Goal: Task Accomplishment & Management: Manage account settings

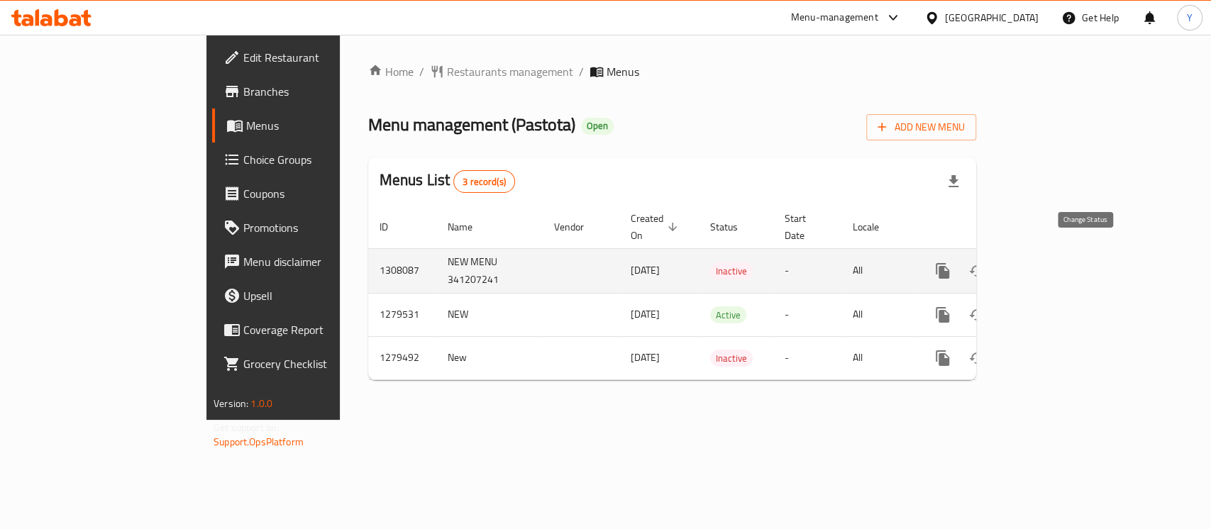
click at [986, 263] on icon "enhanced table" at bounding box center [977, 271] width 17 height 17
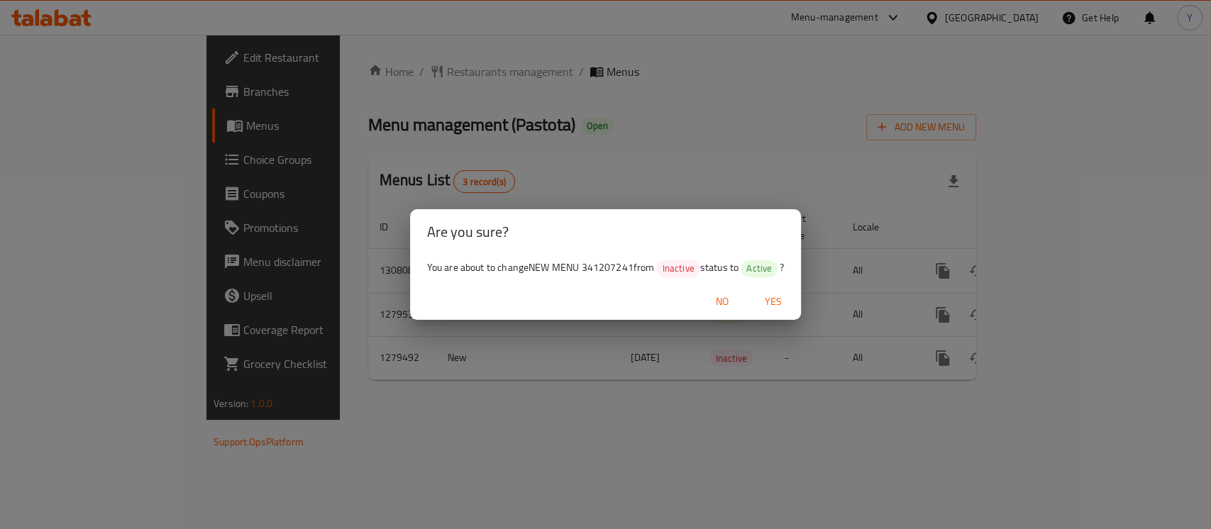
click at [784, 311] on button "Yes" at bounding box center [772, 302] width 45 height 26
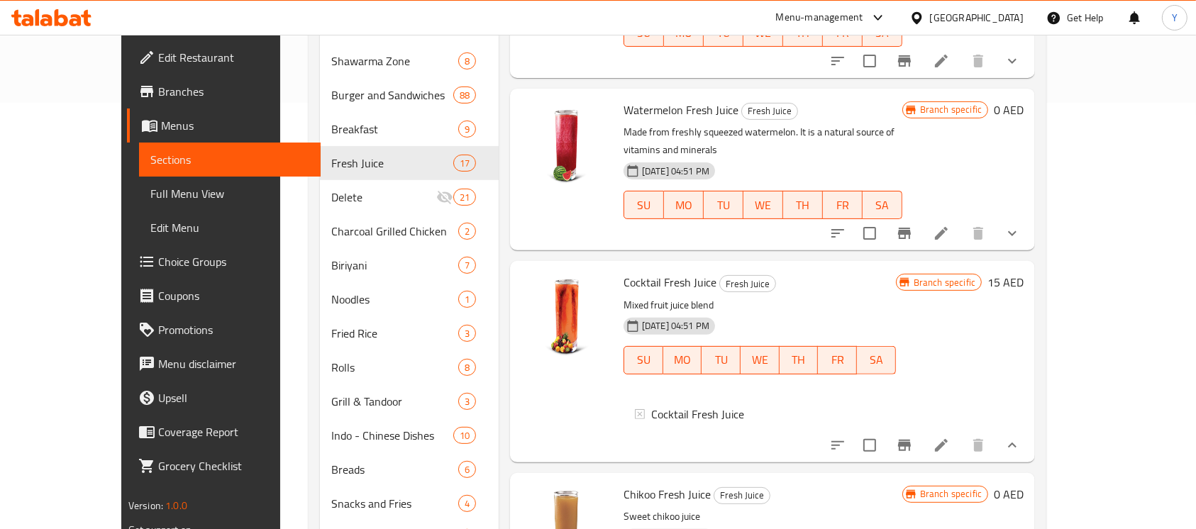
scroll to position [1459, 0]
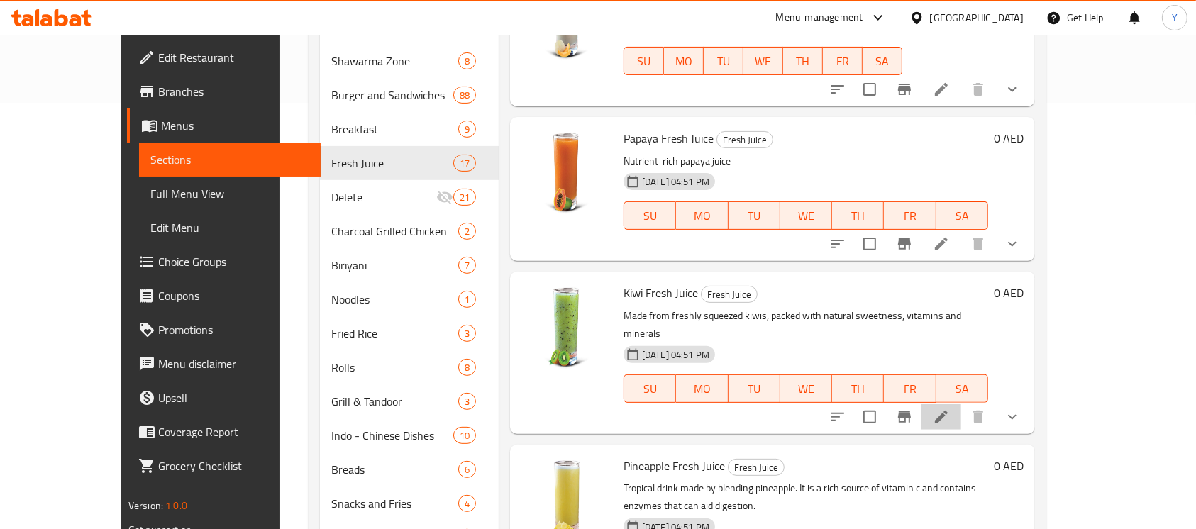
click at [961, 404] on li at bounding box center [942, 417] width 40 height 26
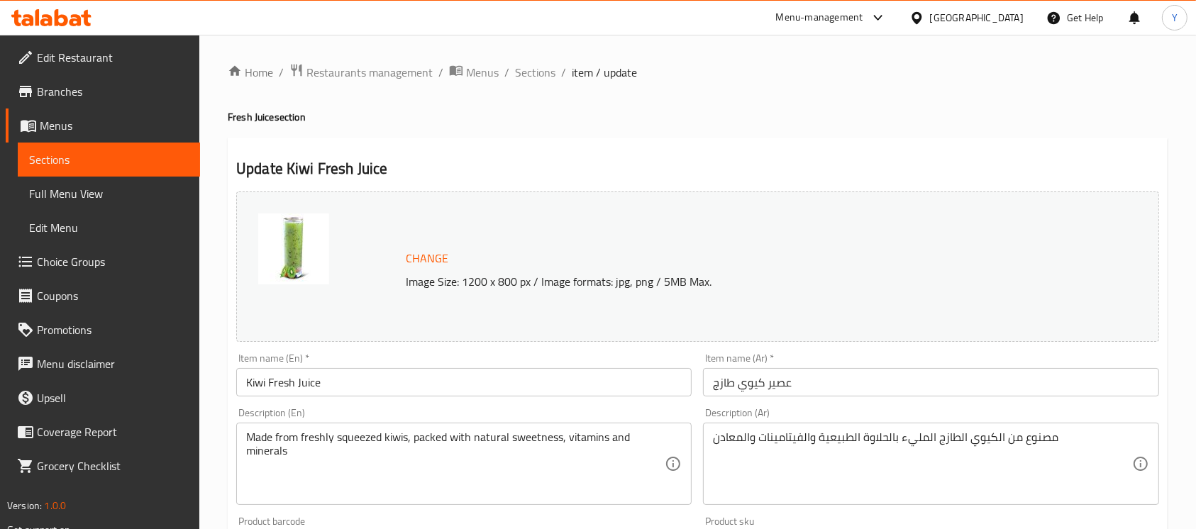
scroll to position [525, 0]
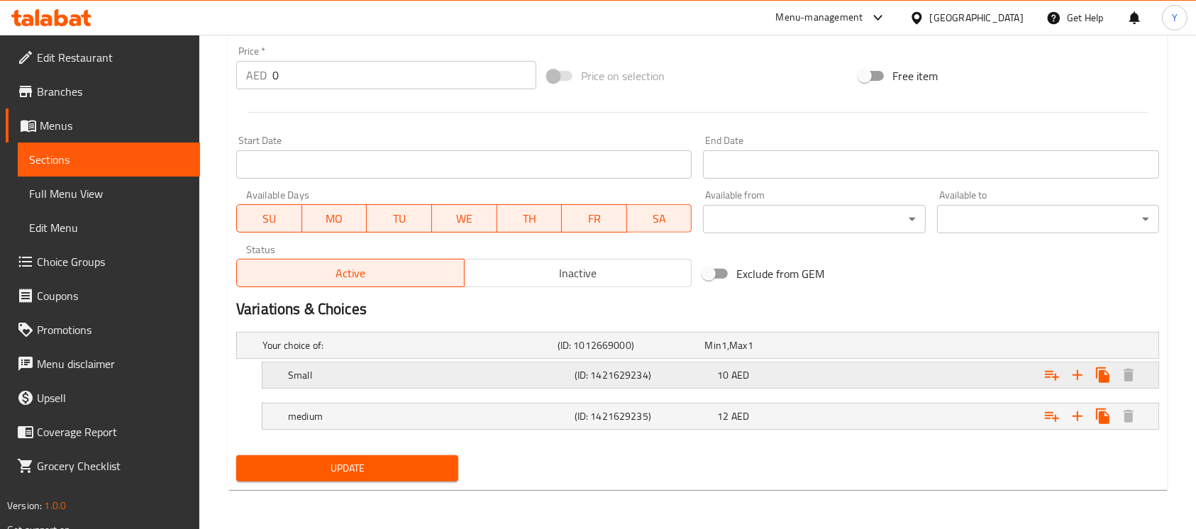
click at [552, 353] on h5 "Small" at bounding box center [408, 345] width 290 height 14
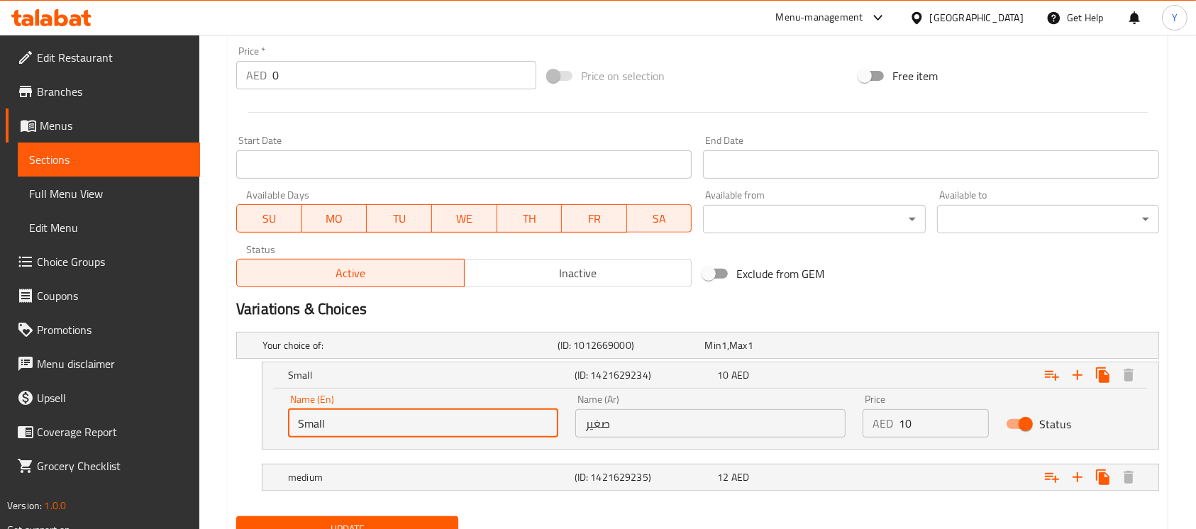
drag, startPoint x: 395, startPoint y: 423, endPoint x: 197, endPoint y: 417, distance: 198.1
click at [197, 417] on div "Edit Restaurant Branches Menus Sections Full Menu View Edit Menu Choice Groups …" at bounding box center [598, 50] width 1196 height 1081
type input "Medium"
click at [671, 424] on input "صغير" at bounding box center [710, 423] width 270 height 28
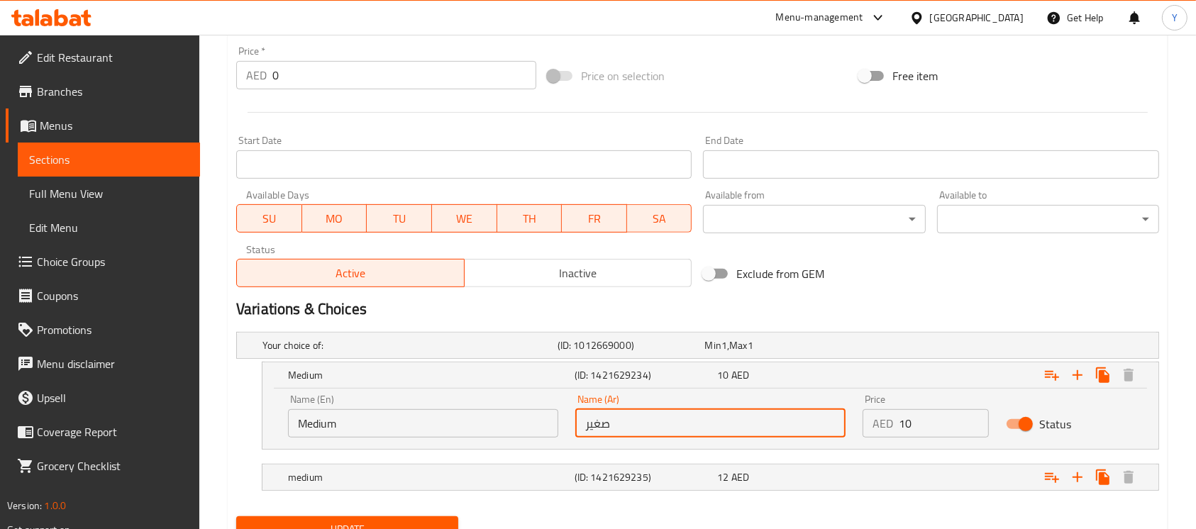
click at [671, 424] on input "صغير" at bounding box center [710, 423] width 270 height 28
type input "وسط"
click at [534, 353] on h5 "medium" at bounding box center [408, 345] width 290 height 14
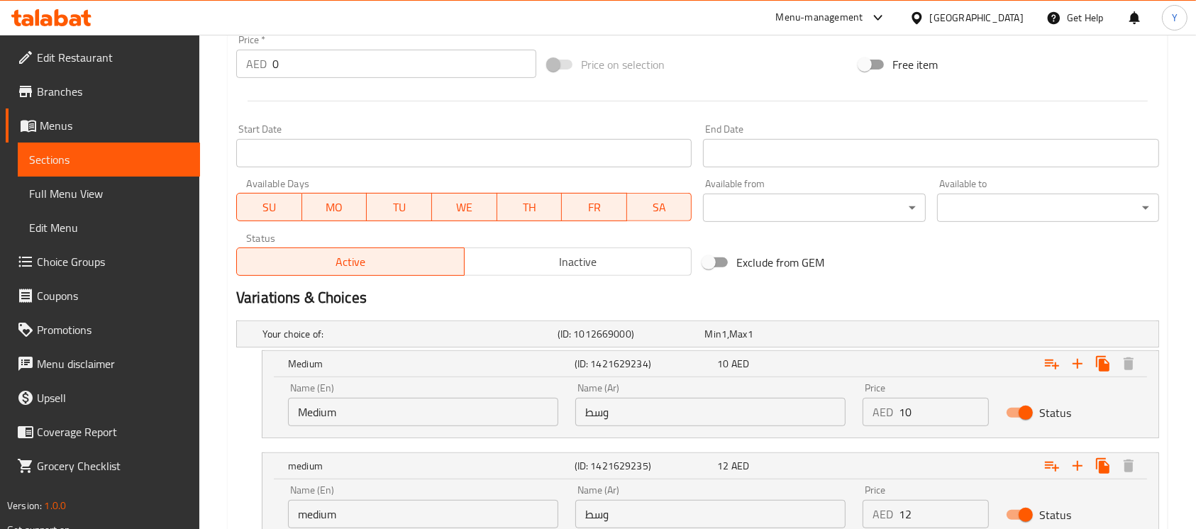
scroll to position [647, 0]
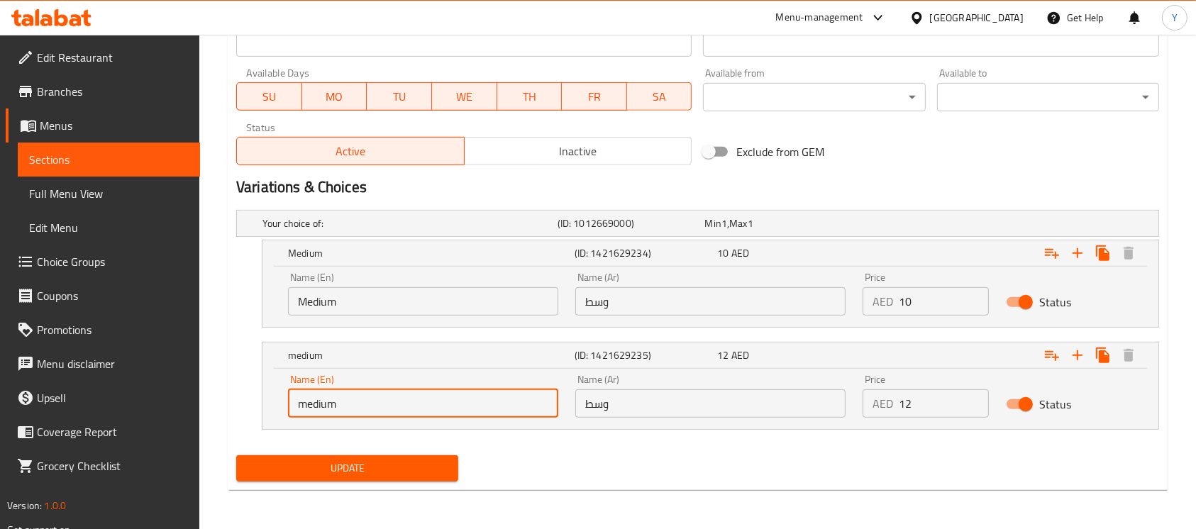
drag, startPoint x: 176, startPoint y: 363, endPoint x: 69, endPoint y: 358, distance: 107.3
type input "Large"
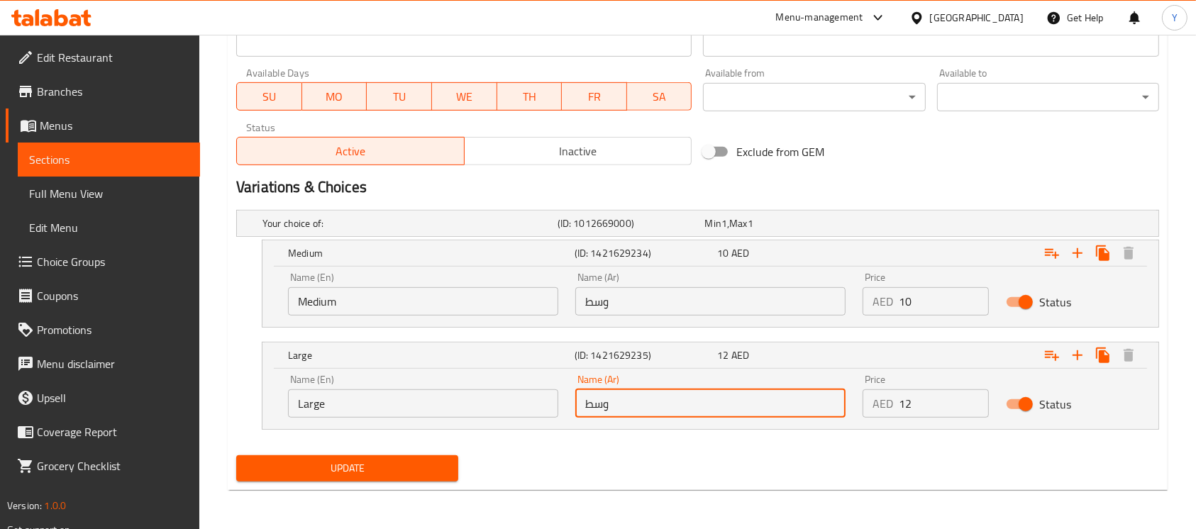
click at [653, 409] on input "وسط" at bounding box center [710, 404] width 270 height 28
type input "كبير"
click at [940, 302] on input "10" at bounding box center [944, 301] width 90 height 28
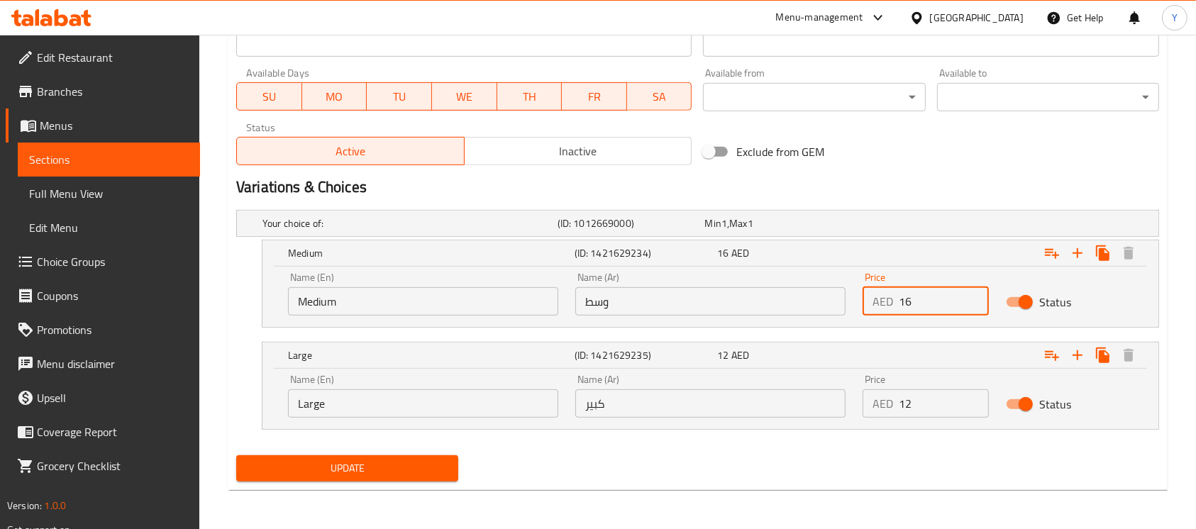
type input "16"
click at [944, 390] on input "12" at bounding box center [944, 404] width 90 height 28
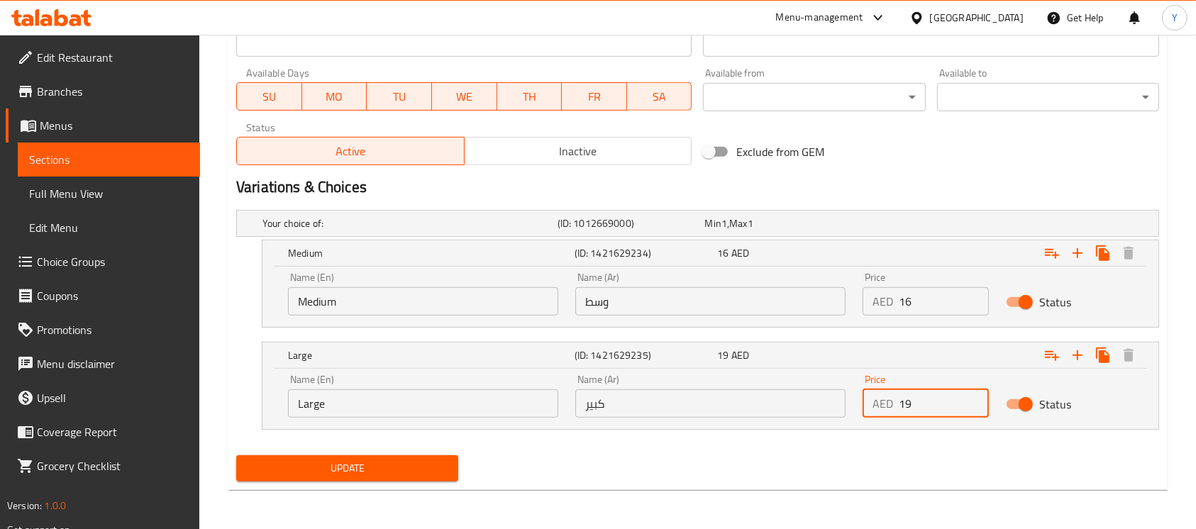
type input "19"
click at [859, 463] on div "Update" at bounding box center [698, 469] width 935 height 38
click at [356, 468] on span "Update" at bounding box center [347, 469] width 199 height 18
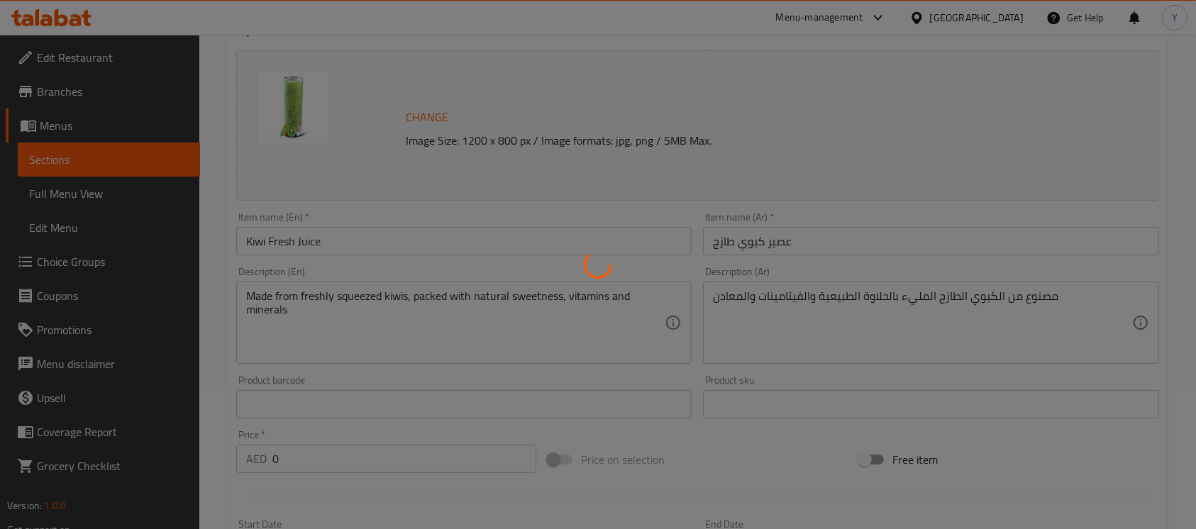
scroll to position [0, 0]
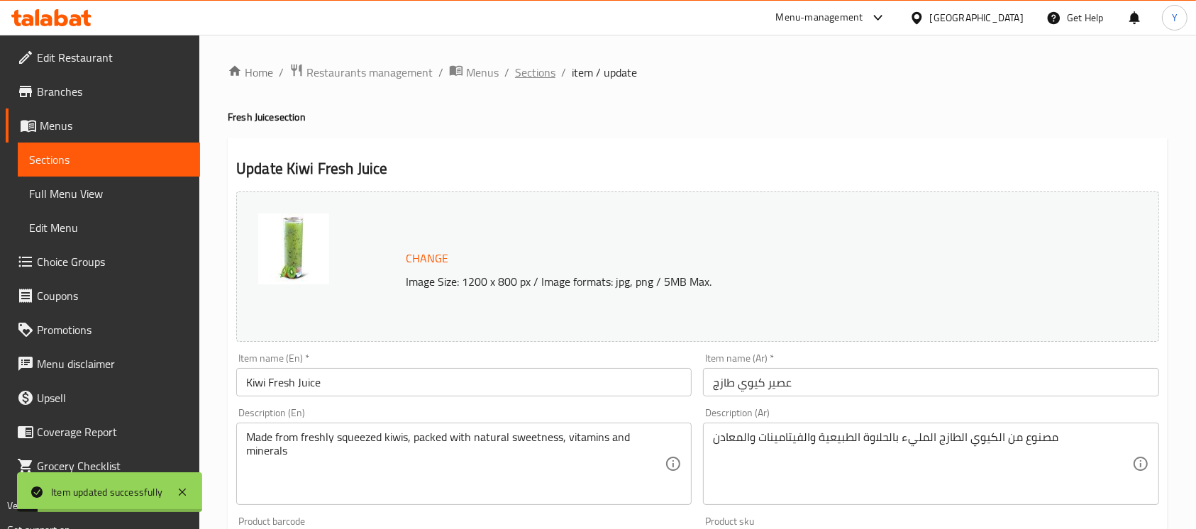
click at [544, 74] on span "Sections" at bounding box center [535, 72] width 40 height 17
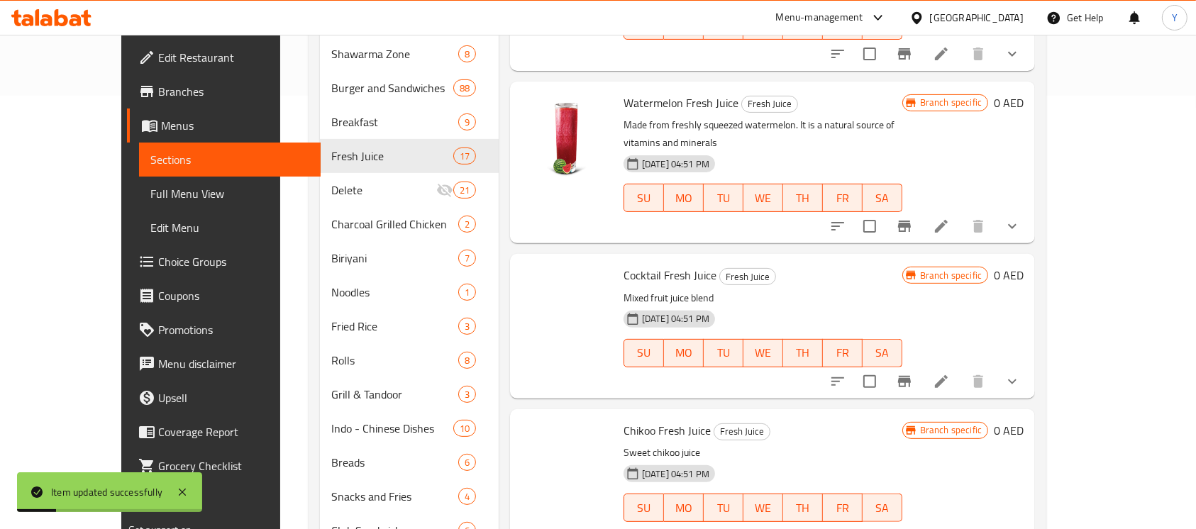
scroll to position [1388, 0]
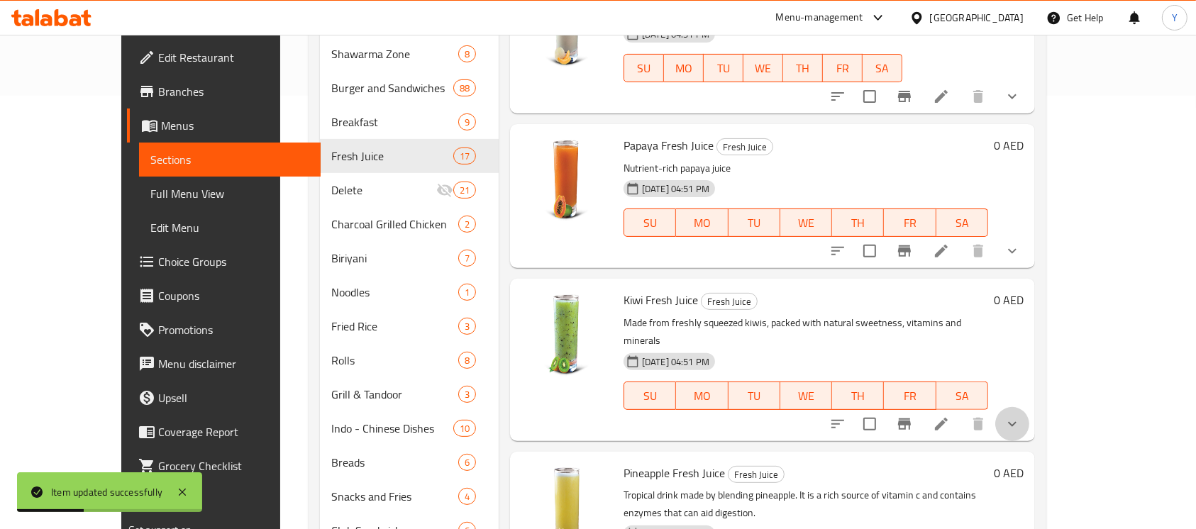
click at [1021, 416] on icon "show more" at bounding box center [1012, 424] width 17 height 17
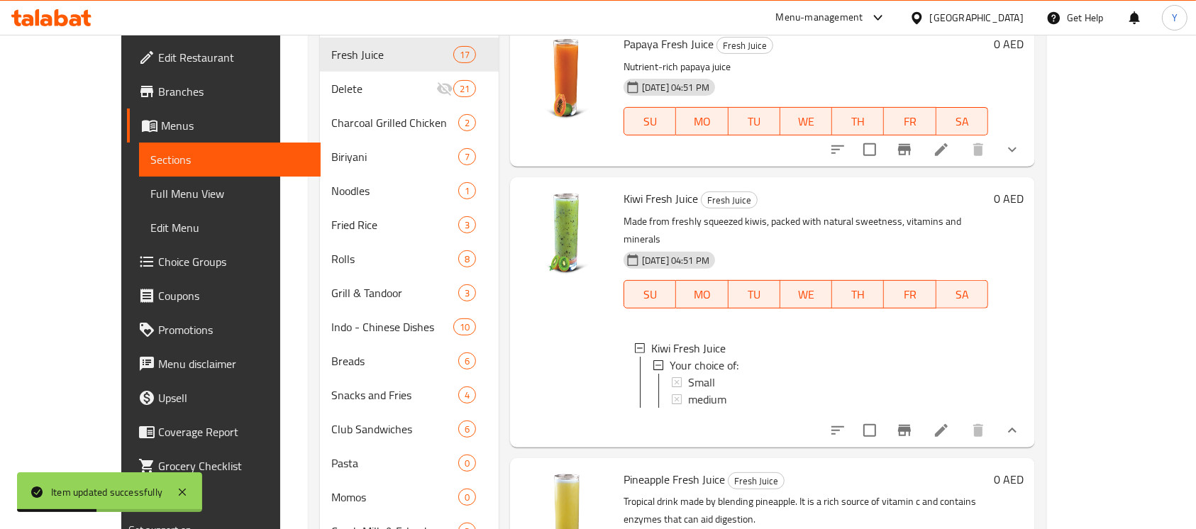
scroll to position [540, 0]
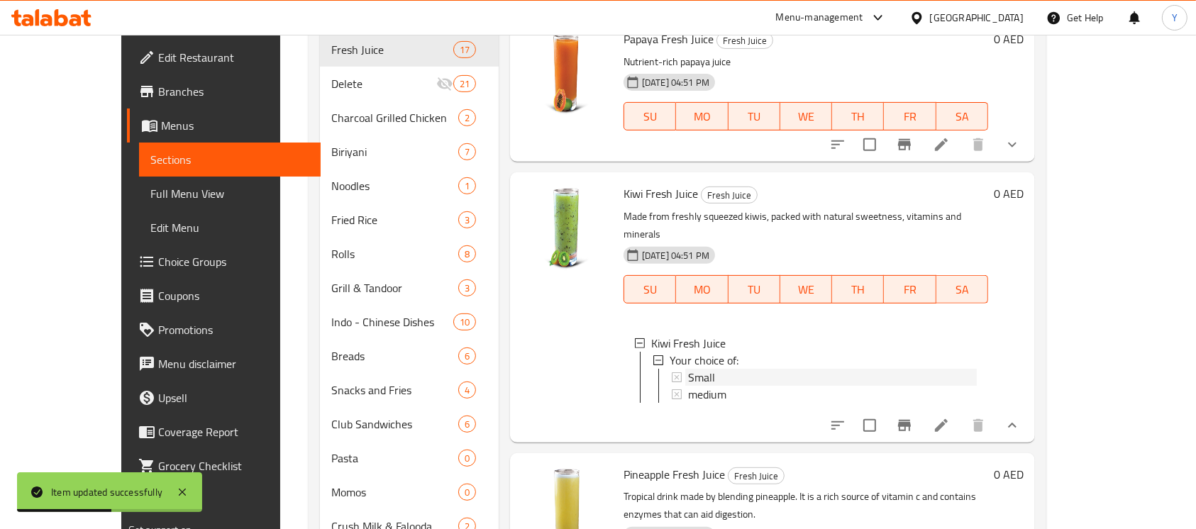
click at [773, 369] on div "Small" at bounding box center [832, 377] width 289 height 17
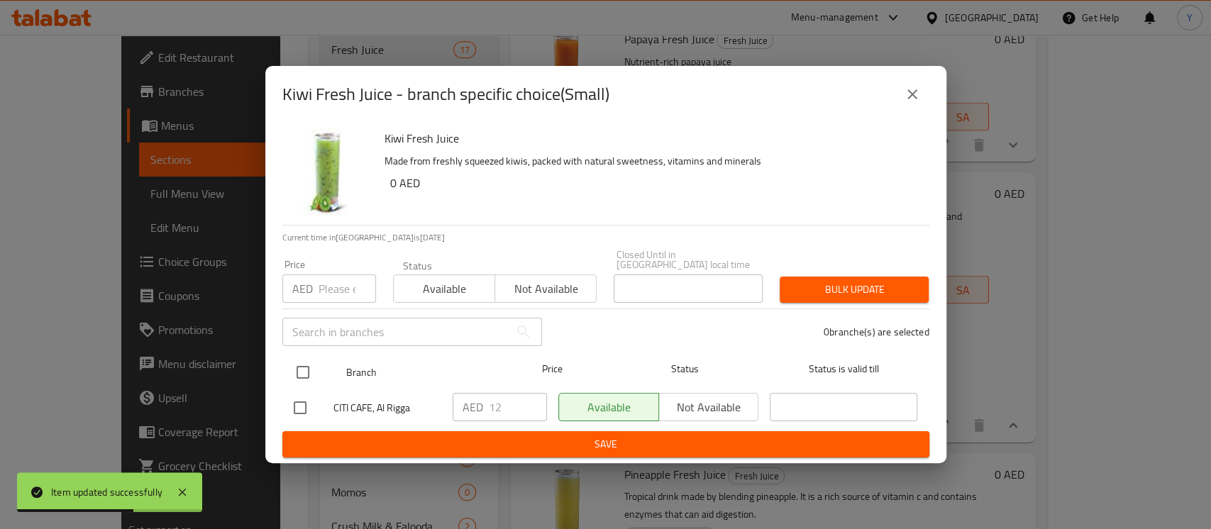
click at [299, 372] on input "checkbox" at bounding box center [303, 373] width 30 height 30
checkbox input "true"
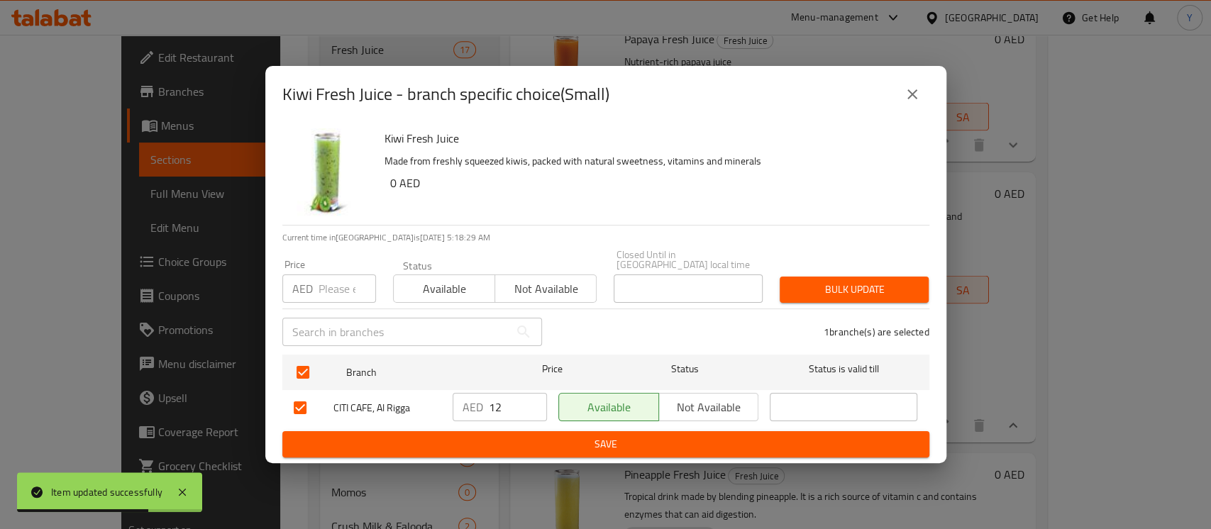
click at [341, 304] on div "Price AED Price" at bounding box center [329, 281] width 111 height 60
click at [341, 287] on input "number" at bounding box center [347, 289] width 57 height 28
type input "16"
click at [842, 302] on button "Bulk update" at bounding box center [854, 290] width 149 height 26
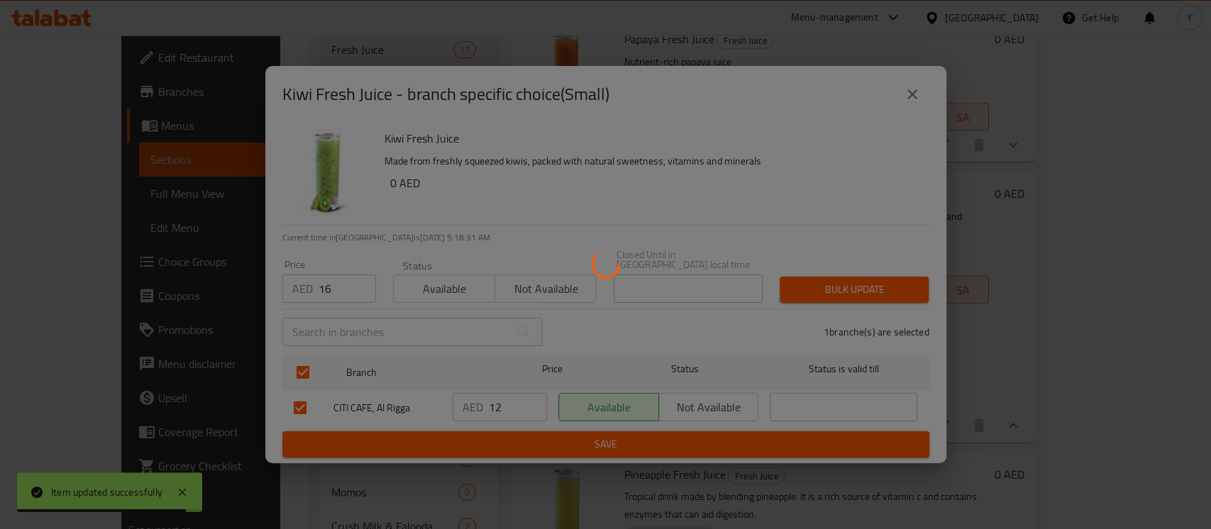
click at [842, 298] on div at bounding box center [605, 264] width 1211 height 529
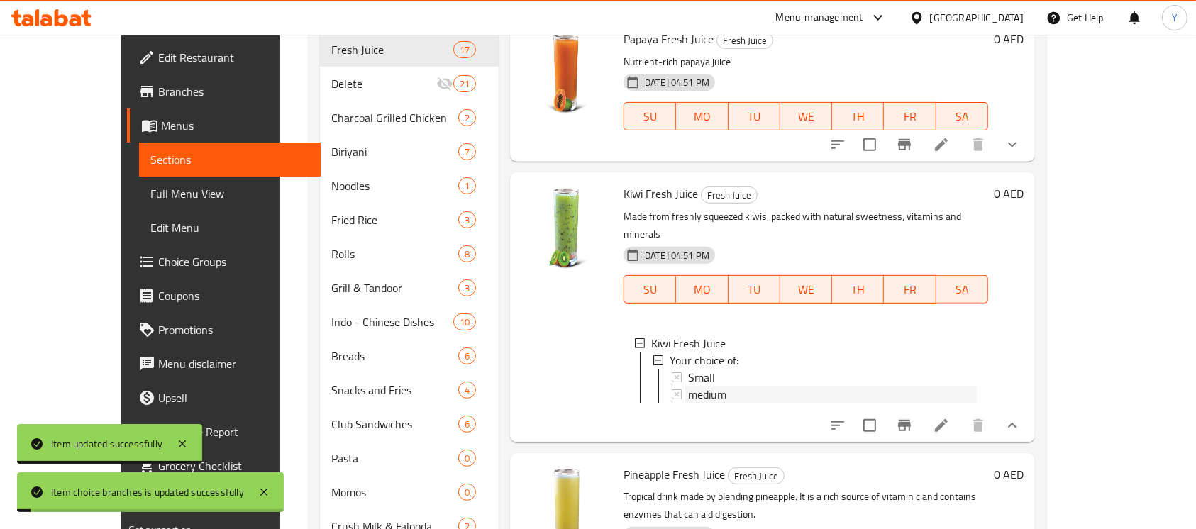
click at [705, 386] on div "medium" at bounding box center [832, 394] width 289 height 17
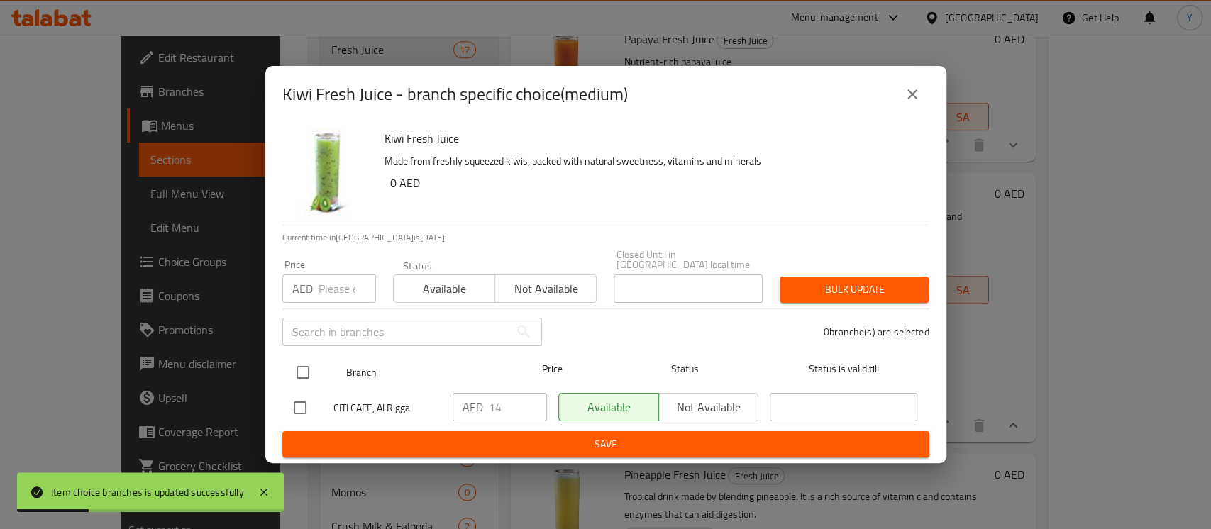
click at [301, 368] on input "checkbox" at bounding box center [303, 373] width 30 height 30
checkbox input "true"
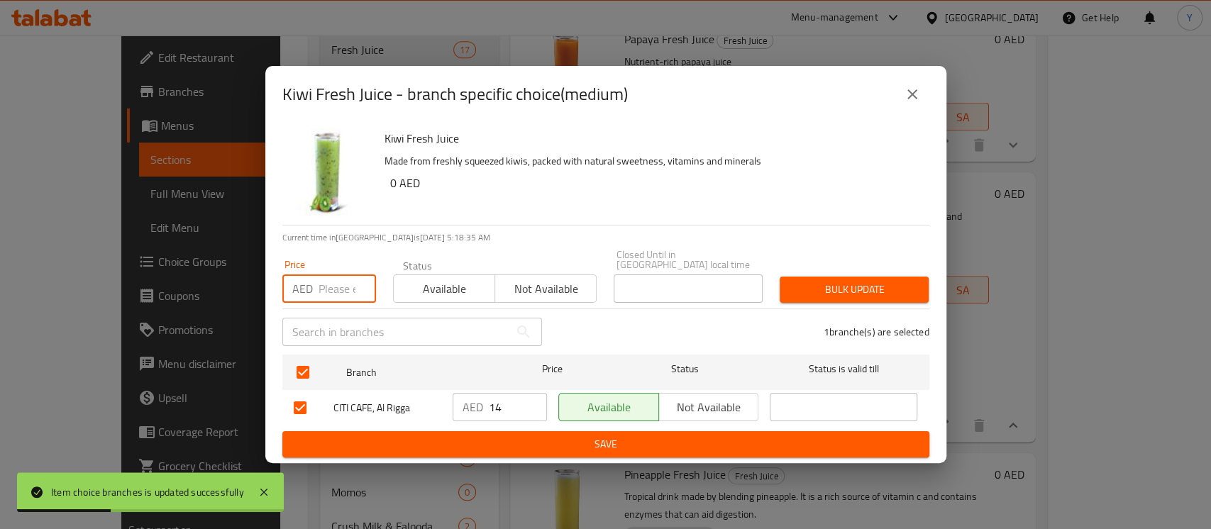
click at [335, 294] on input "number" at bounding box center [347, 289] width 57 height 28
type input "19"
click at [862, 274] on div "Bulk update" at bounding box center [854, 289] width 166 height 43
click at [856, 284] on span "Bulk update" at bounding box center [854, 290] width 126 height 18
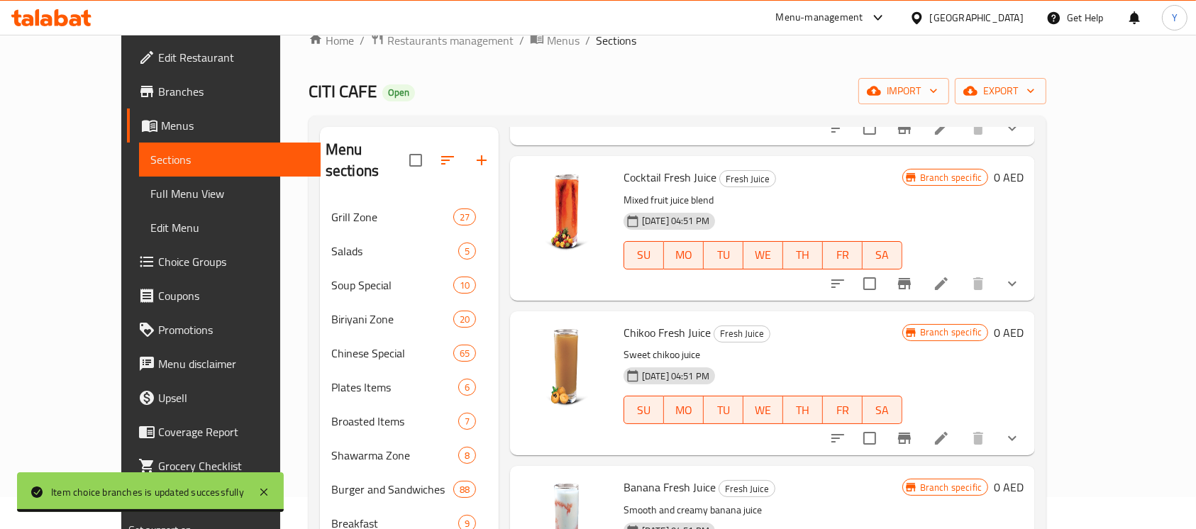
scroll to position [28, 0]
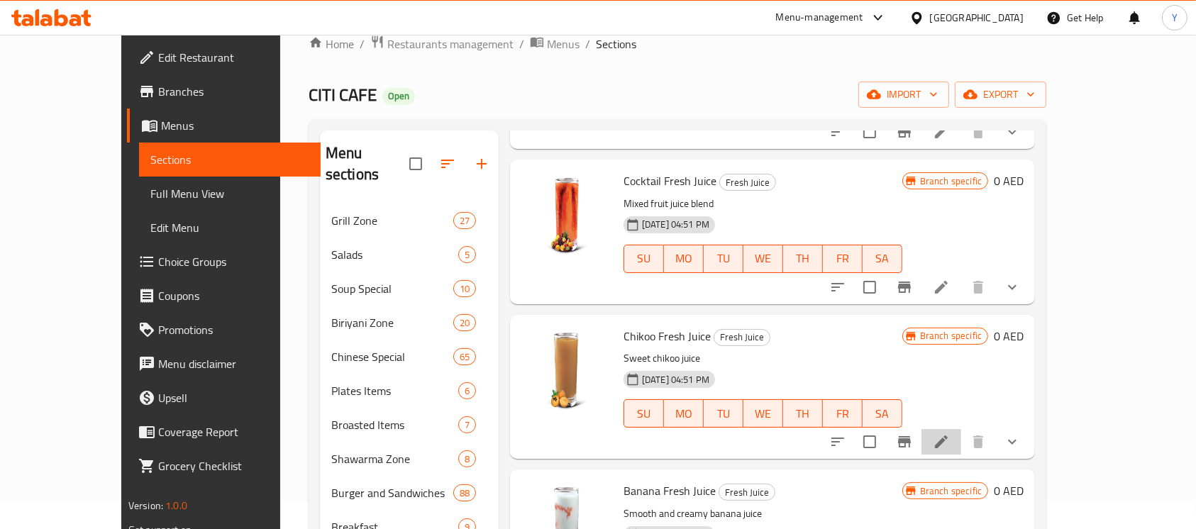
click at [961, 429] on li at bounding box center [942, 442] width 40 height 26
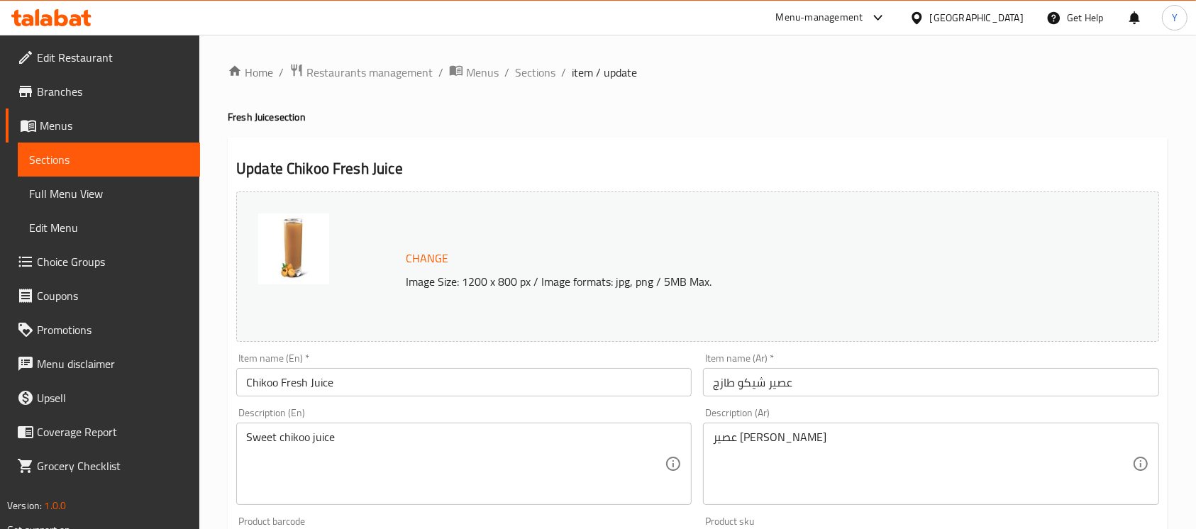
scroll to position [525, 0]
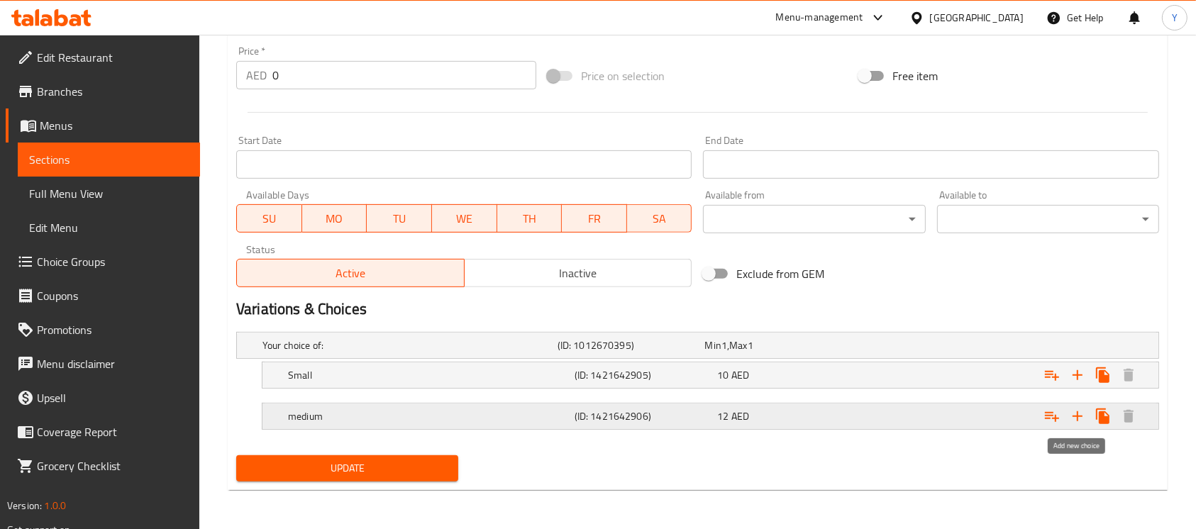
click at [1082, 417] on icon "Expand" at bounding box center [1077, 416] width 17 height 17
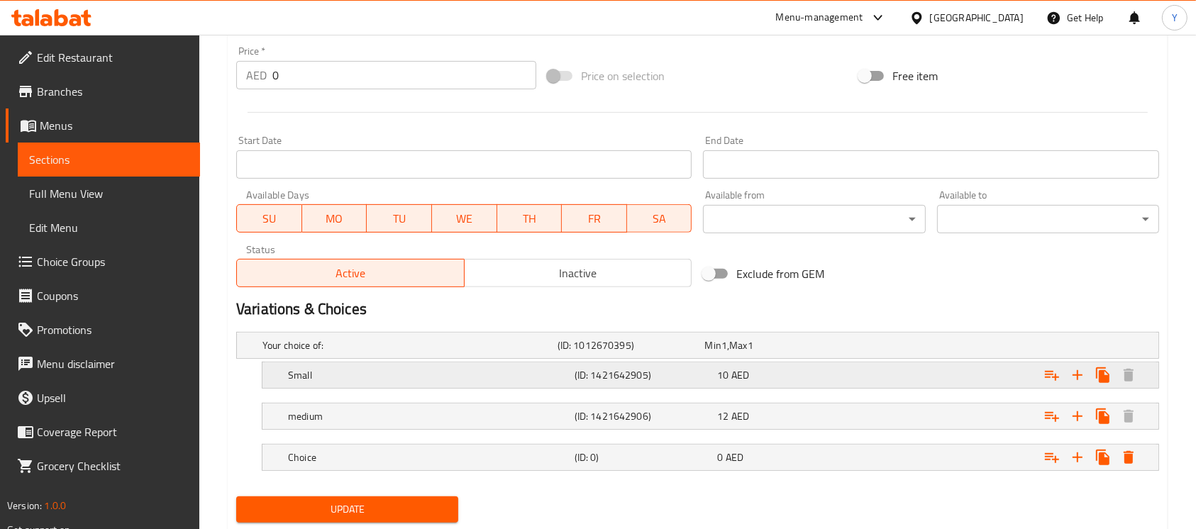
click at [872, 348] on div "Expand" at bounding box center [996, 346] width 295 height 6
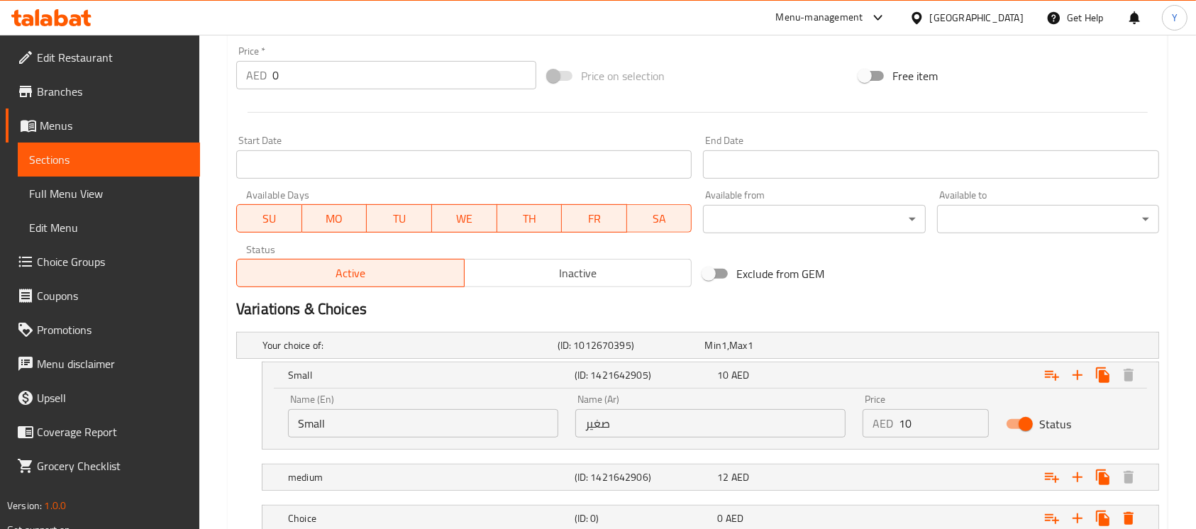
click at [924, 429] on input "10" at bounding box center [944, 423] width 90 height 28
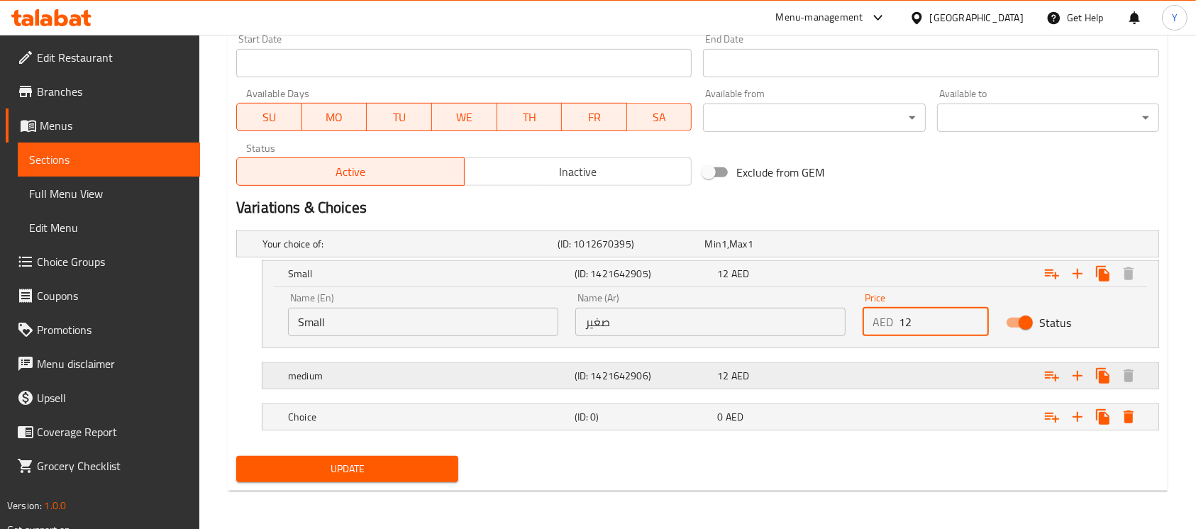
type input "12"
click at [931, 247] on div "Expand" at bounding box center [996, 244] width 295 height 6
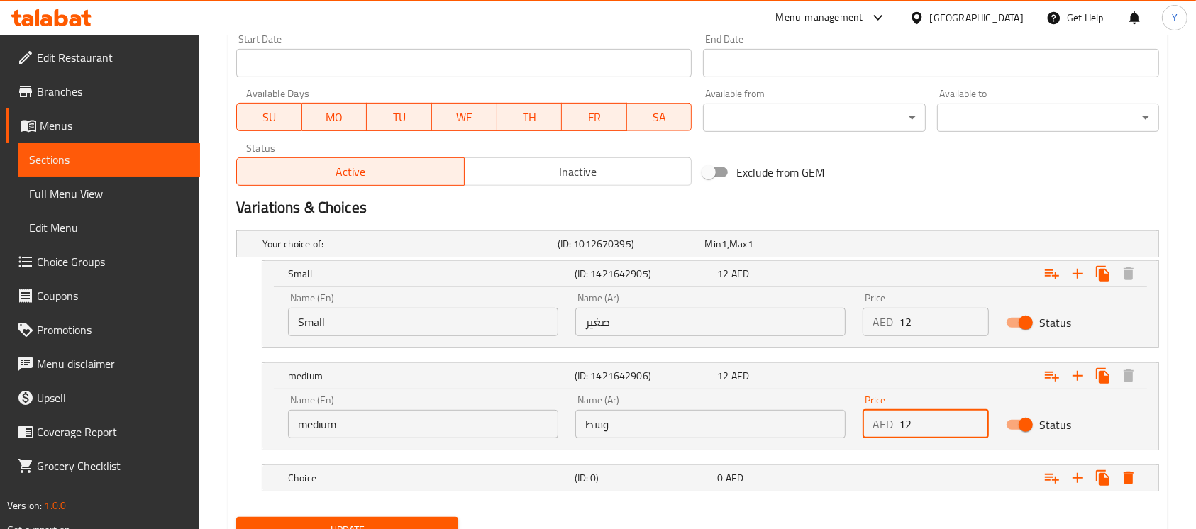
click at [935, 423] on input "12" at bounding box center [944, 424] width 90 height 28
type input "16"
click at [844, 251] on div "0 AED" at bounding box center [776, 244] width 142 height 14
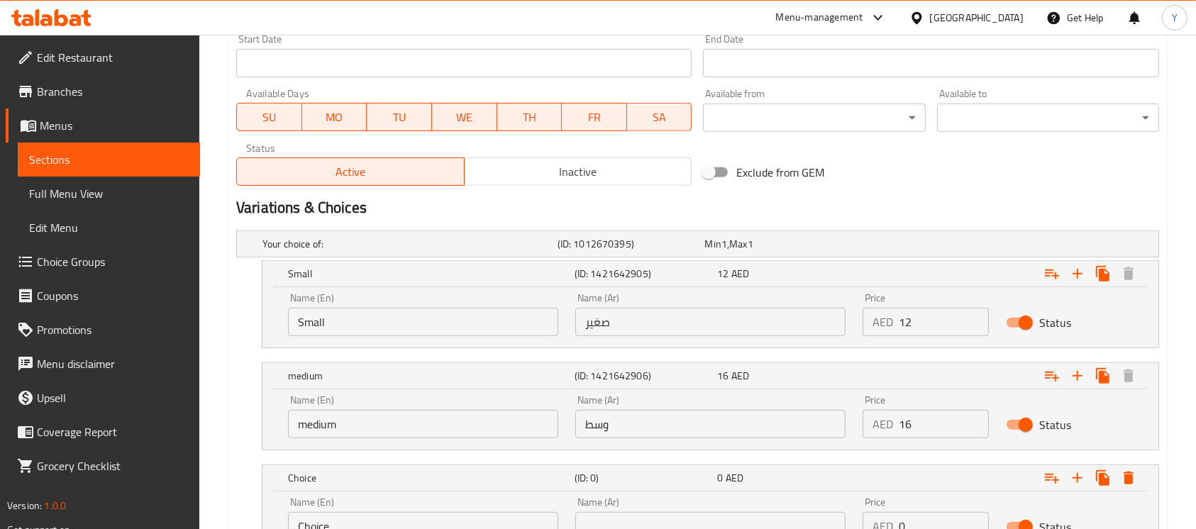
scroll to position [749, 0]
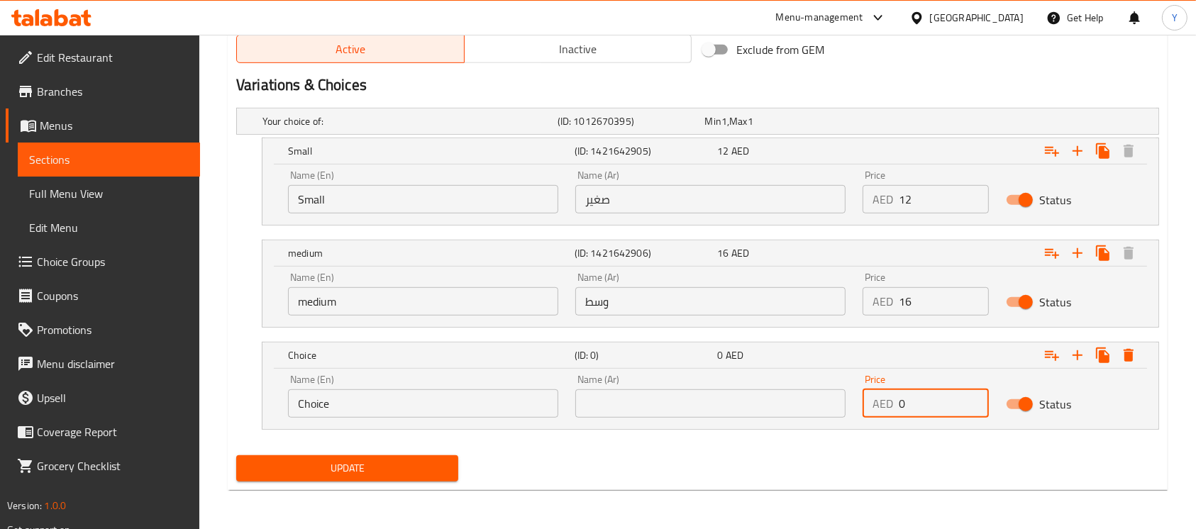
click at [812, 421] on div "Name (En) Choice Name (En) Name (Ar) Name (Ar) Price AED 0 Price Status" at bounding box center [711, 396] width 862 height 60
type input "19"
click at [448, 417] on input "Choice" at bounding box center [423, 404] width 270 height 28
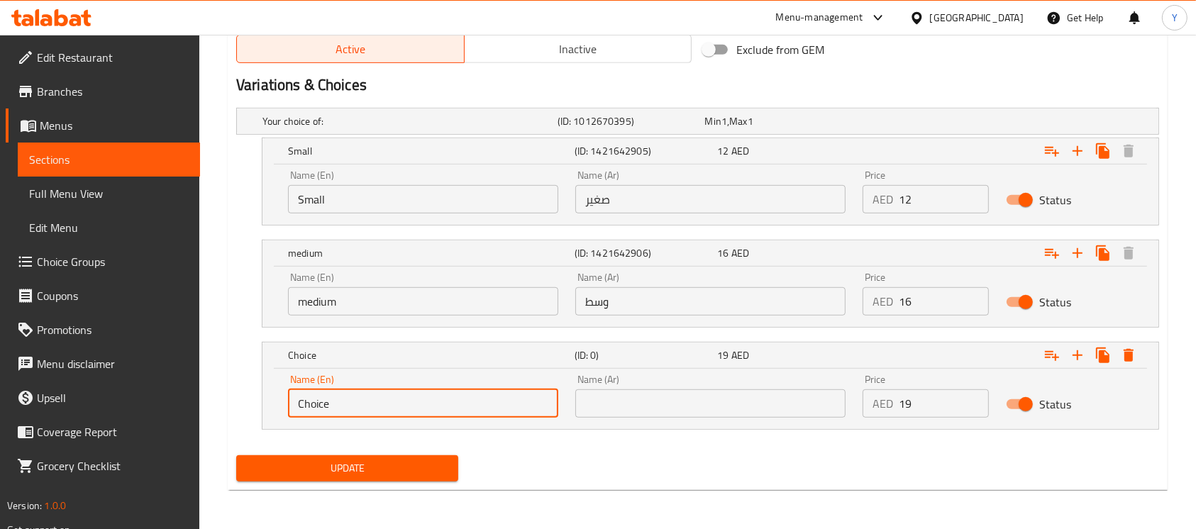
click at [448, 417] on input "Choice" at bounding box center [423, 404] width 270 height 28
click at [448, 417] on input "text" at bounding box center [423, 404] width 270 height 28
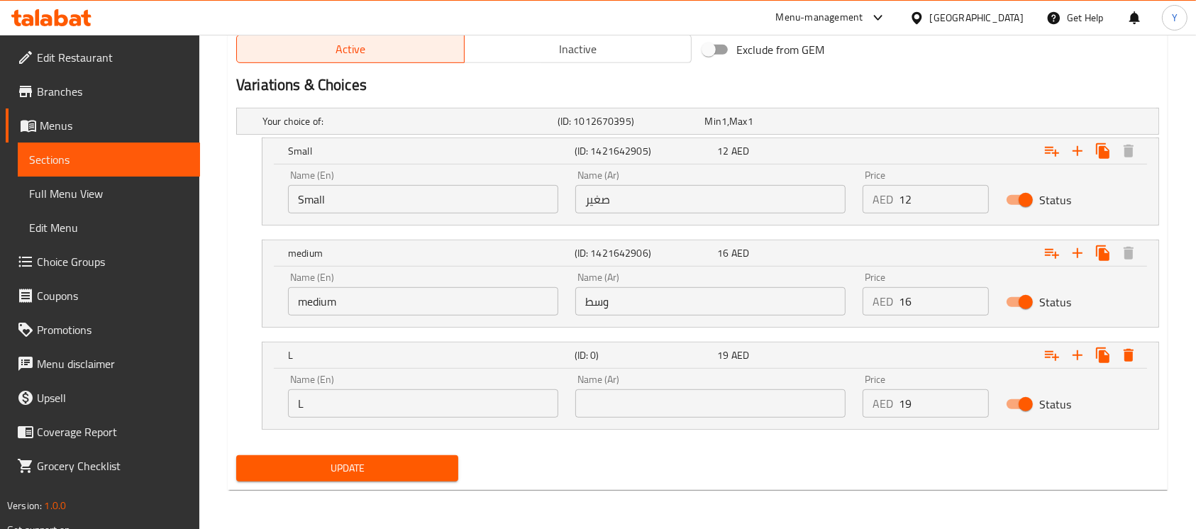
click at [403, 421] on div "Name (En) L Name (En)" at bounding box center [423, 396] width 287 height 60
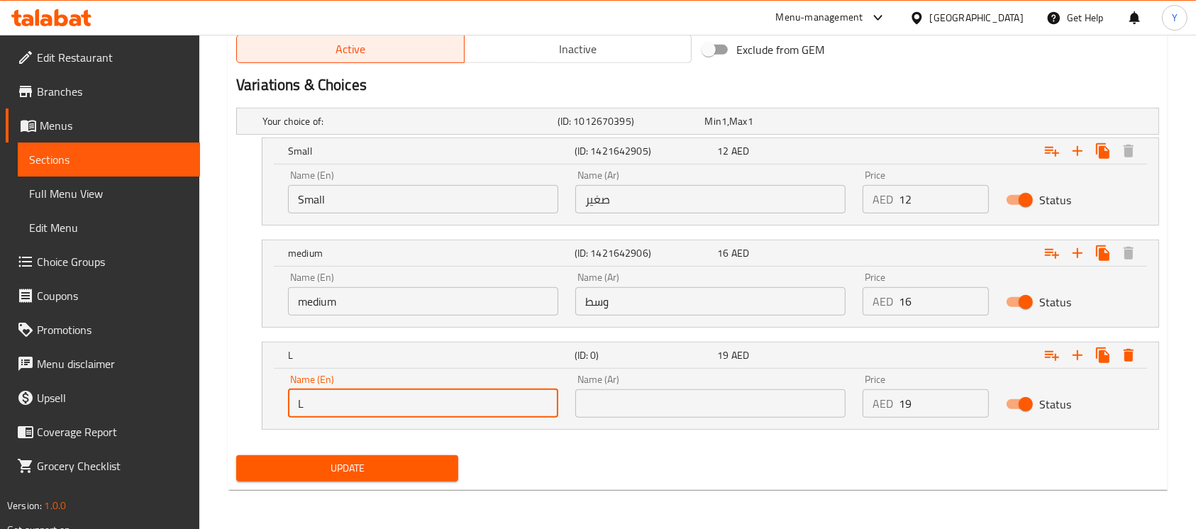
click at [397, 399] on input "L" at bounding box center [423, 404] width 270 height 28
type input "Large"
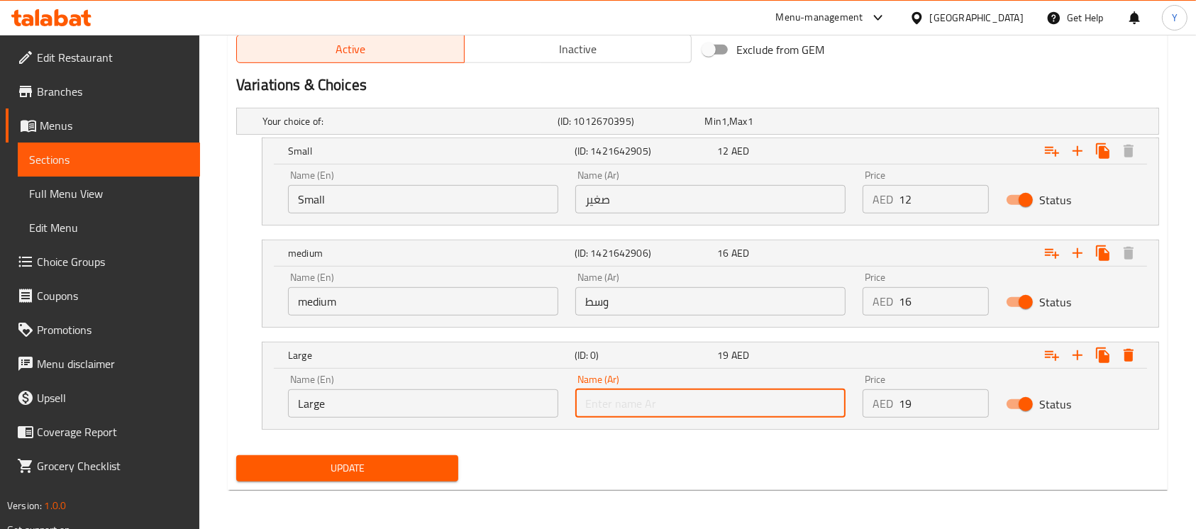
click at [664, 395] on input "text" at bounding box center [710, 404] width 270 height 28
type input "كبير"
click at [707, 446] on div "Your choice of: (ID: 1012670395) Min 1 , Max 1 Name (En) Your choice of: Name (…" at bounding box center [698, 276] width 935 height 348
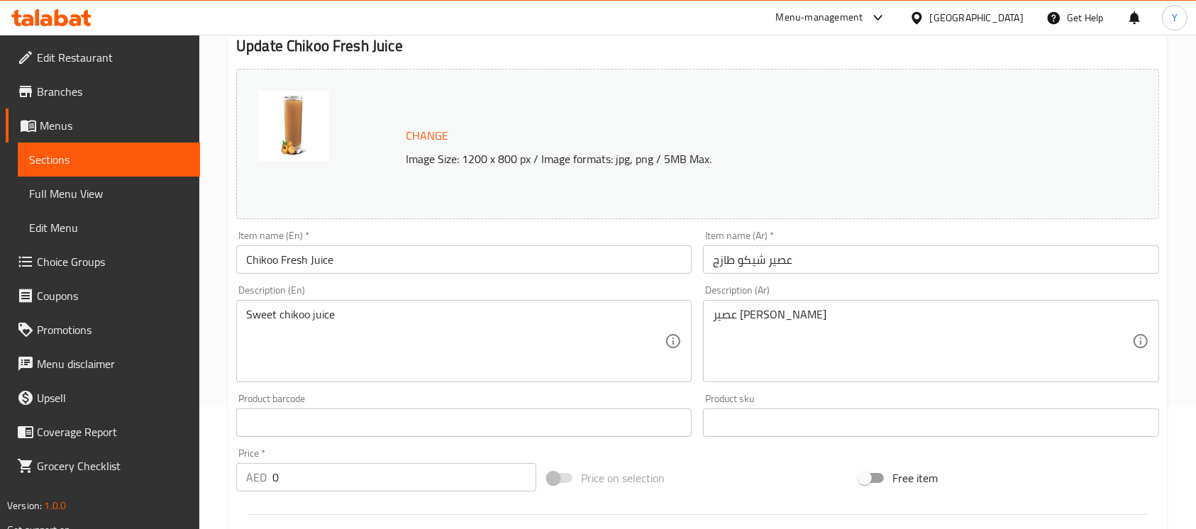
scroll to position [0, 0]
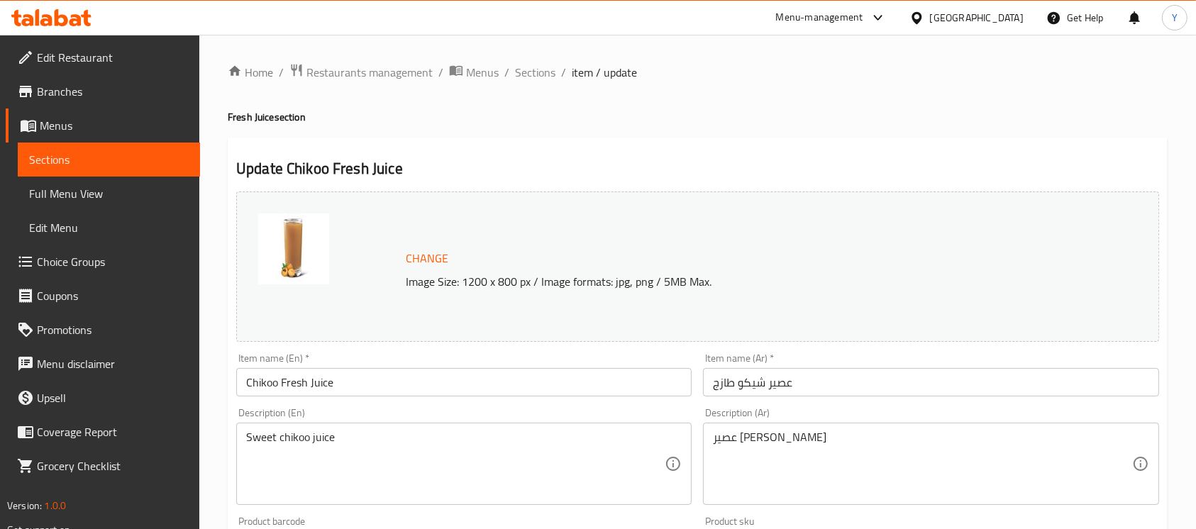
click at [407, 386] on input "Chikoo Fresh Juice" at bounding box center [464, 382] width 456 height 28
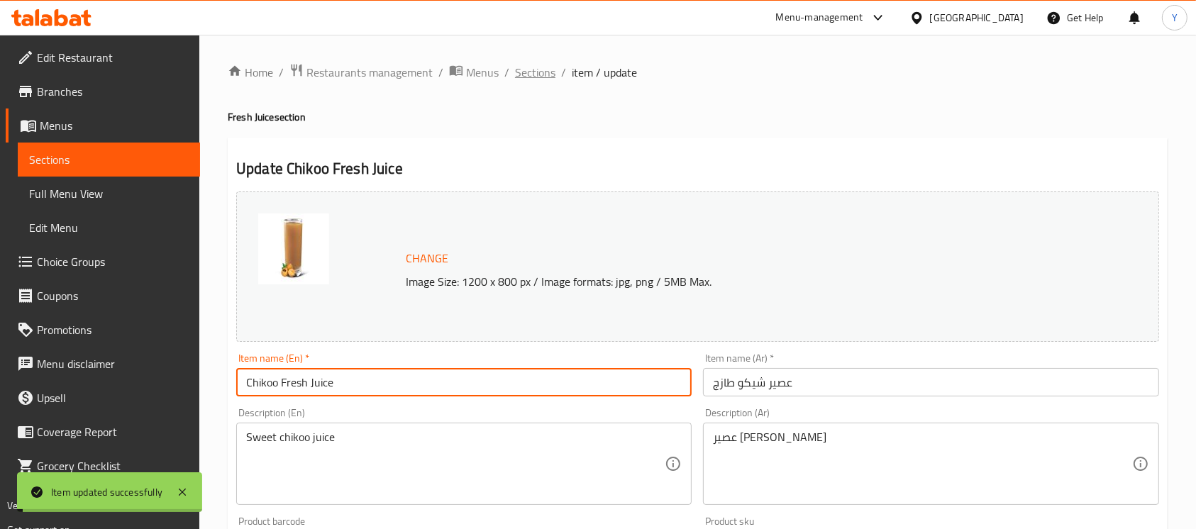
click at [539, 77] on span "Sections" at bounding box center [535, 72] width 40 height 17
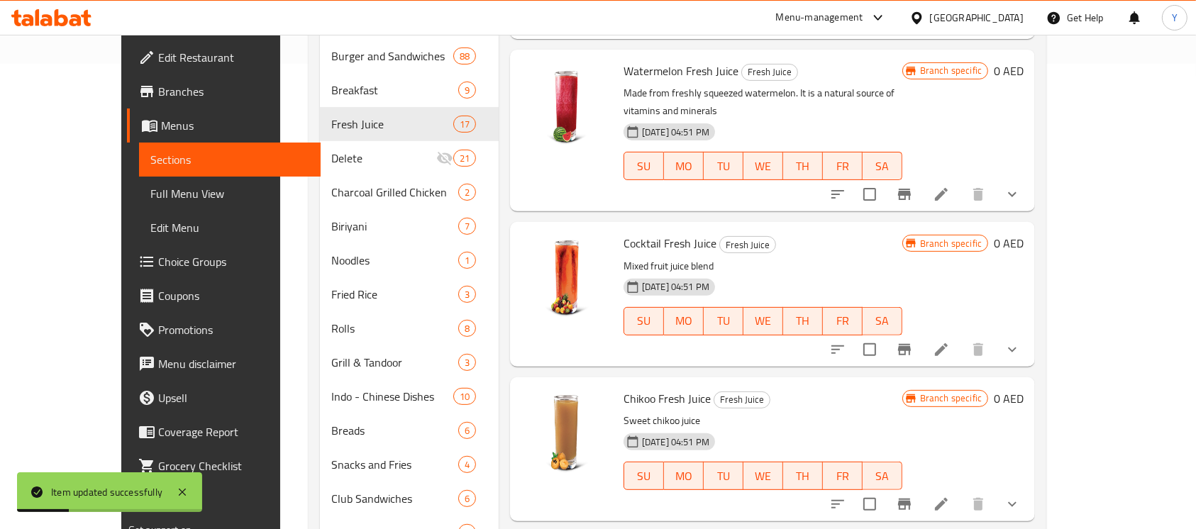
scroll to position [483, 0]
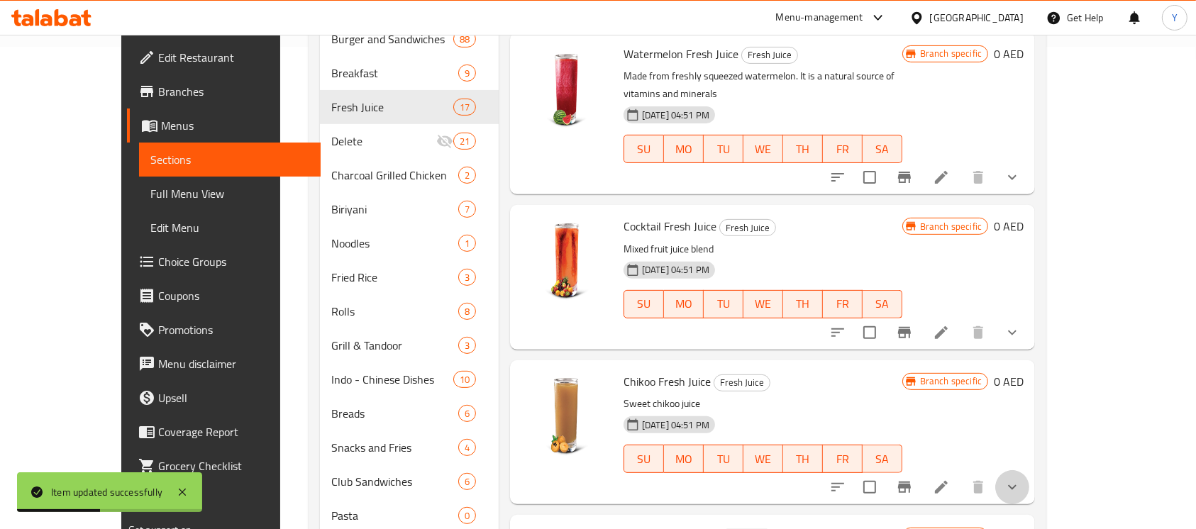
click at [1030, 471] on button "show more" at bounding box center [1013, 487] width 34 height 34
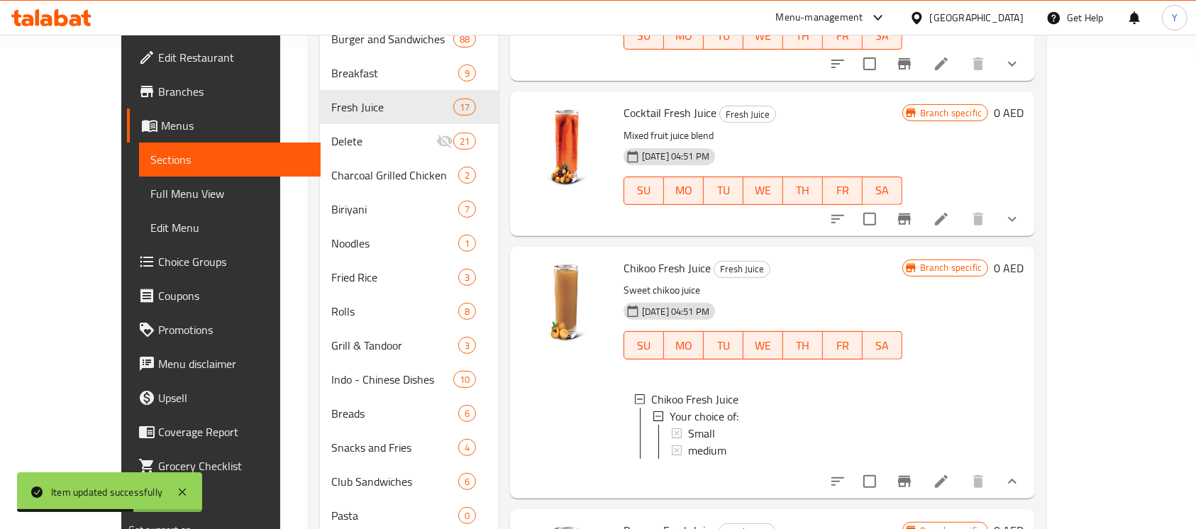
scroll to position [137, 0]
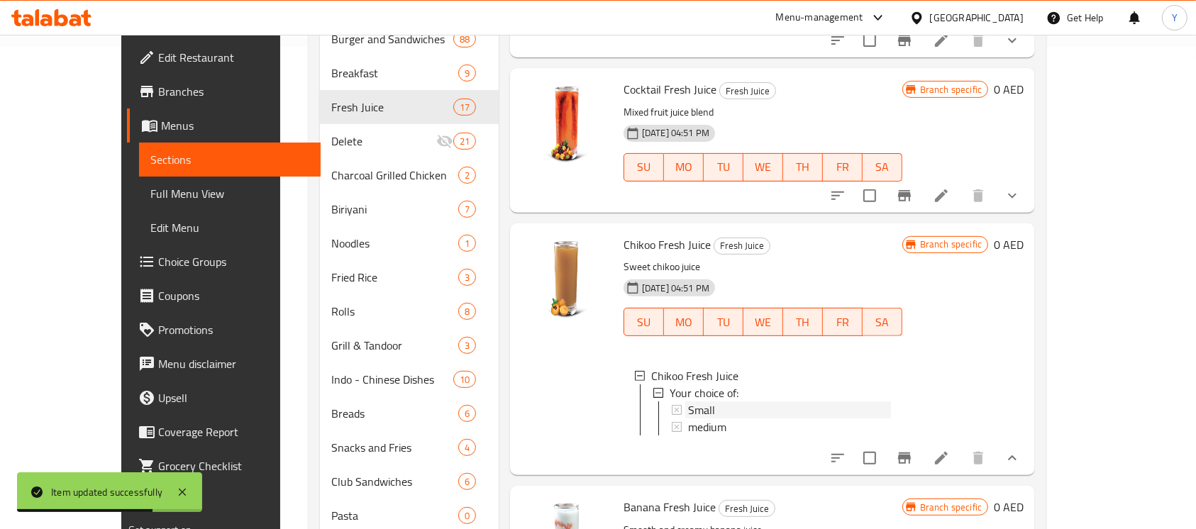
click at [759, 402] on div "Small" at bounding box center [789, 410] width 203 height 17
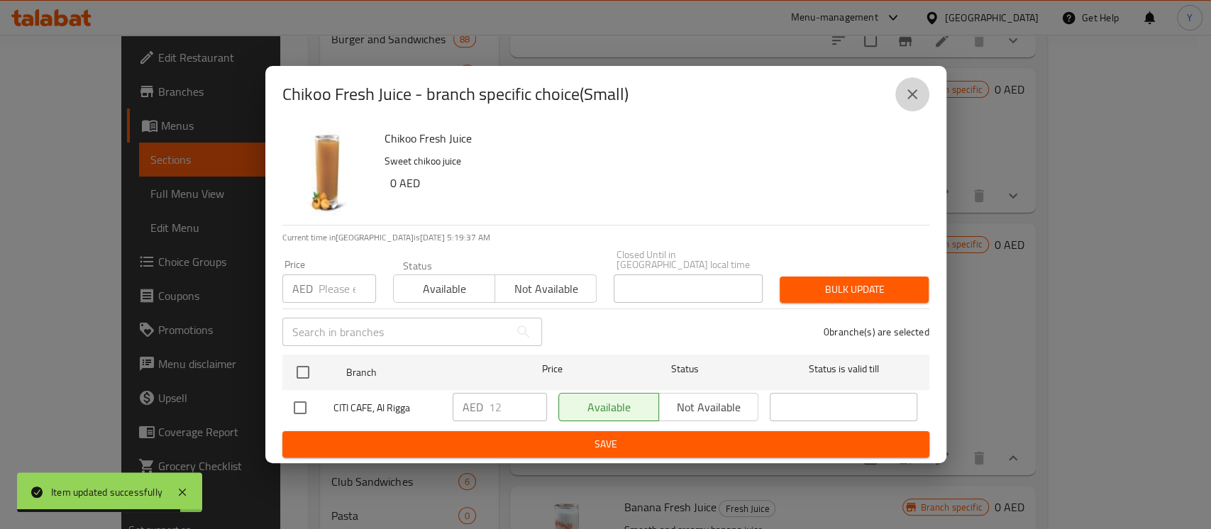
drag, startPoint x: 913, startPoint y: 102, endPoint x: 815, endPoint y: 434, distance: 346.4
click at [913, 103] on button "close" at bounding box center [912, 94] width 34 height 34
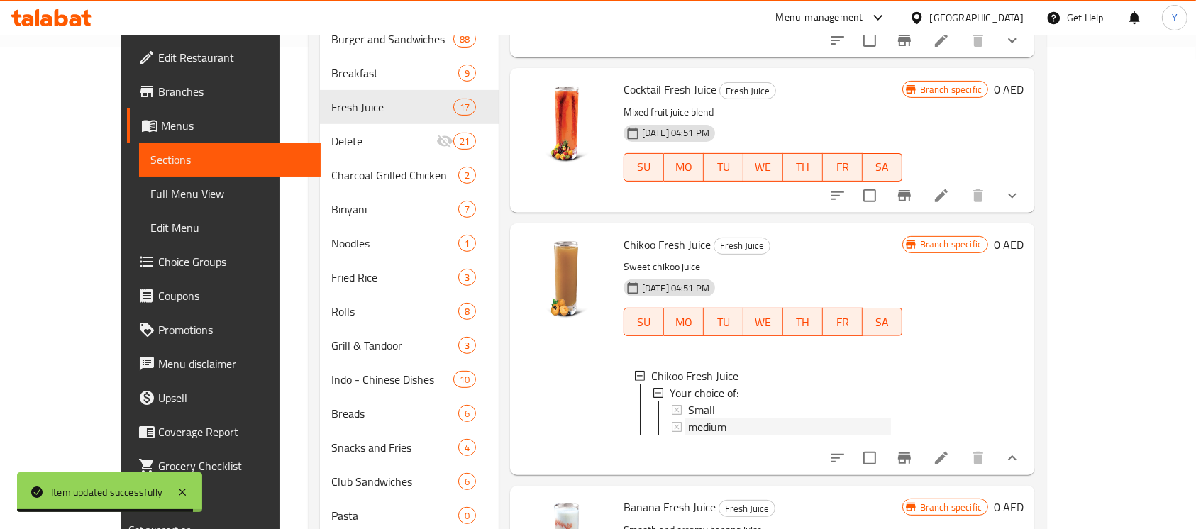
click at [745, 419] on div "medium" at bounding box center [789, 427] width 203 height 17
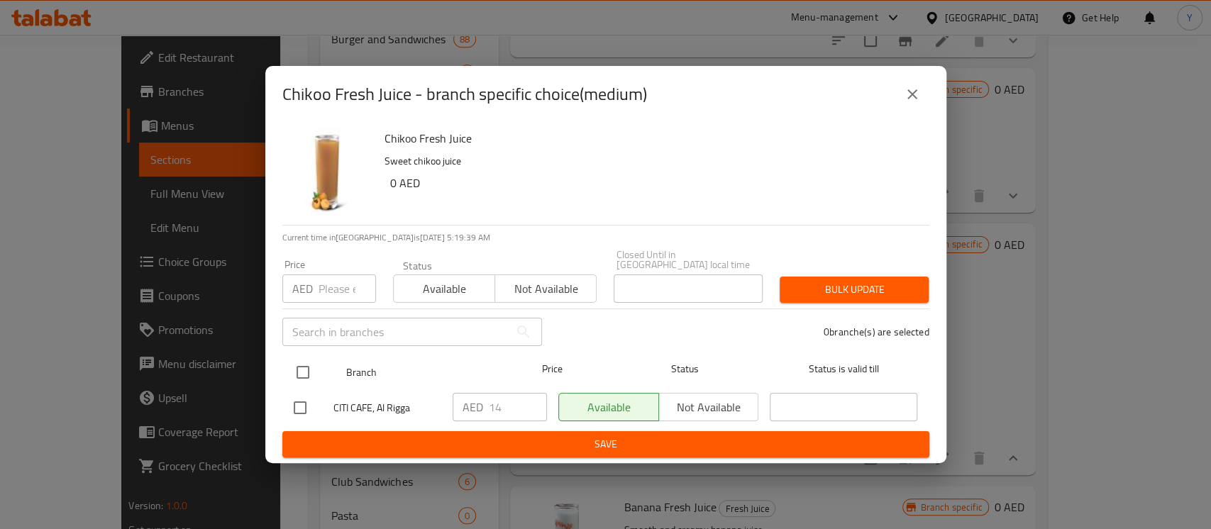
click at [304, 383] on input "checkbox" at bounding box center [303, 373] width 30 height 30
checkbox input "true"
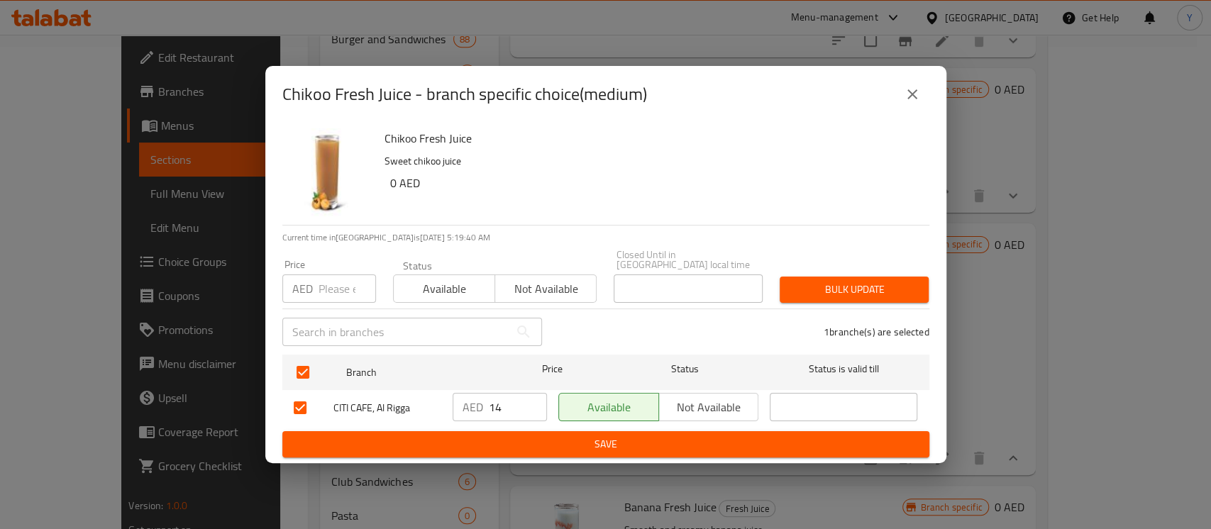
click at [341, 283] on input "number" at bounding box center [347, 289] width 57 height 28
type input "16"
click at [812, 274] on div "Bulk update" at bounding box center [854, 289] width 166 height 43
click at [812, 279] on button "Bulk update" at bounding box center [854, 290] width 149 height 26
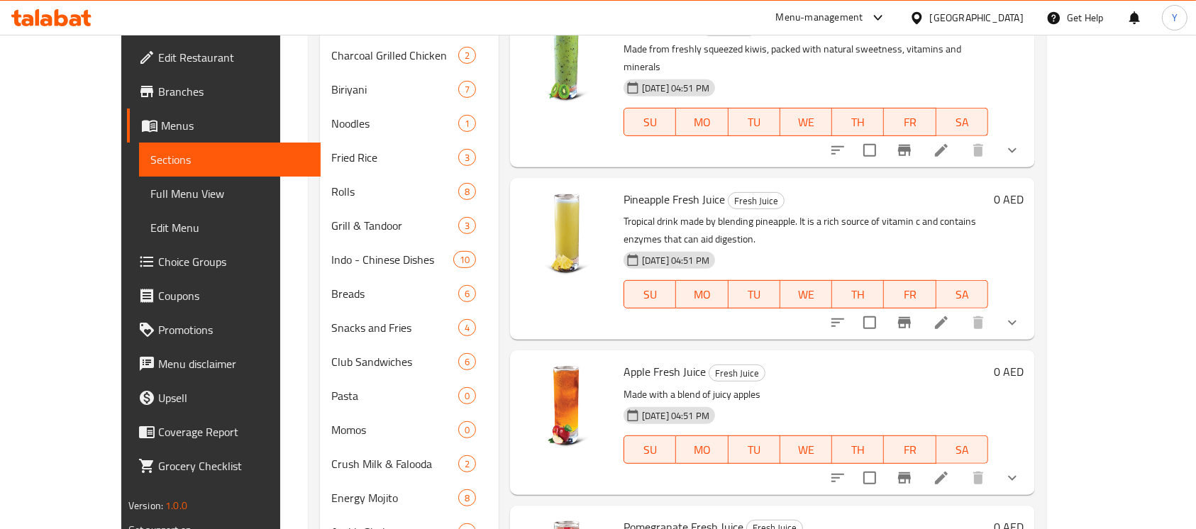
scroll to position [1653, 0]
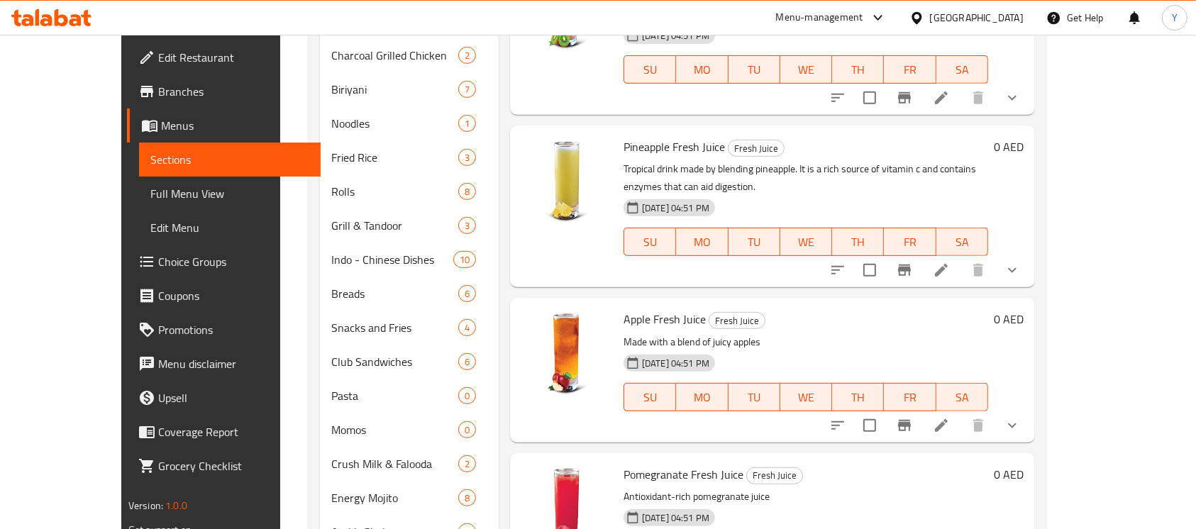
click at [961, 413] on li at bounding box center [942, 426] width 40 height 26
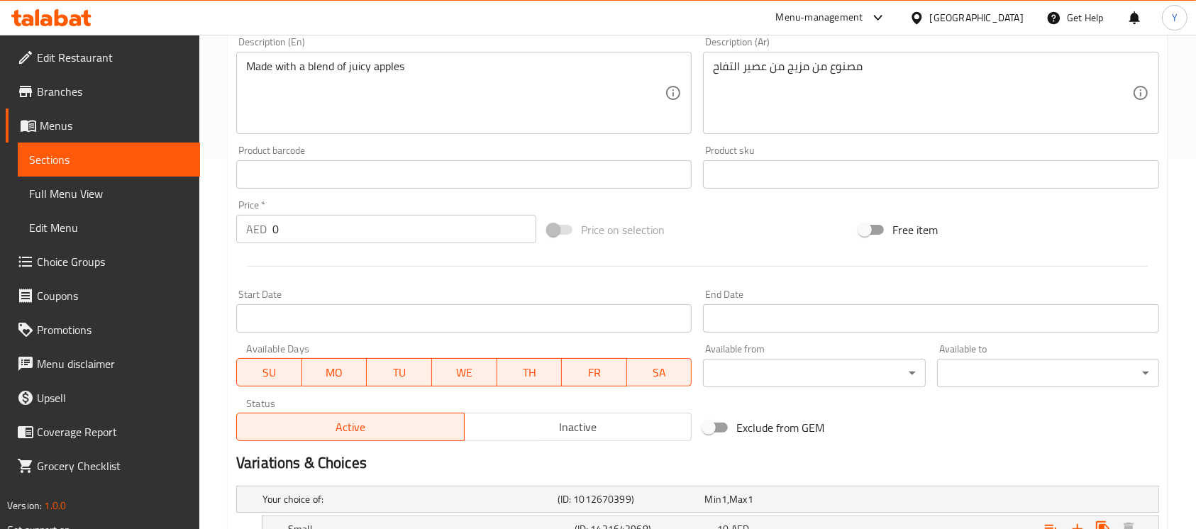
scroll to position [525, 0]
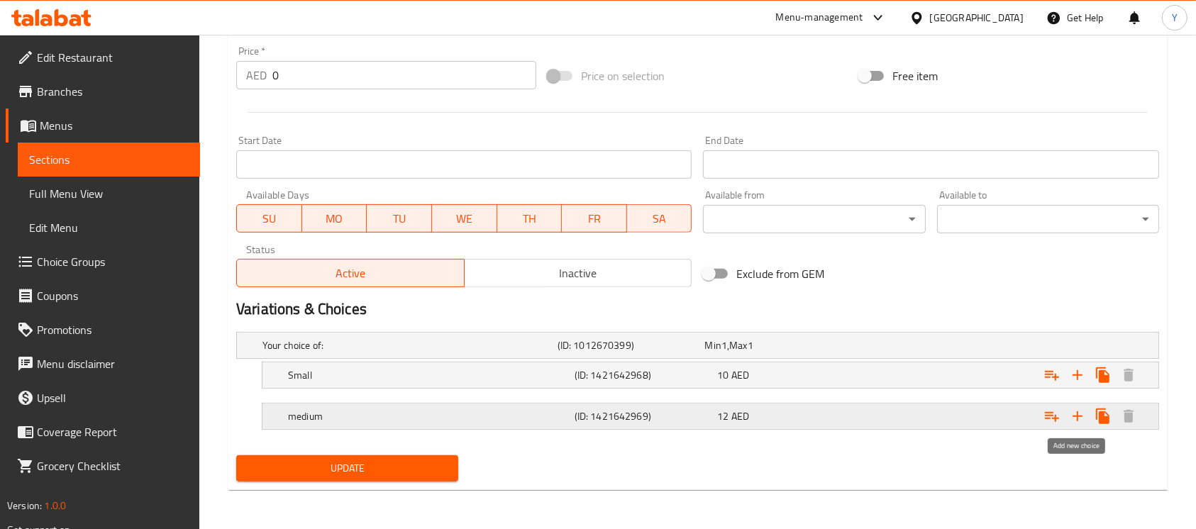
click at [1083, 421] on icon "Expand" at bounding box center [1077, 416] width 17 height 17
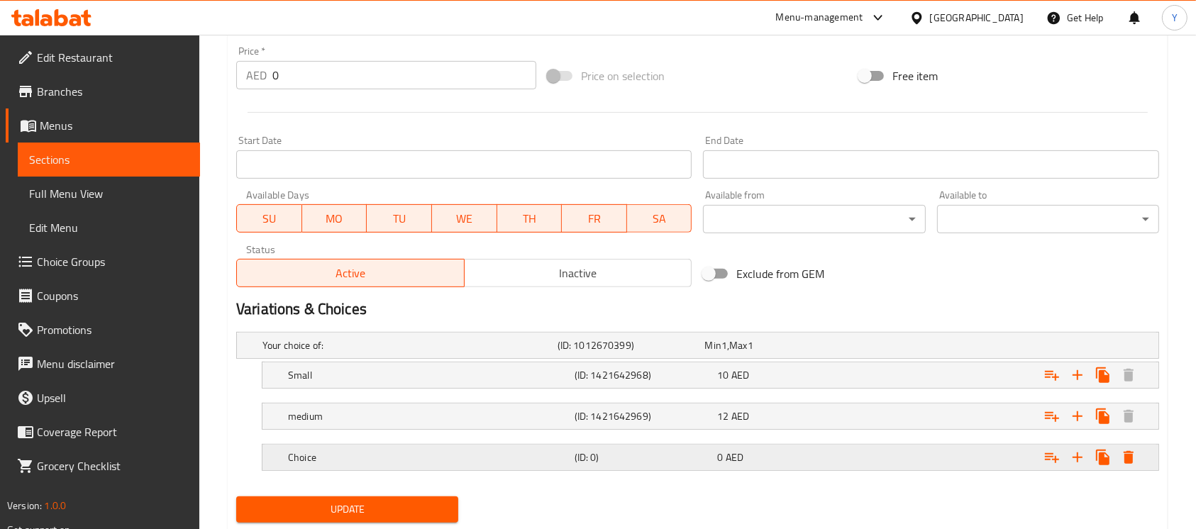
click at [500, 353] on h5 "Choice" at bounding box center [408, 345] width 290 height 14
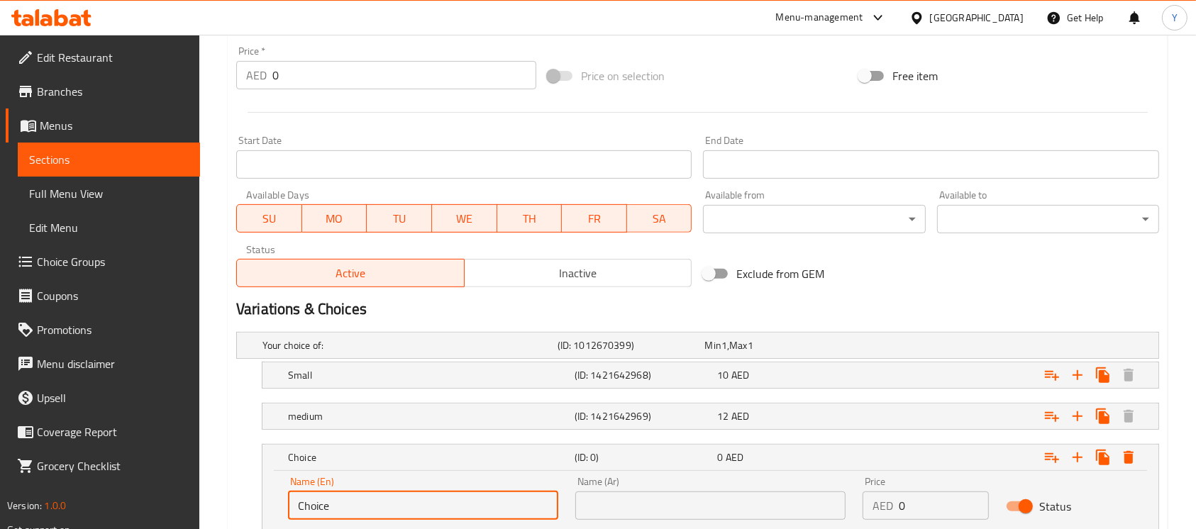
click at [480, 502] on input "Choice" at bounding box center [423, 506] width 270 height 28
click at [479, 502] on input "Choice" at bounding box center [423, 506] width 270 height 28
click at [478, 502] on input "text" at bounding box center [423, 506] width 270 height 28
type input "Large"
click at [645, 502] on input "text" at bounding box center [710, 506] width 270 height 28
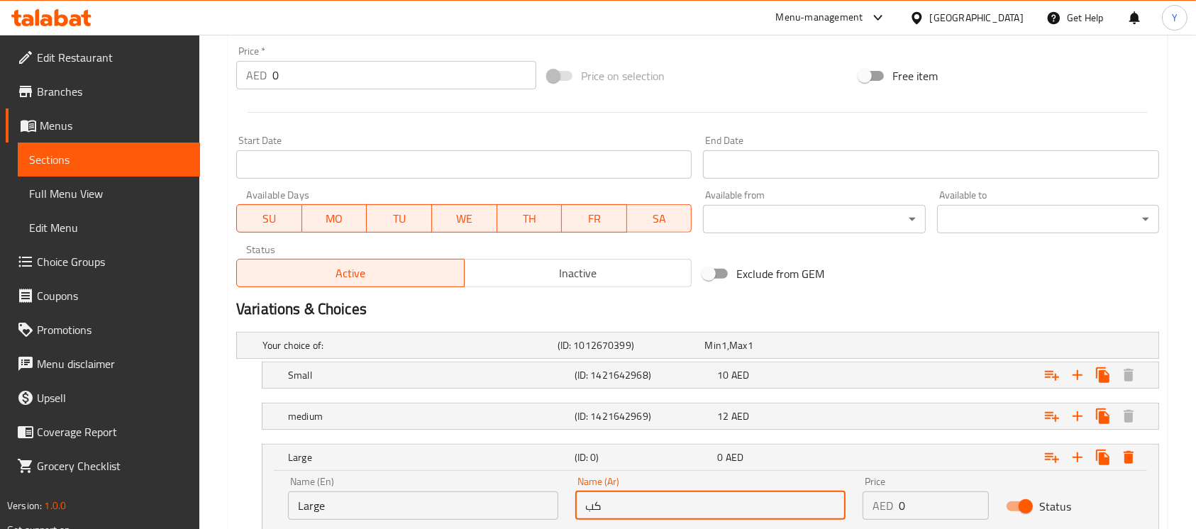
type input "كبير"
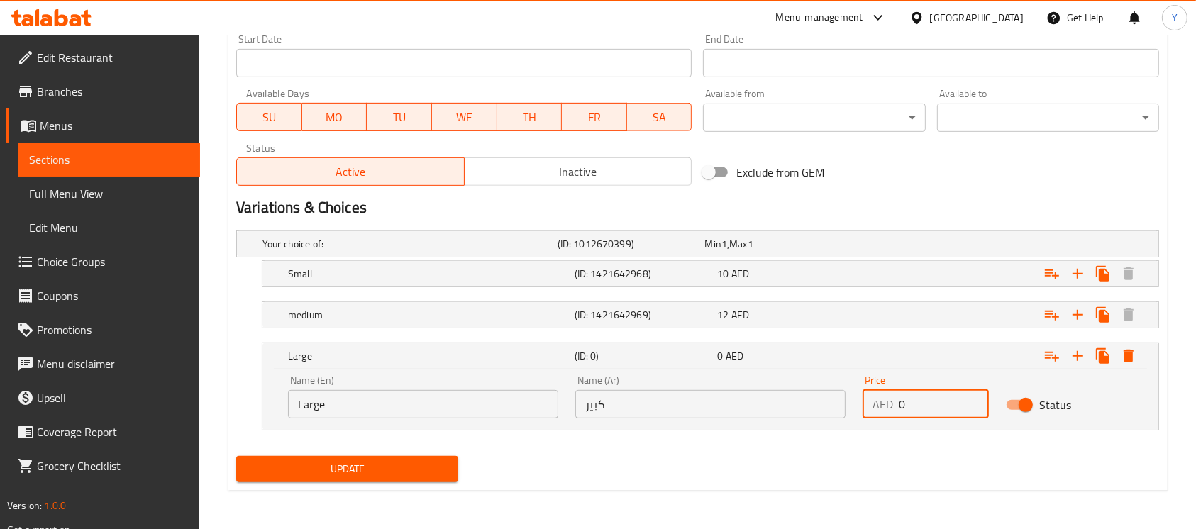
click at [727, 436] on div "Your choice of: (ID: 1012670399) Min 1 , Max 1 Name (En) Your choice of: Name (…" at bounding box center [698, 338] width 935 height 226
type input "19"
click at [771, 251] on div "12 AED" at bounding box center [776, 244] width 142 height 14
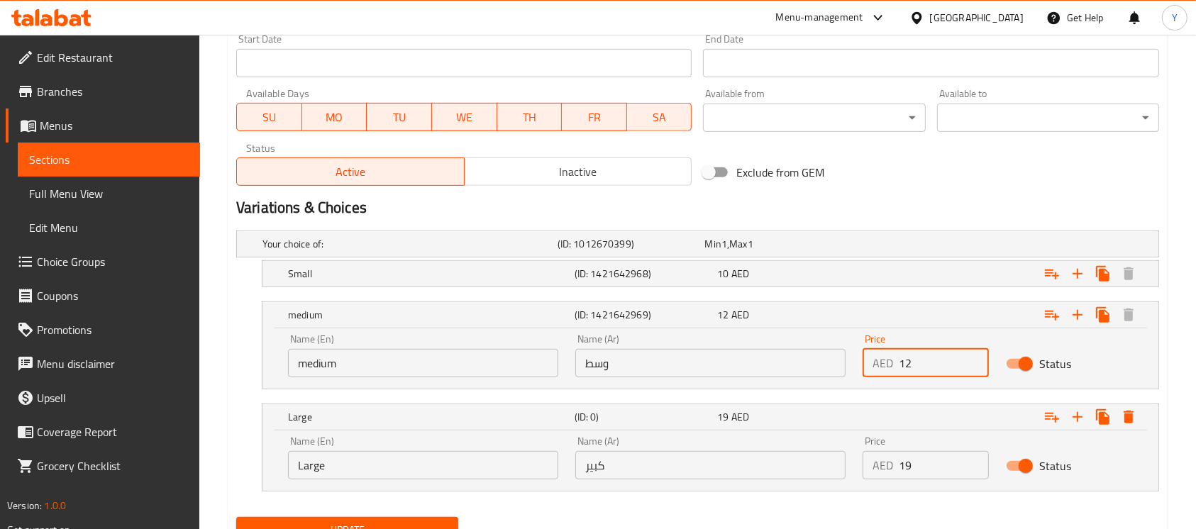
click at [925, 362] on input "12" at bounding box center [944, 363] width 90 height 28
type input "16"
click at [909, 247] on div "Expand" at bounding box center [996, 244] width 295 height 6
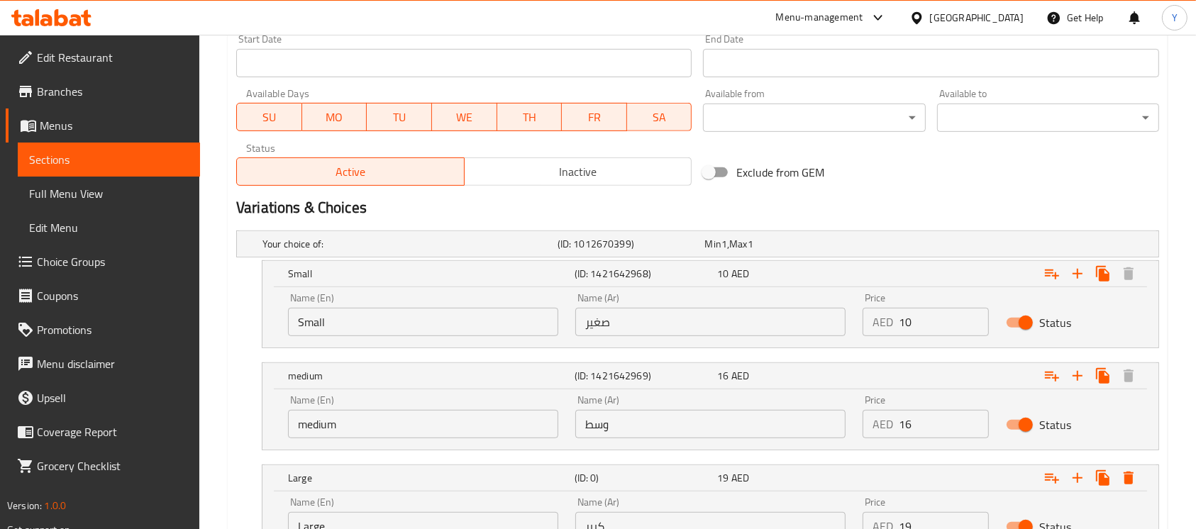
click at [930, 316] on input "10" at bounding box center [944, 322] width 90 height 28
type input "12"
click at [935, 193] on div "Variations & Choices" at bounding box center [698, 208] width 935 height 33
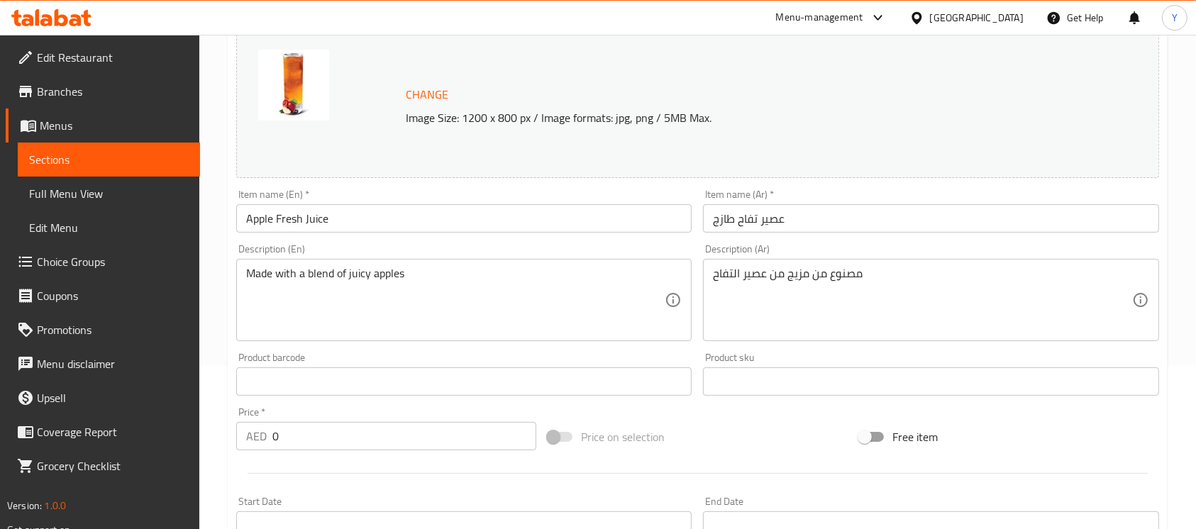
click at [462, 236] on div "Item name (En)   * Apple Fresh Juice Item name (En) *" at bounding box center [464, 211] width 467 height 55
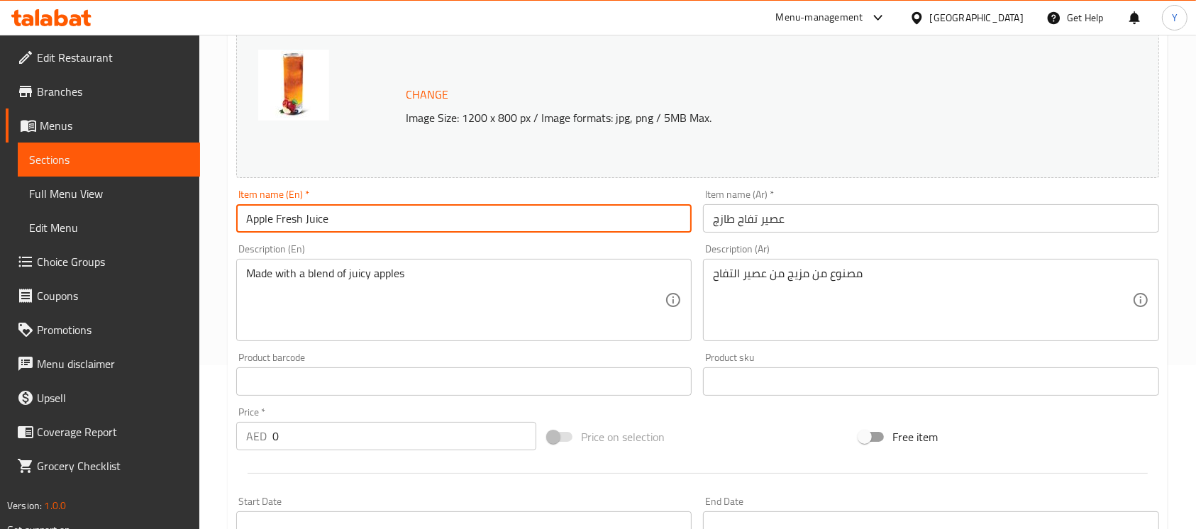
click at [458, 231] on input "Apple Fresh Juice" at bounding box center [464, 218] width 456 height 28
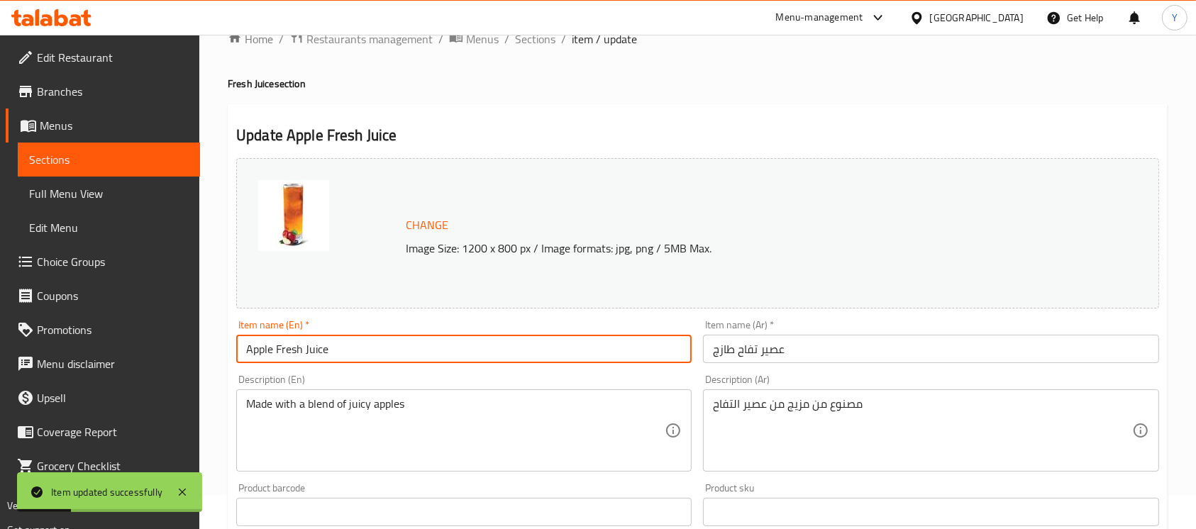
scroll to position [0, 0]
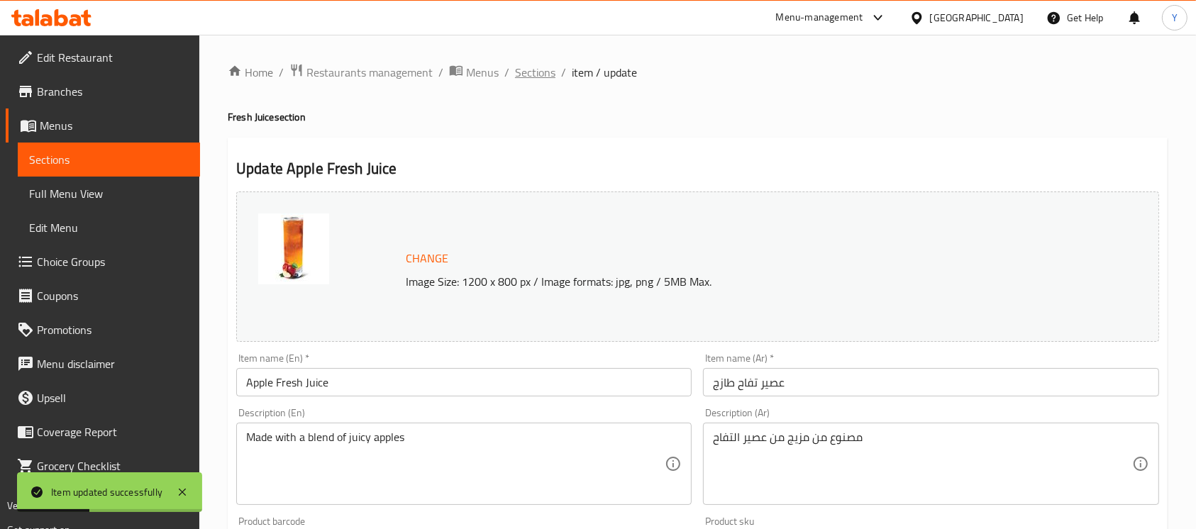
click at [550, 79] on span "Sections" at bounding box center [535, 72] width 40 height 17
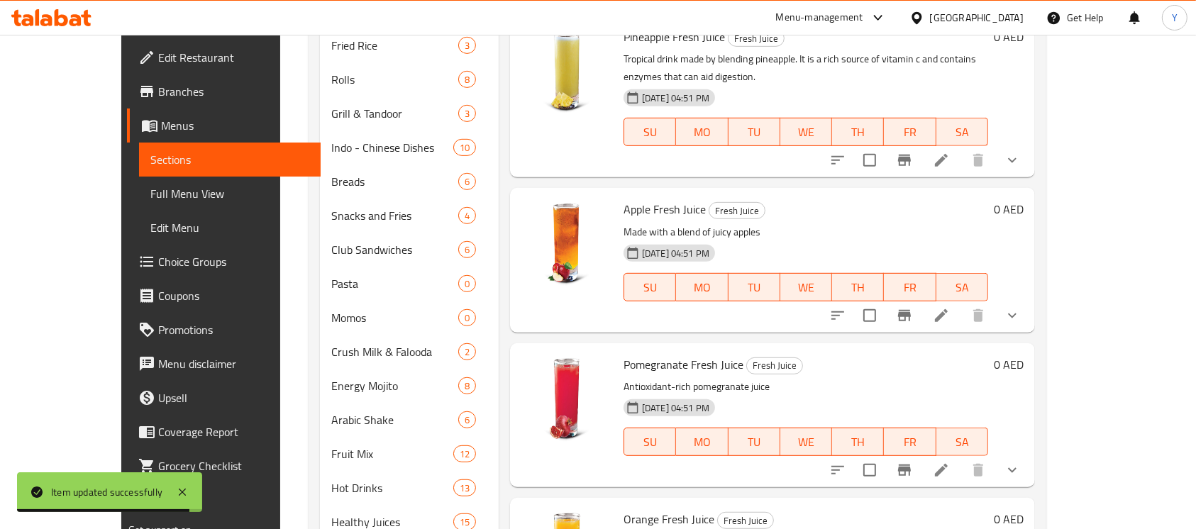
scroll to position [720, 0]
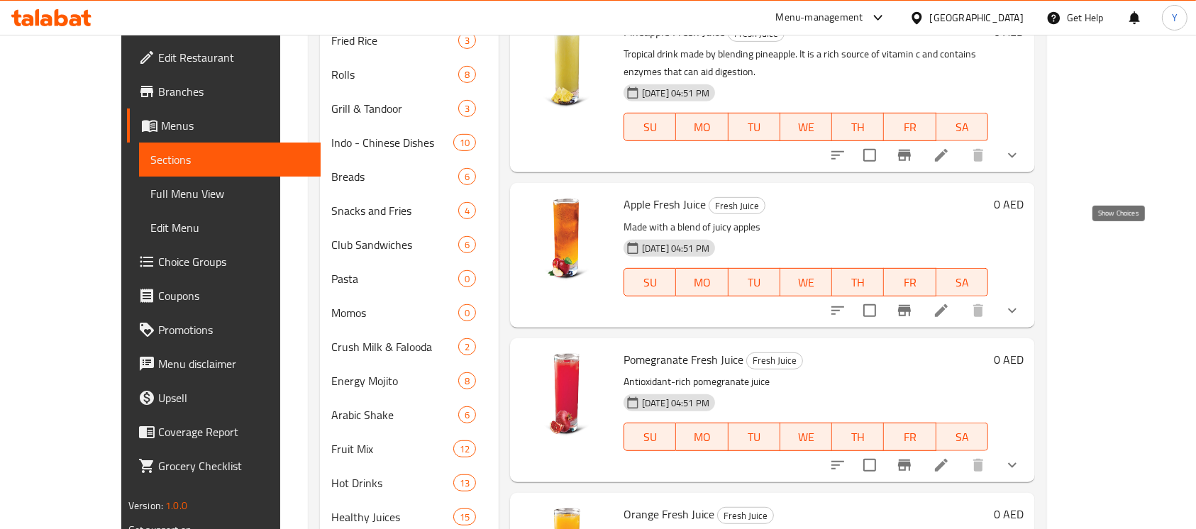
click at [1021, 302] on icon "show more" at bounding box center [1012, 310] width 17 height 17
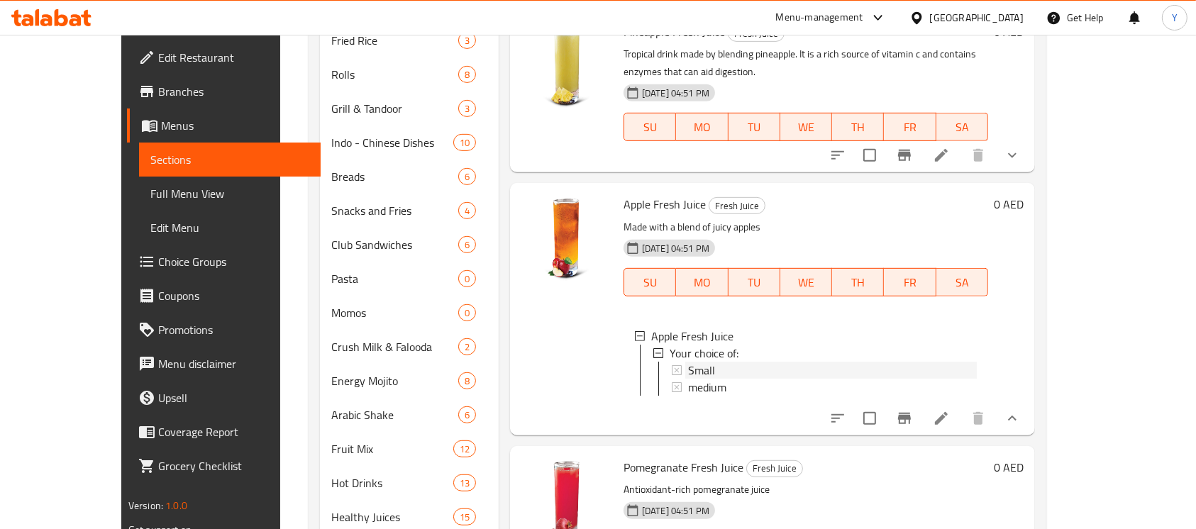
click at [783, 362] on div "Small" at bounding box center [832, 370] width 289 height 17
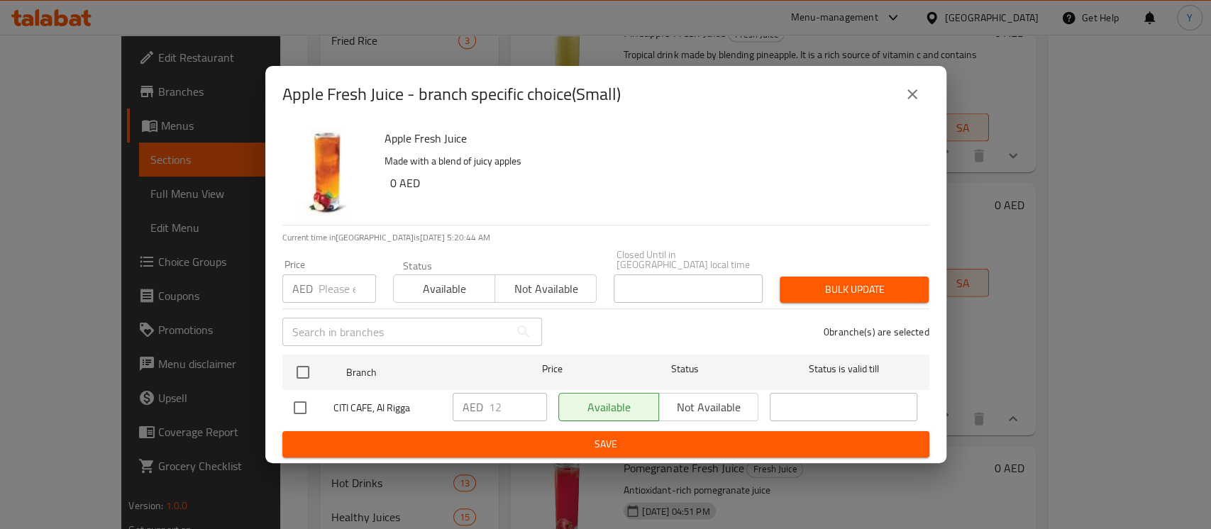
click at [923, 99] on button "close" at bounding box center [912, 94] width 34 height 34
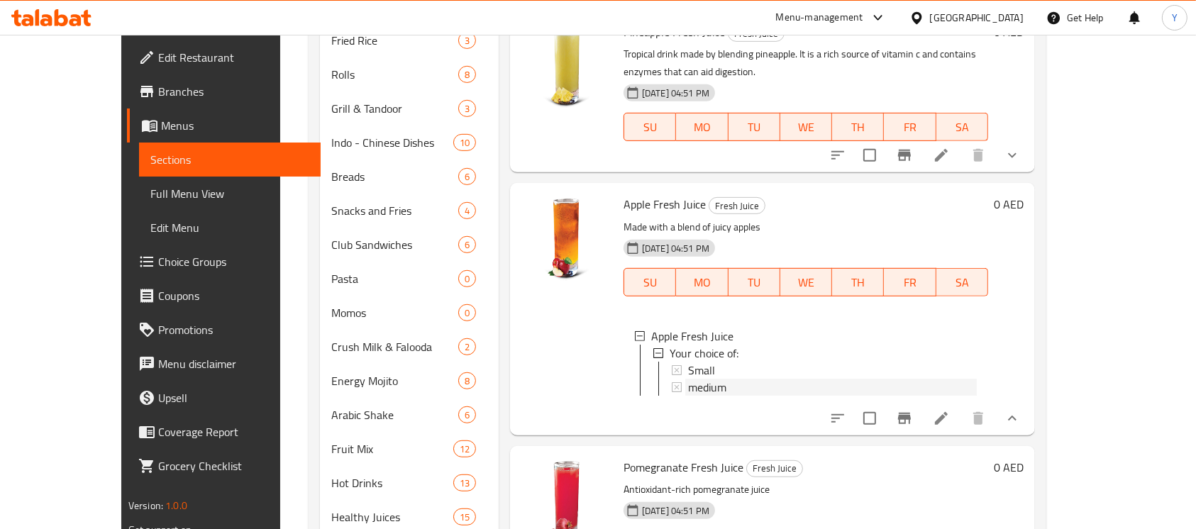
click at [806, 379] on div "medium" at bounding box center [832, 387] width 289 height 17
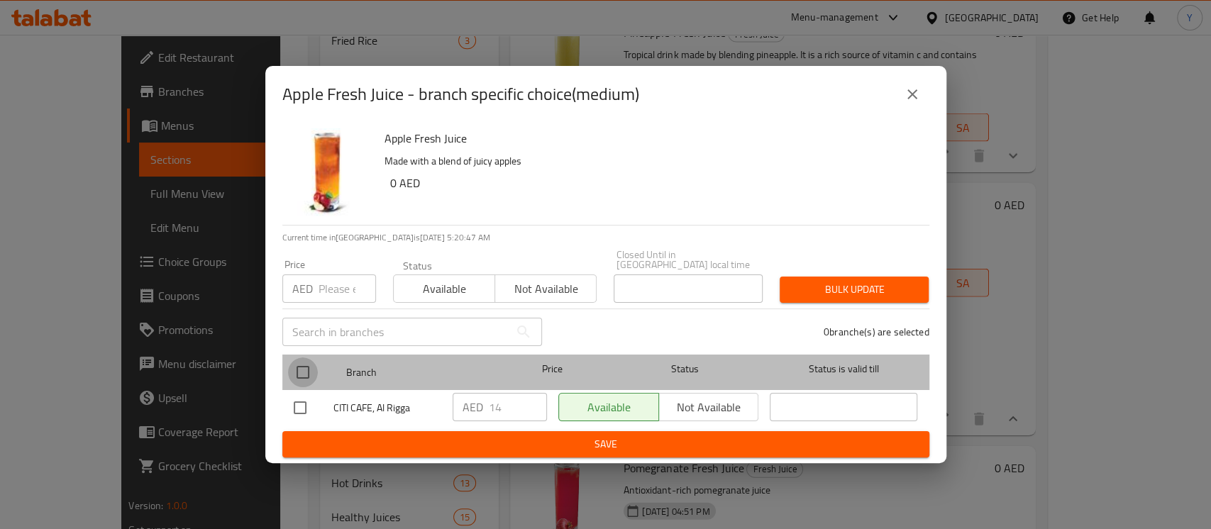
click at [298, 360] on input "checkbox" at bounding box center [303, 373] width 30 height 30
checkbox input "true"
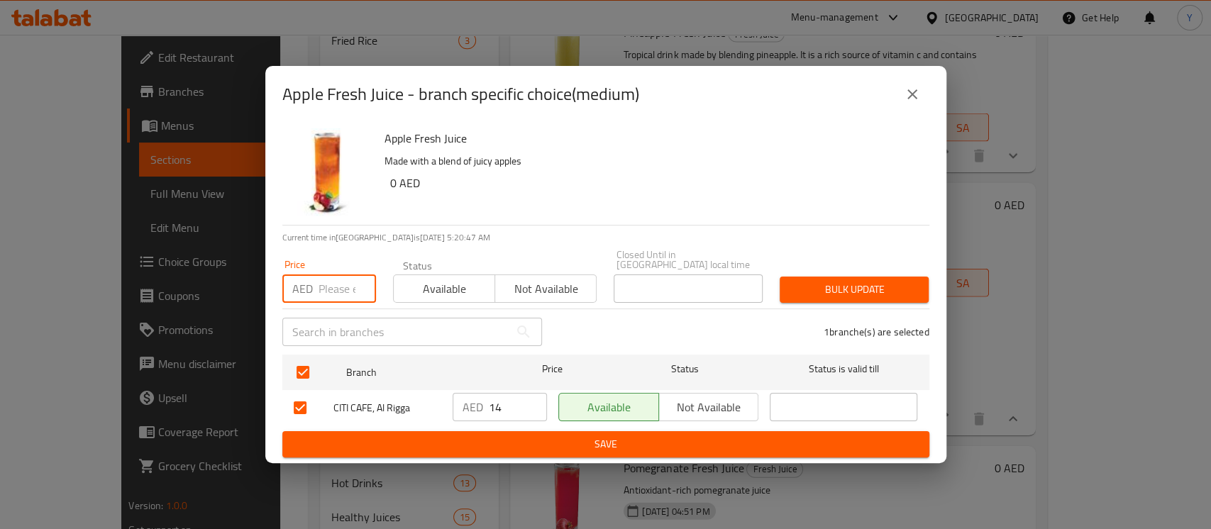
click at [328, 285] on input "number" at bounding box center [347, 289] width 57 height 28
type input "16"
click at [832, 281] on span "Bulk update" at bounding box center [854, 290] width 126 height 18
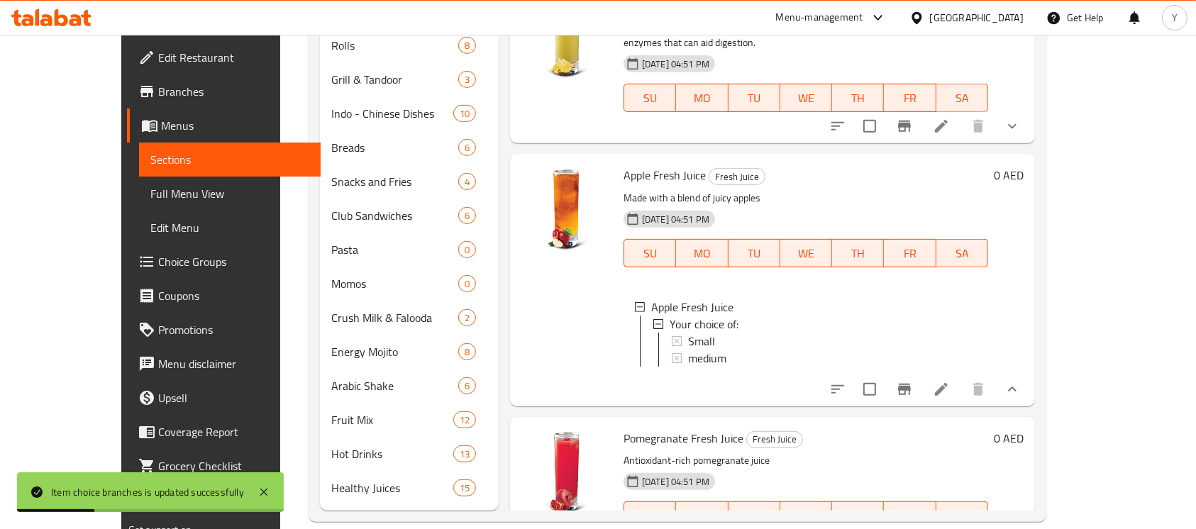
scroll to position [1714, 0]
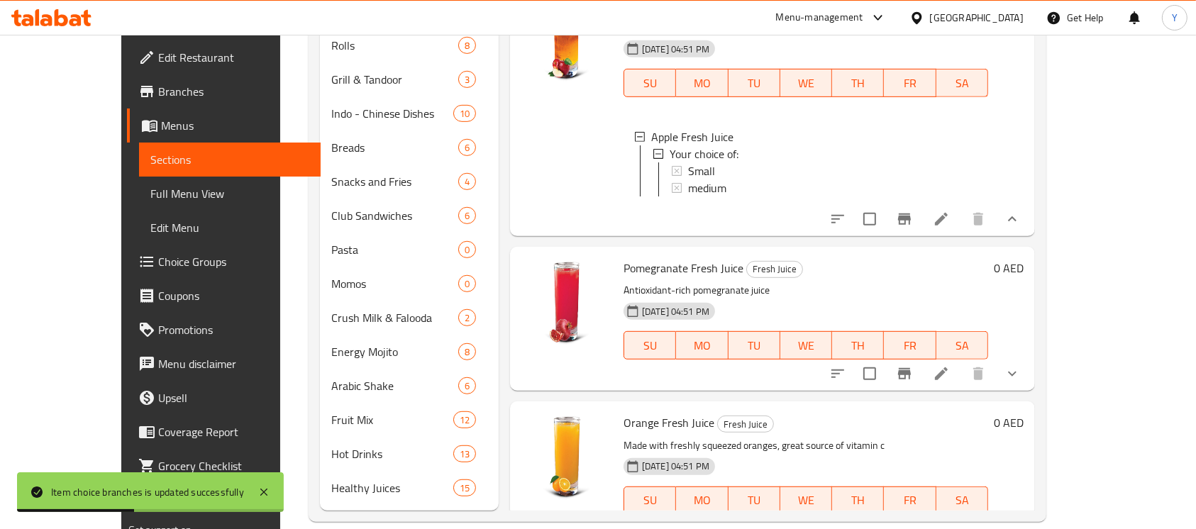
click at [950, 521] on icon at bounding box center [941, 529] width 17 height 17
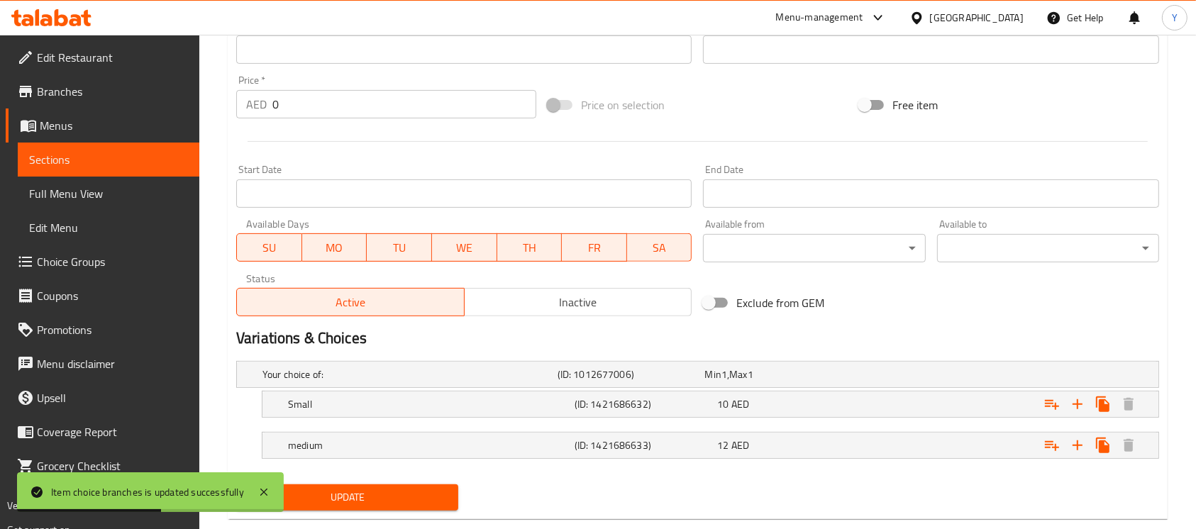
scroll to position [525, 0]
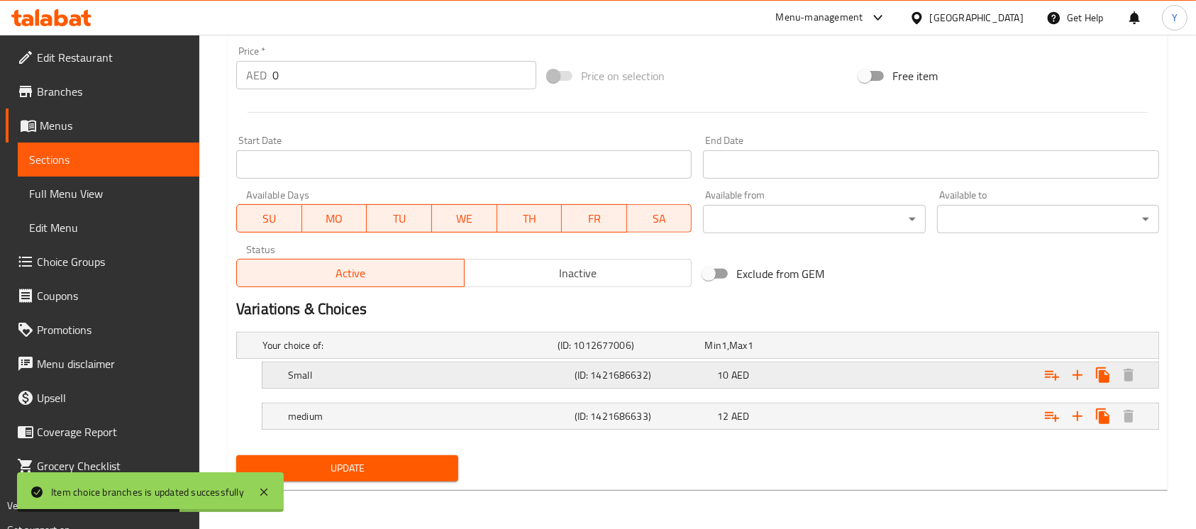
click at [831, 361] on div "Small (ID: 1421686632) 10 AED" at bounding box center [702, 345] width 885 height 31
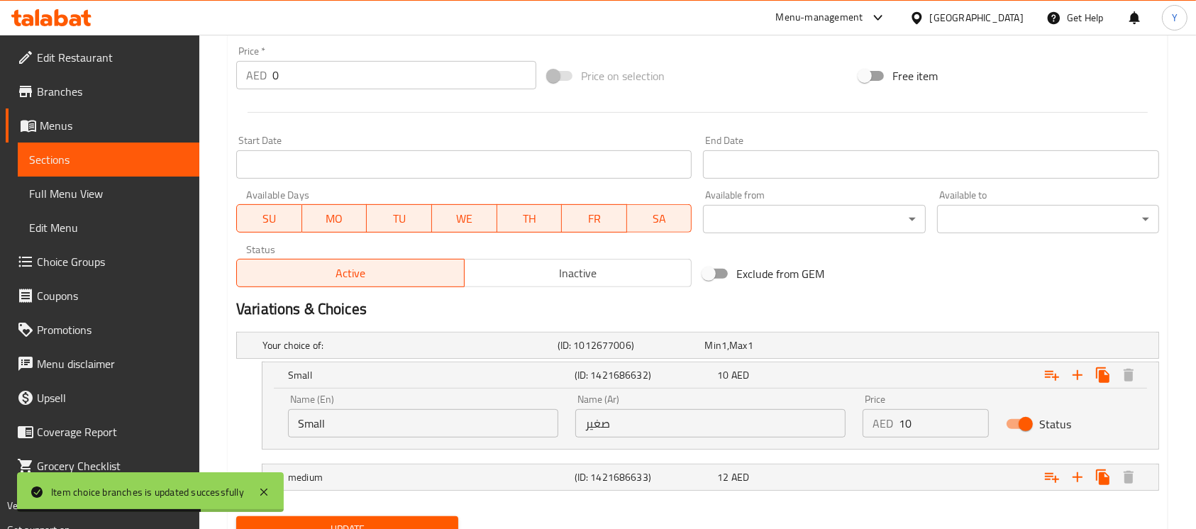
click at [925, 425] on input "10" at bounding box center [944, 423] width 90 height 28
type input "12"
click at [919, 348] on div "Expand" at bounding box center [996, 346] width 295 height 6
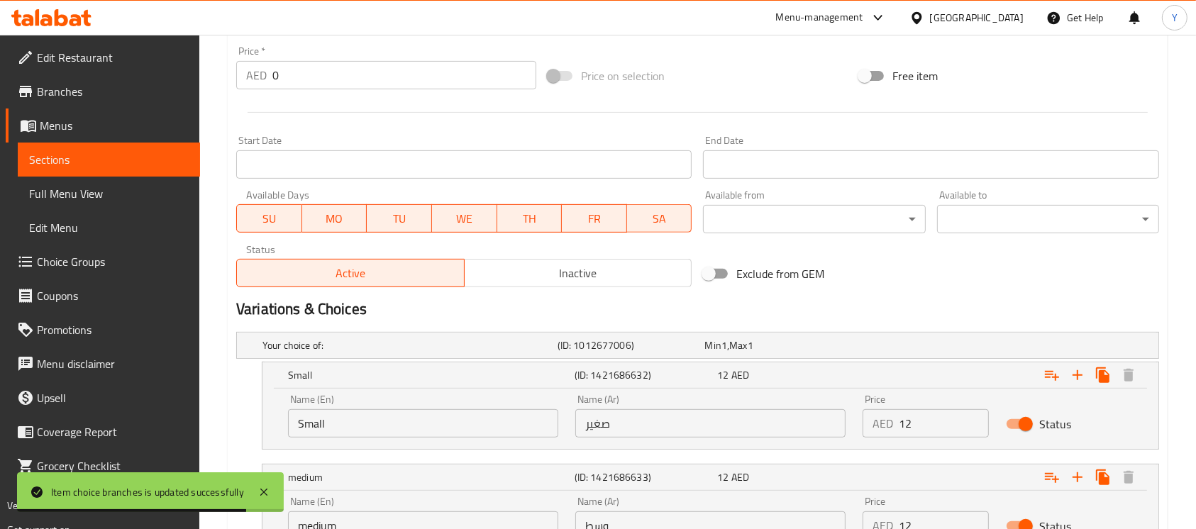
scroll to position [647, 0]
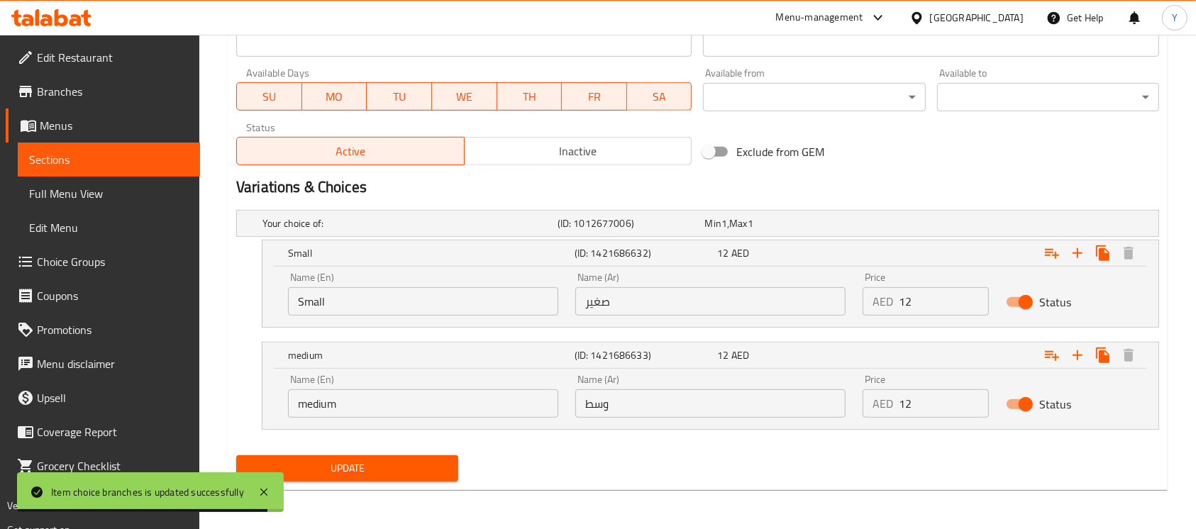
click at [932, 402] on input "12" at bounding box center [944, 404] width 90 height 28
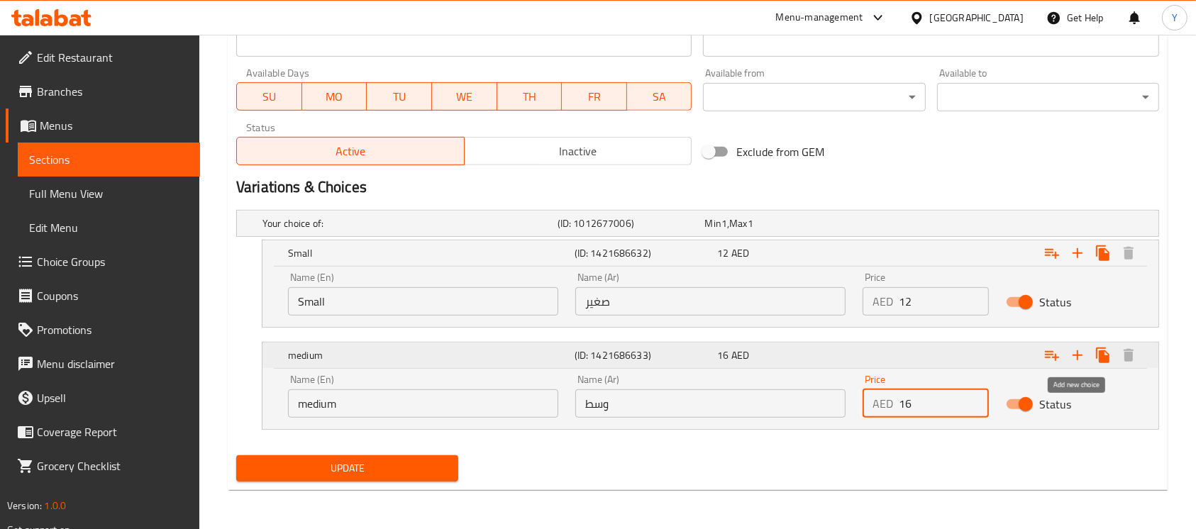
type input "16"
click at [1072, 347] on icon "Expand" at bounding box center [1077, 355] width 17 height 17
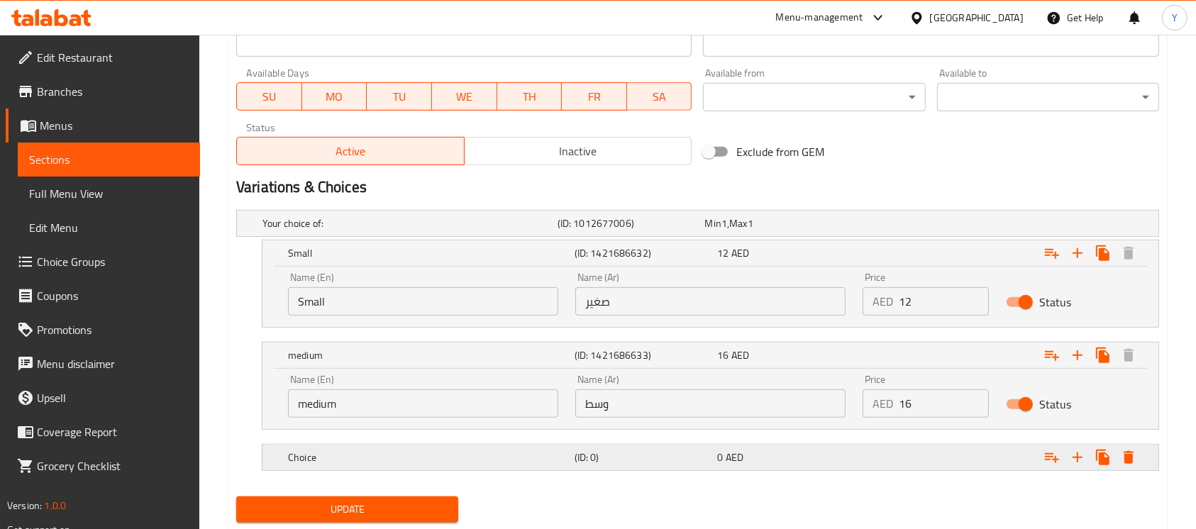
click at [945, 226] on div "Expand" at bounding box center [996, 224] width 295 height 6
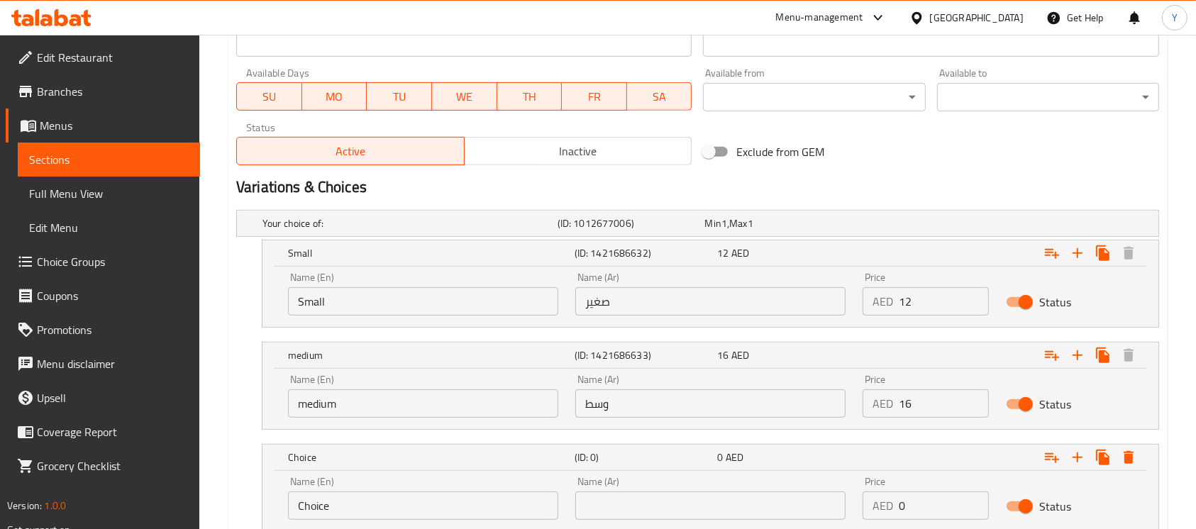
click at [953, 501] on input "0" at bounding box center [944, 506] width 90 height 28
type input "19"
click at [385, 509] on input "Choice" at bounding box center [423, 506] width 270 height 28
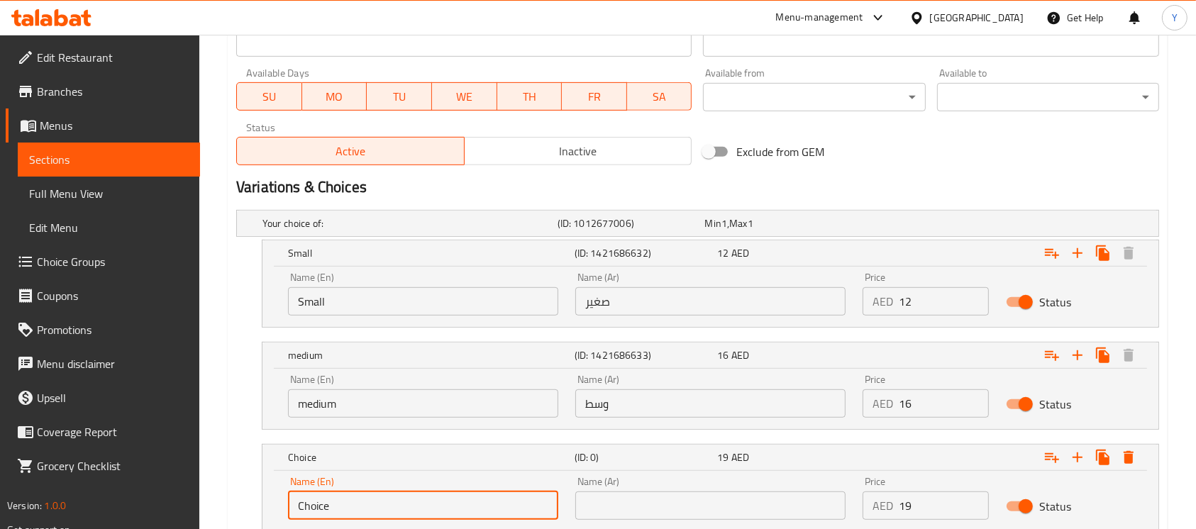
click at [385, 509] on input "Choice" at bounding box center [423, 506] width 270 height 28
click at [385, 509] on input "text" at bounding box center [423, 506] width 270 height 28
type input "Large"
click at [634, 514] on input "text" at bounding box center [710, 506] width 270 height 28
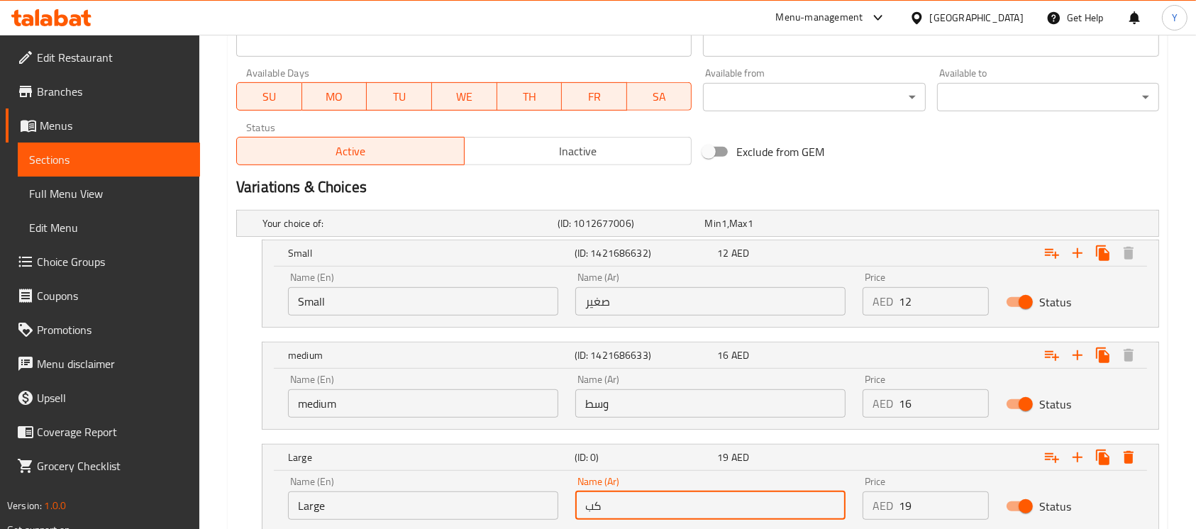
type input "كبير"
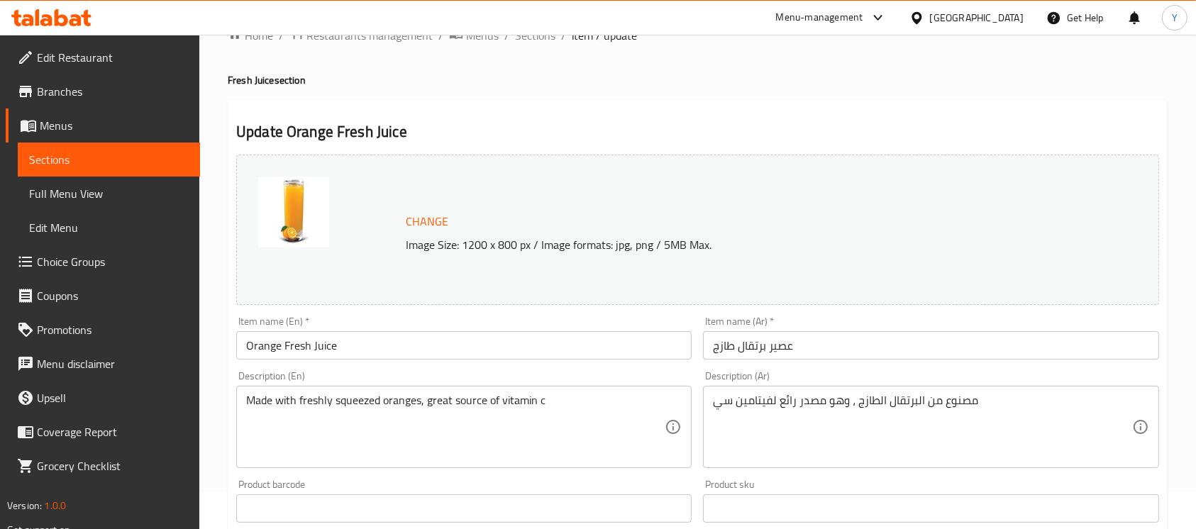
scroll to position [35, 0]
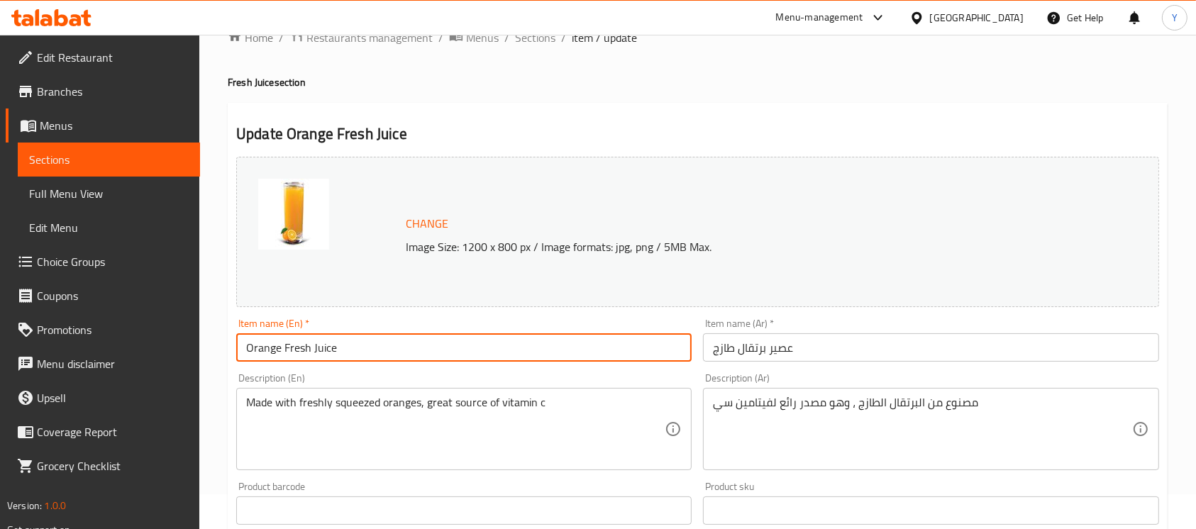
drag, startPoint x: 451, startPoint y: 347, endPoint x: 454, endPoint y: 340, distance: 7.6
click at [452, 346] on input "Orange Fresh Juice" at bounding box center [464, 348] width 456 height 28
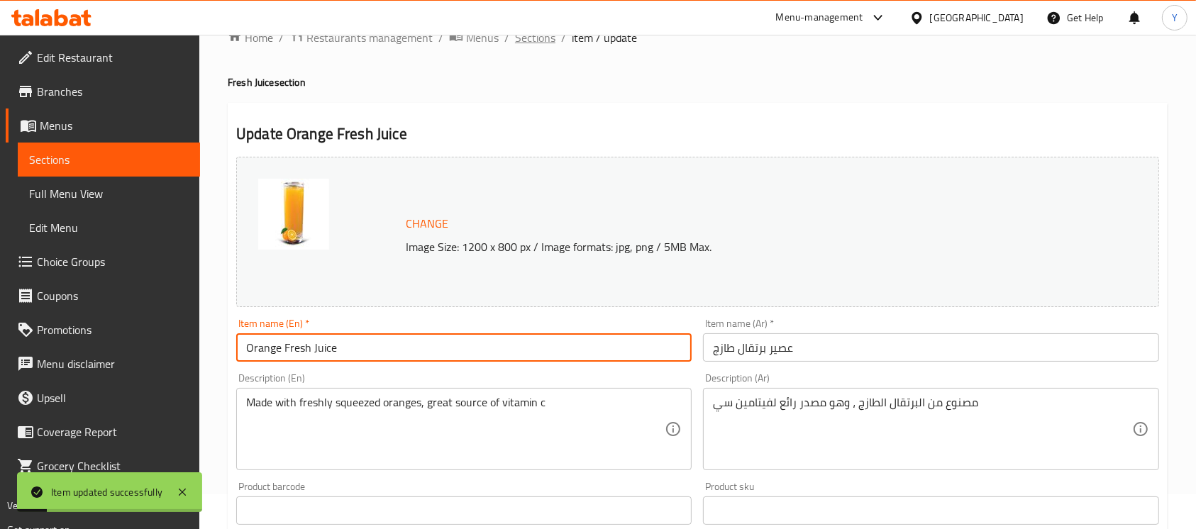
click at [546, 43] on span "Sections" at bounding box center [535, 37] width 40 height 17
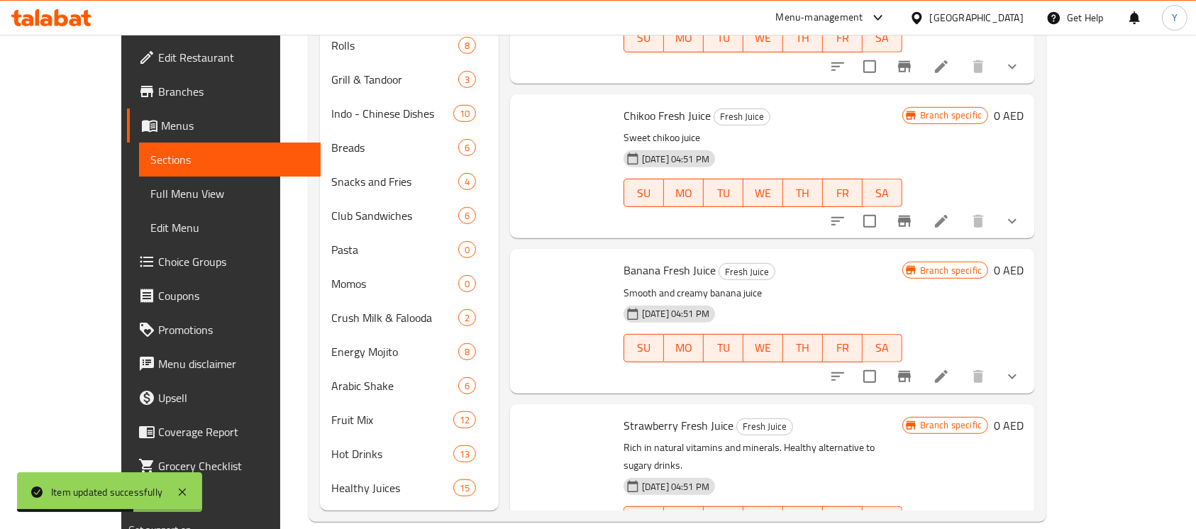
scroll to position [1591, 0]
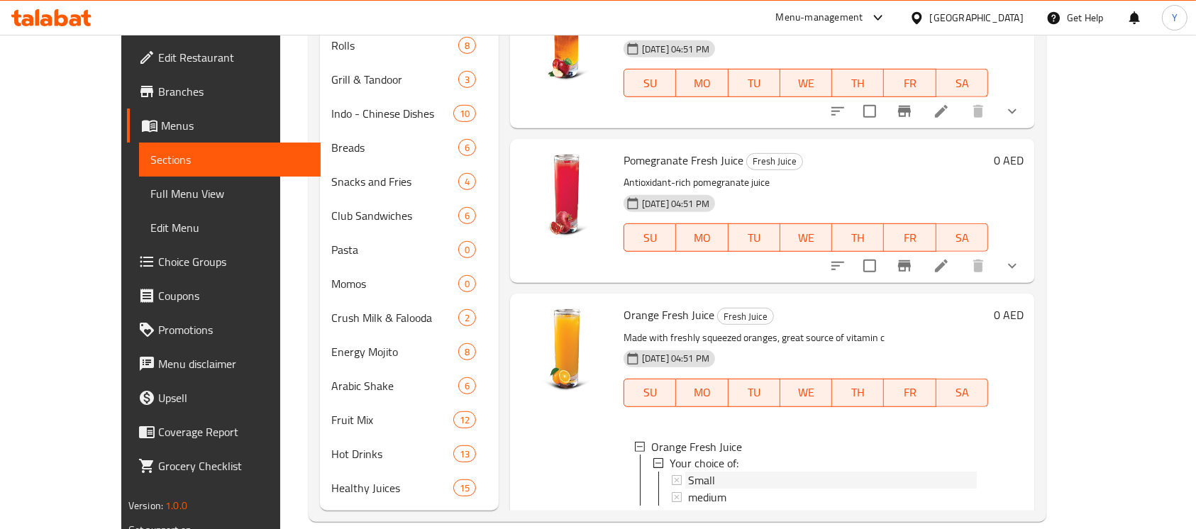
click at [715, 473] on div "Small" at bounding box center [832, 481] width 289 height 17
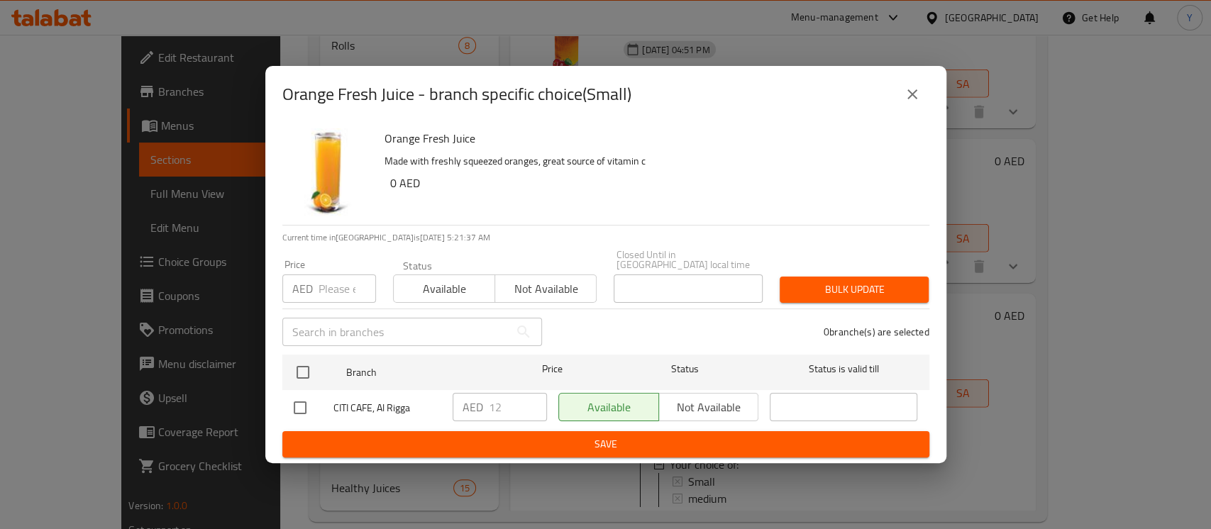
click at [905, 105] on button "close" at bounding box center [912, 94] width 34 height 34
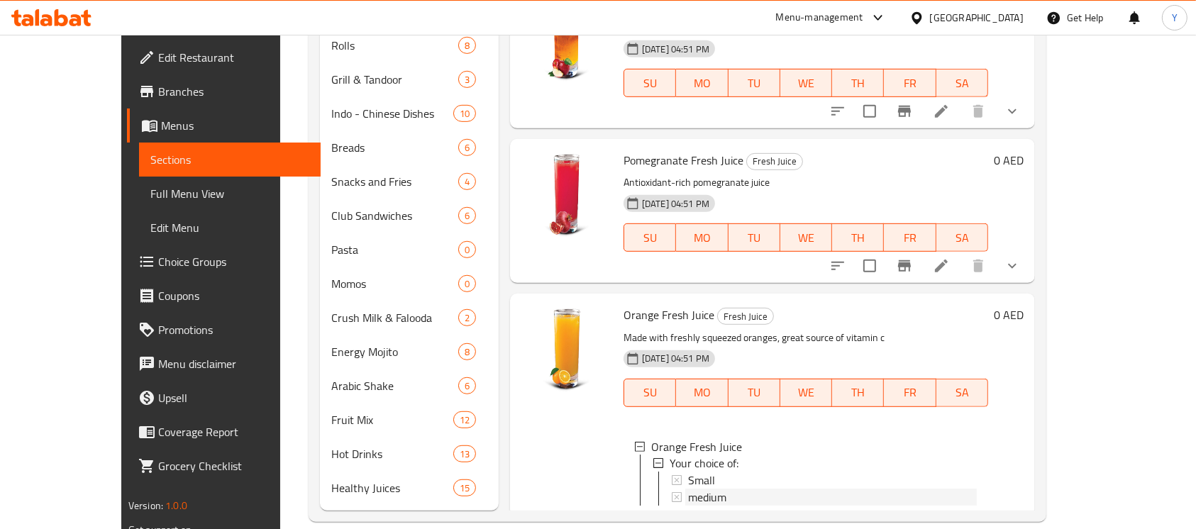
click at [745, 490] on div "medium" at bounding box center [832, 498] width 289 height 17
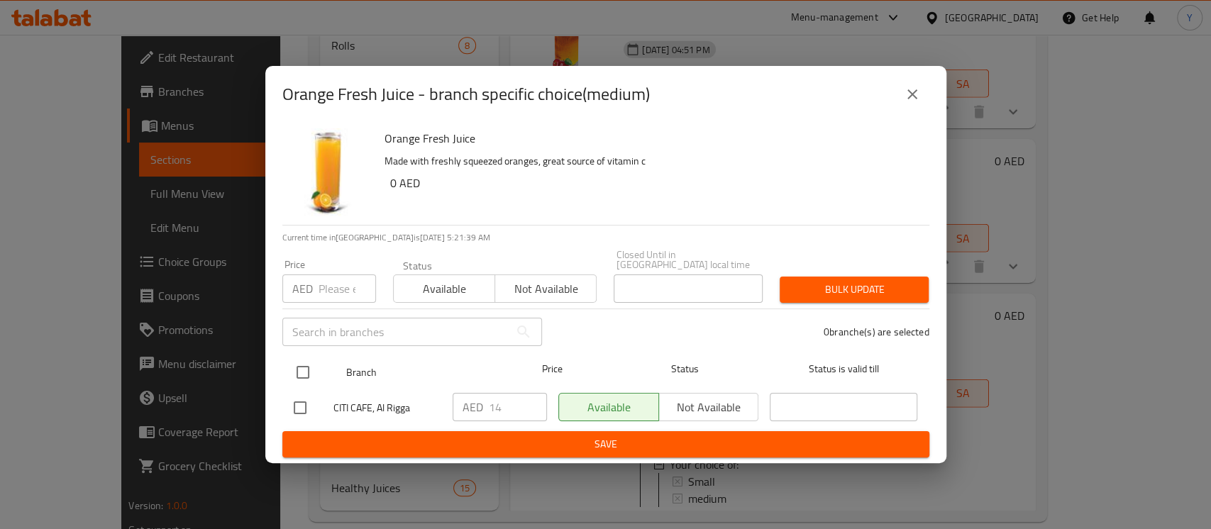
click at [302, 382] on input "checkbox" at bounding box center [303, 373] width 30 height 30
checkbox input "true"
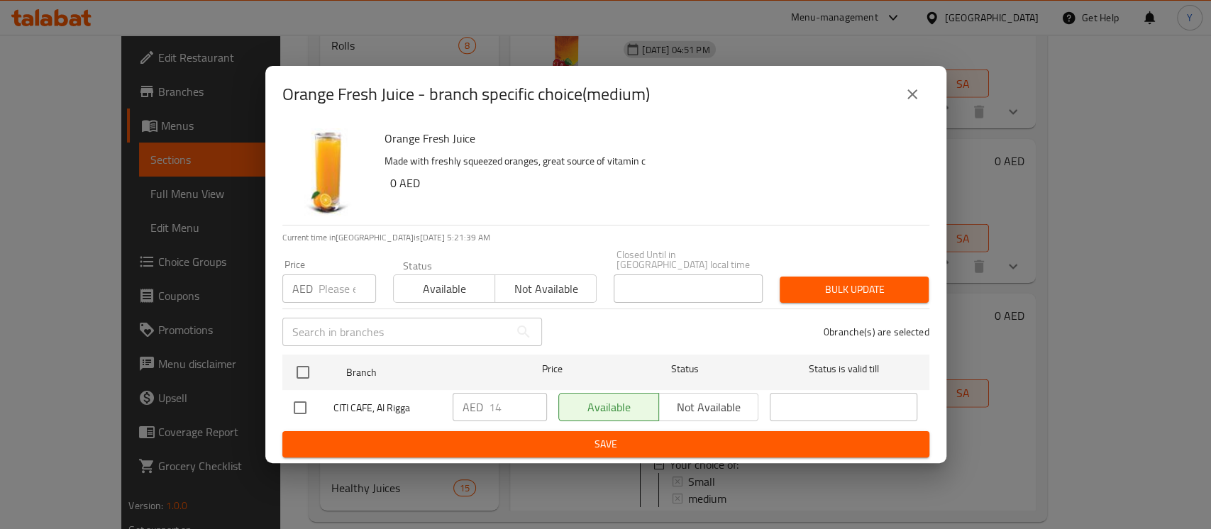
checkbox input "true"
click at [324, 287] on input "number" at bounding box center [347, 289] width 57 height 28
type input "16"
click at [815, 287] on span "Bulk update" at bounding box center [854, 290] width 126 height 18
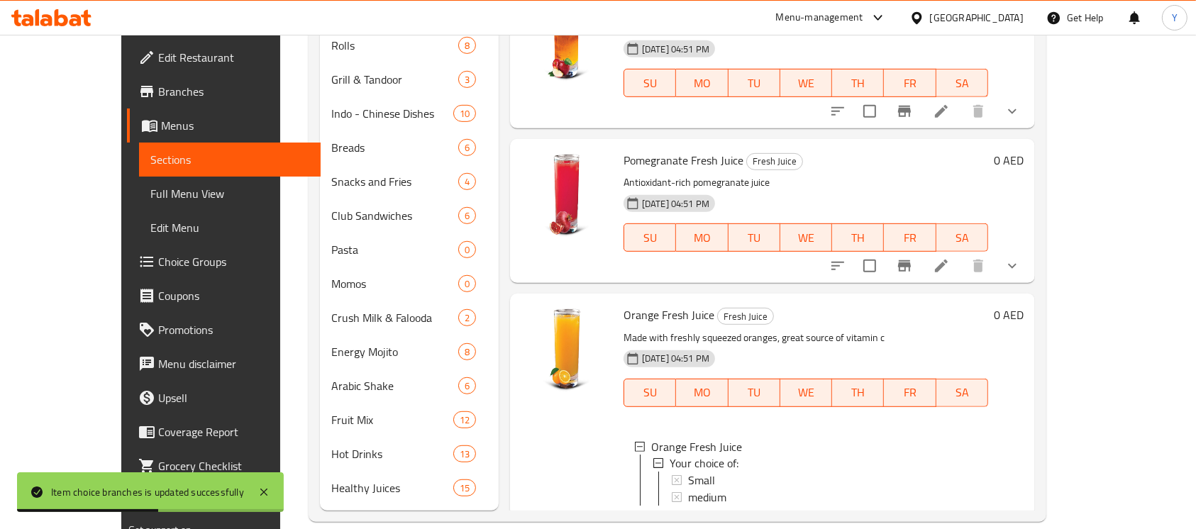
scroll to position [434, 0]
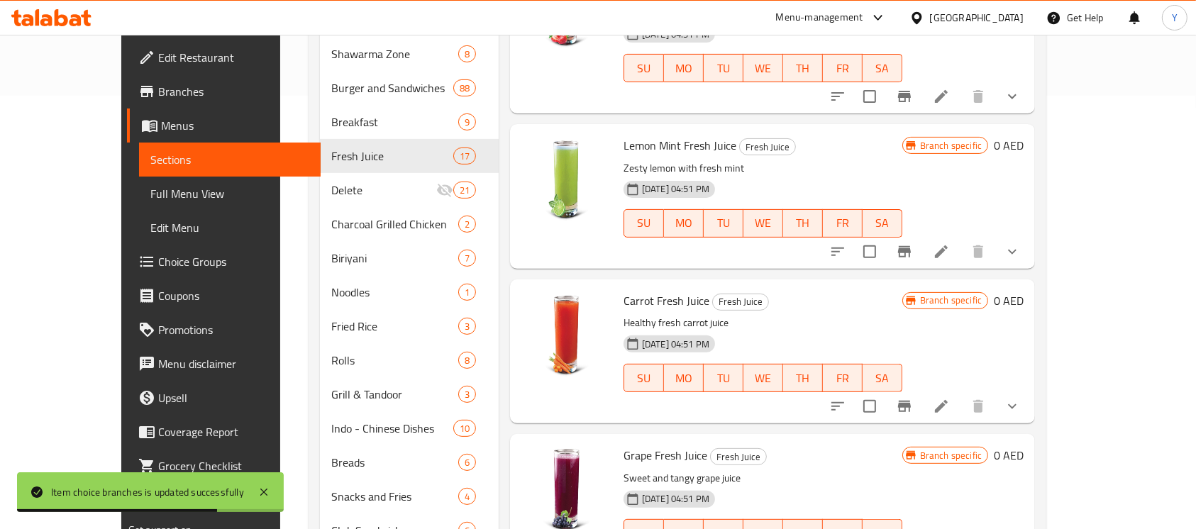
click at [961, 394] on li at bounding box center [942, 407] width 40 height 26
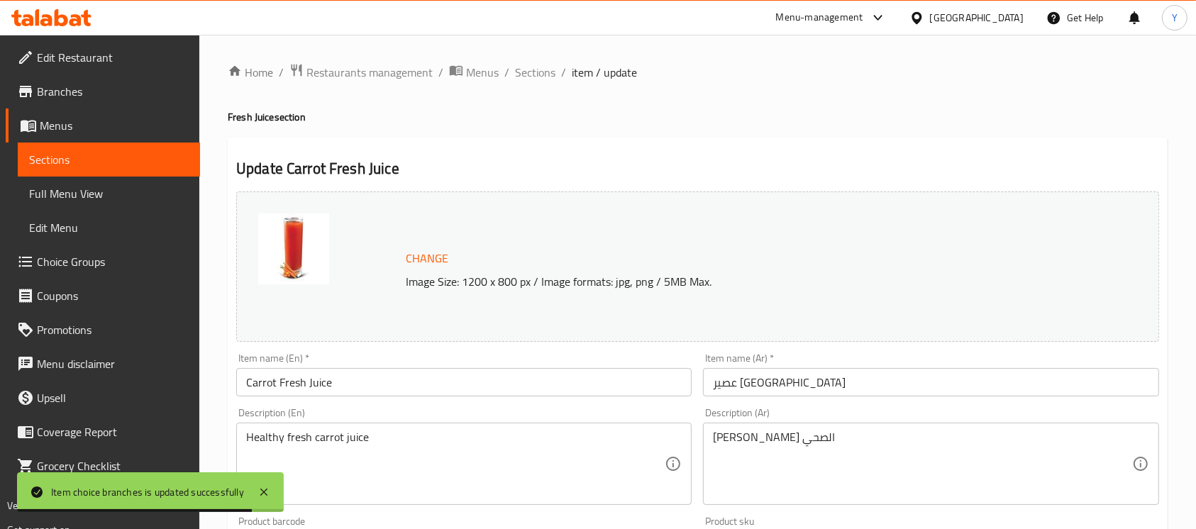
scroll to position [525, 0]
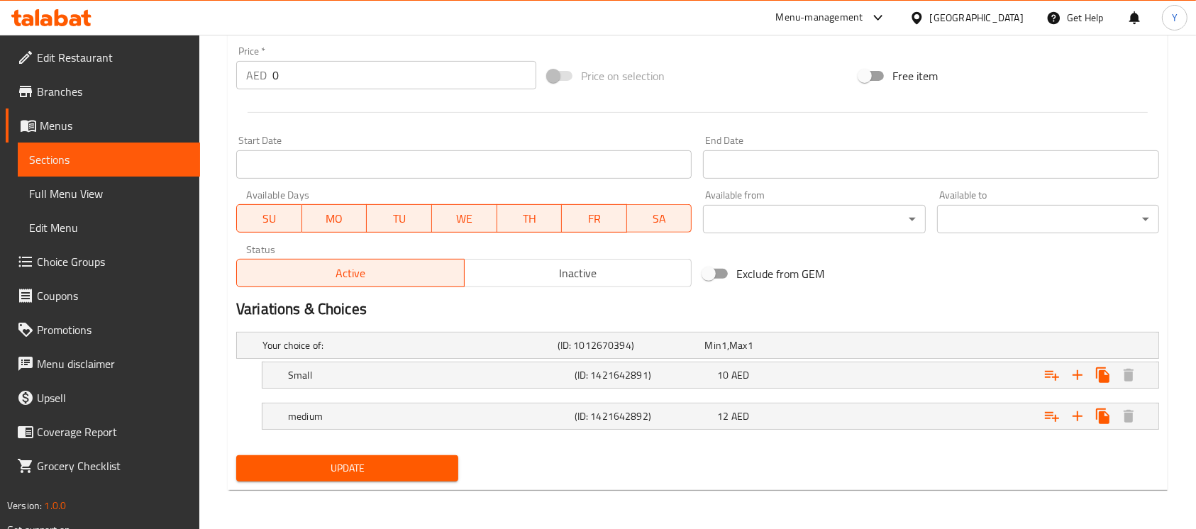
click at [861, 392] on nav at bounding box center [697, 397] width 923 height 11
click at [883, 348] on div "Expand" at bounding box center [996, 346] width 295 height 6
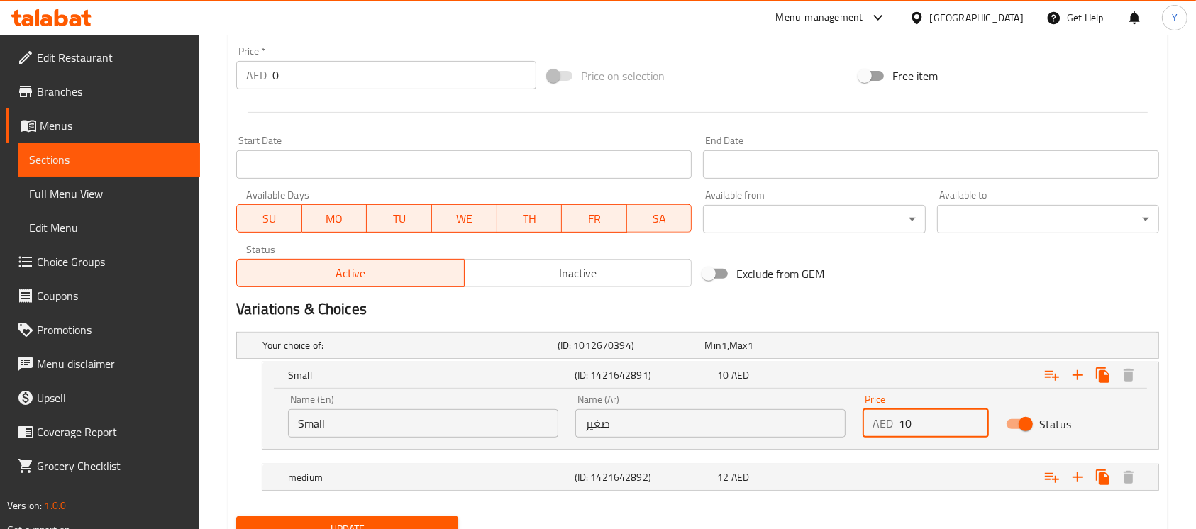
click at [919, 426] on input "10" at bounding box center [944, 423] width 90 height 28
type input "12"
drag, startPoint x: 897, startPoint y: 463, endPoint x: 925, endPoint y: 463, distance: 28.4
click at [897, 348] on div "Expand" at bounding box center [996, 346] width 295 height 6
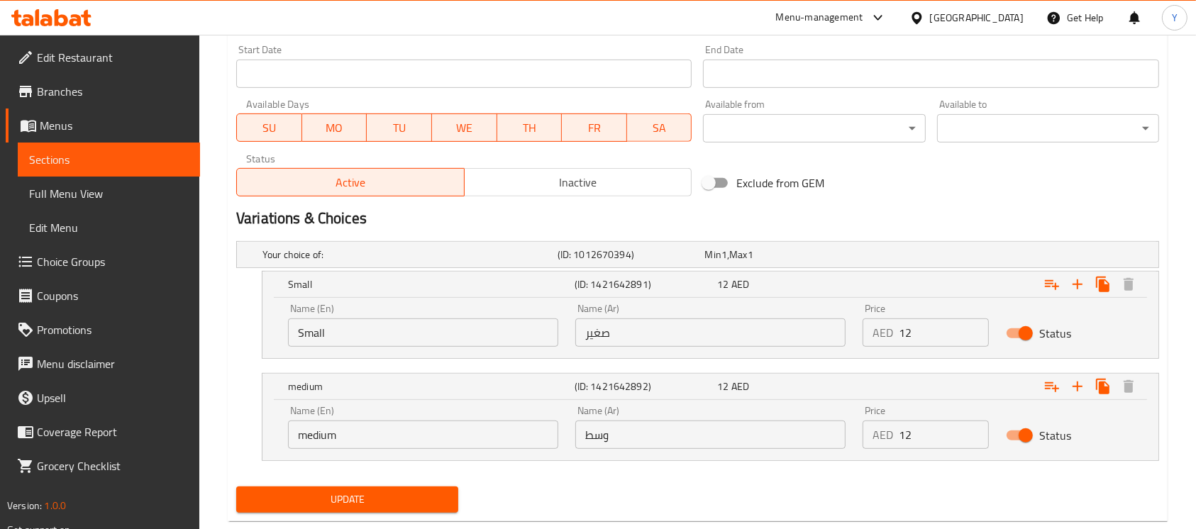
scroll to position [647, 0]
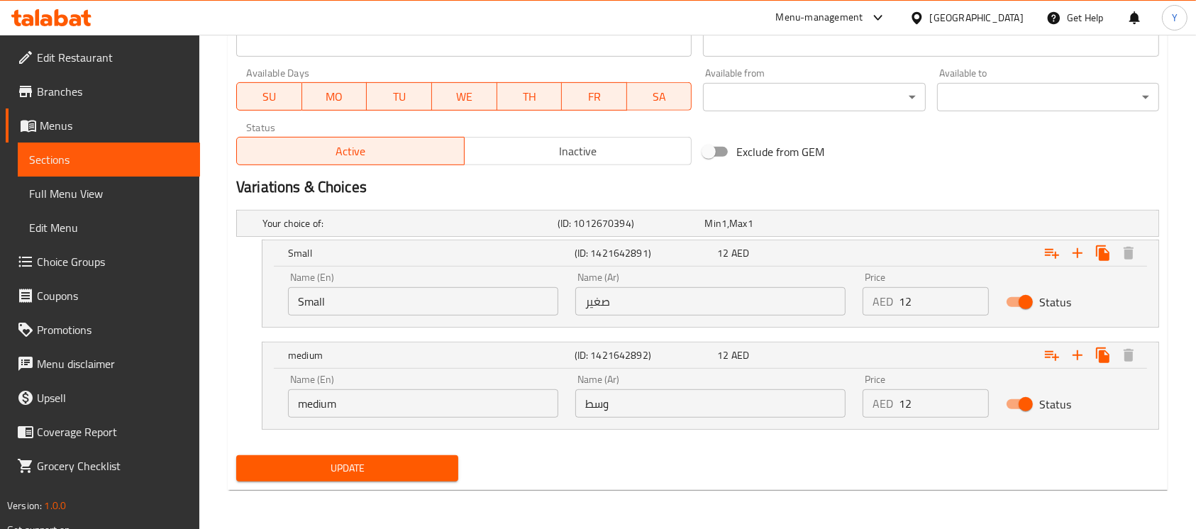
click at [949, 414] on input "12" at bounding box center [944, 404] width 90 height 28
type input "16"
click at [1075, 347] on icon "Expand" at bounding box center [1077, 355] width 17 height 17
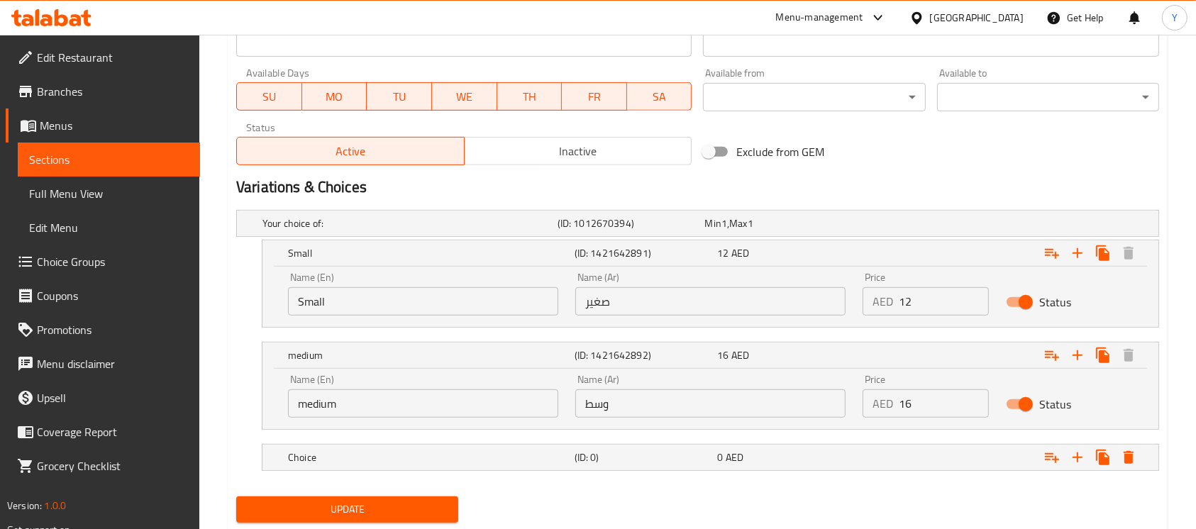
scroll to position [688, 0]
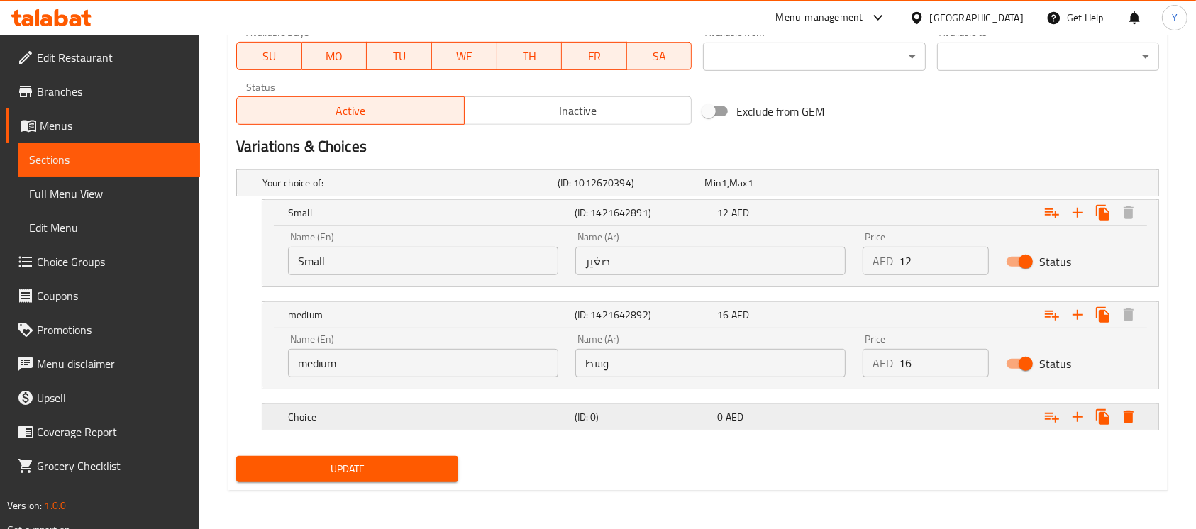
click at [925, 186] on div "Expand" at bounding box center [996, 183] width 295 height 6
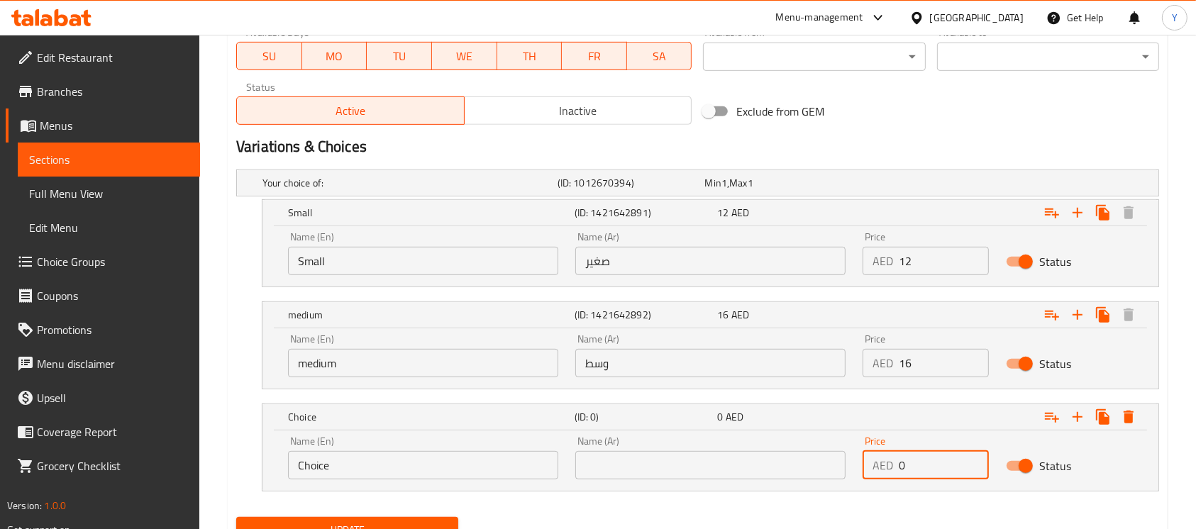
drag, startPoint x: 925, startPoint y: 468, endPoint x: 744, endPoint y: 485, distance: 181.0
click at [744, 485] on div "Name (En) Choice Name (En) Name (Ar) Name (Ar) Price AED 0 Price Status" at bounding box center [711, 458] width 862 height 60
type input "19"
click at [369, 472] on input "Choice" at bounding box center [423, 465] width 270 height 28
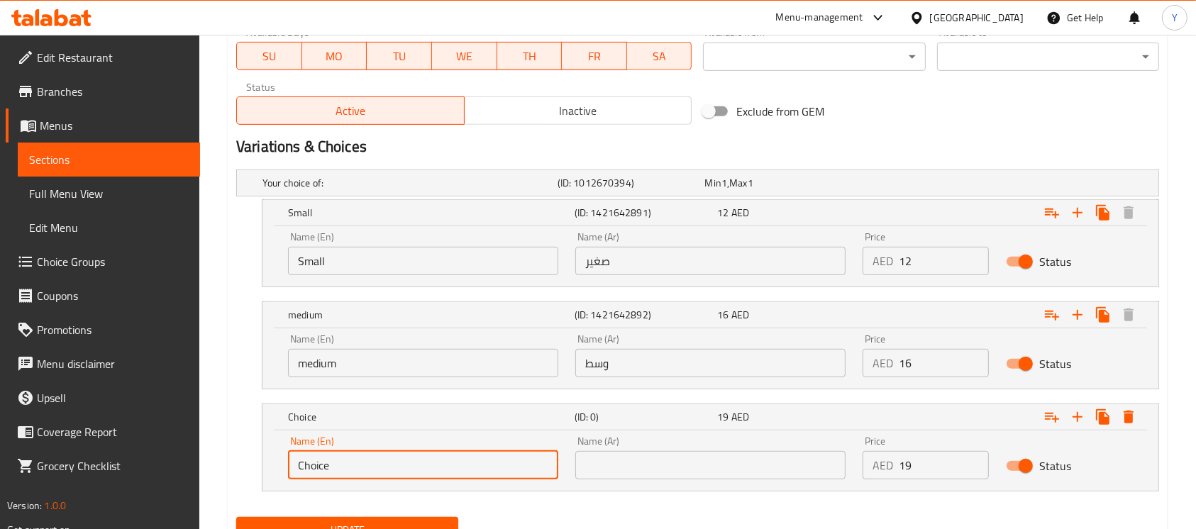
click at [369, 472] on input "Choice" at bounding box center [423, 465] width 270 height 28
click at [369, 472] on input "text" at bounding box center [423, 465] width 270 height 28
type input "Large"
drag, startPoint x: 652, startPoint y: 462, endPoint x: 661, endPoint y: 446, distance: 18.1
click at [653, 463] on input "text" at bounding box center [710, 465] width 270 height 28
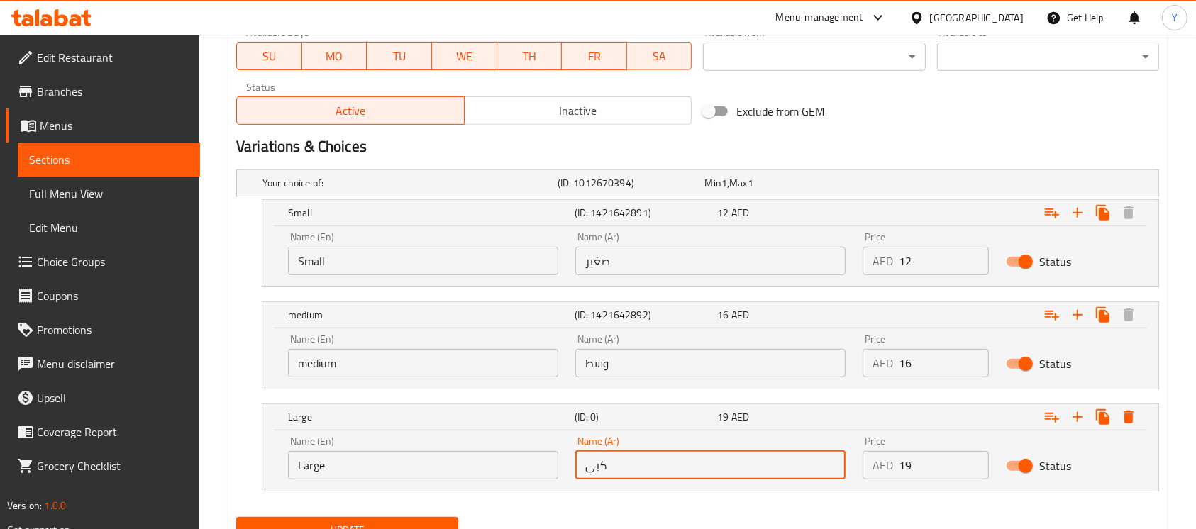
type input "كبير"
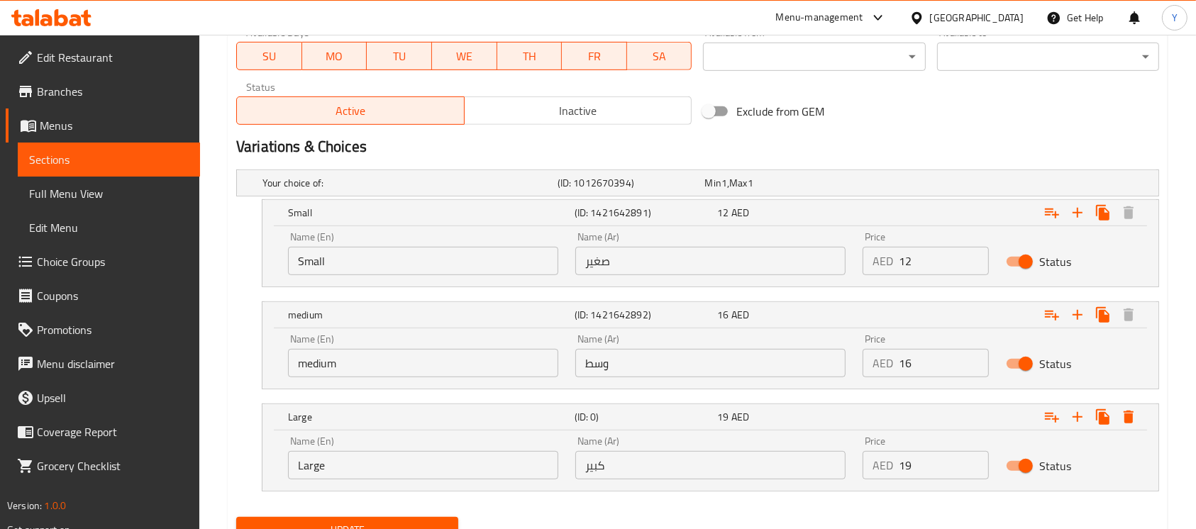
drag, startPoint x: 1000, startPoint y: 150, endPoint x: 1210, endPoint y: 126, distance: 211.5
click at [1005, 150] on h2 "Variations & Choices" at bounding box center [697, 146] width 923 height 21
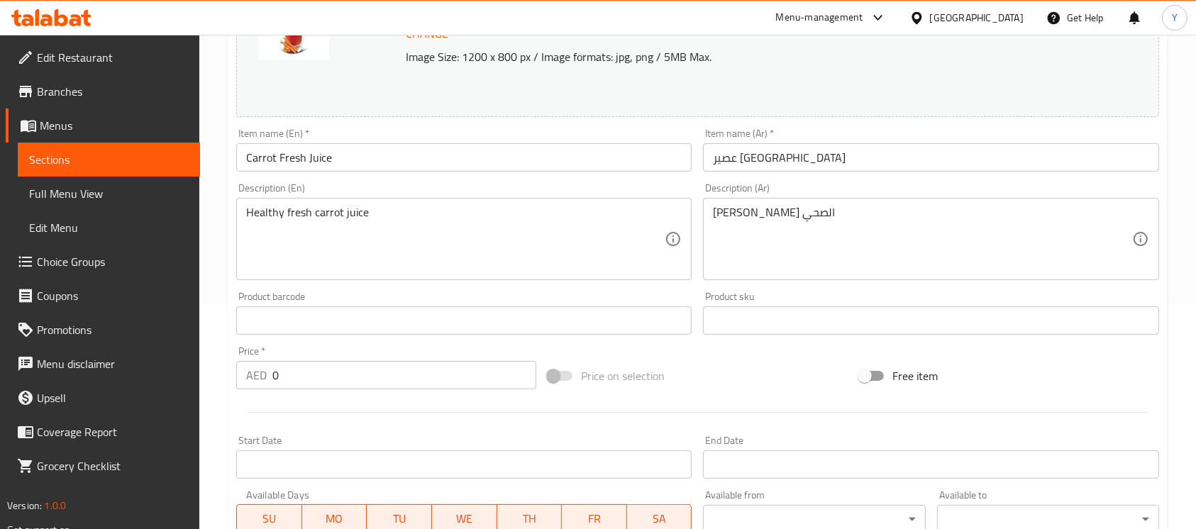
click at [355, 159] on input "Carrot Fresh Juice" at bounding box center [464, 157] width 456 height 28
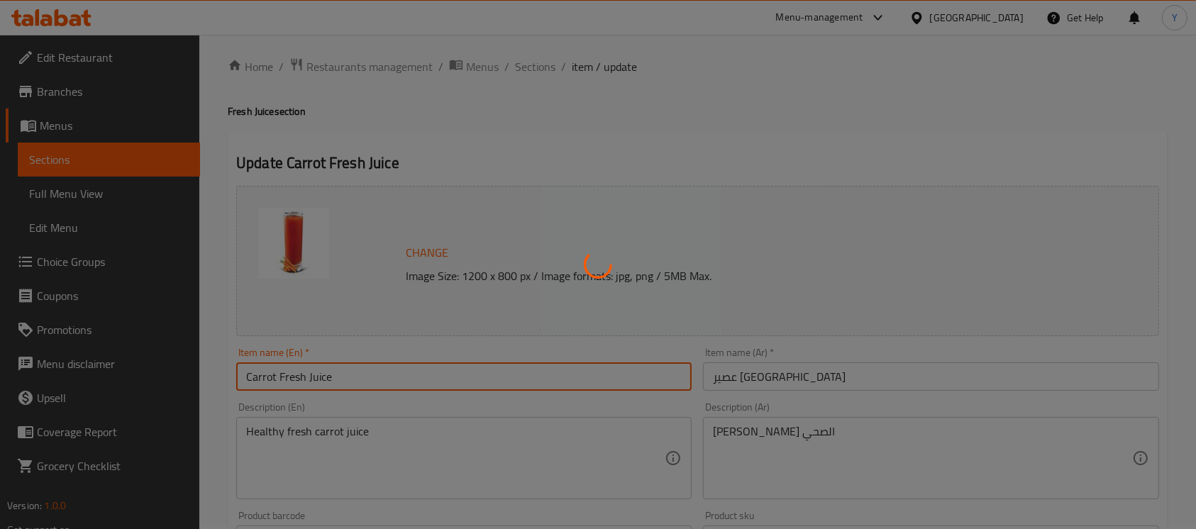
scroll to position [0, 0]
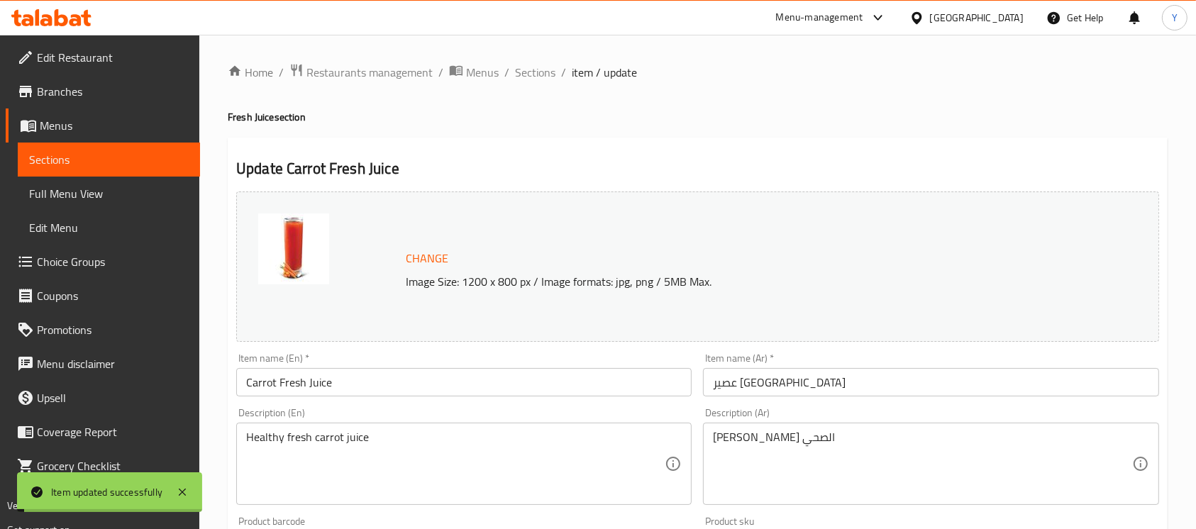
click at [547, 71] on span "Sections" at bounding box center [535, 72] width 40 height 17
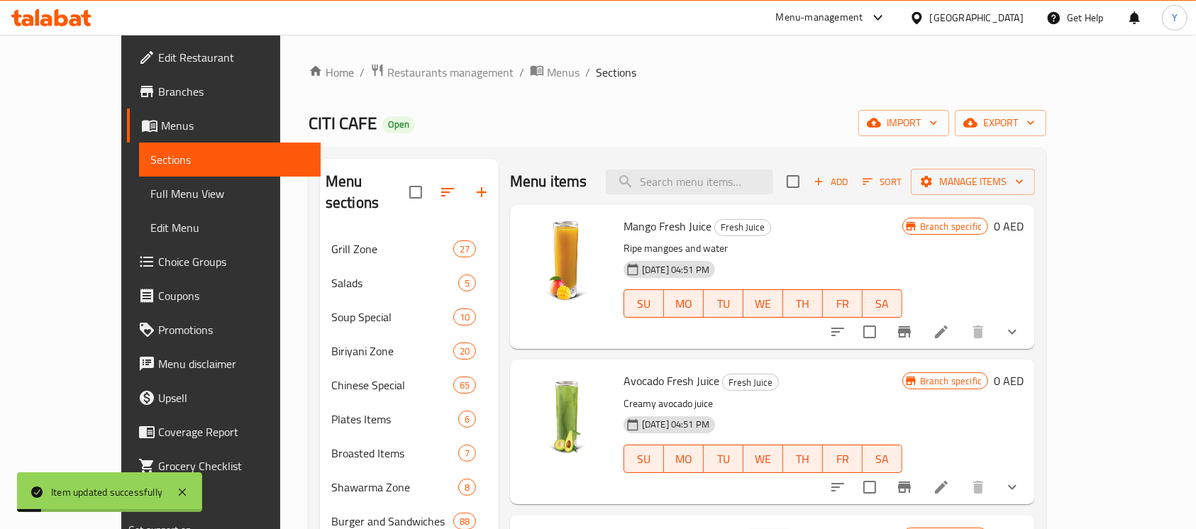
scroll to position [434, 0]
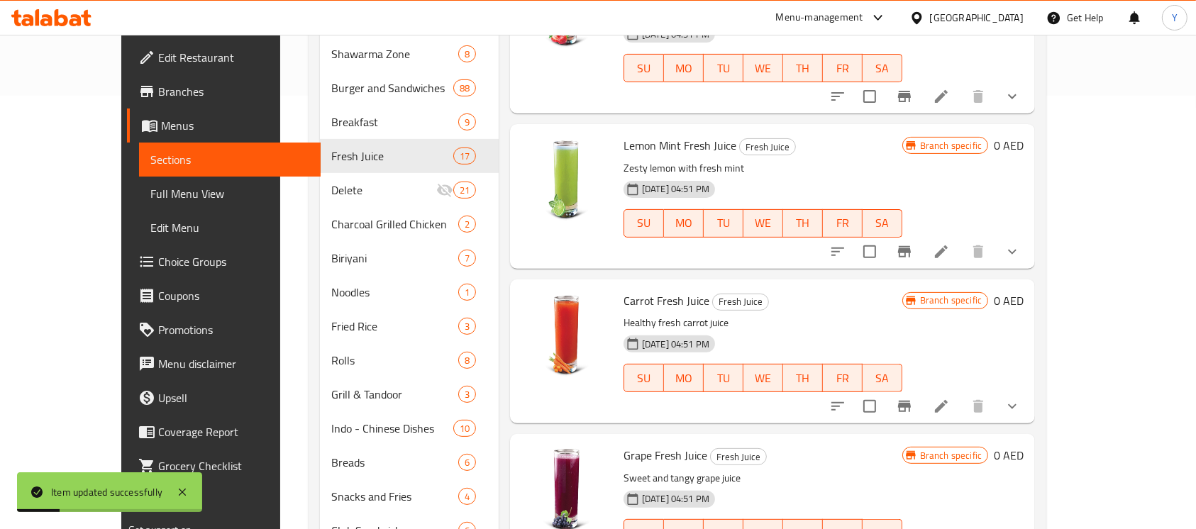
click at [1030, 390] on button "show more" at bounding box center [1013, 407] width 34 height 34
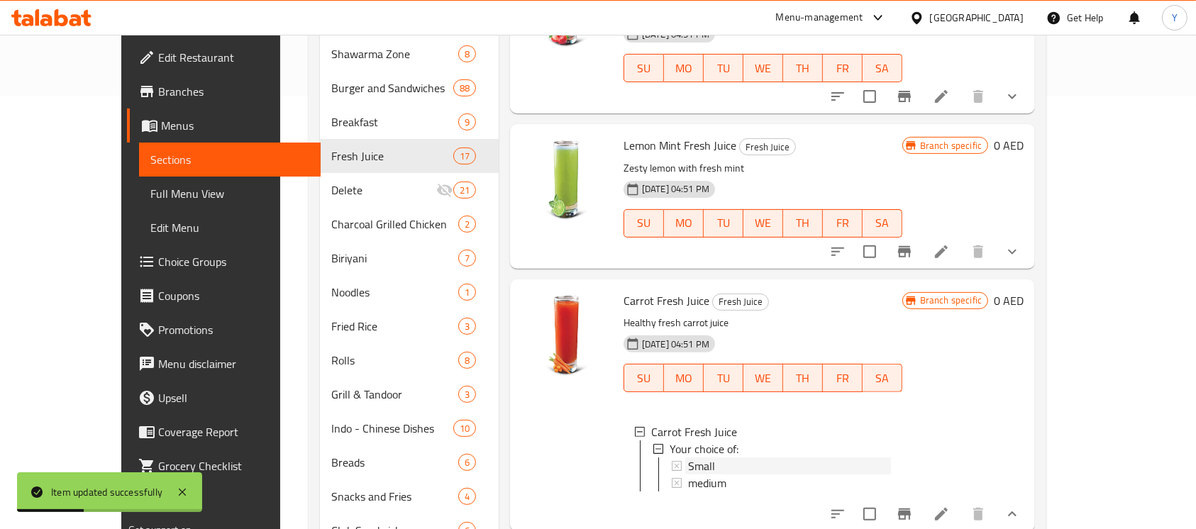
click at [857, 458] on div "Small" at bounding box center [789, 466] width 203 height 17
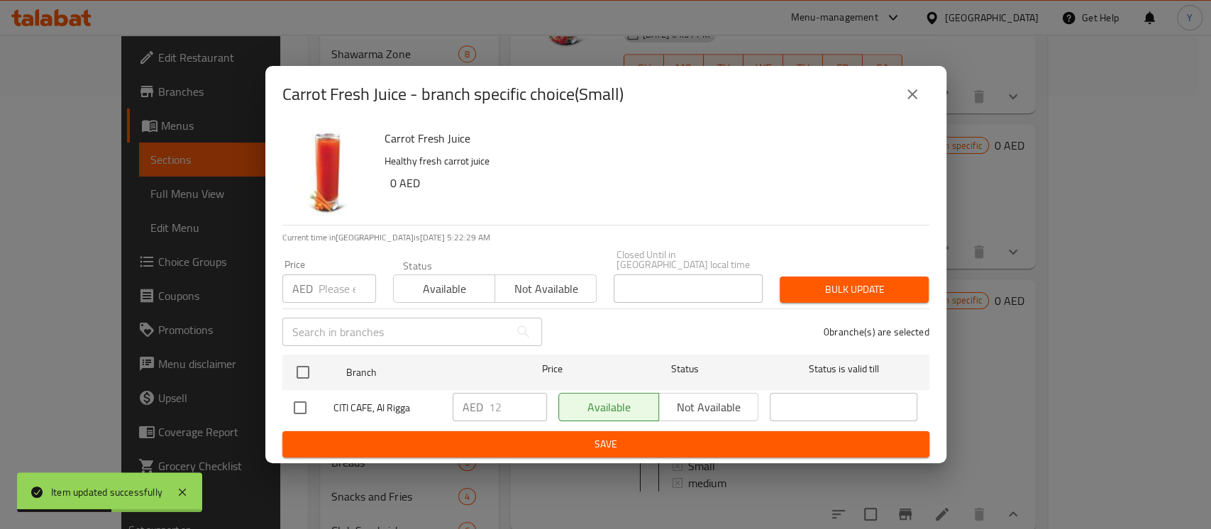
click at [896, 100] on button "close" at bounding box center [912, 94] width 34 height 34
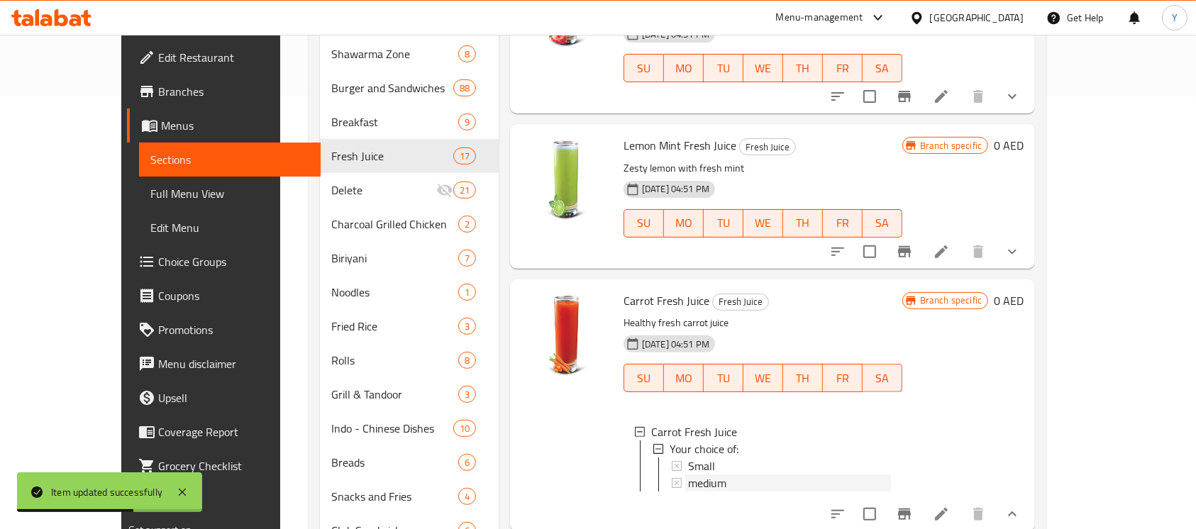
click at [758, 475] on div "medium" at bounding box center [789, 483] width 203 height 17
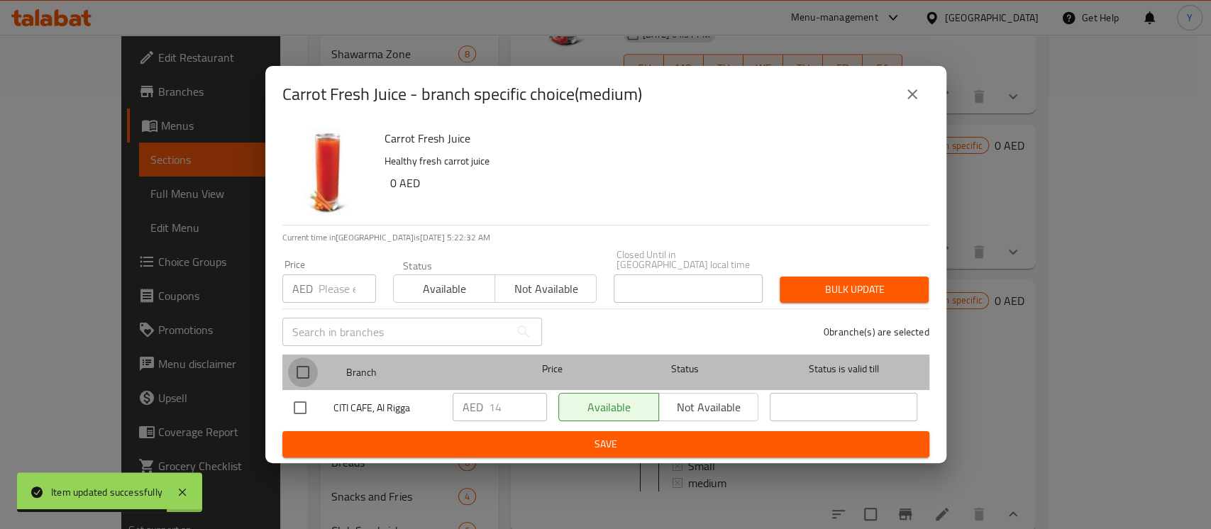
drag, startPoint x: 304, startPoint y: 378, endPoint x: 329, endPoint y: 315, distance: 68.1
click at [304, 377] on input "checkbox" at bounding box center [303, 373] width 30 height 30
checkbox input "true"
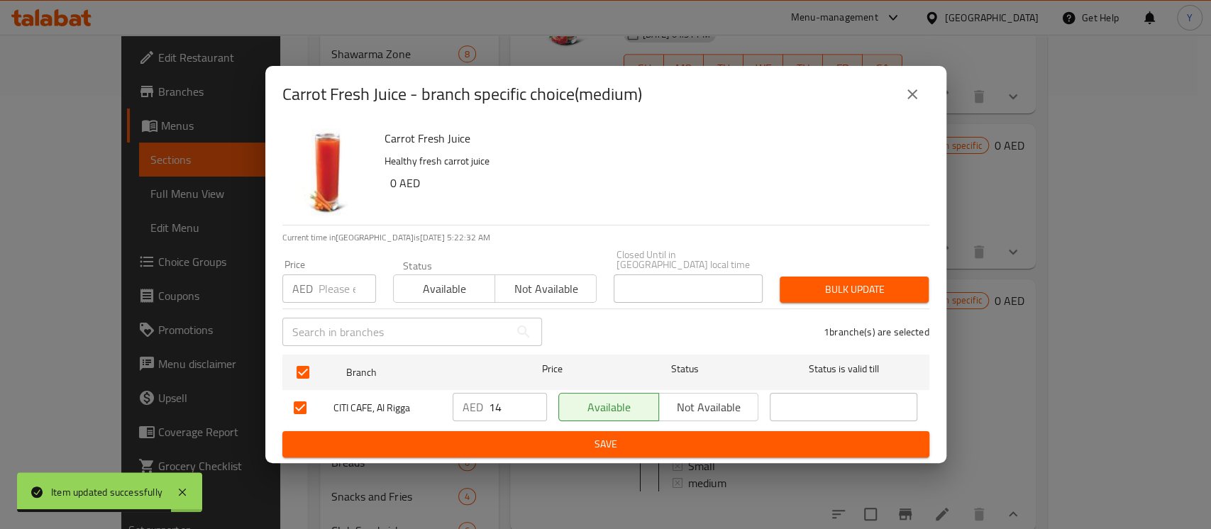
click at [332, 290] on input "number" at bounding box center [347, 289] width 57 height 28
type input "16"
click at [781, 287] on button "Bulk update" at bounding box center [854, 290] width 149 height 26
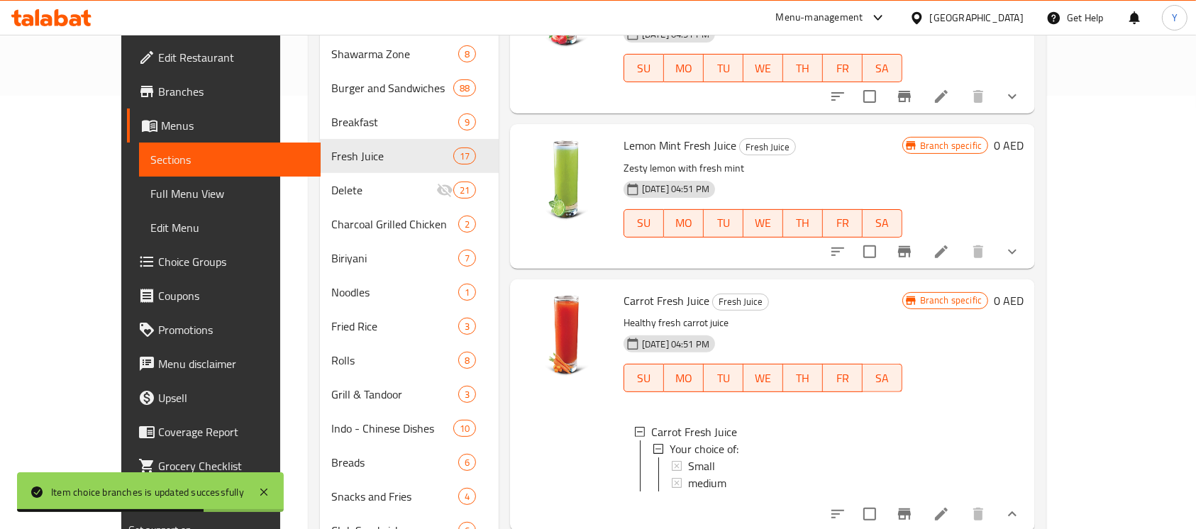
scroll to position [1665, 0]
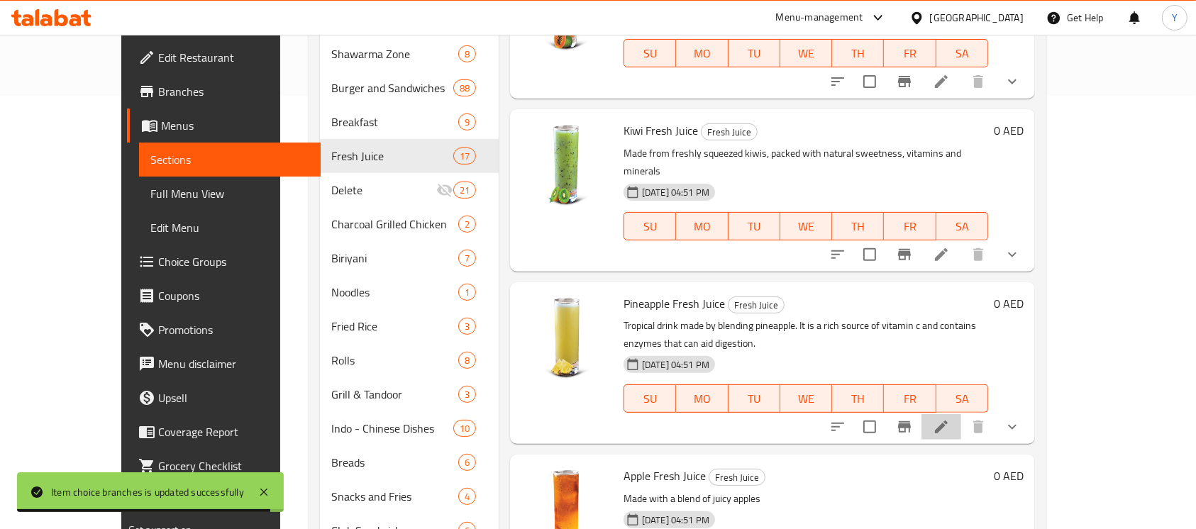
click at [961, 414] on li at bounding box center [942, 427] width 40 height 26
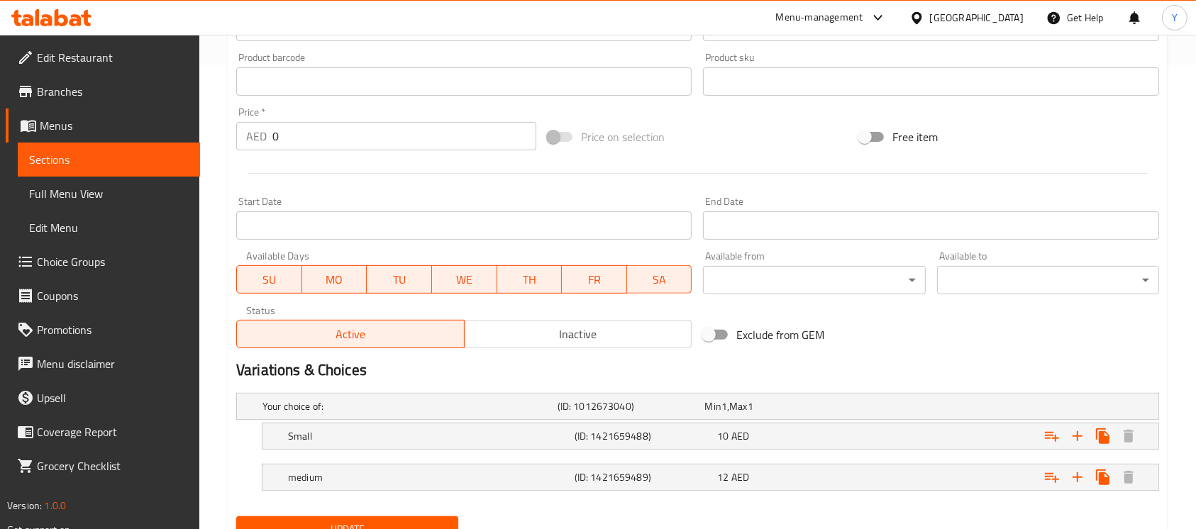
scroll to position [525, 0]
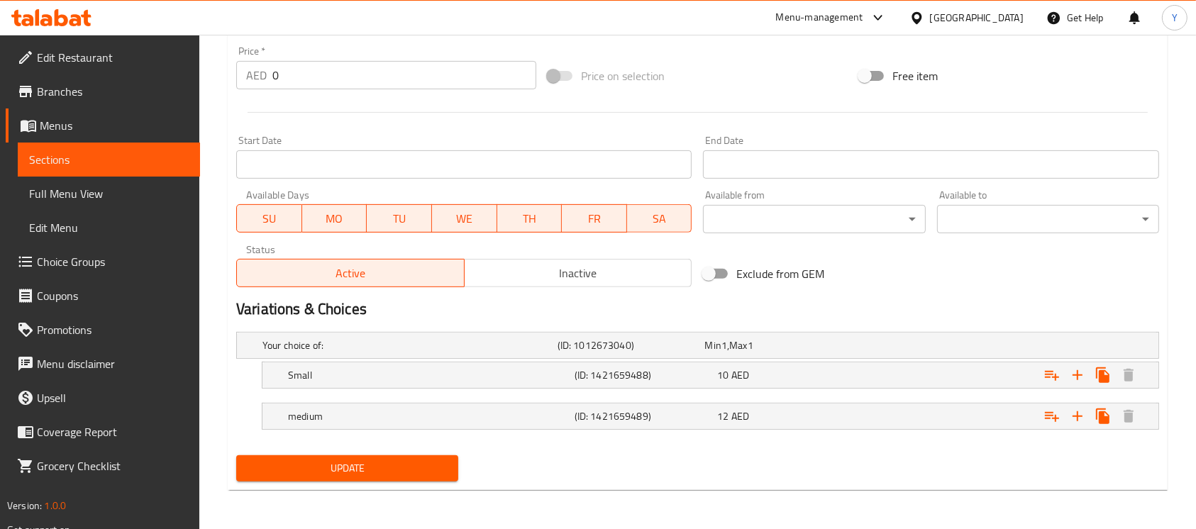
drag, startPoint x: 932, startPoint y: 373, endPoint x: 926, endPoint y: 402, distance: 30.3
click at [931, 348] on div "Expand" at bounding box center [996, 346] width 295 height 6
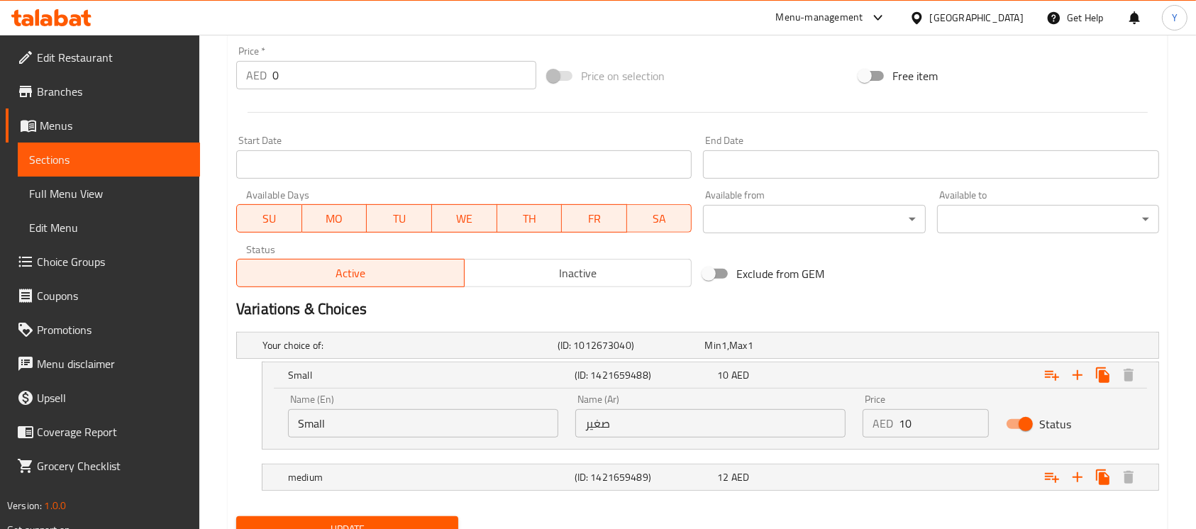
click at [926, 429] on input "10" at bounding box center [944, 423] width 90 height 28
type input "12"
click at [913, 348] on div "Expand" at bounding box center [996, 346] width 295 height 6
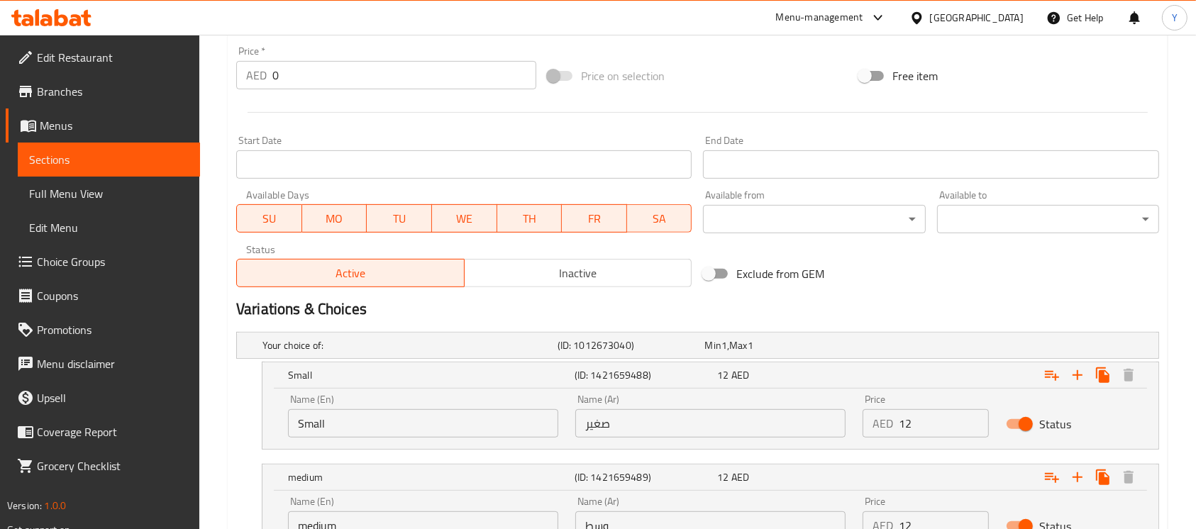
scroll to position [647, 0]
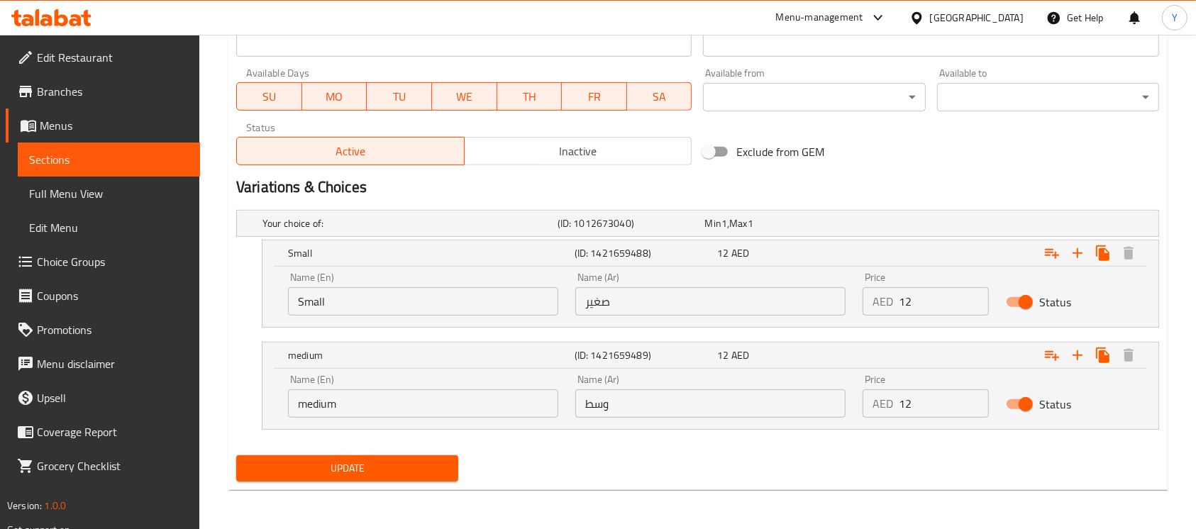
click at [939, 407] on input "12" at bounding box center [944, 404] width 90 height 28
type input "16"
click at [1078, 355] on icon "Expand" at bounding box center [1078, 356] width 10 height 10
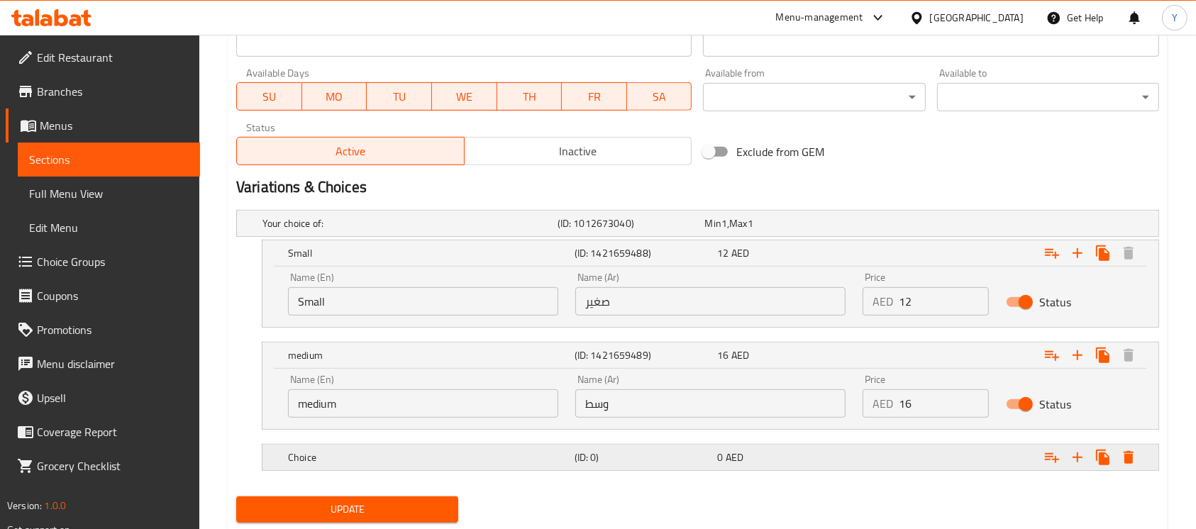
click at [924, 226] on div "Expand" at bounding box center [996, 224] width 295 height 6
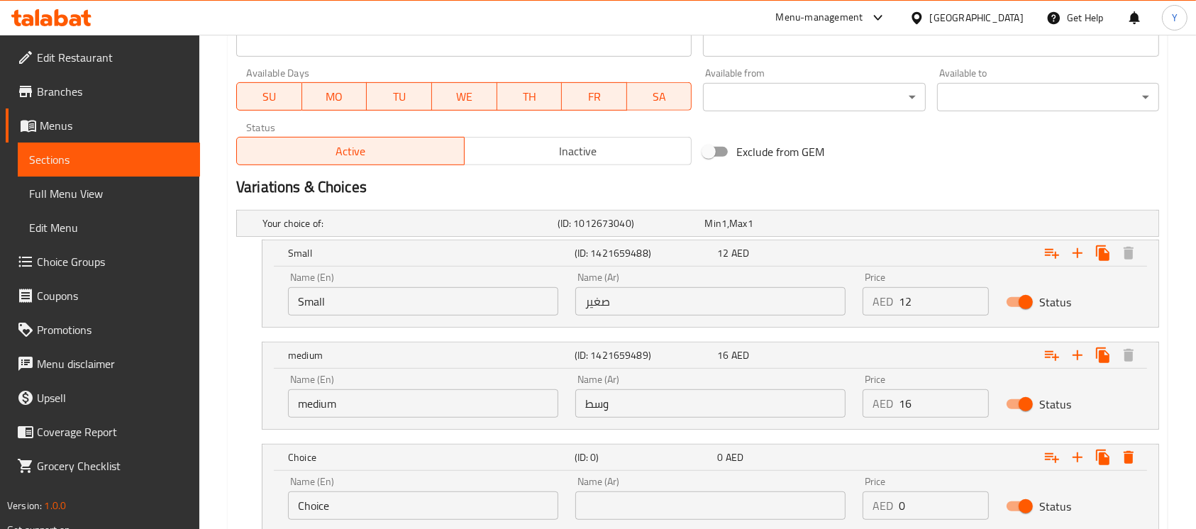
click at [922, 509] on input "0" at bounding box center [944, 506] width 90 height 28
type input "19"
drag, startPoint x: 432, startPoint y: 522, endPoint x: 432, endPoint y: 514, distance: 7.8
click at [432, 522] on div "Name (En) Choice Name (En)" at bounding box center [423, 498] width 287 height 60
click at [432, 511] on input "Choice" at bounding box center [423, 506] width 270 height 28
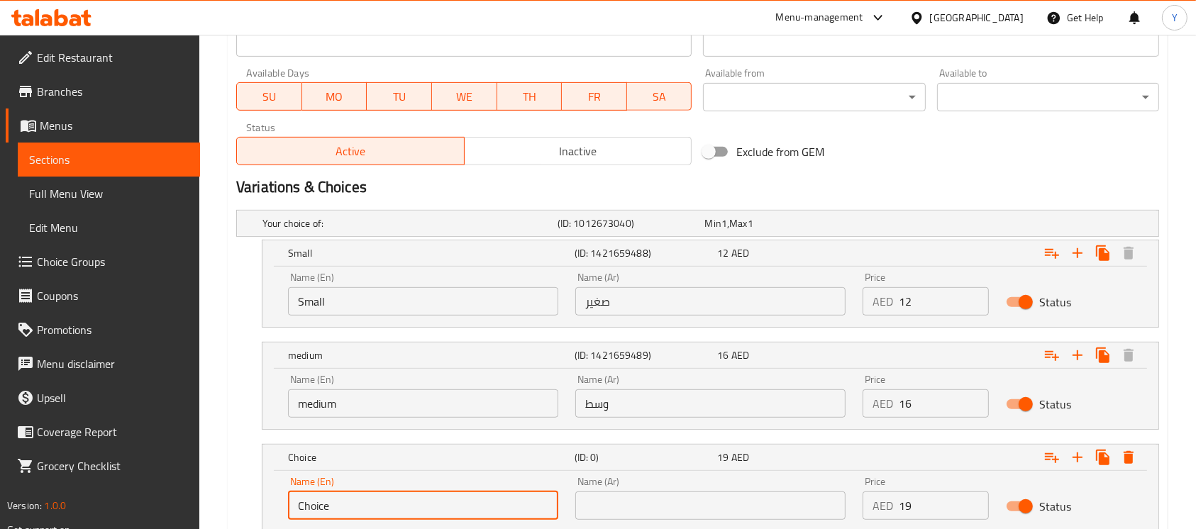
click at [432, 511] on input "Choice" at bounding box center [423, 506] width 270 height 28
click at [434, 509] on input "text" at bounding box center [423, 506] width 270 height 28
type input "Large"
drag, startPoint x: 665, startPoint y: 516, endPoint x: 672, endPoint y: 491, distance: 25.8
click at [665, 515] on input "text" at bounding box center [710, 506] width 270 height 28
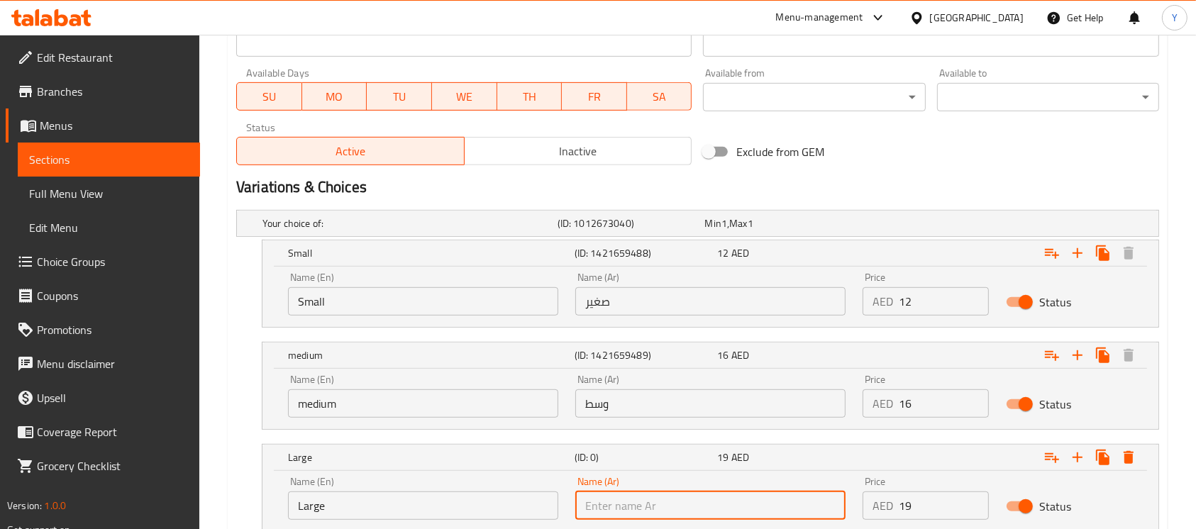
type input "كبير"
click at [986, 163] on div "Exclude from GEM" at bounding box center [854, 152] width 312 height 38
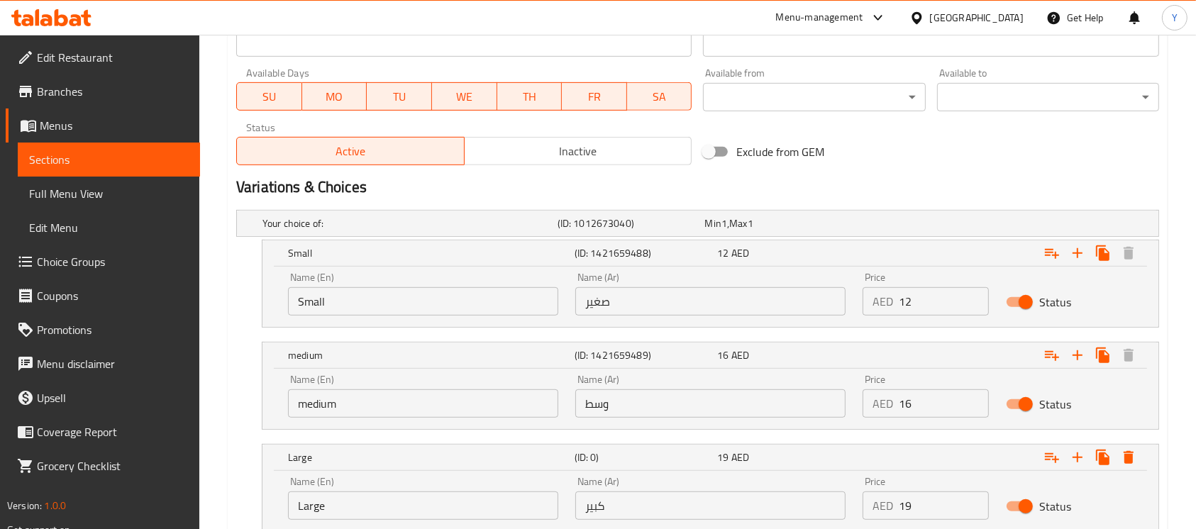
scroll to position [184, 0]
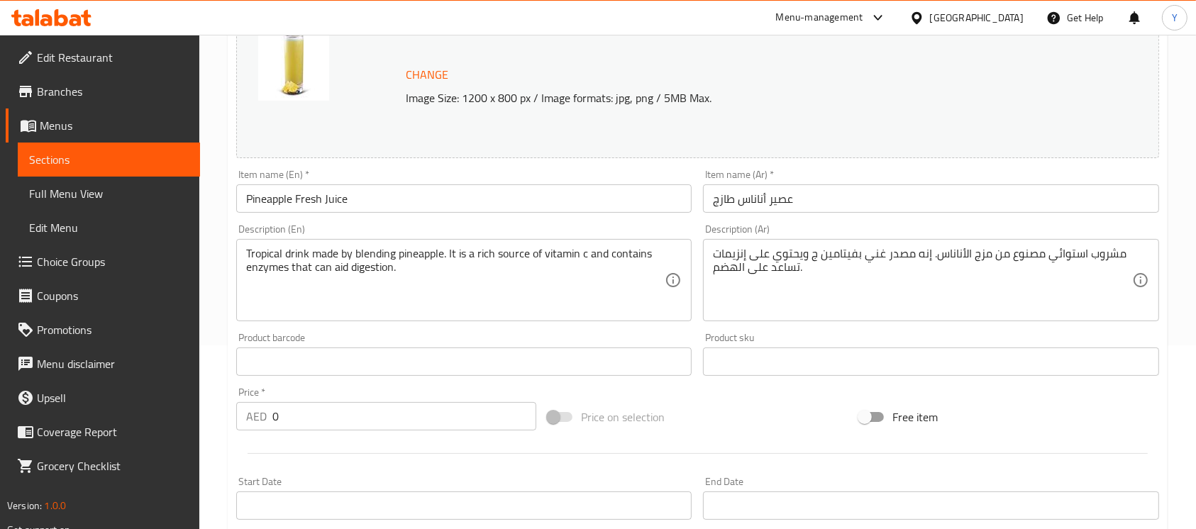
click at [431, 184] on input "Pineapple Fresh Juice" at bounding box center [464, 198] width 456 height 28
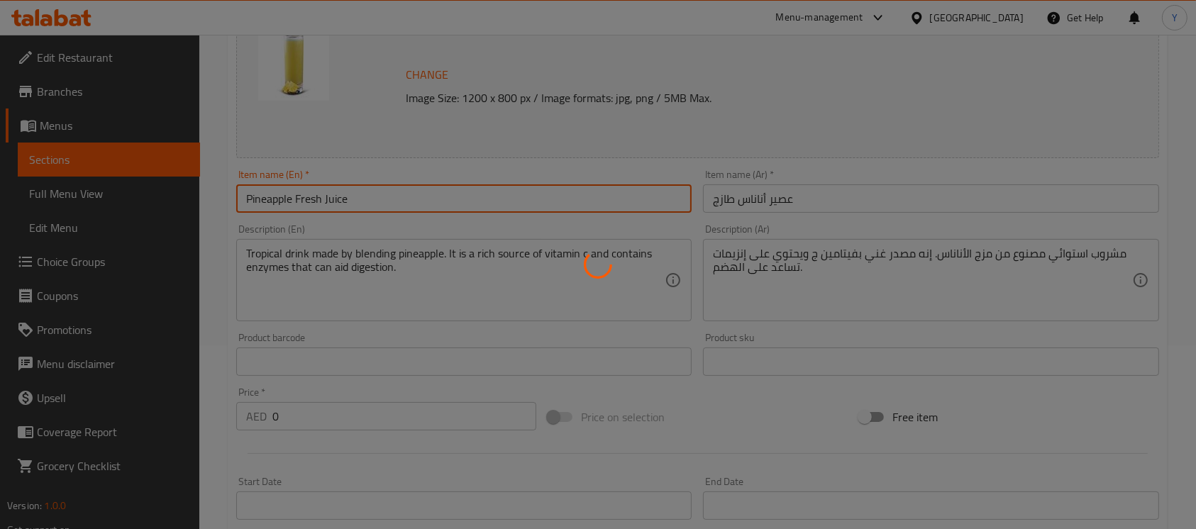
scroll to position [0, 0]
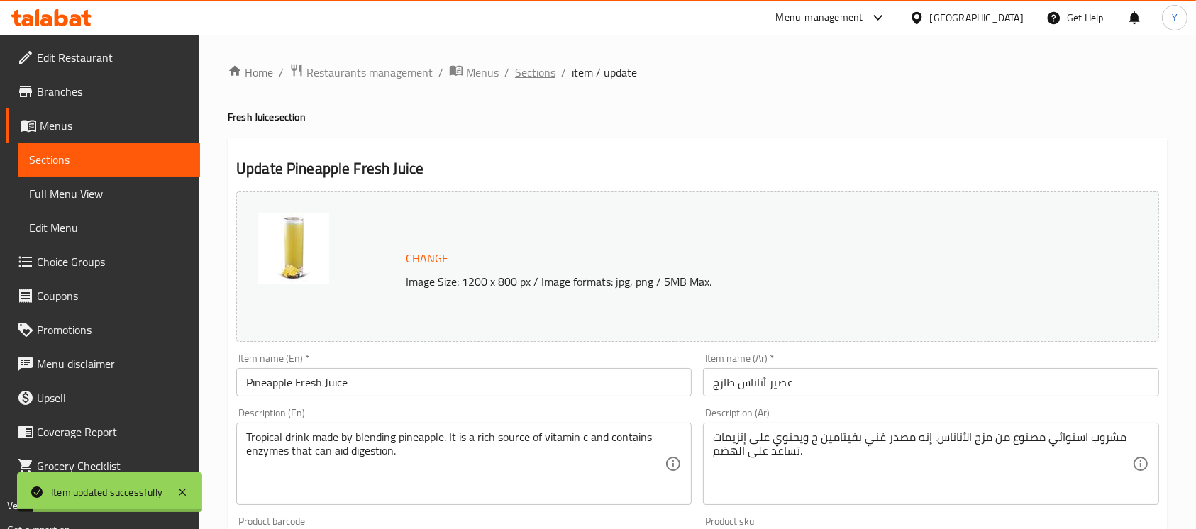
click at [521, 77] on span "Sections" at bounding box center [535, 72] width 40 height 17
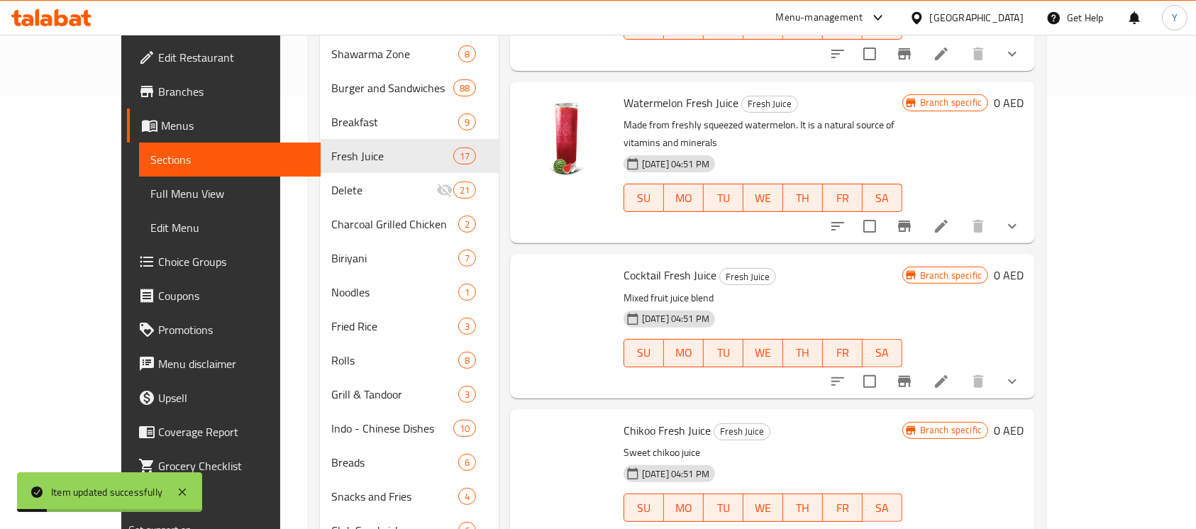
scroll to position [1543, 0]
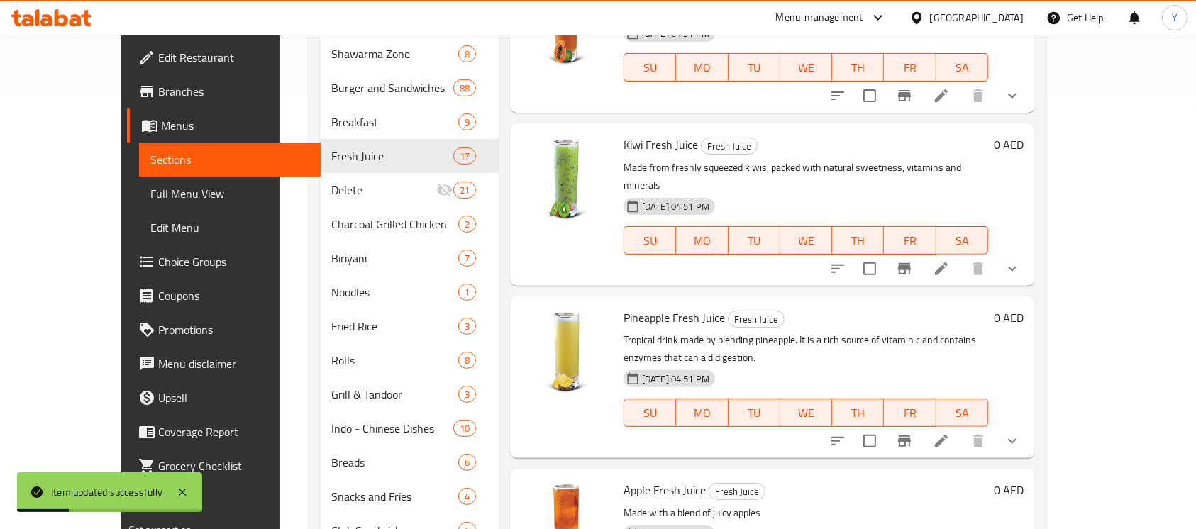
click at [1021, 433] on icon "show more" at bounding box center [1012, 441] width 17 height 17
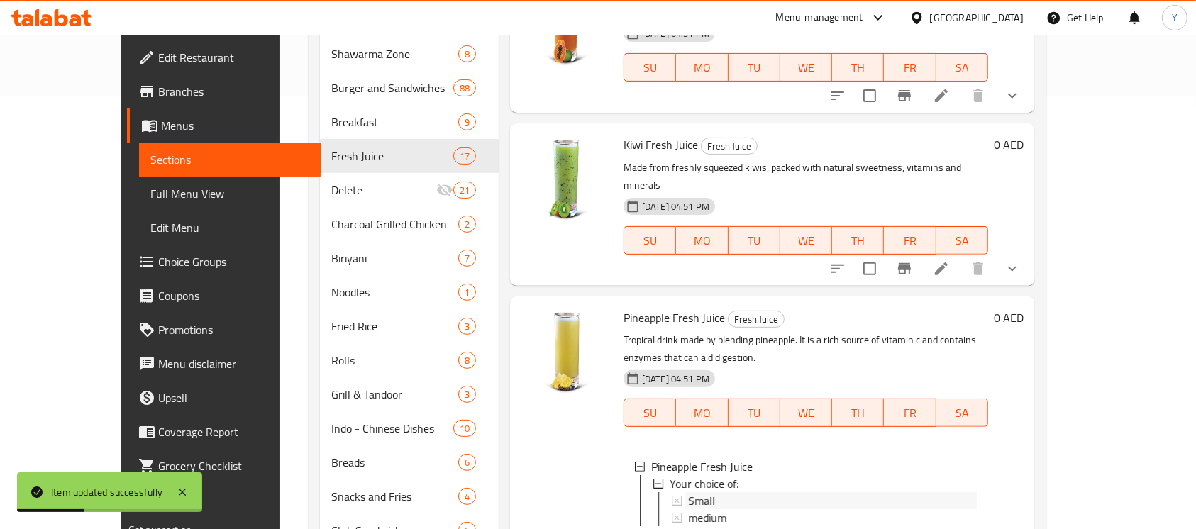
click at [841, 492] on div "Small" at bounding box center [832, 500] width 289 height 17
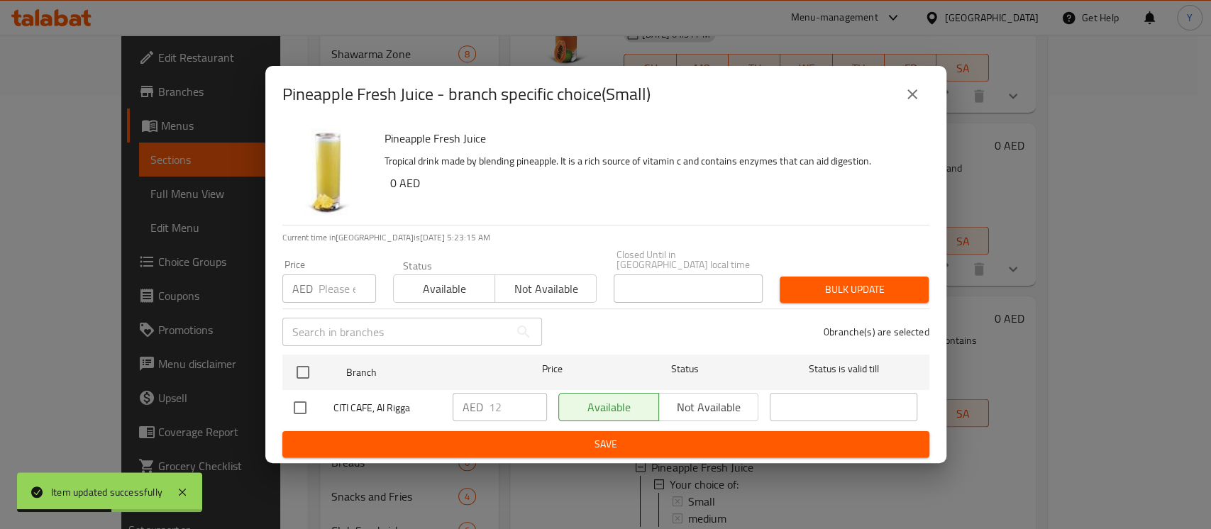
click at [931, 99] on div "Pineapple Fresh Juice - branch specific choice(Small)" at bounding box center [605, 94] width 681 height 57
click at [912, 95] on icon "close" at bounding box center [912, 94] width 17 height 17
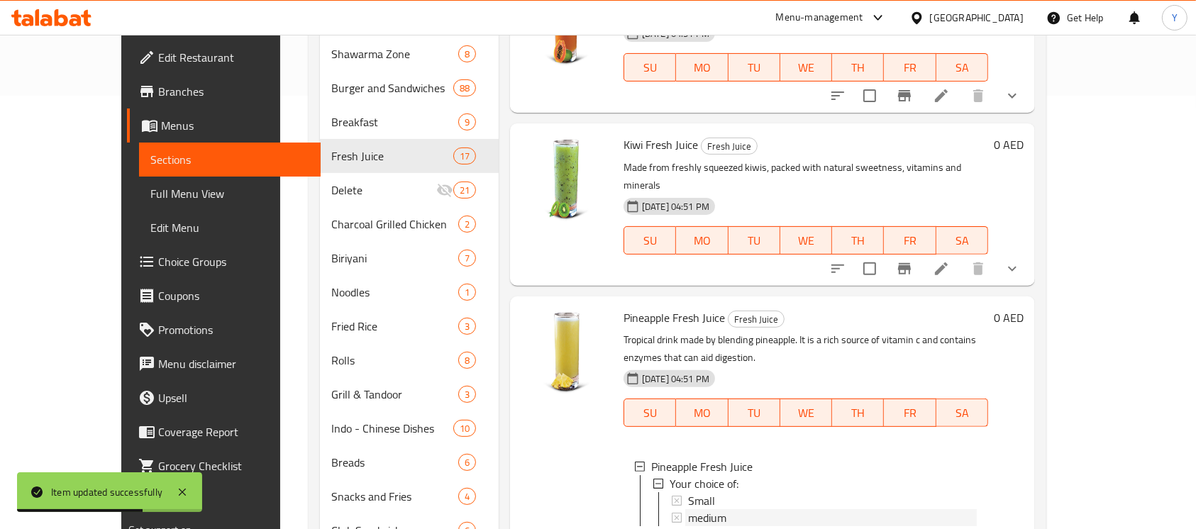
click at [729, 509] on div "medium" at bounding box center [832, 517] width 289 height 17
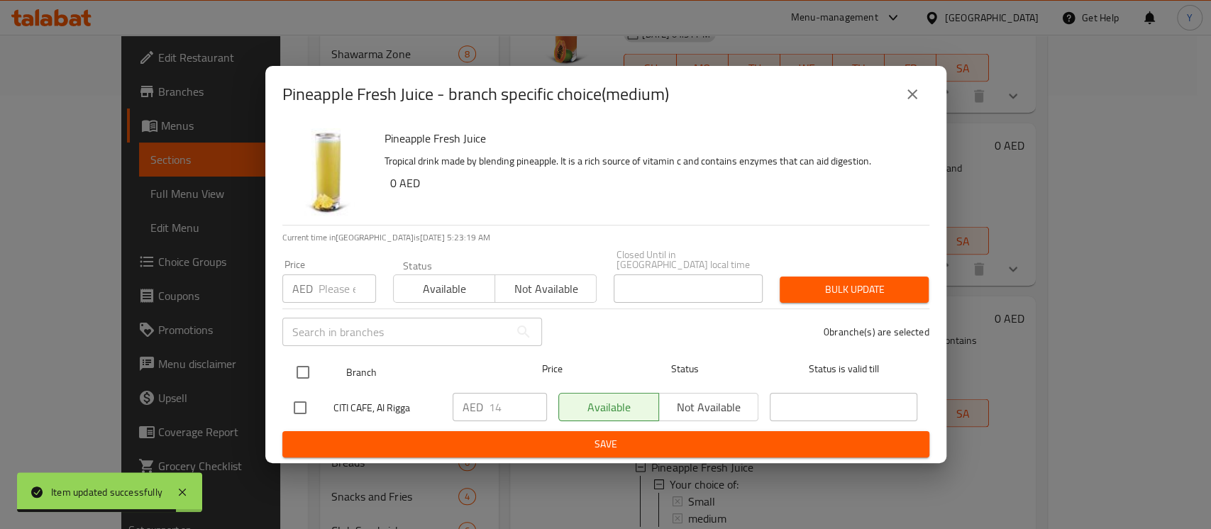
click at [301, 375] on input "checkbox" at bounding box center [303, 373] width 30 height 30
checkbox input "true"
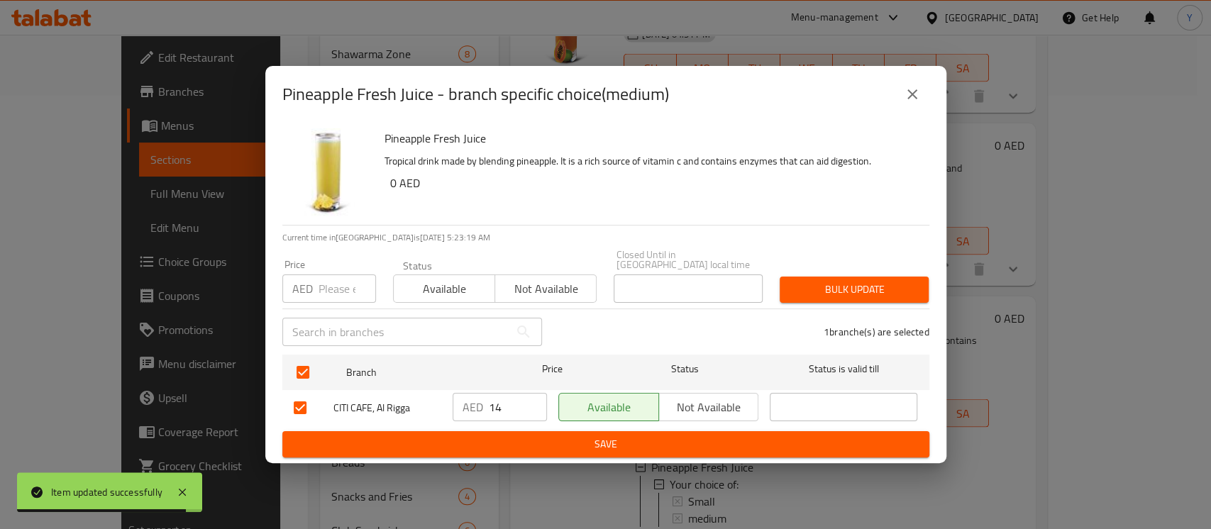
click at [327, 297] on input "number" at bounding box center [347, 289] width 57 height 28
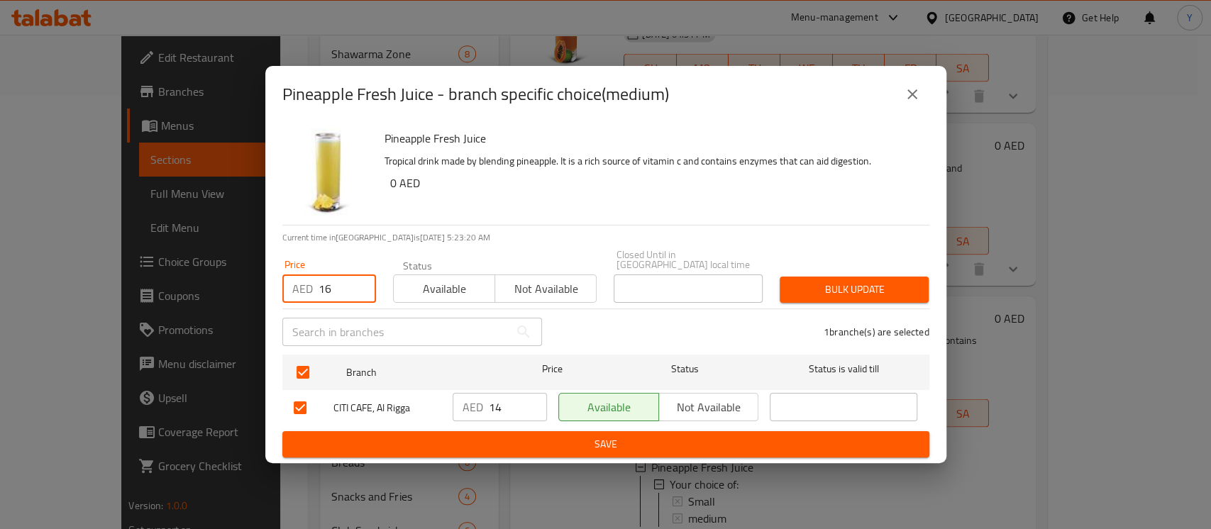
type input "16"
click at [835, 296] on span "Bulk update" at bounding box center [854, 290] width 126 height 18
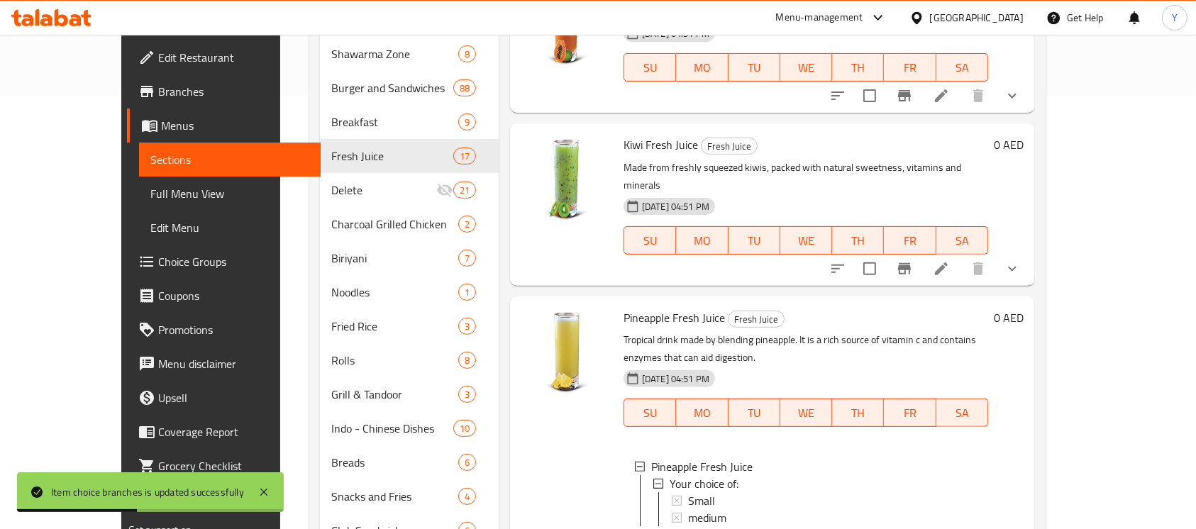
scroll to position [302, 0]
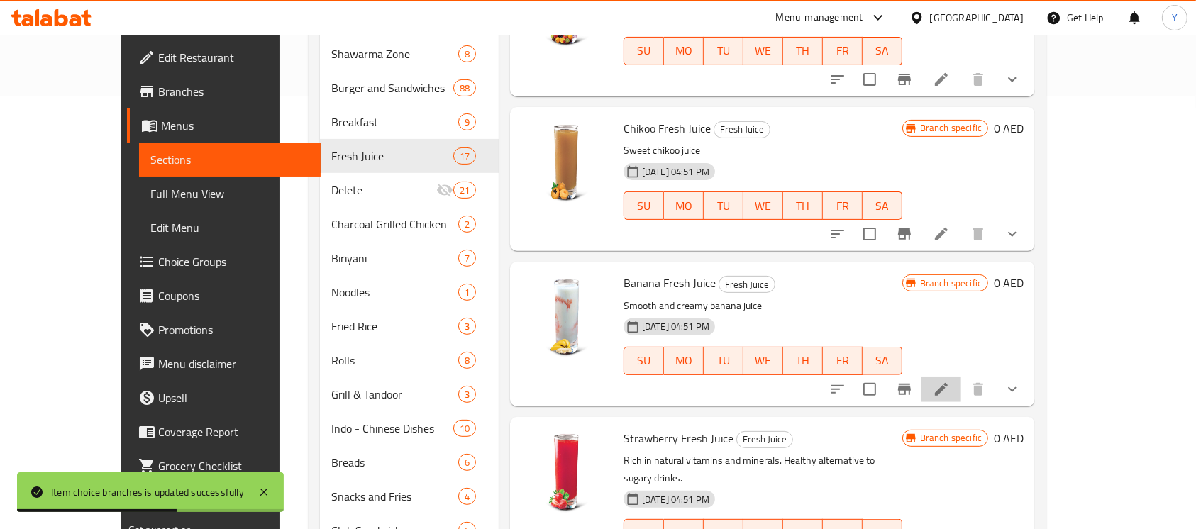
click at [950, 381] on icon at bounding box center [941, 389] width 17 height 17
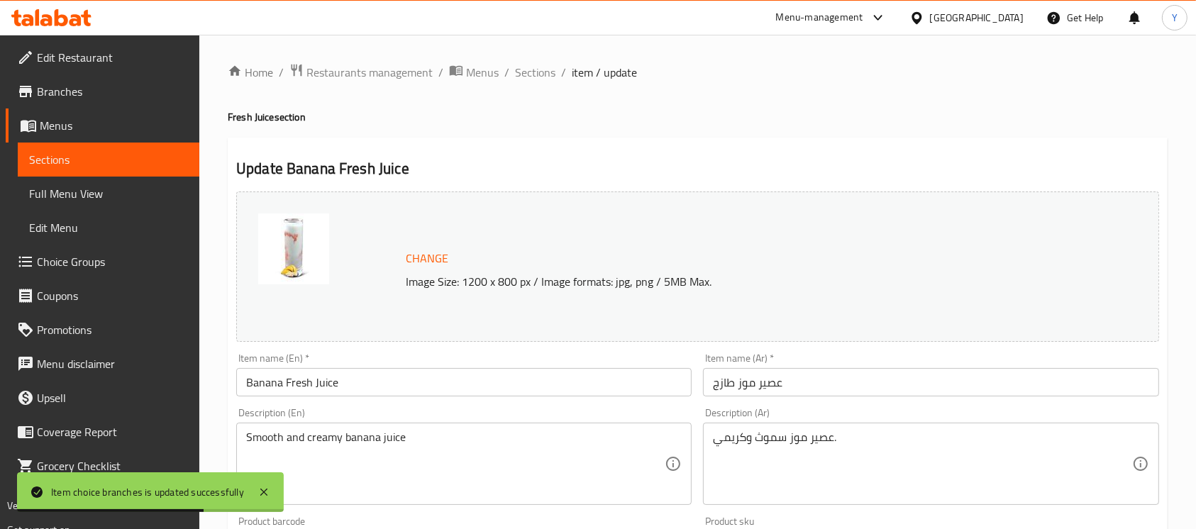
scroll to position [525, 0]
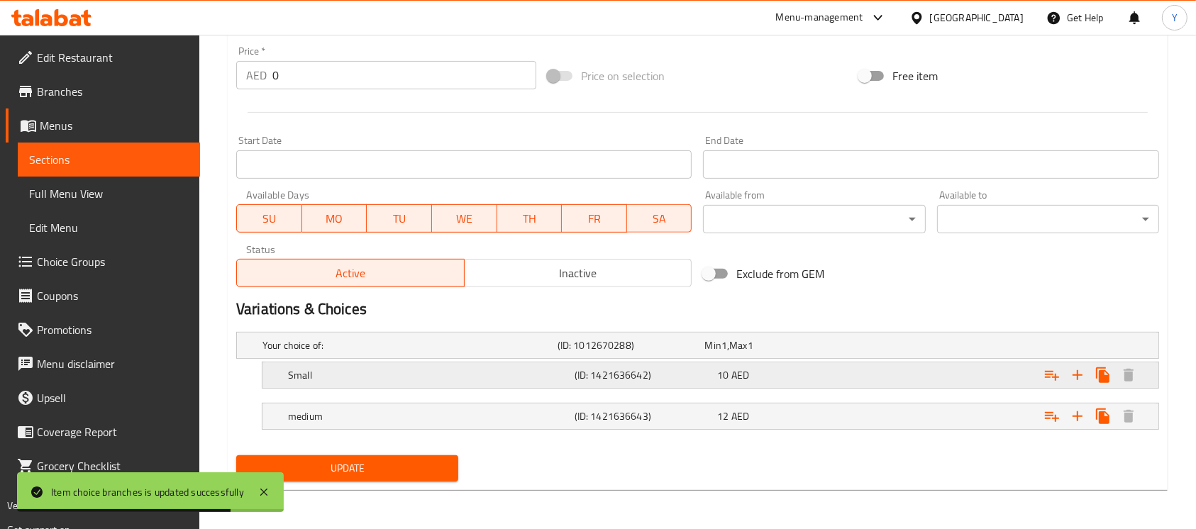
click at [859, 348] on div "Expand" at bounding box center [996, 346] width 295 height 6
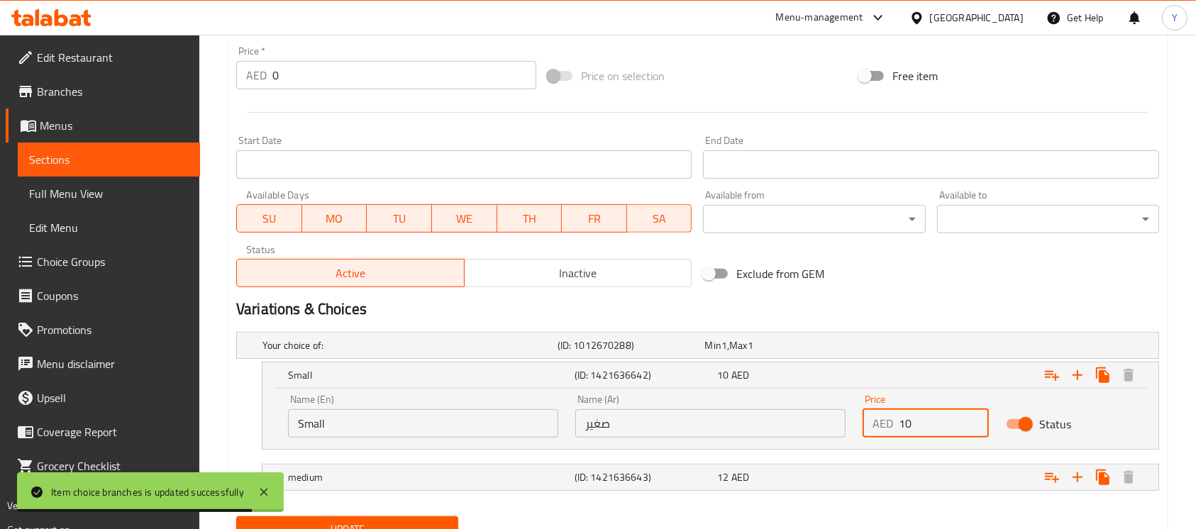
drag, startPoint x: 789, startPoint y: 434, endPoint x: 701, endPoint y: 434, distance: 88.0
click at [701, 434] on div "Name (En) Small Name (En) Name (Ar) صغير Name (Ar) Price AED 10 Price Status" at bounding box center [711, 416] width 862 height 60
type input "8"
click at [809, 353] on div "12 AED" at bounding box center [776, 345] width 142 height 14
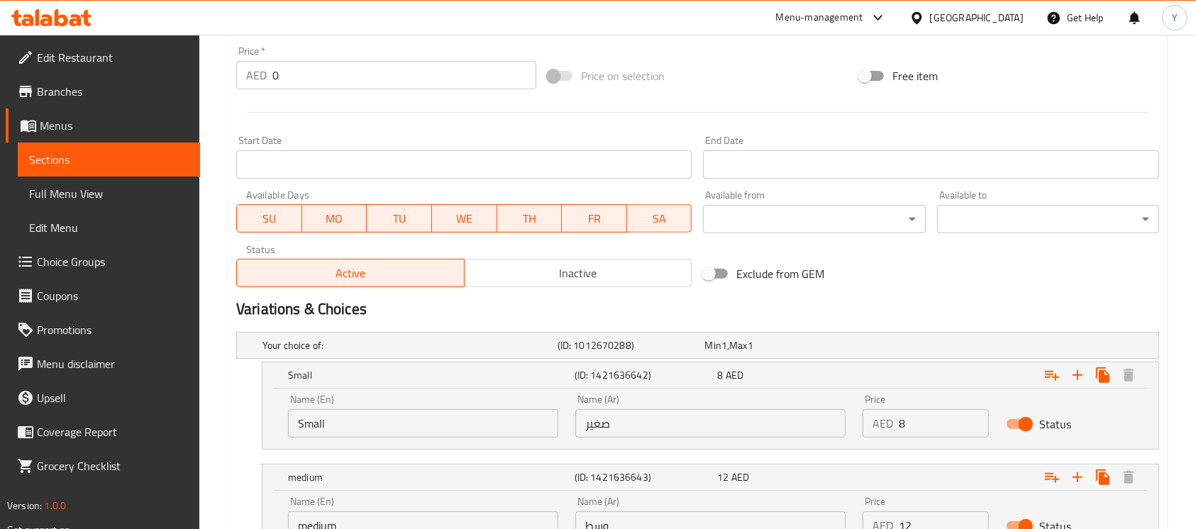
scroll to position [647, 0]
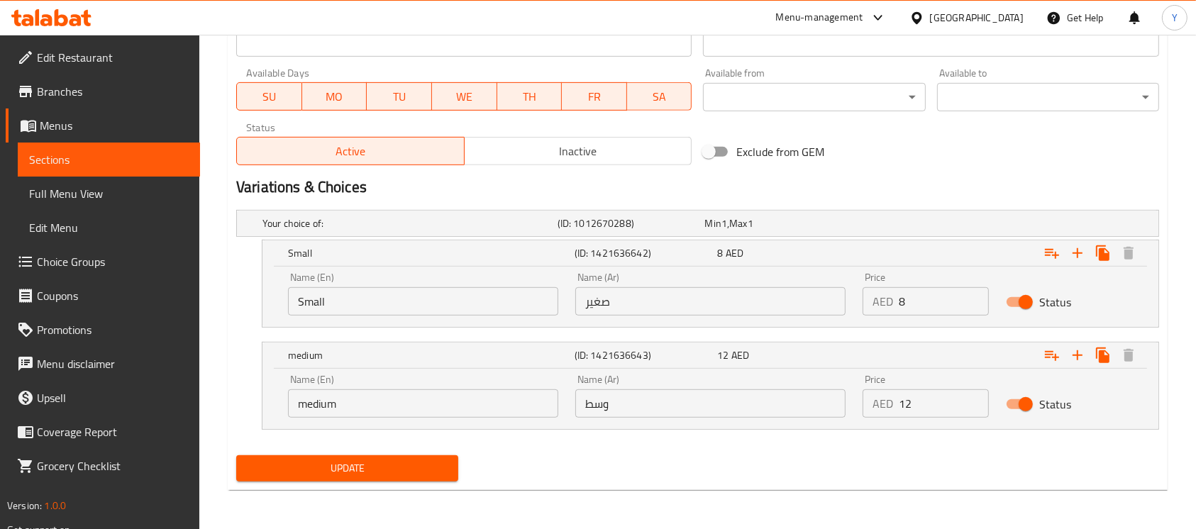
click at [952, 416] on input "12" at bounding box center [944, 404] width 90 height 28
type input "10"
click at [1076, 353] on icon "Expand" at bounding box center [1077, 355] width 17 height 17
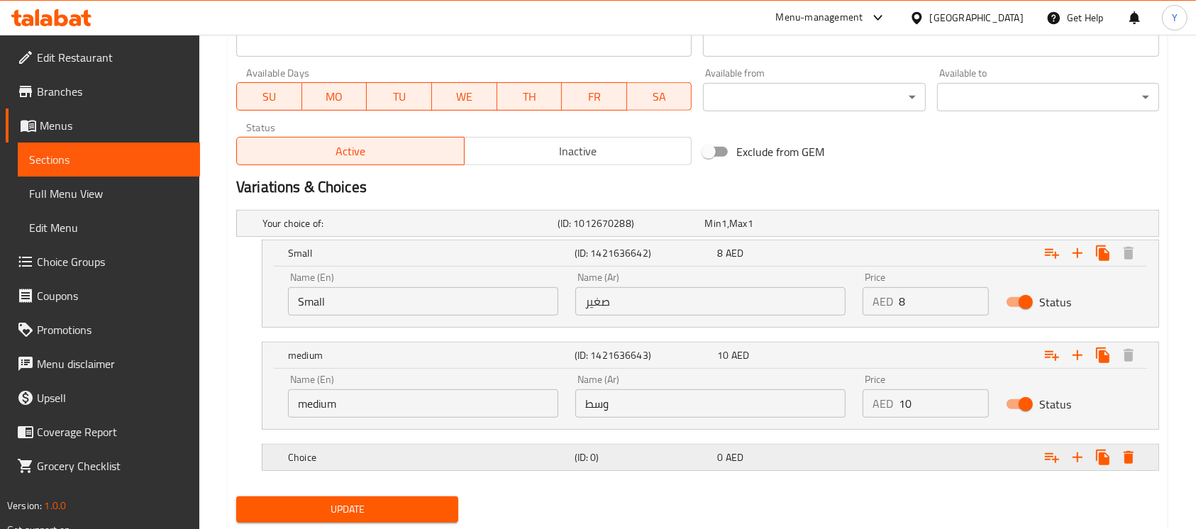
click at [937, 226] on div "Expand" at bounding box center [996, 224] width 295 height 6
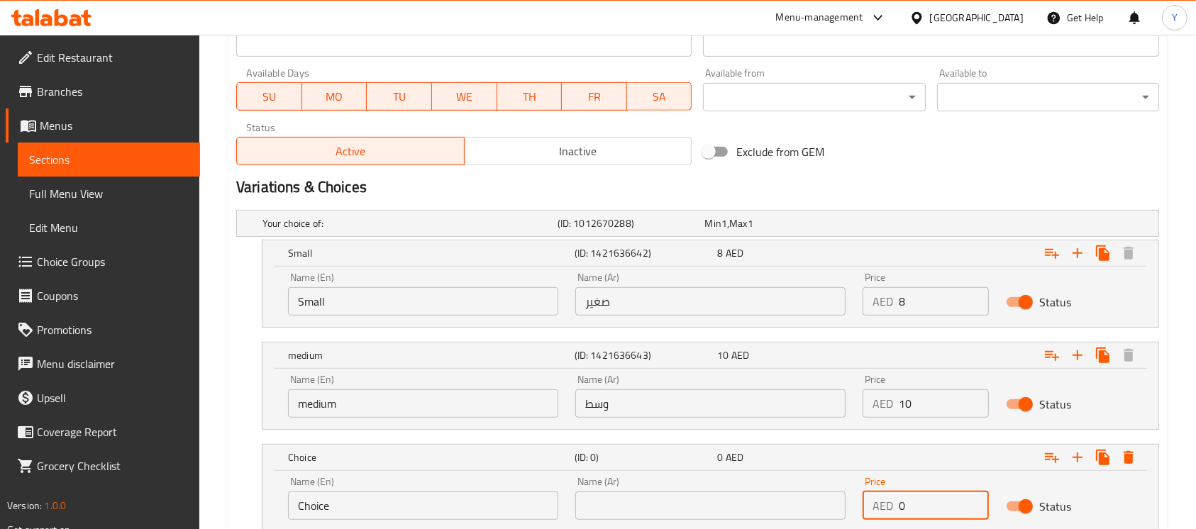
click at [843, 504] on div "Name (En) Choice Name (En) Name (Ar) Name (Ar) Price AED 0 Price Status" at bounding box center [711, 498] width 862 height 60
type input "13"
click at [504, 502] on input "Choice" at bounding box center [423, 506] width 270 height 28
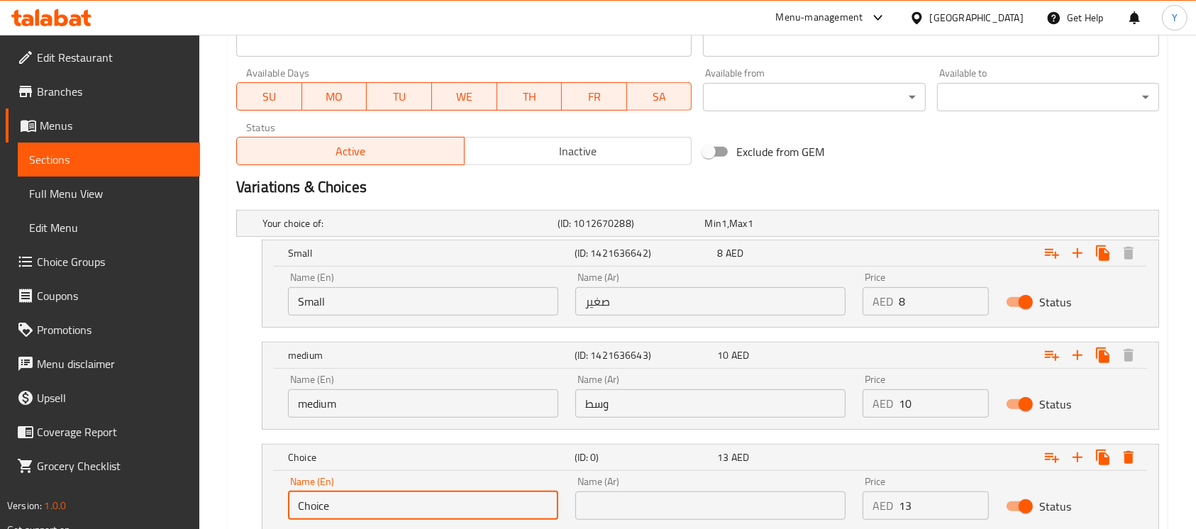
click at [503, 502] on input "Choice" at bounding box center [423, 506] width 270 height 28
click at [503, 502] on input "text" at bounding box center [423, 506] width 270 height 28
type input "Large"
click at [619, 499] on input "text" at bounding box center [710, 506] width 270 height 28
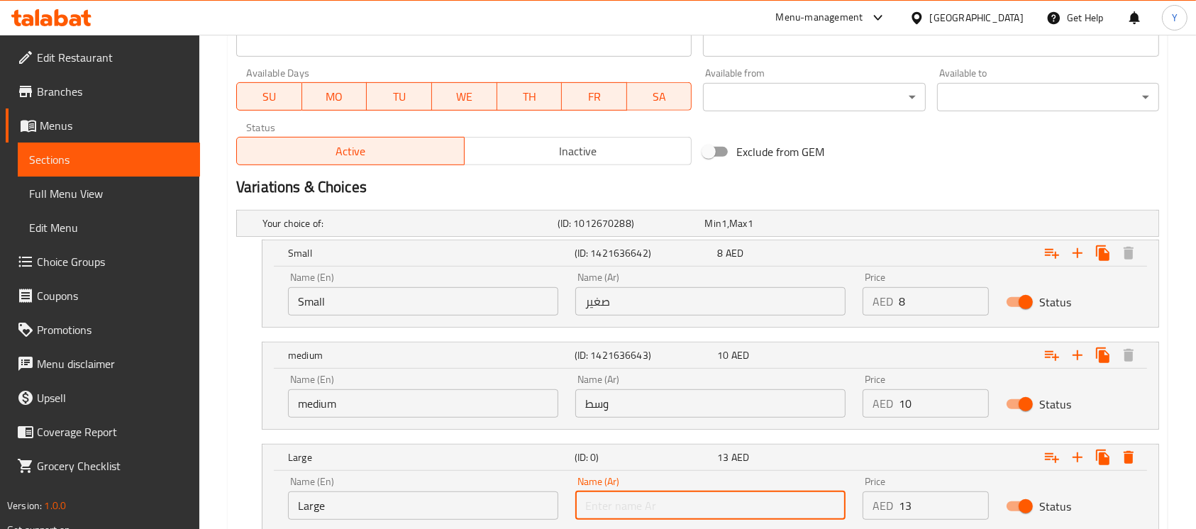
type input "كبير"
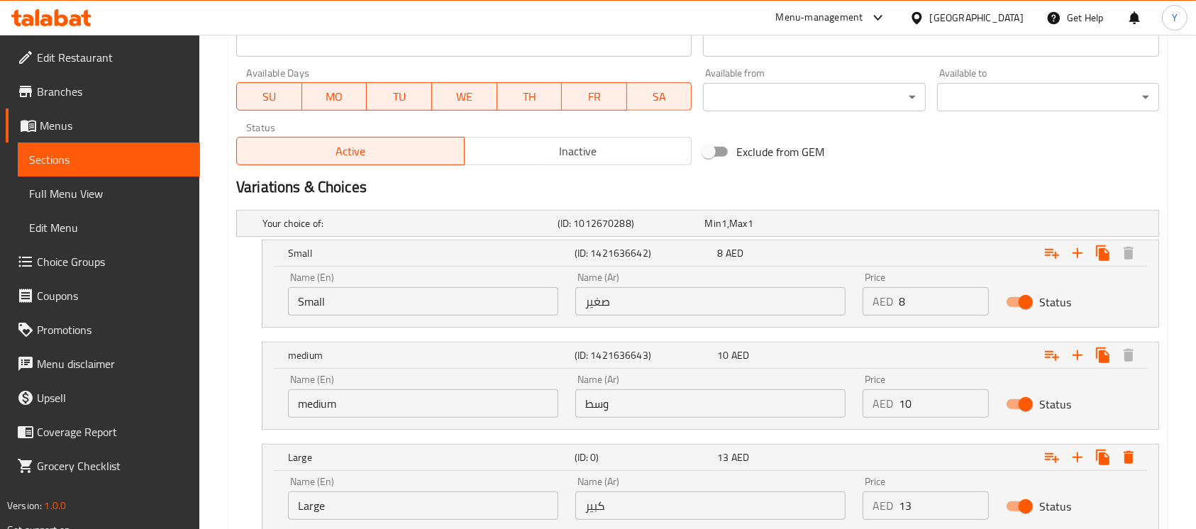
click at [953, 181] on h2 "Variations & Choices" at bounding box center [697, 187] width 923 height 21
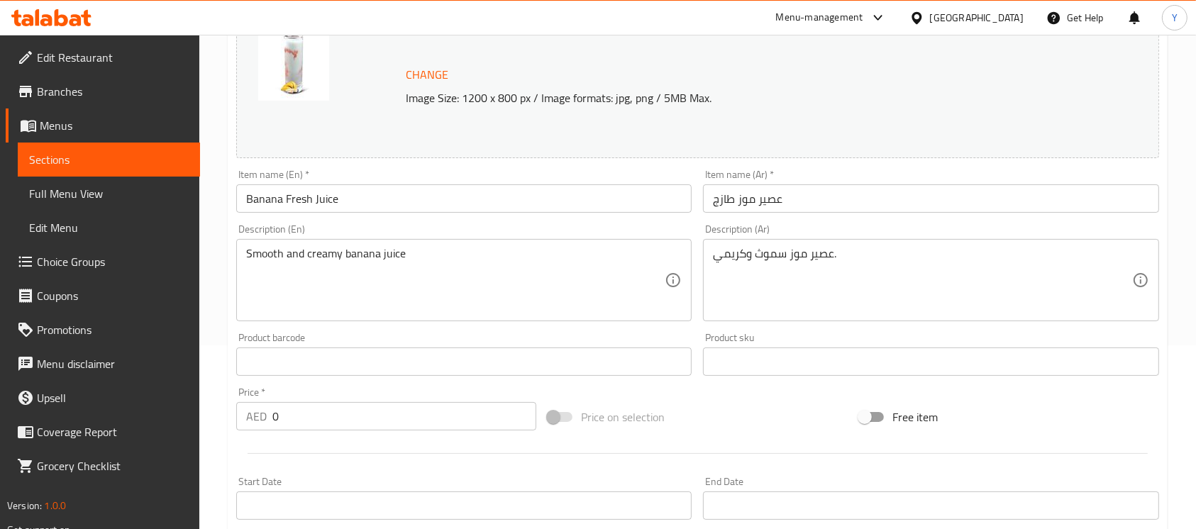
click at [534, 196] on input "Banana Fresh Juice" at bounding box center [464, 198] width 456 height 28
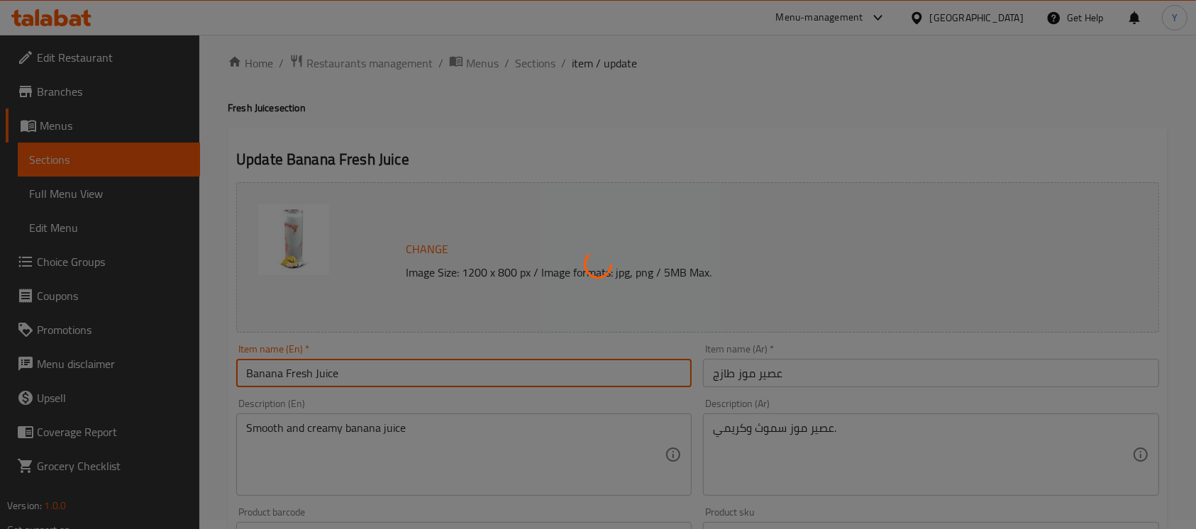
scroll to position [0, 0]
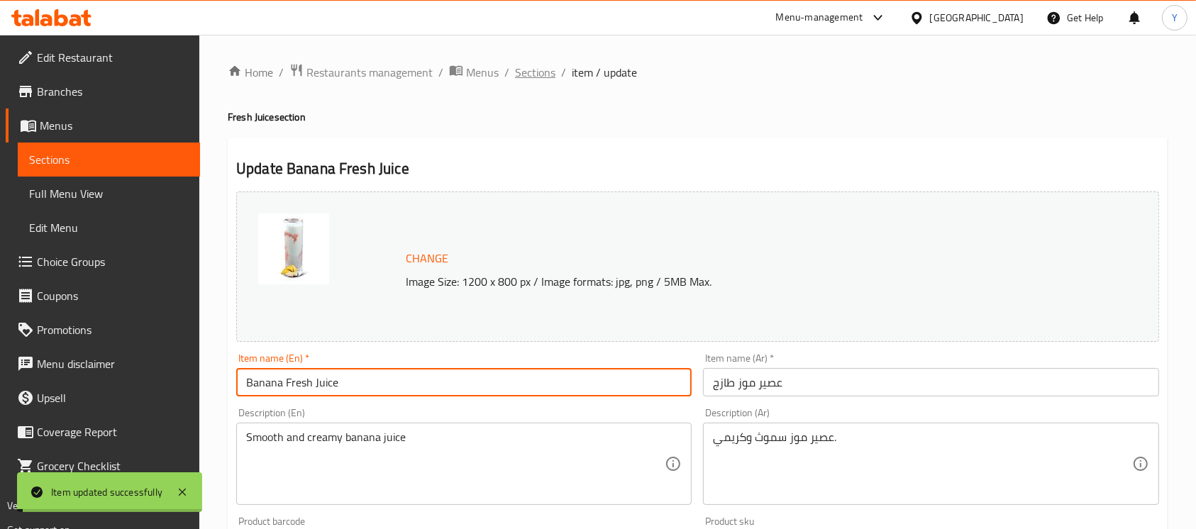
click at [531, 75] on span "Sections" at bounding box center [535, 72] width 40 height 17
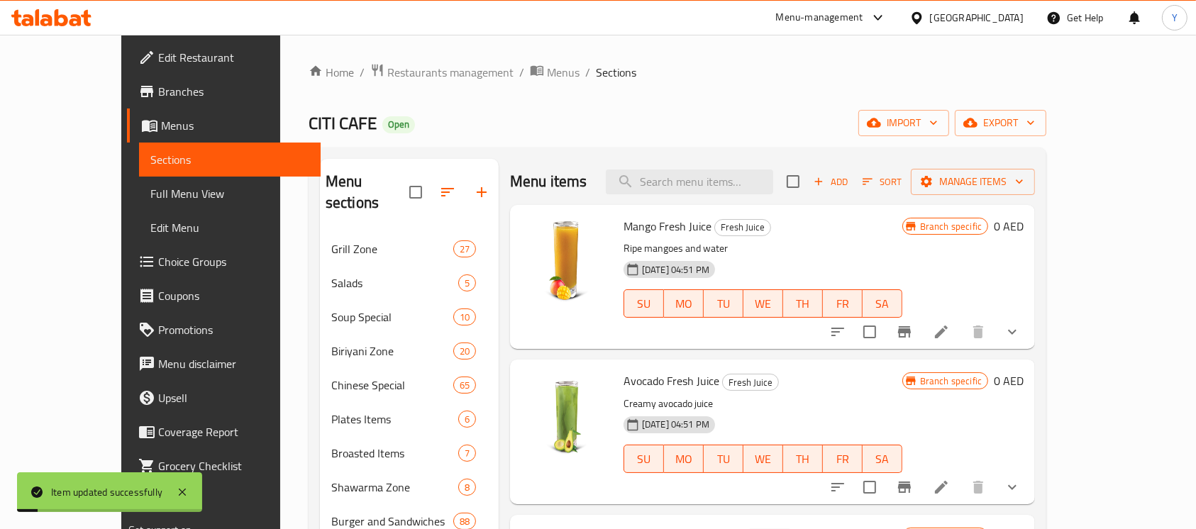
scroll to position [737, 0]
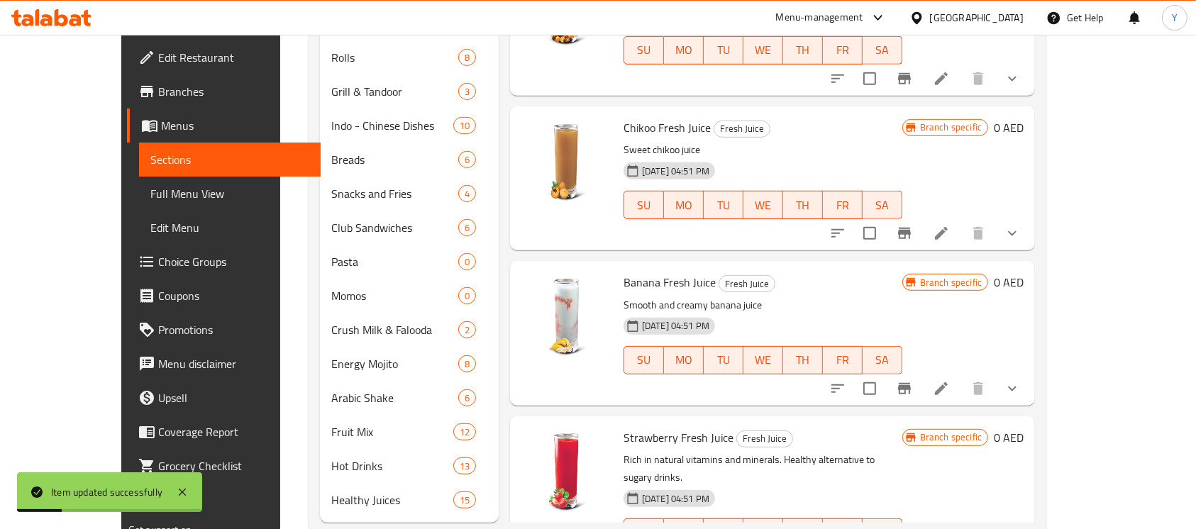
drag, startPoint x: 1135, startPoint y: 382, endPoint x: 1098, endPoint y: 397, distance: 39.1
click at [1030, 380] on div at bounding box center [925, 389] width 209 height 34
click at [1021, 380] on icon "show more" at bounding box center [1012, 388] width 17 height 17
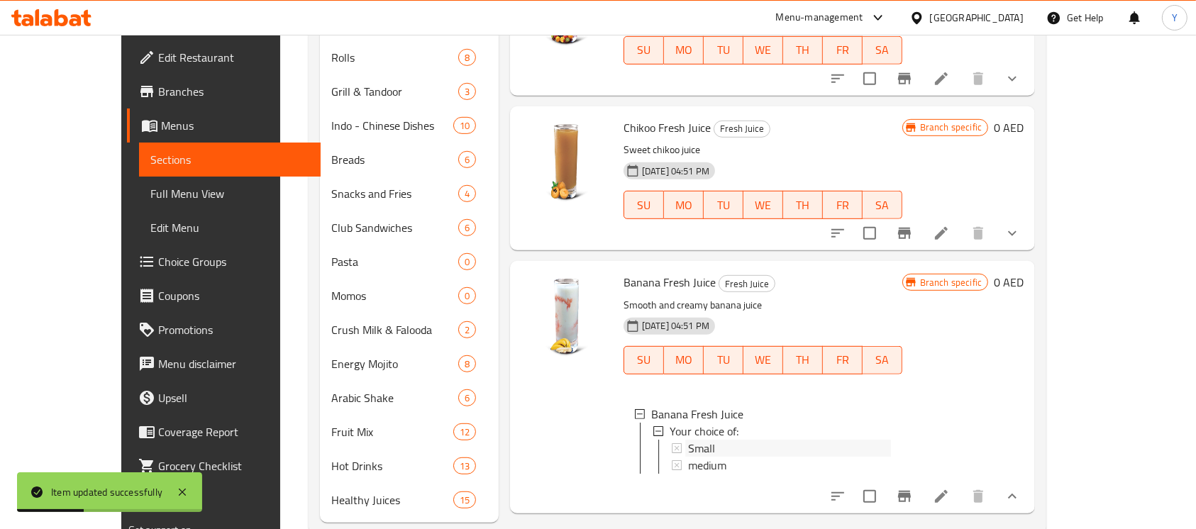
click at [786, 440] on div "Small" at bounding box center [789, 448] width 203 height 17
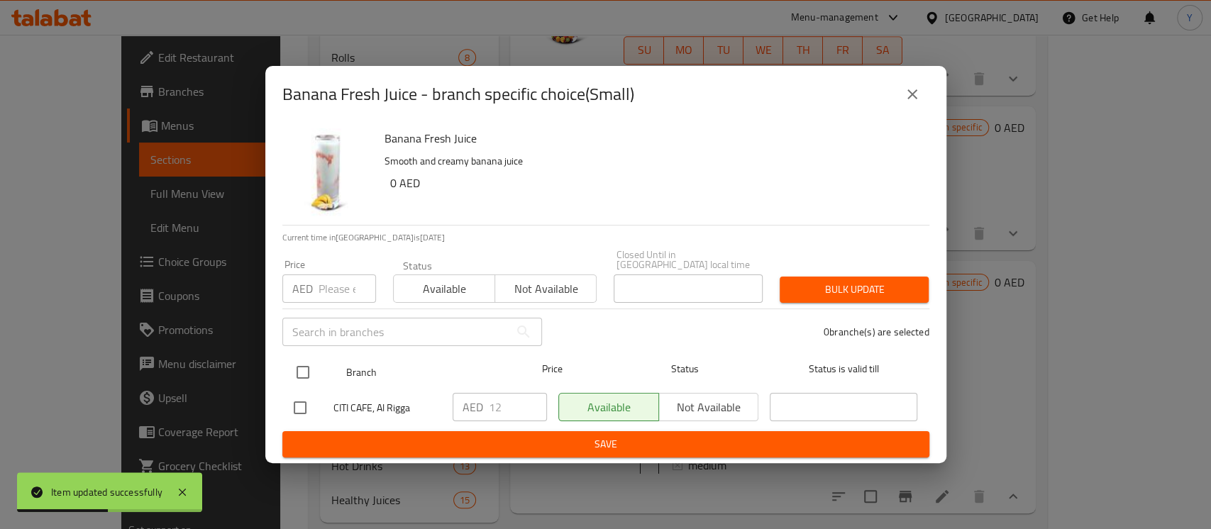
click at [298, 368] on input "checkbox" at bounding box center [303, 373] width 30 height 30
checkbox input "true"
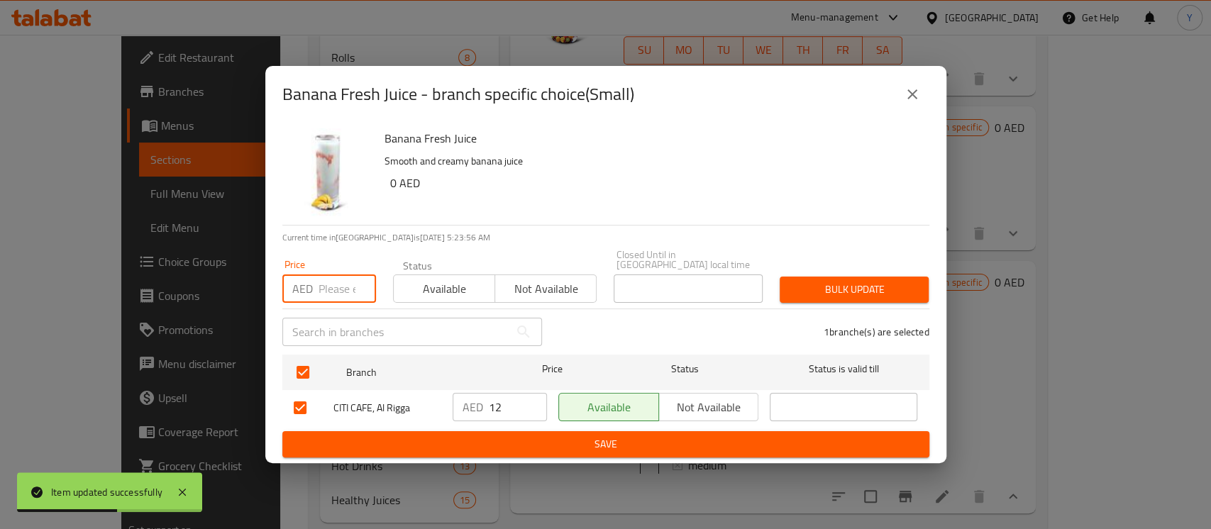
click at [326, 287] on input "number" at bounding box center [347, 289] width 57 height 28
type input "8"
click at [873, 289] on span "Bulk update" at bounding box center [854, 290] width 126 height 18
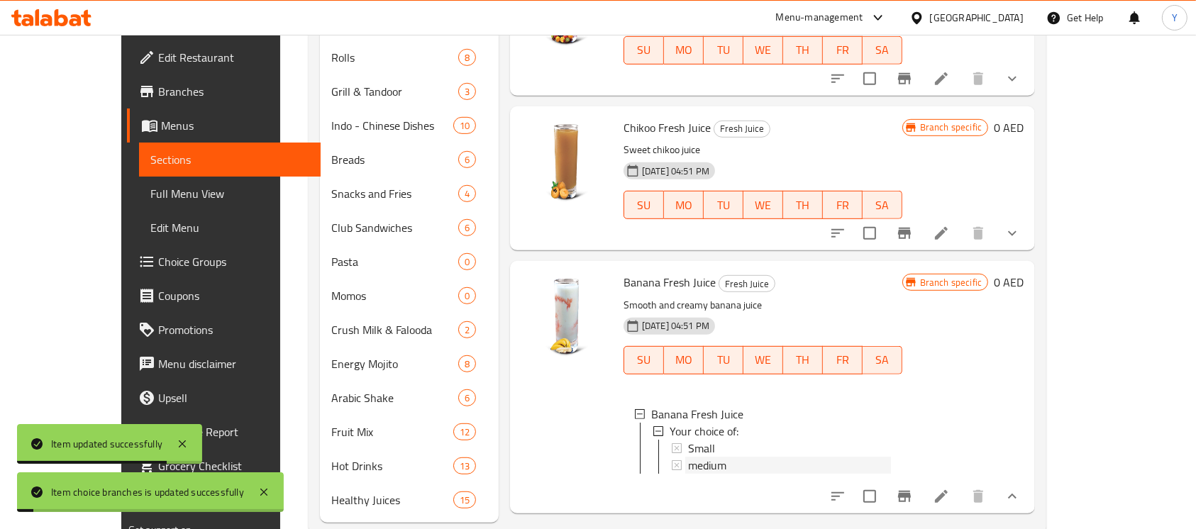
click at [771, 457] on div "medium" at bounding box center [789, 465] width 203 height 17
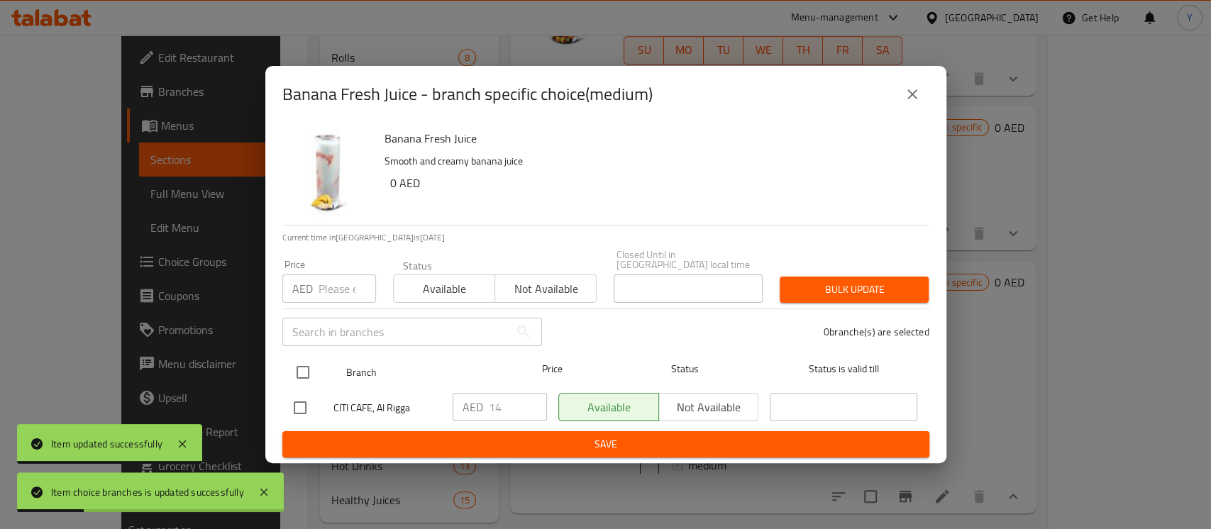
click at [301, 369] on input "checkbox" at bounding box center [303, 373] width 30 height 30
checkbox input "true"
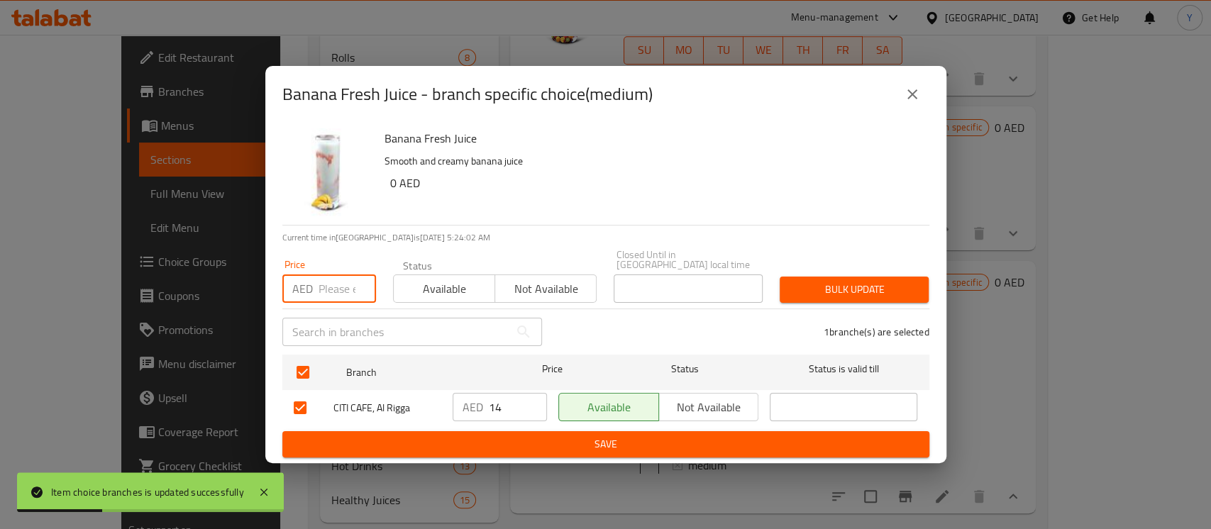
click at [331, 299] on input "number" at bounding box center [347, 289] width 57 height 28
type input "10"
click at [834, 287] on span "Bulk update" at bounding box center [854, 290] width 126 height 18
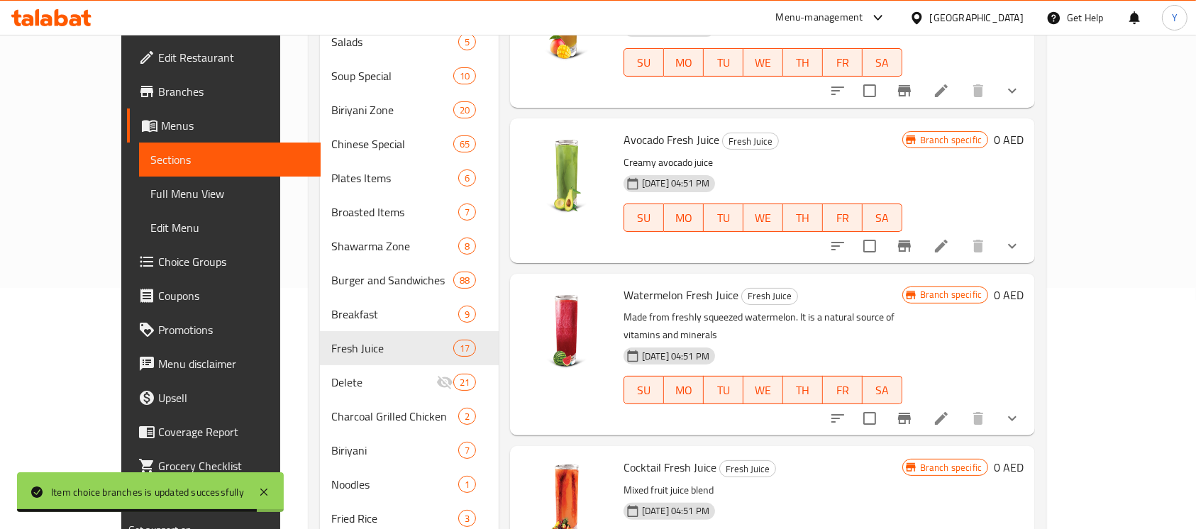
scroll to position [319, 0]
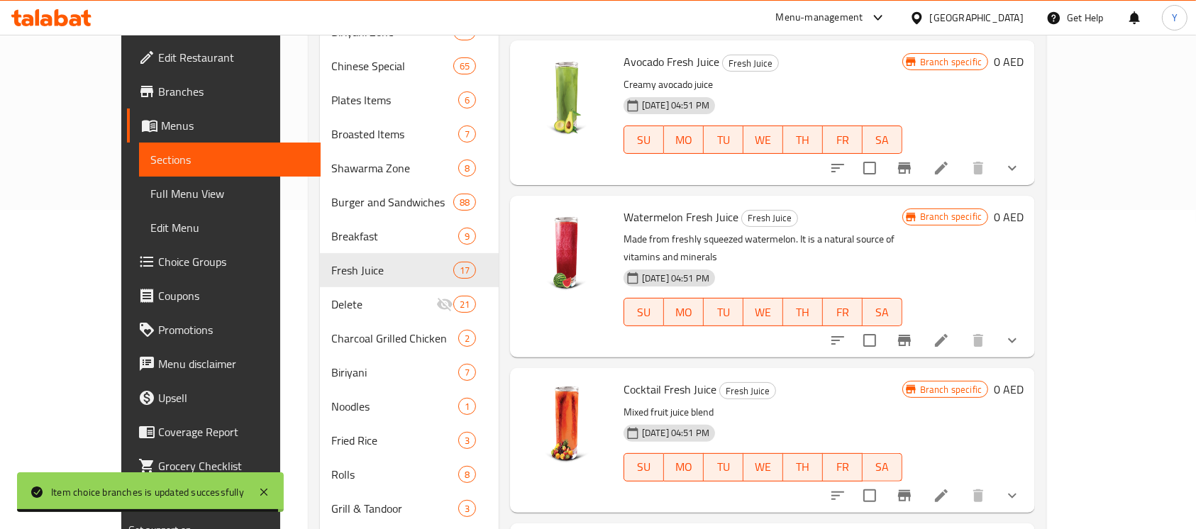
click at [1030, 324] on div at bounding box center [925, 341] width 209 height 34
click at [961, 328] on li at bounding box center [942, 341] width 40 height 26
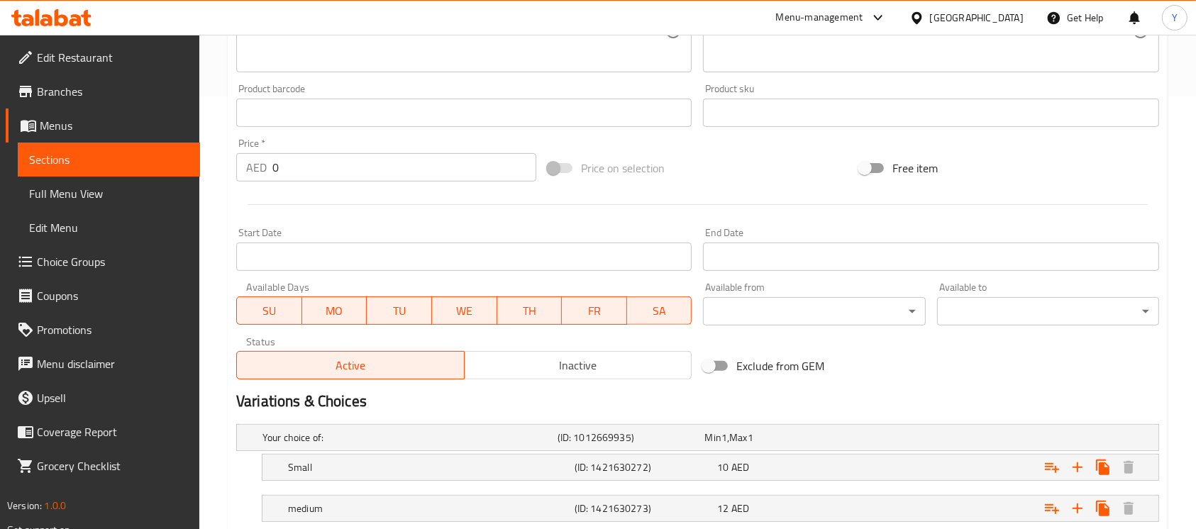
scroll to position [525, 0]
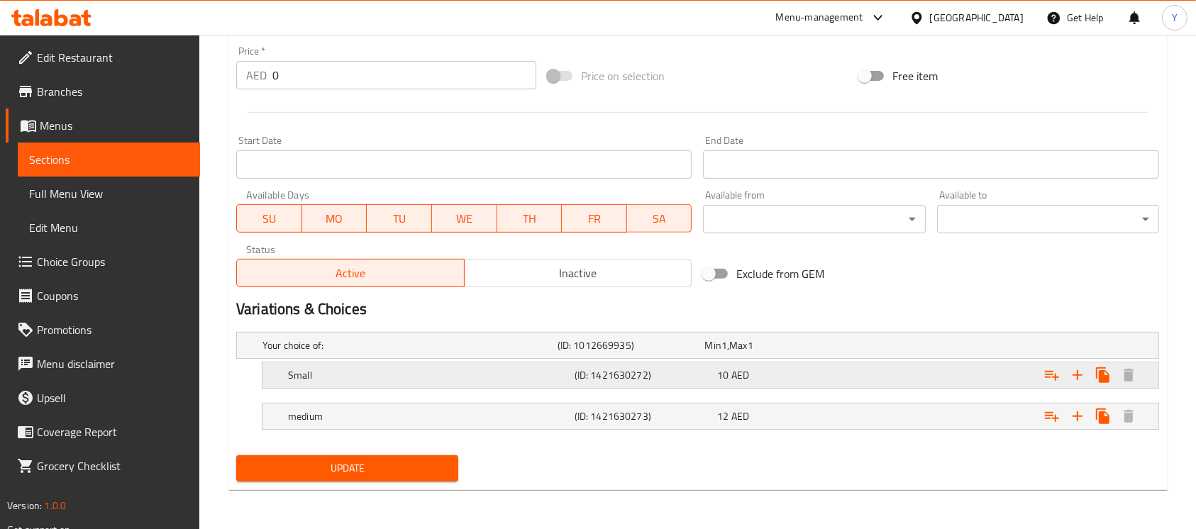
click at [886, 348] on div "Expand" at bounding box center [996, 346] width 295 height 6
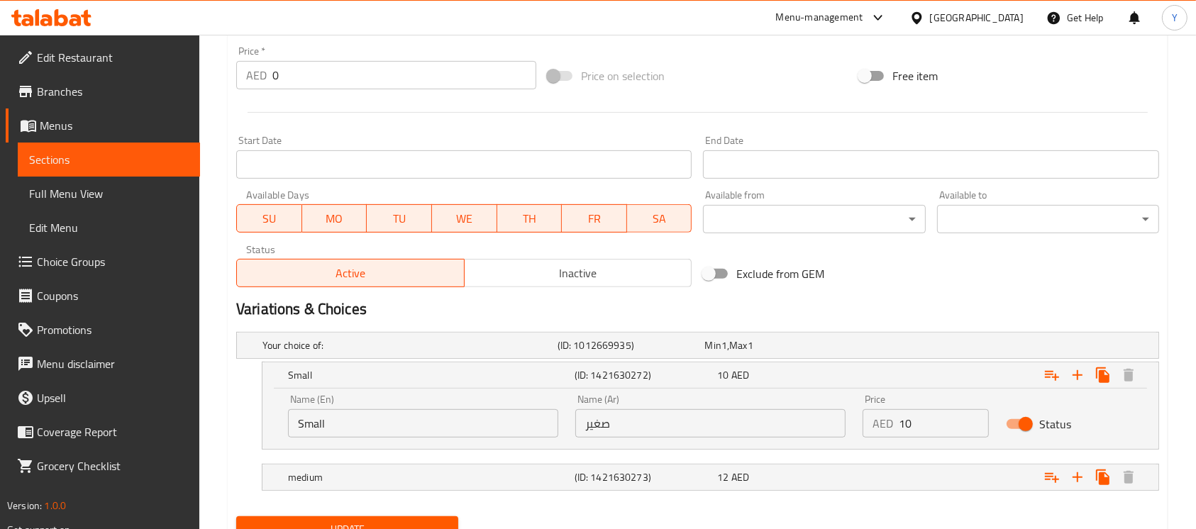
click at [920, 422] on input "10" at bounding box center [944, 423] width 90 height 28
type input "12"
click at [908, 348] on div "Expand" at bounding box center [996, 346] width 295 height 6
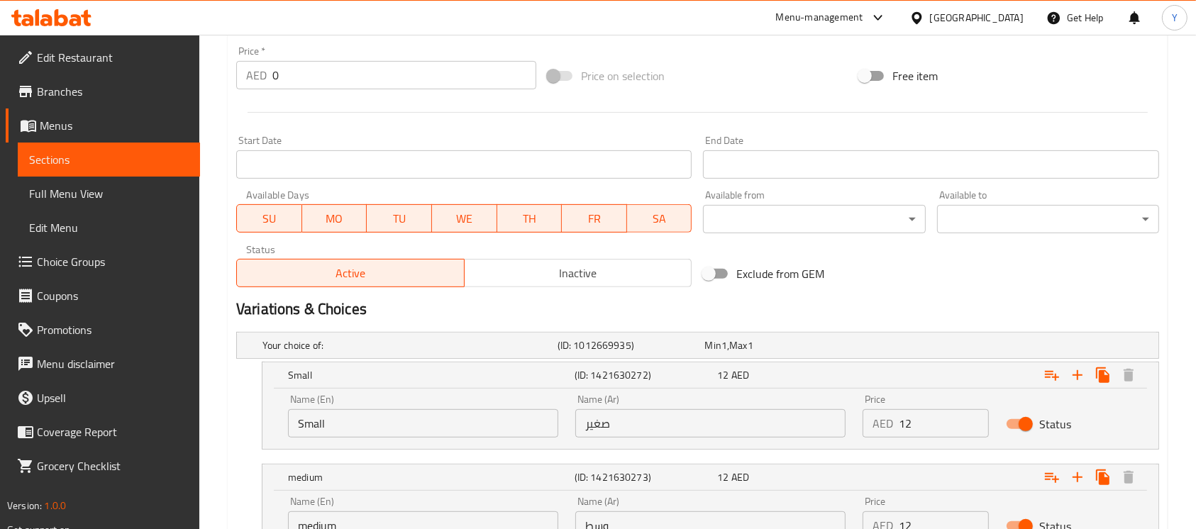
scroll to position [647, 0]
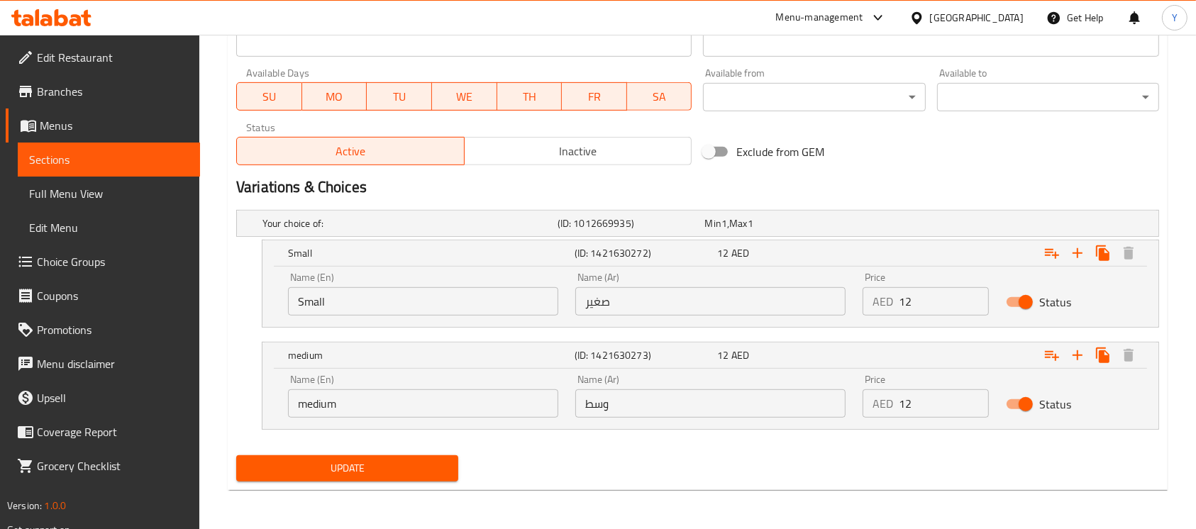
click at [930, 417] on div "Price AED 12 Price" at bounding box center [925, 396] width 143 height 60
click at [930, 409] on input "12" at bounding box center [944, 404] width 90 height 28
type input "16"
click at [1086, 266] on button "Expand" at bounding box center [1078, 254] width 26 height 26
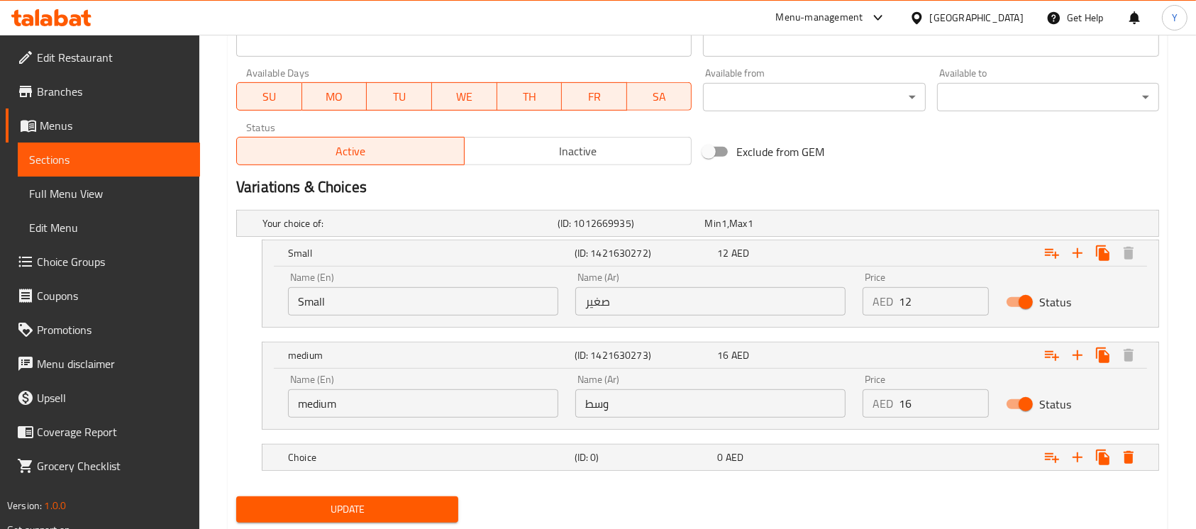
scroll to position [688, 0]
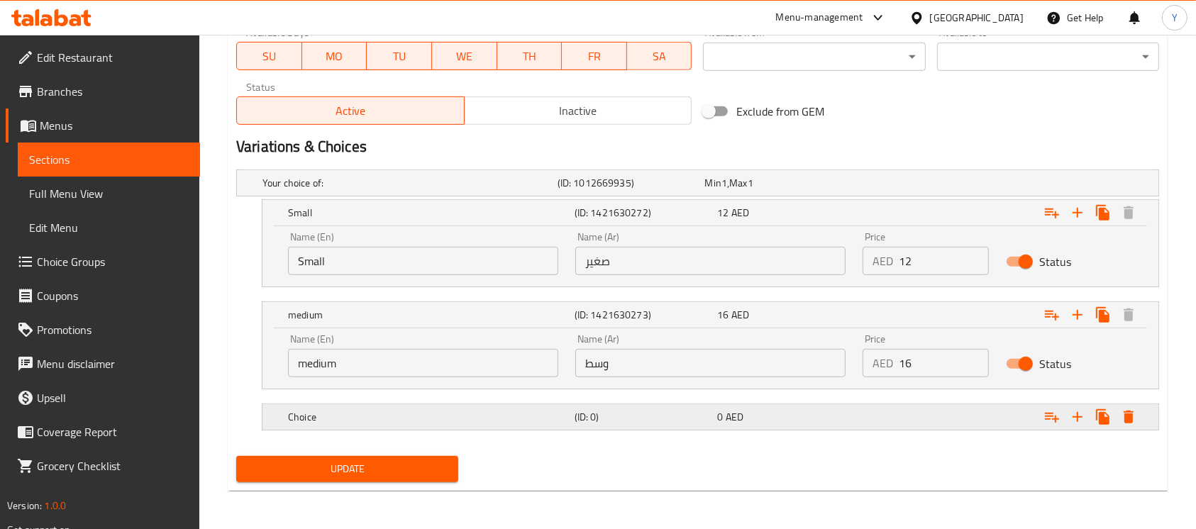
click at [863, 186] on div "Expand" at bounding box center [996, 183] width 295 height 6
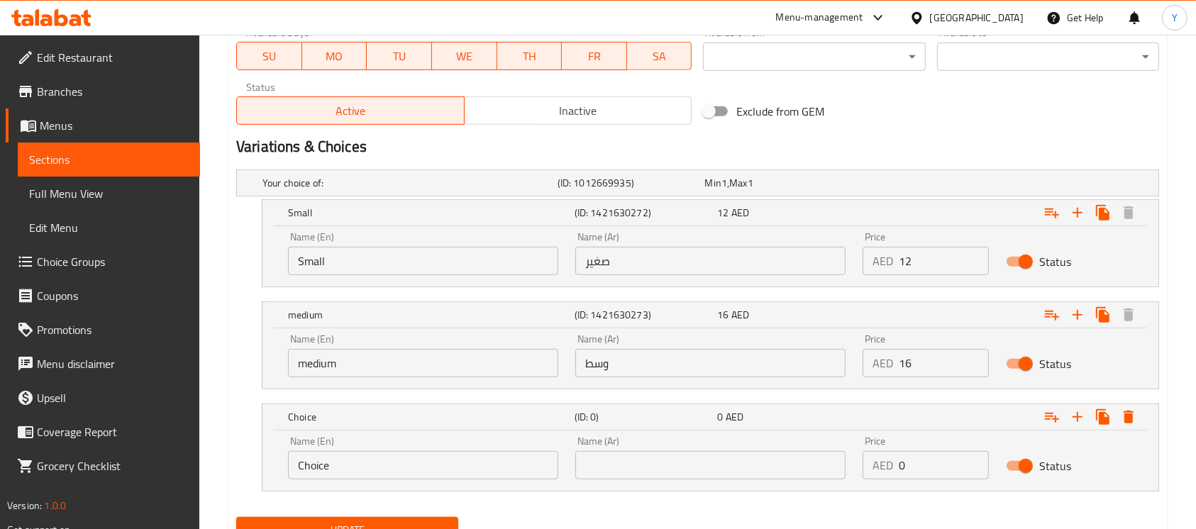
drag, startPoint x: 906, startPoint y: 468, endPoint x: 814, endPoint y: 468, distance: 92.2
click at [814, 468] on div "Name (En) Choice Name (En) Name (Ar) Name (Ar) Price AED 0 Price Status" at bounding box center [711, 458] width 862 height 60
type input "19"
click at [438, 466] on input "Choice" at bounding box center [423, 465] width 270 height 28
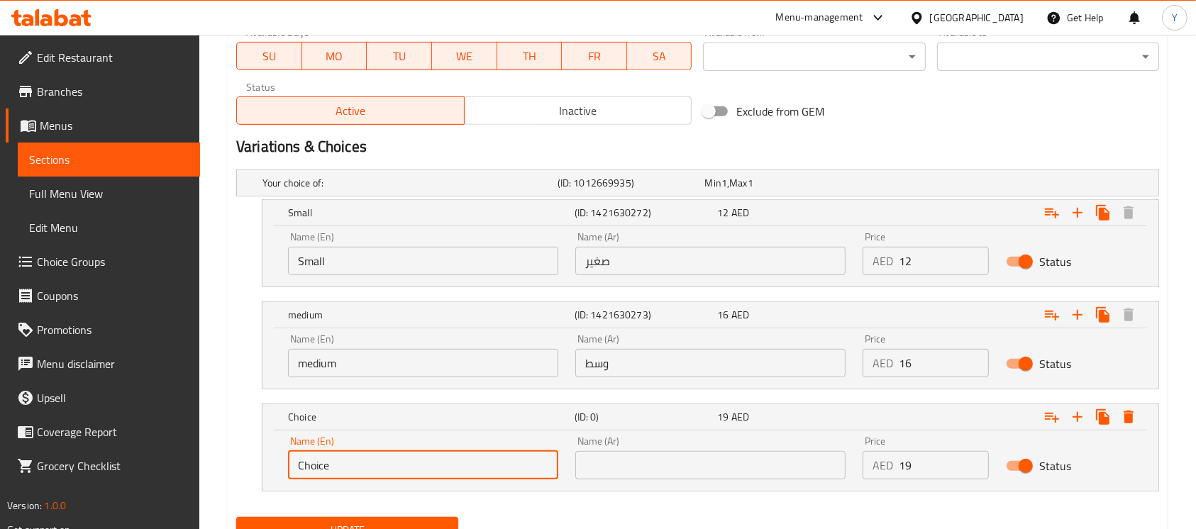
click at [437, 465] on input "Choice" at bounding box center [423, 465] width 270 height 28
click at [437, 465] on input "text" at bounding box center [423, 465] width 270 height 28
type input "Large"
click at [695, 472] on input "text" at bounding box center [710, 465] width 270 height 28
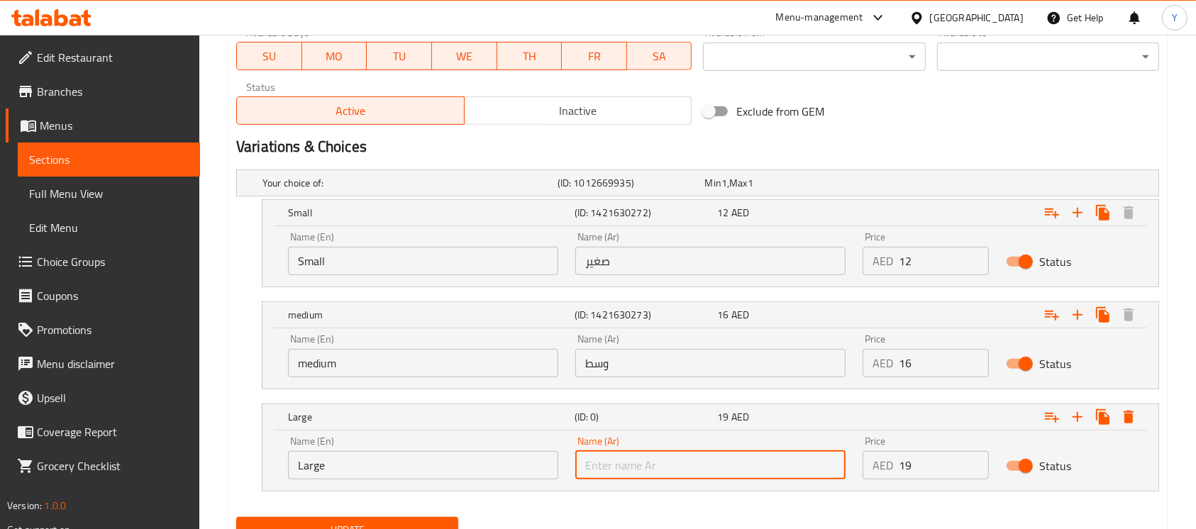
type input "كبير"
click at [955, 164] on div "Your choice of: (ID: 1012669935) Min 1 , Max 1 Name (En) Your choice of: Name (…" at bounding box center [698, 338] width 935 height 348
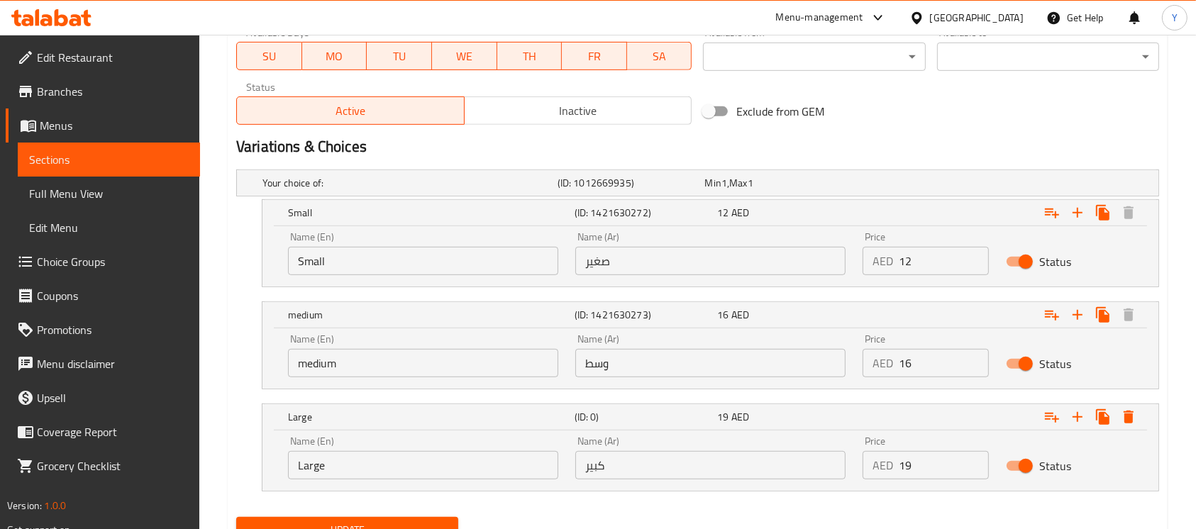
scroll to position [225, 0]
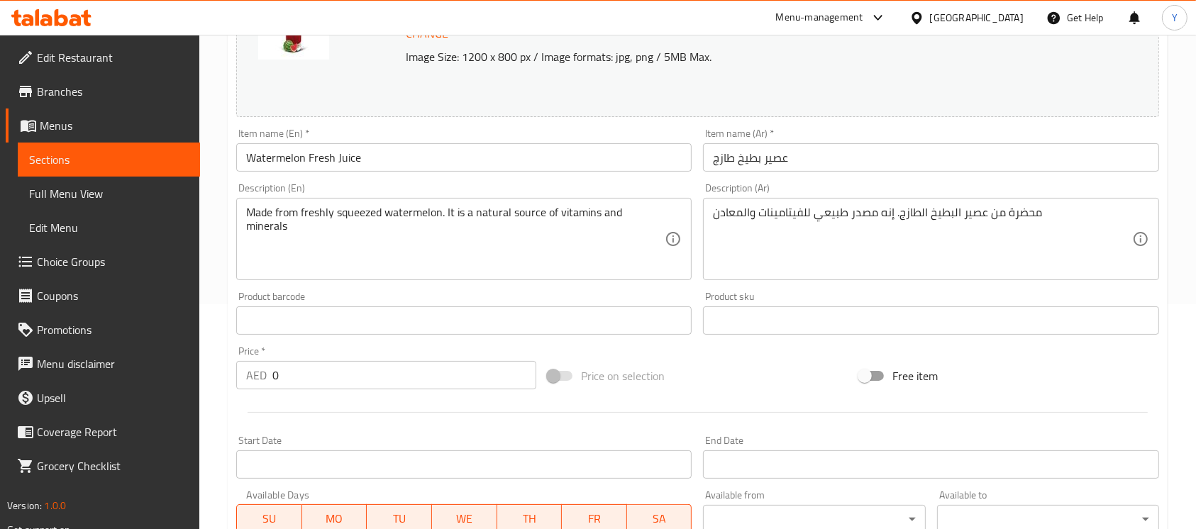
click at [458, 170] on input "Watermelon Fresh Juice" at bounding box center [464, 157] width 456 height 28
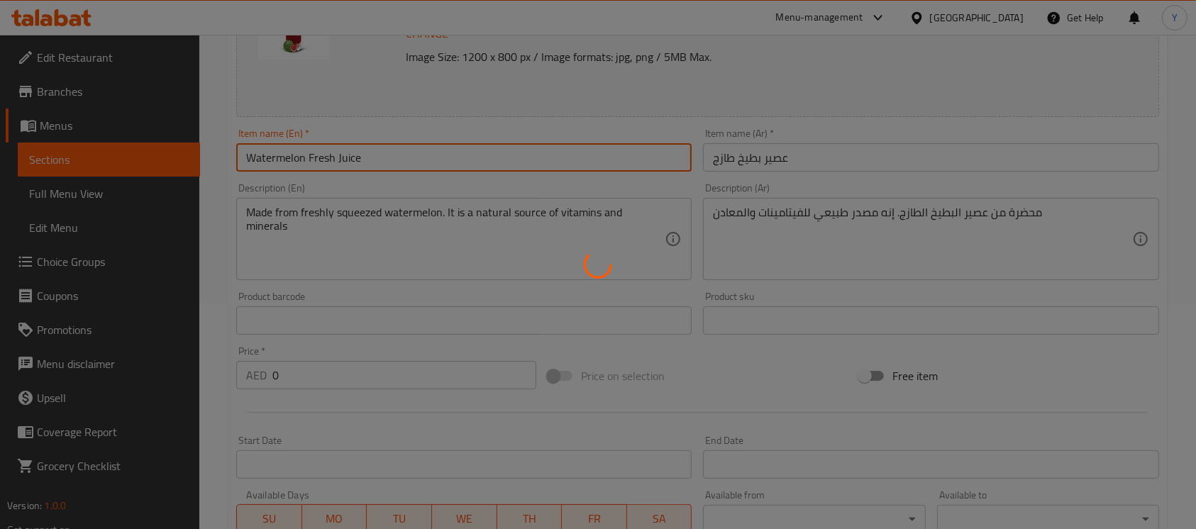
scroll to position [0, 0]
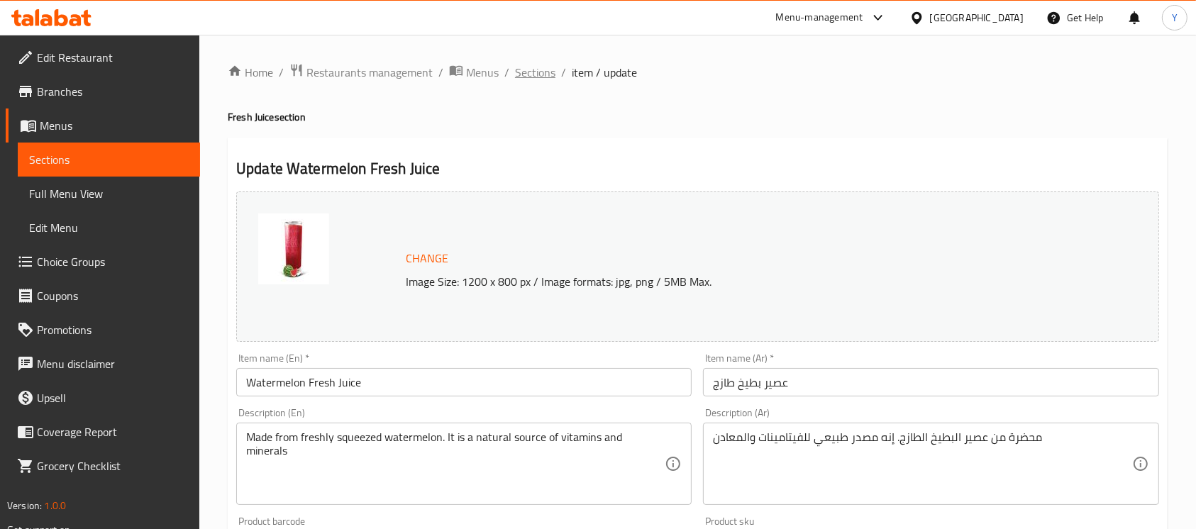
click at [524, 75] on span "Sections" at bounding box center [535, 72] width 40 height 17
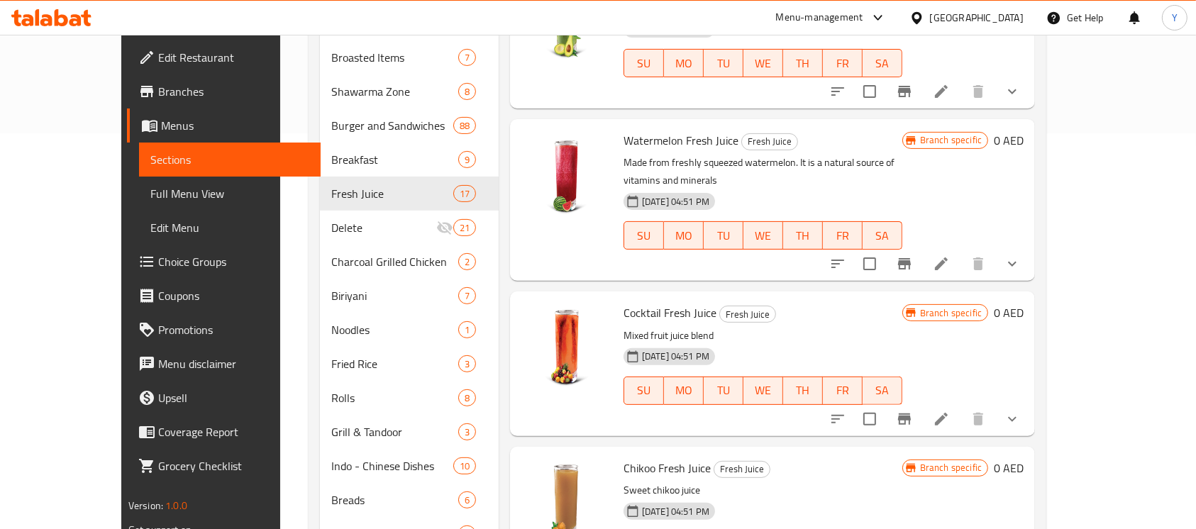
scroll to position [404, 0]
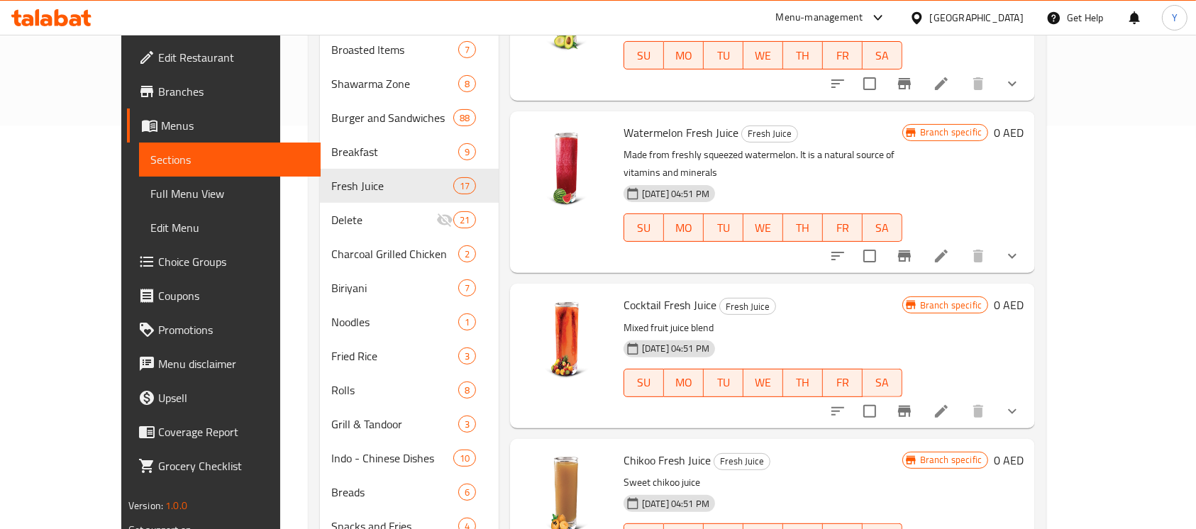
click at [1030, 253] on div at bounding box center [925, 256] width 209 height 34
click at [1030, 250] on button "show more" at bounding box center [1013, 256] width 34 height 34
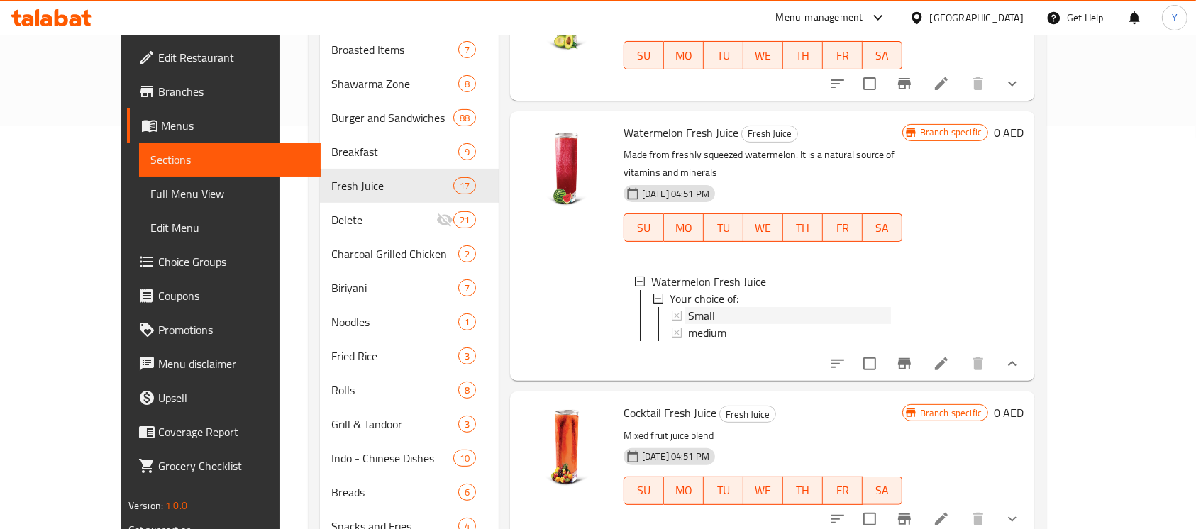
click at [781, 307] on div "Small" at bounding box center [789, 315] width 203 height 17
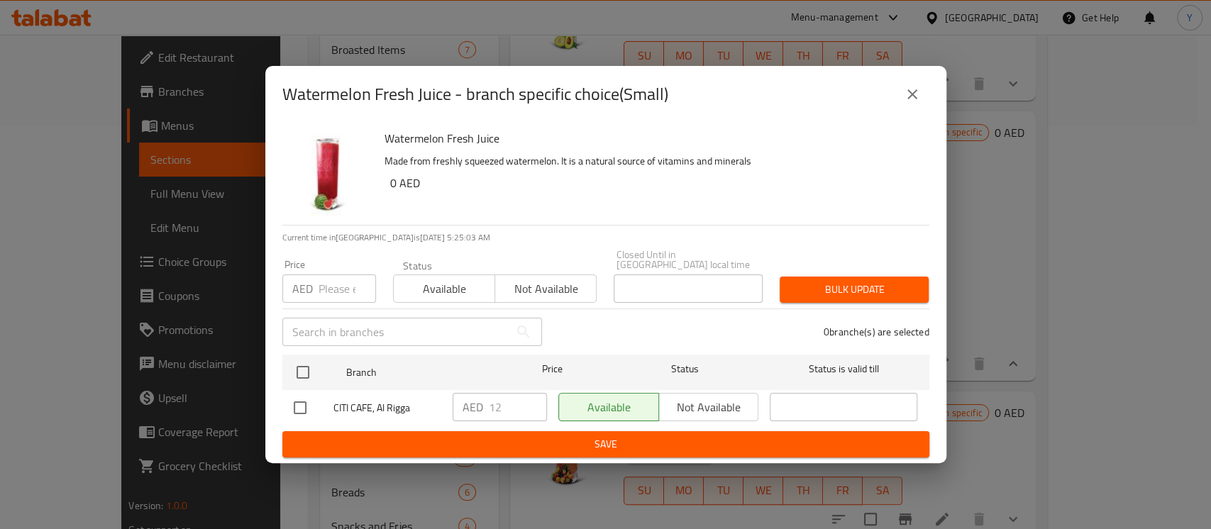
click at [912, 97] on icon "close" at bounding box center [912, 94] width 17 height 17
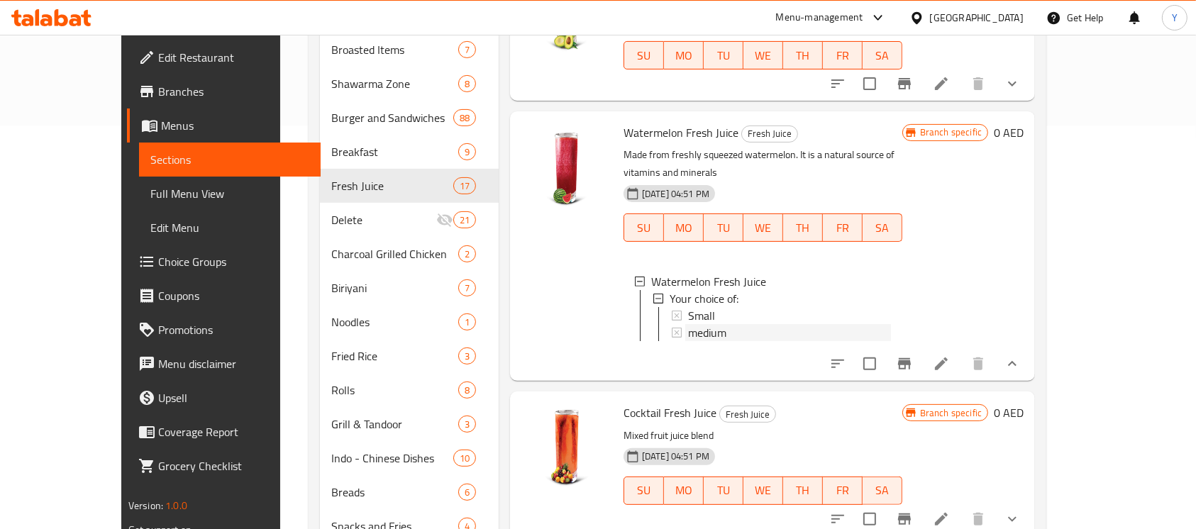
click at [714, 324] on div "medium" at bounding box center [789, 332] width 203 height 17
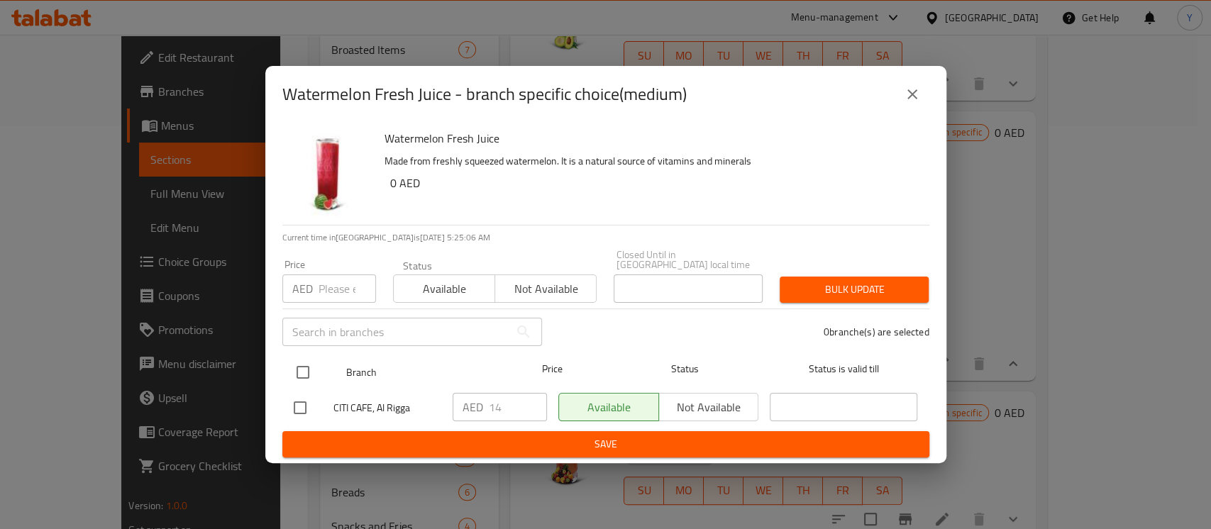
click at [309, 360] on input "checkbox" at bounding box center [303, 373] width 30 height 30
checkbox input "true"
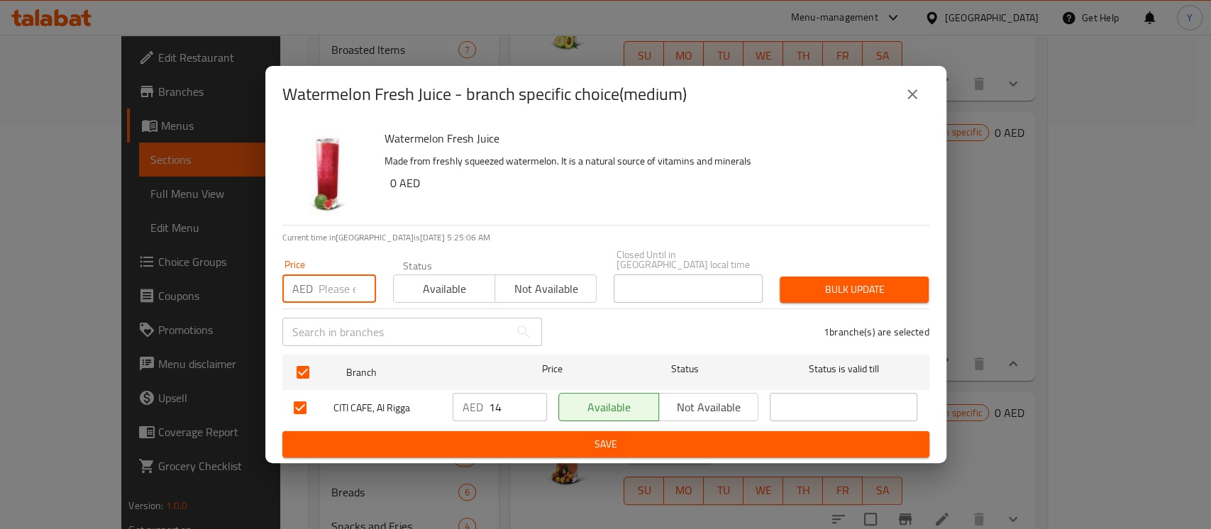
click at [331, 293] on input "number" at bounding box center [347, 289] width 57 height 28
type input "16"
click at [794, 287] on span "Bulk update" at bounding box center [854, 290] width 126 height 18
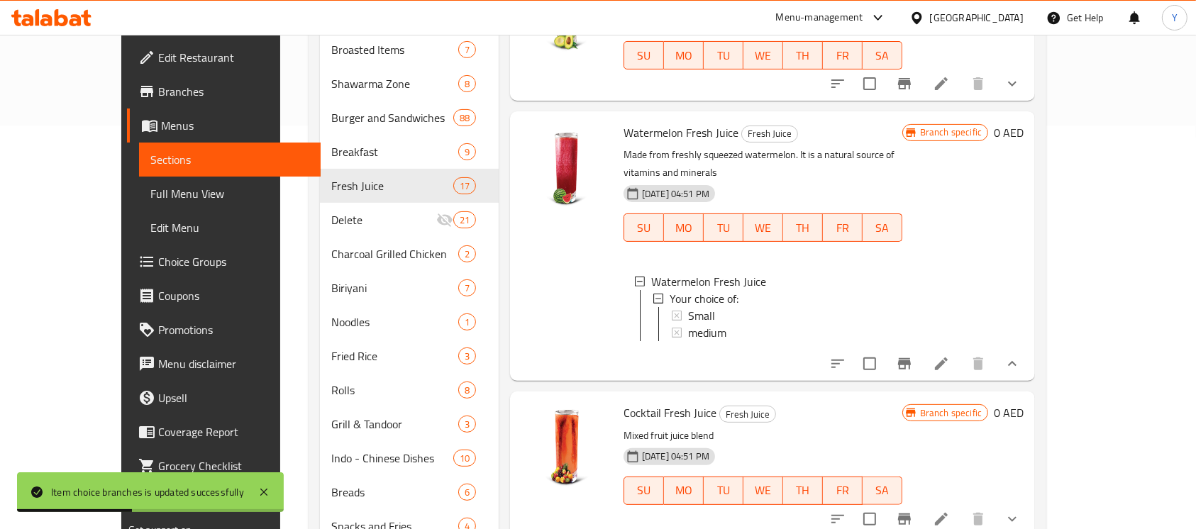
scroll to position [1044, 0]
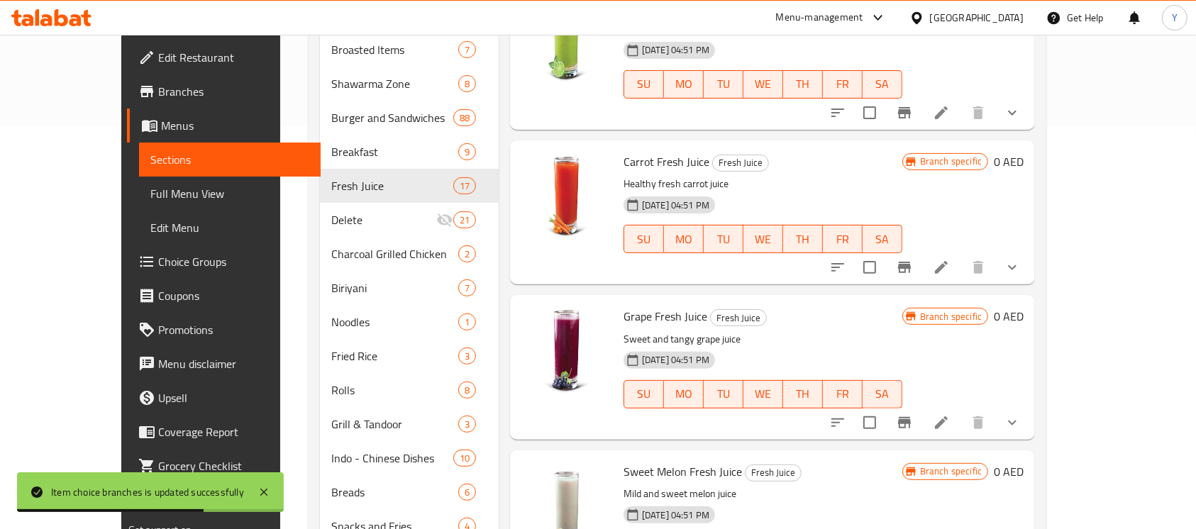
click at [961, 412] on li at bounding box center [942, 423] width 40 height 26
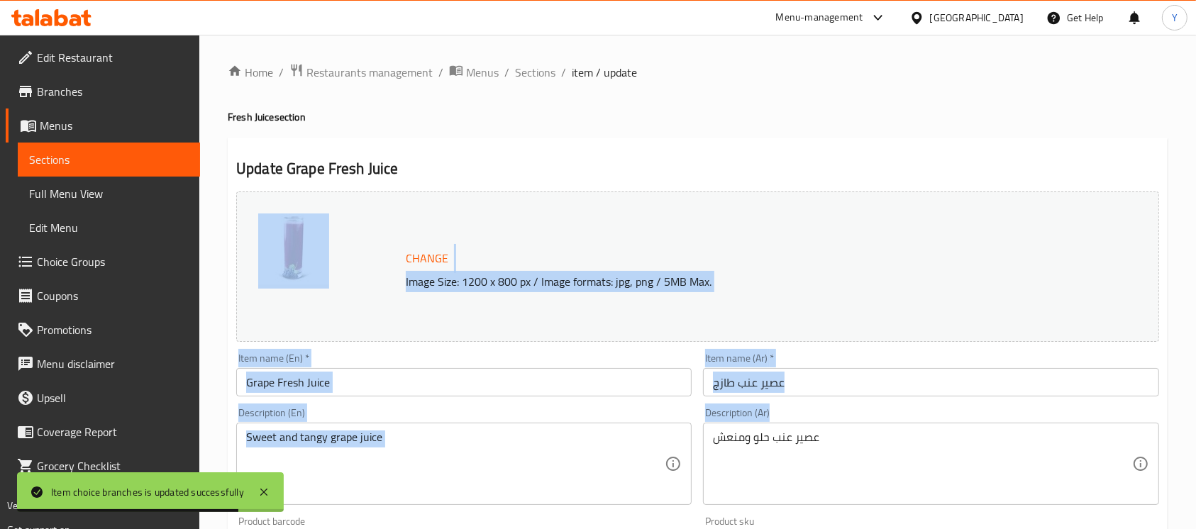
drag, startPoint x: 1192, startPoint y: 140, endPoint x: 1206, endPoint y: 443, distance: 303.3
click at [1196, 443] on html "Item choice branches is updated successfully ​ Menu-management [GEOGRAPHIC_DATA…" at bounding box center [598, 264] width 1196 height 529
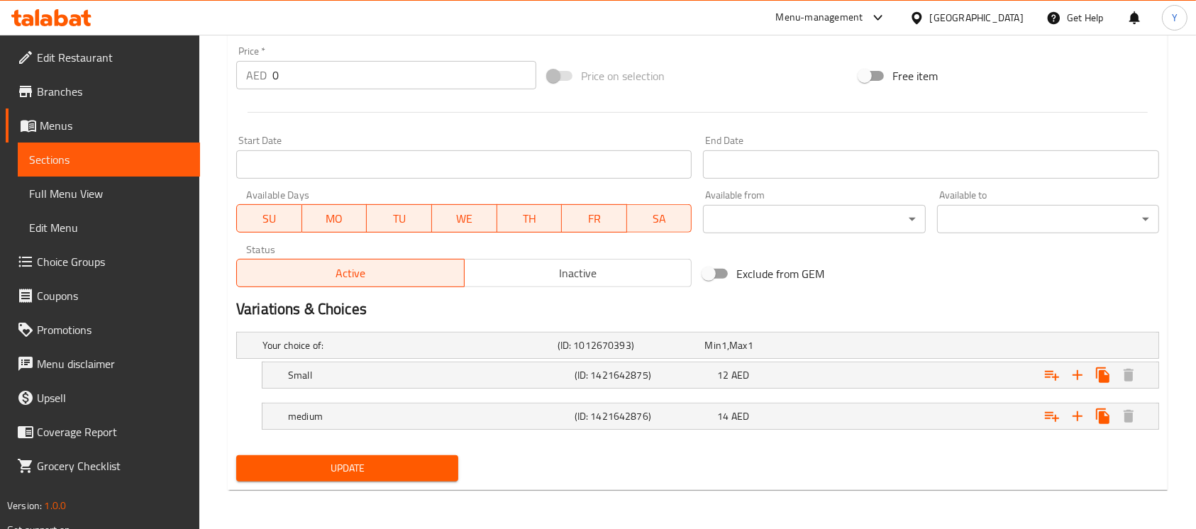
click at [900, 490] on div "Home / Restaurants management / Menus / Sections / item / update Fresh Juice se…" at bounding box center [698, 20] width 940 height 964
click at [890, 348] on div "Expand" at bounding box center [996, 346] width 295 height 6
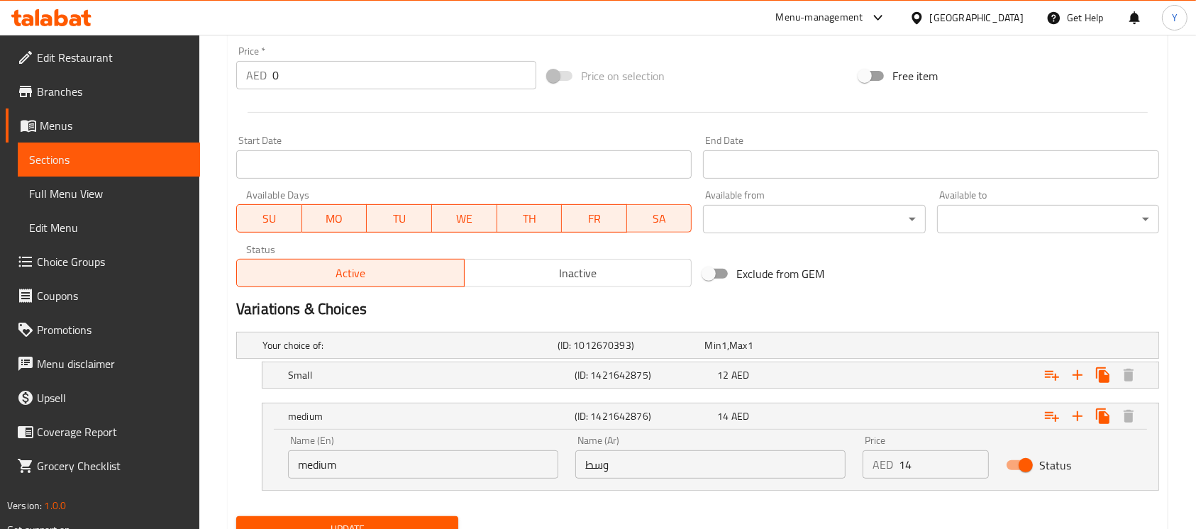
click at [922, 463] on input "14" at bounding box center [944, 465] width 90 height 28
type input "16"
click at [1079, 410] on icon "Expand" at bounding box center [1077, 416] width 17 height 17
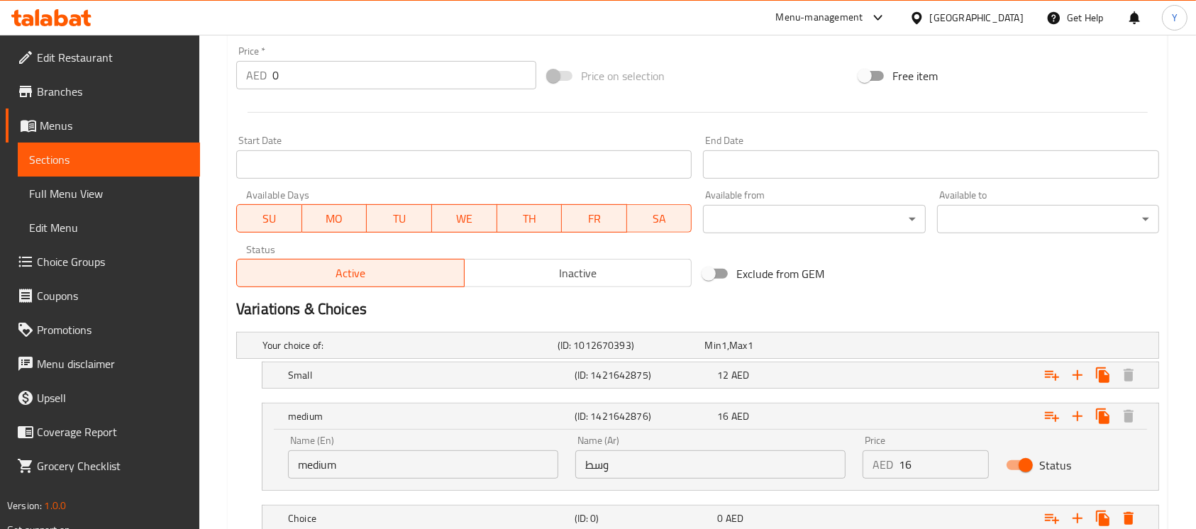
scroll to position [627, 0]
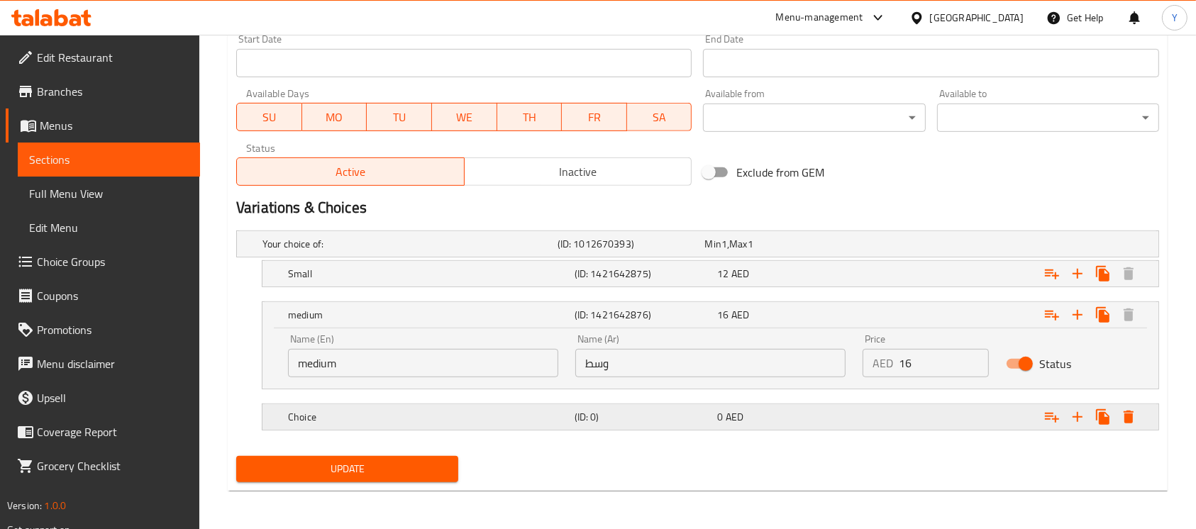
click at [934, 247] on div "Expand" at bounding box center [996, 244] width 295 height 6
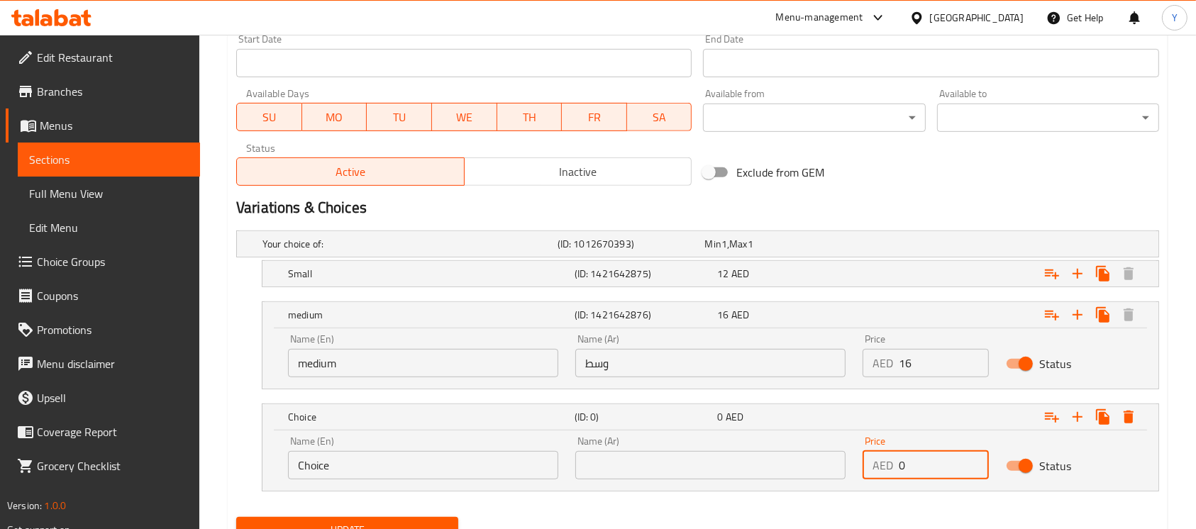
drag, startPoint x: 936, startPoint y: 454, endPoint x: 859, endPoint y: 463, distance: 77.1
click at [859, 463] on div "Price AED 0 Price" at bounding box center [925, 458] width 143 height 60
type input "19"
click at [414, 463] on input "Choice" at bounding box center [423, 465] width 270 height 28
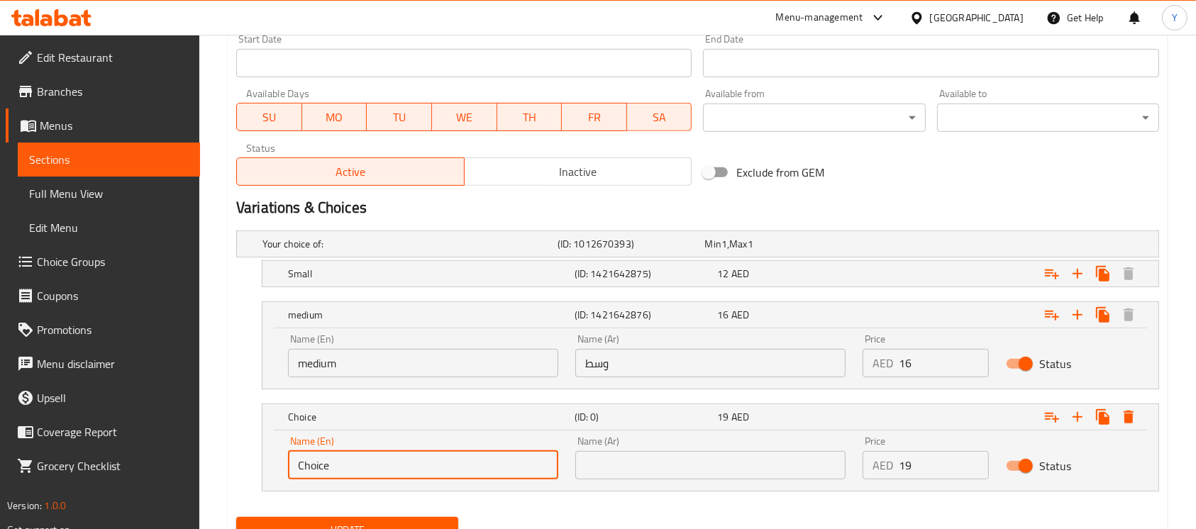
click at [414, 463] on input "Choice" at bounding box center [423, 465] width 270 height 28
click at [414, 463] on input "text" at bounding box center [423, 465] width 270 height 28
type input "Large"
click at [644, 460] on input "text" at bounding box center [710, 465] width 270 height 28
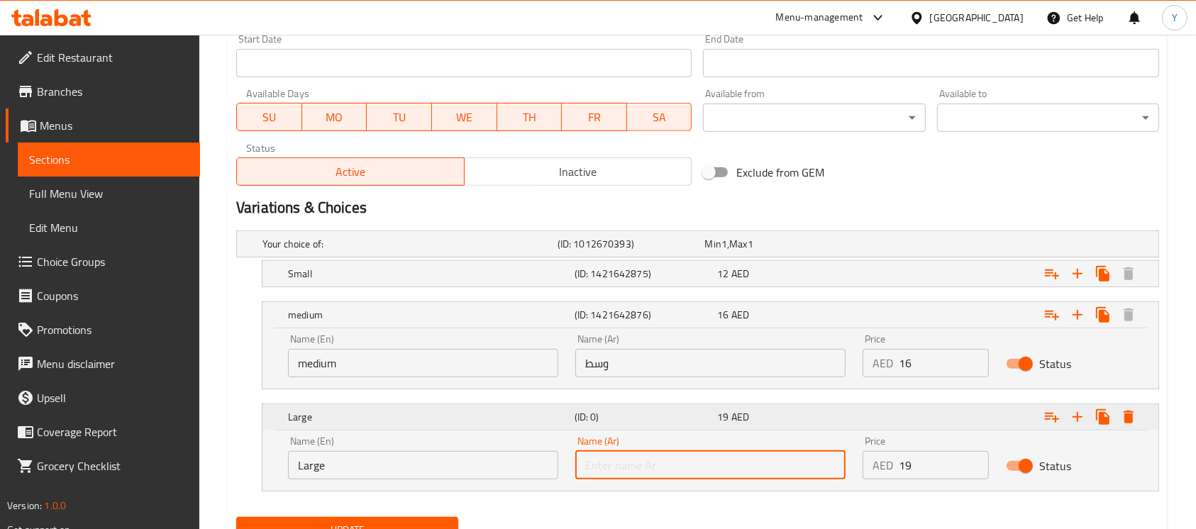
type input "كبير"
click at [565, 503] on nav at bounding box center [697, 500] width 923 height 11
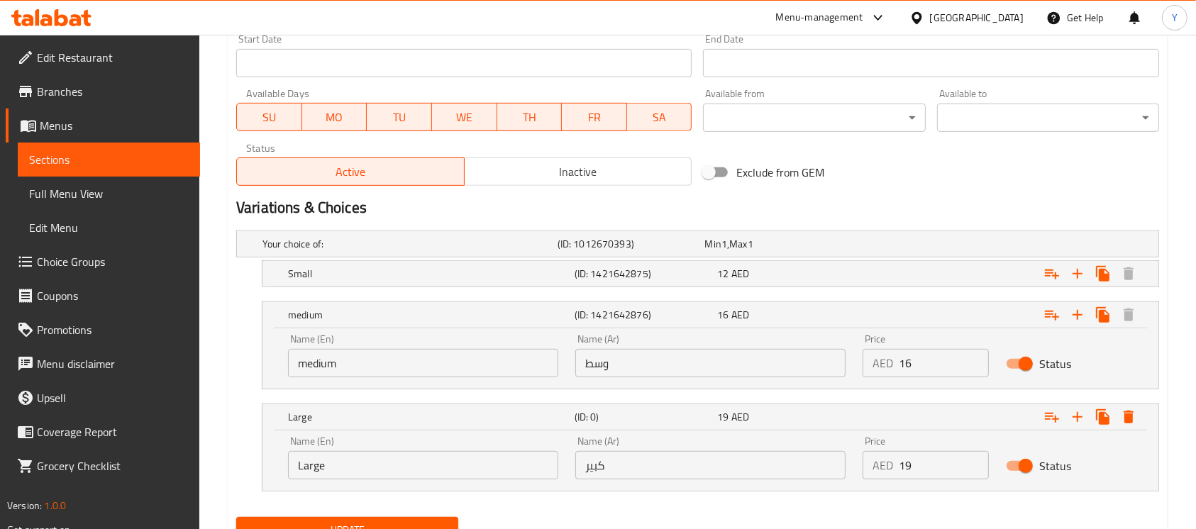
click at [421, 519] on button "Update" at bounding box center [347, 530] width 222 height 26
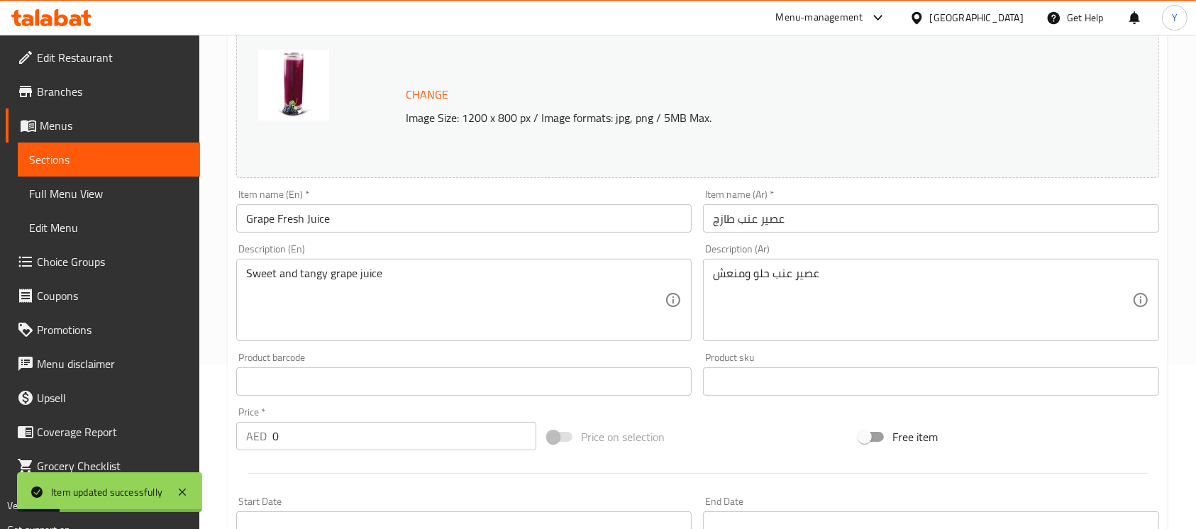
scroll to position [0, 0]
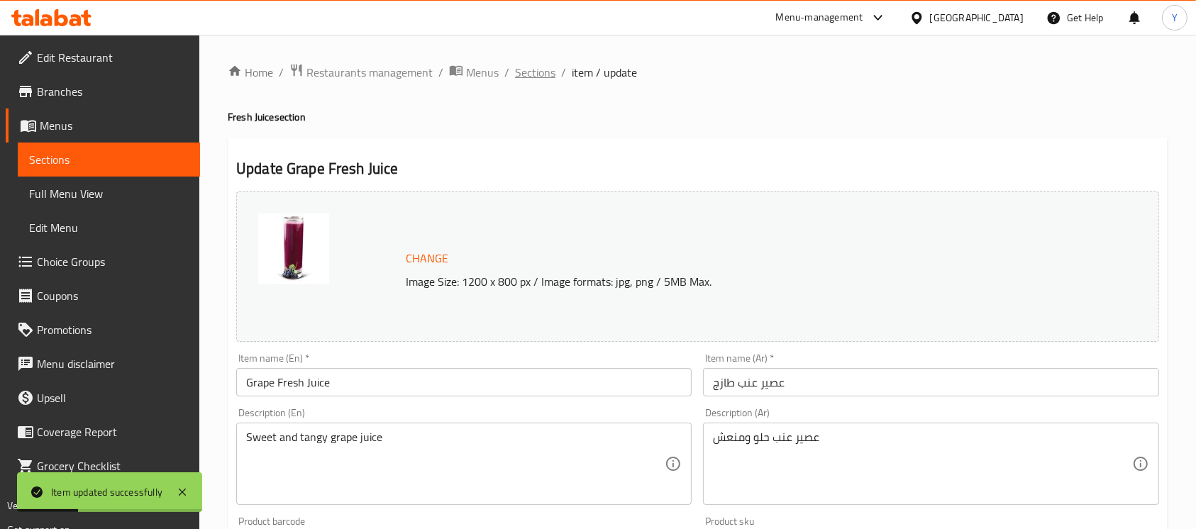
click at [539, 81] on span "Sections" at bounding box center [535, 72] width 40 height 17
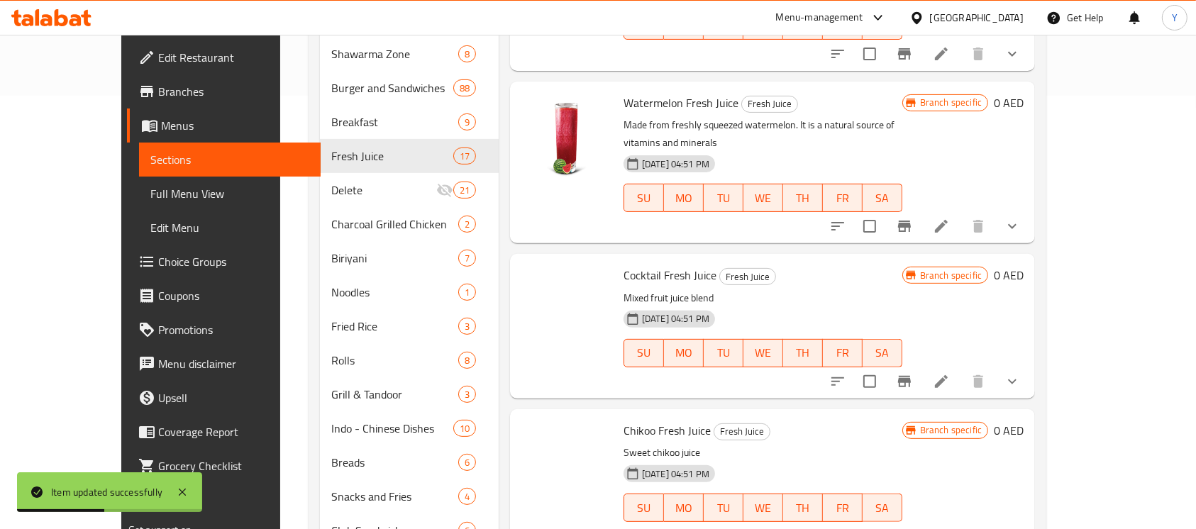
scroll to position [922, 0]
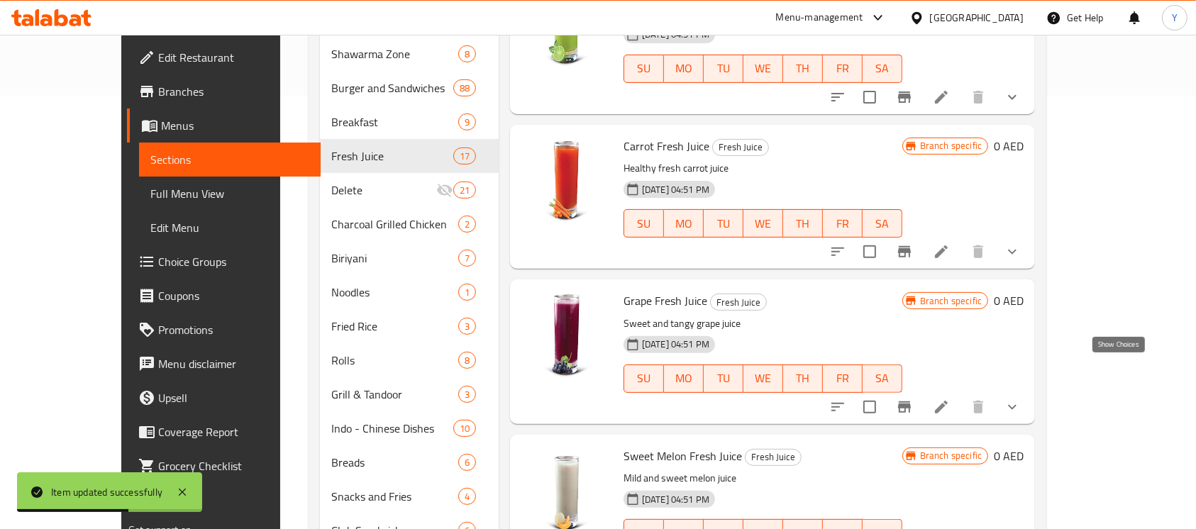
click at [1021, 399] on icon "show more" at bounding box center [1012, 407] width 17 height 17
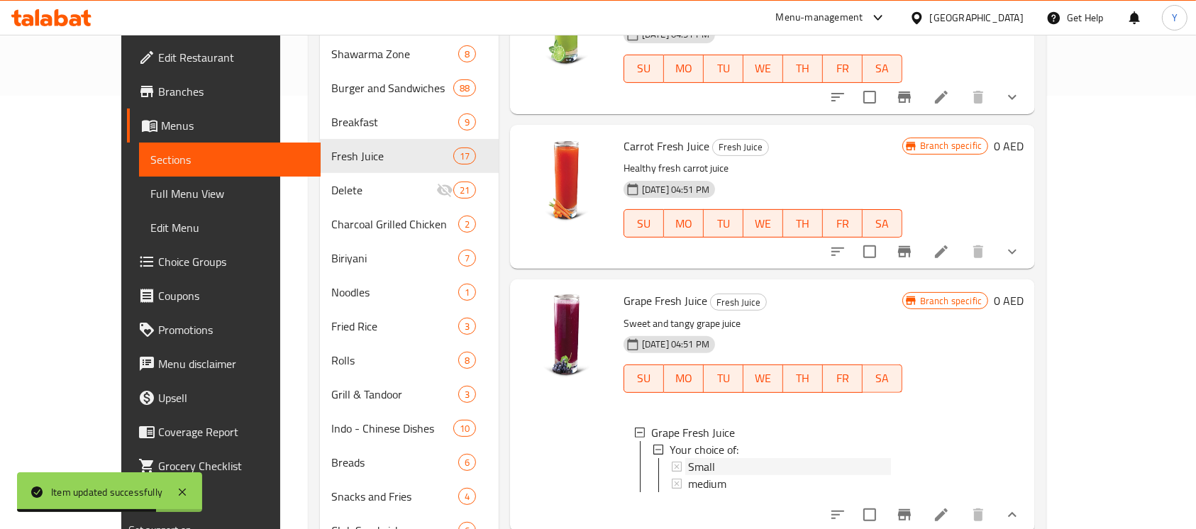
click at [799, 458] on div "Small" at bounding box center [789, 466] width 203 height 17
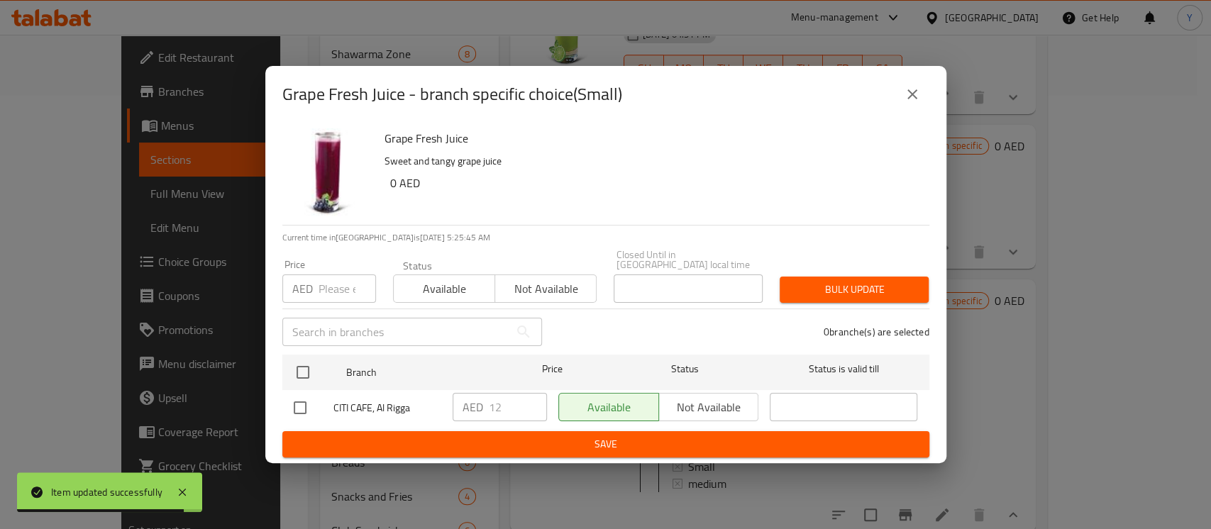
click at [921, 97] on button "close" at bounding box center [912, 94] width 34 height 34
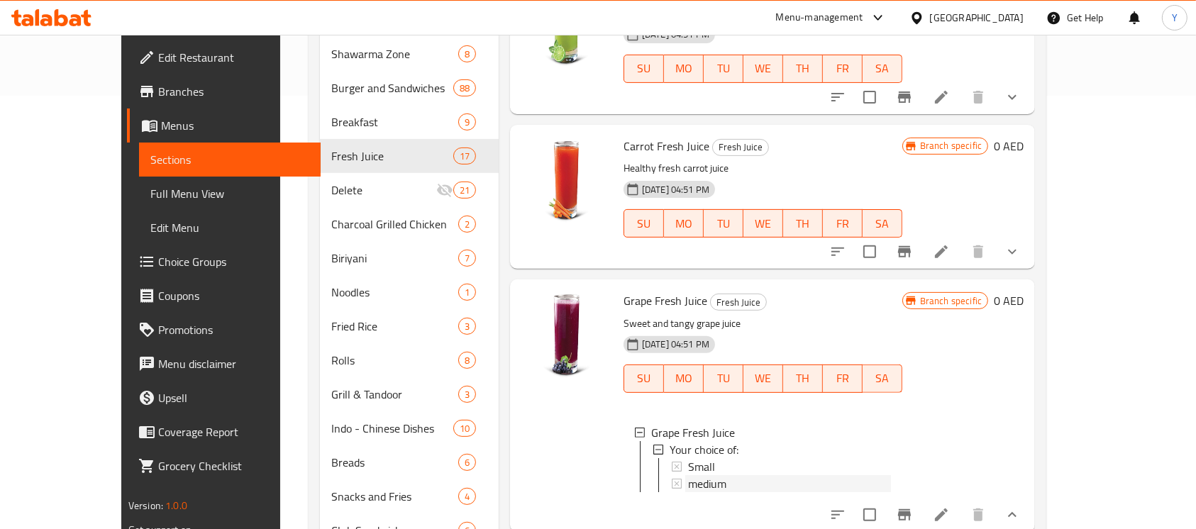
click at [766, 475] on div "medium" at bounding box center [789, 483] width 203 height 17
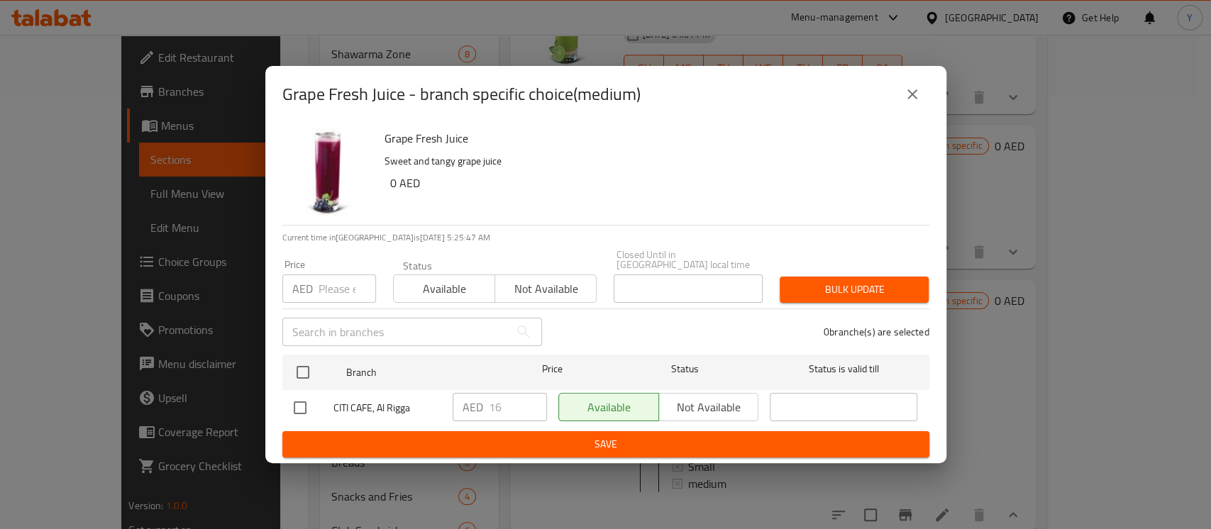
click at [905, 104] on button "close" at bounding box center [912, 94] width 34 height 34
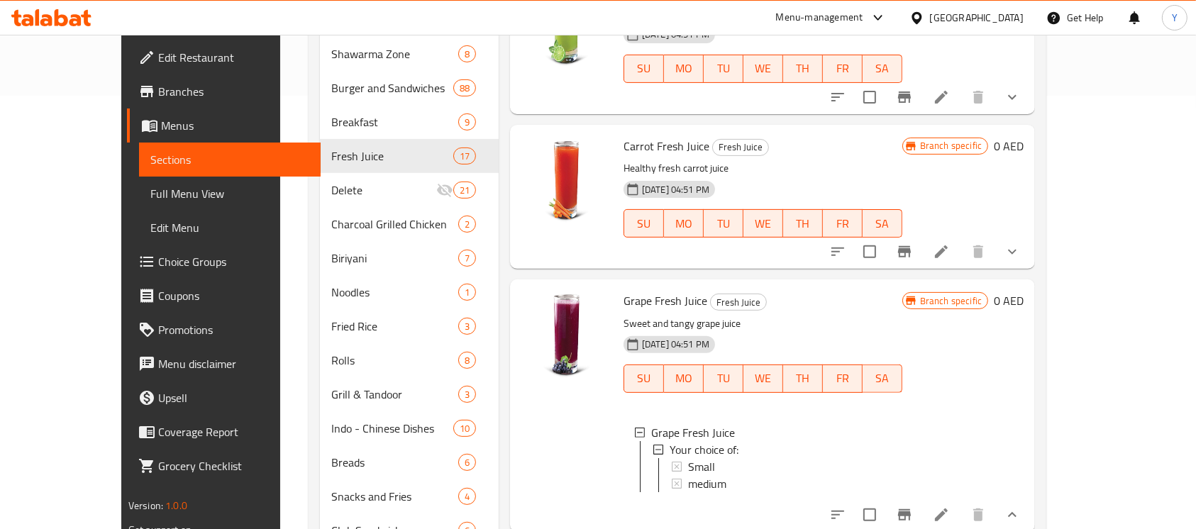
scroll to position [124, 0]
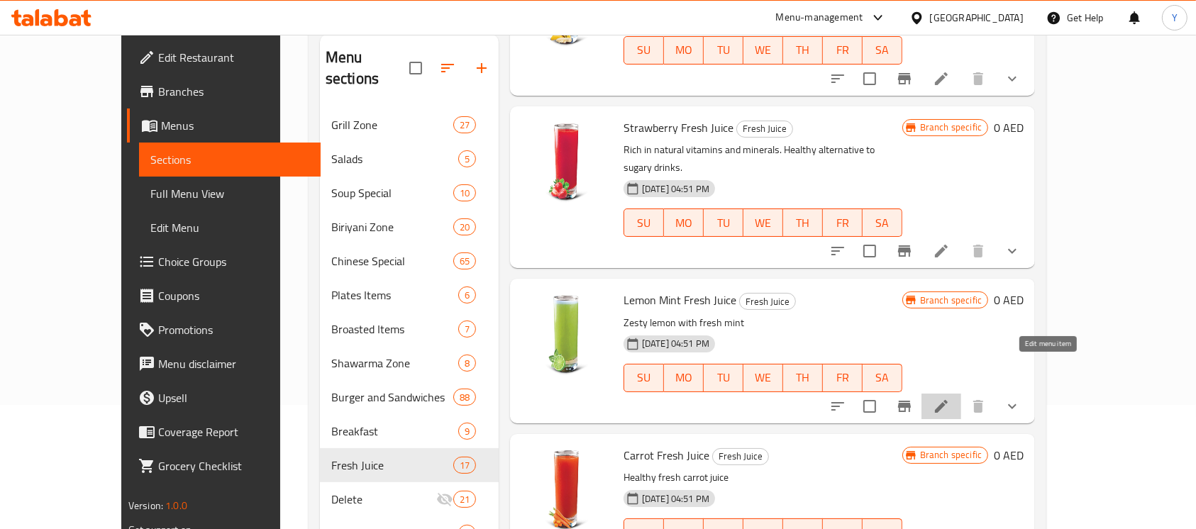
click at [948, 400] on icon at bounding box center [941, 406] width 13 height 13
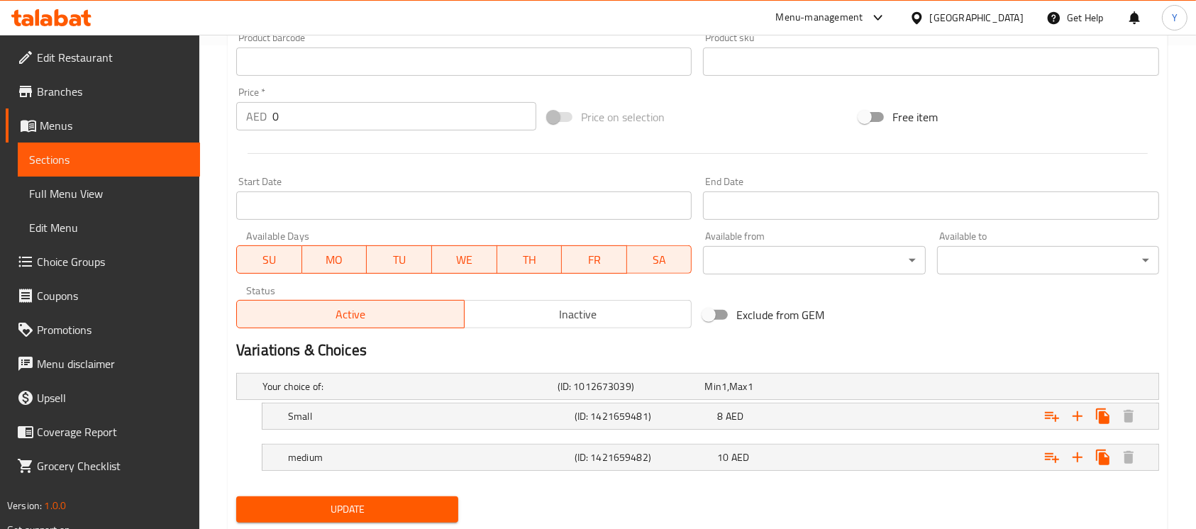
scroll to position [525, 0]
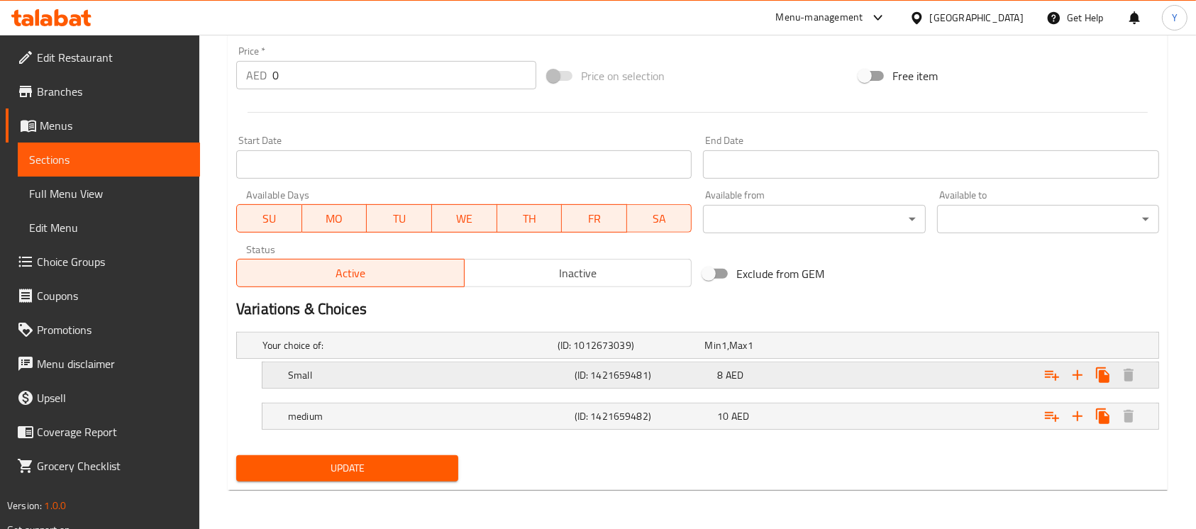
drag, startPoint x: 896, startPoint y: 370, endPoint x: 899, endPoint y: 417, distance: 46.2
click at [893, 348] on div "Expand" at bounding box center [996, 346] width 295 height 6
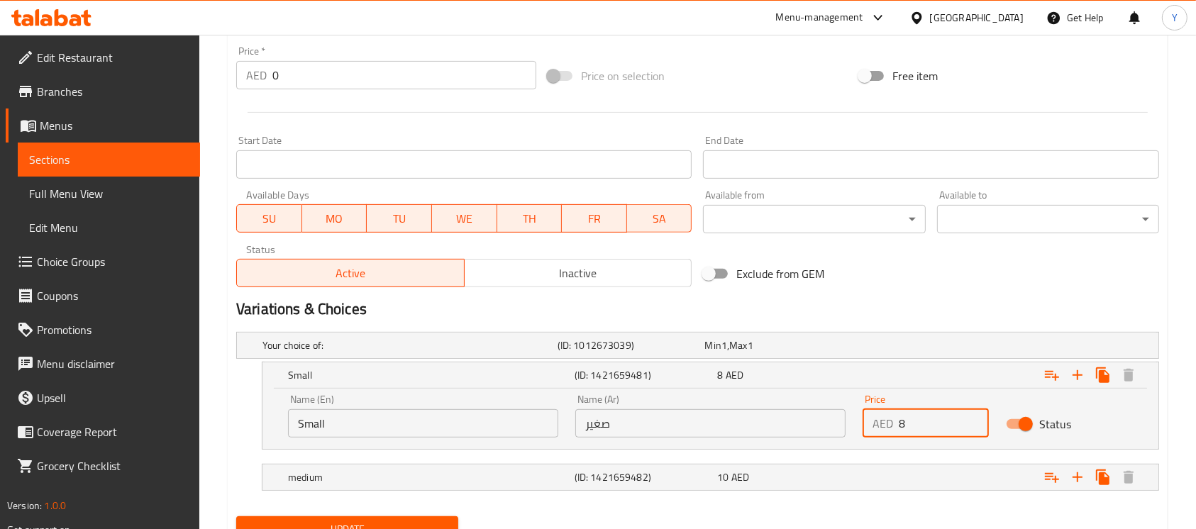
click at [852, 434] on div "Name (En) Small Name (En) Name (Ar) صغير Name (Ar) Price AED 8 Price Status" at bounding box center [711, 416] width 862 height 60
type input "10"
click at [876, 348] on div "Expand" at bounding box center [996, 346] width 295 height 6
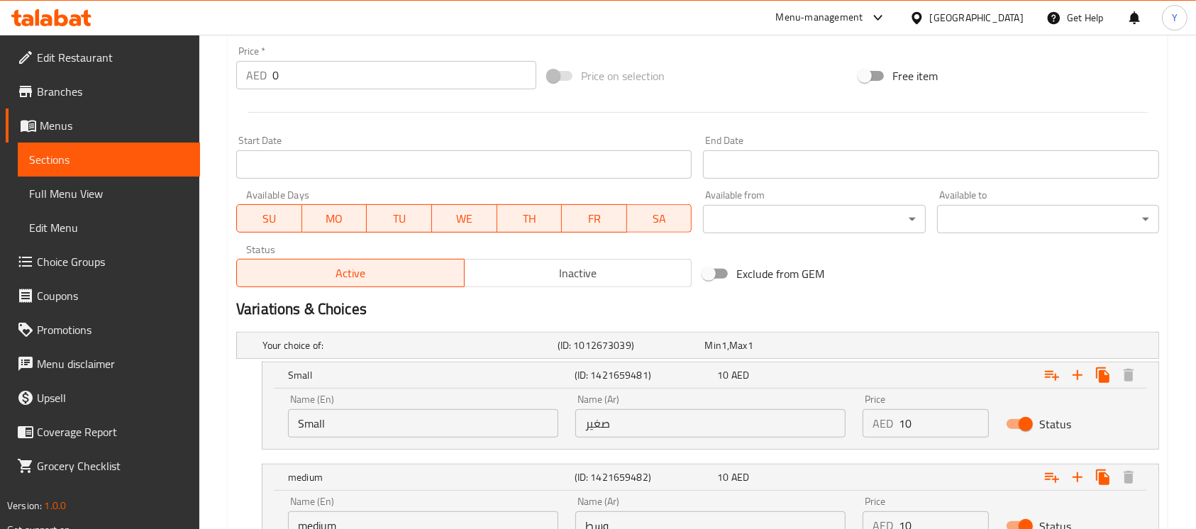
click at [915, 516] on input "10" at bounding box center [944, 526] width 90 height 28
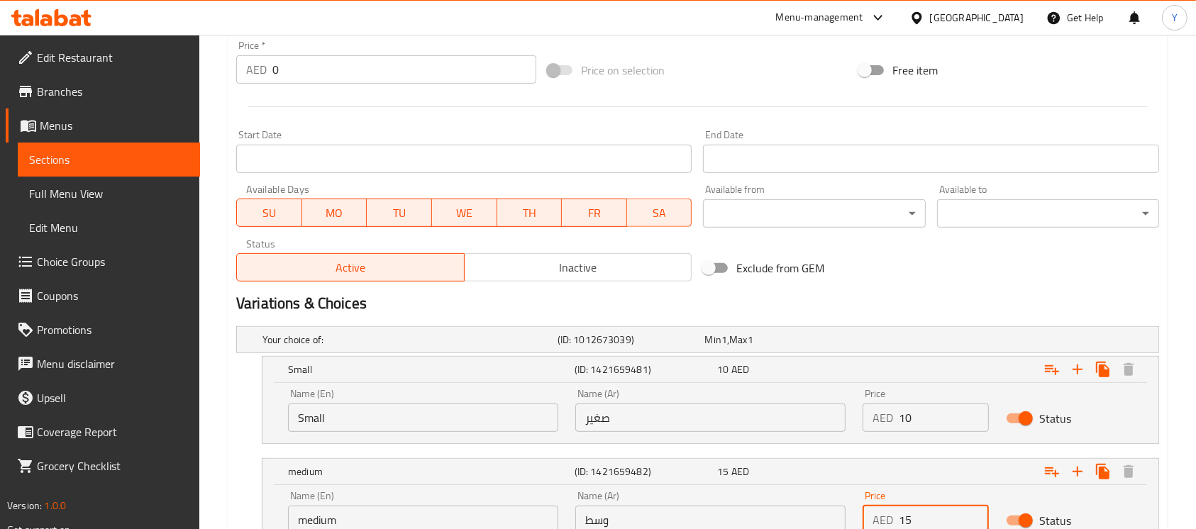
scroll to position [647, 0]
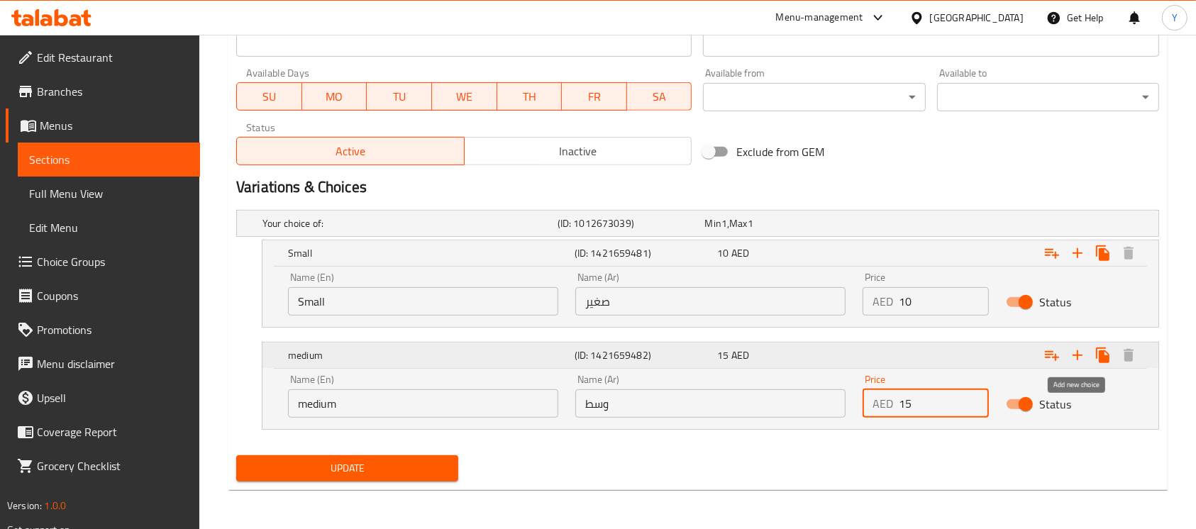
type input "15"
click at [1079, 360] on icon "Expand" at bounding box center [1077, 355] width 17 height 17
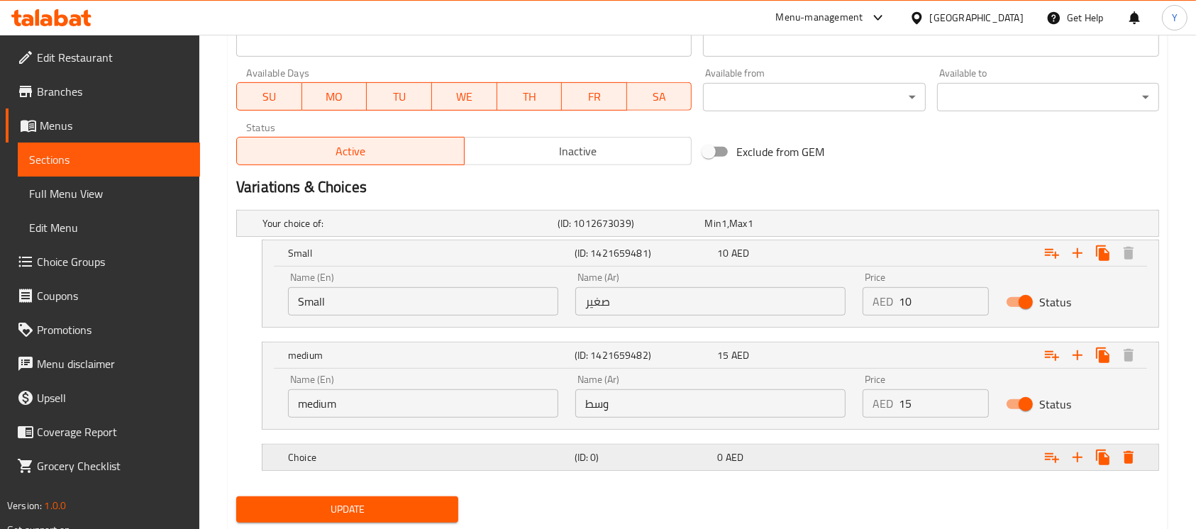
click at [937, 226] on div "Expand" at bounding box center [996, 224] width 295 height 6
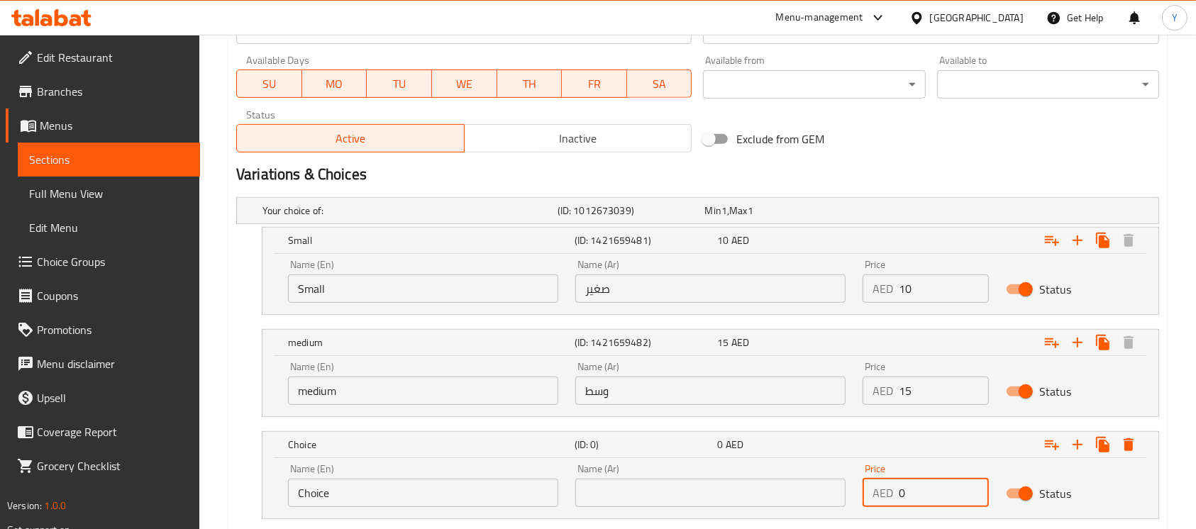
drag, startPoint x: 939, startPoint y: 515, endPoint x: 807, endPoint y: 517, distance: 132.7
click at [807, 517] on div "Your choice of: (ID: 1012673039) Min 1 , Max 1 Name (En) Your choice of: Name (…" at bounding box center [698, 366] width 935 height 348
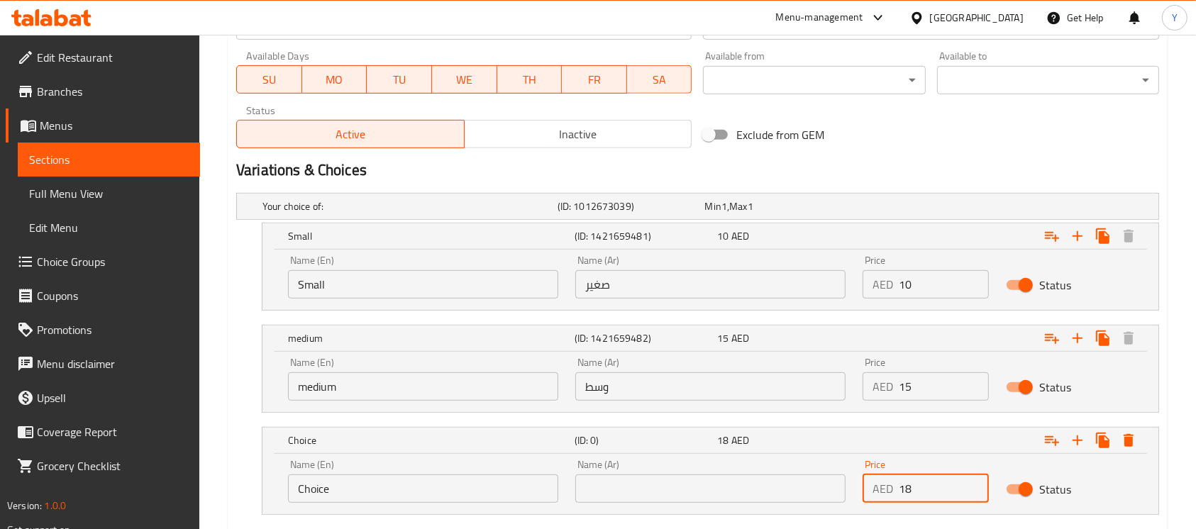
type input "18"
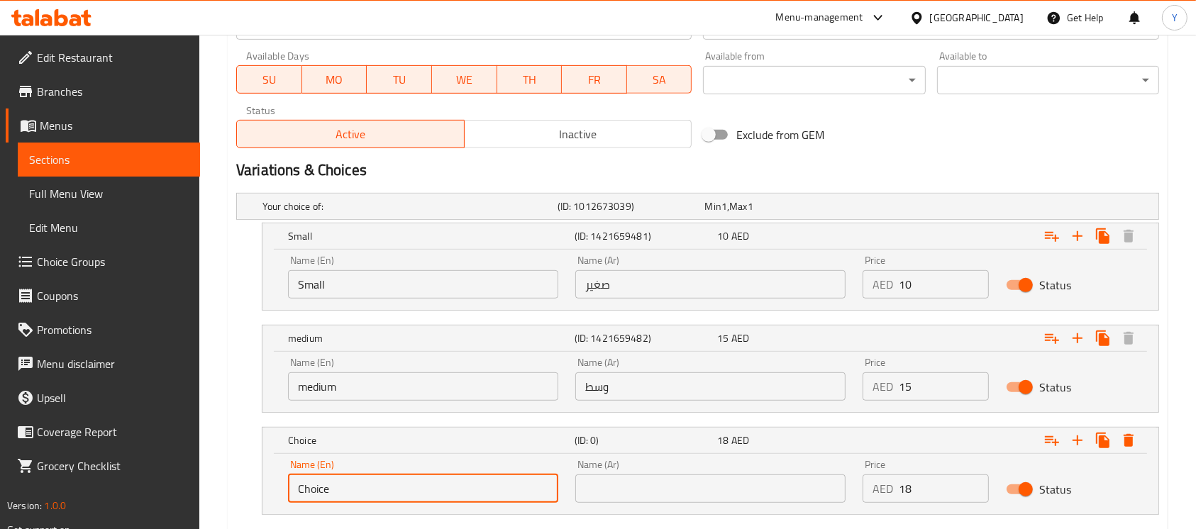
click at [387, 492] on input "Choice" at bounding box center [423, 489] width 270 height 28
click at [387, 492] on input "text" at bounding box center [423, 489] width 270 height 28
type input "Large"
drag, startPoint x: 636, startPoint y: 482, endPoint x: 655, endPoint y: 417, distance: 67.4
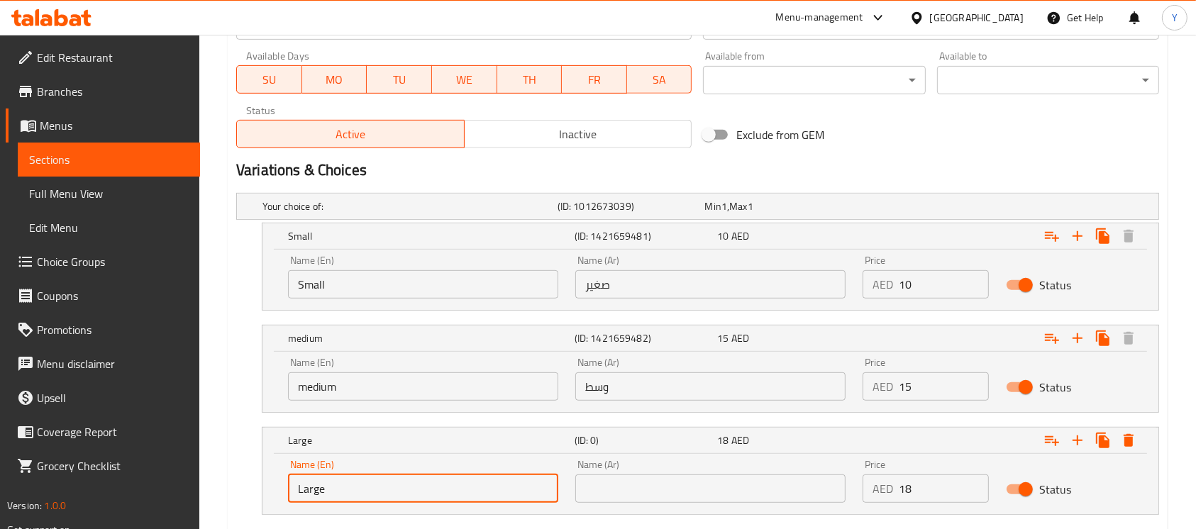
click at [636, 478] on input "text" at bounding box center [710, 489] width 270 height 28
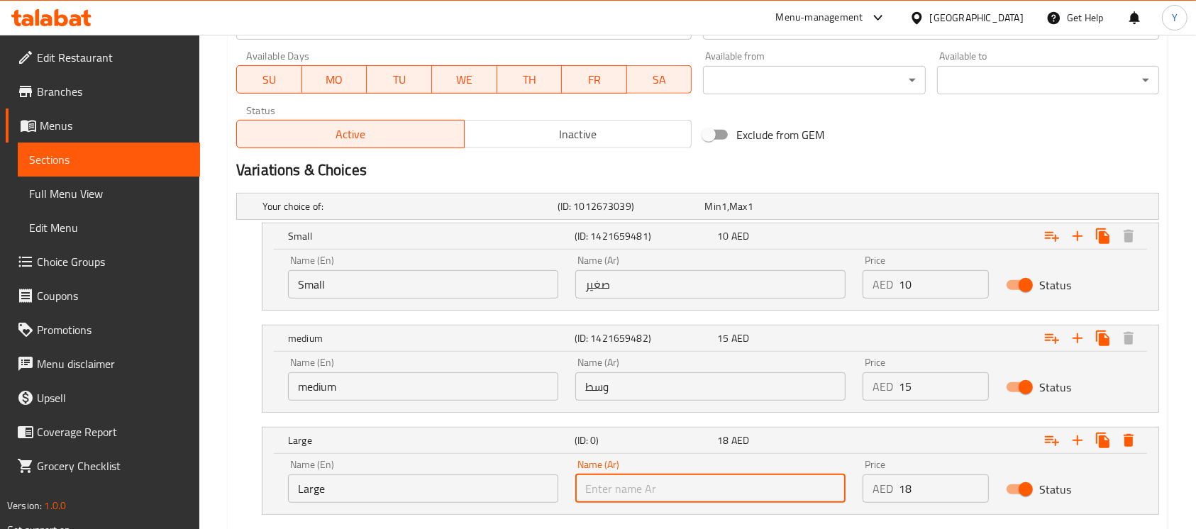
type input "كبير"
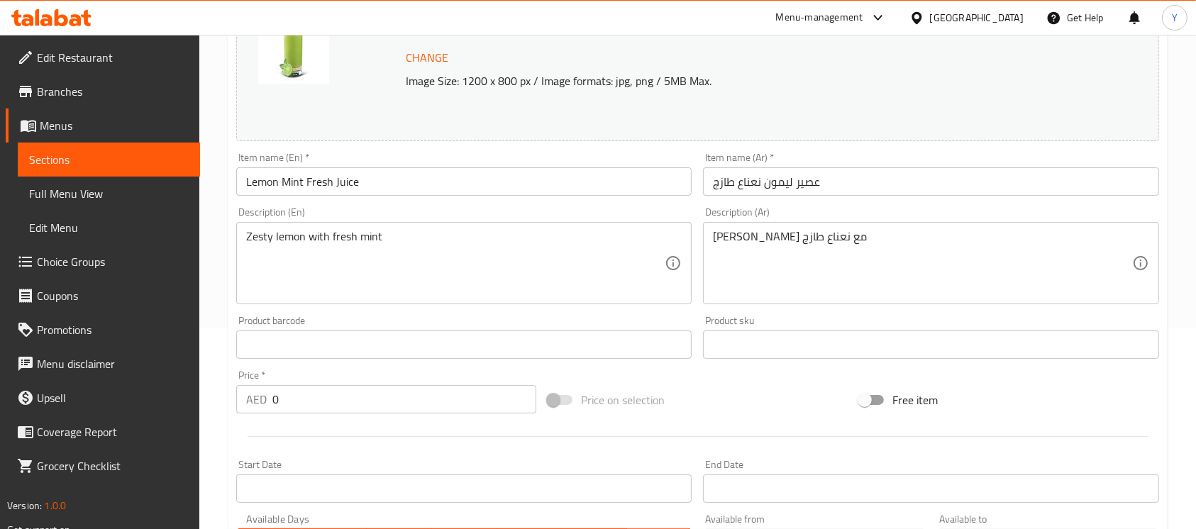
click at [422, 196] on div "Item name (En)   * Lemon Mint Fresh Juice Item name (En) *" at bounding box center [464, 174] width 467 height 55
drag, startPoint x: 422, startPoint y: 196, endPoint x: 425, endPoint y: 184, distance: 11.7
click at [422, 194] on div "Item name (En)   * Lemon Mint Fresh Juice Item name (En) *" at bounding box center [464, 174] width 467 height 55
click at [425, 184] on input "Lemon Mint Fresh Juice" at bounding box center [464, 181] width 456 height 28
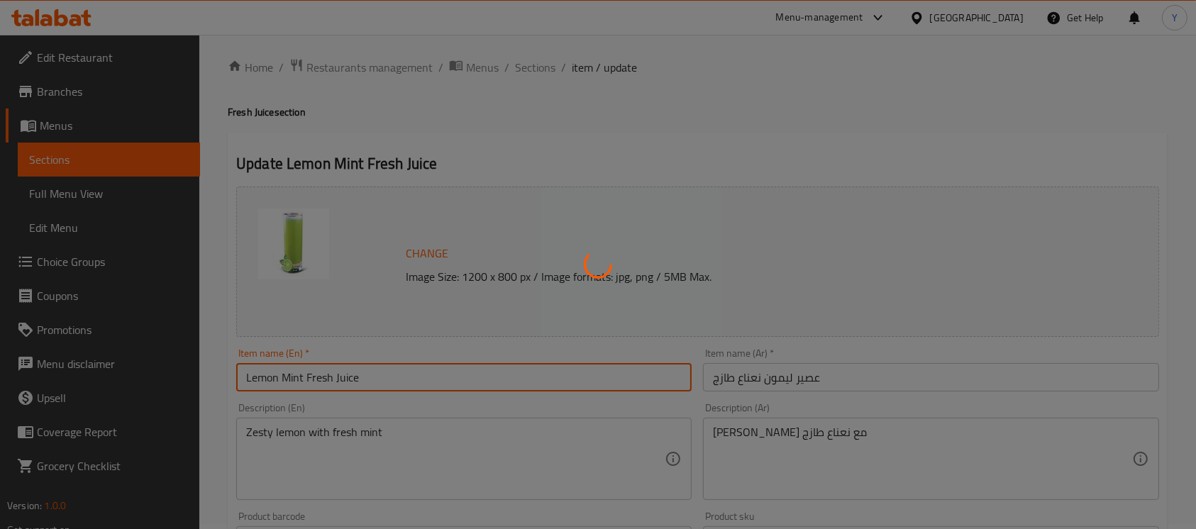
scroll to position [0, 0]
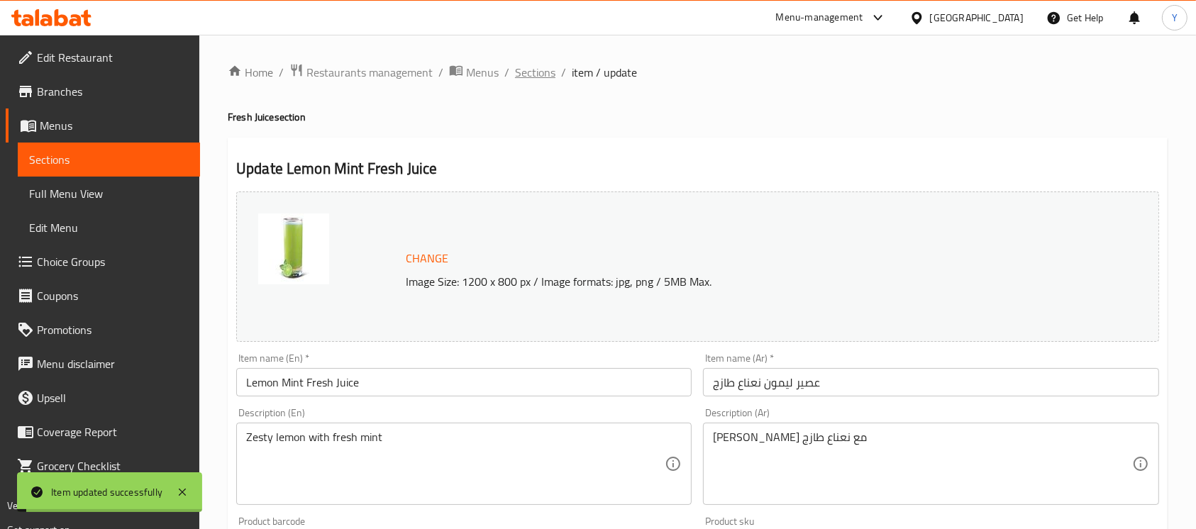
click at [544, 74] on span "Sections" at bounding box center [535, 72] width 40 height 17
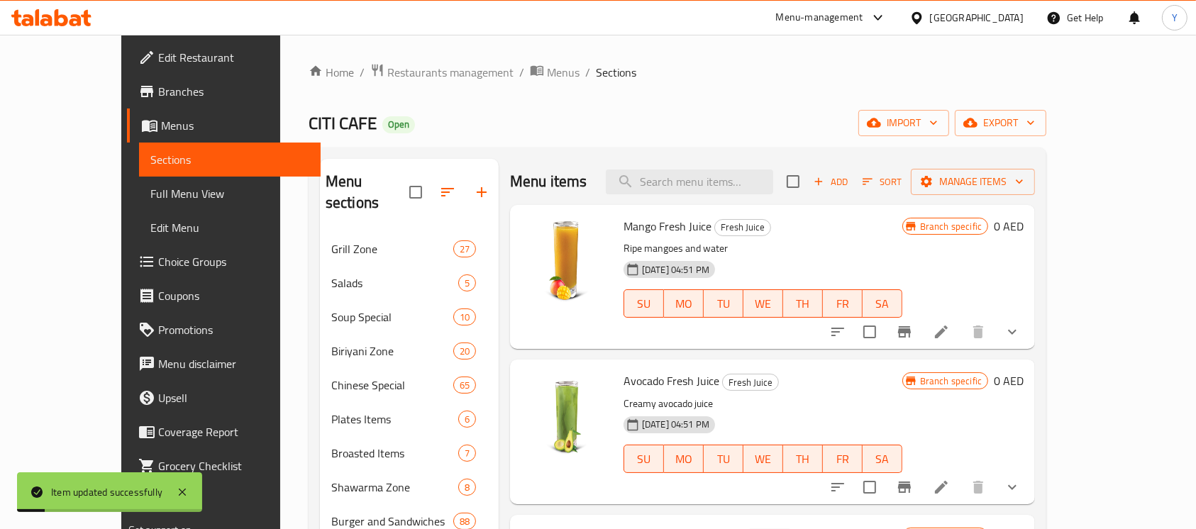
scroll to position [434, 0]
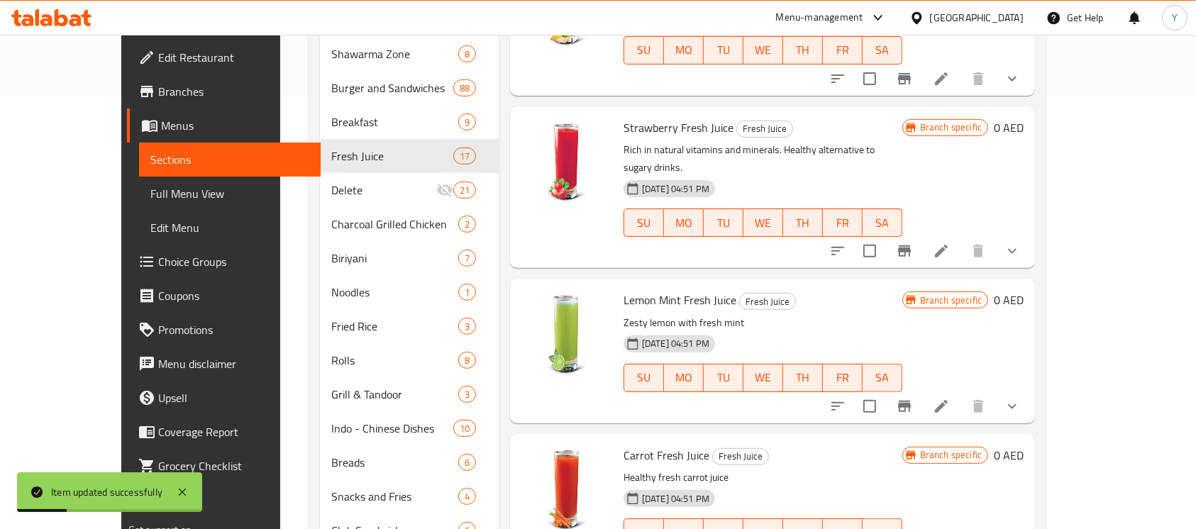
click at [1035, 388] on div "Menu items Add Sort Manage items Mango Fresh Juice Fresh Juice Ripe mangoes and…" at bounding box center [767, 275] width 536 height 1101
click at [1021, 398] on icon "show more" at bounding box center [1012, 406] width 17 height 17
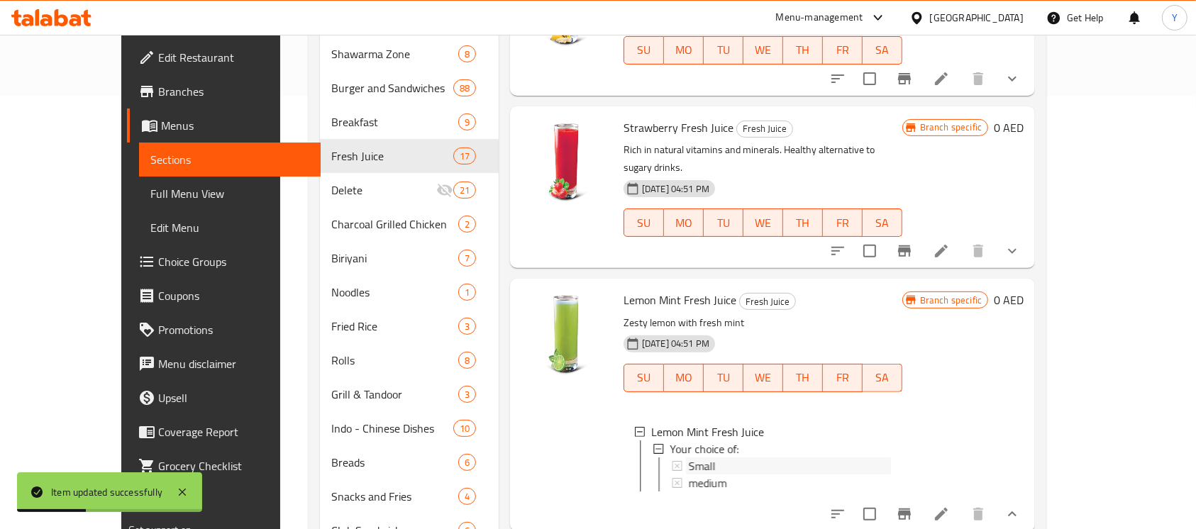
click at [851, 458] on div "Small" at bounding box center [790, 466] width 203 height 17
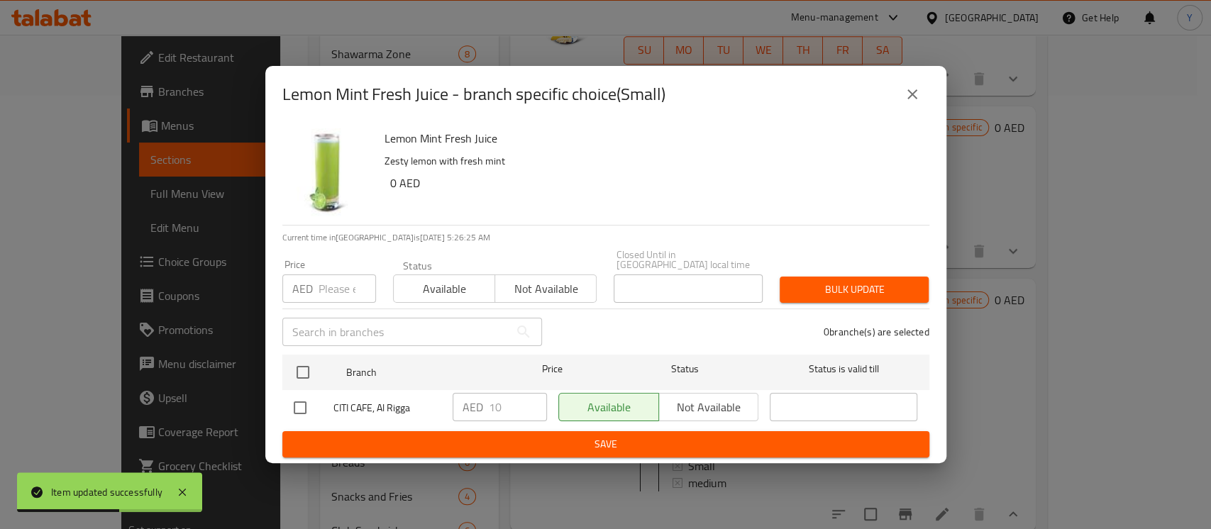
drag, startPoint x: 910, startPoint y: 88, endPoint x: 835, endPoint y: 263, distance: 190.7
click at [910, 88] on icon "close" at bounding box center [912, 94] width 17 height 17
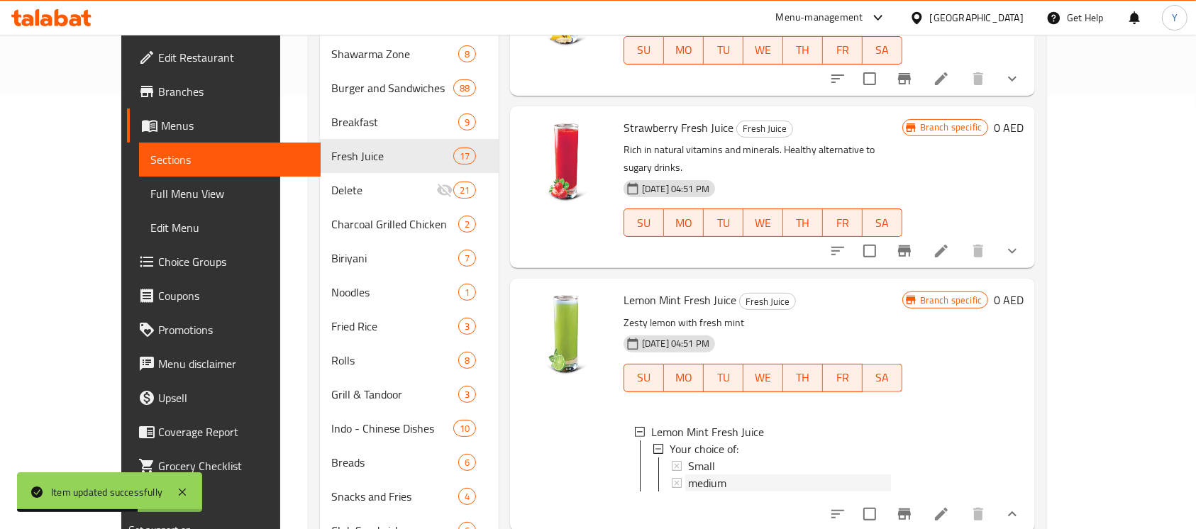
click at [688, 475] on span "medium" at bounding box center [707, 483] width 38 height 17
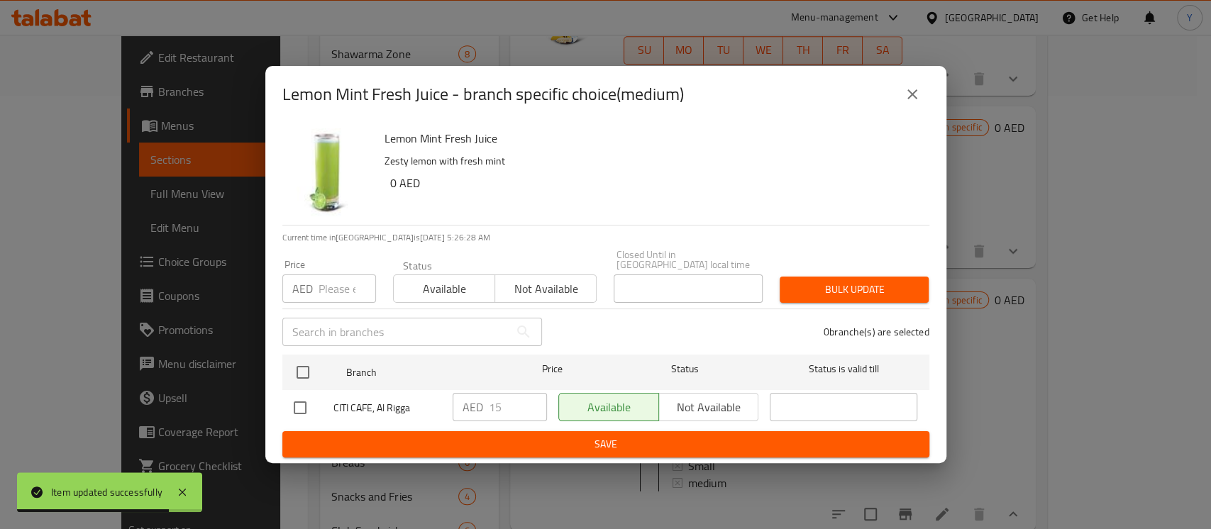
click at [913, 75] on div "Lemon Mint Fresh Juice - branch specific choice(medium)" at bounding box center [605, 94] width 681 height 57
click at [910, 87] on icon "close" at bounding box center [912, 94] width 17 height 17
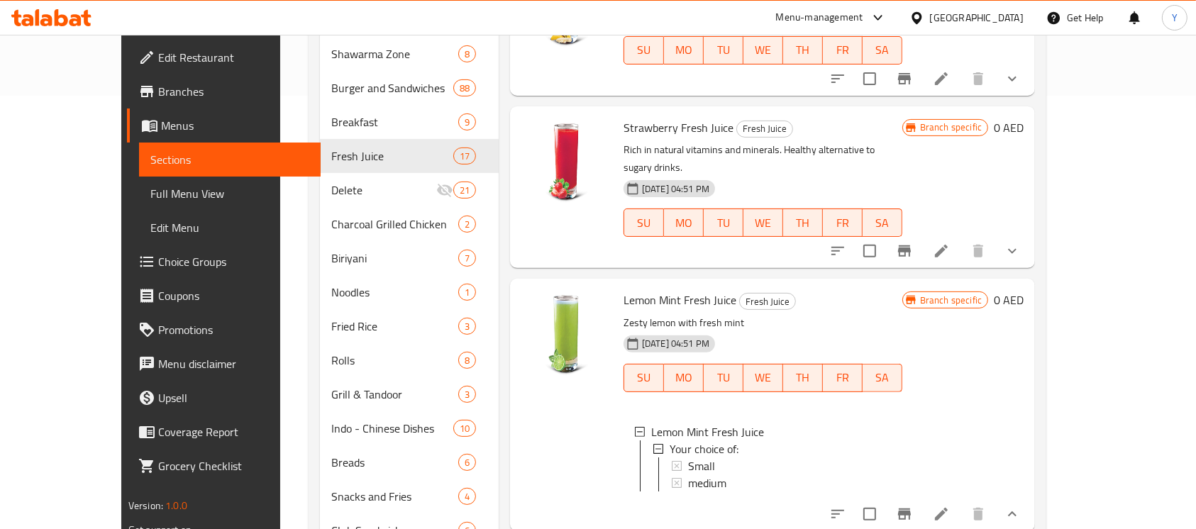
scroll to position [1355, 0]
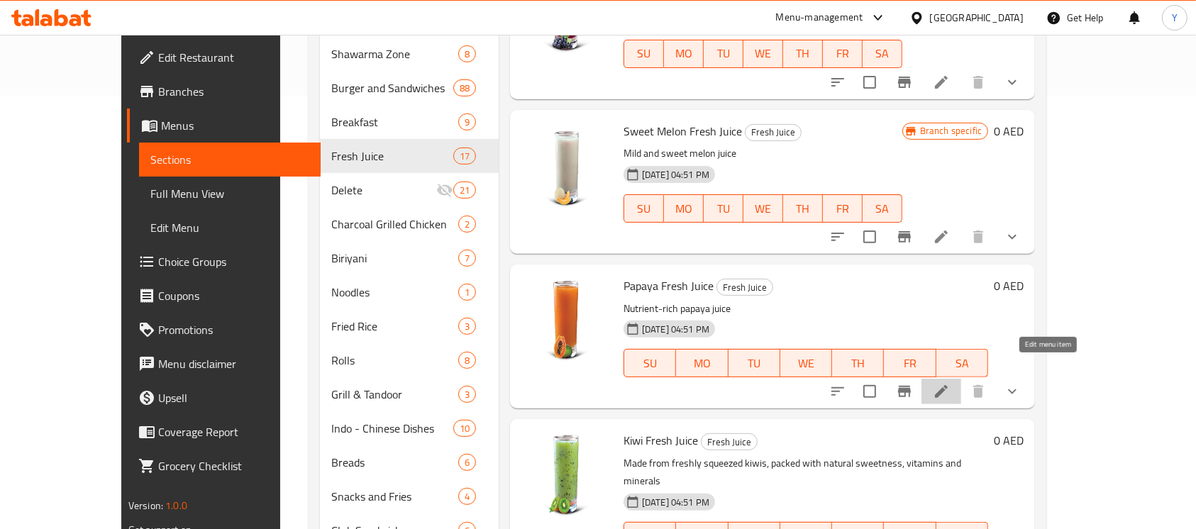
click at [950, 383] on icon at bounding box center [941, 391] width 17 height 17
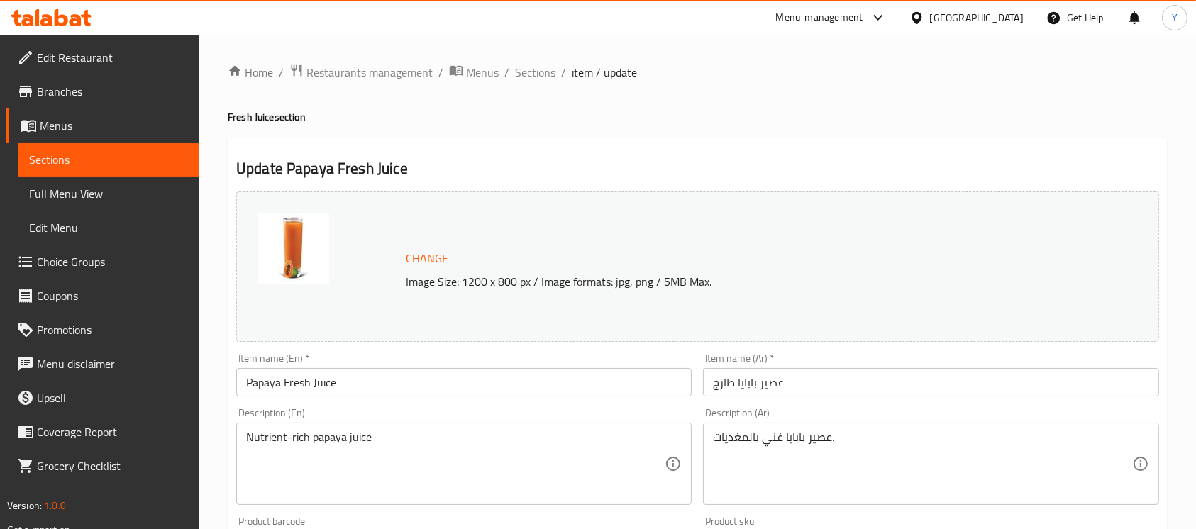
scroll to position [525, 0]
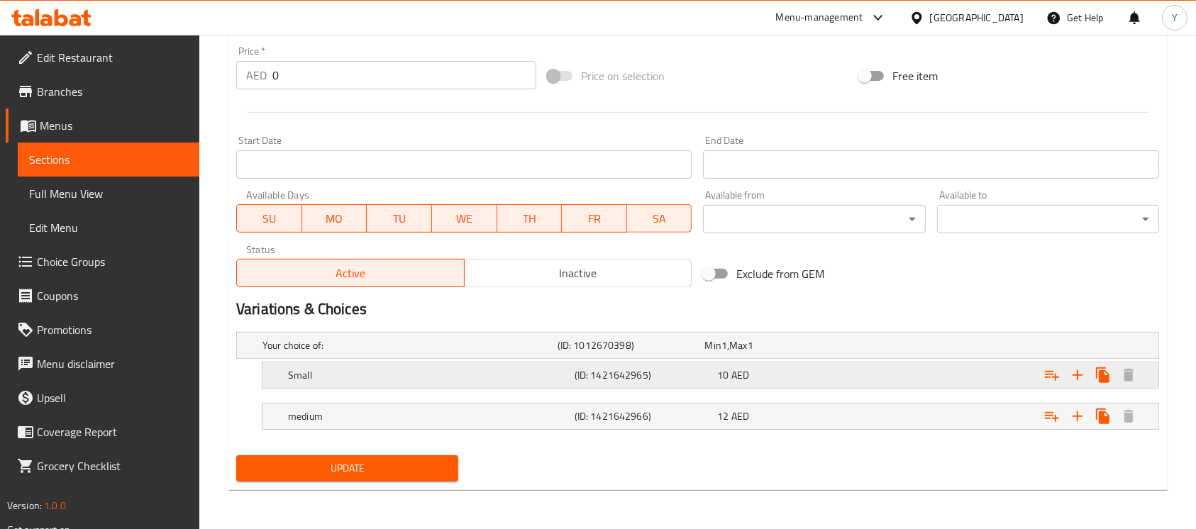
click at [812, 353] on div "10 AED" at bounding box center [776, 345] width 142 height 14
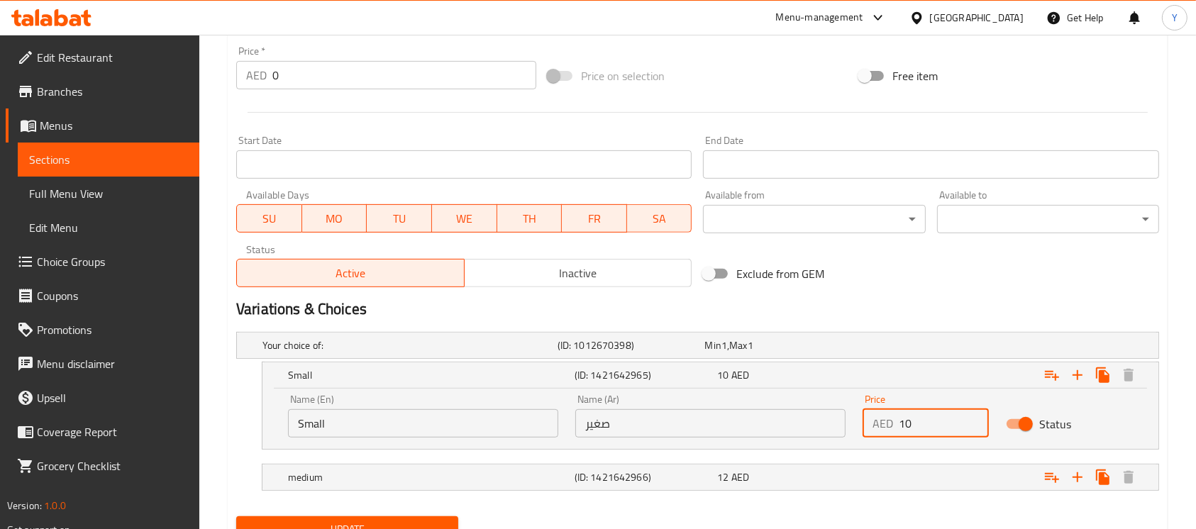
click at [962, 419] on input "10" at bounding box center [944, 423] width 90 height 28
type input "12"
click at [859, 348] on div "Expand" at bounding box center [996, 346] width 295 height 6
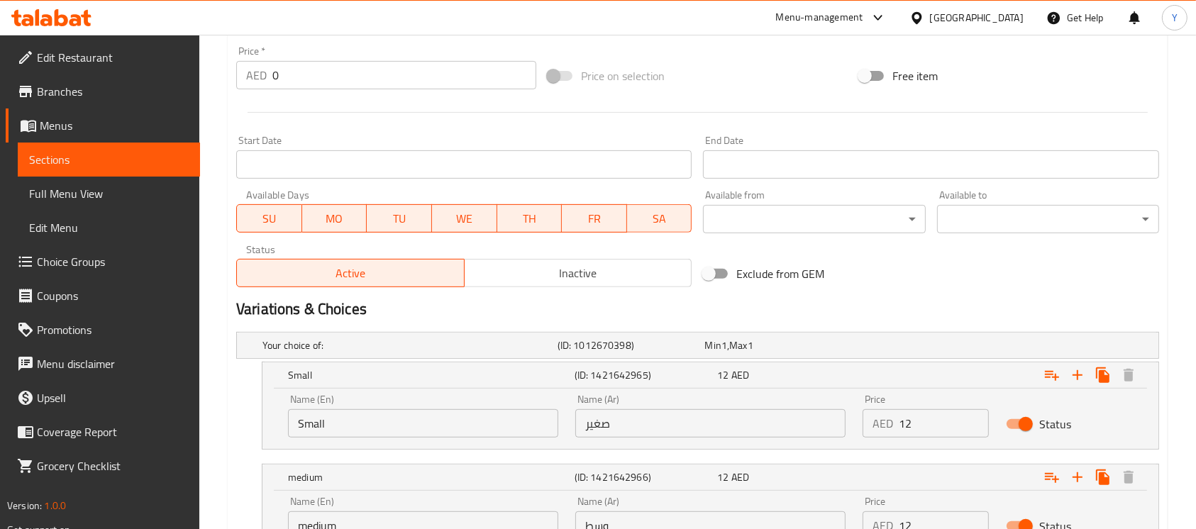
scroll to position [647, 0]
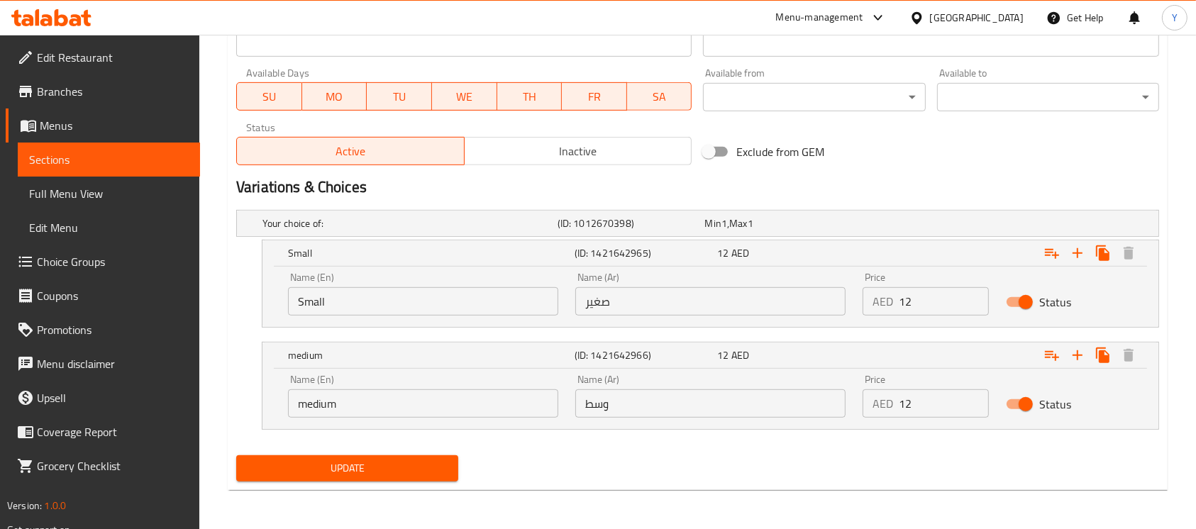
click at [925, 414] on input "12" at bounding box center [944, 404] width 90 height 28
type input "16"
click at [1080, 357] on icon "Expand" at bounding box center [1077, 355] width 17 height 17
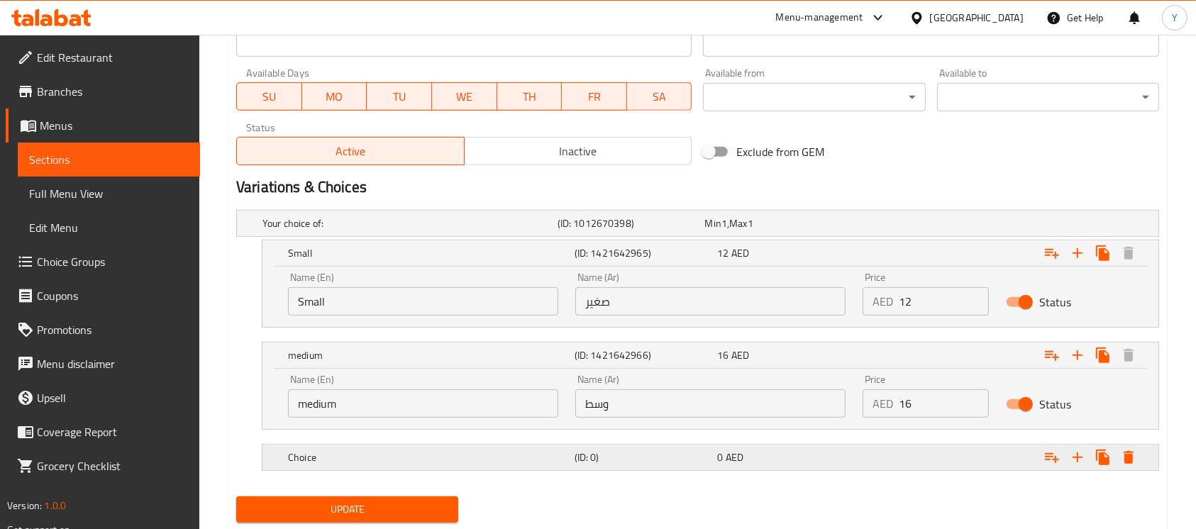
click at [922, 226] on div "Expand" at bounding box center [996, 224] width 295 height 6
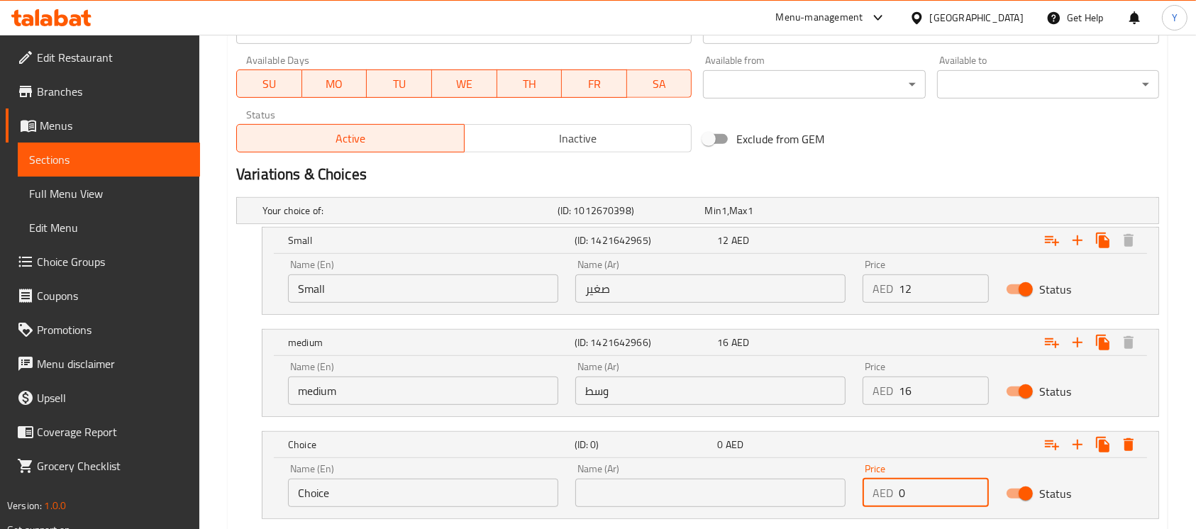
drag, startPoint x: 934, startPoint y: 505, endPoint x: 820, endPoint y: 517, distance: 115.0
click at [820, 517] on div "Your choice of: (ID: 1012670398) Min 1 , Max 1 Name (En) Your choice of: Name (…" at bounding box center [698, 366] width 935 height 348
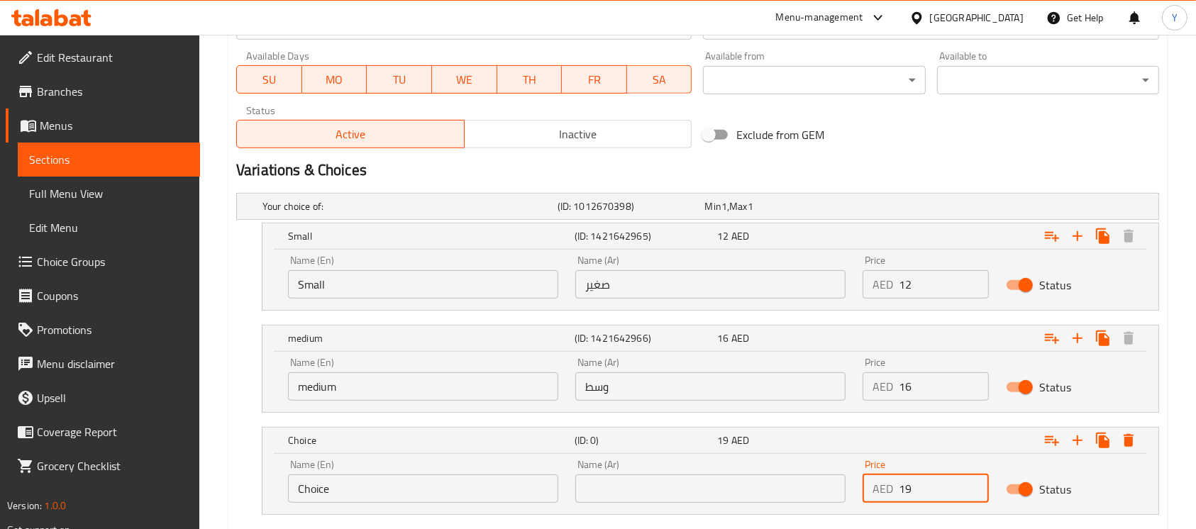
type input "19"
click at [355, 483] on input "Choice" at bounding box center [423, 489] width 270 height 28
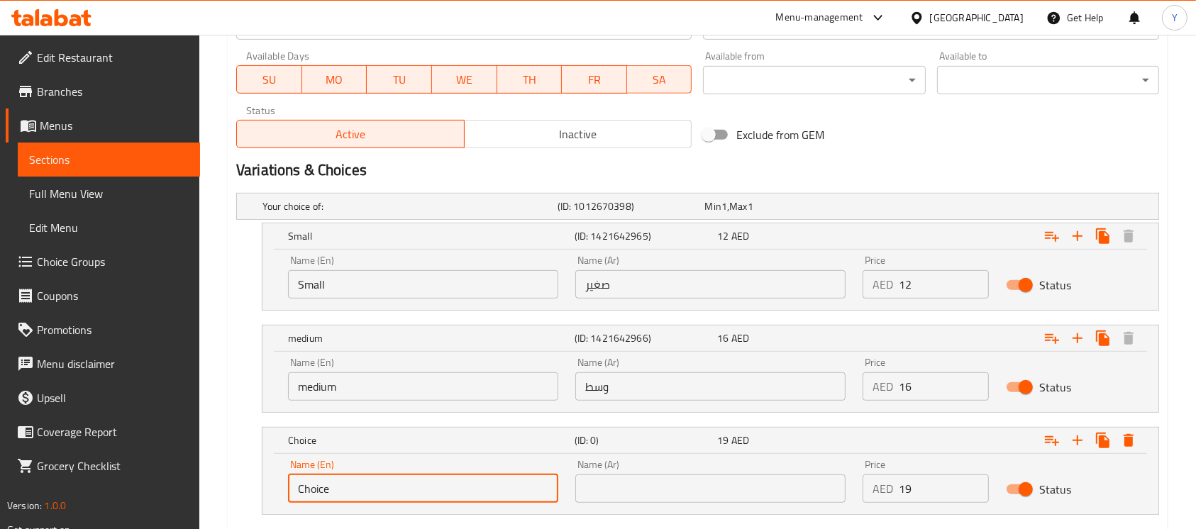
click at [355, 483] on input "Choice" at bounding box center [423, 489] width 270 height 28
click at [355, 483] on input "text" at bounding box center [423, 489] width 270 height 28
type input "Large"
click at [710, 483] on input "text" at bounding box center [710, 489] width 270 height 28
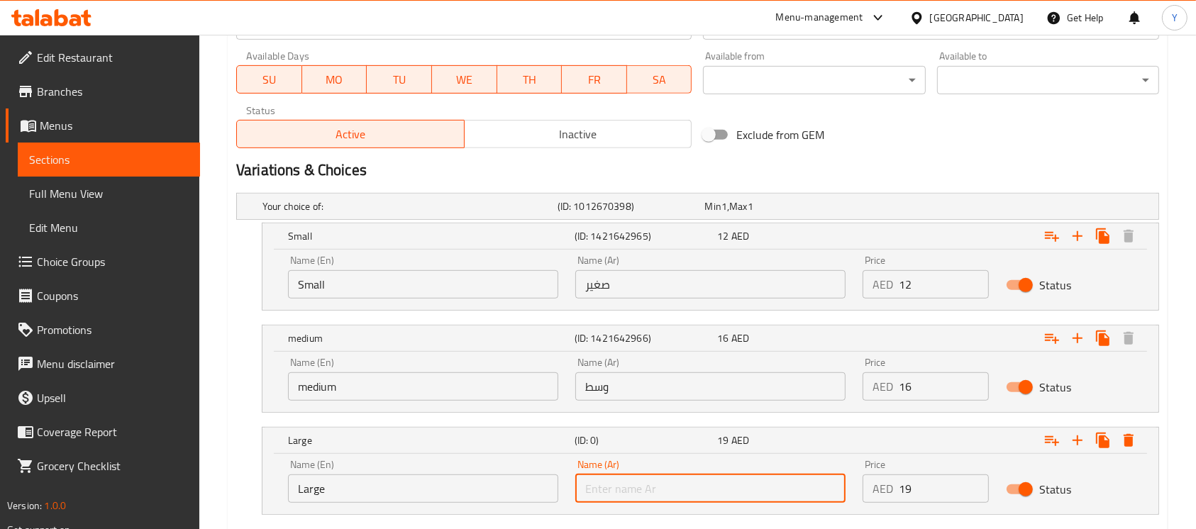
type input "كبير"
click at [914, 172] on h2 "Variations & Choices" at bounding box center [697, 170] width 923 height 21
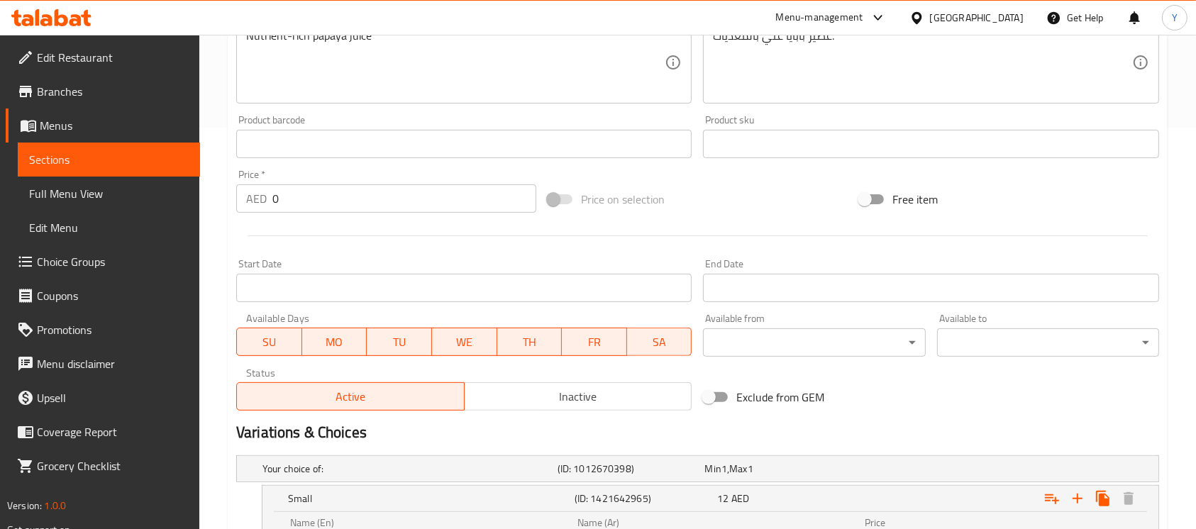
scroll to position [201, 0]
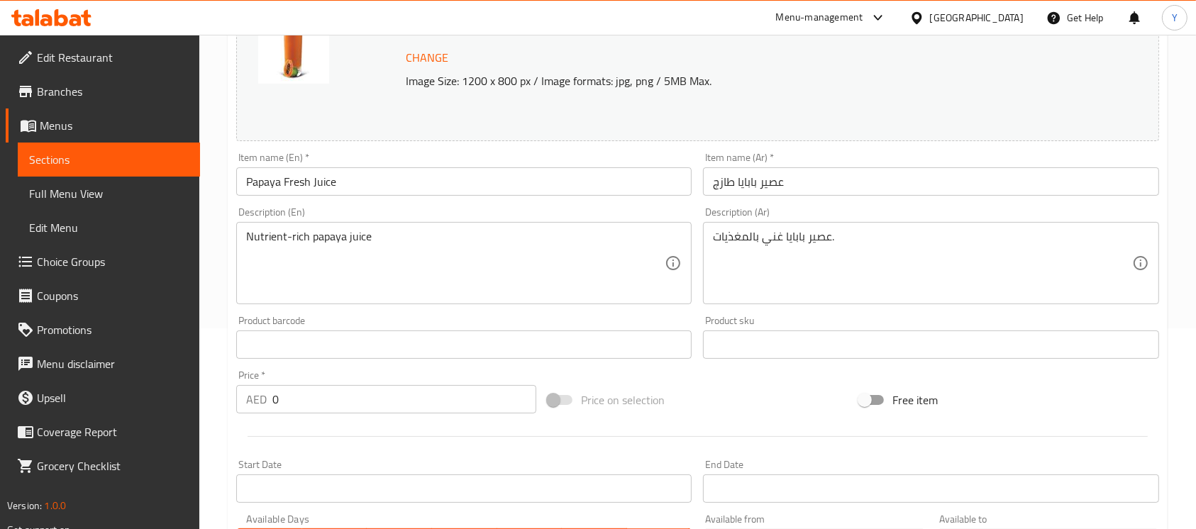
click at [353, 192] on input "Papaya Fresh Juice" at bounding box center [464, 181] width 456 height 28
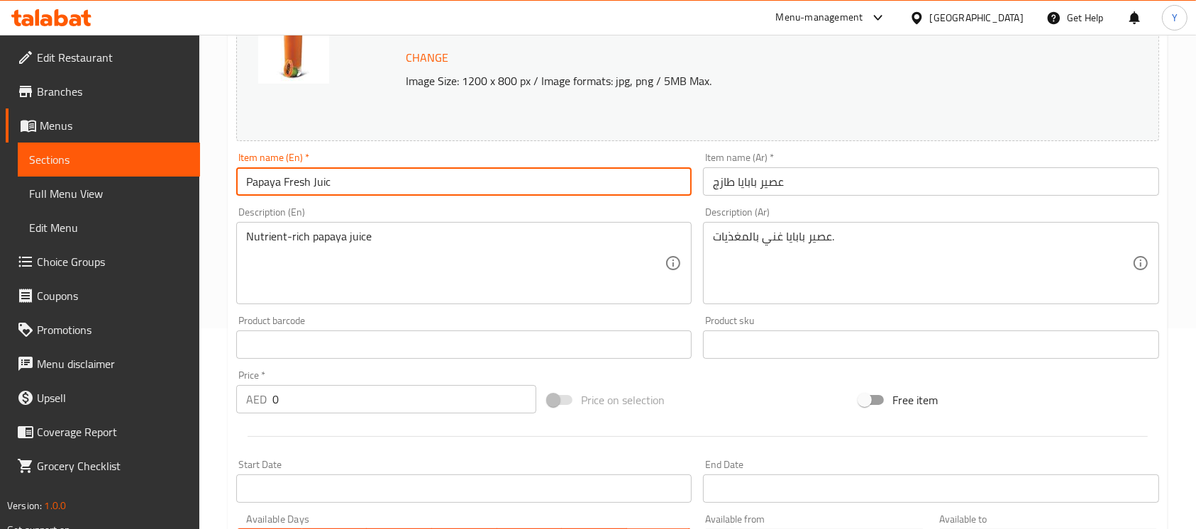
type input "Papaya Fresh Juice"
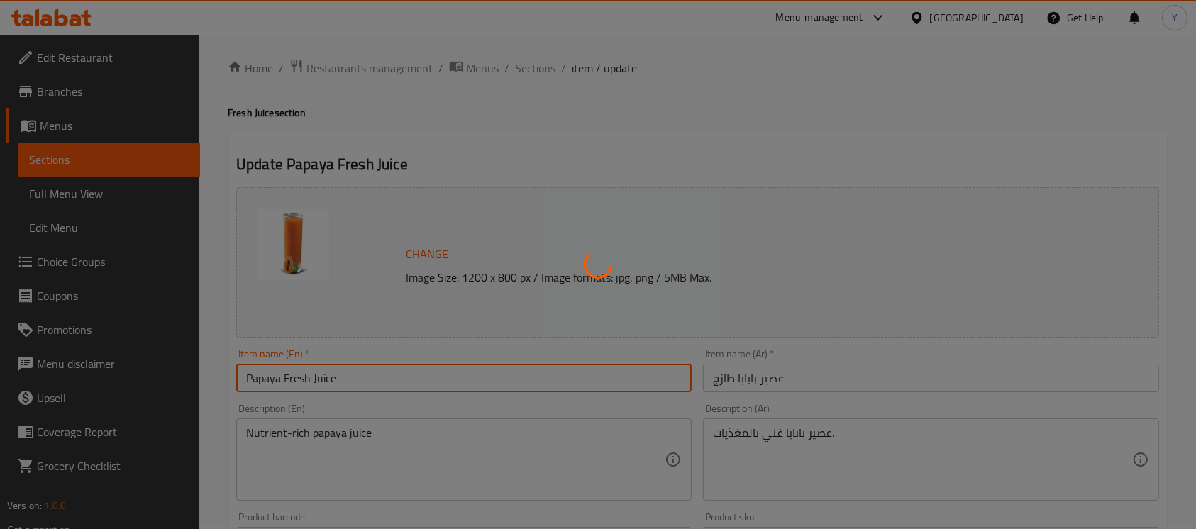
scroll to position [0, 0]
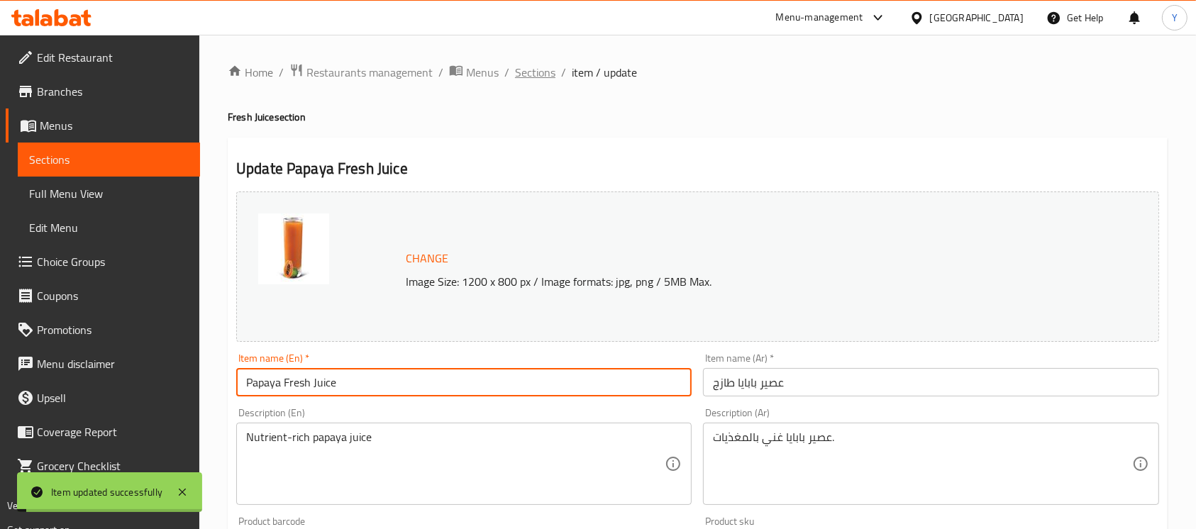
click at [524, 79] on span "Sections" at bounding box center [535, 72] width 40 height 17
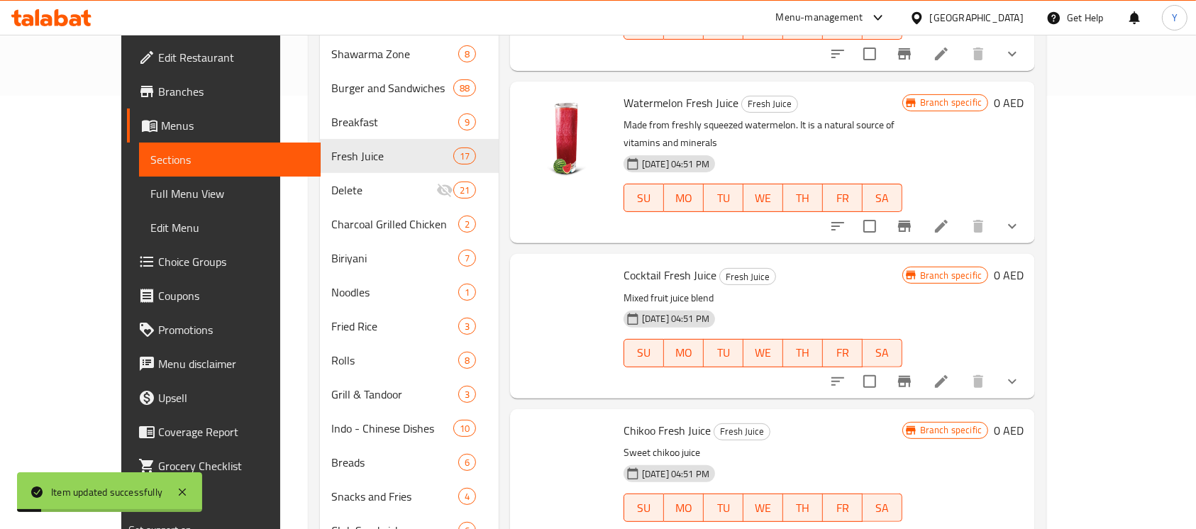
scroll to position [1233, 0]
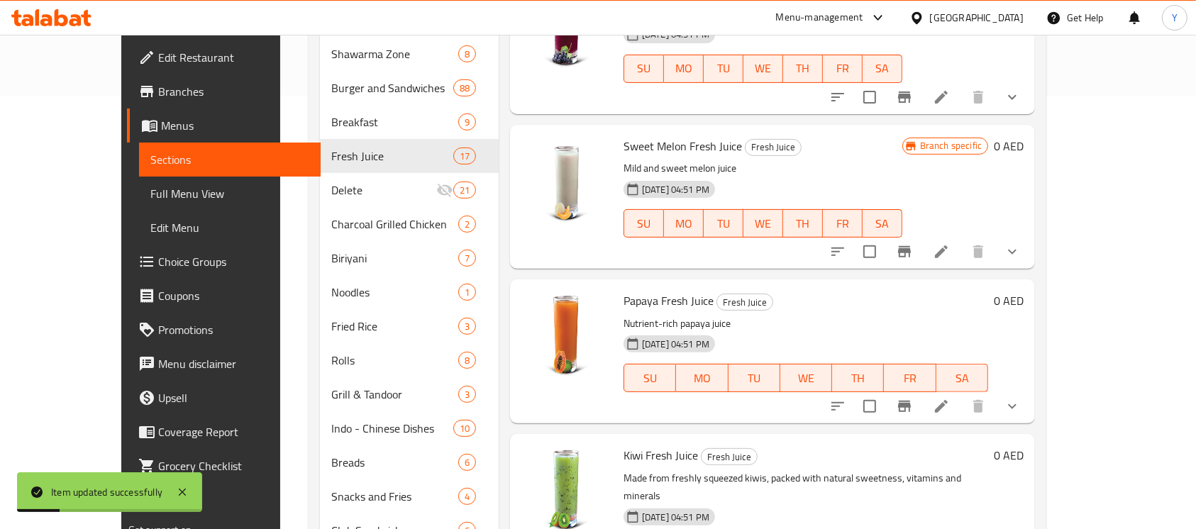
click at [1021, 398] on icon "show more" at bounding box center [1012, 406] width 17 height 17
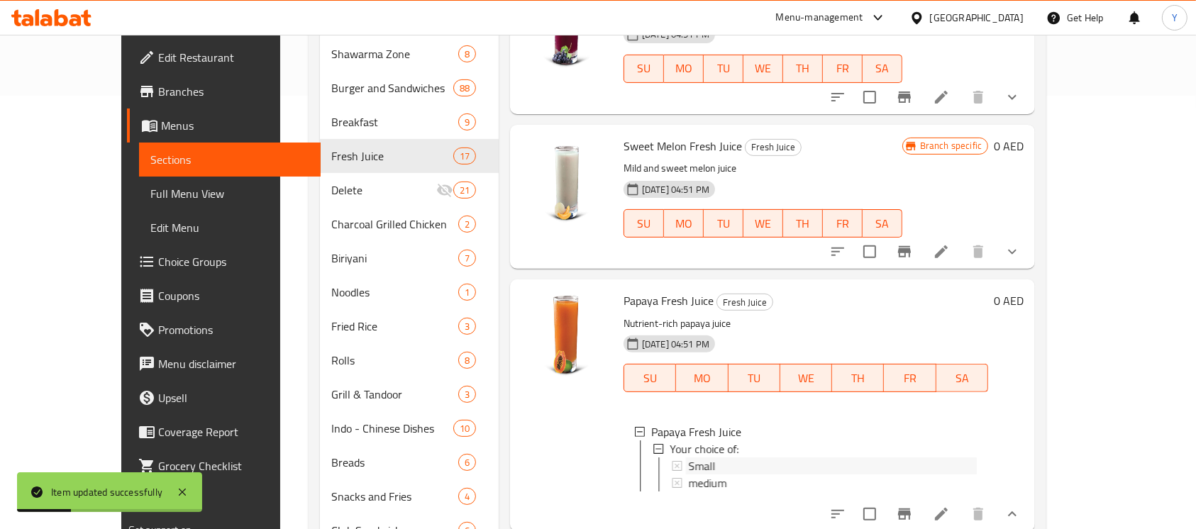
click at [809, 458] on div "Small" at bounding box center [832, 466] width 289 height 17
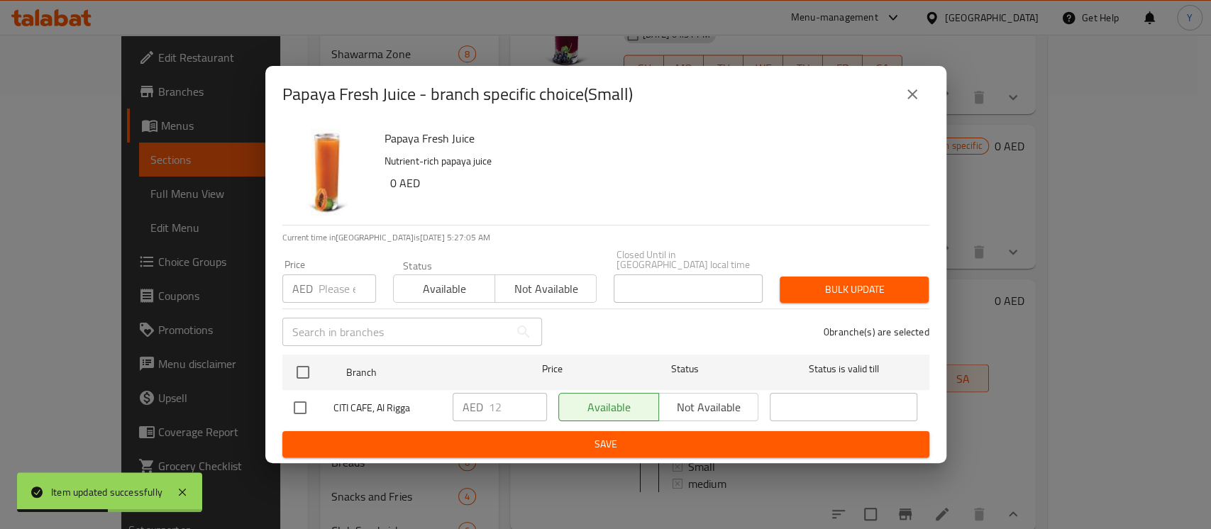
click at [897, 111] on div "Papaya Fresh Juice - branch specific choice(Small)" at bounding box center [605, 94] width 681 height 57
click at [914, 87] on icon "close" at bounding box center [912, 94] width 17 height 17
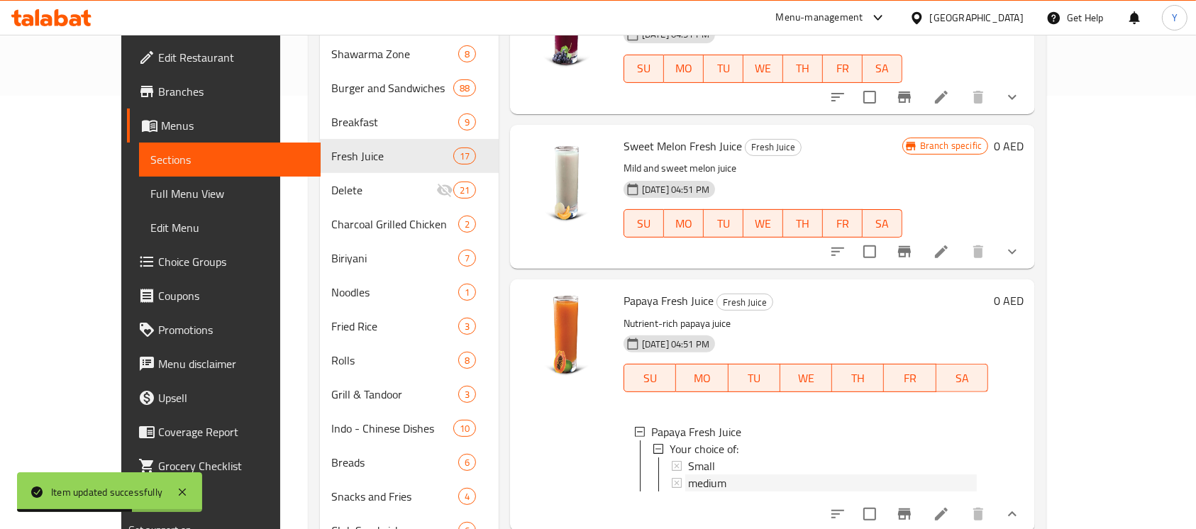
click at [766, 475] on div "medium" at bounding box center [832, 483] width 289 height 17
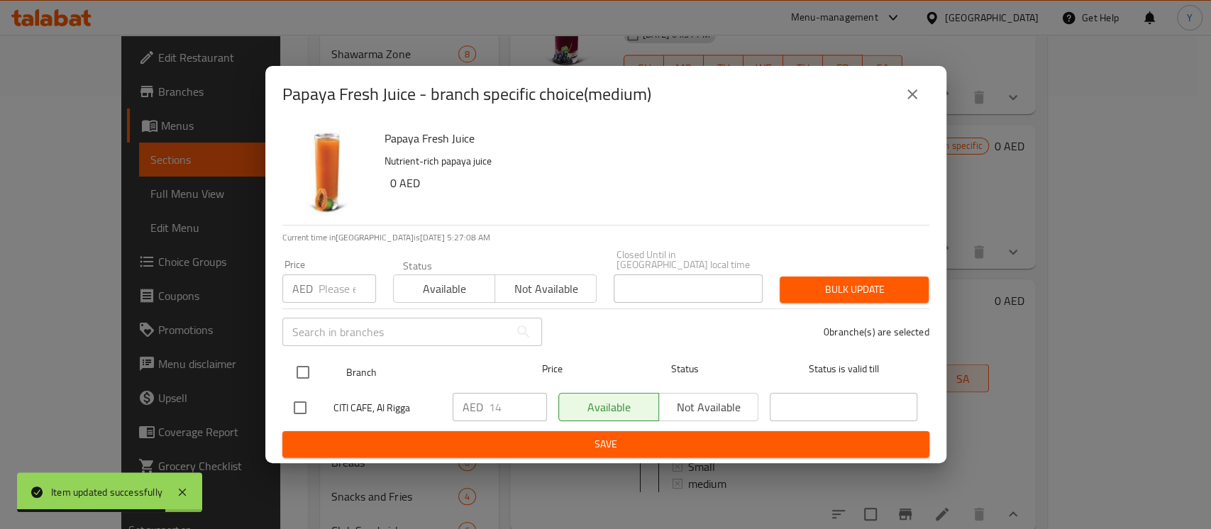
click at [307, 366] on input "checkbox" at bounding box center [303, 373] width 30 height 30
checkbox input "true"
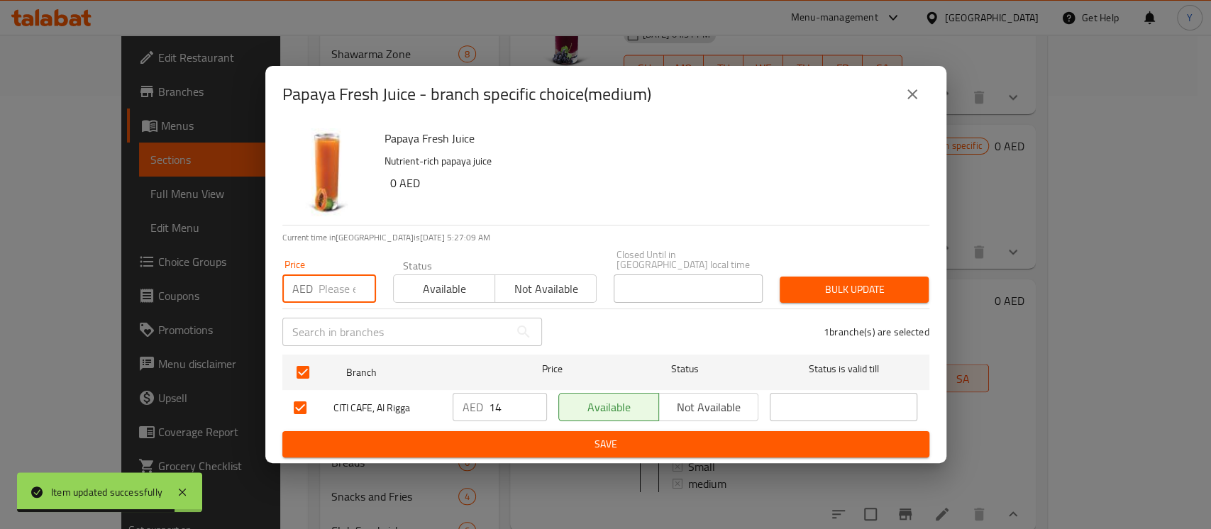
click at [336, 297] on input "number" at bounding box center [347, 289] width 57 height 28
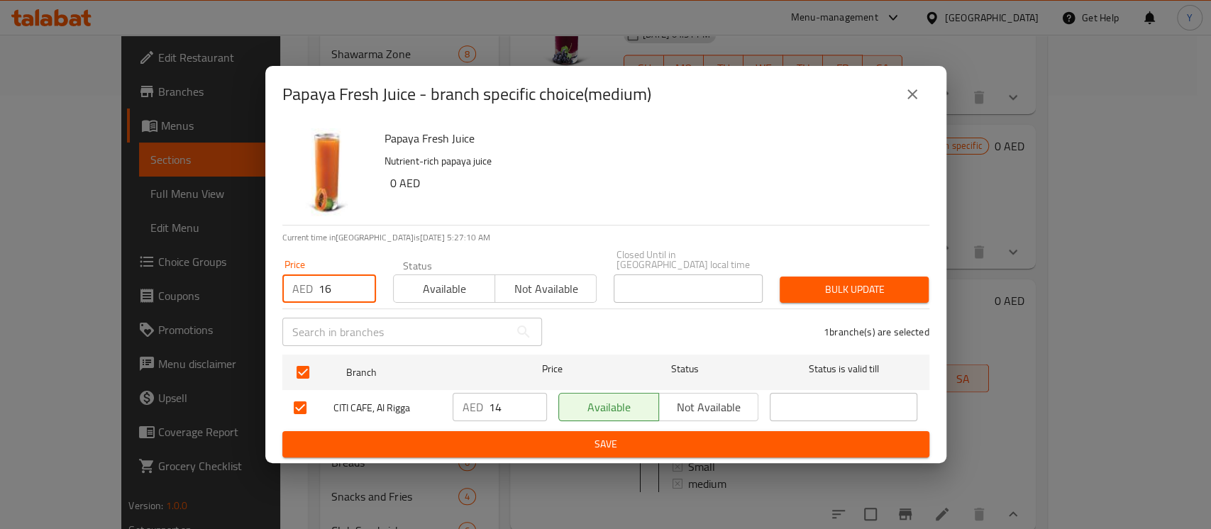
type input "16"
click at [839, 294] on span "Bulk update" at bounding box center [854, 290] width 126 height 18
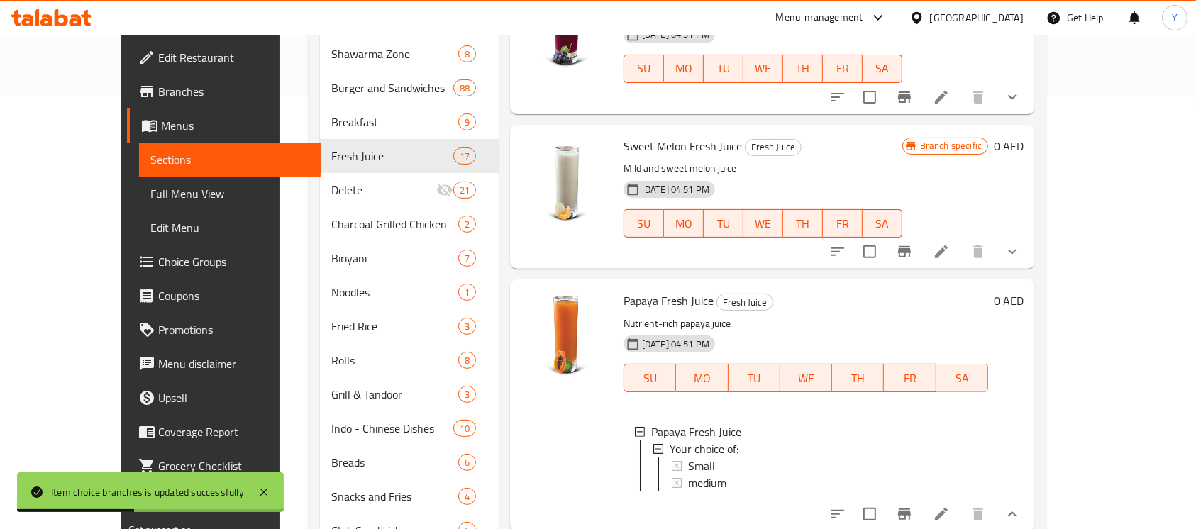
scroll to position [458, 0]
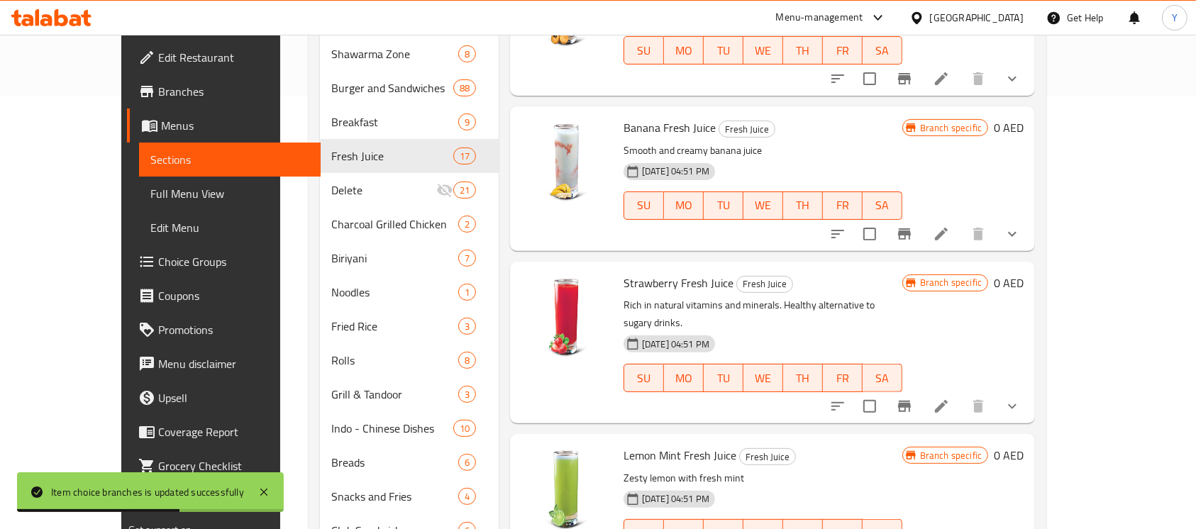
click at [950, 398] on icon at bounding box center [941, 406] width 17 height 17
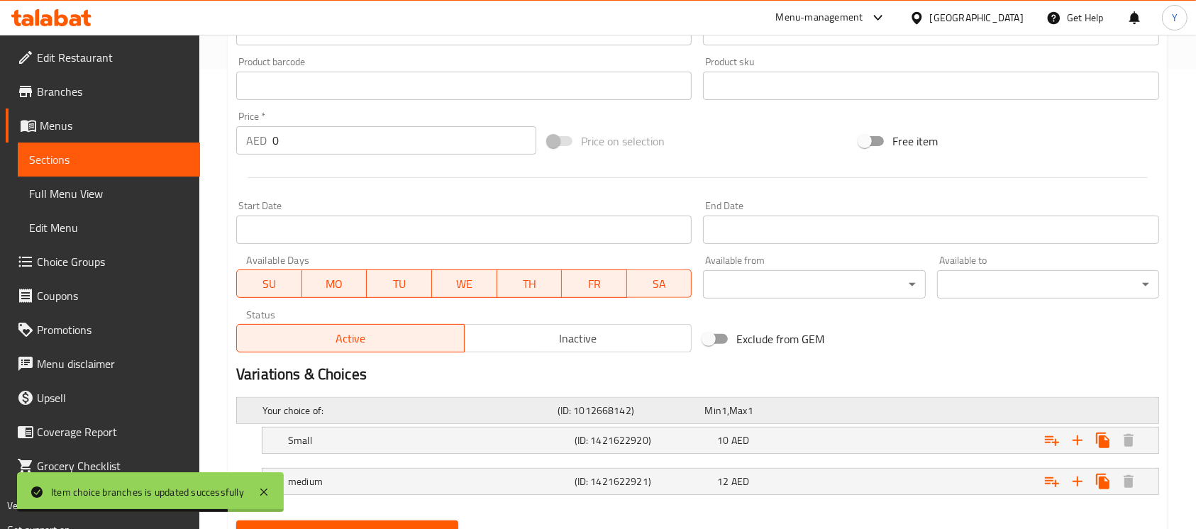
scroll to position [461, 0]
click at [816, 419] on div "10 AED" at bounding box center [776, 409] width 148 height 20
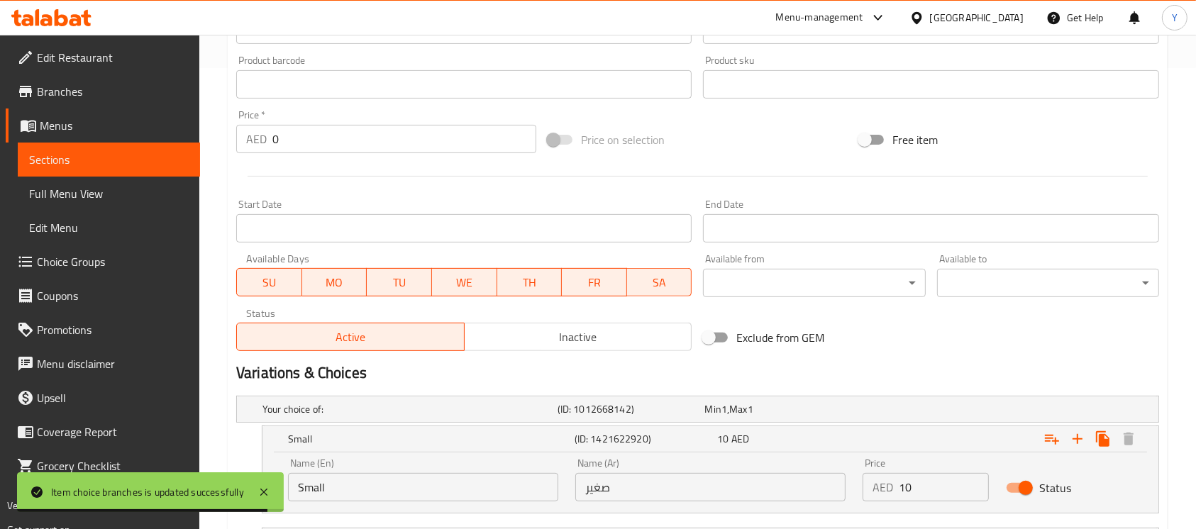
click at [924, 467] on div "Price AED 10 Price" at bounding box center [926, 479] width 126 height 43
click at [922, 485] on input "10" at bounding box center [944, 487] width 90 height 28
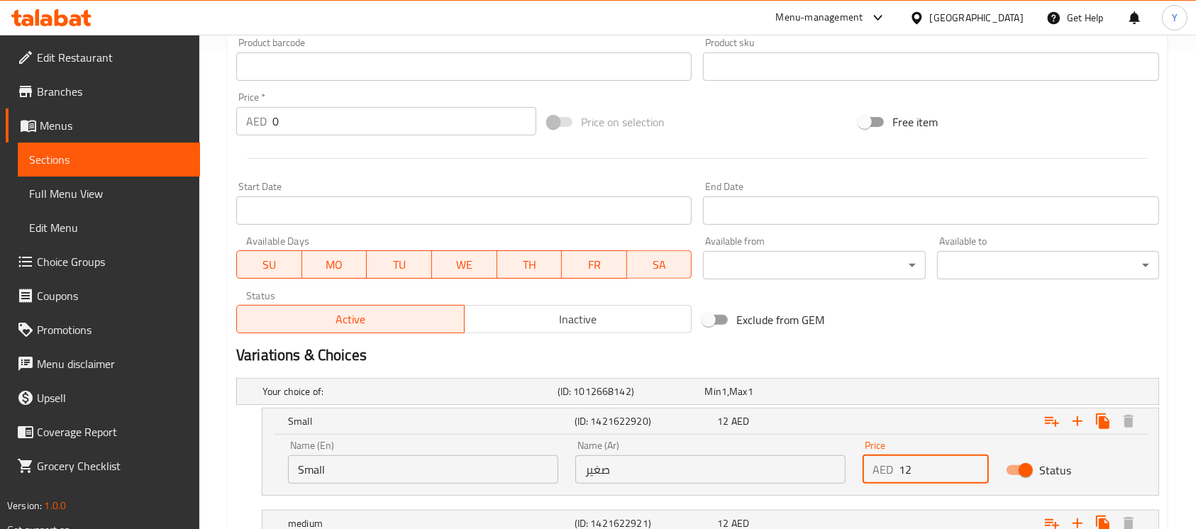
scroll to position [585, 0]
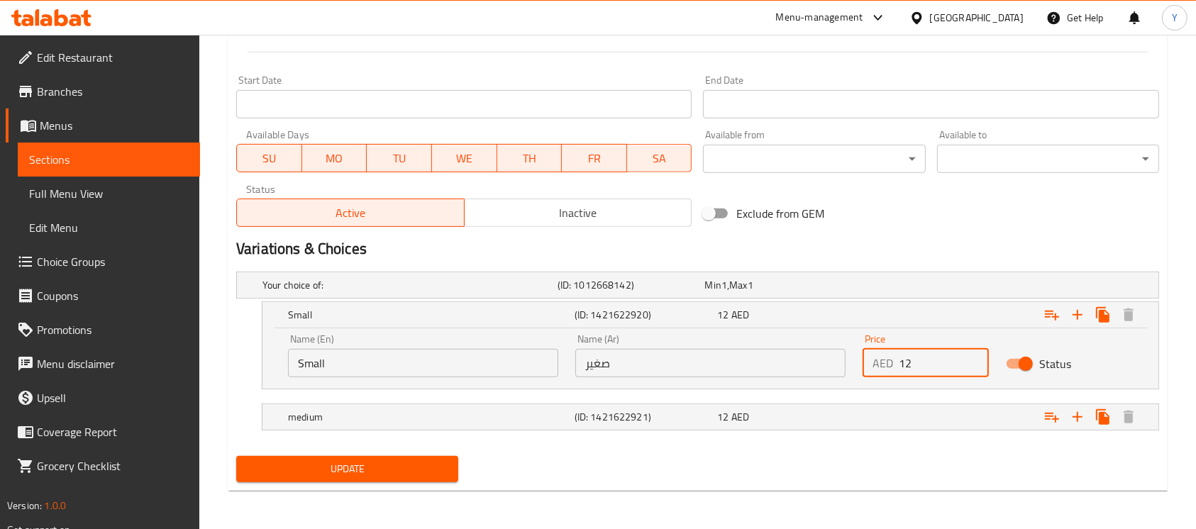
type input "12"
click at [903, 398] on nav at bounding box center [697, 397] width 923 height 11
click at [895, 288] on div "Expand" at bounding box center [996, 285] width 295 height 6
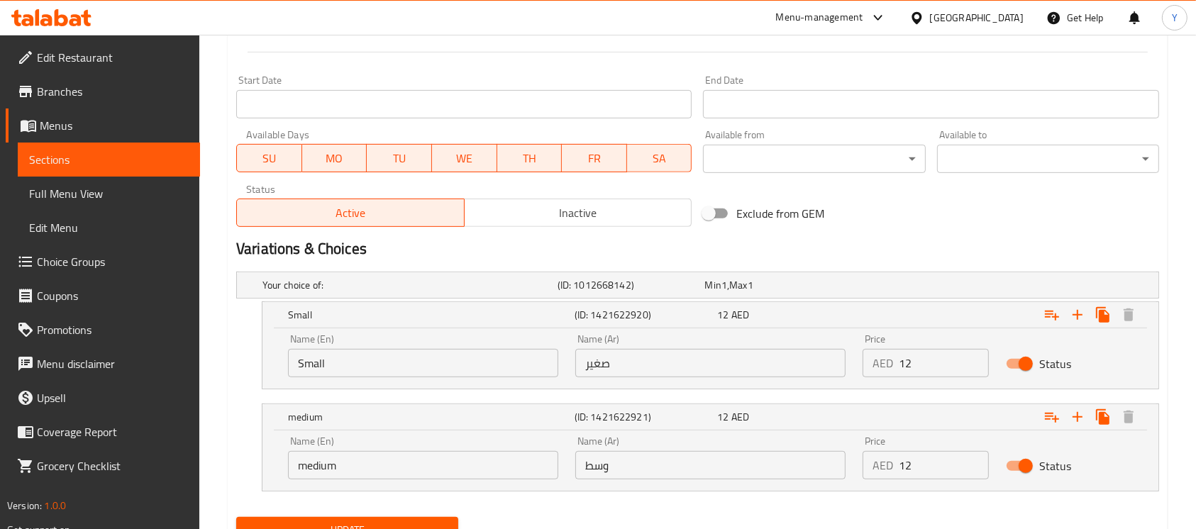
drag, startPoint x: 917, startPoint y: 462, endPoint x: 902, endPoint y: 463, distance: 15.0
click at [917, 463] on input "12" at bounding box center [944, 465] width 90 height 28
type input "16"
click at [1082, 324] on icon "Expand" at bounding box center [1077, 315] width 17 height 17
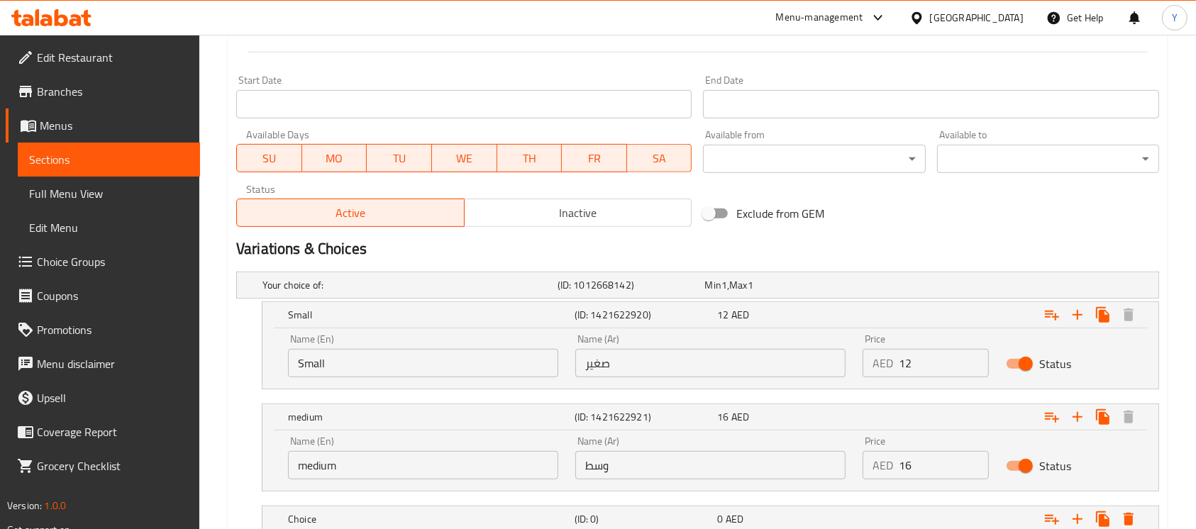
scroll to position [688, 0]
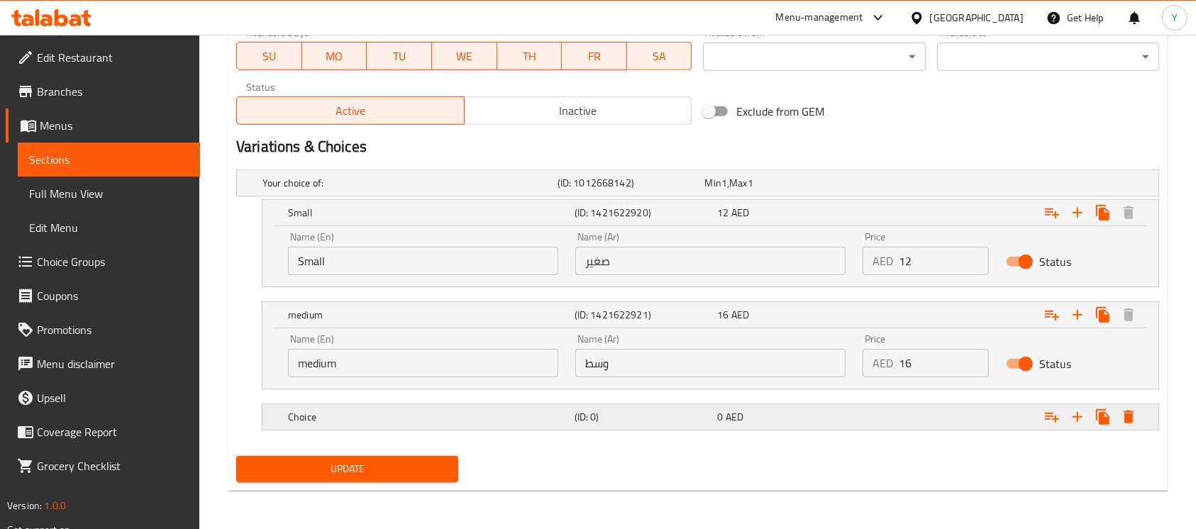
click at [880, 186] on div "Expand" at bounding box center [996, 183] width 295 height 6
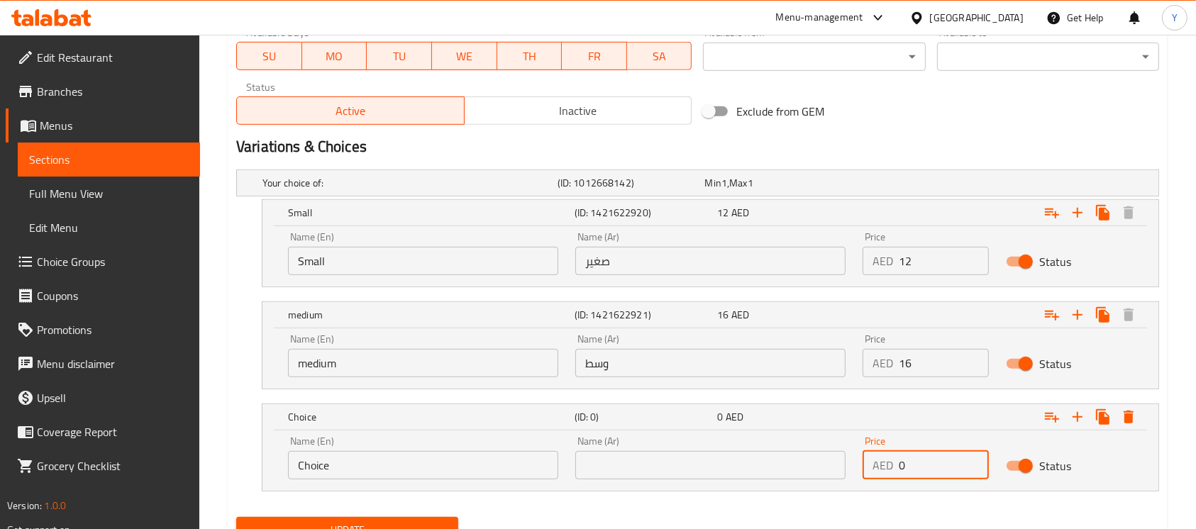
drag, startPoint x: 941, startPoint y: 472, endPoint x: 799, endPoint y: 460, distance: 142.4
click at [799, 460] on div "Name (En) Choice Name (En) Name (Ar) Name (Ar) Price AED 0 Price Status" at bounding box center [711, 458] width 862 height 60
type input "19"
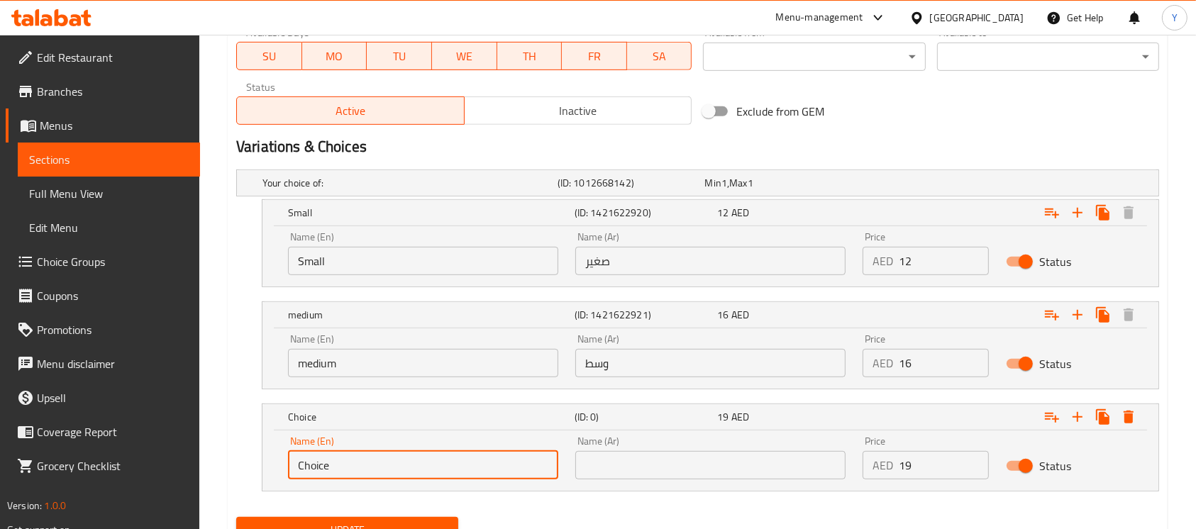
click at [505, 467] on input "Choice" at bounding box center [423, 465] width 270 height 28
click at [503, 467] on input "text" at bounding box center [423, 465] width 270 height 28
type input "Large"
click at [685, 460] on input "text" at bounding box center [710, 465] width 270 height 28
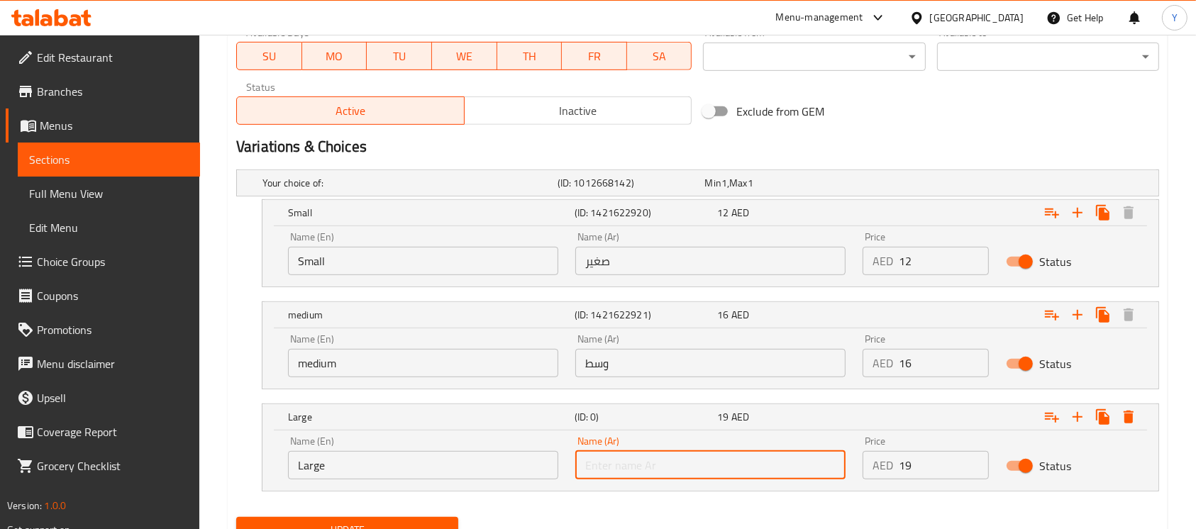
type input "كبير"
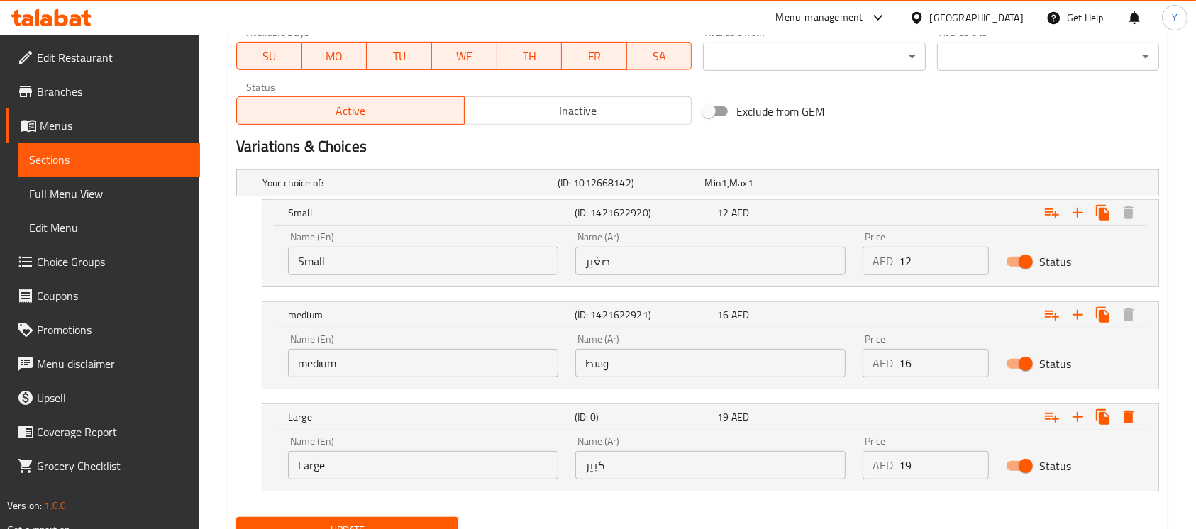
click at [976, 143] on h2 "Variations & Choices" at bounding box center [697, 146] width 923 height 21
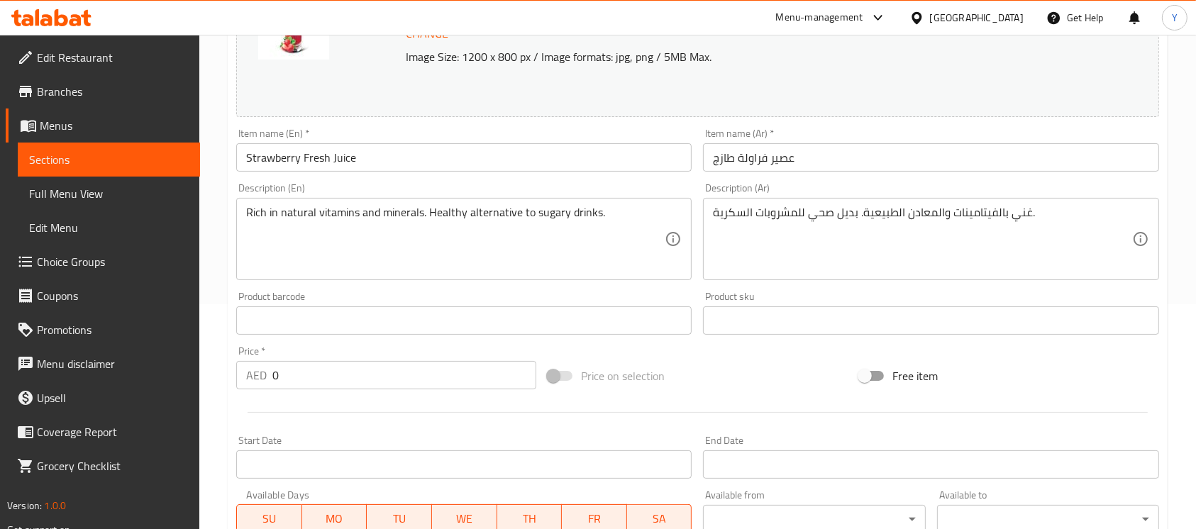
click at [384, 156] on input "Strawberry Fresh Juice" at bounding box center [464, 157] width 456 height 28
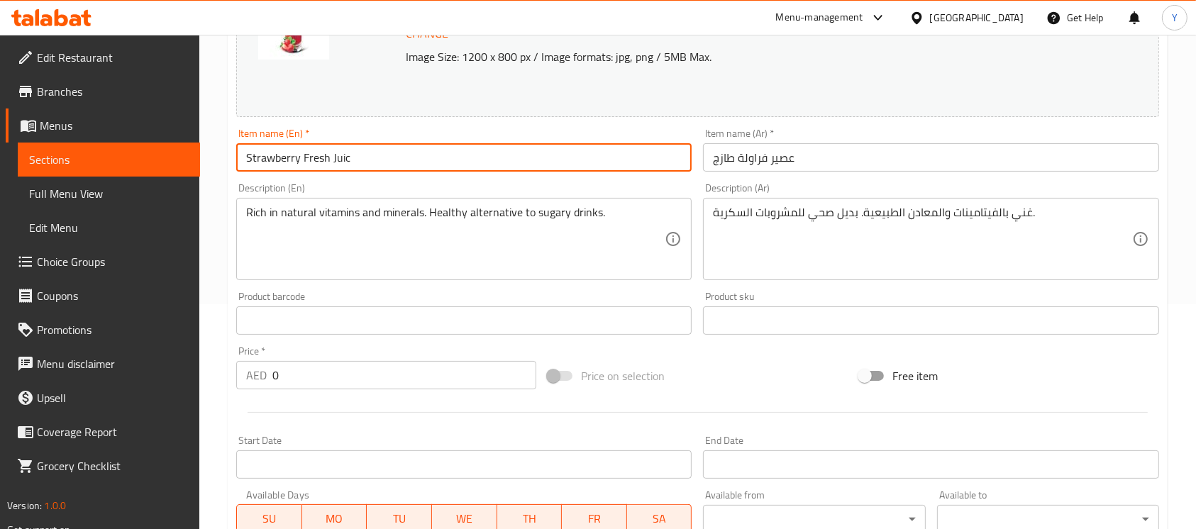
type input "Strawberry Fresh Juice"
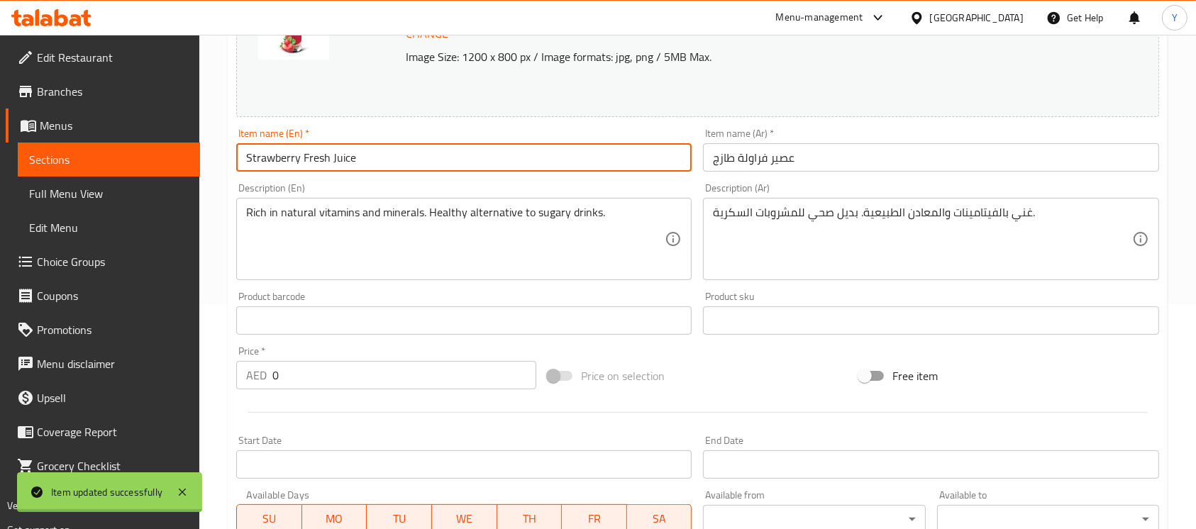
scroll to position [0, 0]
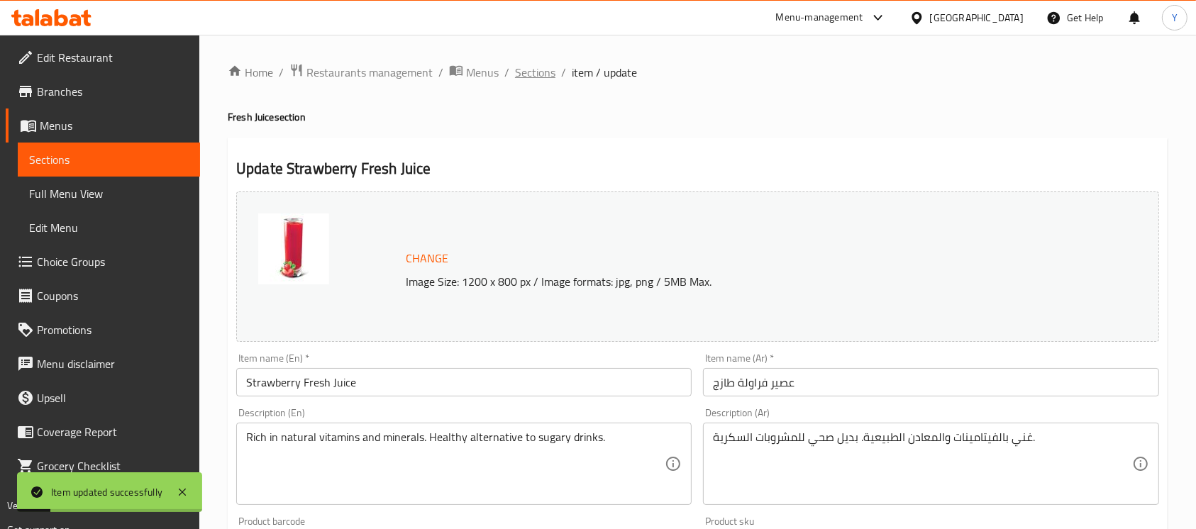
click at [528, 64] on span "Sections" at bounding box center [535, 72] width 40 height 17
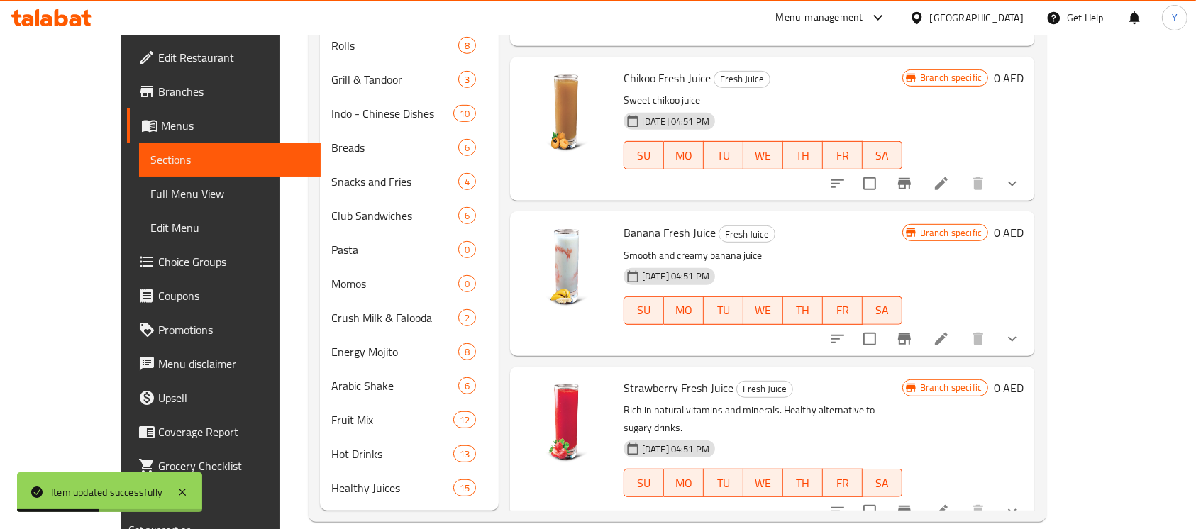
scroll to position [189, 0]
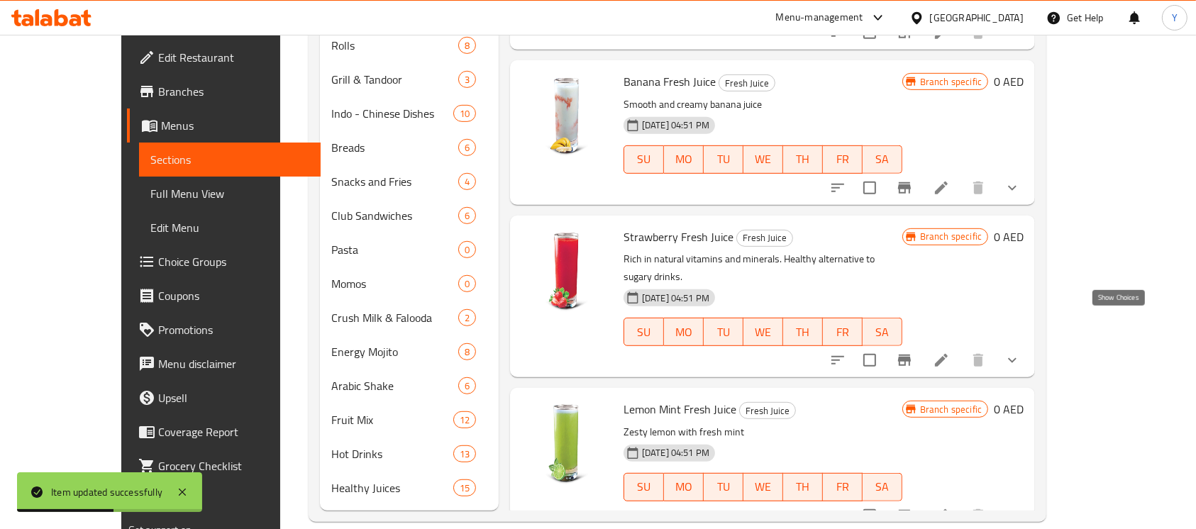
click at [1017, 358] on icon "show more" at bounding box center [1012, 360] width 9 height 5
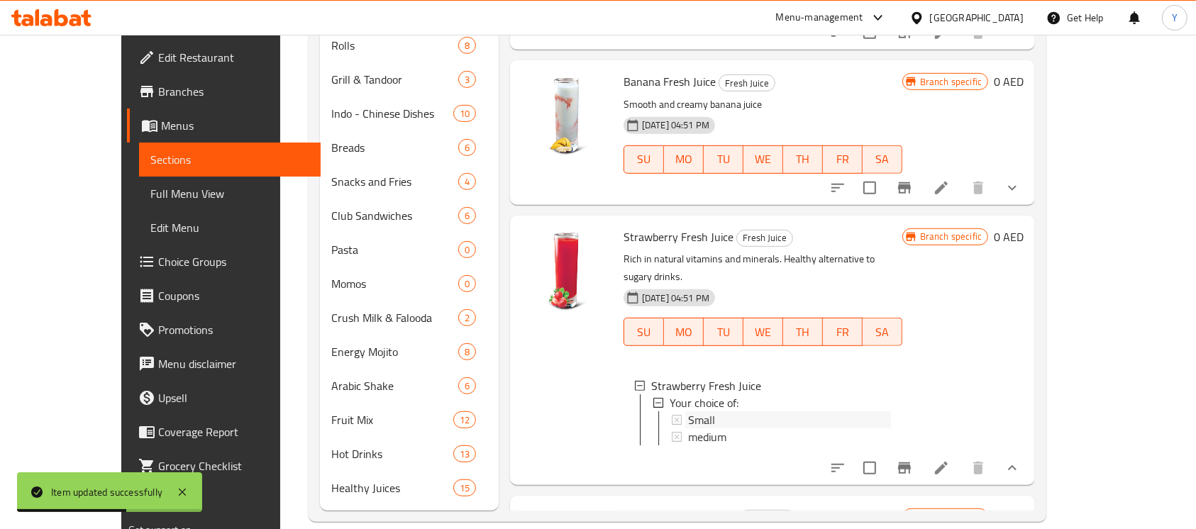
click at [783, 412] on div "Small" at bounding box center [789, 420] width 203 height 17
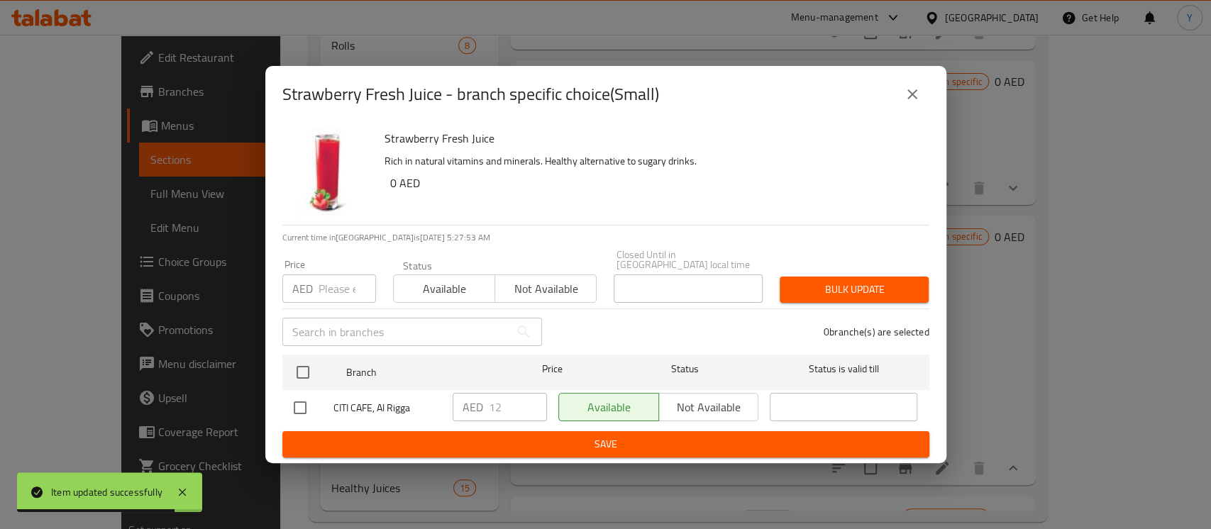
click at [926, 94] on button "close" at bounding box center [912, 94] width 34 height 34
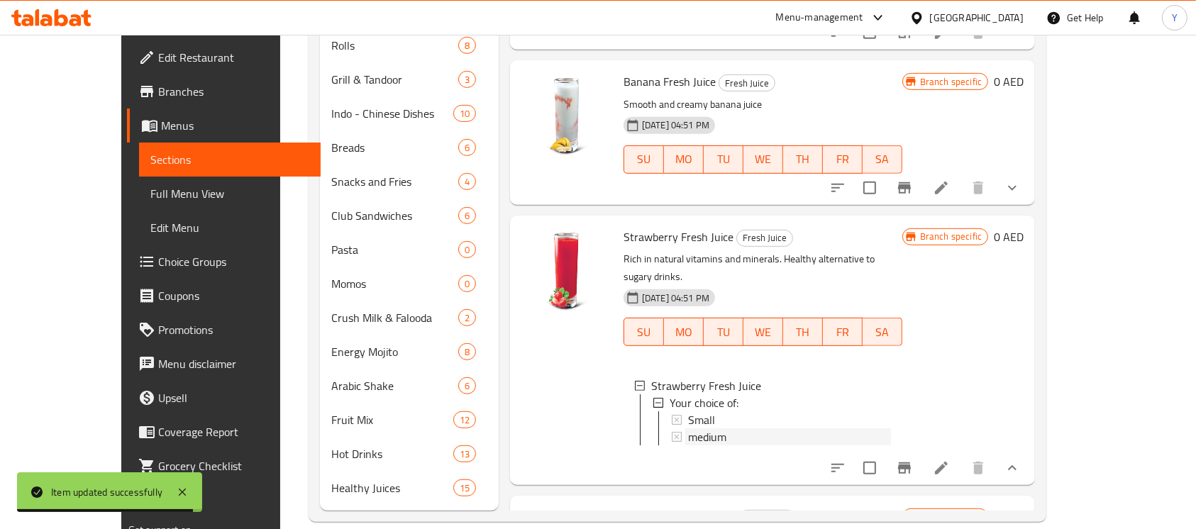
click at [773, 429] on div "medium" at bounding box center [789, 437] width 203 height 17
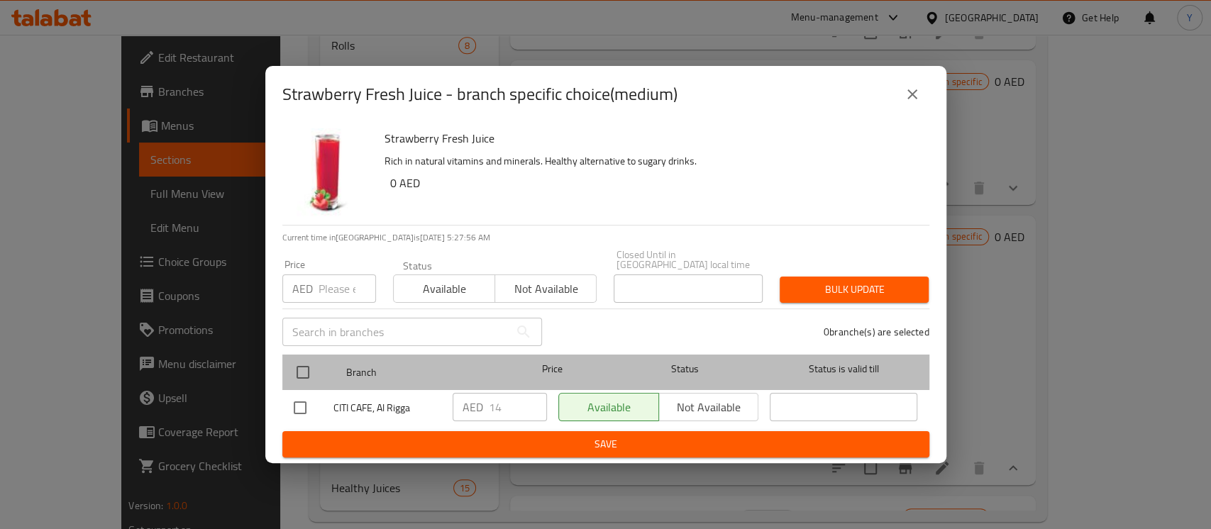
drag, startPoint x: 286, startPoint y: 370, endPoint x: 297, endPoint y: 365, distance: 12.1
click at [287, 370] on div "Branch Price Status Status is valid till" at bounding box center [605, 372] width 647 height 35
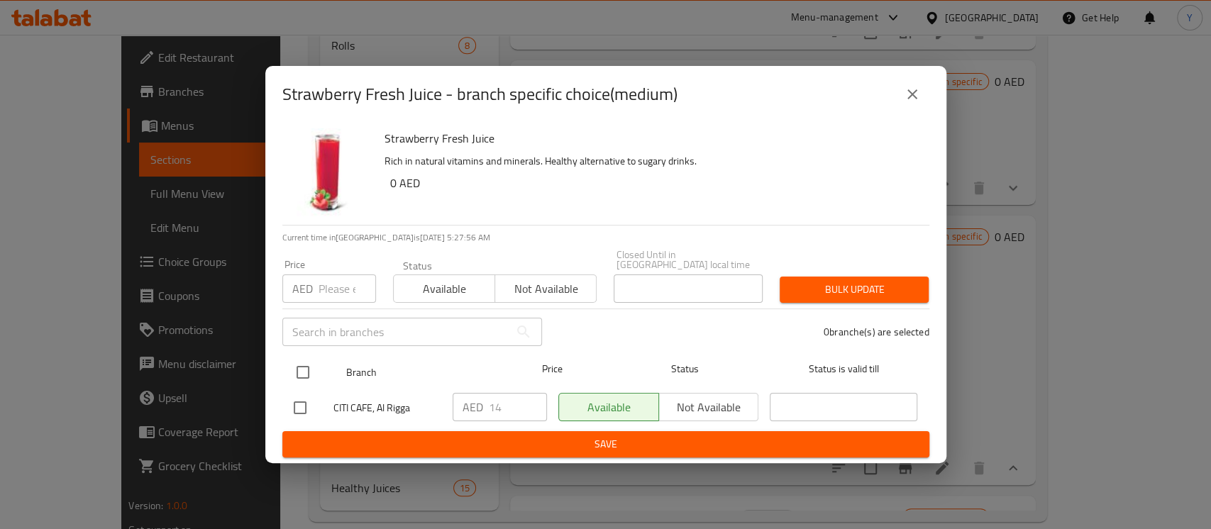
click at [297, 365] on input "checkbox" at bounding box center [303, 373] width 30 height 30
checkbox input "true"
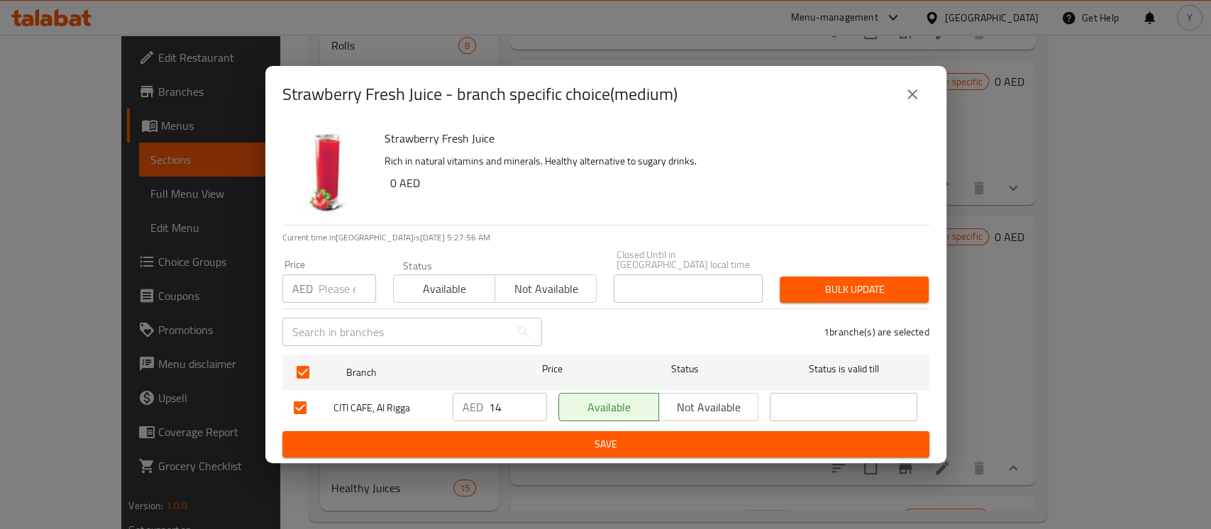
click at [326, 282] on input "number" at bounding box center [347, 289] width 57 height 28
type input "16"
click at [825, 298] on span "Bulk update" at bounding box center [854, 290] width 126 height 18
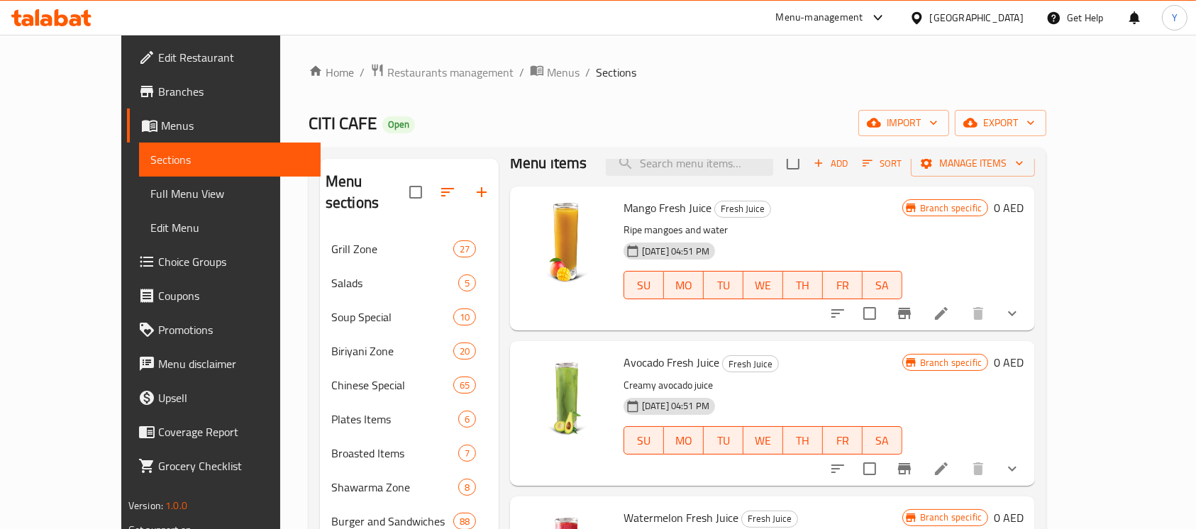
scroll to position [7, 0]
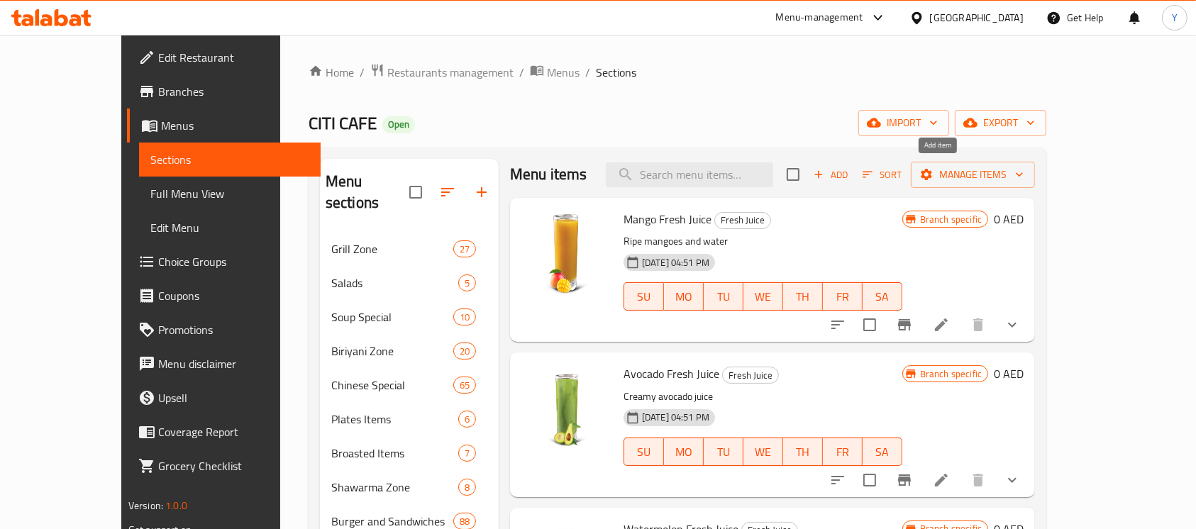
click at [850, 177] on span "Add" at bounding box center [831, 175] width 38 height 16
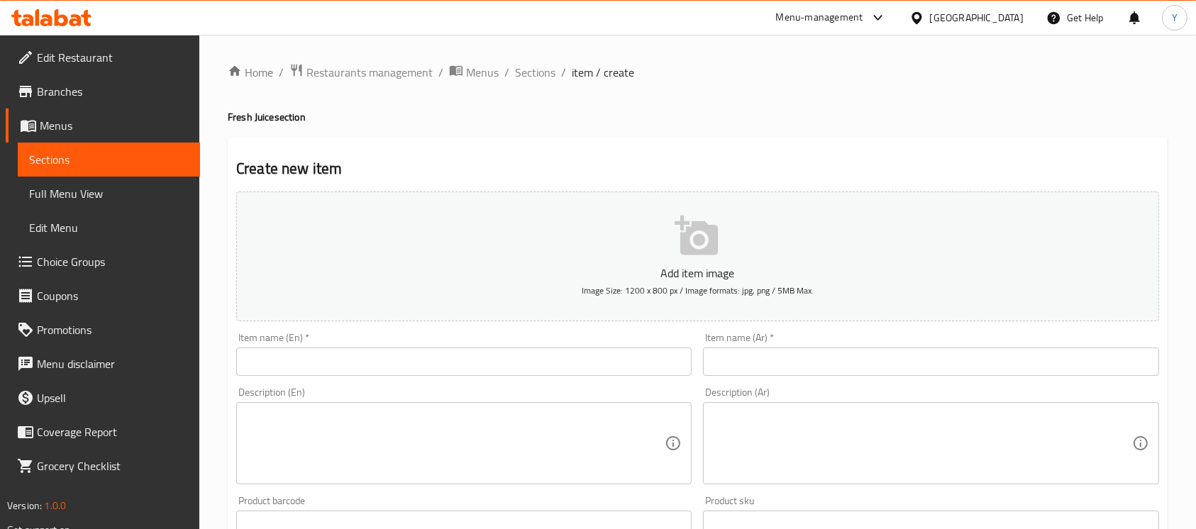
drag, startPoint x: 497, startPoint y: 365, endPoint x: 598, endPoint y: 386, distance: 103.7
click at [497, 365] on input "text" at bounding box center [464, 362] width 456 height 28
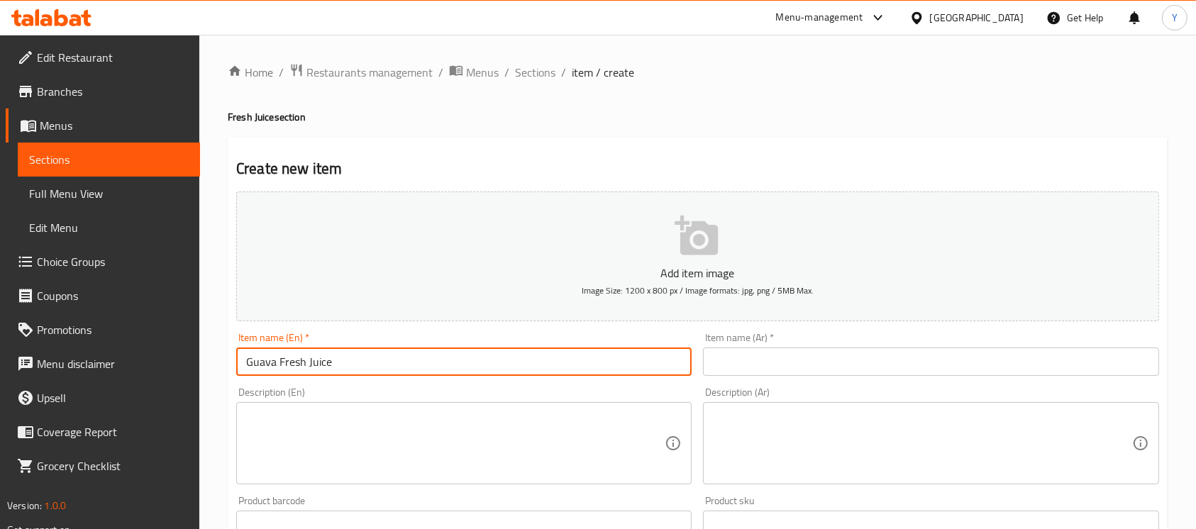
type input "Guava Fresh Juice"
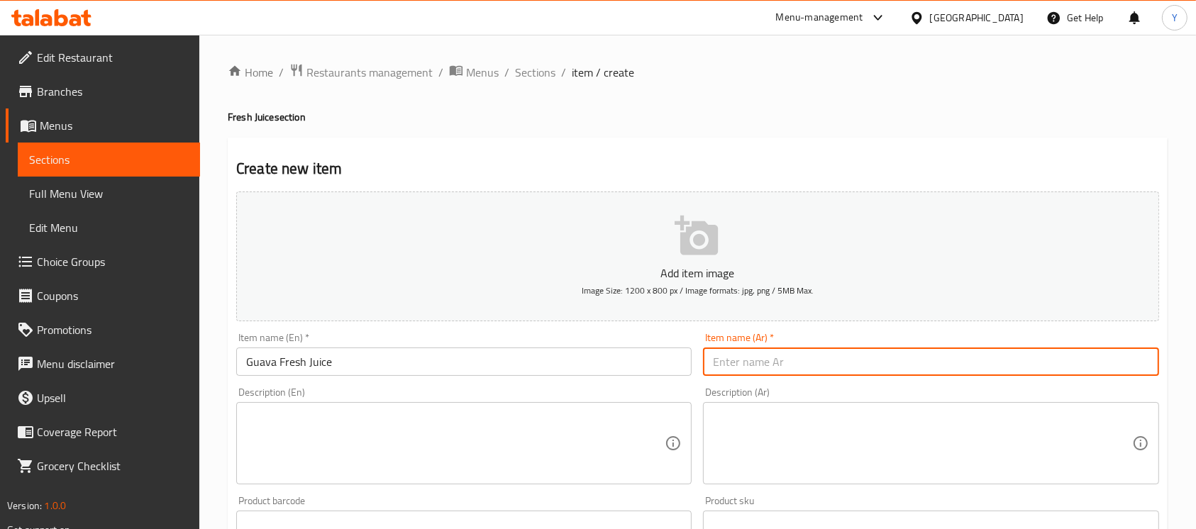
click at [796, 359] on input "text" at bounding box center [931, 362] width 456 height 28
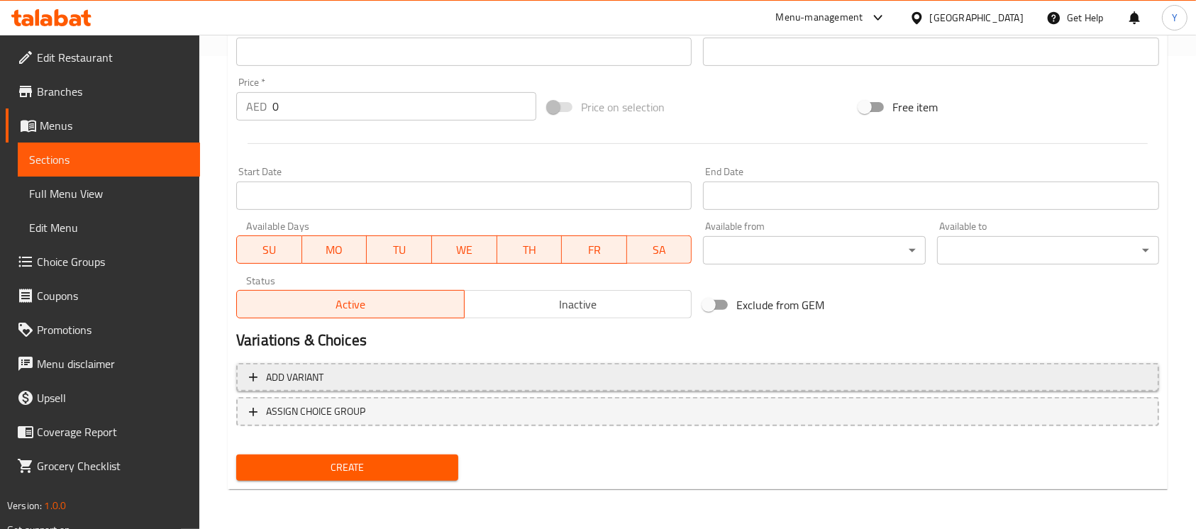
type input "عصير فريش جوافة"
click at [659, 374] on span "Add variant" at bounding box center [698, 378] width 898 height 18
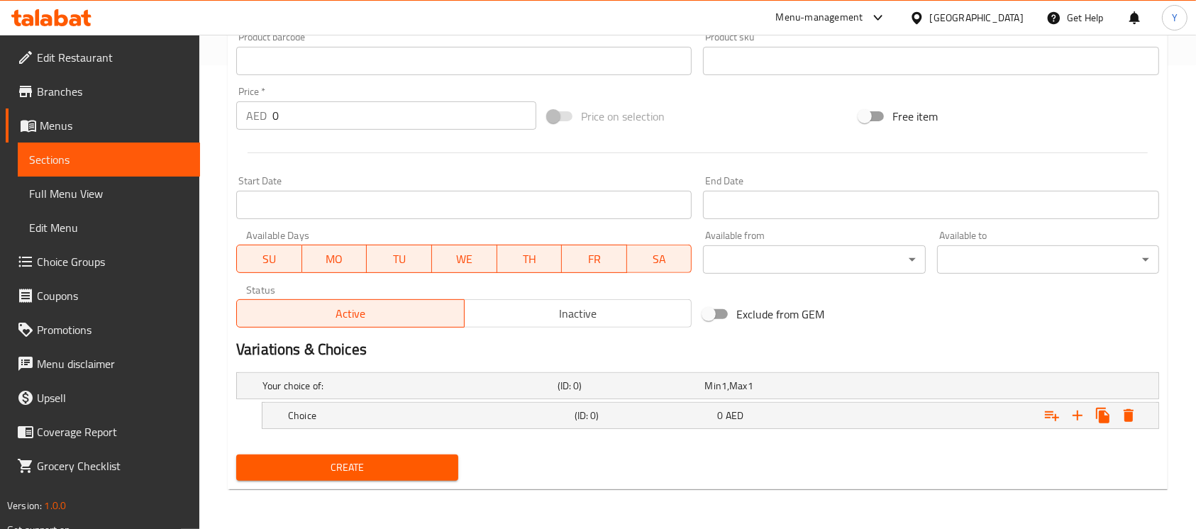
scroll to position [464, 0]
click at [1074, 415] on icon "Expand" at bounding box center [1078, 416] width 10 height 10
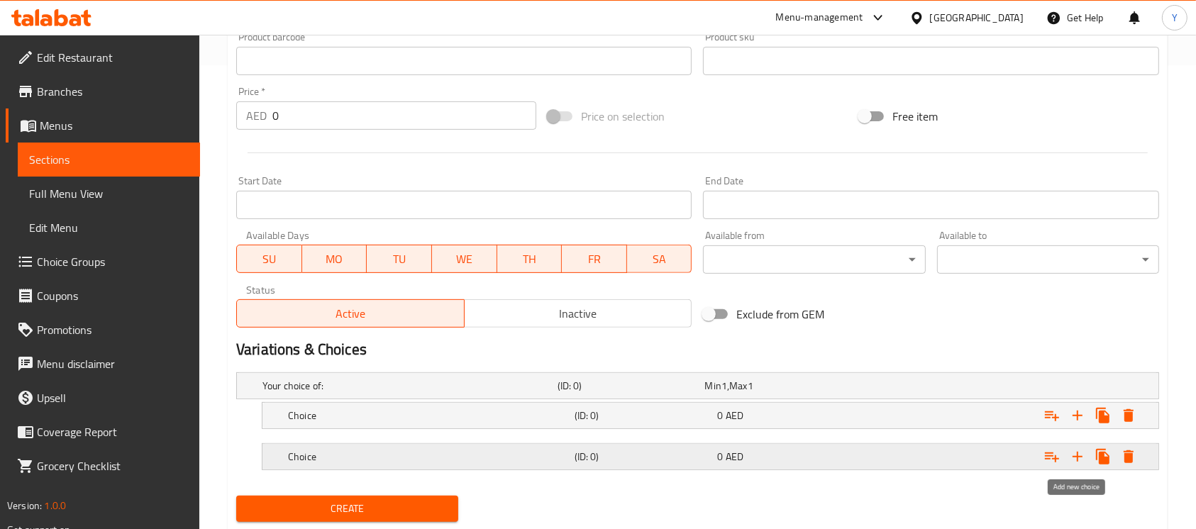
click at [1071, 457] on icon "Expand" at bounding box center [1077, 456] width 17 height 17
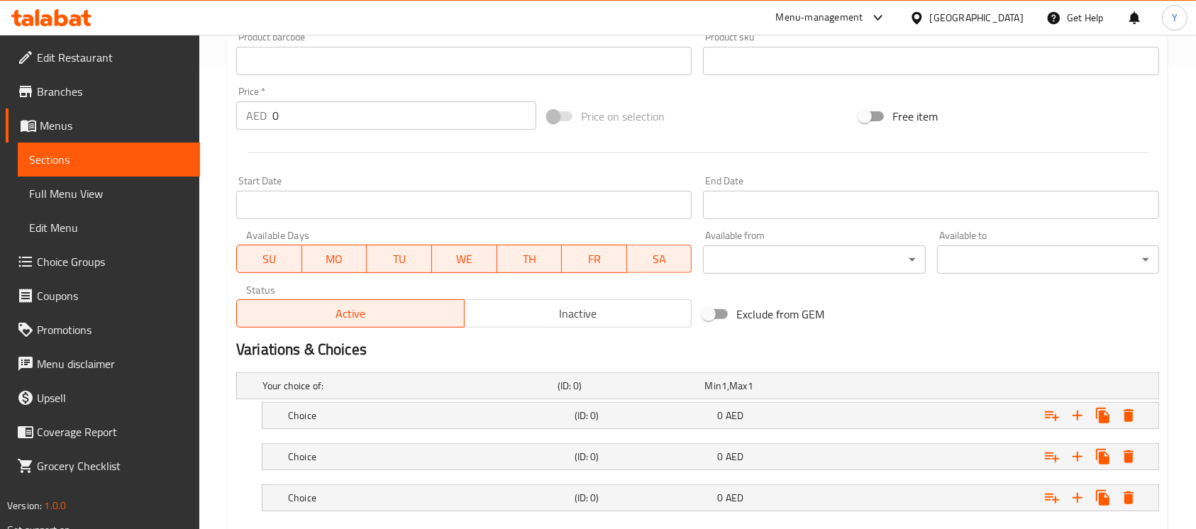
scroll to position [546, 0]
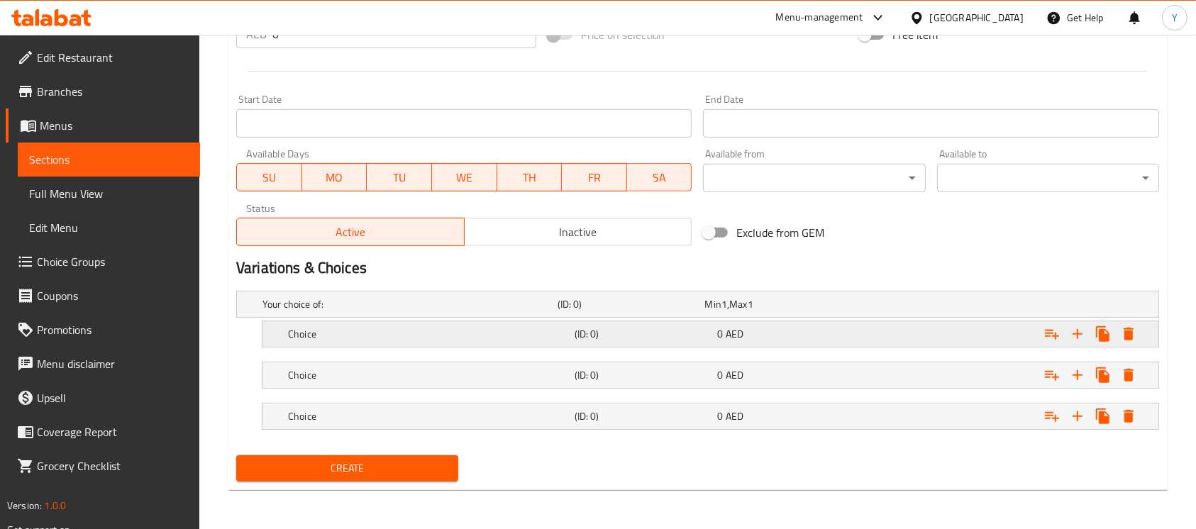
click at [480, 312] on h5 "Choice" at bounding box center [408, 304] width 290 height 14
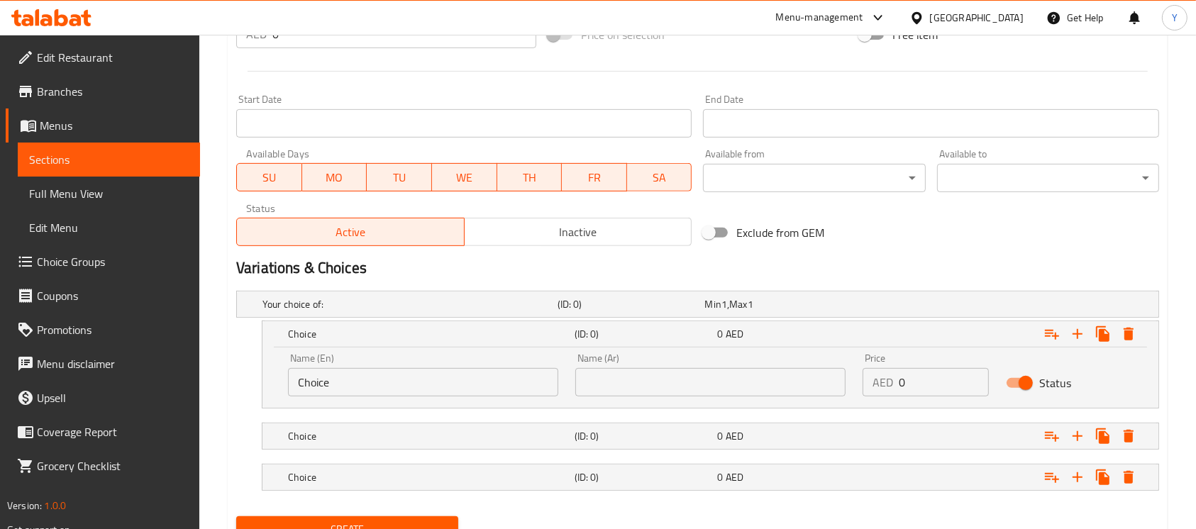
click at [440, 372] on input "Choice" at bounding box center [423, 382] width 270 height 28
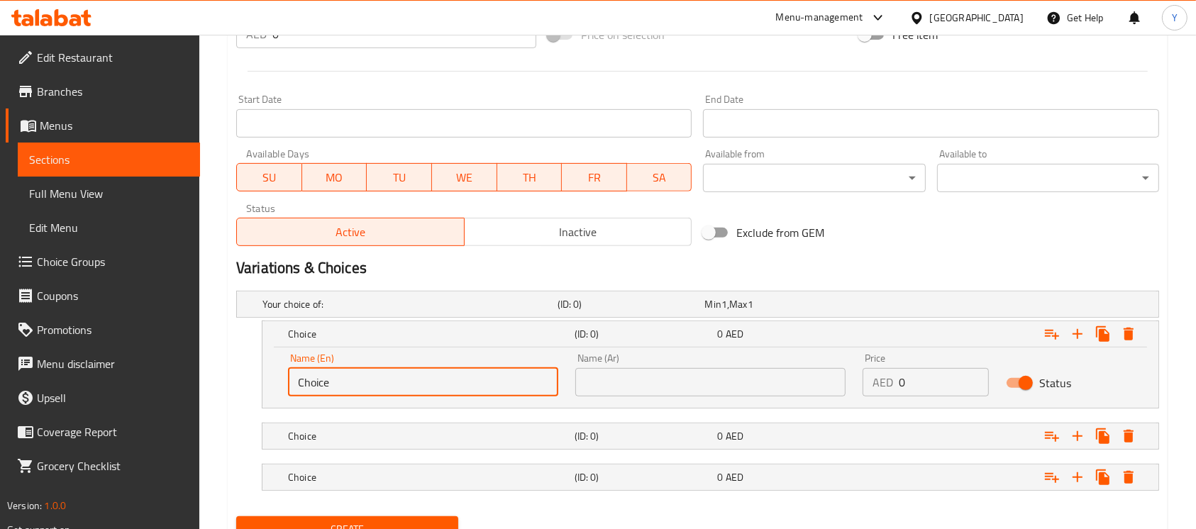
click at [440, 372] on input "Choice" at bounding box center [423, 382] width 270 height 28
type input "\"
click at [431, 378] on input "text" at bounding box center [423, 382] width 270 height 28
type input "Small"
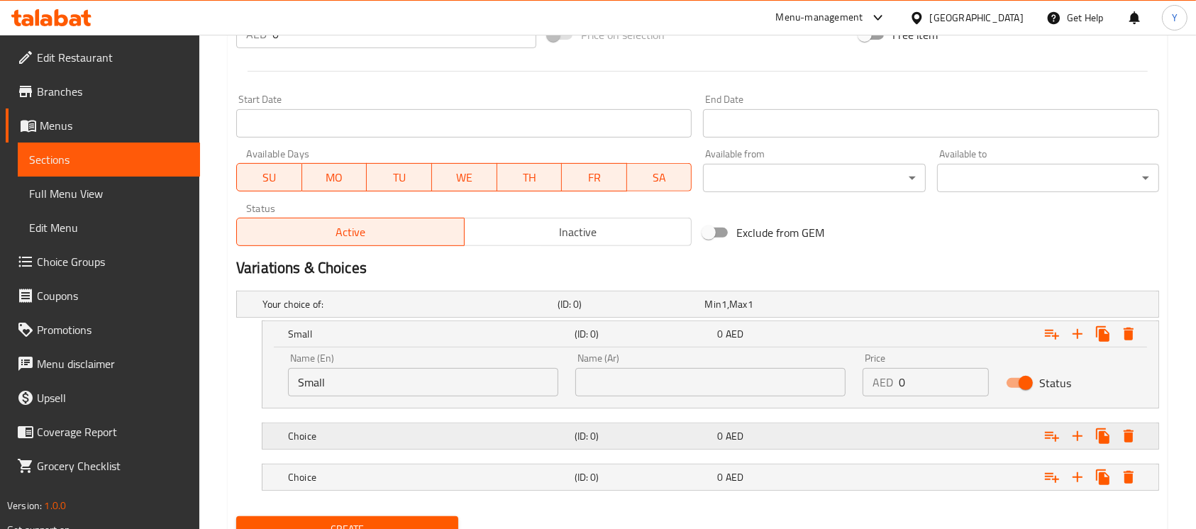
click at [420, 312] on h5 "Choice" at bounding box center [408, 304] width 290 height 14
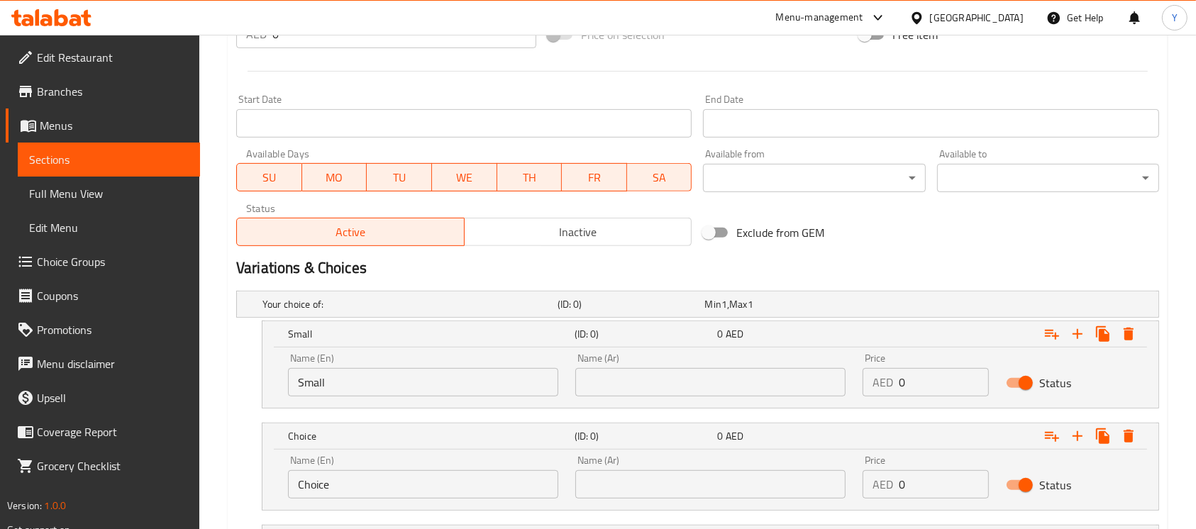
click at [413, 483] on input "Choice" at bounding box center [423, 484] width 270 height 28
type input "Medium"
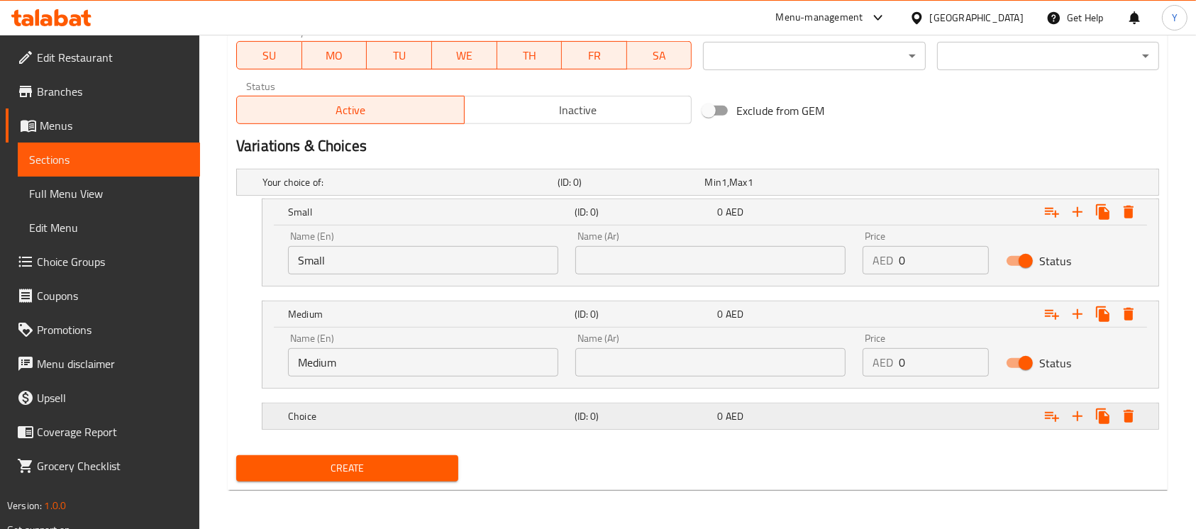
click at [453, 189] on h5 "Choice" at bounding box center [408, 182] width 290 height 14
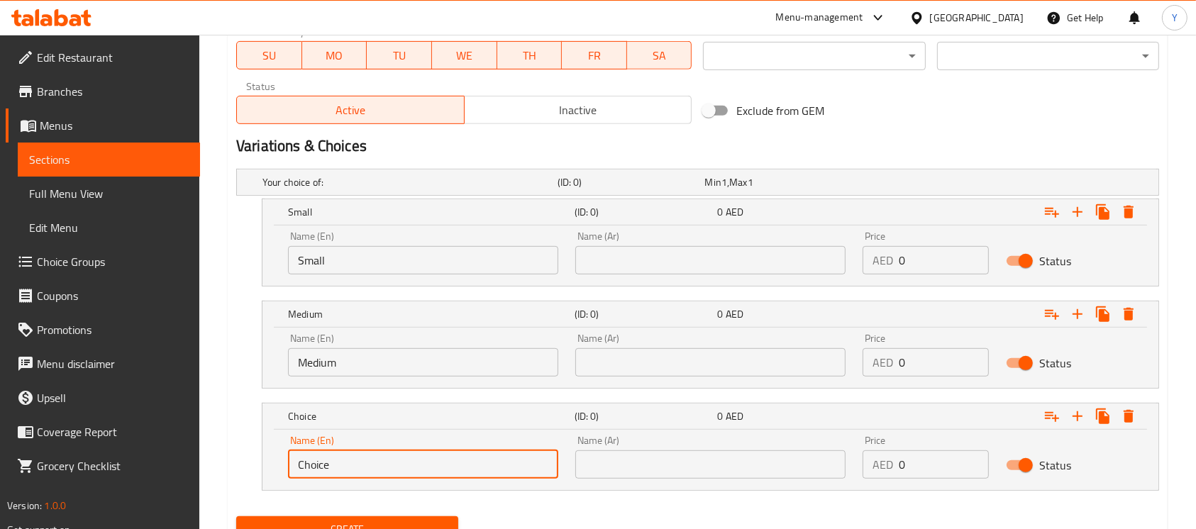
click at [440, 470] on input "Choice" at bounding box center [423, 465] width 270 height 28
type input "Large"
click at [617, 446] on div "Name (Ar) Name (Ar)" at bounding box center [710, 457] width 270 height 43
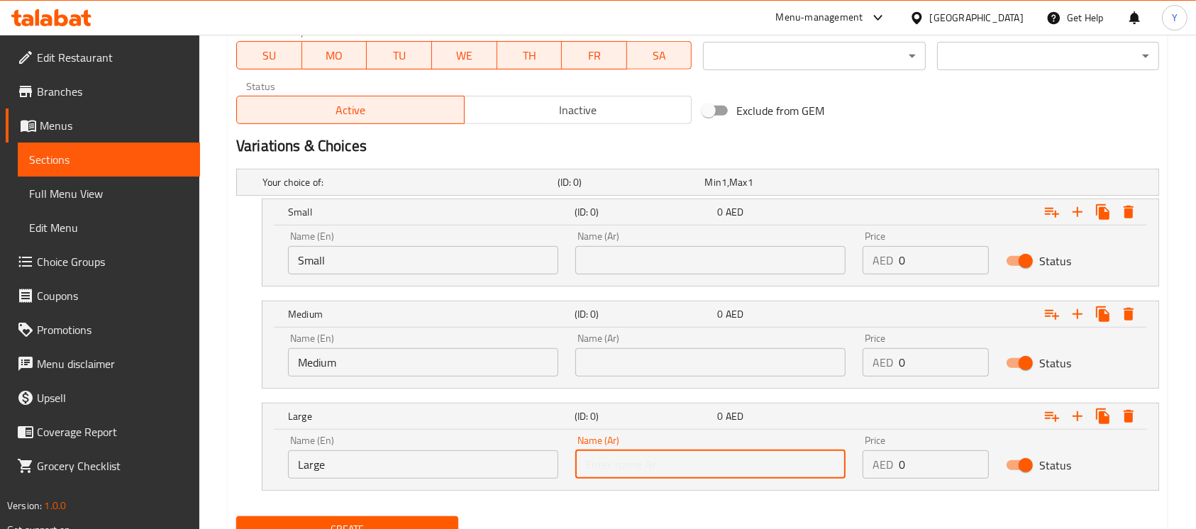
click at [618, 470] on input "text" at bounding box center [710, 465] width 270 height 28
type input "كبير"
click at [664, 366] on input "text" at bounding box center [710, 362] width 270 height 28
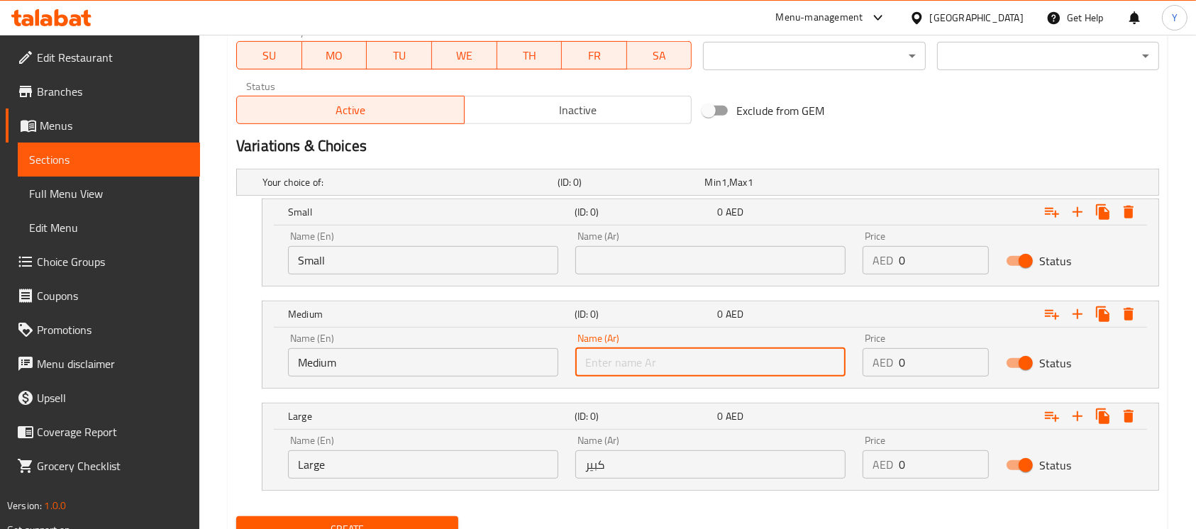
type input "وسط"
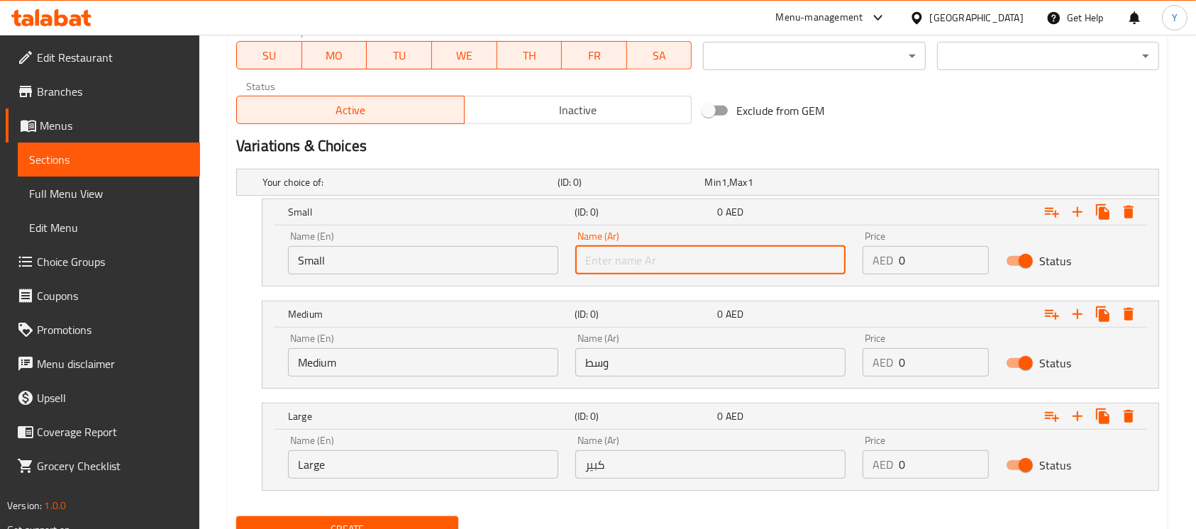
click at [676, 266] on input "text" at bounding box center [710, 260] width 270 height 28
type input "صغير"
click at [844, 502] on nav at bounding box center [697, 499] width 923 height 11
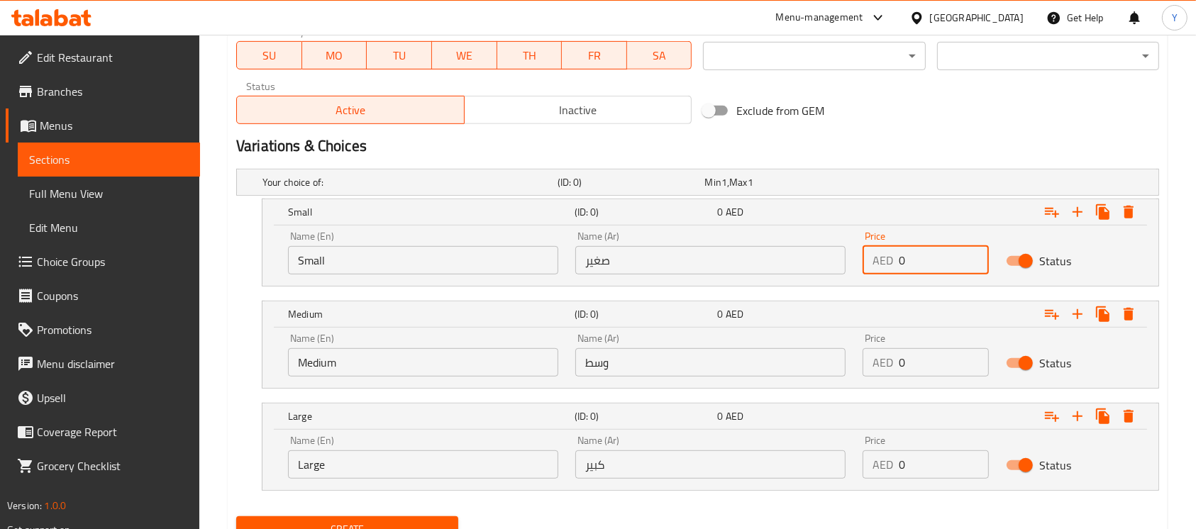
drag, startPoint x: 832, startPoint y: 272, endPoint x: 817, endPoint y: 272, distance: 14.9
click at [818, 272] on div "Name (En) Small Name (En) Name (Ar) صغير Name (Ar) Price AED 0 Price Status" at bounding box center [711, 253] width 862 height 60
type input "12"
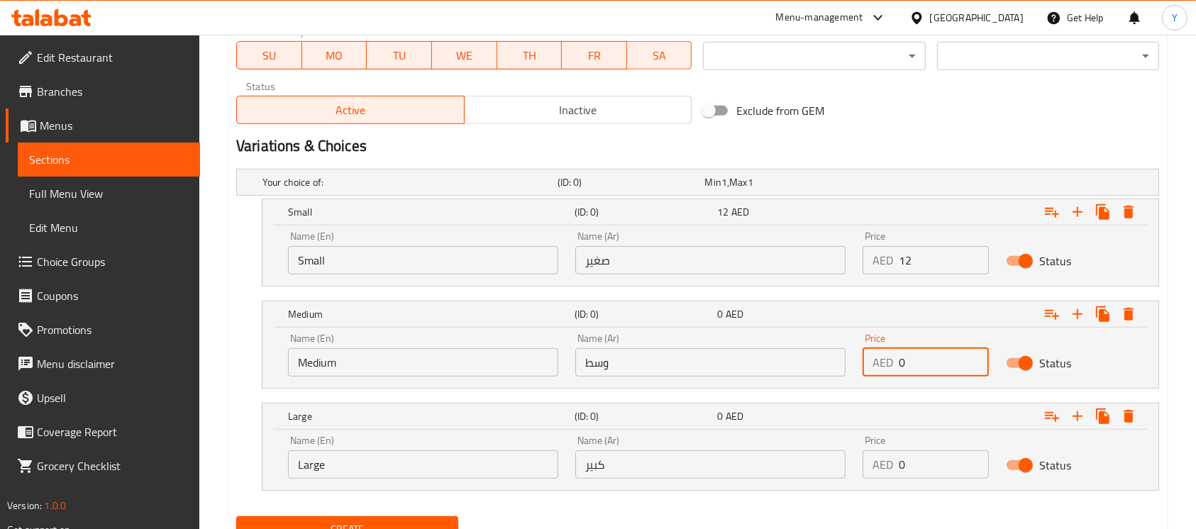
drag, startPoint x: 895, startPoint y: 360, endPoint x: 776, endPoint y: 375, distance: 120.1
click at [776, 375] on div "Name (En) Medium Name (En) Name (Ar) وسط Name (Ar) Price AED 0 Price Status" at bounding box center [711, 355] width 862 height 60
type input "16"
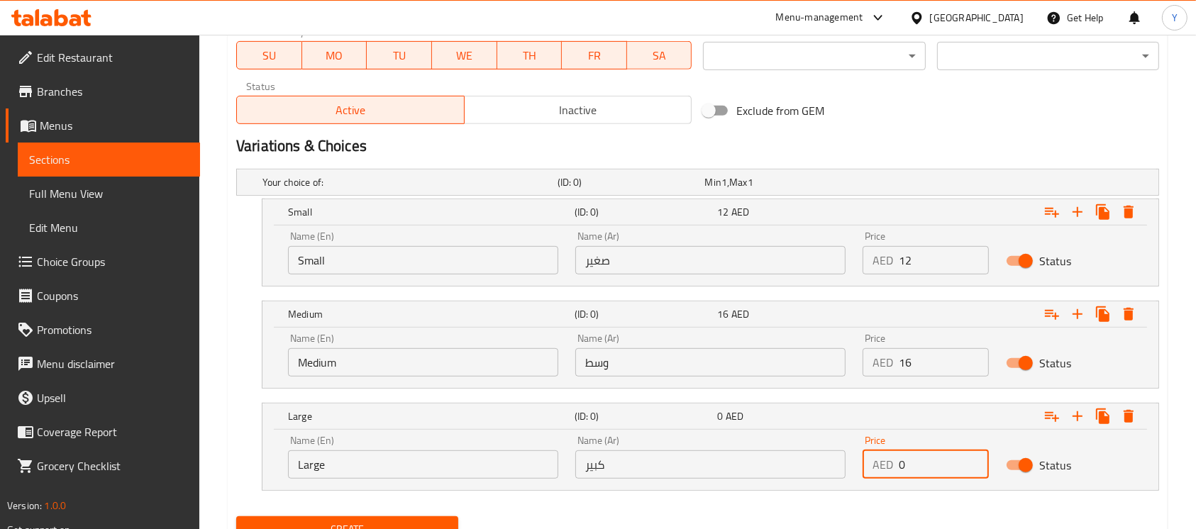
drag, startPoint x: 942, startPoint y: 475, endPoint x: 883, endPoint y: 476, distance: 59.6
click at [883, 476] on div "AED 0 Price" at bounding box center [926, 465] width 126 height 28
type input "19"
click at [887, 516] on div "Create" at bounding box center [698, 530] width 935 height 38
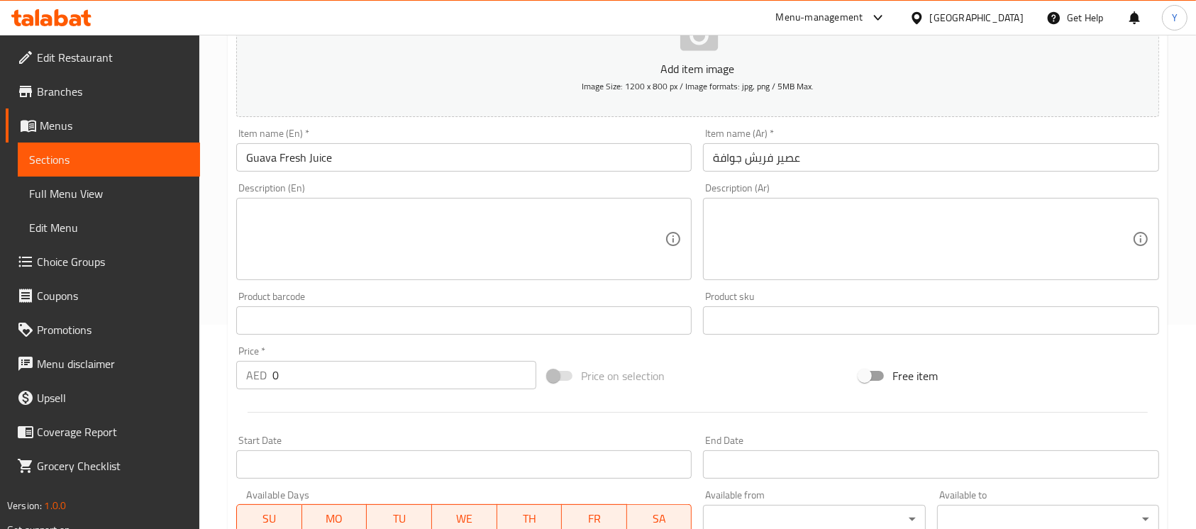
click at [381, 171] on input "Guava Fresh Juice" at bounding box center [464, 157] width 456 height 28
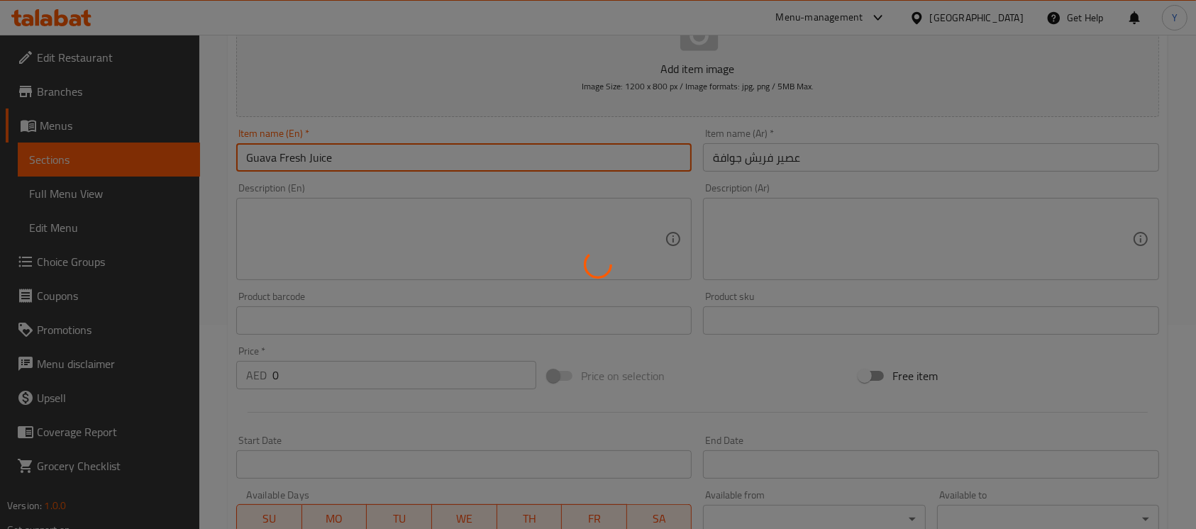
scroll to position [0, 0]
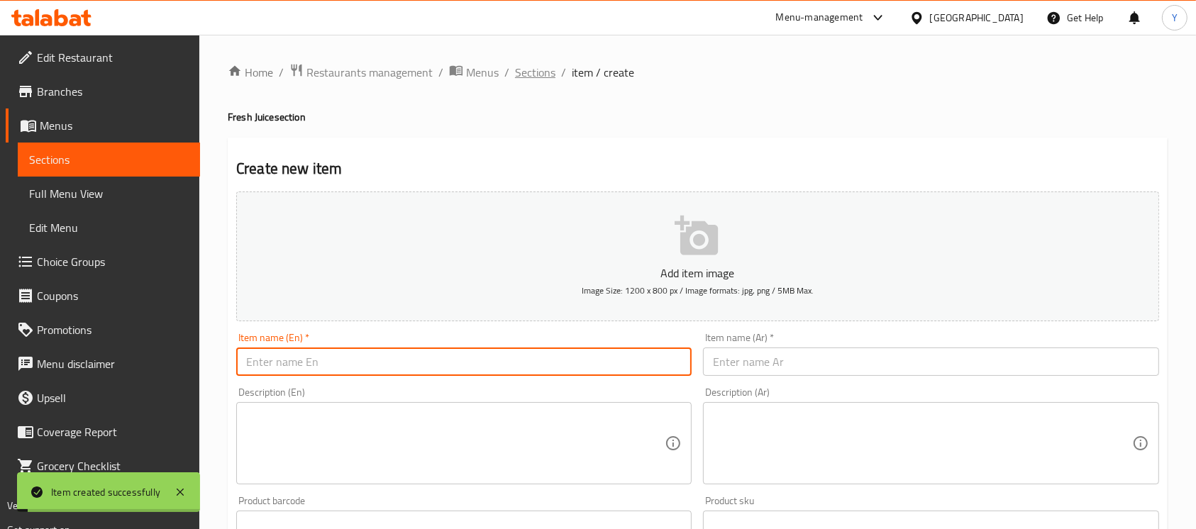
click at [518, 76] on span "Sections" at bounding box center [535, 72] width 40 height 17
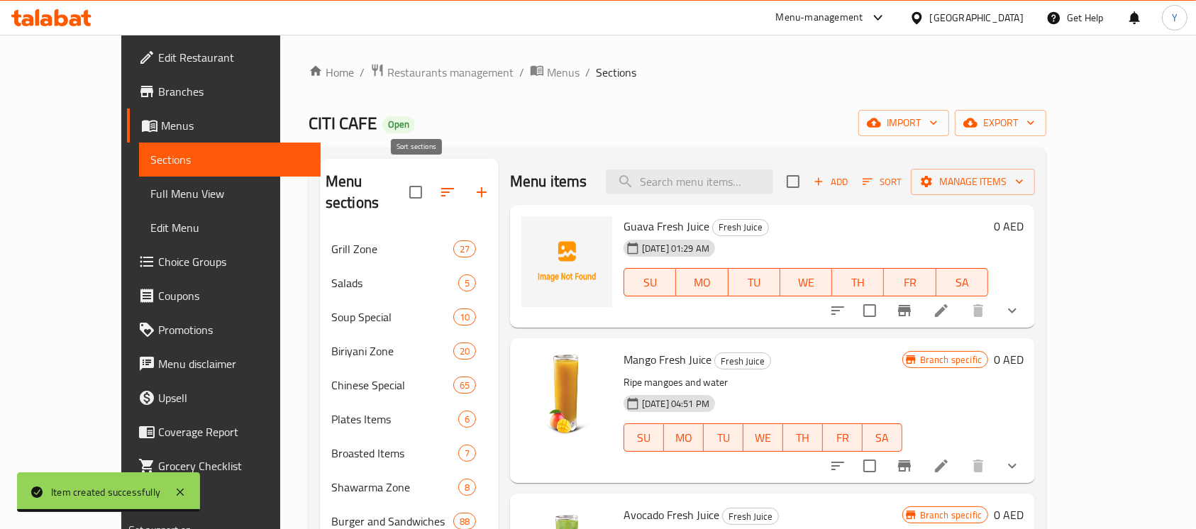
click at [439, 184] on icon "button" at bounding box center [447, 192] width 17 height 17
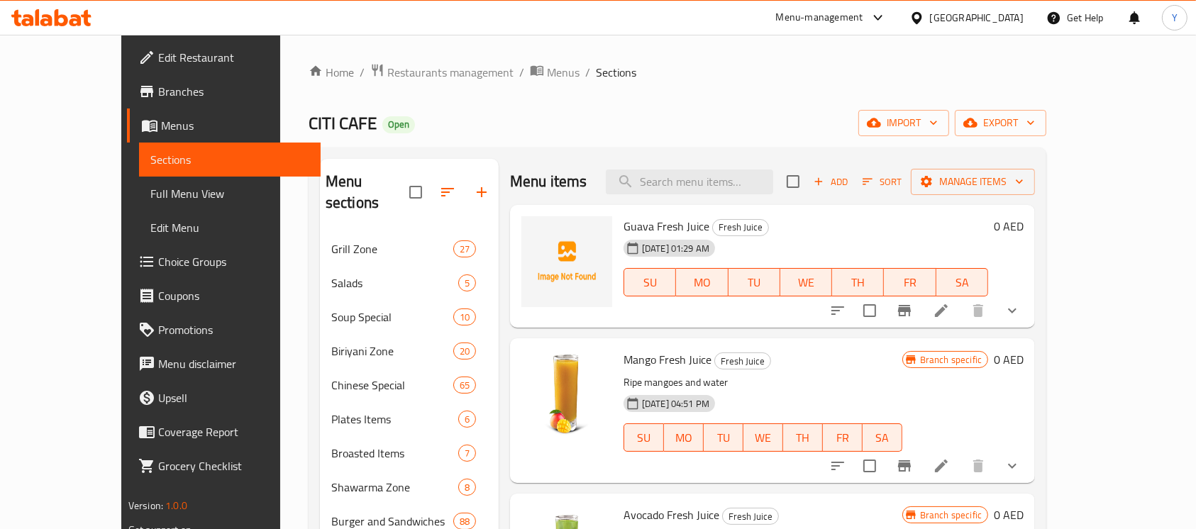
scroll to position [749, 0]
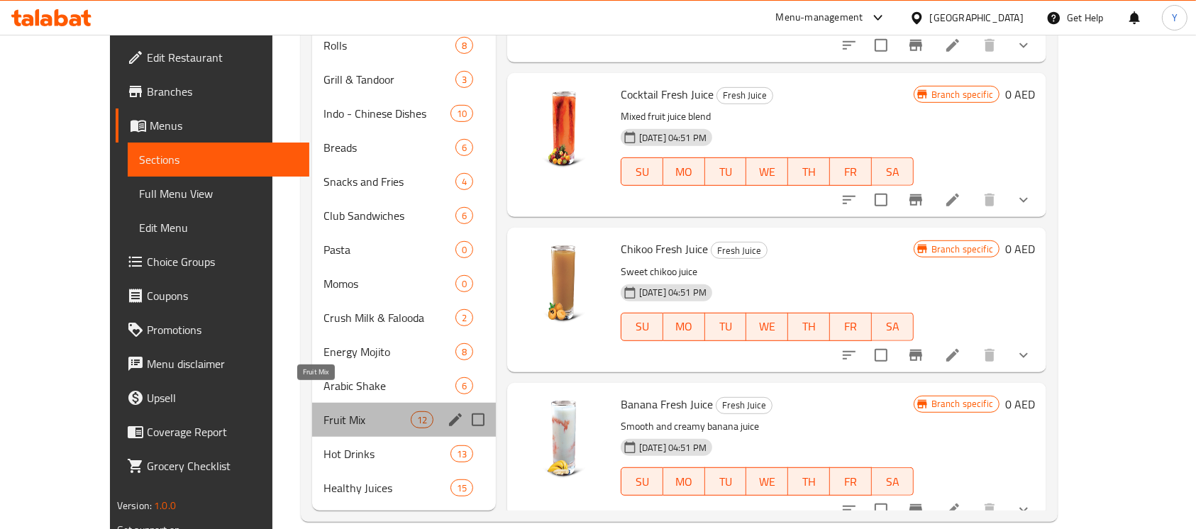
click at [324, 412] on span "Fruit Mix" at bounding box center [367, 420] width 87 height 17
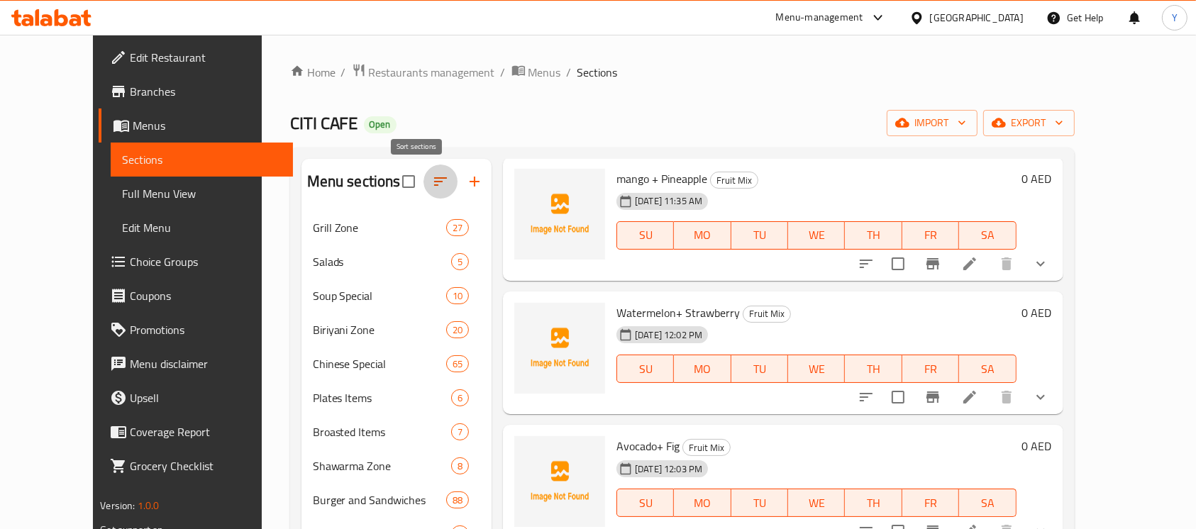
click at [432, 185] on icon "button" at bounding box center [440, 181] width 17 height 17
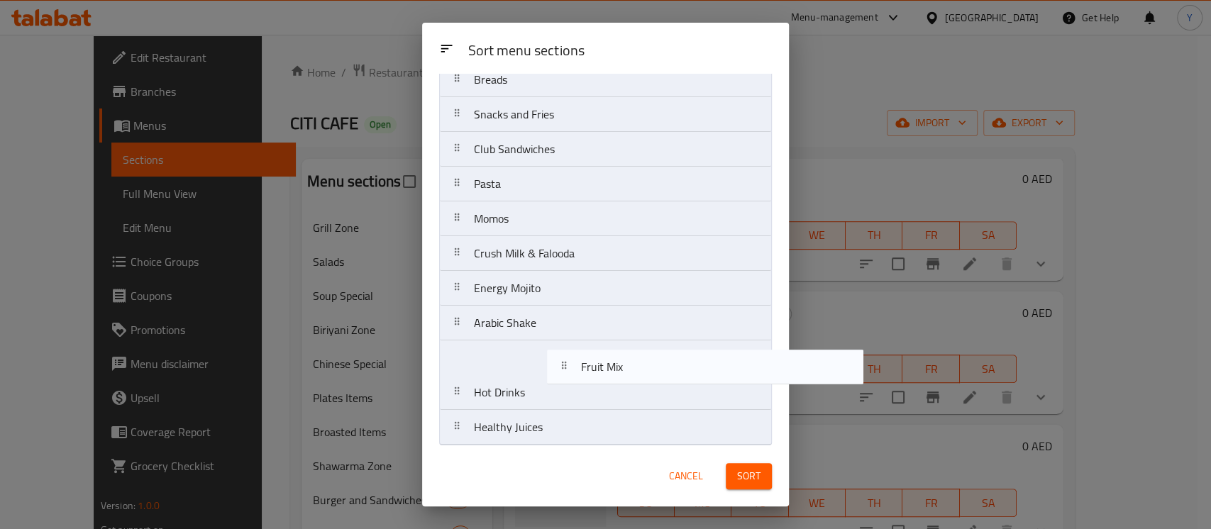
scroll to position [715, 0]
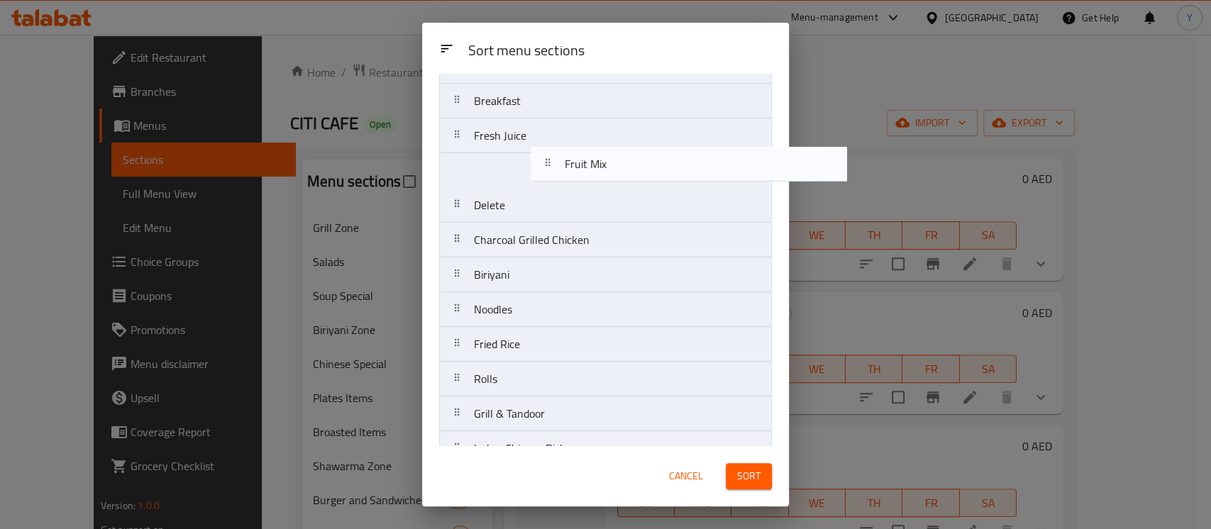
drag, startPoint x: 571, startPoint y: 367, endPoint x: 664, endPoint y: 173, distance: 214.9
click at [664, 173] on nav "Grill Zone Salads Soup Special Biriyani Zone Chinese Special Plates Items Broas…" at bounding box center [605, 292] width 333 height 1044
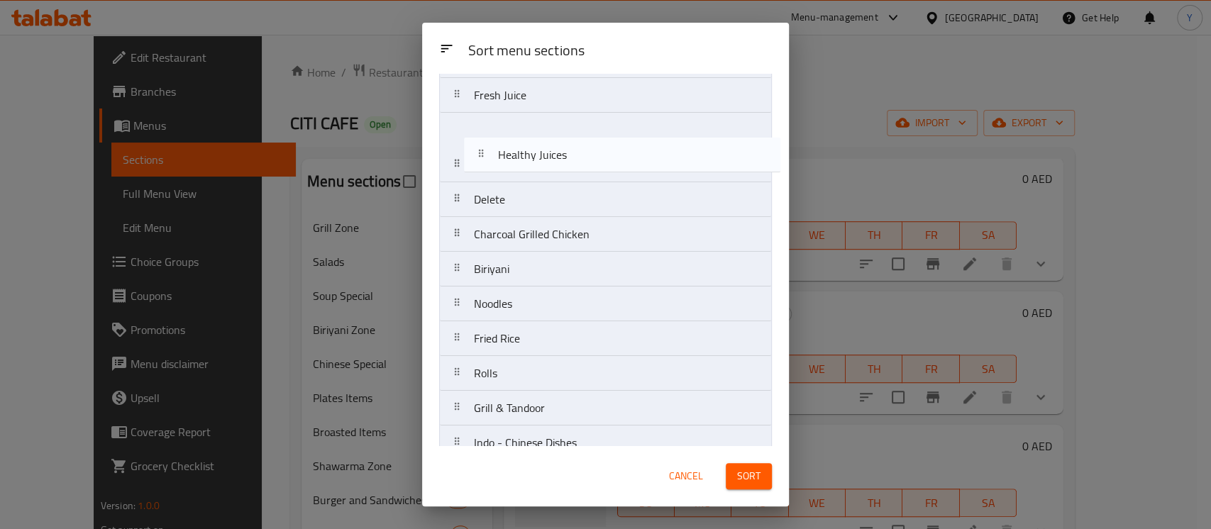
scroll to position [373, 0]
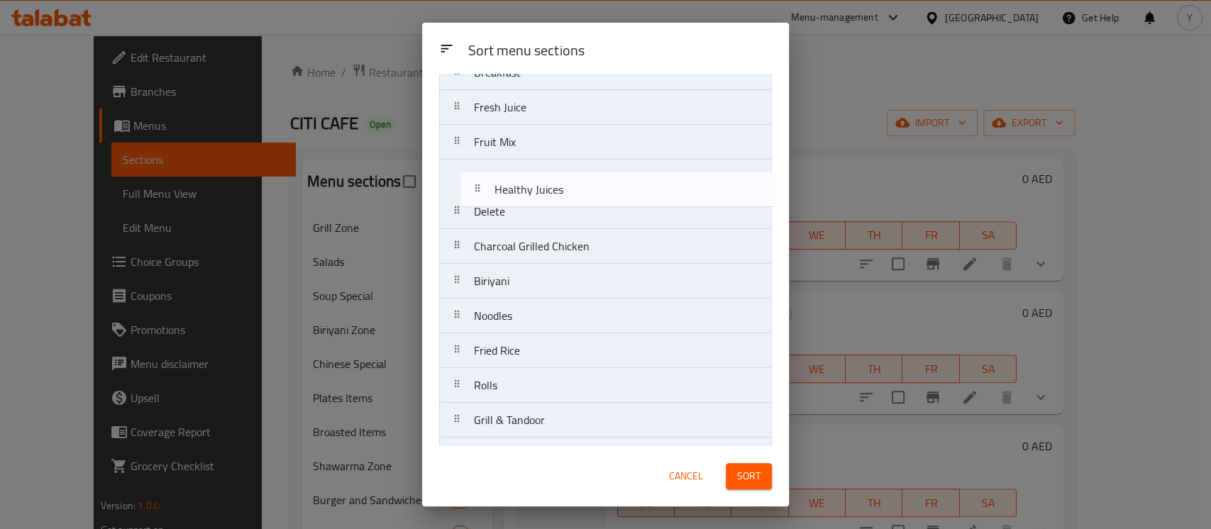
drag, startPoint x: 574, startPoint y: 434, endPoint x: 597, endPoint y: 197, distance: 238.1
click at [597, 197] on nav "Grill Zone Salads Soup Special Biriyani Zone Chinese Special Plates Items Broas…" at bounding box center [605, 264] width 333 height 1044
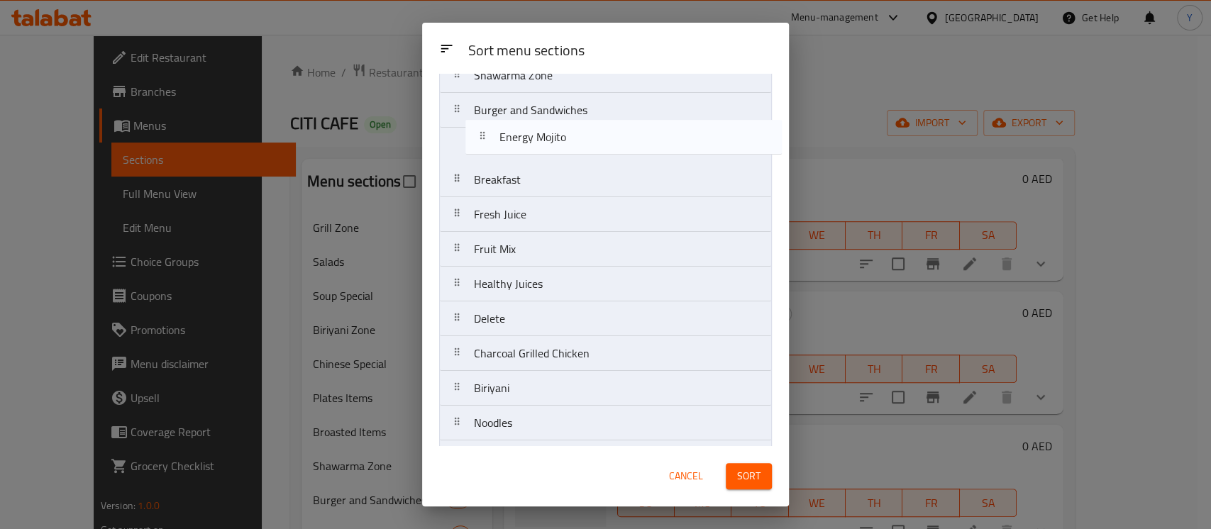
scroll to position [297, 0]
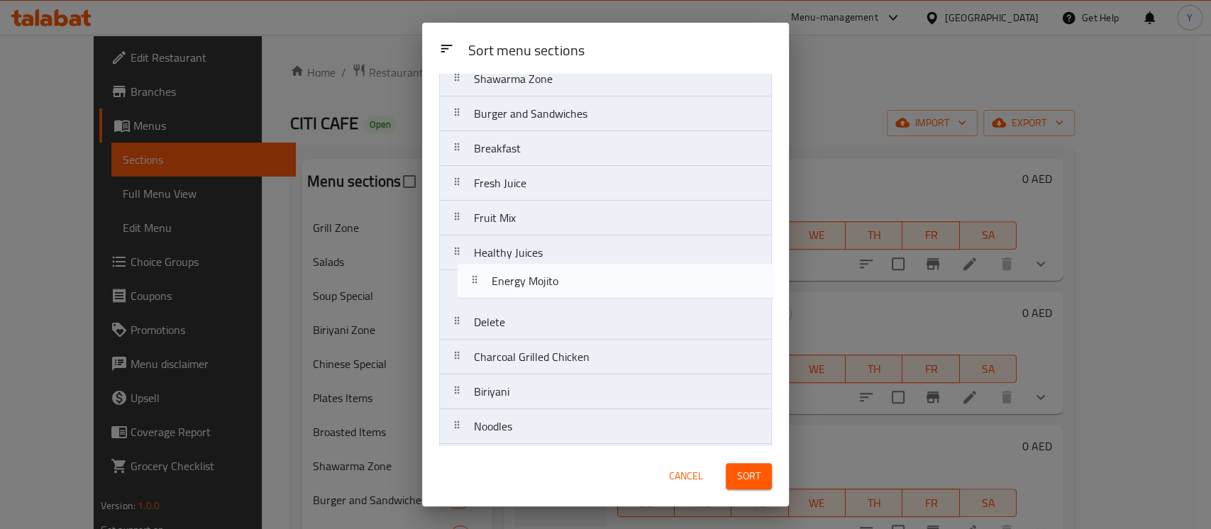
drag, startPoint x: 655, startPoint y: 366, endPoint x: 672, endPoint y: 290, distance: 78.5
click at [672, 290] on nav "Grill Zone Salads Soup Special Biriyani Zone Chinese Special Plates Items Broas…" at bounding box center [605, 340] width 333 height 1044
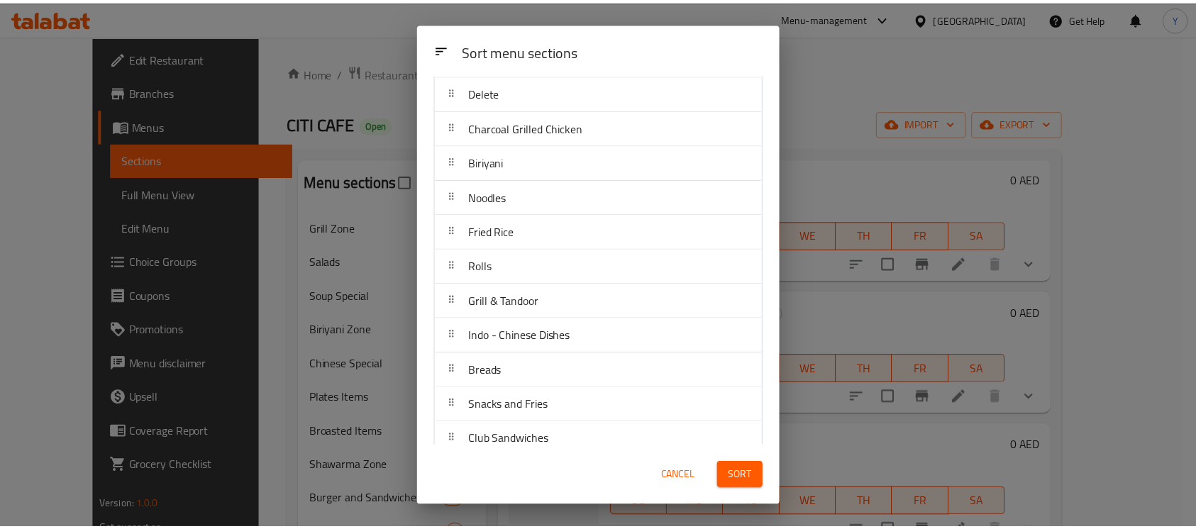
scroll to position [488, 0]
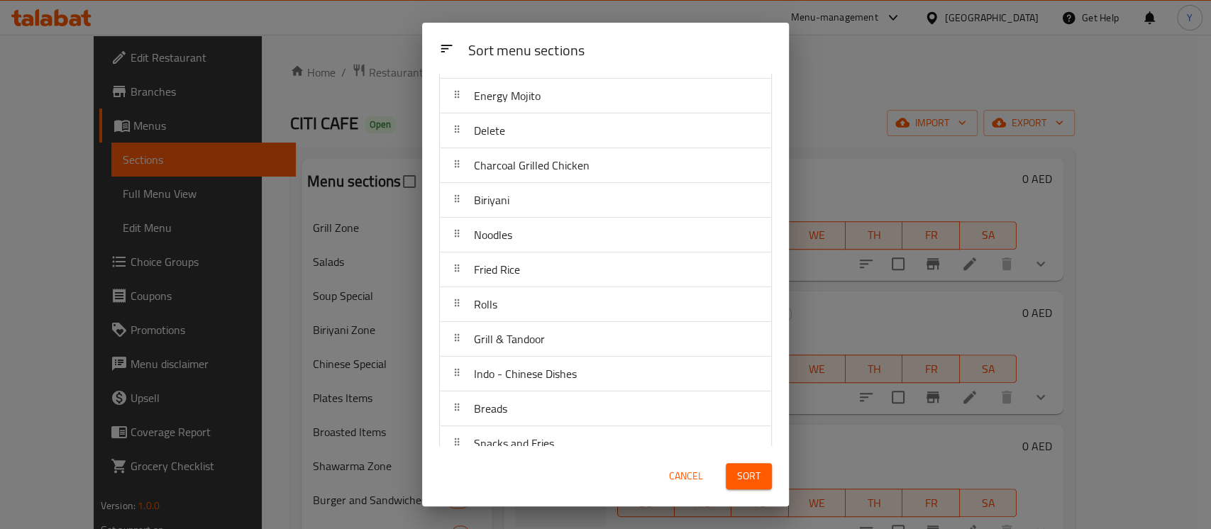
click at [732, 480] on button "Sort" at bounding box center [749, 476] width 46 height 26
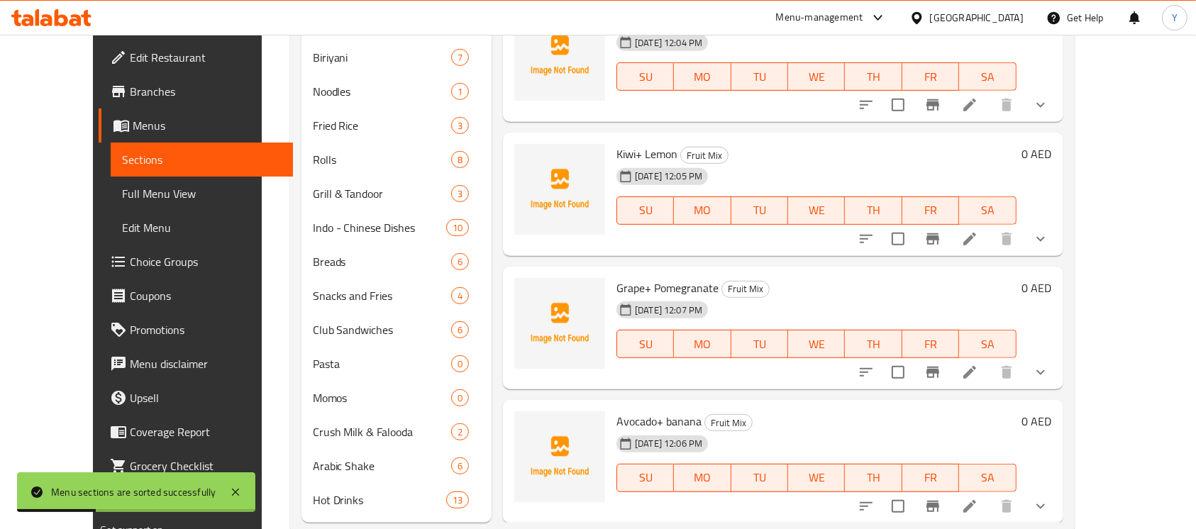
scroll to position [729, 0]
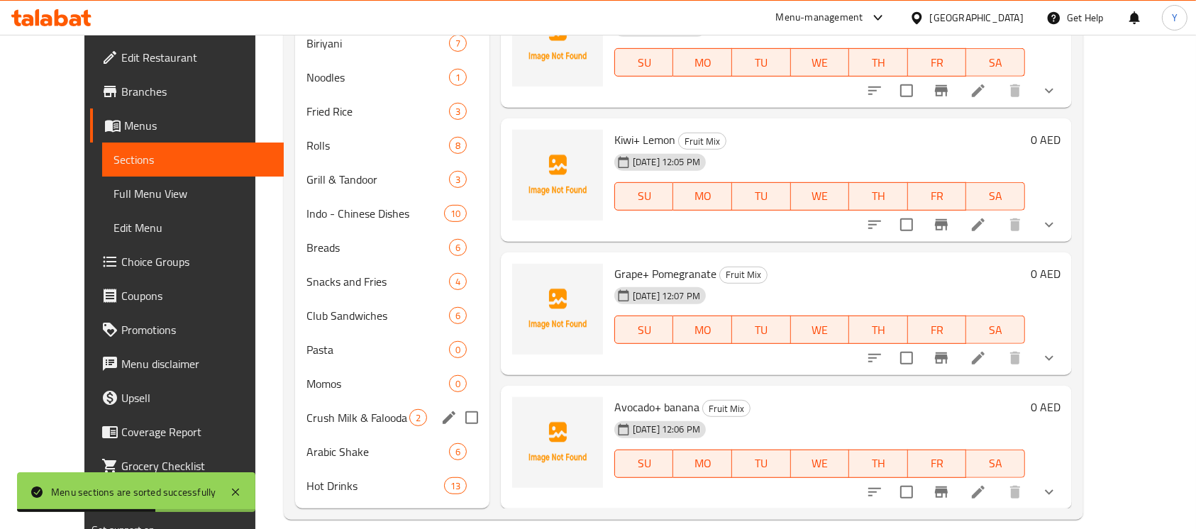
click at [355, 419] on span "Crush Milk & Falooda" at bounding box center [358, 417] width 103 height 17
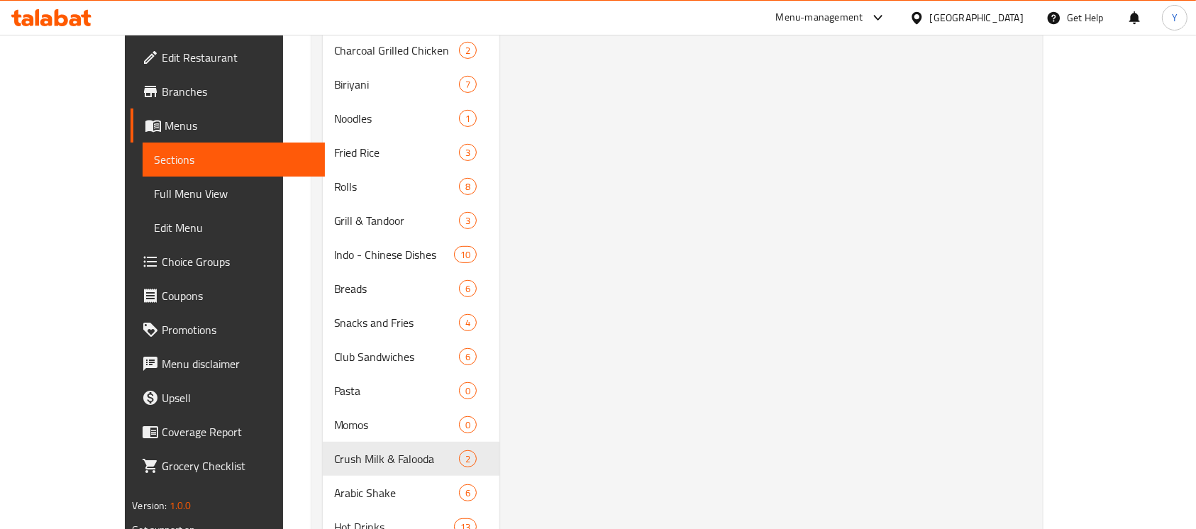
scroll to position [737, 0]
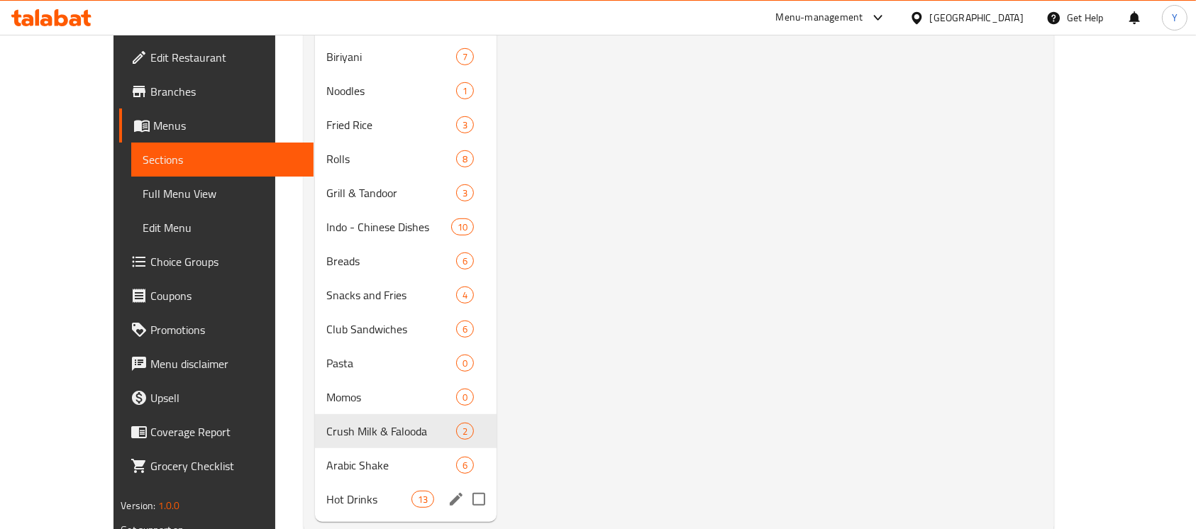
drag, startPoint x: 456, startPoint y: 471, endPoint x: 453, endPoint y: 459, distance: 12.4
click at [464, 485] on input "Menu sections" at bounding box center [479, 500] width 30 height 30
checkbox input "true"
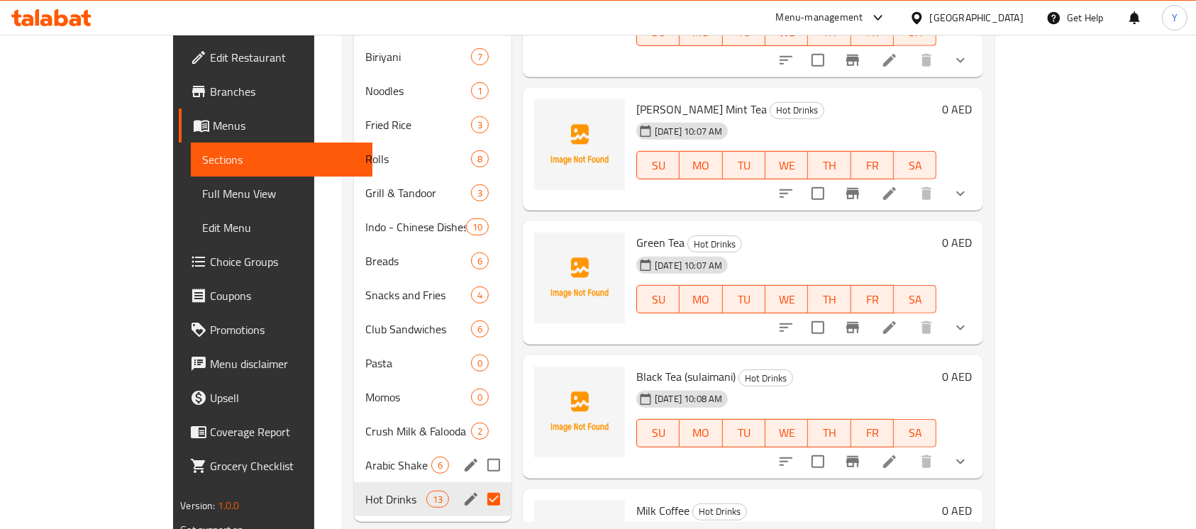
click at [479, 451] on input "Menu sections" at bounding box center [494, 466] width 30 height 30
checkbox input "true"
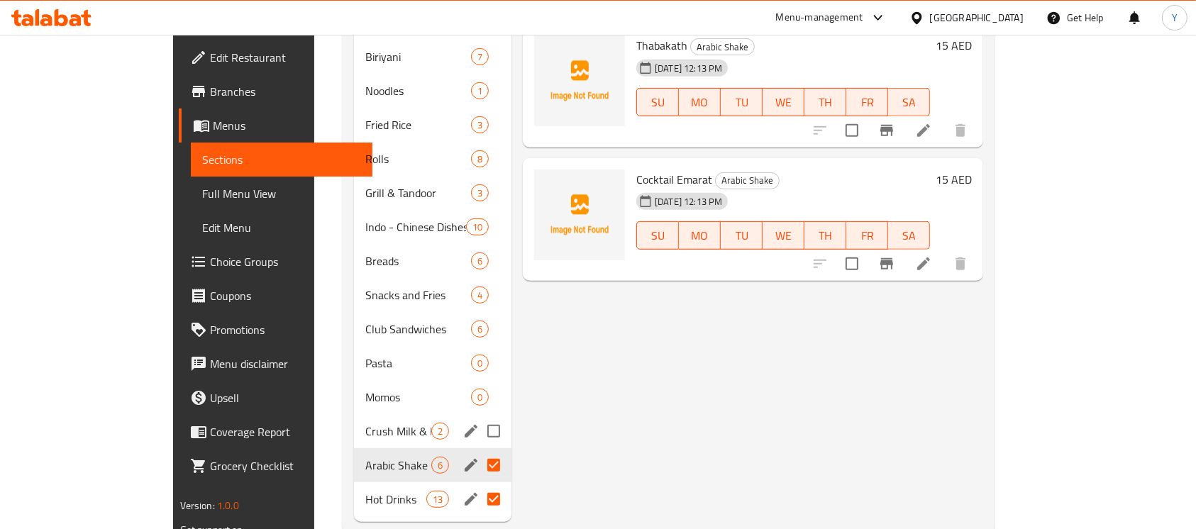
click at [479, 417] on input "Menu sections" at bounding box center [494, 432] width 30 height 30
checkbox input "true"
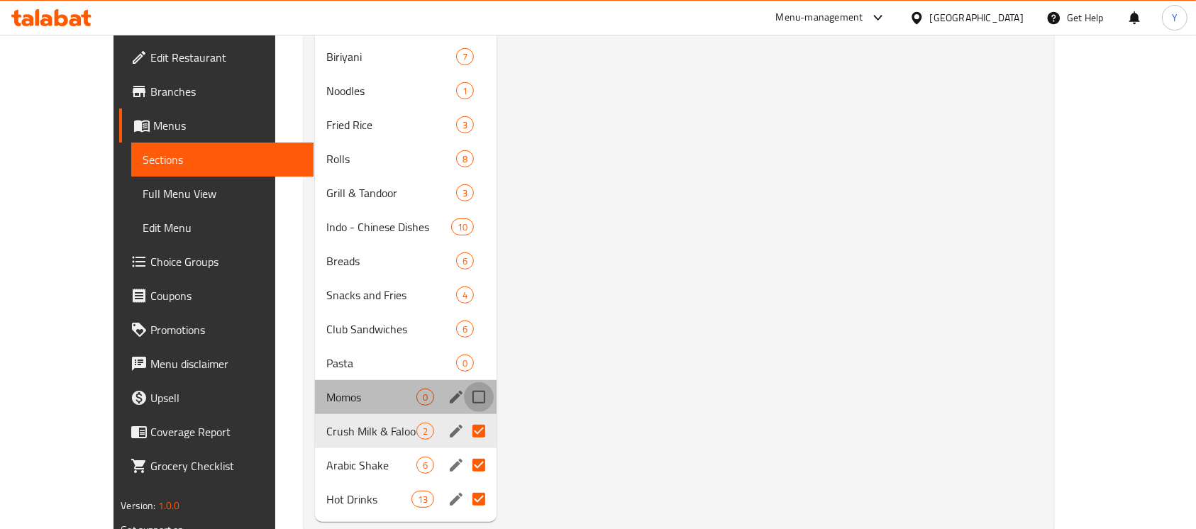
click at [464, 382] on input "Menu sections" at bounding box center [479, 397] width 30 height 30
checkbox input "true"
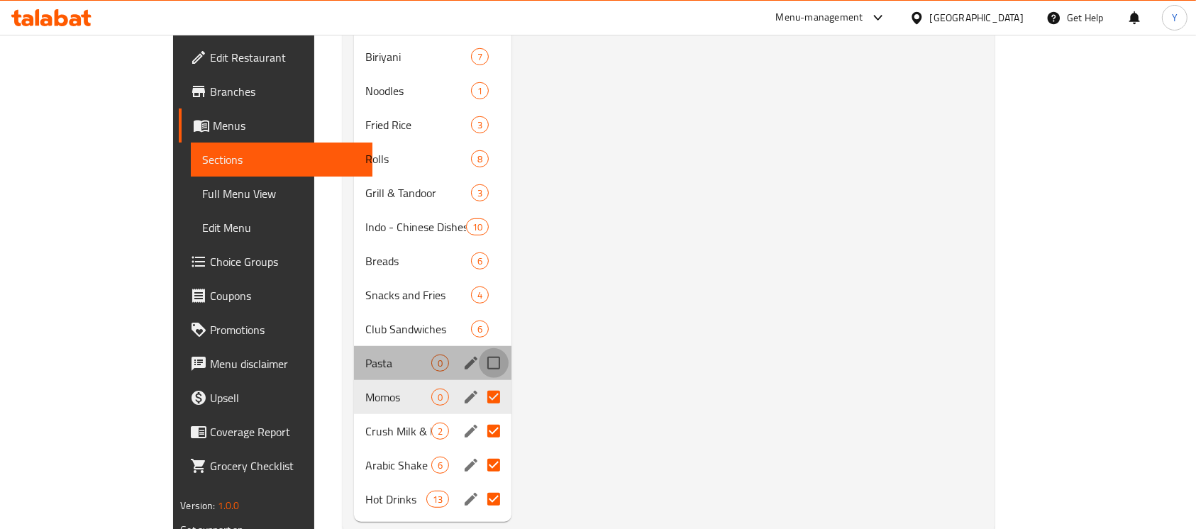
click at [479, 348] on input "Menu sections" at bounding box center [494, 363] width 30 height 30
checkbox input "true"
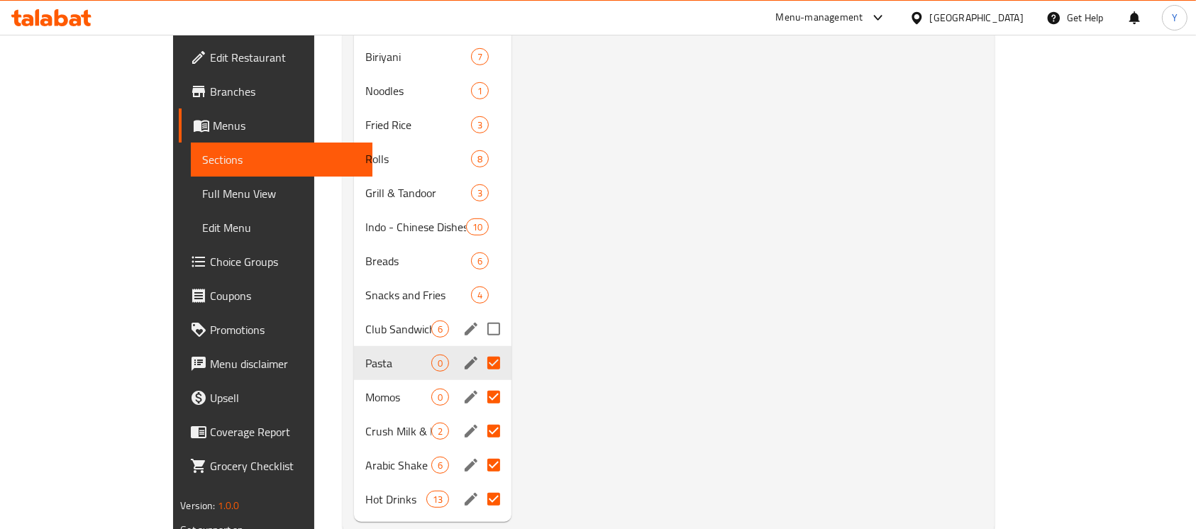
click at [479, 314] on input "Menu sections" at bounding box center [494, 329] width 30 height 30
checkbox input "true"
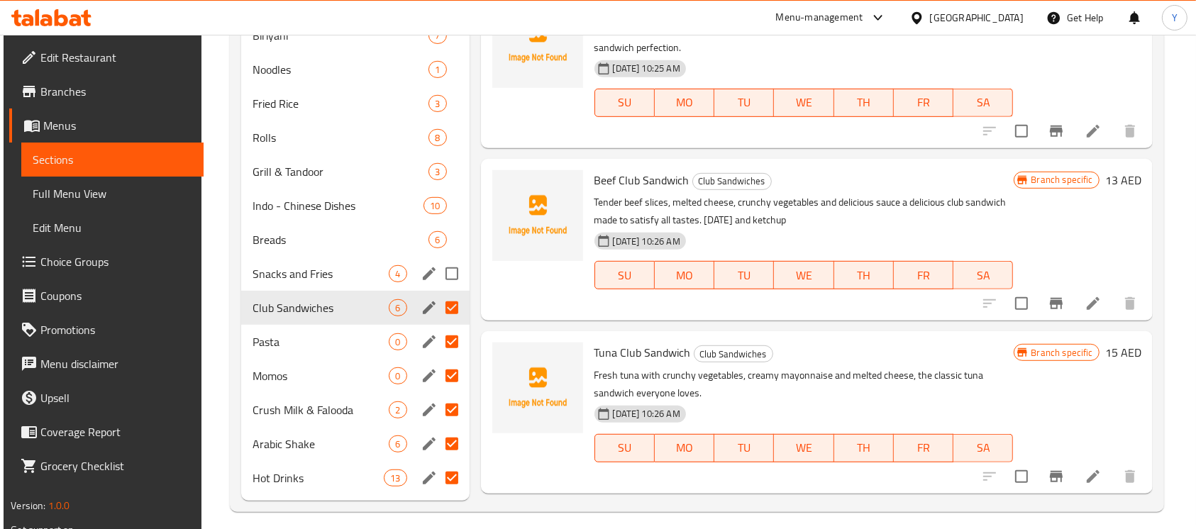
click at [452, 277] on input "Menu sections" at bounding box center [452, 274] width 30 height 30
checkbox input "true"
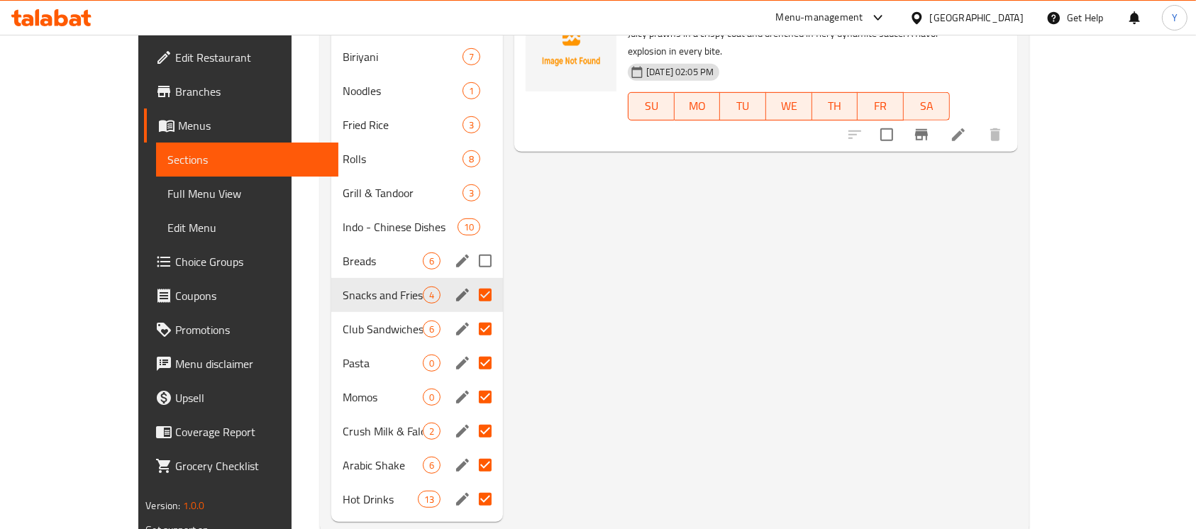
click at [470, 246] on input "Menu sections" at bounding box center [485, 261] width 30 height 30
checkbox input "true"
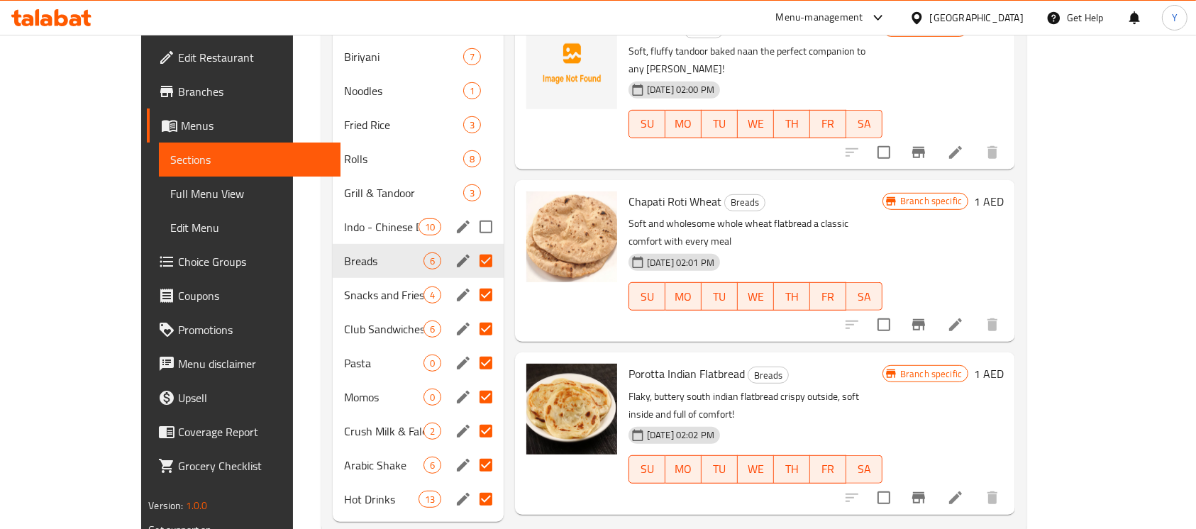
click at [471, 214] on input "Menu sections" at bounding box center [486, 227] width 30 height 30
checkbox input "true"
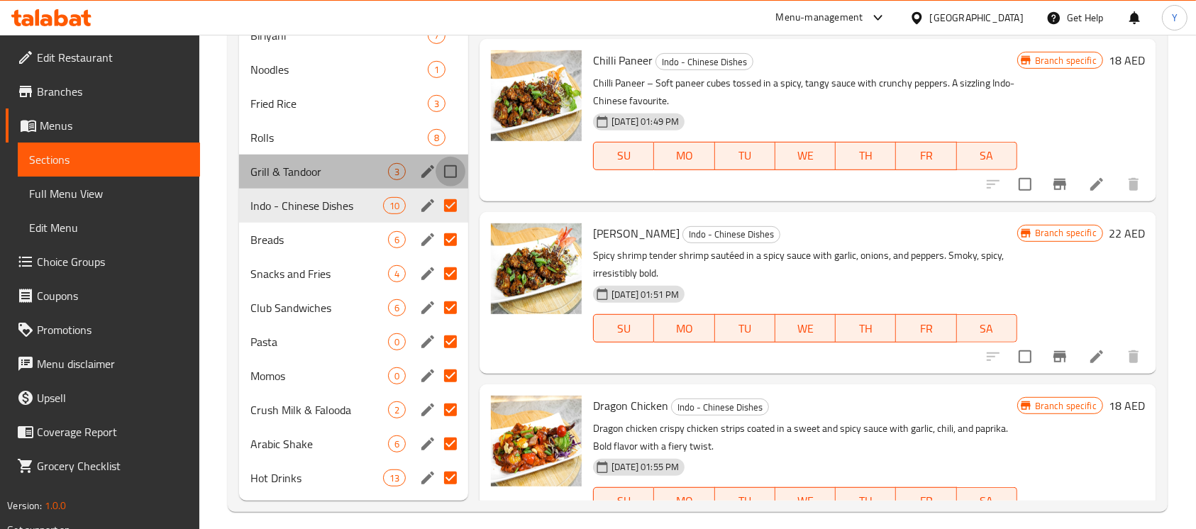
click at [452, 180] on input "Menu sections" at bounding box center [451, 172] width 30 height 30
checkbox input "true"
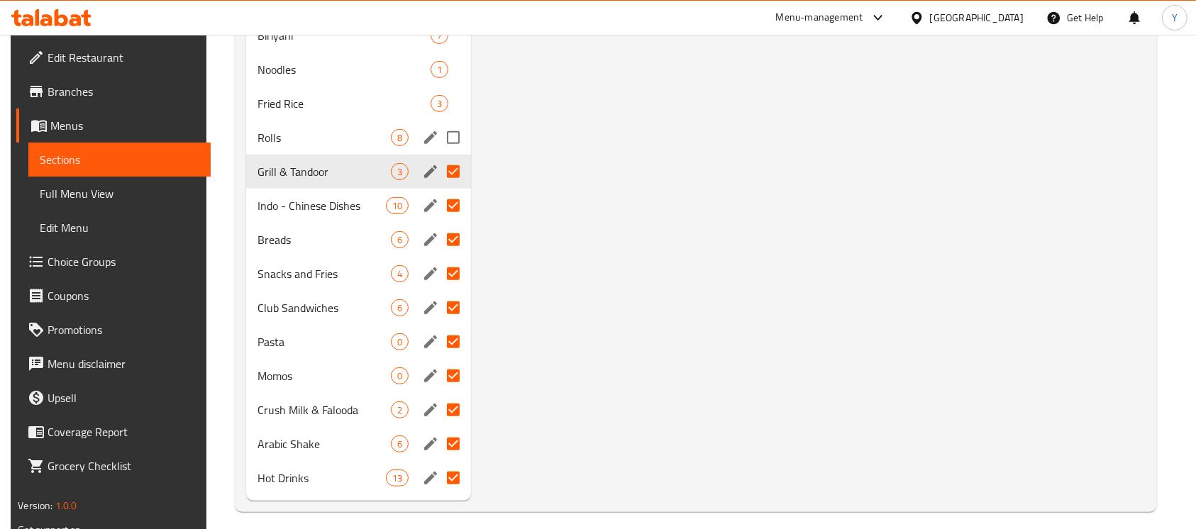
click at [453, 145] on input "Menu sections" at bounding box center [454, 138] width 30 height 30
checkbox input "true"
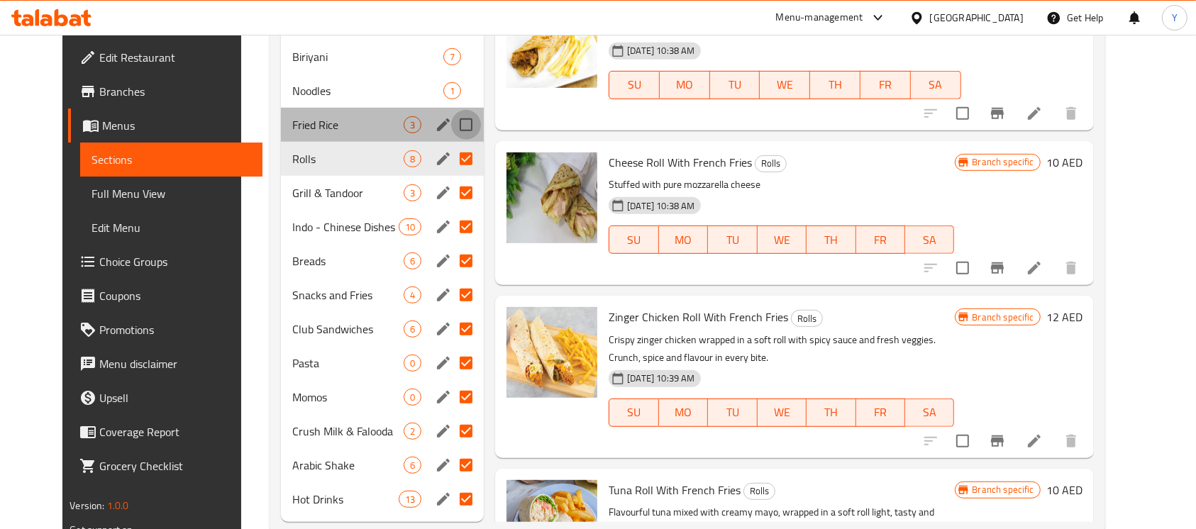
click at [451, 110] on input "Menu sections" at bounding box center [466, 125] width 30 height 30
checkbox input "true"
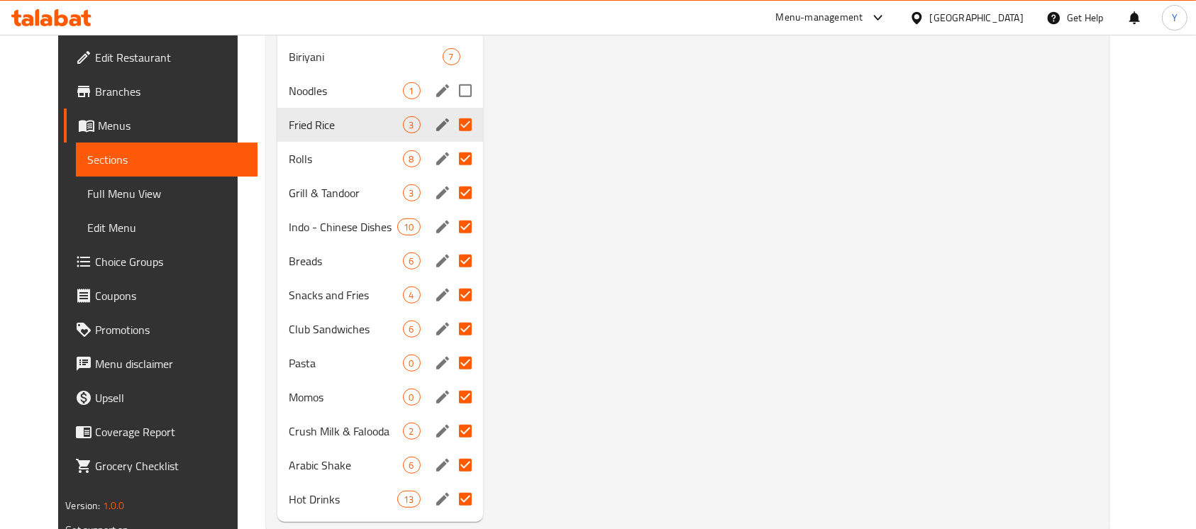
click at [451, 76] on input "Menu sections" at bounding box center [466, 91] width 30 height 30
checkbox input "true"
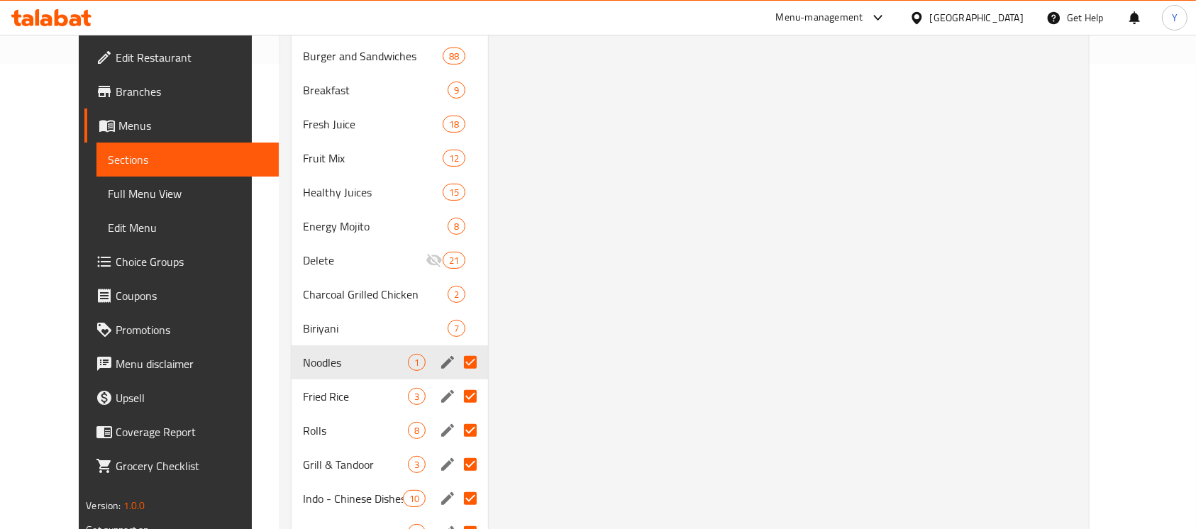
scroll to position [454, 0]
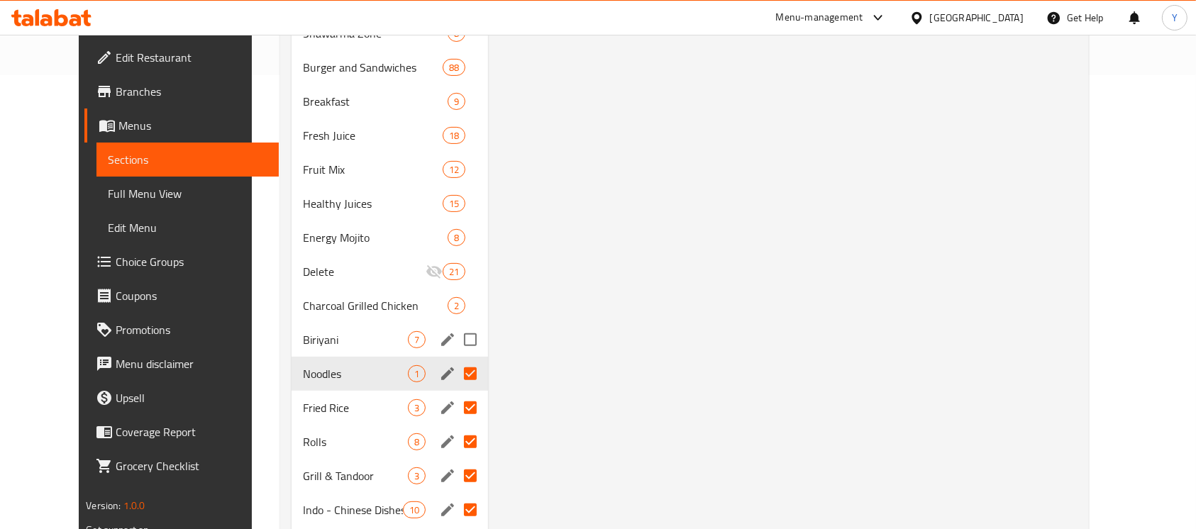
click at [456, 325] on input "Menu sections" at bounding box center [471, 340] width 30 height 30
checkbox input "true"
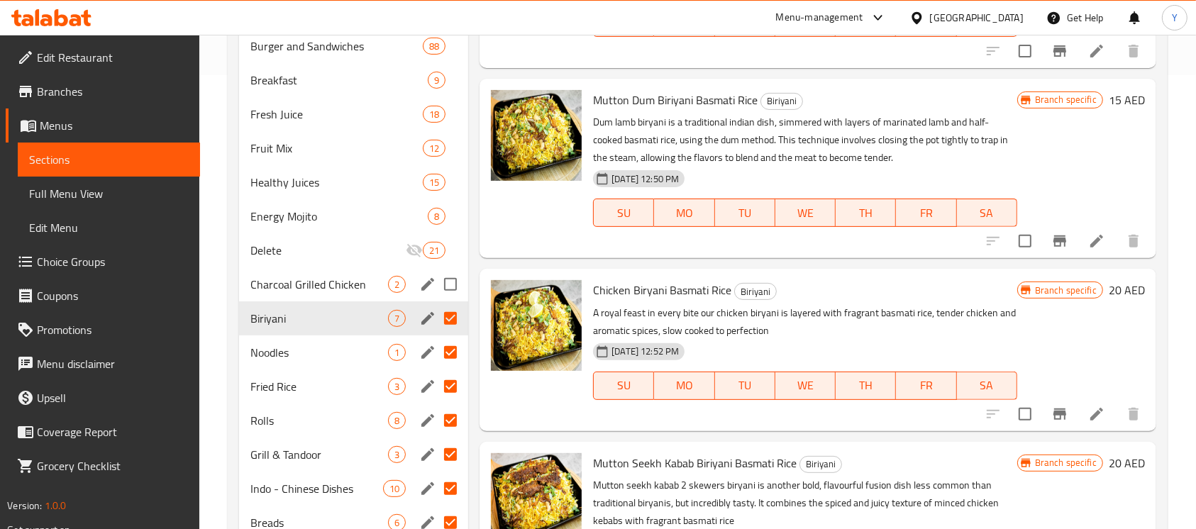
click at [448, 284] on input "Menu sections" at bounding box center [451, 285] width 30 height 30
checkbox input "true"
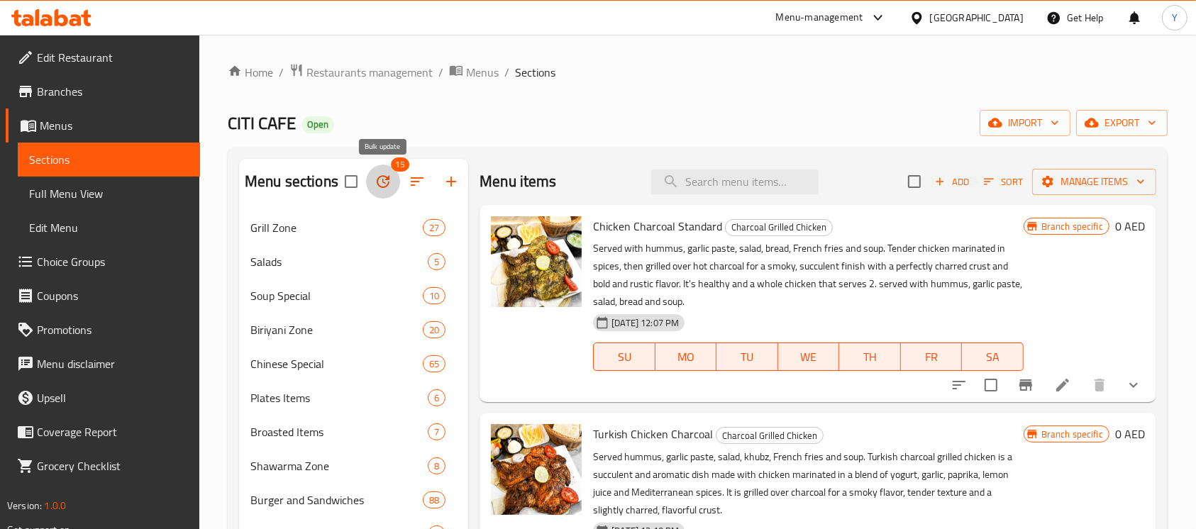
click at [387, 178] on icon "button" at bounding box center [383, 181] width 13 height 13
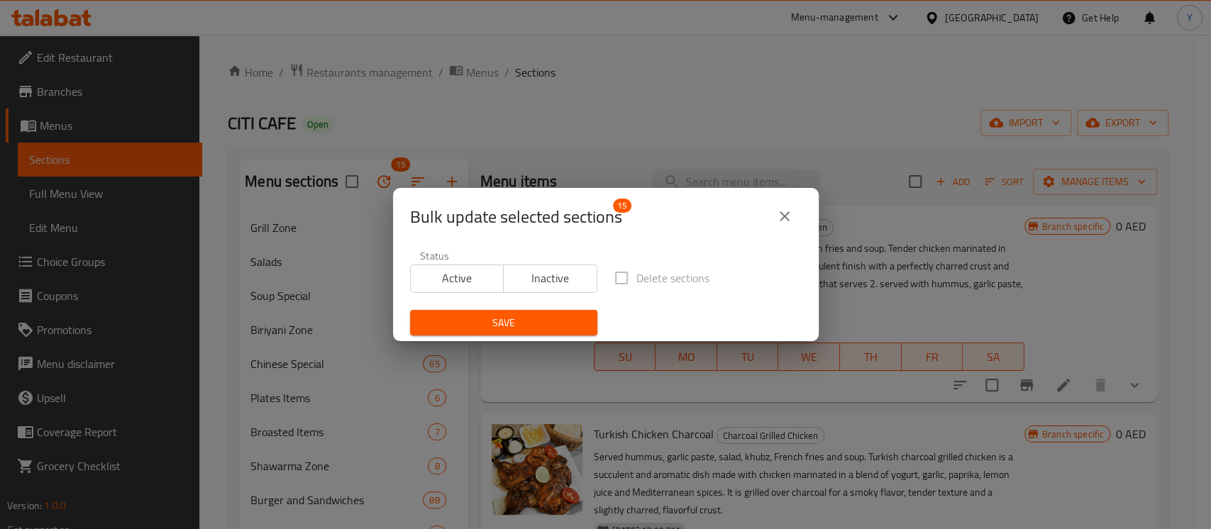
click at [555, 261] on div "Active Inactive" at bounding box center [503, 271] width 187 height 43
click at [548, 270] on span "Inactive" at bounding box center [550, 278] width 82 height 21
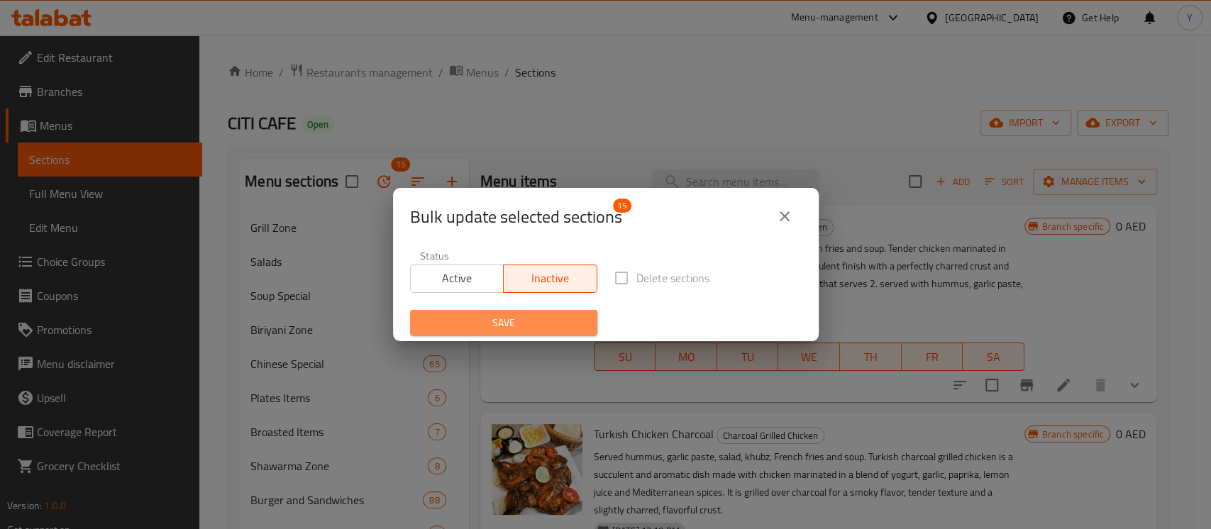
click at [522, 313] on button "Save" at bounding box center [503, 323] width 187 height 26
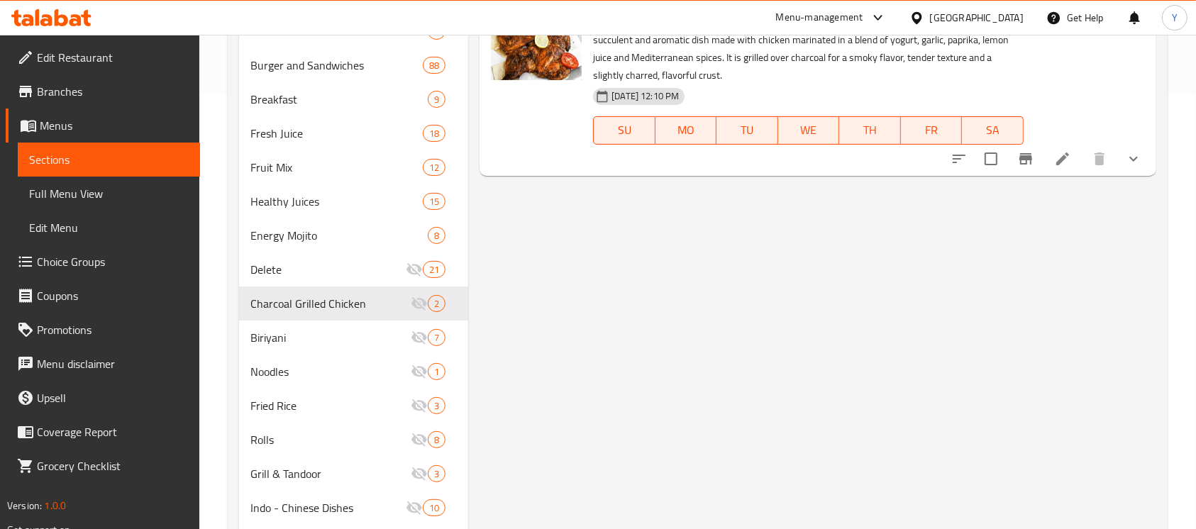
scroll to position [417, 0]
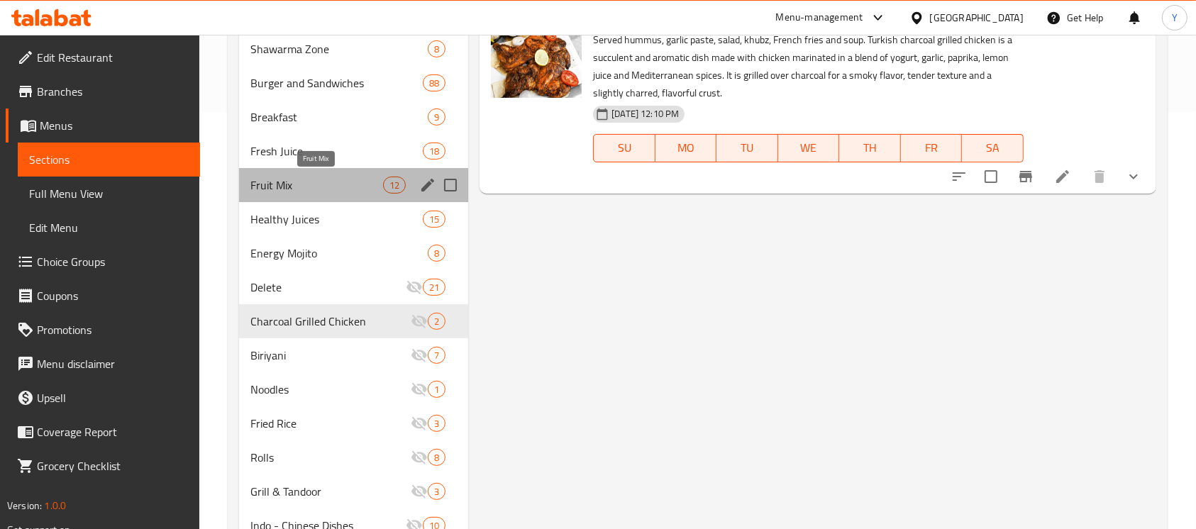
click at [325, 191] on span "Fruit Mix" at bounding box center [316, 185] width 133 height 17
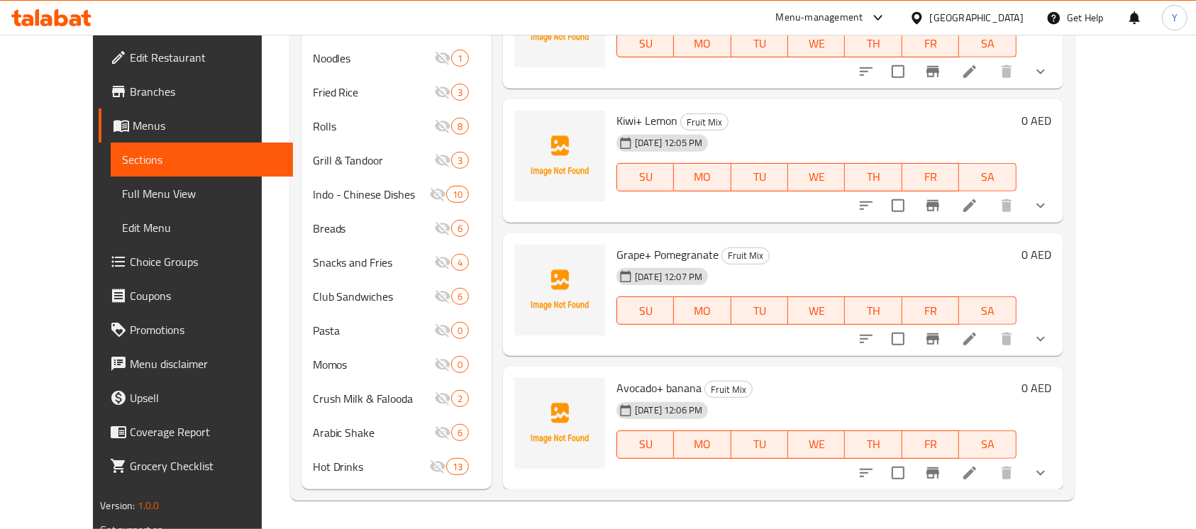
scroll to position [285, 0]
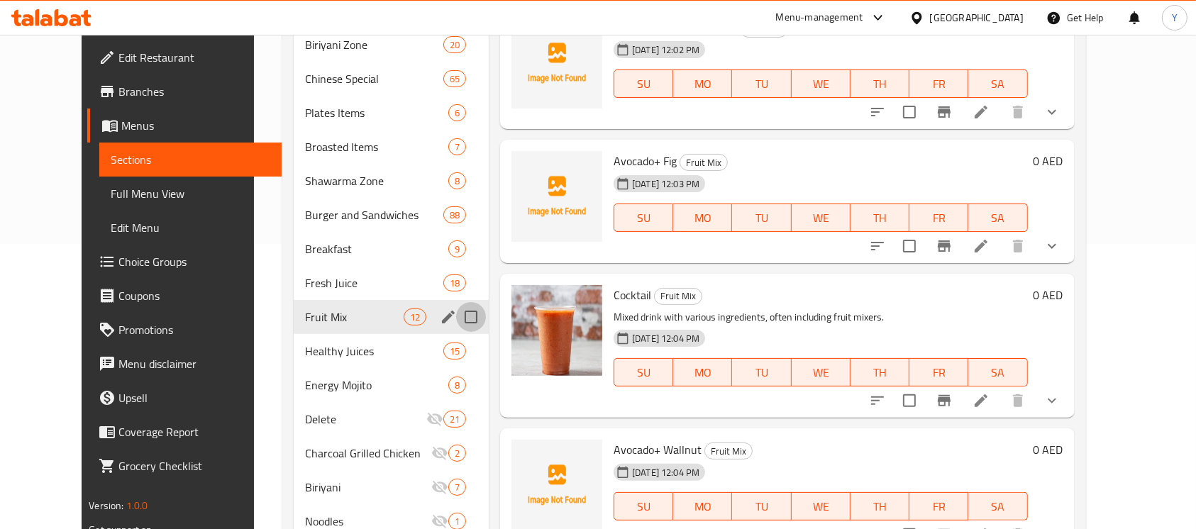
click at [456, 314] on input "Menu sections" at bounding box center [471, 317] width 30 height 30
checkbox input "true"
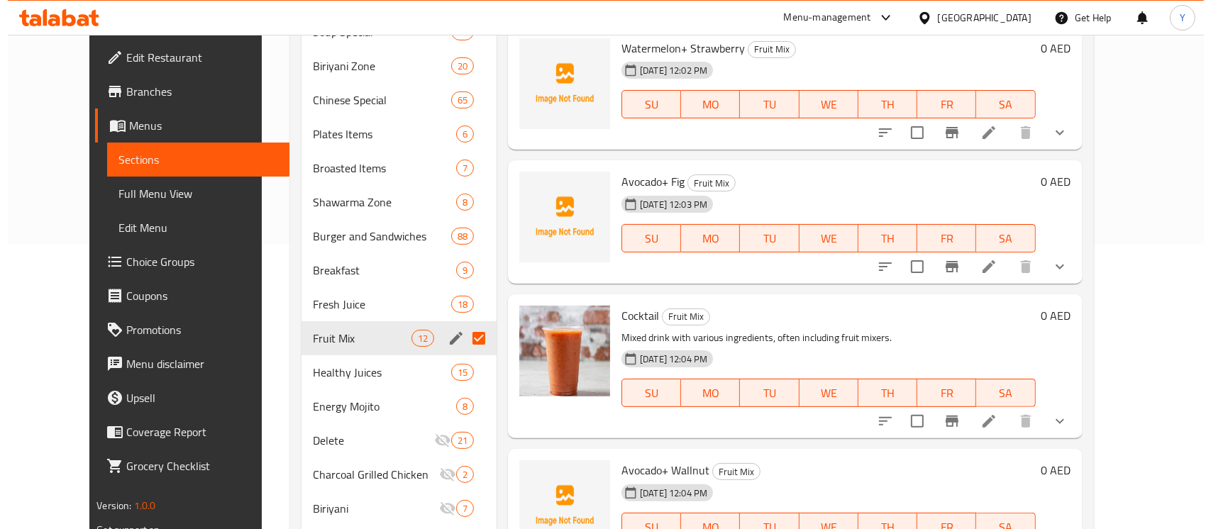
scroll to position [0, 0]
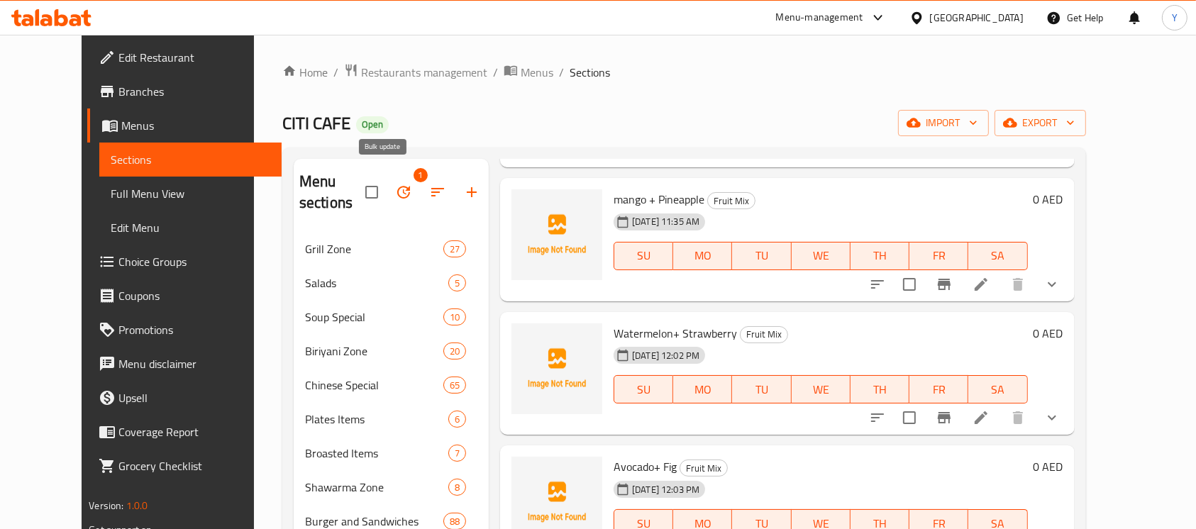
click at [387, 175] on button "button" at bounding box center [404, 192] width 34 height 34
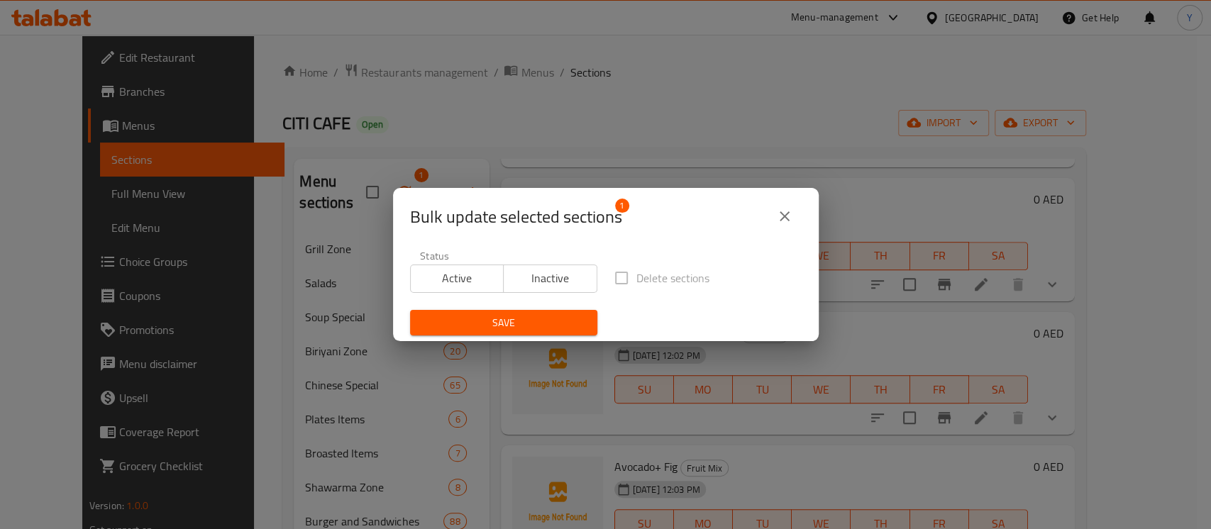
click at [565, 281] on span "Inactive" at bounding box center [550, 278] width 82 height 21
click at [503, 324] on span "Save" at bounding box center [503, 323] width 165 height 18
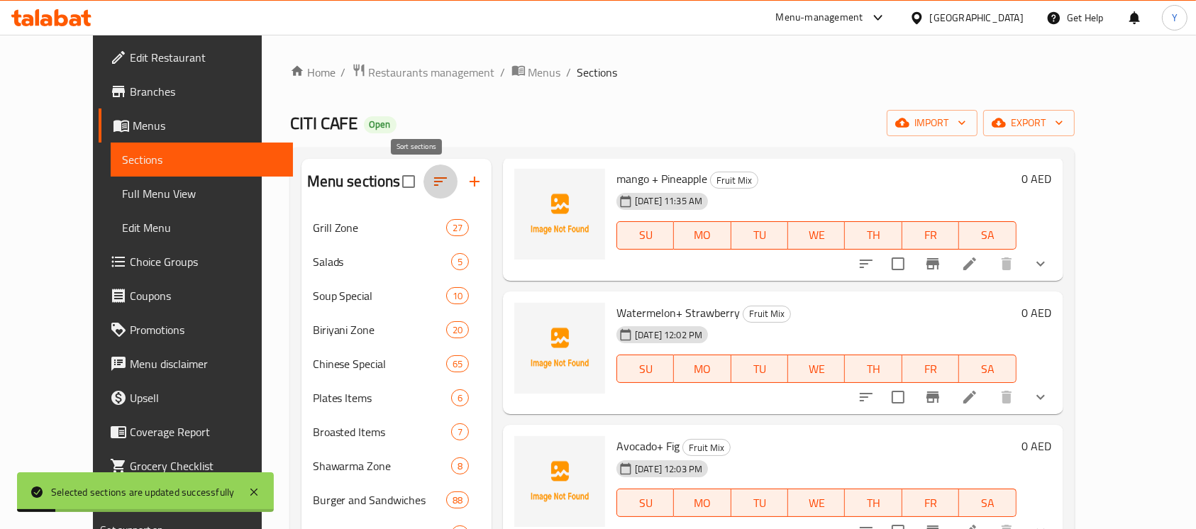
click at [432, 184] on icon "button" at bounding box center [440, 181] width 17 height 17
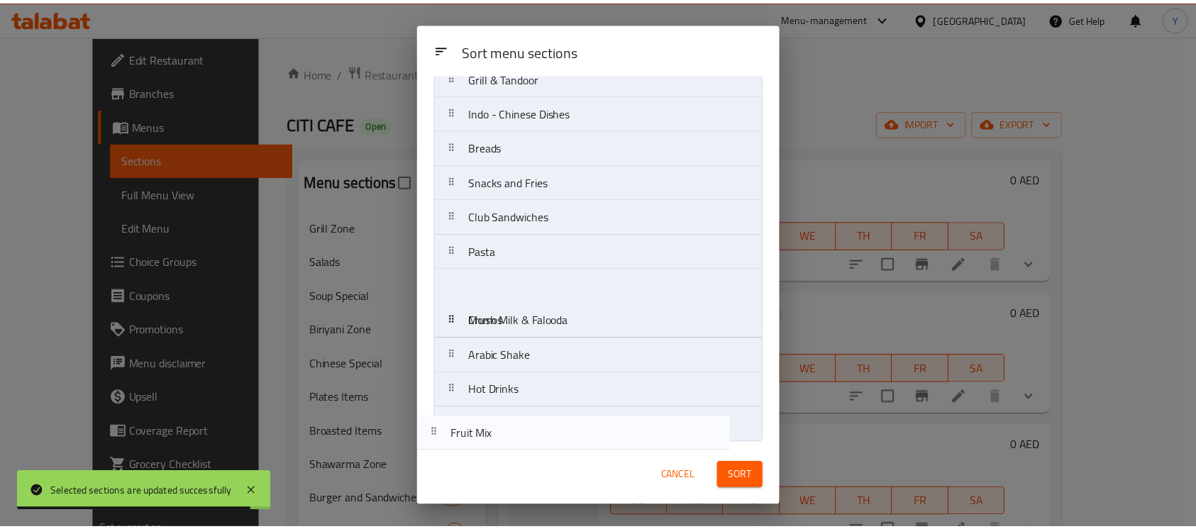
scroll to position [715, 0]
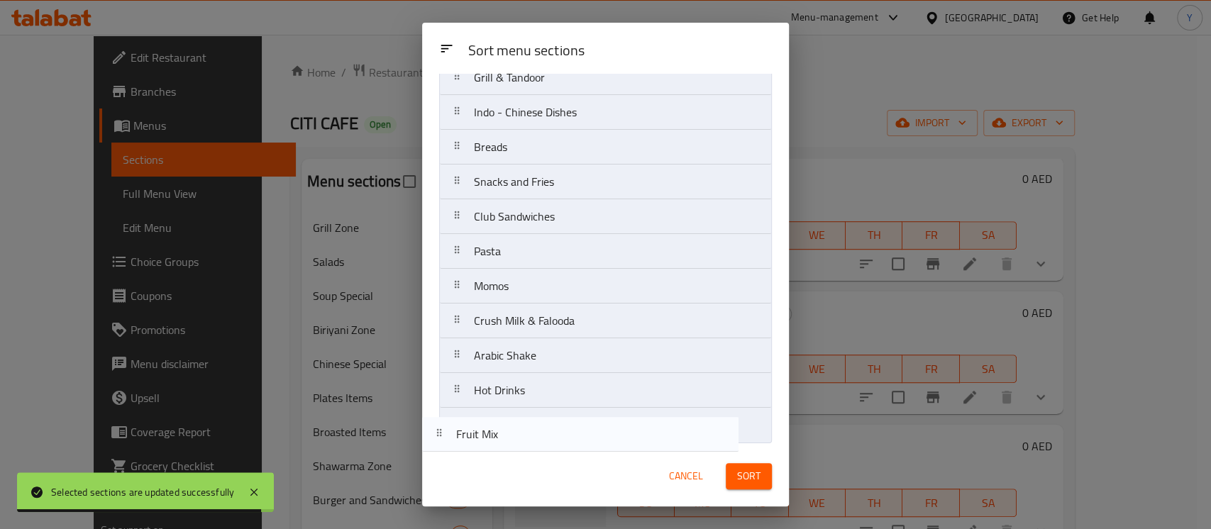
drag, startPoint x: 597, startPoint y: 275, endPoint x: 578, endPoint y: 439, distance: 164.2
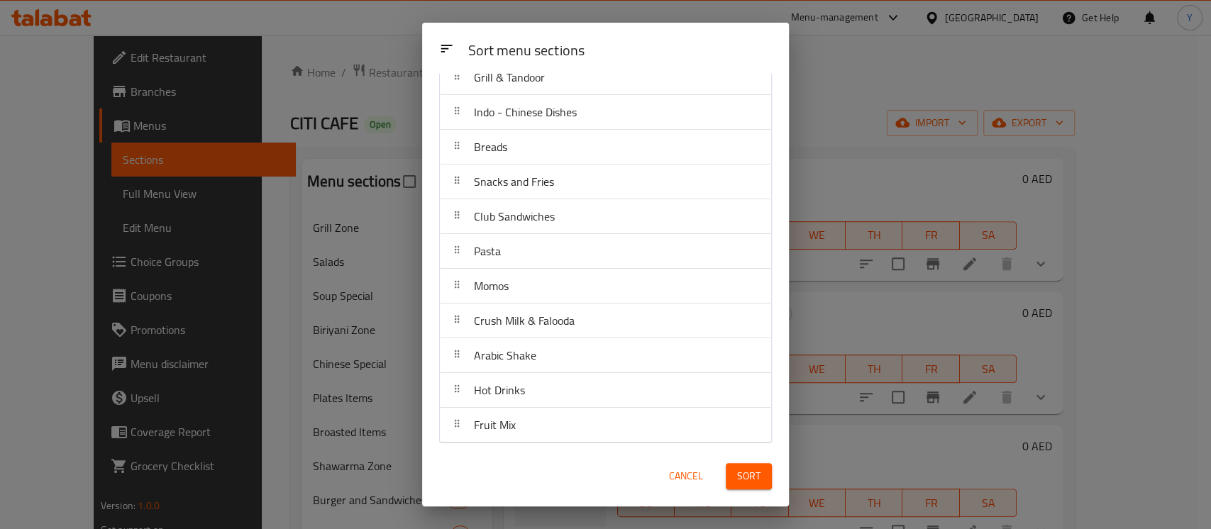
drag, startPoint x: 758, startPoint y: 477, endPoint x: 750, endPoint y: 484, distance: 10.5
click at [757, 477] on span "Sort" at bounding box center [748, 477] width 23 height 18
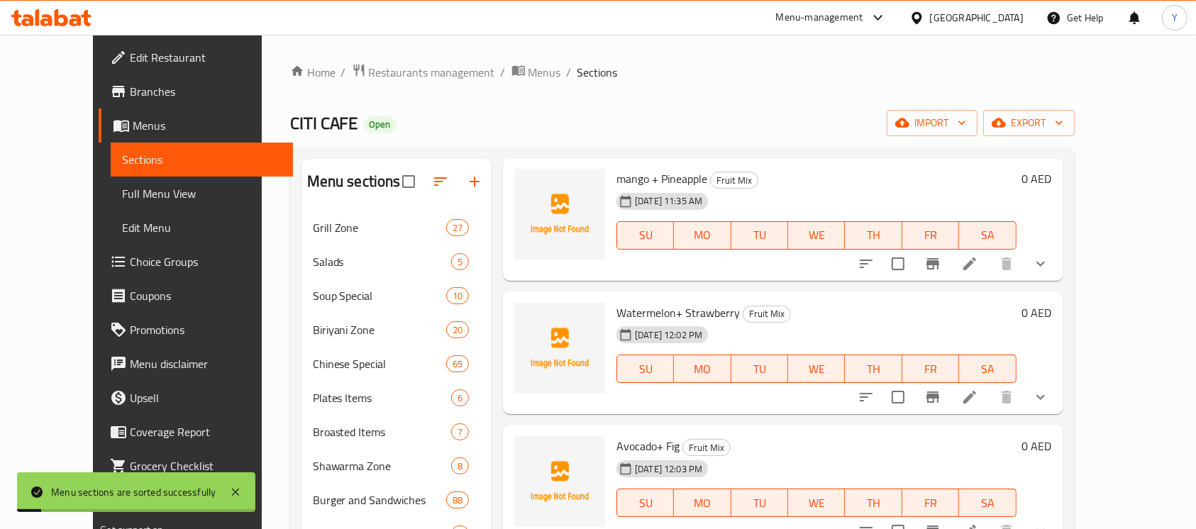
click at [470, 182] on icon "button" at bounding box center [475, 182] width 10 height 10
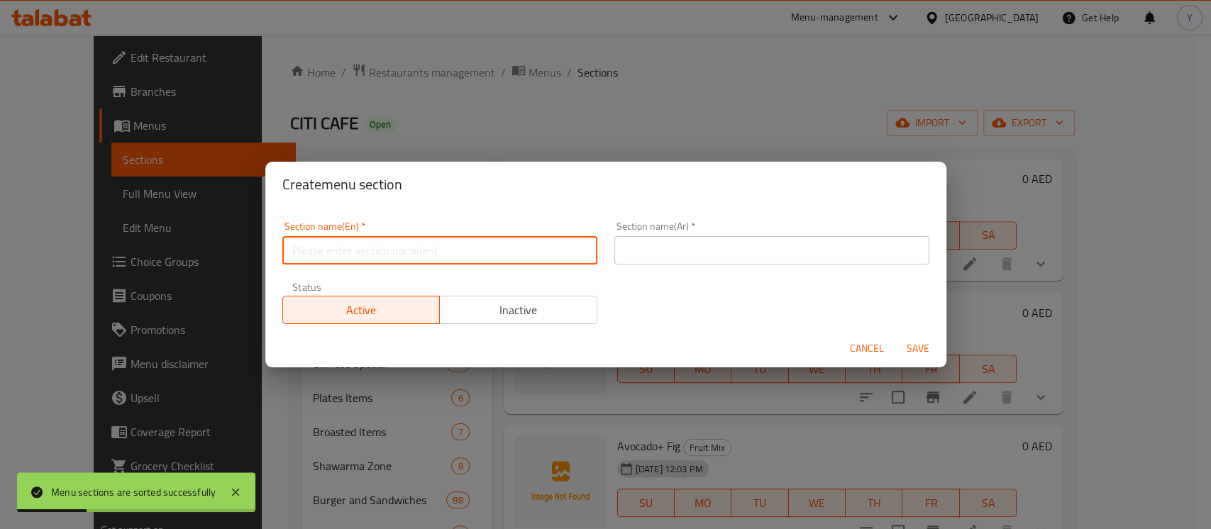
drag, startPoint x: 430, startPoint y: 250, endPoint x: 600, endPoint y: 272, distance: 171.1
click at [430, 250] on input "text" at bounding box center [439, 250] width 315 height 28
type input "Mix Juices"
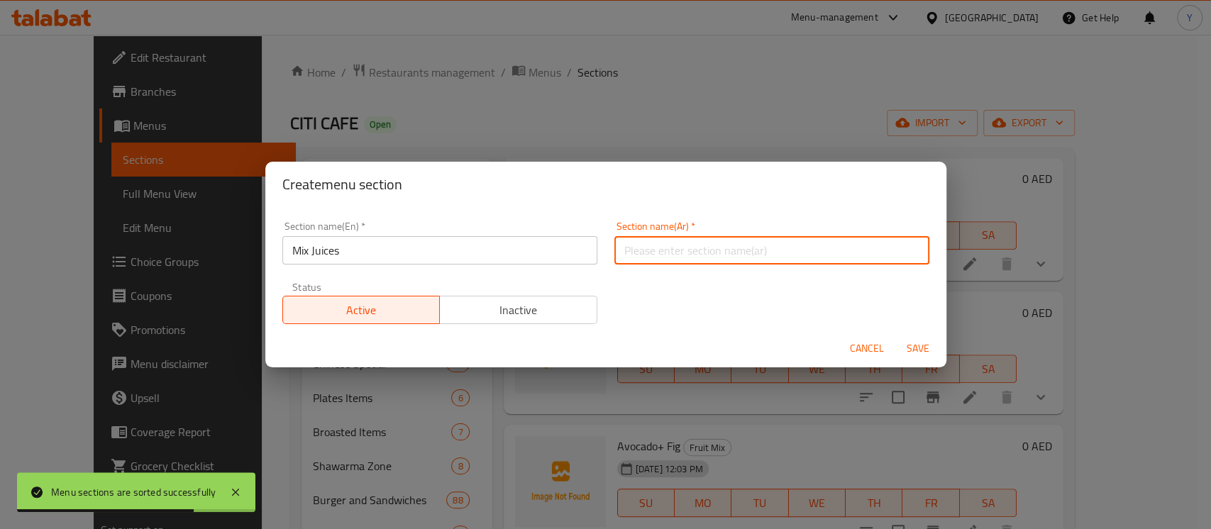
click at [736, 249] on input "text" at bounding box center [771, 250] width 315 height 28
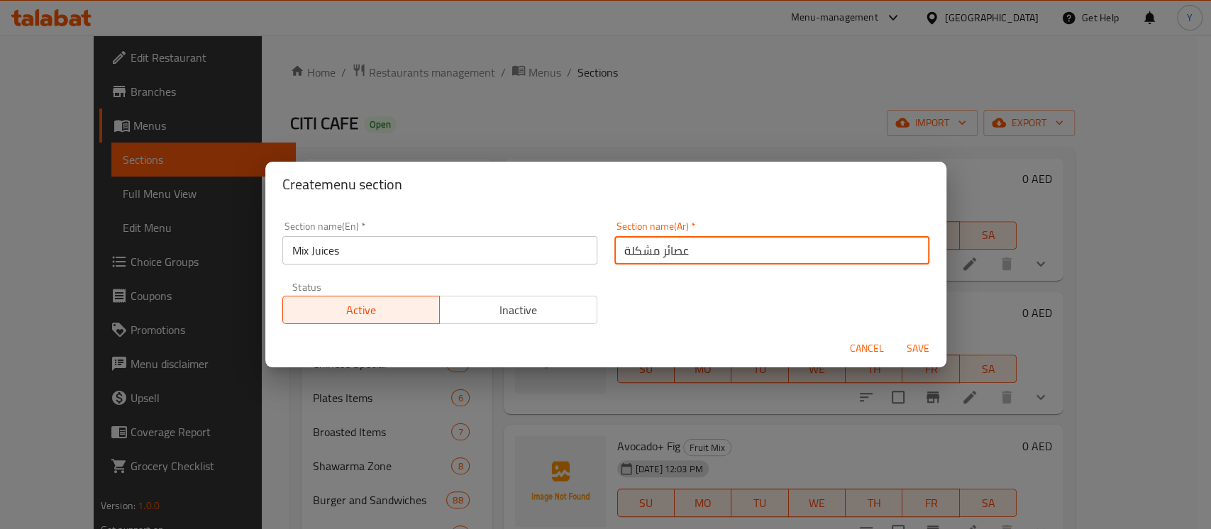
type input "عصائر مشكلة"
click at [895, 336] on button "Save" at bounding box center [917, 349] width 45 height 26
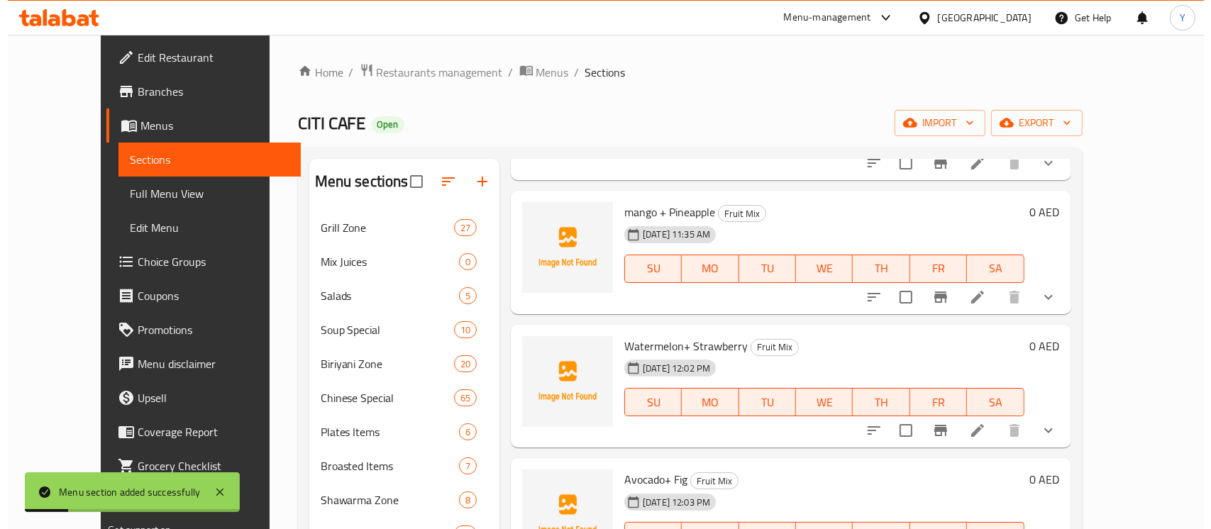
scroll to position [588, 0]
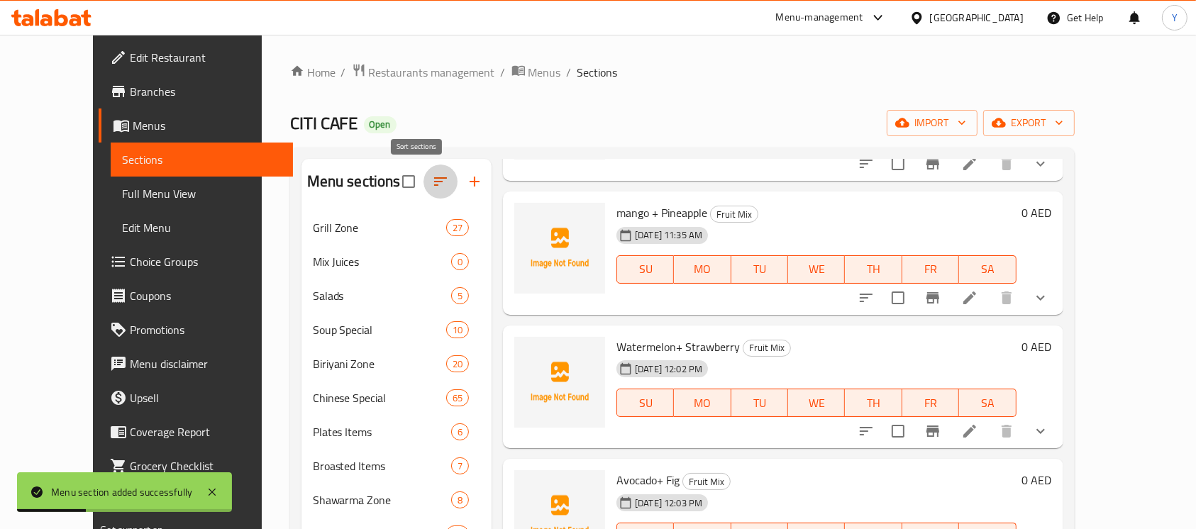
click at [432, 184] on icon "button" at bounding box center [440, 181] width 17 height 17
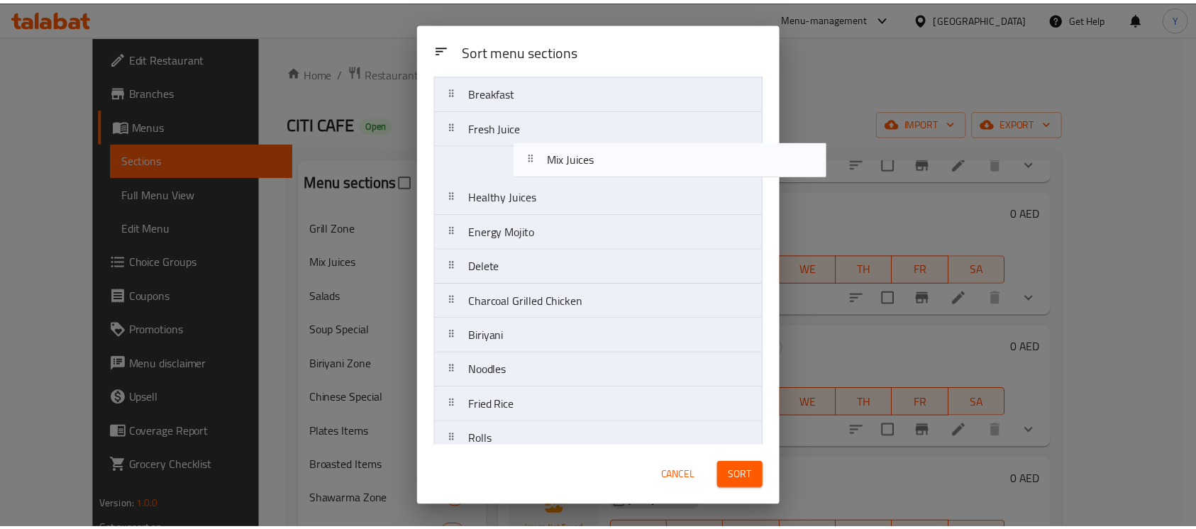
scroll to position [346, 0]
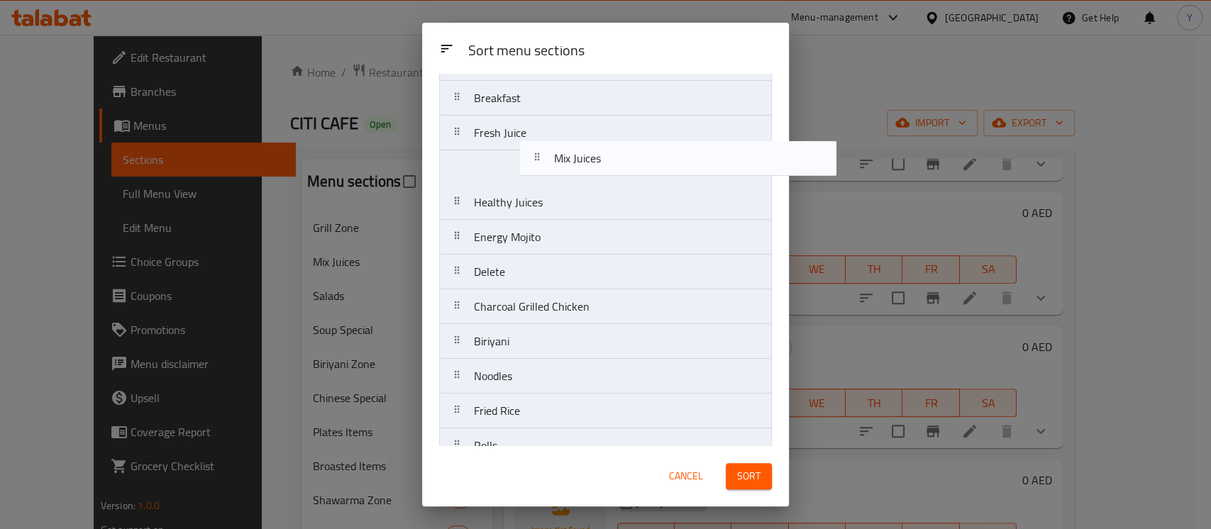
drag, startPoint x: 514, startPoint y: 170, endPoint x: 594, endPoint y: 168, distance: 80.2
click at [594, 168] on nav "Grill Zone Mix Juices Salads Soup Special Biriyani Zone Chinese Special Plates …" at bounding box center [605, 306] width 333 height 1079
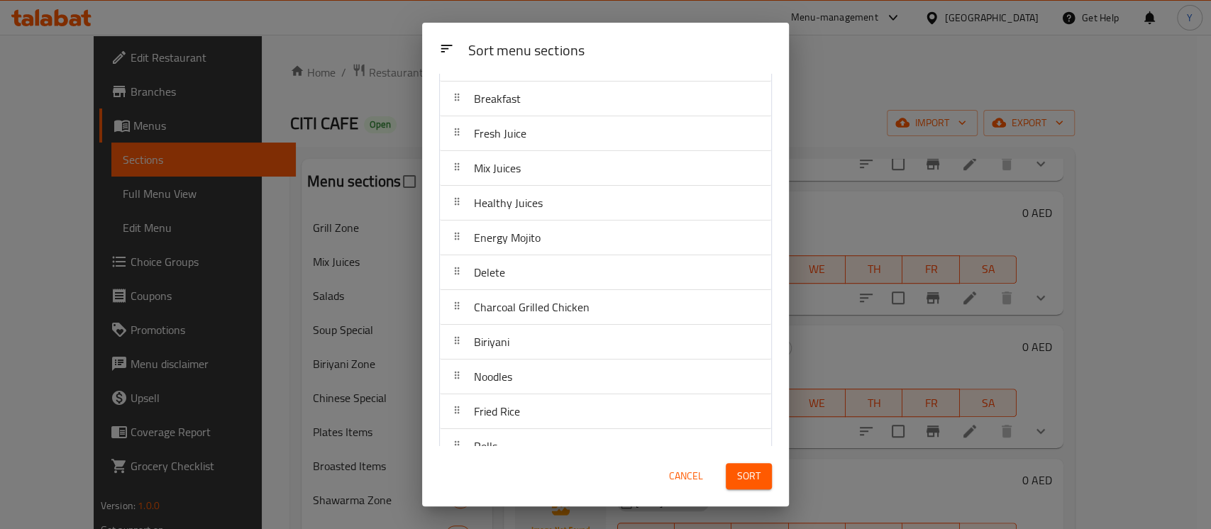
click at [764, 475] on button "Sort" at bounding box center [749, 476] width 46 height 26
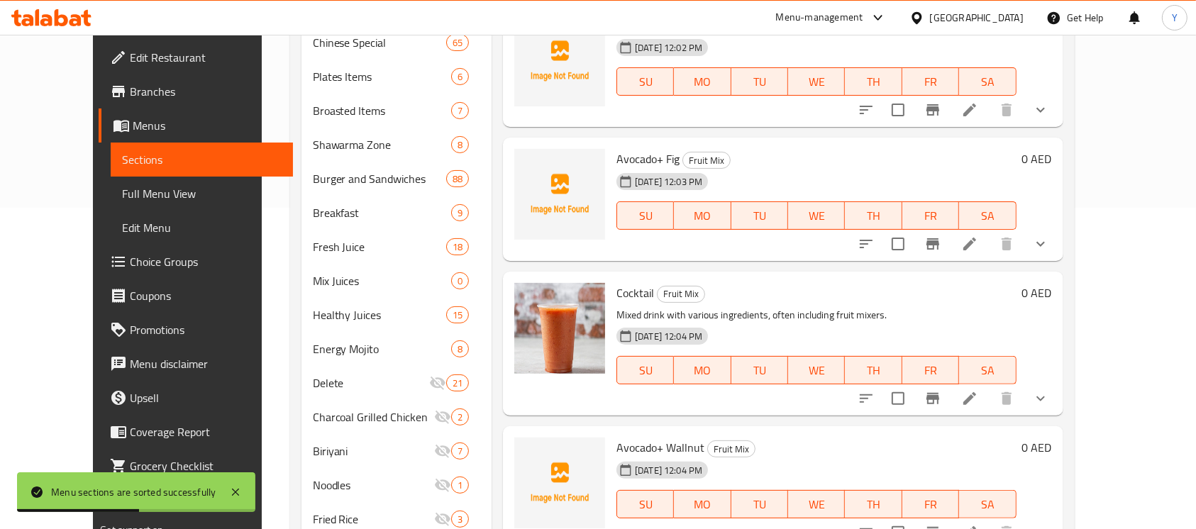
scroll to position [313, 0]
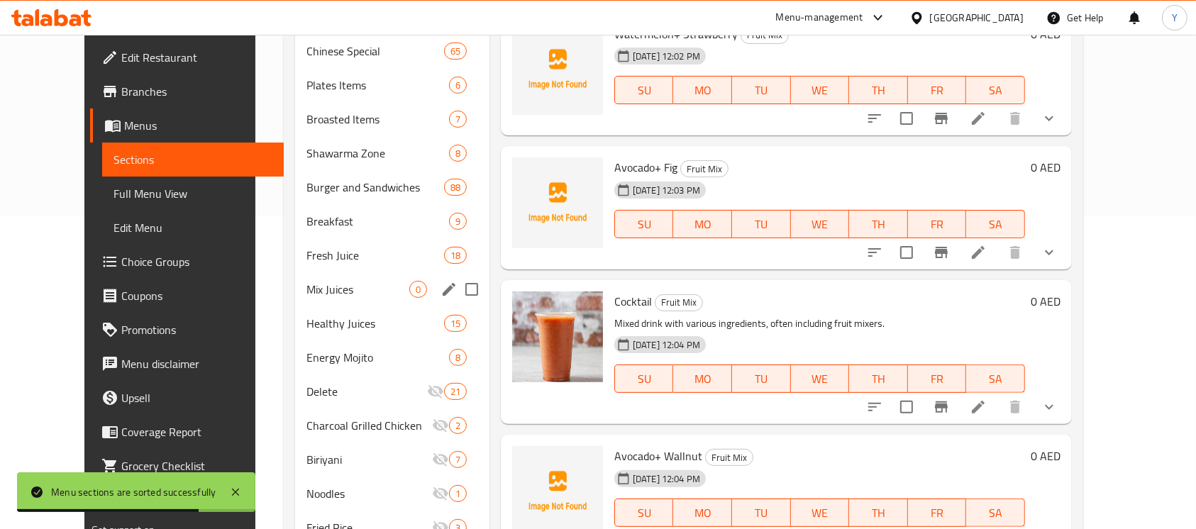
click at [337, 298] on div "Mix Juices 0" at bounding box center [392, 289] width 194 height 34
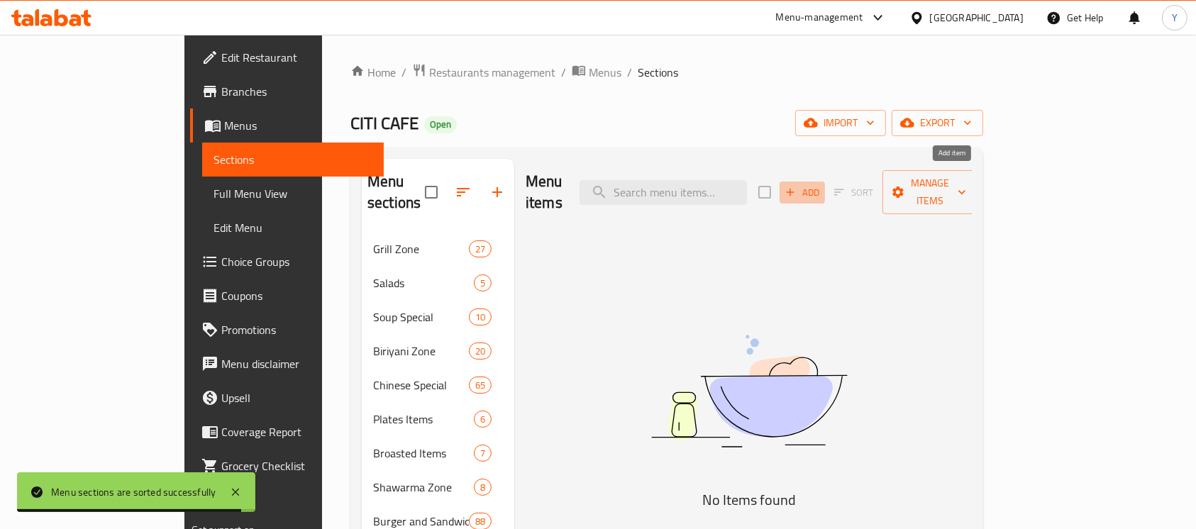
click at [822, 187] on span "Add" at bounding box center [802, 192] width 38 height 16
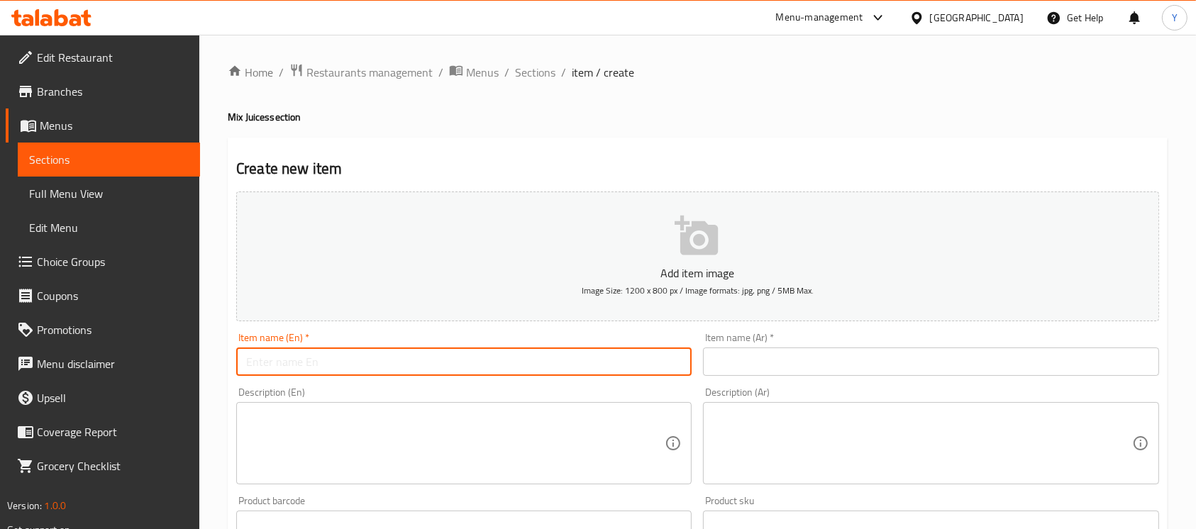
drag, startPoint x: 413, startPoint y: 351, endPoint x: 554, endPoint y: 379, distance: 143.9
click at [412, 351] on input "text" at bounding box center [464, 362] width 456 height 28
type input "Shater Special Mix"
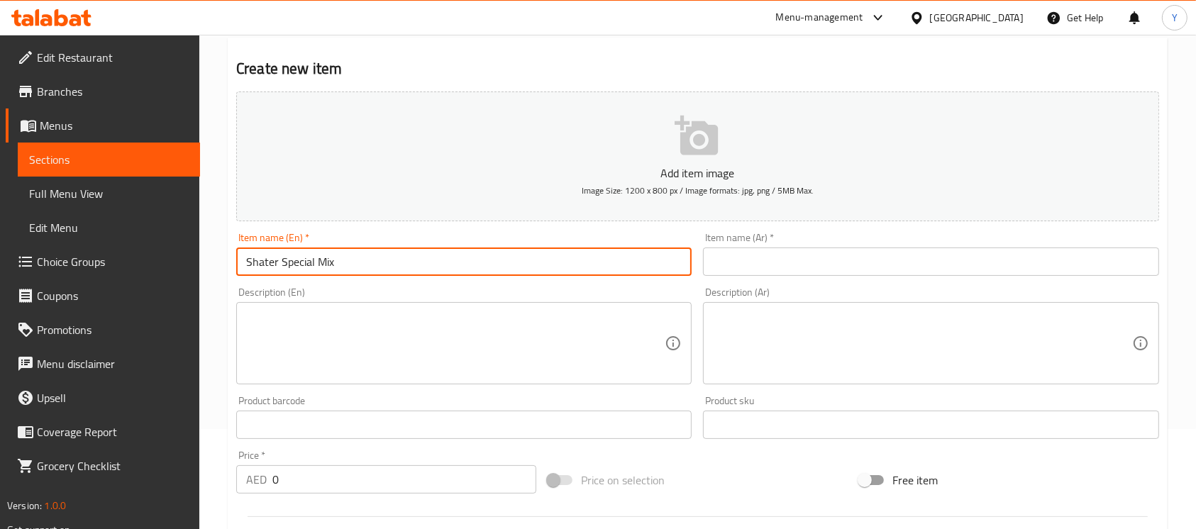
scroll to position [102, 0]
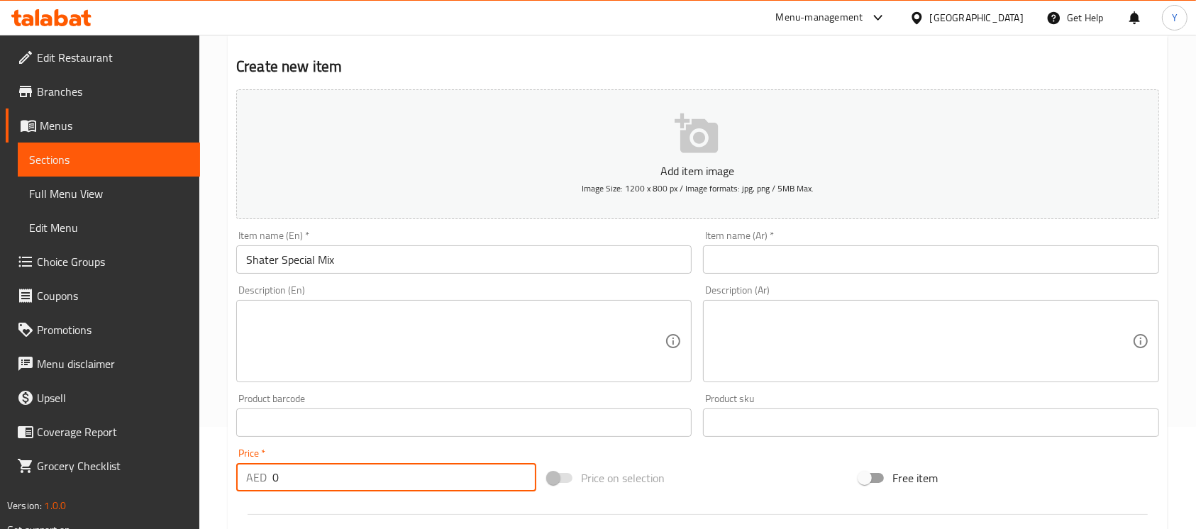
drag, startPoint x: 361, startPoint y: 475, endPoint x: 136, endPoint y: 487, distance: 225.2
click at [136, 487] on div "Edit Restaurant Branches Menus Sections Full Menu View Edit Menu Choice Groups …" at bounding box center [598, 417] width 1196 height 968
type input "19"
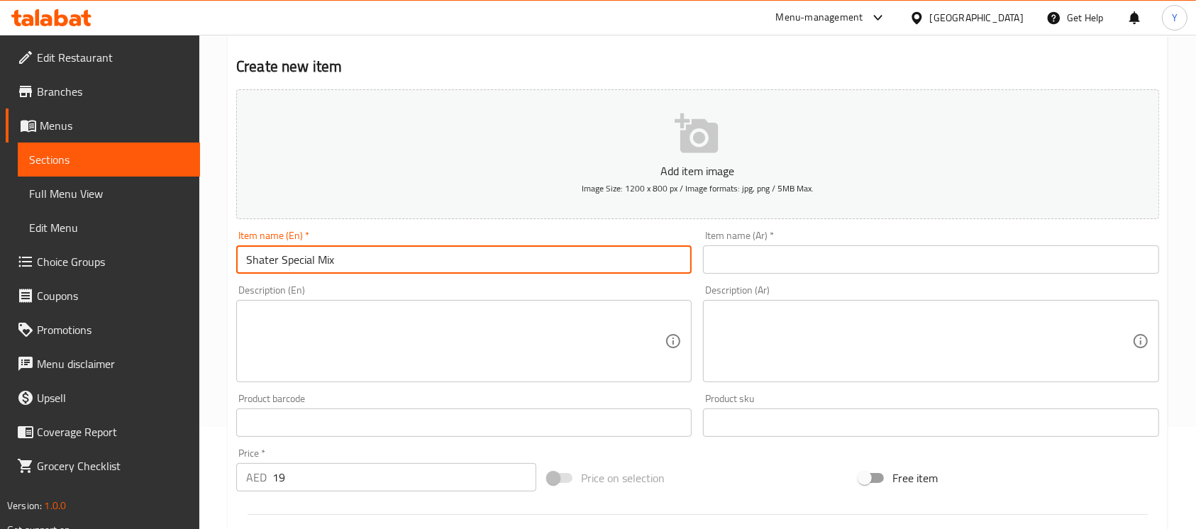
click at [412, 253] on input "Shater Special Mix" at bounding box center [464, 260] width 456 height 28
click at [389, 260] on input "Shater Special Mix Juice" at bounding box center [464, 260] width 456 height 28
click at [386, 263] on input "Shater Special Mix Juice" at bounding box center [464, 260] width 456 height 28
click at [385, 264] on input "Shater Special Mix Juice" at bounding box center [464, 260] width 456 height 28
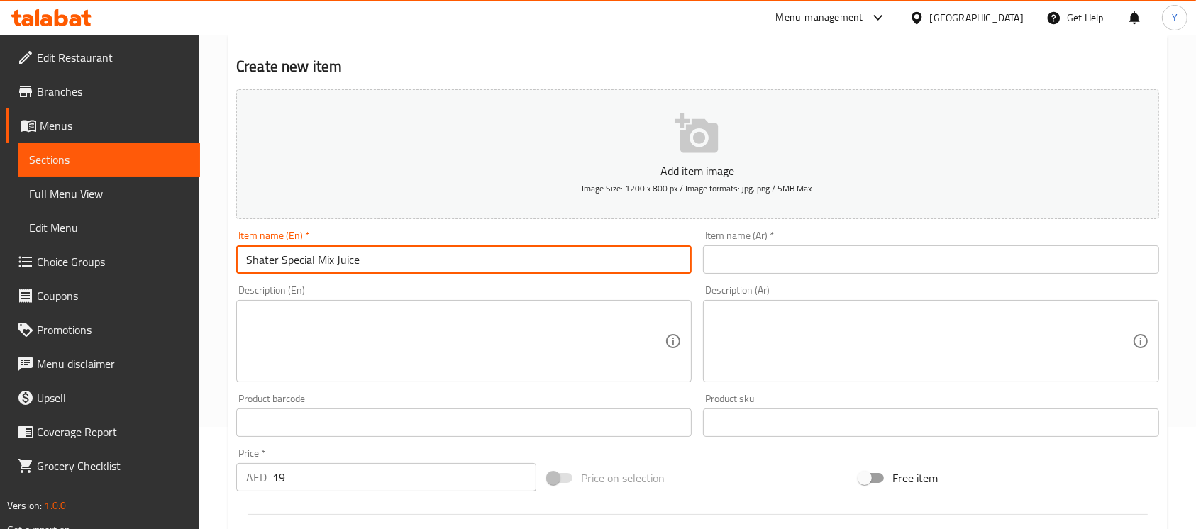
click at [385, 264] on input "Shater Special Mix Juice" at bounding box center [464, 260] width 456 height 28
type input "Shater Special Mix Juice"
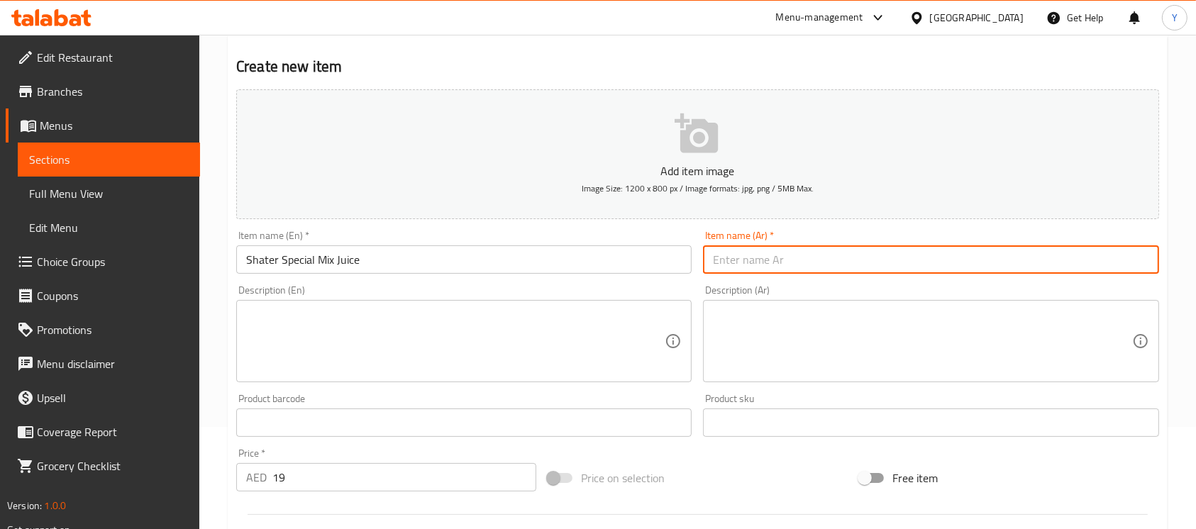
paste input "عصير شاتر ميكس خاص"
type input "عصير شاتر ميكس خاص"
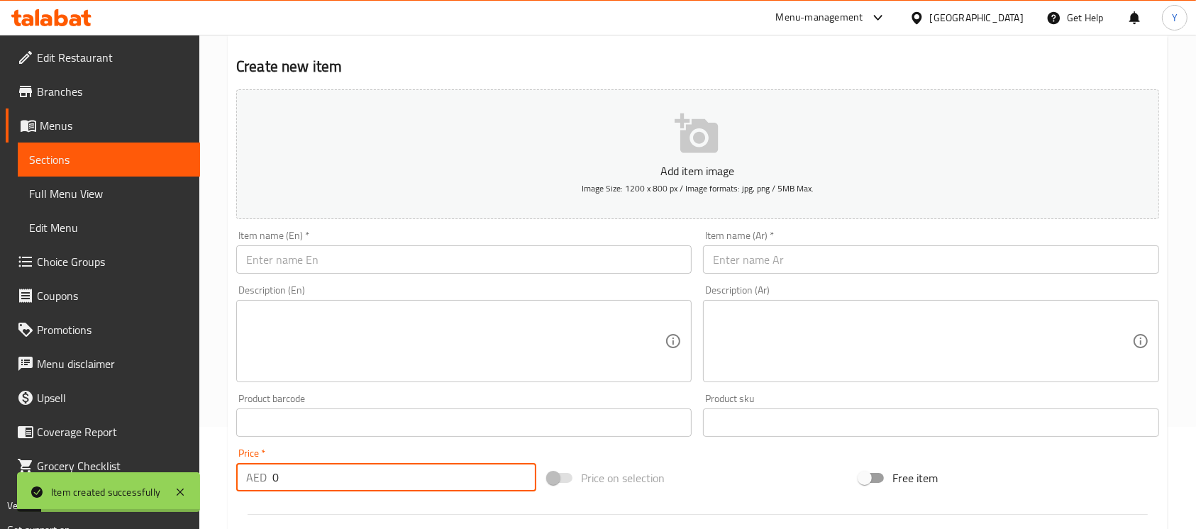
click at [182, 427] on body "Item created successfully ​ Menu-management [GEOGRAPHIC_DATA] Get Help Y Edit R…" at bounding box center [598, 180] width 1196 height 495
type input "22"
drag, startPoint x: 354, startPoint y: 256, endPoint x: 583, endPoint y: 348, distance: 246.4
click at [354, 256] on input "text" at bounding box center [464, 260] width 456 height 28
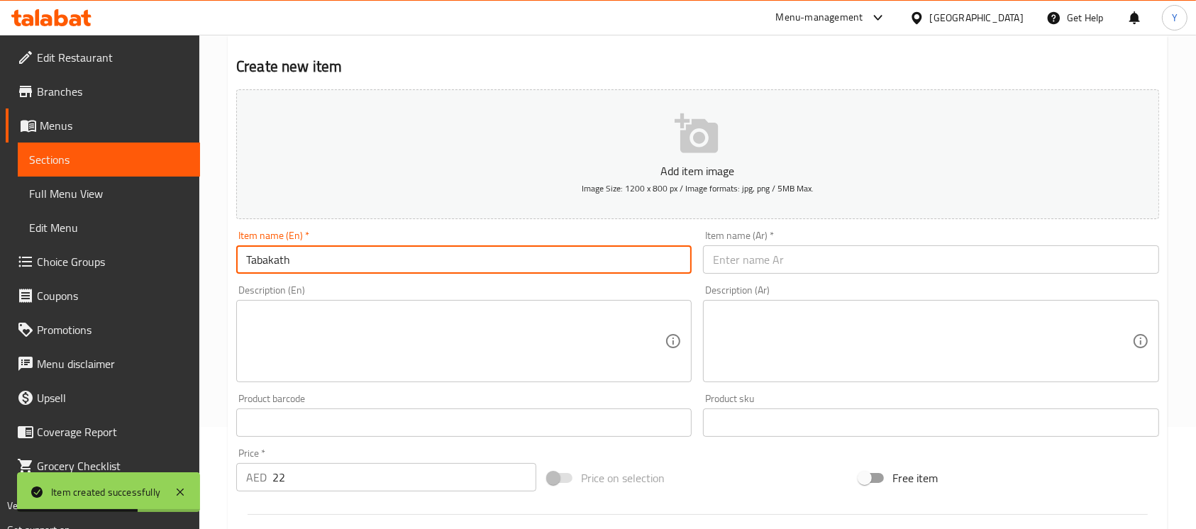
type input "Tabakath"
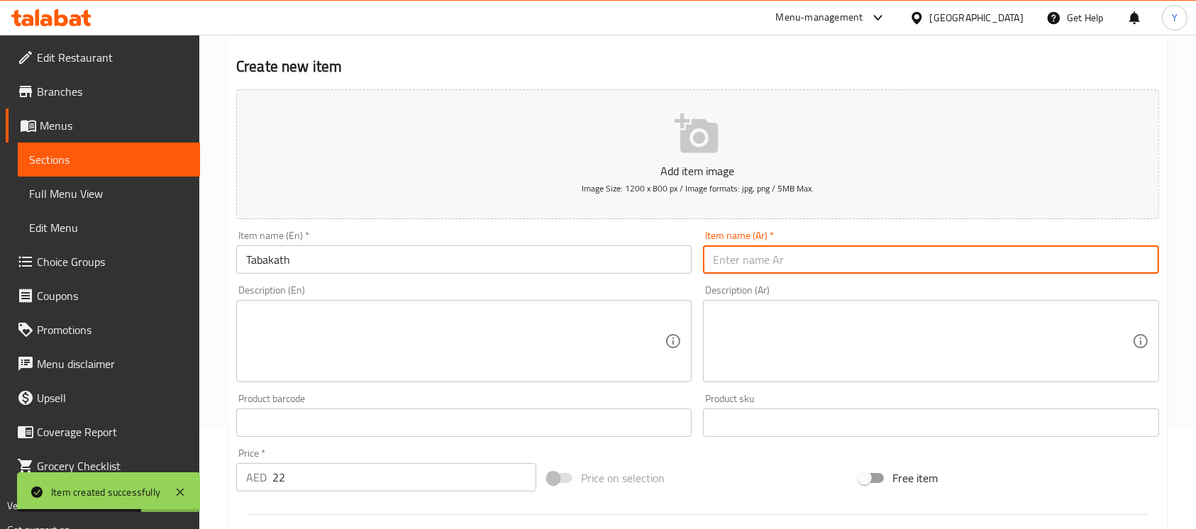
click at [1027, 271] on input "text" at bounding box center [931, 260] width 456 height 28
type input "طبقات"
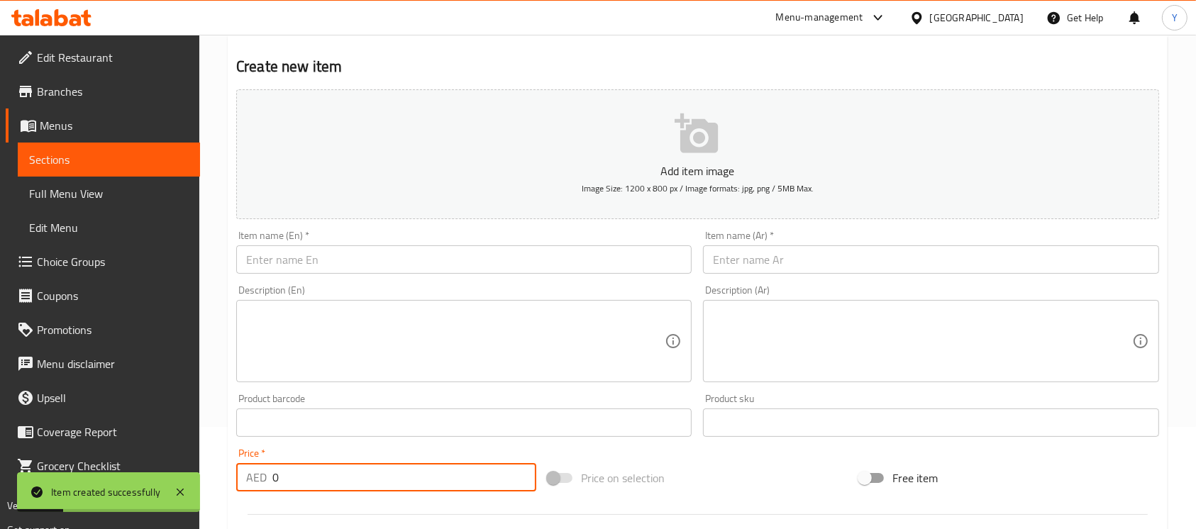
drag, startPoint x: 367, startPoint y: 475, endPoint x: 221, endPoint y: 474, distance: 145.5
click at [221, 474] on div "Home / Restaurants management / Menus / Sections / item / create Mix Juices sec…" at bounding box center [697, 417] width 997 height 968
type input "19"
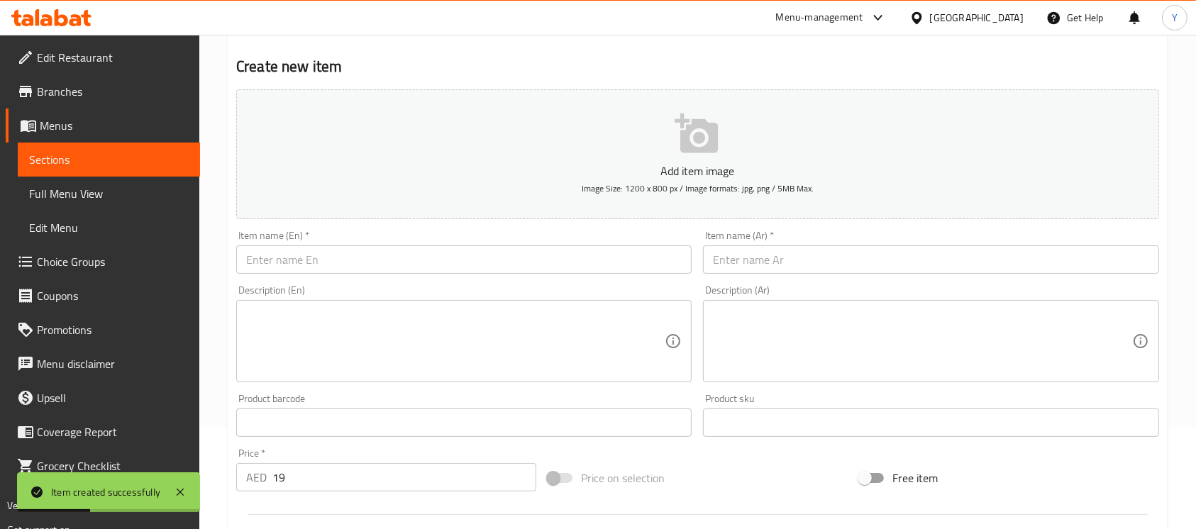
click at [380, 275] on div "Item name (En)   * Item name (En) *" at bounding box center [464, 252] width 467 height 55
drag, startPoint x: 381, startPoint y: 264, endPoint x: 397, endPoint y: 268, distance: 16.9
click at [381, 264] on input "text" at bounding box center [464, 260] width 456 height 28
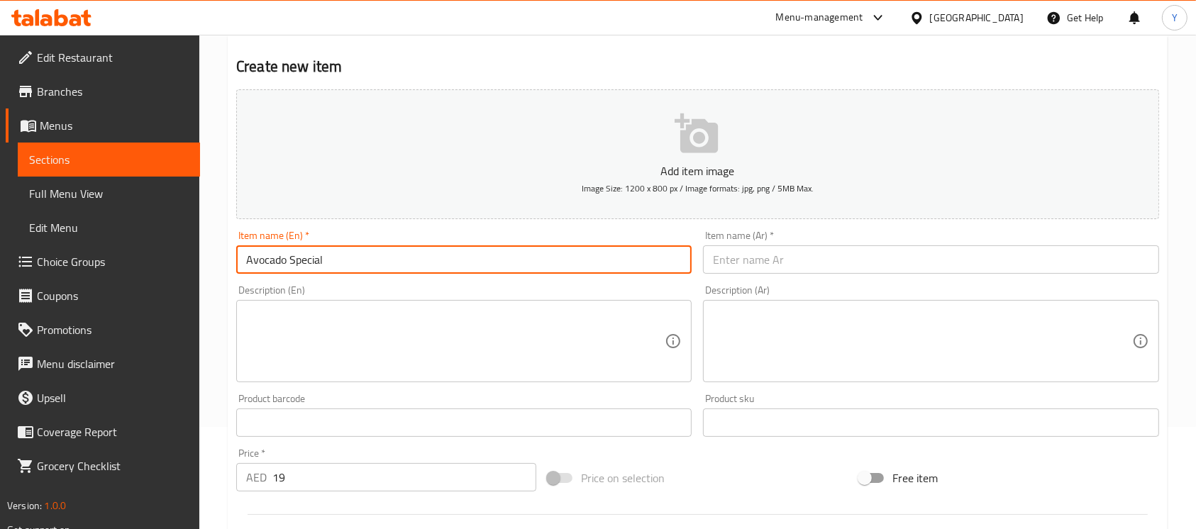
type input "Avocado Special"
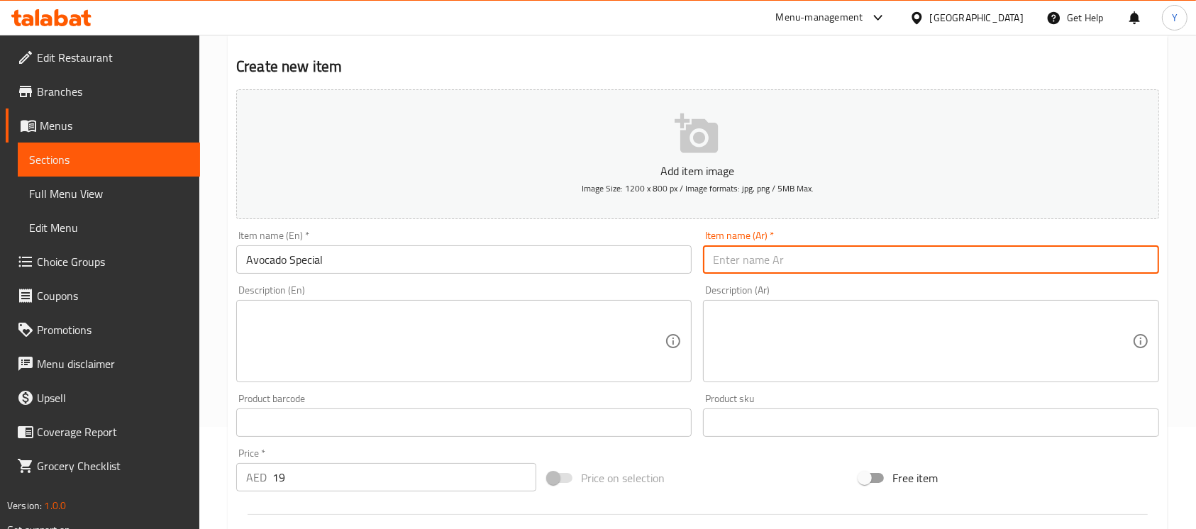
click at [979, 252] on input "text" at bounding box center [931, 260] width 456 height 28
type input "أفوكادو خاص"
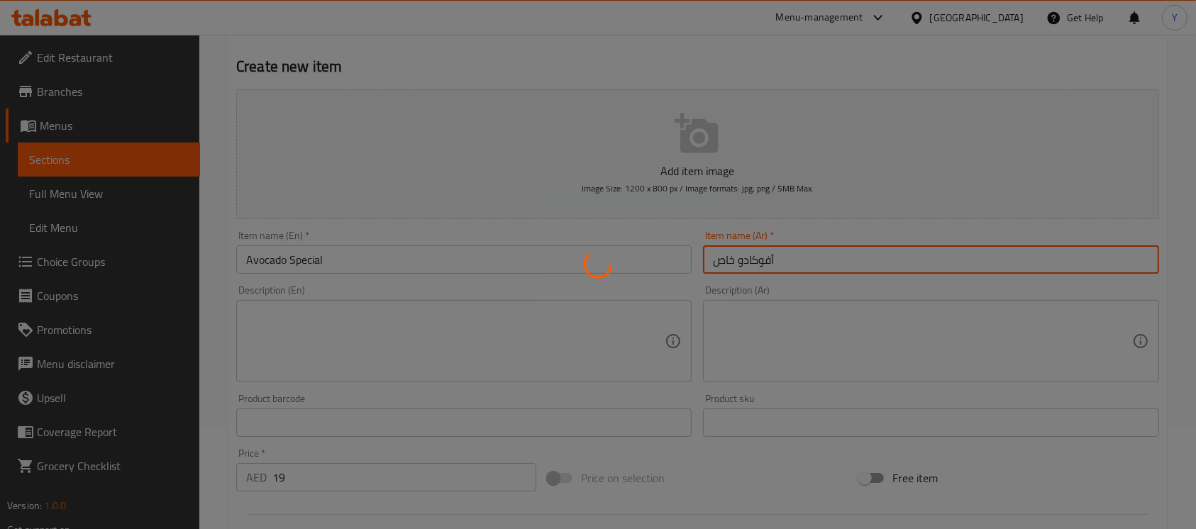
type input "0"
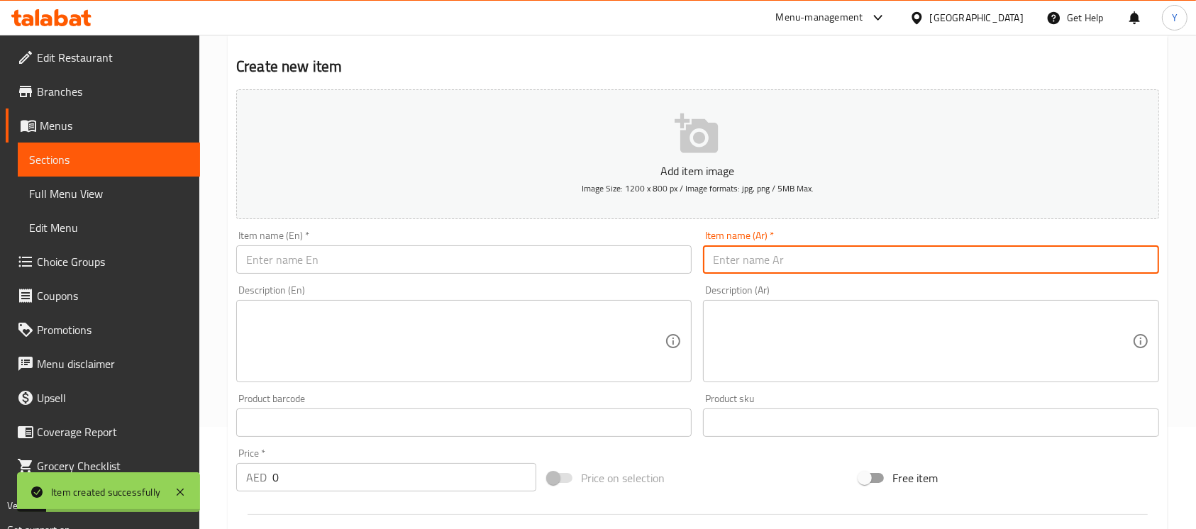
click at [385, 271] on input "text" at bounding box center [464, 260] width 456 height 28
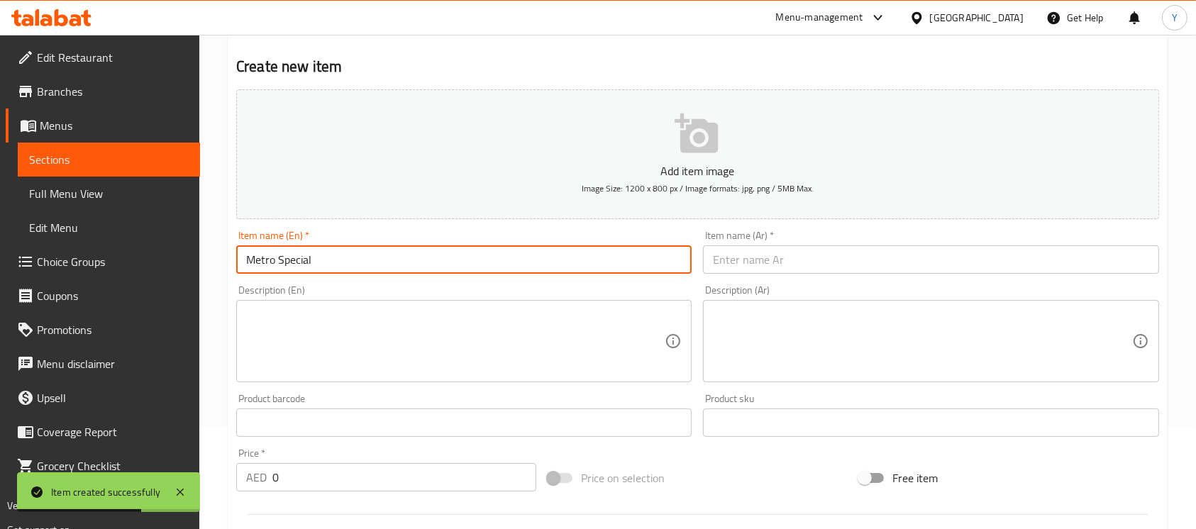
type input "Metro Special"
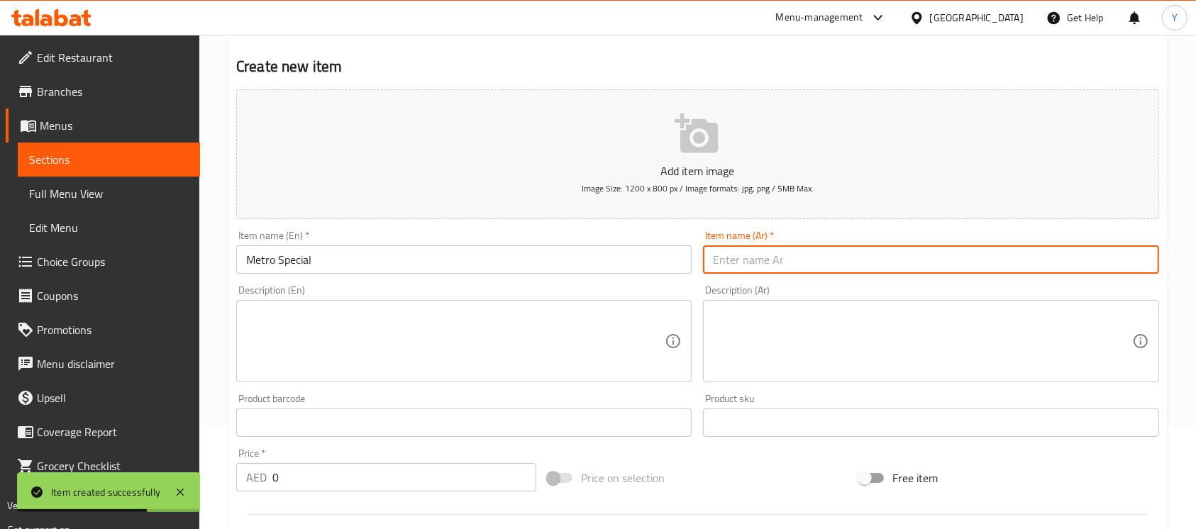
click at [832, 268] on input "text" at bounding box center [931, 260] width 456 height 28
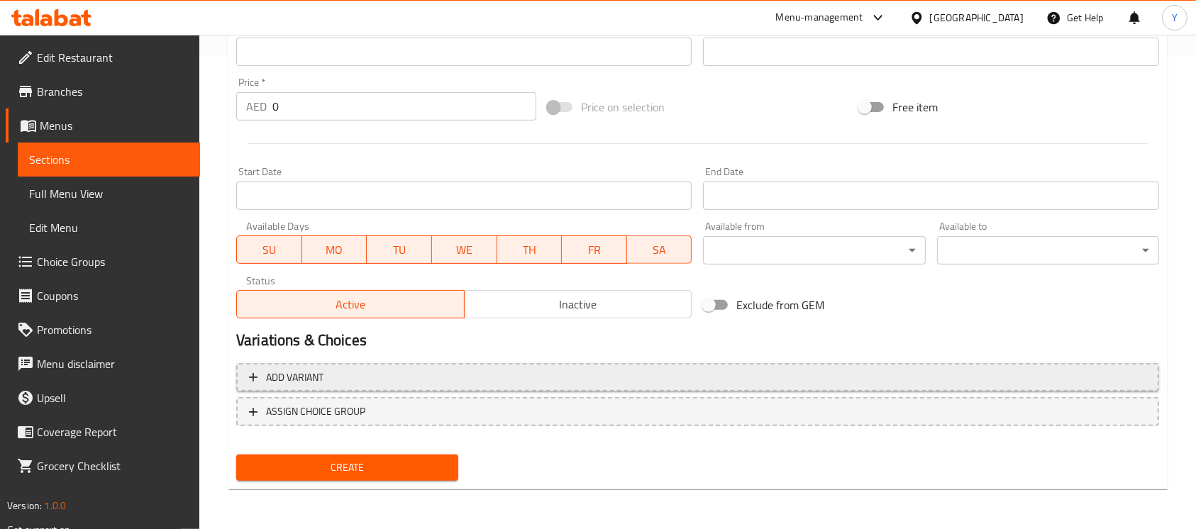
type input "مترو خاص"
click at [891, 363] on button "Add variant" at bounding box center [697, 377] width 923 height 29
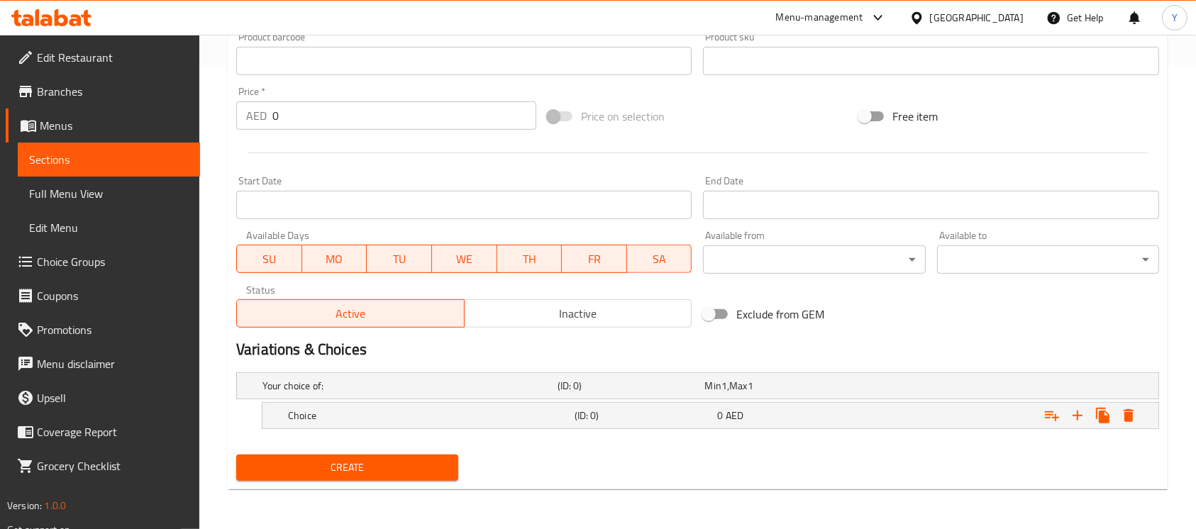
scroll to position [464, 0]
click at [1071, 409] on icon "Expand" at bounding box center [1077, 415] width 17 height 17
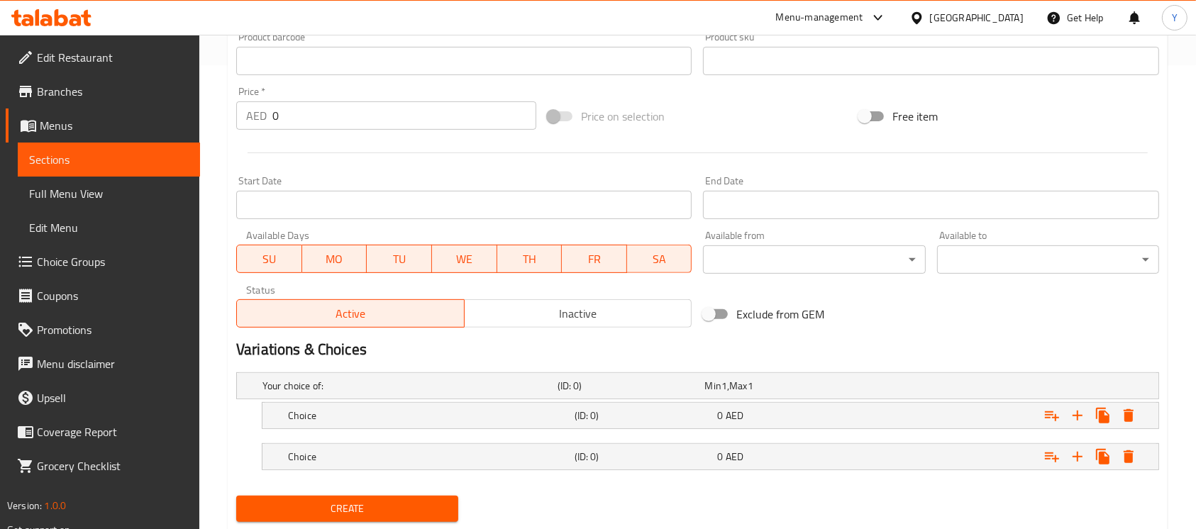
scroll to position [505, 0]
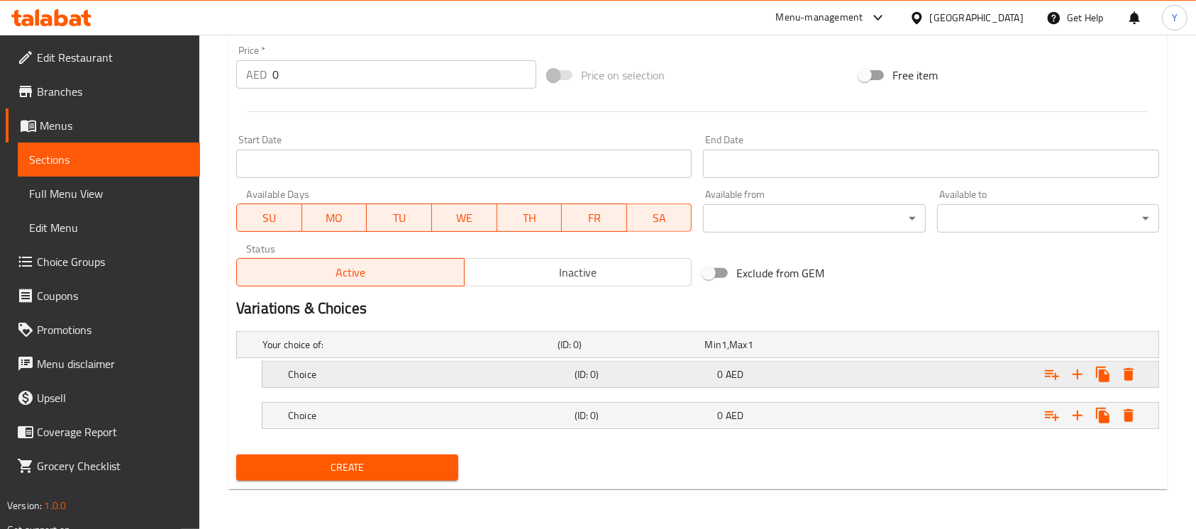
drag, startPoint x: 395, startPoint y: 384, endPoint x: 395, endPoint y: 418, distance: 34.1
click at [395, 355] on div "Choice" at bounding box center [407, 345] width 295 height 20
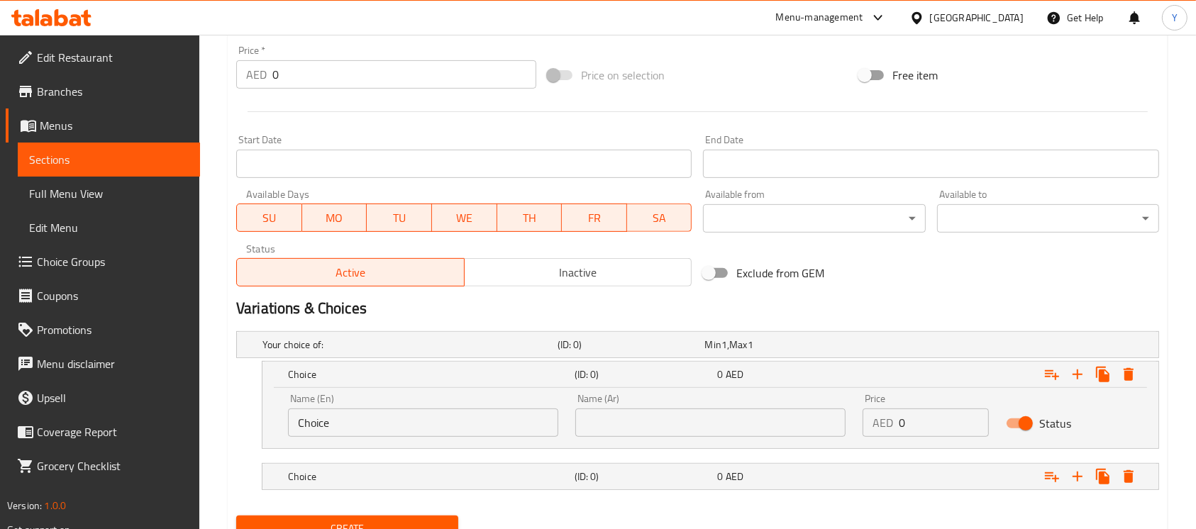
click at [396, 437] on div "Name (En) Choice Name (En)" at bounding box center [423, 415] width 287 height 60
click at [396, 430] on input "Choice" at bounding box center [423, 423] width 270 height 28
click at [395, 429] on input "Choice" at bounding box center [423, 423] width 270 height 28
click at [391, 429] on input "text" at bounding box center [423, 423] width 270 height 28
type input "Medium"
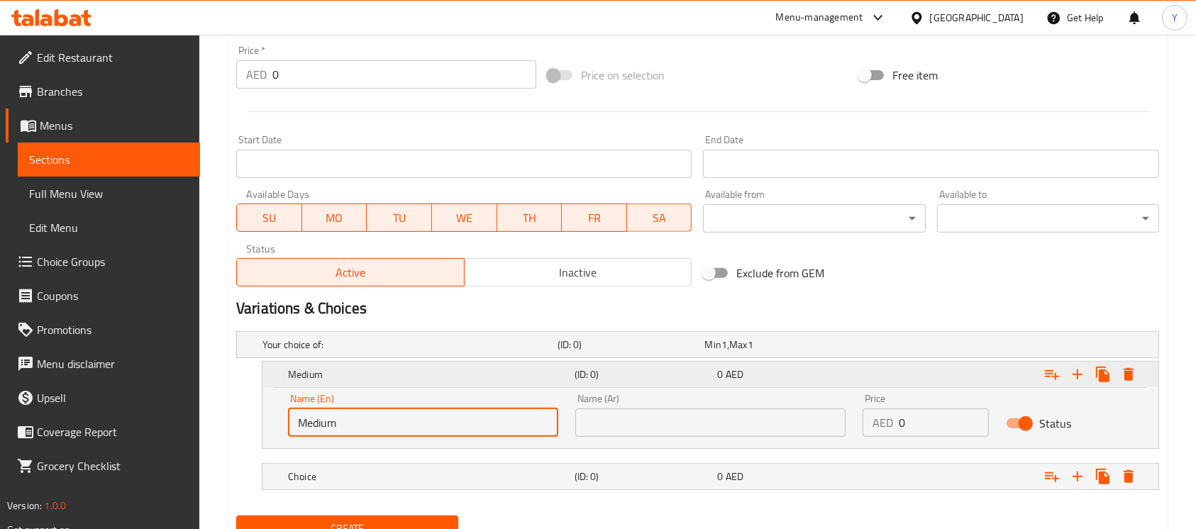
drag, startPoint x: 634, startPoint y: 434, endPoint x: 651, endPoint y: 390, distance: 47.2
click at [634, 434] on input "text" at bounding box center [710, 423] width 270 height 28
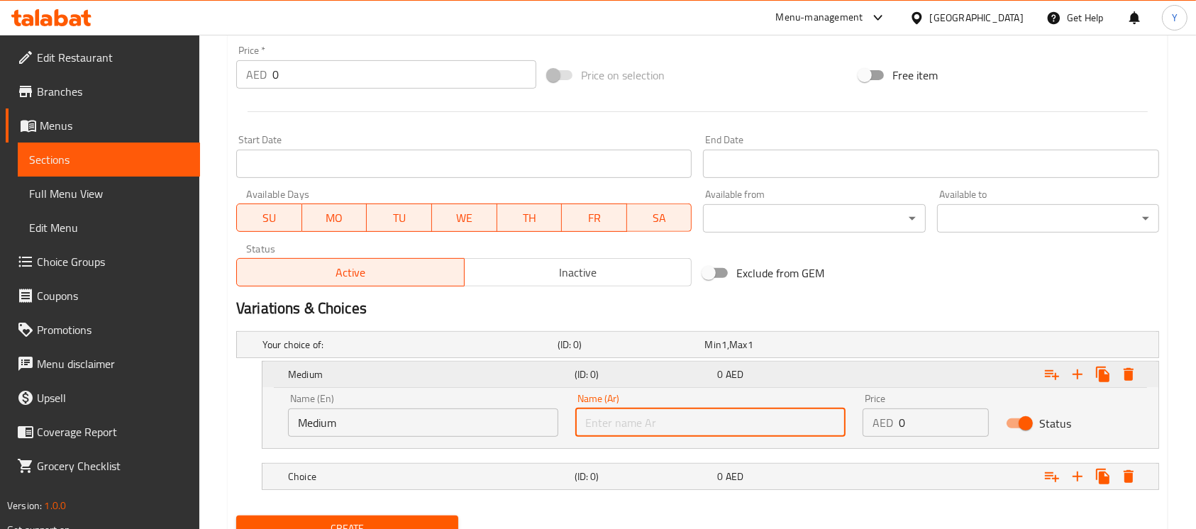
type input "وسط"
click at [535, 352] on h5 "Choice" at bounding box center [408, 345] width 290 height 14
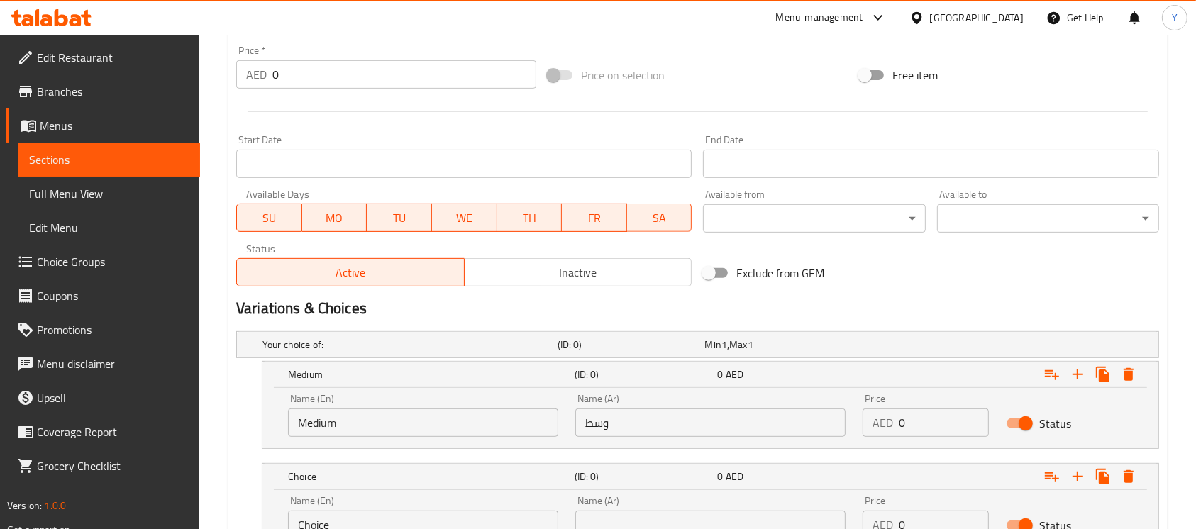
scroll to position [627, 0]
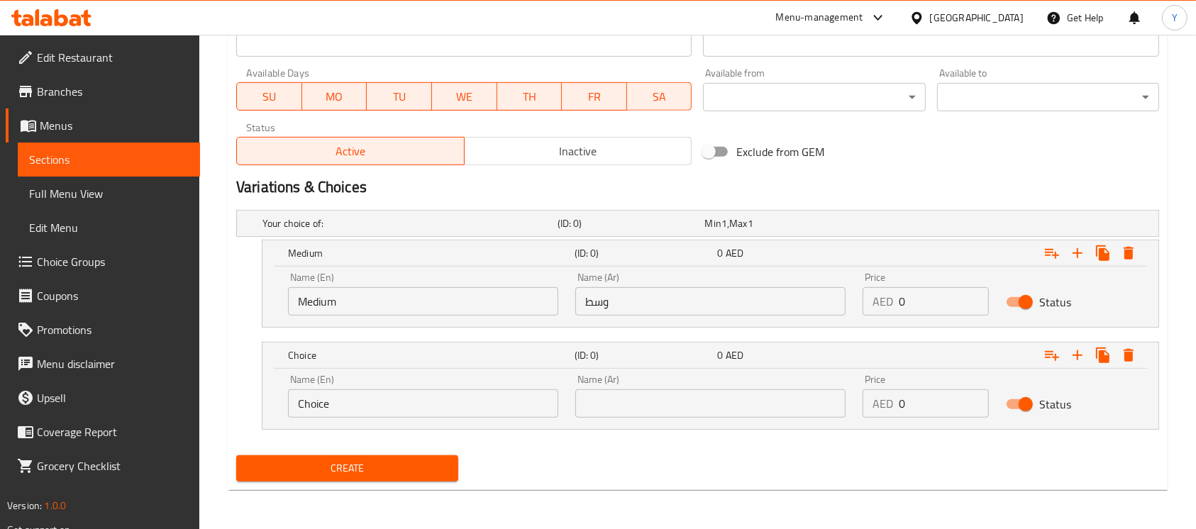
click at [383, 390] on input "Choice" at bounding box center [423, 404] width 270 height 28
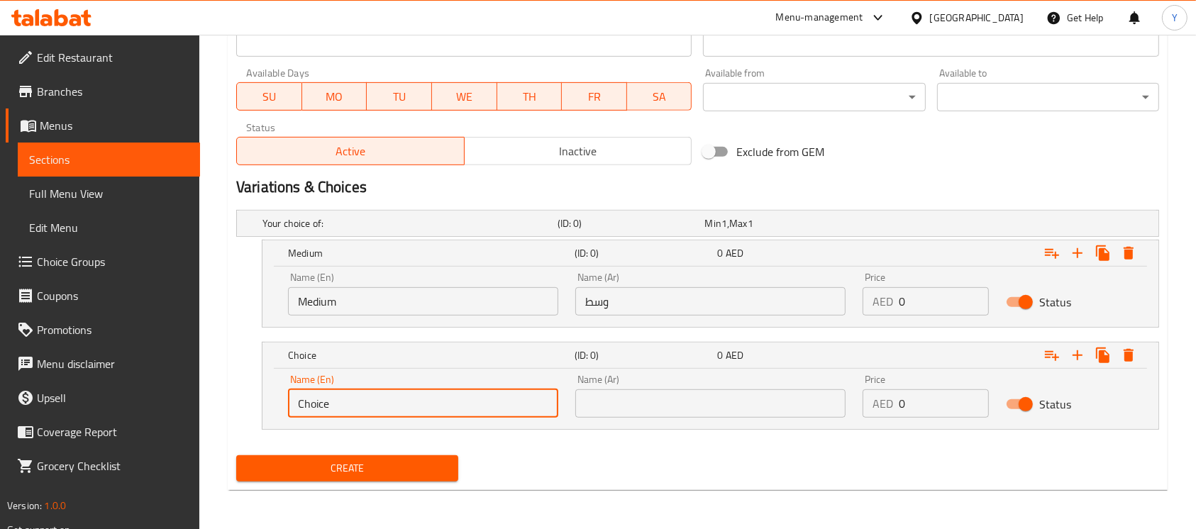
click at [383, 390] on input "Choice" at bounding box center [423, 404] width 270 height 28
click at [383, 390] on input "text" at bounding box center [423, 404] width 270 height 28
type input "Large"
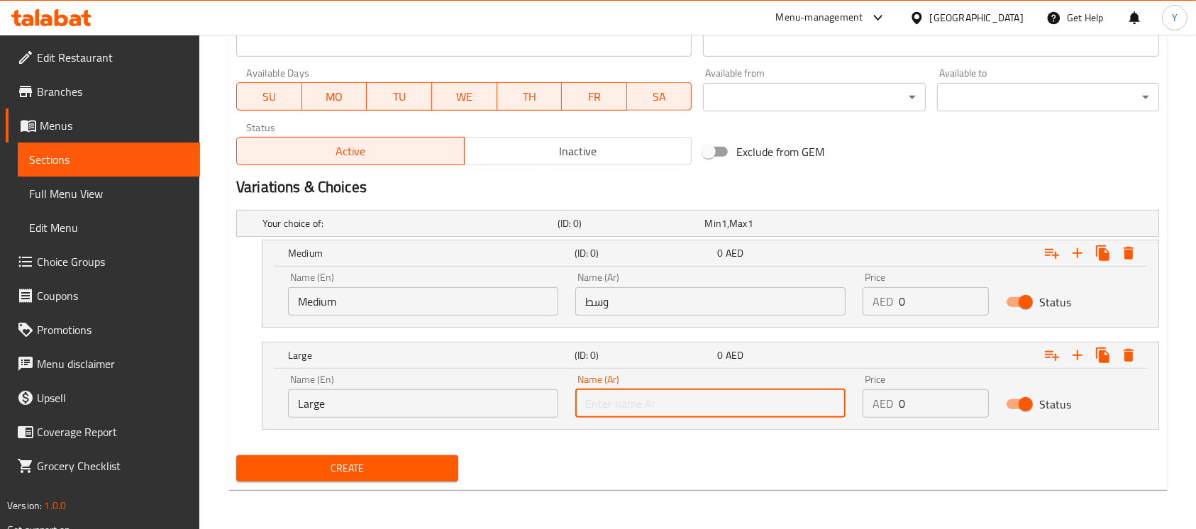
drag, startPoint x: 624, startPoint y: 404, endPoint x: 647, endPoint y: 373, distance: 38.0
click at [625, 403] on input "text" at bounding box center [710, 404] width 270 height 28
type input "كبير"
click at [771, 478] on div "Create" at bounding box center [698, 469] width 935 height 38
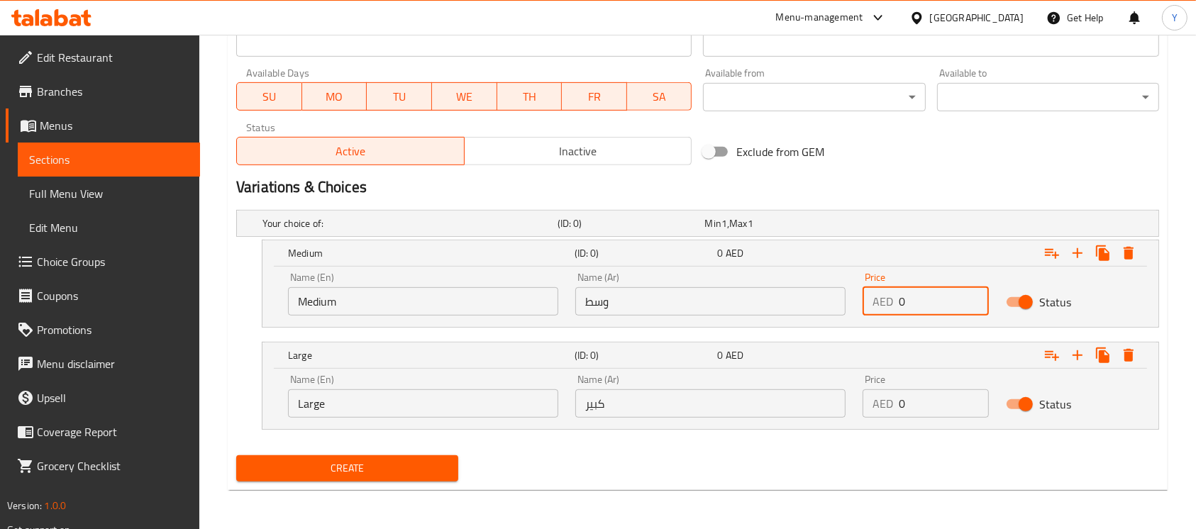
drag, startPoint x: 949, startPoint y: 305, endPoint x: 809, endPoint y: 309, distance: 139.9
click at [809, 309] on div "Name (En) Medium Name (En) Name (Ar) وسط Name (Ar) Price AED 0 Price Status" at bounding box center [711, 294] width 862 height 60
type input "16"
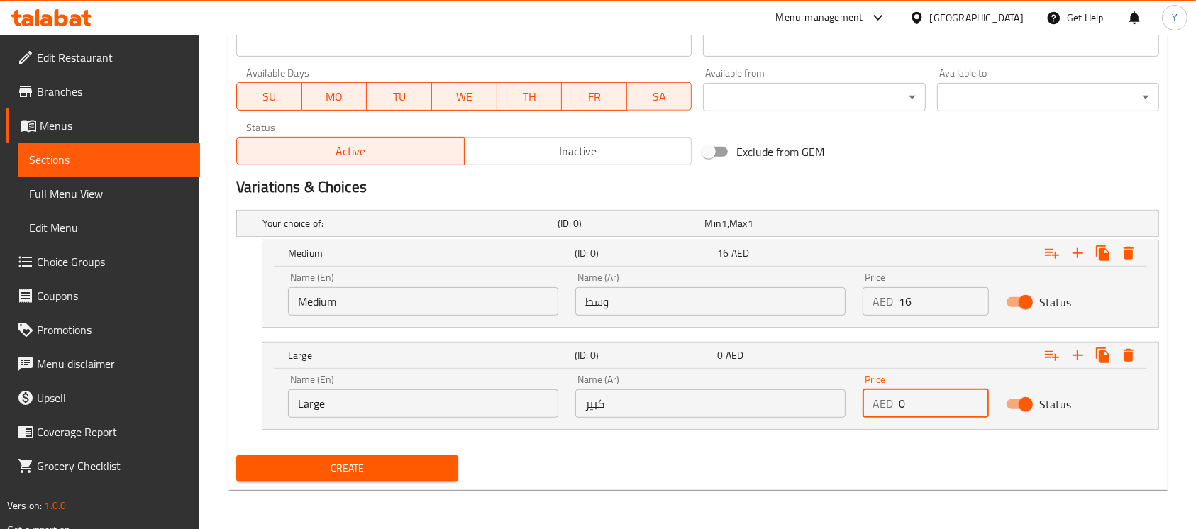
drag, startPoint x: 923, startPoint y: 399, endPoint x: 789, endPoint y: 408, distance: 134.4
click at [789, 408] on div "Name (En) Large Name (En) Name (Ar) كبير Name (Ar) Price AED 0 Price Status" at bounding box center [711, 396] width 862 height 60
type input "19"
click at [823, 442] on nav at bounding box center [697, 438] width 923 height 11
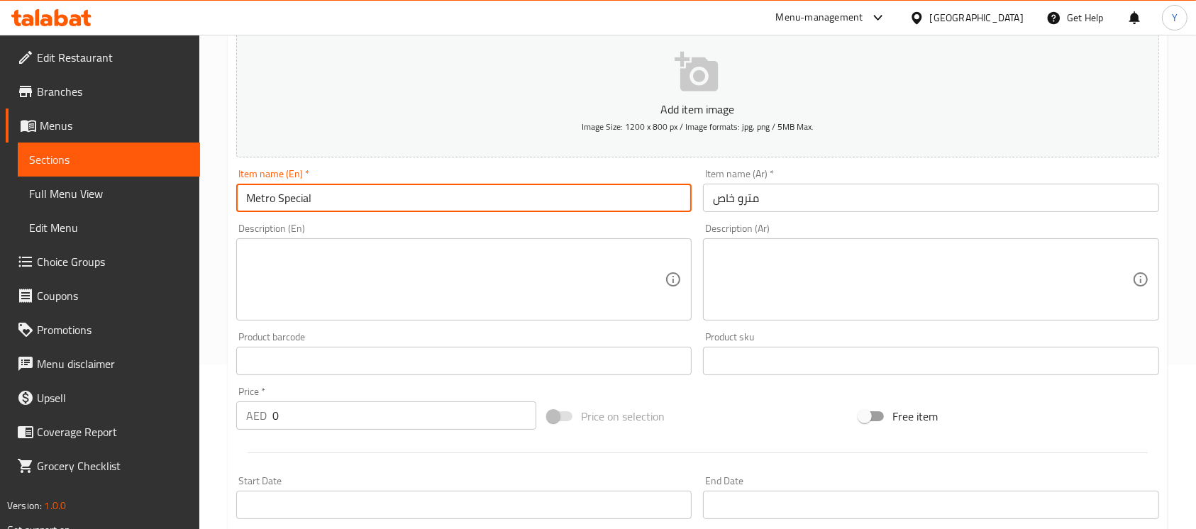
click at [387, 208] on input "Metro Special" at bounding box center [464, 198] width 456 height 28
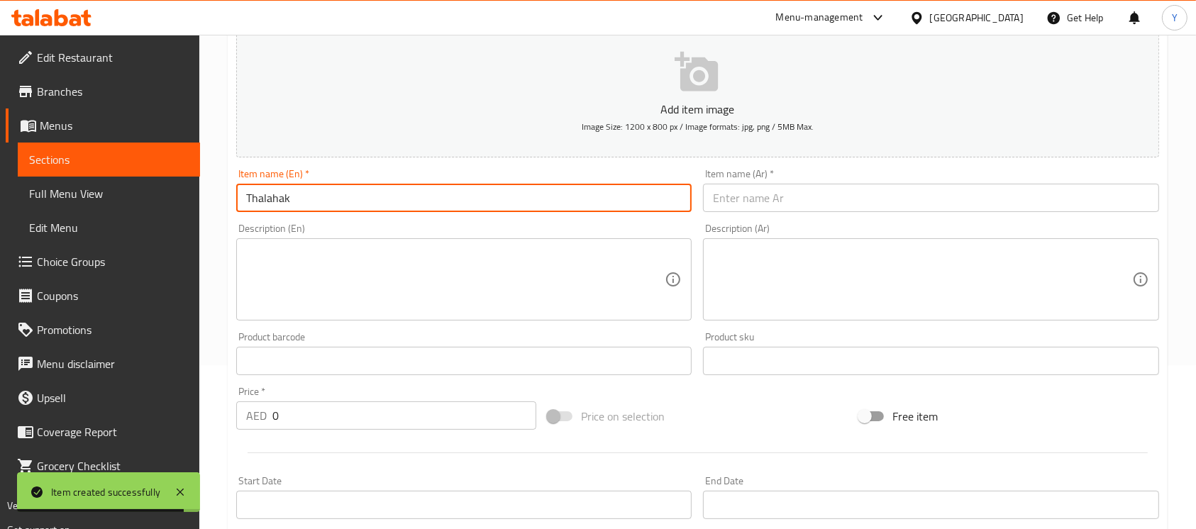
click at [277, 205] on input "Thalahak" at bounding box center [464, 198] width 456 height 28
click at [272, 205] on input "Thalahak" at bounding box center [464, 198] width 456 height 28
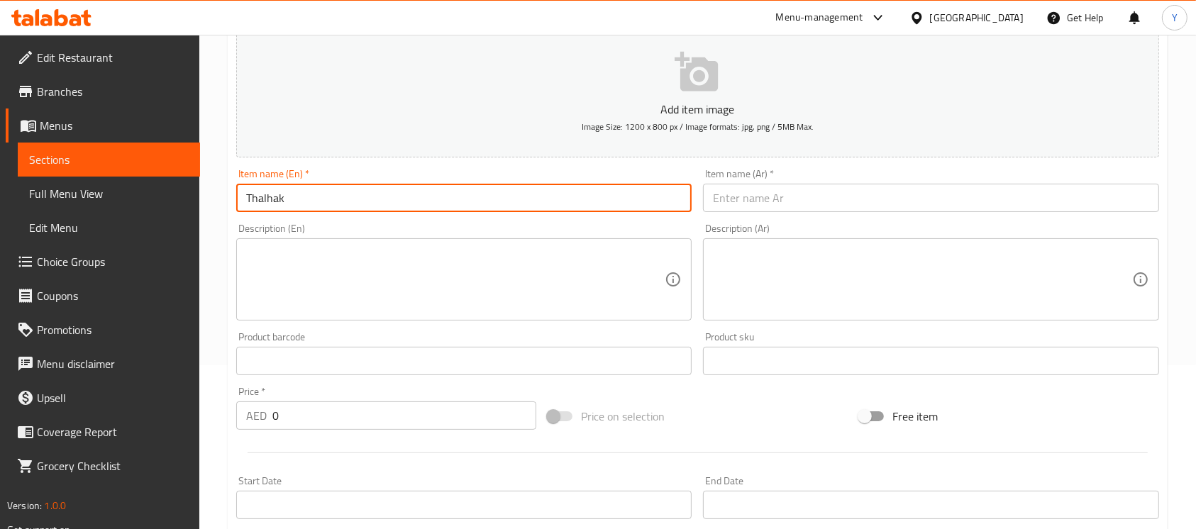
click at [377, 185] on input "Thalhak" at bounding box center [464, 198] width 456 height 28
type input "[PERSON_NAME]"
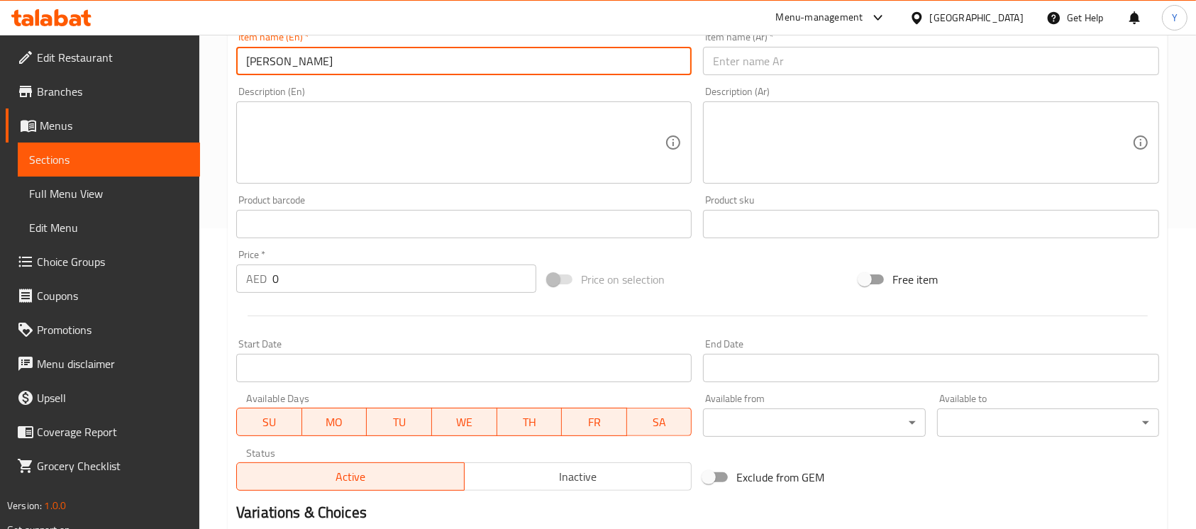
scroll to position [214, 0]
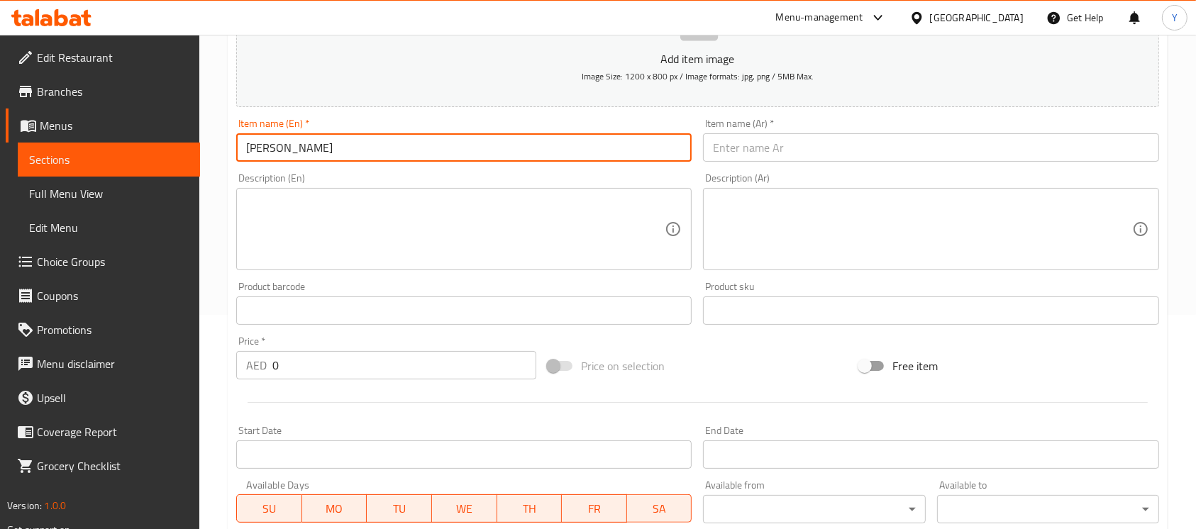
click at [375, 152] on input "[PERSON_NAME]" at bounding box center [464, 147] width 456 height 28
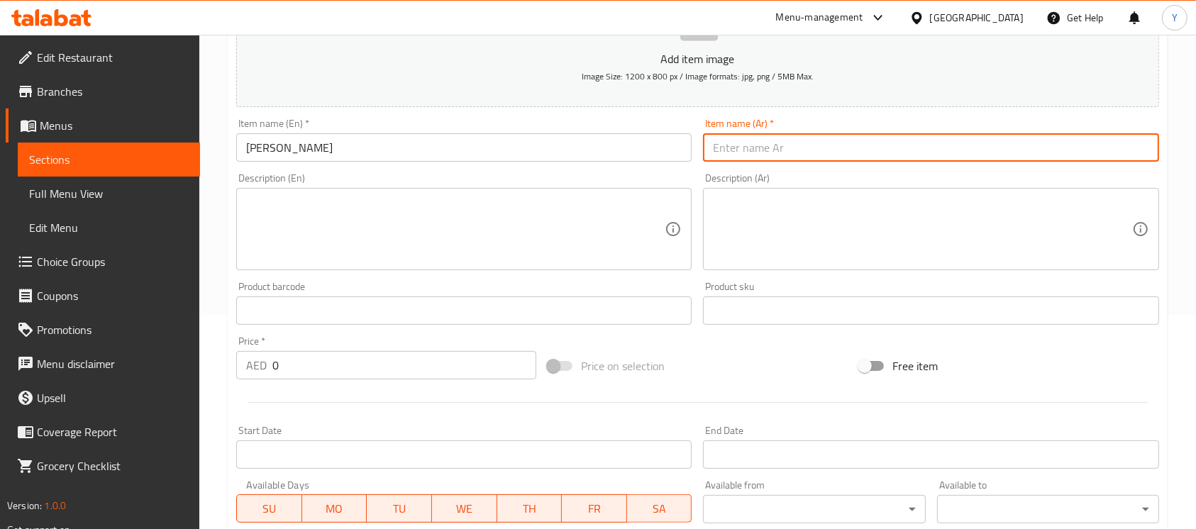
paste input "ثالهك دنيا"
type input "ثالهك دنيا"
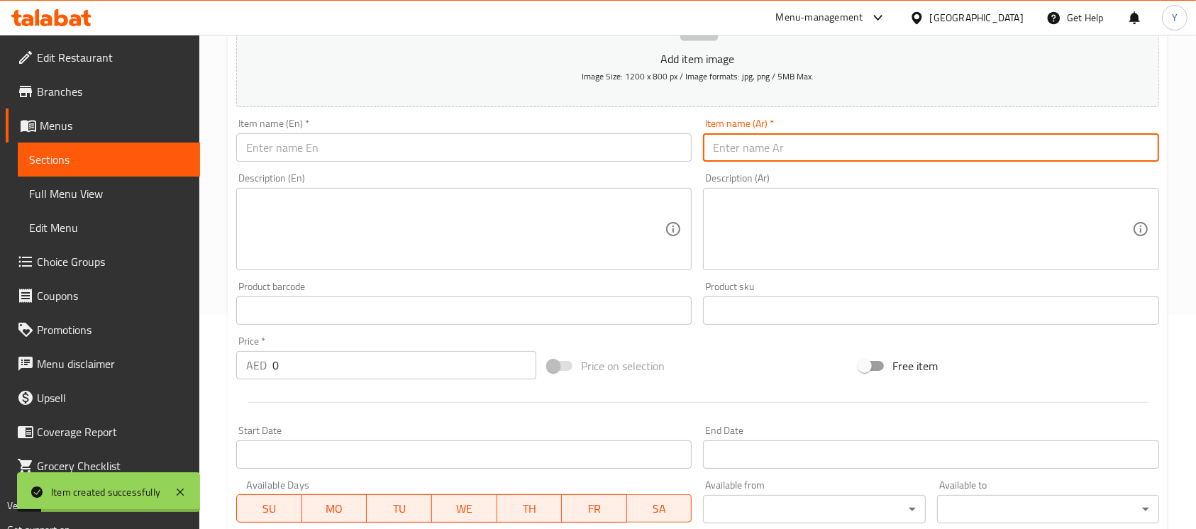
click at [427, 140] on input "text" at bounding box center [464, 147] width 456 height 28
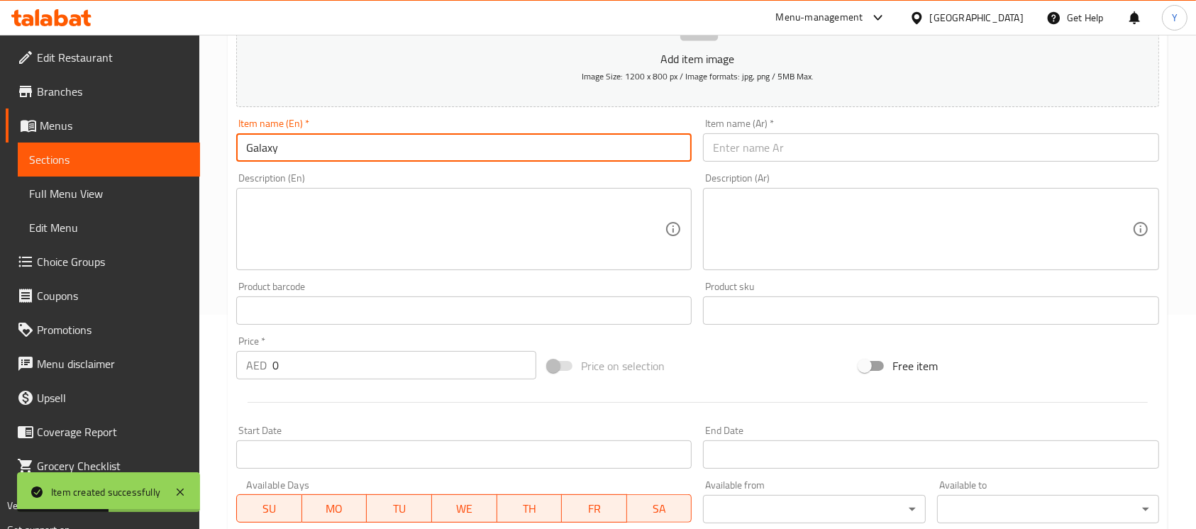
type input "Galaxy"
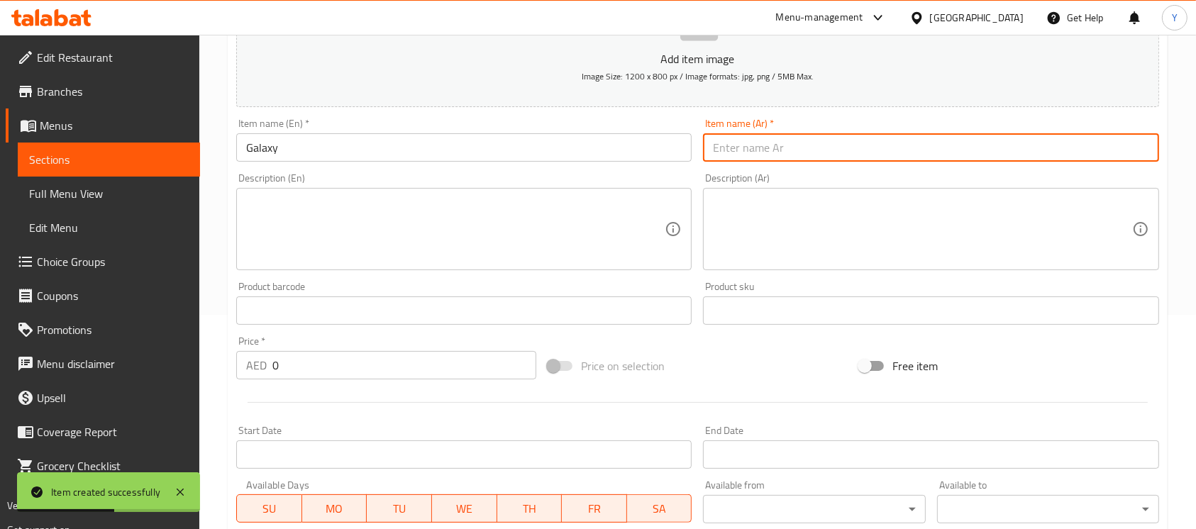
click at [772, 161] on input "text" at bounding box center [931, 147] width 456 height 28
type input "جالاكسي"
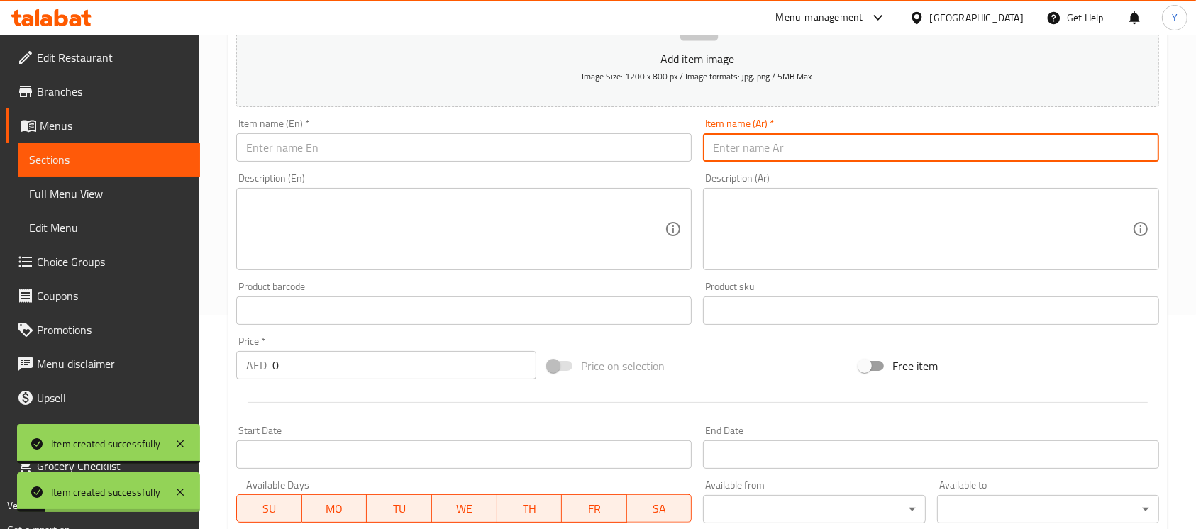
click at [352, 145] on input "text" at bounding box center [464, 147] width 456 height 28
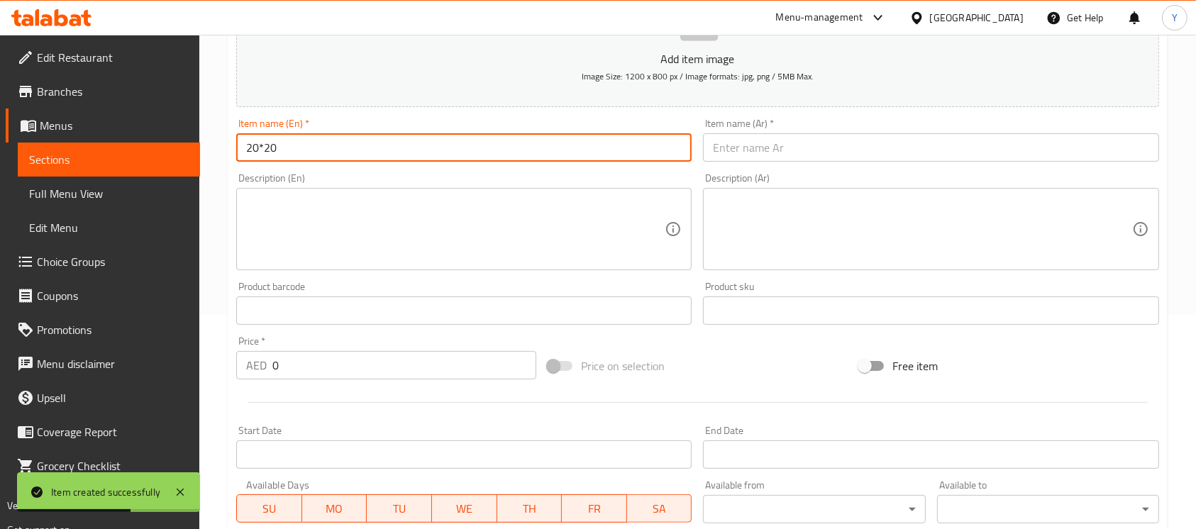
type input "20*20"
click at [993, 150] on input "text" at bounding box center [931, 147] width 456 height 28
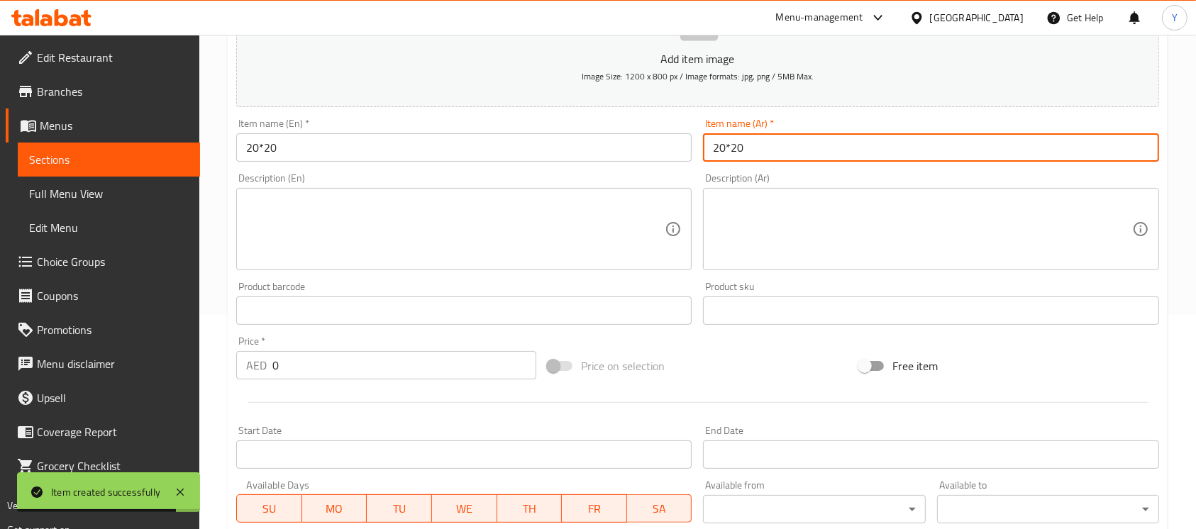
type input "20*20"
click at [403, 158] on input "text" at bounding box center [464, 147] width 456 height 28
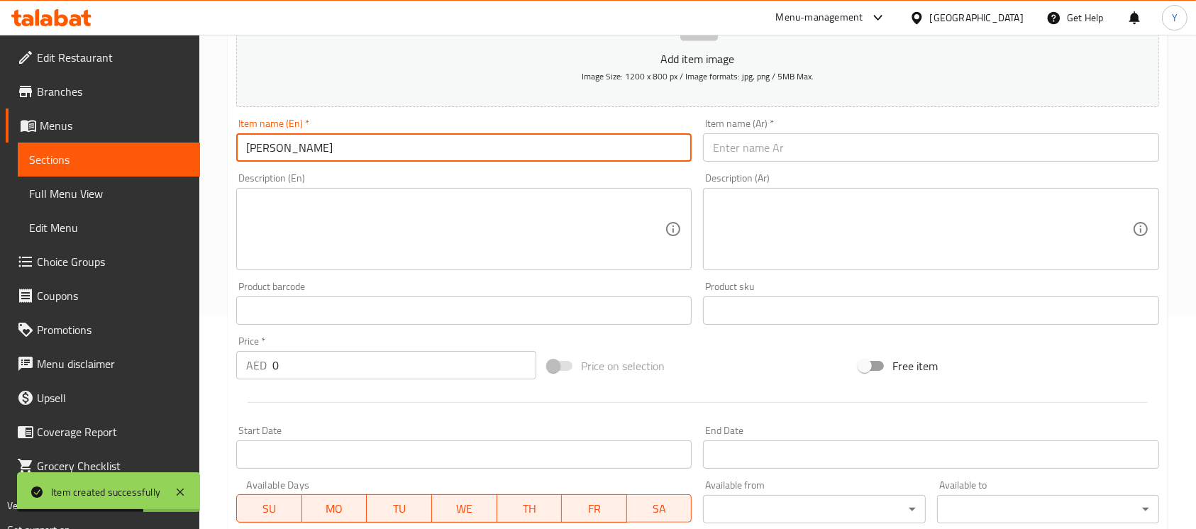
click at [607, 162] on input "[PERSON_NAME]" at bounding box center [464, 147] width 456 height 28
type input "[PERSON_NAME]"
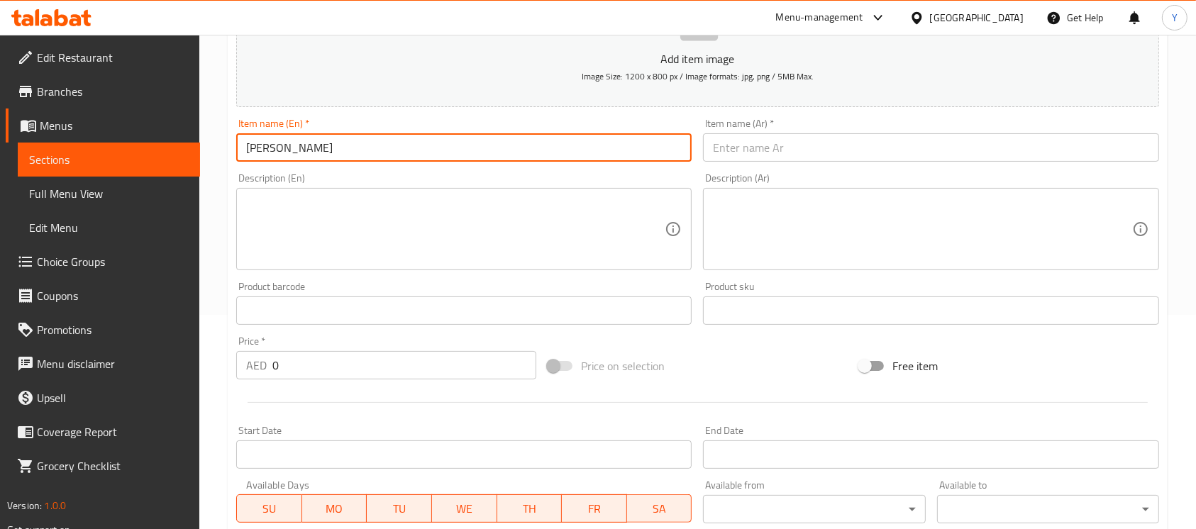
click at [789, 148] on input "text" at bounding box center [931, 147] width 456 height 28
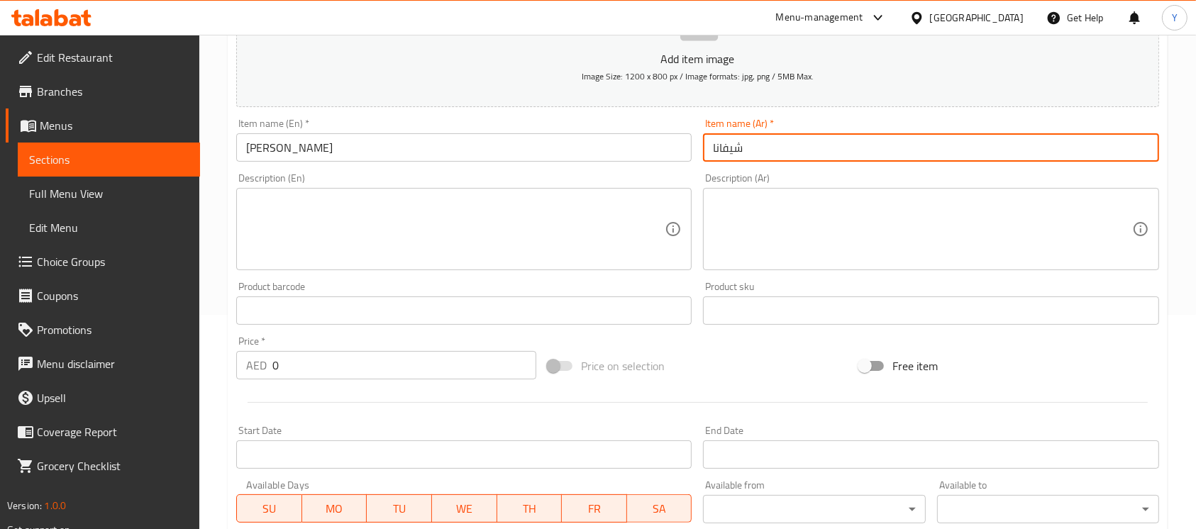
type input "شيفانا"
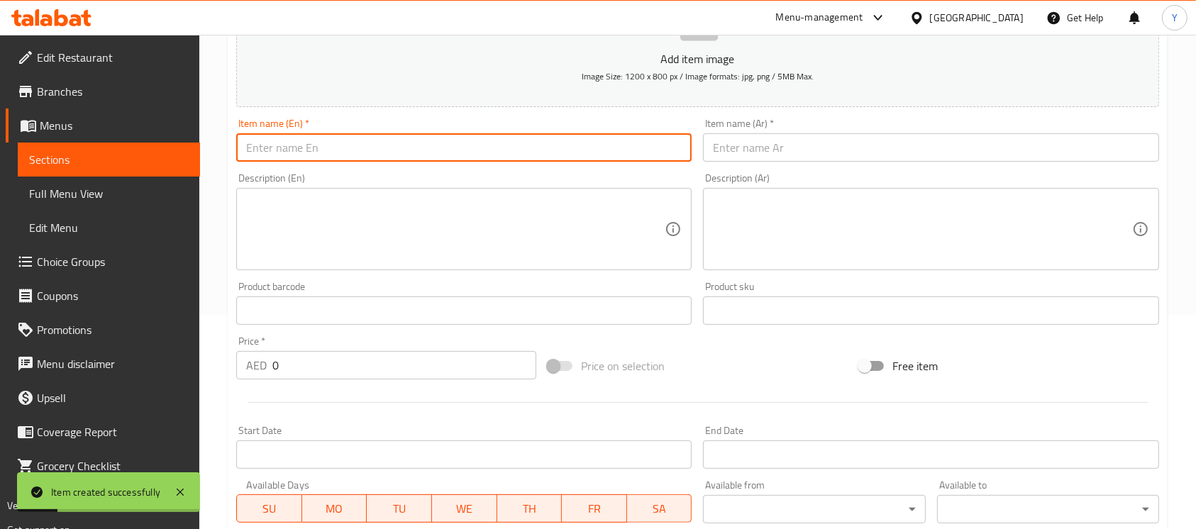
click at [552, 159] on input "text" at bounding box center [464, 147] width 456 height 28
type input "Falak"
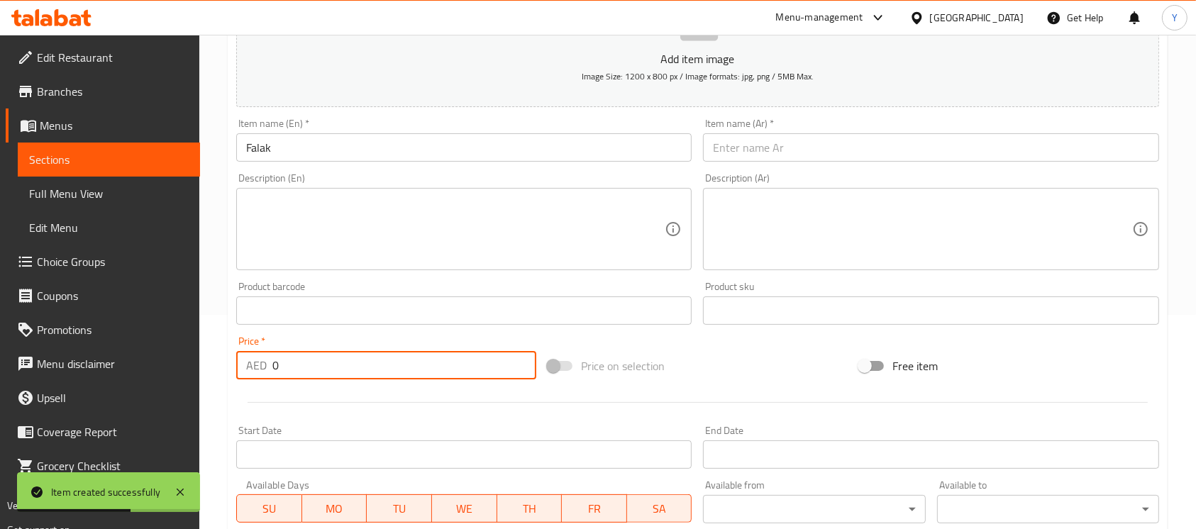
drag, startPoint x: 448, startPoint y: 368, endPoint x: 243, endPoint y: 374, distance: 205.1
click at [243, 374] on div "AED 0 Price *" at bounding box center [386, 365] width 300 height 28
type input "19"
click at [904, 134] on div "Item name (Ar)   * Item name (Ar) *" at bounding box center [931, 139] width 456 height 43
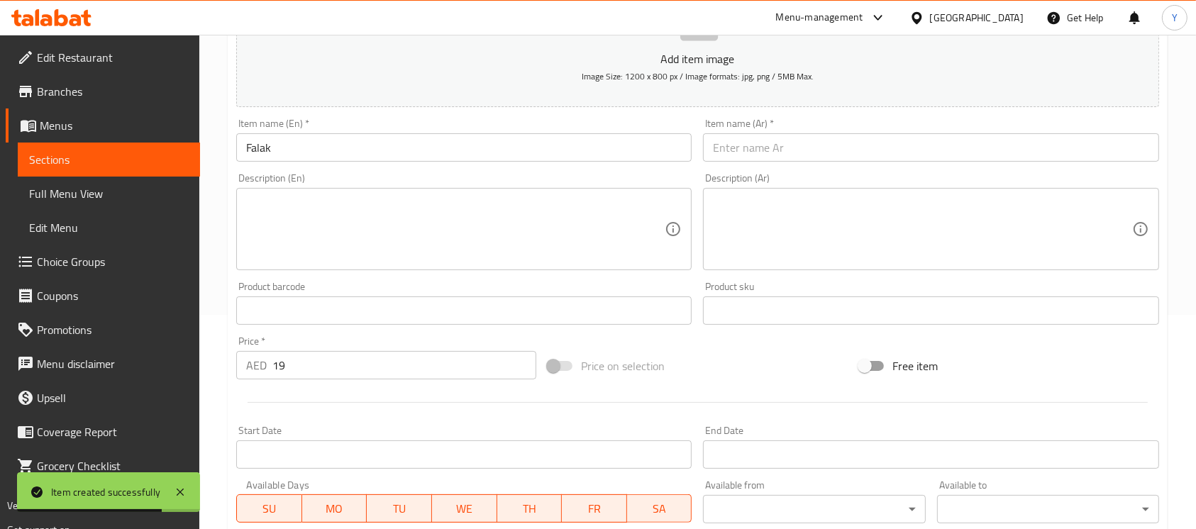
click at [1074, 138] on input "text" at bounding box center [931, 147] width 456 height 28
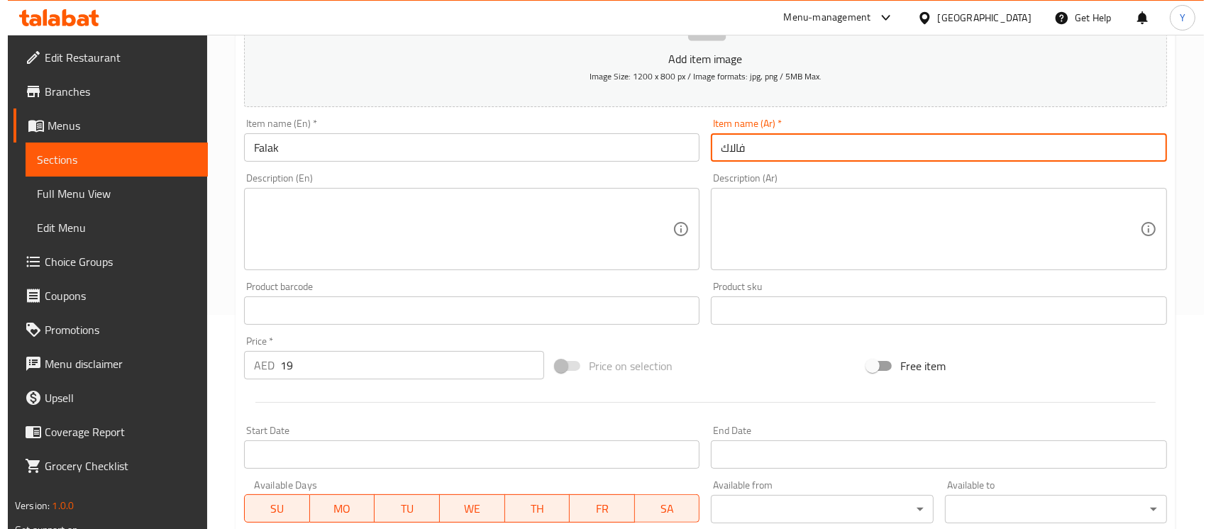
scroll to position [627, 0]
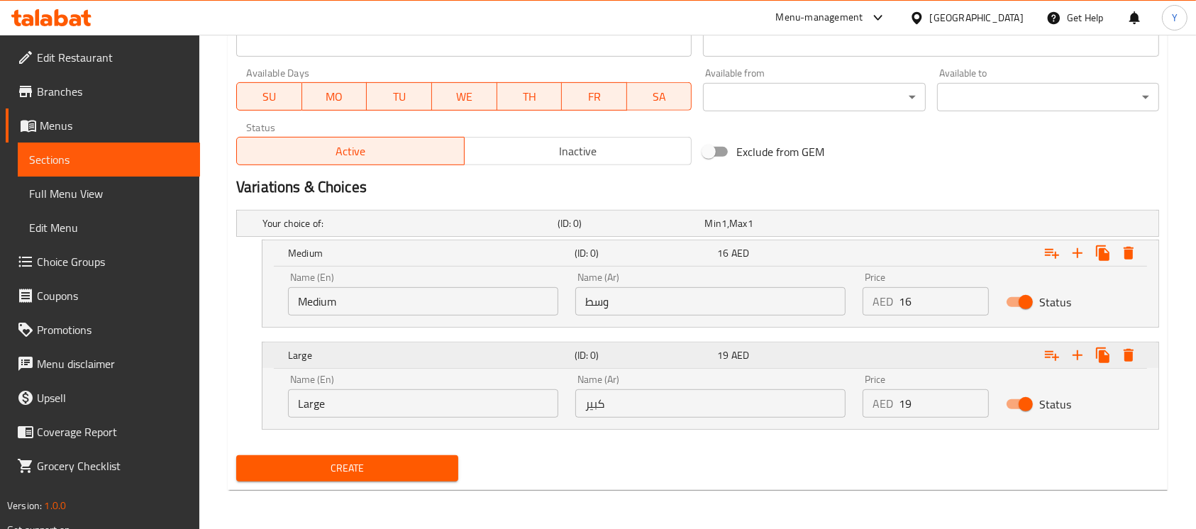
type input "فالاك"
click at [1131, 347] on icon "Expand" at bounding box center [1128, 355] width 17 height 17
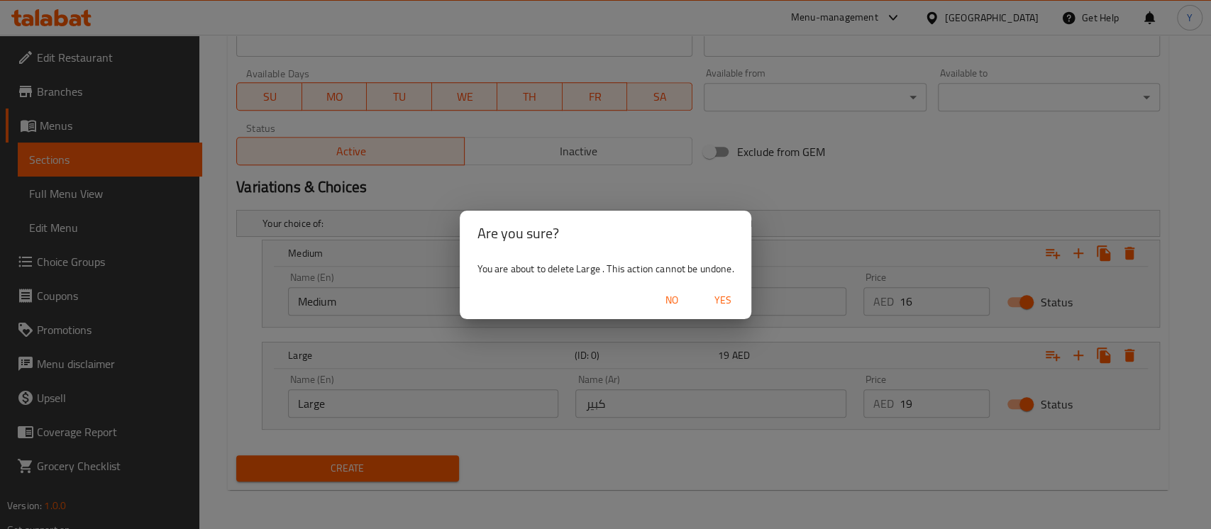
click at [729, 301] on span "Yes" at bounding box center [723, 301] width 34 height 18
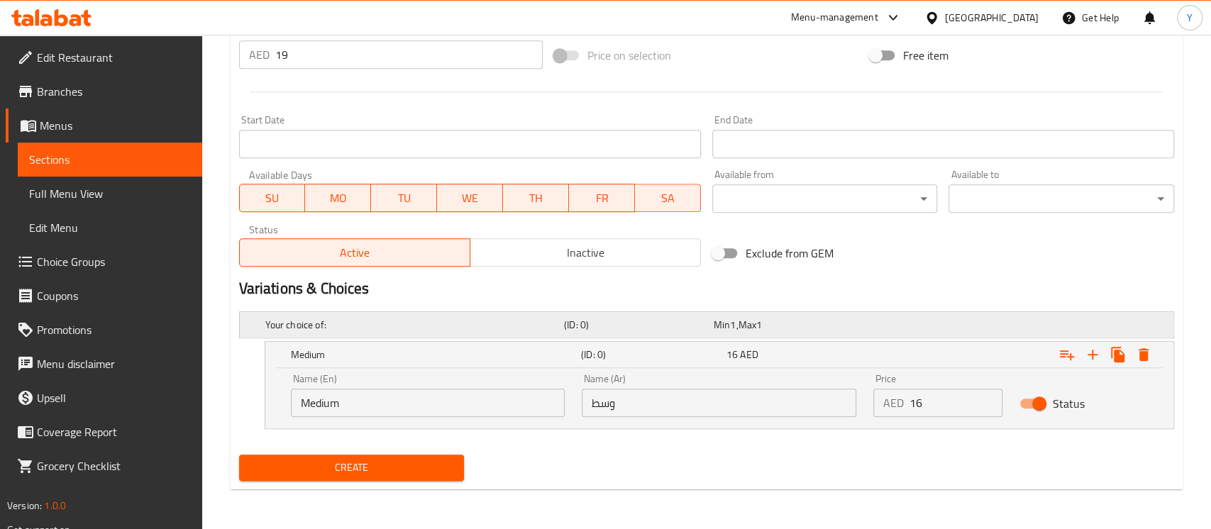
scroll to position [525, 0]
click at [1135, 349] on icon "Expand" at bounding box center [1128, 354] width 17 height 17
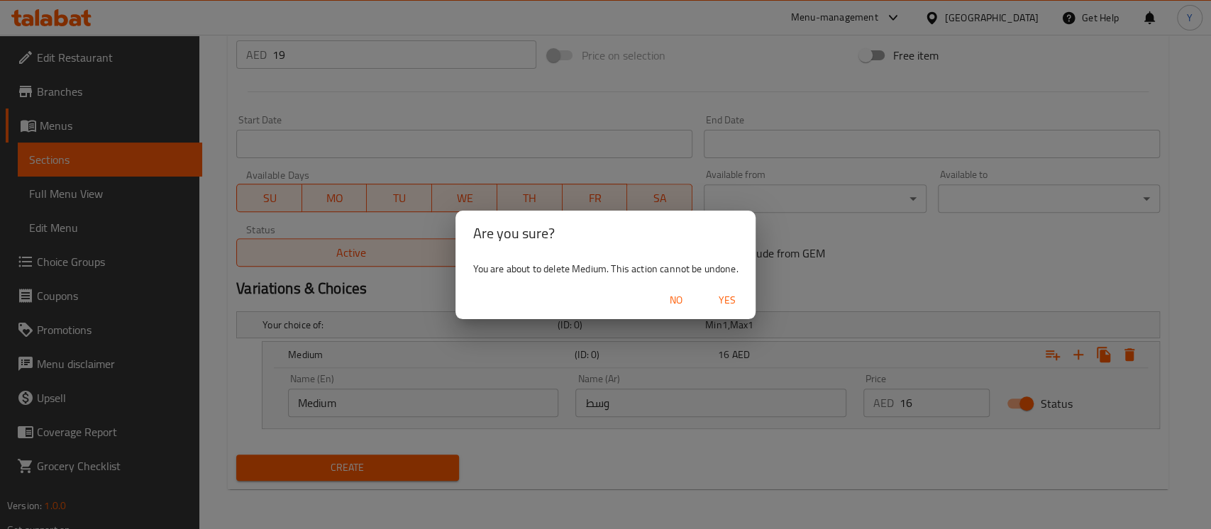
click at [754, 294] on div "No Yes" at bounding box center [605, 301] width 299 height 38
click at [740, 300] on span "Yes" at bounding box center [727, 301] width 34 height 18
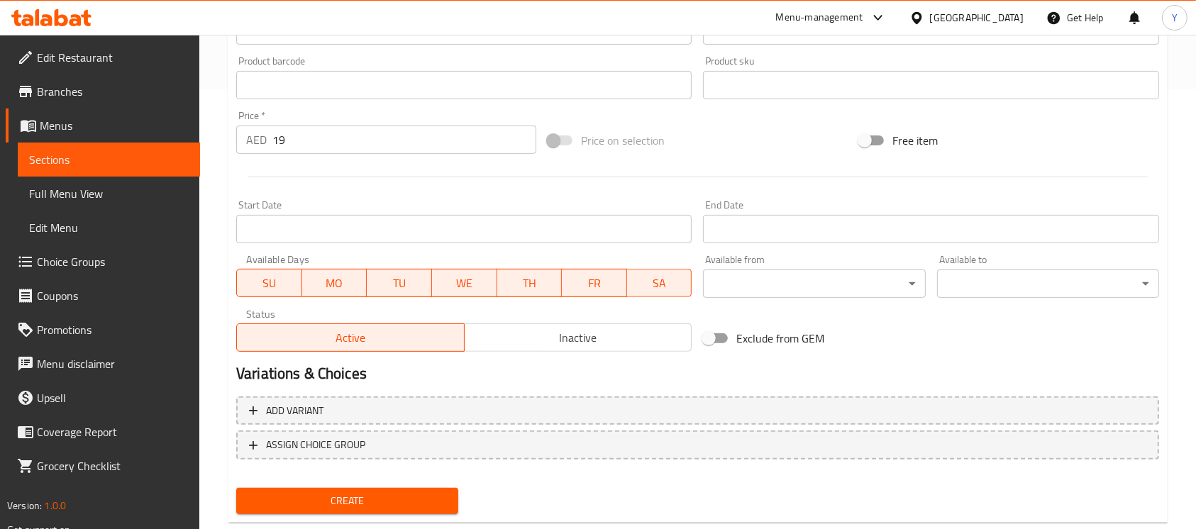
scroll to position [11, 0]
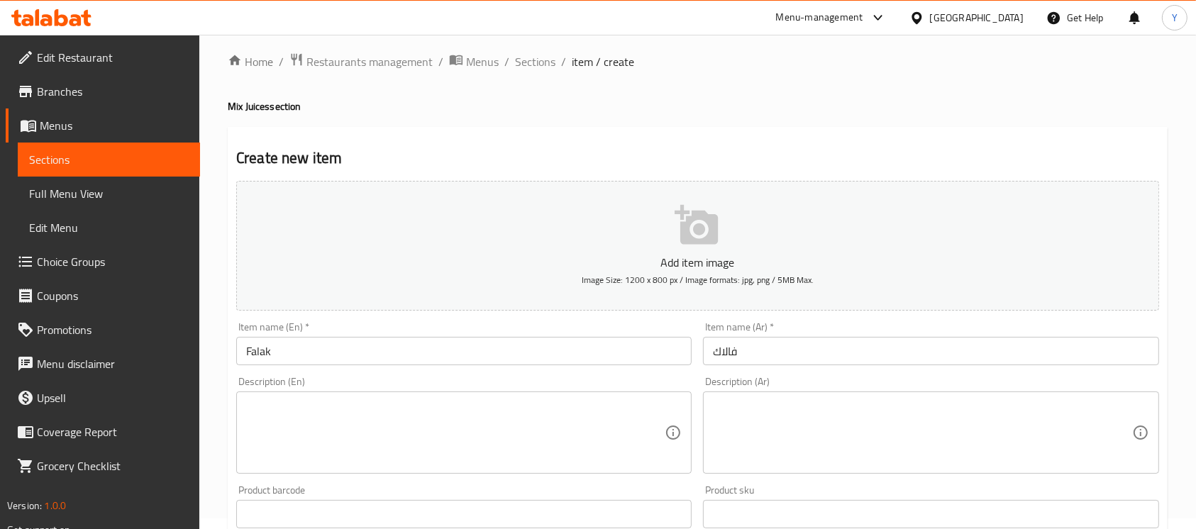
click at [434, 355] on input "Falak" at bounding box center [464, 351] width 456 height 28
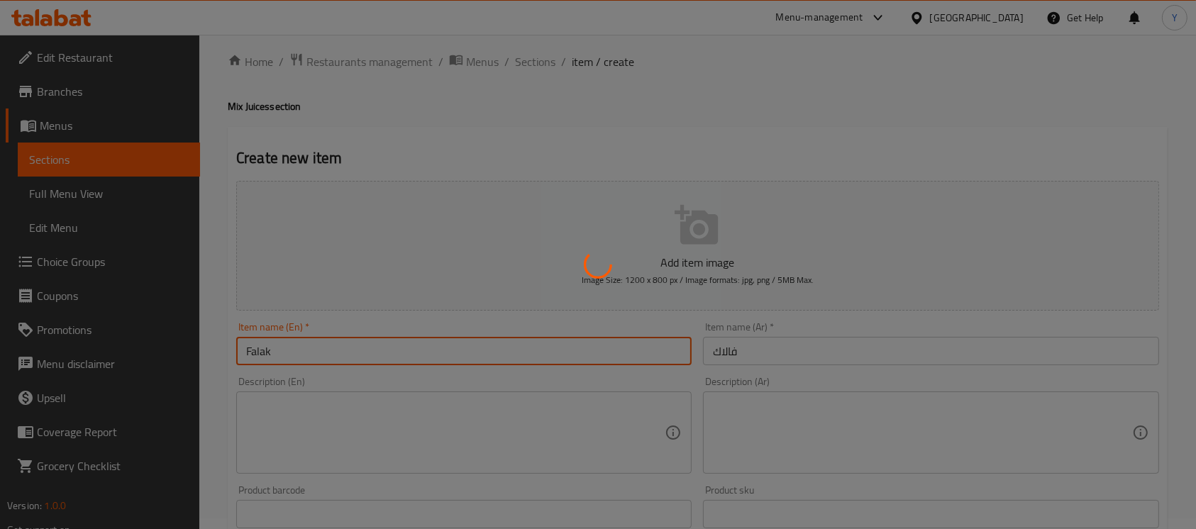
type input "0"
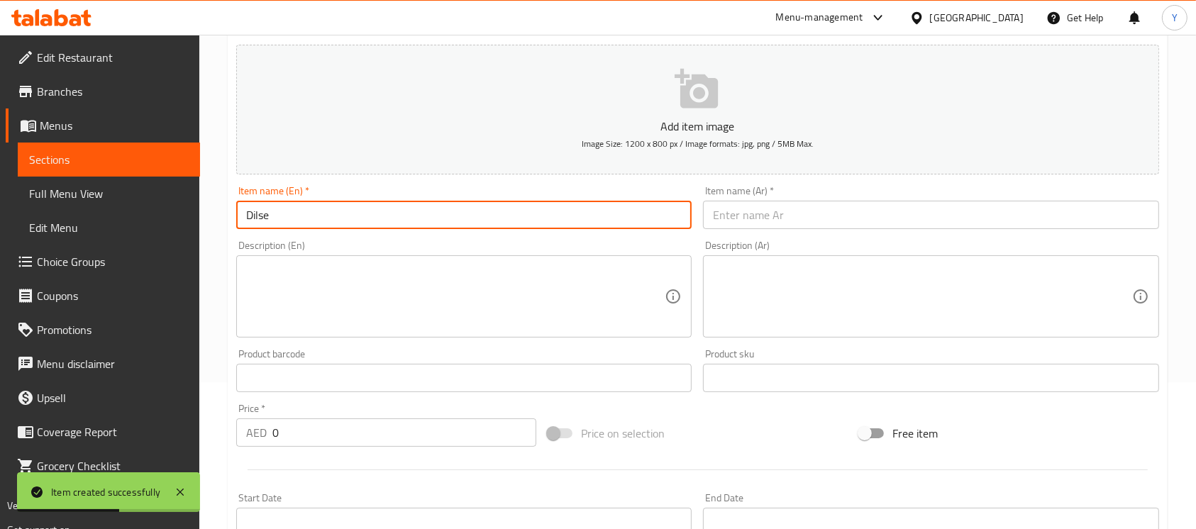
scroll to position [154, 0]
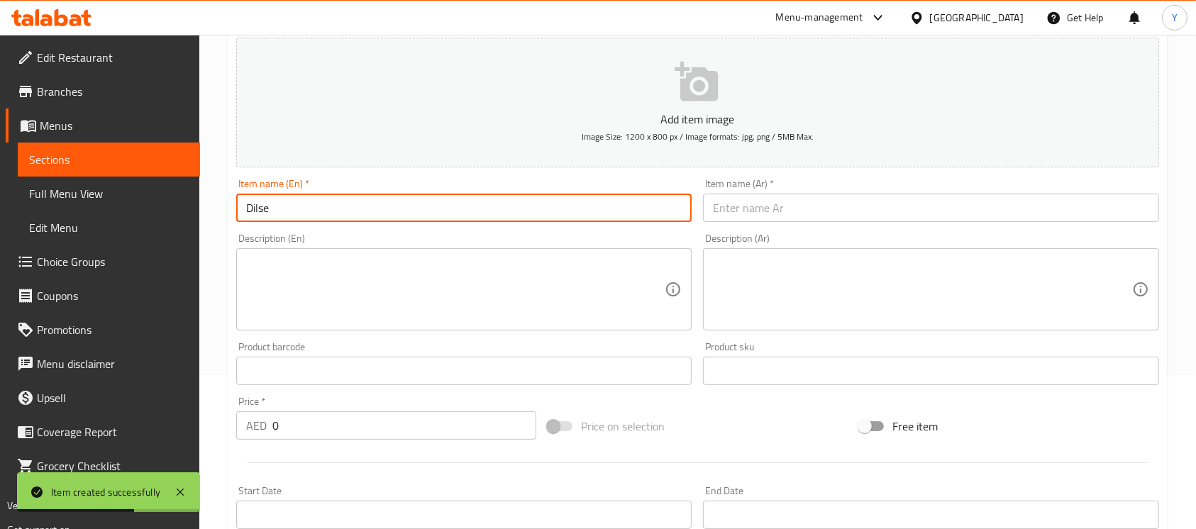
type input "Dilse"
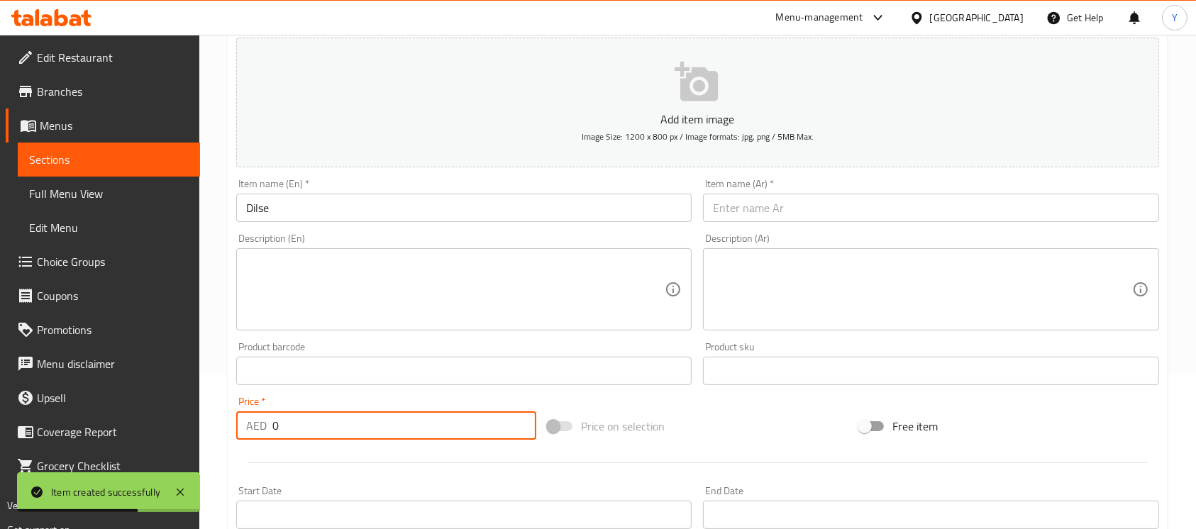
drag, startPoint x: 294, startPoint y: 431, endPoint x: 201, endPoint y: 430, distance: 93.7
click at [201, 430] on div "Home / Restaurants management / Menus / Sections / item / create Mix Juices sec…" at bounding box center [697, 365] width 997 height 968
type input "19"
click at [792, 208] on input "text" at bounding box center [931, 208] width 456 height 28
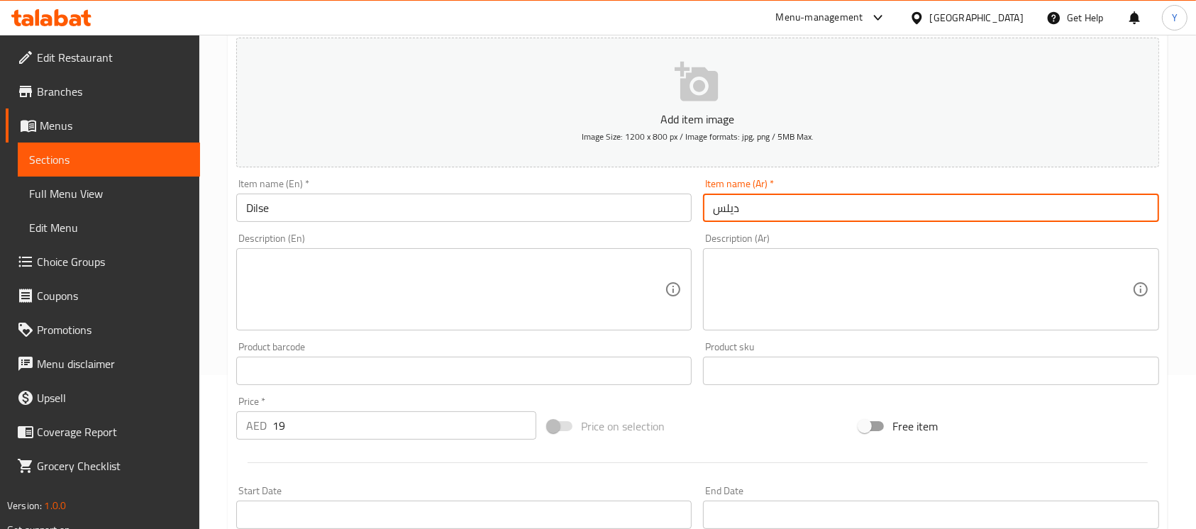
type input "ديلس"
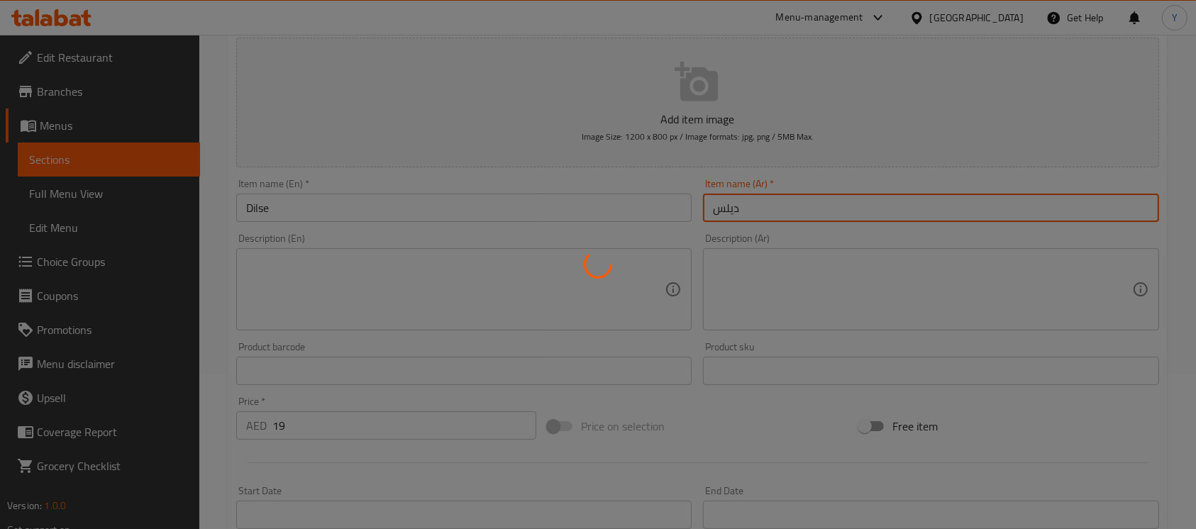
type input "0"
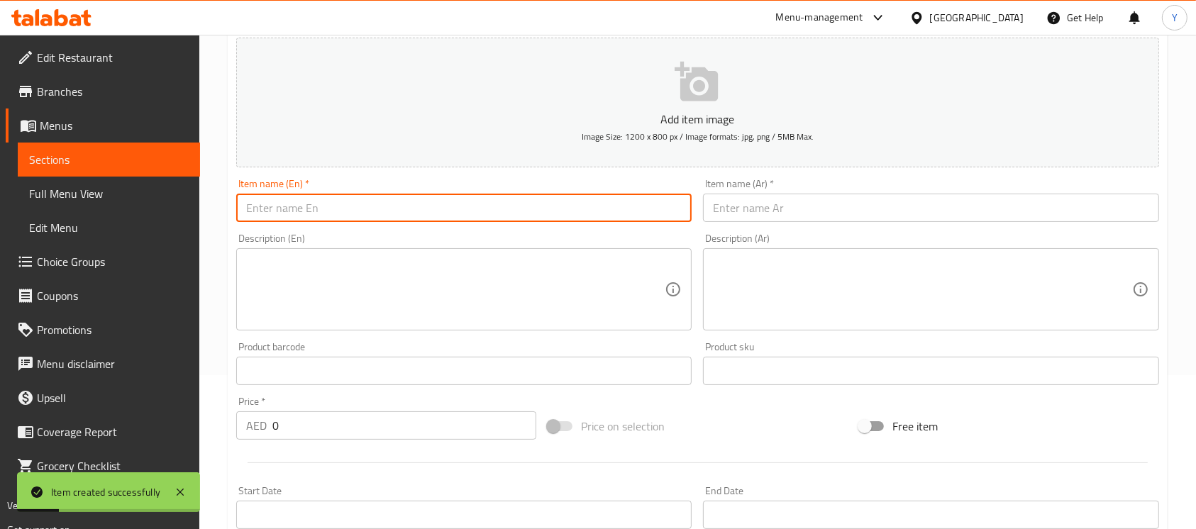
click at [367, 221] on input "text" at bounding box center [464, 208] width 456 height 28
type input "Cocktail Lebnani"
drag, startPoint x: 824, startPoint y: 200, endPoint x: 965, endPoint y: 215, distance: 142.0
click at [824, 200] on input "text" at bounding box center [931, 208] width 456 height 28
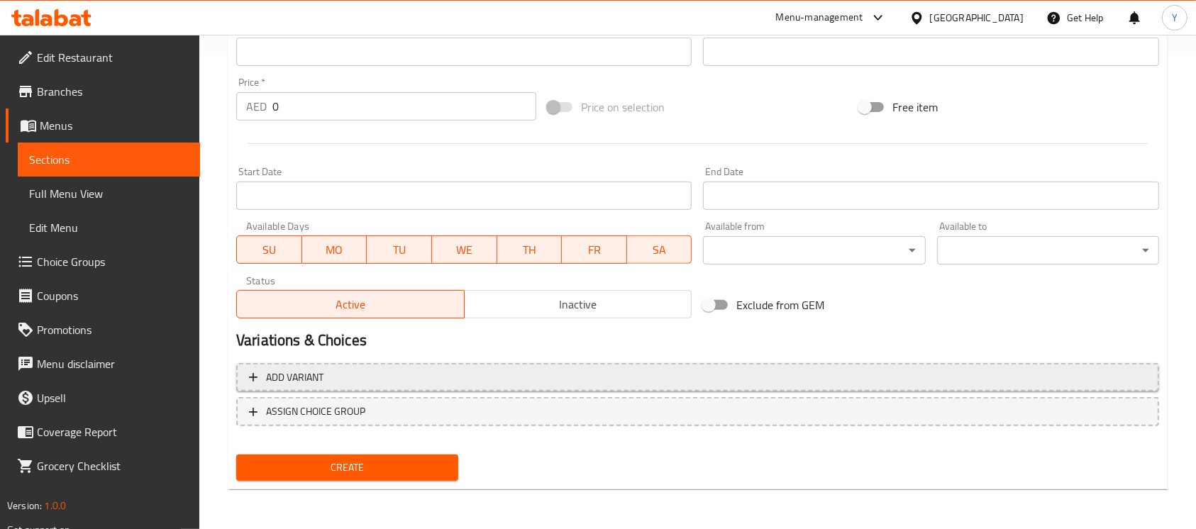
type input "كوكتيل لبناني"
click at [693, 374] on span "Add variant" at bounding box center [698, 378] width 898 height 18
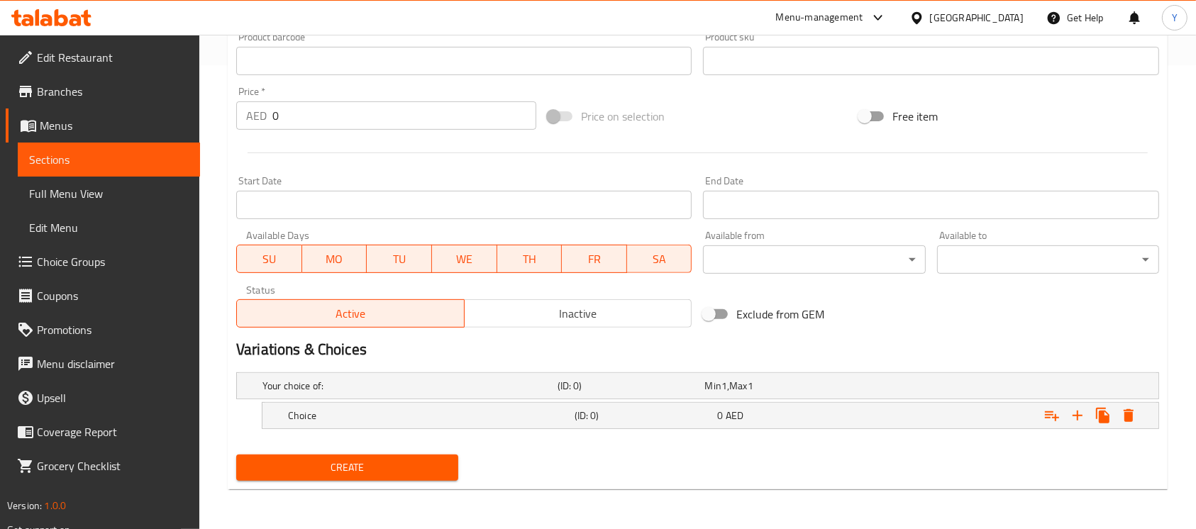
scroll to position [464, 0]
click at [1077, 417] on icon "Expand" at bounding box center [1077, 415] width 17 height 17
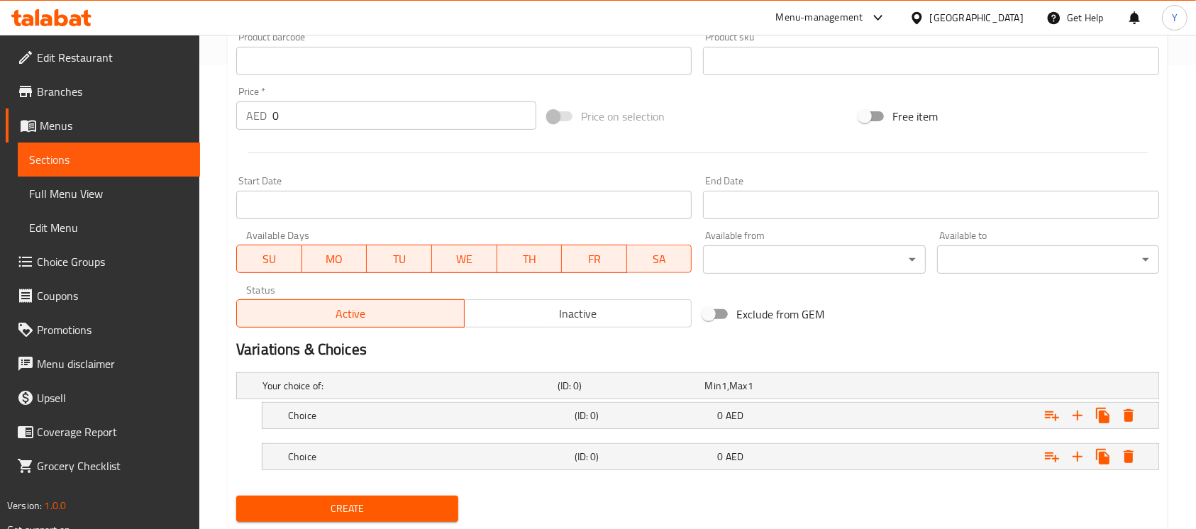
scroll to position [505, 0]
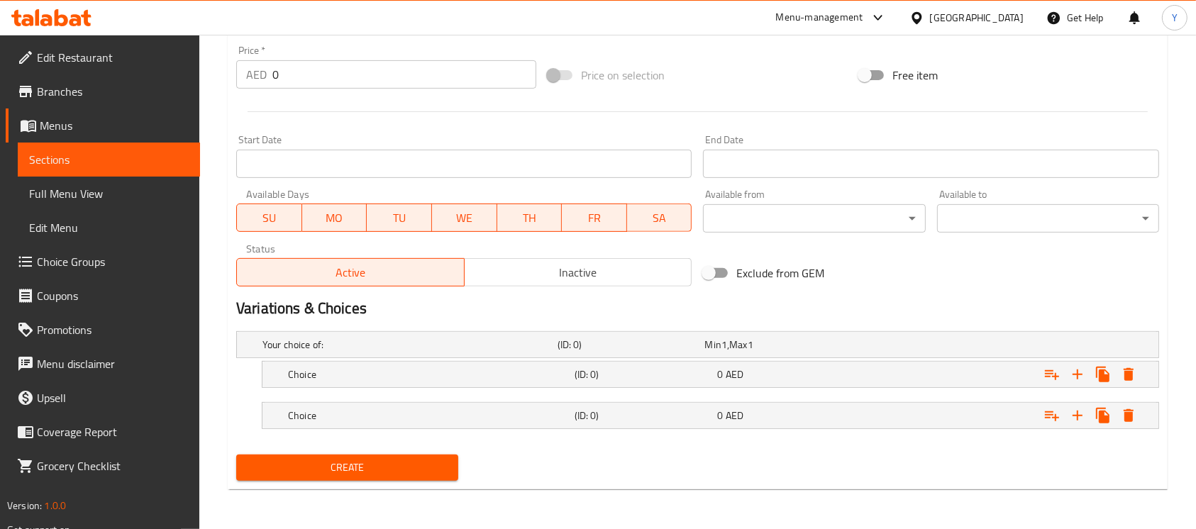
drag, startPoint x: 729, startPoint y: 380, endPoint x: 880, endPoint y: 426, distance: 158.0
click at [727, 354] on span "AED" at bounding box center [725, 345] width 6 height 18
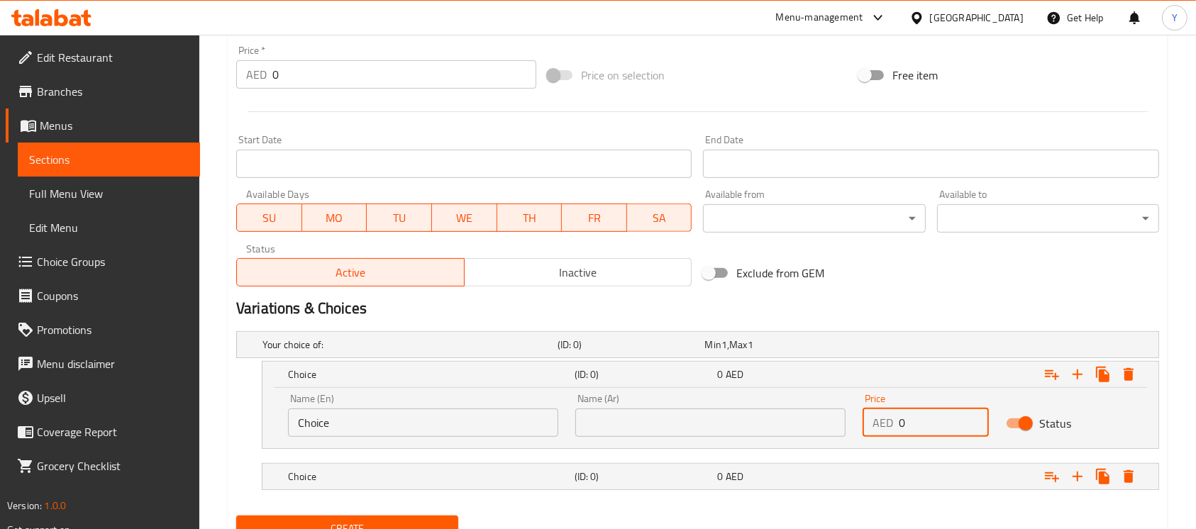
drag, startPoint x: 923, startPoint y: 417, endPoint x: 835, endPoint y: 429, distance: 88.9
click at [835, 429] on div "Name (En) Choice Name (En) Name (Ar) Name (Ar) Price AED 0 Price Status" at bounding box center [711, 415] width 862 height 60
type input "16"
click at [885, 348] on div "Expand" at bounding box center [996, 345] width 295 height 6
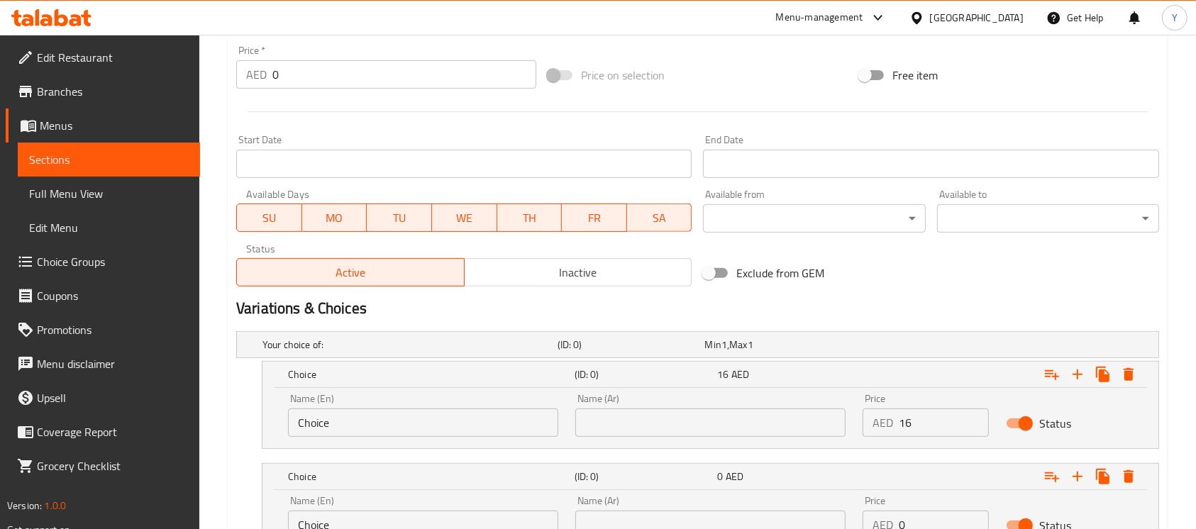
scroll to position [627, 0]
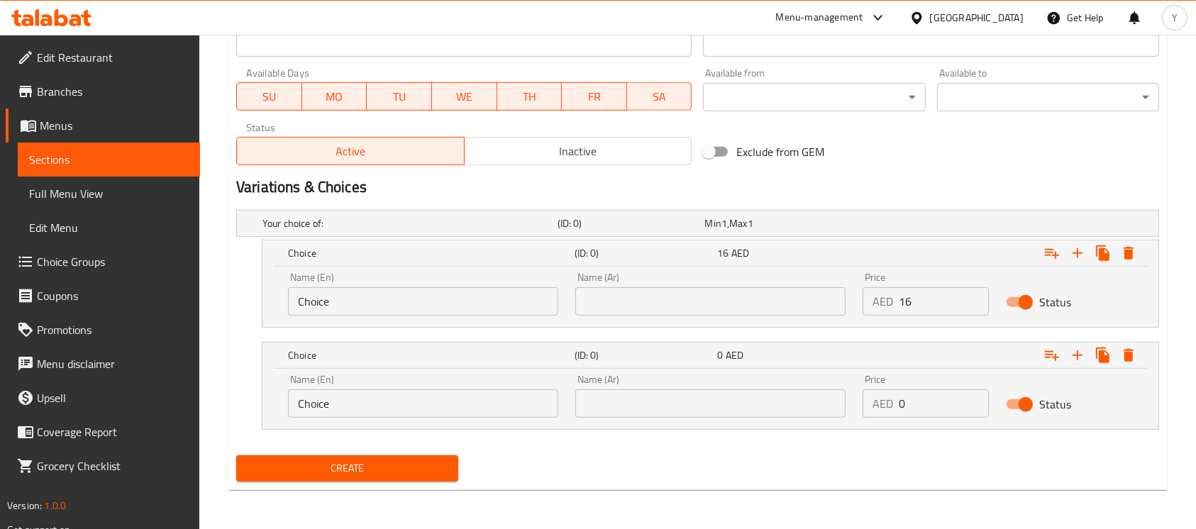
drag, startPoint x: 918, startPoint y: 416, endPoint x: 803, endPoint y: 431, distance: 115.9
click at [803, 431] on div "Your choice of: (ID: 0) Min 1 , Max 1 Name (En) Your choice of: Name (En) Name …" at bounding box center [698, 327] width 935 height 246
type input "19"
click at [421, 307] on input "Choice" at bounding box center [423, 301] width 270 height 28
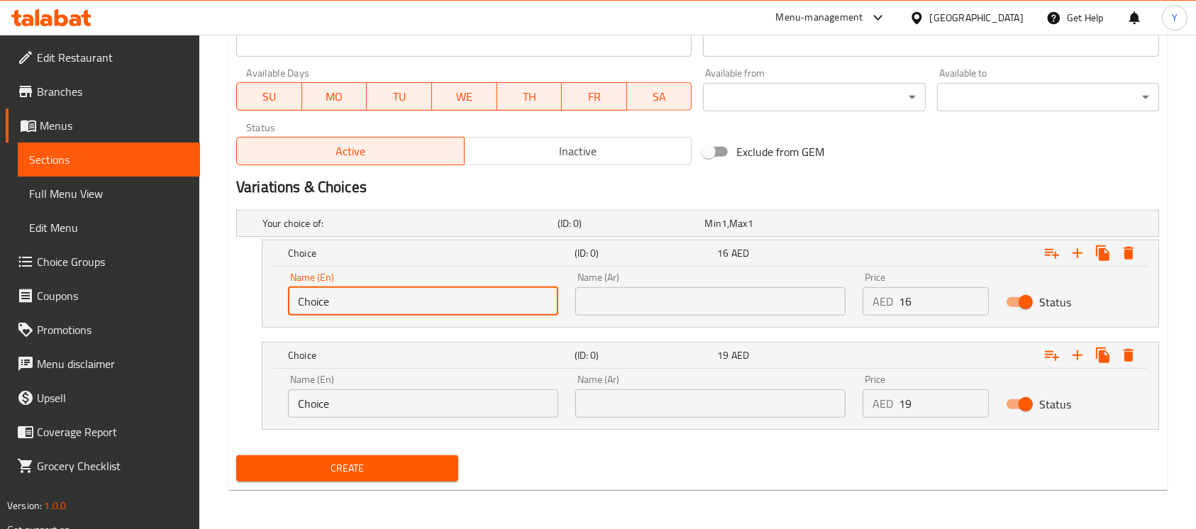
click at [421, 307] on input "Choice" at bounding box center [423, 301] width 270 height 28
click at [421, 307] on input "text" at bounding box center [423, 301] width 270 height 28
type input "Medium"
drag, startPoint x: 698, startPoint y: 301, endPoint x: 700, endPoint y: 287, distance: 13.6
click at [698, 299] on input "text" at bounding box center [710, 301] width 270 height 28
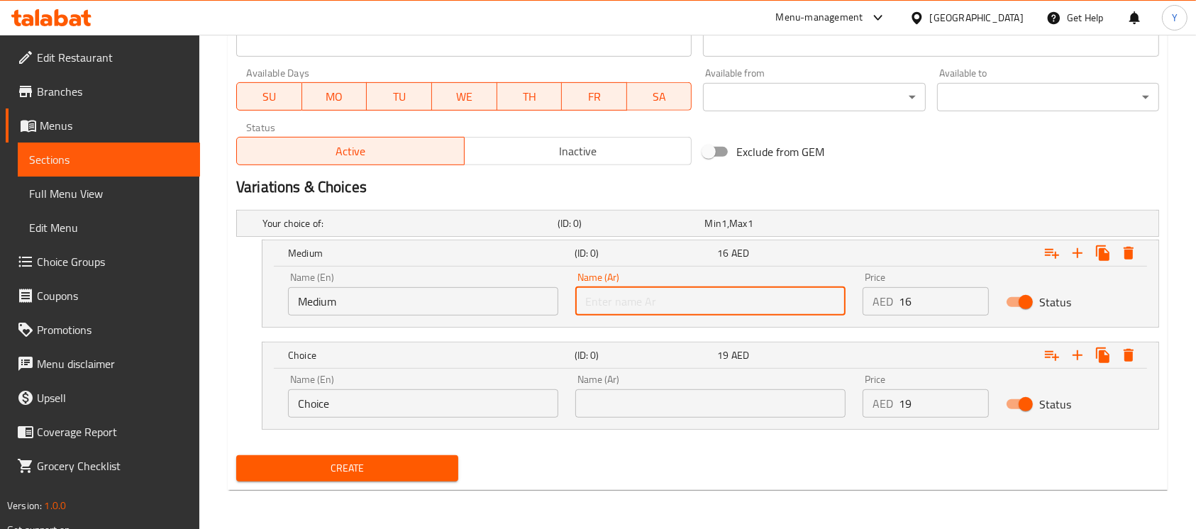
type input "وسط"
click at [478, 386] on div "Name (En) Choice Name (En)" at bounding box center [423, 396] width 270 height 43
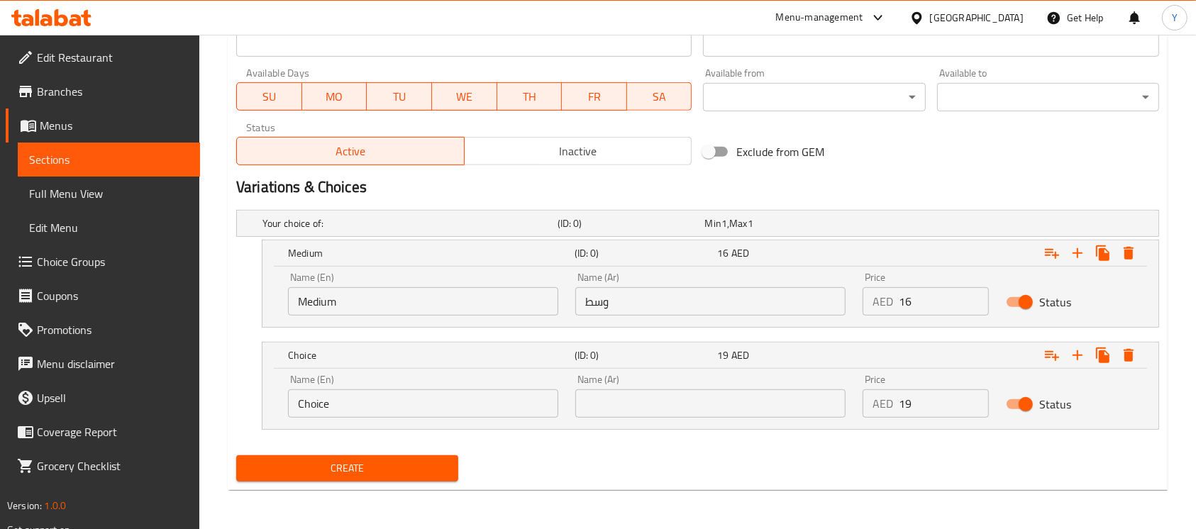
click at [477, 400] on input "Choice" at bounding box center [423, 404] width 270 height 28
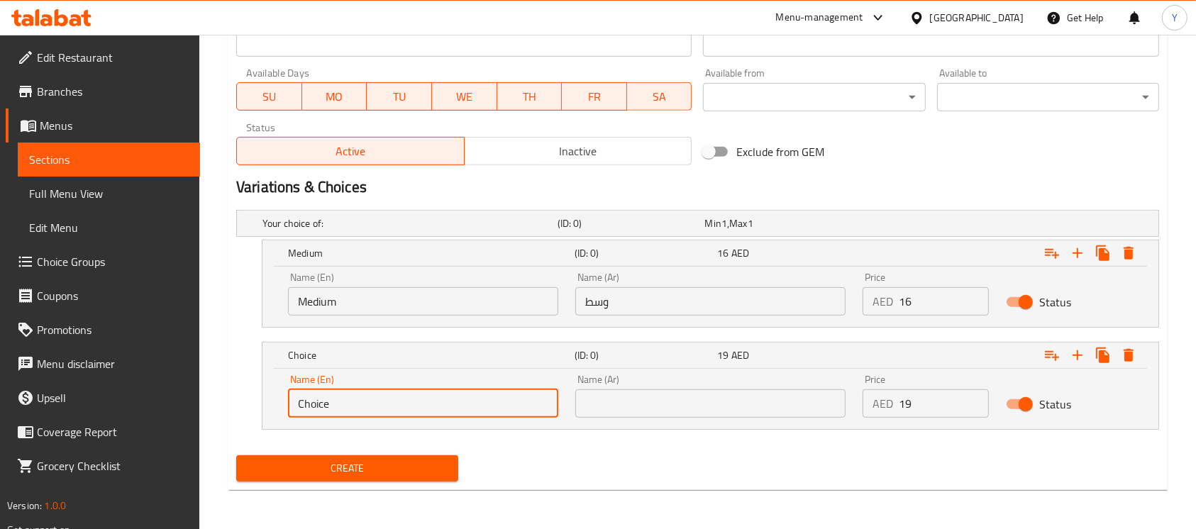
click at [477, 400] on input "Choice" at bounding box center [423, 404] width 270 height 28
click at [477, 400] on input "text" at bounding box center [423, 404] width 270 height 28
type input "Large"
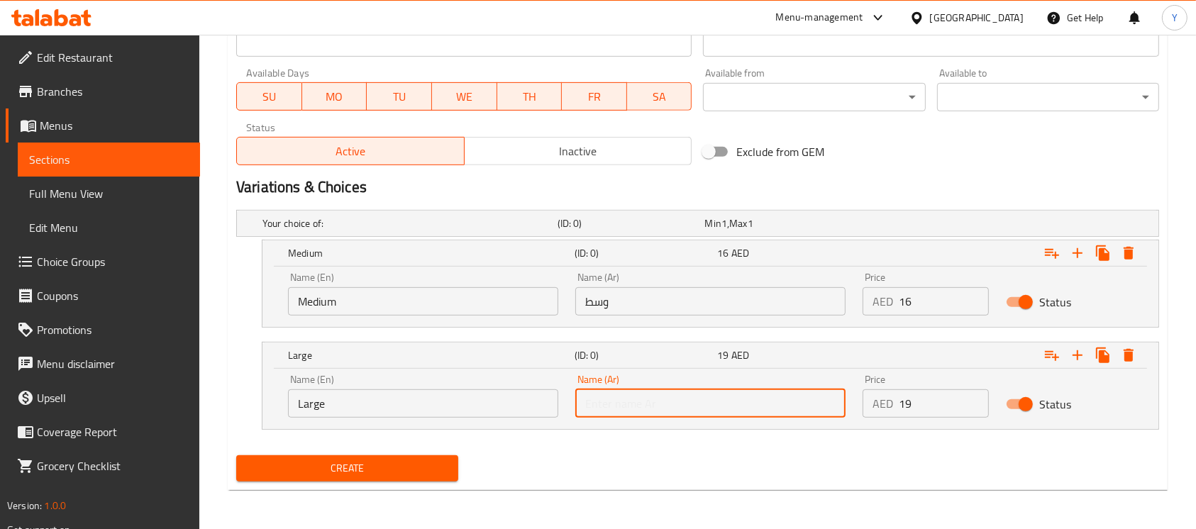
click at [619, 397] on input "text" at bounding box center [710, 404] width 270 height 28
type input "كبير"
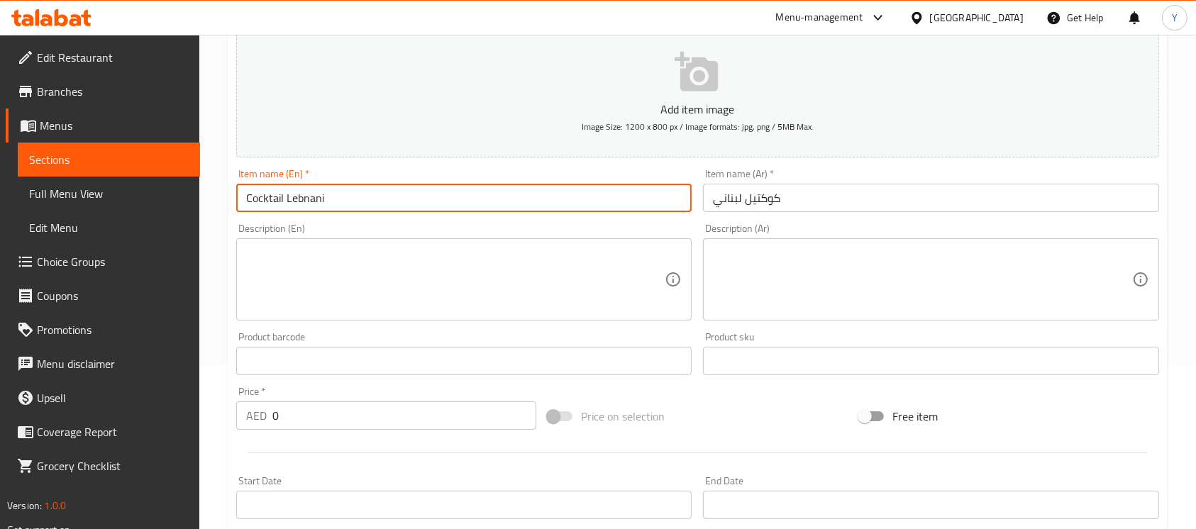
click at [414, 209] on input "Cocktail Lebnani" at bounding box center [464, 198] width 456 height 28
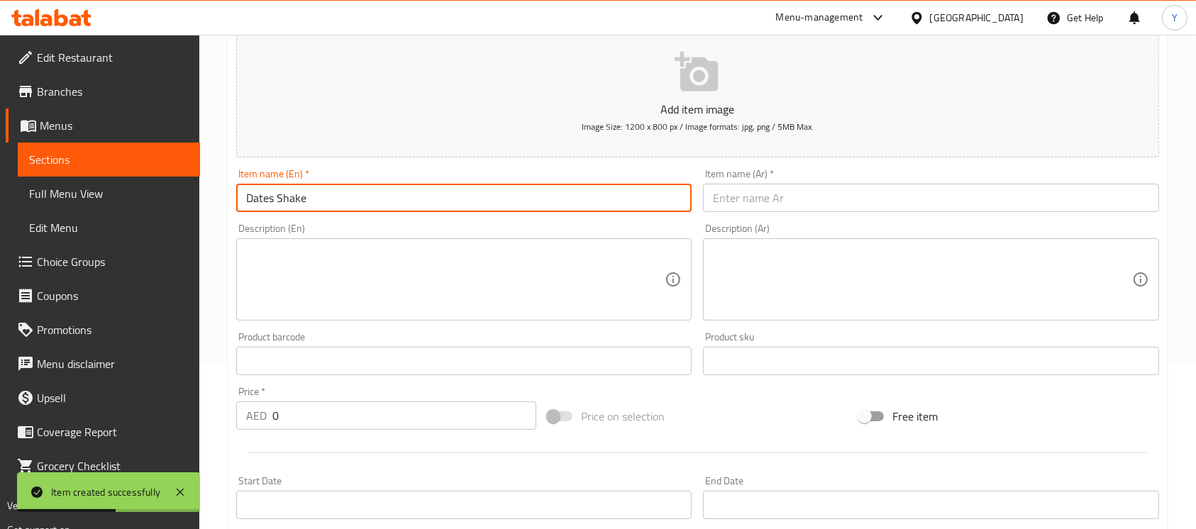
type input "Dates Shake"
click at [765, 200] on input "text" at bounding box center [931, 198] width 456 height 28
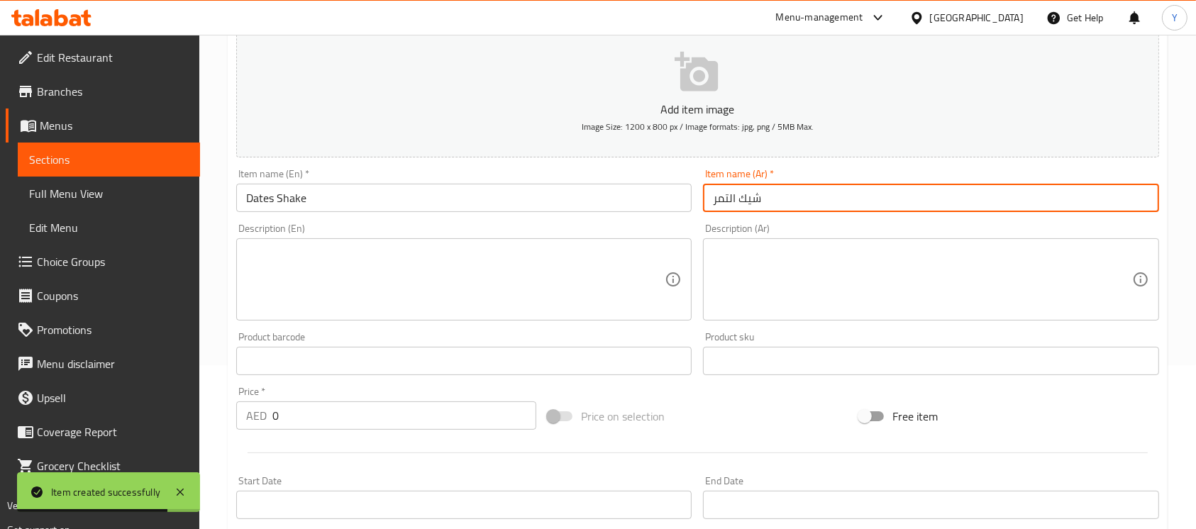
type input "شيك التمر"
drag, startPoint x: 419, startPoint y: 207, endPoint x: 490, endPoint y: 219, distance: 72.0
click at [419, 207] on input "text" at bounding box center [464, 198] width 456 height 28
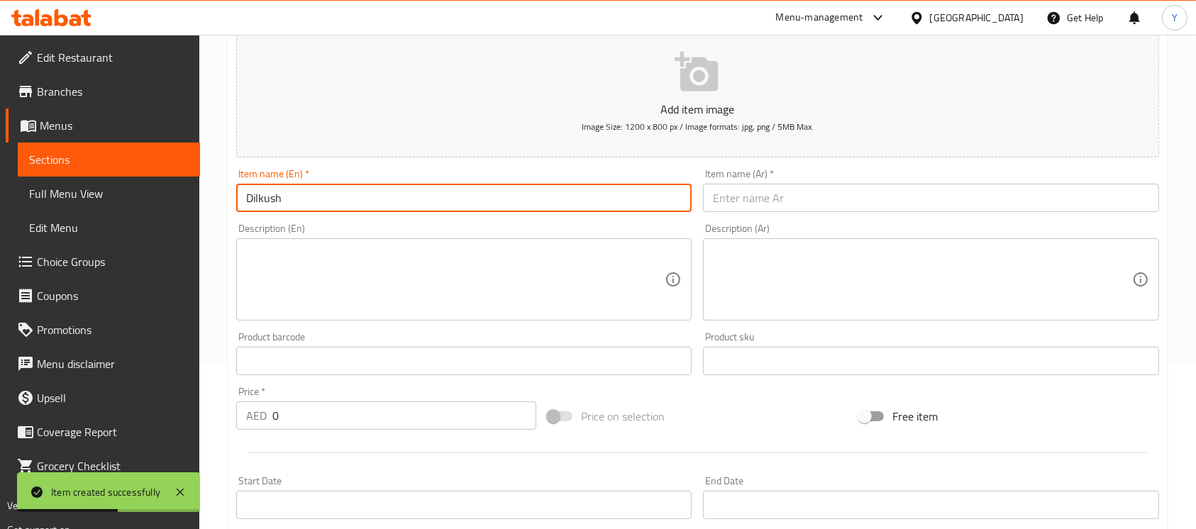
click at [588, 231] on div "Description (En) Description (En)" at bounding box center [464, 272] width 456 height 97
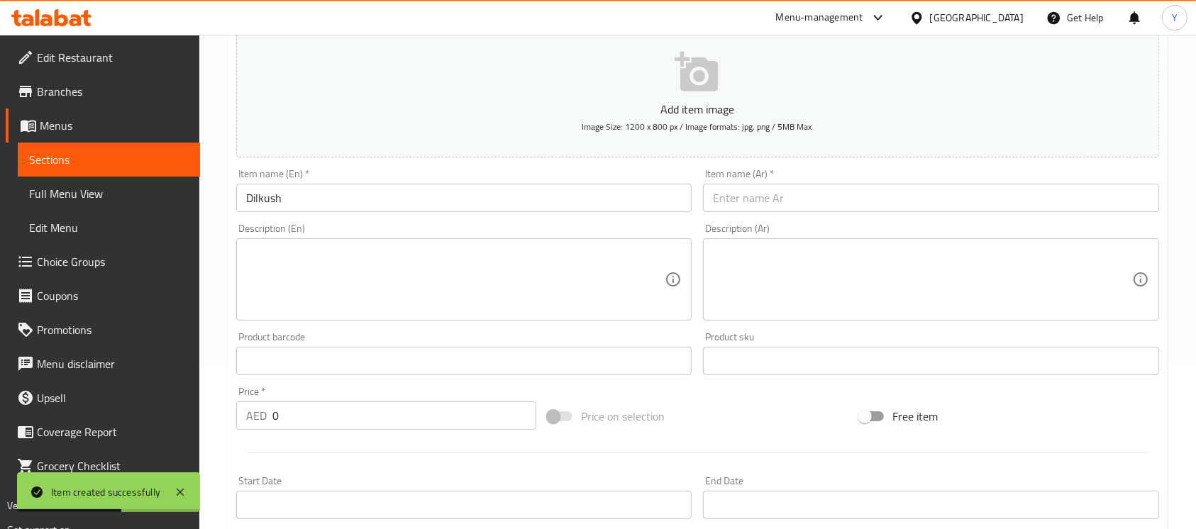
click at [588, 231] on div "Description (En) Description (En)" at bounding box center [464, 272] width 456 height 97
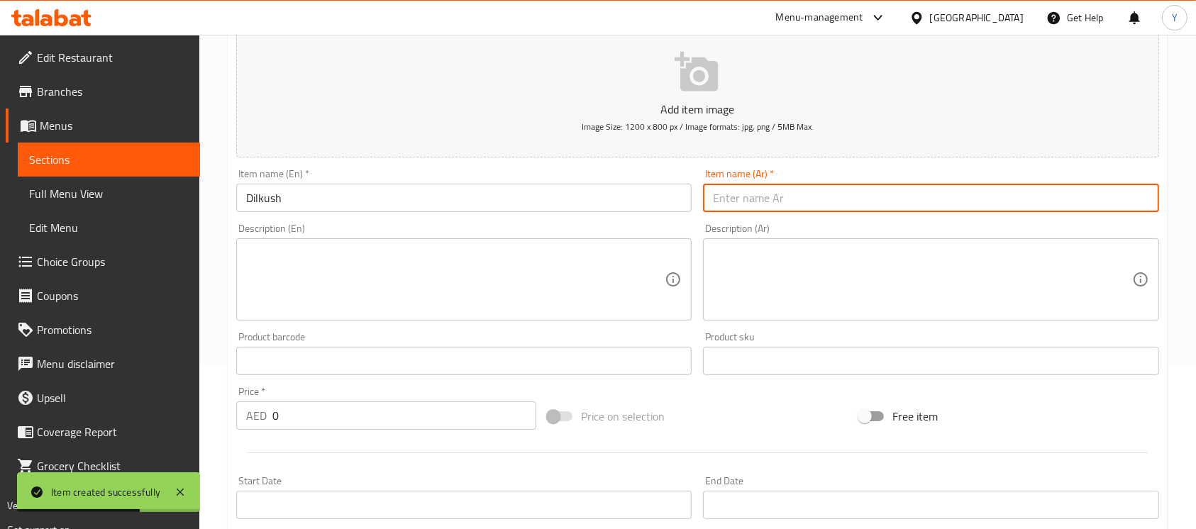
click at [773, 210] on input "text" at bounding box center [931, 198] width 456 height 28
click at [392, 214] on div "Item name (En)   * Item name (En) *" at bounding box center [464, 190] width 467 height 55
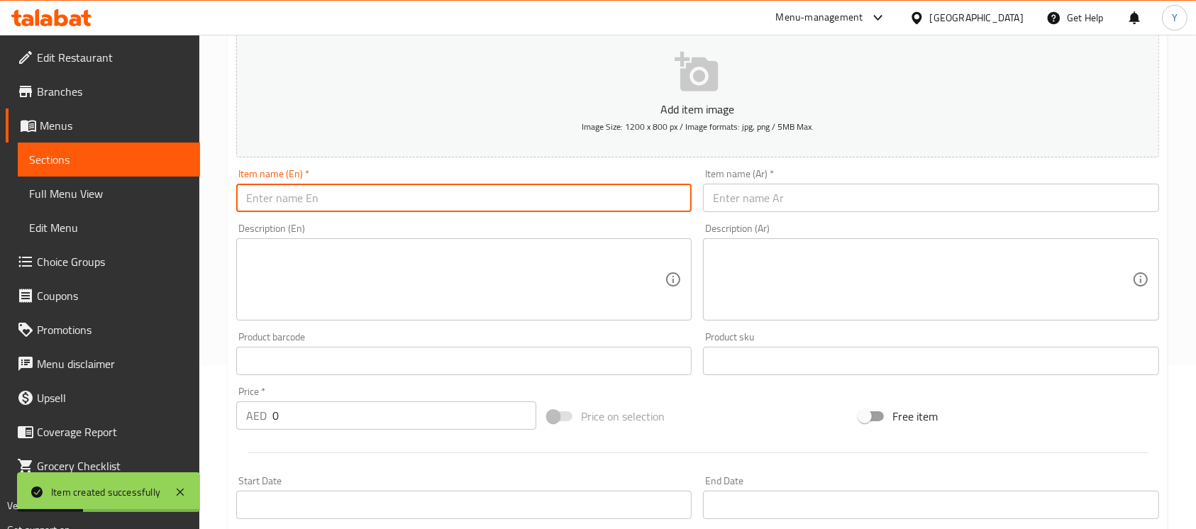
click at [395, 204] on input "text" at bounding box center [464, 198] width 456 height 28
drag, startPoint x: 993, startPoint y: 218, endPoint x: 988, endPoint y: 206, distance: 12.8
click at [988, 214] on div "Item name (Ar)   * Item name (Ar) *" at bounding box center [931, 190] width 467 height 55
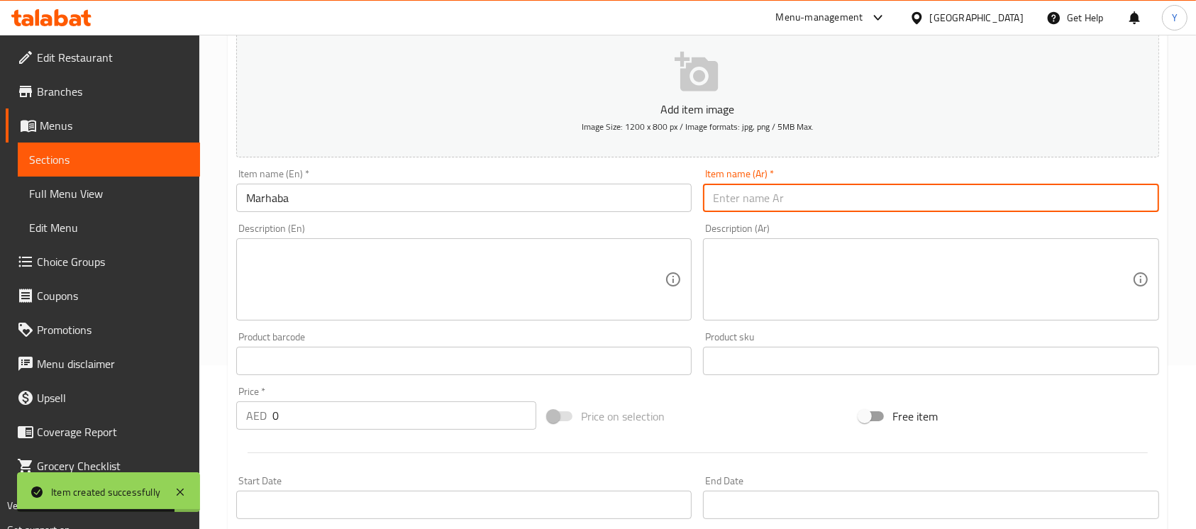
drag, startPoint x: 988, startPoint y: 198, endPoint x: 1063, endPoint y: 218, distance: 77.1
click at [988, 197] on input "text" at bounding box center [931, 198] width 456 height 28
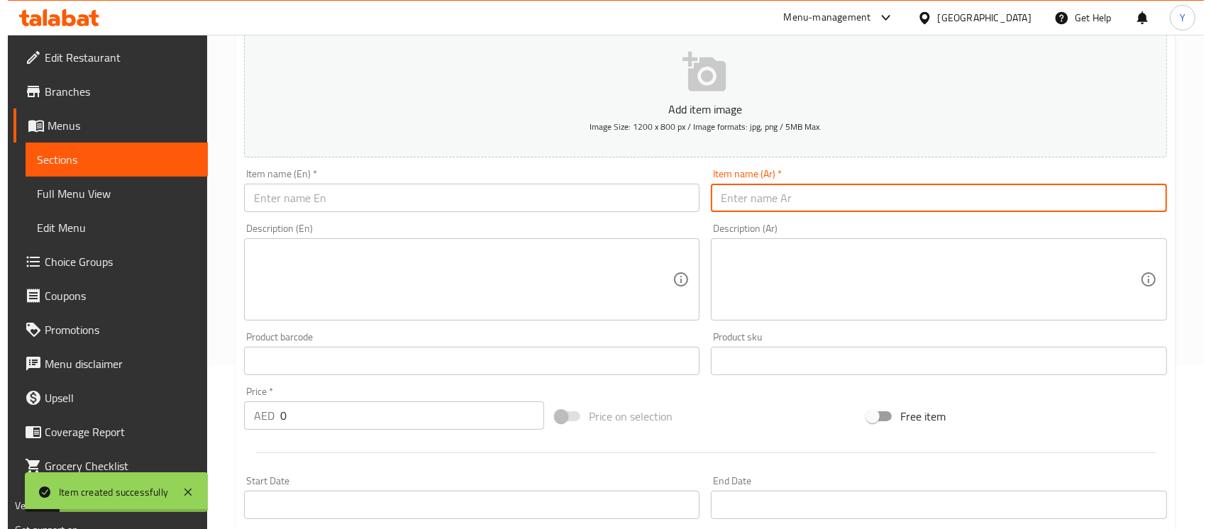
scroll to position [627, 0]
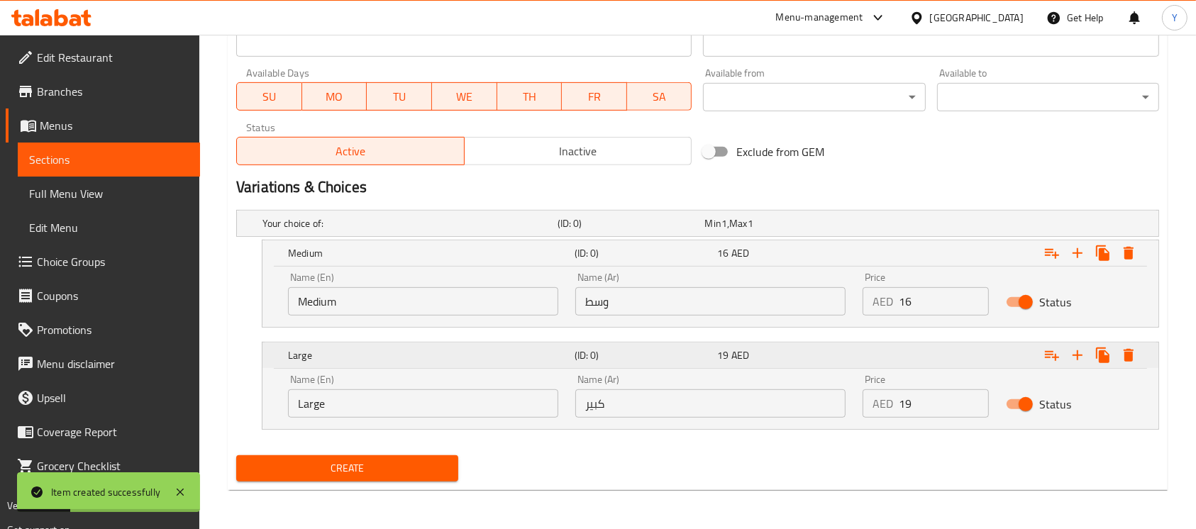
click at [1125, 260] on icon "Expand" at bounding box center [1129, 253] width 10 height 13
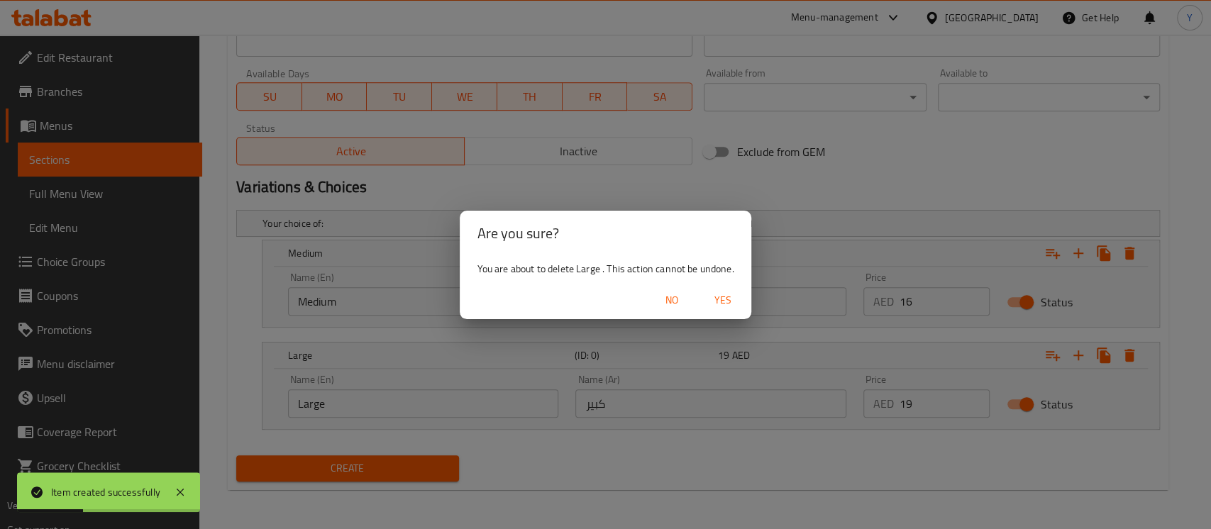
click at [734, 303] on span "Yes" at bounding box center [723, 301] width 34 height 18
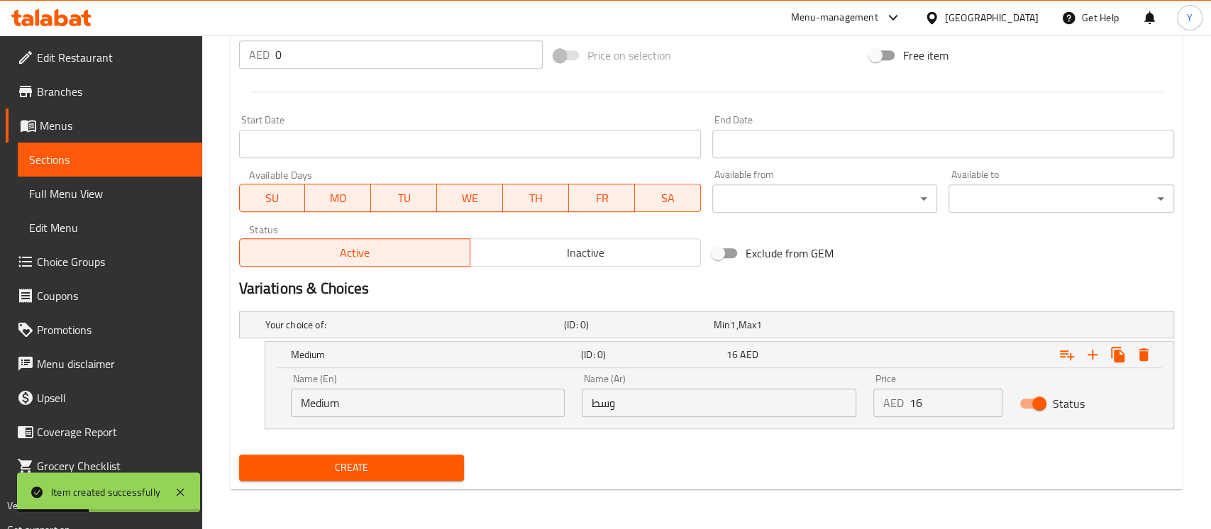
scroll to position [525, 0]
click at [1123, 348] on icon "Expand" at bounding box center [1128, 354] width 17 height 17
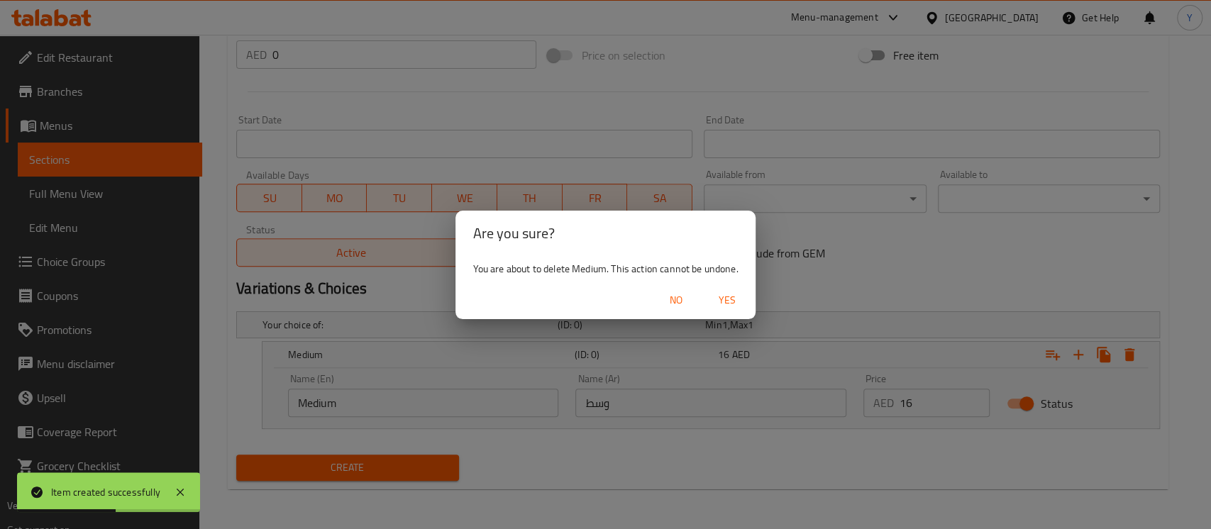
click at [724, 305] on span "Yes" at bounding box center [727, 301] width 34 height 18
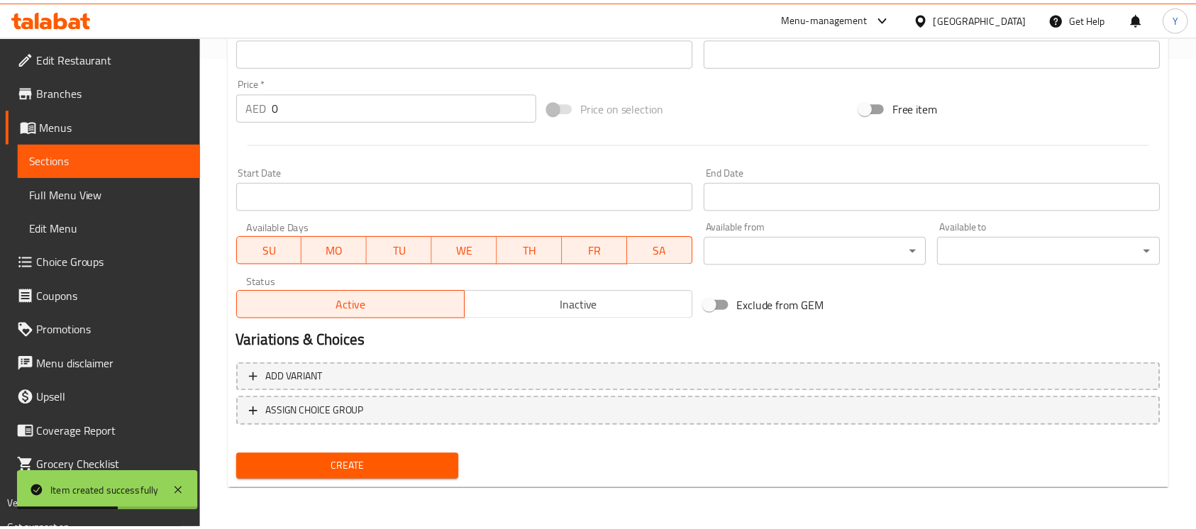
scroll to position [473, 0]
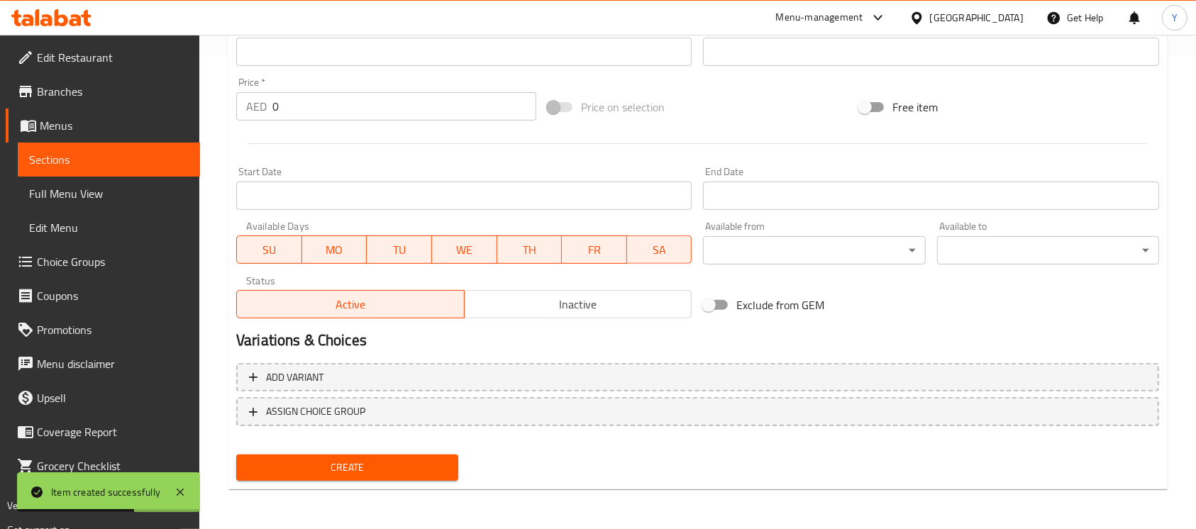
drag, startPoint x: 291, startPoint y: 109, endPoint x: 206, endPoint y: 111, distance: 85.2
click at [206, 111] on div "Home / Restaurants management / Menus / Sections / item / create Mix Juices sec…" at bounding box center [697, 45] width 997 height 968
click at [417, 139] on div at bounding box center [698, 143] width 935 height 35
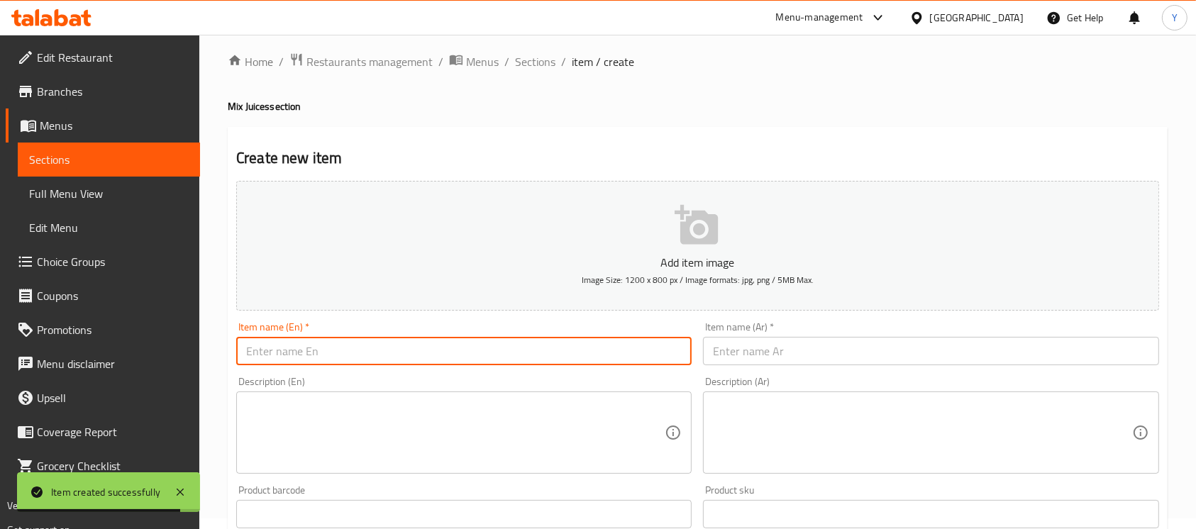
click at [341, 354] on input "text" at bounding box center [464, 351] width 456 height 28
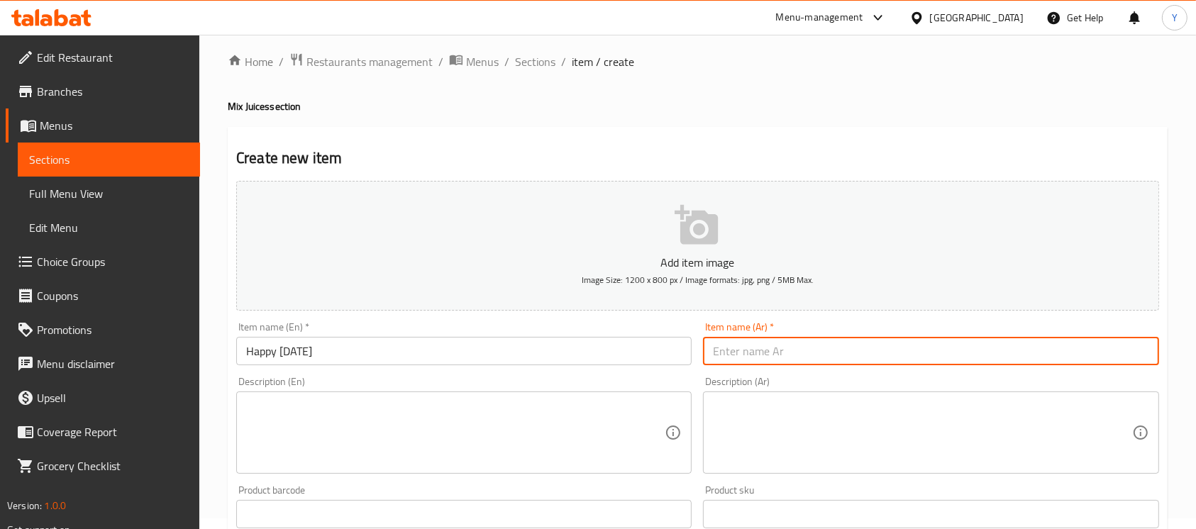
click at [760, 364] on input "text" at bounding box center [931, 351] width 456 height 28
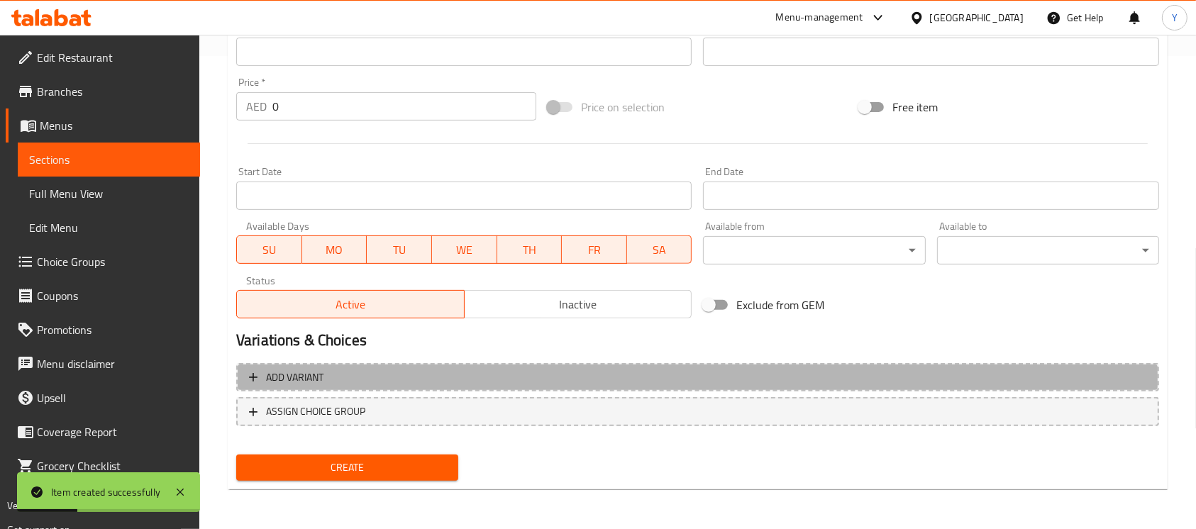
drag, startPoint x: 905, startPoint y: 382, endPoint x: 1008, endPoint y: 446, distance: 121.3
click at [905, 382] on span "Add variant" at bounding box center [698, 378] width 898 height 18
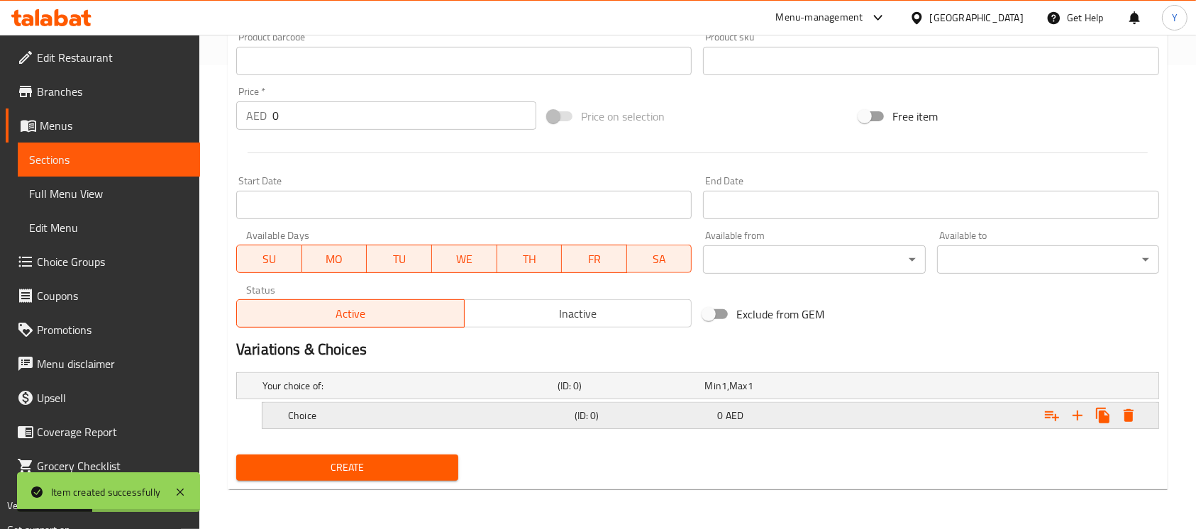
click at [1070, 414] on icon "Expand" at bounding box center [1077, 415] width 17 height 17
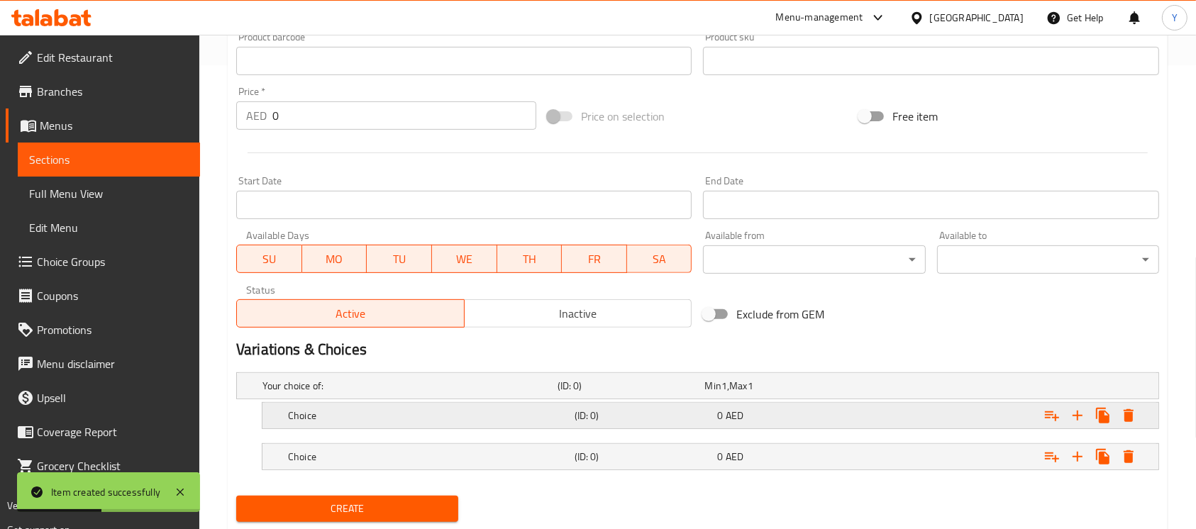
click at [929, 389] on div "Expand" at bounding box center [996, 386] width 295 height 6
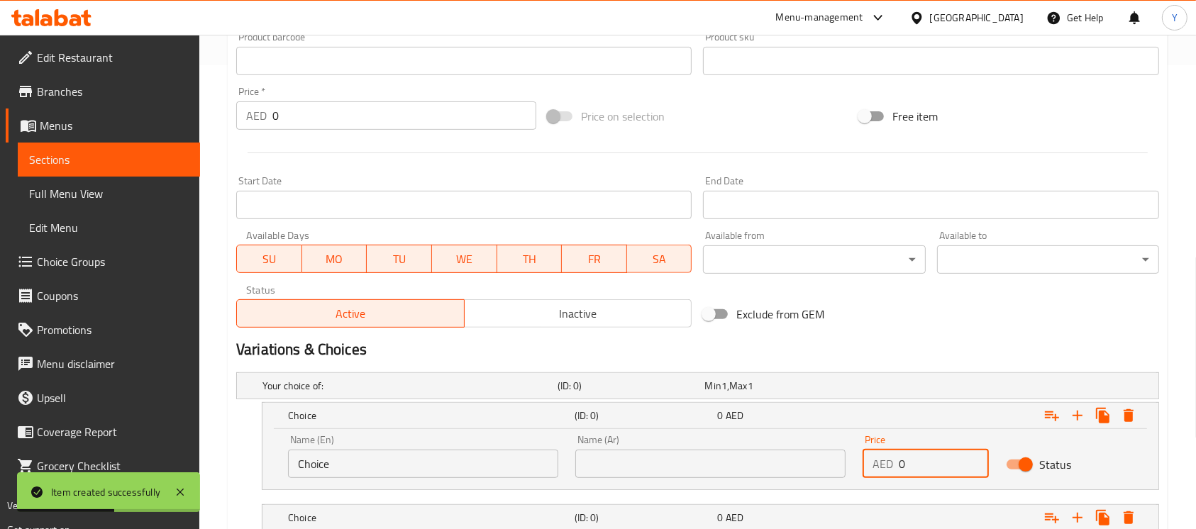
drag, startPoint x: 783, startPoint y: 475, endPoint x: 773, endPoint y: 470, distance: 10.5
click at [773, 474] on div "Name (En) Choice Name (En) Name (Ar) Name (Ar) Price AED 0 Price Status" at bounding box center [711, 456] width 862 height 60
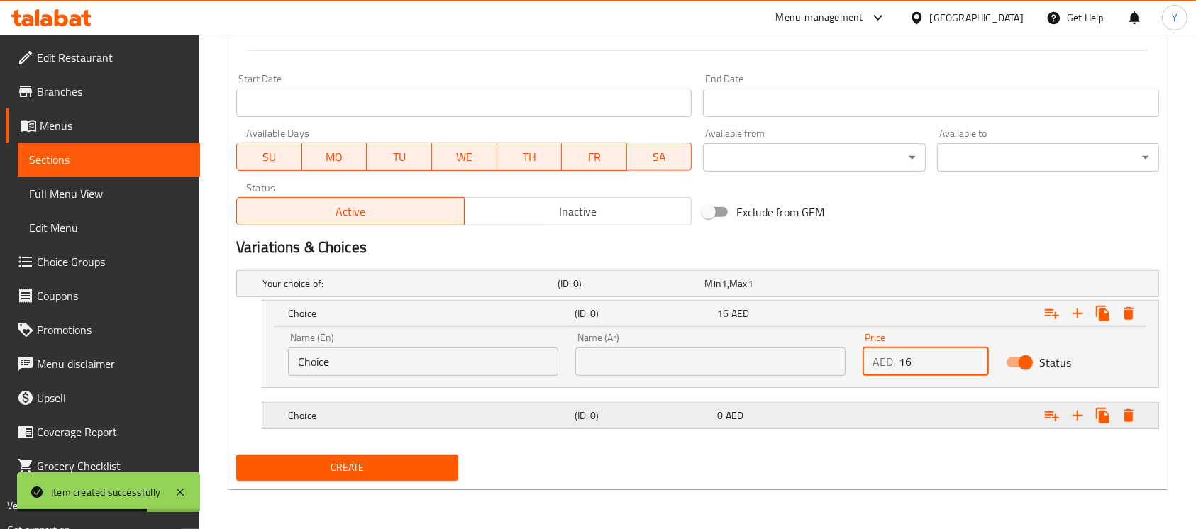
click at [874, 287] on div "Expand" at bounding box center [996, 284] width 295 height 6
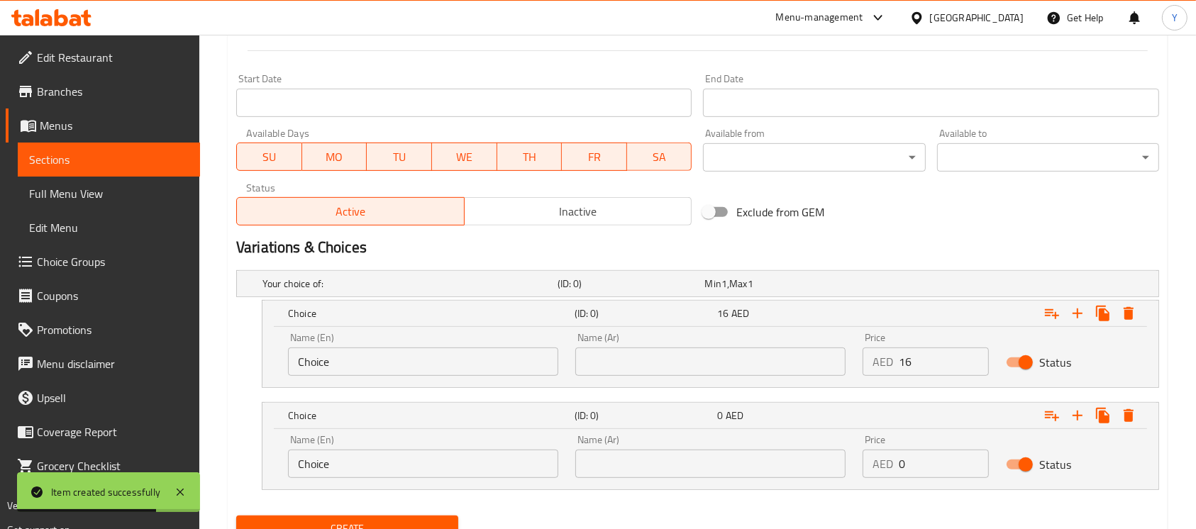
drag, startPoint x: 917, startPoint y: 457, endPoint x: 787, endPoint y: 478, distance: 132.3
click at [787, 478] on div "Name (En) Choice Name (En) Name (Ar) Name (Ar) Price AED 0 Price Status" at bounding box center [711, 456] width 862 height 60
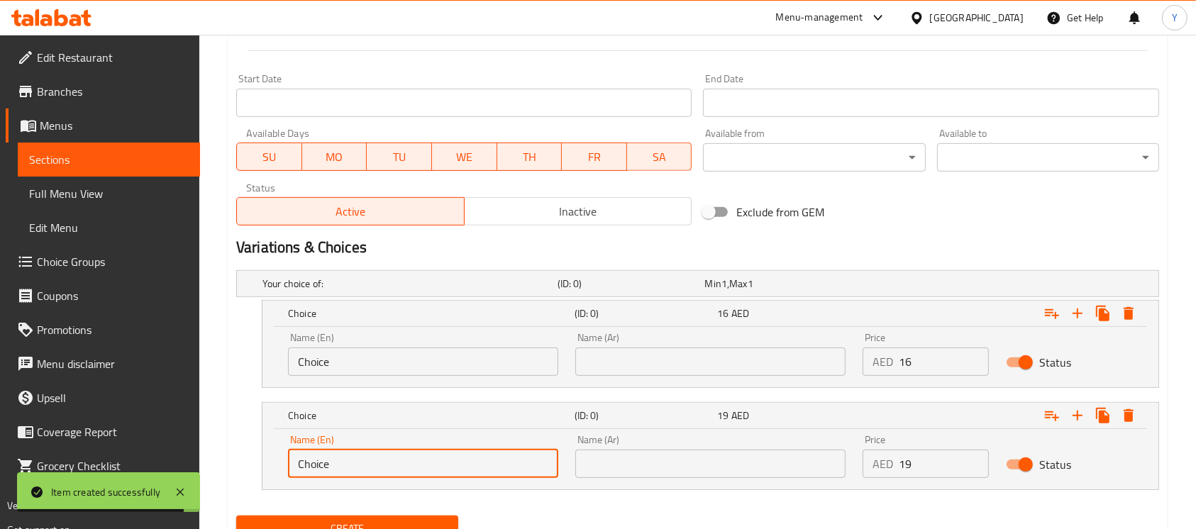
click at [393, 465] on input "Choice" at bounding box center [423, 464] width 270 height 28
click at [393, 465] on input "text" at bounding box center [423, 464] width 270 height 28
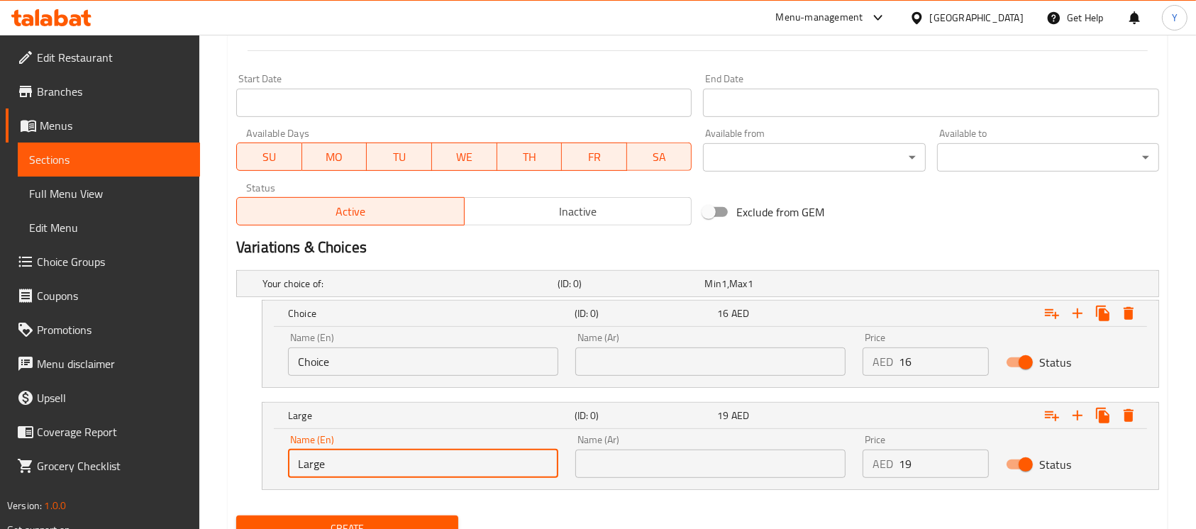
drag, startPoint x: 685, startPoint y: 465, endPoint x: 693, endPoint y: 453, distance: 14.4
click at [685, 465] on input "text" at bounding box center [710, 464] width 270 height 28
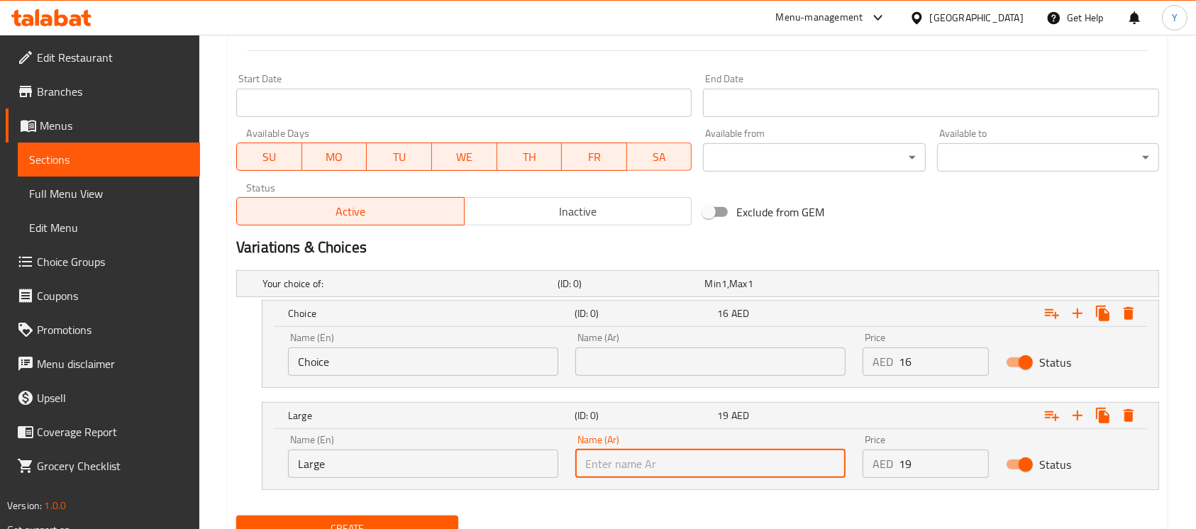
click at [438, 370] on input "Choice" at bounding box center [423, 362] width 270 height 28
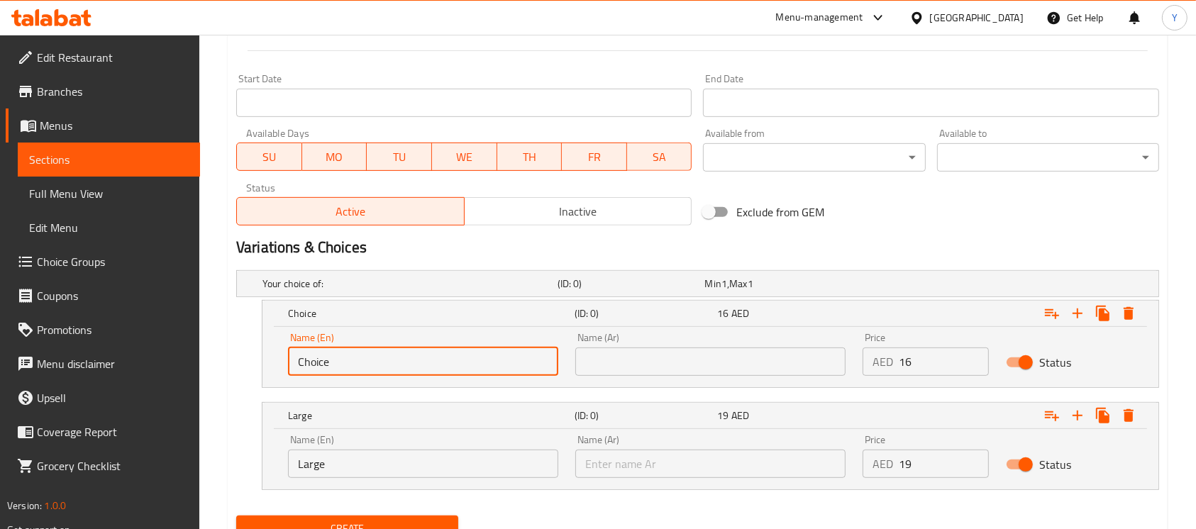
click at [438, 370] on input "Choice" at bounding box center [423, 362] width 270 height 28
click at [438, 370] on input "text" at bounding box center [423, 362] width 270 height 28
drag, startPoint x: 655, startPoint y: 359, endPoint x: 661, endPoint y: 328, distance: 31.9
click at [654, 358] on input "text" at bounding box center [710, 362] width 270 height 28
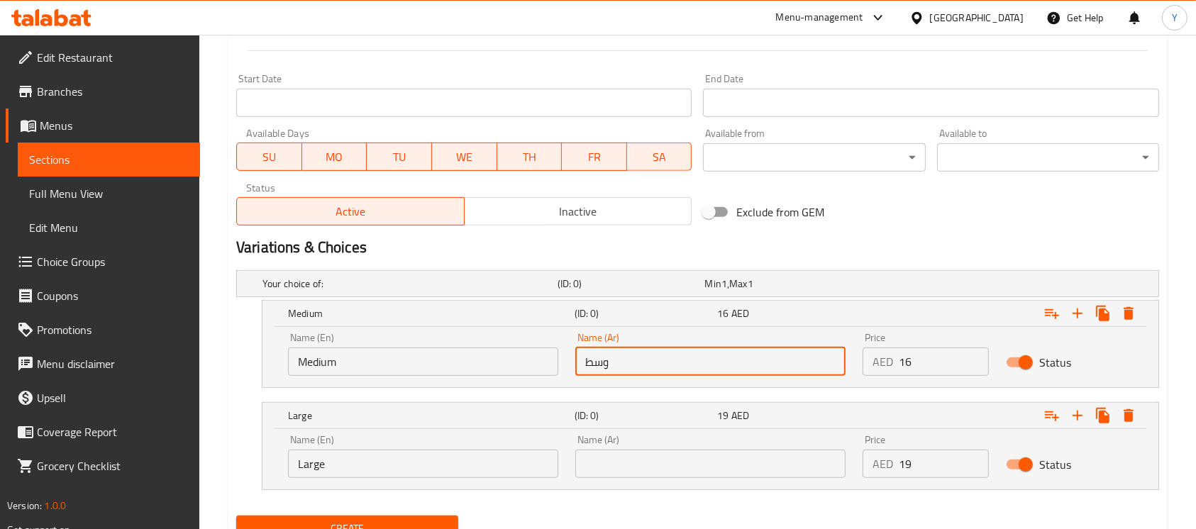
click at [1188, 197] on div "Home / Restaurants management / Menus / Sections / item / create Mix Juices sec…" at bounding box center [697, 30] width 997 height 1122
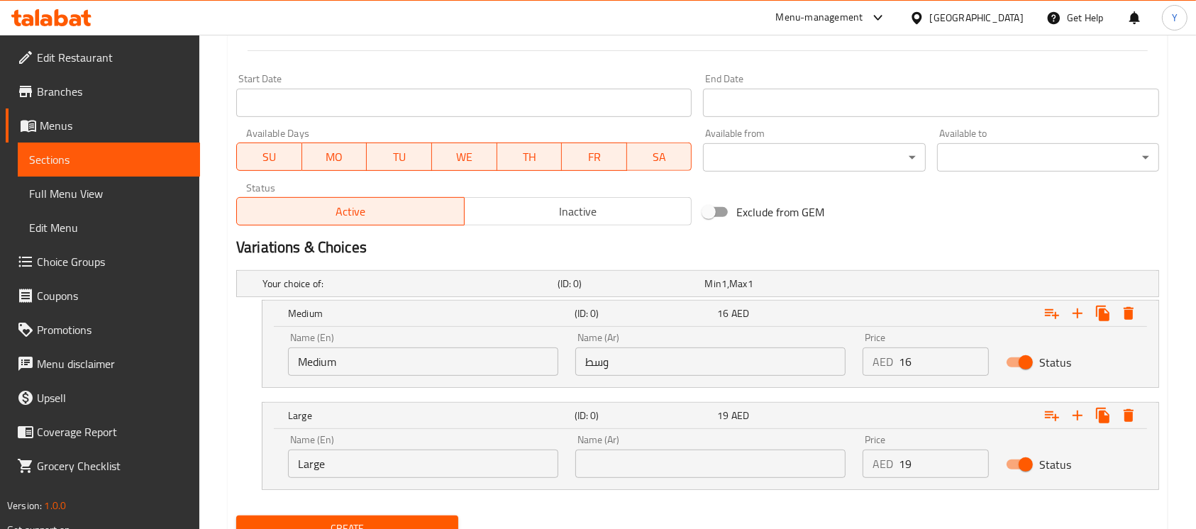
scroll to position [103, 0]
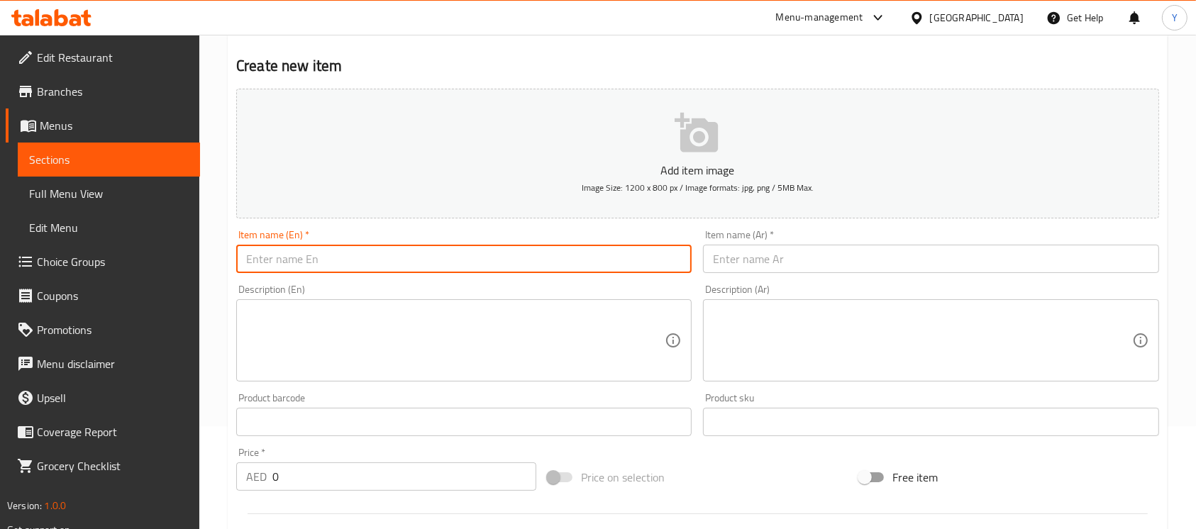
click at [361, 259] on input "text" at bounding box center [464, 259] width 456 height 28
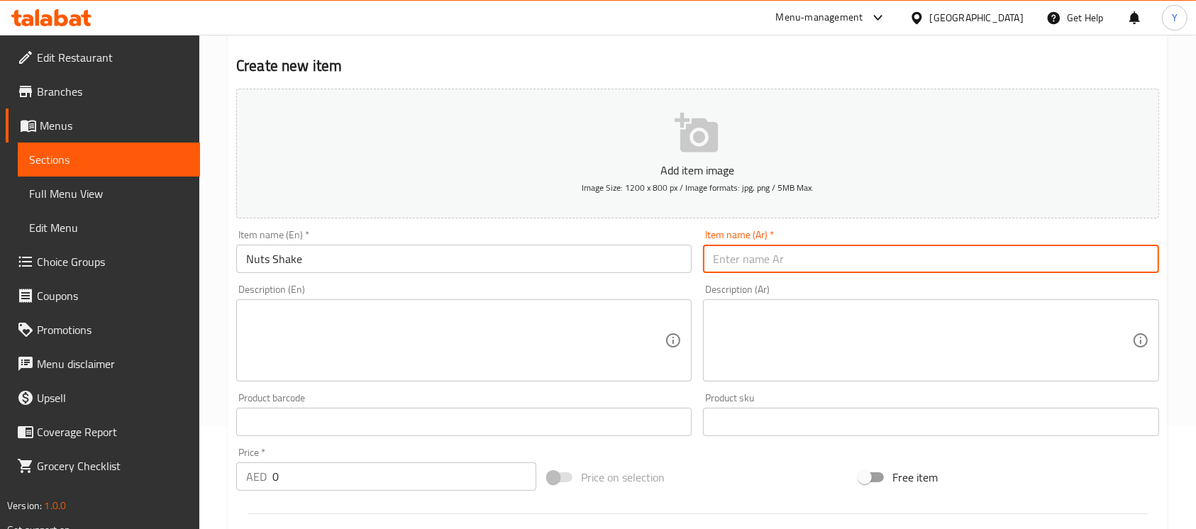
click at [947, 258] on input "text" at bounding box center [931, 259] width 456 height 28
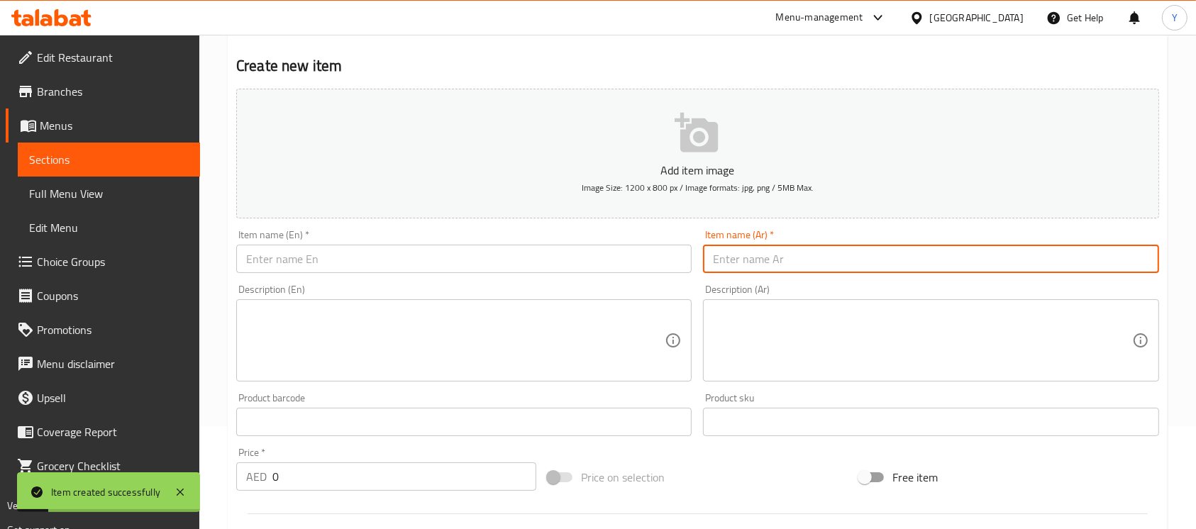
click at [404, 268] on input "text" at bounding box center [464, 259] width 456 height 28
click at [986, 268] on input "text" at bounding box center [931, 259] width 456 height 28
click at [386, 258] on input "text" at bounding box center [464, 259] width 456 height 28
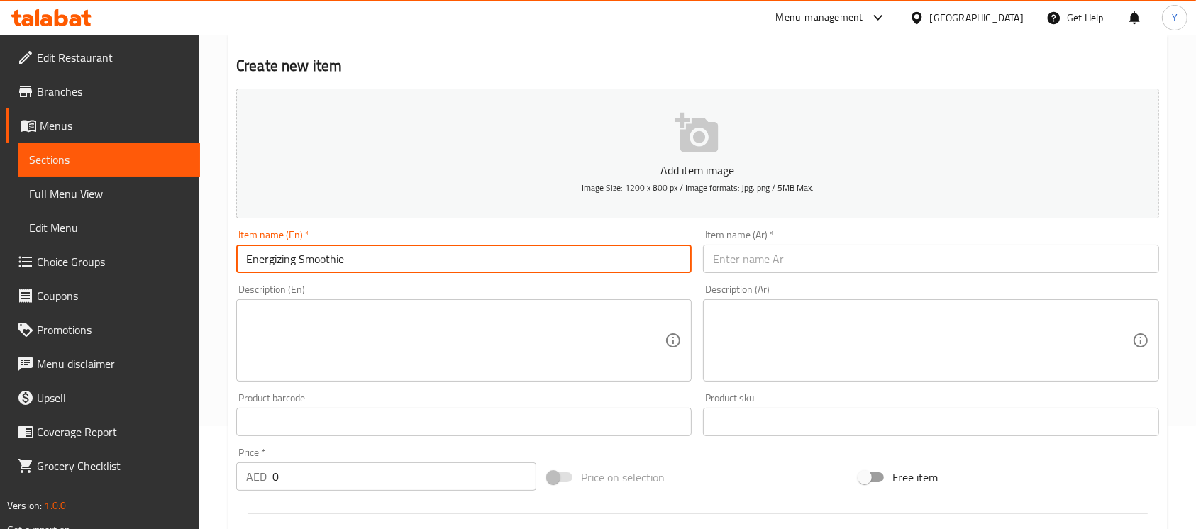
click at [282, 265] on input "Energizing Smoothie" at bounding box center [464, 259] width 456 height 28
click at [721, 249] on input "text" at bounding box center [931, 259] width 456 height 28
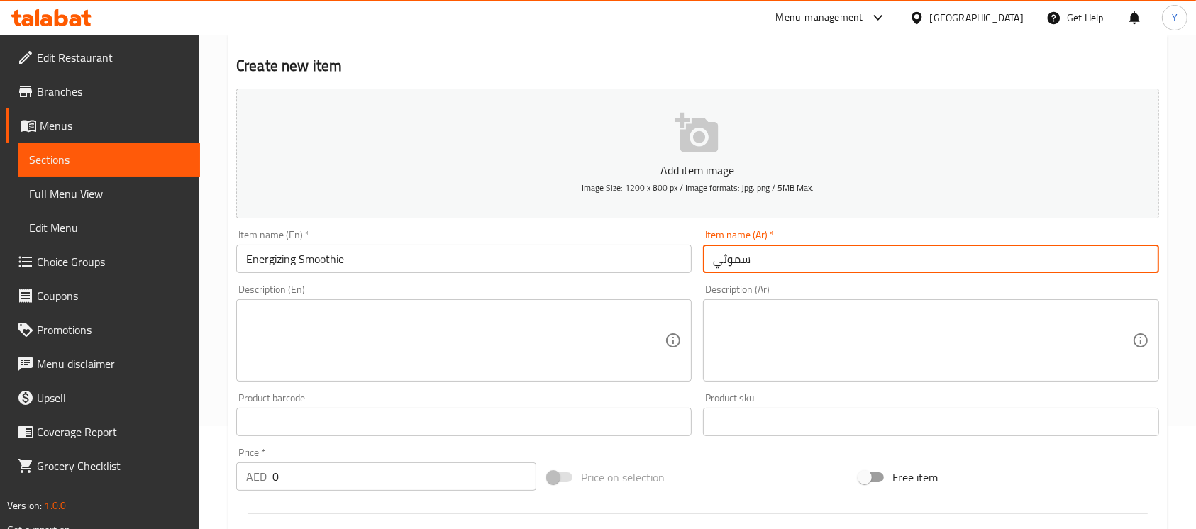
paste input "تنشيط"
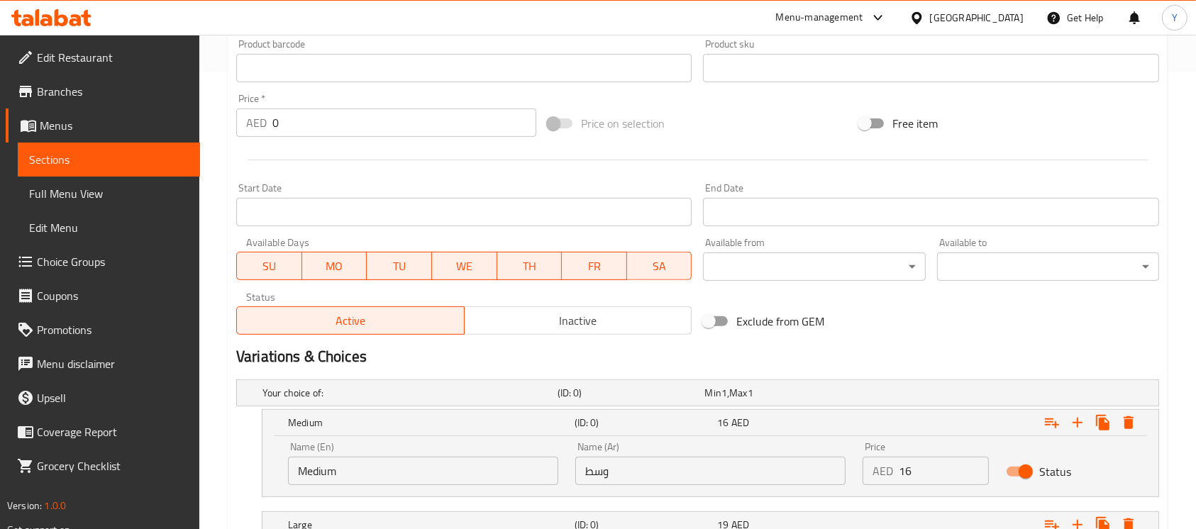
scroll to position [2, 0]
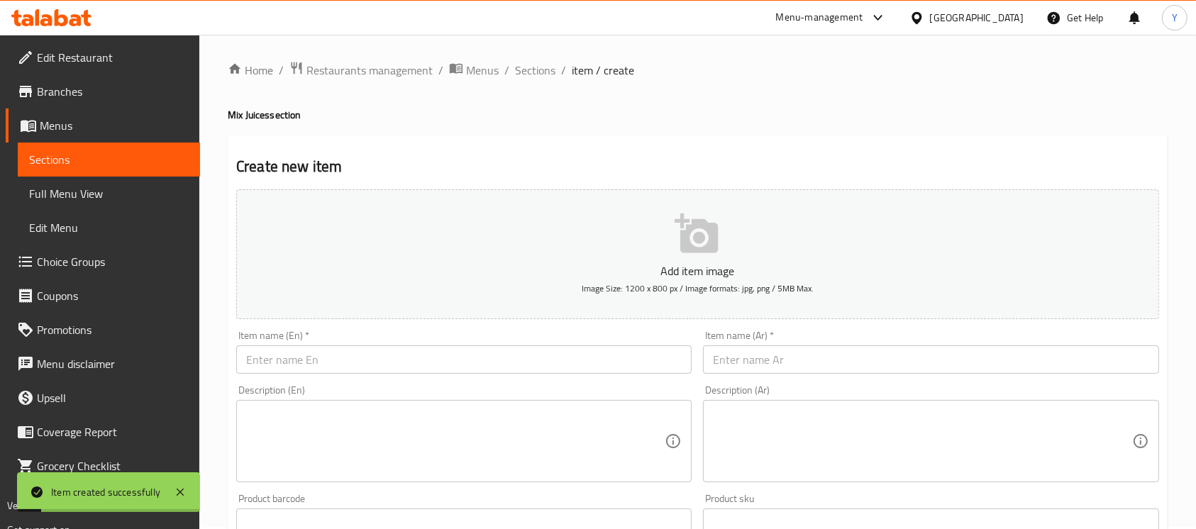
click at [290, 347] on div "Item name (En)   * Item name (En) *" at bounding box center [464, 352] width 456 height 43
click at [286, 349] on input "text" at bounding box center [464, 360] width 456 height 28
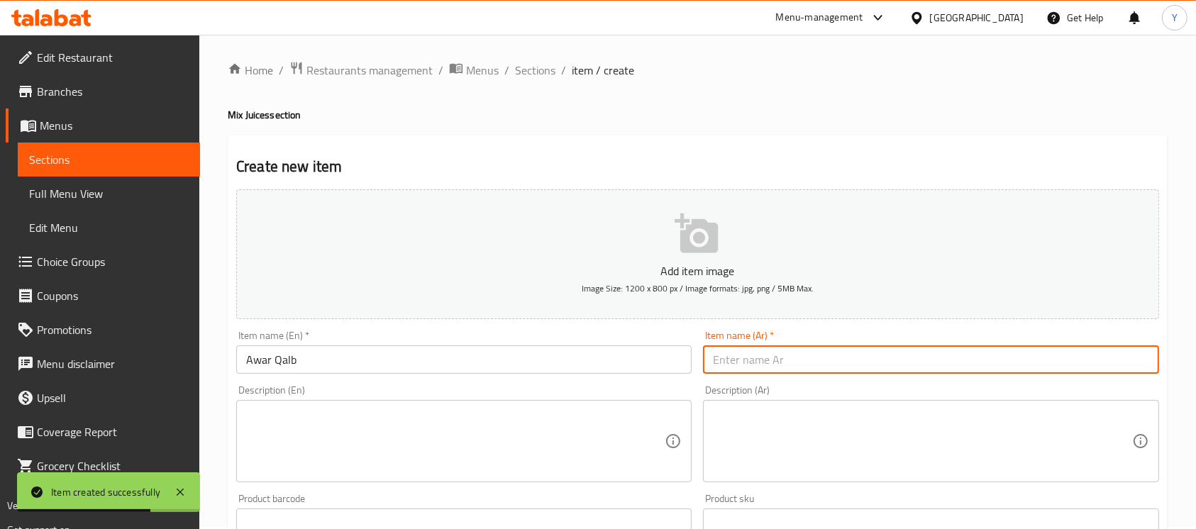
click at [735, 356] on input "text" at bounding box center [931, 360] width 456 height 28
drag, startPoint x: 412, startPoint y: 364, endPoint x: 510, endPoint y: 389, distance: 101.7
click at [412, 364] on input "text" at bounding box center [464, 360] width 456 height 28
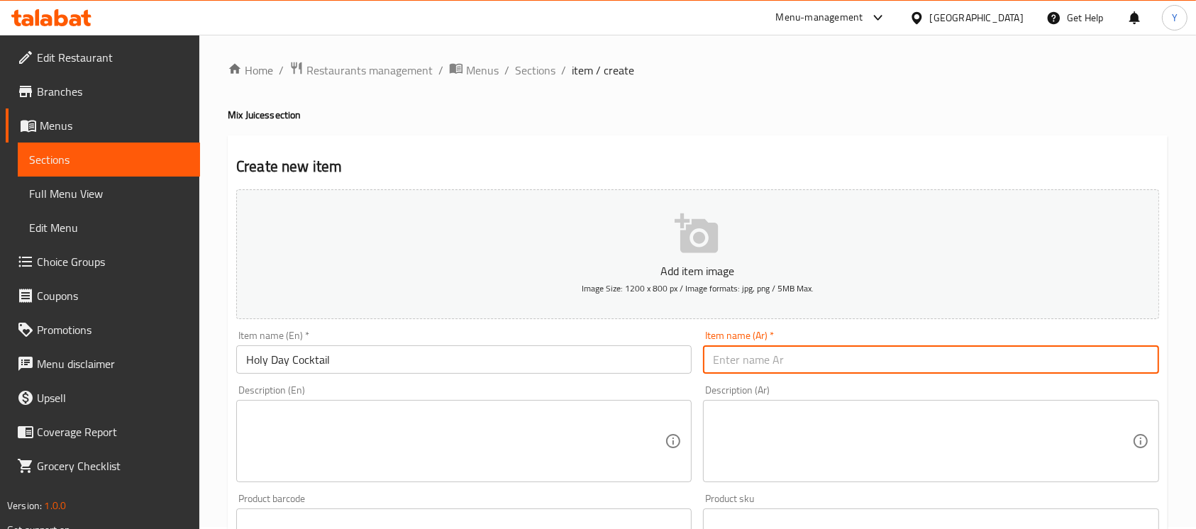
click at [1049, 363] on input "text" at bounding box center [931, 360] width 456 height 28
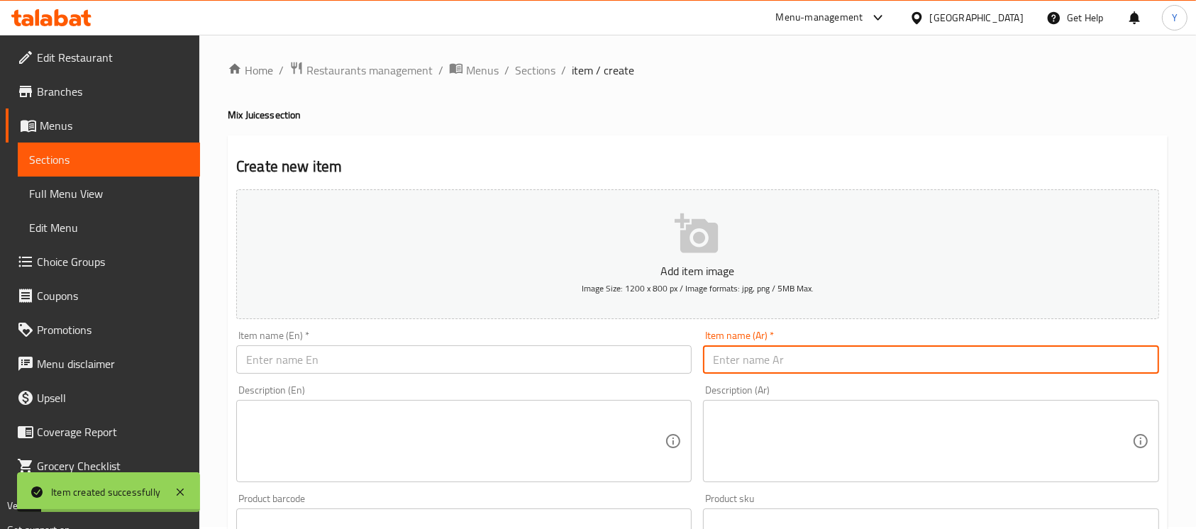
drag, startPoint x: 352, startPoint y: 352, endPoint x: 429, endPoint y: 373, distance: 79.3
click at [352, 352] on input "text" at bounding box center [464, 360] width 456 height 28
click at [736, 360] on input "text" at bounding box center [931, 360] width 456 height 28
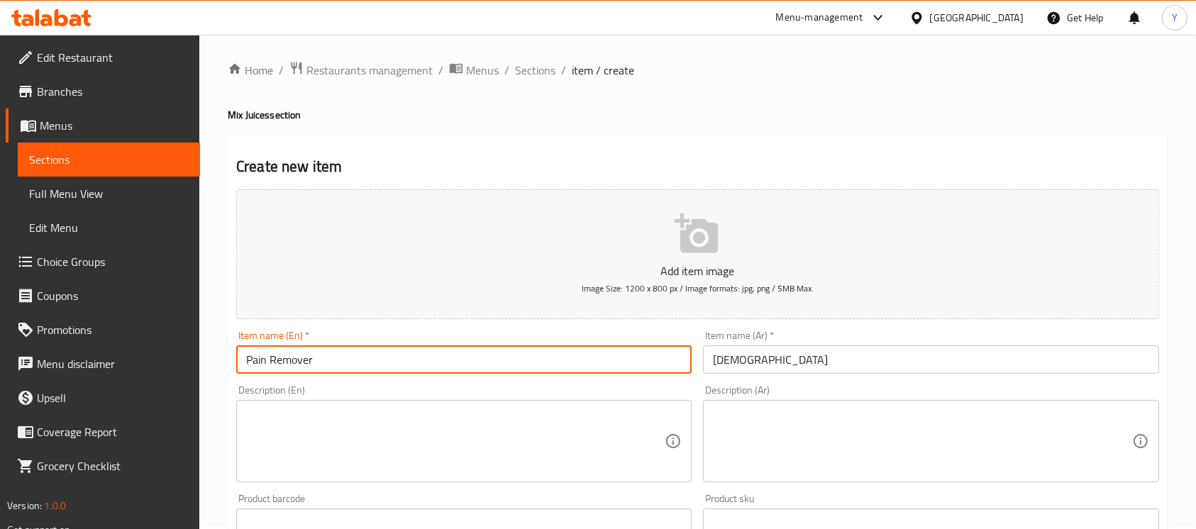
click at [549, 348] on input "Pain Remover" at bounding box center [464, 360] width 456 height 28
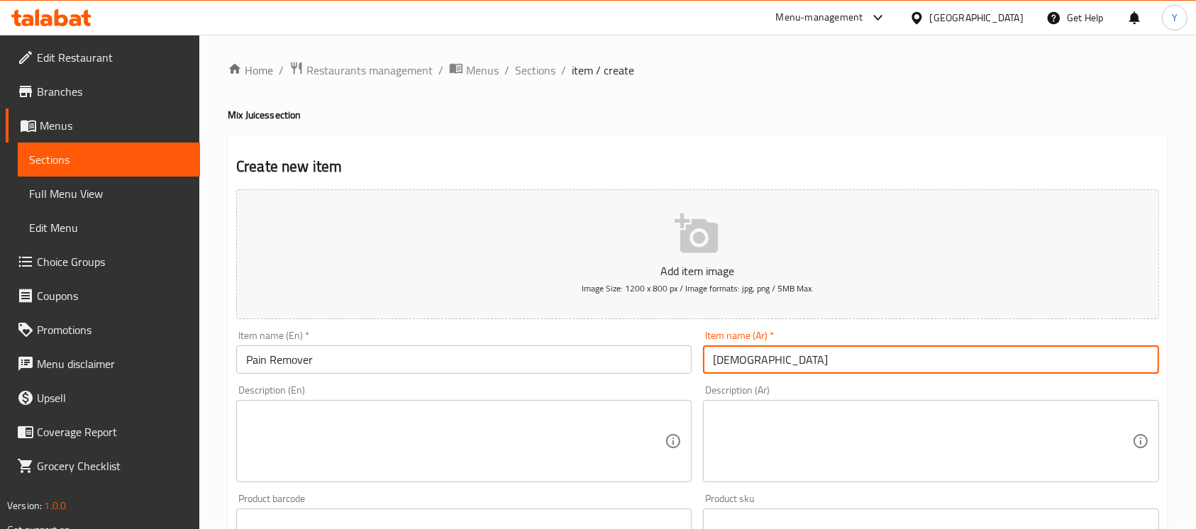
click at [800, 358] on input "[DEMOGRAPHIC_DATA]" at bounding box center [931, 360] width 456 height 28
click at [799, 358] on input "[DEMOGRAPHIC_DATA]" at bounding box center [931, 360] width 456 height 28
paste input "text"
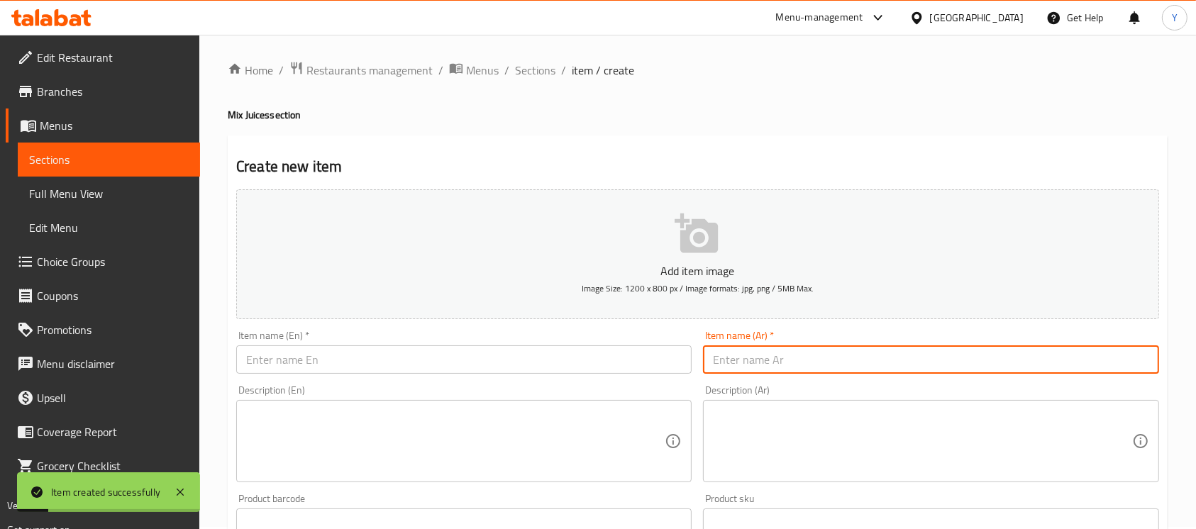
drag, startPoint x: 303, startPoint y: 355, endPoint x: 380, endPoint y: 371, distance: 79.0
click at [302, 355] on input "text" at bounding box center [464, 360] width 456 height 28
click at [832, 355] on input "text" at bounding box center [931, 360] width 456 height 28
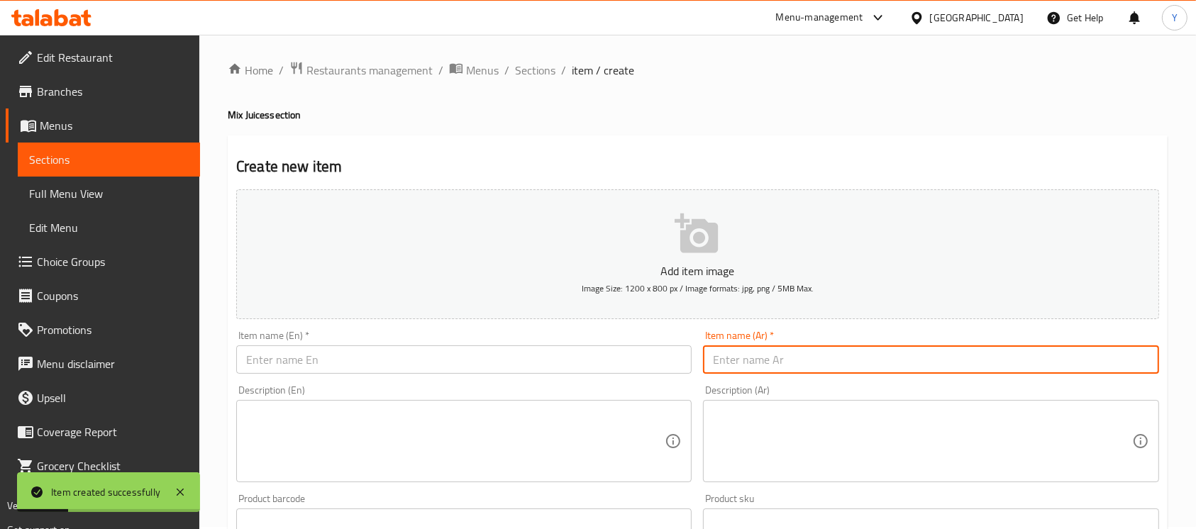
drag, startPoint x: 373, startPoint y: 358, endPoint x: 392, endPoint y: 358, distance: 18.4
click at [373, 358] on input "text" at bounding box center [464, 360] width 456 height 28
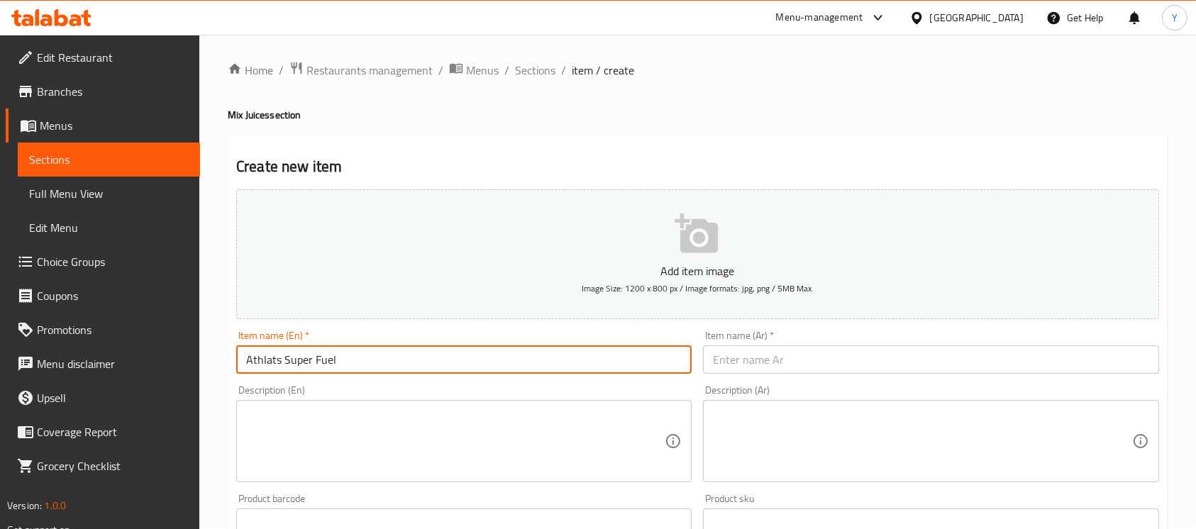
click at [907, 368] on input "text" at bounding box center [931, 360] width 456 height 28
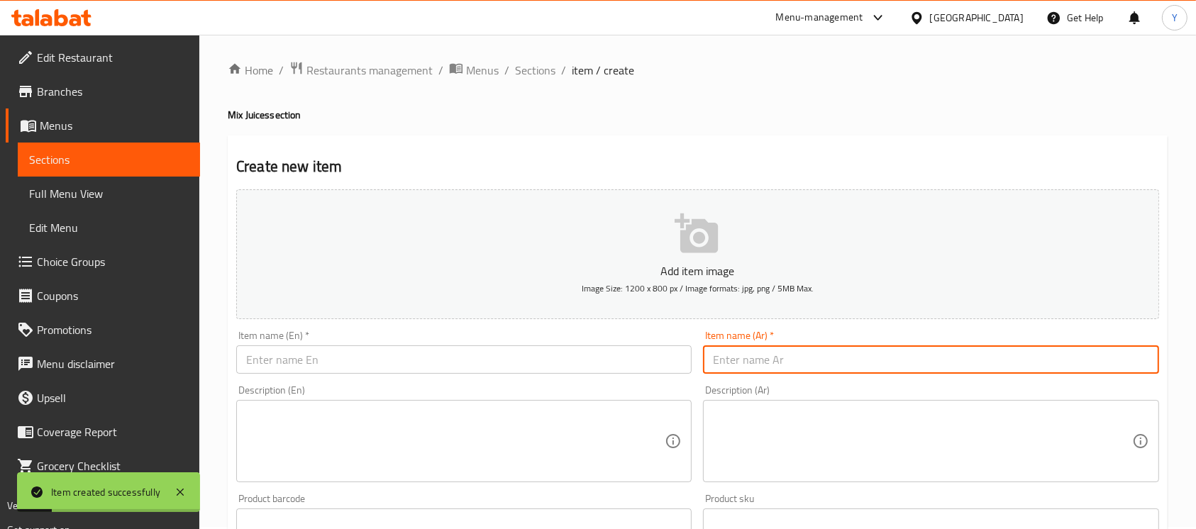
drag, startPoint x: 363, startPoint y: 357, endPoint x: 440, endPoint y: 392, distance: 85.1
click at [363, 356] on input "text" at bounding box center [464, 360] width 456 height 28
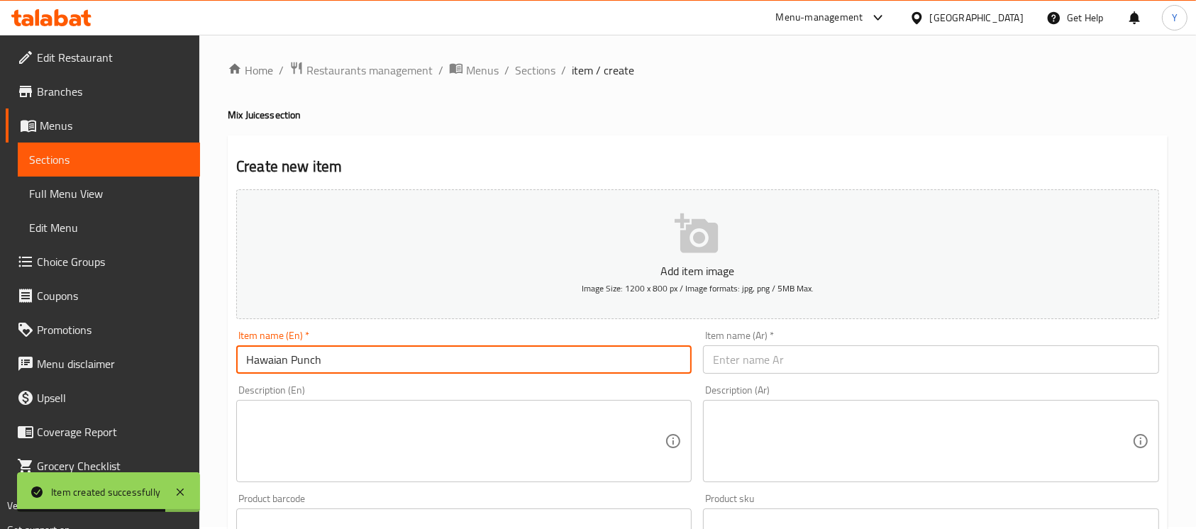
click at [616, 355] on input "Hawaian Punch" at bounding box center [464, 360] width 456 height 28
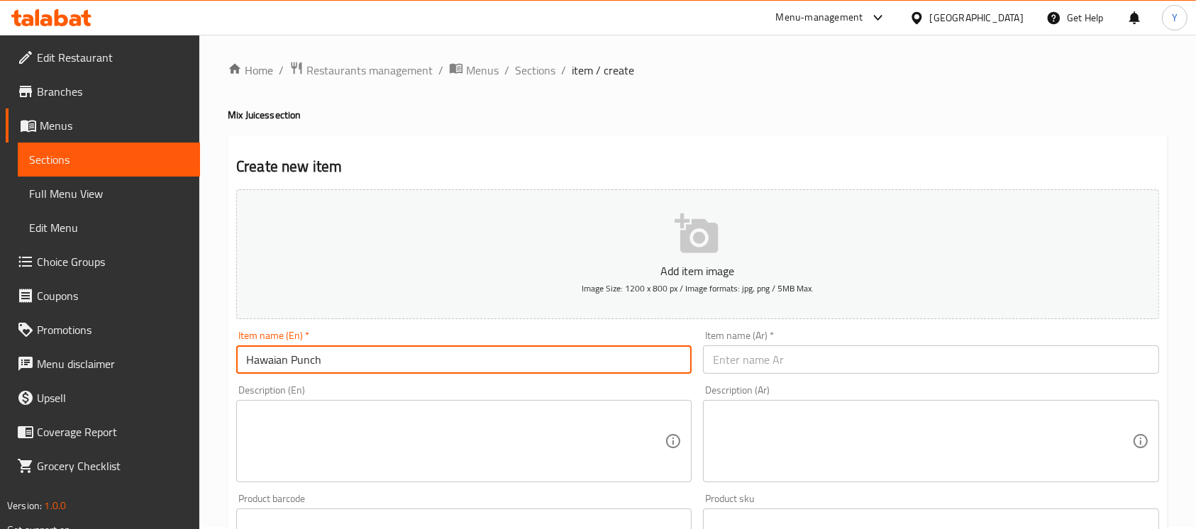
click at [597, 368] on input "Hawaian Punch" at bounding box center [464, 360] width 456 height 28
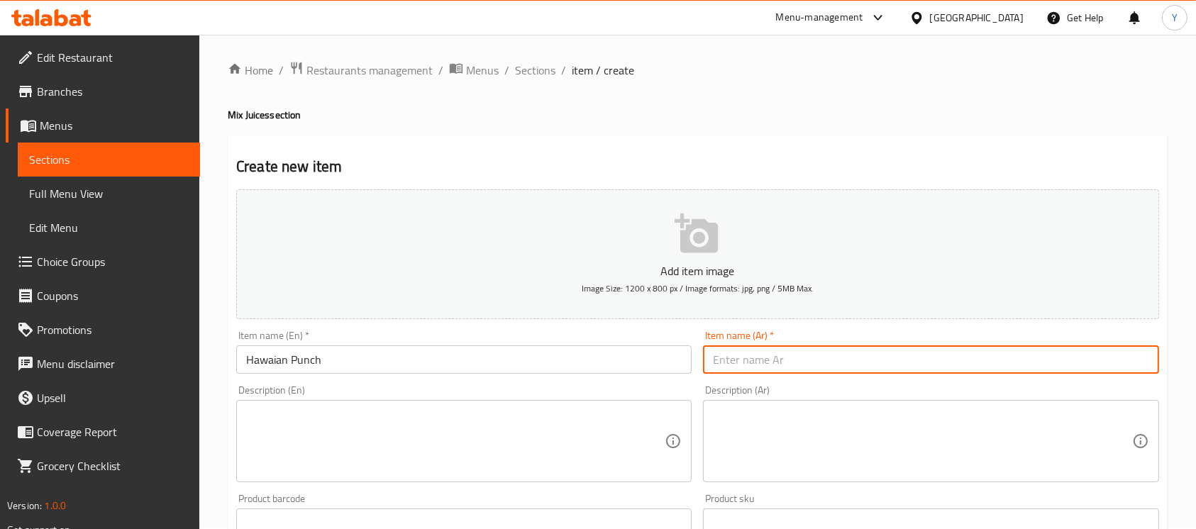
click at [788, 353] on input "text" at bounding box center [931, 360] width 456 height 28
paste input "لكمة هاواي"
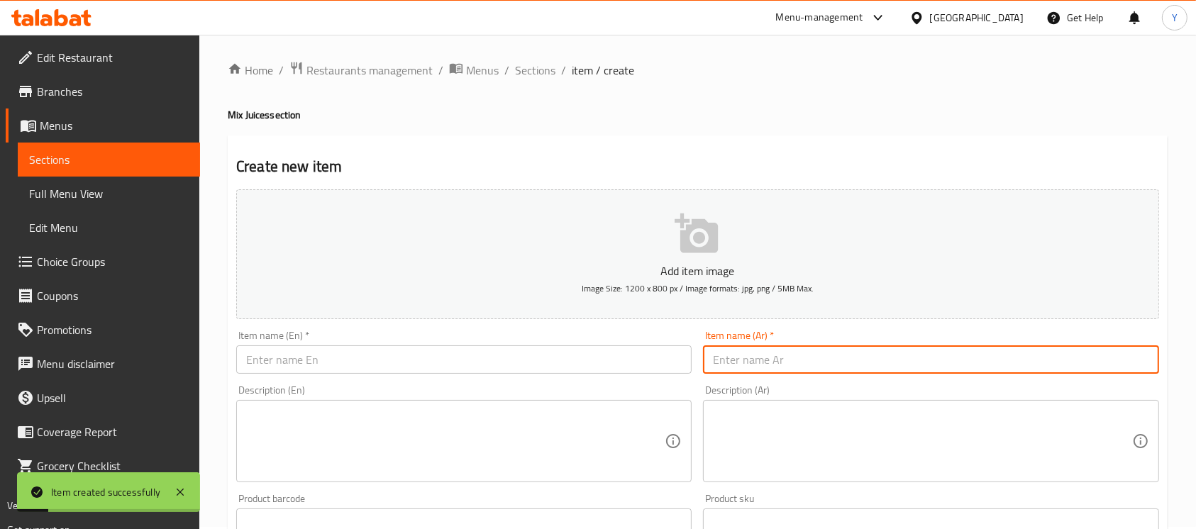
click at [481, 341] on div "Item name (En)   * Item name (En) *" at bounding box center [464, 352] width 456 height 43
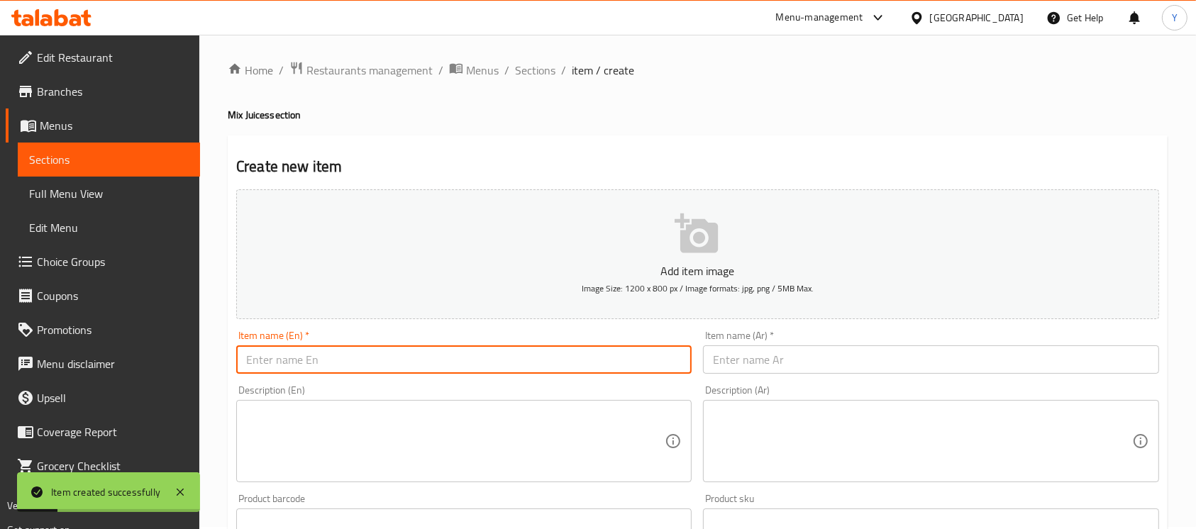
click at [474, 356] on input "text" at bounding box center [464, 360] width 456 height 28
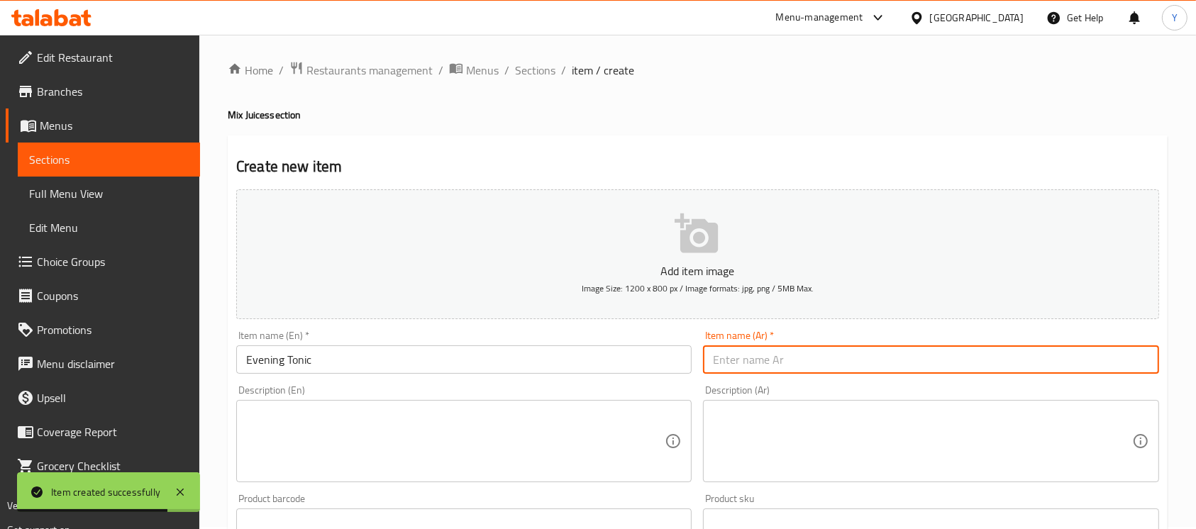
click at [1056, 363] on input "text" at bounding box center [931, 360] width 456 height 28
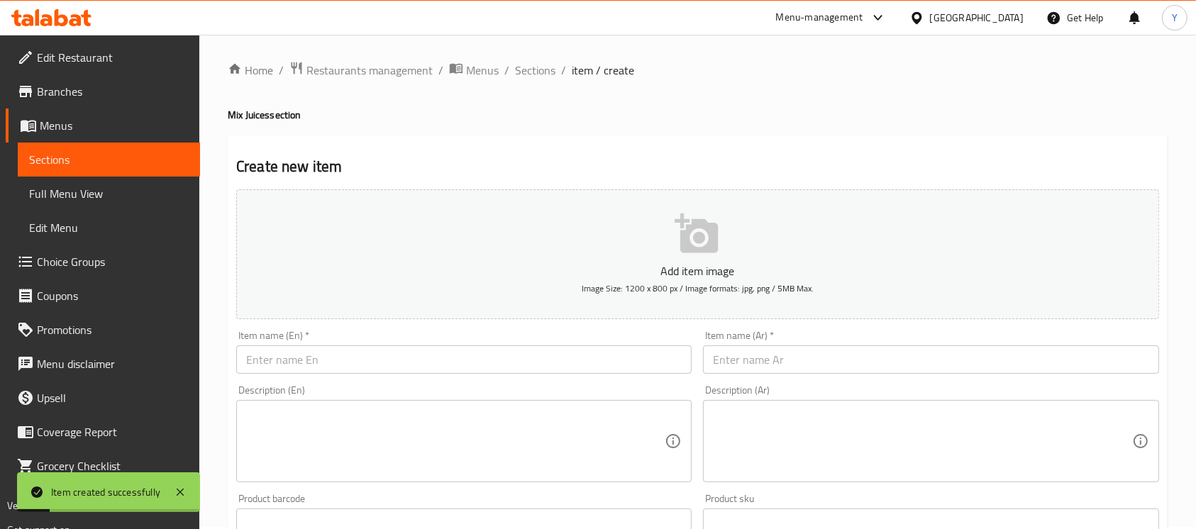
click at [439, 377] on div "Item name (En)   * Item name (En) *" at bounding box center [464, 352] width 467 height 55
drag, startPoint x: 439, startPoint y: 370, endPoint x: 620, endPoint y: 426, distance: 189.2
click at [439, 370] on input "text" at bounding box center [464, 360] width 456 height 28
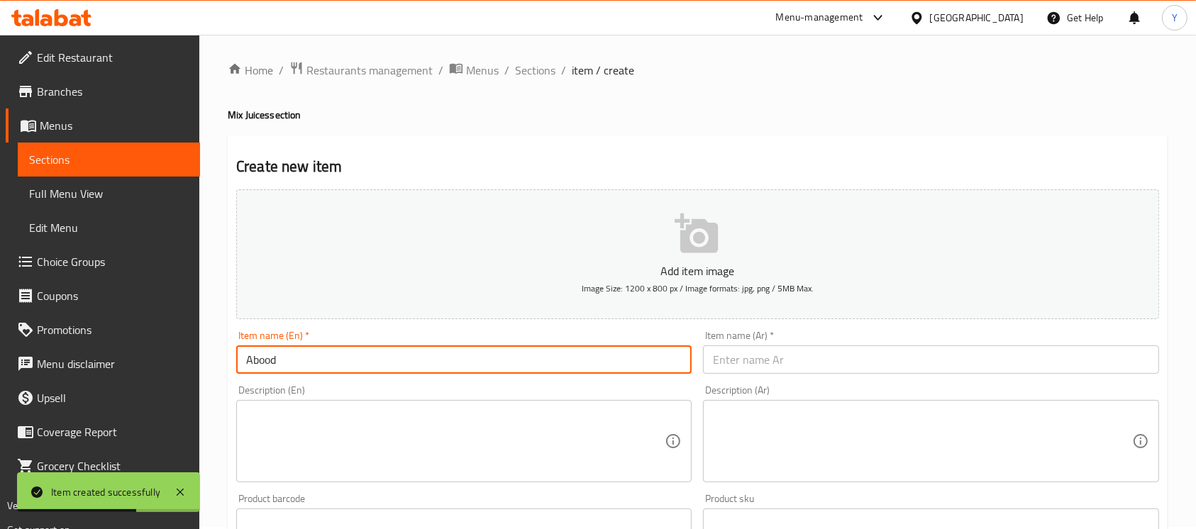
click at [1112, 349] on input "text" at bounding box center [931, 360] width 456 height 28
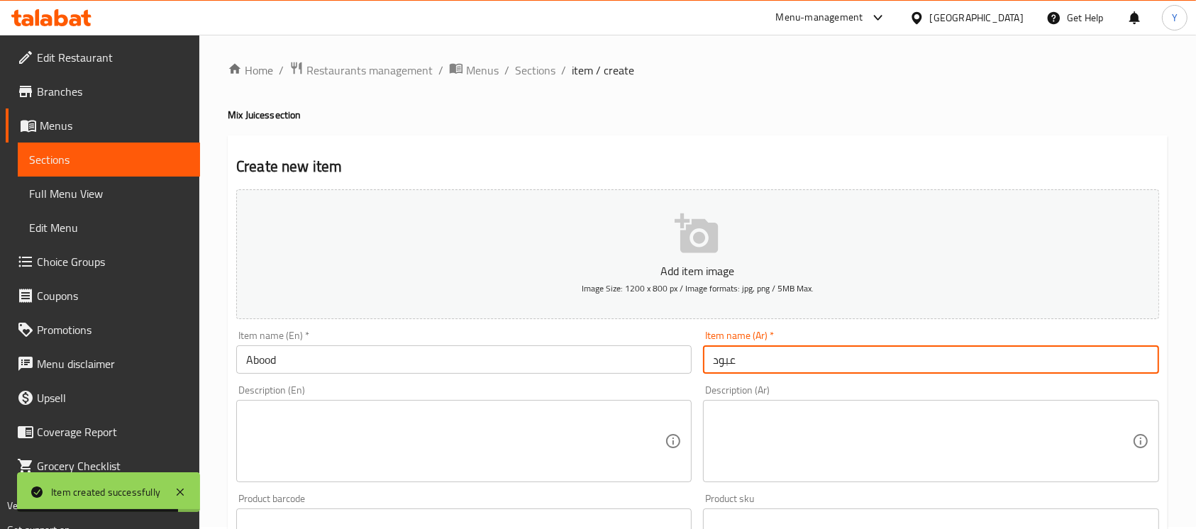
drag, startPoint x: 408, startPoint y: 361, endPoint x: 480, endPoint y: 377, distance: 73.3
click at [408, 361] on input "text" at bounding box center [464, 360] width 456 height 28
click at [1067, 362] on input "text" at bounding box center [931, 360] width 456 height 28
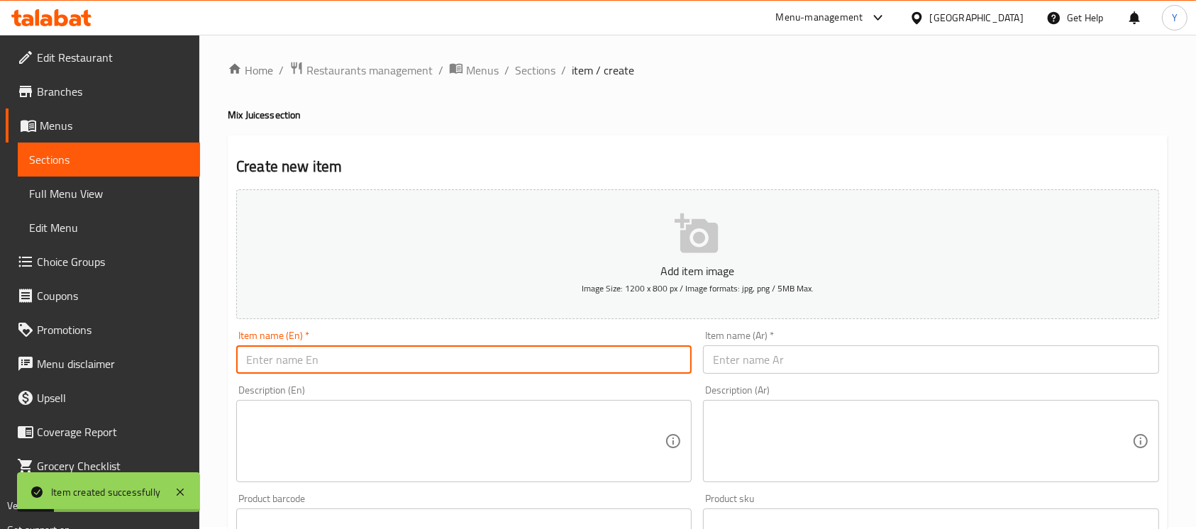
click at [372, 350] on input "text" at bounding box center [464, 360] width 456 height 28
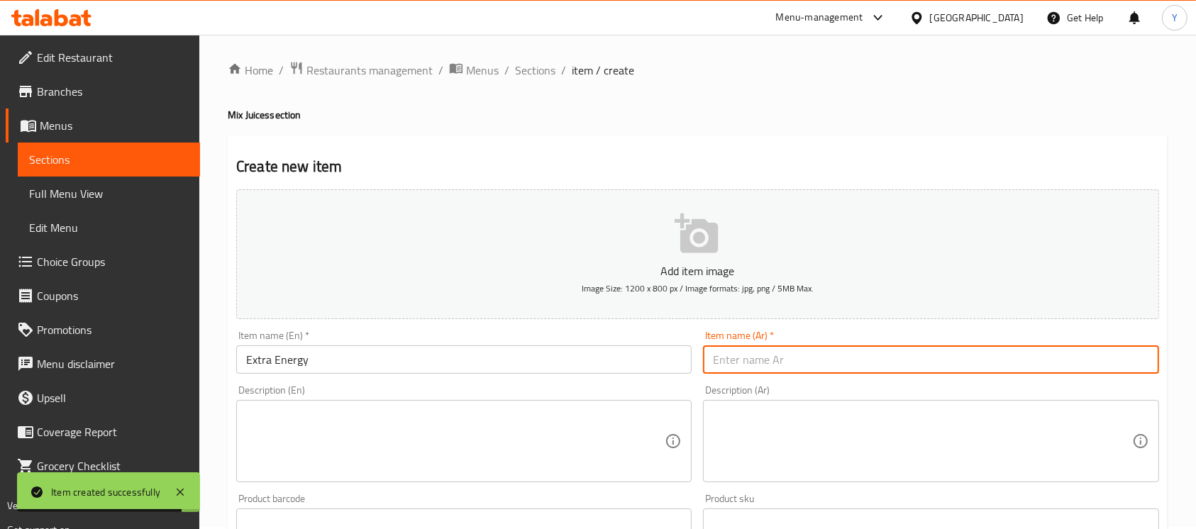
click at [1068, 355] on input "text" at bounding box center [931, 360] width 456 height 28
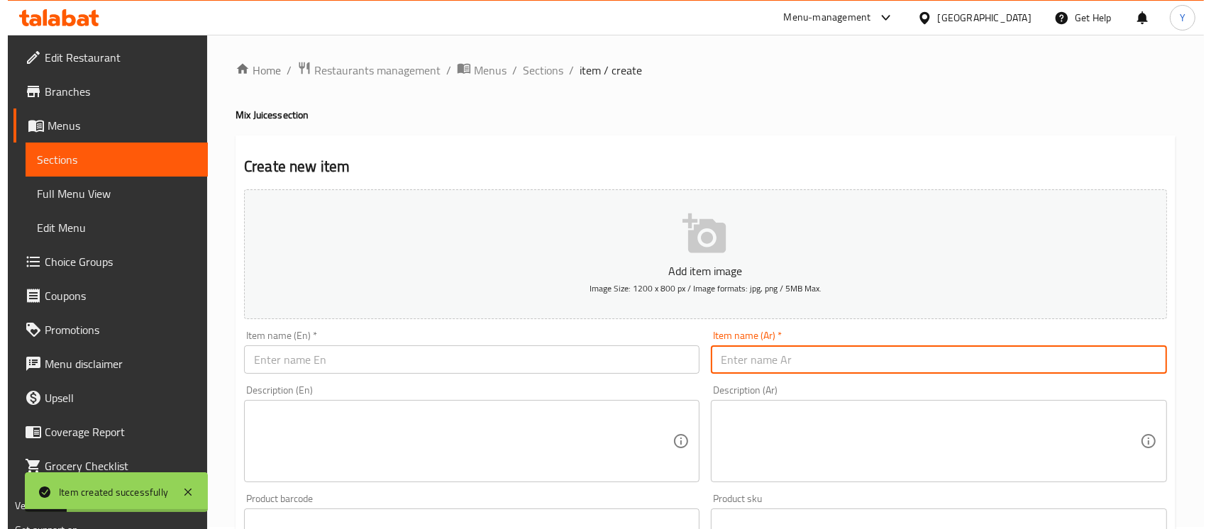
scroll to position [627, 0]
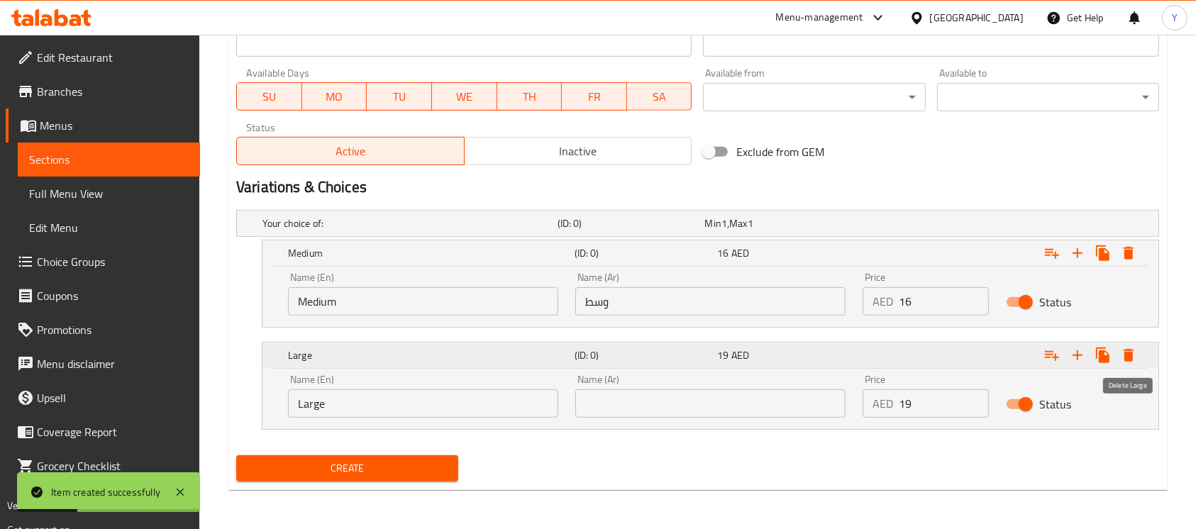
click at [1133, 359] on icon "Expand" at bounding box center [1128, 355] width 17 height 17
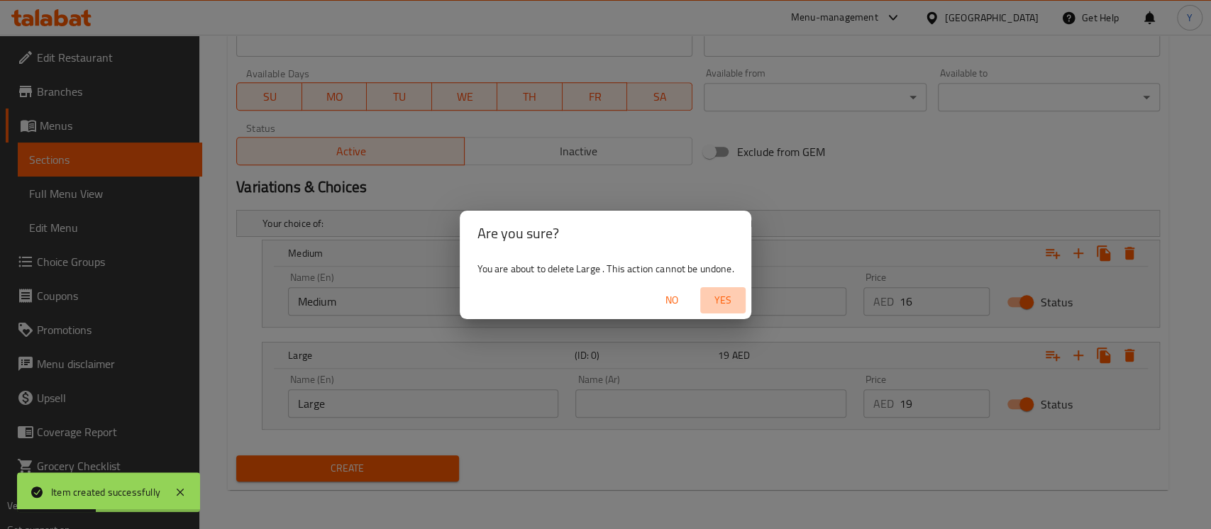
click at [721, 304] on span "Yes" at bounding box center [723, 301] width 34 height 18
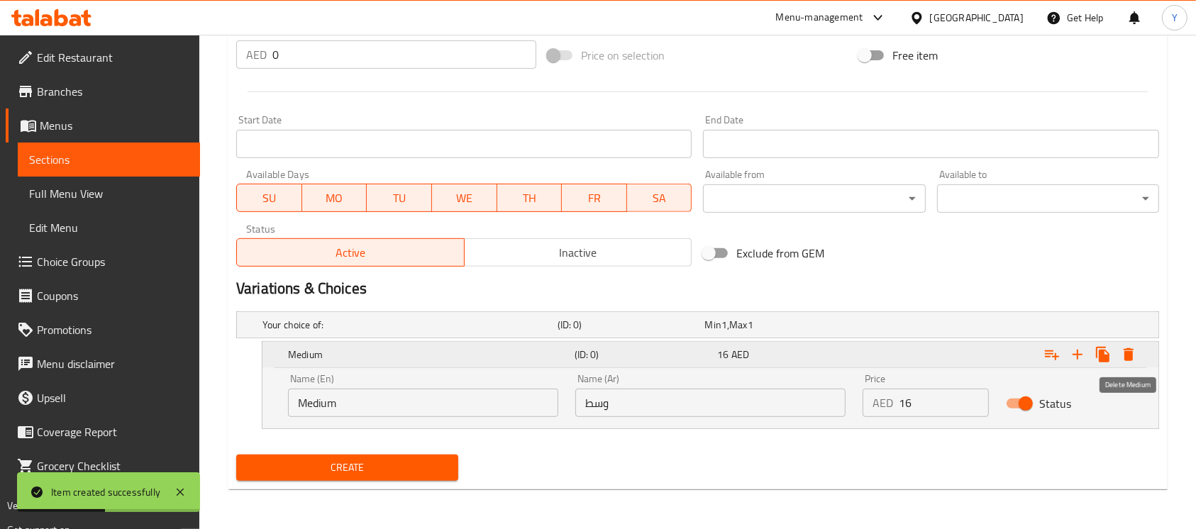
click at [1127, 348] on icon "Expand" at bounding box center [1128, 354] width 17 height 17
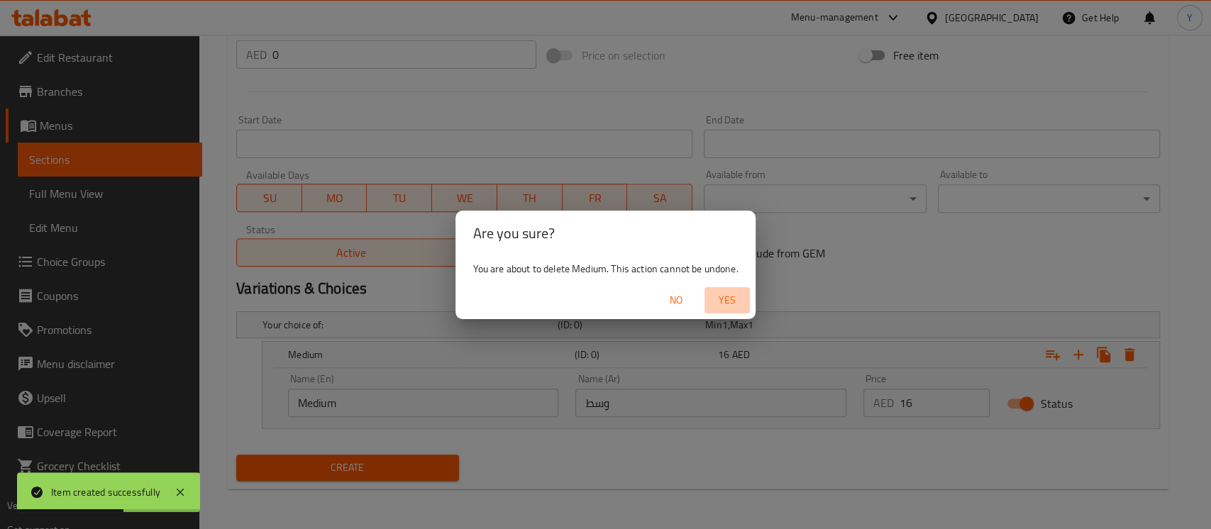
click at [737, 309] on button "Yes" at bounding box center [727, 300] width 45 height 26
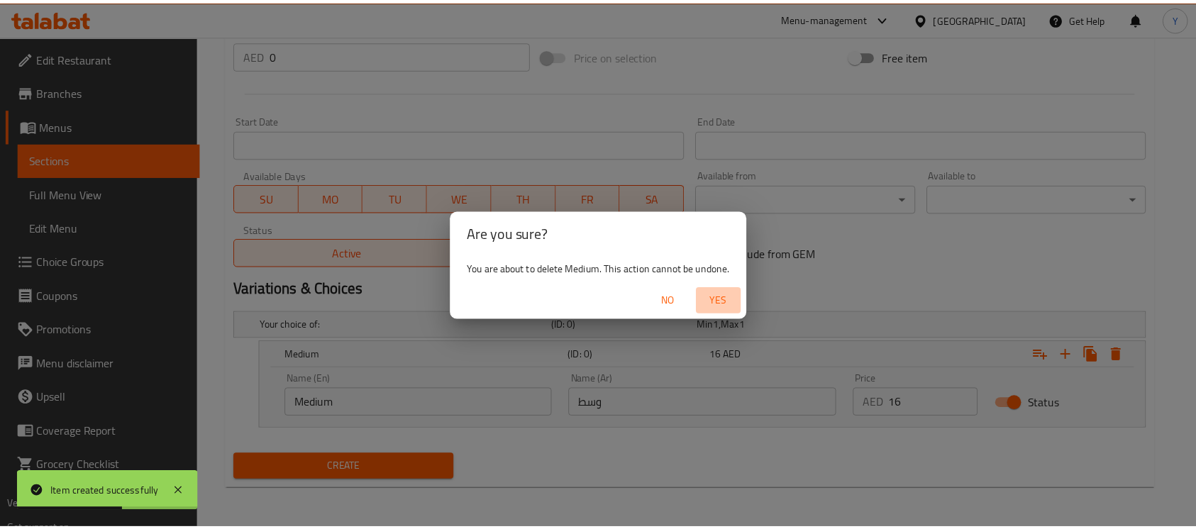
scroll to position [473, 0]
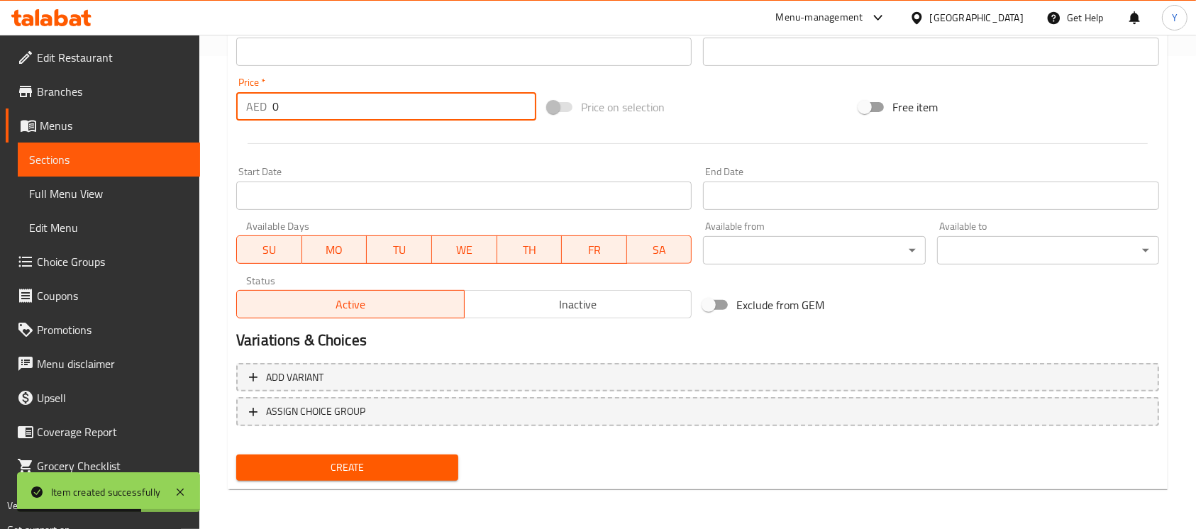
drag, startPoint x: 275, startPoint y: 131, endPoint x: 166, endPoint y: 148, distance: 110.5
click at [166, 148] on div "Edit Restaurant Branches Menus Sections Full Menu View Edit Menu Choice Groups …" at bounding box center [598, 45] width 1196 height 968
click at [256, 164] on div "Start Date Start Date" at bounding box center [464, 188] width 467 height 55
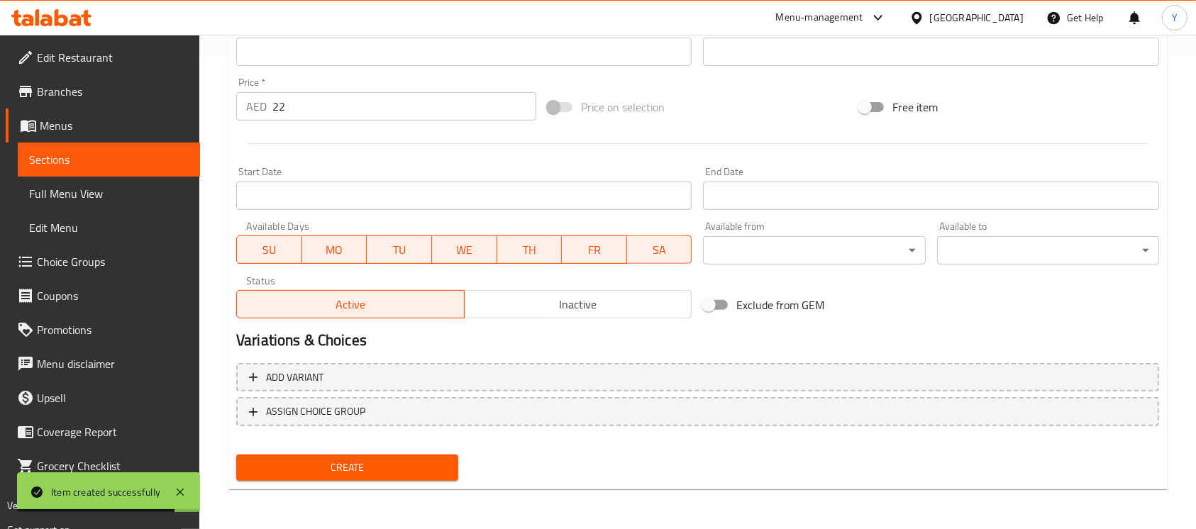
scroll to position [11, 0]
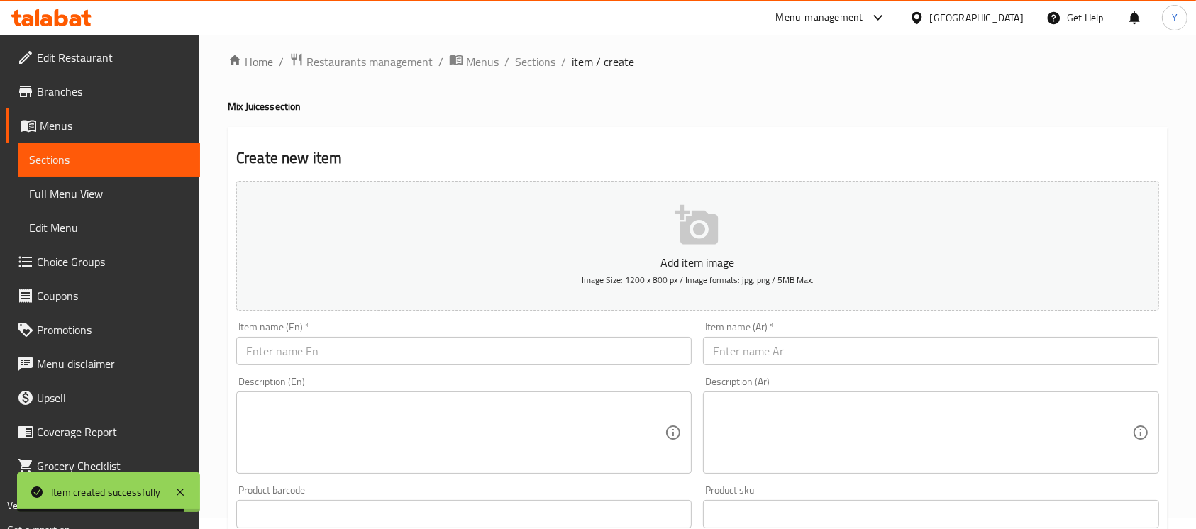
click at [462, 368] on div "Item name (En)   * Item name (En) *" at bounding box center [464, 343] width 467 height 55
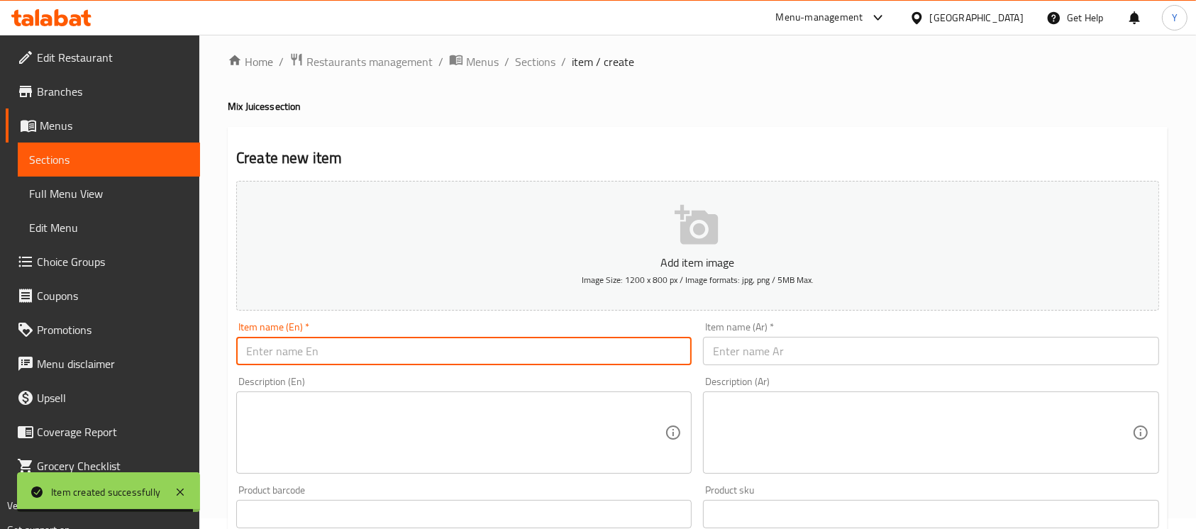
drag, startPoint x: 481, startPoint y: 363, endPoint x: 499, endPoint y: 368, distance: 18.4
click at [481, 362] on input "text" at bounding box center [464, 351] width 456 height 28
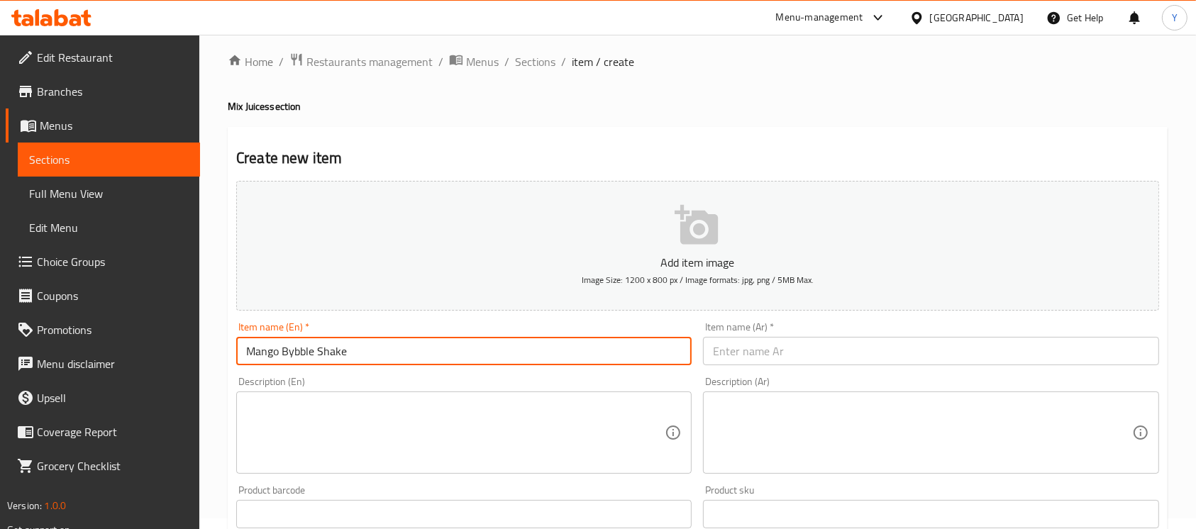
click at [297, 355] on input "Mango Bybble Shake" at bounding box center [464, 351] width 456 height 28
click at [332, 360] on input "Mango Bubble Shake" at bounding box center [464, 351] width 456 height 28
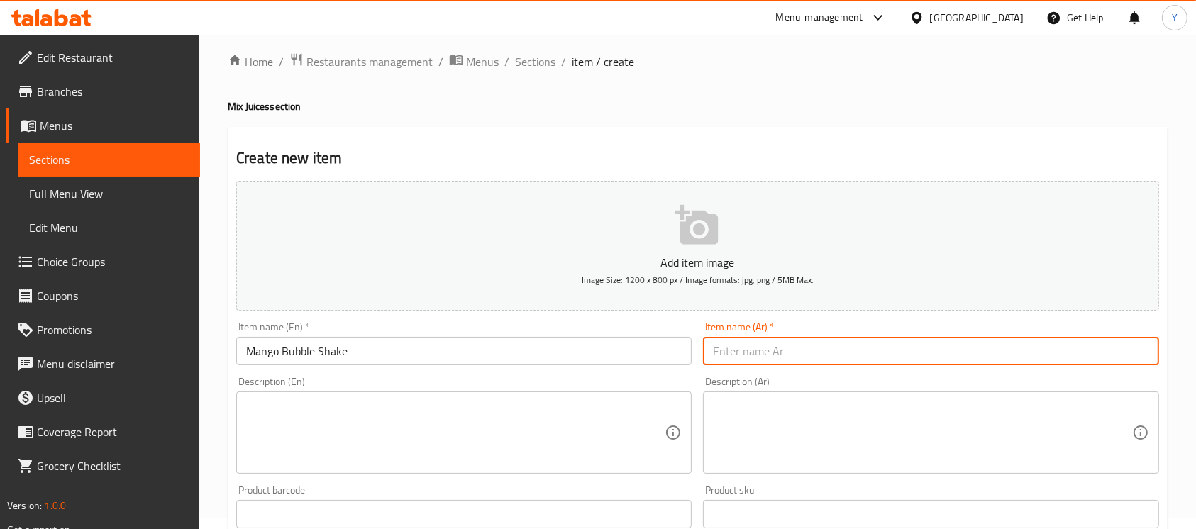
paste input "ميلك [PERSON_NAME] بابل"
drag, startPoint x: 795, startPoint y: 354, endPoint x: 899, endPoint y: 356, distance: 103.6
click at [899, 357] on input "ميلك [PERSON_NAME] بابل" at bounding box center [931, 351] width 456 height 28
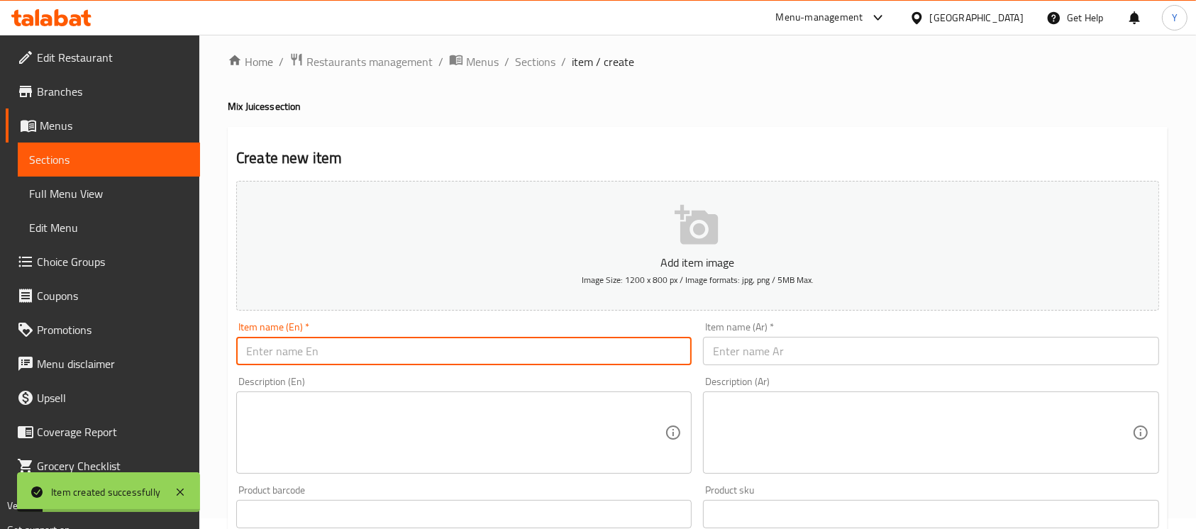
drag, startPoint x: 268, startPoint y: 346, endPoint x: 331, endPoint y: 353, distance: 63.5
click at [268, 346] on input "text" at bounding box center [464, 351] width 456 height 28
click at [508, 348] on input "text" at bounding box center [464, 351] width 456 height 28
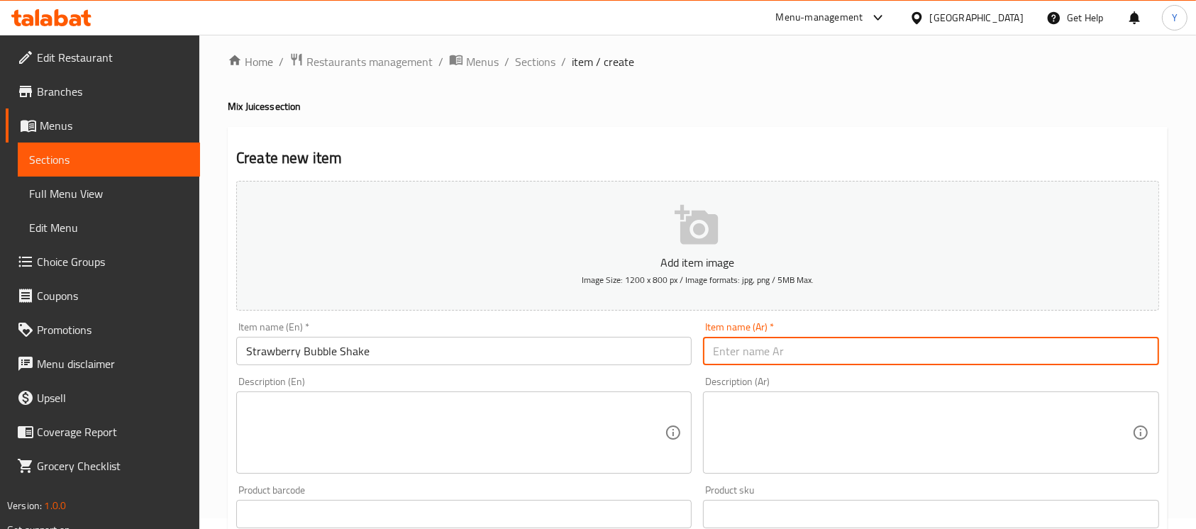
click at [715, 360] on input "text" at bounding box center [931, 351] width 456 height 28
paste input "ميلك [PERSON_NAME] بابل"
click at [762, 356] on input "ميلك [PERSON_NAME] بابل" at bounding box center [931, 351] width 456 height 28
click at [756, 362] on input "ميلك [PERSON_NAME] بابل" at bounding box center [931, 351] width 456 height 28
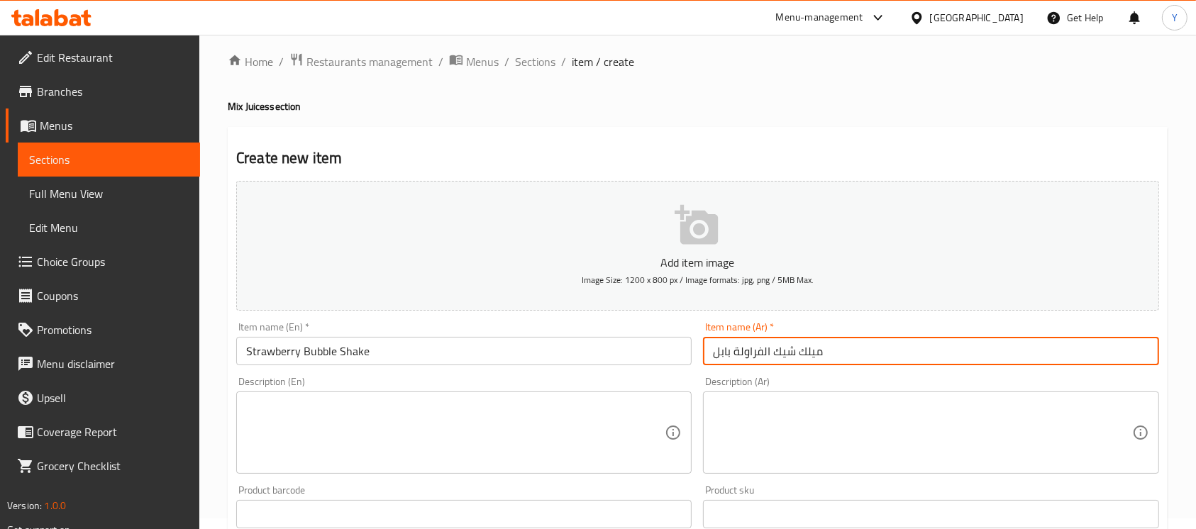
click at [802, 341] on input "ميلك شيك الفراولة بابل" at bounding box center [931, 351] width 456 height 28
click at [737, 355] on input "شيك الفراولة بابل" at bounding box center [931, 351] width 456 height 28
click at [839, 351] on input "شيك الفراولة بابل" at bounding box center [931, 351] width 456 height 28
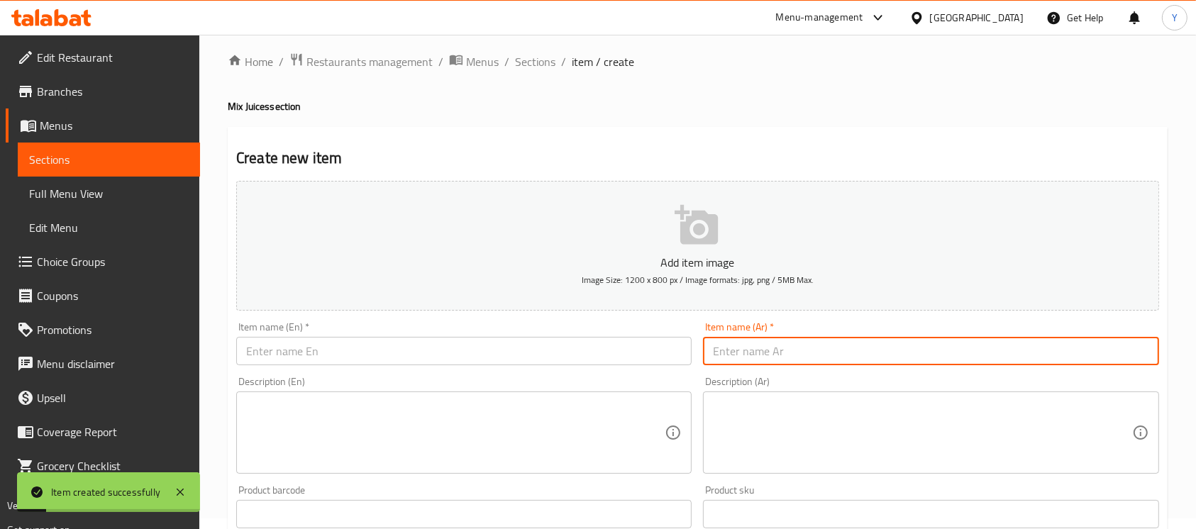
drag, startPoint x: 446, startPoint y: 352, endPoint x: 463, endPoint y: 351, distance: 16.4
click at [446, 352] on input "text" at bounding box center [464, 351] width 456 height 28
click at [742, 346] on input "text" at bounding box center [931, 351] width 456 height 28
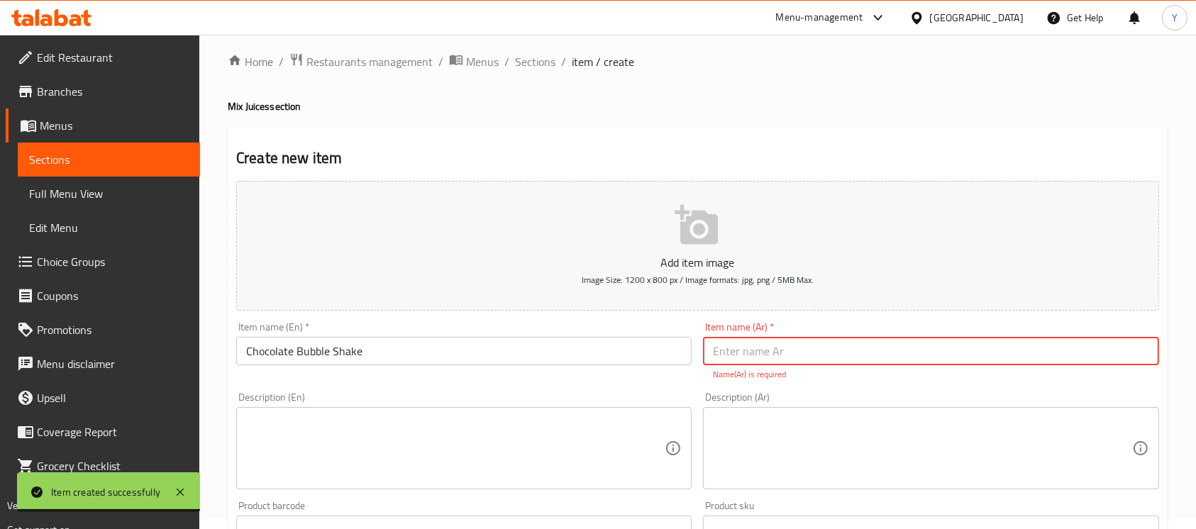
paste input "شيك الفراولة بابل"
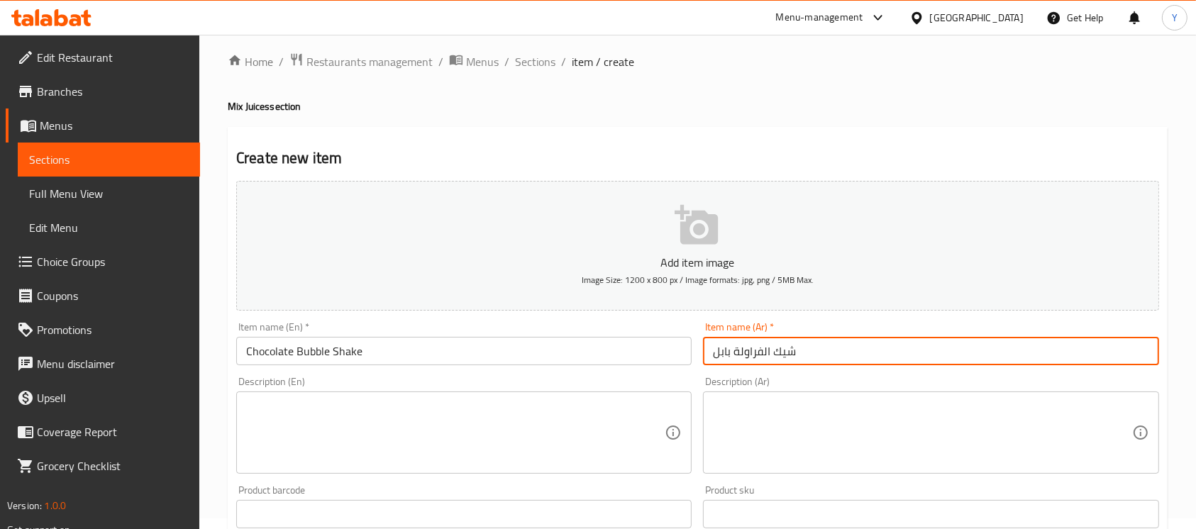
click at [758, 360] on input "شيك الفراولة بابل" at bounding box center [931, 351] width 456 height 28
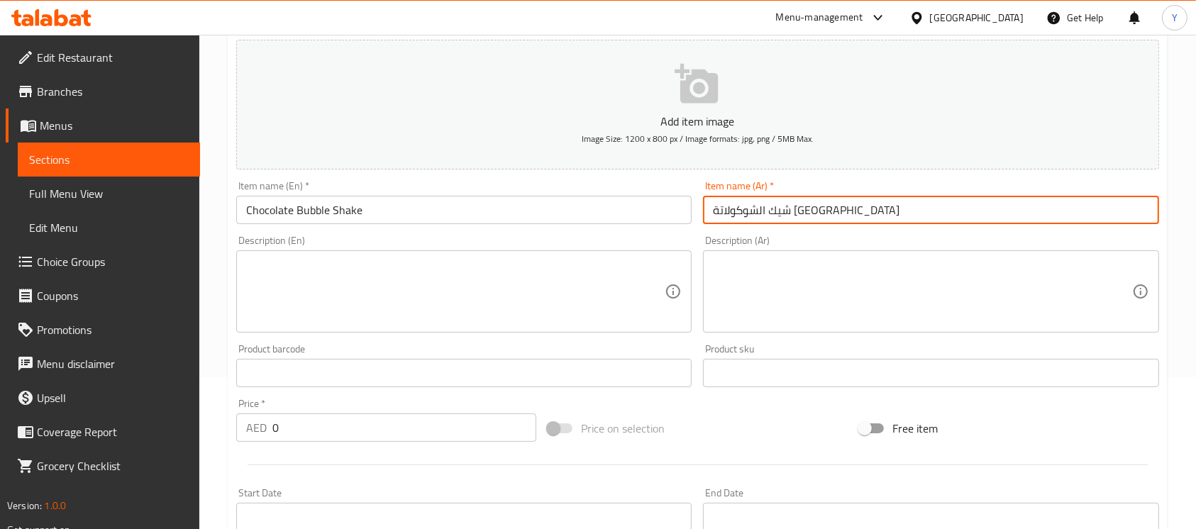
scroll to position [165, 0]
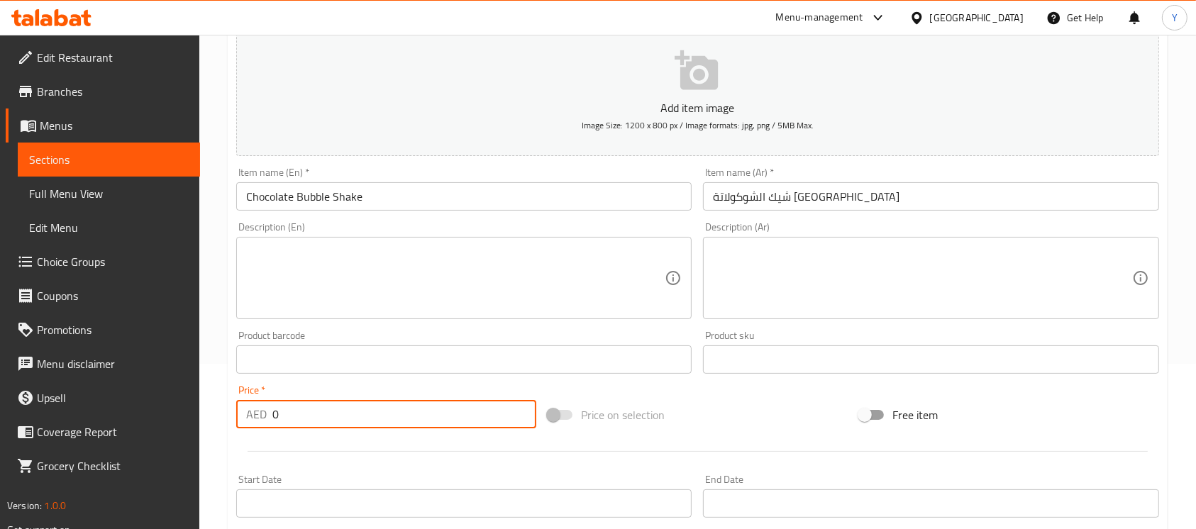
drag, startPoint x: 253, startPoint y: 415, endPoint x: 226, endPoint y: 418, distance: 26.4
click at [226, 418] on div "Home / Restaurants management / Menus / Sections / item / create Mix Juices sec…" at bounding box center [697, 353] width 997 height 968
click at [403, 210] on input "Chocolate Bubble Shake" at bounding box center [464, 196] width 456 height 28
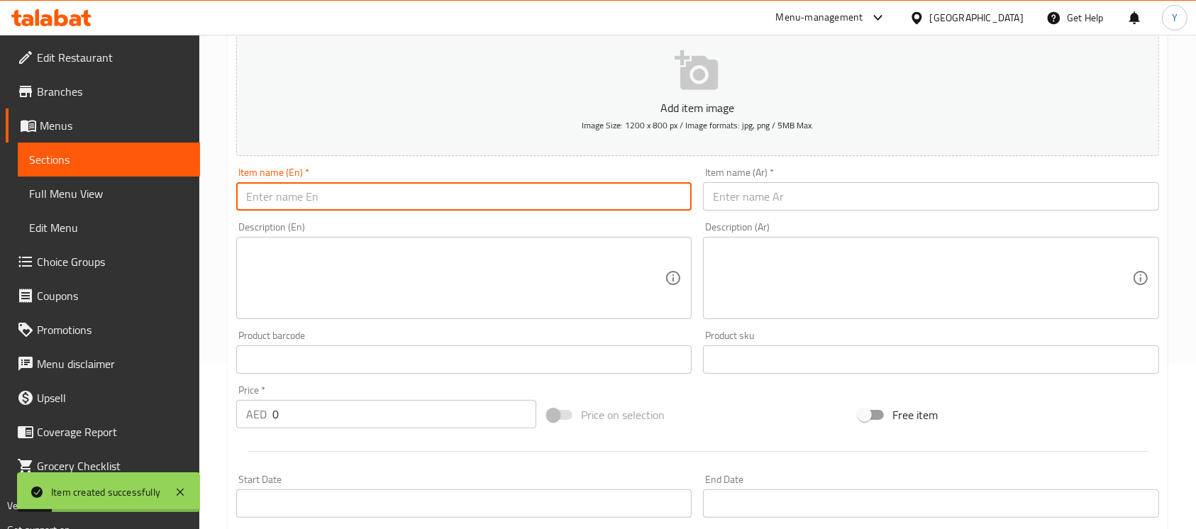
drag, startPoint x: 465, startPoint y: 202, endPoint x: 516, endPoint y: 227, distance: 56.8
click at [465, 202] on input "text" at bounding box center [464, 196] width 456 height 28
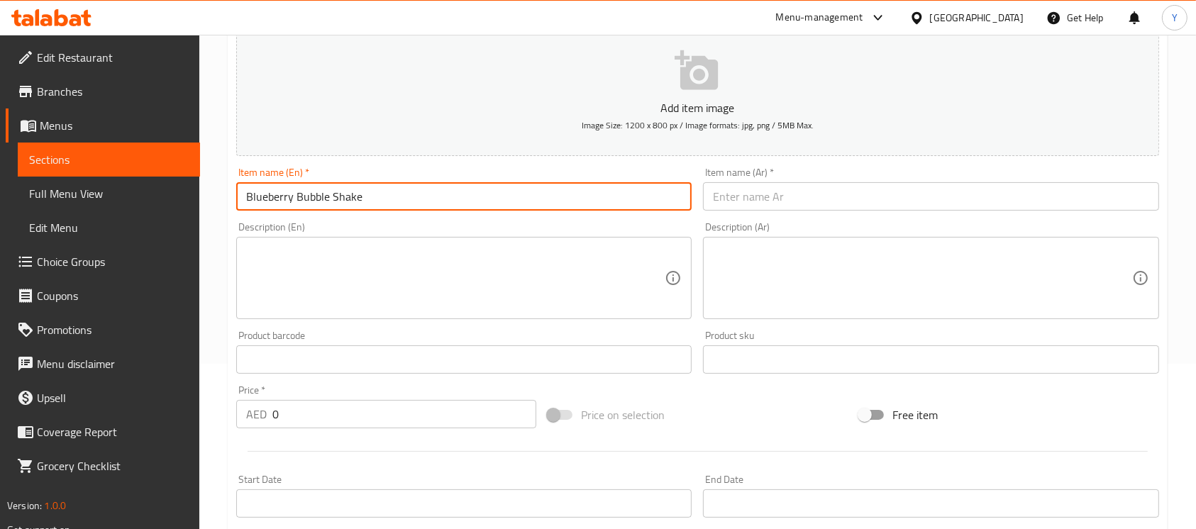
click at [1013, 199] on input "text" at bounding box center [931, 196] width 456 height 28
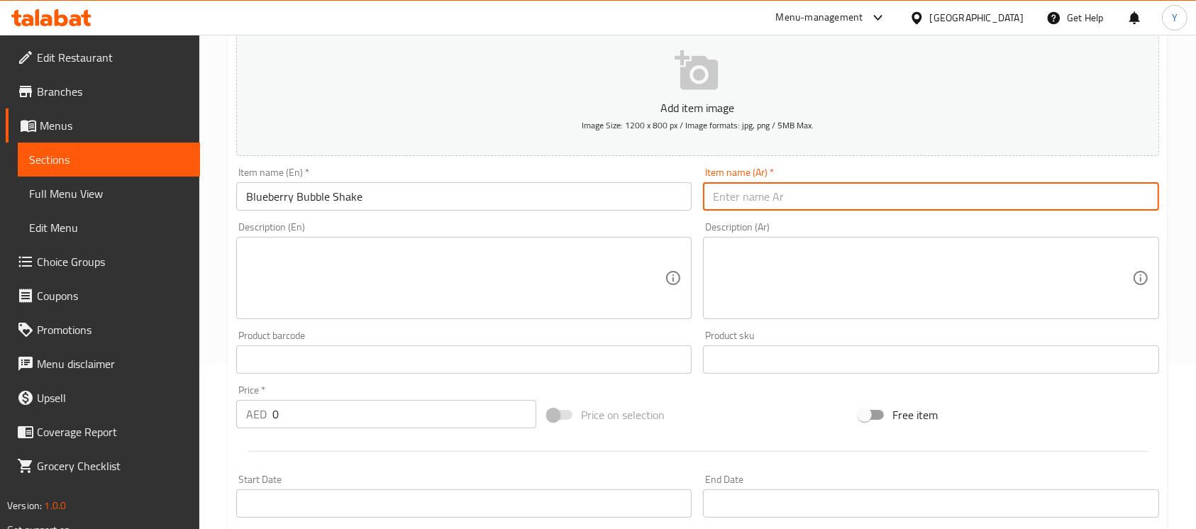
paste input "شيك الفراولة بابل"
click at [757, 207] on input "شيك الفراولة بابل" at bounding box center [931, 196] width 456 height 28
click at [571, 202] on input "Blueberry Bubble Shake" at bounding box center [464, 196] width 456 height 28
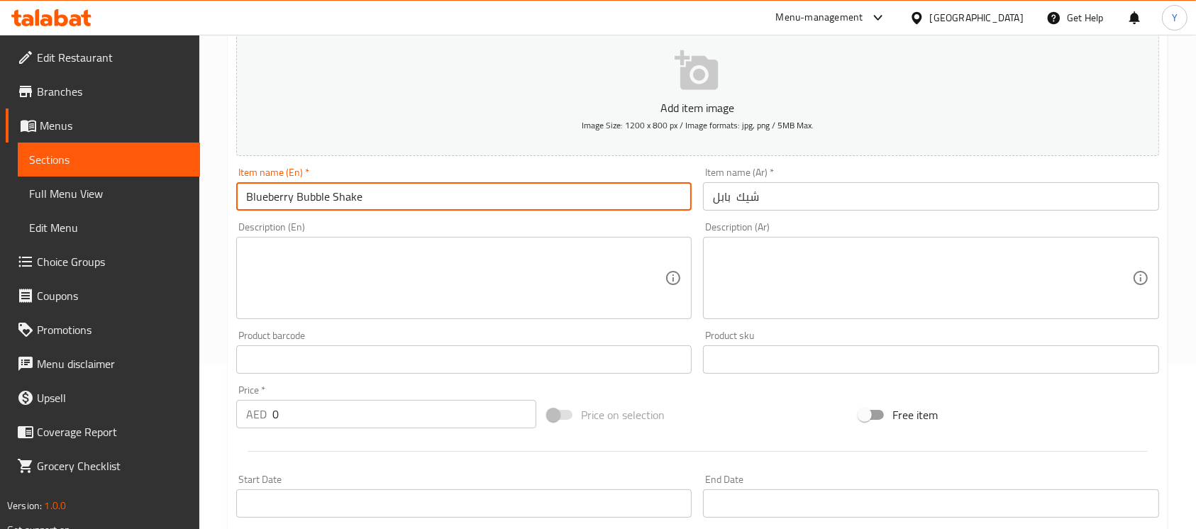
click at [571, 202] on input "Blueberry Bubble Shake" at bounding box center [464, 196] width 456 height 28
click at [783, 199] on input "شيك بابل" at bounding box center [931, 196] width 456 height 28
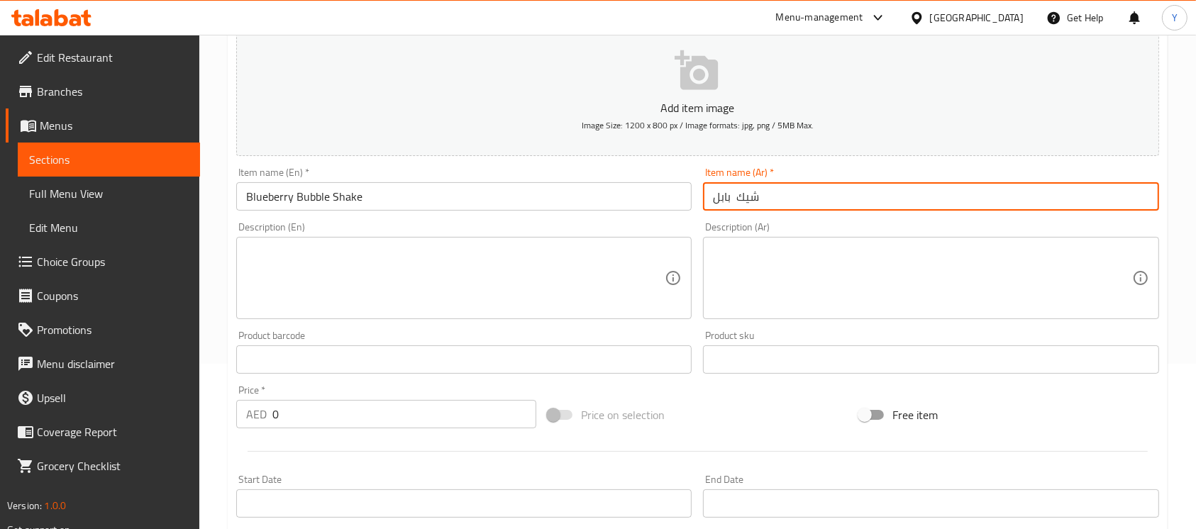
click at [783, 199] on input "شيك بابل" at bounding box center [931, 196] width 456 height 28
paste input "ميلك شيك الفقاعات بالتوت الأزرق"
drag, startPoint x: 844, startPoint y: 194, endPoint x: 1022, endPoint y: 197, distance: 177.4
click at [1022, 197] on input "ميلك شيك الفقاعات بالتوت الأزرق" at bounding box center [931, 196] width 456 height 28
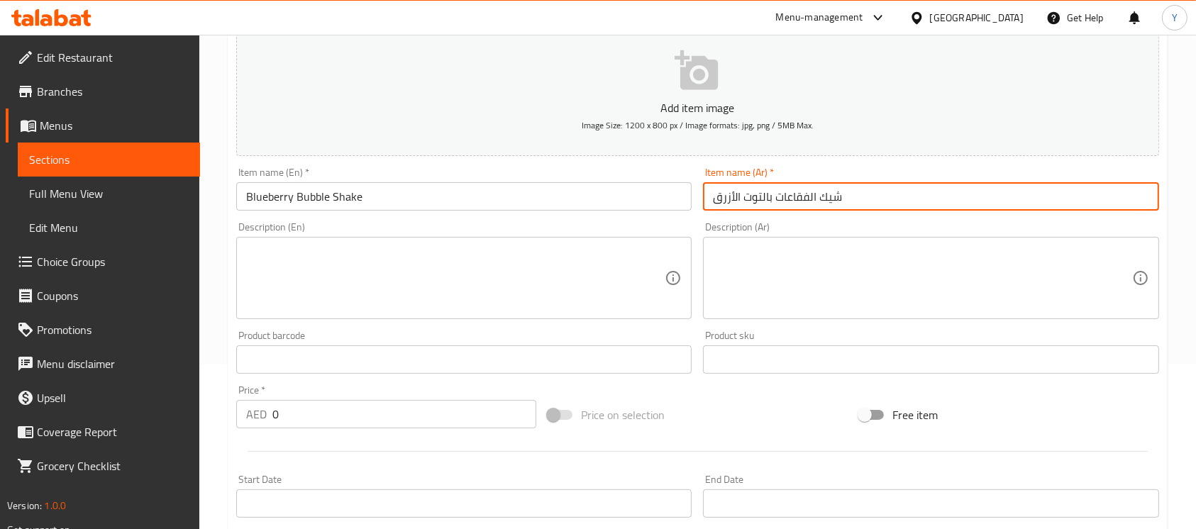
click at [840, 200] on input "شيك الفقاعات بالتوت الأزرق" at bounding box center [931, 196] width 456 height 28
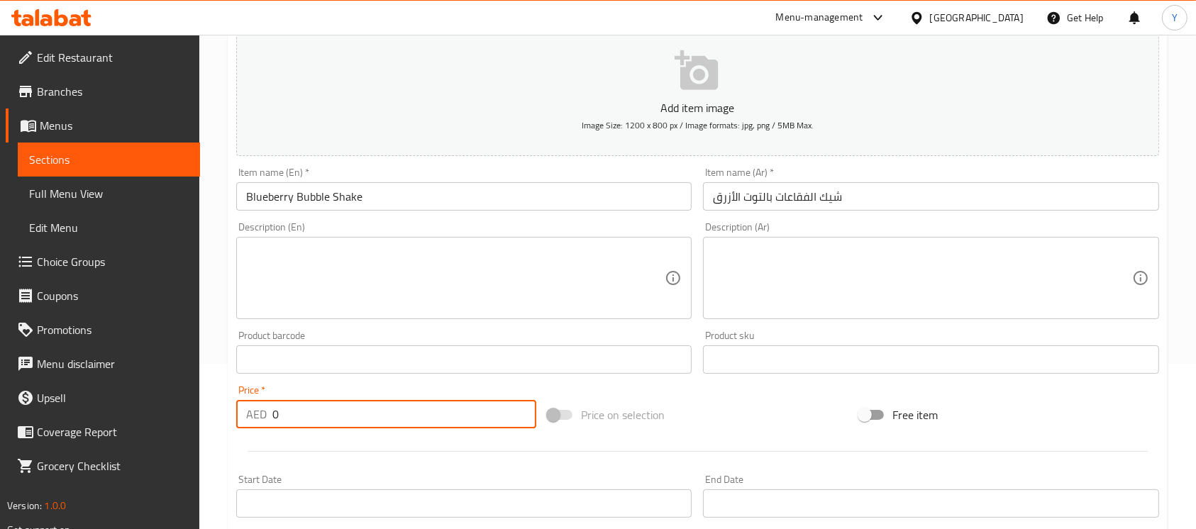
drag, startPoint x: 324, startPoint y: 419, endPoint x: 258, endPoint y: 424, distance: 66.1
click at [258, 424] on div "AED 0 Price *" at bounding box center [386, 414] width 300 height 28
click at [405, 204] on input "Blueberry Bubble Shake" at bounding box center [464, 196] width 456 height 28
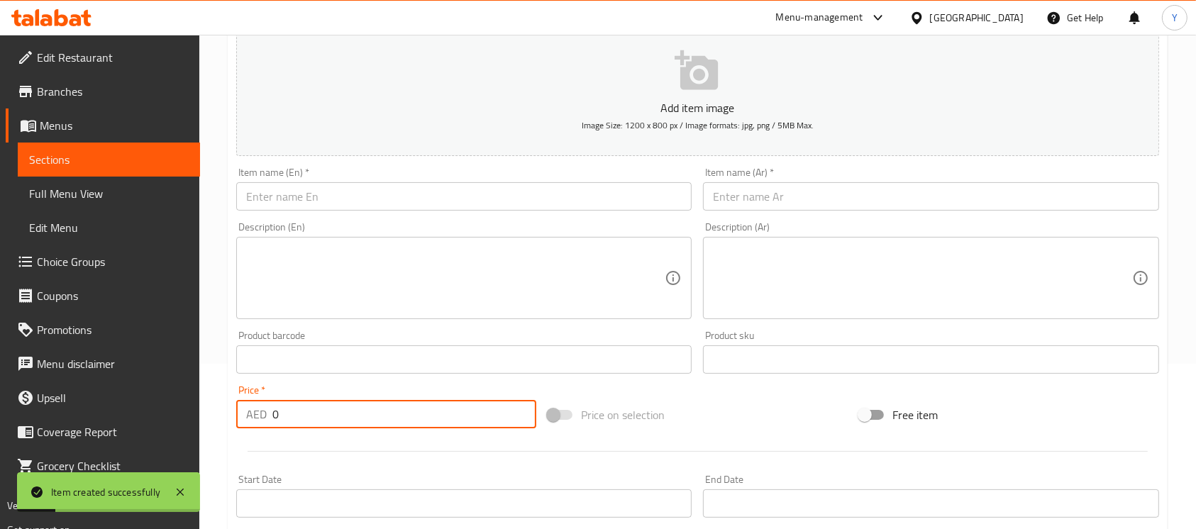
drag, startPoint x: 324, startPoint y: 416, endPoint x: 200, endPoint y: 414, distance: 124.2
click at [200, 414] on div "Home / Restaurants management / Menus / Sections / item / create Mix Juices sec…" at bounding box center [697, 353] width 997 height 968
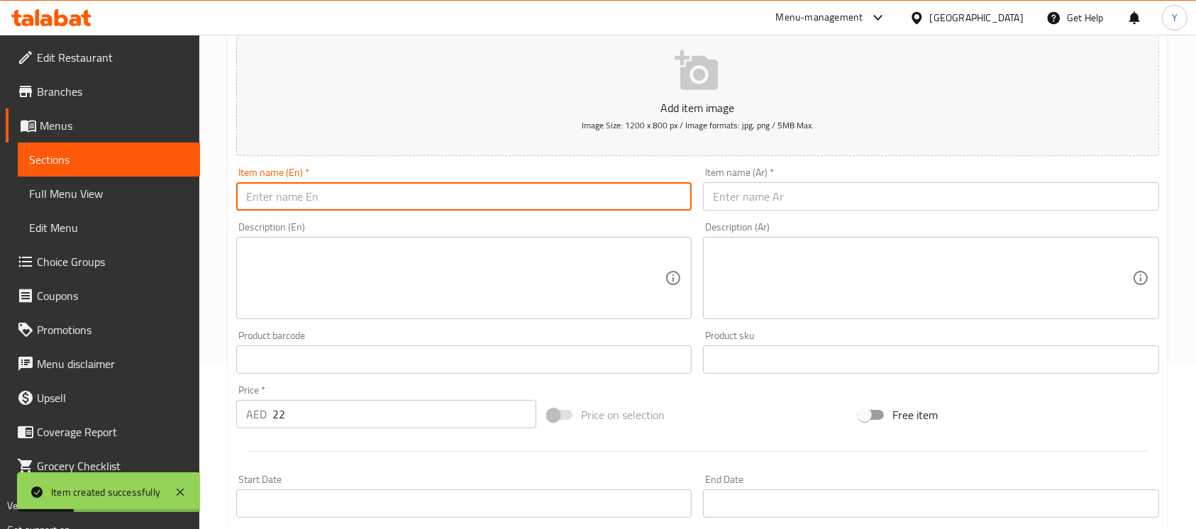
drag, startPoint x: 304, startPoint y: 195, endPoint x: 526, endPoint y: 254, distance: 229.1
click at [304, 195] on input "text" at bounding box center [464, 196] width 456 height 28
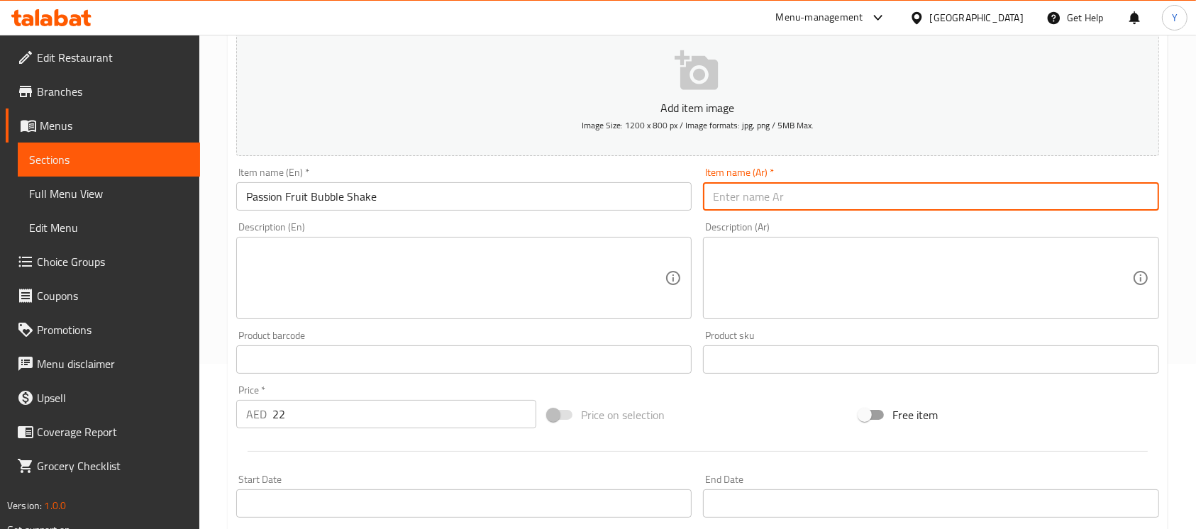
click at [982, 204] on input "text" at bounding box center [931, 196] width 456 height 28
paste input "شيك الفقاعات بالتوت الأزرق"
drag, startPoint x: 765, startPoint y: 196, endPoint x: 618, endPoint y: 196, distance: 146.9
click at [618, 196] on div "Add item image Image Size: 1200 x 800 px / Image formats: jpg, png / 5MB Max. I…" at bounding box center [698, 327] width 935 height 612
click at [1022, 196] on input "شيك الفقاعات بالتوت الأزرق" at bounding box center [931, 196] width 456 height 28
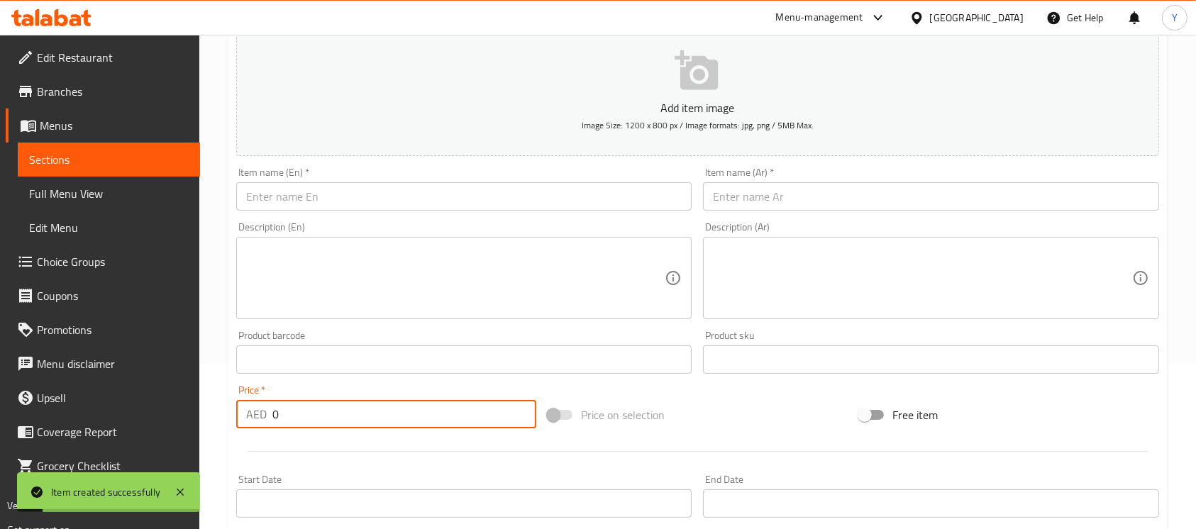
drag, startPoint x: 344, startPoint y: 412, endPoint x: 191, endPoint y: 420, distance: 153.5
click at [191, 420] on div "Edit Restaurant Branches Menus Sections Full Menu View Edit Menu Choice Groups …" at bounding box center [598, 353] width 1196 height 968
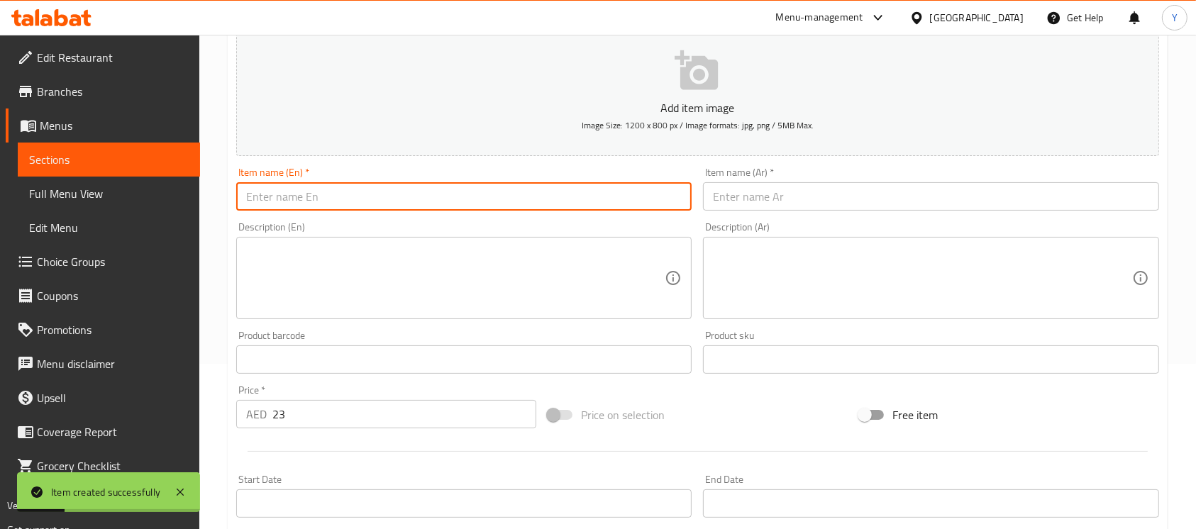
click at [318, 199] on input "text" at bounding box center [464, 196] width 456 height 28
click at [512, 209] on input "Rabdi Falooda" at bounding box center [464, 196] width 456 height 28
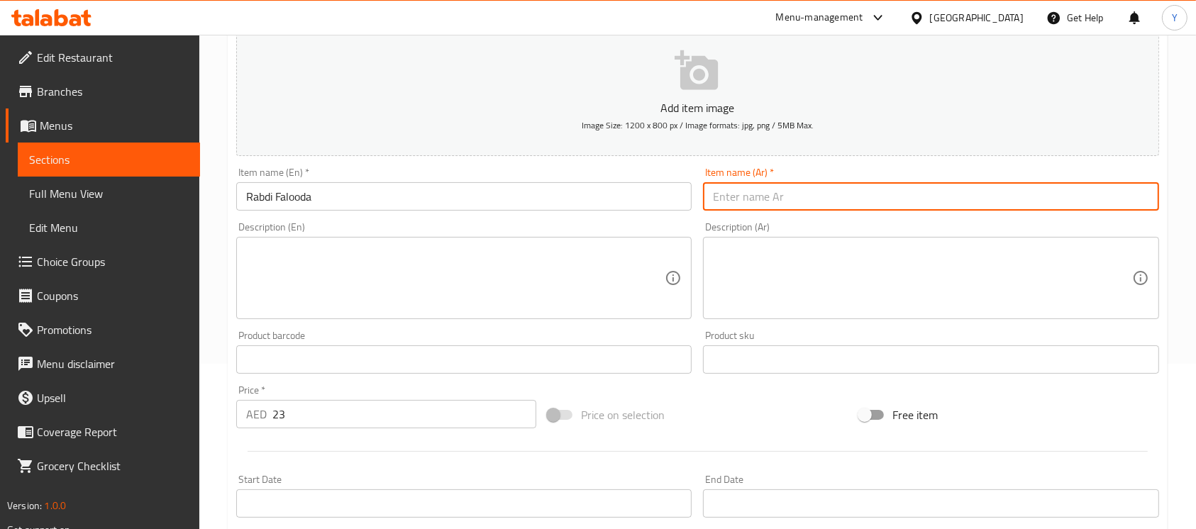
paste input "[PERSON_NAME]"
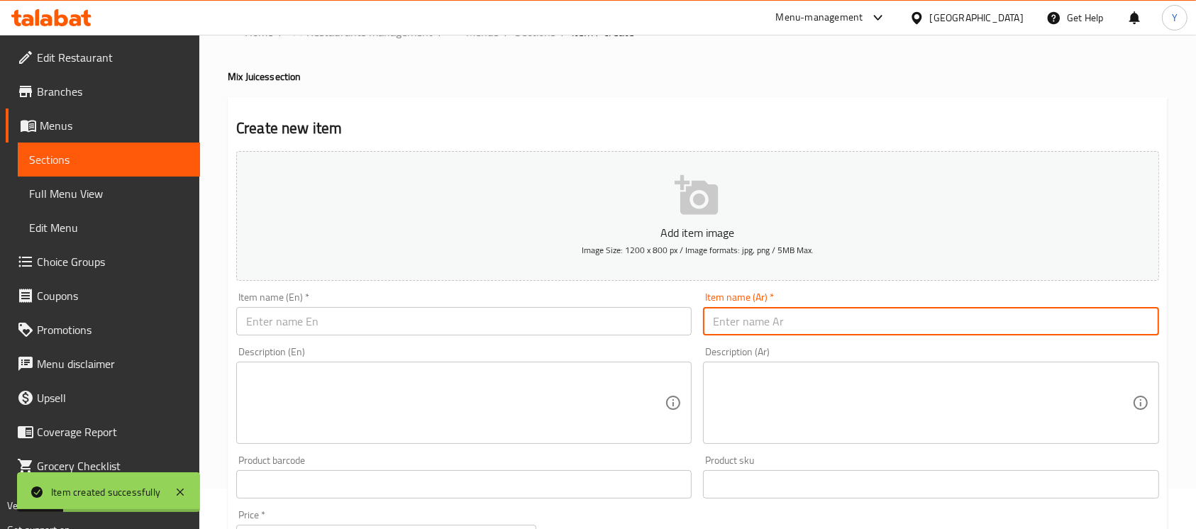
scroll to position [0, 0]
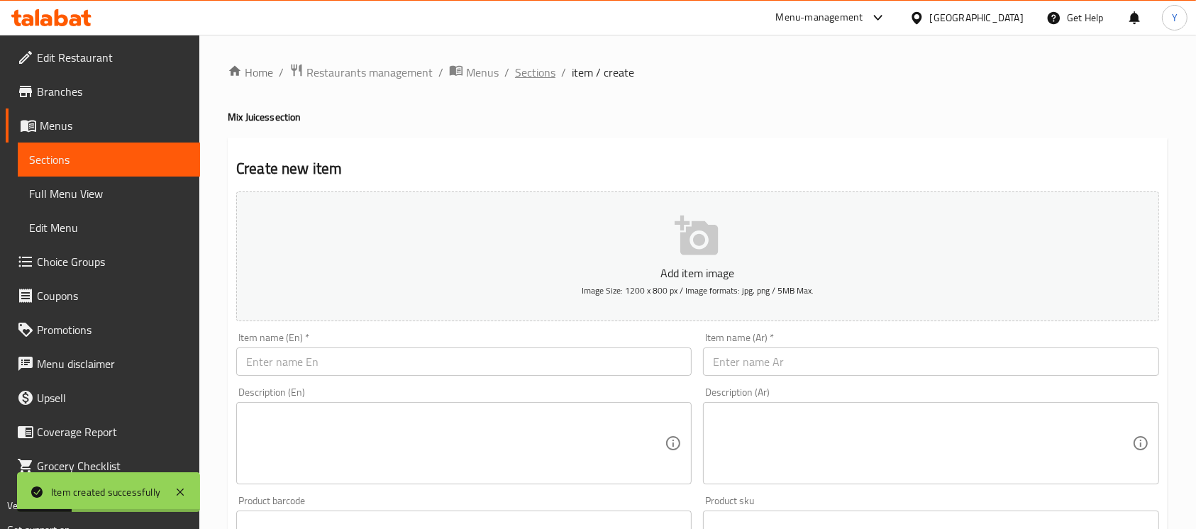
click at [529, 75] on span "Sections" at bounding box center [535, 72] width 40 height 17
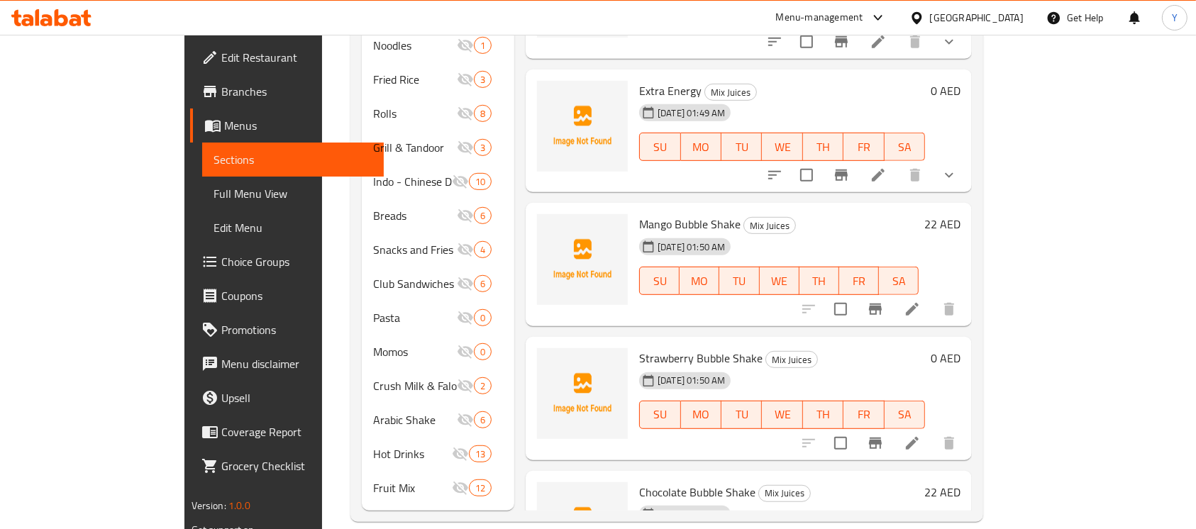
scroll to position [3038, 0]
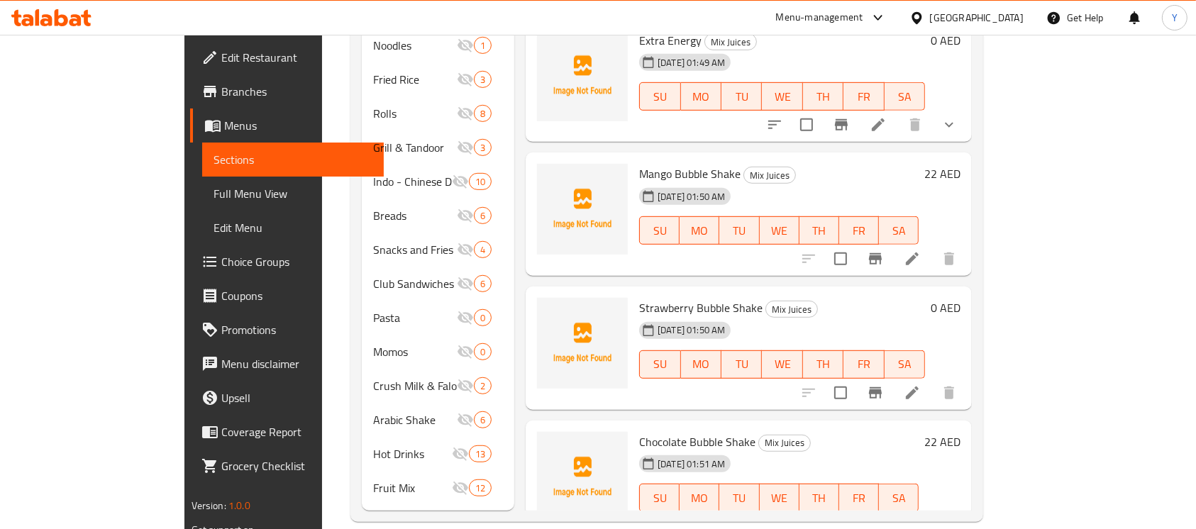
click at [932, 380] on li at bounding box center [913, 393] width 40 height 26
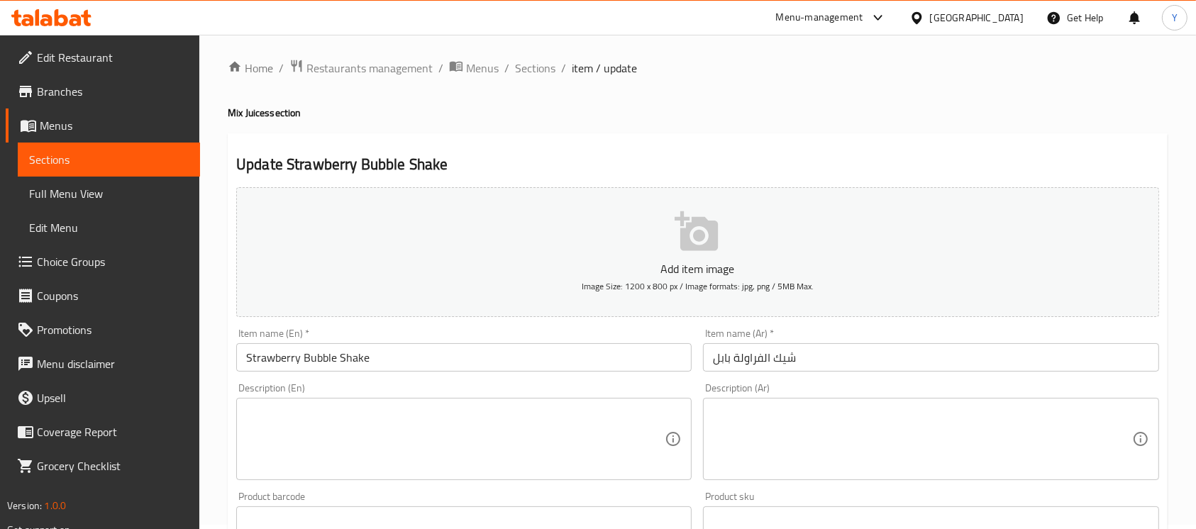
scroll to position [74, 0]
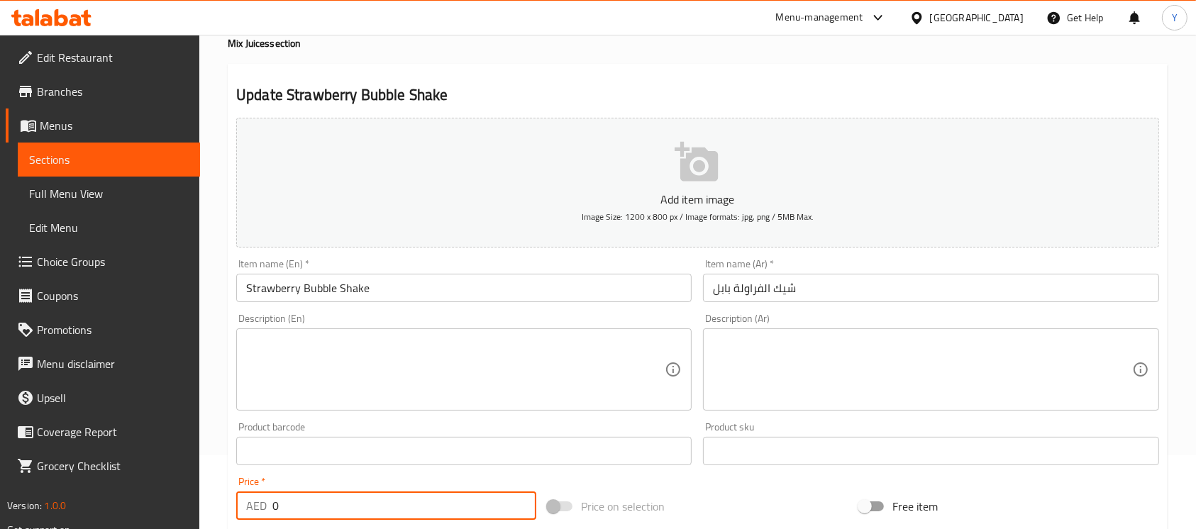
drag, startPoint x: 281, startPoint y: 508, endPoint x: 212, endPoint y: 507, distance: 68.8
click at [212, 507] on div "Home / Restaurants management / Menus / Sections / item / update Mix Juices sec…" at bounding box center [697, 445] width 997 height 968
click at [431, 290] on input "Strawberry Bubble Shake" at bounding box center [464, 288] width 456 height 28
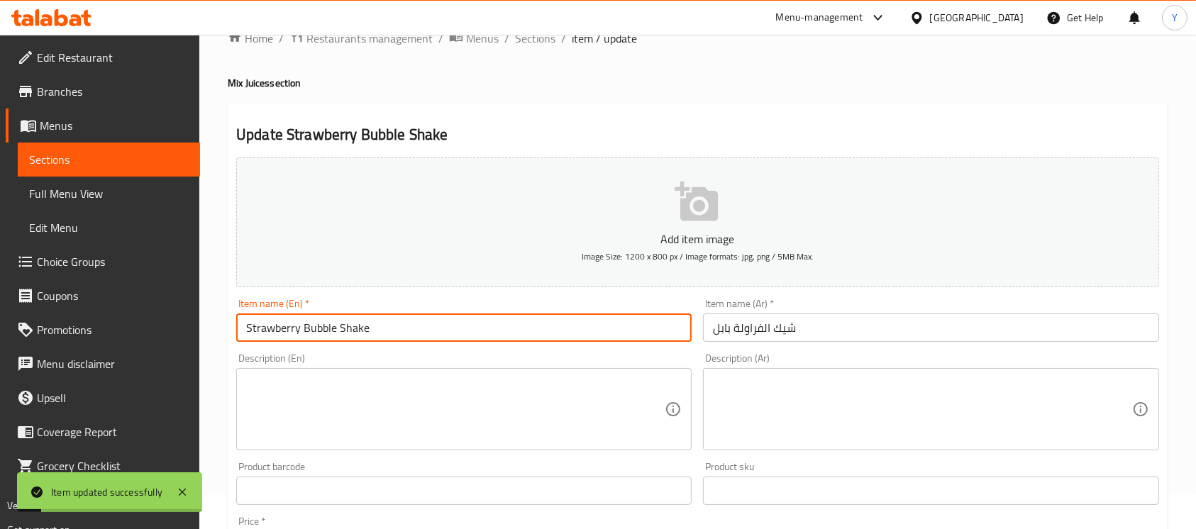
scroll to position [0, 0]
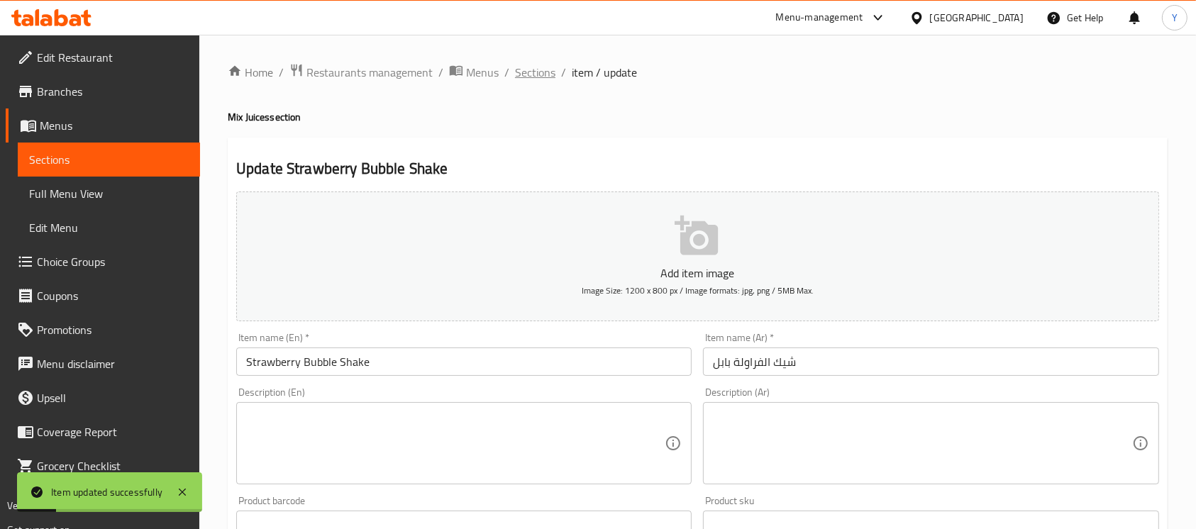
click at [531, 65] on span "Sections" at bounding box center [535, 72] width 40 height 17
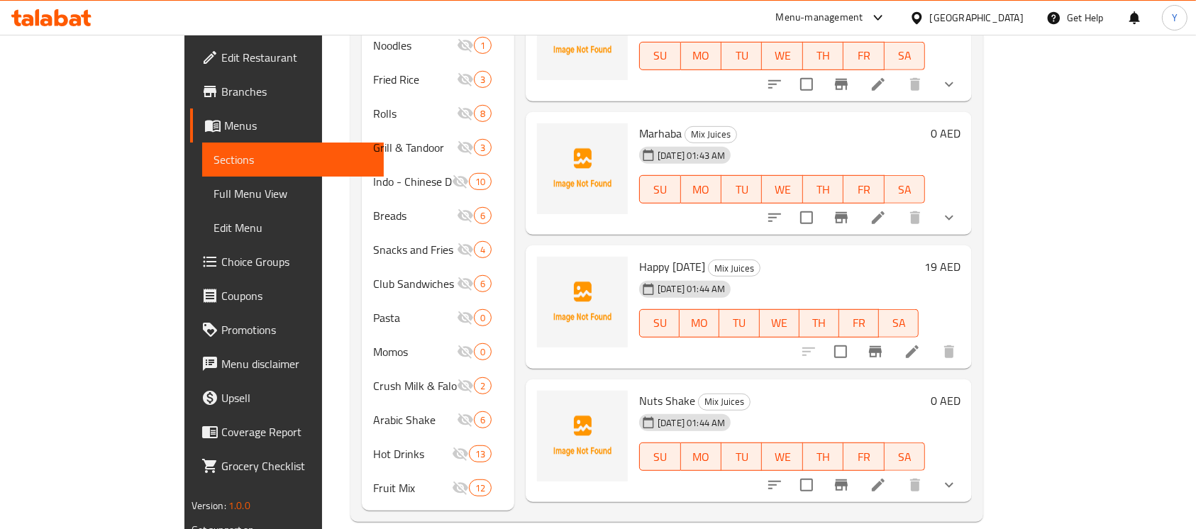
scroll to position [1223, 0]
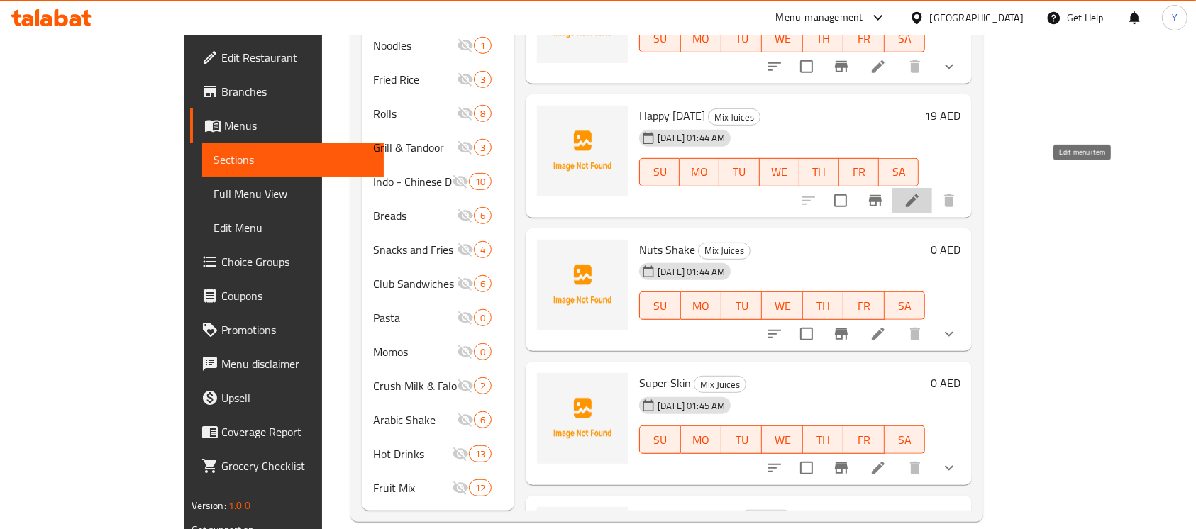
click at [919, 194] on icon at bounding box center [912, 200] width 13 height 13
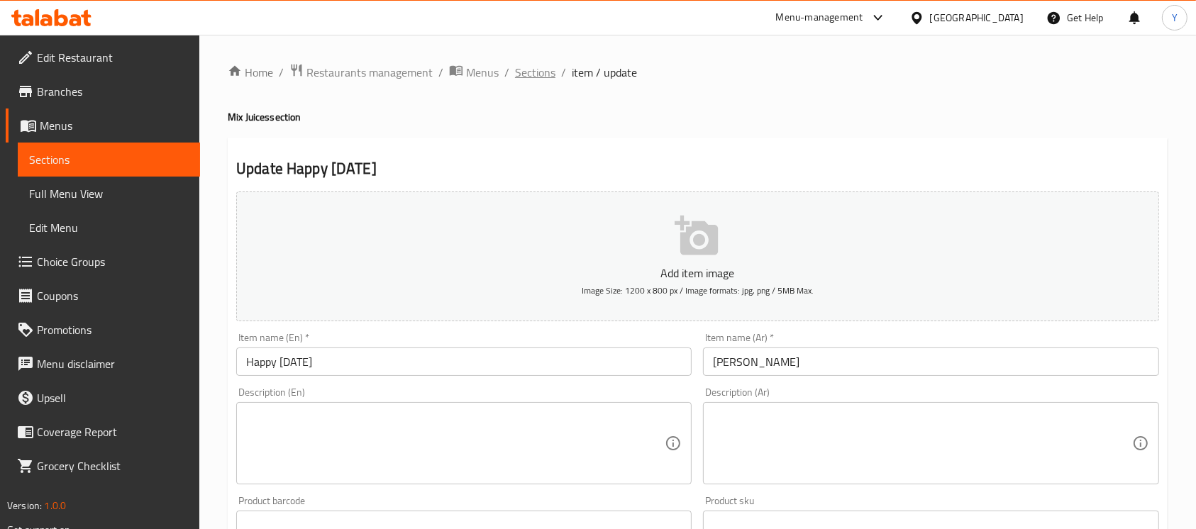
click at [529, 77] on span "Sections" at bounding box center [535, 72] width 40 height 17
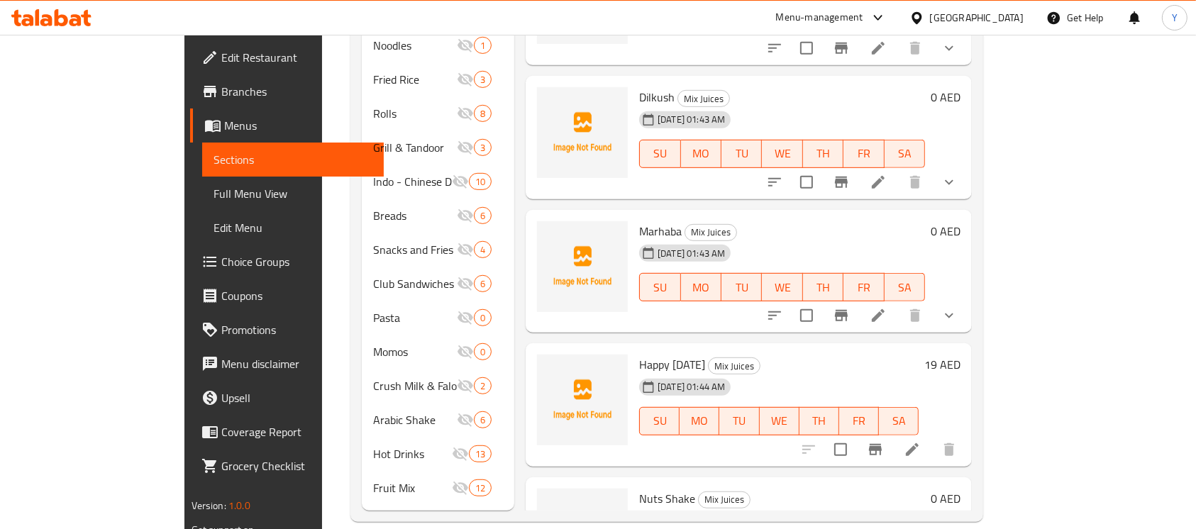
scroll to position [1947, 0]
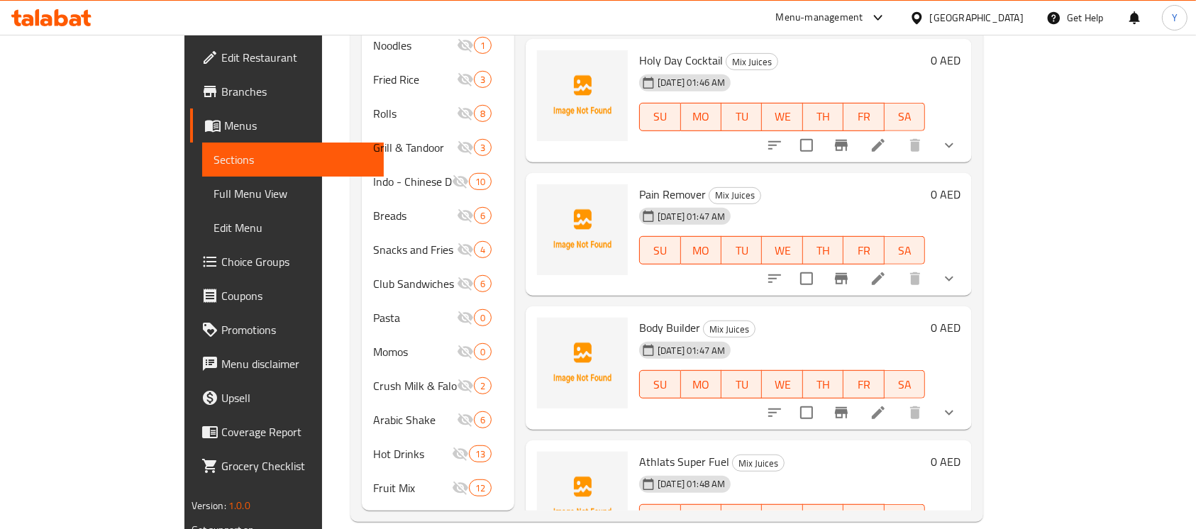
drag, startPoint x: 1158, startPoint y: 90, endPoint x: 1169, endPoint y: 65, distance: 28.0
click at [887, 404] on icon at bounding box center [878, 412] width 17 height 17
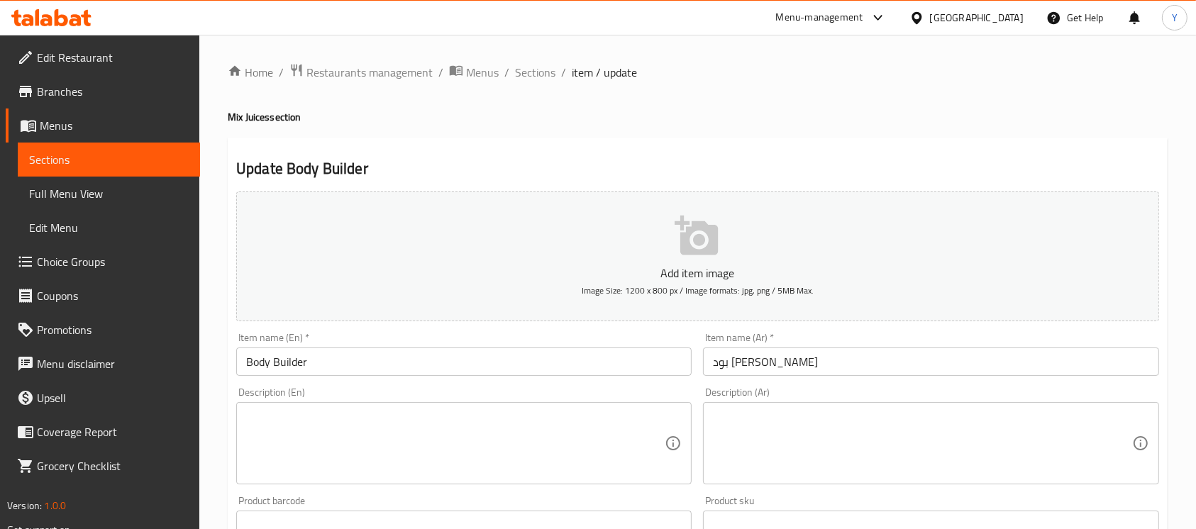
click at [738, 367] on input "بود [PERSON_NAME]" at bounding box center [931, 362] width 456 height 28
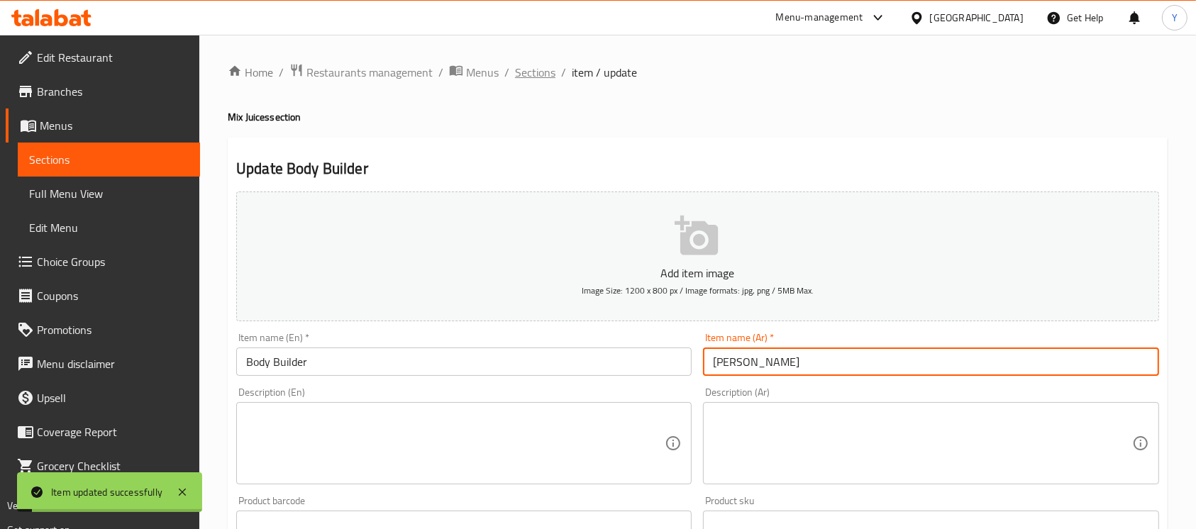
click at [551, 73] on span "Sections" at bounding box center [535, 72] width 40 height 17
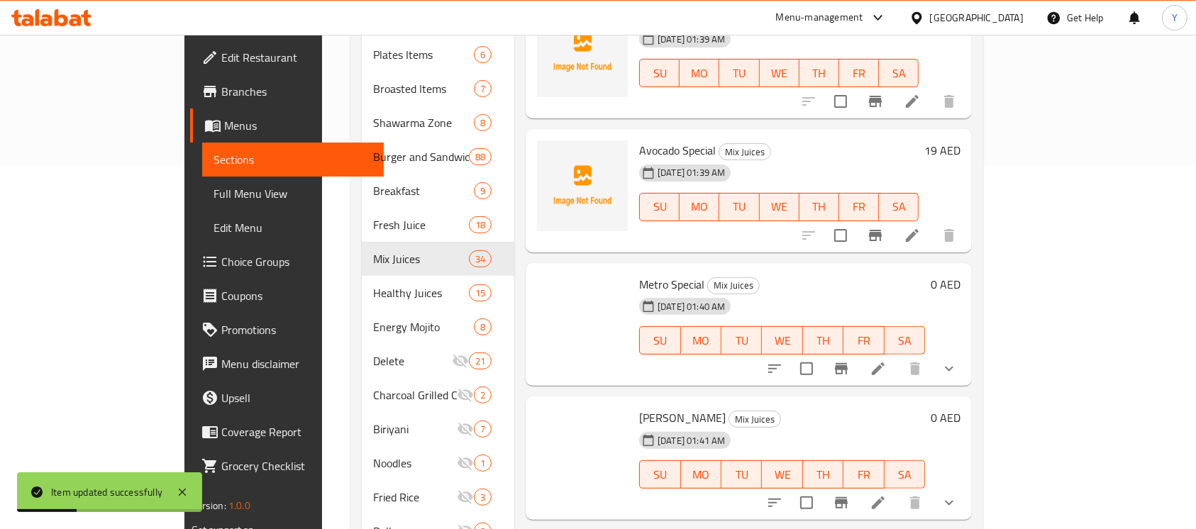
scroll to position [370, 0]
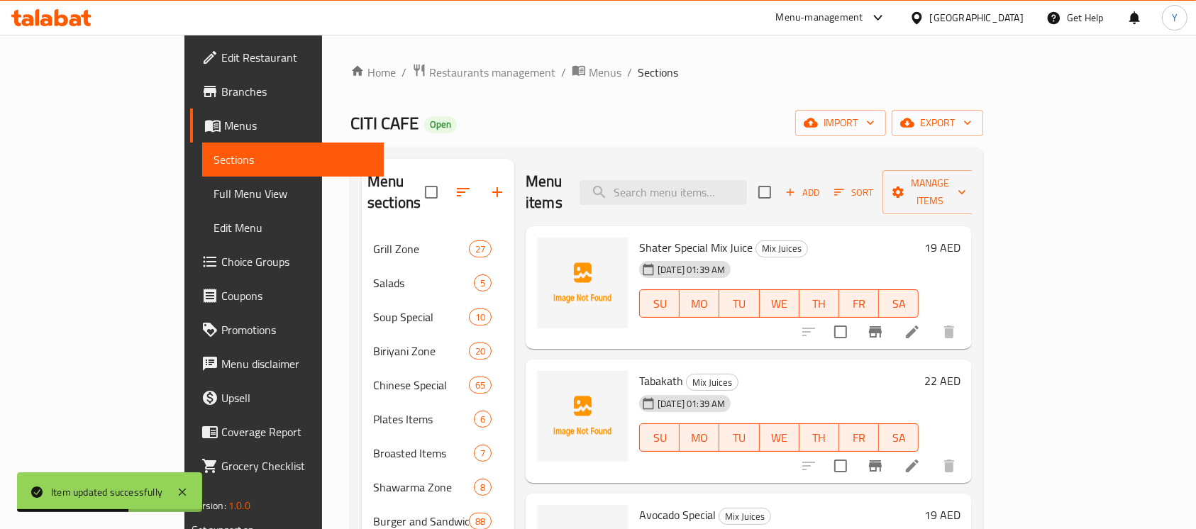
click at [822, 184] on span "Add" at bounding box center [802, 192] width 38 height 16
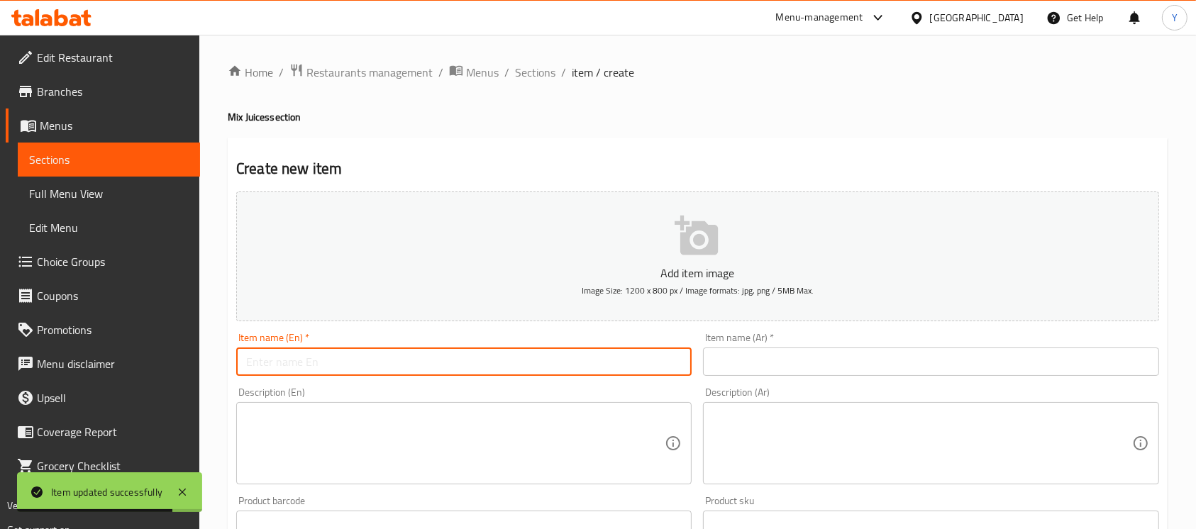
drag, startPoint x: 348, startPoint y: 360, endPoint x: 357, endPoint y: 360, distance: 8.5
click at [348, 360] on input "text" at bounding box center [464, 362] width 456 height 28
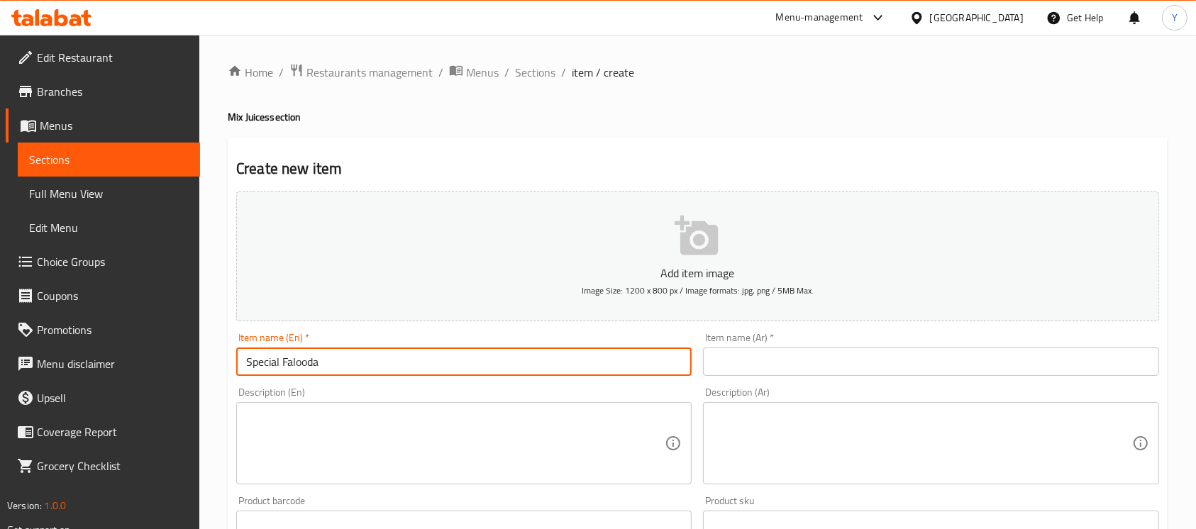
type input "Special Falooda"
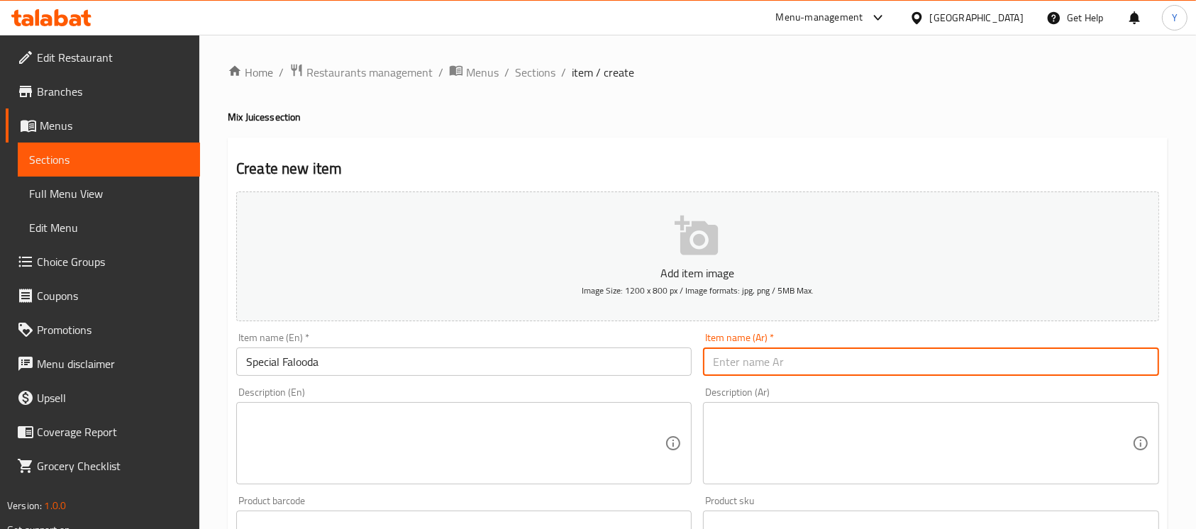
click at [1022, 352] on input "text" at bounding box center [931, 362] width 456 height 28
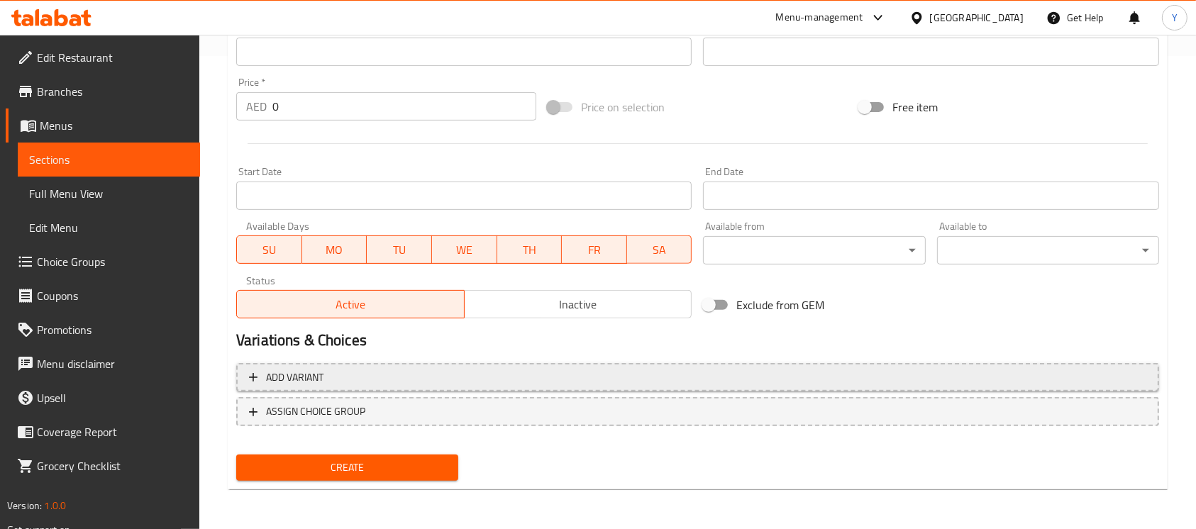
type input "فالودا خاص"
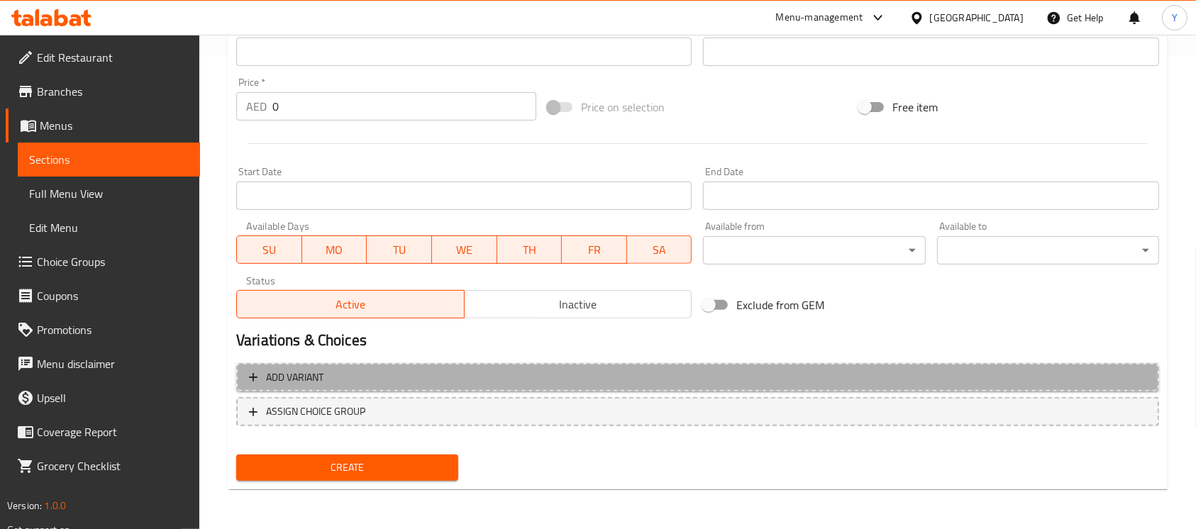
click at [534, 378] on span "Add variant" at bounding box center [698, 378] width 898 height 18
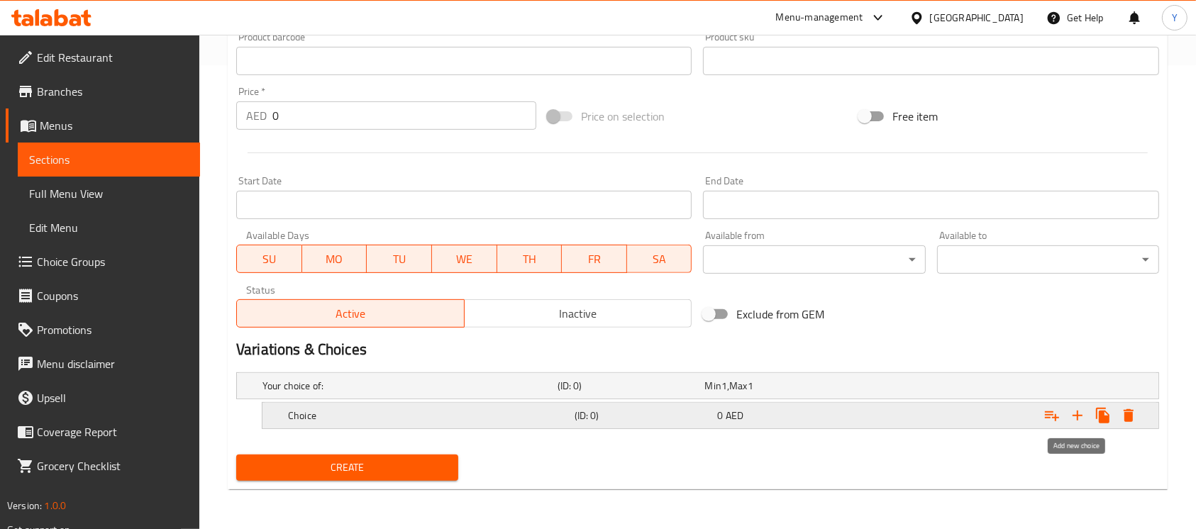
click at [1069, 417] on icon "Expand" at bounding box center [1077, 415] width 17 height 17
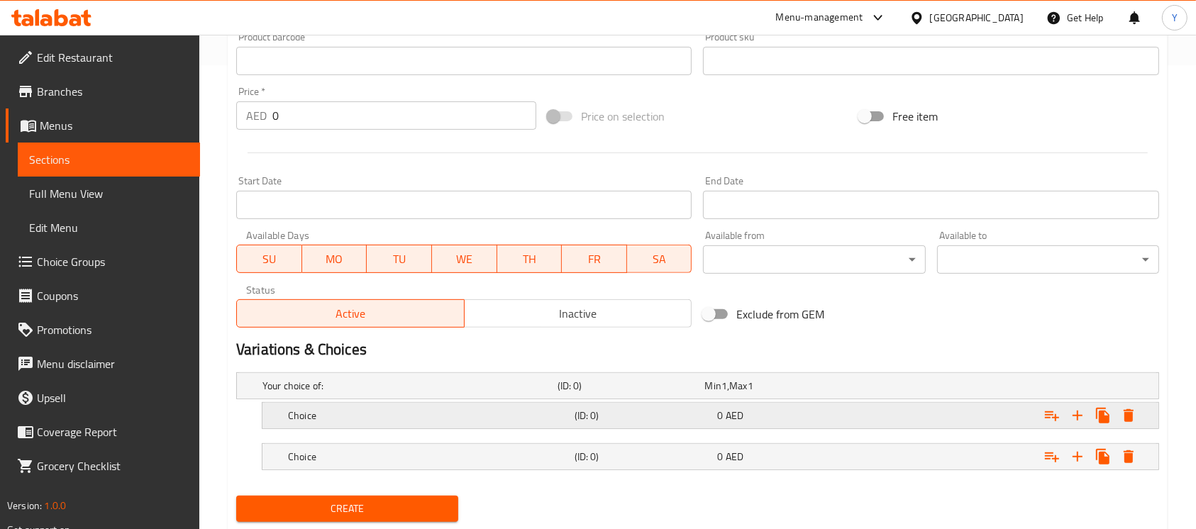
click at [959, 389] on div "Expand" at bounding box center [996, 386] width 295 height 6
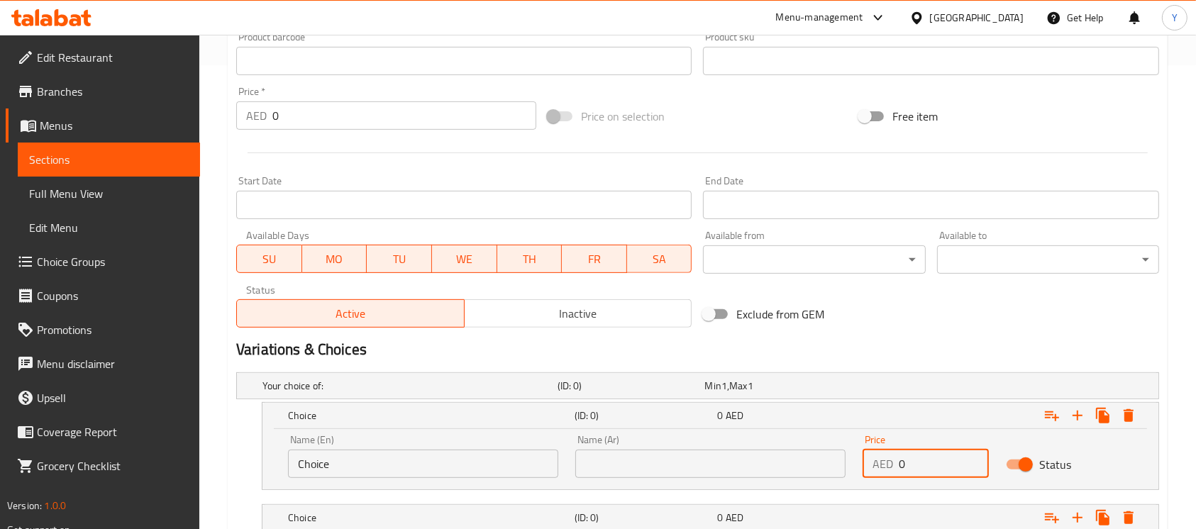
drag, startPoint x: 881, startPoint y: 466, endPoint x: 751, endPoint y: 471, distance: 129.2
click at [751, 471] on div "Name (En) Choice Name (En) Name (Ar) Name (Ar) Price AED 0 Price Status" at bounding box center [711, 456] width 862 height 60
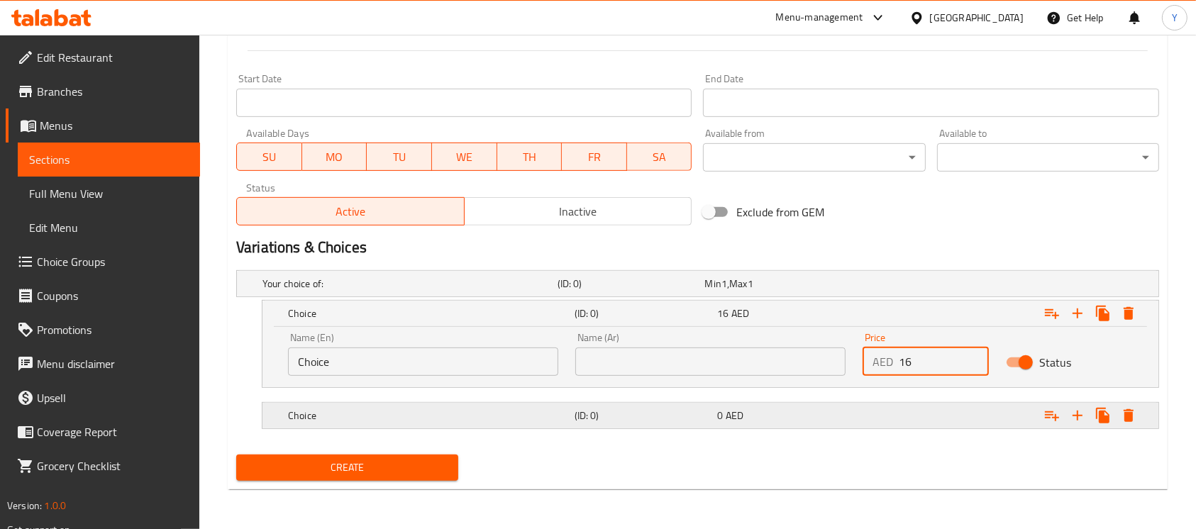
type input "16"
click at [933, 287] on div "Expand" at bounding box center [996, 284] width 295 height 6
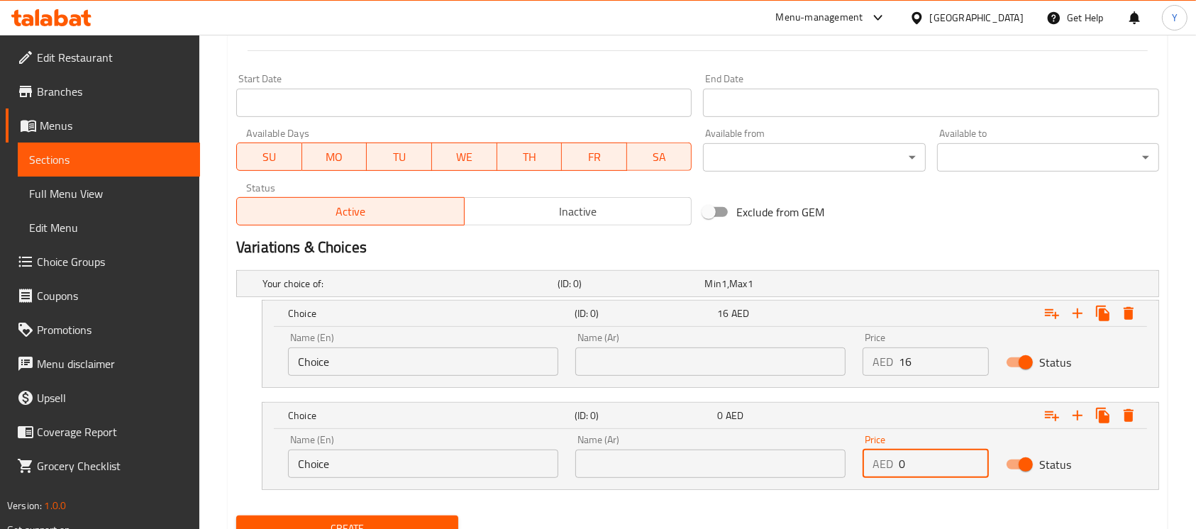
click at [727, 483] on div "Name (En) Choice Name (En) Name (Ar) Name (Ar) Price AED 0 Price Status" at bounding box center [711, 456] width 862 height 60
type input "19"
click at [440, 356] on input "Choice" at bounding box center [423, 362] width 270 height 28
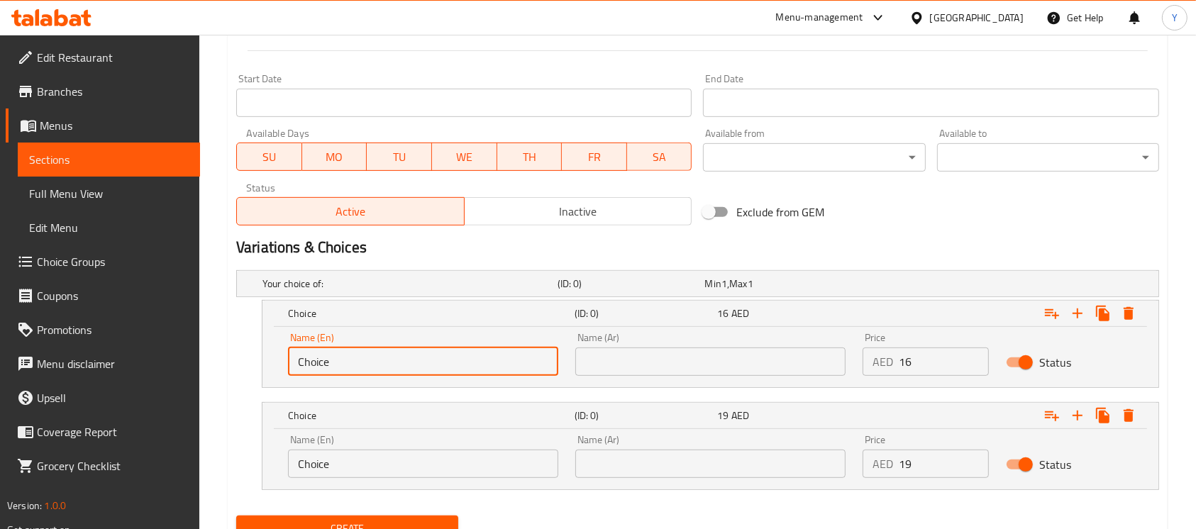
click at [440, 356] on input "Choice" at bounding box center [423, 362] width 270 height 28
click at [440, 356] on input "text" at bounding box center [423, 362] width 270 height 28
type input "Medium"
click at [656, 371] on input "text" at bounding box center [710, 362] width 270 height 28
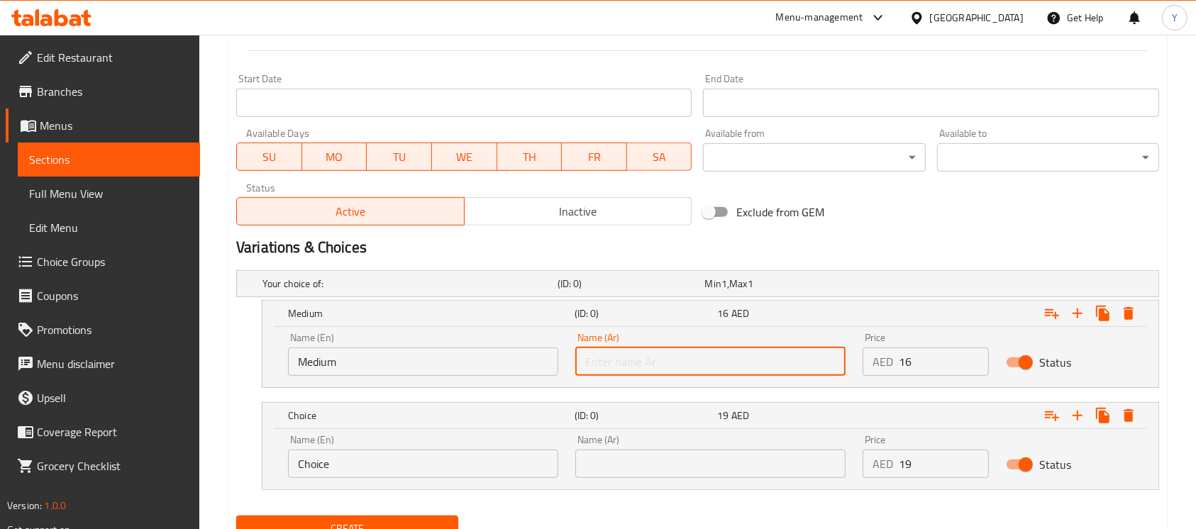
type input "وسط"
click at [409, 469] on input "Choice" at bounding box center [423, 464] width 270 height 28
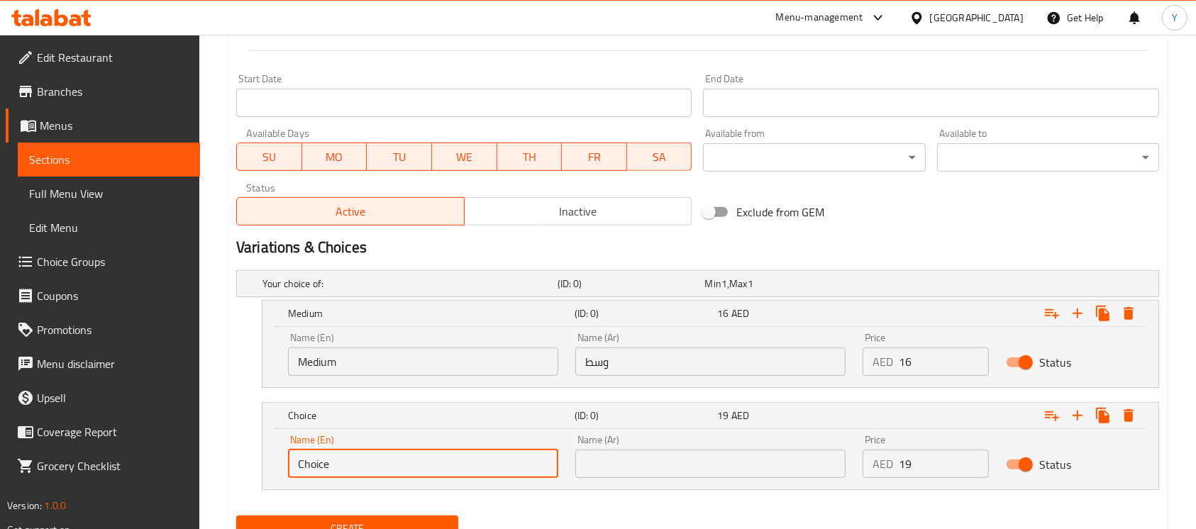
click at [409, 469] on input "Choice" at bounding box center [423, 464] width 270 height 28
click at [409, 469] on input "text" at bounding box center [423, 464] width 270 height 28
type input "Large"
drag, startPoint x: 673, startPoint y: 469, endPoint x: 681, endPoint y: 451, distance: 20.0
click at [673, 469] on input "text" at bounding box center [710, 464] width 270 height 28
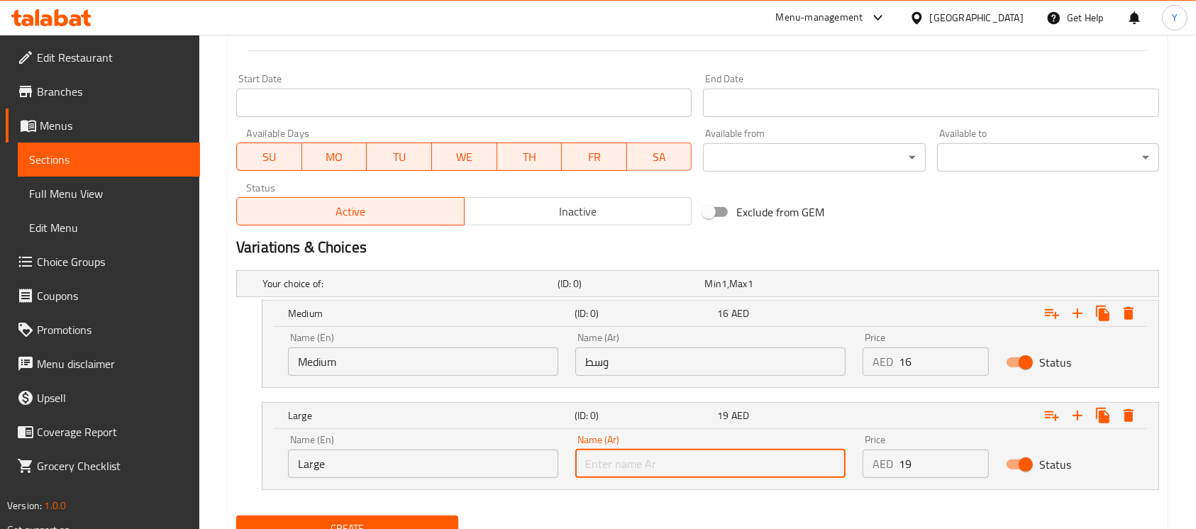
type input "كبير"
click at [1047, 238] on h2 "Variations & Choices" at bounding box center [697, 247] width 923 height 21
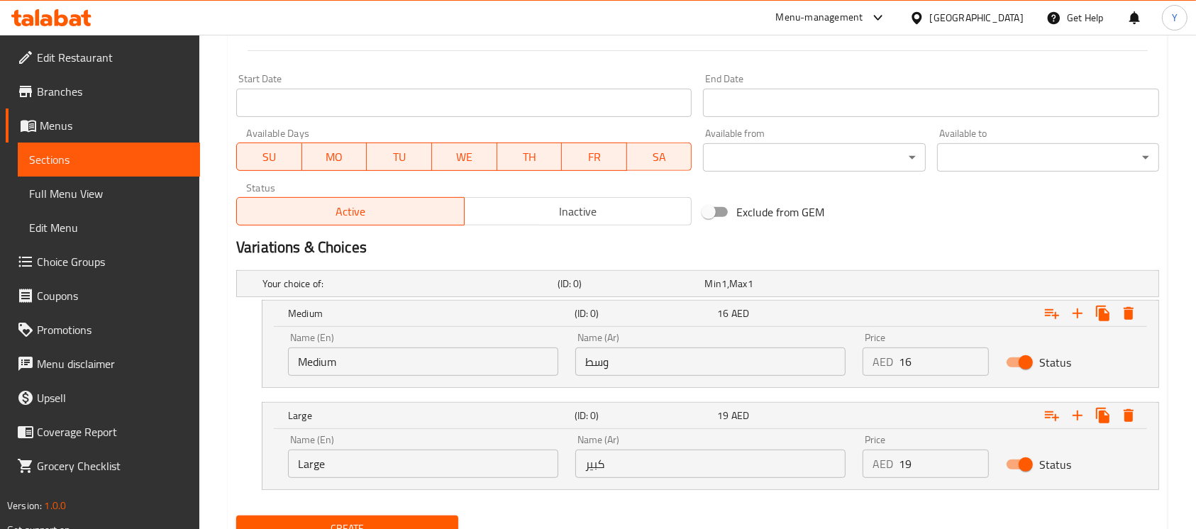
scroll to position [103, 0]
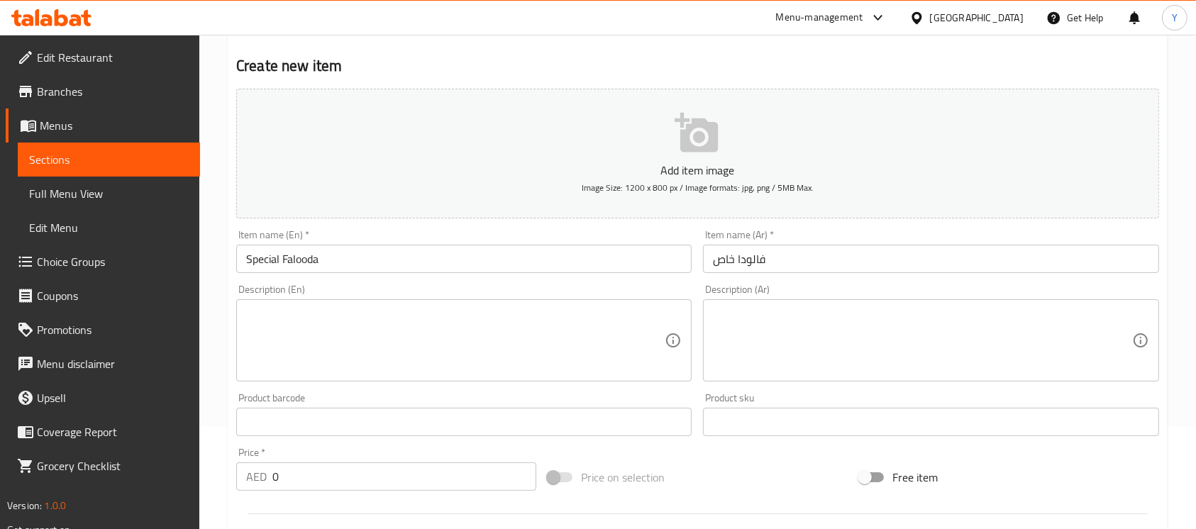
click at [510, 263] on input "Special Falooda" at bounding box center [464, 259] width 456 height 28
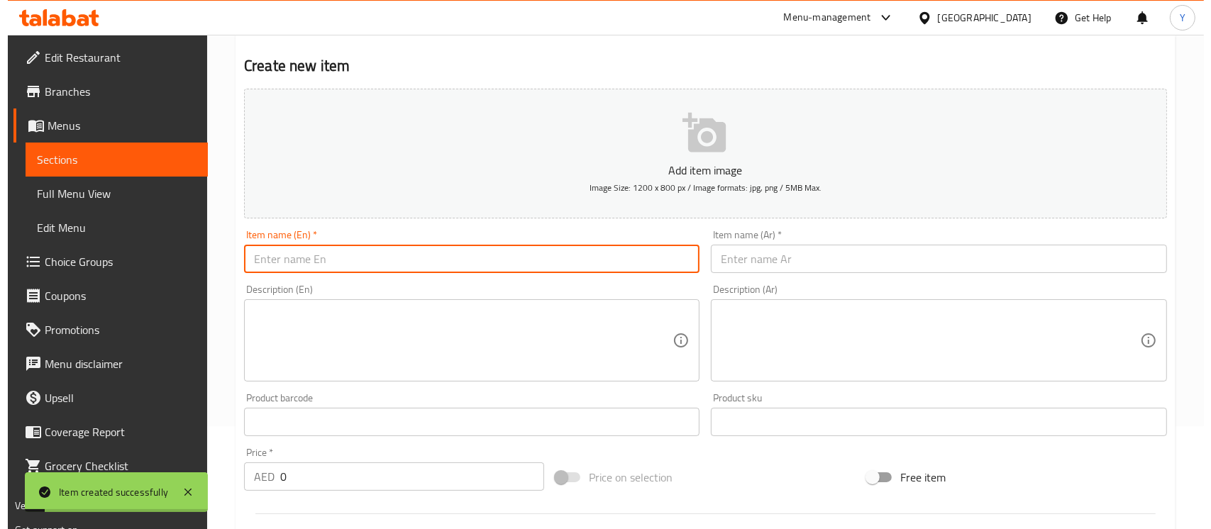
scroll to position [627, 0]
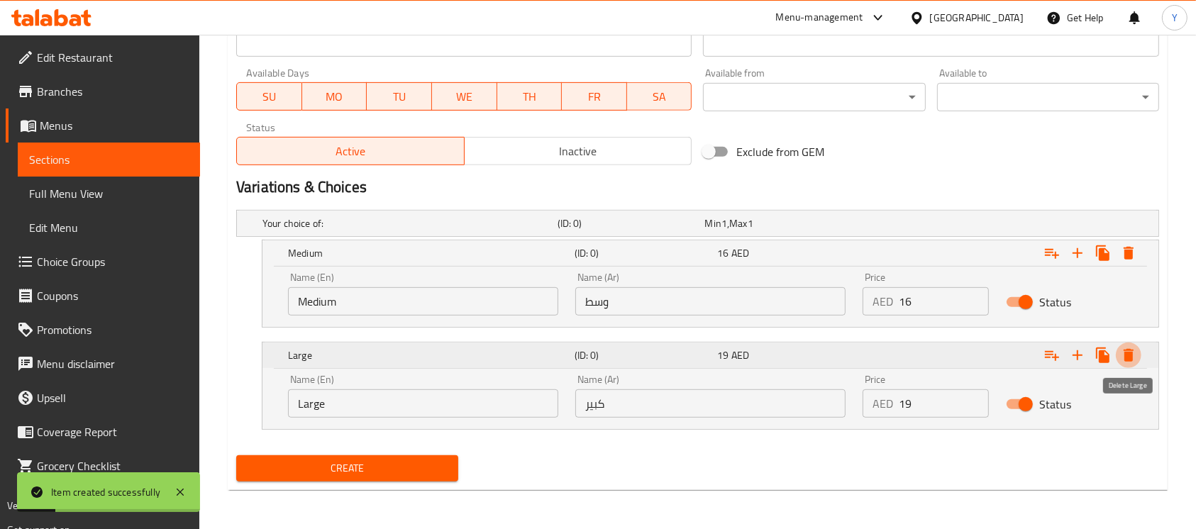
click at [1135, 354] on icon "Expand" at bounding box center [1128, 355] width 17 height 17
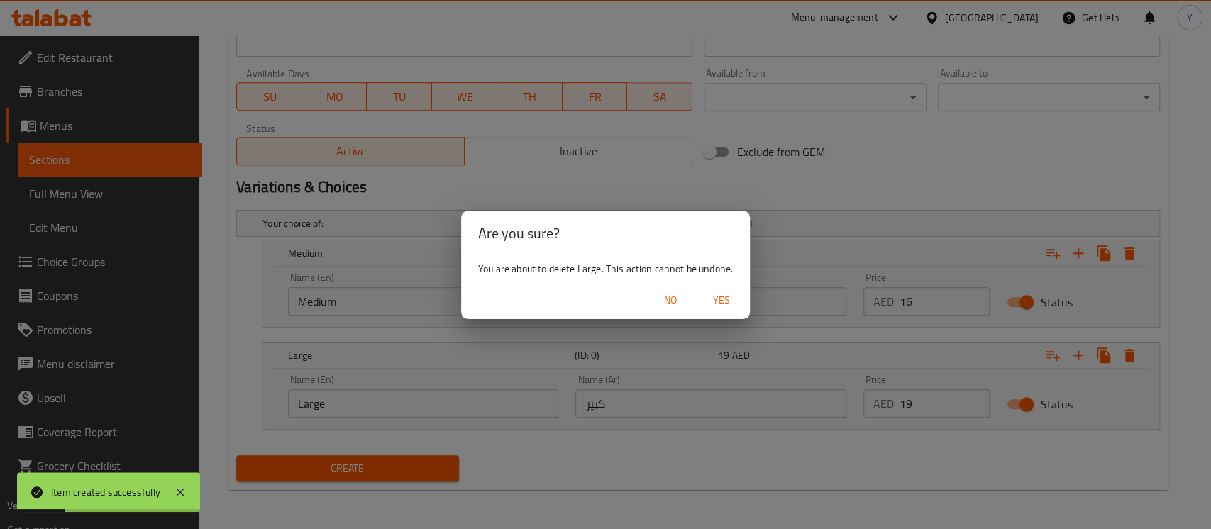
click at [733, 297] on span "Yes" at bounding box center [722, 301] width 34 height 18
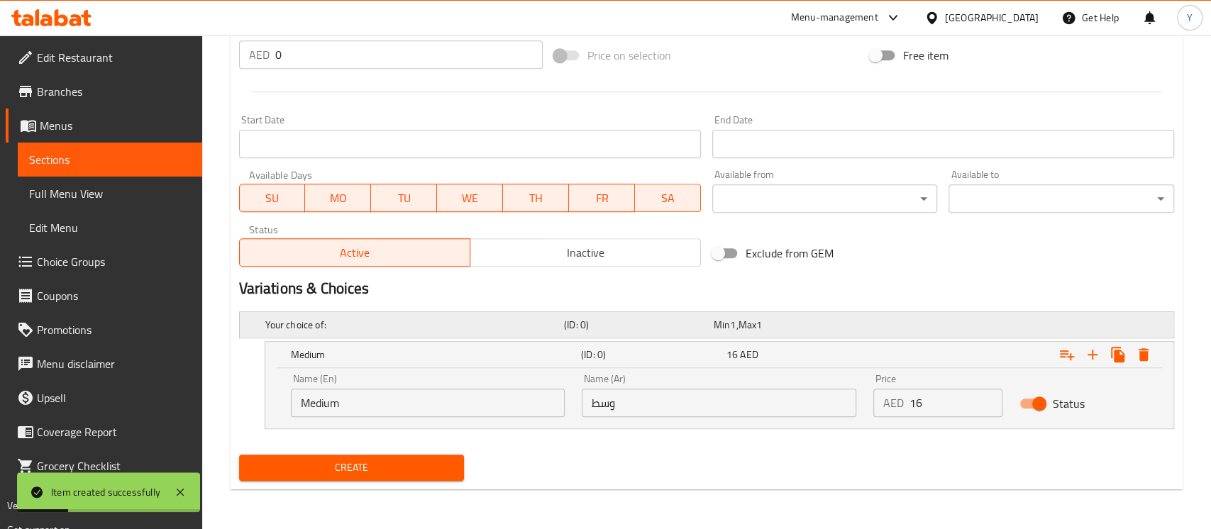
scroll to position [525, 0]
click at [1134, 360] on icon "Expand" at bounding box center [1128, 354] width 17 height 17
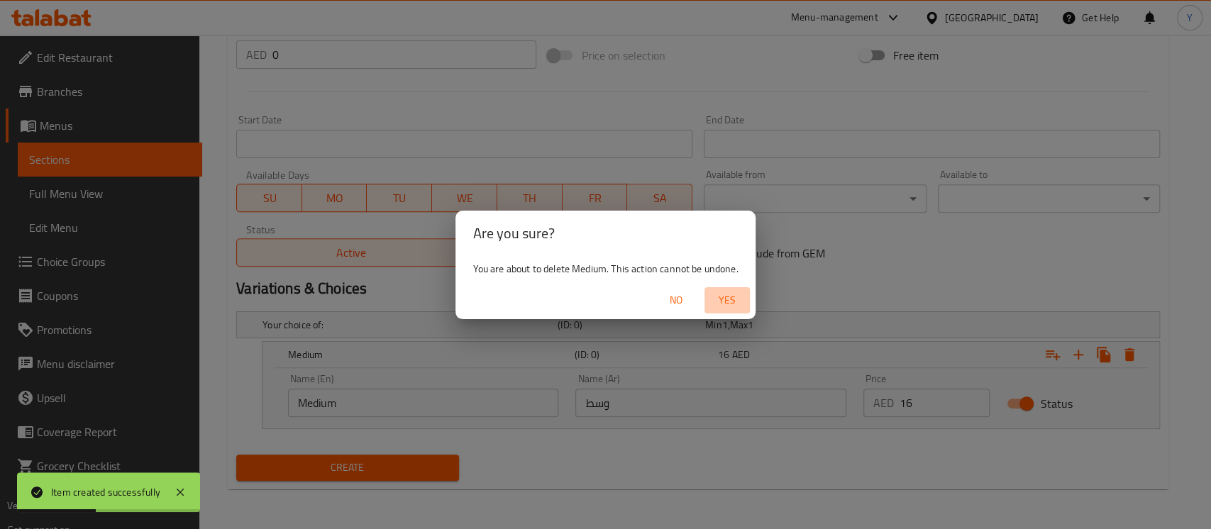
drag, startPoint x: 739, startPoint y: 292, endPoint x: 554, endPoint y: 329, distance: 188.1
click at [739, 292] on span "Yes" at bounding box center [727, 301] width 34 height 18
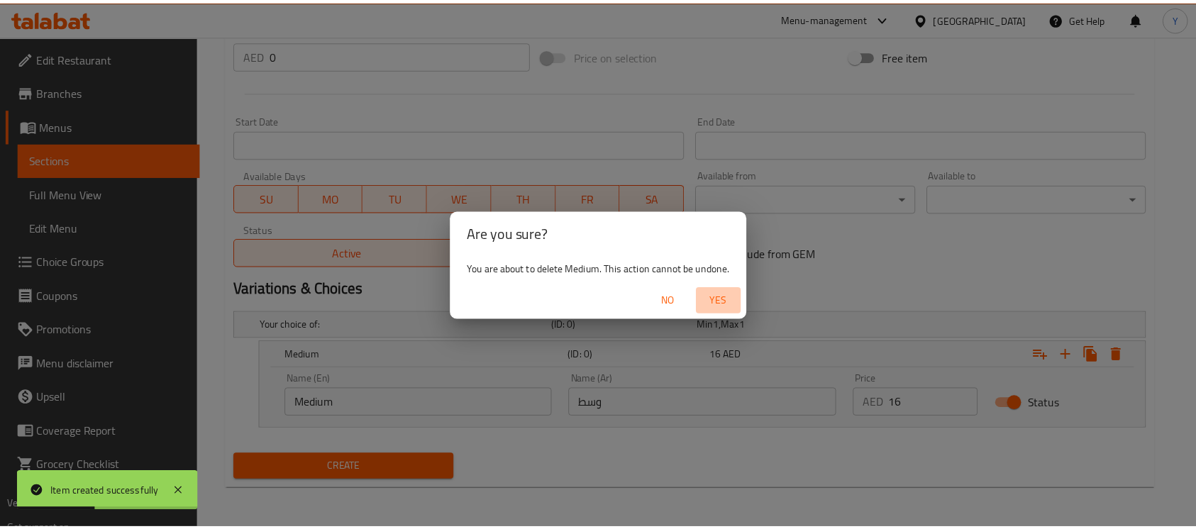
scroll to position [473, 0]
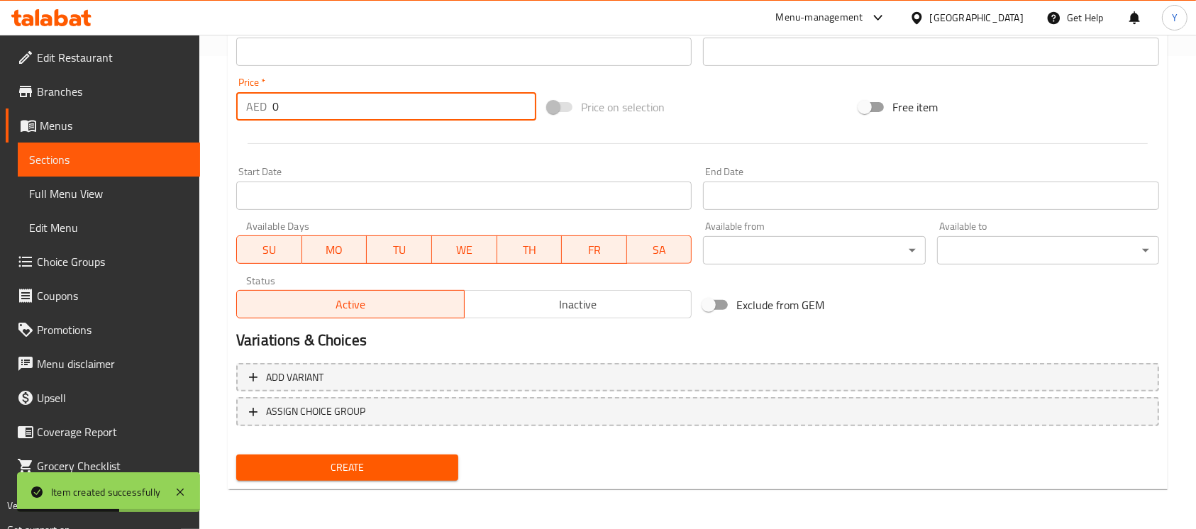
drag, startPoint x: 343, startPoint y: 112, endPoint x: 165, endPoint y: 116, distance: 178.9
click at [165, 116] on div "Edit Restaurant Branches Menus Sections Full Menu View Edit Menu Choice Groups …" at bounding box center [598, 45] width 1196 height 968
type input "23"
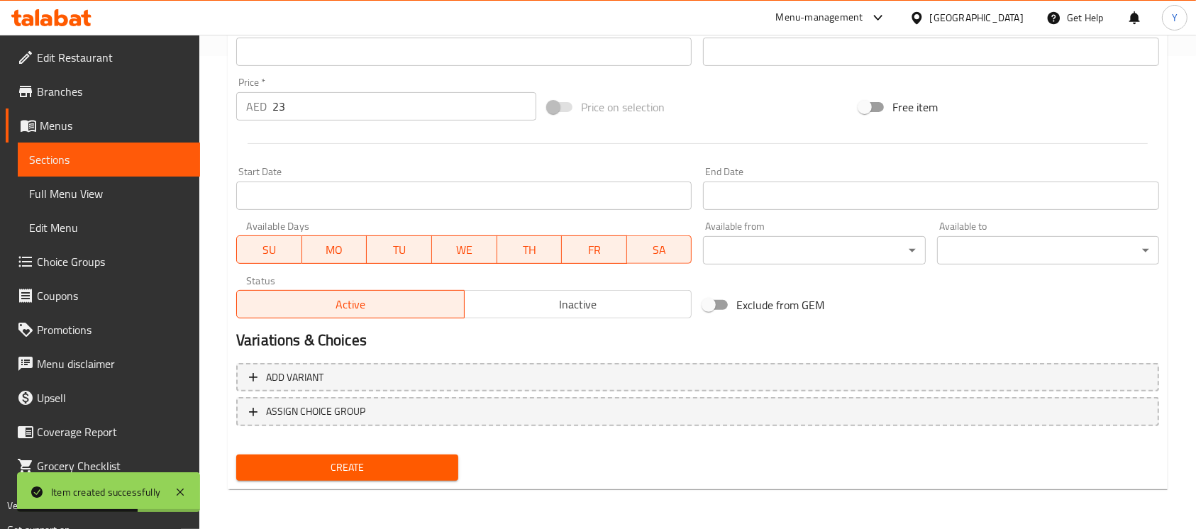
click at [319, 152] on div at bounding box center [698, 143] width 935 height 35
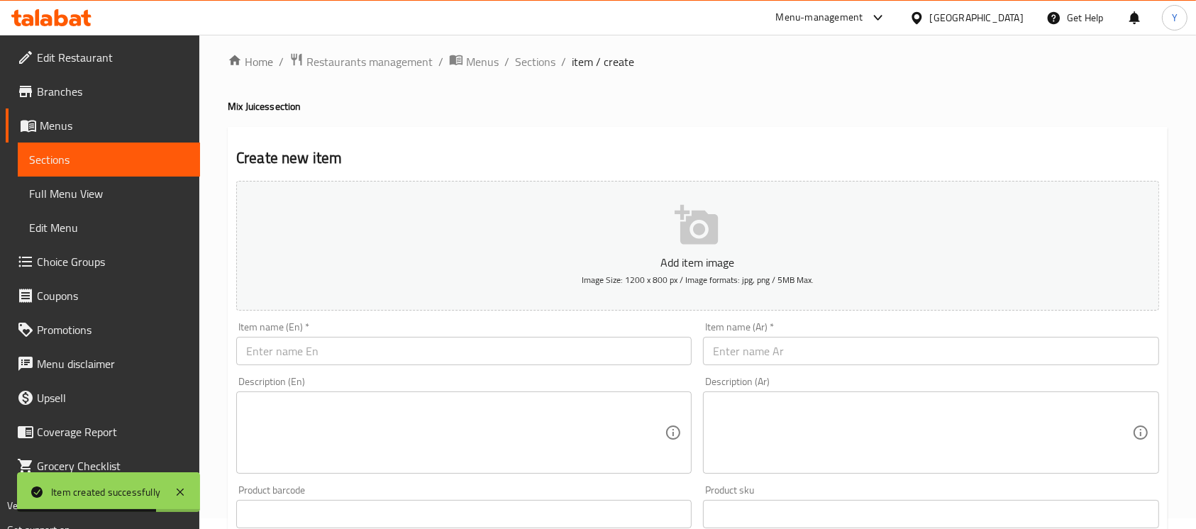
click at [396, 351] on input "text" at bounding box center [464, 351] width 456 height 28
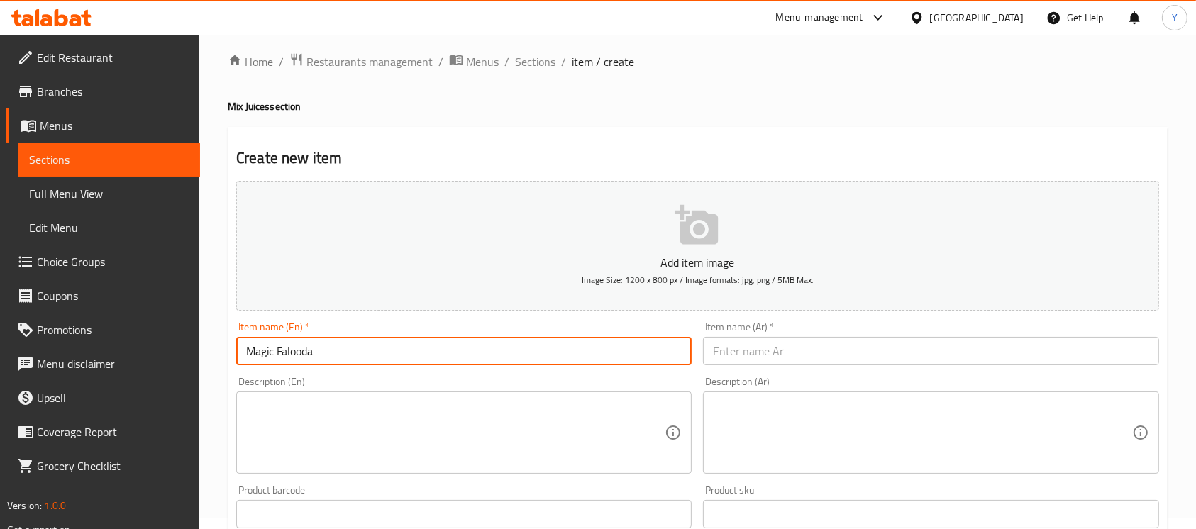
type input "Magic Falooda"
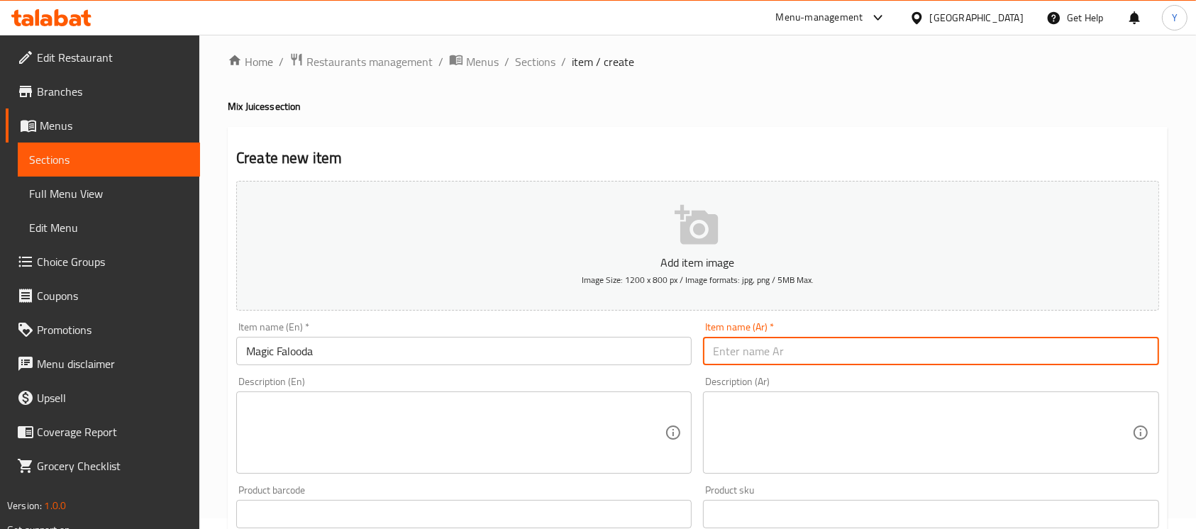
click at [756, 355] on input "text" at bounding box center [931, 351] width 456 height 28
type input "فالودا سحري"
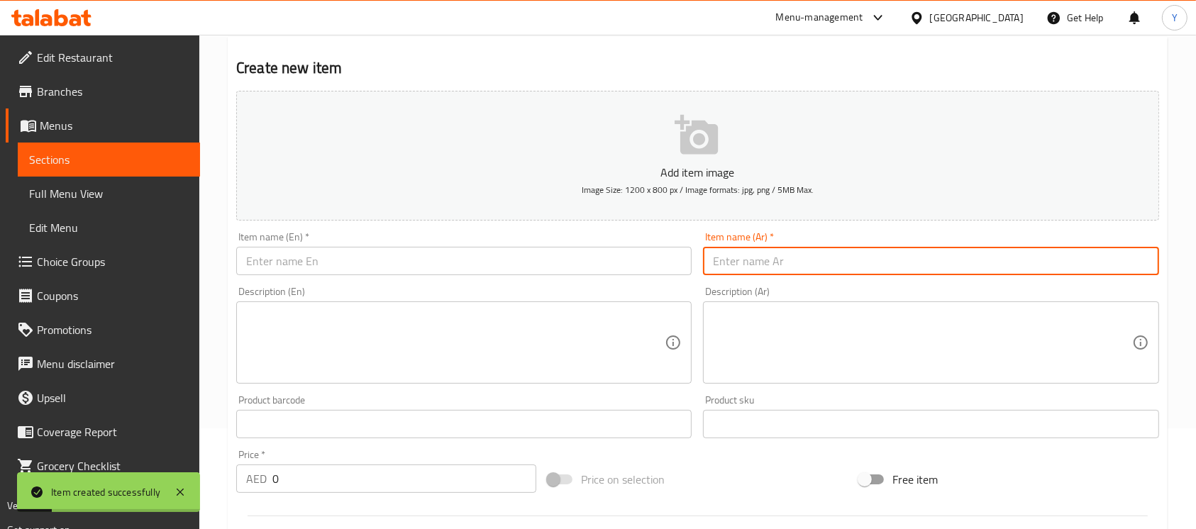
scroll to position [140, 0]
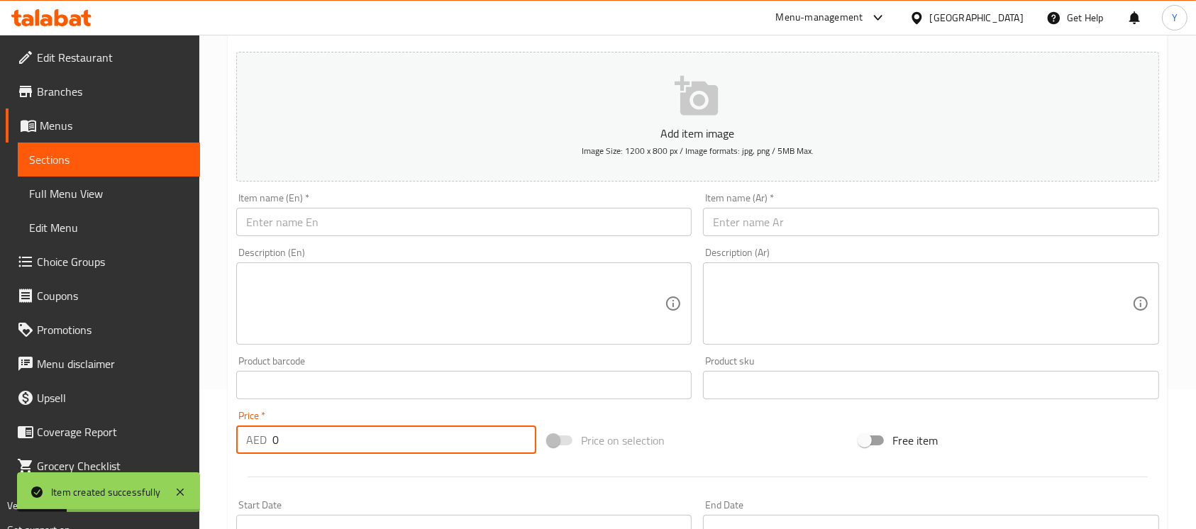
drag, startPoint x: 321, startPoint y: 449, endPoint x: 180, endPoint y: 459, distance: 140.8
click at [180, 459] on div "Edit Restaurant Branches Menus Sections Full Menu View Edit Menu Choice Groups …" at bounding box center [598, 379] width 1196 height 968
type input "22"
click at [386, 226] on input "text" at bounding box center [464, 222] width 456 height 28
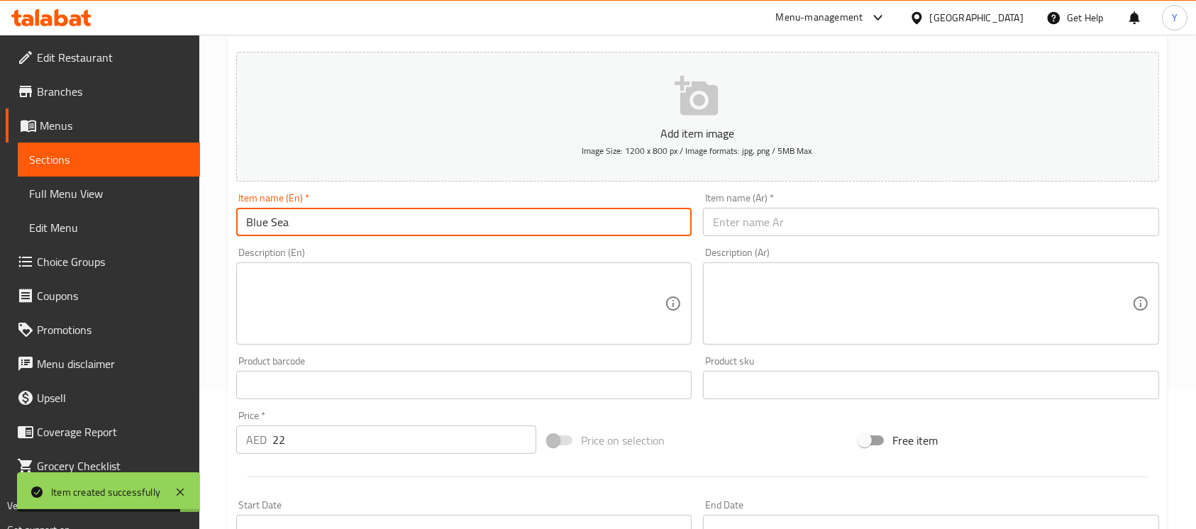
type input "Blue Sea"
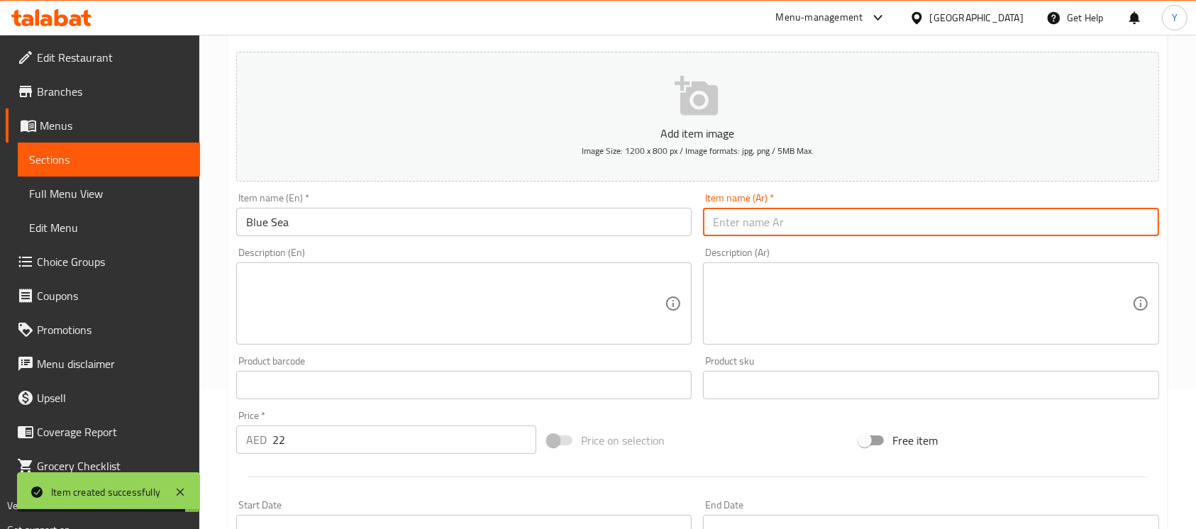
click at [1046, 228] on input "text" at bounding box center [931, 222] width 456 height 28
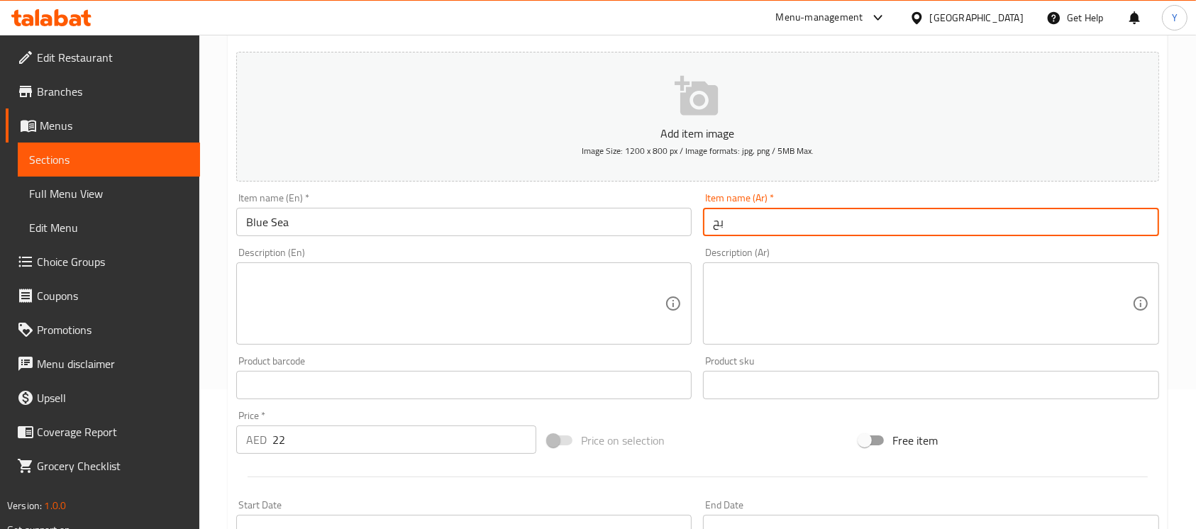
type input "ب"
type input "بلو سي"
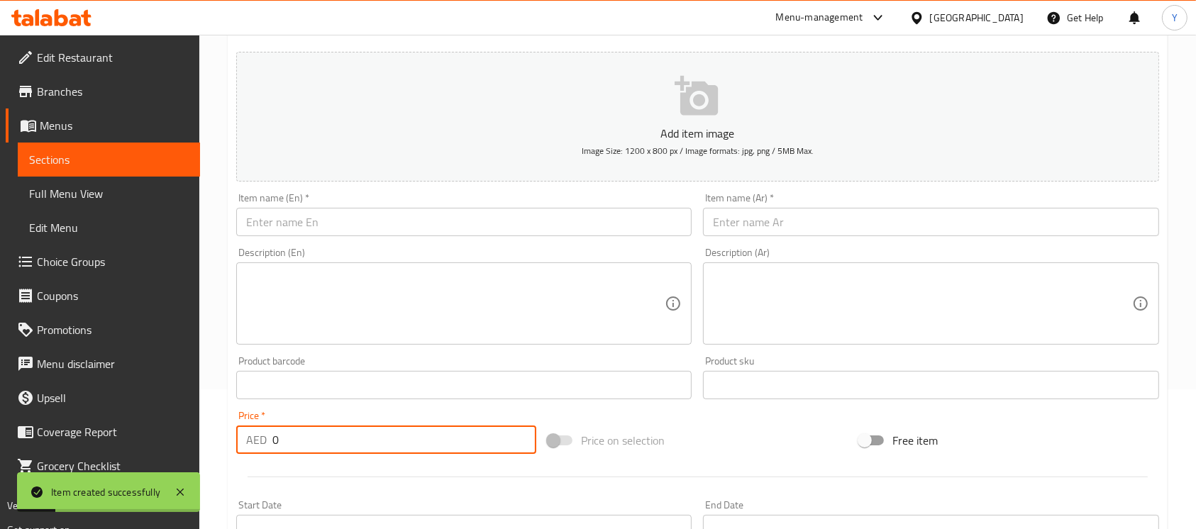
drag, startPoint x: 374, startPoint y: 444, endPoint x: 72, endPoint y: 446, distance: 302.3
click at [72, 446] on div "Edit Restaurant Branches Menus Sections Full Menu View Edit Menu Choice Groups …" at bounding box center [598, 379] width 1196 height 968
type input "22"
click at [307, 196] on div "Item name (En)   * Item name (En) *" at bounding box center [464, 214] width 456 height 43
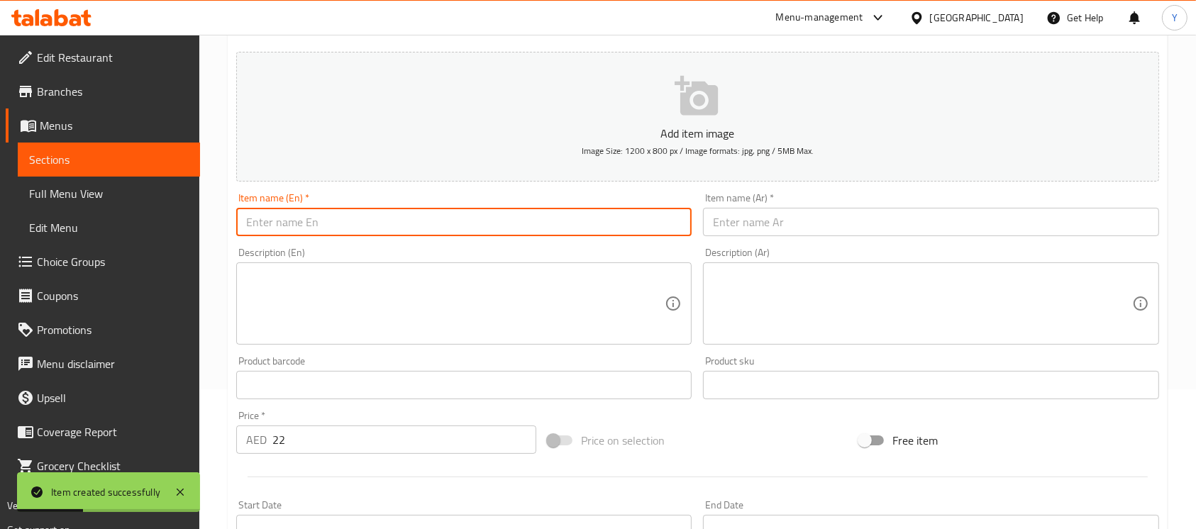
click at [301, 221] on input "text" at bounding box center [464, 222] width 456 height 28
type input "Red Sea"
click at [1049, 226] on input "text" at bounding box center [931, 222] width 456 height 28
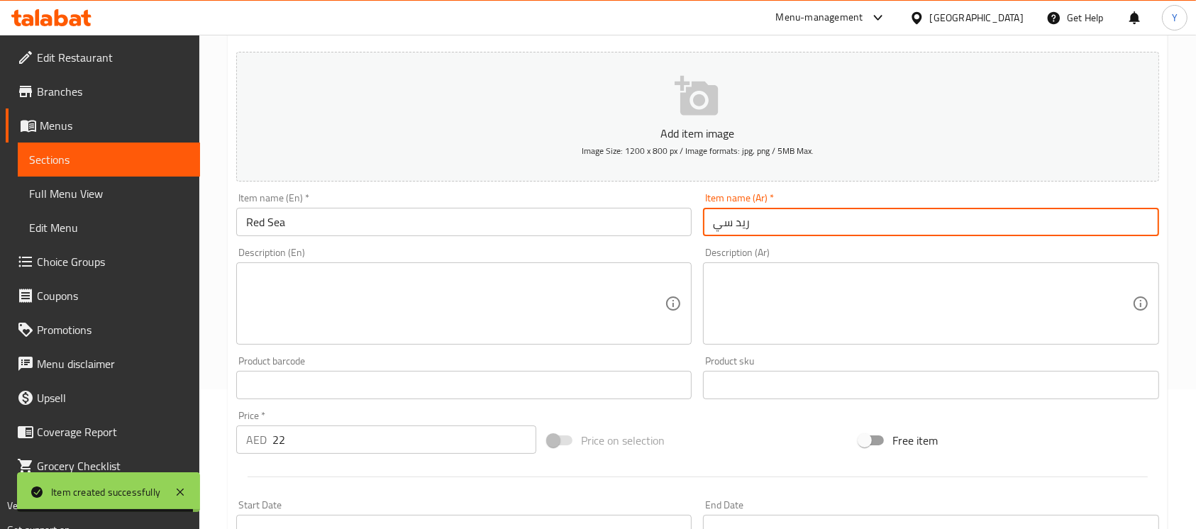
type input "ريد سي"
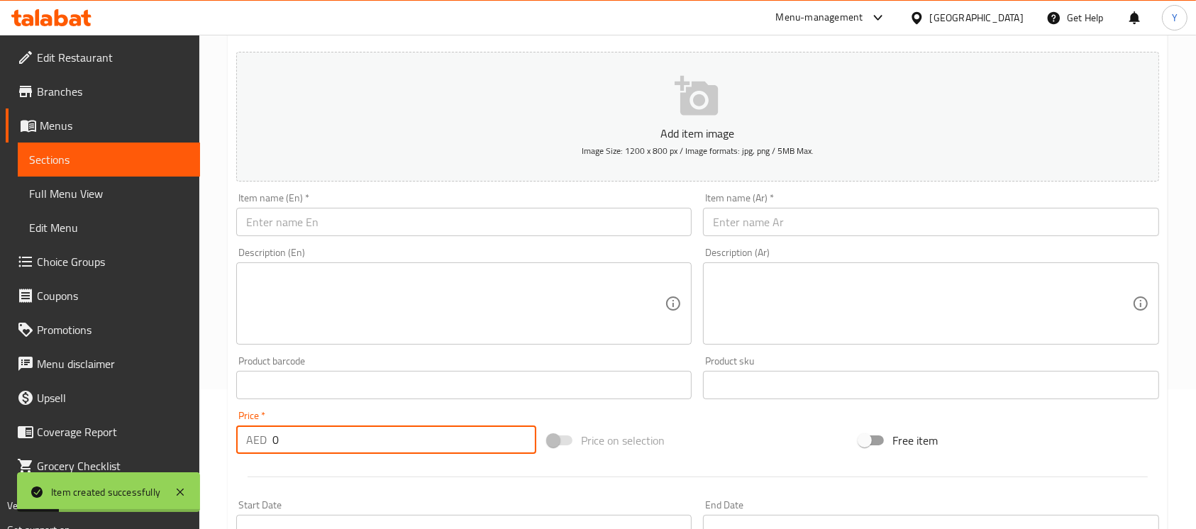
drag, startPoint x: 370, startPoint y: 448, endPoint x: 221, endPoint y: 455, distance: 149.9
click at [221, 455] on div "Home / Restaurants management / Menus / Sections / item / create Mix Juices sec…" at bounding box center [697, 379] width 997 height 968
type input "19"
drag, startPoint x: 319, startPoint y: 221, endPoint x: 534, endPoint y: 308, distance: 232.0
click at [319, 220] on input "text" at bounding box center [464, 222] width 456 height 28
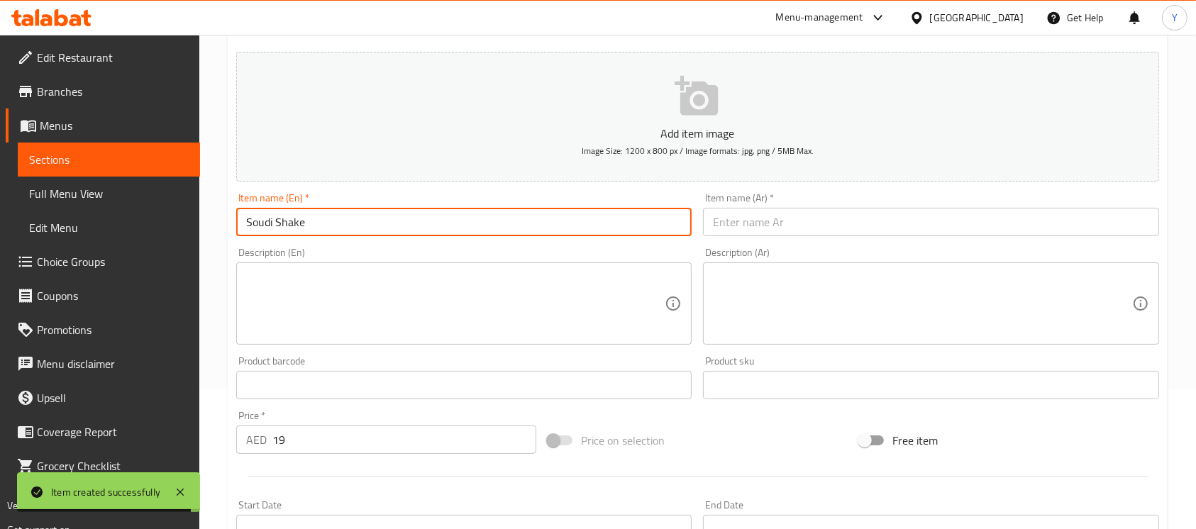
type input "Soudi Shake"
click at [827, 236] on input "text" at bounding box center [931, 222] width 456 height 28
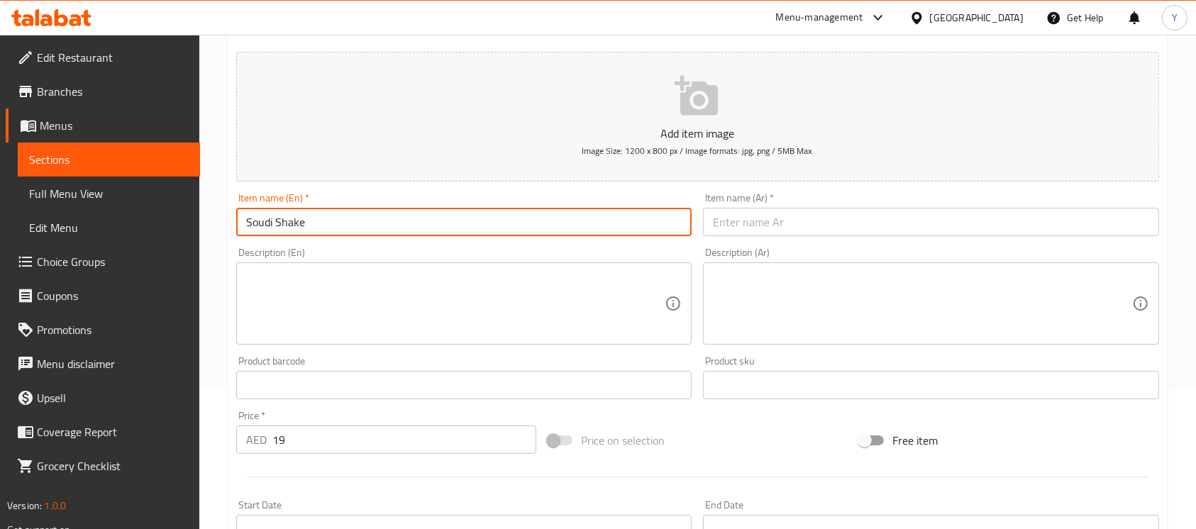
click at [368, 219] on input "Soudi Shake" at bounding box center [464, 222] width 456 height 28
drag, startPoint x: 824, startPoint y: 230, endPoint x: 815, endPoint y: 233, distance: 9.7
click at [823, 230] on input "text" at bounding box center [931, 222] width 456 height 28
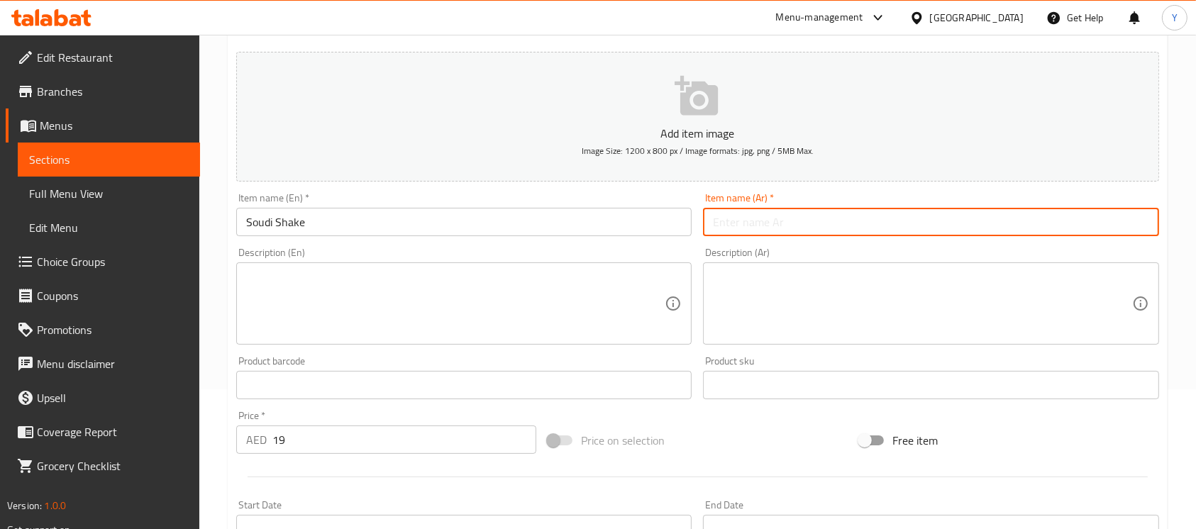
paste input "سعودي شيك"
type input "سعودي شيك"
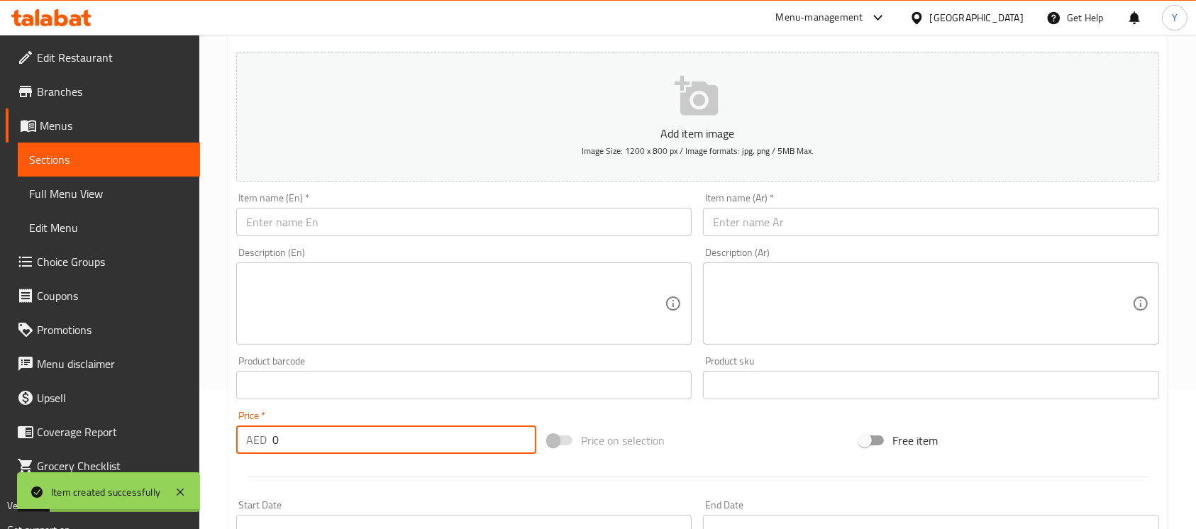
drag, startPoint x: 305, startPoint y: 439, endPoint x: 224, endPoint y: 440, distance: 81.6
click at [224, 440] on div "Home / Restaurants management / Menus / Sections / item / create Mix Juices sec…" at bounding box center [697, 379] width 997 height 968
type input "22"
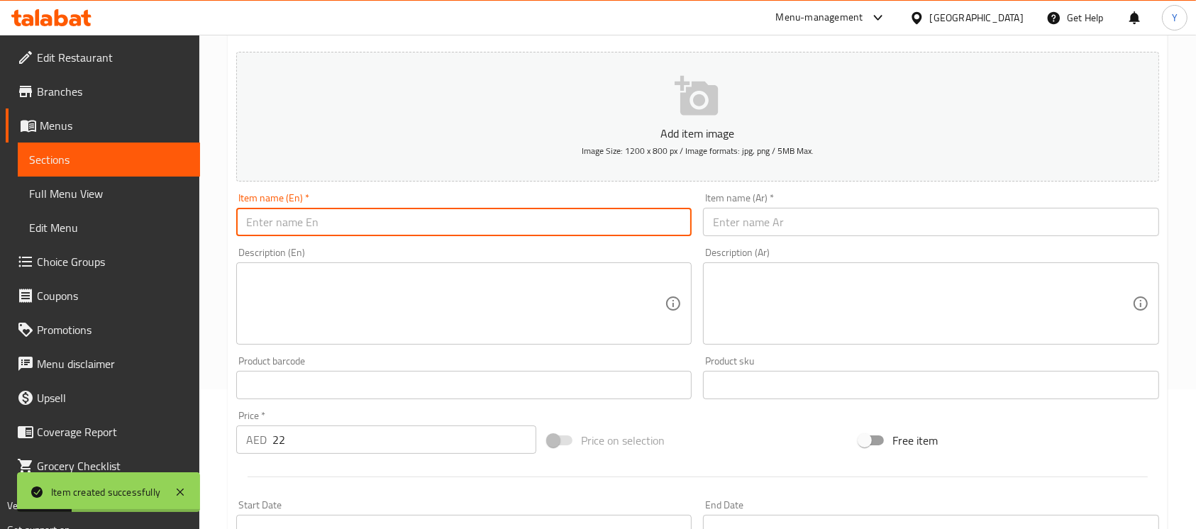
click at [331, 226] on input "text" at bounding box center [464, 222] width 456 height 28
type input "Twister"
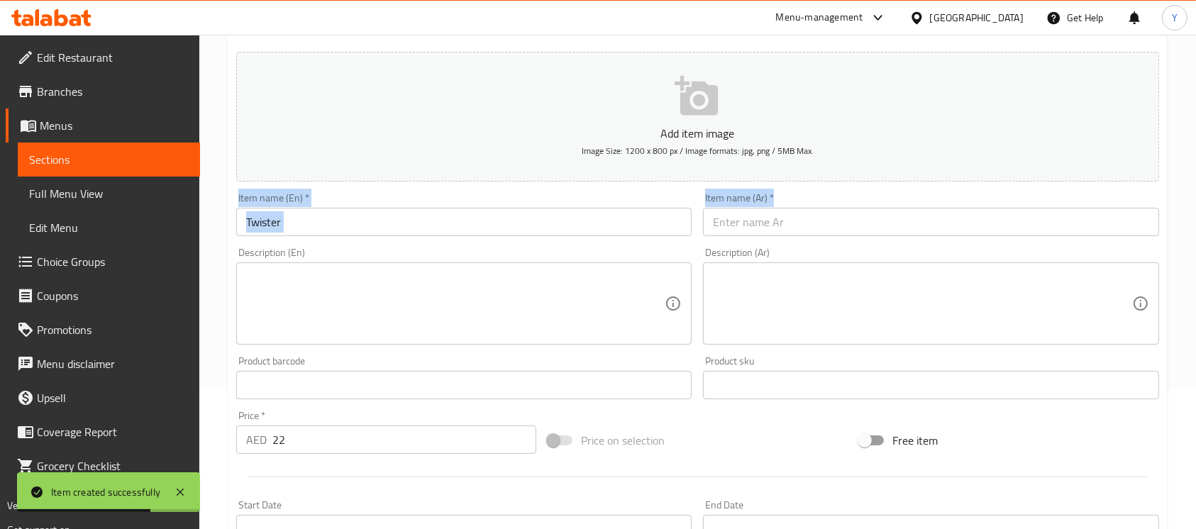
drag, startPoint x: 762, startPoint y: 241, endPoint x: 766, endPoint y: 177, distance: 64.0
click at [766, 177] on div "Add item image Image Size: 1200 x 800 px / Image formats: jpg, png / 5MB Max. I…" at bounding box center [698, 352] width 935 height 612
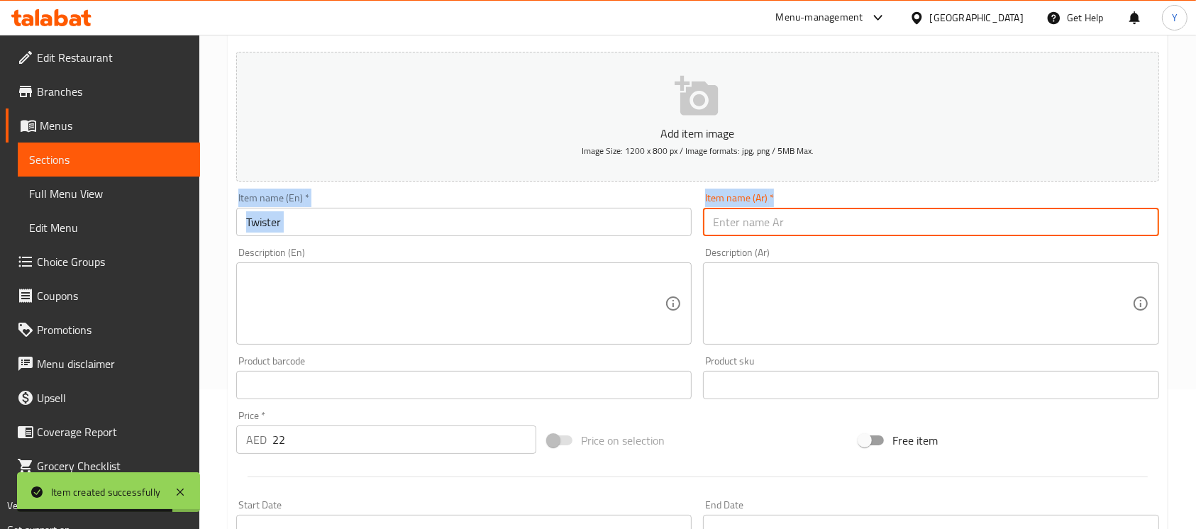
click at [773, 222] on input "text" at bounding box center [931, 222] width 456 height 28
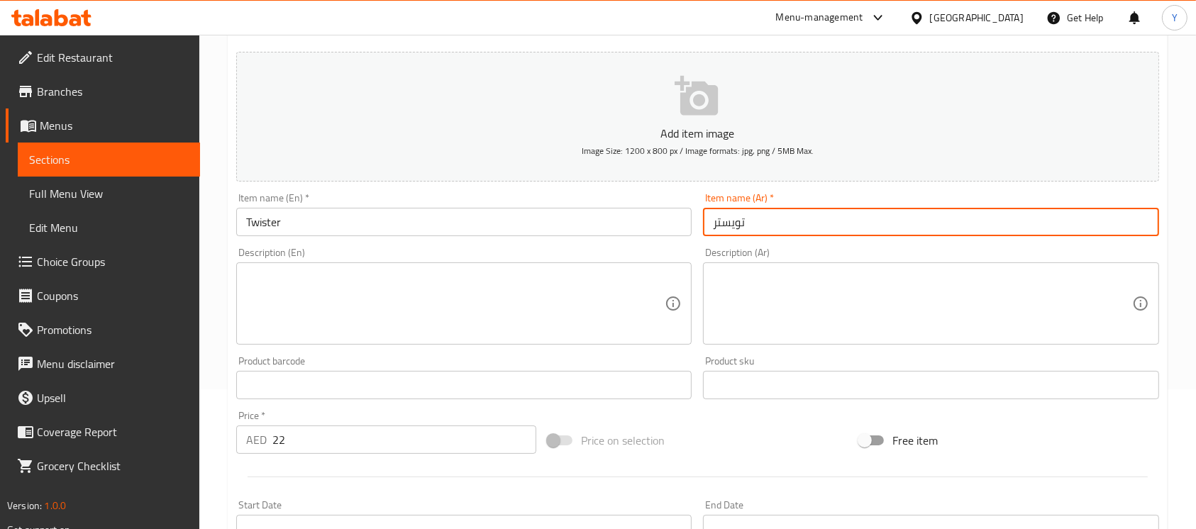
type input "تويستر"
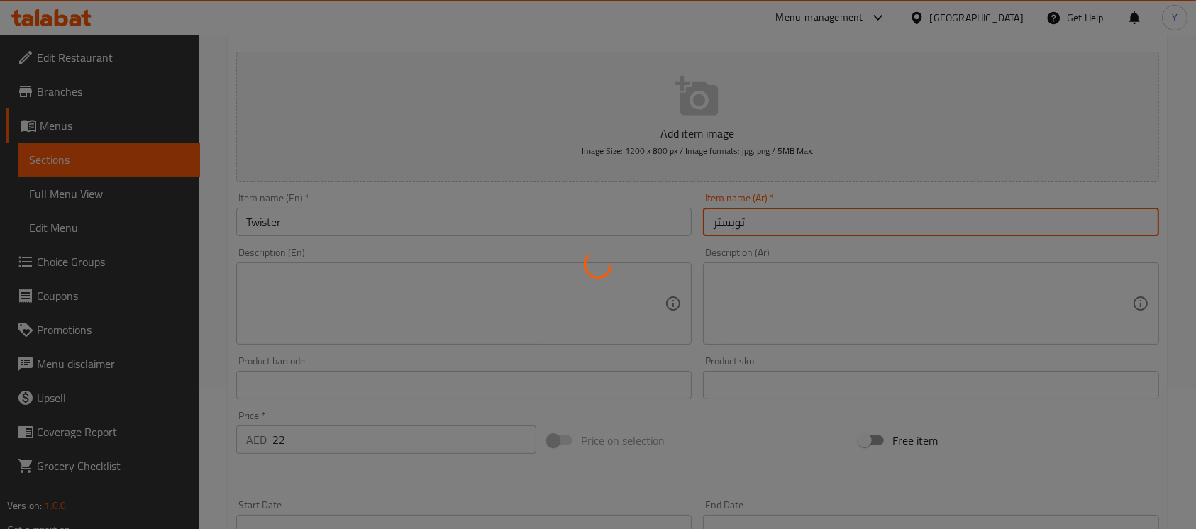
type input "0"
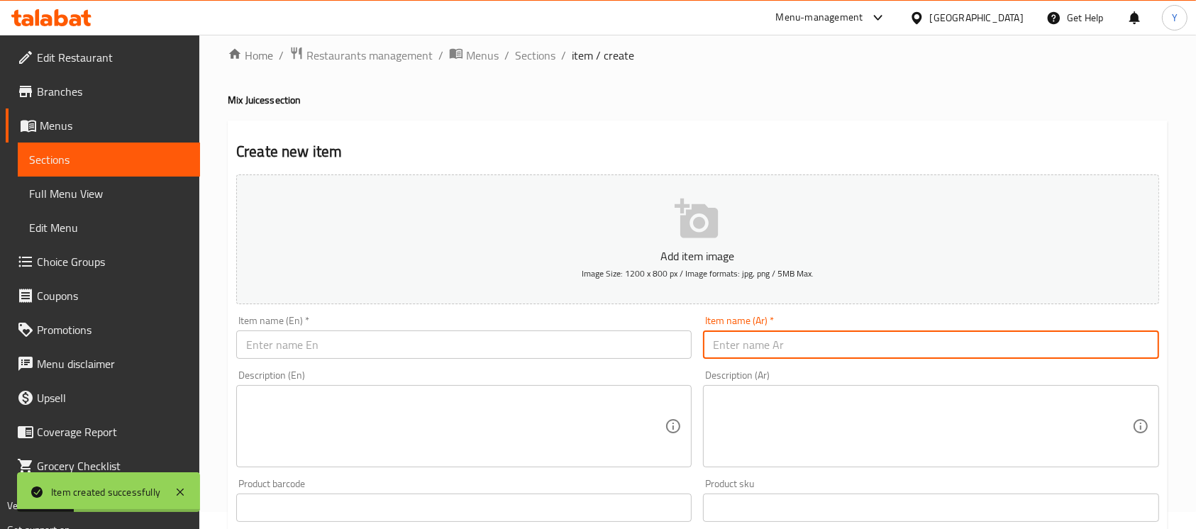
scroll to position [0, 0]
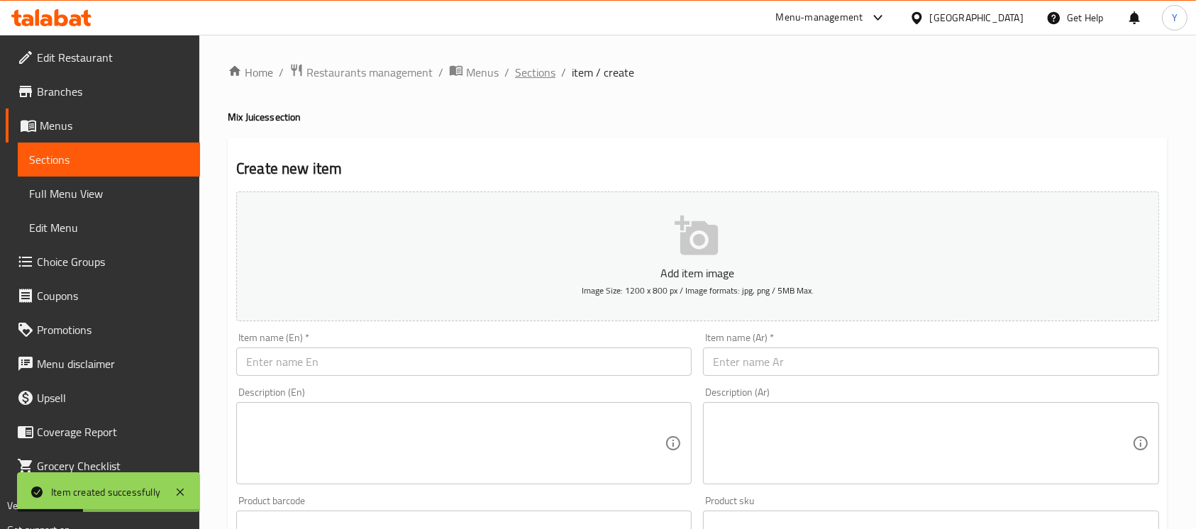
click at [524, 78] on span "Sections" at bounding box center [535, 72] width 40 height 17
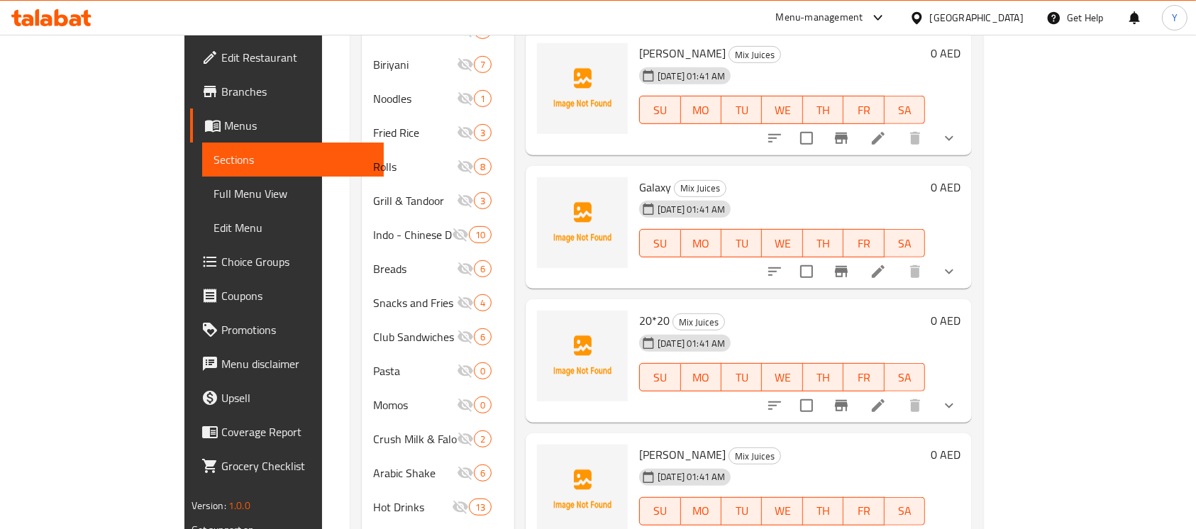
scroll to position [738, 0]
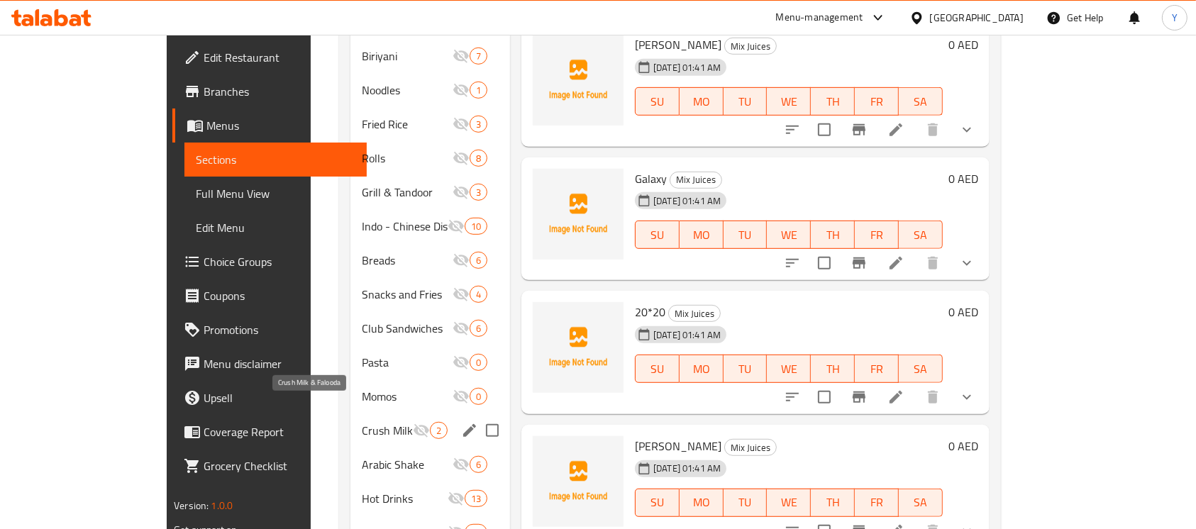
click at [362, 422] on span "Crush Milk & Falooda" at bounding box center [387, 430] width 51 height 17
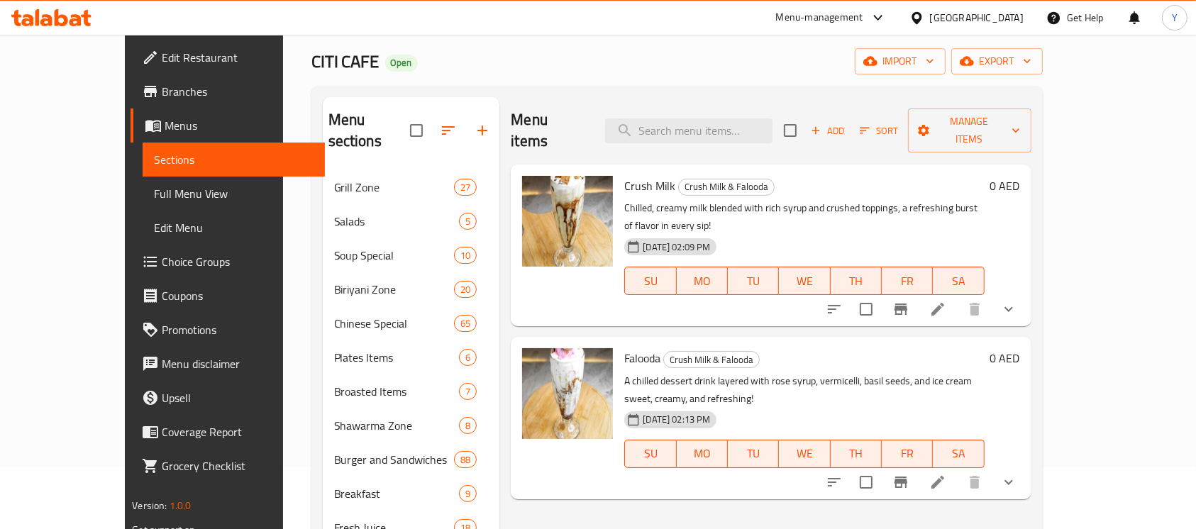
scroll to position [3, 0]
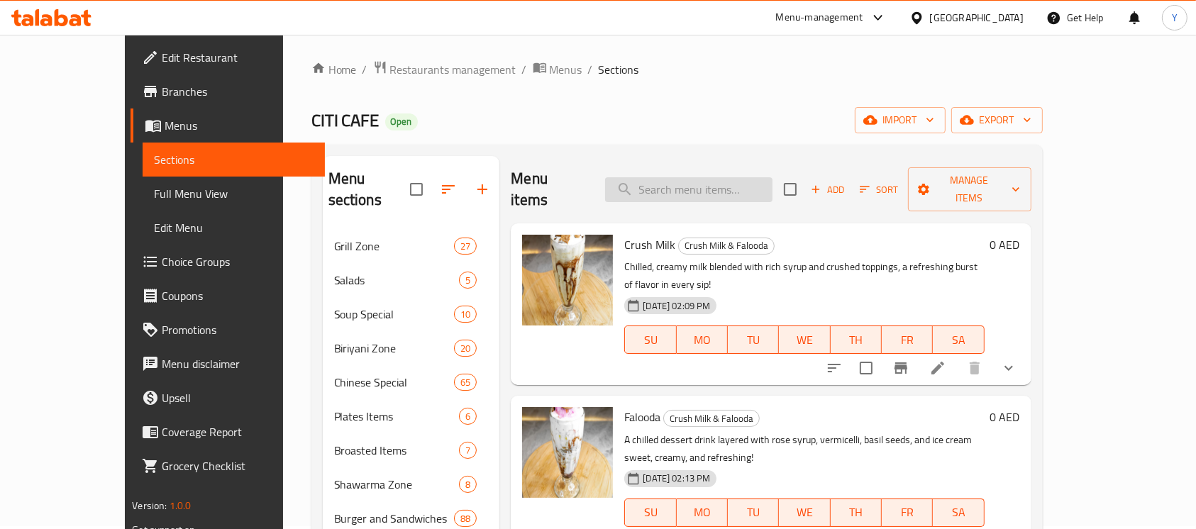
click at [737, 177] on input "search" at bounding box center [688, 189] width 167 height 25
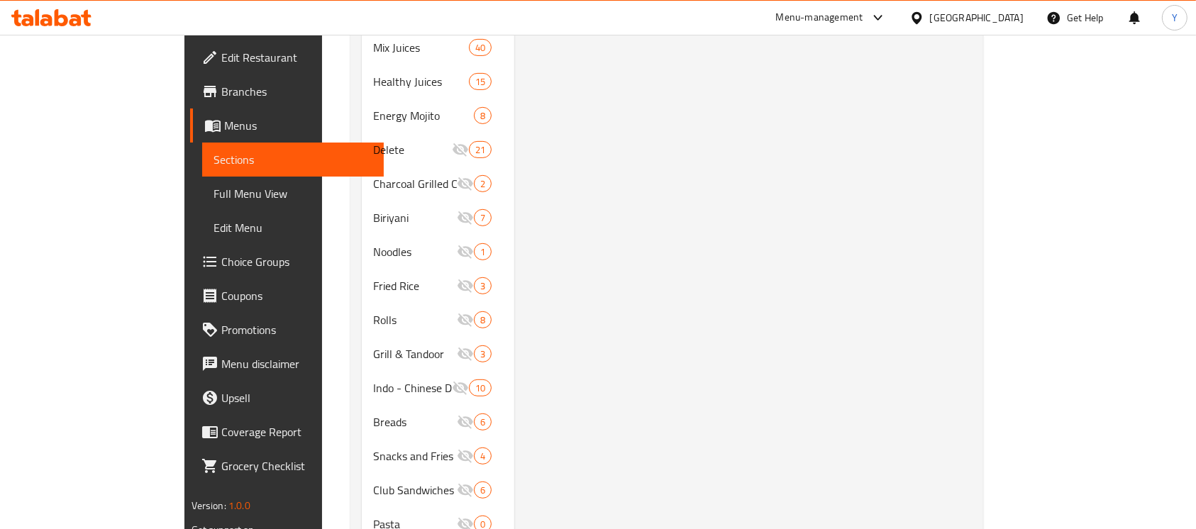
scroll to position [434, 0]
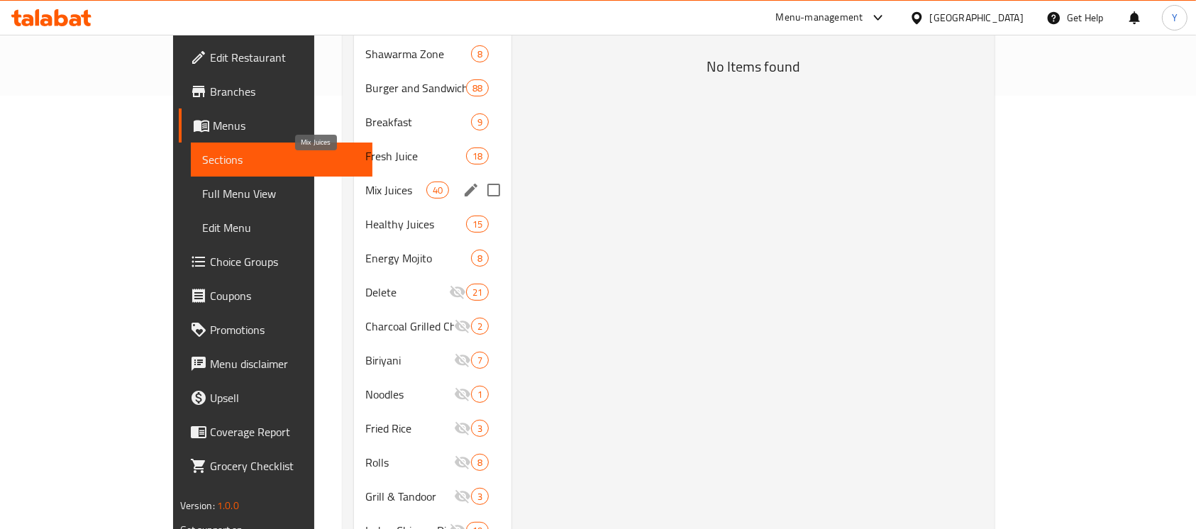
type input "milk shake"
click at [365, 182] on span "Mix Juices" at bounding box center [395, 190] width 60 height 17
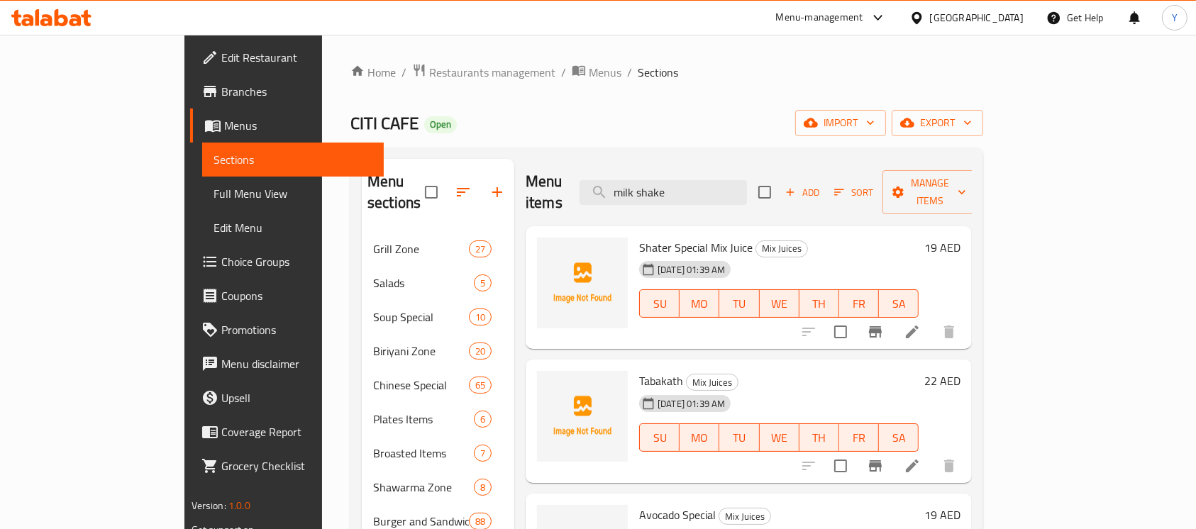
click at [797, 186] on icon "button" at bounding box center [790, 192] width 13 height 13
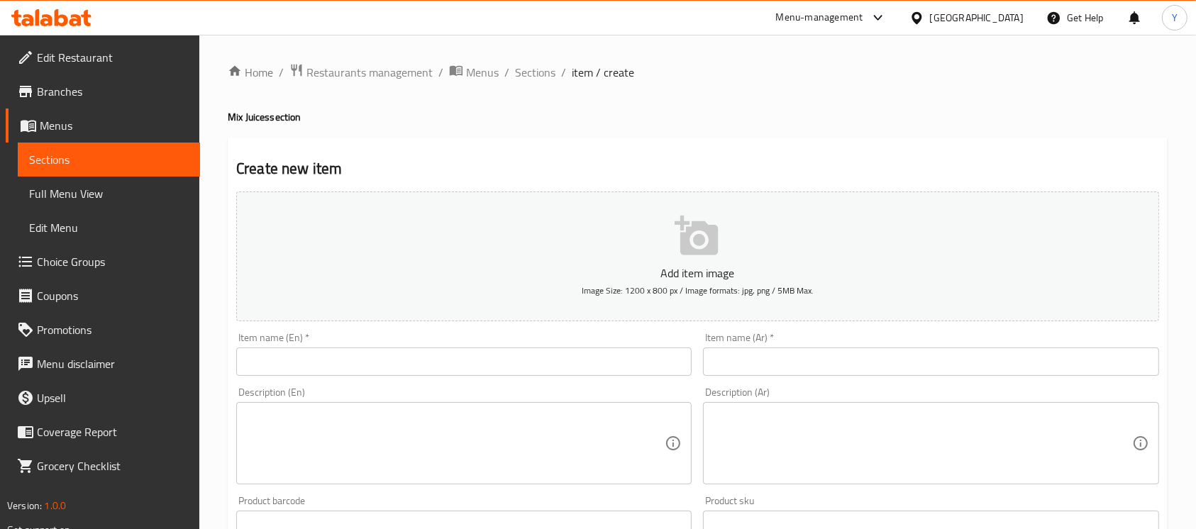
click at [599, 374] on input "text" at bounding box center [464, 362] width 456 height 28
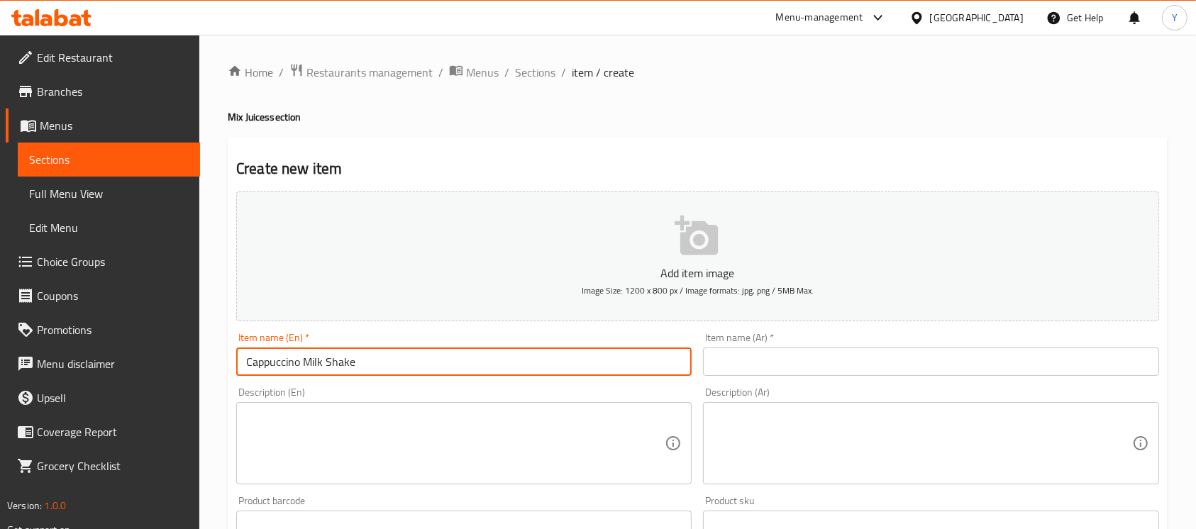
type input "Cappuccino Milk Shake"
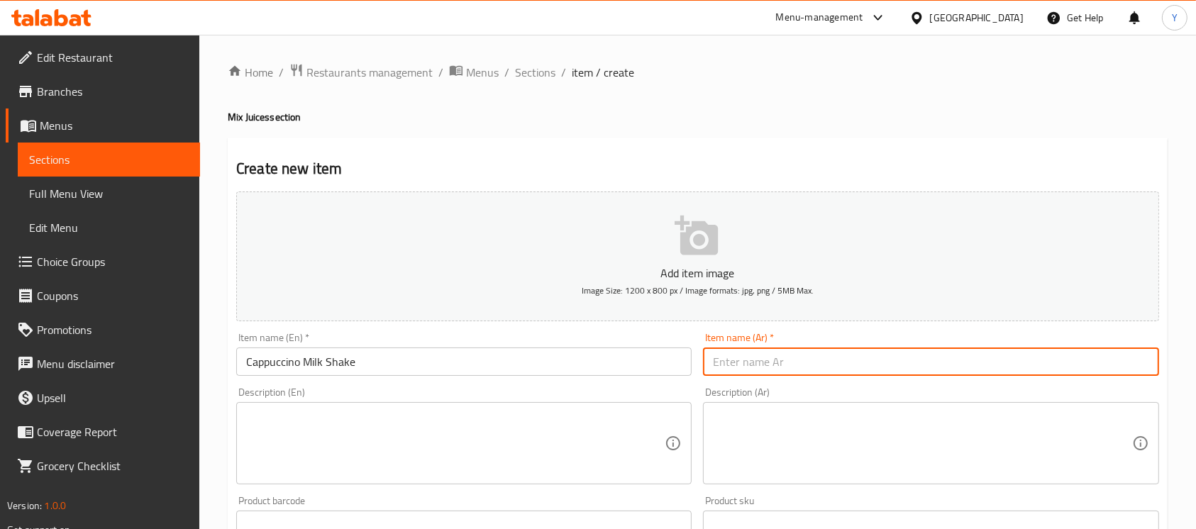
click at [745, 363] on input "text" at bounding box center [931, 362] width 456 height 28
type input "كابتشينو ميلك شيك"
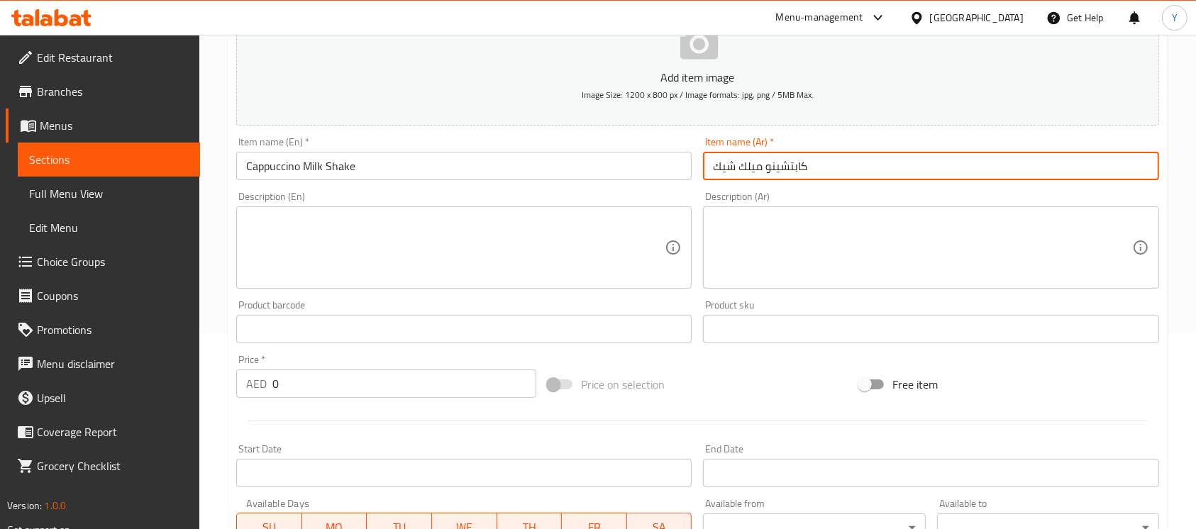
scroll to position [199, 0]
click at [153, 402] on div "Edit Restaurant Branches Menus Sections Full Menu View Edit Menu Choice Groups …" at bounding box center [598, 320] width 1196 height 968
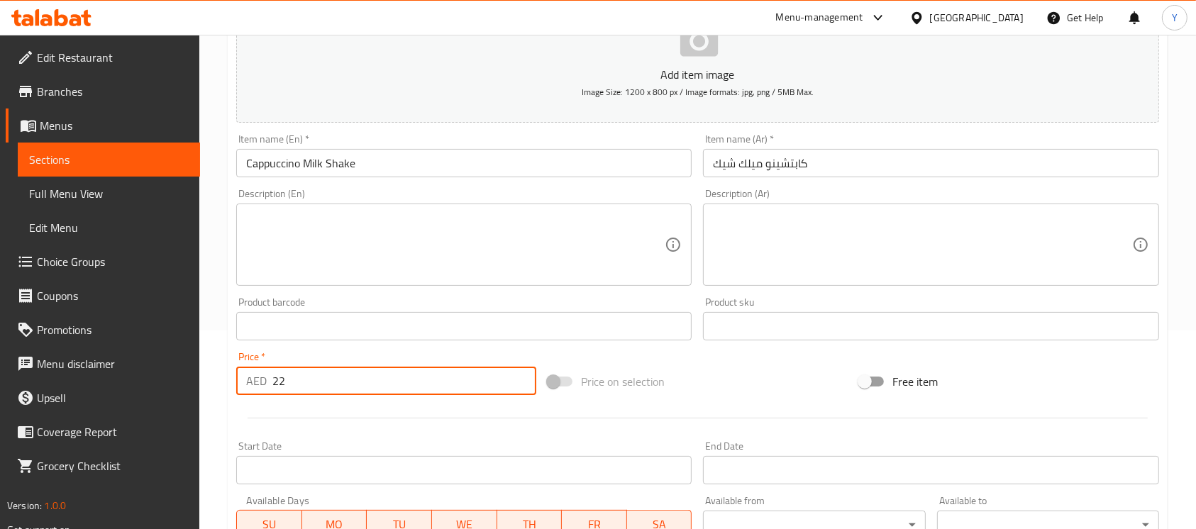
type input "22"
click at [434, 160] on input "Cappuccino Milk Shake" at bounding box center [464, 163] width 456 height 28
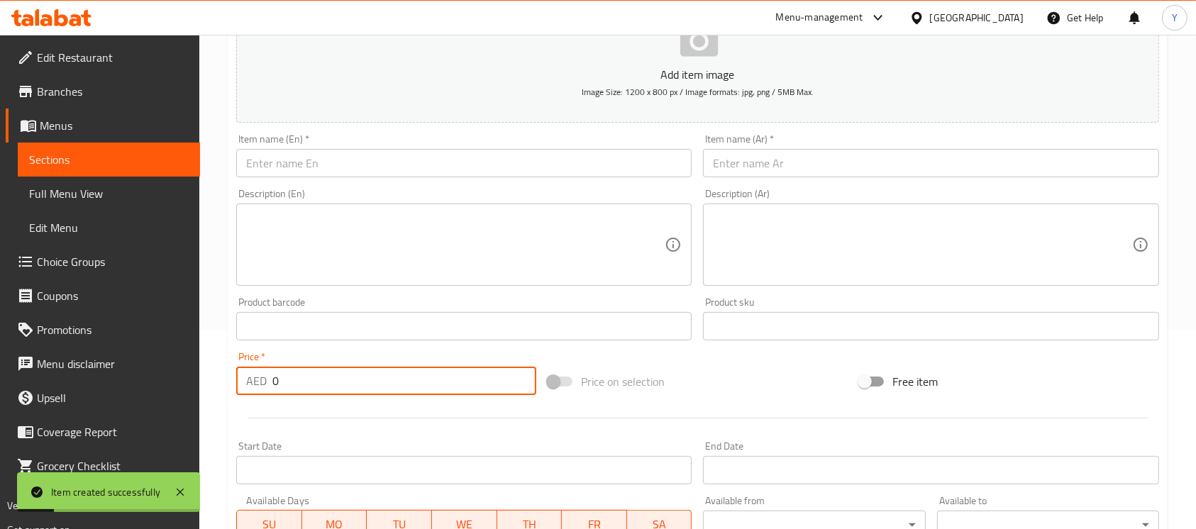
drag, startPoint x: 307, startPoint y: 377, endPoint x: 228, endPoint y: 377, distance: 78.8
click at [228, 377] on div "Create new item Add item image Image Size: 1200 x 800 px / Image formats: jpg, …" at bounding box center [698, 352] width 940 height 826
type input "22"
click at [348, 177] on input "text" at bounding box center [464, 163] width 456 height 28
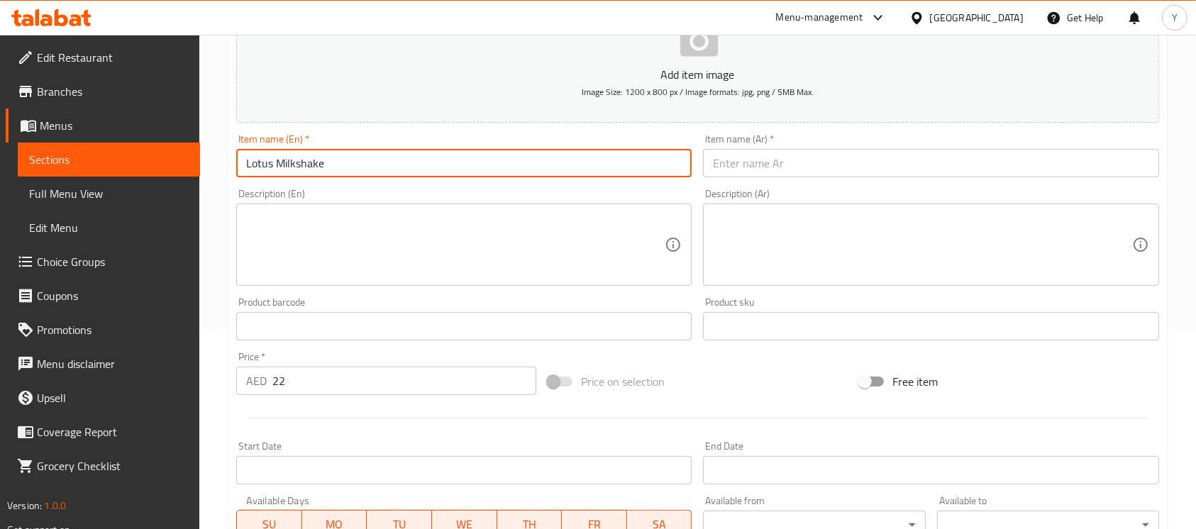
type input "Lotus Milkshake"
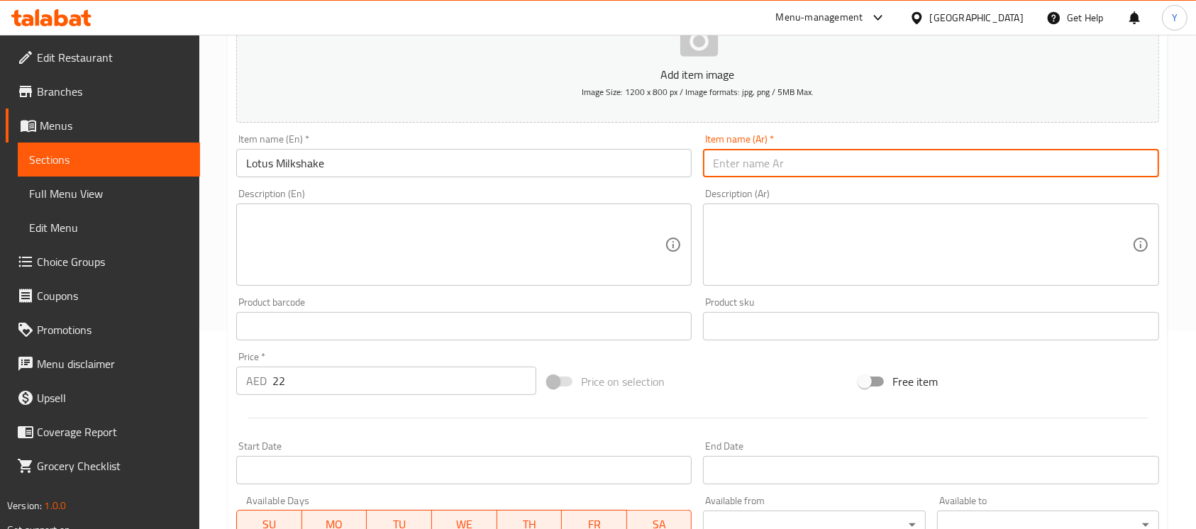
click at [1041, 170] on input "text" at bounding box center [931, 163] width 456 height 28
type input "لوتس ميلك شيك"
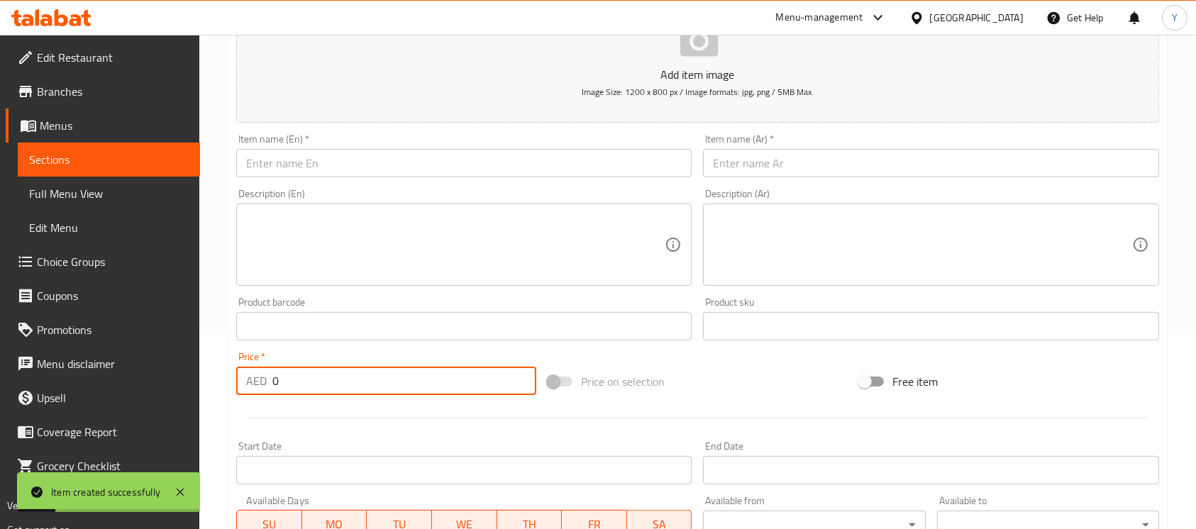
drag, startPoint x: 295, startPoint y: 367, endPoint x: 244, endPoint y: 376, distance: 51.9
click at [244, 376] on div "AED 0 Price *" at bounding box center [386, 381] width 300 height 28
type input "22"
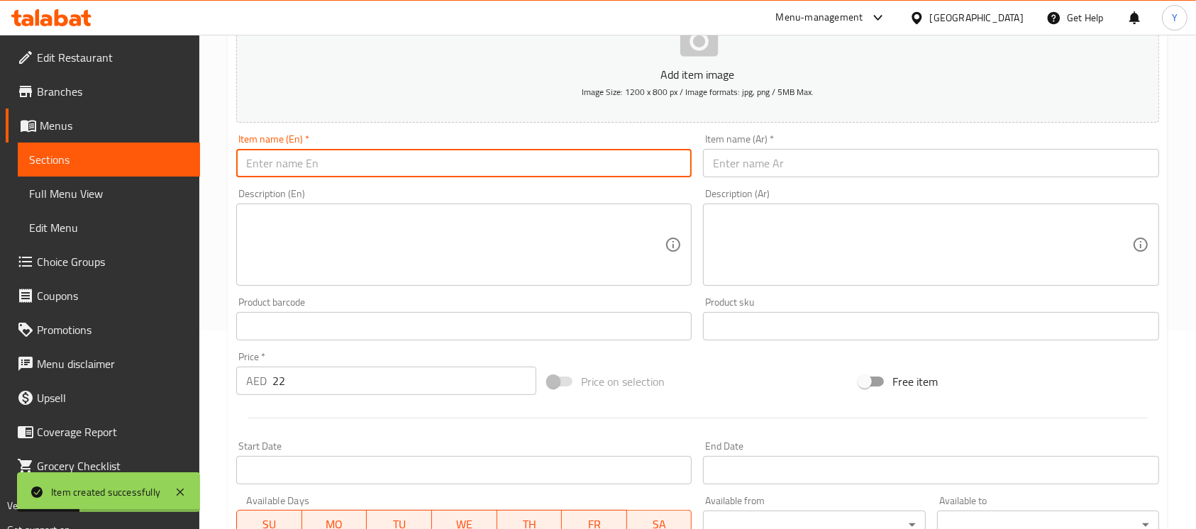
click at [329, 173] on input "text" at bounding box center [464, 163] width 456 height 28
type input "Oreo Milkshake"
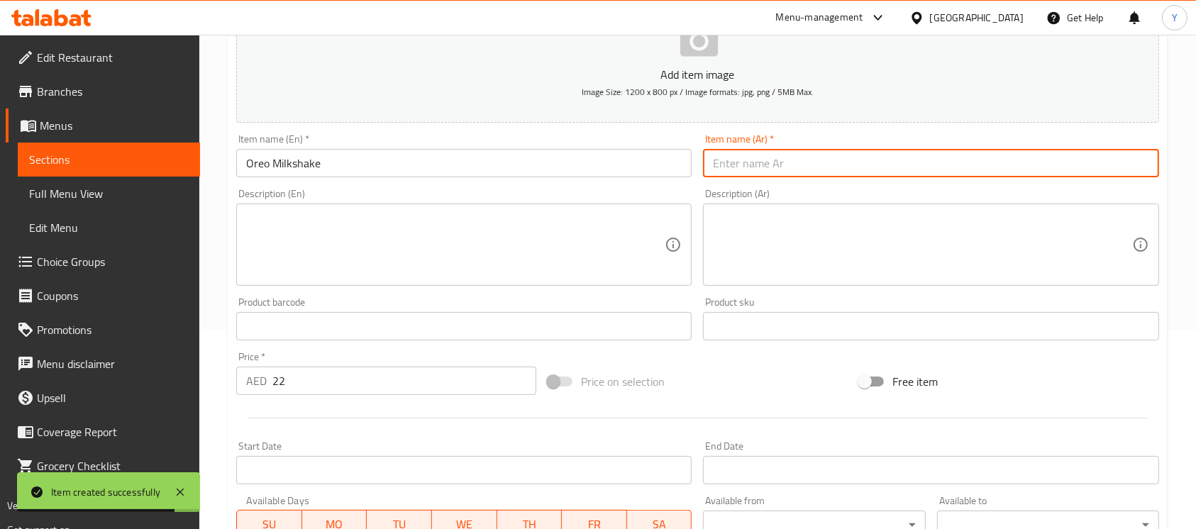
click at [1037, 150] on input "text" at bounding box center [931, 163] width 456 height 28
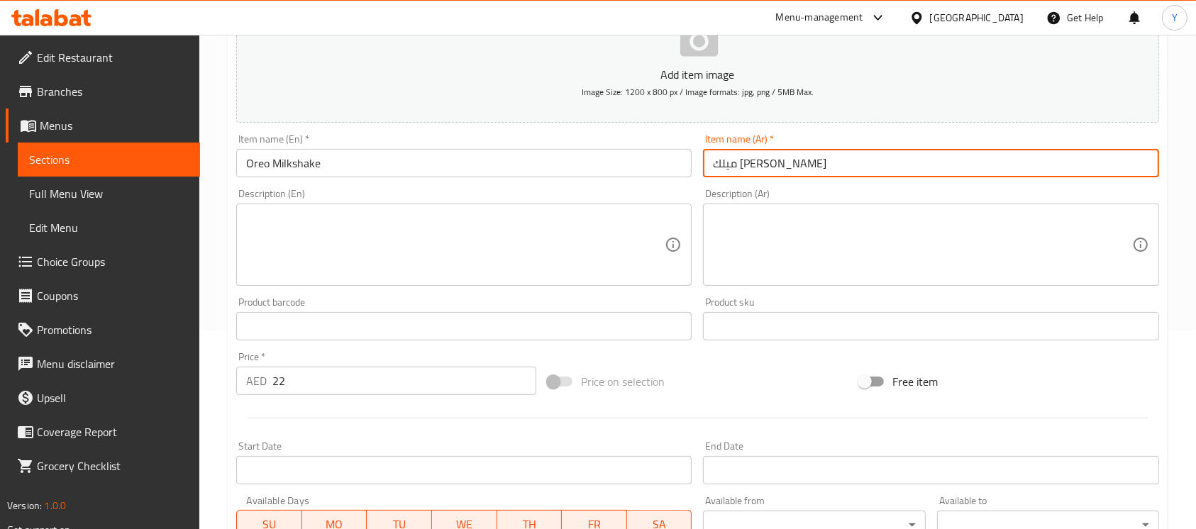
type input "ميلك شيك أوريو"
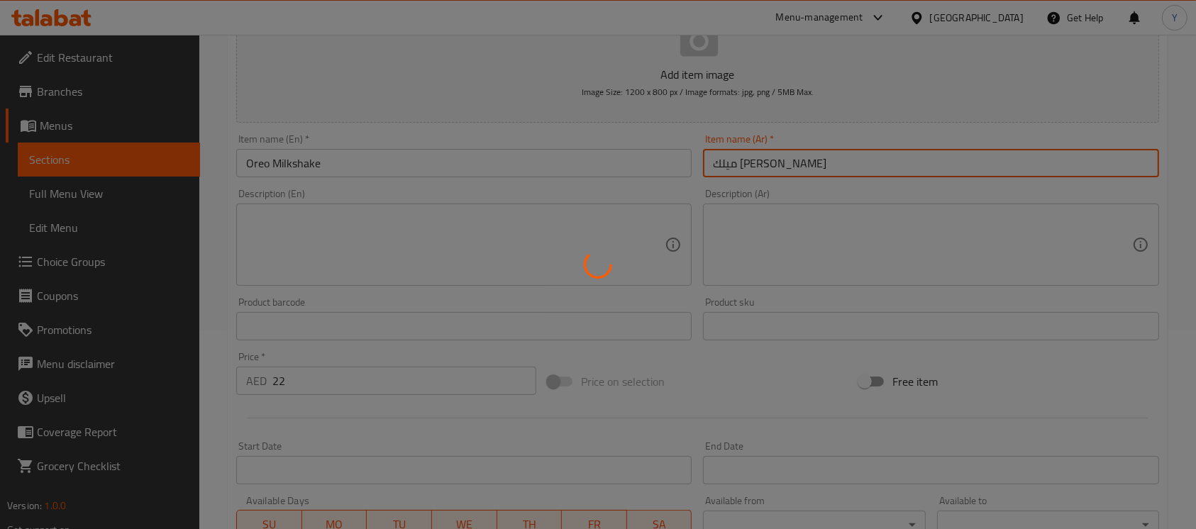
type input "0"
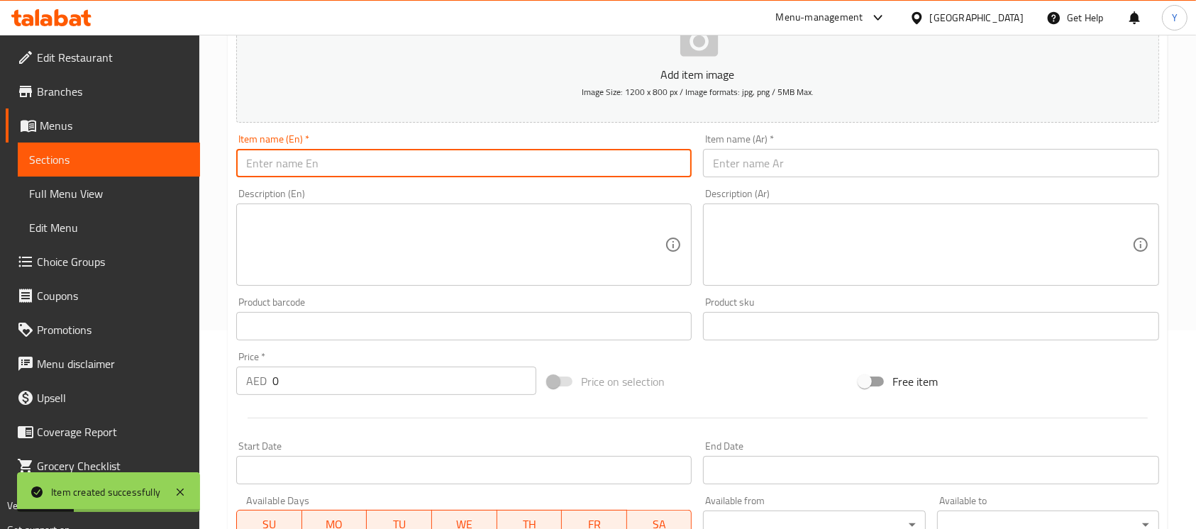
click at [475, 165] on input "text" at bounding box center [464, 163] width 456 height 28
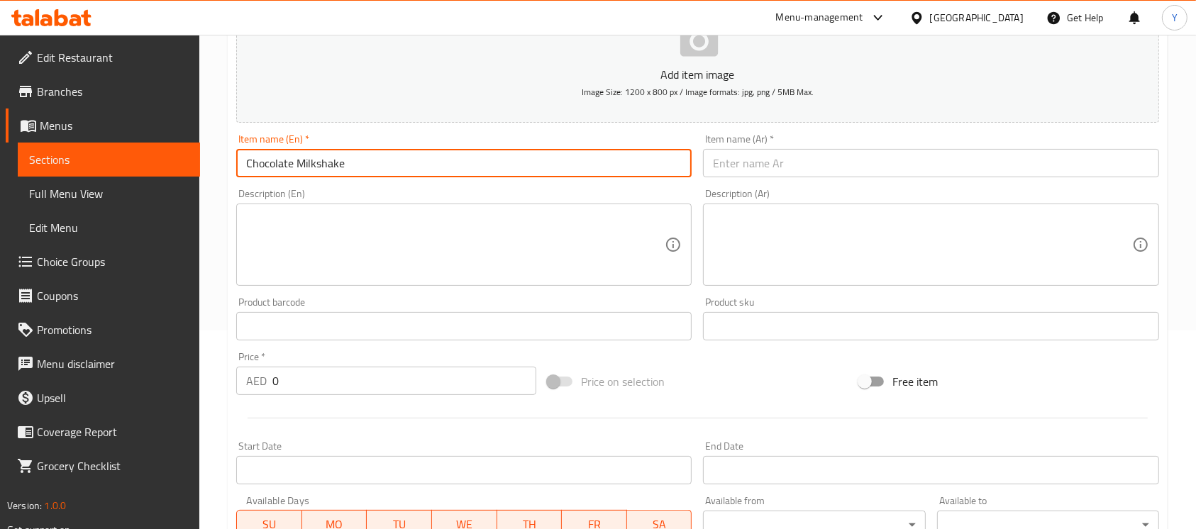
type input "Chocolate Milkshake"
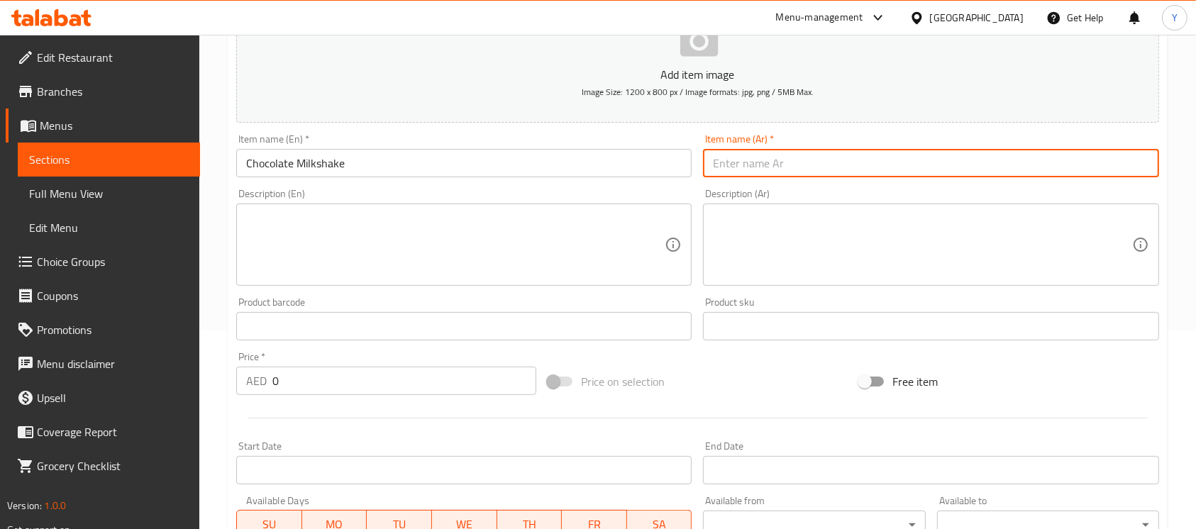
click at [1064, 158] on input "text" at bounding box center [931, 163] width 456 height 28
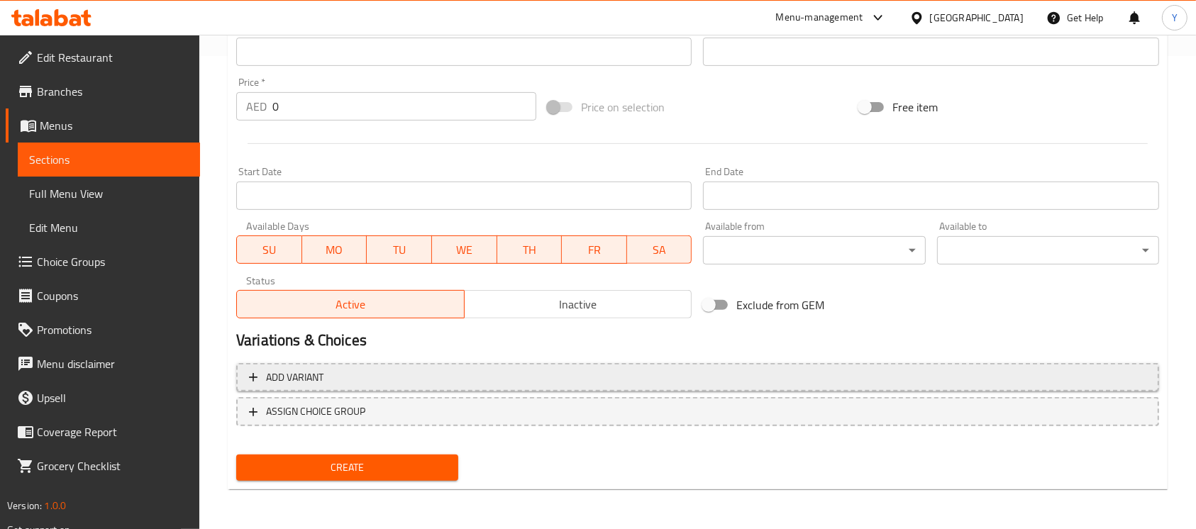
type input "ميلك شيك شوكولاتة"
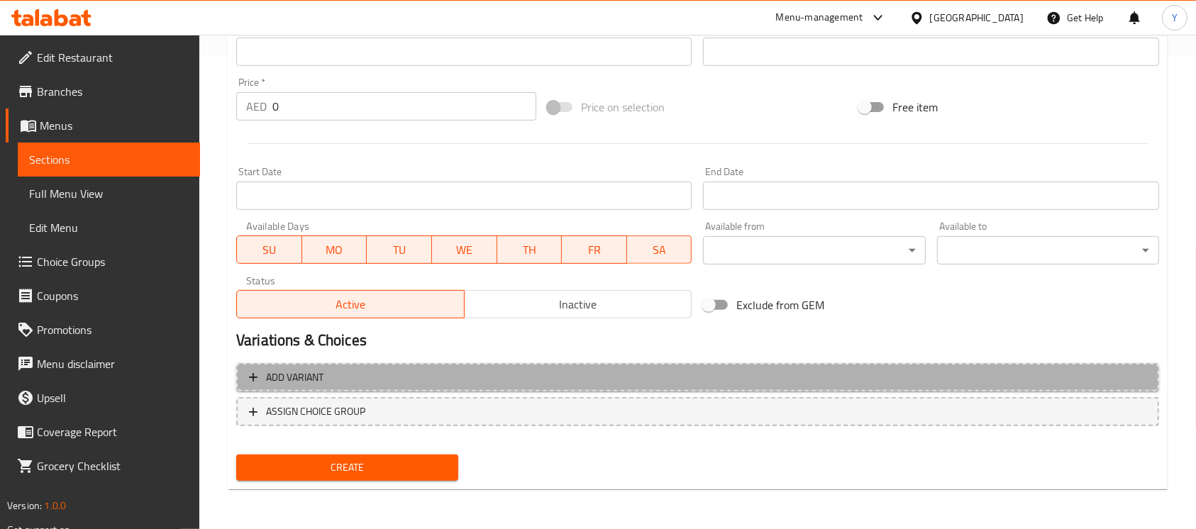
click at [958, 369] on span "Add variant" at bounding box center [698, 378] width 898 height 18
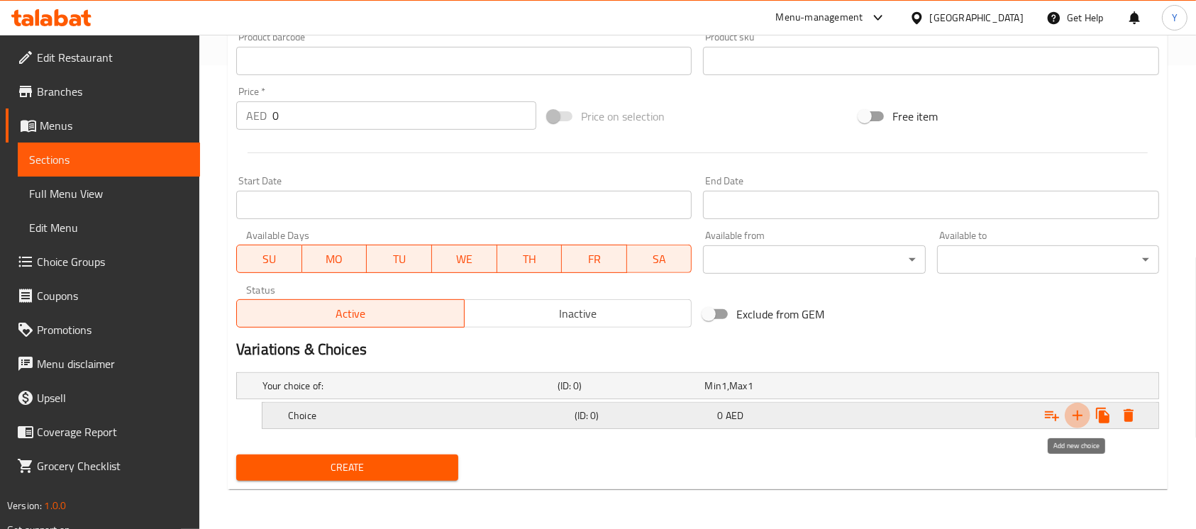
click at [1077, 417] on icon "Expand" at bounding box center [1077, 415] width 17 height 17
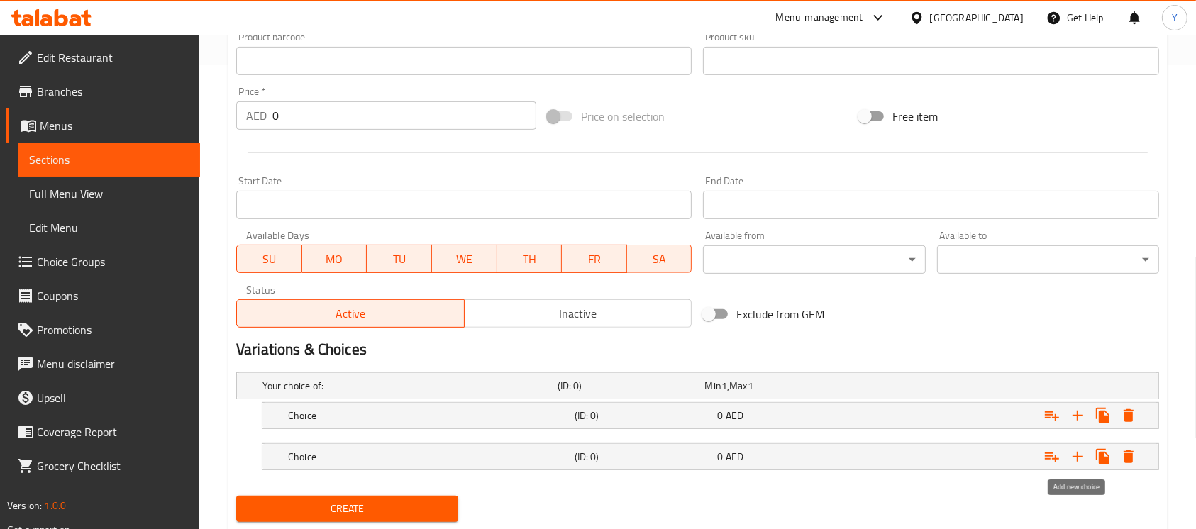
click at [1074, 449] on icon "Expand" at bounding box center [1077, 456] width 17 height 17
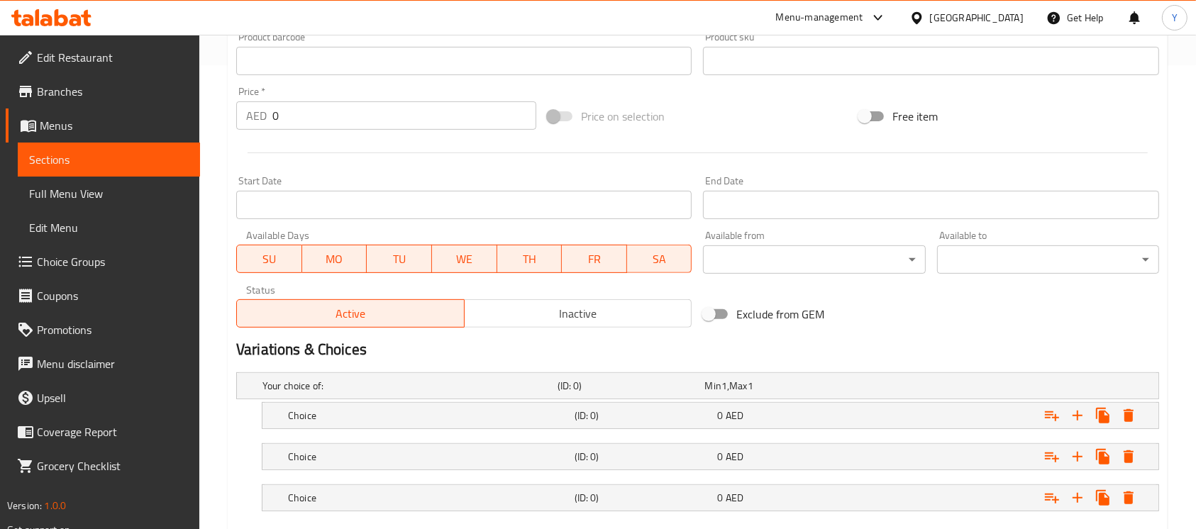
scroll to position [546, 0]
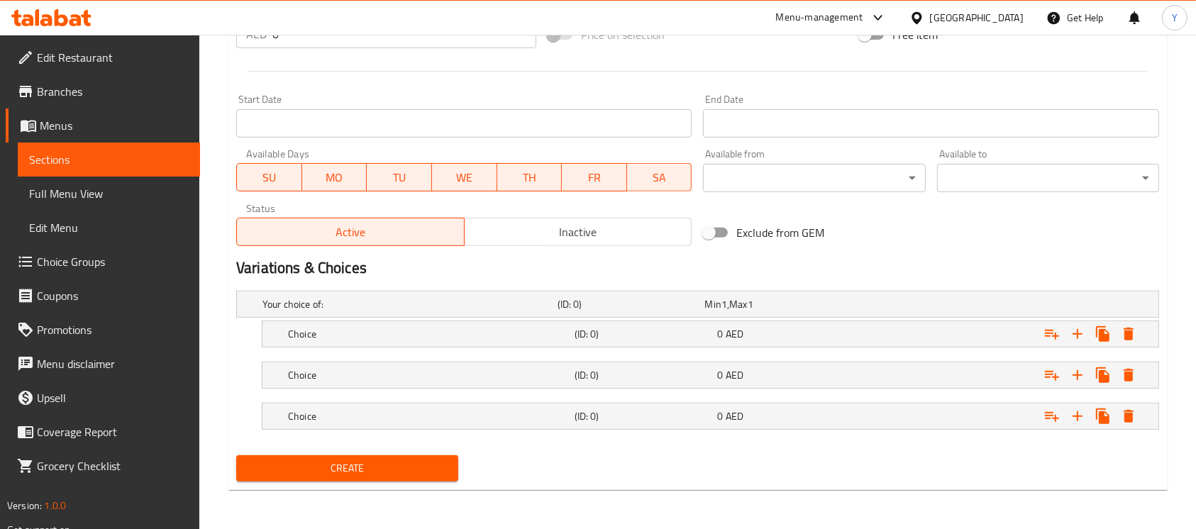
drag, startPoint x: 817, startPoint y: 331, endPoint x: 910, endPoint y: 374, distance: 102.5
click at [817, 312] on div "0 AED" at bounding box center [776, 304] width 142 height 14
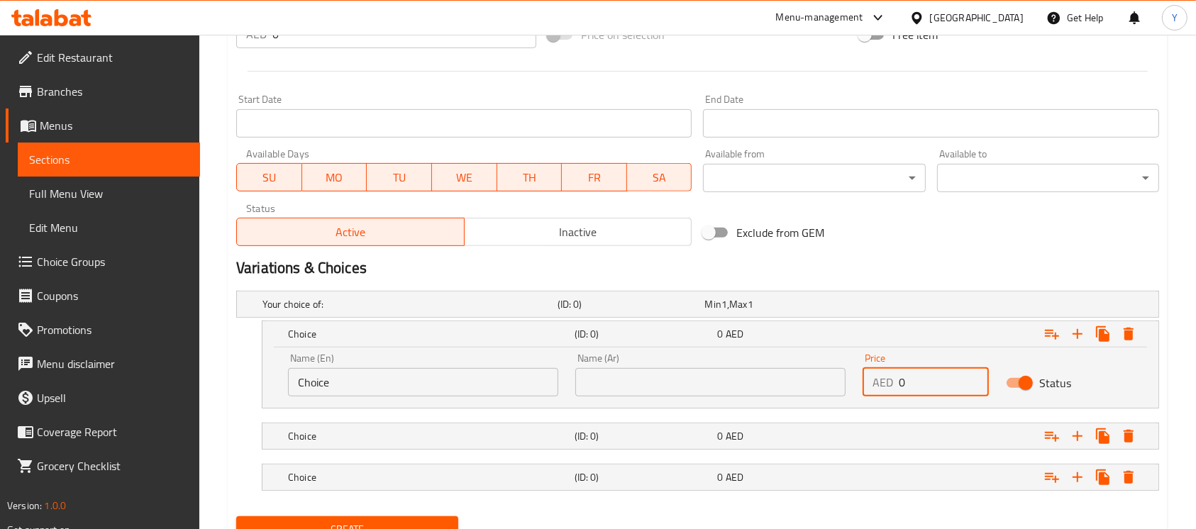
drag, startPoint x: 917, startPoint y: 371, endPoint x: 766, endPoint y: 384, distance: 151.0
click at [766, 384] on div "Name (En) Choice Name (En) Name (Ar) Name (Ar) Price AED 0 Price Status" at bounding box center [711, 375] width 862 height 60
type input "12"
click at [849, 314] on div "0 AED" at bounding box center [776, 304] width 148 height 20
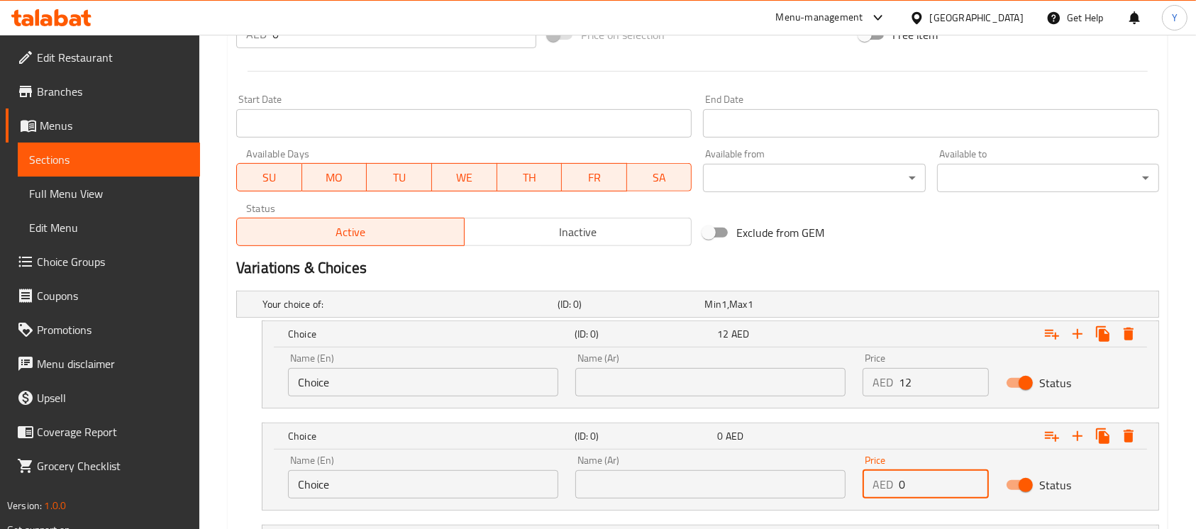
drag, startPoint x: 924, startPoint y: 479, endPoint x: 831, endPoint y: 497, distance: 94.6
click at [831, 497] on div "Name (En) Choice Name (En) Name (Ar) Name (Ar) Price AED 0 Price Status" at bounding box center [711, 477] width 862 height 60
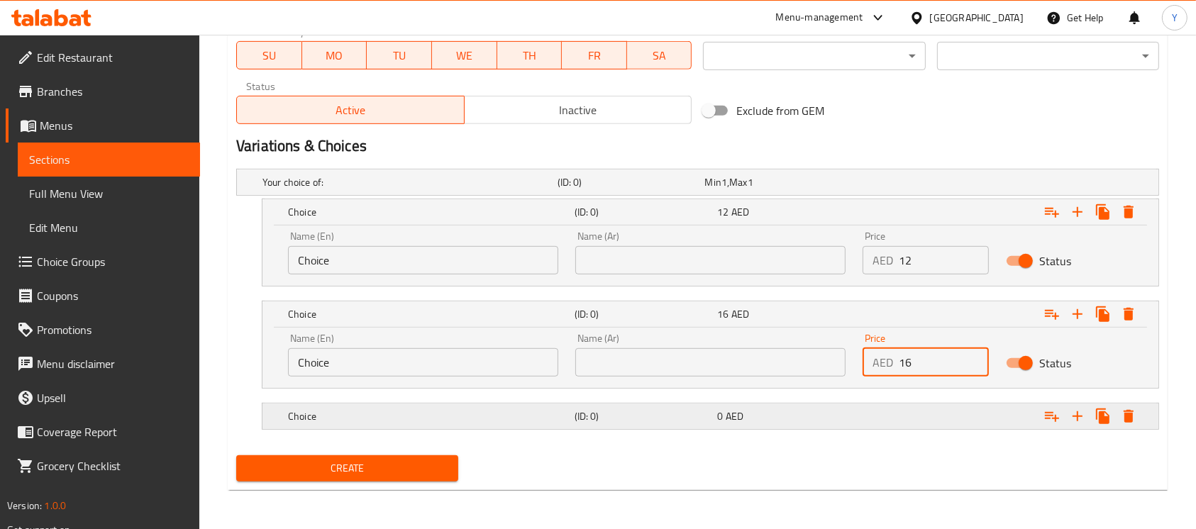
type input "16"
drag, startPoint x: 944, startPoint y: 422, endPoint x: 942, endPoint y: 465, distance: 43.3
click at [943, 185] on div "Expand" at bounding box center [996, 183] width 295 height 6
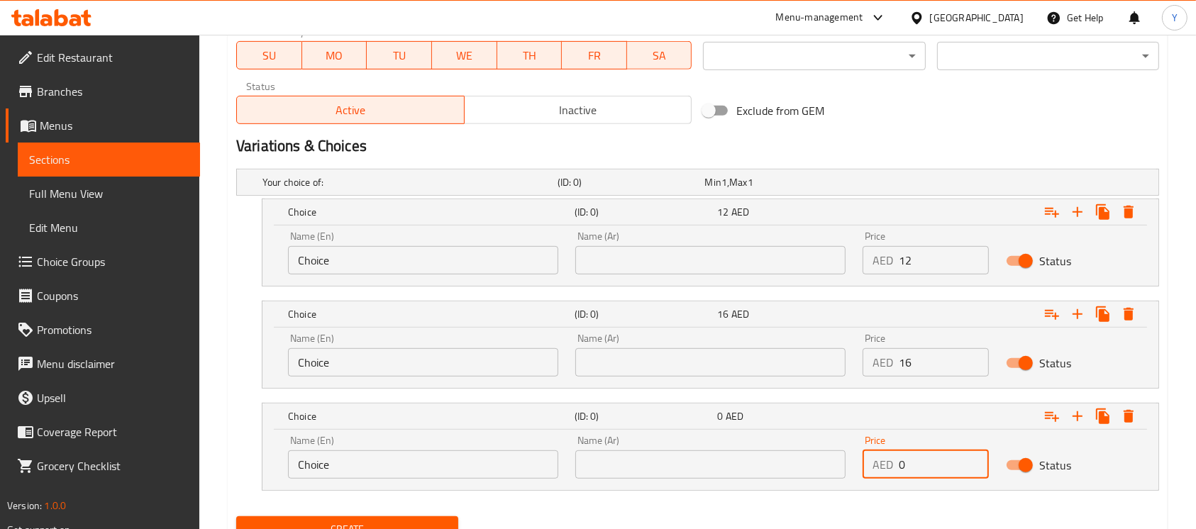
drag, startPoint x: 933, startPoint y: 465, endPoint x: 706, endPoint y: 474, distance: 227.2
click at [706, 474] on div "Name (En) Choice Name (En) Name (Ar) Name (Ar) Price AED 0 Price Status" at bounding box center [711, 457] width 862 height 60
type input "19"
click at [414, 472] on input "Choice" at bounding box center [423, 465] width 270 height 28
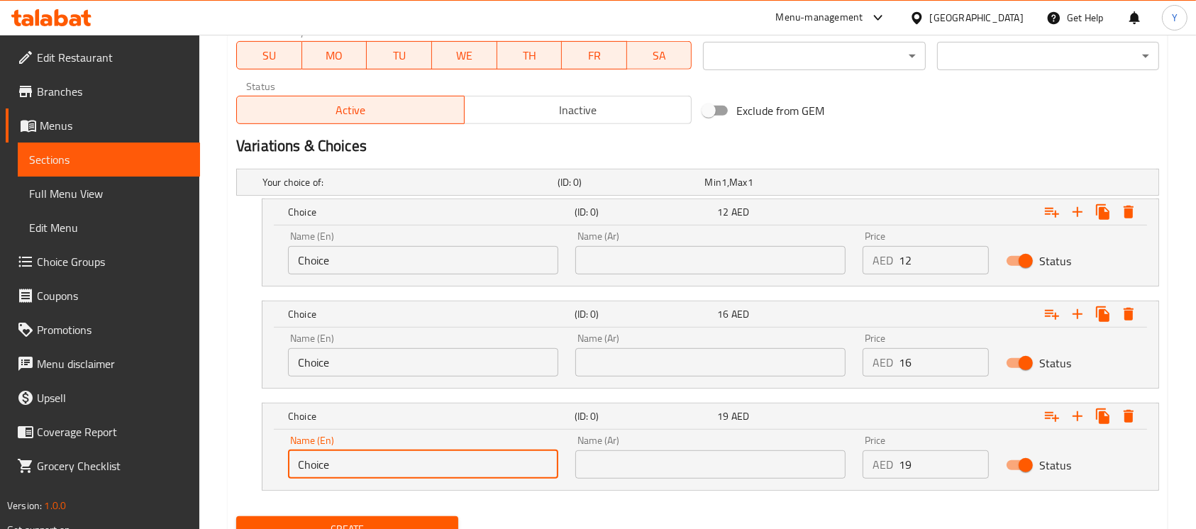
click at [414, 472] on input "Choice" at bounding box center [423, 465] width 270 height 28
click at [414, 472] on input "text" at bounding box center [423, 465] width 270 height 28
type input "Large"
drag, startPoint x: 646, startPoint y: 468, endPoint x: 662, endPoint y: 434, distance: 38.4
click at [646, 468] on input "text" at bounding box center [710, 465] width 270 height 28
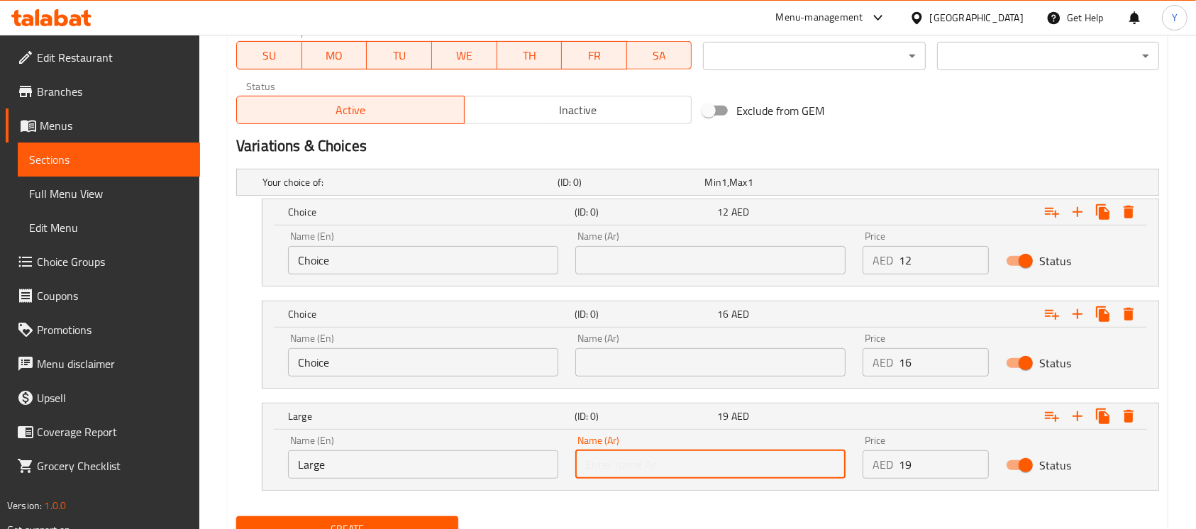
type input "كبير"
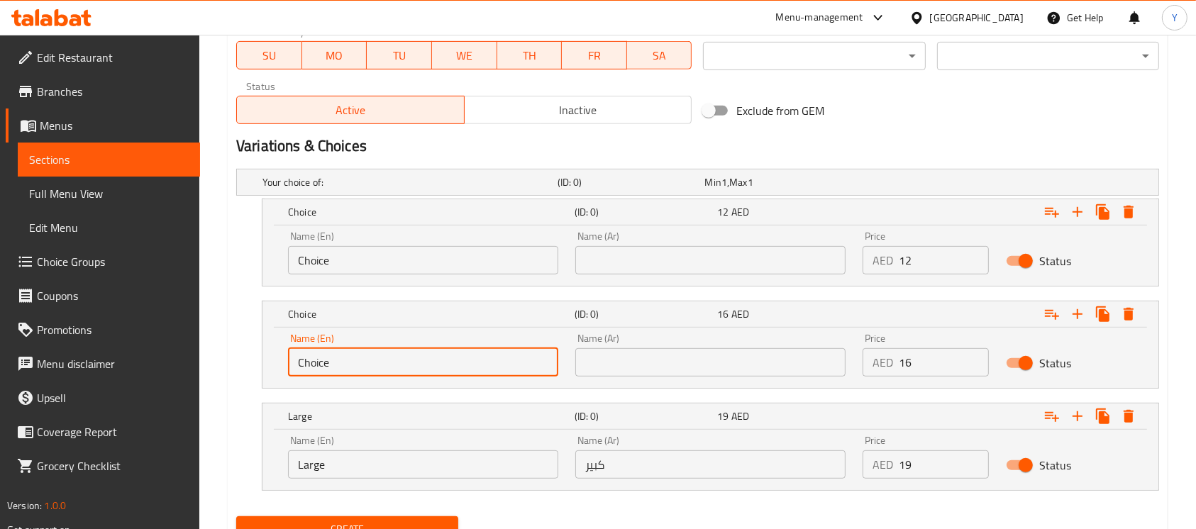
click at [456, 370] on input "Choice" at bounding box center [423, 362] width 270 height 28
click at [455, 370] on input "text" at bounding box center [423, 362] width 270 height 28
type input "Medium"
click at [610, 357] on input "text" at bounding box center [710, 362] width 270 height 28
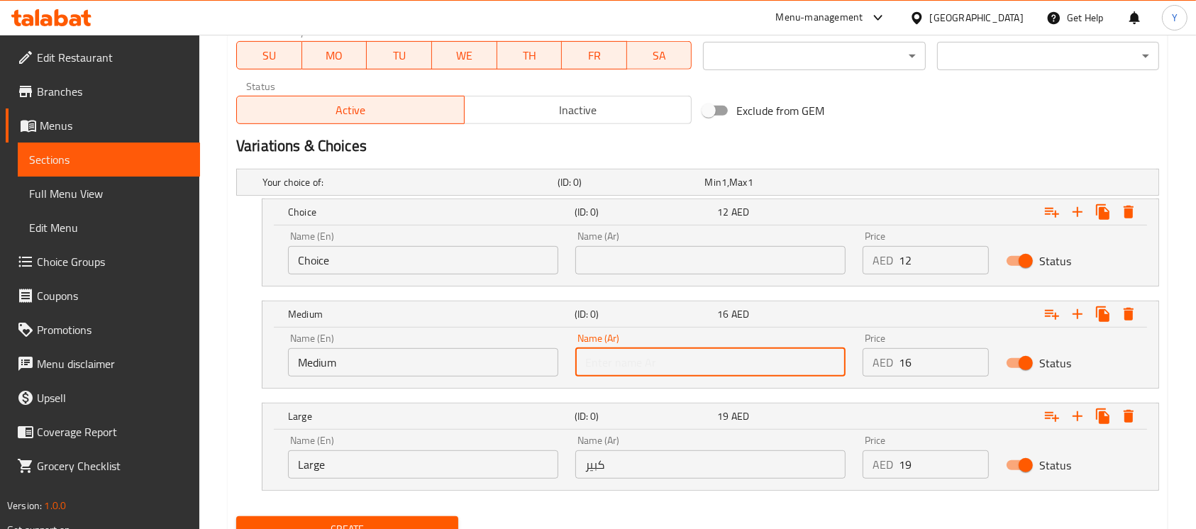
type input "وسط"
click at [483, 257] on input "Choice" at bounding box center [423, 260] width 270 height 28
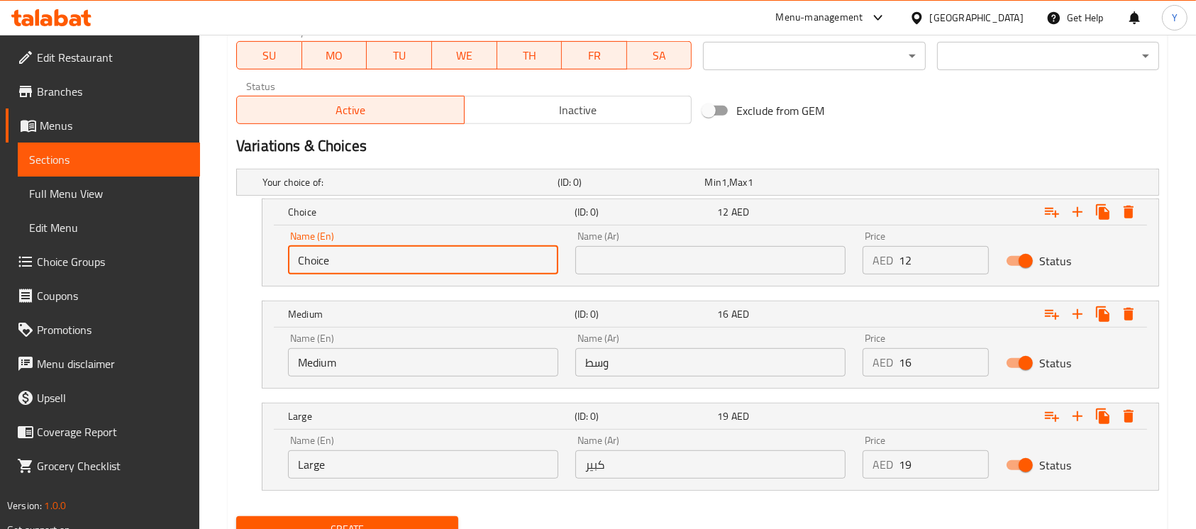
click at [483, 257] on input "Choice" at bounding box center [423, 260] width 270 height 28
click at [483, 257] on input "text" at bounding box center [423, 260] width 270 height 28
type input "Small"
click at [688, 264] on input "text" at bounding box center [710, 260] width 270 height 28
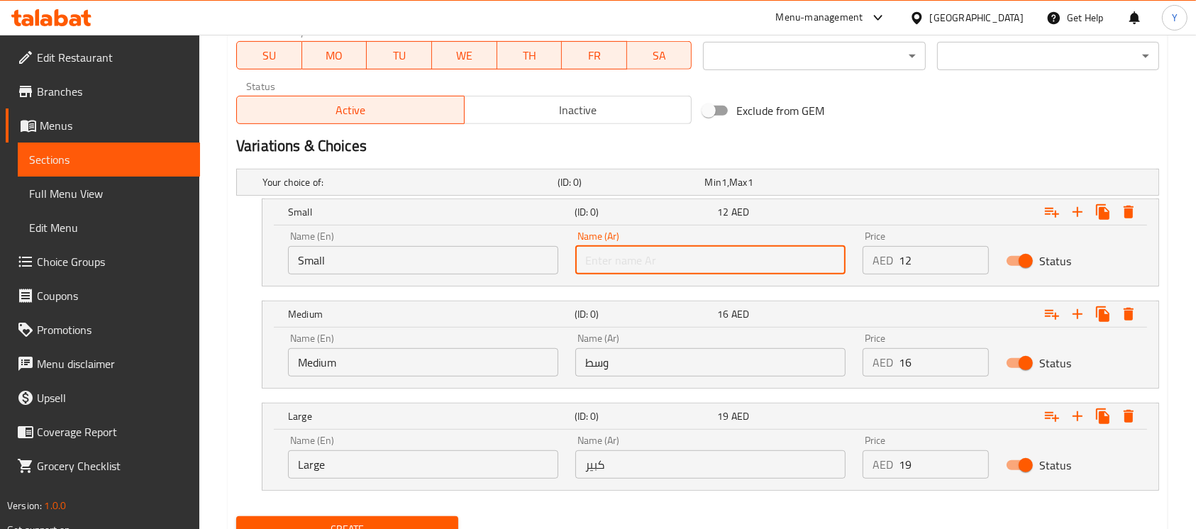
type input "صغير"
click at [936, 137] on h2 "Variations & Choices" at bounding box center [697, 146] width 923 height 21
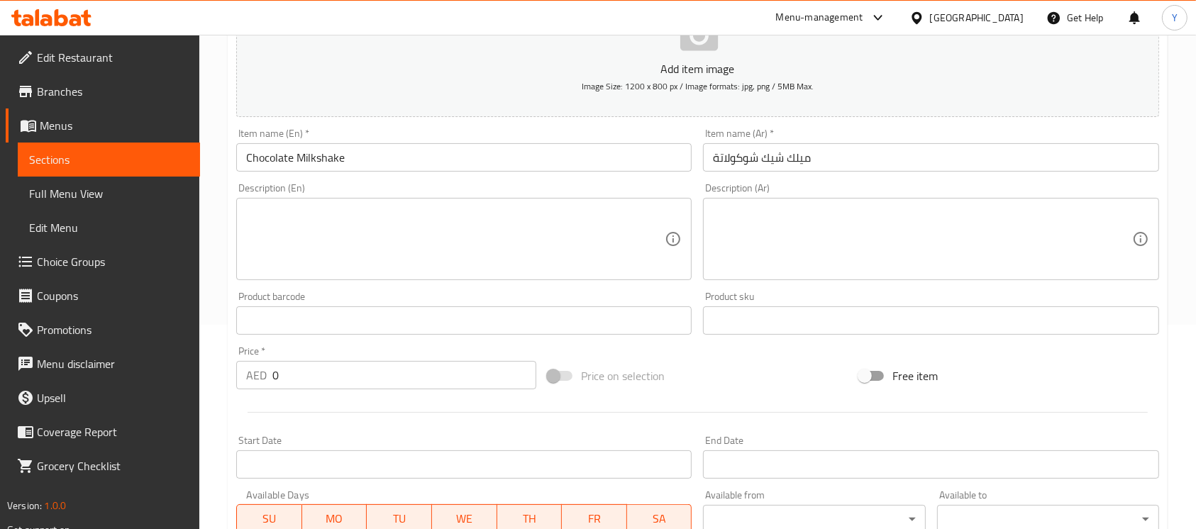
click at [456, 158] on input "Chocolate Milkshake" at bounding box center [464, 157] width 456 height 28
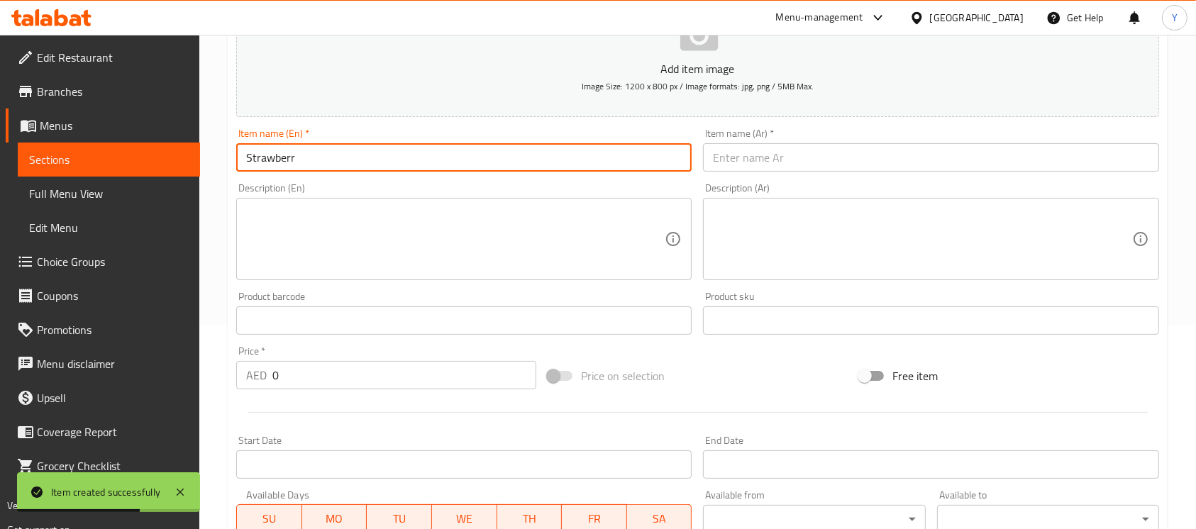
type input "Strawberry Milkshake"
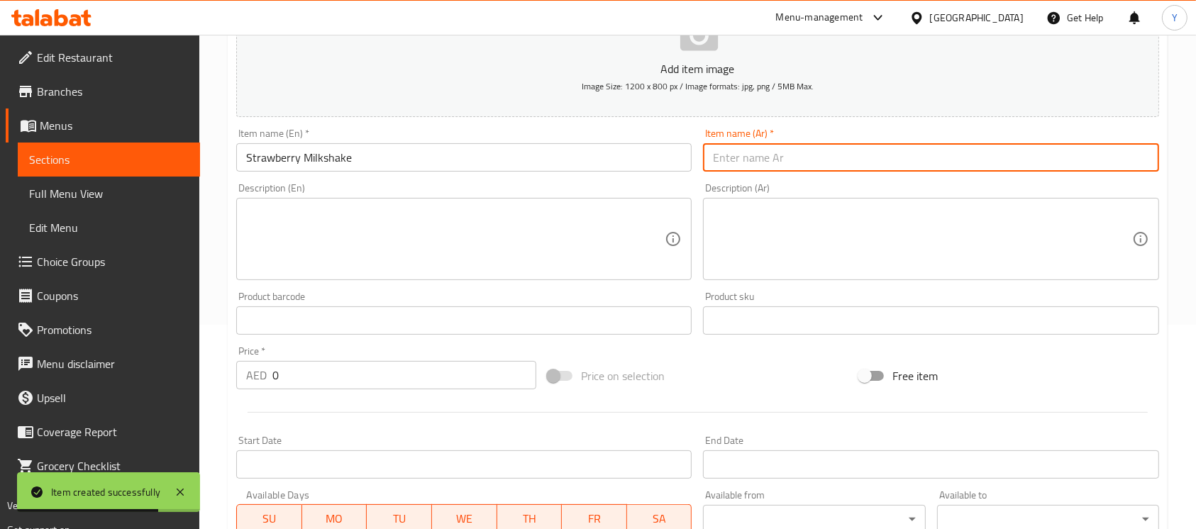
click at [823, 170] on input "text" at bounding box center [931, 157] width 456 height 28
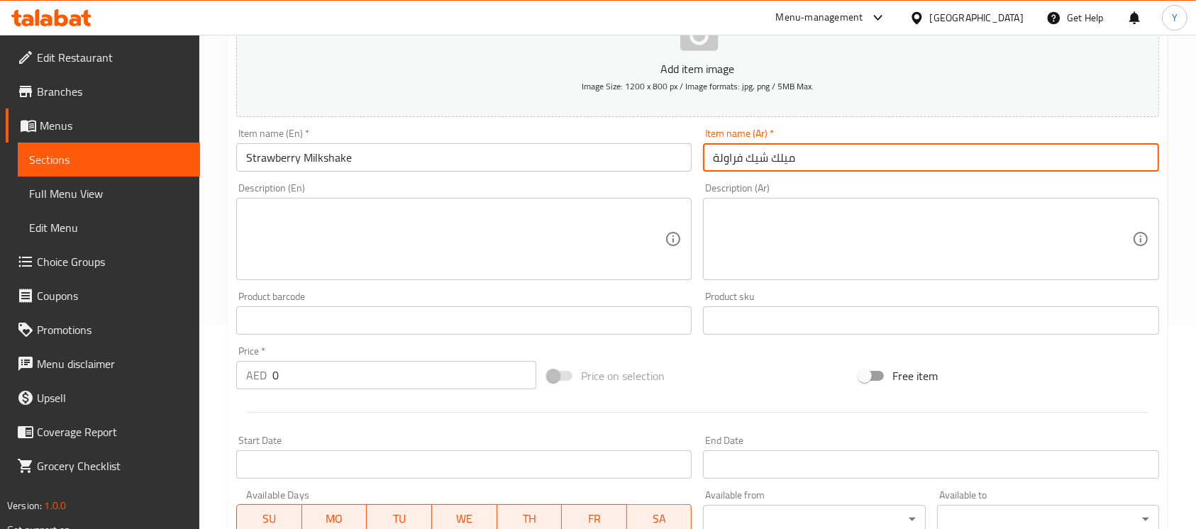
type input "ميلك شيك فراولة"
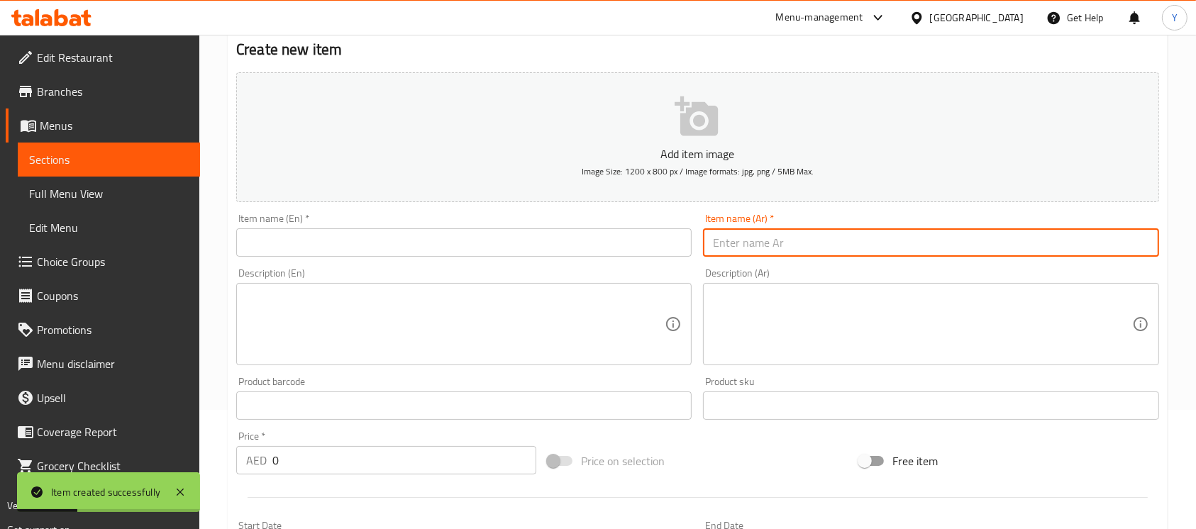
scroll to position [0, 0]
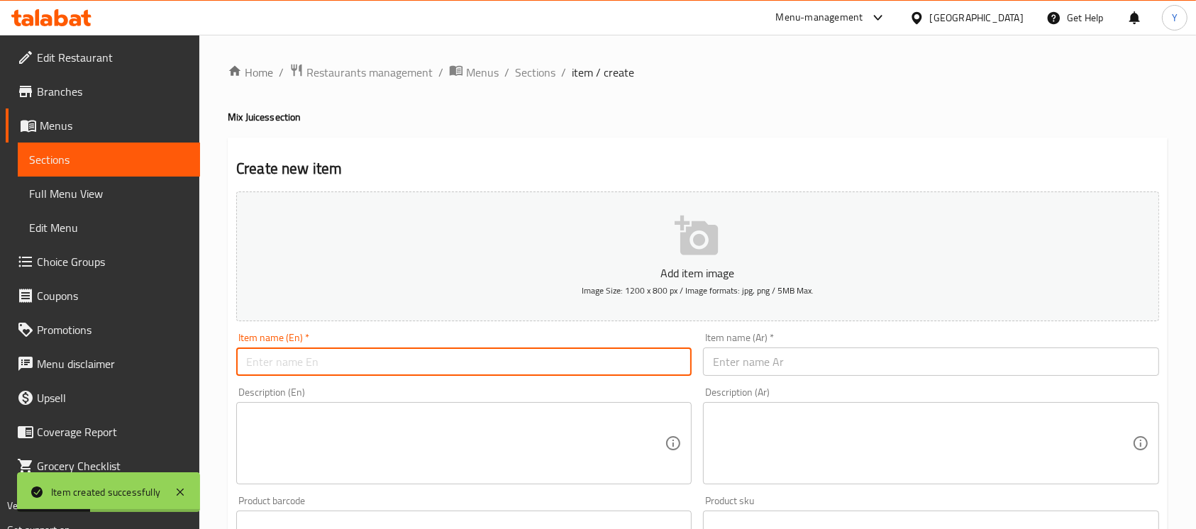
click at [329, 355] on input "text" at bounding box center [464, 362] width 456 height 28
type input "Vanilla Milkshake"
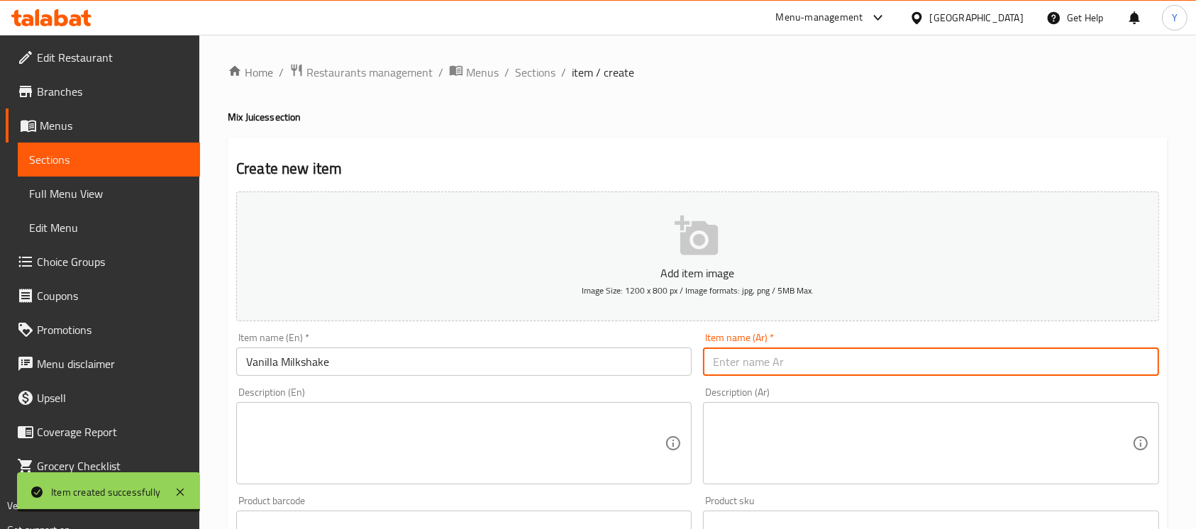
click at [898, 360] on input "text" at bounding box center [931, 362] width 456 height 28
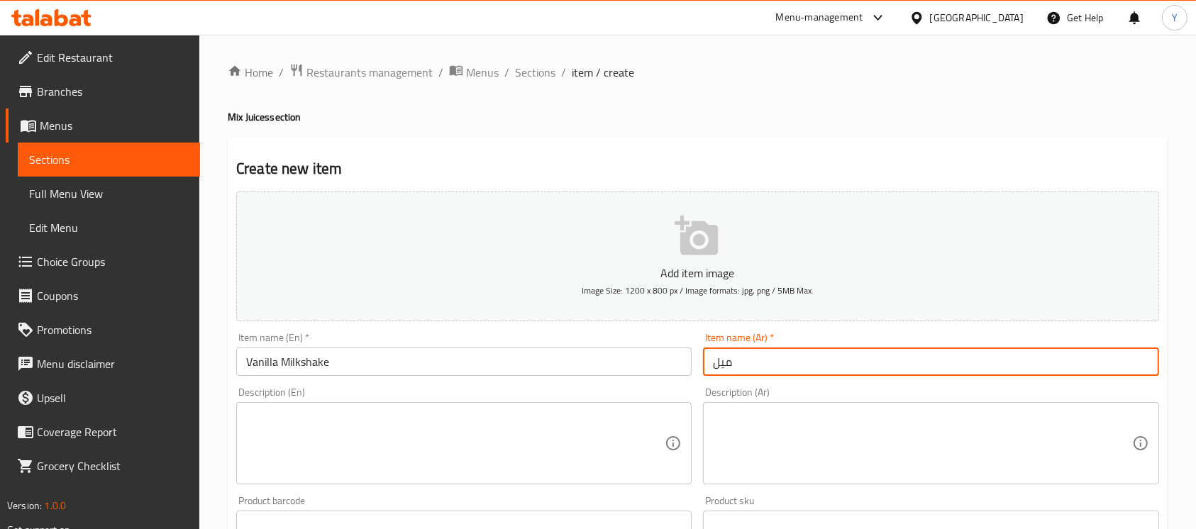
type input "ميلك شيك فانيليا"
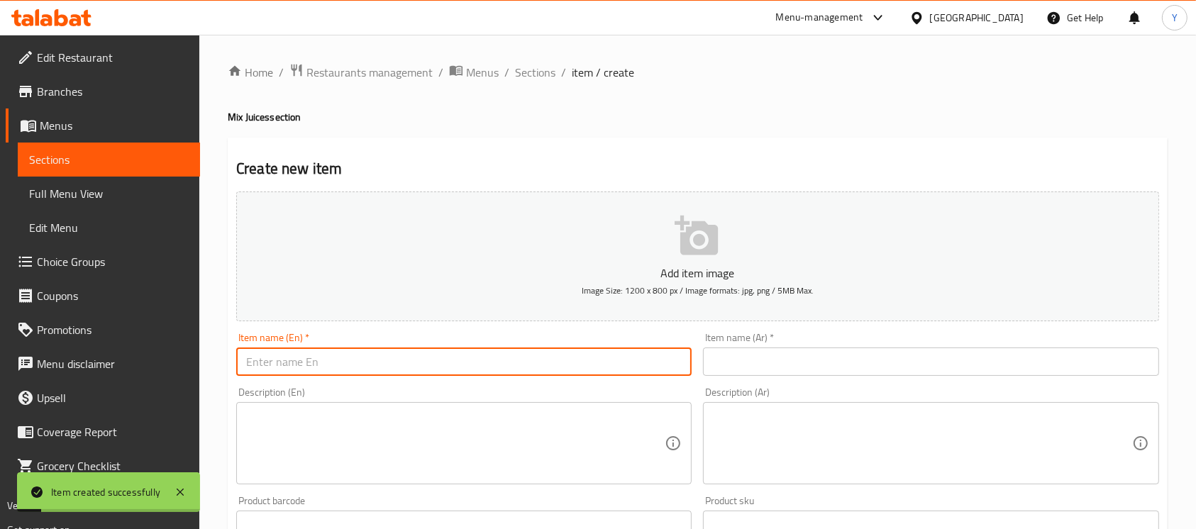
click at [400, 367] on input "text" at bounding box center [464, 362] width 456 height 28
type input "Pistachio Milkshake"
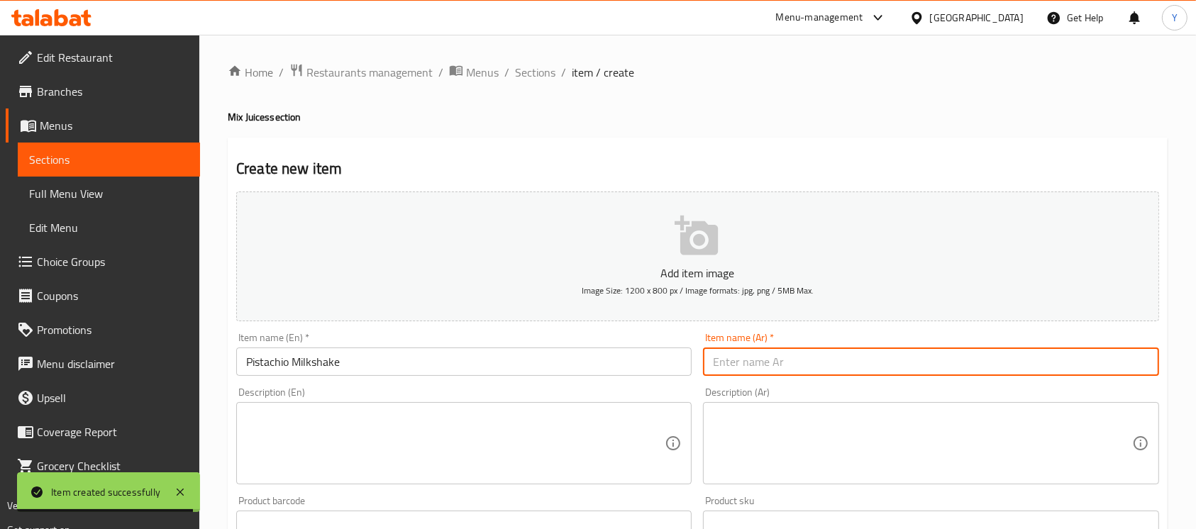
click at [927, 372] on input "text" at bounding box center [931, 362] width 456 height 28
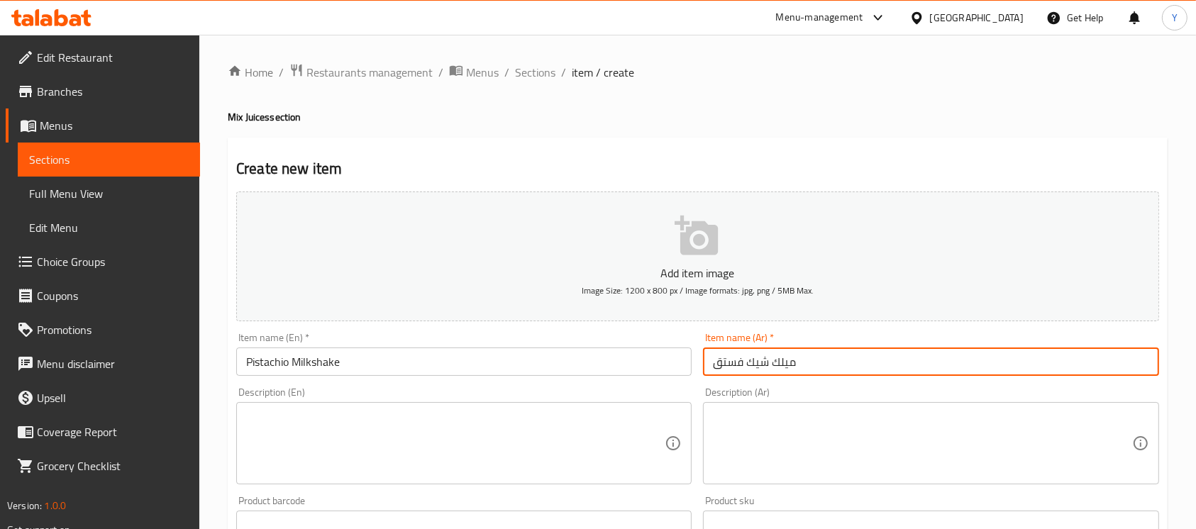
type input "ميلك شيك فستق"
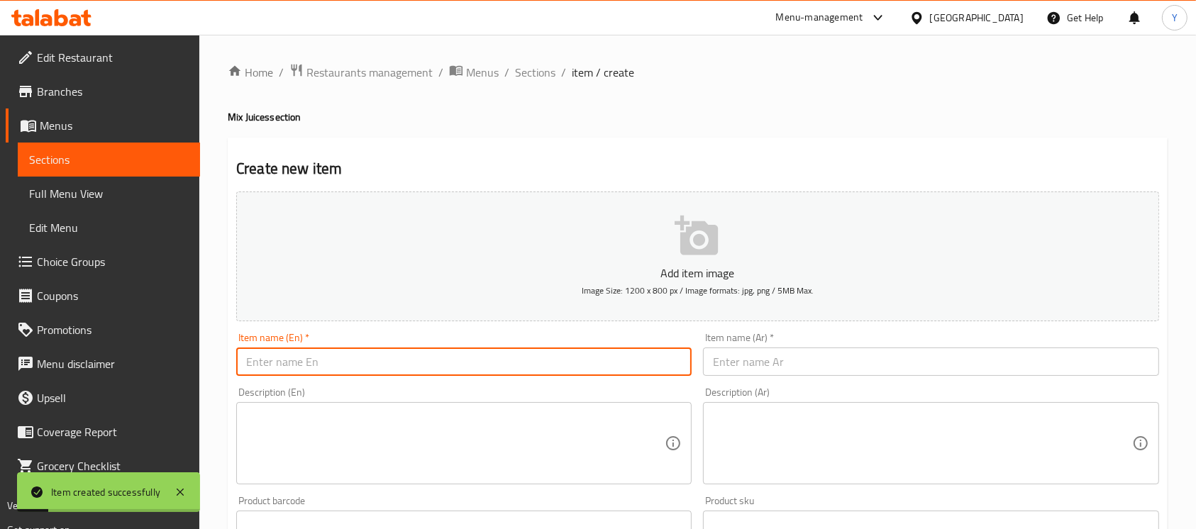
click at [401, 364] on input "text" at bounding box center [464, 362] width 456 height 28
type input "Mango Milkshake"
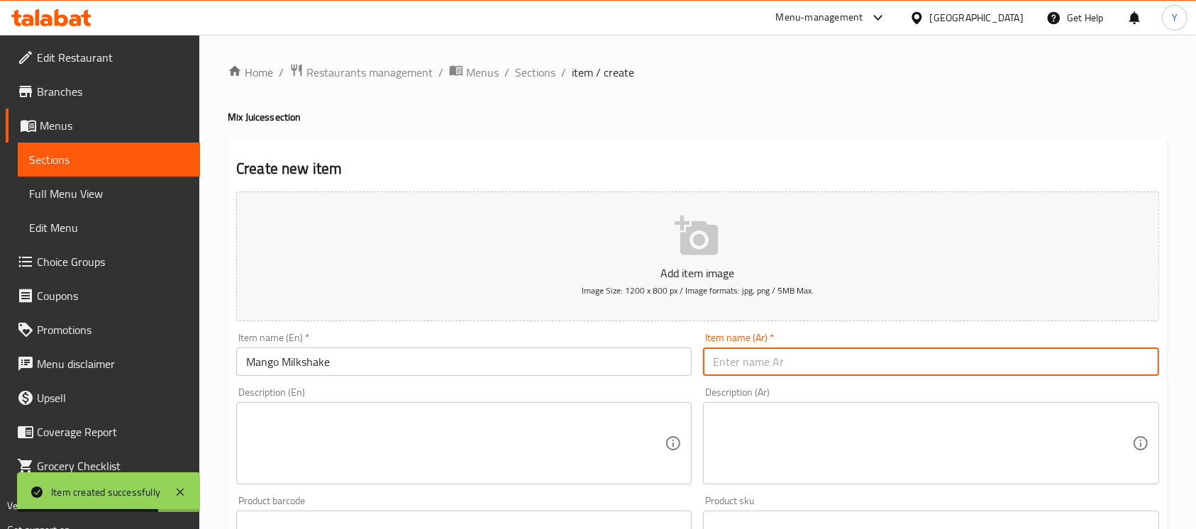
click at [956, 376] on input "text" at bounding box center [931, 362] width 456 height 28
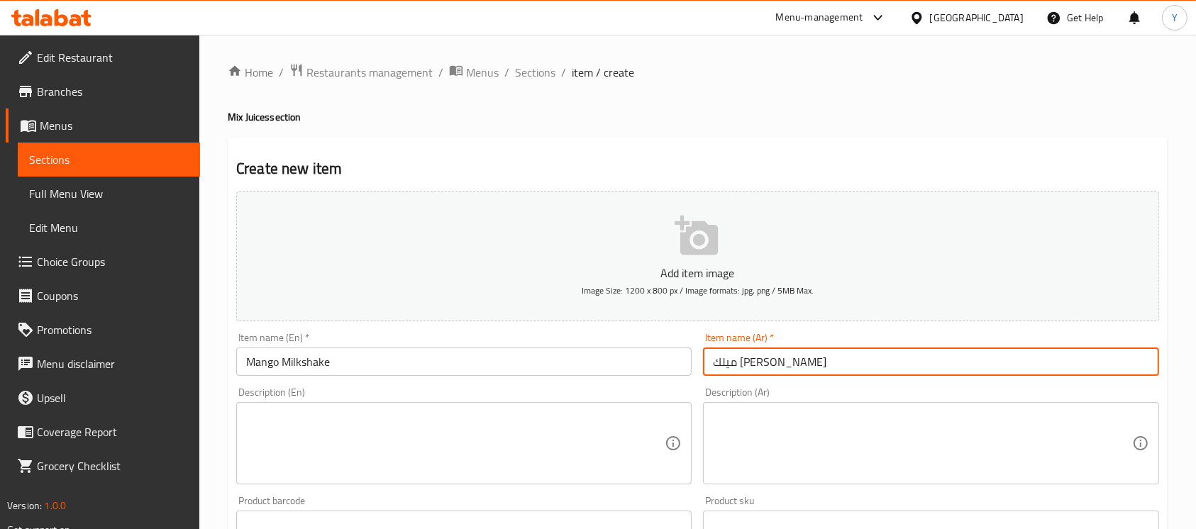
type input "ميلك شيك مانجو"
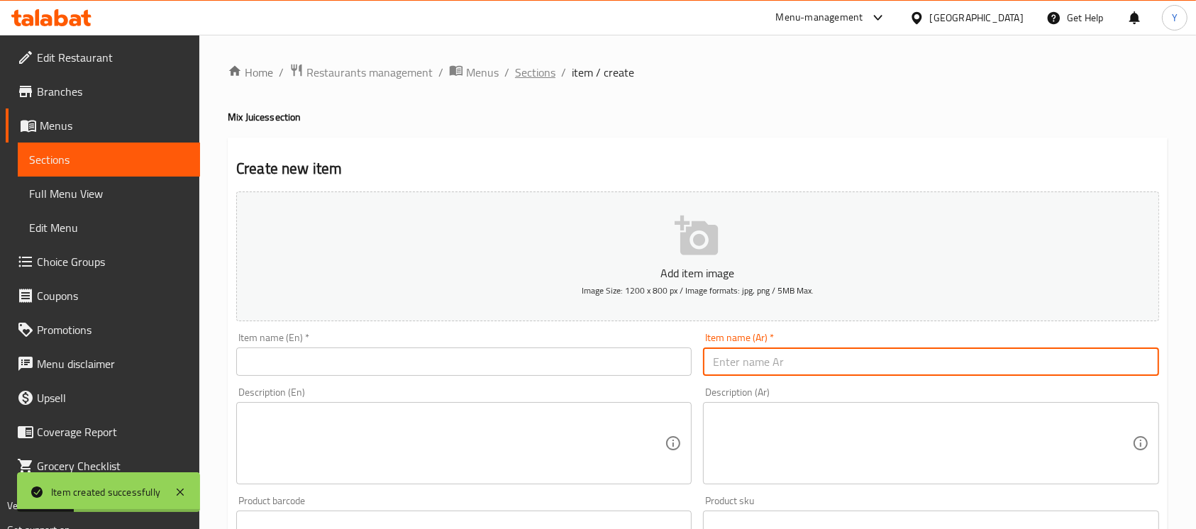
click at [527, 77] on span "Sections" at bounding box center [535, 72] width 40 height 17
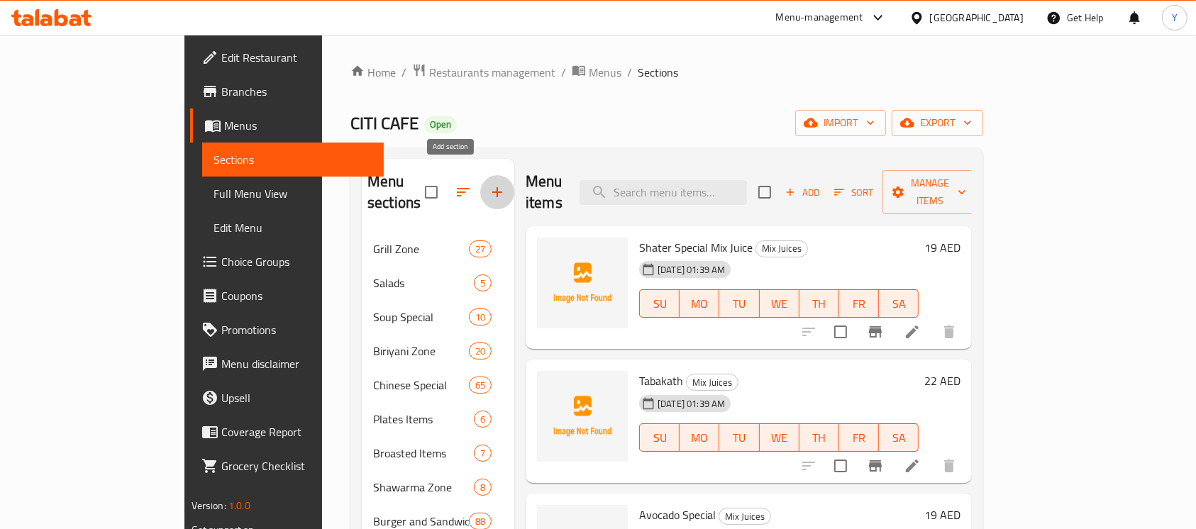
click at [489, 184] on icon "button" at bounding box center [497, 192] width 17 height 17
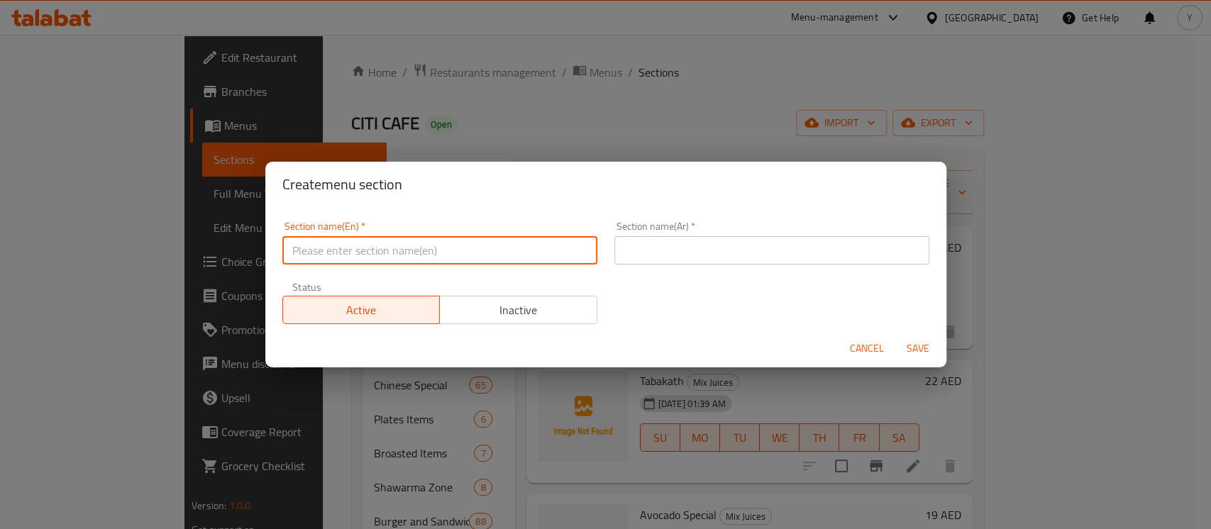
click at [449, 250] on input "text" at bounding box center [439, 250] width 315 height 28
type input "Desserts Special"
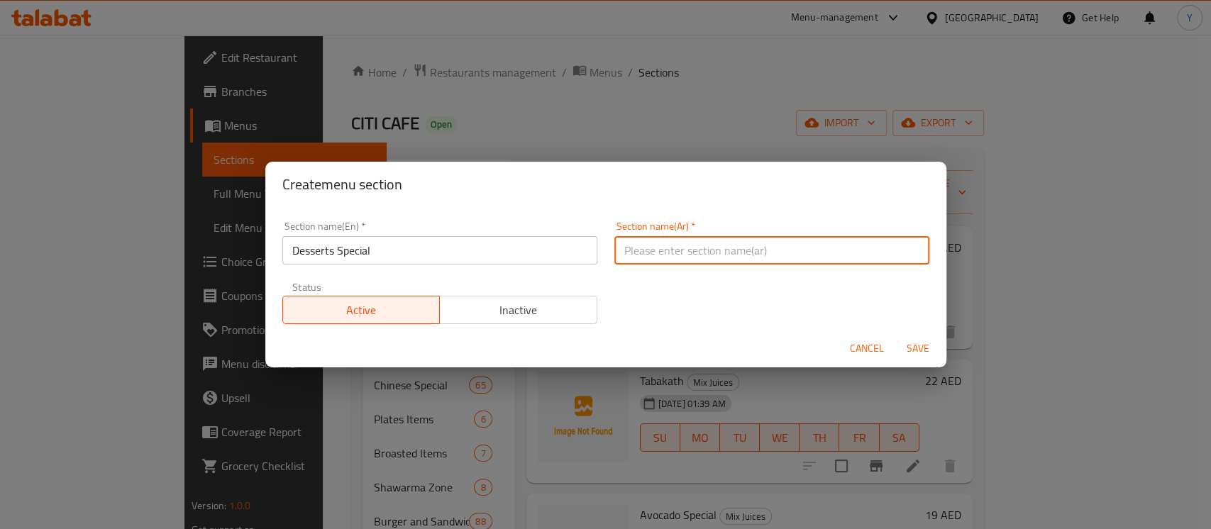
click at [853, 243] on input "text" at bounding box center [771, 250] width 315 height 28
type input "حلوي خاصة"
click at [895, 336] on button "Save" at bounding box center [917, 349] width 45 height 26
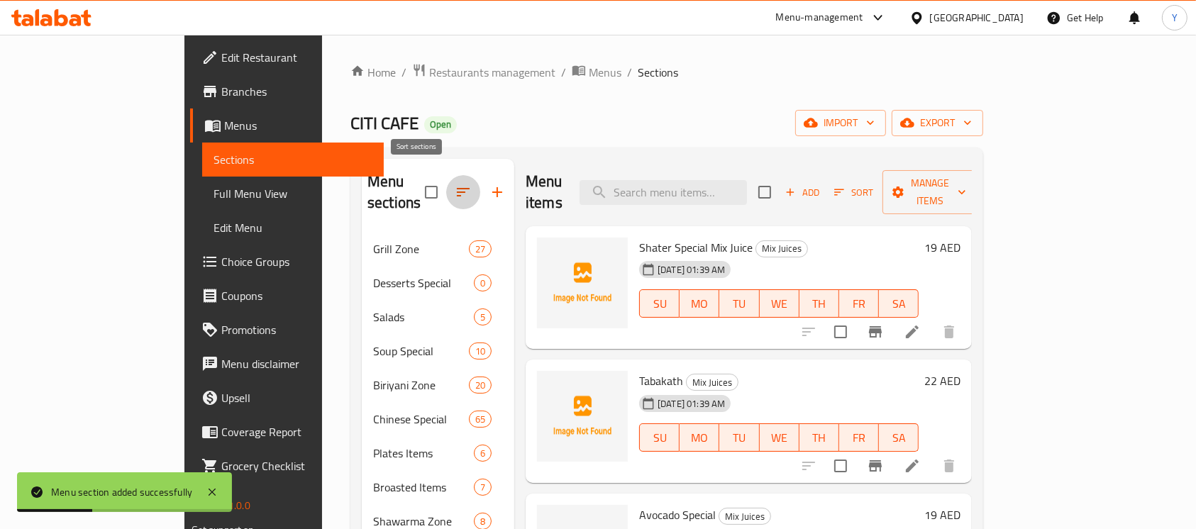
click at [457, 188] on icon "button" at bounding box center [463, 192] width 13 height 9
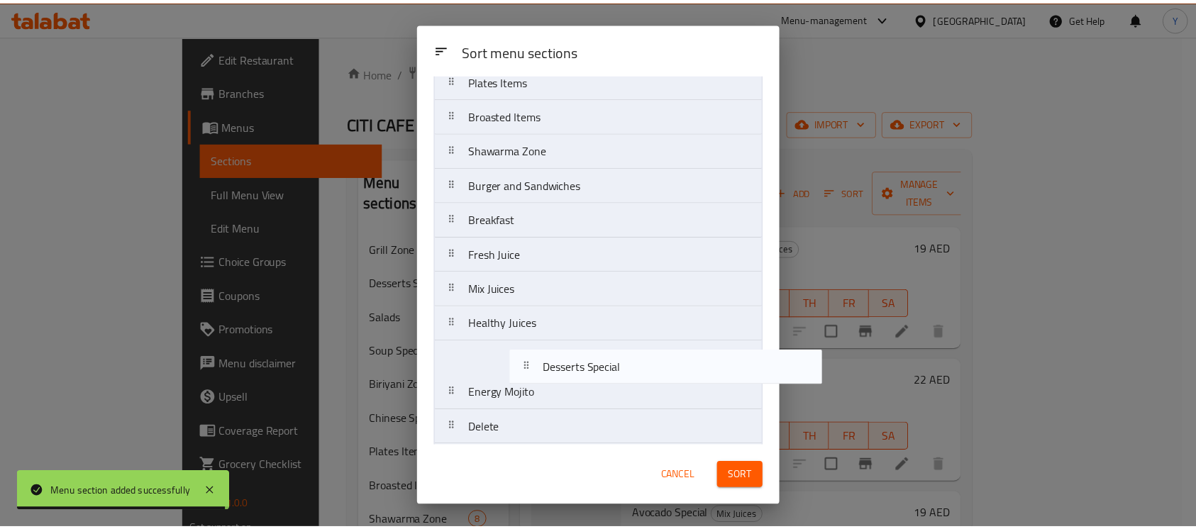
scroll to position [231, 0]
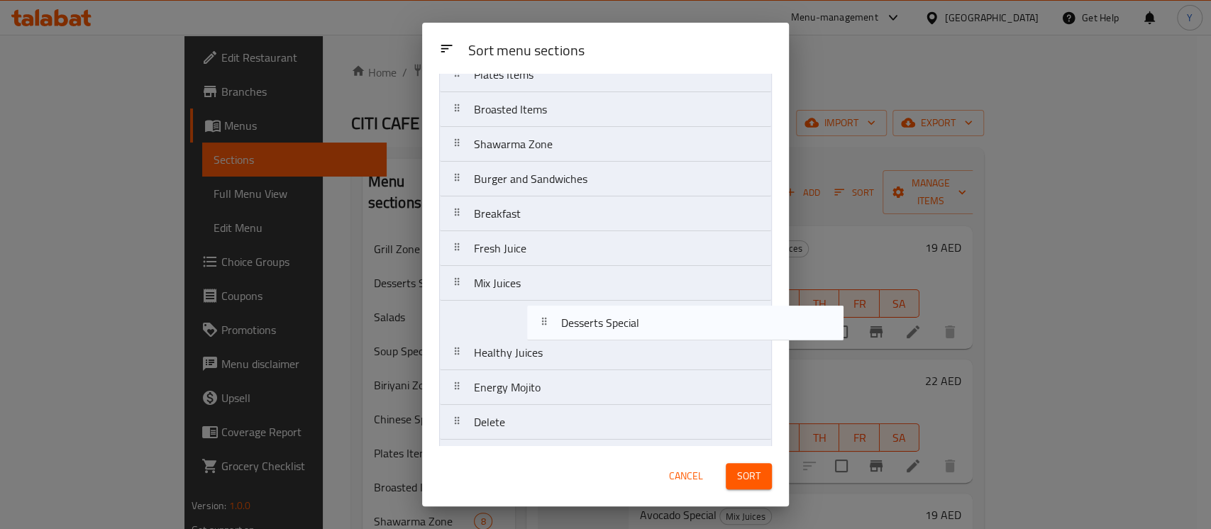
drag, startPoint x: 539, startPoint y: 165, endPoint x: 630, endPoint y: 329, distance: 187.7
click at [630, 329] on nav "Grill Zone Desserts Special Salads Soup Special Biriyani Zone Chinese Special P…" at bounding box center [605, 440] width 333 height 1114
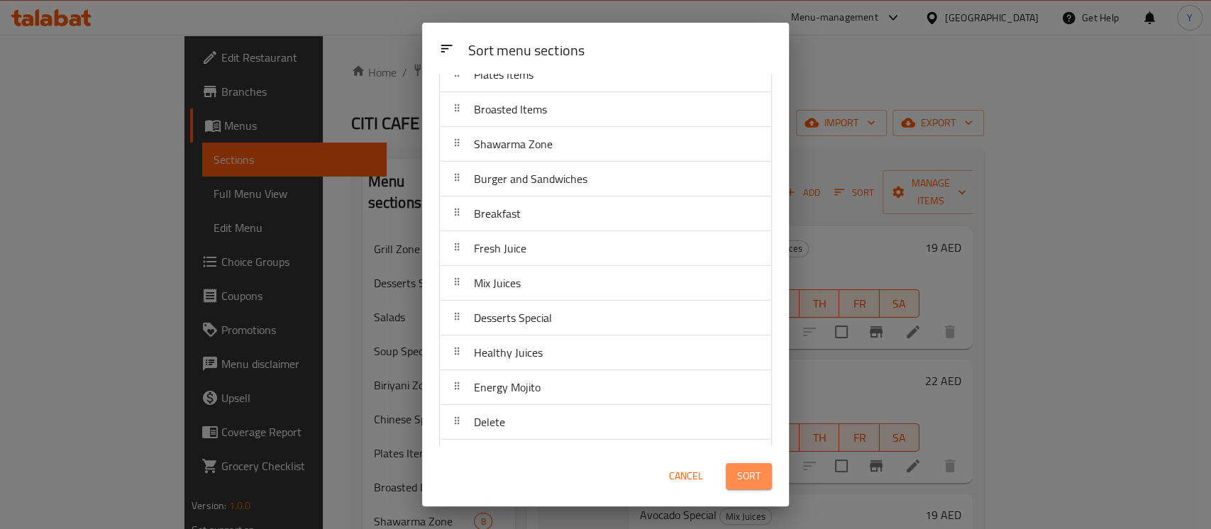
click at [753, 473] on span "Sort" at bounding box center [748, 477] width 23 height 18
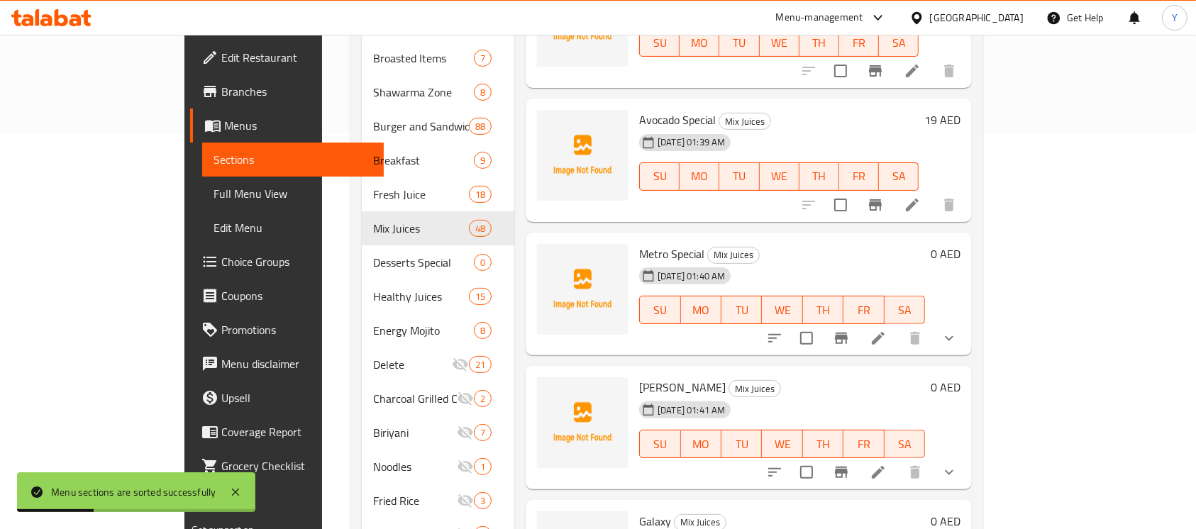
scroll to position [307, 0]
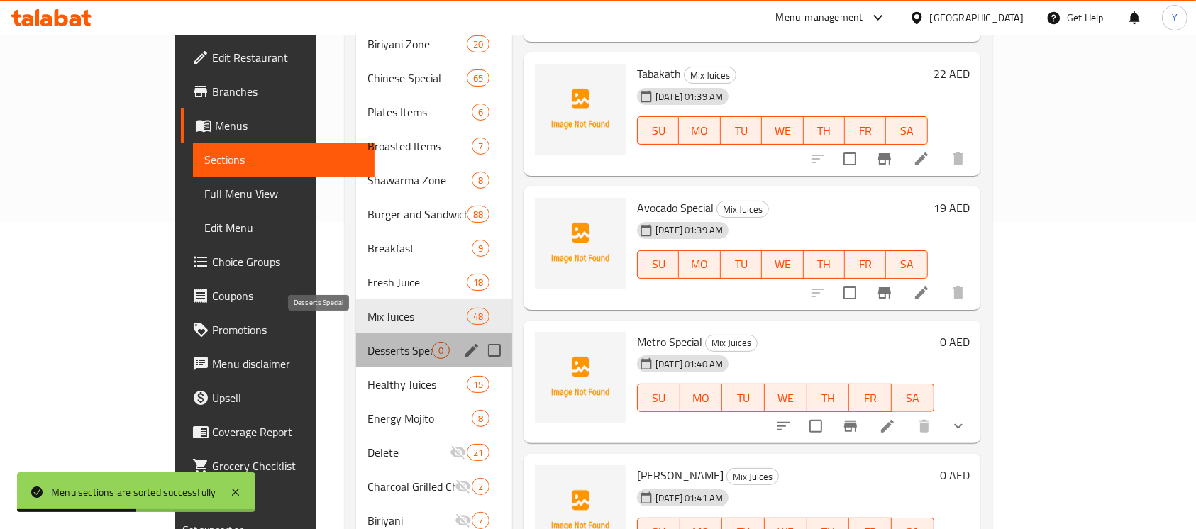
click at [368, 342] on span "Desserts Special" at bounding box center [400, 350] width 65 height 17
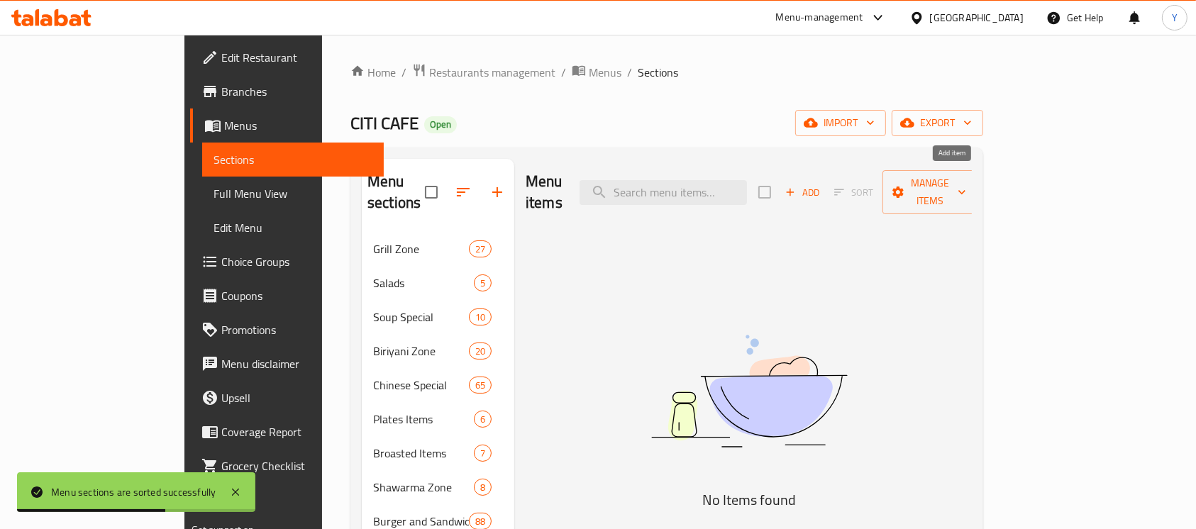
click at [797, 187] on icon "button" at bounding box center [790, 192] width 13 height 13
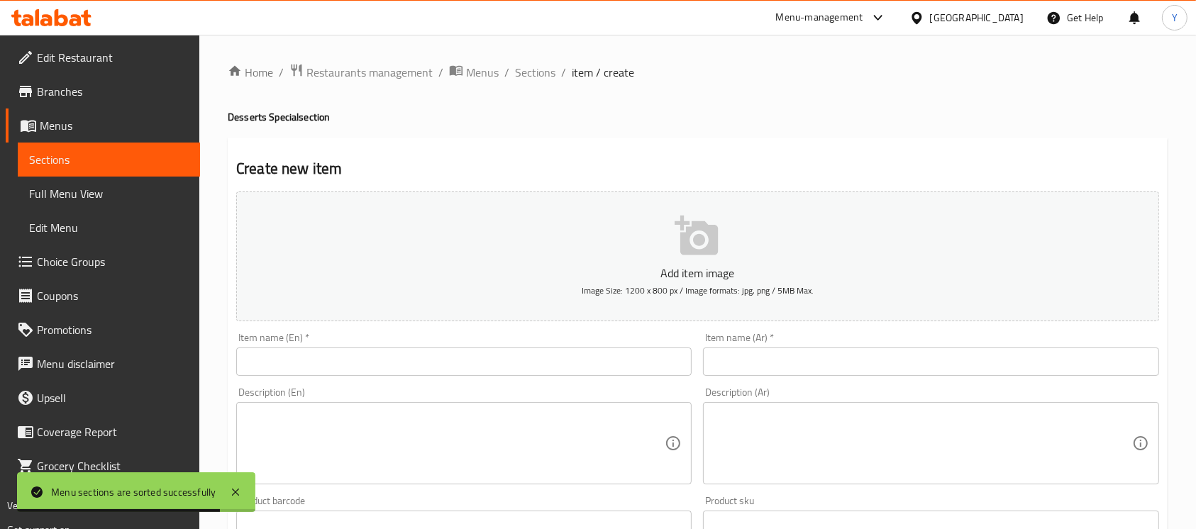
drag, startPoint x: 426, startPoint y: 365, endPoint x: 439, endPoint y: 380, distance: 19.2
click at [426, 364] on input "text" at bounding box center [464, 362] width 456 height 28
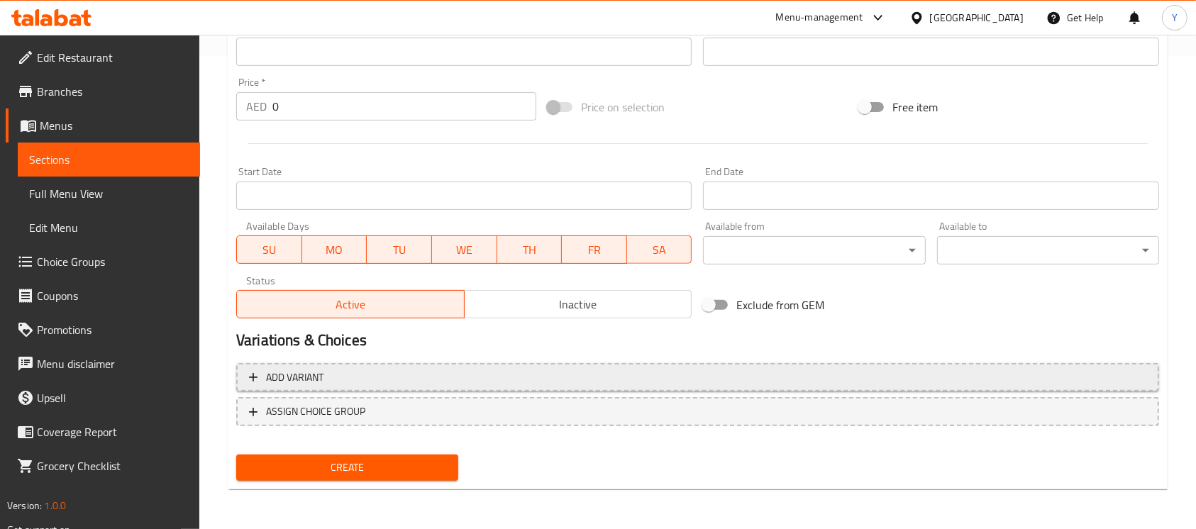
type input "Strawberry Falooda"
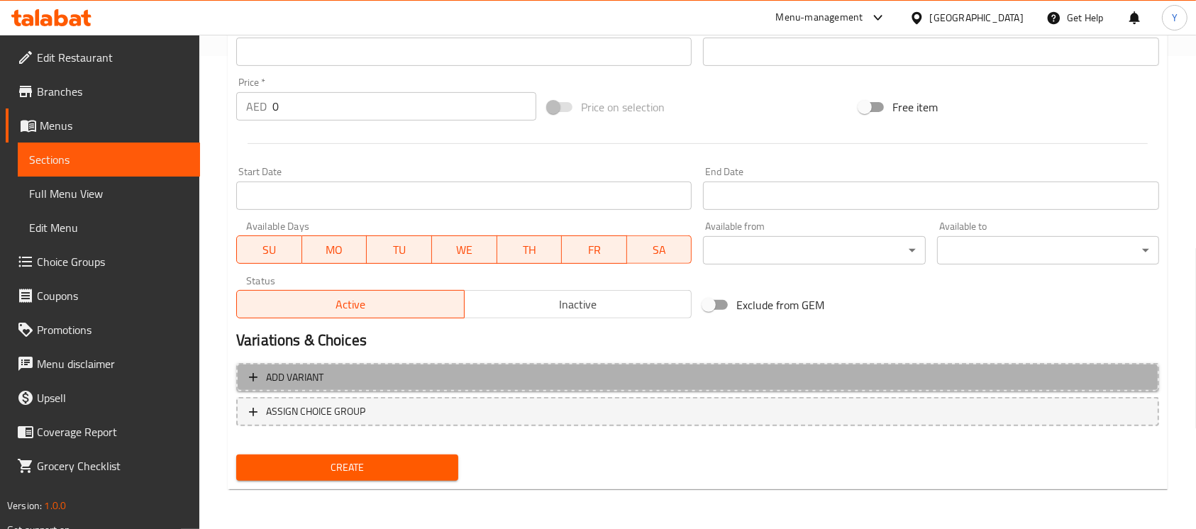
click at [881, 386] on span "Add variant" at bounding box center [698, 378] width 898 height 18
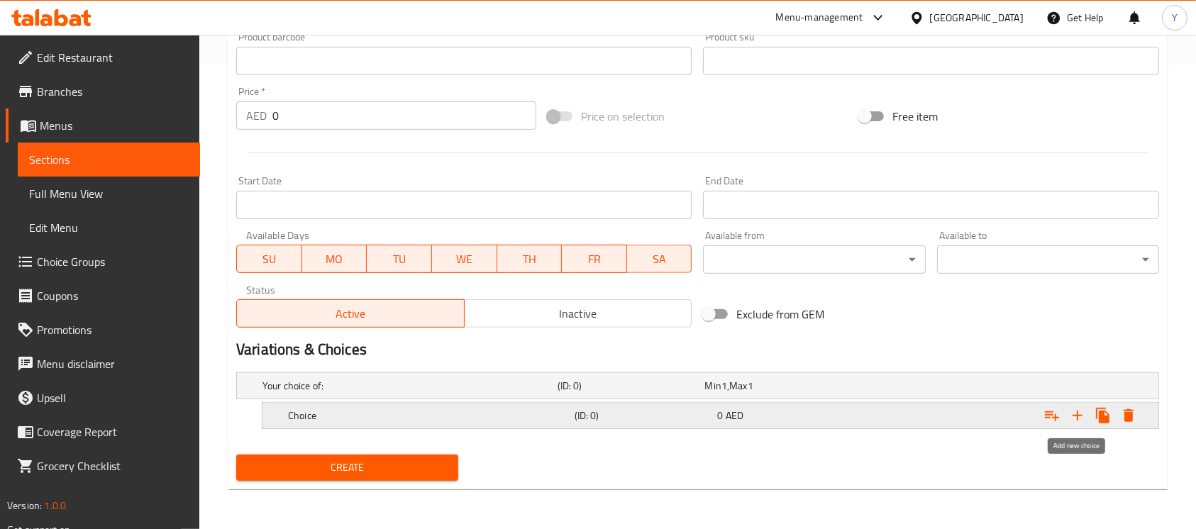
click at [1078, 421] on icon "Expand" at bounding box center [1077, 415] width 17 height 17
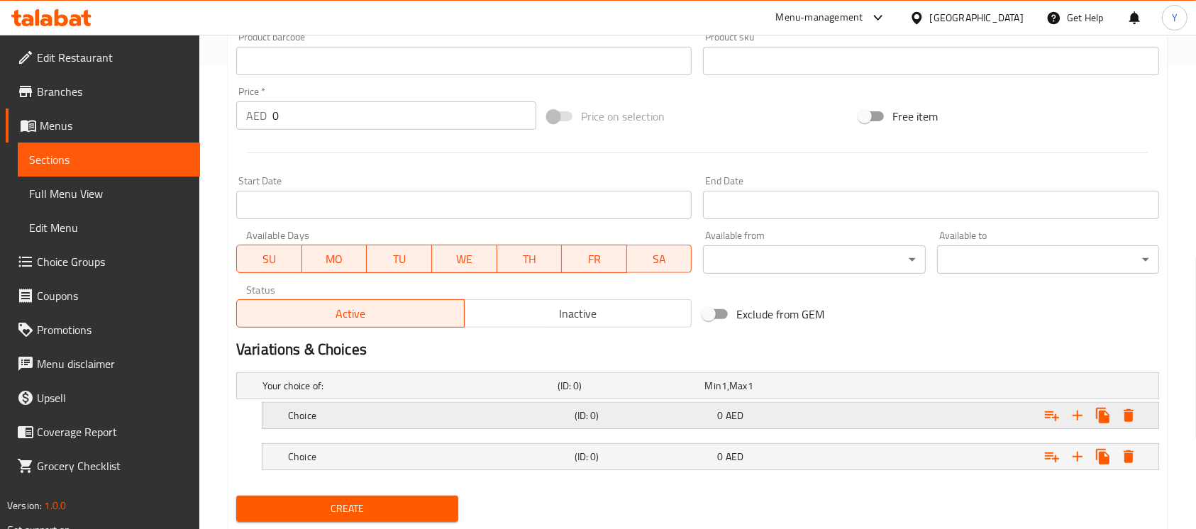
drag, startPoint x: 544, startPoint y: 414, endPoint x: 522, endPoint y: 461, distance: 50.8
click at [541, 393] on h5 "Choice" at bounding box center [408, 386] width 290 height 14
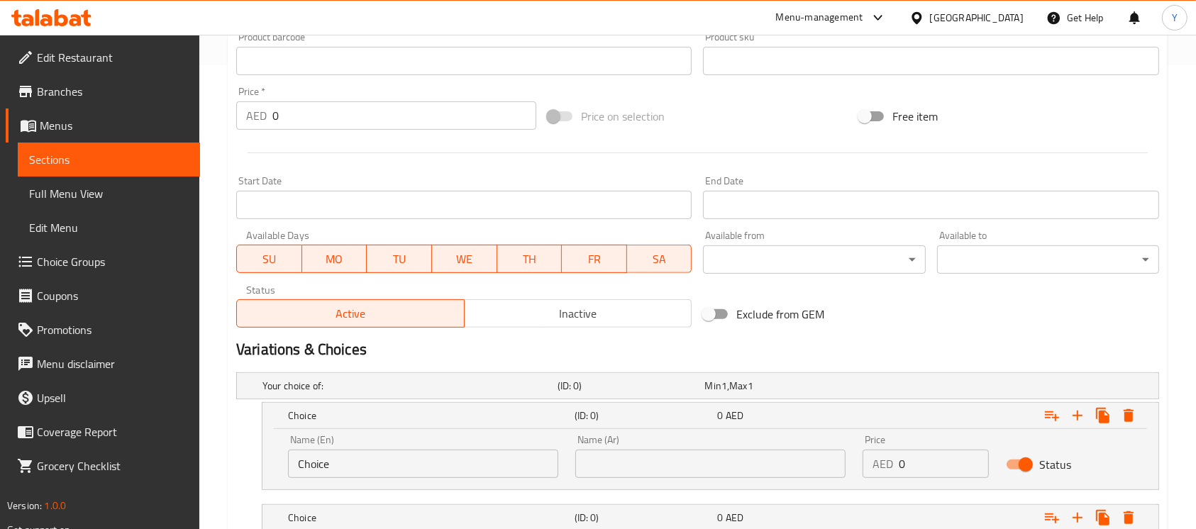
click at [469, 470] on input "Choice" at bounding box center [423, 464] width 270 height 28
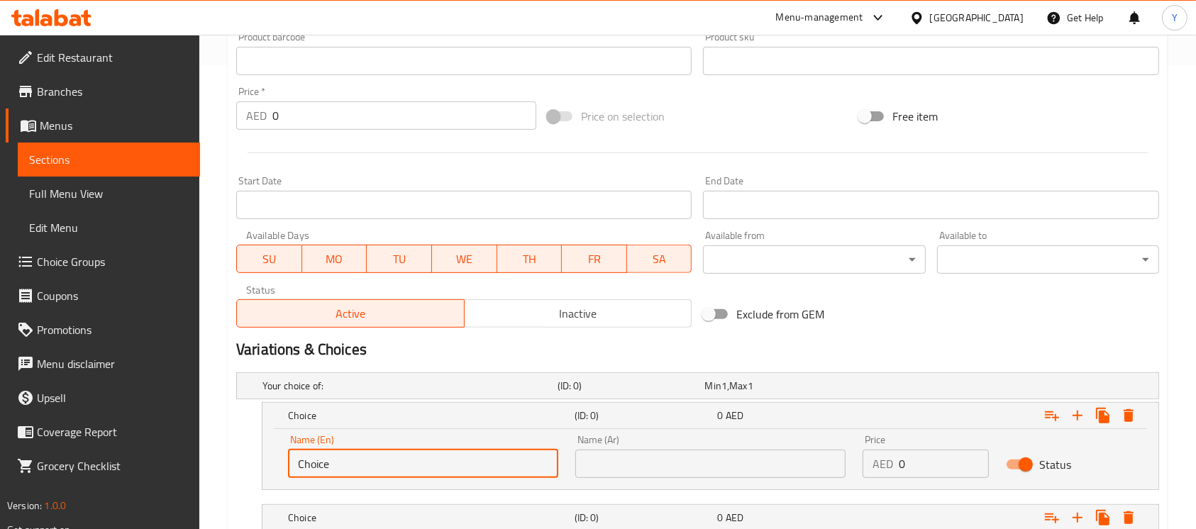
click at [469, 470] on input "Choice" at bounding box center [423, 464] width 270 height 28
type input "Medium"
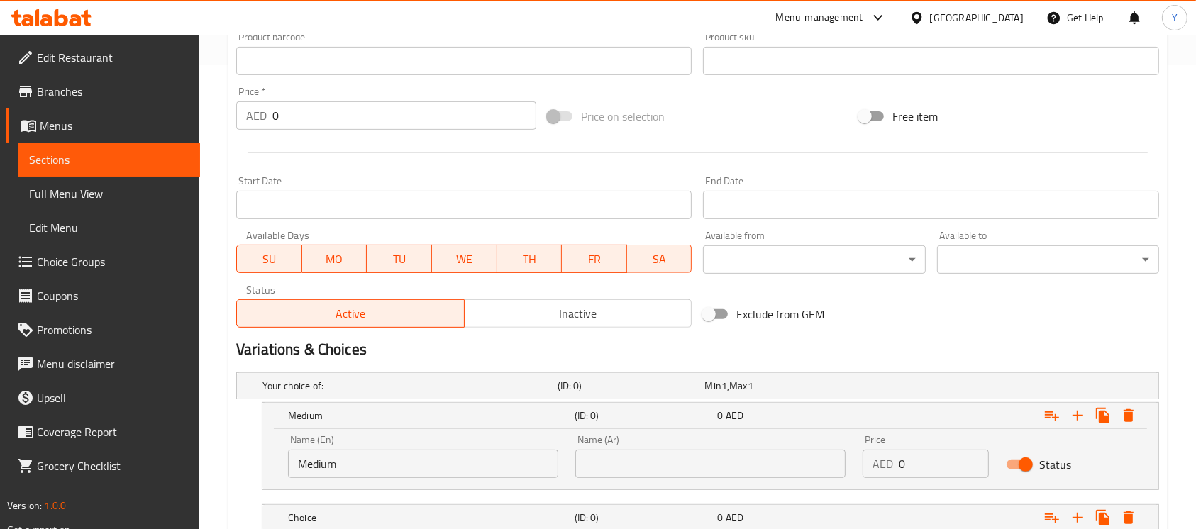
click at [722, 440] on div "Name (Ar) Name (Ar)" at bounding box center [710, 456] width 270 height 43
click at [722, 453] on input "text" at bounding box center [710, 464] width 270 height 28
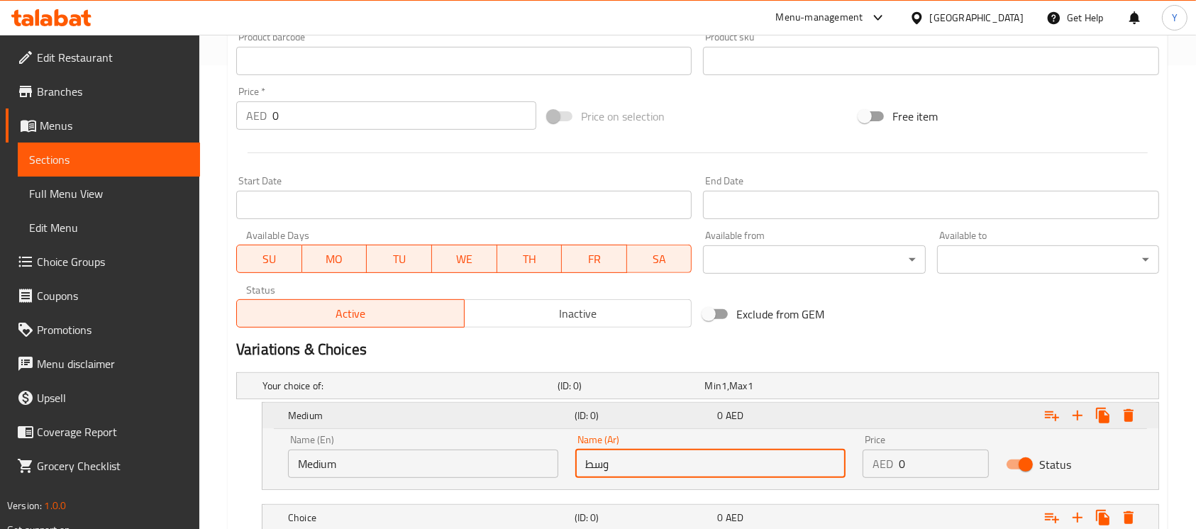
type input "وسط"
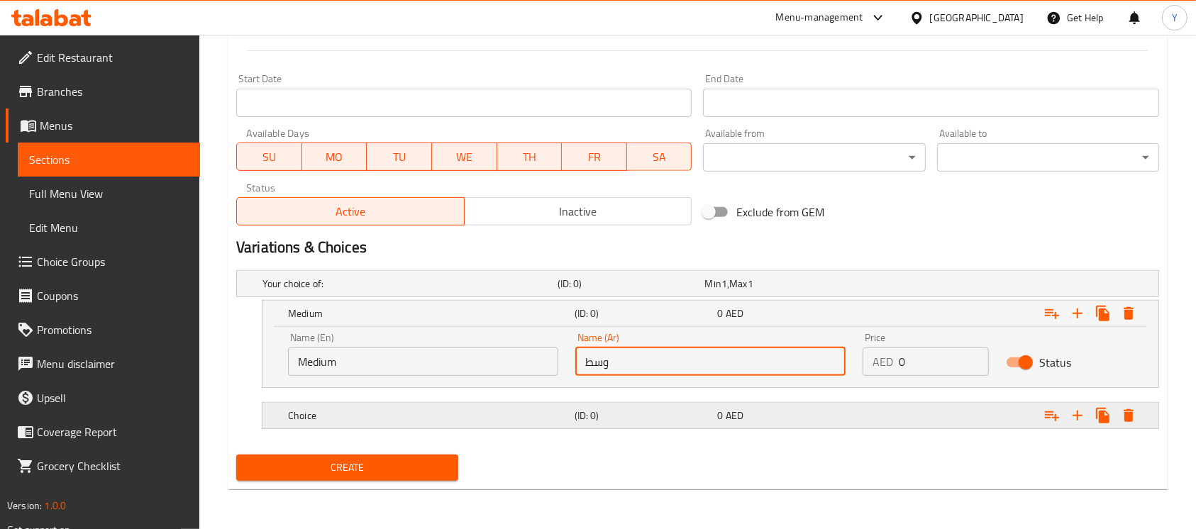
click at [434, 294] on div "Choice" at bounding box center [407, 284] width 295 height 20
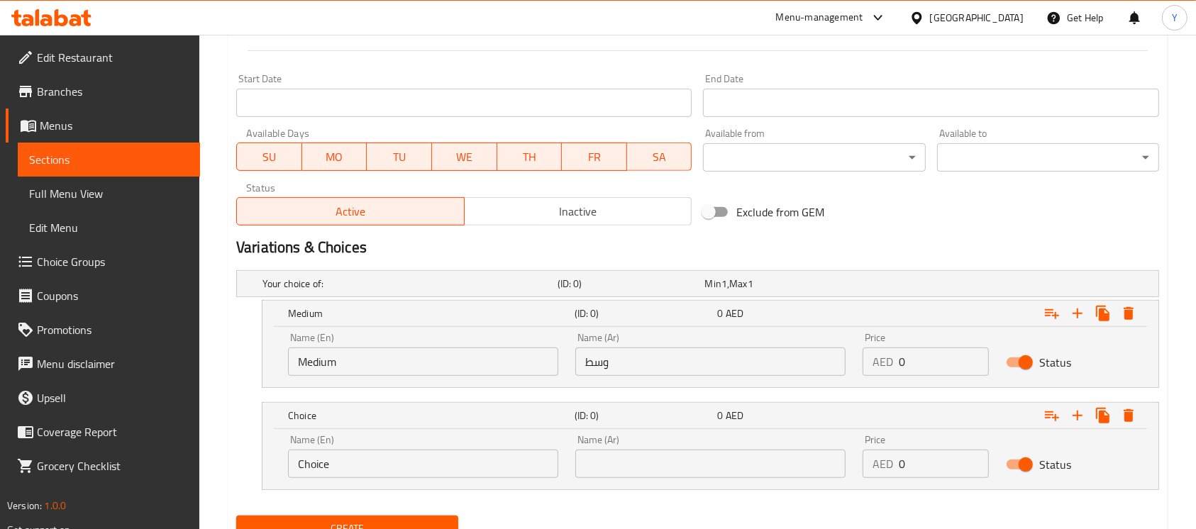
click at [443, 464] on input "Choice" at bounding box center [423, 464] width 270 height 28
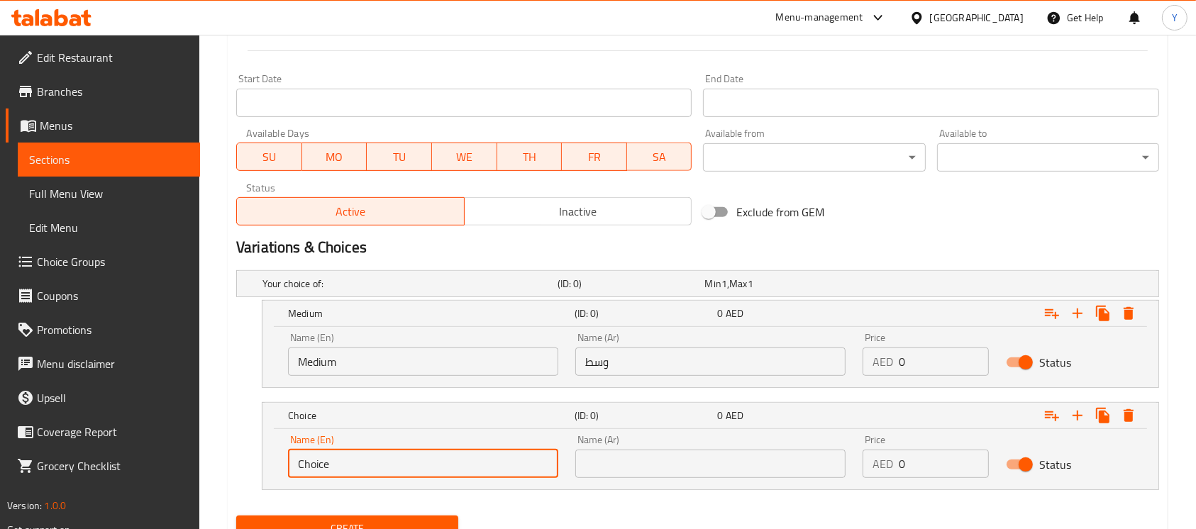
click at [443, 464] on input "Choice" at bounding box center [423, 464] width 270 height 28
type input "Large"
click at [650, 456] on input "text" at bounding box center [710, 464] width 270 height 28
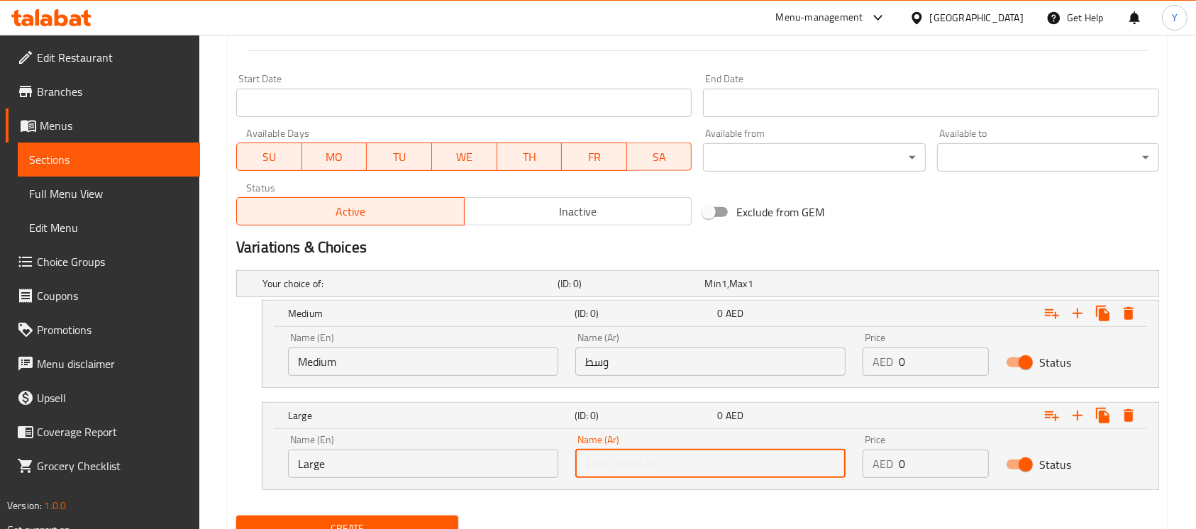
type input "كبير"
click at [920, 254] on h2 "Variations & Choices" at bounding box center [697, 247] width 923 height 21
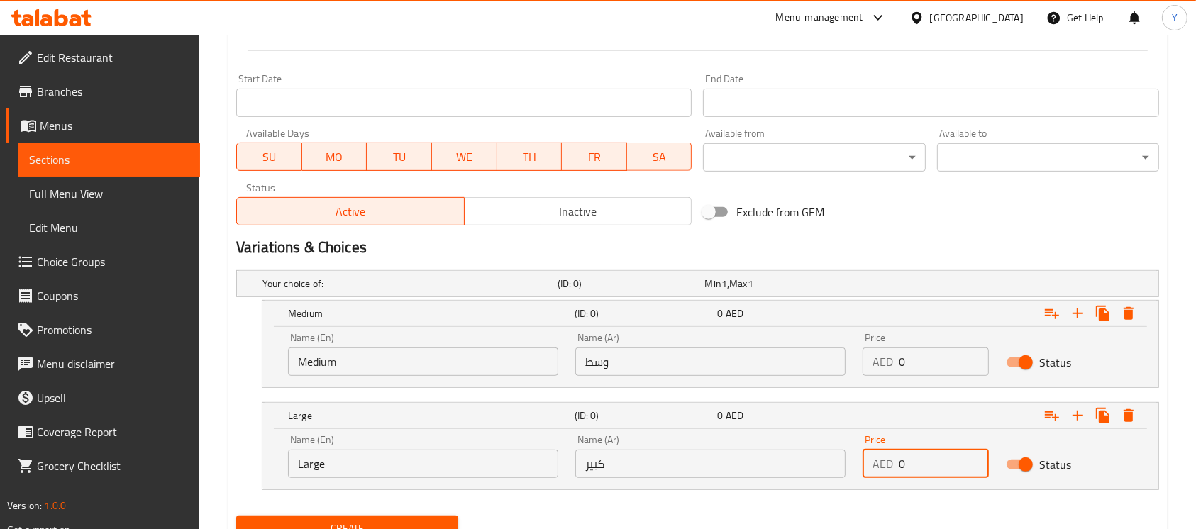
drag, startPoint x: 911, startPoint y: 473, endPoint x: 778, endPoint y: 476, distance: 132.7
click at [778, 476] on div "Name (En) Large Name (En) Name (Ar) كبير Name (Ar) Price AED 0 Price Status" at bounding box center [711, 456] width 862 height 60
type input "19"
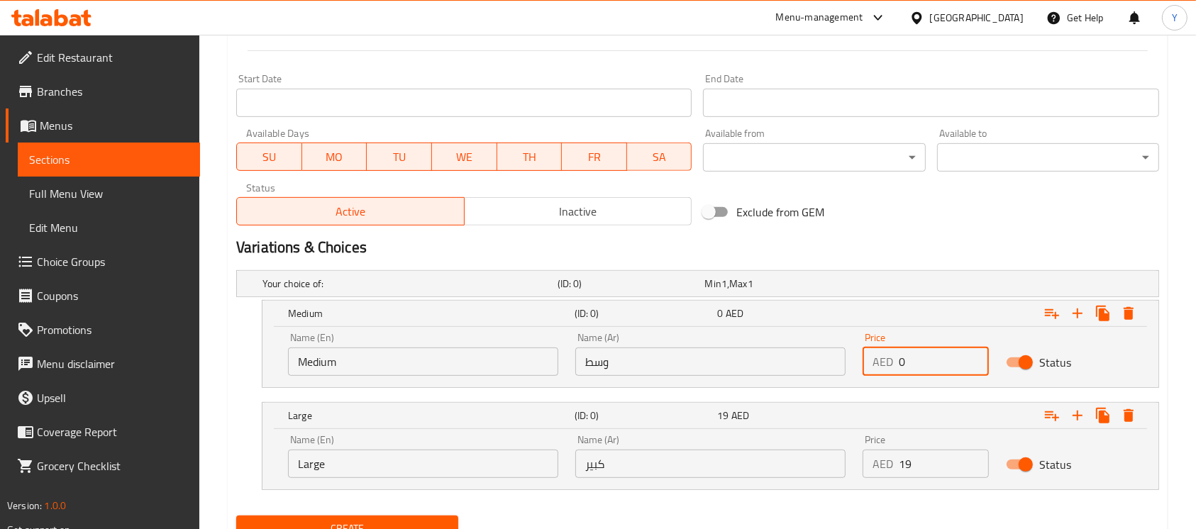
drag, startPoint x: 946, startPoint y: 357, endPoint x: 810, endPoint y: 365, distance: 136.5
click at [810, 365] on div "Name (En) Medium Name (En) Name (Ar) وسط Name (Ar) Price AED 0 Price Status" at bounding box center [711, 354] width 862 height 60
type input "16"
click at [969, 249] on h2 "Variations & Choices" at bounding box center [697, 247] width 923 height 21
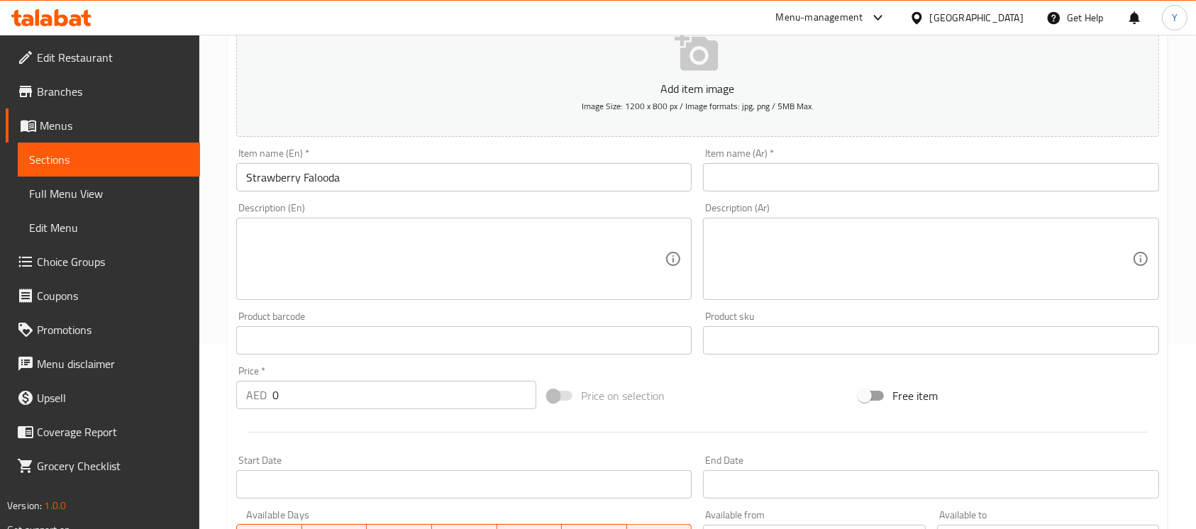
scroll to position [177, 0]
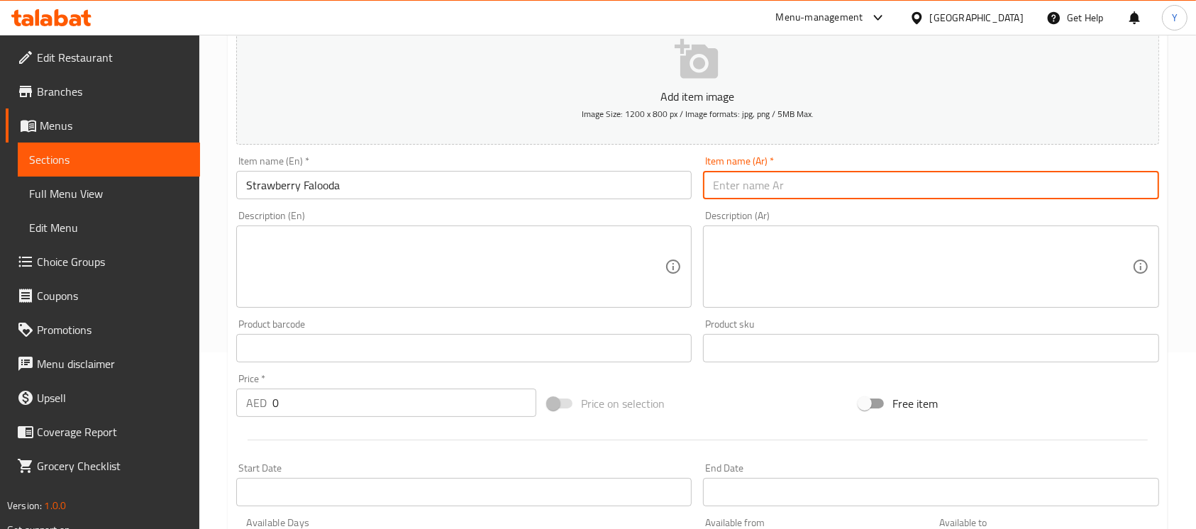
click at [921, 195] on input "text" at bounding box center [931, 185] width 456 height 28
type input "فالودا فراولة"
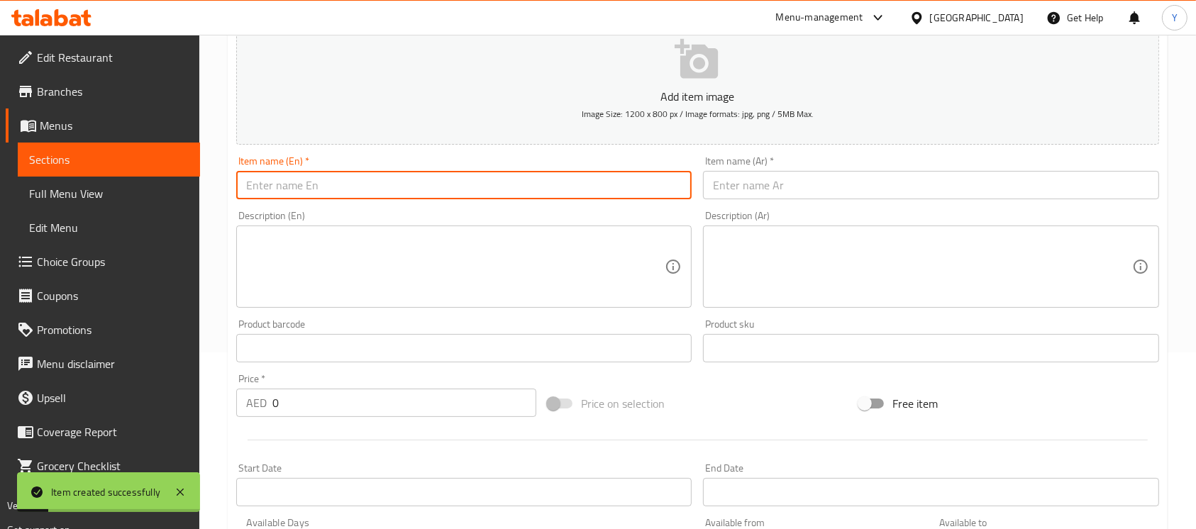
drag, startPoint x: 380, startPoint y: 194, endPoint x: 387, endPoint y: 199, distance: 9.3
click at [378, 193] on input "text" at bounding box center [464, 185] width 456 height 28
type input "Mango Falooda"
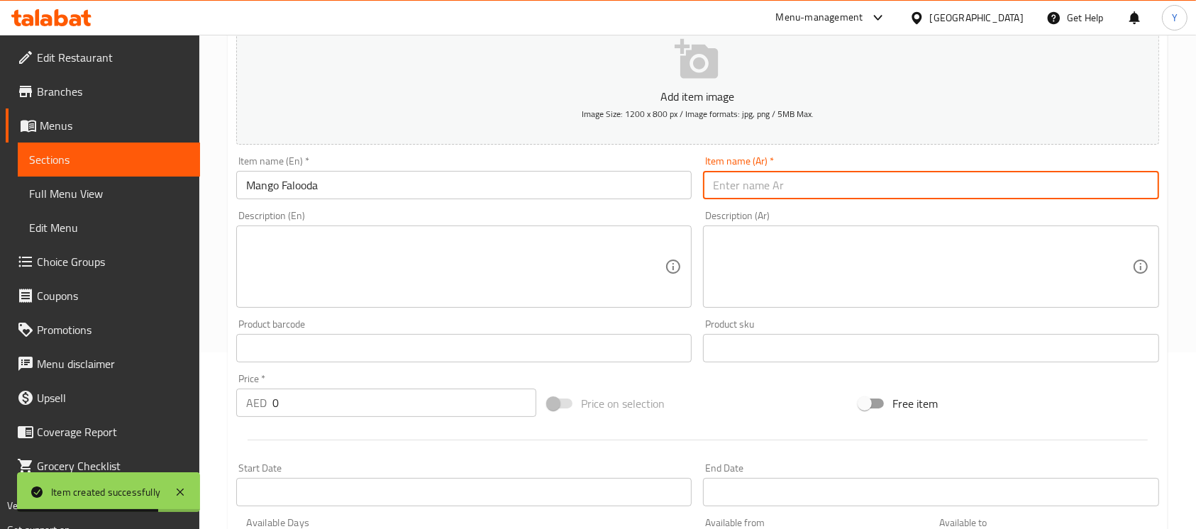
click at [986, 187] on input "text" at bounding box center [931, 185] width 456 height 28
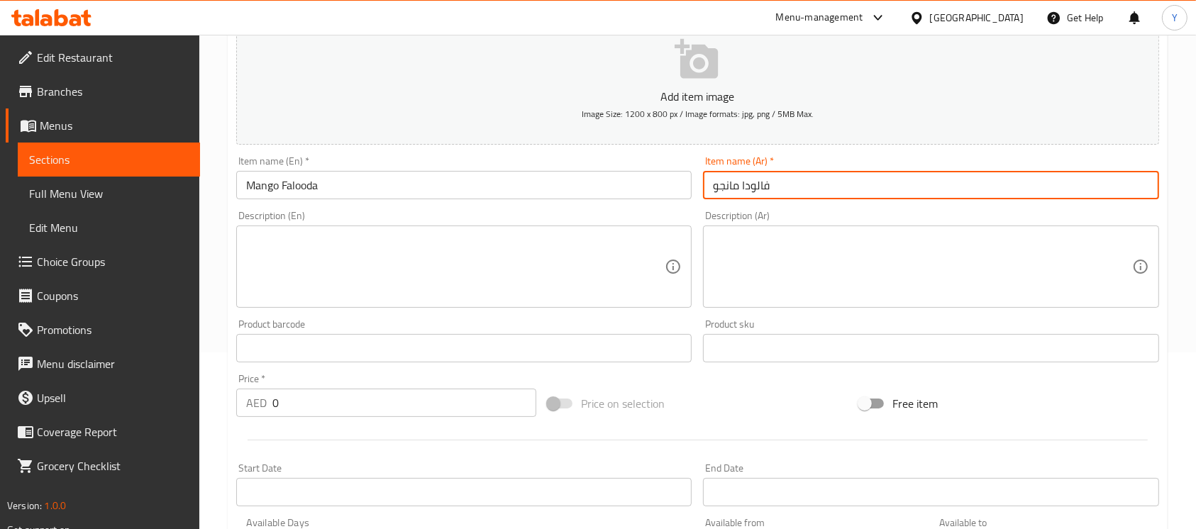
type input "فالودا مانجو"
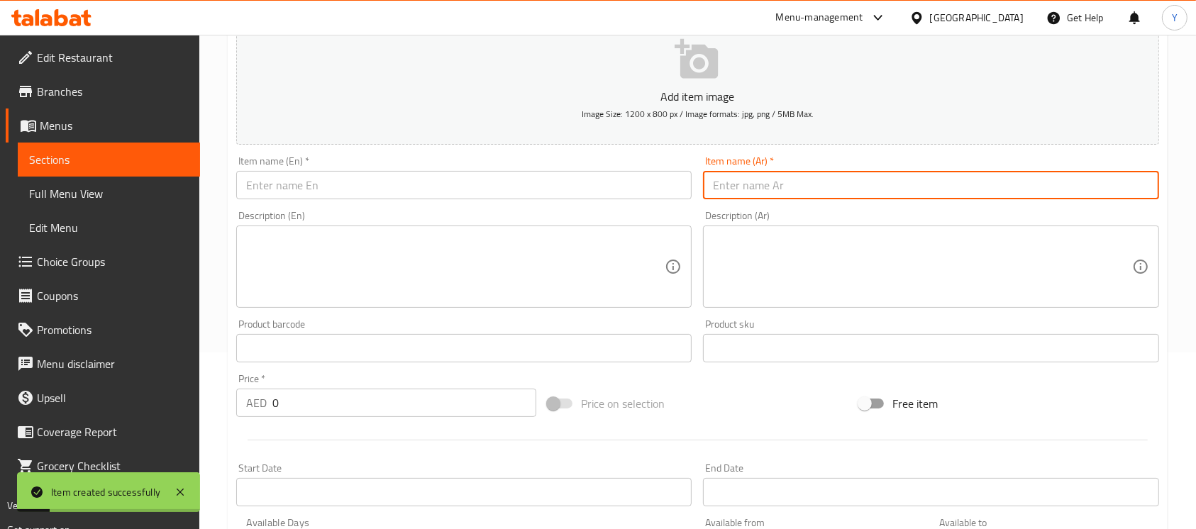
drag, startPoint x: 395, startPoint y: 194, endPoint x: 407, endPoint y: 195, distance: 11.4
click at [395, 194] on input "text" at bounding box center [464, 185] width 456 height 28
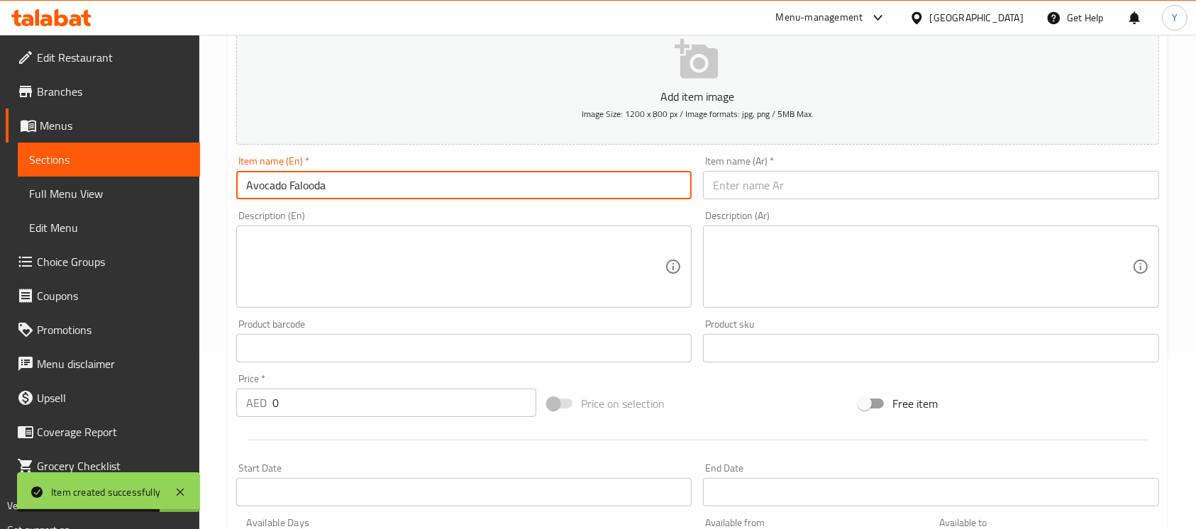
type input "Avocado Falooda"
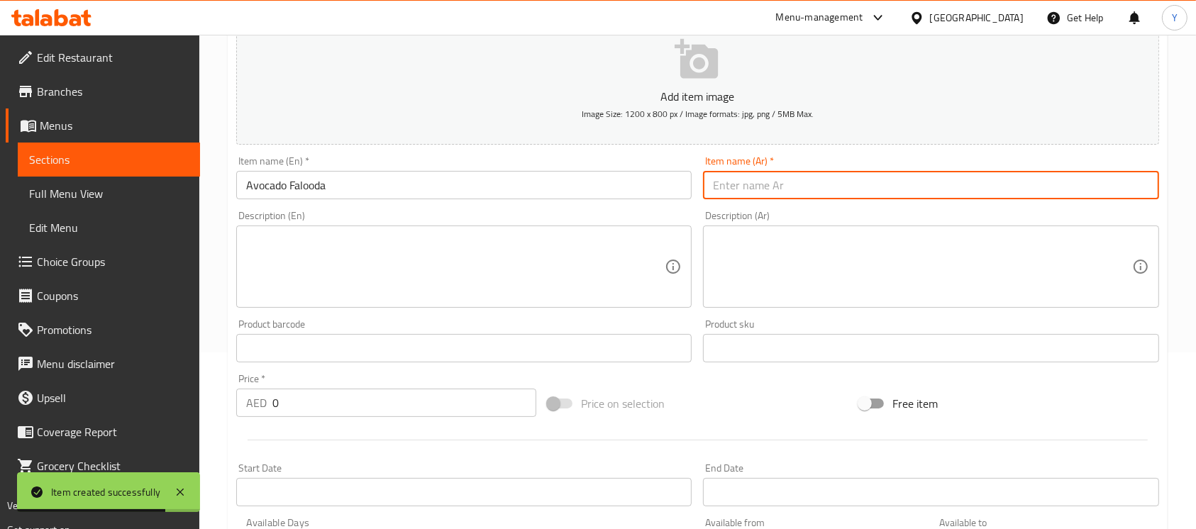
click at [1037, 190] on input "text" at bounding box center [931, 185] width 456 height 28
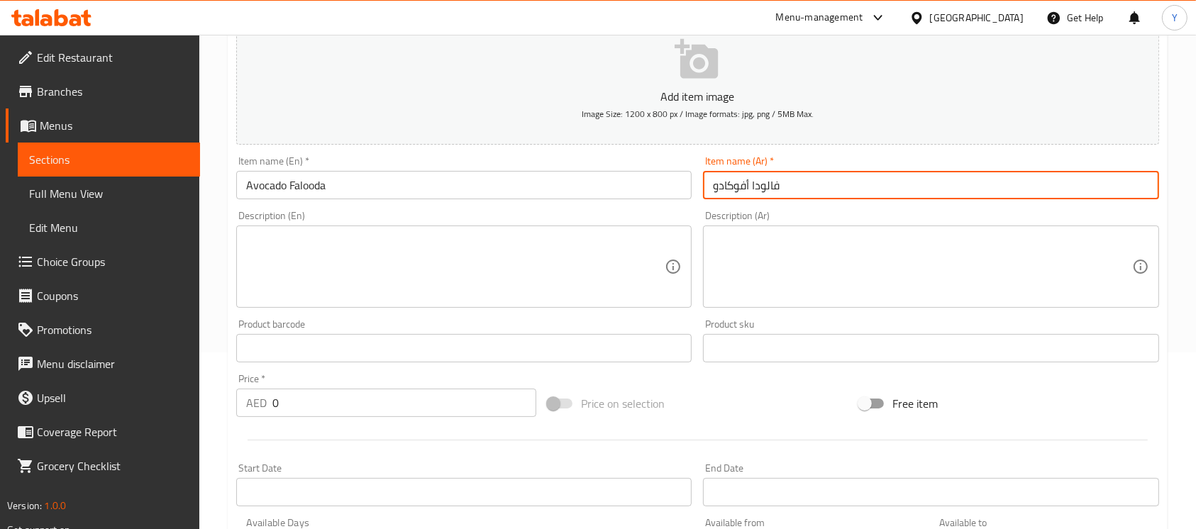
type input "فالودا أفوكادو"
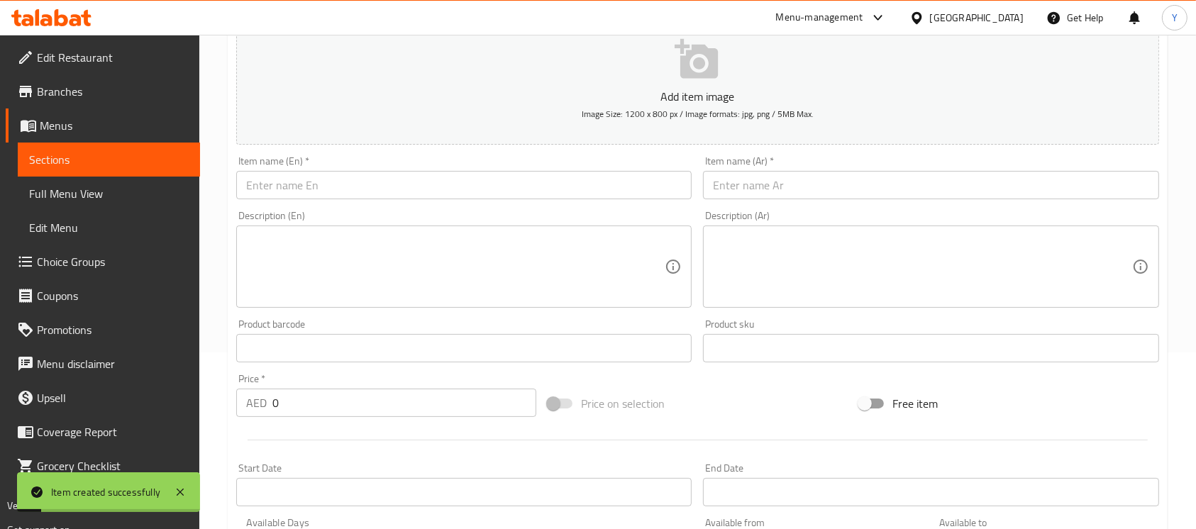
click at [327, 200] on div "Item name (En)   * Item name (En) *" at bounding box center [464, 177] width 467 height 55
click at [327, 187] on input "text" at bounding box center [464, 185] width 456 height 28
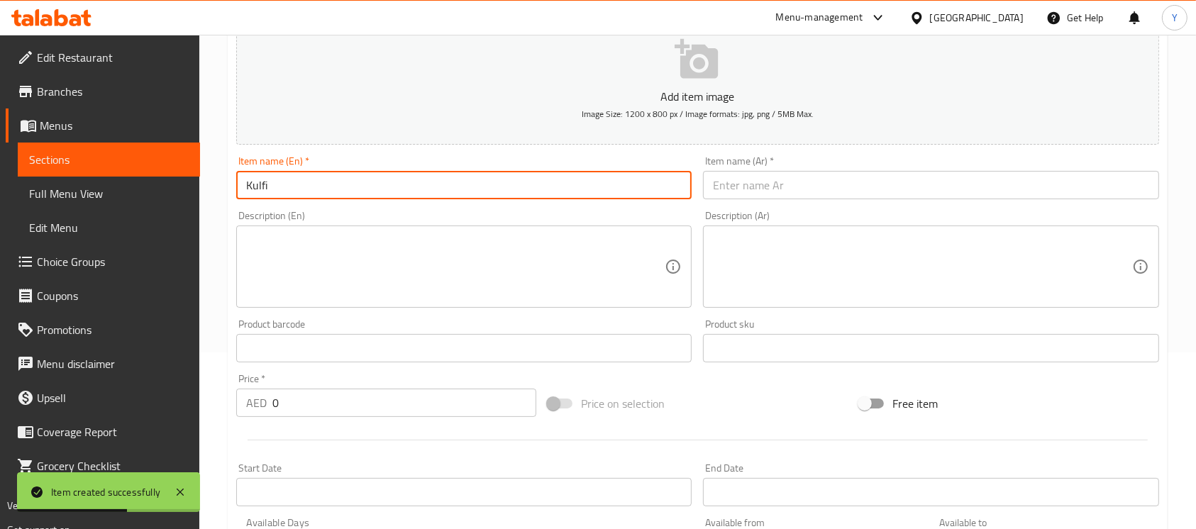
type input "Kulfi"
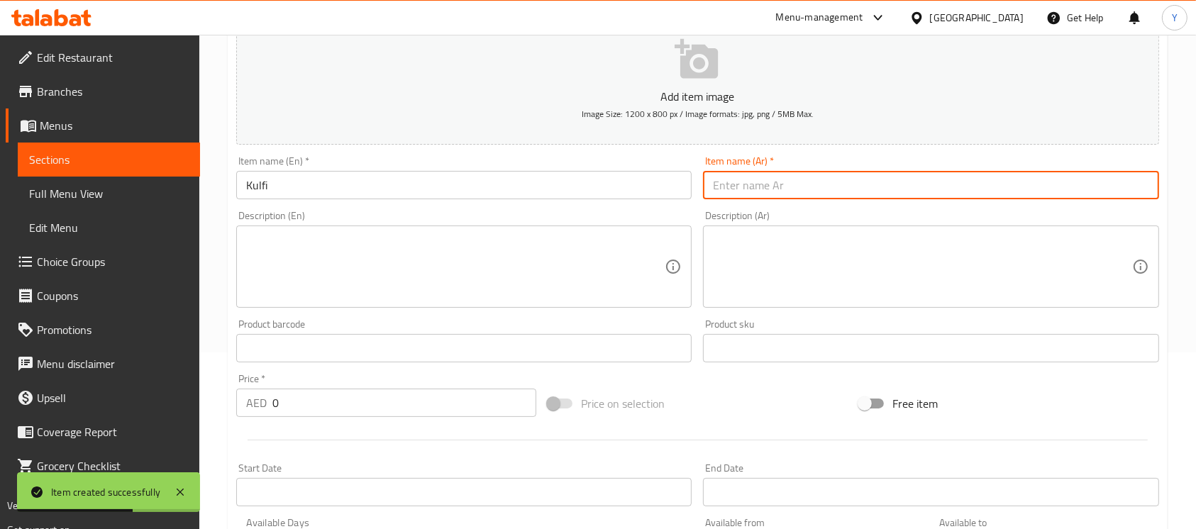
click at [996, 187] on input "text" at bounding box center [931, 185] width 456 height 28
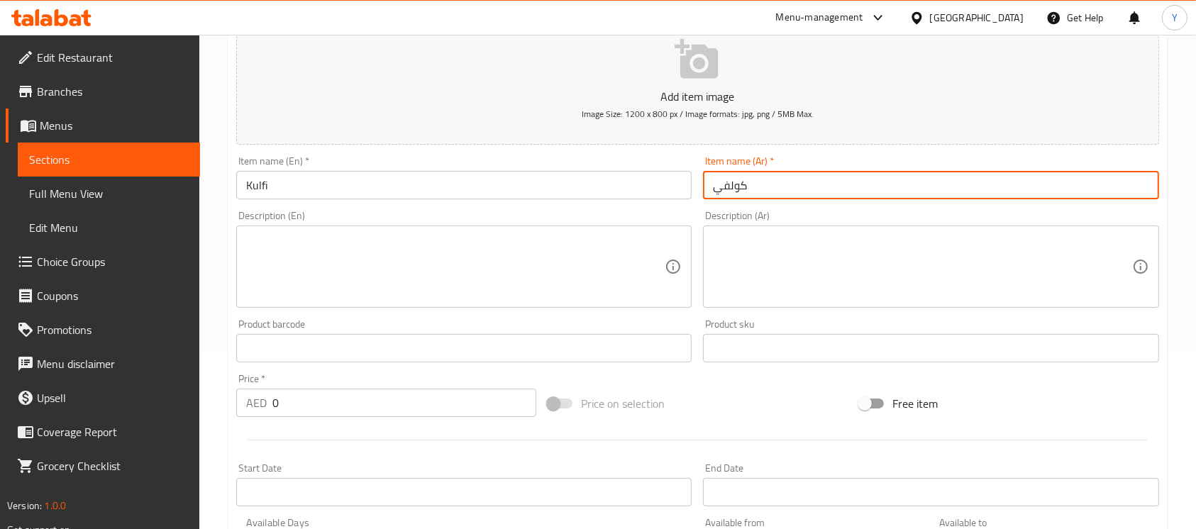
type input "كولفي"
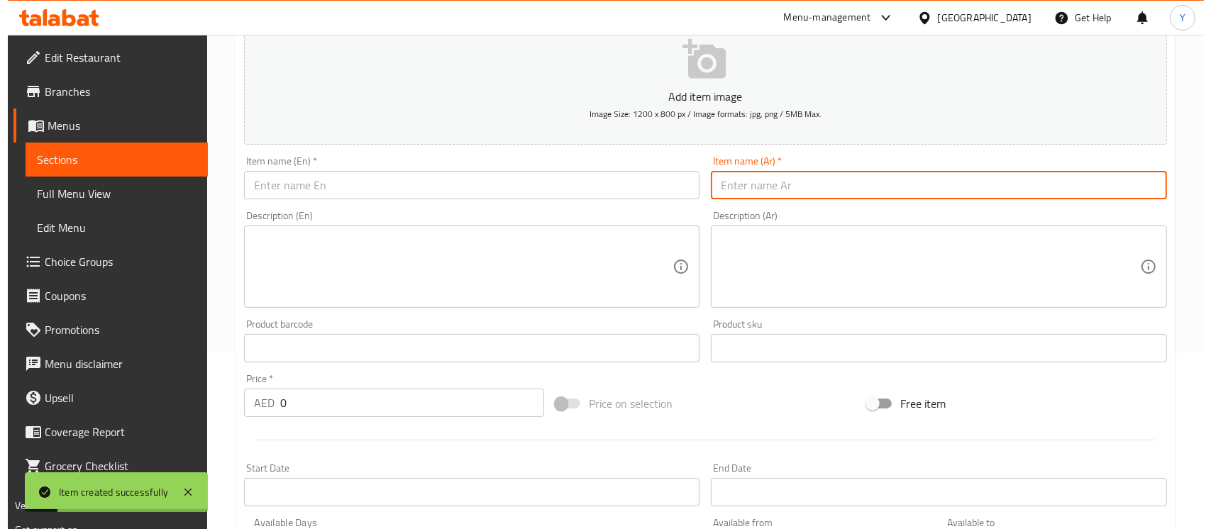
scroll to position [627, 0]
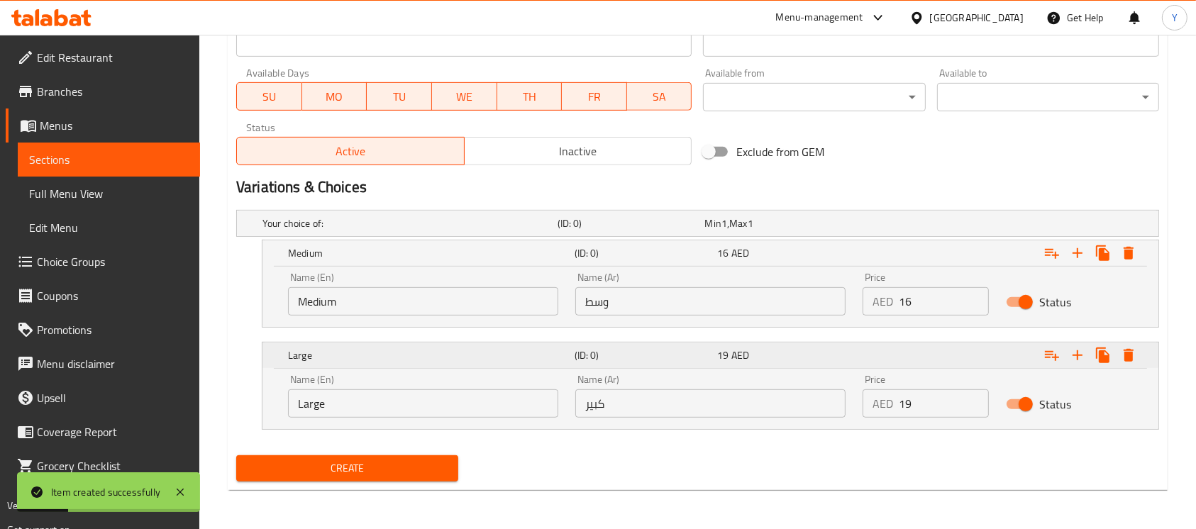
click at [1132, 260] on icon "Expand" at bounding box center [1129, 253] width 10 height 13
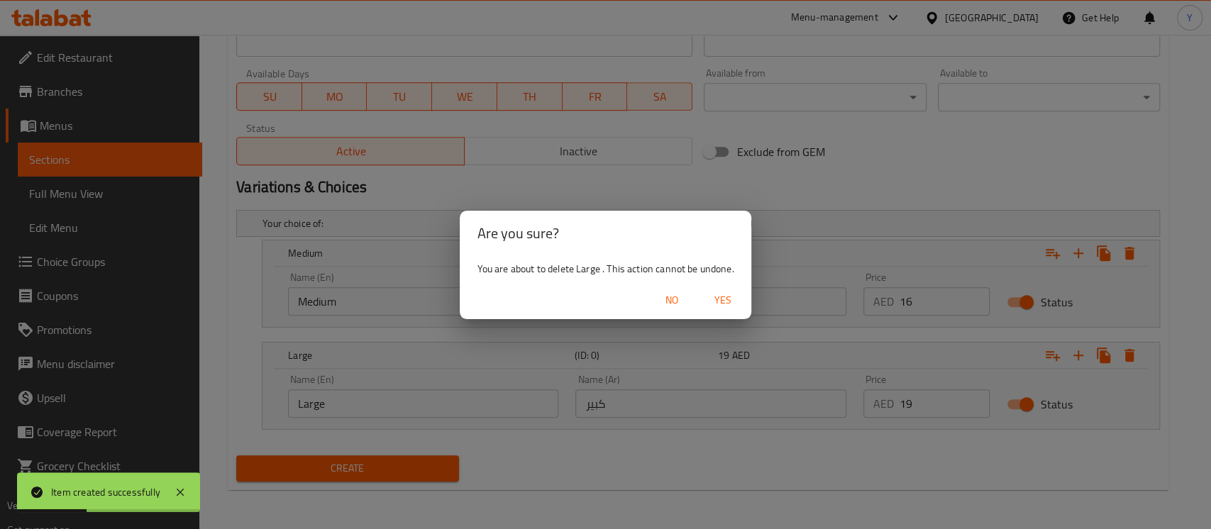
click at [732, 297] on span "Yes" at bounding box center [723, 301] width 34 height 18
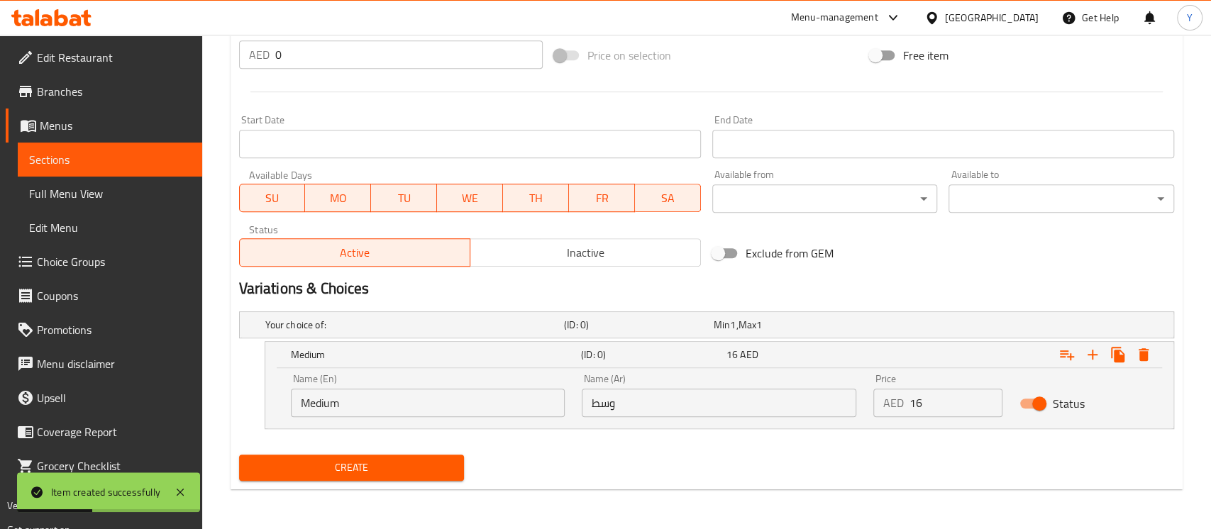
scroll to position [525, 0]
click at [1127, 352] on icon "Expand" at bounding box center [1129, 354] width 10 height 13
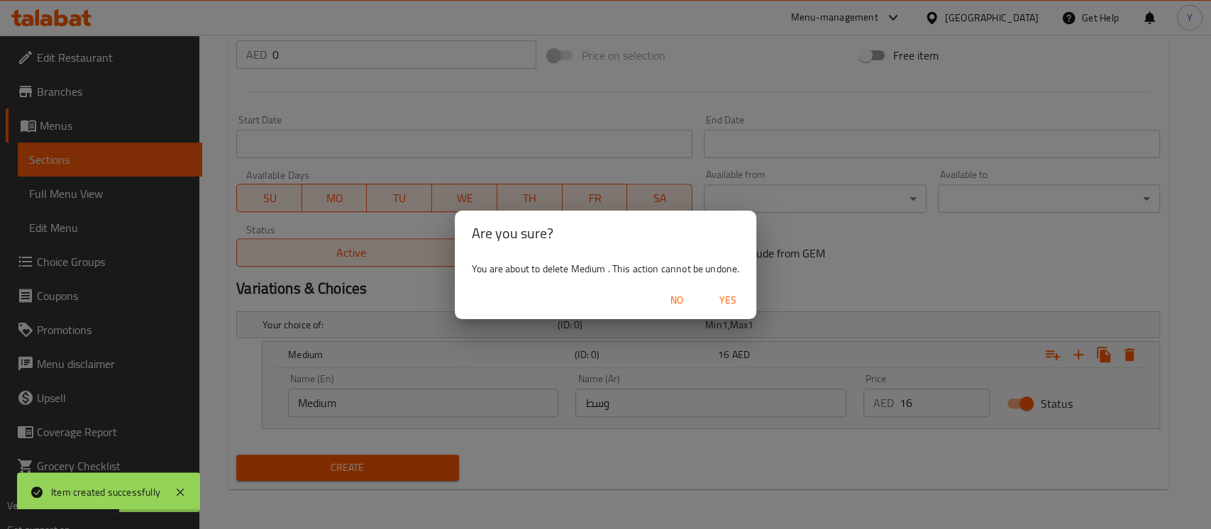
click at [725, 309] on span "Yes" at bounding box center [728, 301] width 34 height 18
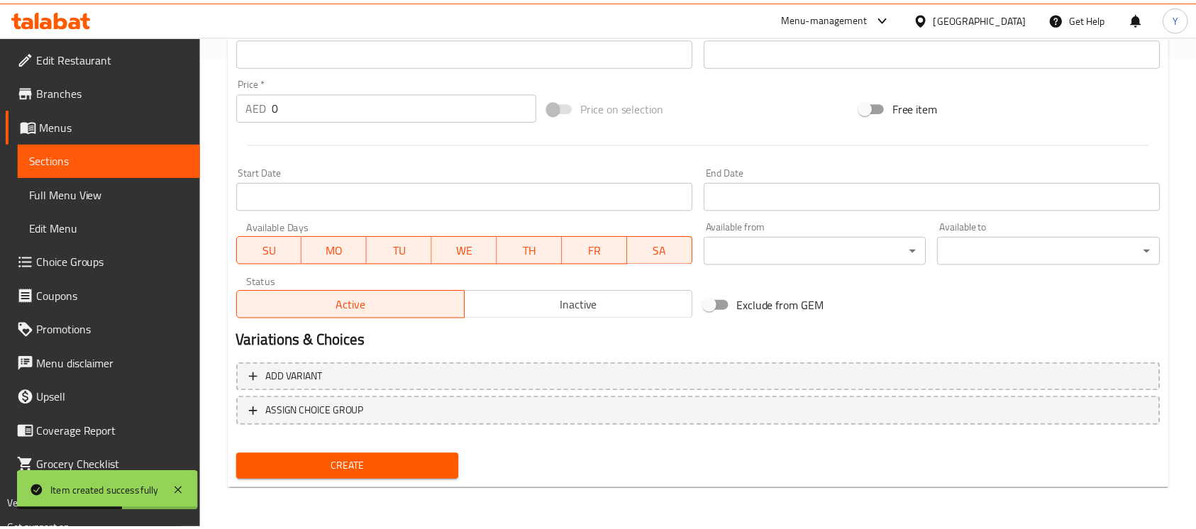
scroll to position [473, 0]
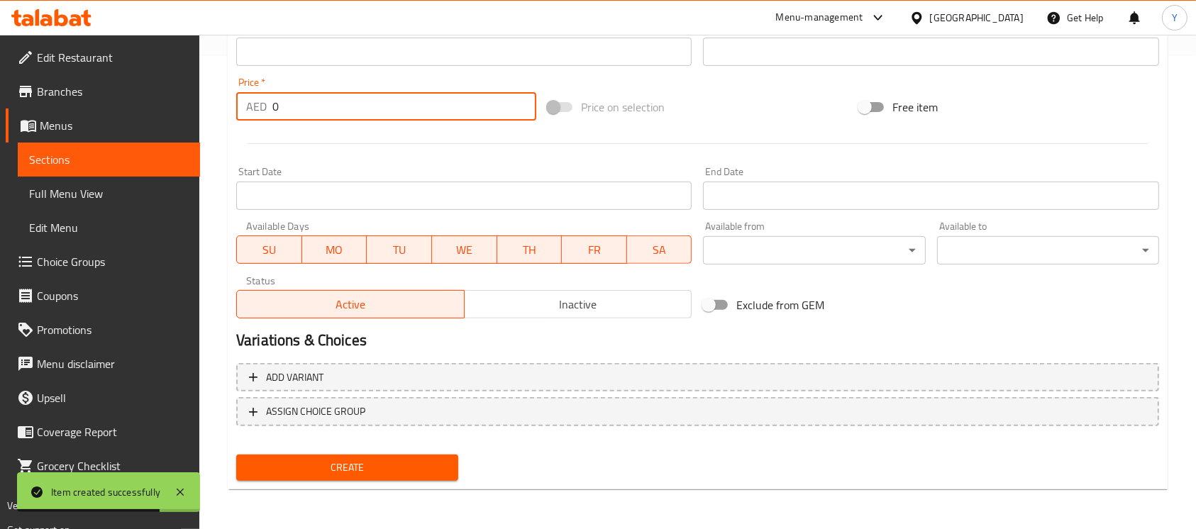
click at [67, 128] on div "Edit Restaurant Branches Menus Sections Full Menu View Edit Menu Choice Groups …" at bounding box center [598, 45] width 1196 height 968
type input "16"
click at [351, 156] on div at bounding box center [698, 143] width 935 height 35
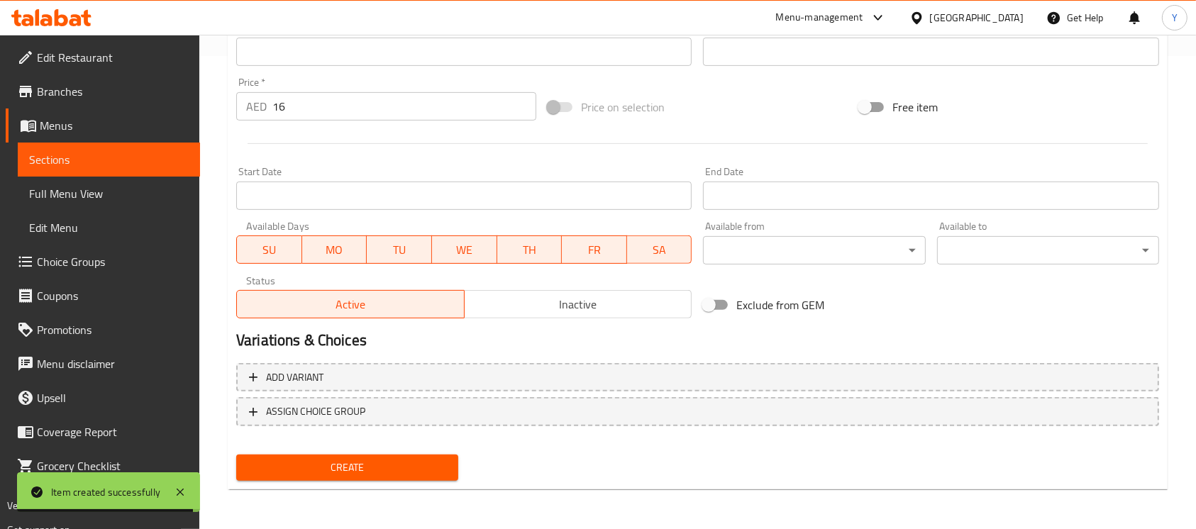
scroll to position [11, 0]
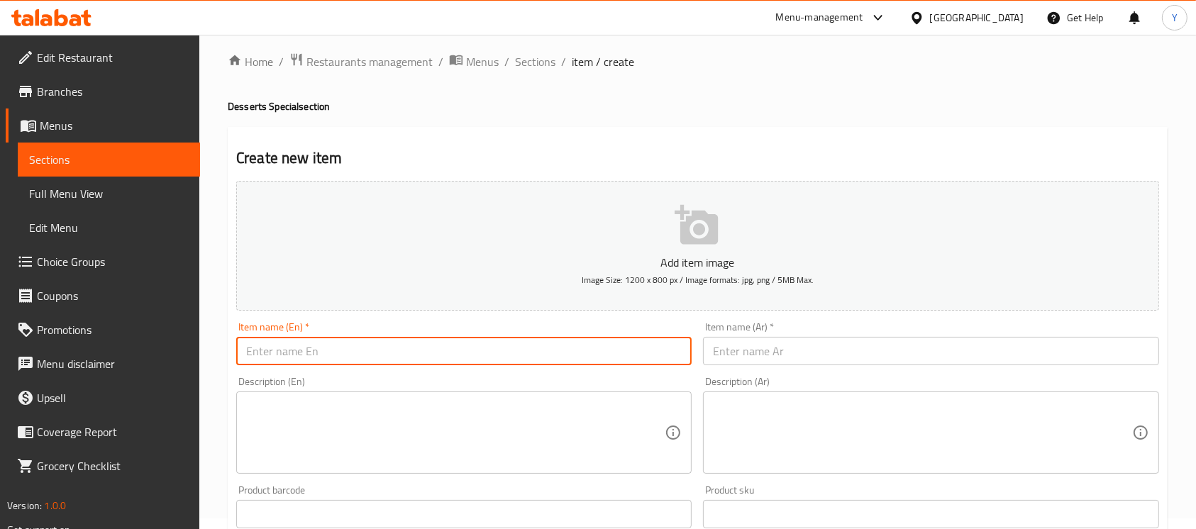
drag, startPoint x: 453, startPoint y: 351, endPoint x: 475, endPoint y: 359, distance: 23.6
click at [452, 351] on input "text" at bounding box center [464, 351] width 456 height 28
type input "Avil Milk"
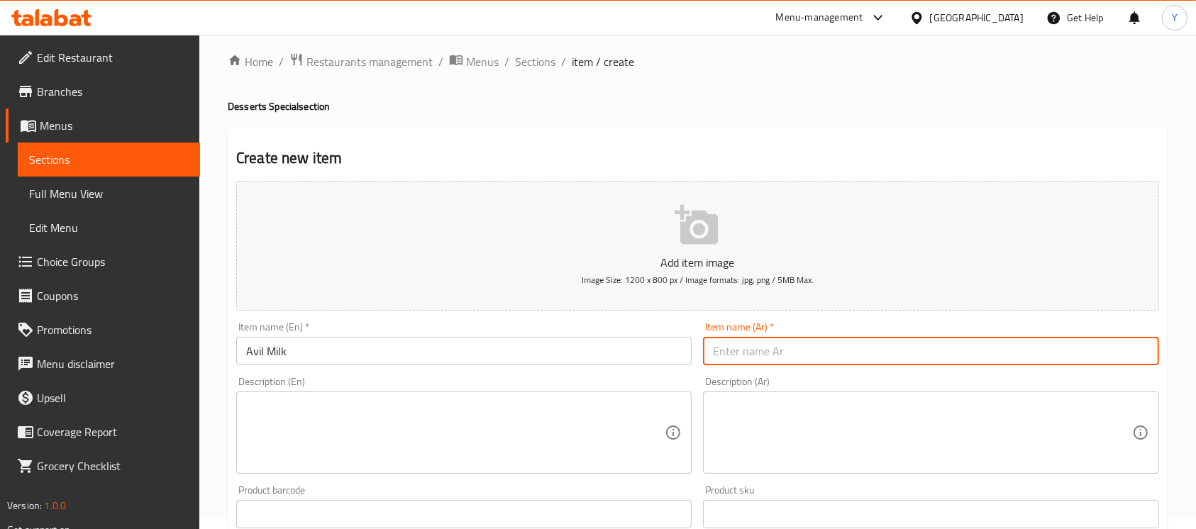
click at [896, 354] on input "text" at bounding box center [931, 351] width 456 height 28
type input "حليب أفيل"
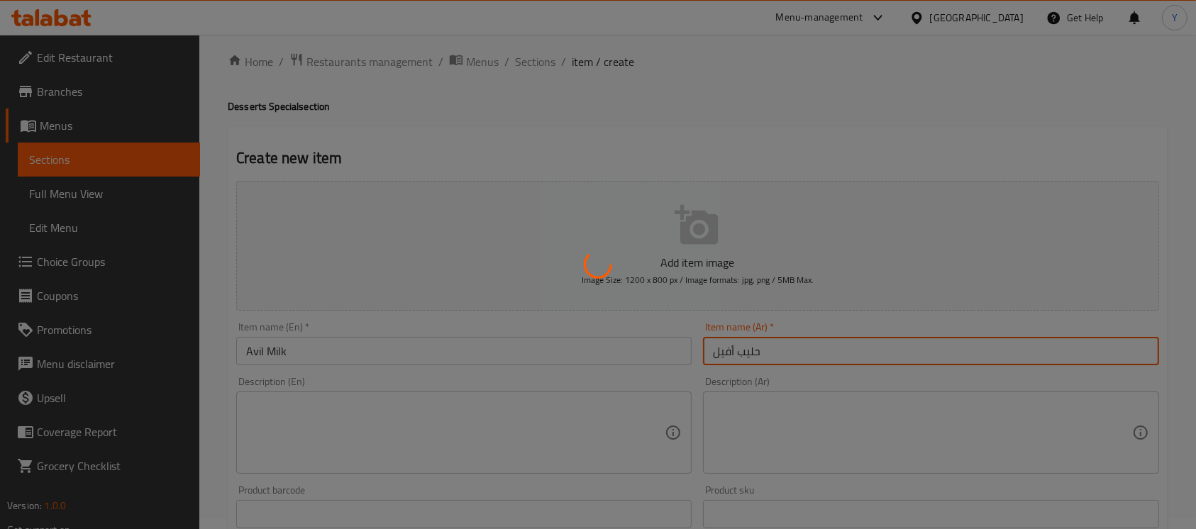
type input "0"
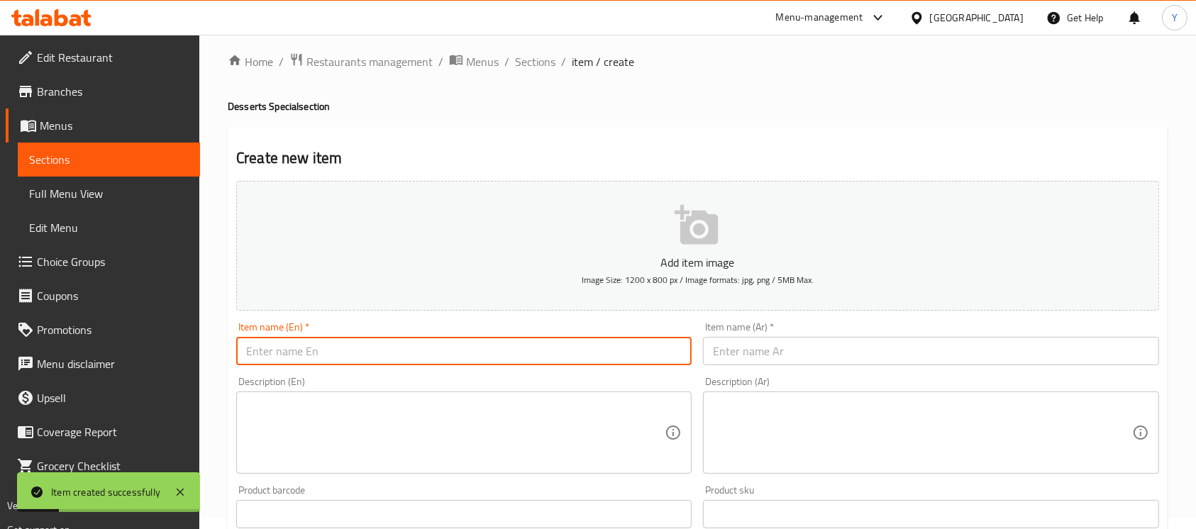
click at [500, 360] on input "text" at bounding box center [464, 351] width 456 height 28
type input "Falooda"
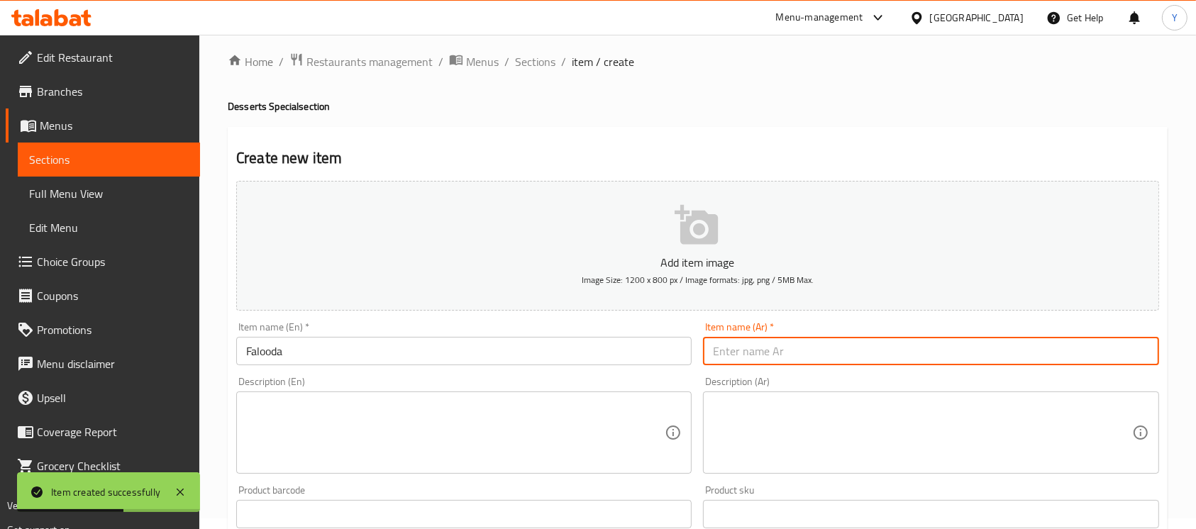
click at [919, 348] on input "text" at bounding box center [931, 351] width 456 height 28
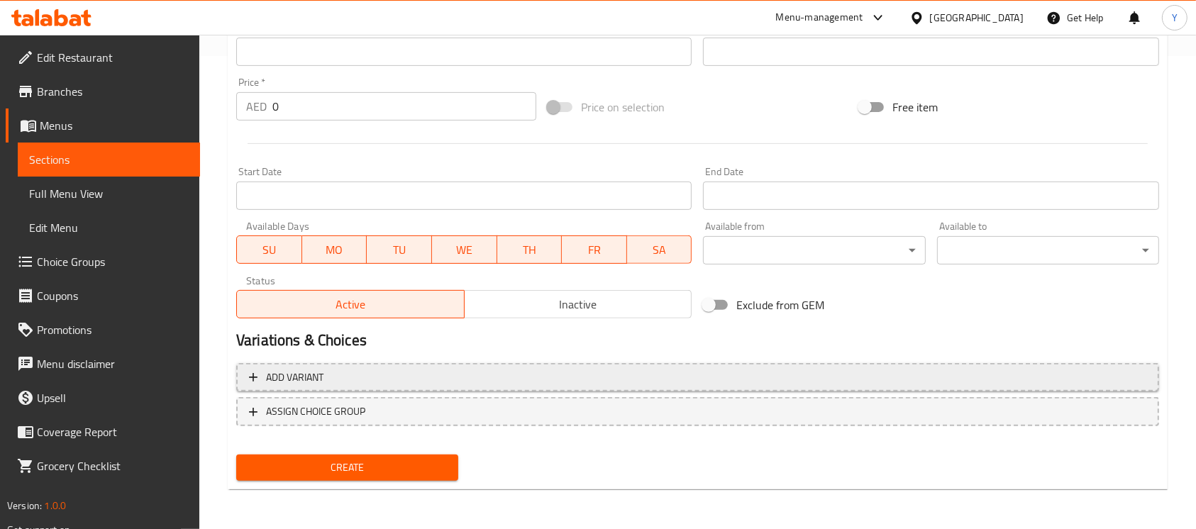
type input "فالودا"
click at [961, 382] on span "Add variant" at bounding box center [698, 378] width 898 height 18
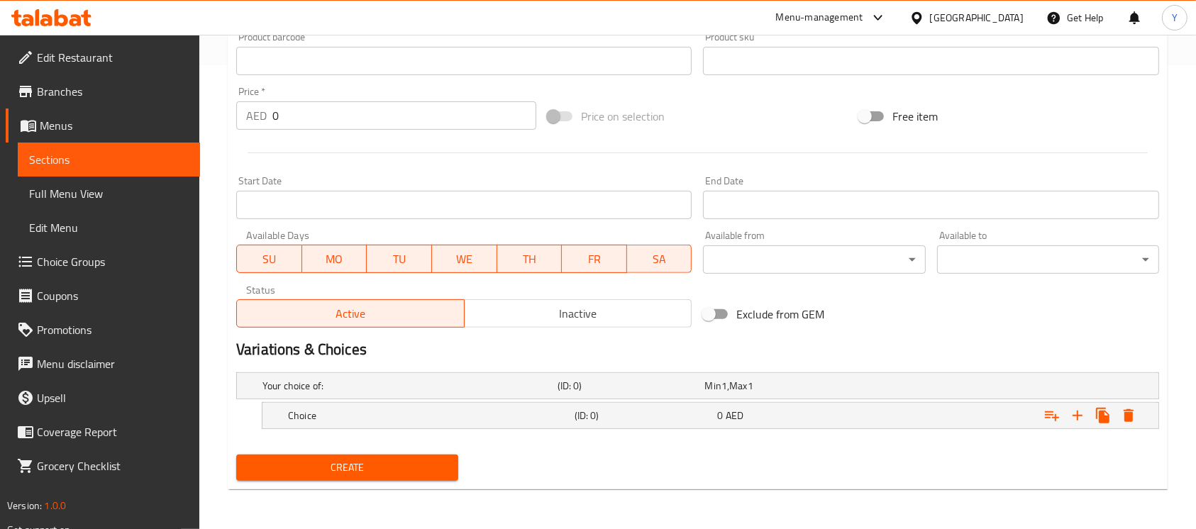
scroll to position [464, 0]
drag, startPoint x: 1074, startPoint y: 419, endPoint x: 927, endPoint y: 436, distance: 147.9
click at [1073, 419] on icon "Expand" at bounding box center [1077, 415] width 17 height 17
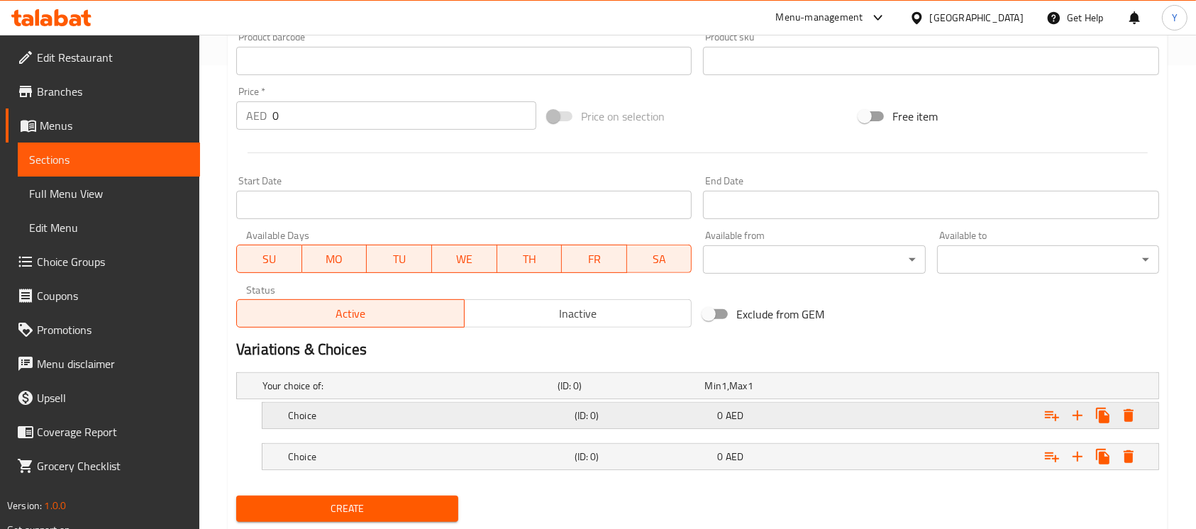
click at [833, 396] on div "0 AED" at bounding box center [776, 386] width 148 height 20
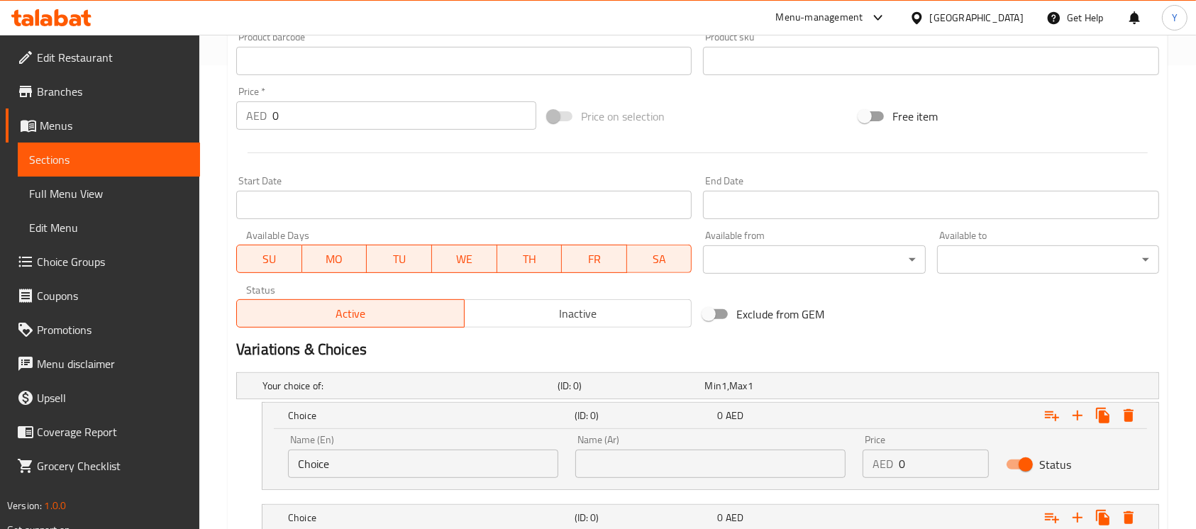
click at [387, 468] on input "Choice" at bounding box center [423, 464] width 270 height 28
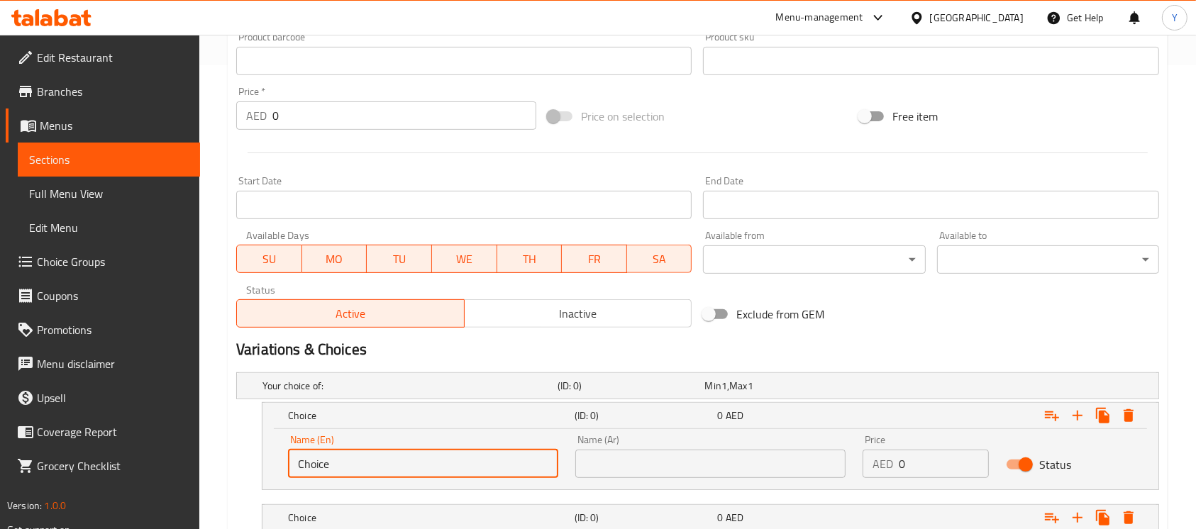
click at [386, 468] on input "Choice" at bounding box center [423, 464] width 270 height 28
click at [386, 468] on input "text" at bounding box center [423, 464] width 270 height 28
type input "Medium"
drag, startPoint x: 662, startPoint y: 474, endPoint x: 665, endPoint y: 464, distance: 10.3
click at [662, 474] on input "text" at bounding box center [710, 464] width 270 height 28
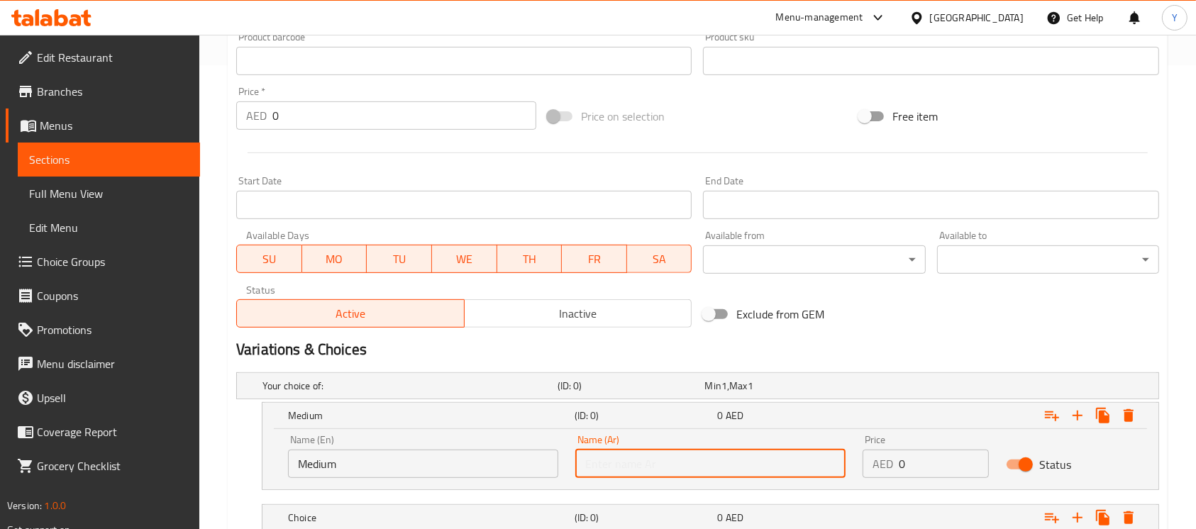
type input "وسط"
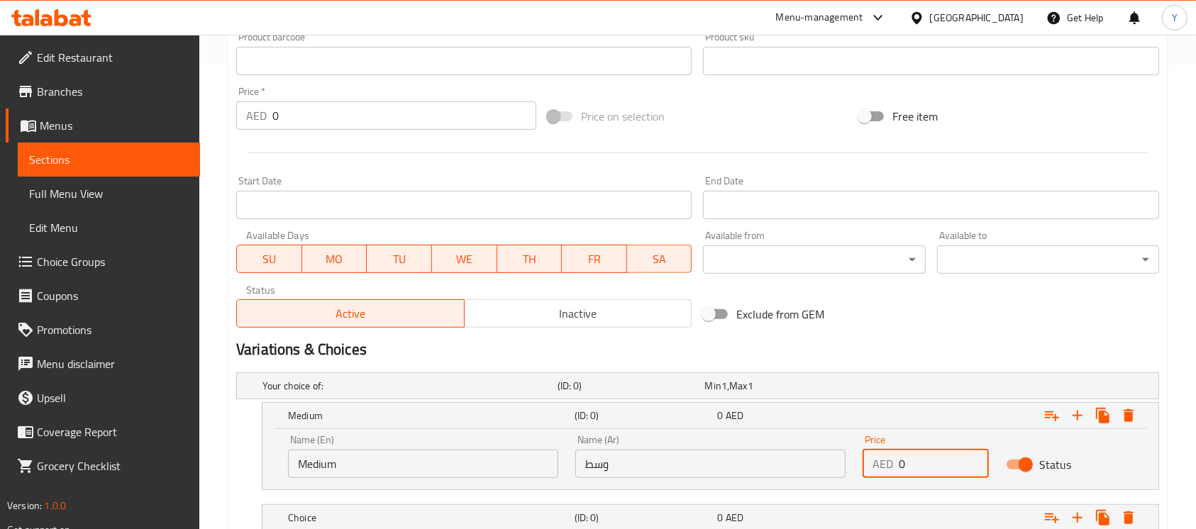
drag, startPoint x: 925, startPoint y: 468, endPoint x: 859, endPoint y: 471, distance: 66.1
click at [859, 471] on div "Price AED 0 Price" at bounding box center [925, 456] width 143 height 60
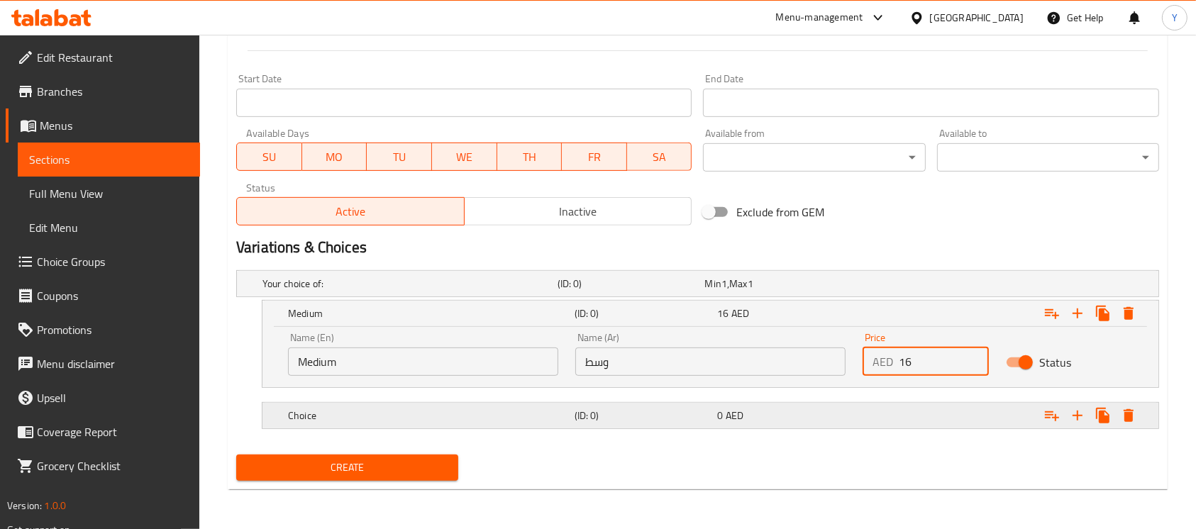
type input "16"
click at [859, 287] on div "Expand" at bounding box center [996, 284] width 295 height 6
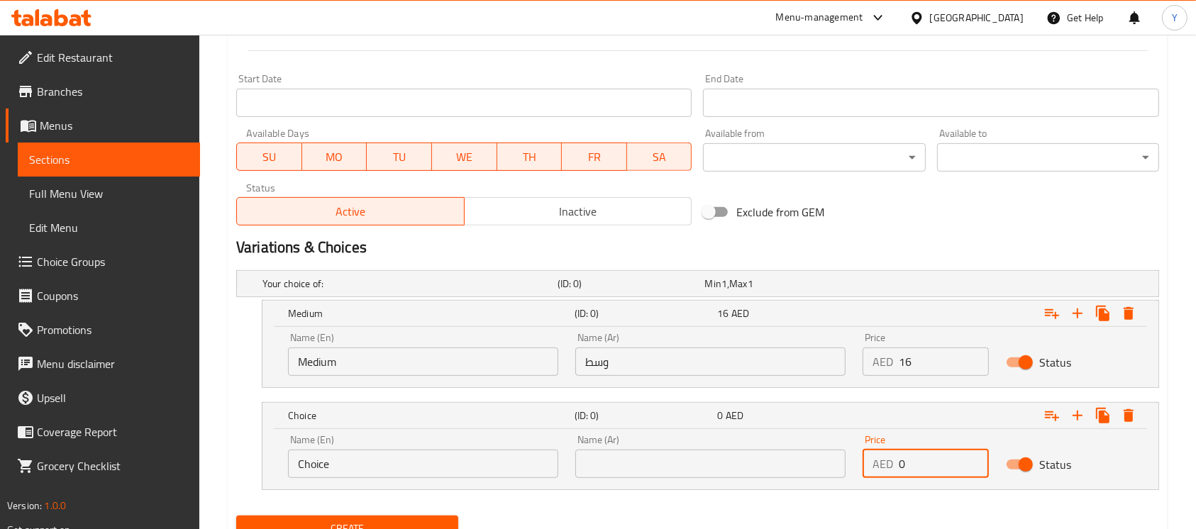
drag, startPoint x: 797, startPoint y: 480, endPoint x: 720, endPoint y: 482, distance: 77.4
click at [720, 482] on div "Name (En) Choice Name (En) Name (Ar) Name (Ar) Price AED 0 Price Status" at bounding box center [711, 456] width 862 height 60
type input "19"
click at [458, 459] on input "Choice" at bounding box center [423, 464] width 270 height 28
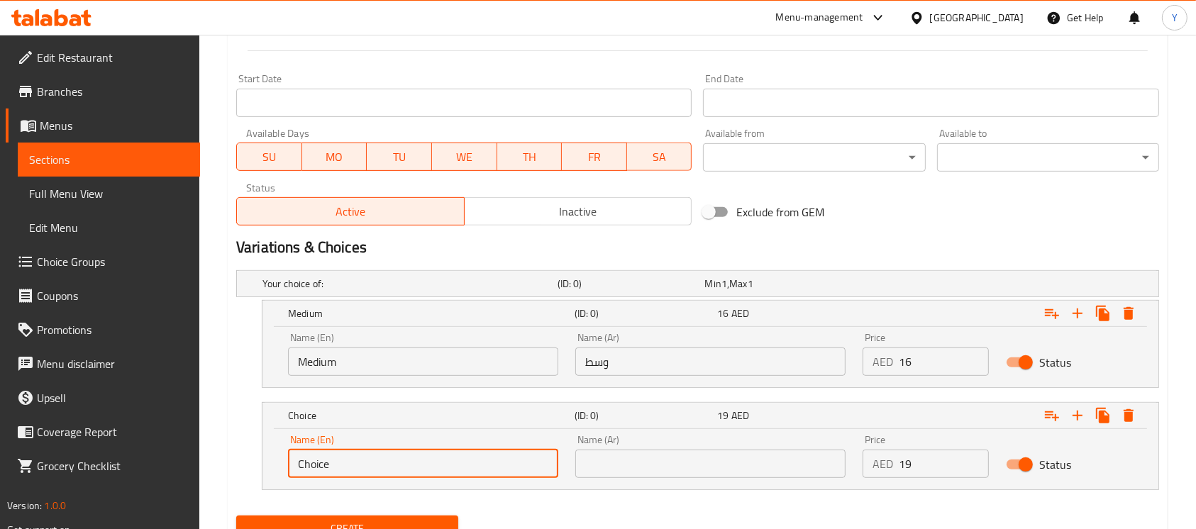
click at [458, 459] on input "Choice" at bounding box center [423, 464] width 270 height 28
click at [458, 459] on input "text" at bounding box center [423, 464] width 270 height 28
type input "Large"
drag, startPoint x: 624, startPoint y: 477, endPoint x: 630, endPoint y: 468, distance: 10.6
click at [624, 477] on input "text" at bounding box center [710, 464] width 270 height 28
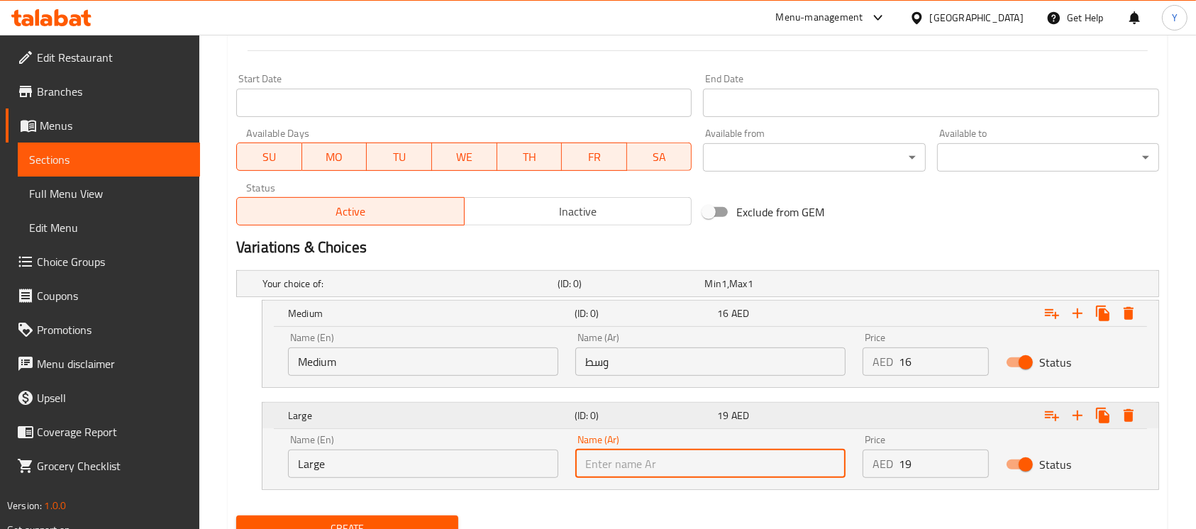
type input "كبير"
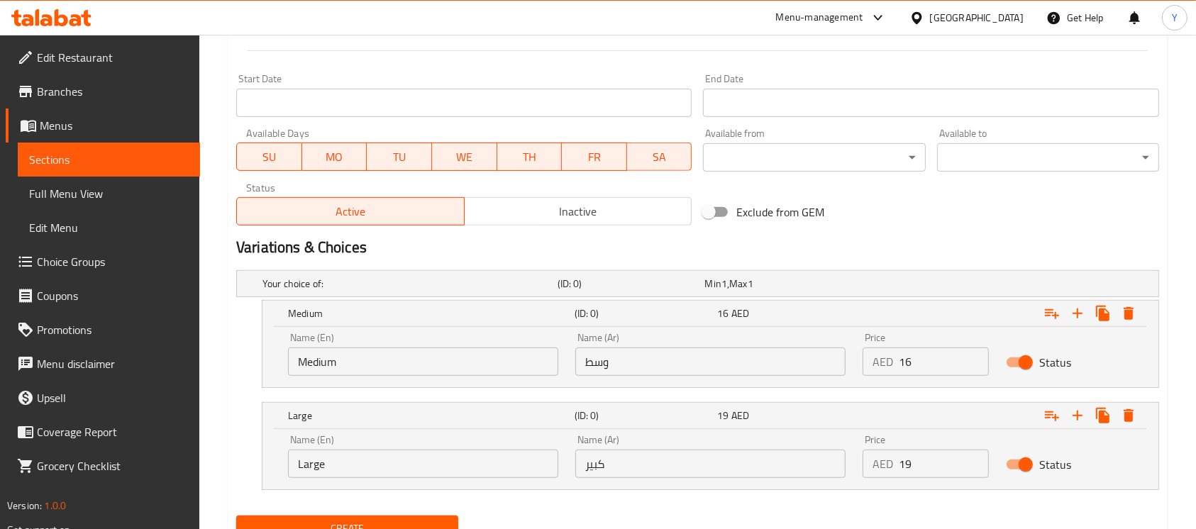
click at [980, 247] on h2 "Variations & Choices" at bounding box center [697, 247] width 923 height 21
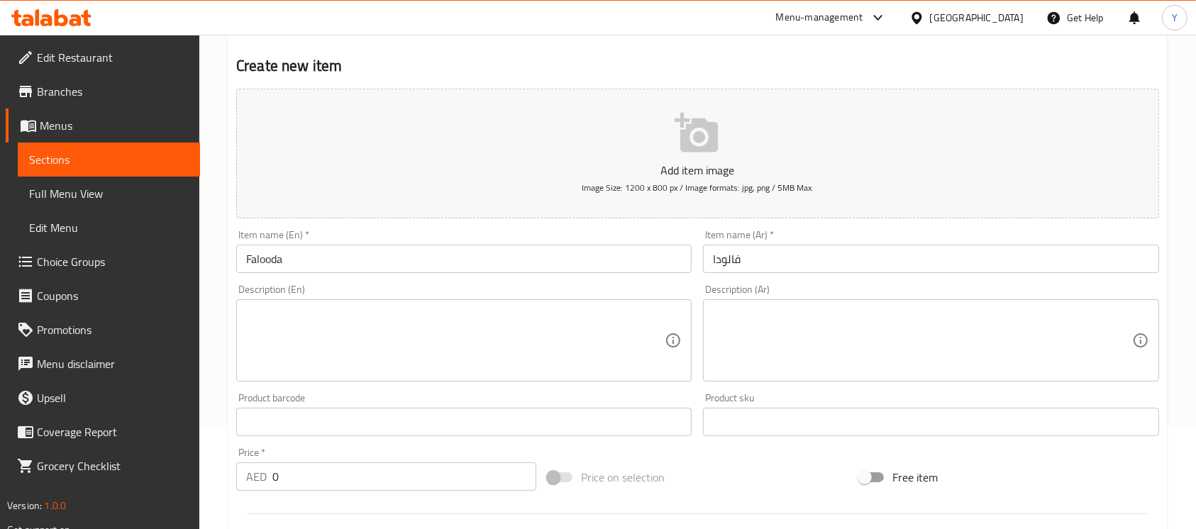
click at [528, 262] on input "Falooda" at bounding box center [464, 259] width 456 height 28
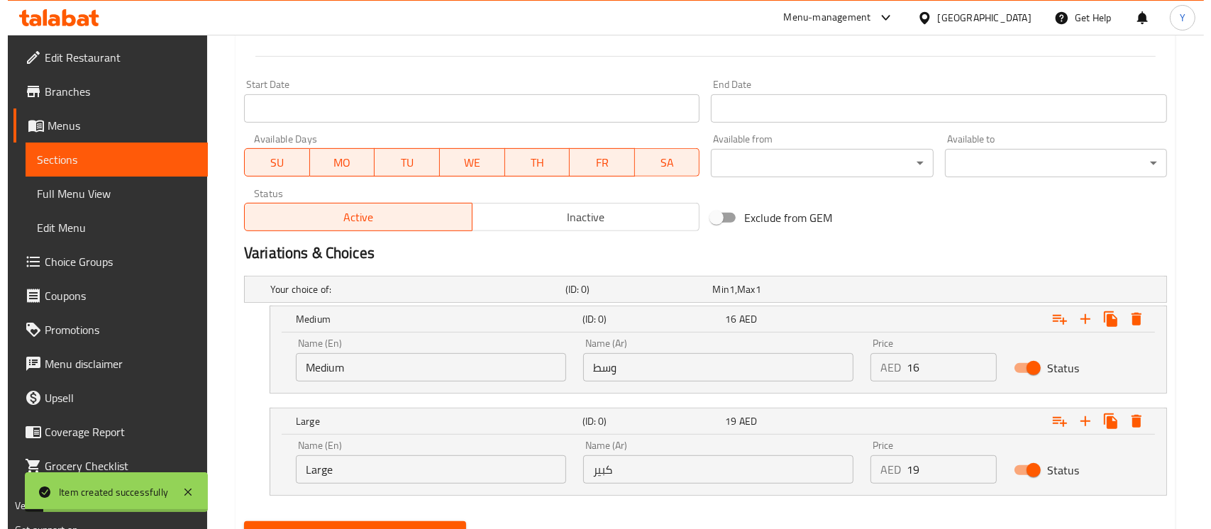
scroll to position [627, 0]
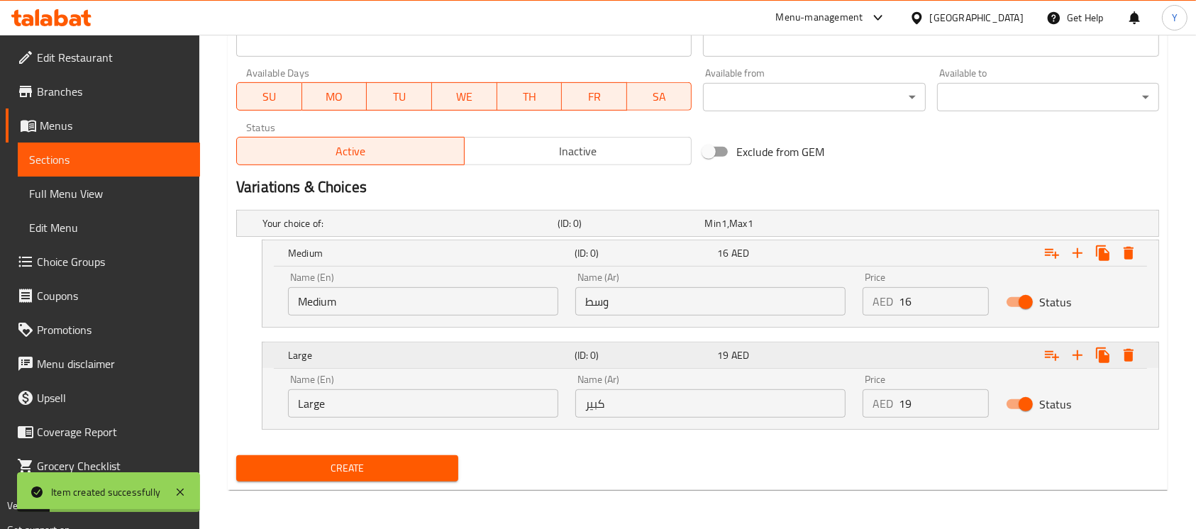
click at [1130, 260] on icon "Expand" at bounding box center [1129, 253] width 10 height 13
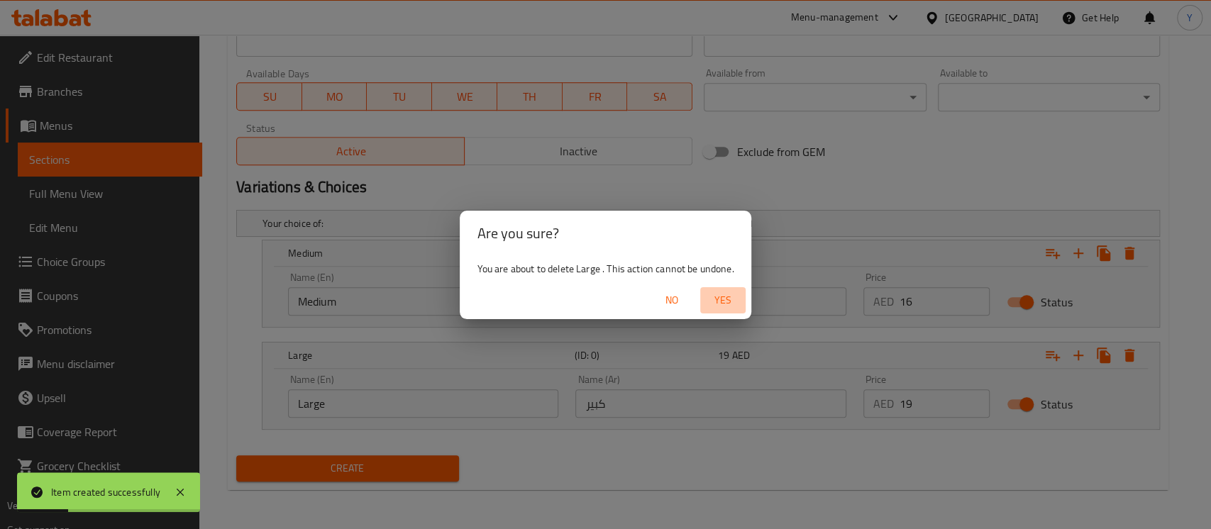
click at [718, 298] on span "Yes" at bounding box center [723, 301] width 34 height 18
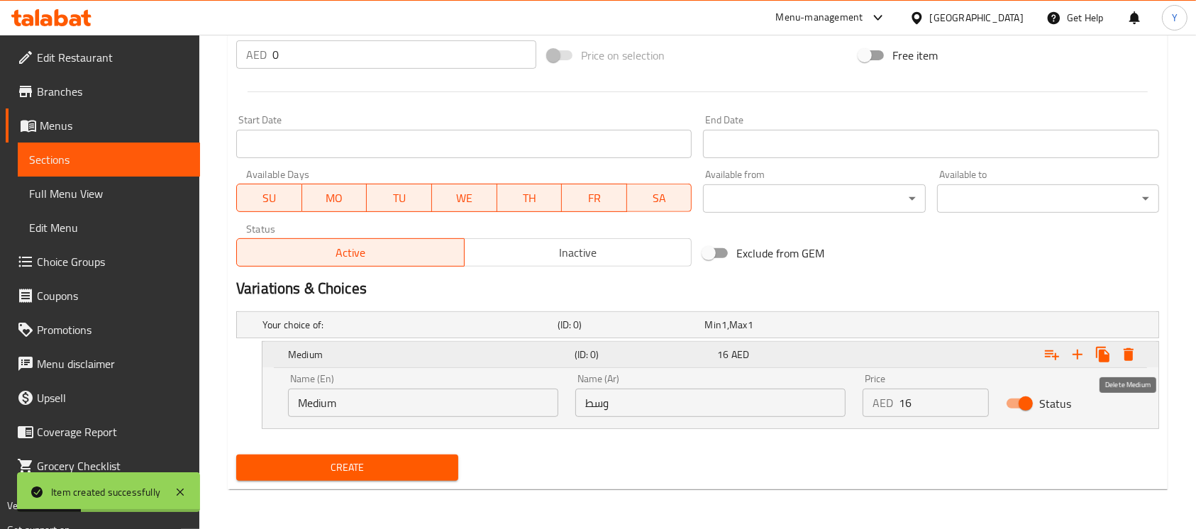
click at [1131, 356] on icon "Expand" at bounding box center [1129, 354] width 10 height 13
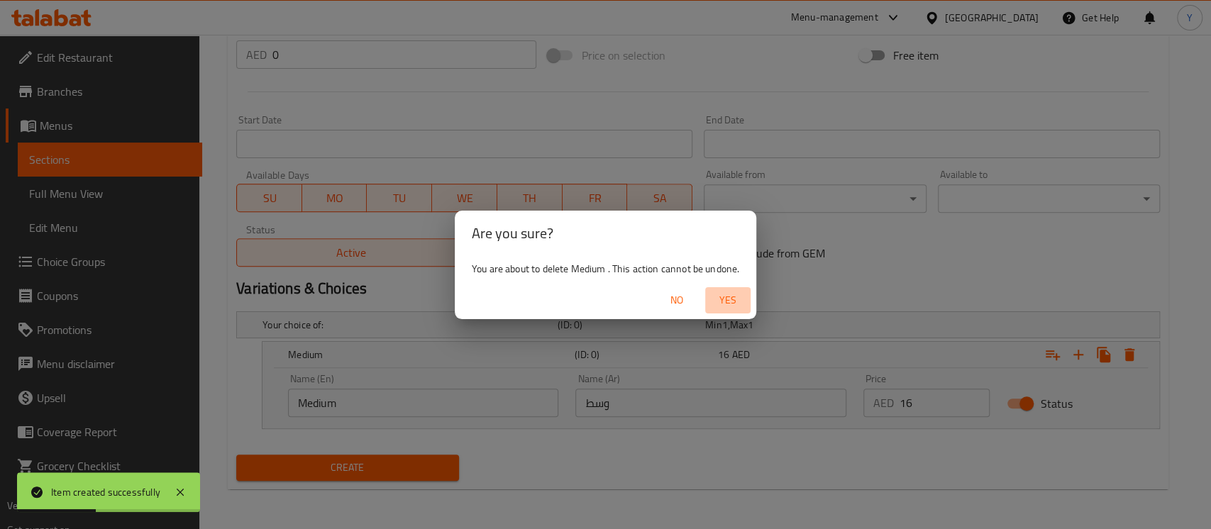
click at [726, 308] on span "Yes" at bounding box center [728, 301] width 34 height 18
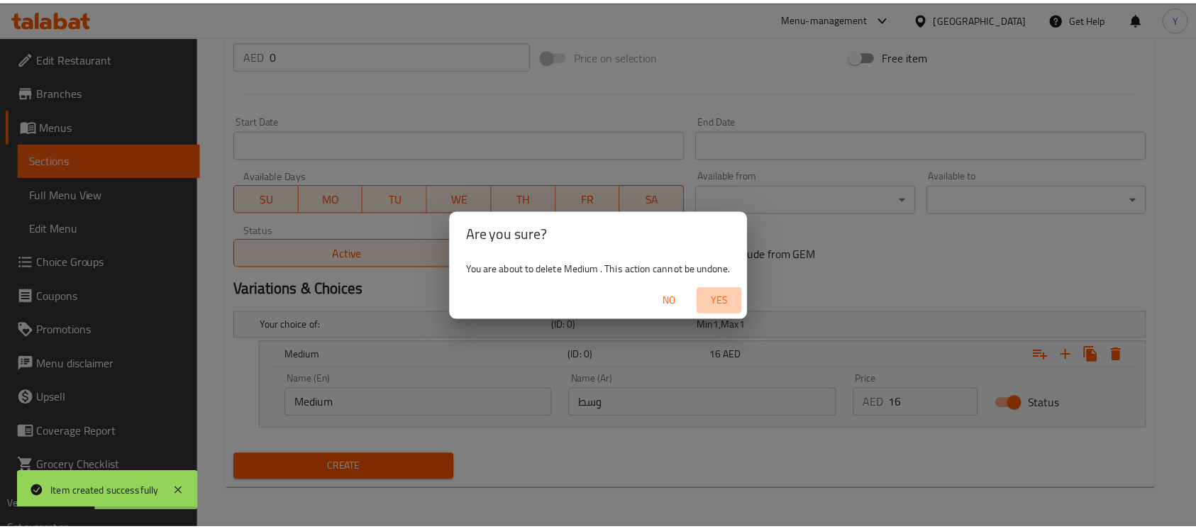
scroll to position [473, 0]
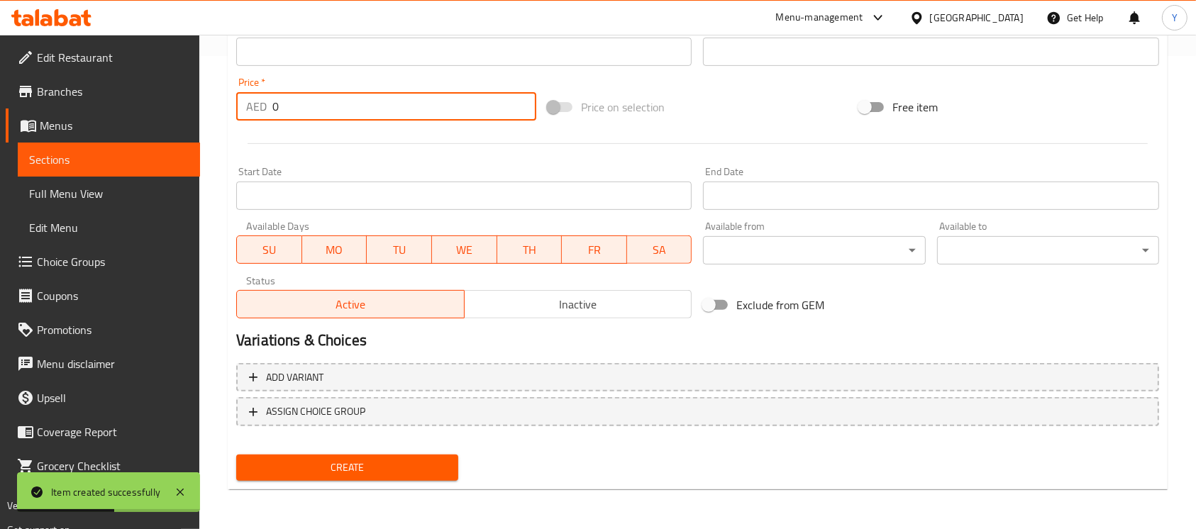
drag, startPoint x: 297, startPoint y: 114, endPoint x: 222, endPoint y: 111, distance: 75.3
click at [222, 111] on div "Home / Restaurants management / Menus / Sections / item / create Desserts Speci…" at bounding box center [697, 45] width 997 height 968
type input "23"
click at [327, 128] on div at bounding box center [698, 143] width 935 height 35
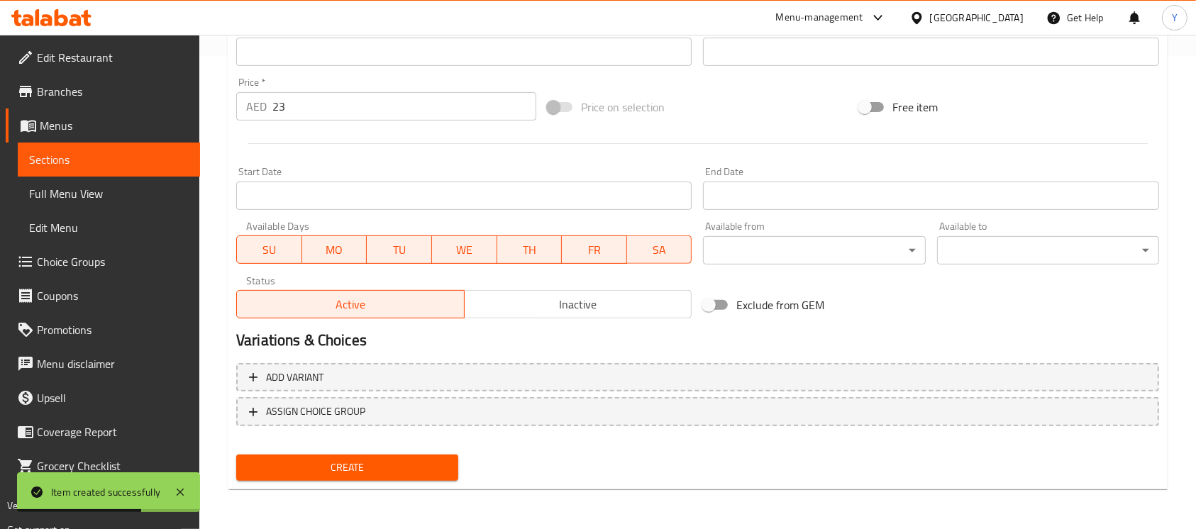
scroll to position [11, 0]
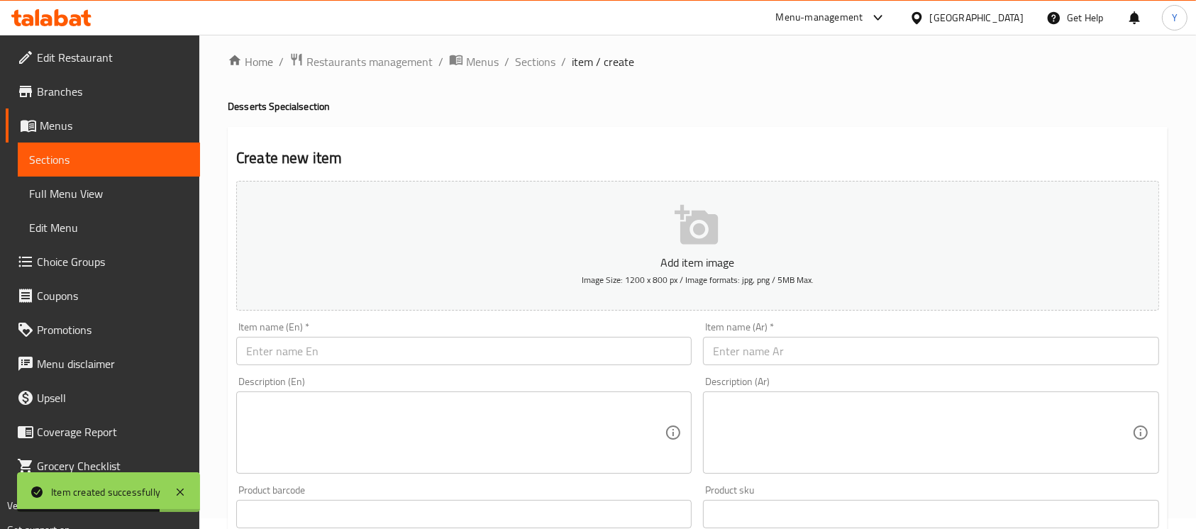
click at [354, 365] on input "text" at bounding box center [464, 351] width 456 height 28
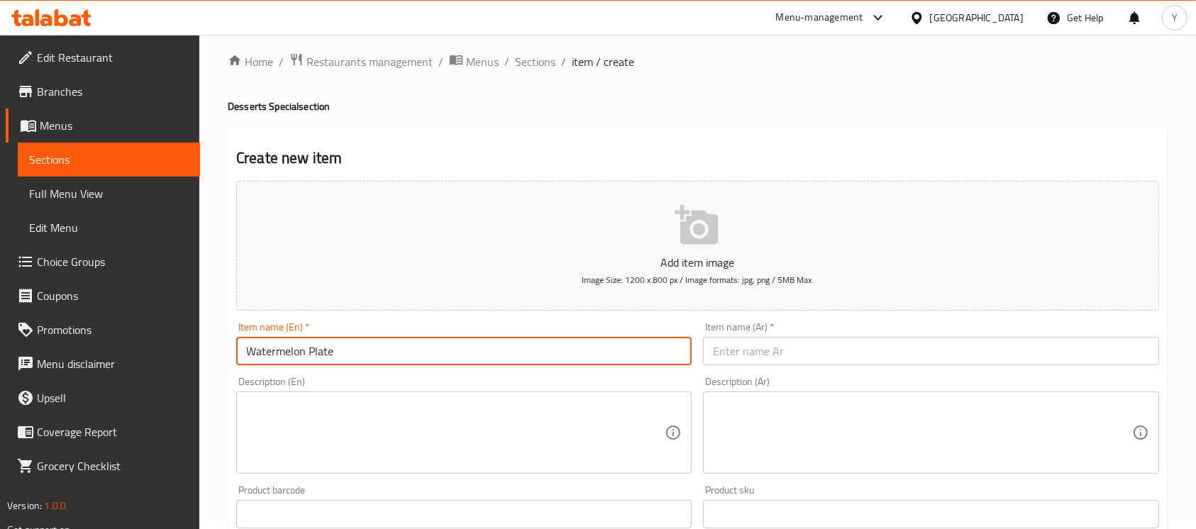
type input "Watermelon Plate"
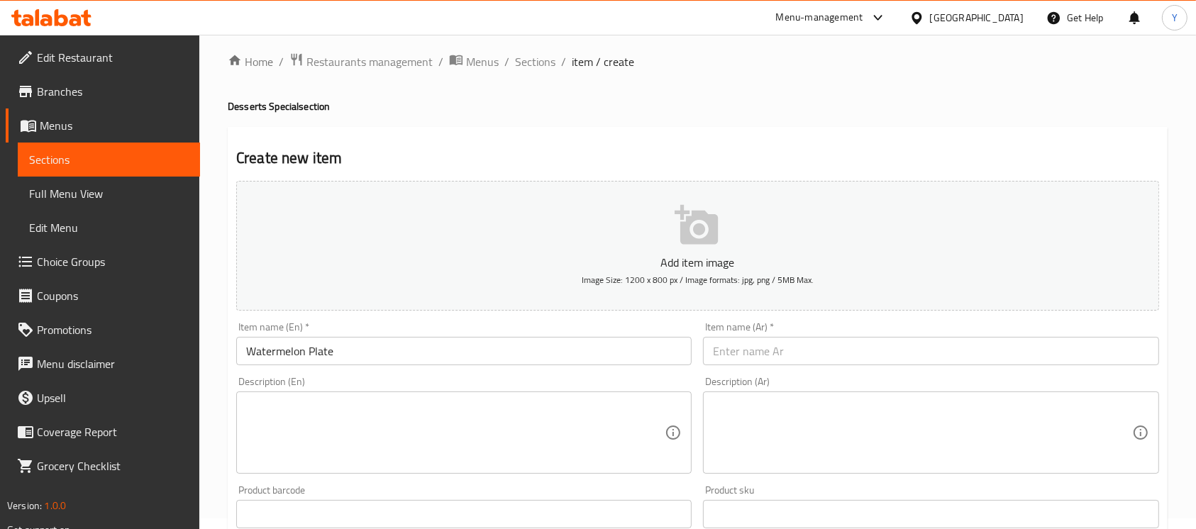
drag, startPoint x: 1067, startPoint y: 334, endPoint x: 1069, endPoint y: 343, distance: 9.5
click at [1069, 343] on div "Item name (Ar)   * Item name (Ar) *" at bounding box center [931, 343] width 456 height 43
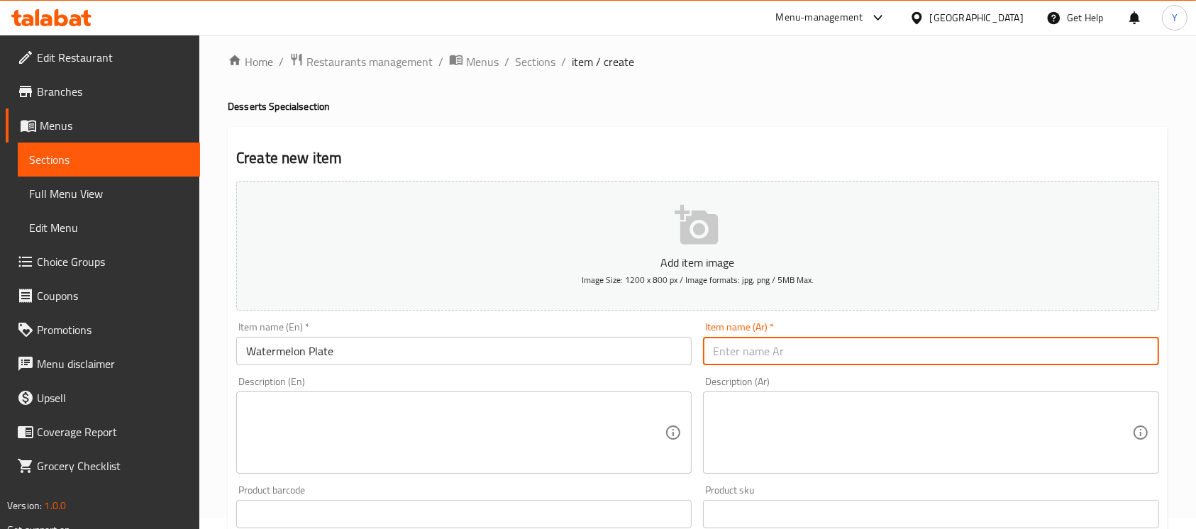
click at [1069, 343] on input "text" at bounding box center [931, 351] width 456 height 28
type input "صحن بطيخ"
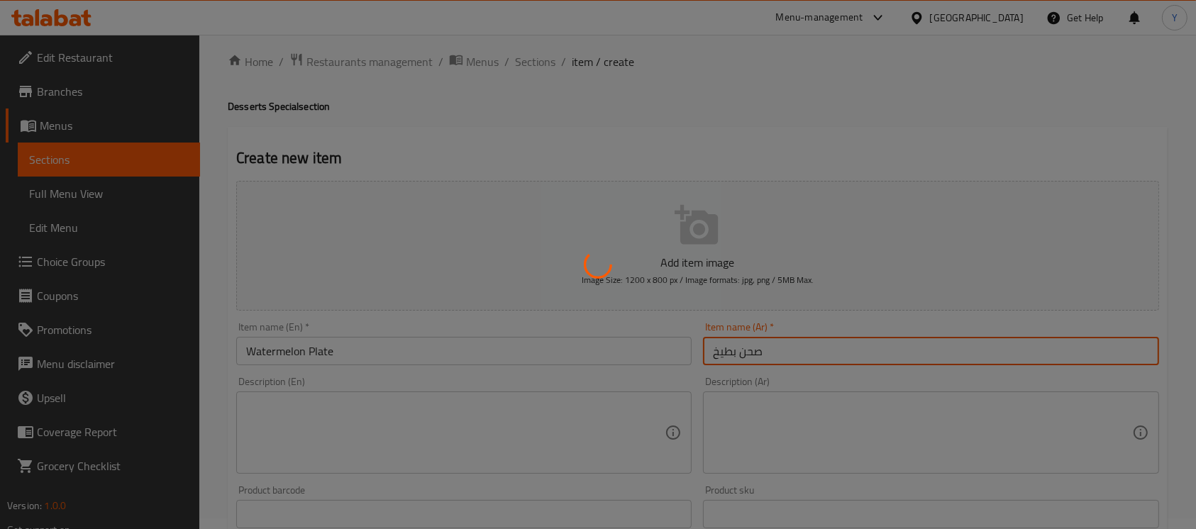
type input "0"
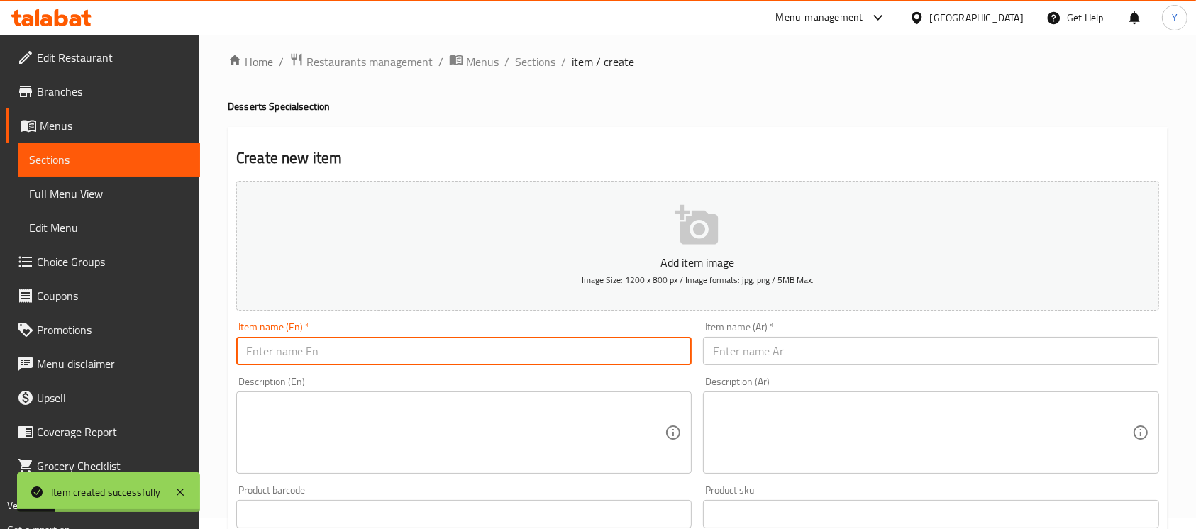
click at [386, 347] on input "text" at bounding box center [464, 351] width 456 height 28
click at [462, 355] on input "Mix Fruit Bricks" at bounding box center [464, 351] width 456 height 28
click at [461, 355] on input "Mix Fruit Bricks" at bounding box center [464, 351] width 456 height 28
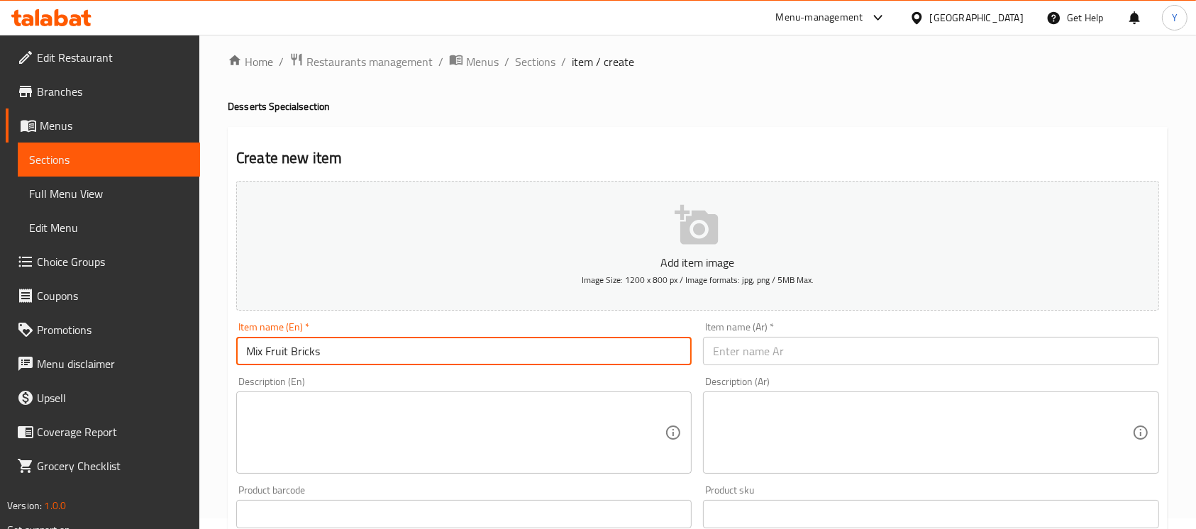
type input "Mix Fruit Bricks"
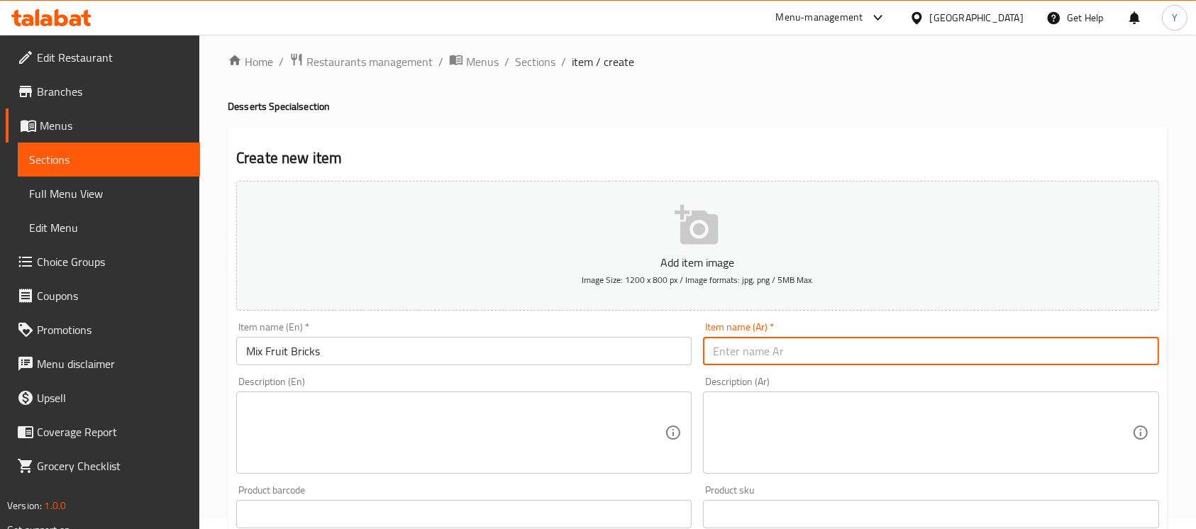
paste input "مكعبات الفاكهة المختلطة"
type input "مكعبات الفاكهة المختلطة"
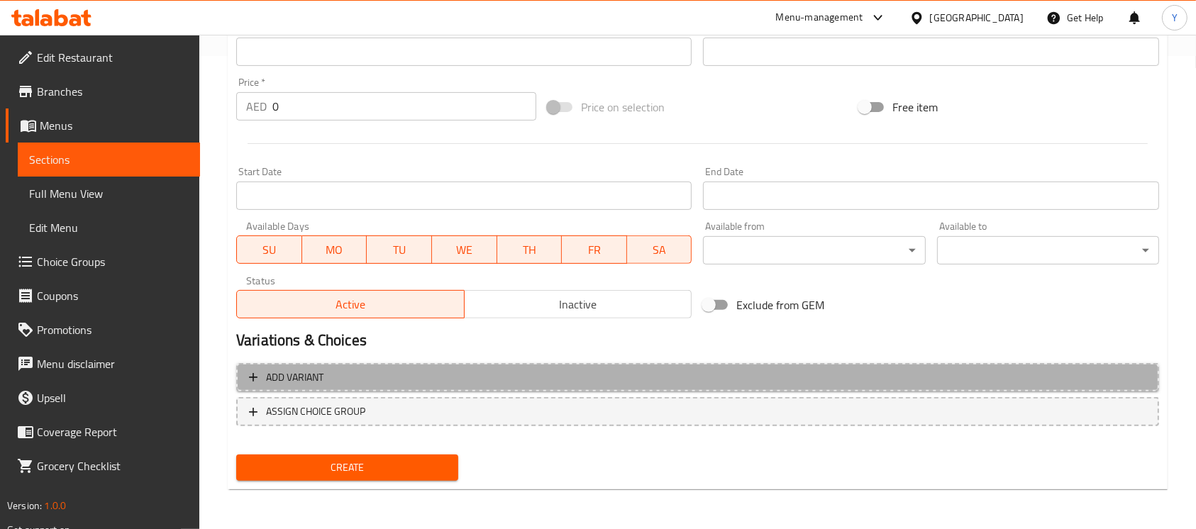
click at [893, 389] on button "Add variant" at bounding box center [697, 377] width 923 height 29
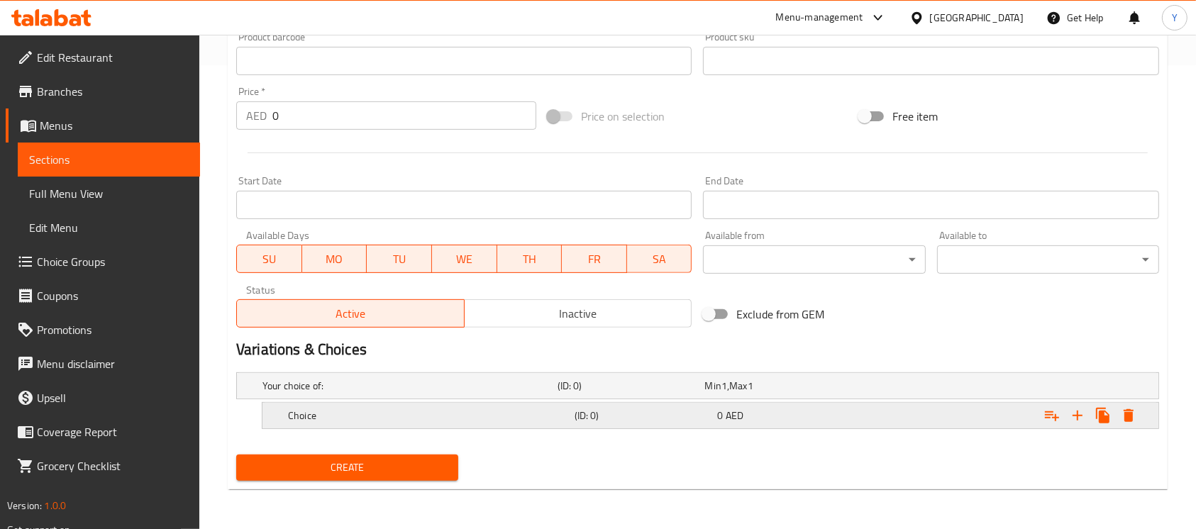
click at [1075, 423] on icon "Expand" at bounding box center [1077, 415] width 17 height 17
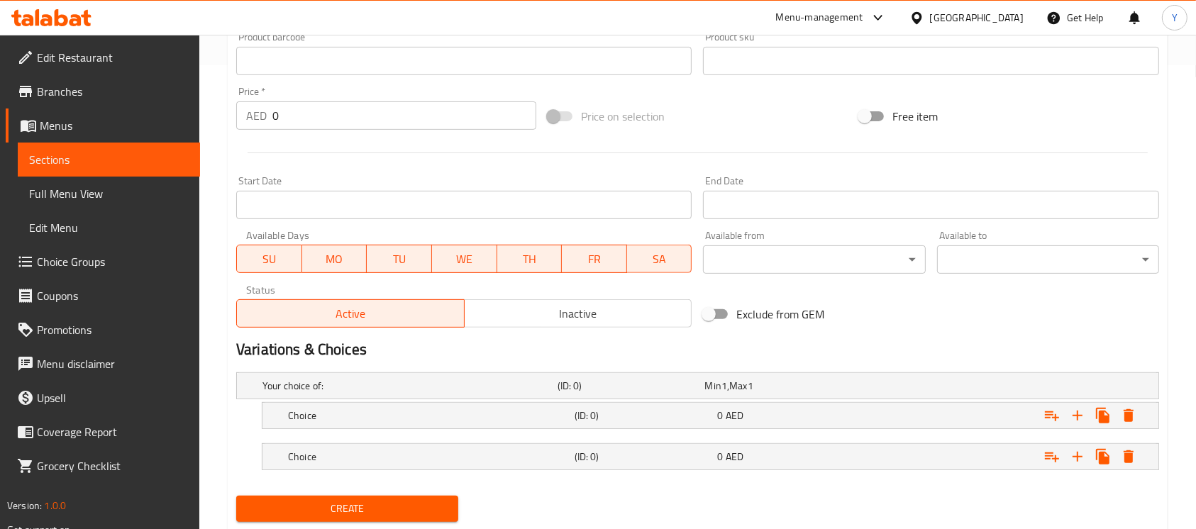
drag, startPoint x: 971, startPoint y: 412, endPoint x: 966, endPoint y: 448, distance: 37.1
click at [970, 389] on div "Expand" at bounding box center [996, 386] width 295 height 6
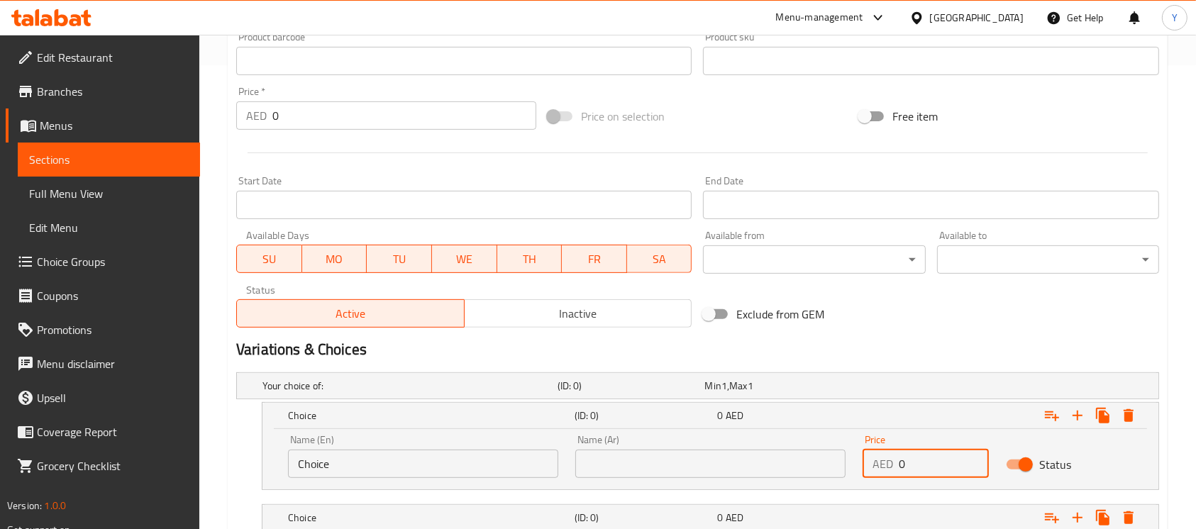
drag, startPoint x: 952, startPoint y: 463, endPoint x: 813, endPoint y: 459, distance: 138.4
click at [813, 459] on div "Name (En) Choice Name (En) Name (Ar) Name (Ar) Price AED 0 Price Status" at bounding box center [711, 456] width 862 height 60
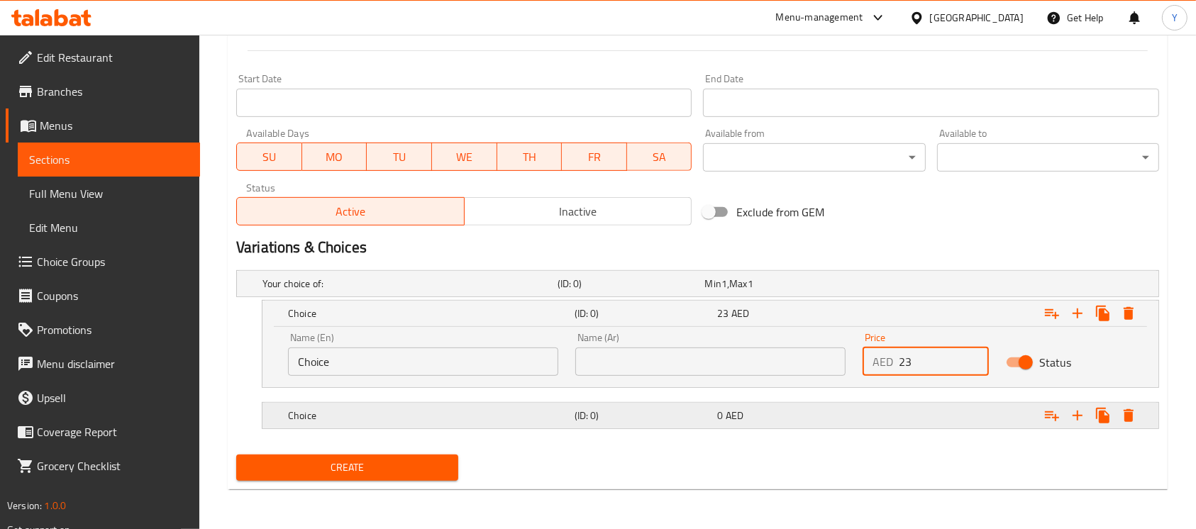
type input "23"
click at [846, 299] on div "Choice (ID: 0) 0 AED" at bounding box center [702, 283] width 885 height 31
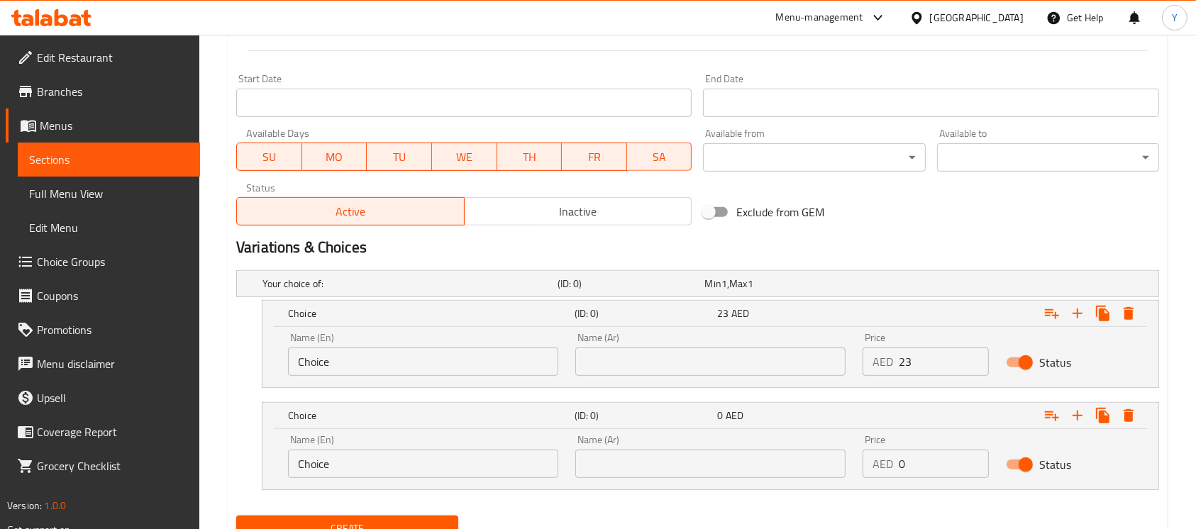
drag, startPoint x: 914, startPoint y: 461, endPoint x: 829, endPoint y: 464, distance: 85.2
click at [829, 464] on div "Name (En) Choice Name (En) Name (Ar) Name (Ar) Price AED 0 Price Status" at bounding box center [711, 456] width 862 height 60
type input "28"
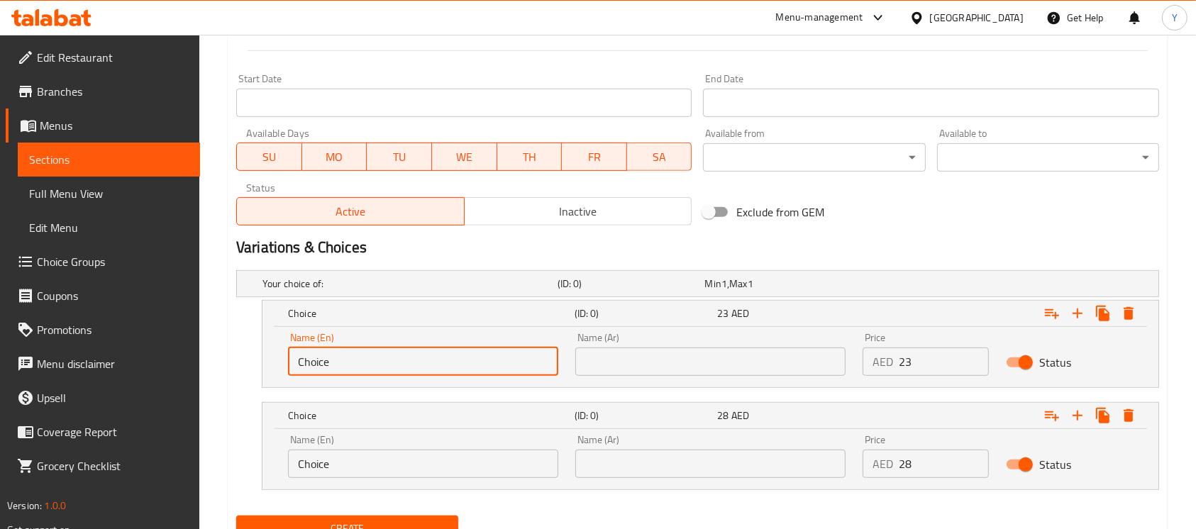
click at [406, 360] on input "Choice" at bounding box center [423, 362] width 270 height 28
click at [406, 360] on input "text" at bounding box center [423, 362] width 270 height 28
type input "Medium"
drag, startPoint x: 639, startPoint y: 360, endPoint x: 661, endPoint y: 324, distance: 42.3
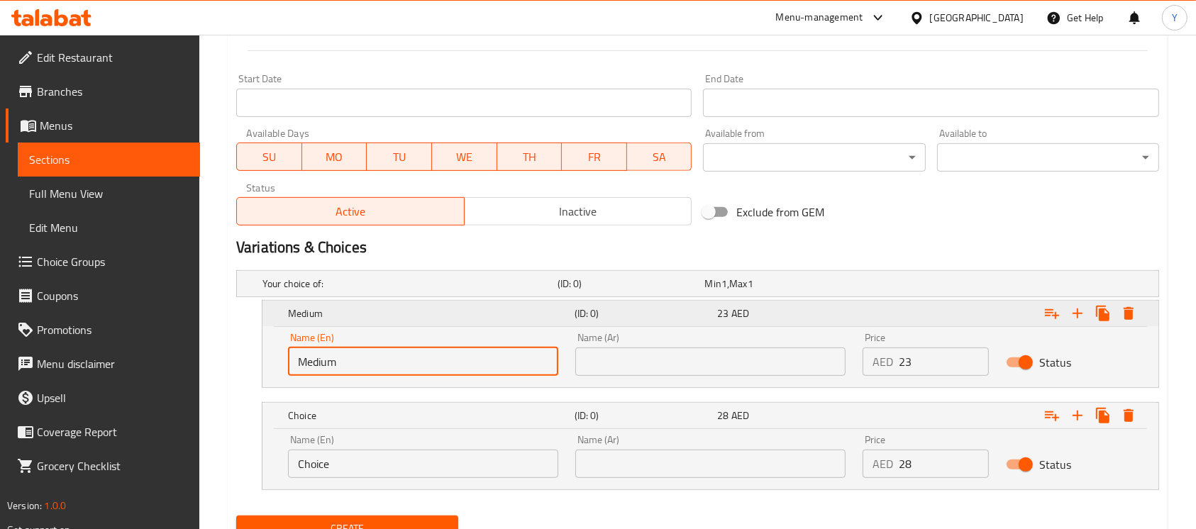
click at [639, 360] on input "text" at bounding box center [710, 362] width 270 height 28
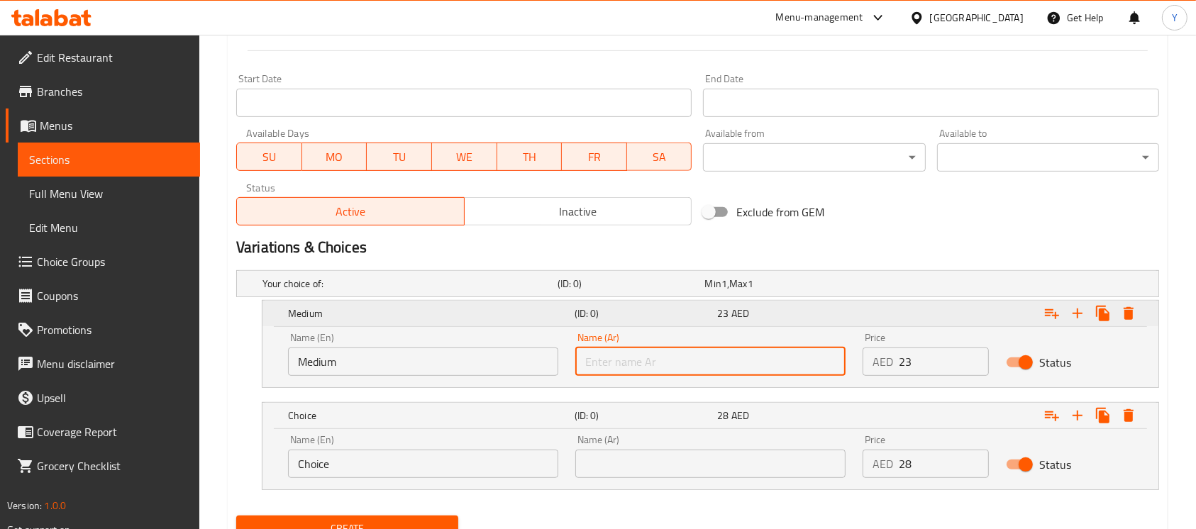
type input "وسط"
click at [426, 469] on input "Choice" at bounding box center [423, 464] width 270 height 28
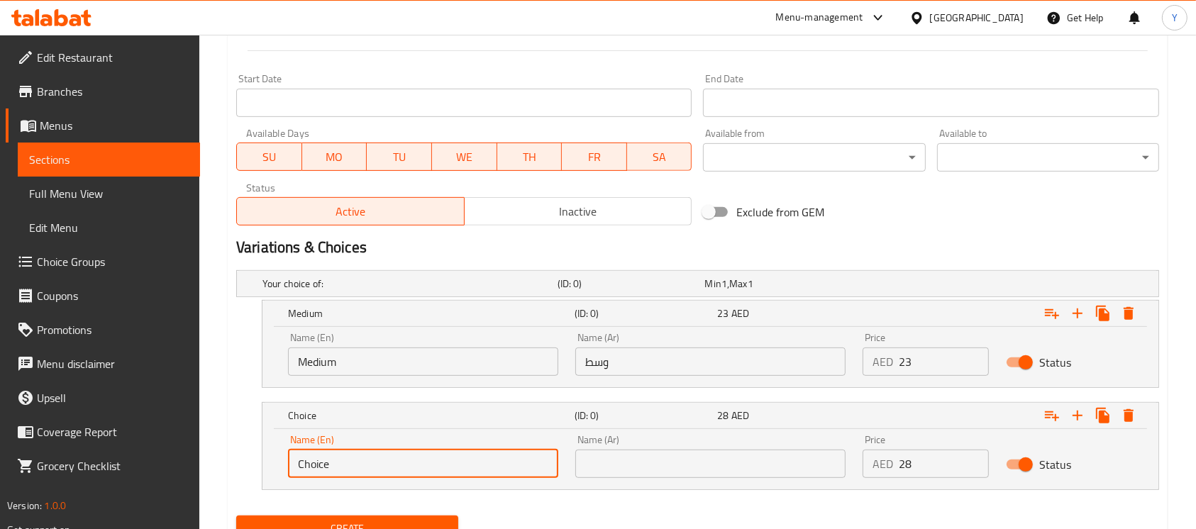
click at [426, 469] on input "Choice" at bounding box center [423, 464] width 270 height 28
click at [426, 469] on input "text" at bounding box center [423, 464] width 270 height 28
type input "Large"
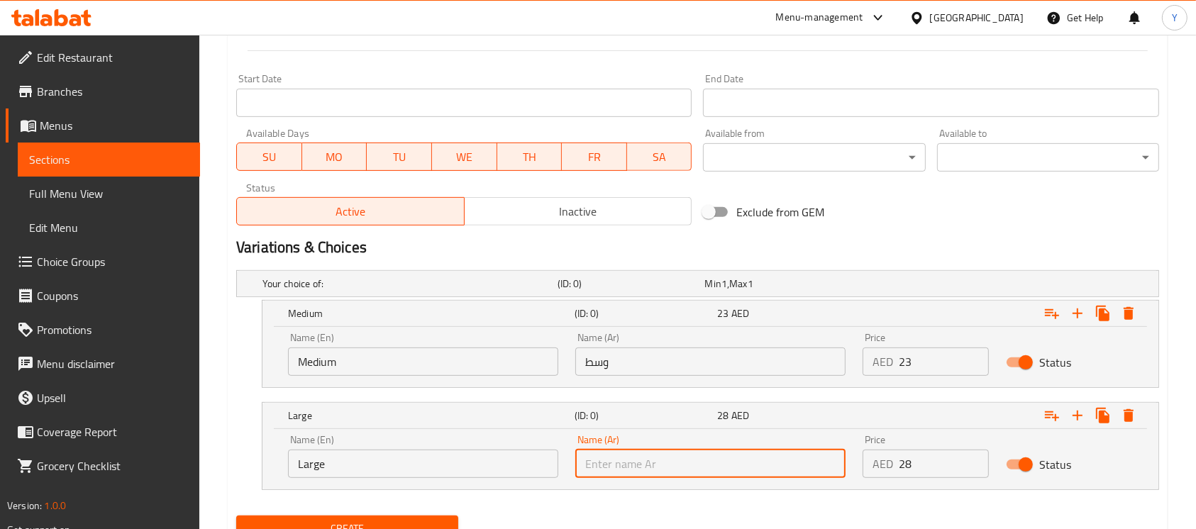
drag, startPoint x: 676, startPoint y: 463, endPoint x: 677, endPoint y: 451, distance: 11.4
click at [676, 463] on input "text" at bounding box center [710, 464] width 270 height 28
type input "كبير"
drag, startPoint x: 1013, startPoint y: 213, endPoint x: 1082, endPoint y: 212, distance: 69.5
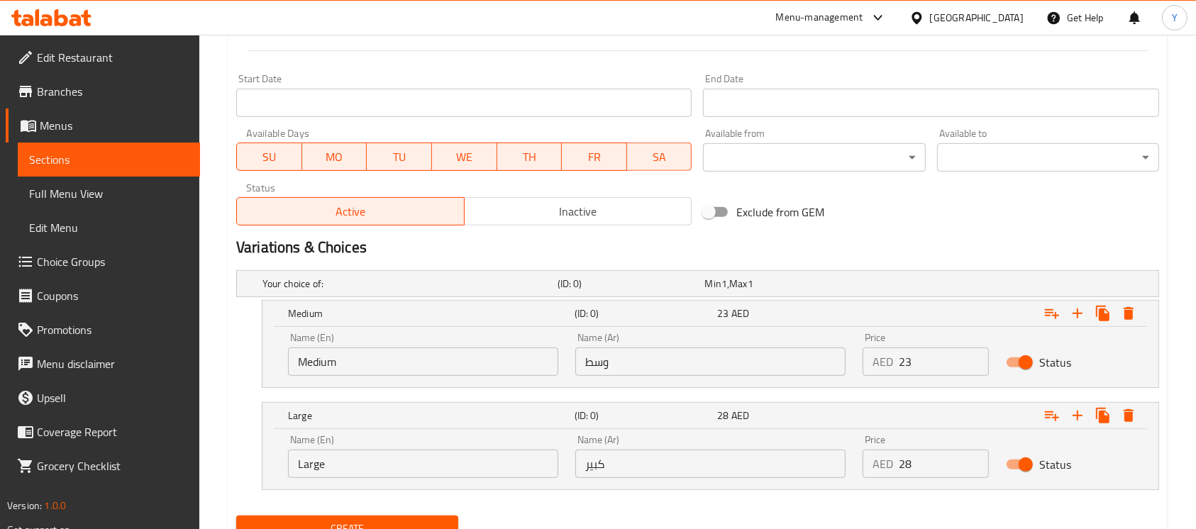
scroll to position [103, 0]
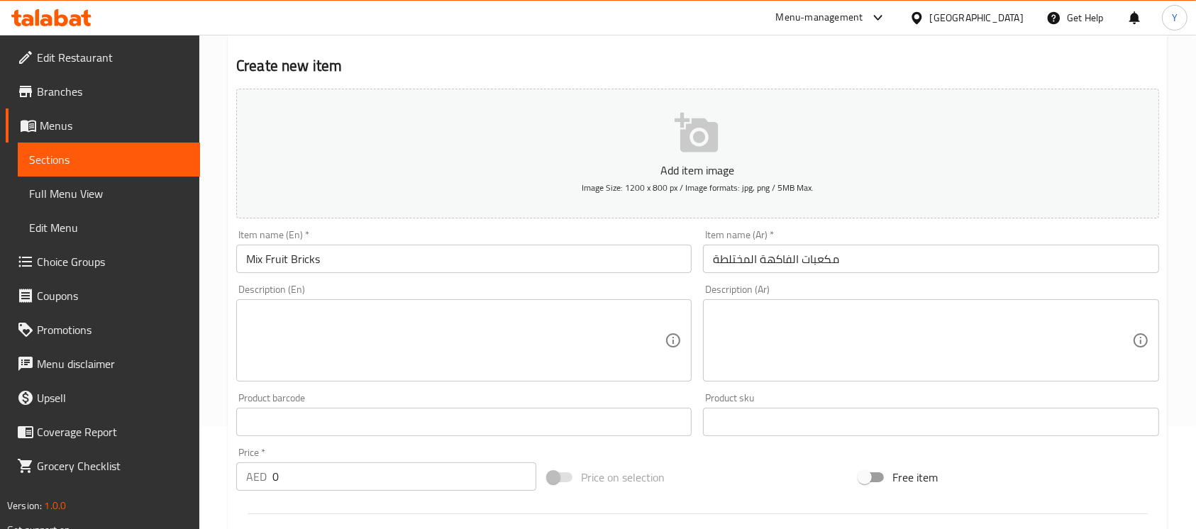
click at [500, 262] on input "Mix Fruit Bricks" at bounding box center [464, 259] width 456 height 28
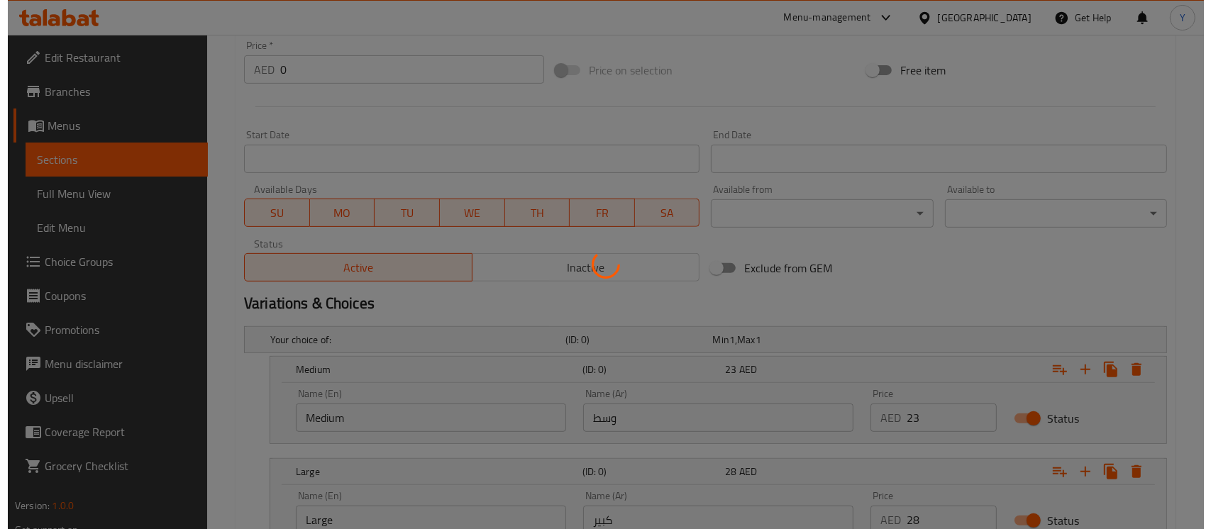
scroll to position [600, 0]
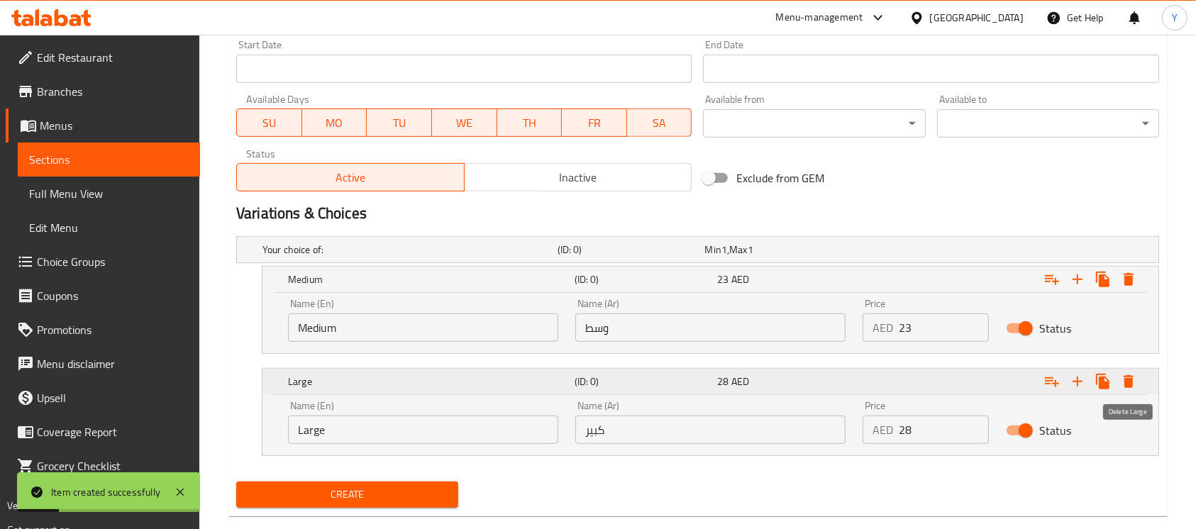
click at [1128, 378] on icon "Expand" at bounding box center [1129, 381] width 10 height 13
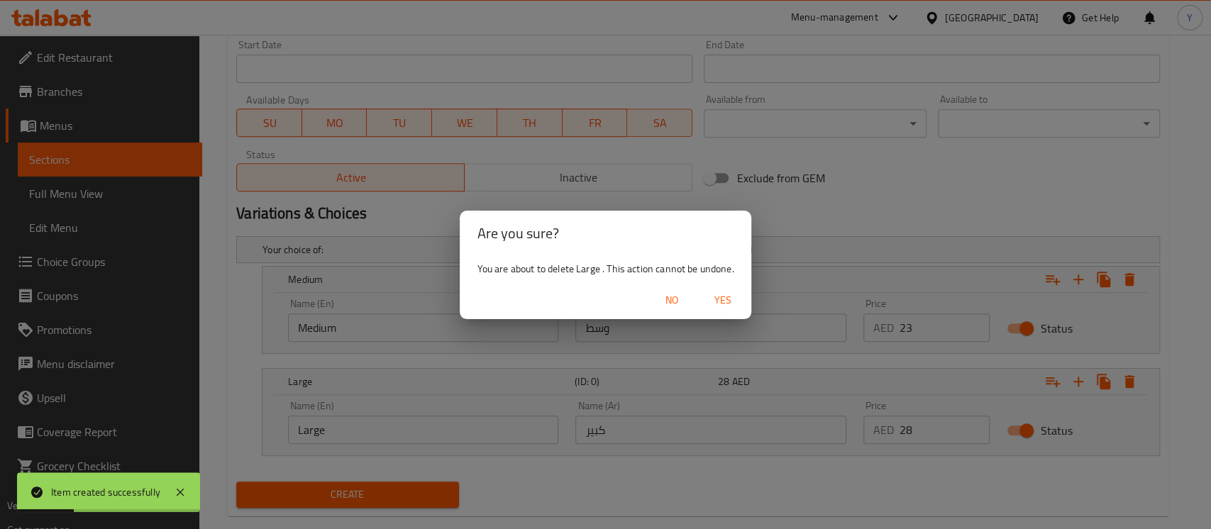
click at [732, 306] on span "Yes" at bounding box center [723, 301] width 34 height 18
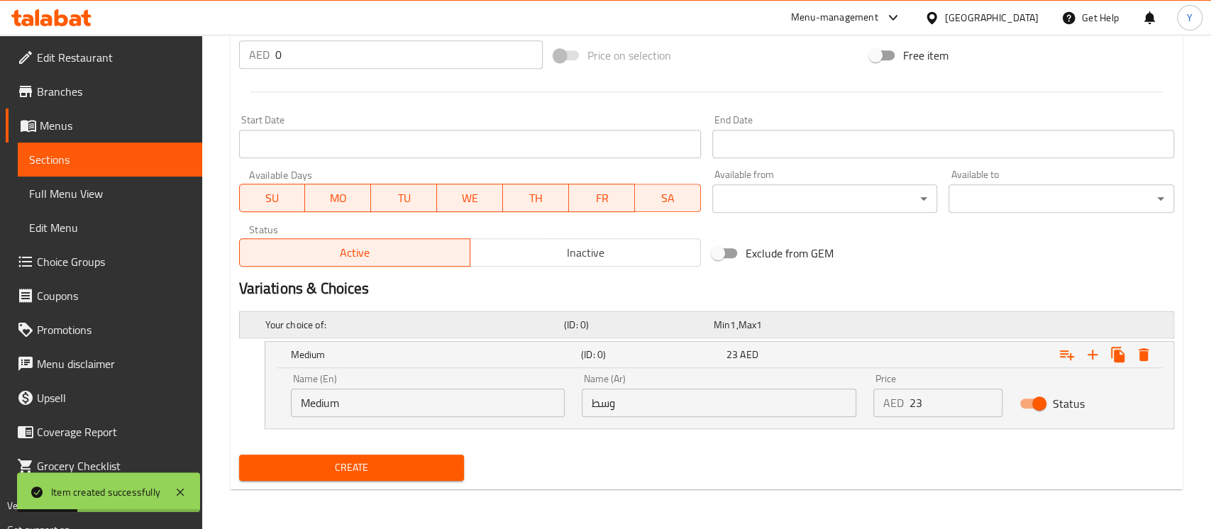
scroll to position [525, 0]
click at [1134, 354] on icon "Expand" at bounding box center [1128, 354] width 17 height 17
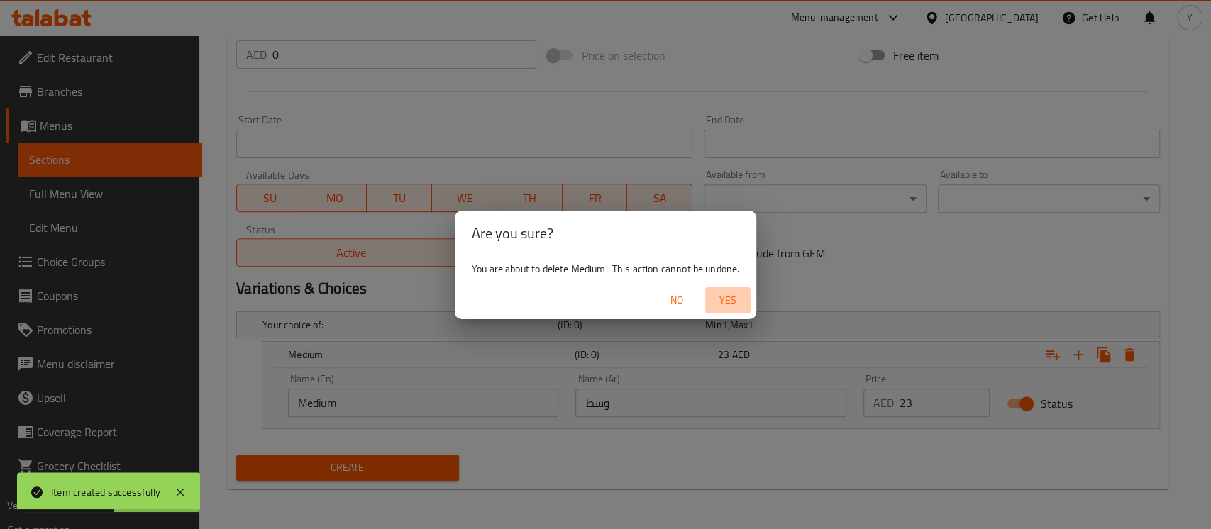
click at [735, 298] on span "Yes" at bounding box center [728, 301] width 34 height 18
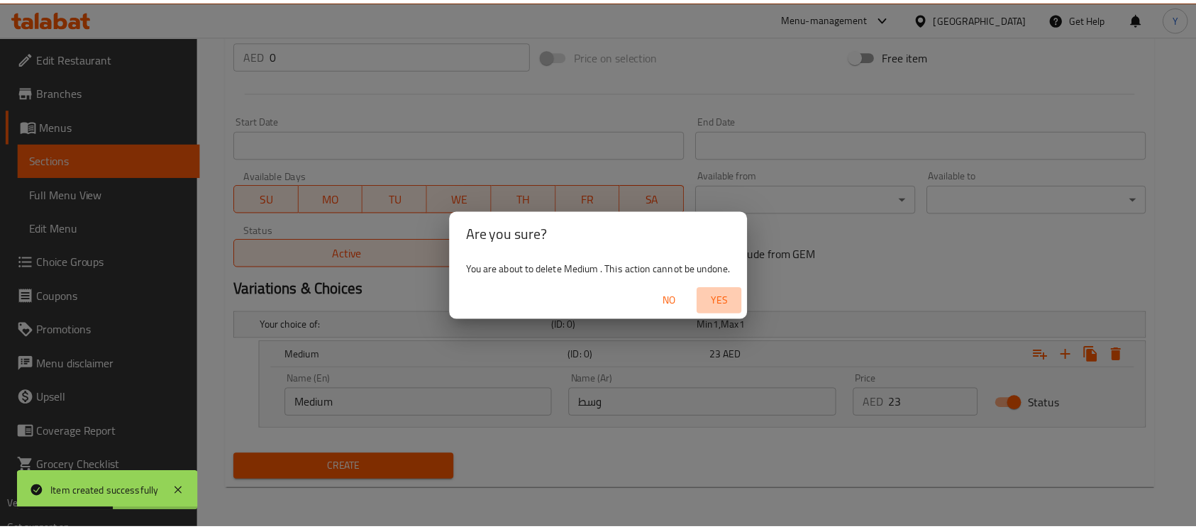
scroll to position [473, 0]
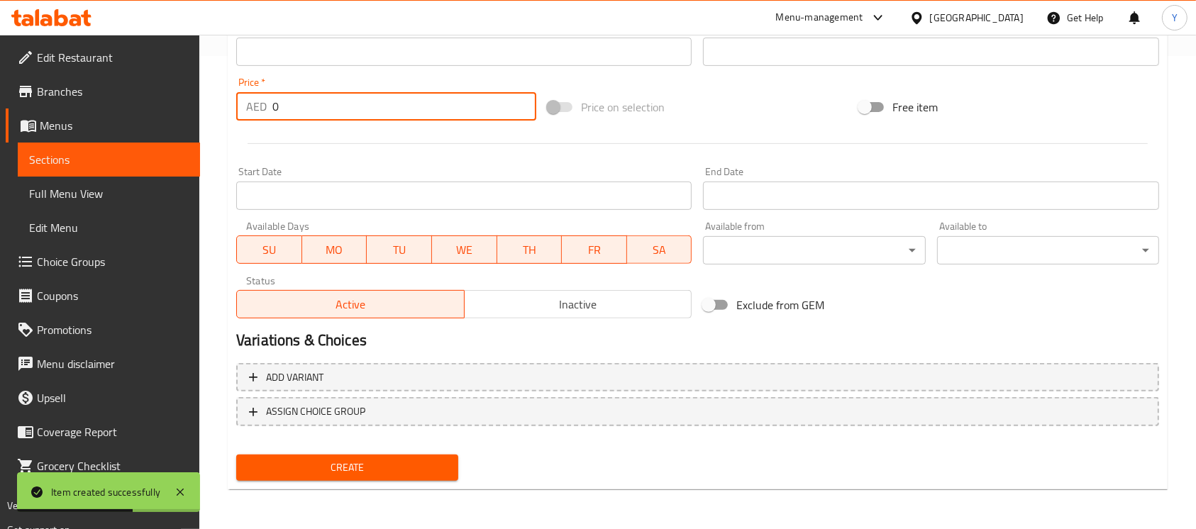
drag, startPoint x: 285, startPoint y: 118, endPoint x: 216, endPoint y: 121, distance: 68.9
click at [216, 121] on div "Home / Restaurants management / Menus / Sections / item / create Desserts Speci…" at bounding box center [697, 45] width 997 height 968
type input "23"
drag, startPoint x: 373, startPoint y: 133, endPoint x: 380, endPoint y: 139, distance: 9.7
click at [375, 138] on div at bounding box center [698, 143] width 935 height 35
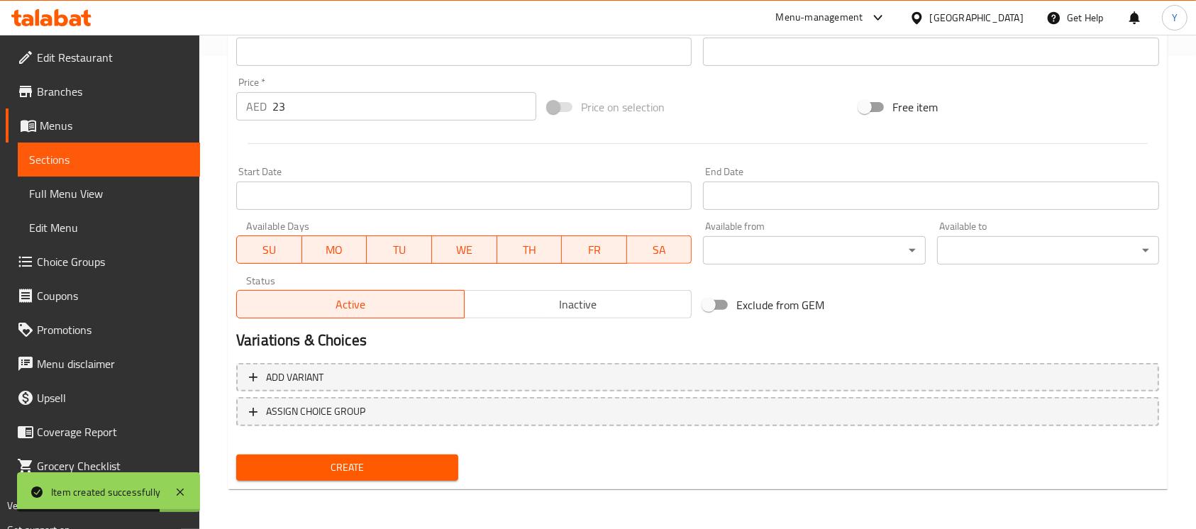
scroll to position [11, 0]
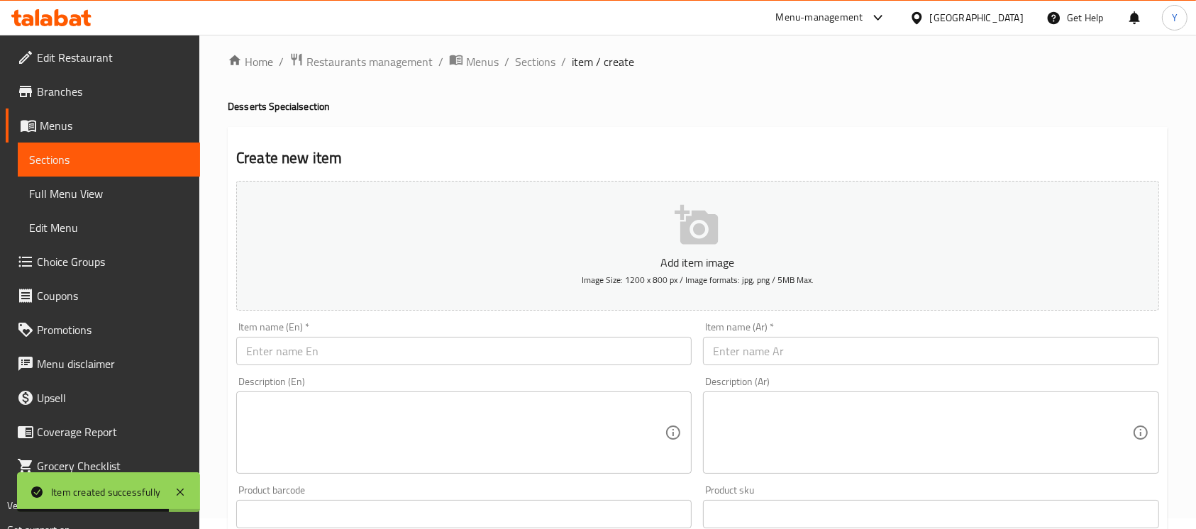
click at [342, 343] on input "text" at bounding box center [464, 351] width 456 height 28
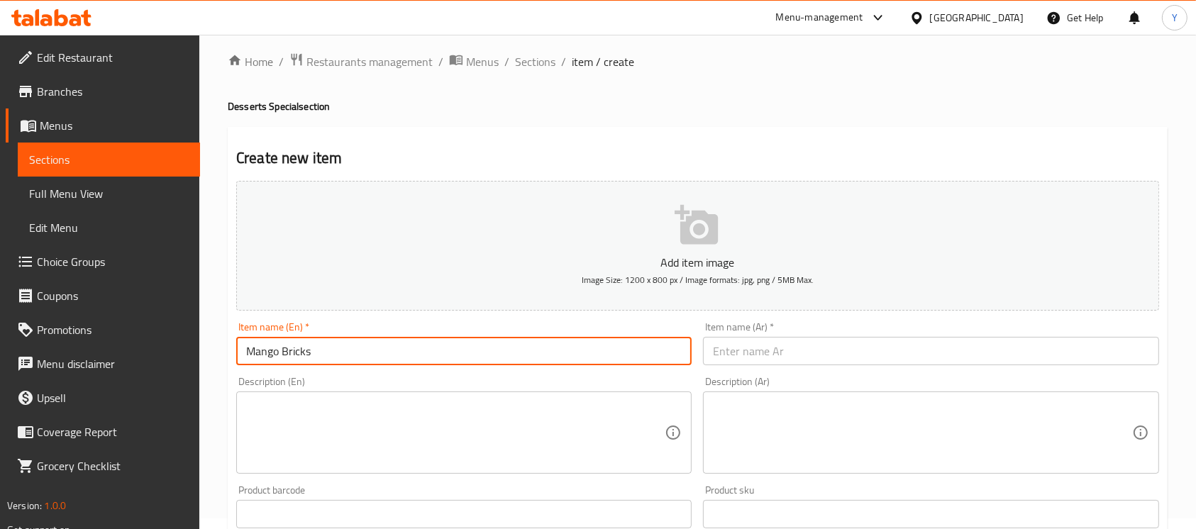
type input "Mango Bricks"
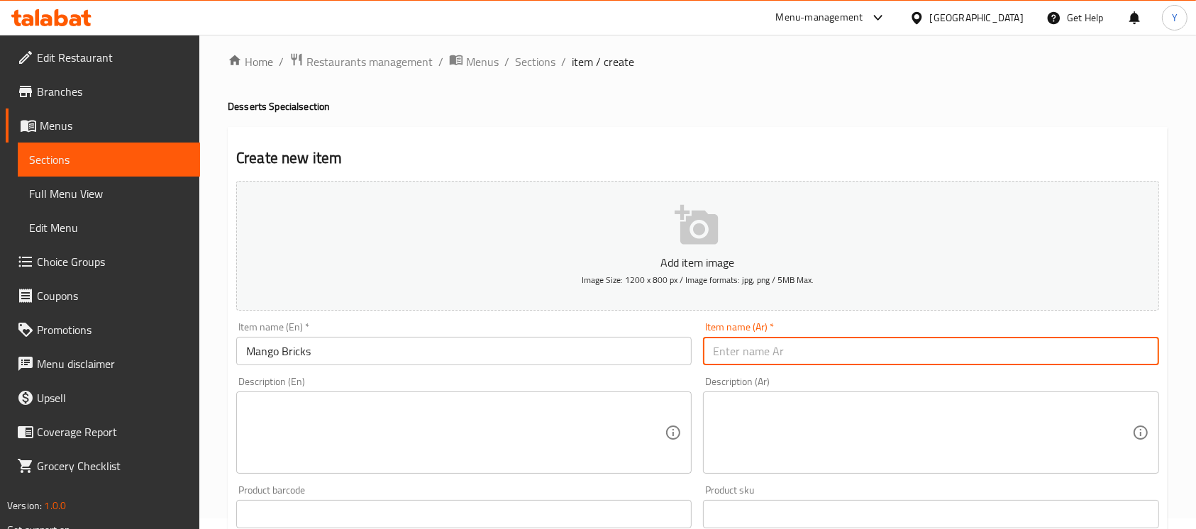
click at [890, 348] on input "text" at bounding box center [931, 351] width 456 height 28
type input "مكعبات المانجو"
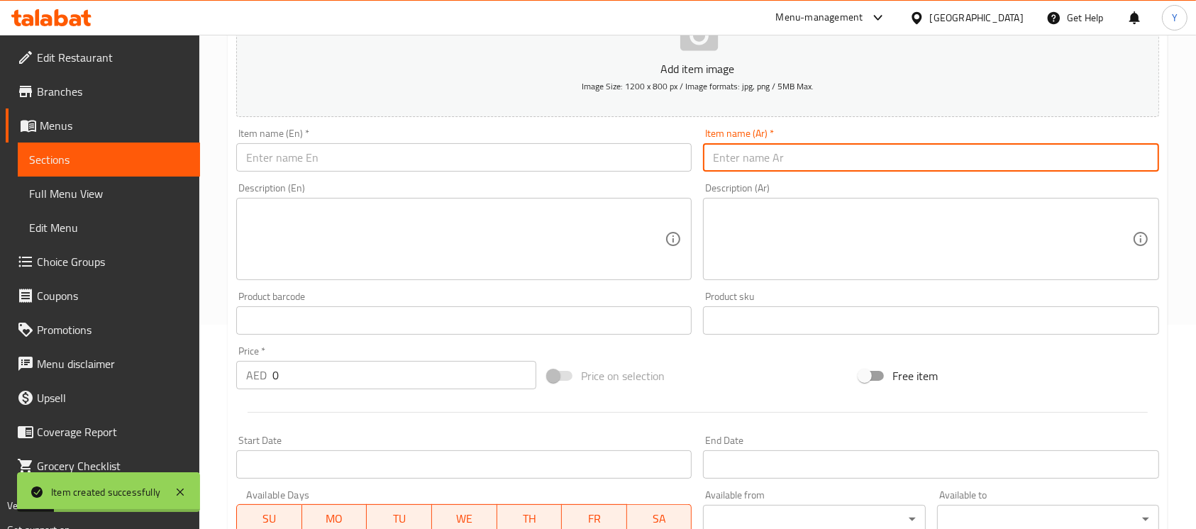
scroll to position [211, 0]
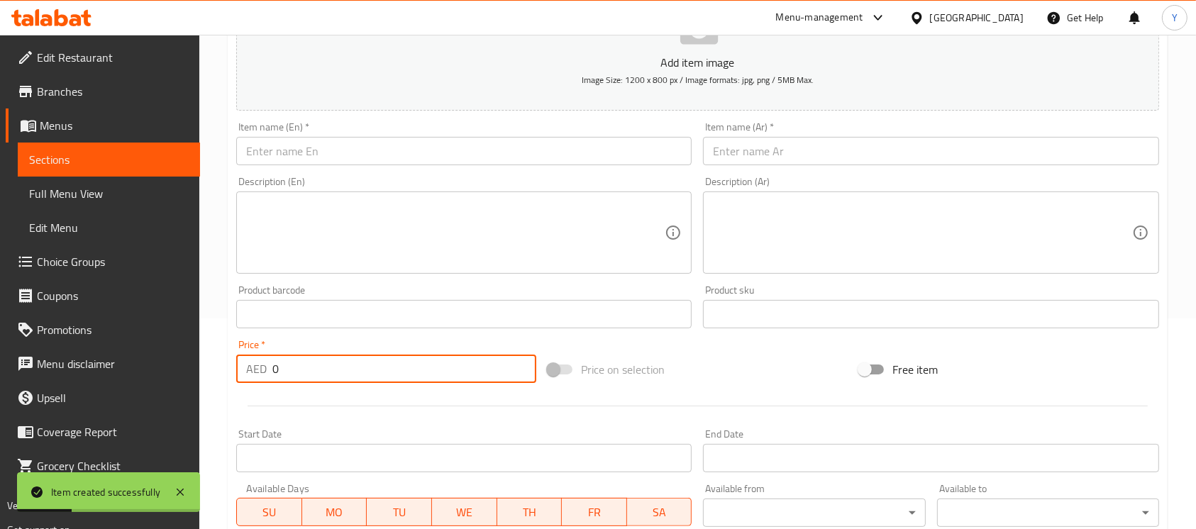
drag, startPoint x: 404, startPoint y: 374, endPoint x: 243, endPoint y: 377, distance: 160.4
click at [243, 377] on div "AED 0 Price *" at bounding box center [386, 369] width 300 height 28
type input "55"
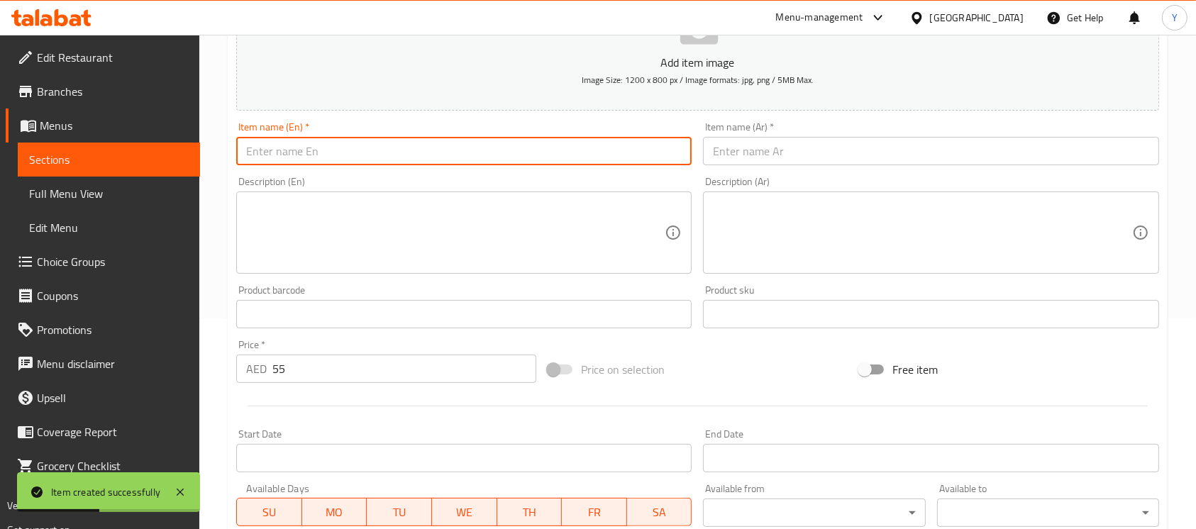
click at [343, 150] on input "text" at bounding box center [464, 151] width 456 height 28
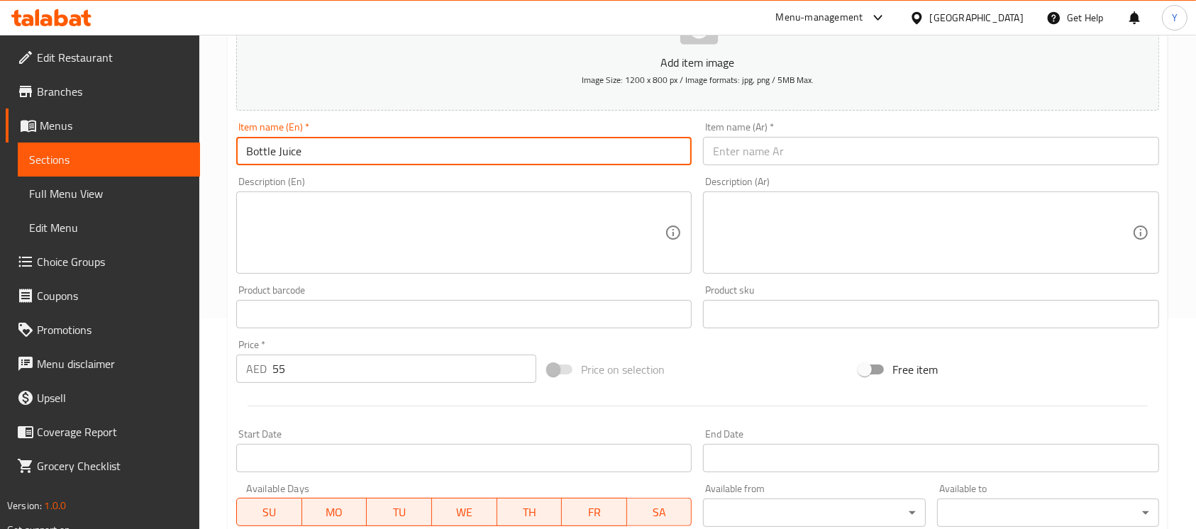
click at [578, 164] on input "Bottle Juice" at bounding box center [464, 151] width 456 height 28
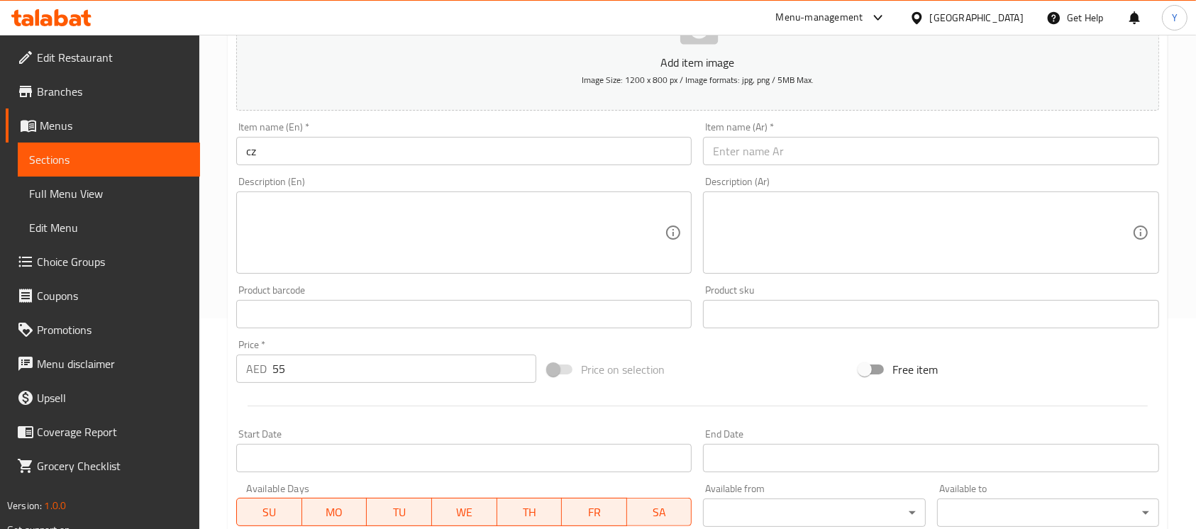
click at [553, 170] on div "Item name (En)   * cz Item name (En) *" at bounding box center [464, 143] width 467 height 55
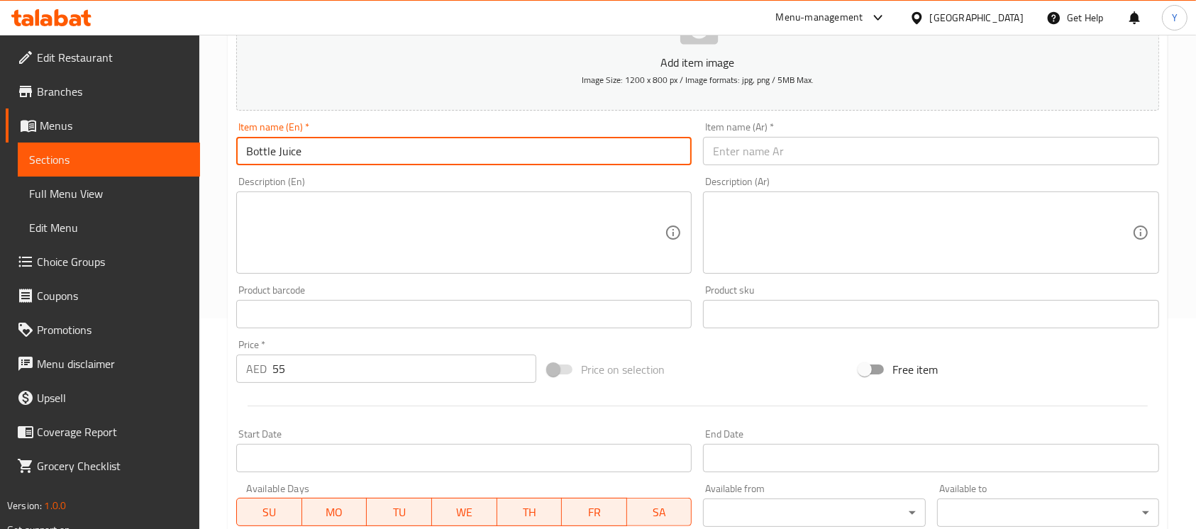
type input "Bottle Juice"
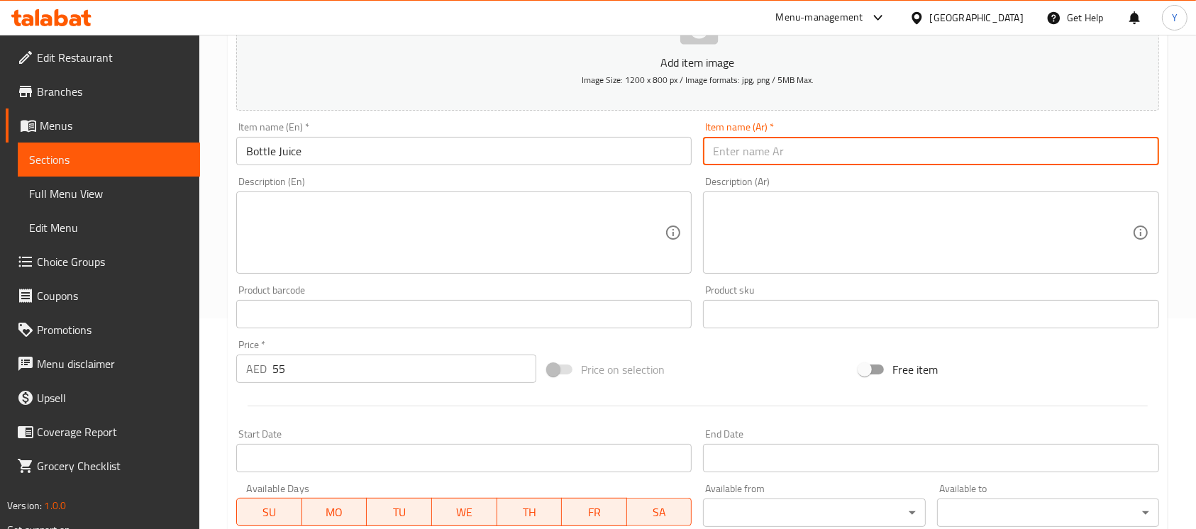
paste input "ز"
type input "زجاجة عصير"
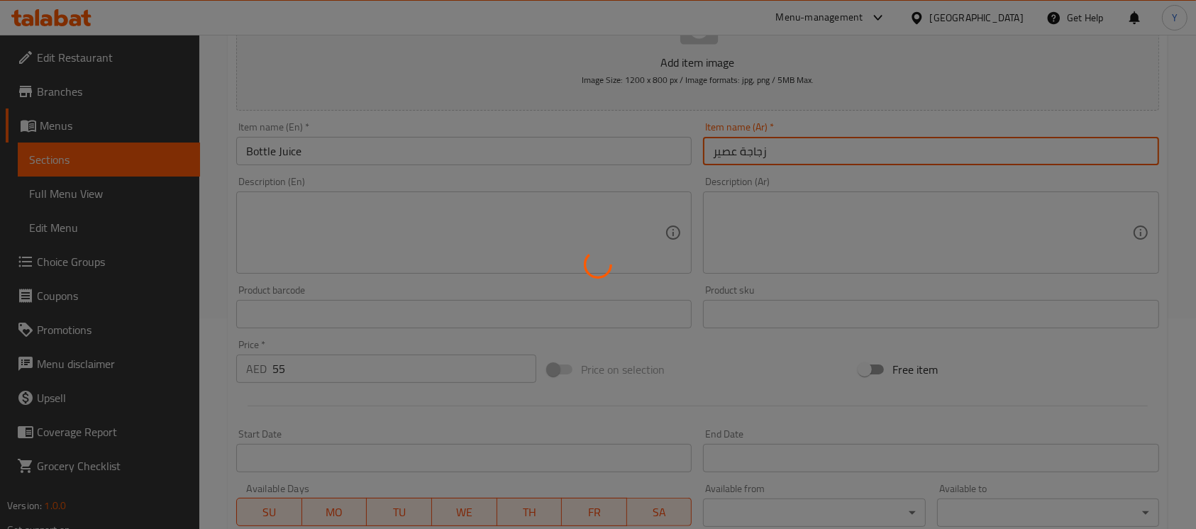
type input "0"
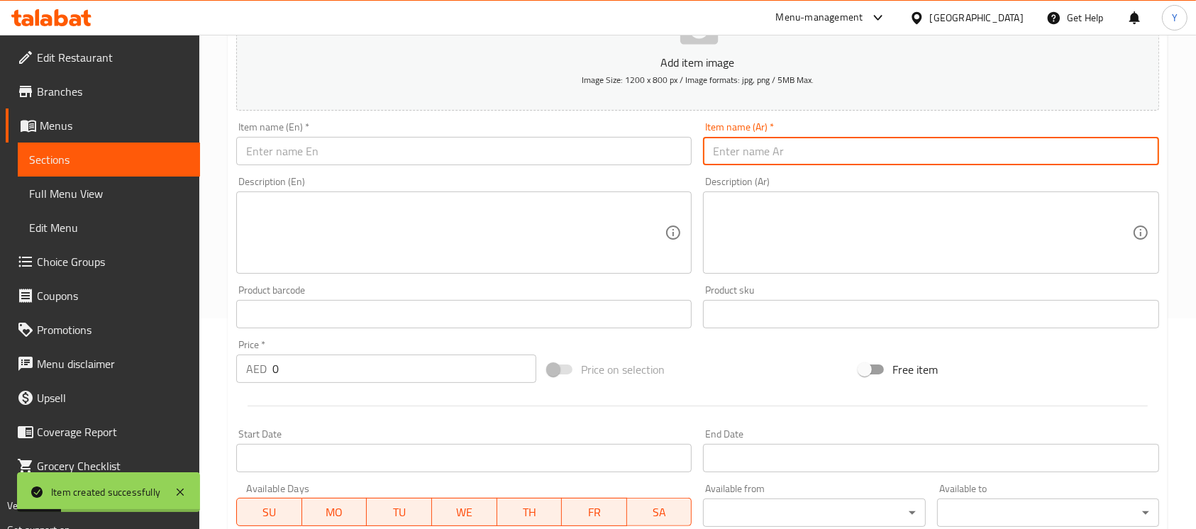
drag, startPoint x: 419, startPoint y: 160, endPoint x: 592, endPoint y: 225, distance: 184.8
click at [419, 160] on input "text" at bounding box center [464, 151] width 456 height 28
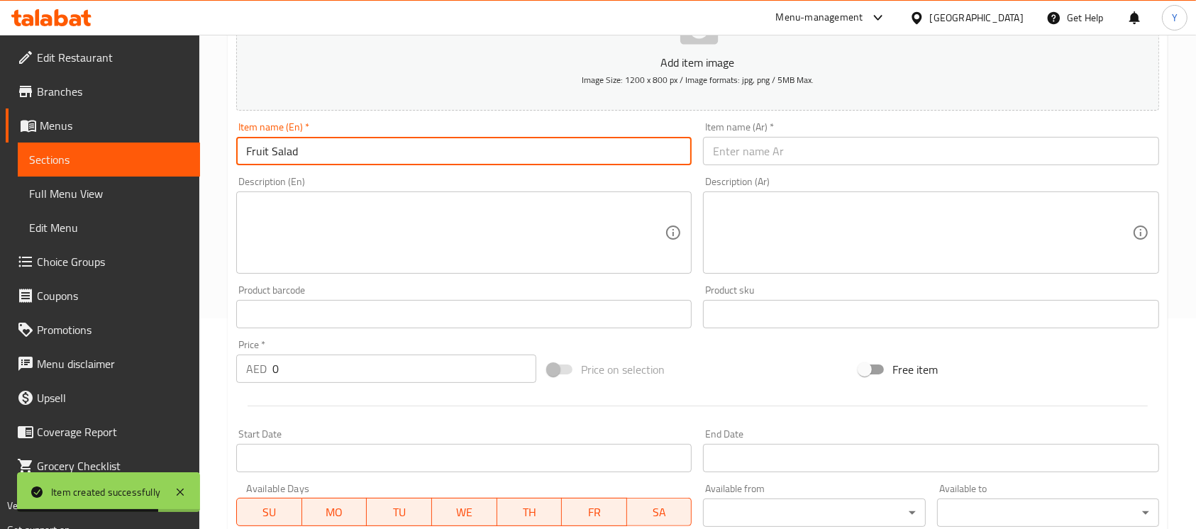
type input "Fruit Salad"
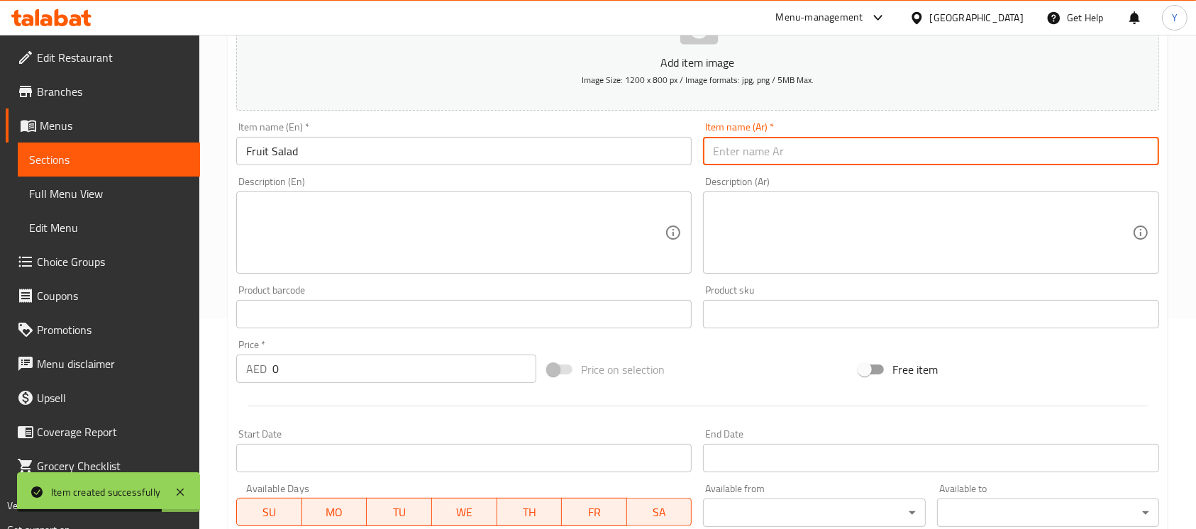
click at [1035, 158] on input "text" at bounding box center [931, 151] width 456 height 28
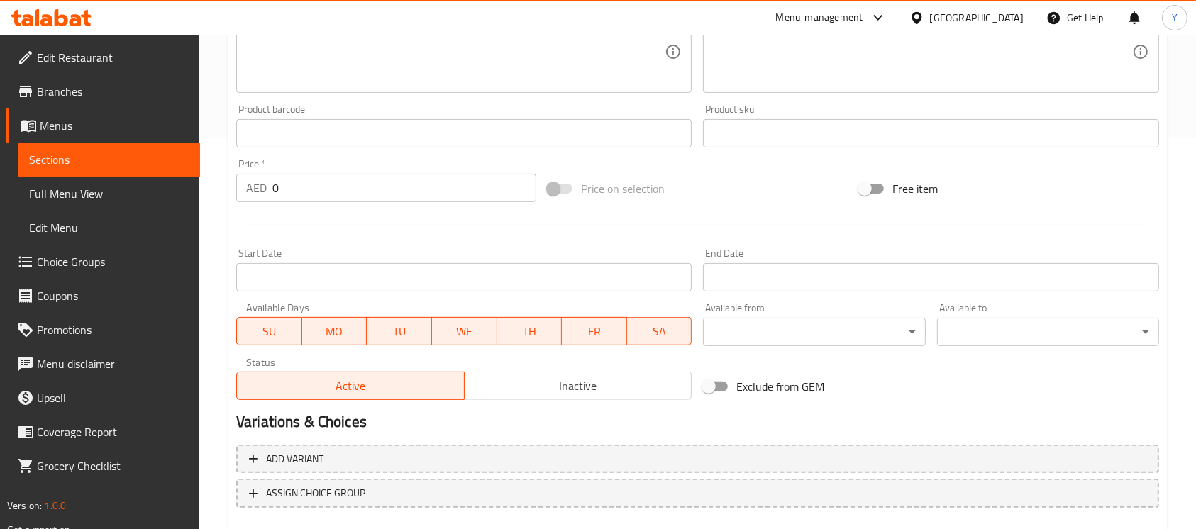
scroll to position [473, 0]
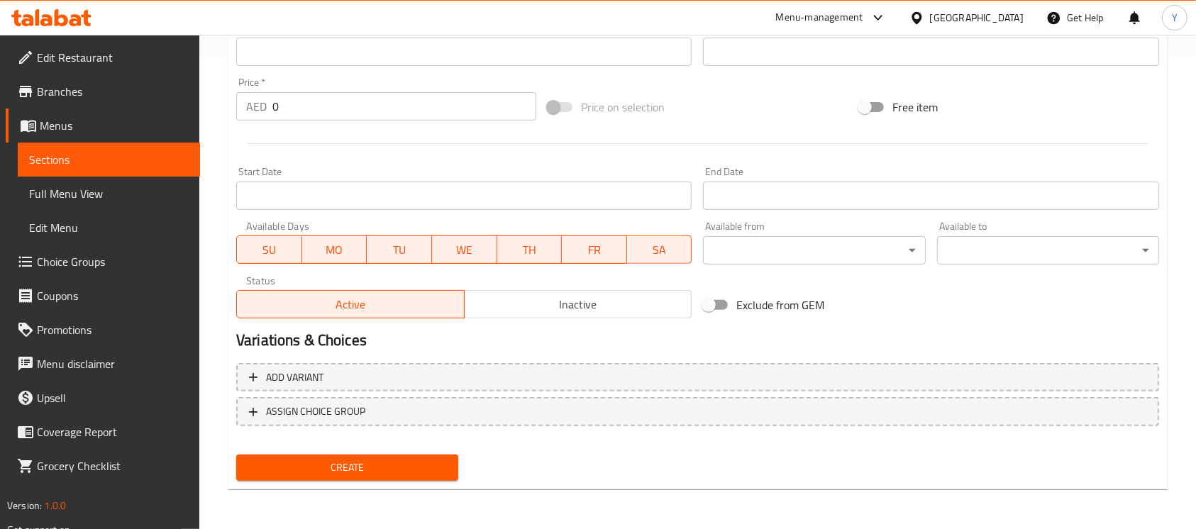
type input "سلطة فواكه"
click at [456, 356] on div "Variations & Choices" at bounding box center [698, 340] width 935 height 33
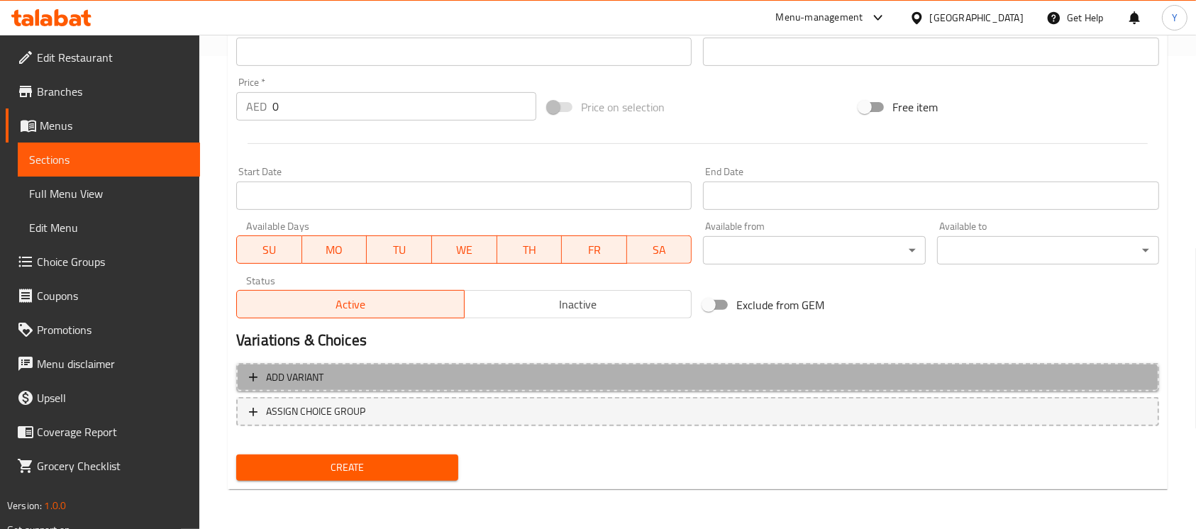
click at [458, 365] on button "Add variant" at bounding box center [697, 377] width 923 height 29
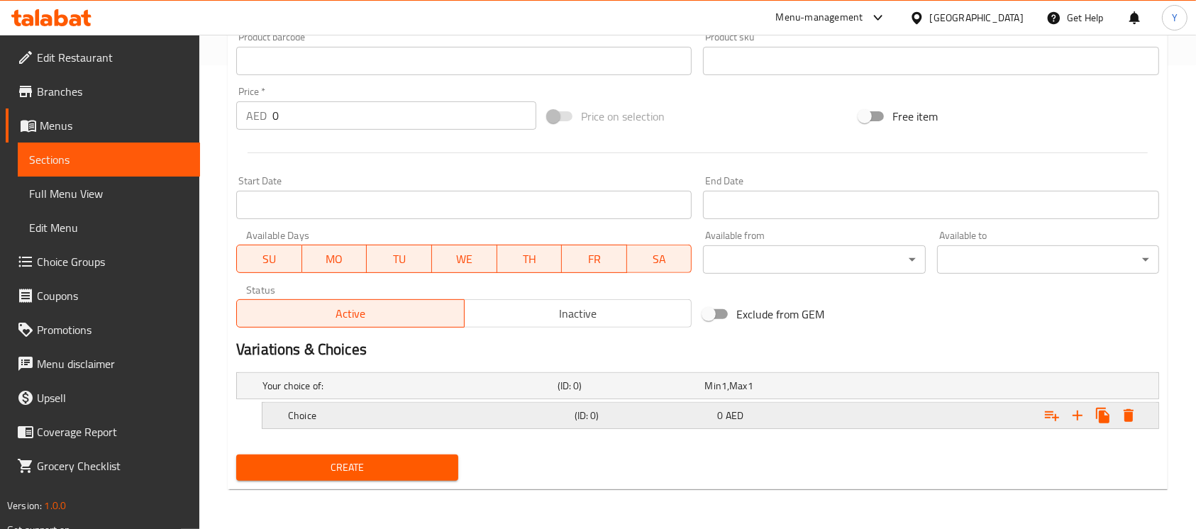
click at [1084, 418] on icon "Expand" at bounding box center [1077, 415] width 17 height 17
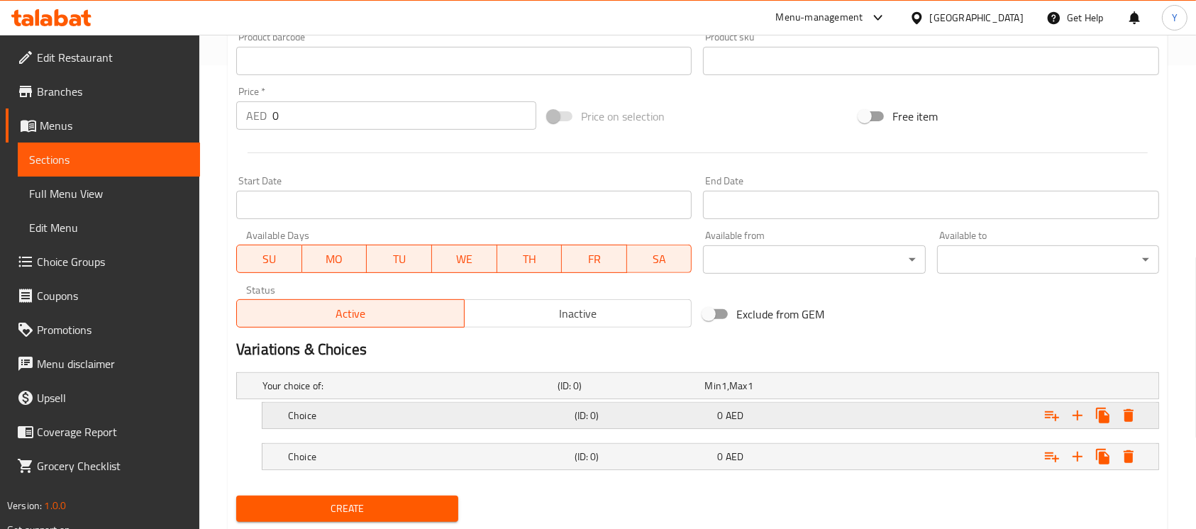
click at [926, 389] on div "Expand" at bounding box center [996, 386] width 295 height 6
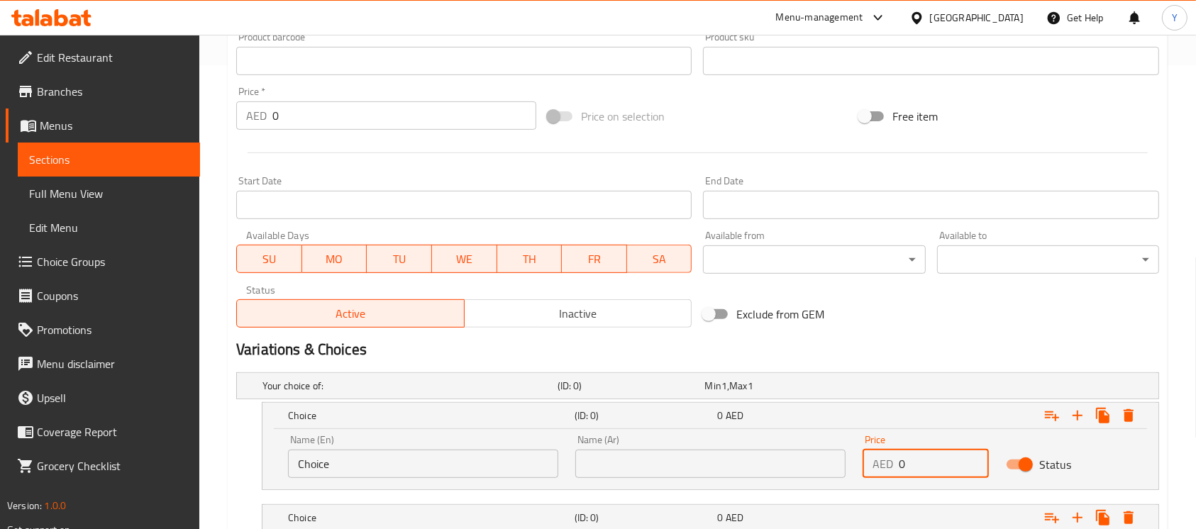
drag, startPoint x: 920, startPoint y: 448, endPoint x: 886, endPoint y: 457, distance: 35.1
click at [886, 457] on div "Price AED 0 Price" at bounding box center [926, 456] width 126 height 43
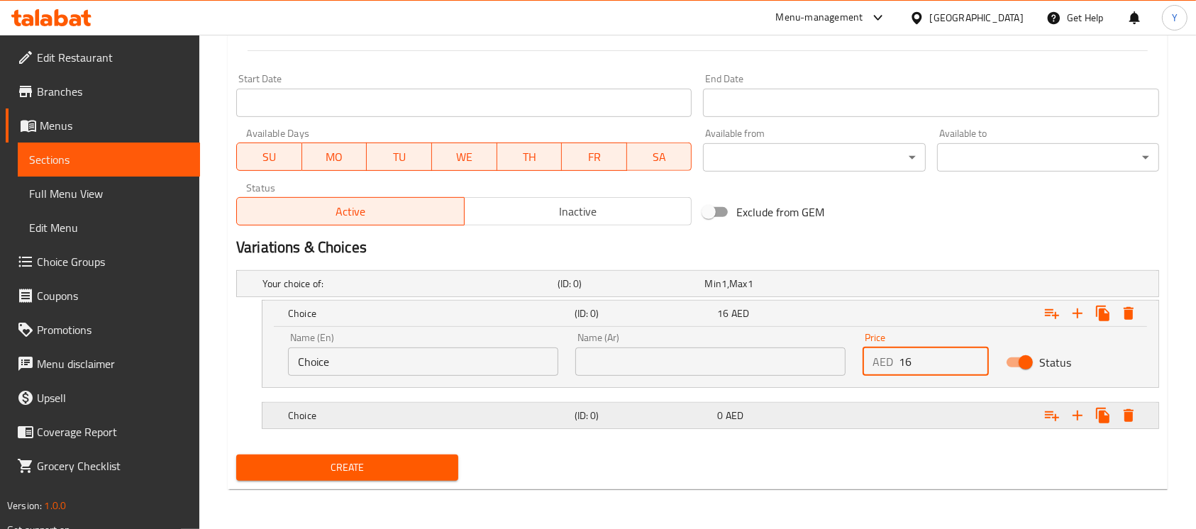
type input "16"
drag, startPoint x: 933, startPoint y: 404, endPoint x: 939, endPoint y: 450, distance: 45.8
click at [931, 287] on div "Expand" at bounding box center [996, 284] width 295 height 6
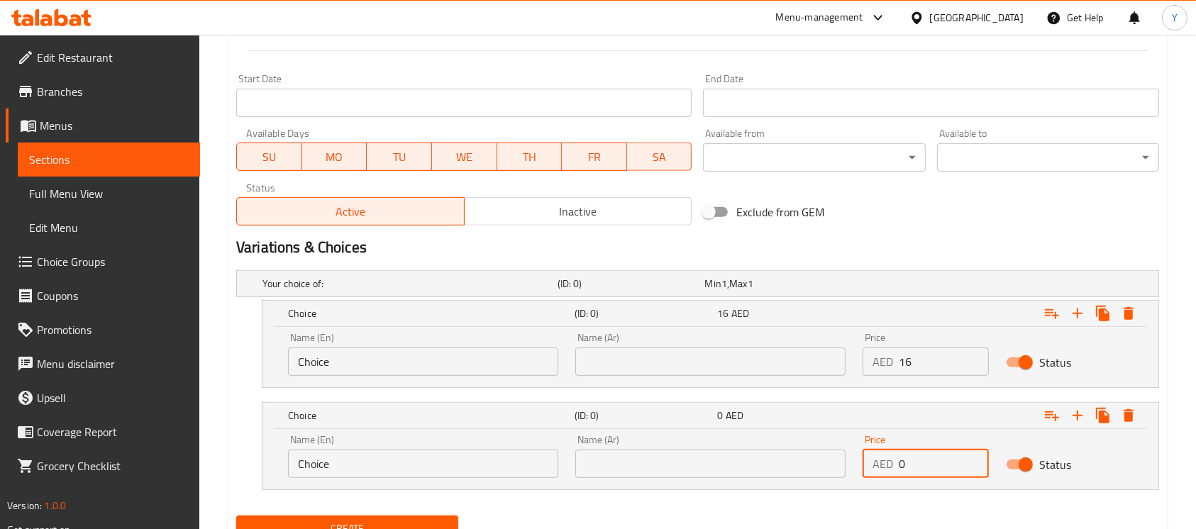
drag, startPoint x: 942, startPoint y: 462, endPoint x: 844, endPoint y: 474, distance: 98.7
click at [844, 474] on div "Name (En) Choice Name (En) Name (Ar) Name (Ar) Price AED 0 Price Status" at bounding box center [711, 456] width 862 height 60
type input "19"
click at [459, 458] on input "Choice" at bounding box center [423, 464] width 270 height 28
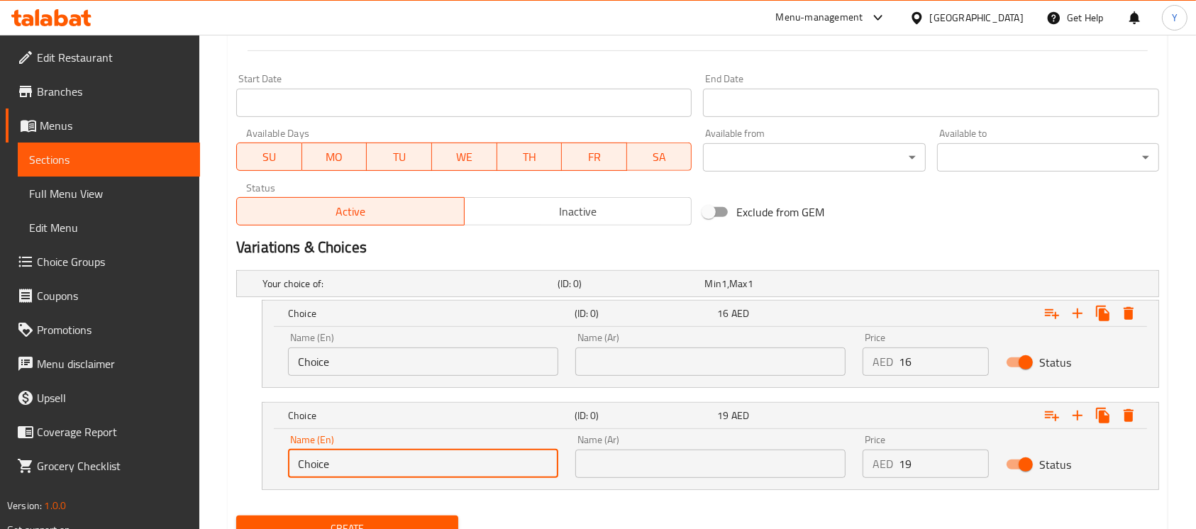
click at [459, 458] on input "Choice" at bounding box center [423, 464] width 270 height 28
click at [459, 458] on input "text" at bounding box center [423, 464] width 270 height 28
type input "Large"
click at [605, 448] on div "Name (Ar) Name (Ar)" at bounding box center [710, 456] width 270 height 43
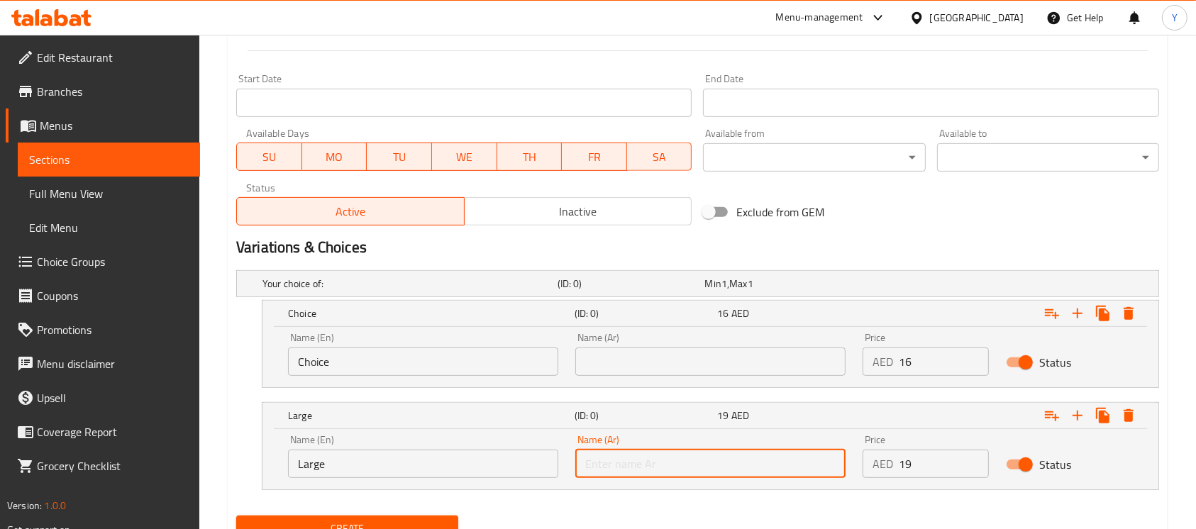
click at [605, 455] on input "text" at bounding box center [710, 464] width 270 height 28
type input "كبير"
click at [508, 369] on input "Choice" at bounding box center [423, 362] width 270 height 28
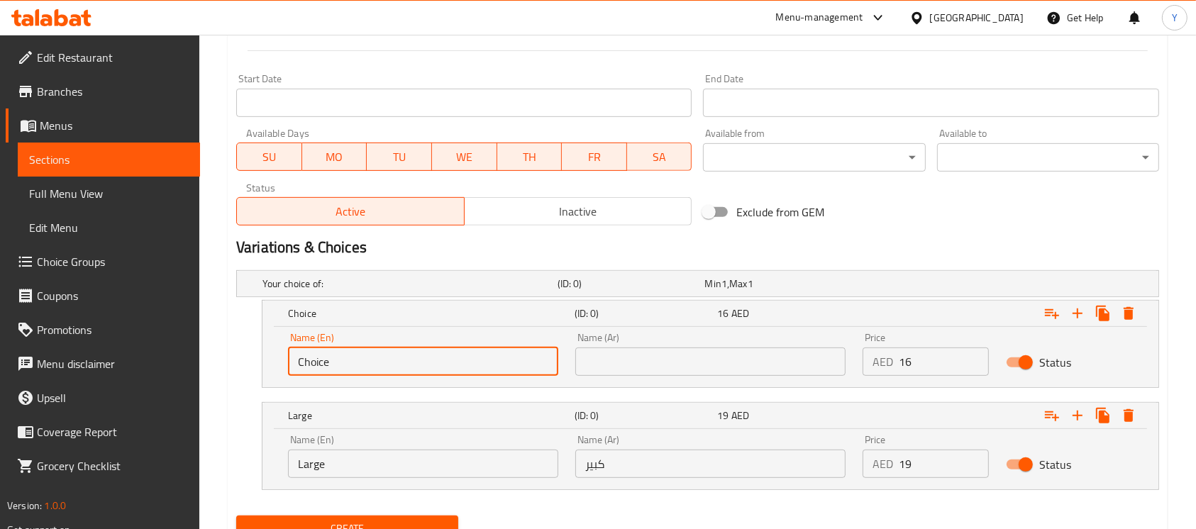
click at [507, 369] on input "Choice" at bounding box center [423, 362] width 270 height 28
click at [506, 371] on input "text" at bounding box center [423, 362] width 270 height 28
type input "Medium"
click at [598, 353] on input "text" at bounding box center [710, 362] width 270 height 28
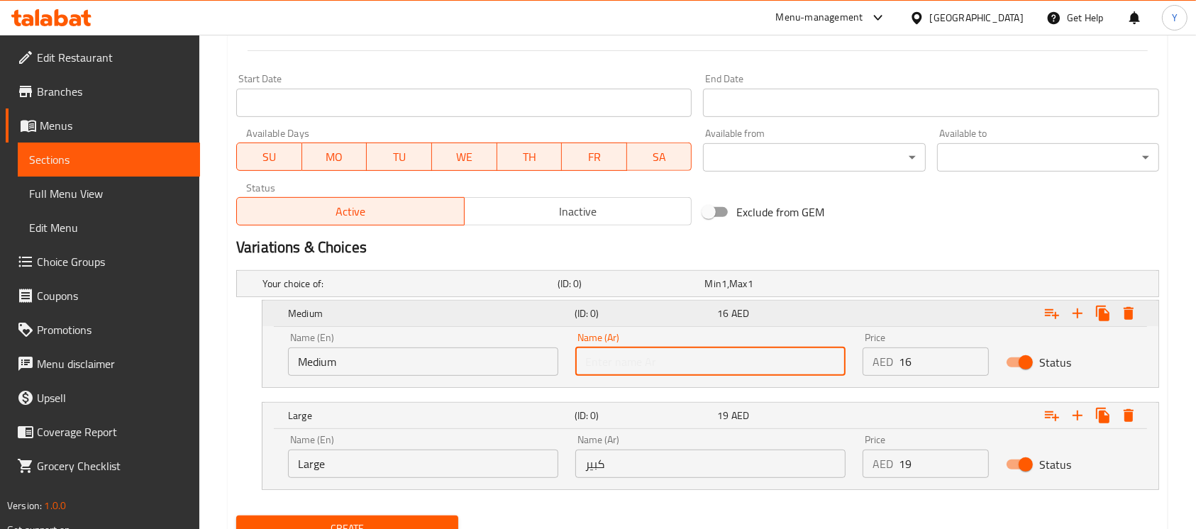
type input "وسط"
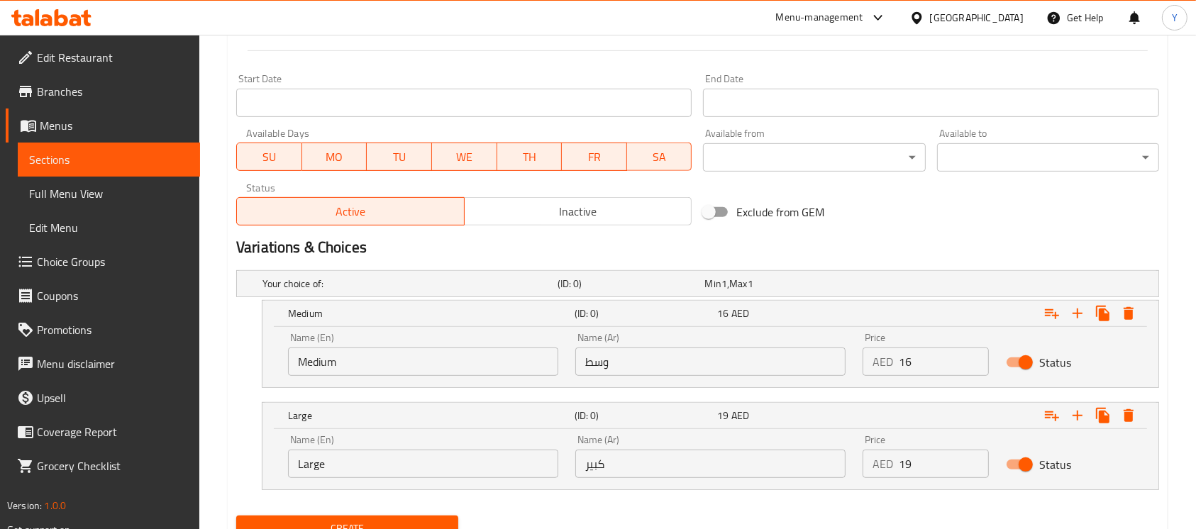
click at [834, 236] on div "Variations & Choices" at bounding box center [698, 247] width 935 height 33
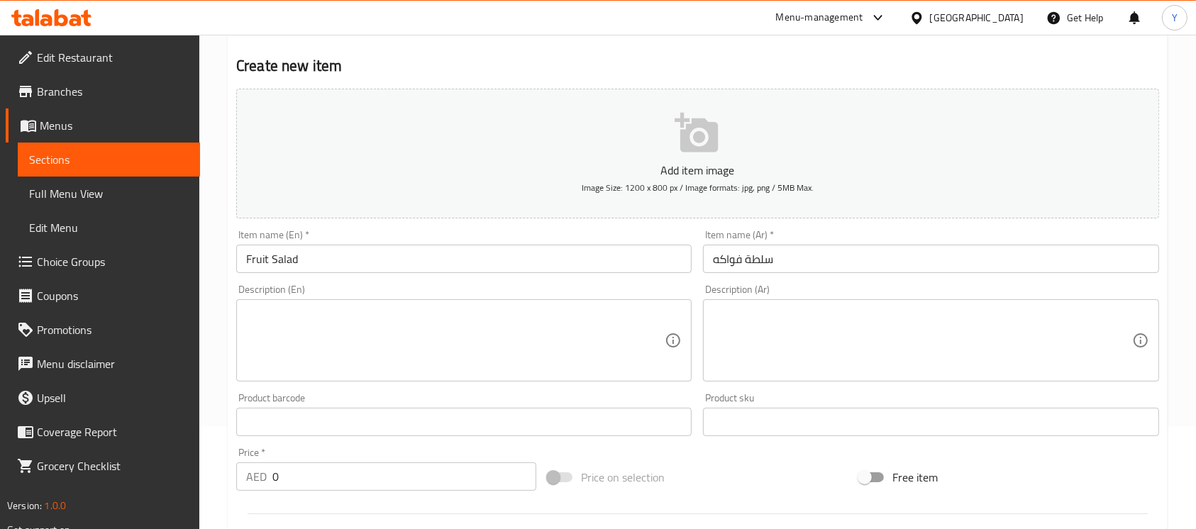
click at [397, 268] on input "Fruit Salad" at bounding box center [464, 259] width 456 height 28
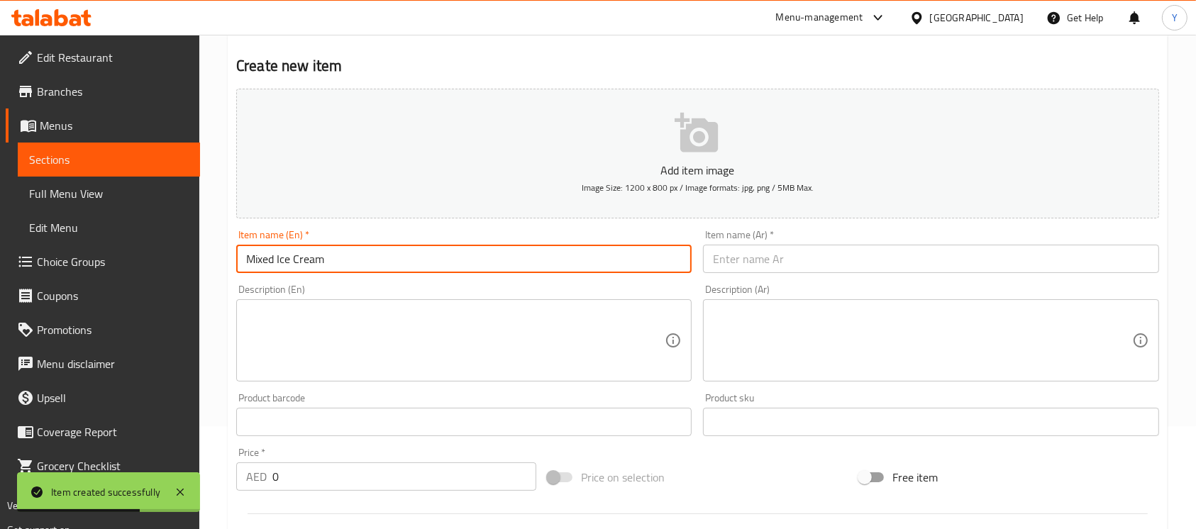
type input "Mixed Ice Cream"
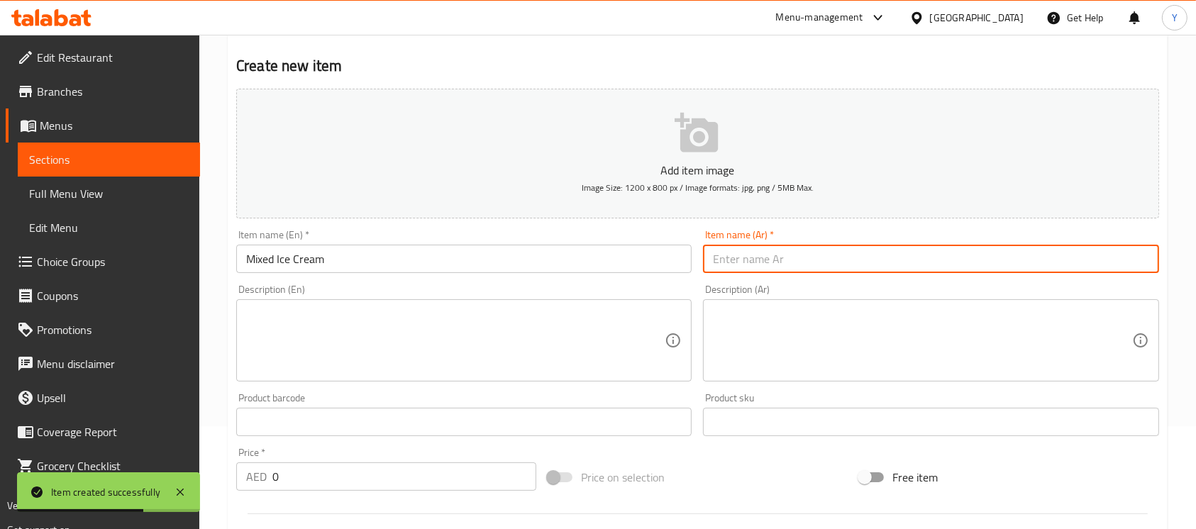
click at [766, 260] on input "text" at bounding box center [931, 259] width 456 height 28
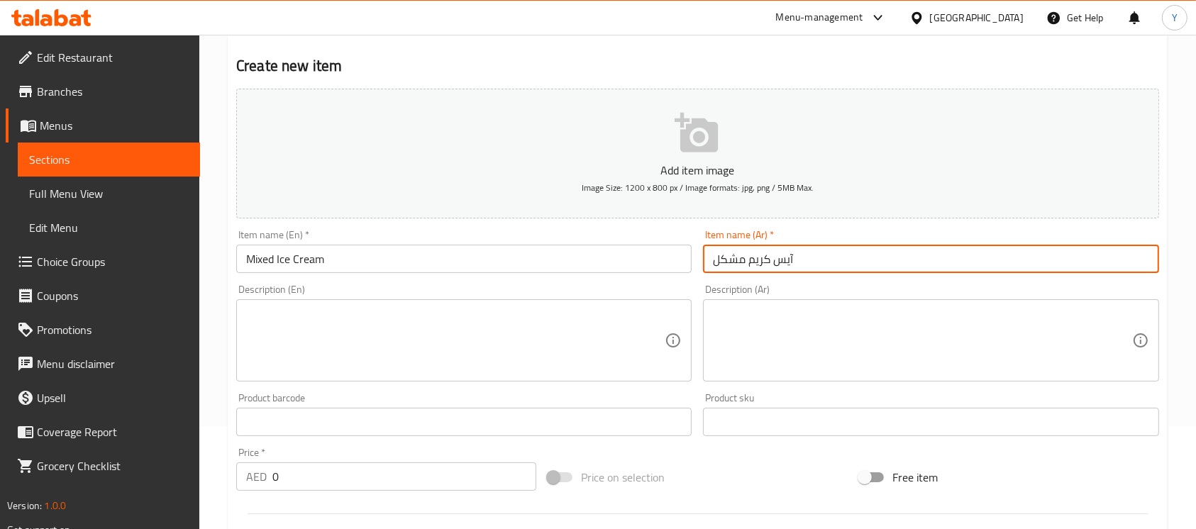
type input "آيس كريم مشكل"
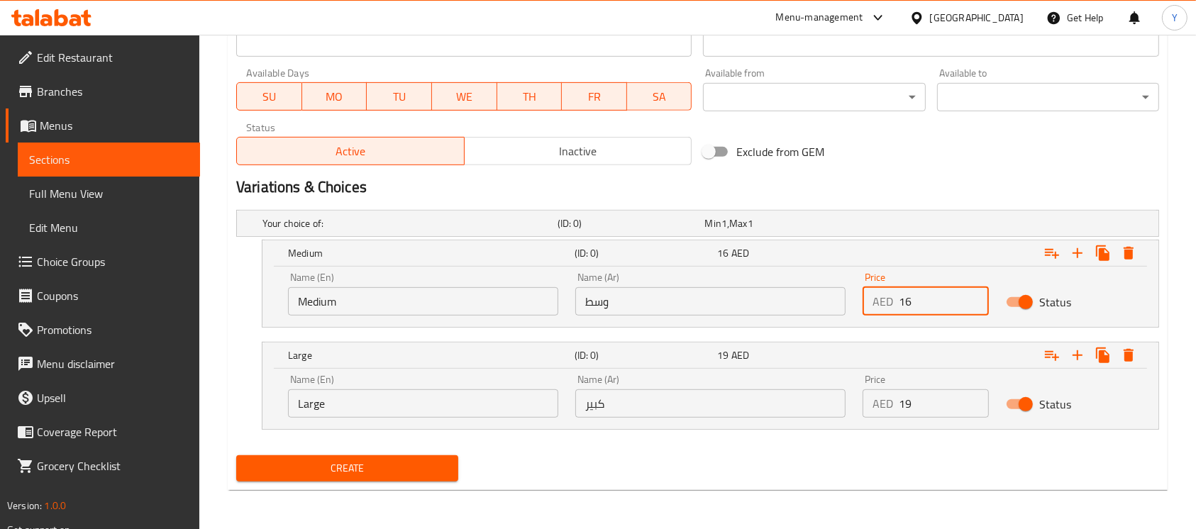
drag, startPoint x: 929, startPoint y: 291, endPoint x: 834, endPoint y: 309, distance: 96.7
click at [834, 309] on div "Name (En) Medium Name (En) Name (Ar) وسط Name (Ar) Price AED 16 Price Status" at bounding box center [711, 294] width 862 height 60
type input "16"
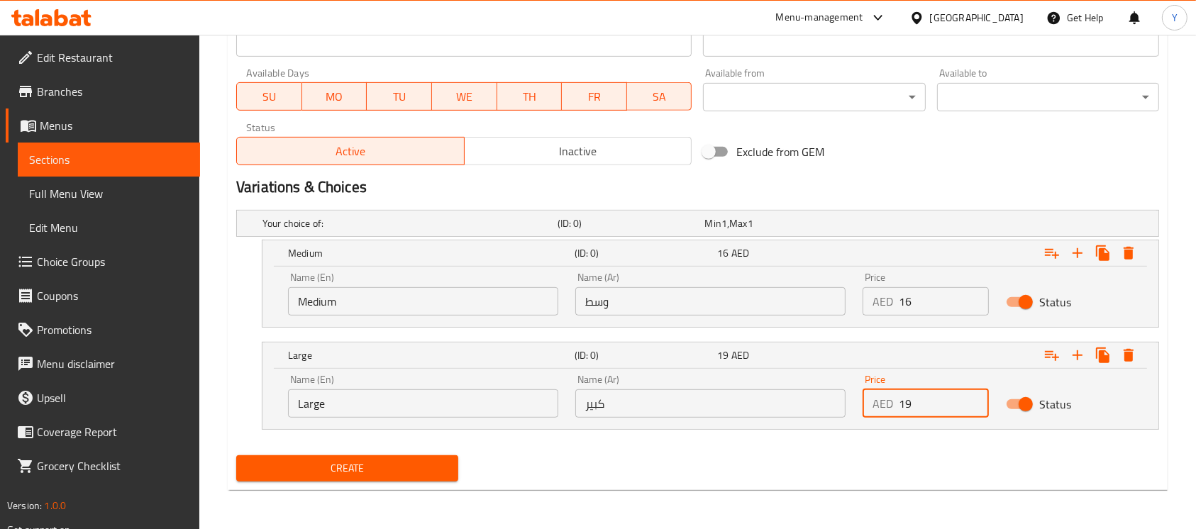
drag, startPoint x: 931, startPoint y: 399, endPoint x: 844, endPoint y: 387, distance: 88.0
click at [844, 387] on div "Name (En) Large Name (En) Name (Ar) كبير Name (Ar) Price AED 19 Price Status" at bounding box center [711, 396] width 862 height 60
type input "19"
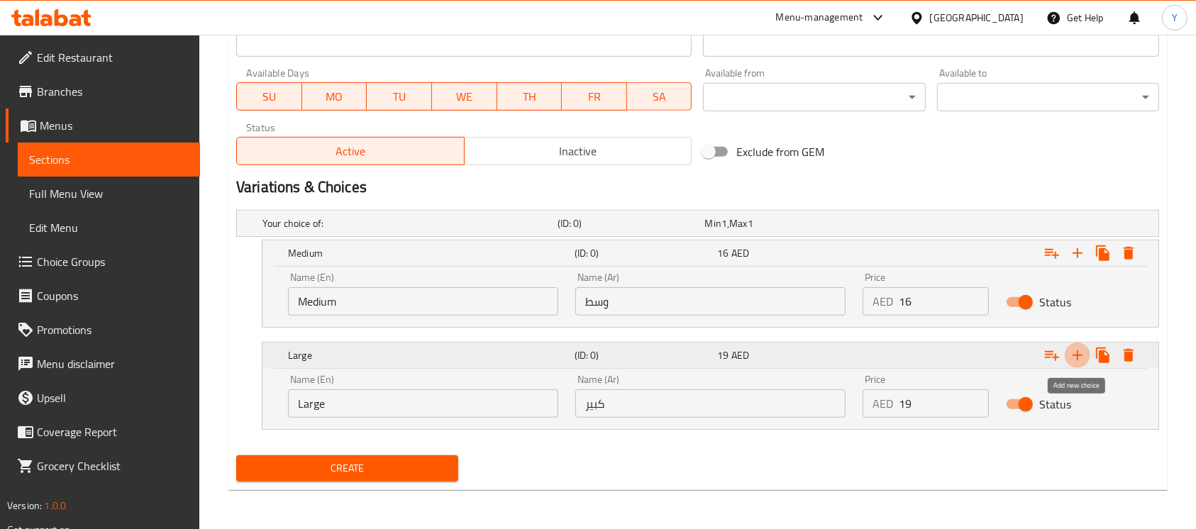
click at [1079, 363] on icon "Expand" at bounding box center [1077, 355] width 17 height 17
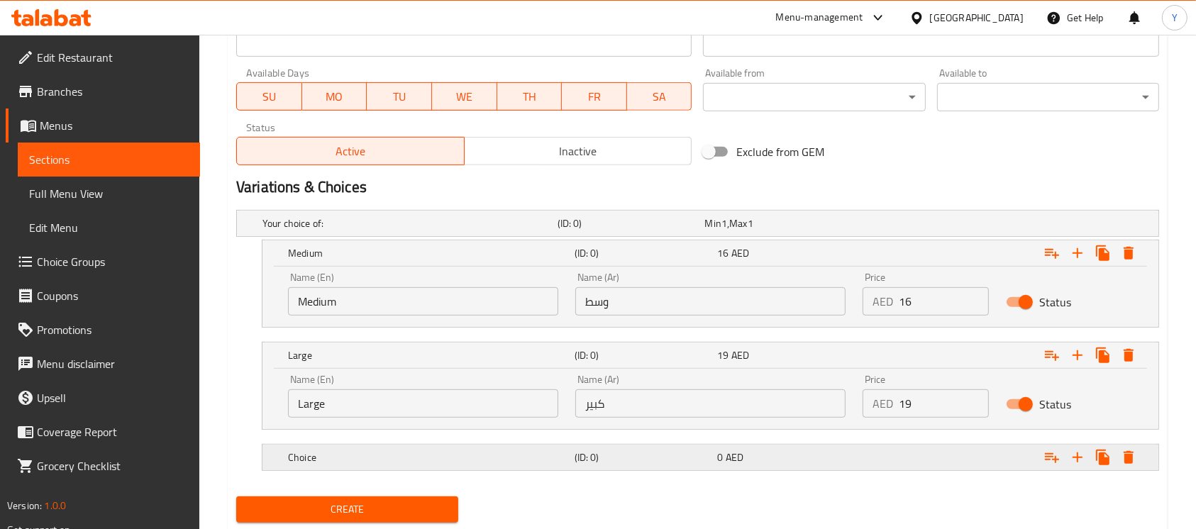
click at [953, 226] on div "Expand" at bounding box center [996, 224] width 295 height 6
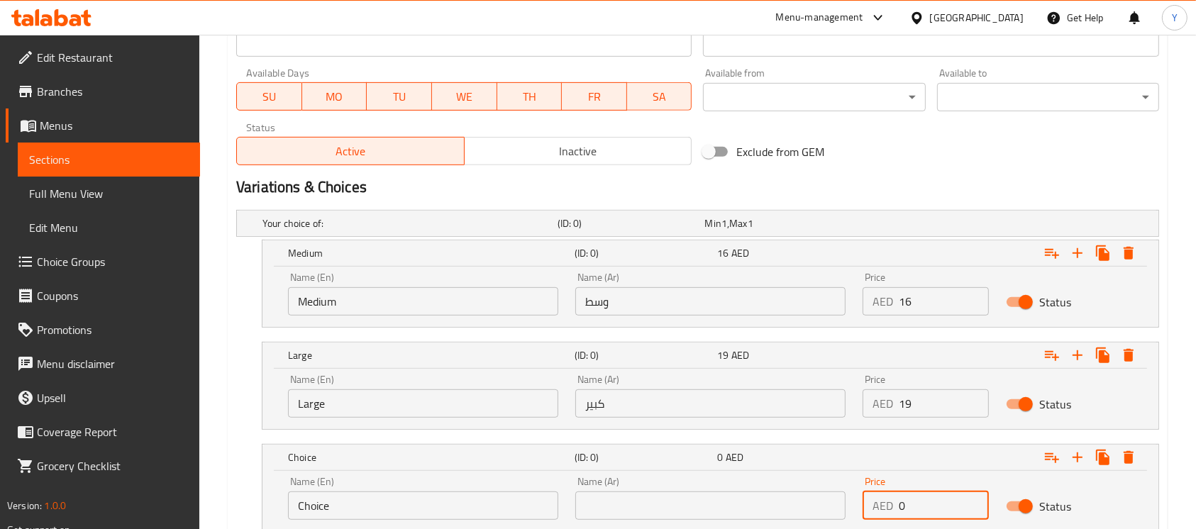
drag, startPoint x: 939, startPoint y: 493, endPoint x: 822, endPoint y: 499, distance: 117.2
click at [824, 500] on div "Name (En) Choice Name (En) Name (Ar) Name (Ar) Price AED 0 Price Status" at bounding box center [711, 498] width 862 height 60
type input "13"
click at [434, 509] on input "Choice" at bounding box center [423, 506] width 270 height 28
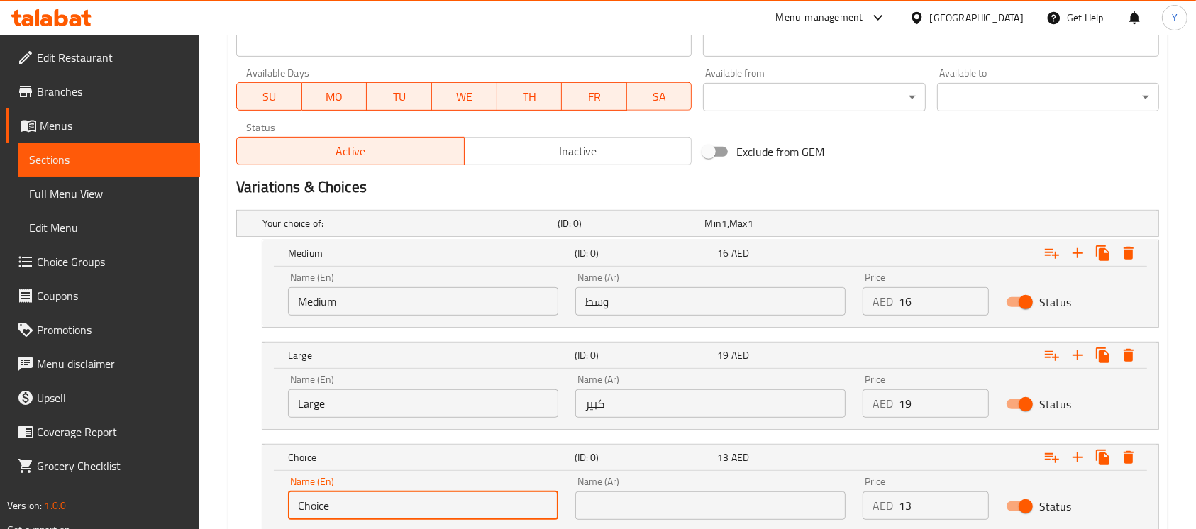
click at [434, 509] on input "Choice" at bounding box center [423, 506] width 270 height 28
click at [433, 509] on input "text" at bounding box center [423, 506] width 270 height 28
type input "Small"
click at [638, 500] on input "text" at bounding box center [710, 506] width 270 height 28
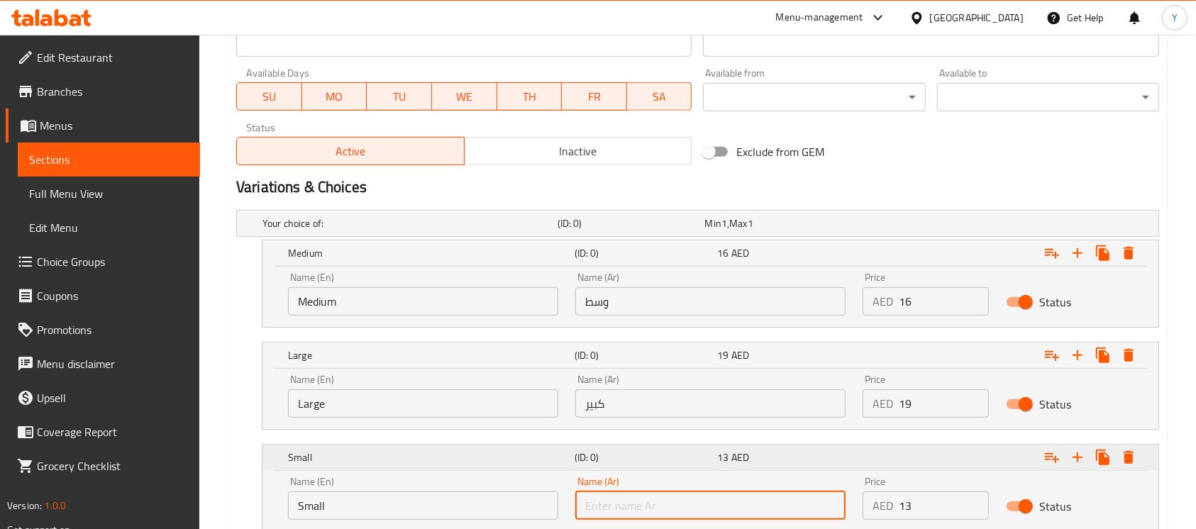
type input "w"
type input "صغير"
click at [943, 175] on div "Variations & Choices" at bounding box center [698, 187] width 935 height 33
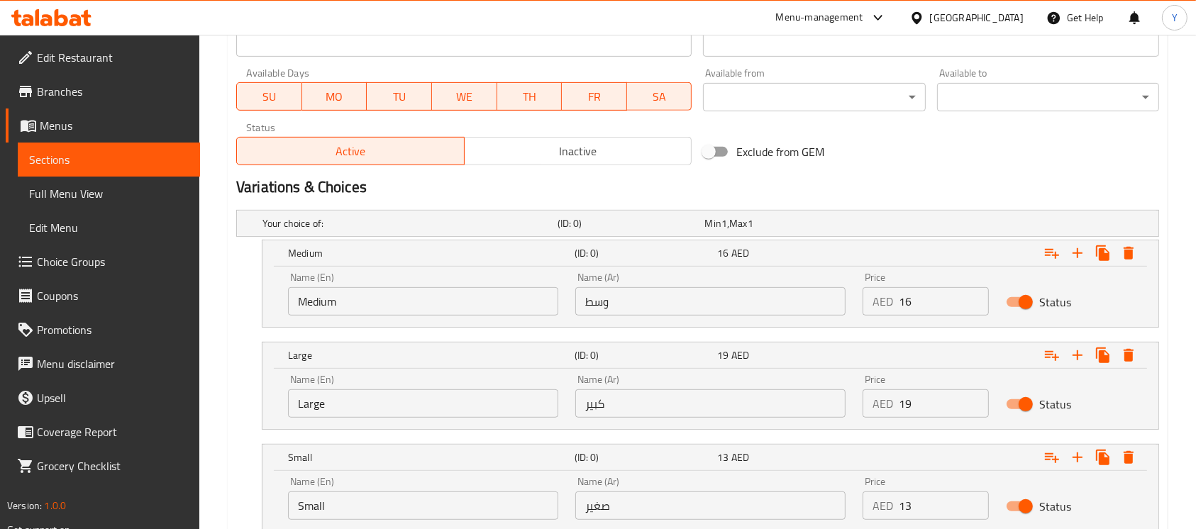
scroll to position [164, 0]
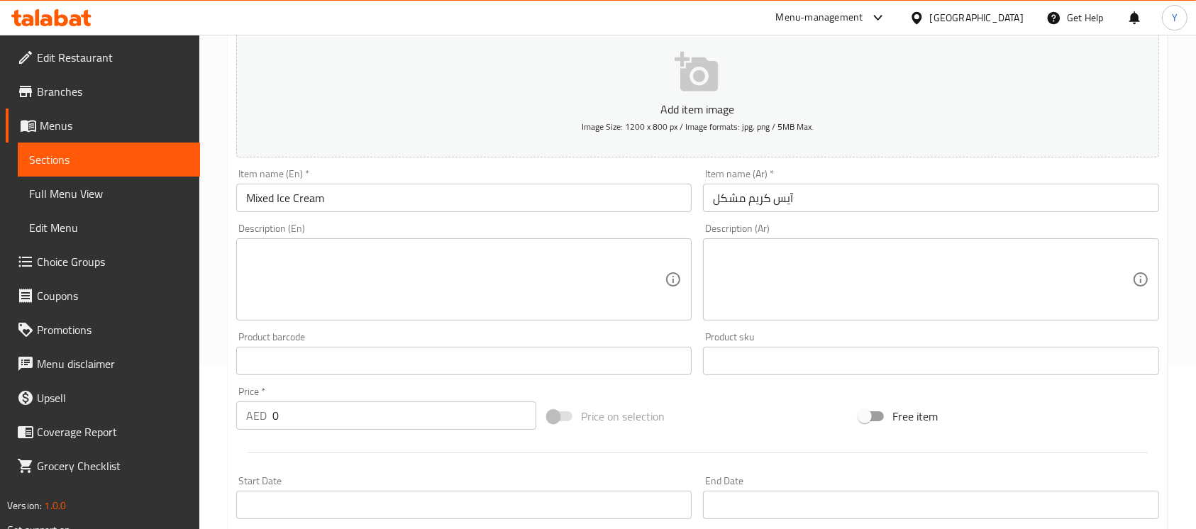
click at [498, 194] on input "Mixed Ice Cream" at bounding box center [464, 198] width 456 height 28
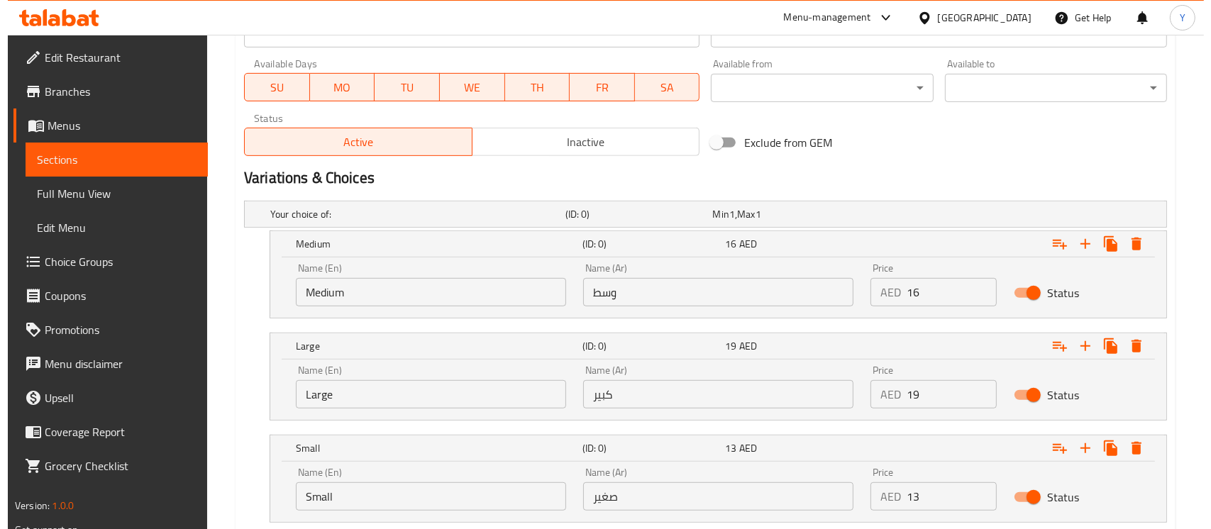
scroll to position [641, 0]
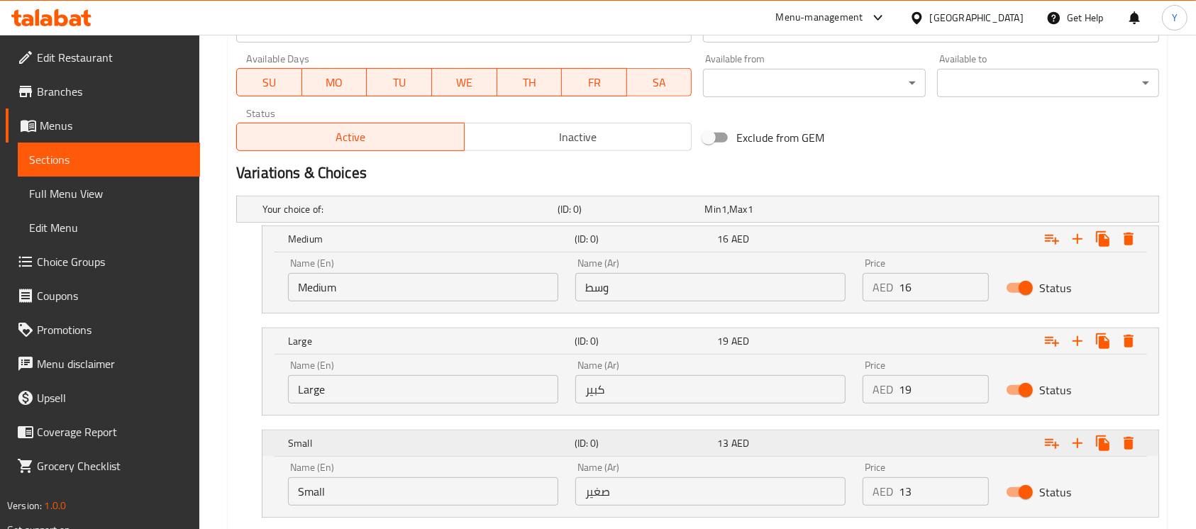
type input "Choconut Sundai"
click at [1141, 252] on button "Expand" at bounding box center [1129, 239] width 26 height 26
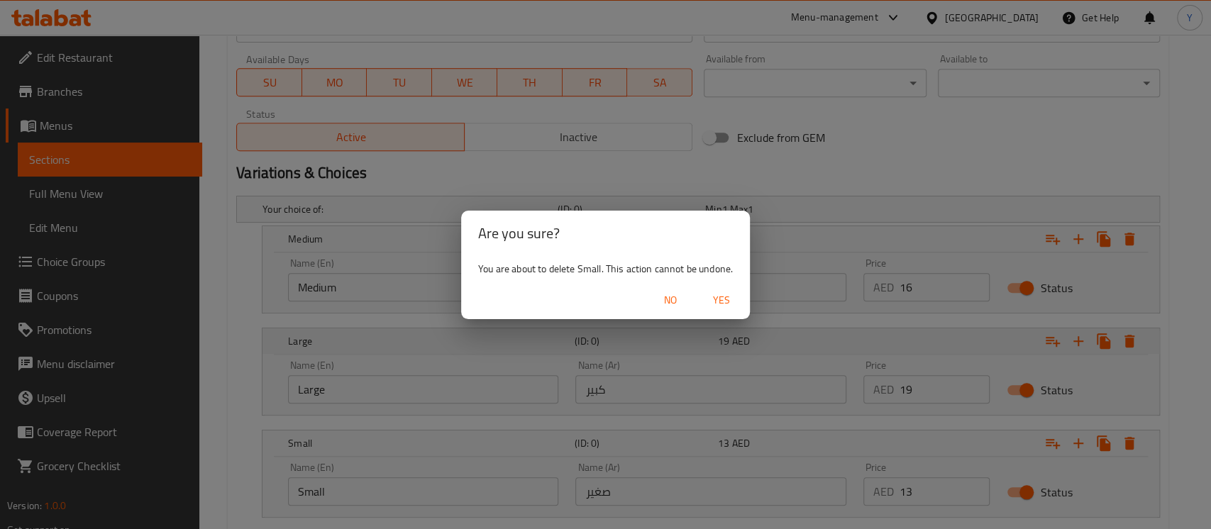
click at [716, 309] on span "Yes" at bounding box center [722, 301] width 34 height 18
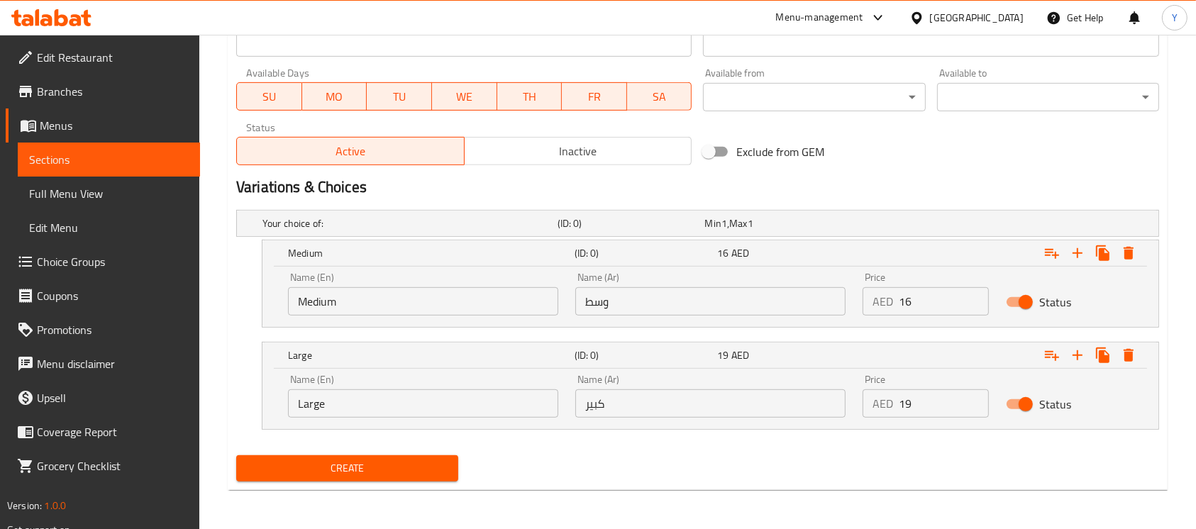
scroll to position [164, 0]
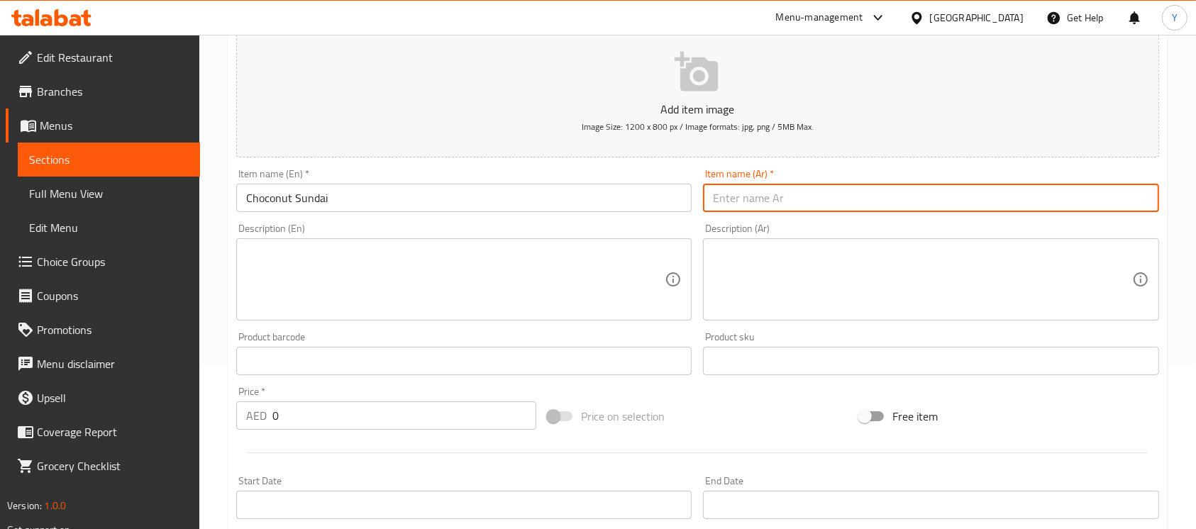
click at [834, 206] on input "text" at bounding box center [931, 198] width 456 height 28
type input "شوكونت صنداي"
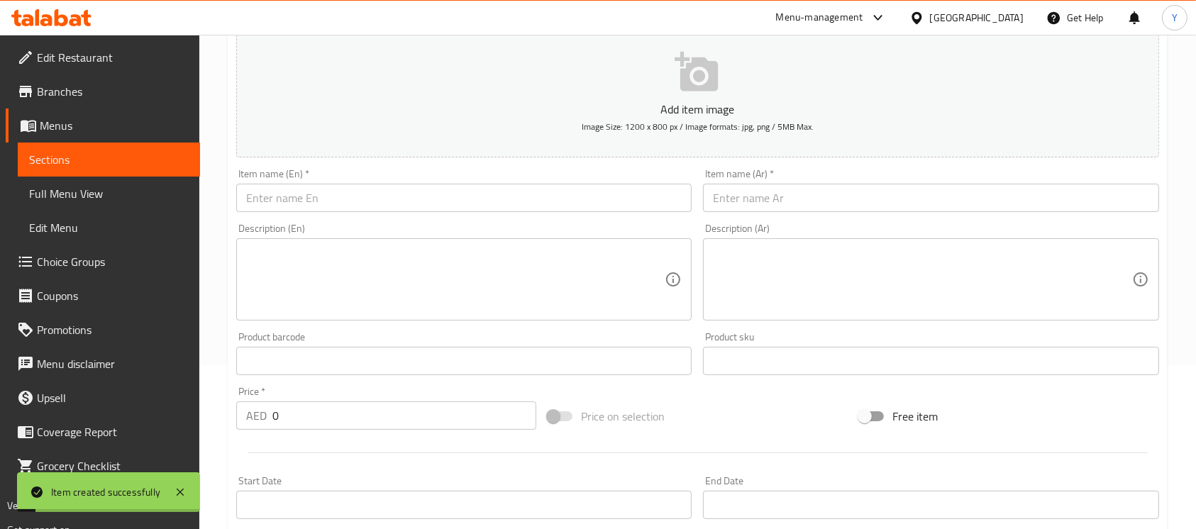
click at [410, 213] on div "Item name (En)   * Item name (En) *" at bounding box center [464, 190] width 467 height 55
click at [409, 204] on input "text" at bounding box center [464, 198] width 456 height 28
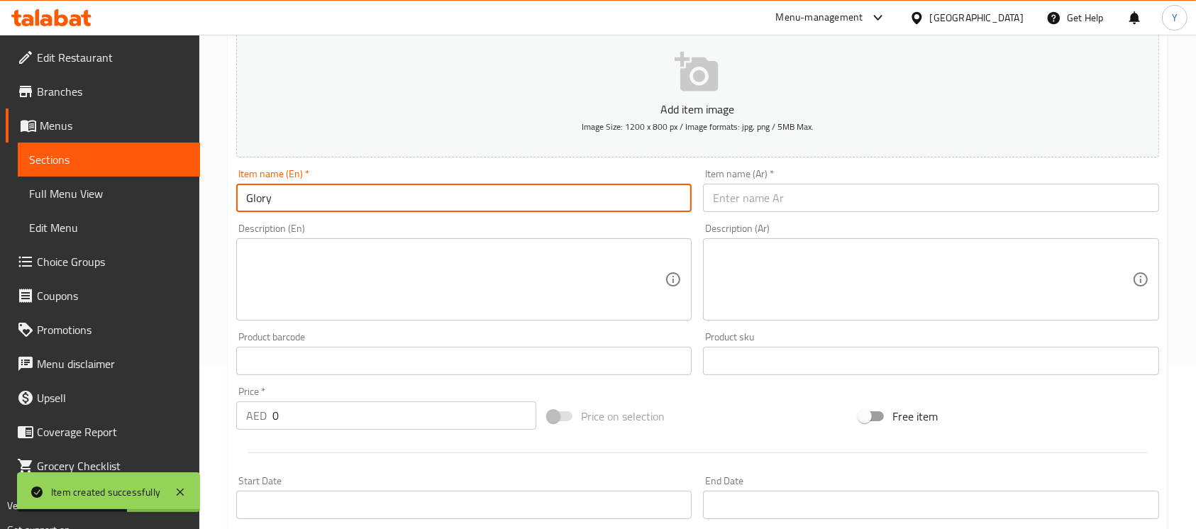
type input "Glory"
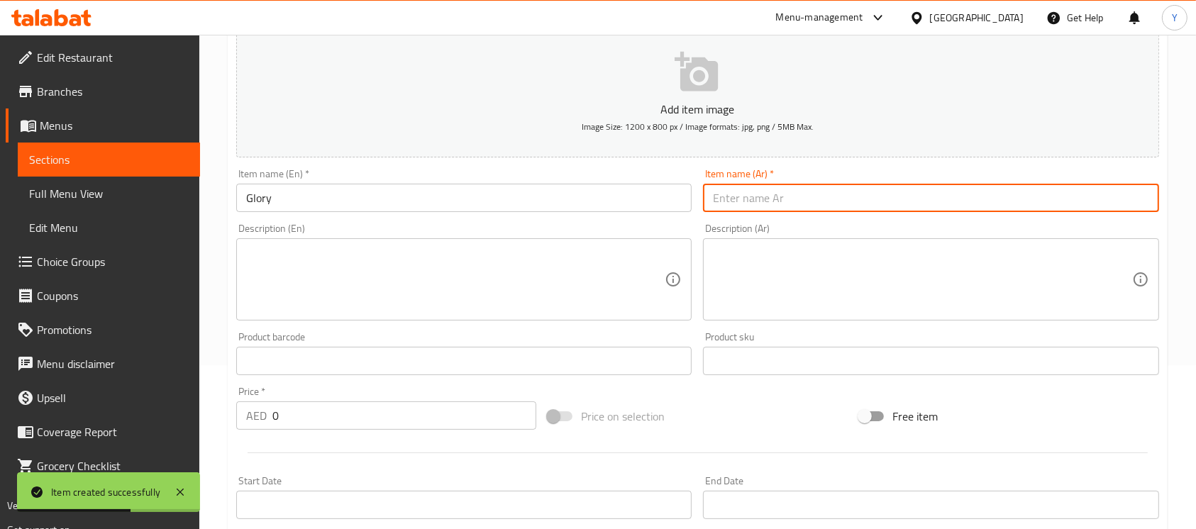
click at [1063, 194] on input "text" at bounding box center [931, 198] width 456 height 28
type input "جلوري"
click at [301, 216] on div "Item name (En)   * Item name (En) *" at bounding box center [464, 190] width 467 height 55
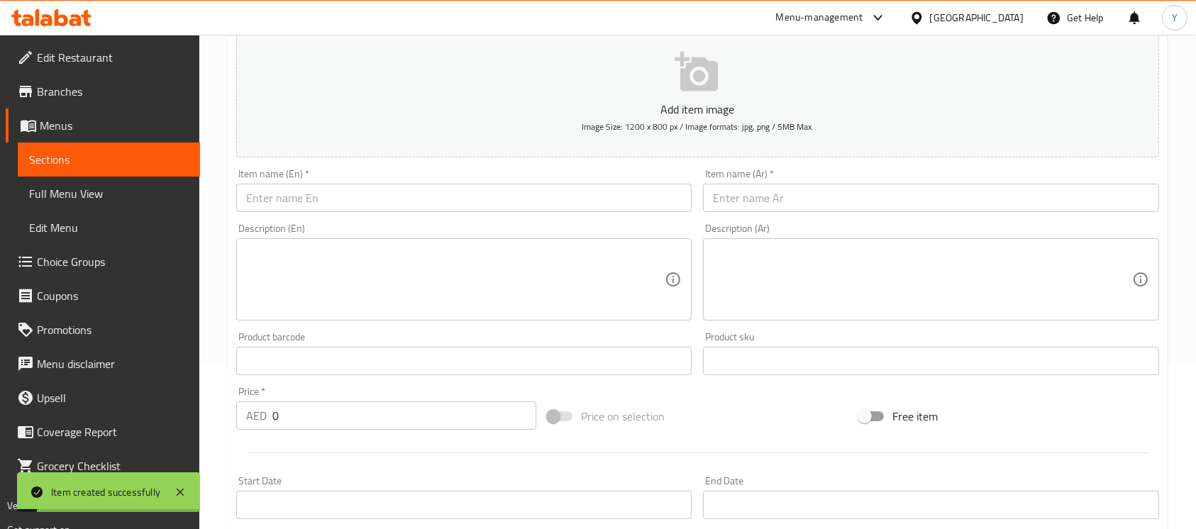
drag, startPoint x: 304, startPoint y: 202, endPoint x: 325, endPoint y: 212, distance: 23.8
click at [304, 202] on input "text" at bounding box center [464, 198] width 456 height 28
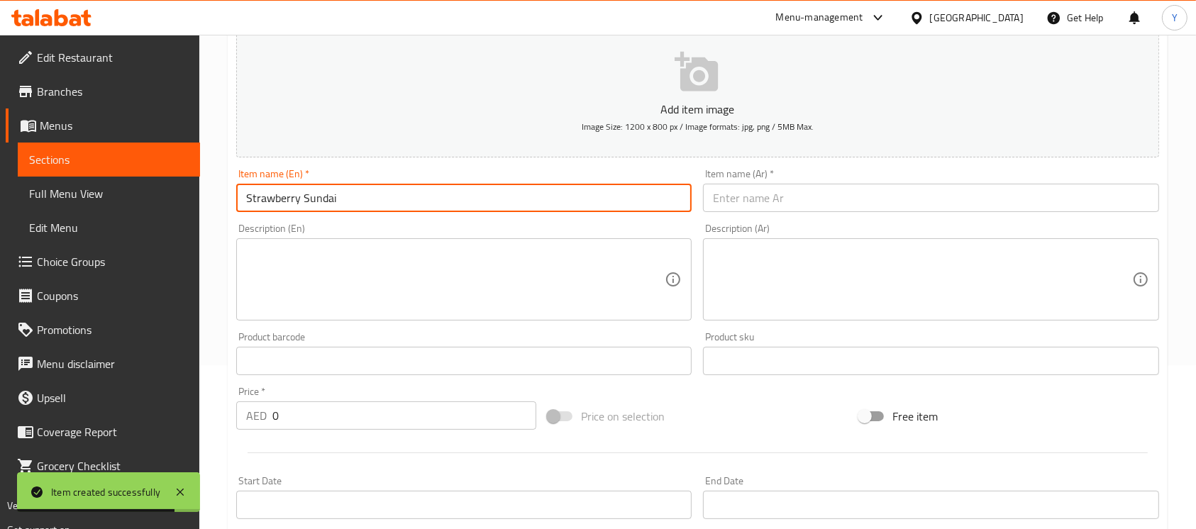
type input "Strawberry Sundai"
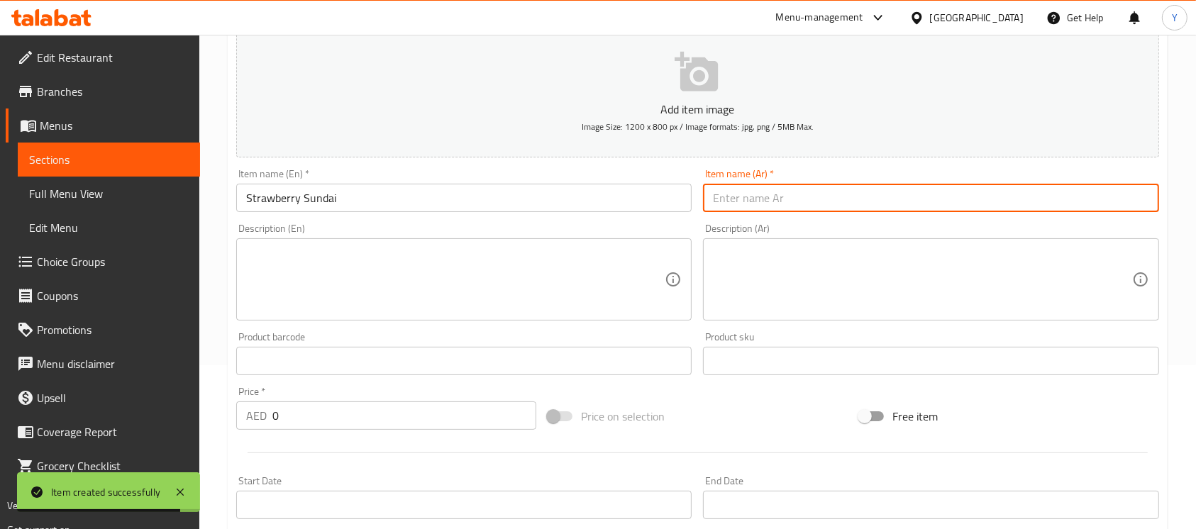
click at [1093, 197] on input "text" at bounding box center [931, 198] width 456 height 28
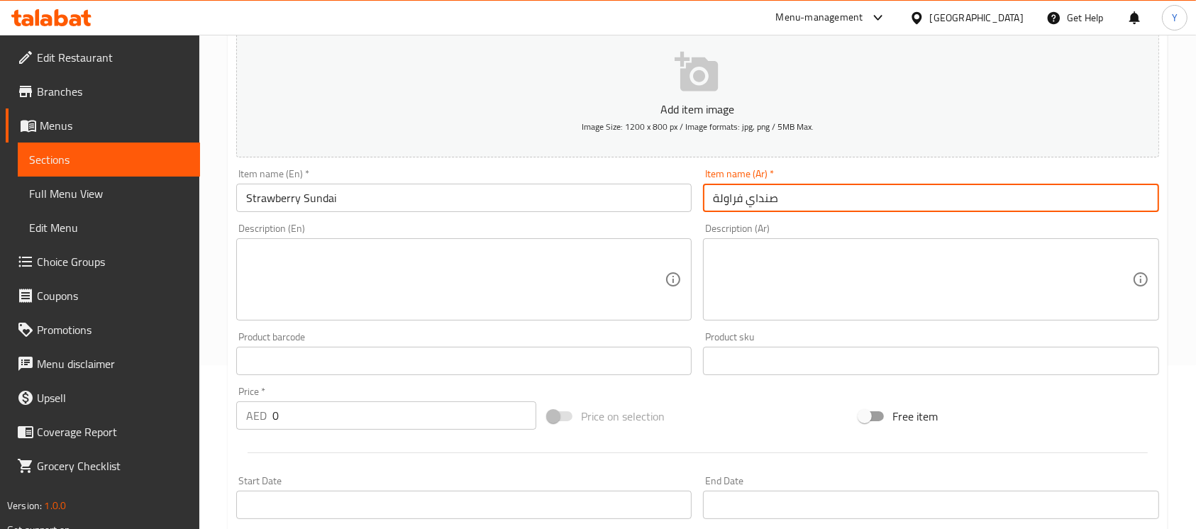
type input "صنداي فراولة"
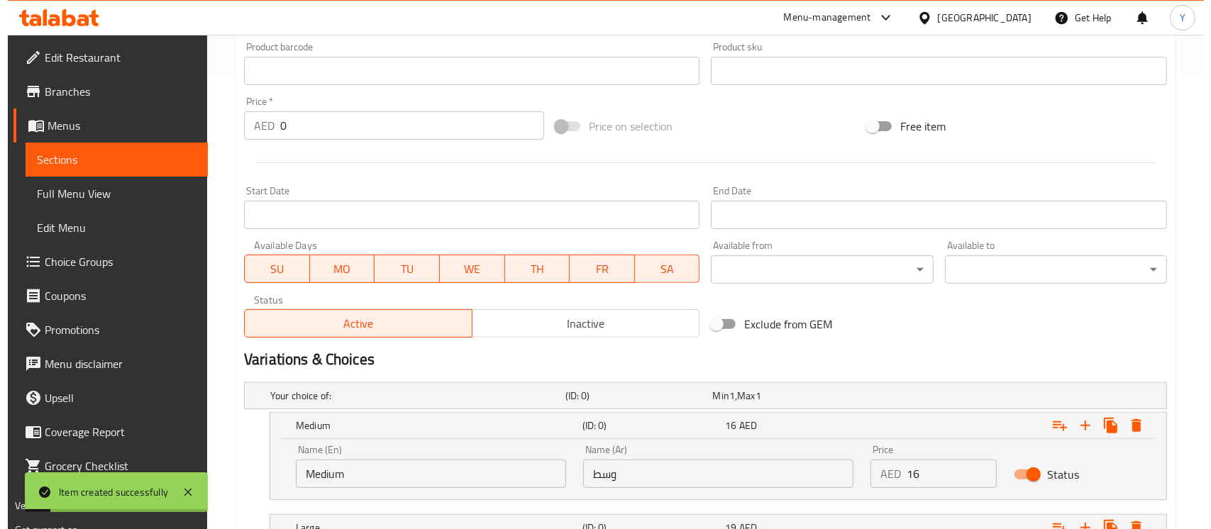
scroll to position [627, 0]
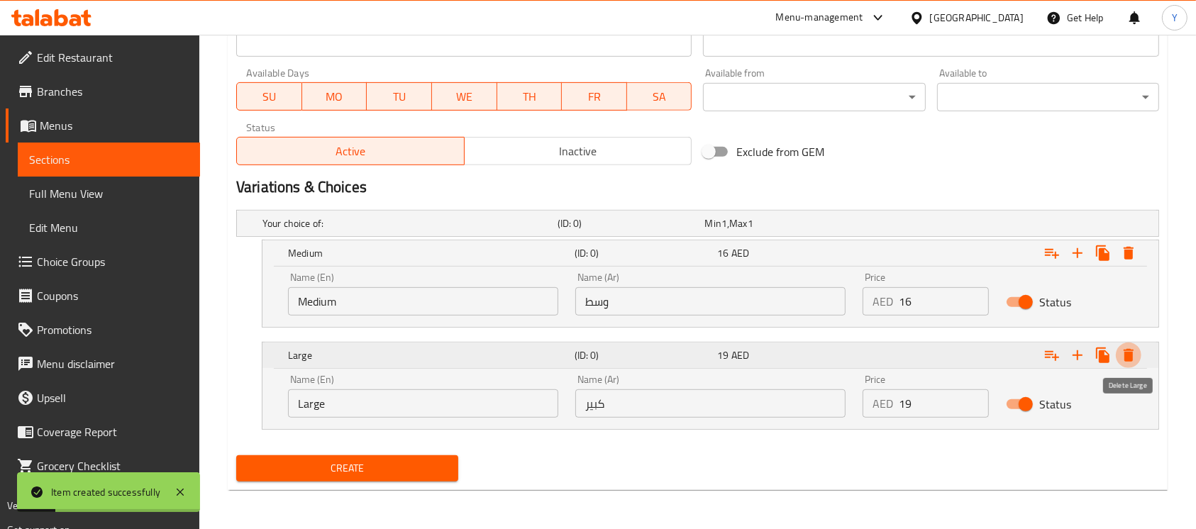
click at [1125, 358] on icon "Expand" at bounding box center [1129, 355] width 10 height 13
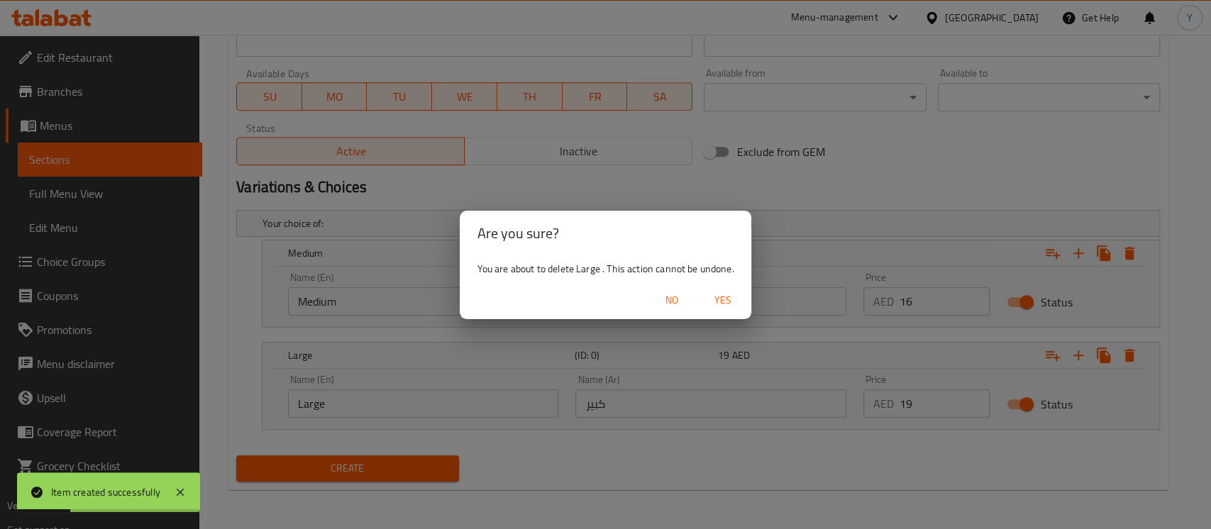
click at [726, 299] on span "Yes" at bounding box center [723, 301] width 34 height 18
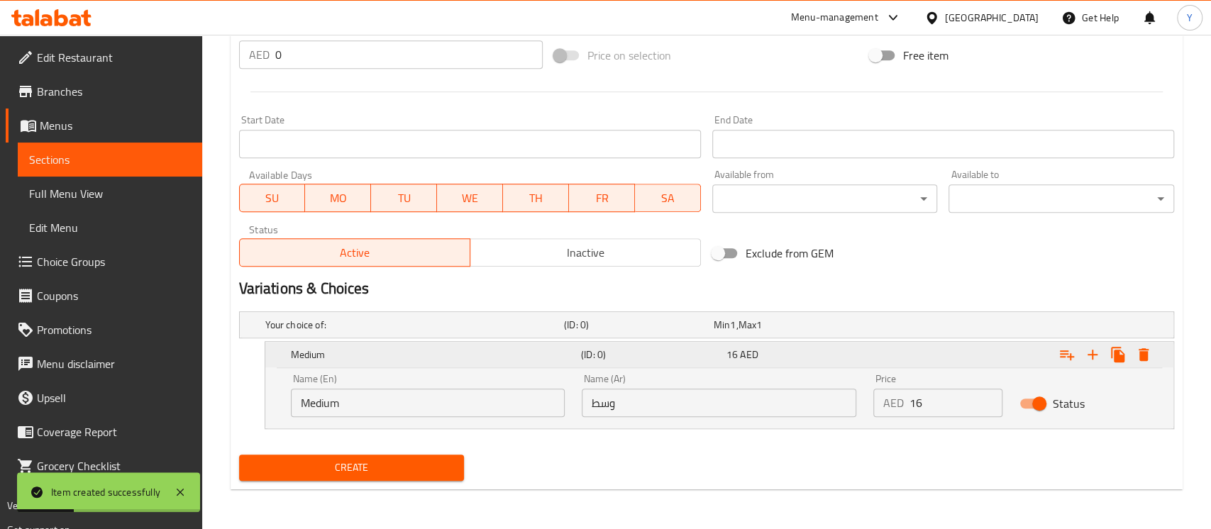
scroll to position [525, 0]
click at [1136, 357] on icon "Expand" at bounding box center [1128, 354] width 17 height 17
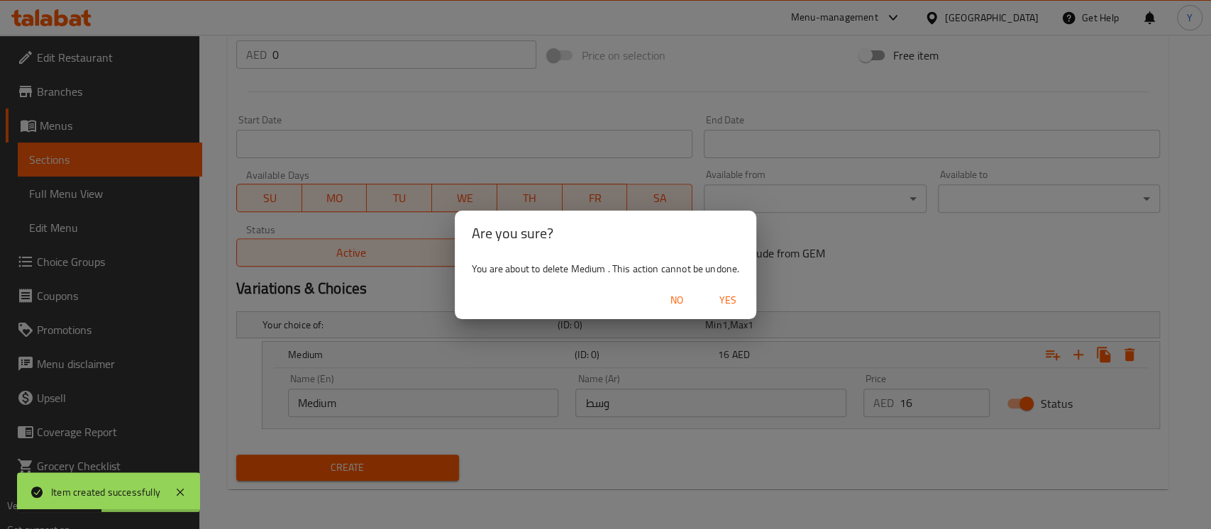
click at [742, 309] on span "Yes" at bounding box center [728, 301] width 34 height 18
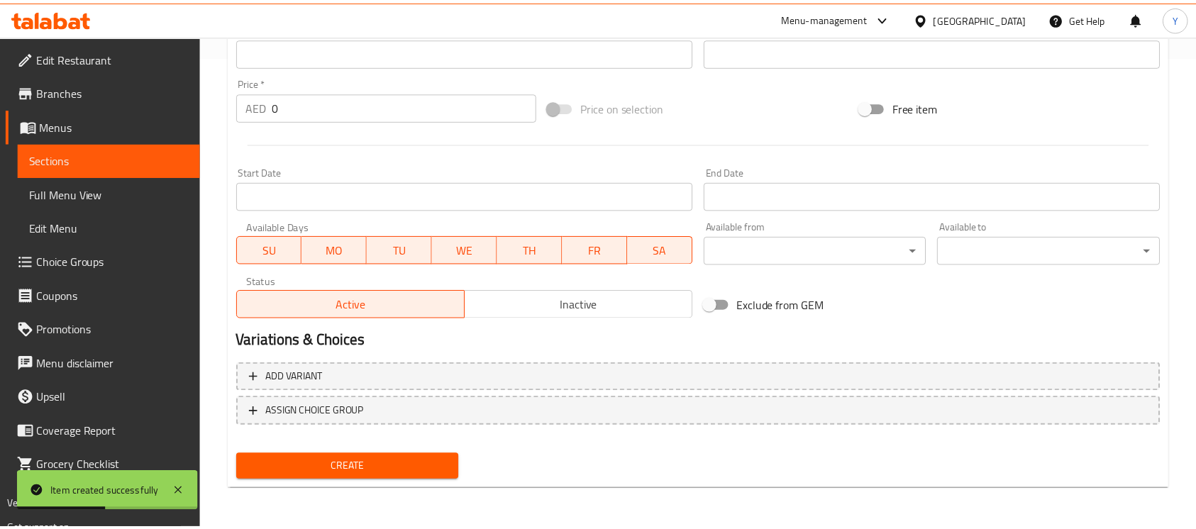
scroll to position [473, 0]
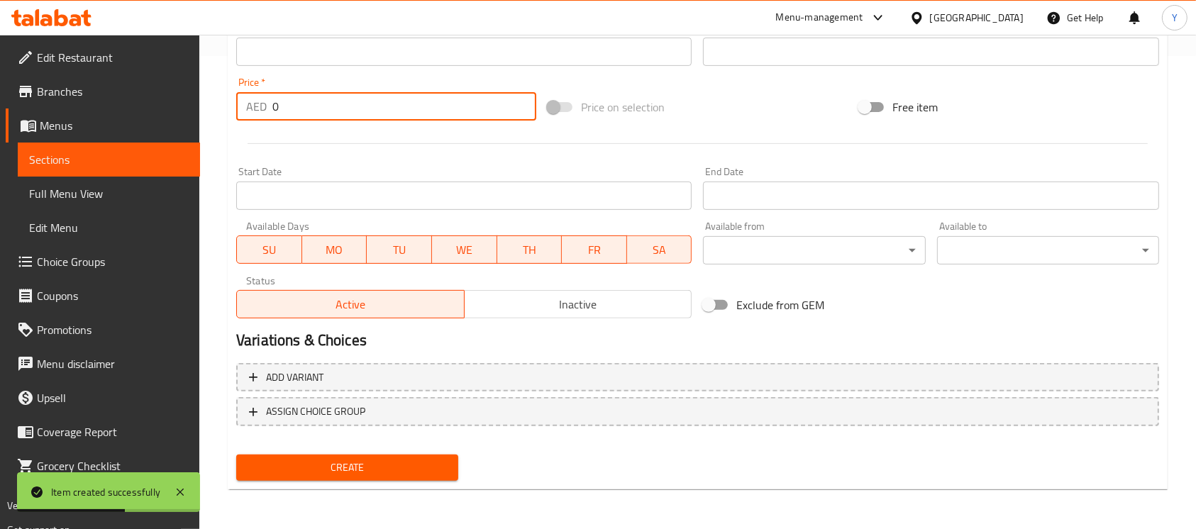
drag, startPoint x: 351, startPoint y: 113, endPoint x: 252, endPoint y: 110, distance: 98.7
click at [252, 110] on div "AED 0 Price *" at bounding box center [386, 106] width 300 height 28
type input "26"
click at [341, 139] on div at bounding box center [698, 143] width 935 height 35
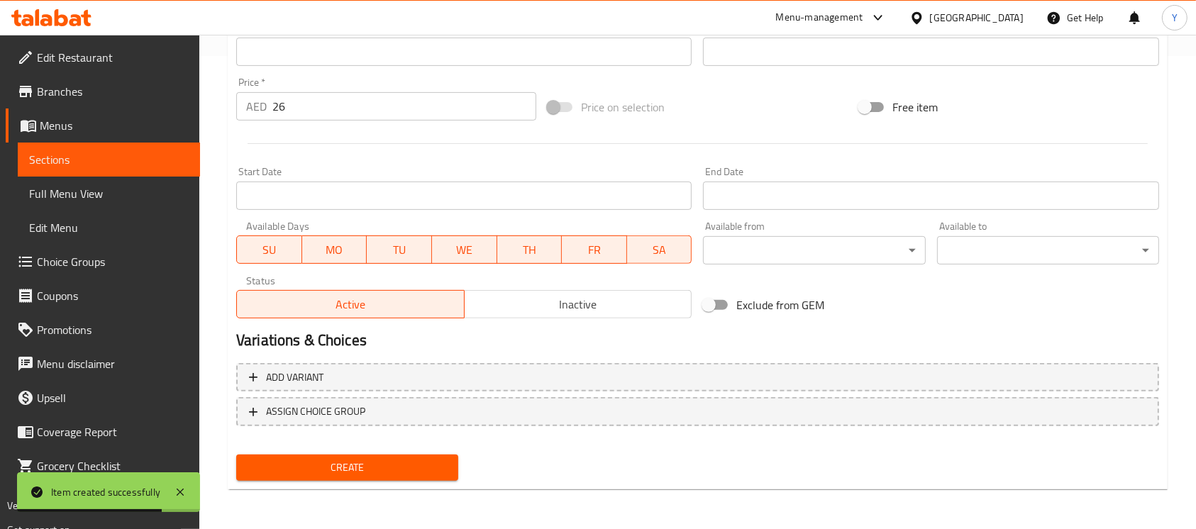
scroll to position [11, 0]
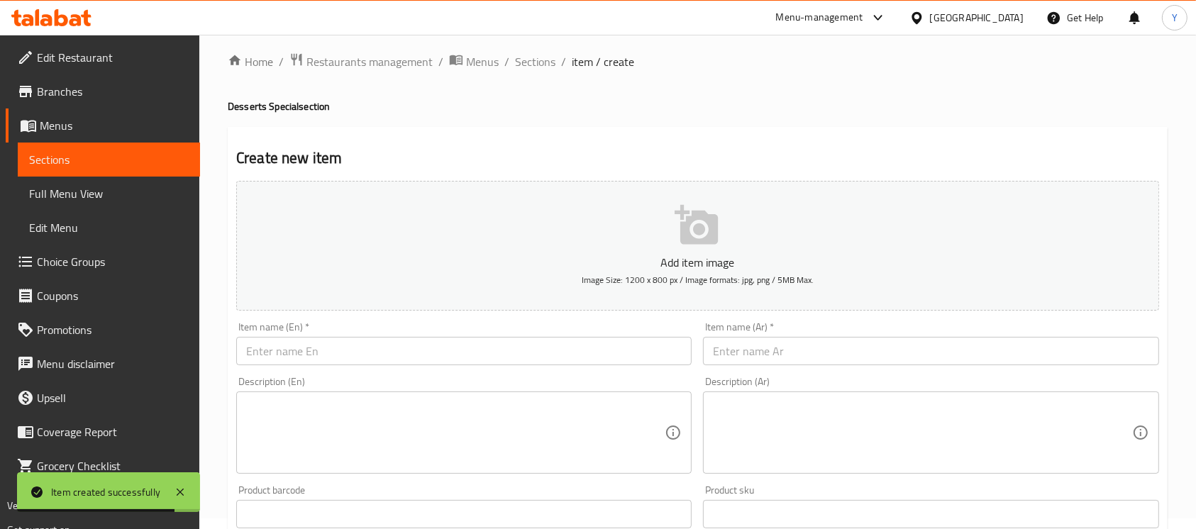
click at [281, 338] on input "text" at bounding box center [464, 351] width 456 height 28
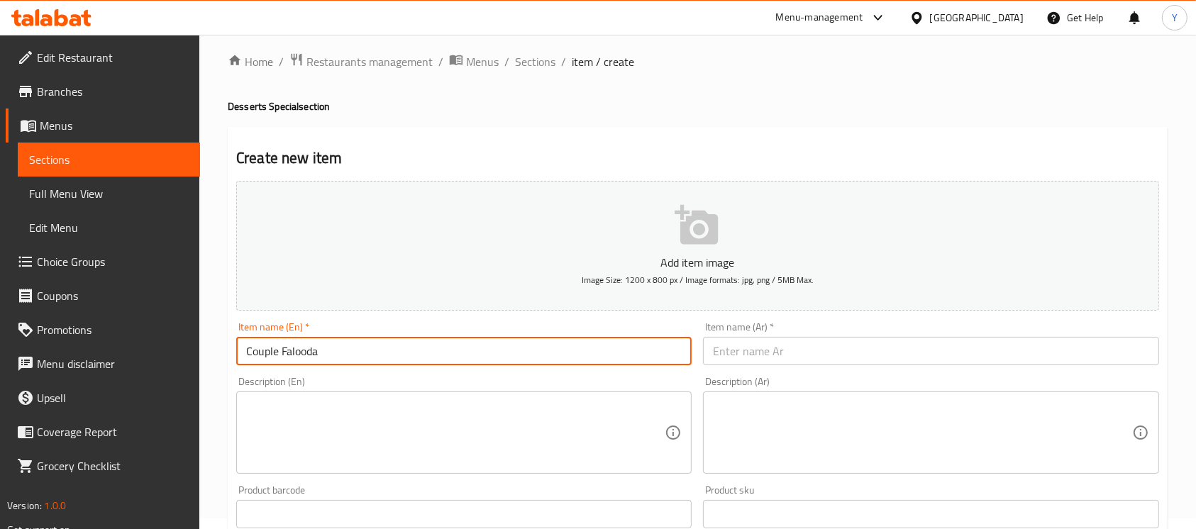
type input "Couple Falooda"
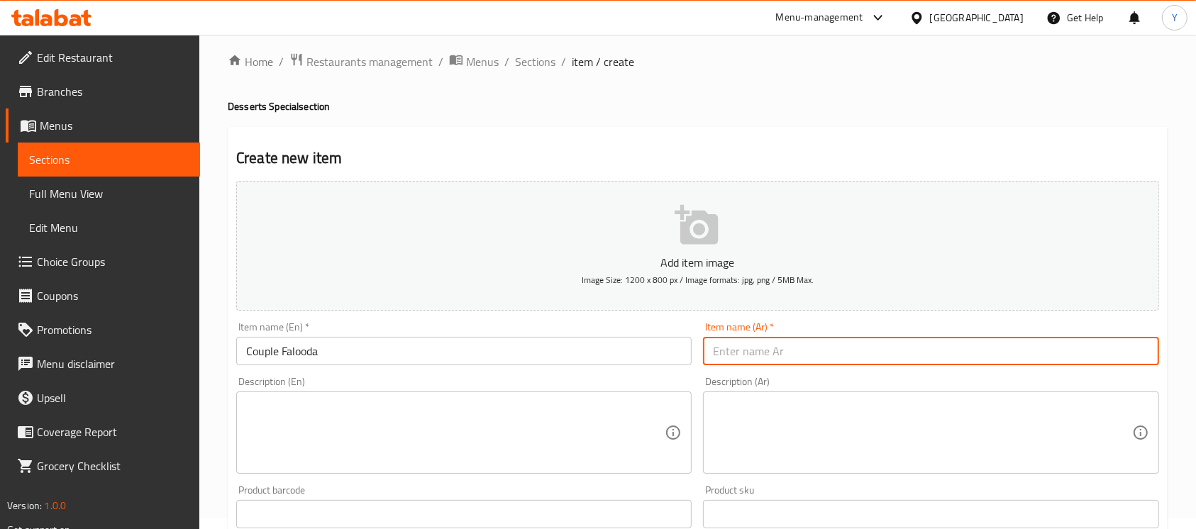
click at [1084, 362] on input "text" at bounding box center [931, 351] width 456 height 28
type input "فالودا كابل"
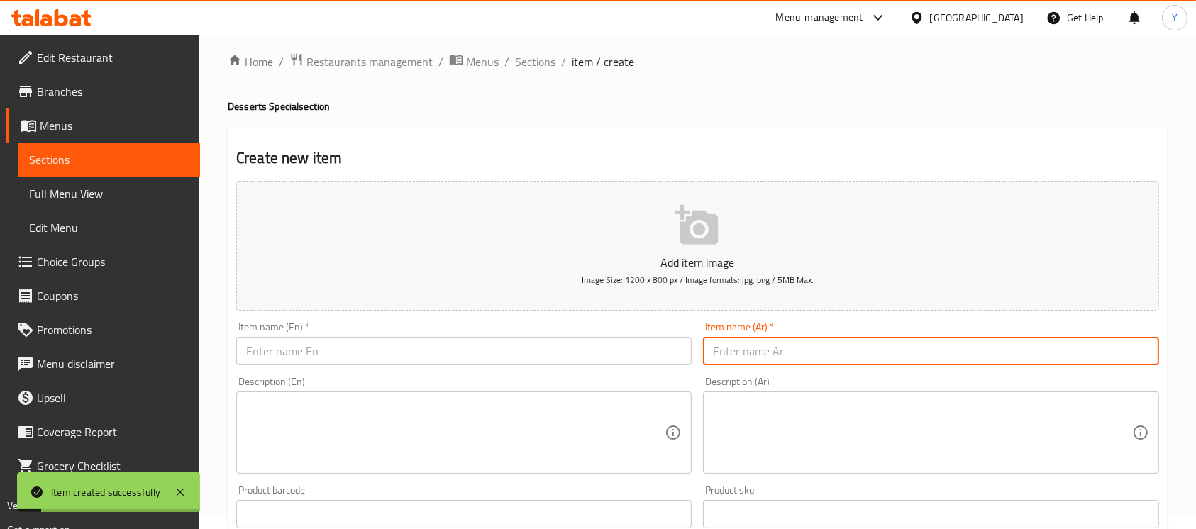
scroll to position [178, 0]
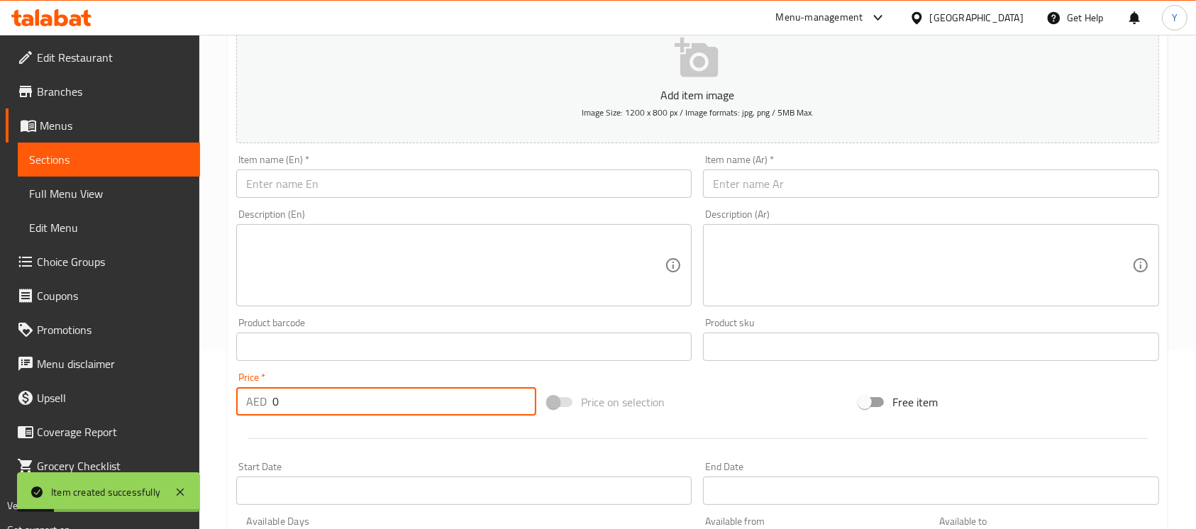
drag, startPoint x: 380, startPoint y: 409, endPoint x: 133, endPoint y: 409, distance: 247.6
click at [133, 409] on div "Edit Restaurant Branches Menus Sections Full Menu View Edit Menu Choice Groups …" at bounding box center [598, 341] width 1196 height 968
type input "26"
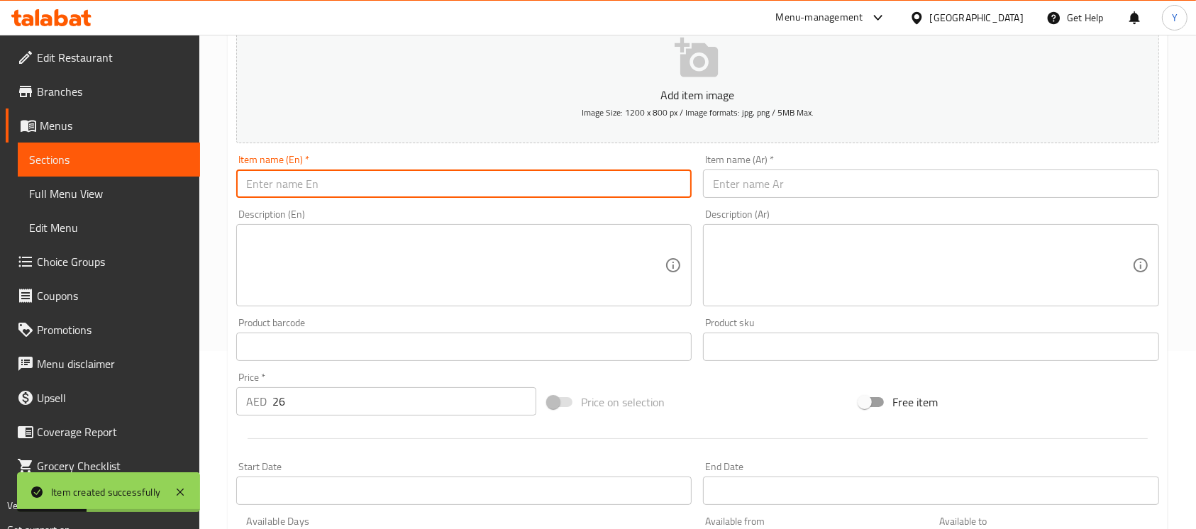
drag, startPoint x: 316, startPoint y: 184, endPoint x: 346, endPoint y: 193, distance: 31.7
click at [316, 184] on input "text" at bounding box center [464, 184] width 456 height 28
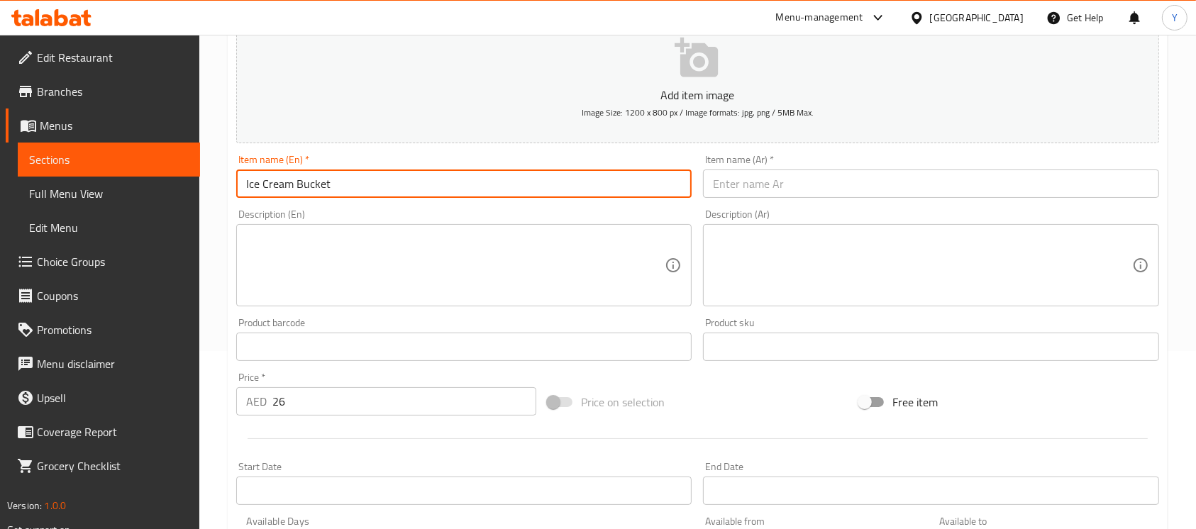
type input "Ice Cream Bucket"
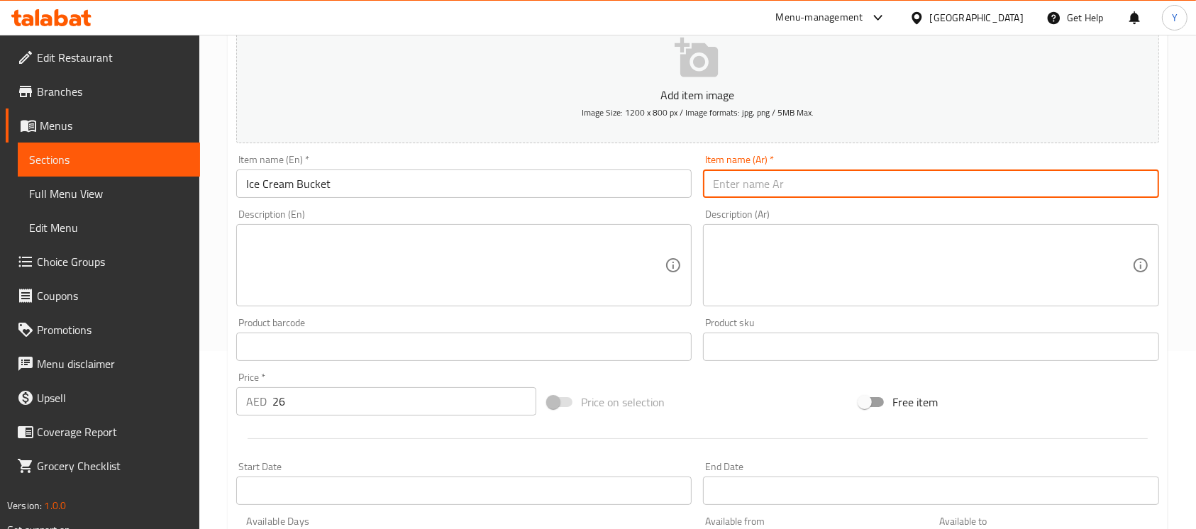
click at [801, 185] on input "text" at bounding box center [931, 184] width 456 height 28
type input "دلو آيس كريم"
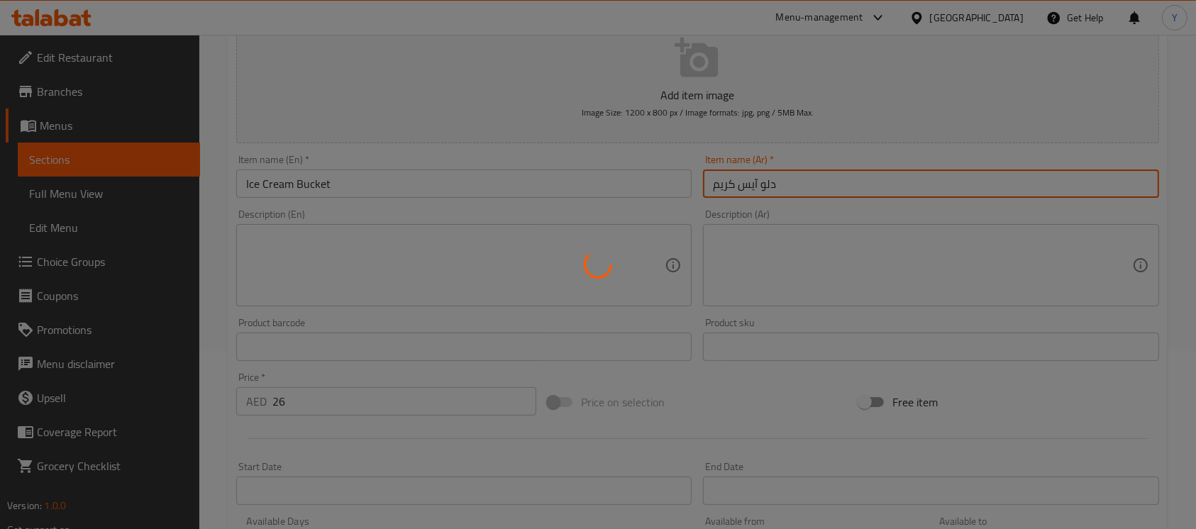
type input "0"
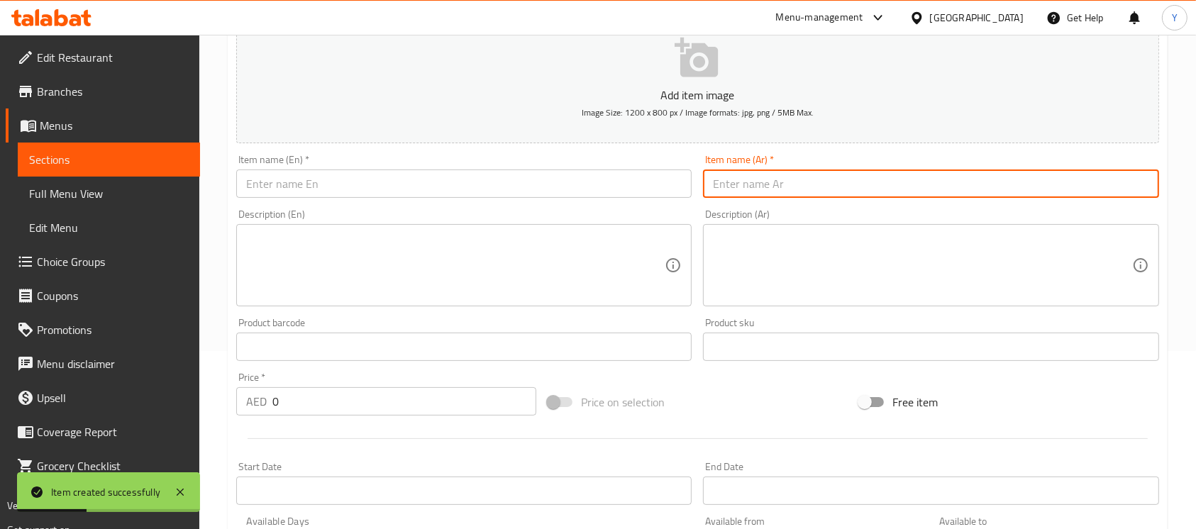
scroll to position [0, 0]
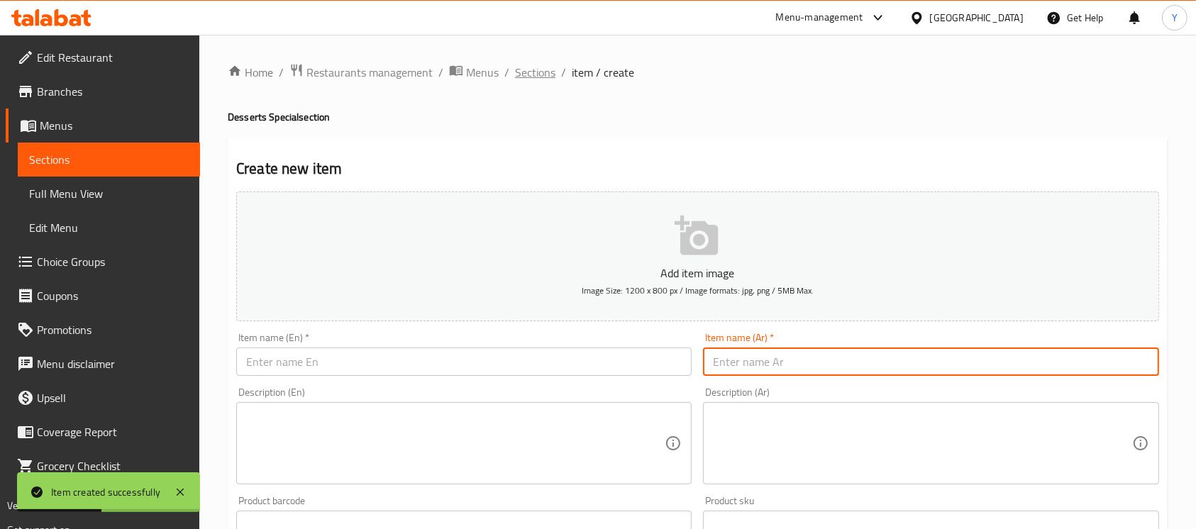
click at [545, 78] on span "Sections" at bounding box center [535, 72] width 40 height 17
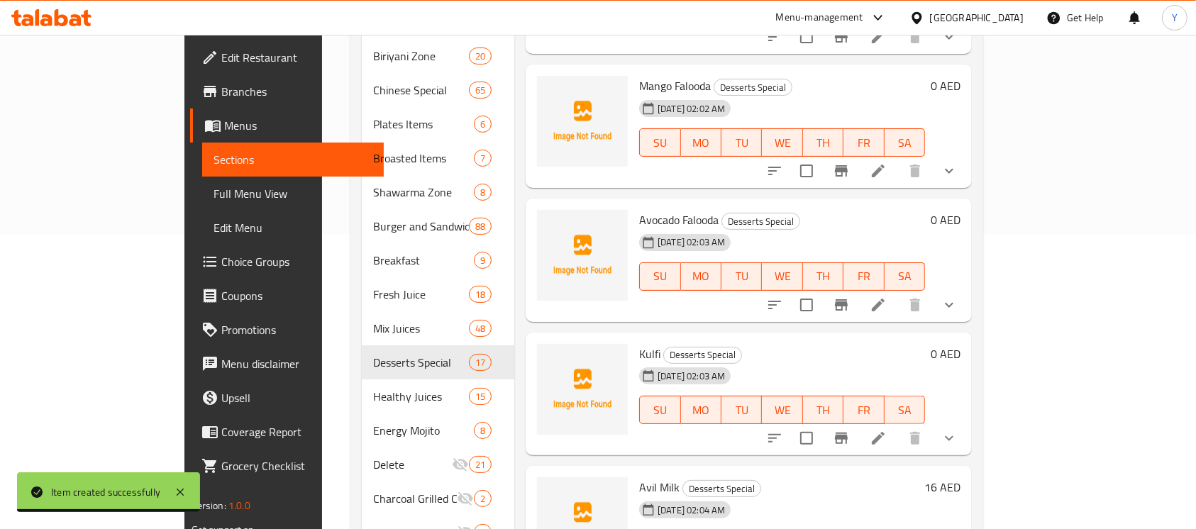
scroll to position [297, 0]
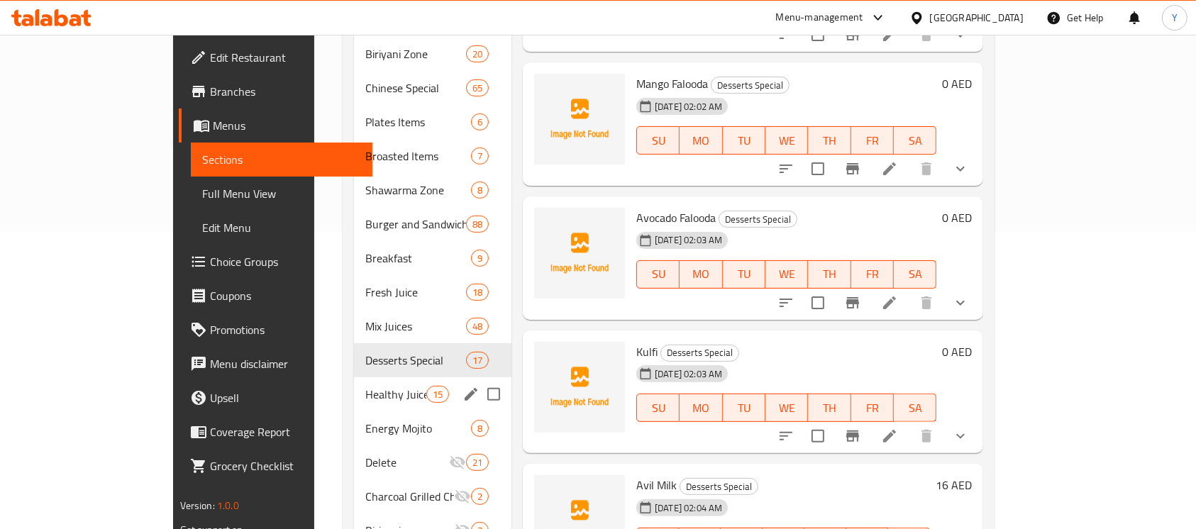
click at [354, 377] on div "Healthy Juices 15" at bounding box center [433, 394] width 158 height 34
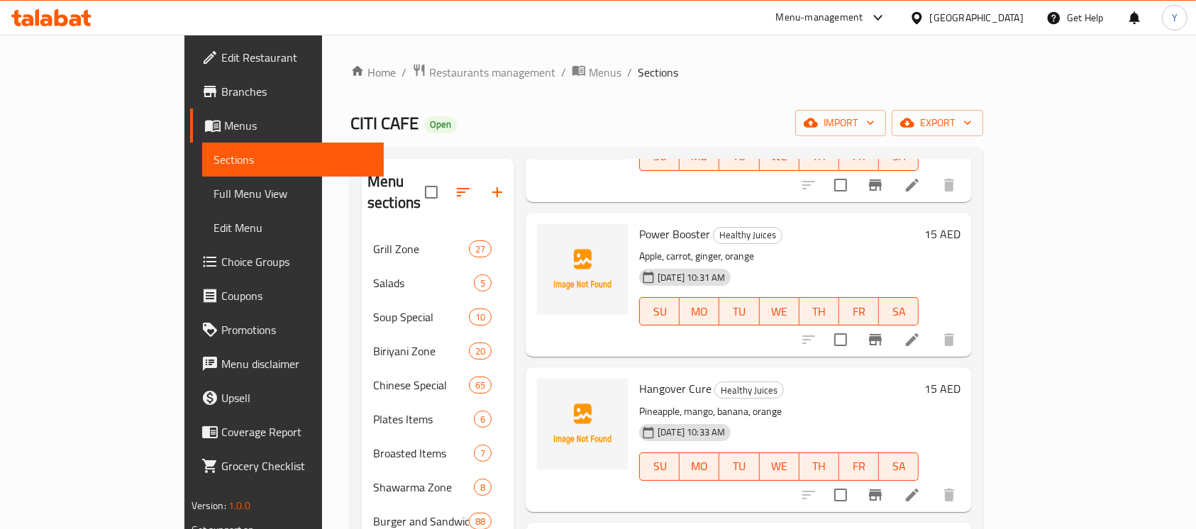
click at [972, 213] on div "Power Booster Healthy Juices Apple, carrot, ginger, orange 30-04-2025 10:31 AM …" at bounding box center [749, 285] width 446 height 144
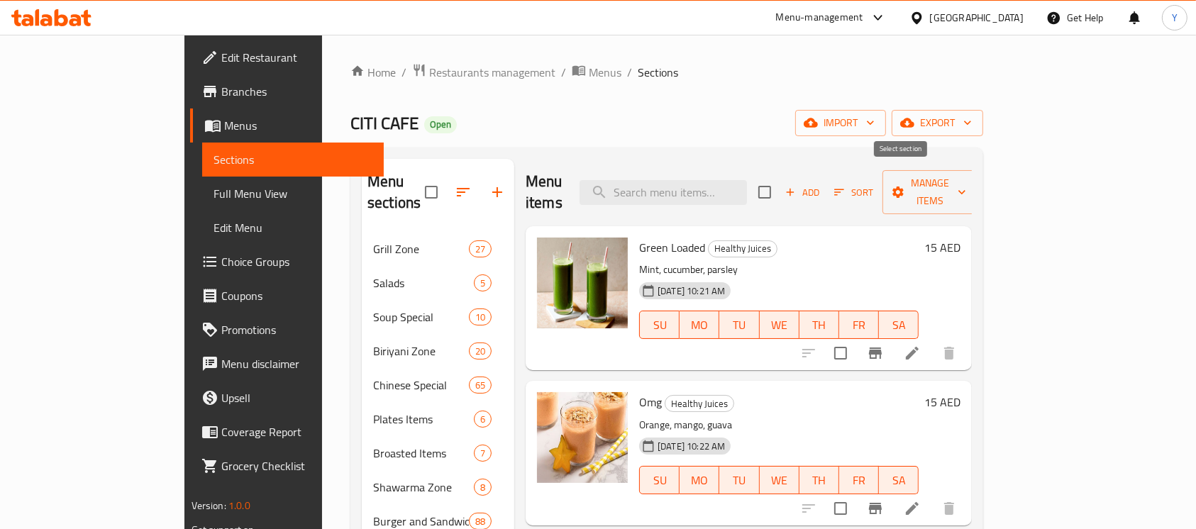
click at [780, 187] on input "checkbox" at bounding box center [765, 192] width 30 height 30
checkbox input "true"
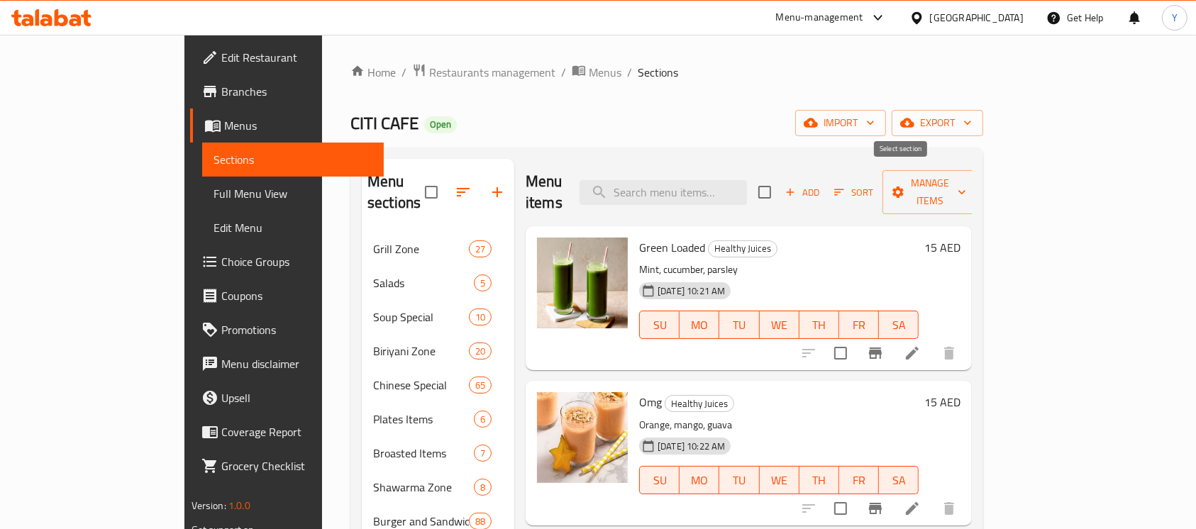
checkbox input "true"
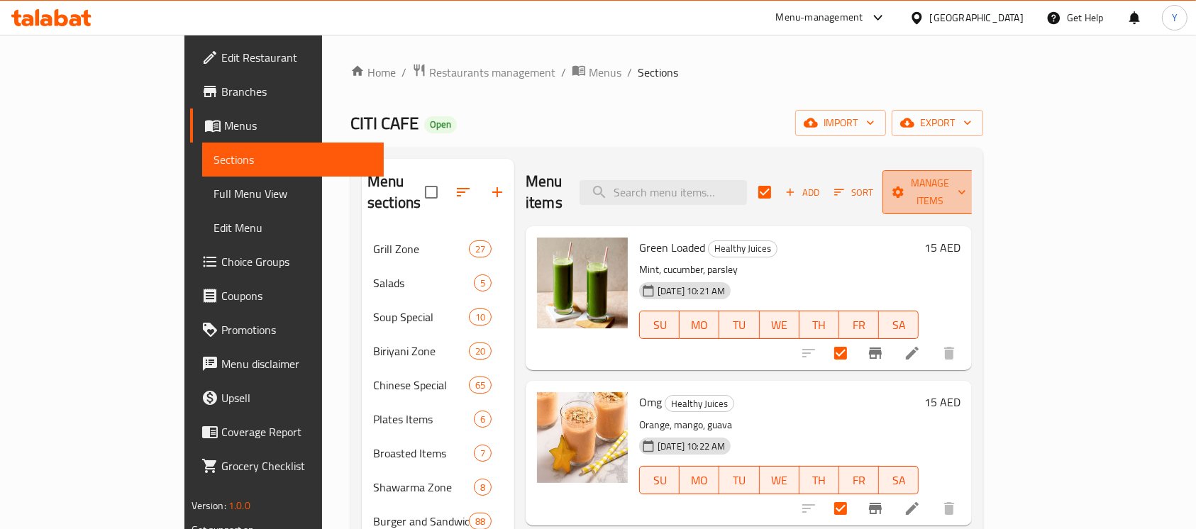
click at [966, 182] on span "Manage items" at bounding box center [930, 192] width 72 height 35
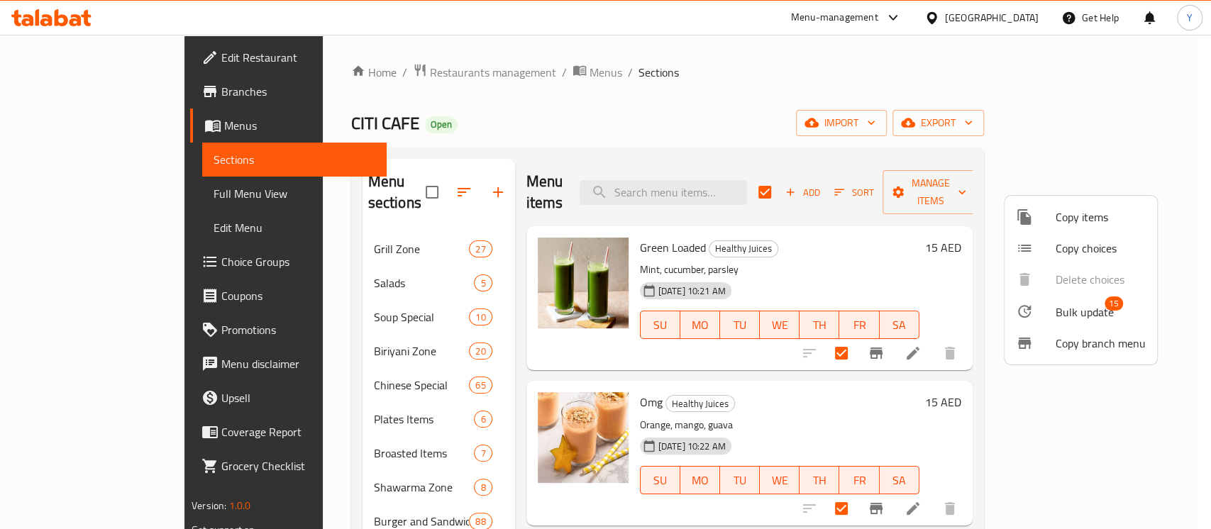
click at [1049, 319] on div at bounding box center [1036, 311] width 40 height 17
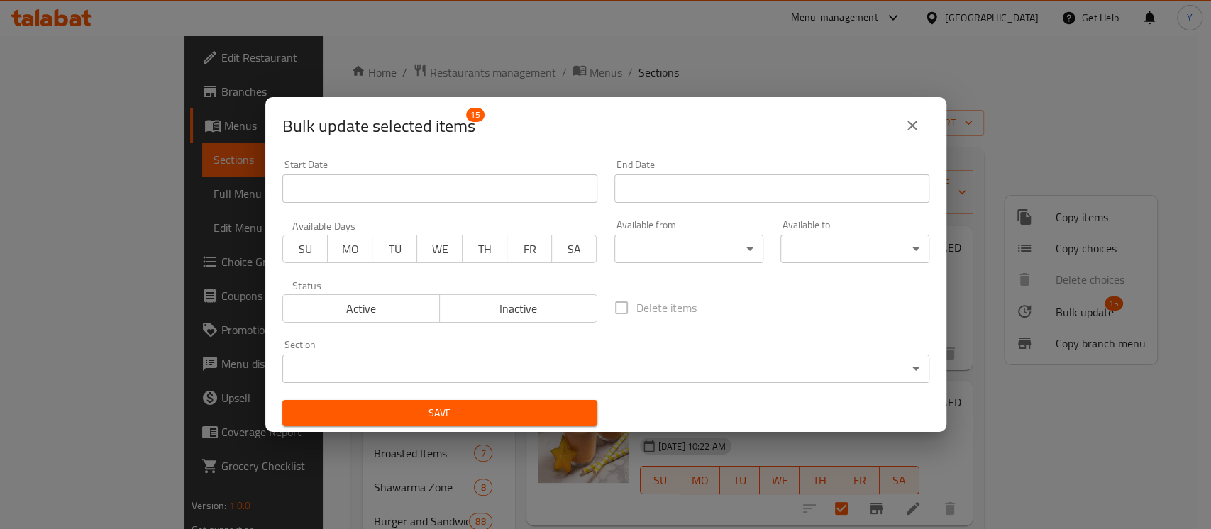
click at [604, 360] on body "​ Menu-management United Arab Emirates Get Help Y Edit Restaurant Branches Menu…" at bounding box center [605, 282] width 1211 height 495
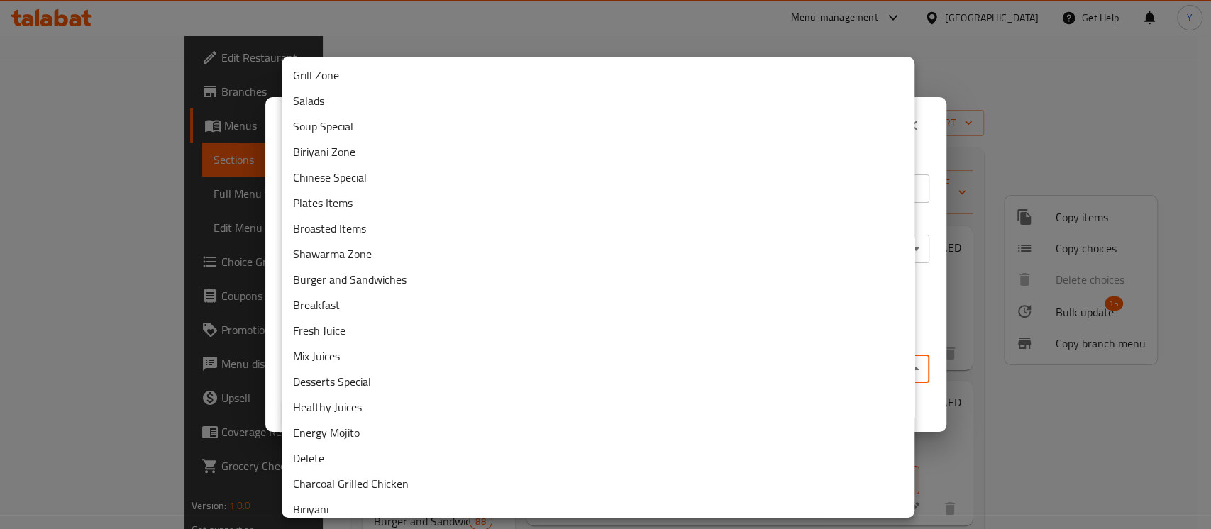
click at [364, 451] on li "Delete" at bounding box center [598, 459] width 633 height 26
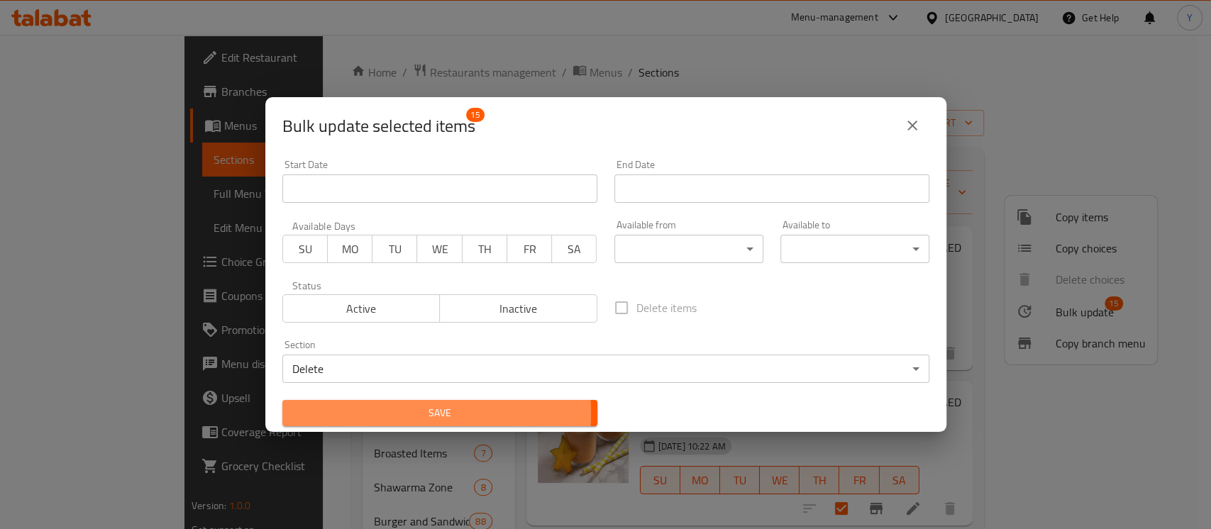
click at [373, 414] on span "Save" at bounding box center [440, 413] width 292 height 18
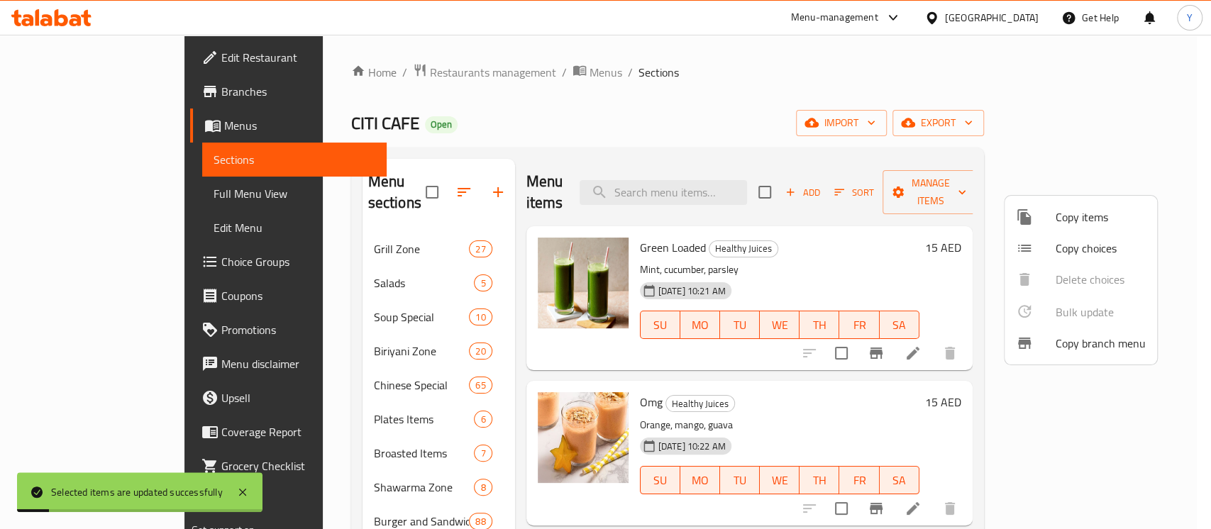
click at [616, 133] on div at bounding box center [605, 264] width 1211 height 529
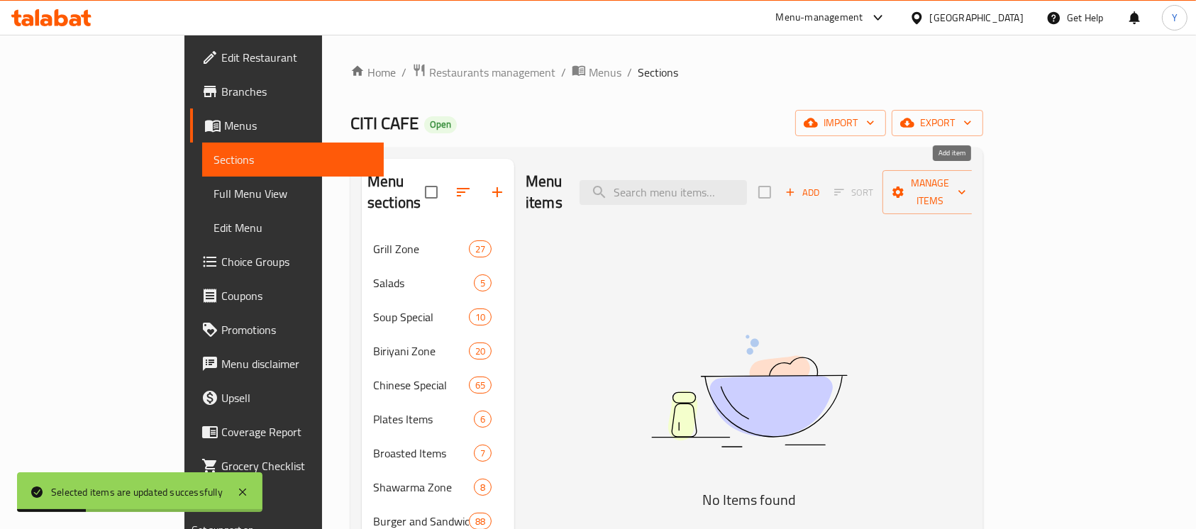
click at [822, 188] on span "Add" at bounding box center [802, 192] width 38 height 16
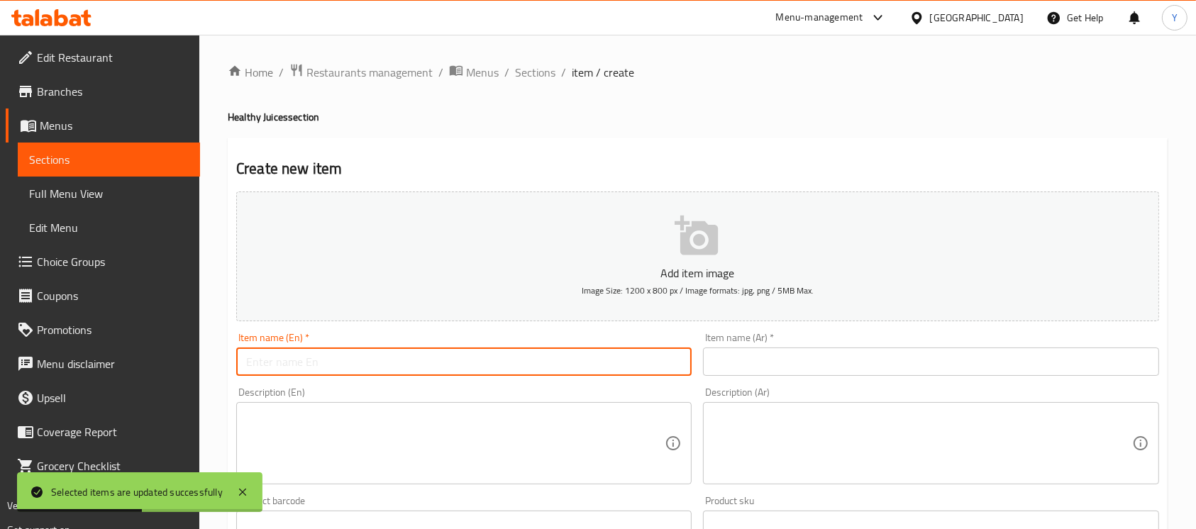
click at [434, 366] on input "text" at bounding box center [464, 362] width 456 height 28
click at [819, 354] on input "text" at bounding box center [931, 362] width 456 height 28
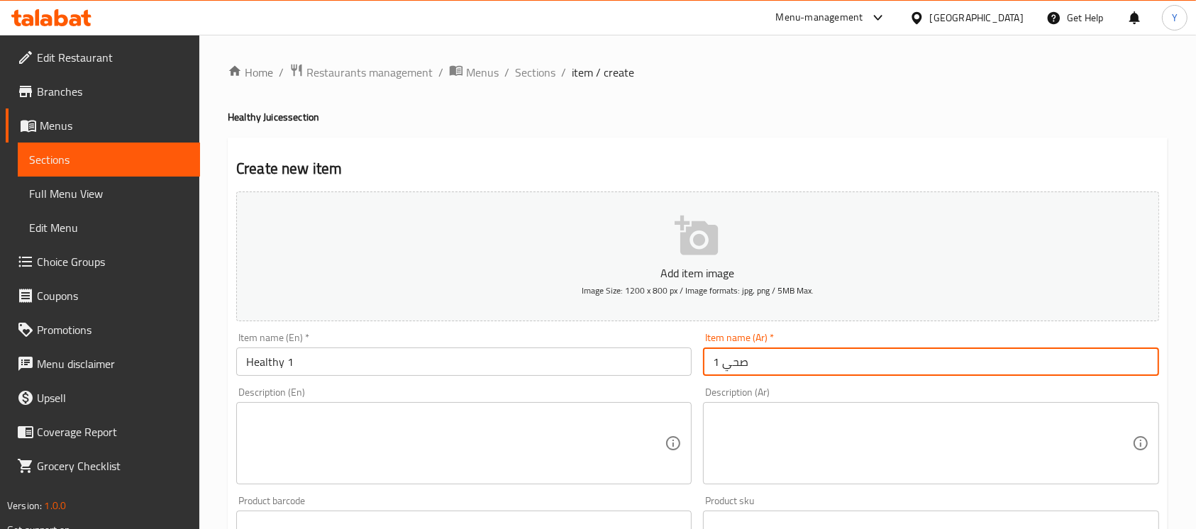
scroll to position [473, 0]
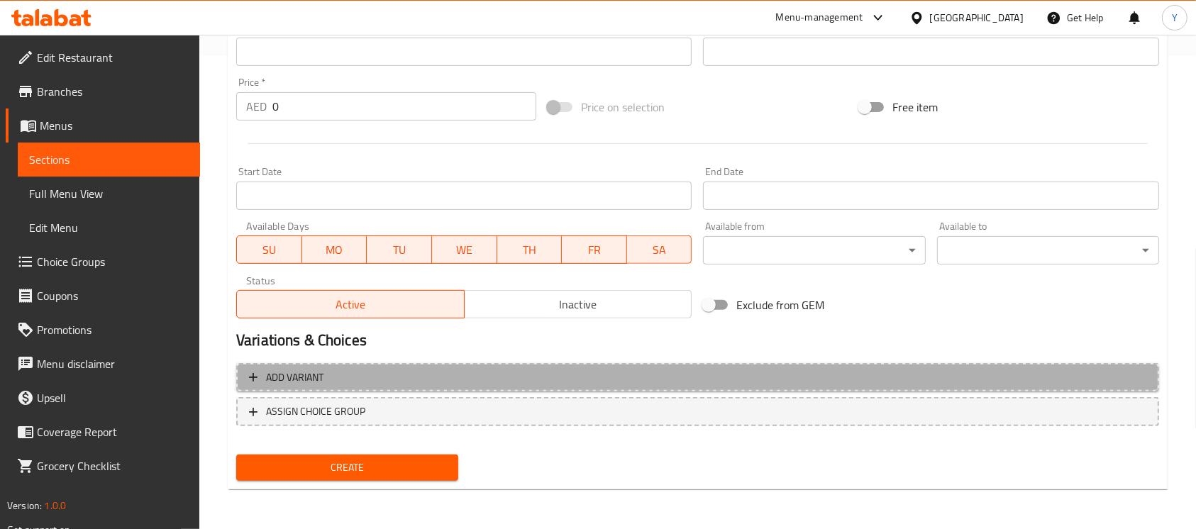
click at [782, 372] on span "Add variant" at bounding box center [698, 378] width 898 height 18
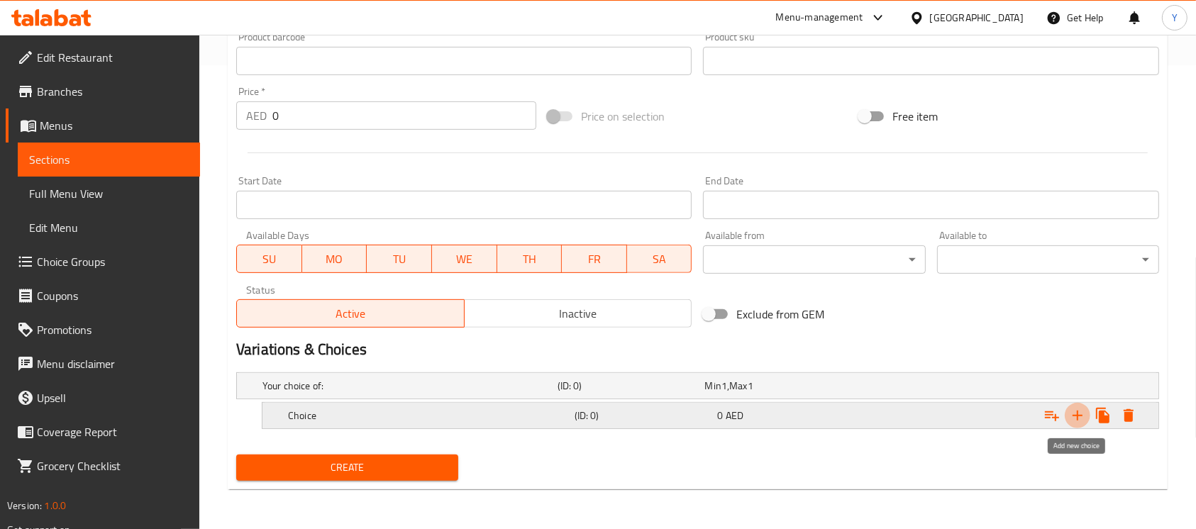
click at [1070, 419] on icon "Expand" at bounding box center [1077, 415] width 17 height 17
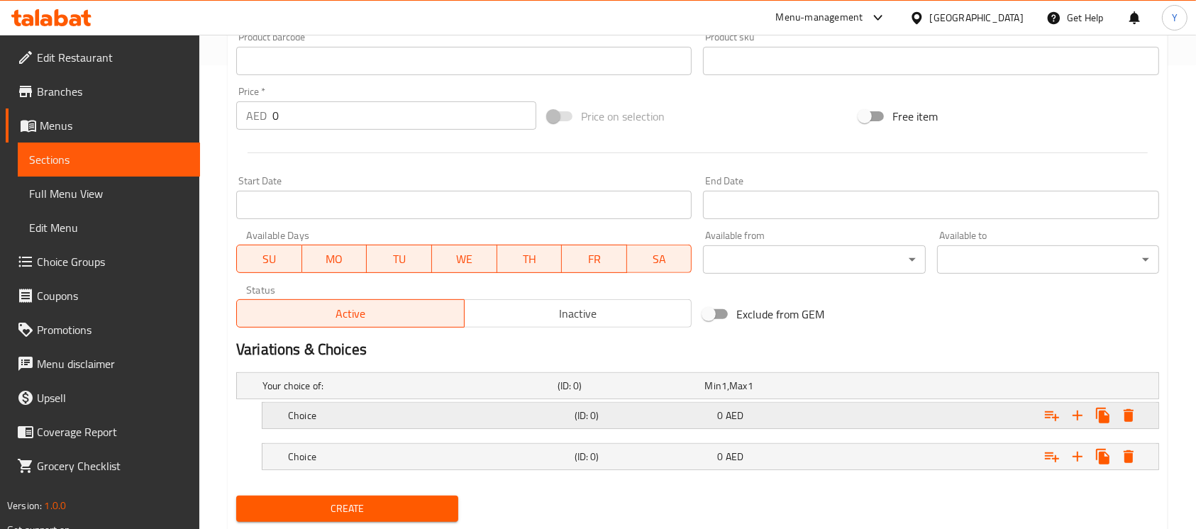
click at [450, 393] on h5 "Choice" at bounding box center [408, 386] width 290 height 14
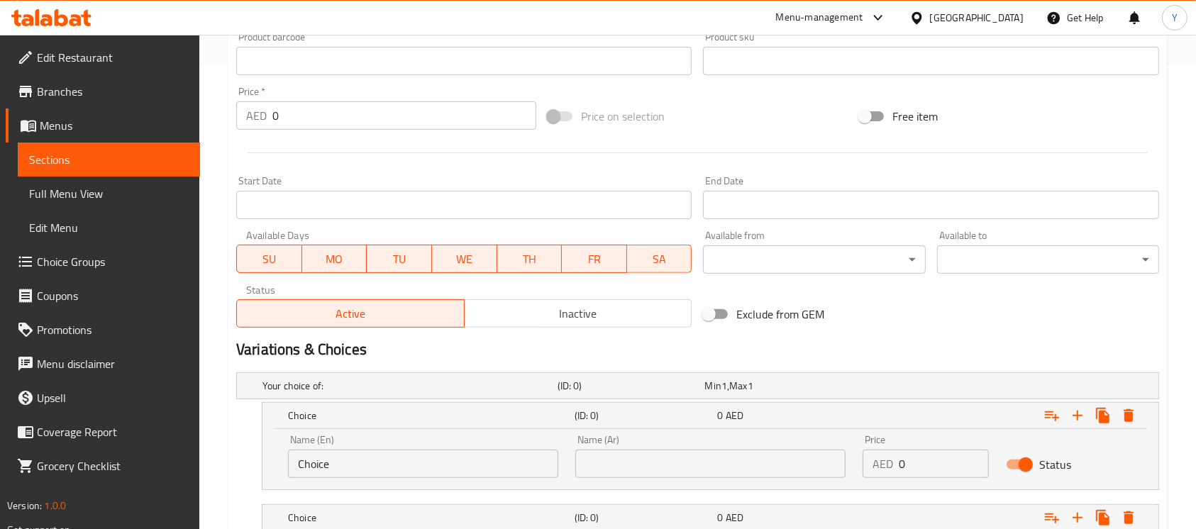
click at [427, 468] on input "Choice" at bounding box center [423, 464] width 270 height 28
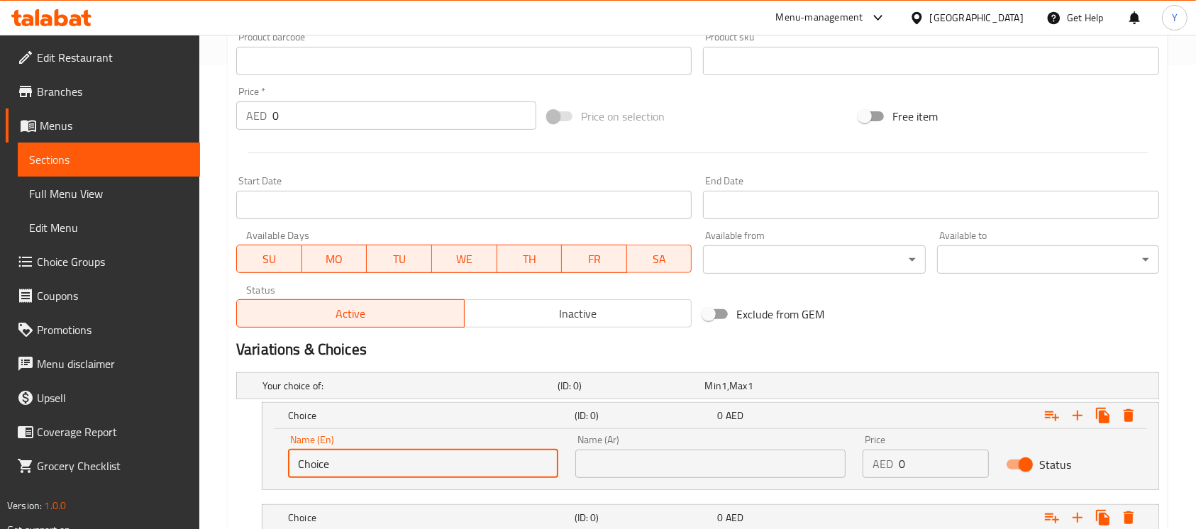
click at [427, 468] on input "Choice" at bounding box center [423, 464] width 270 height 28
click at [427, 468] on input "text" at bounding box center [423, 464] width 270 height 28
drag, startPoint x: 651, startPoint y: 468, endPoint x: 664, endPoint y: 443, distance: 28.6
click at [651, 468] on input "text" at bounding box center [710, 464] width 270 height 28
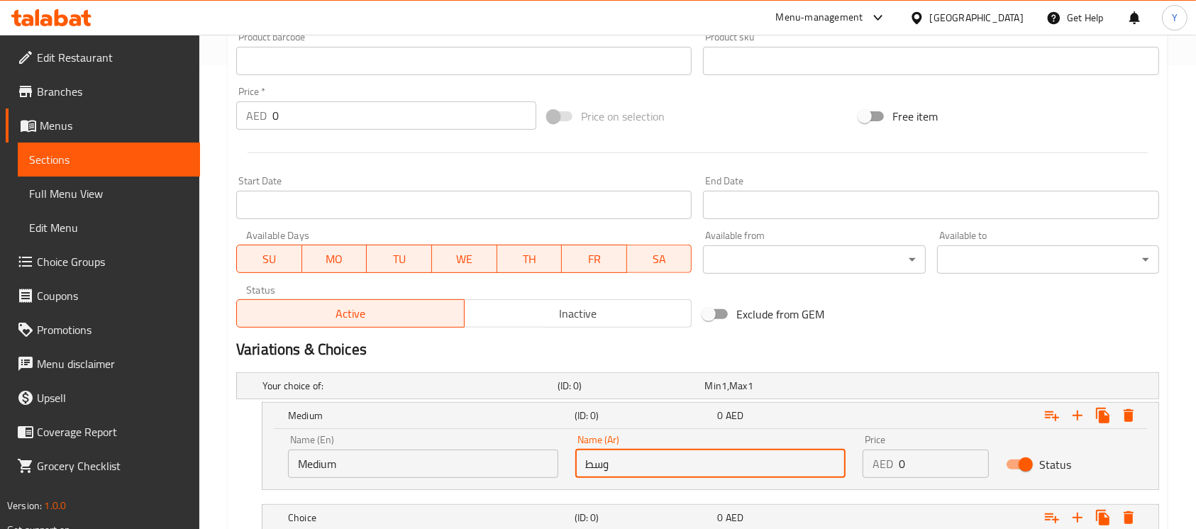
scroll to position [566, 0]
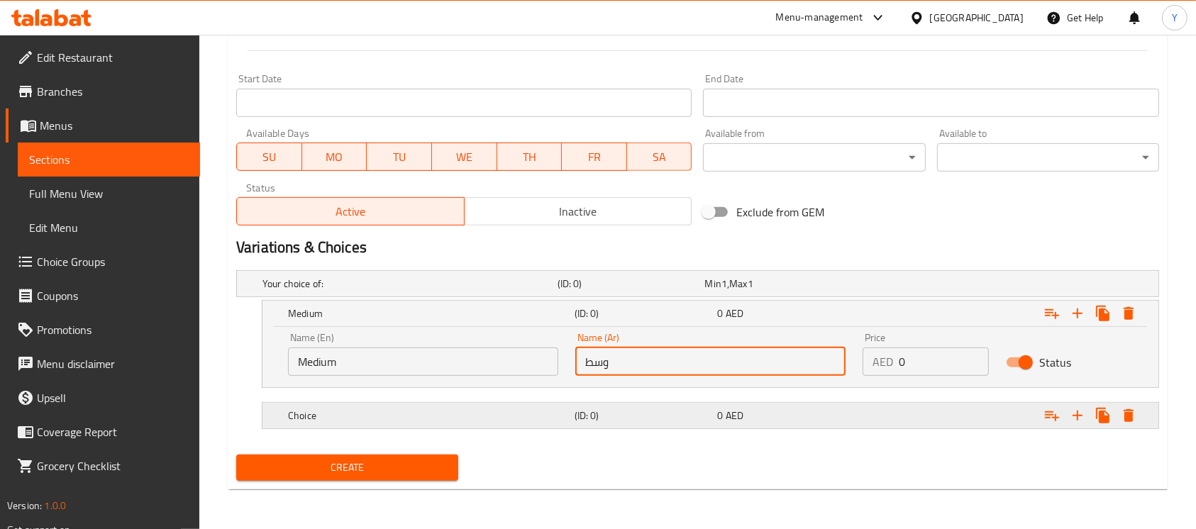
click at [384, 299] on div "Choice (ID: 0) 0 AED" at bounding box center [702, 283] width 885 height 31
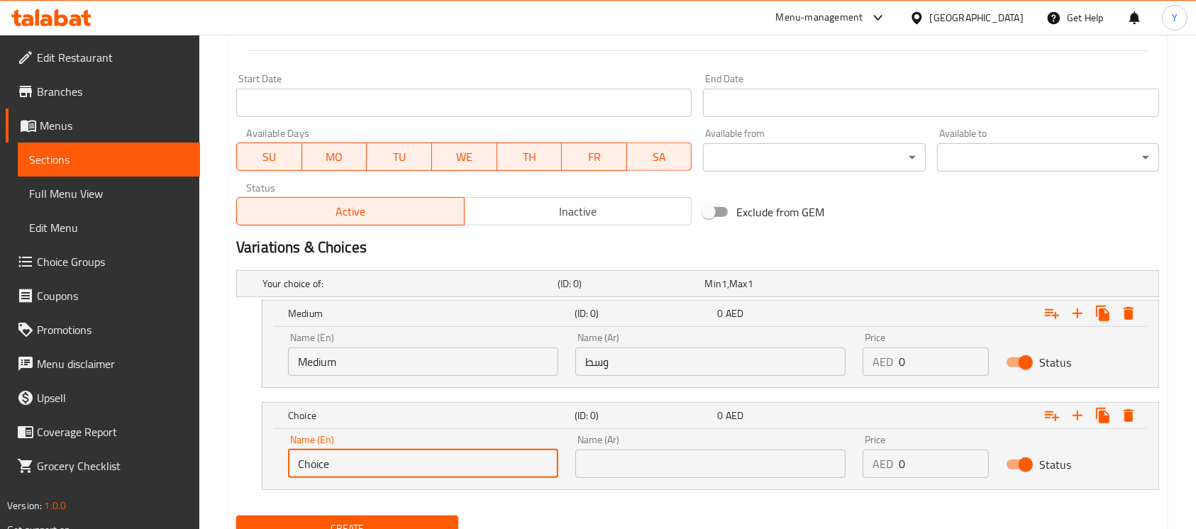
click at [392, 463] on input "Choice" at bounding box center [423, 464] width 270 height 28
click at [392, 463] on input "text" at bounding box center [423, 464] width 270 height 28
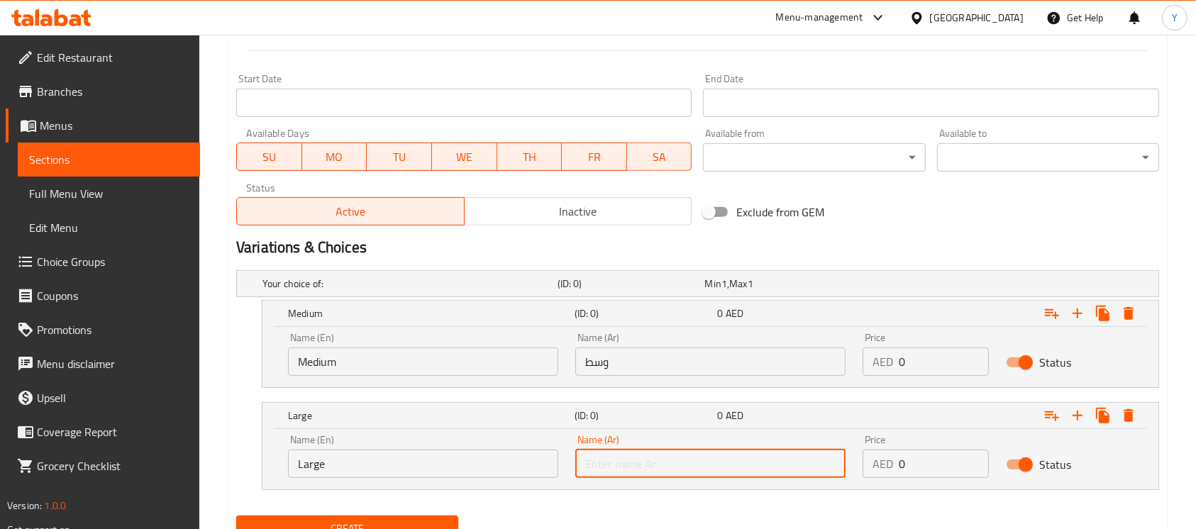
drag, startPoint x: 673, startPoint y: 464, endPoint x: 673, endPoint y: 455, distance: 9.3
click at [672, 465] on input "text" at bounding box center [710, 464] width 270 height 28
drag, startPoint x: 910, startPoint y: 366, endPoint x: 858, endPoint y: 372, distance: 52.1
click at [858, 372] on div "Price AED 0 Price" at bounding box center [925, 354] width 143 height 60
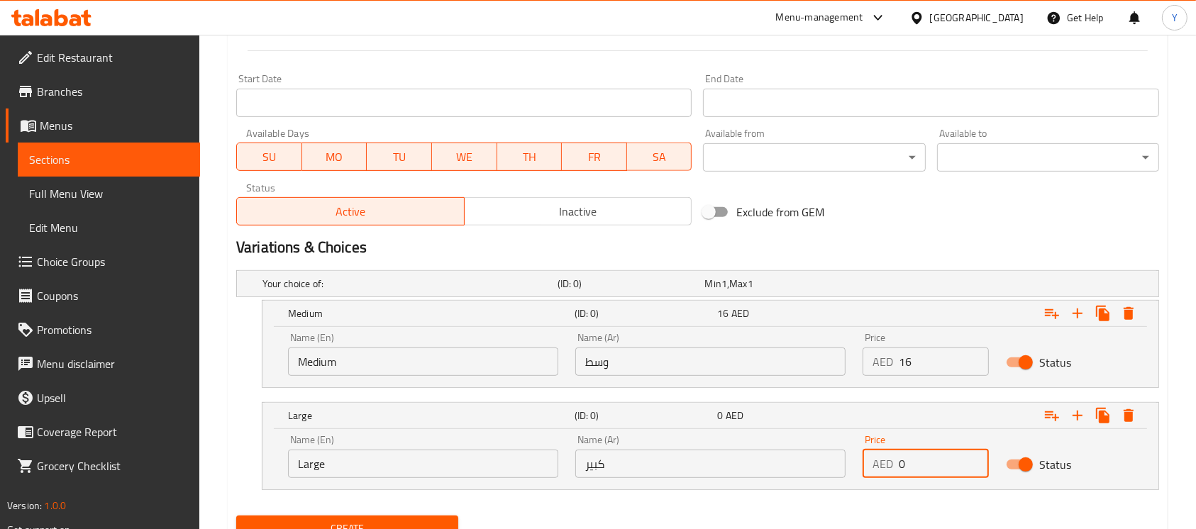
drag, startPoint x: 923, startPoint y: 457, endPoint x: 846, endPoint y: 468, distance: 78.2
click at [846, 468] on div "Name (En) Large Name (En) Name (Ar) كبير Name (Ar) Price AED 0 Price Status" at bounding box center [711, 456] width 862 height 60
drag, startPoint x: 959, startPoint y: 219, endPoint x: 1210, endPoint y: 212, distance: 251.3
click at [960, 220] on div "Exclude from GEM" at bounding box center [854, 212] width 312 height 38
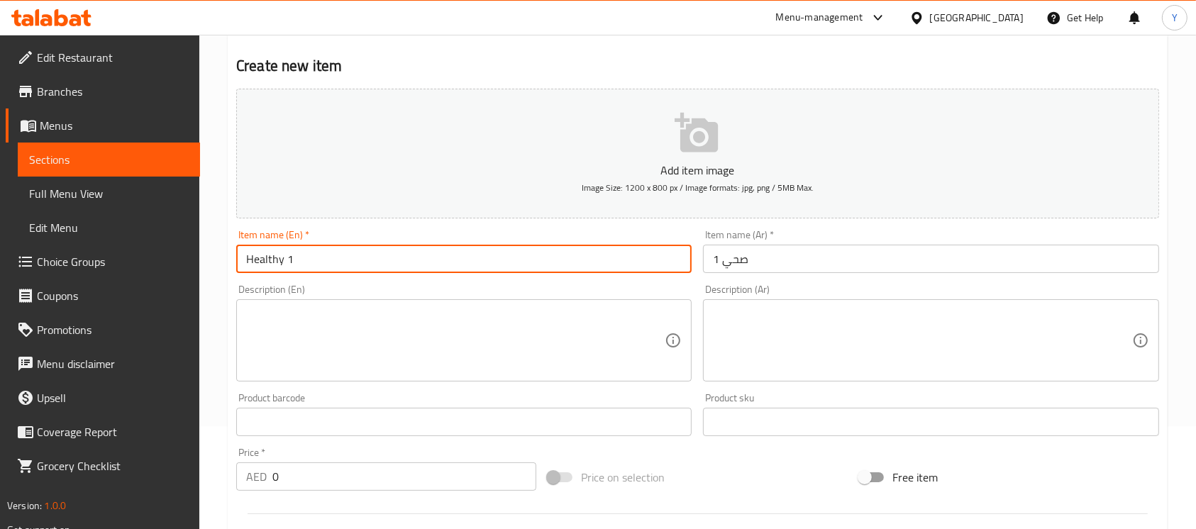
click at [430, 258] on input "Healthy 1" at bounding box center [464, 259] width 456 height 28
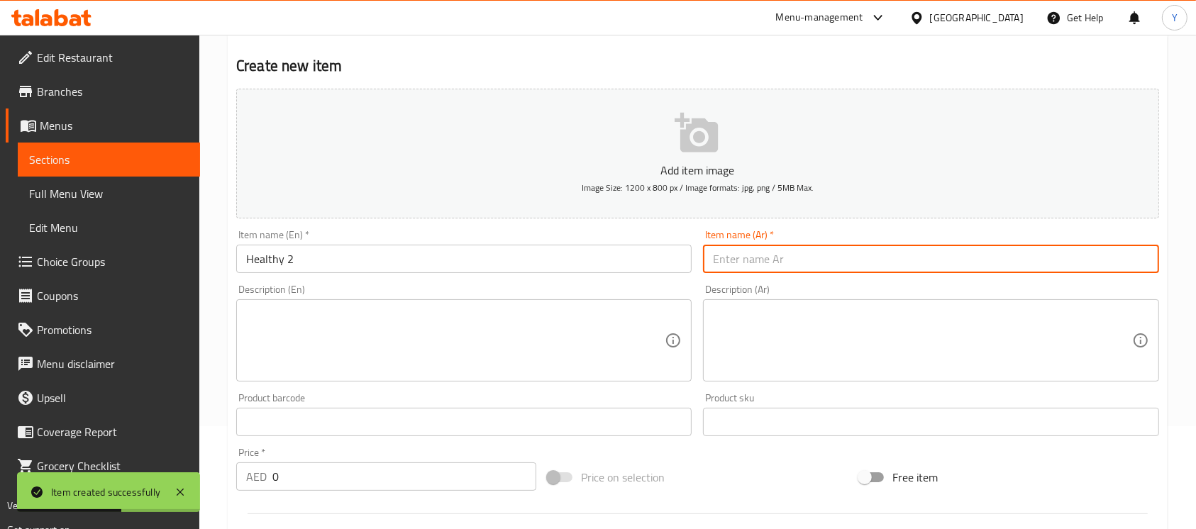
click at [1090, 261] on input "text" at bounding box center [931, 259] width 456 height 28
click at [395, 275] on div "Item name (En)   * Item name (En) *" at bounding box center [464, 251] width 467 height 55
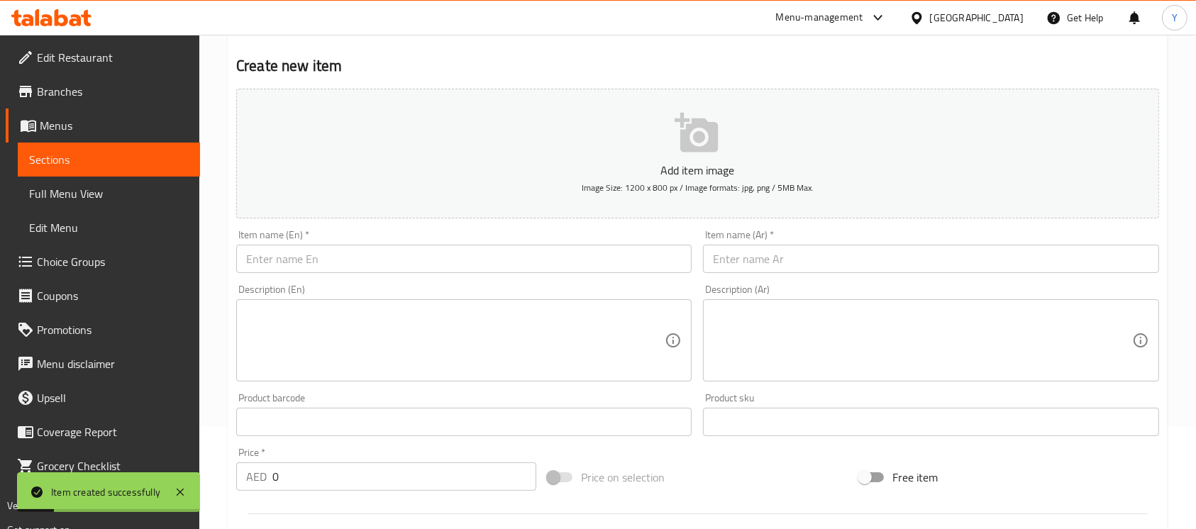
drag, startPoint x: 395, startPoint y: 269, endPoint x: 507, endPoint y: 295, distance: 115.1
click at [395, 269] on input "text" at bounding box center [464, 259] width 456 height 28
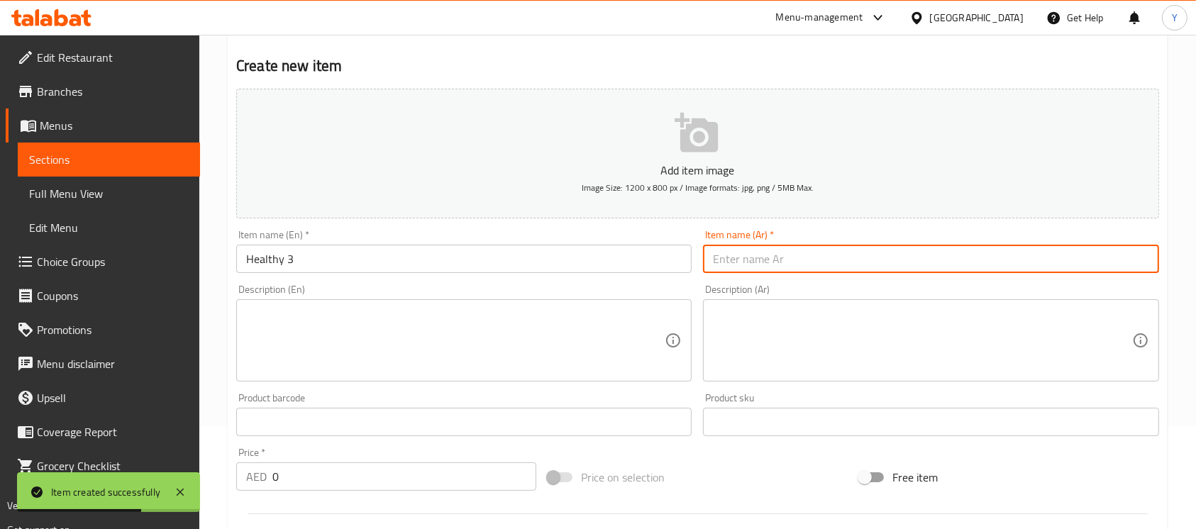
click at [981, 255] on input "text" at bounding box center [931, 259] width 456 height 28
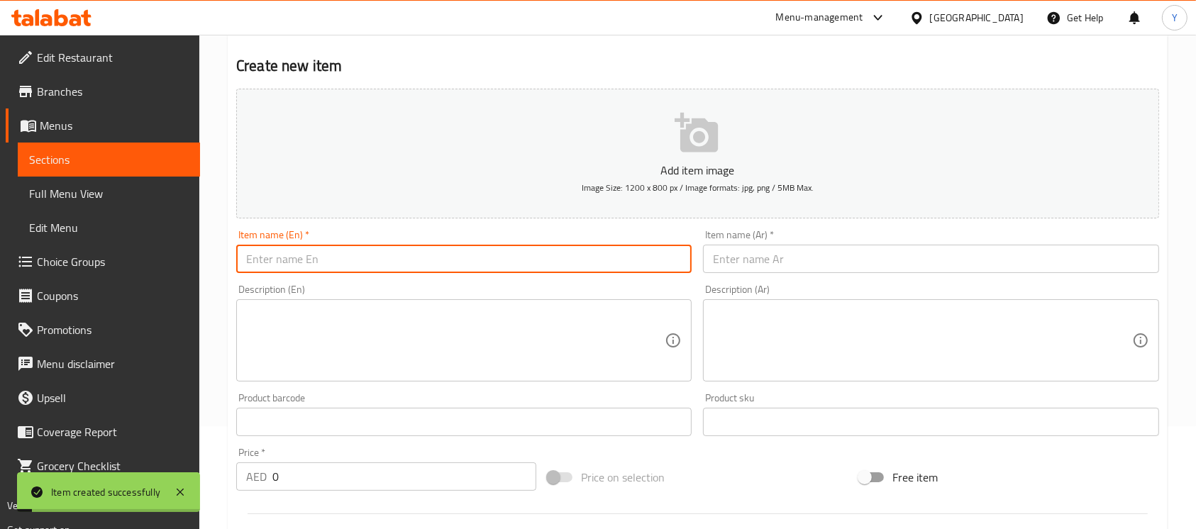
click at [561, 269] on input "text" at bounding box center [464, 259] width 456 height 28
click at [807, 268] on input "text" at bounding box center [931, 259] width 456 height 28
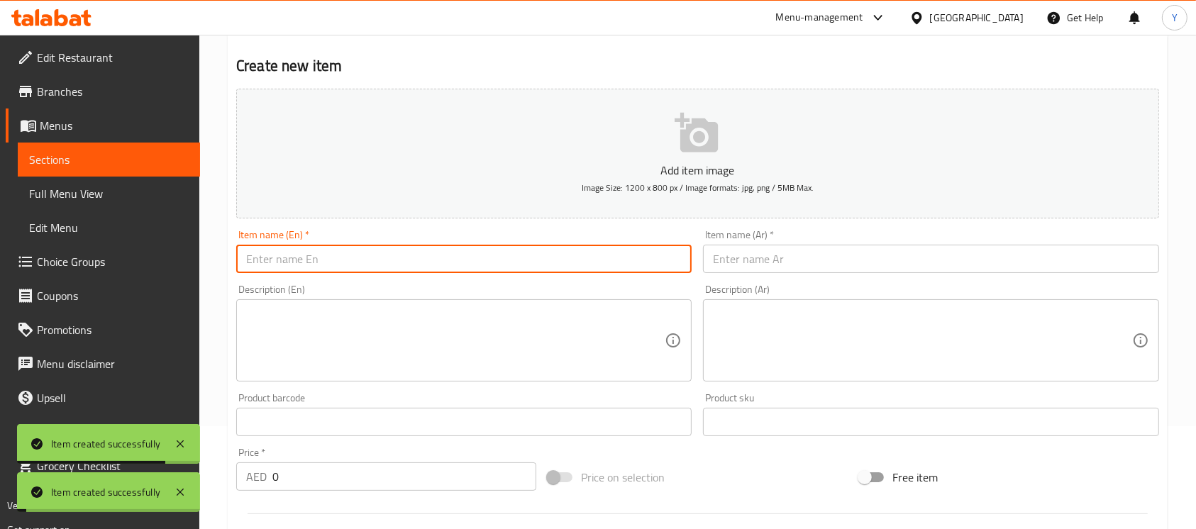
click at [519, 260] on input "text" at bounding box center [464, 259] width 456 height 28
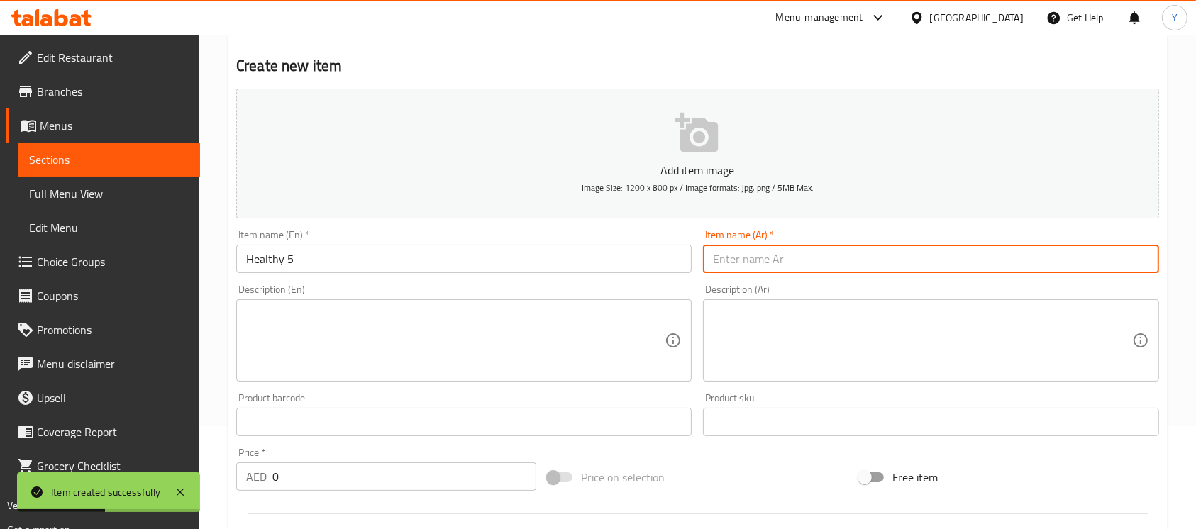
click at [767, 267] on input "text" at bounding box center [931, 259] width 456 height 28
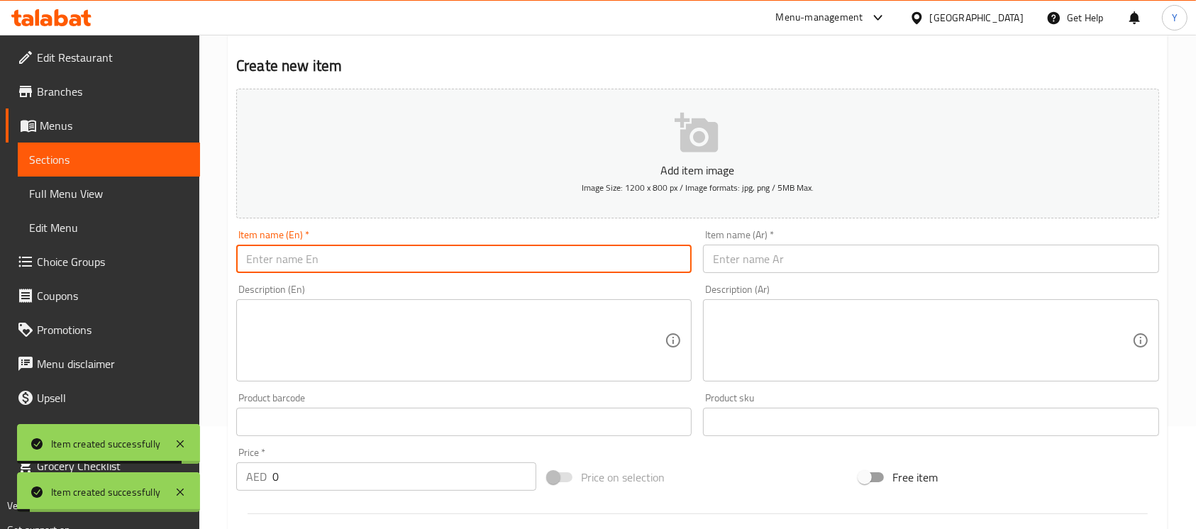
click at [513, 256] on input "text" at bounding box center [464, 259] width 456 height 28
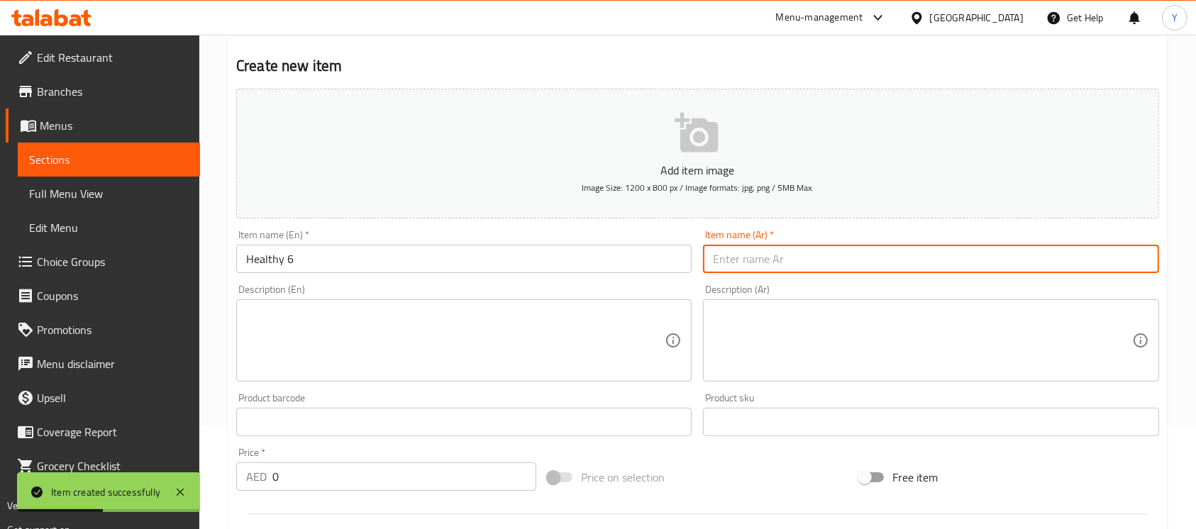
click at [757, 255] on input "text" at bounding box center [931, 259] width 456 height 28
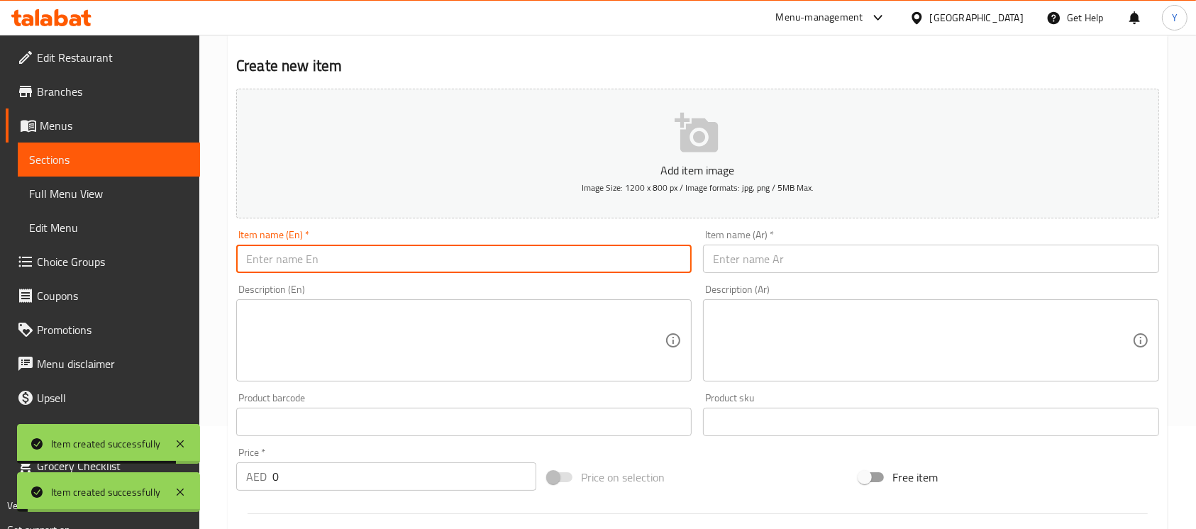
click at [524, 266] on input "text" at bounding box center [464, 259] width 456 height 28
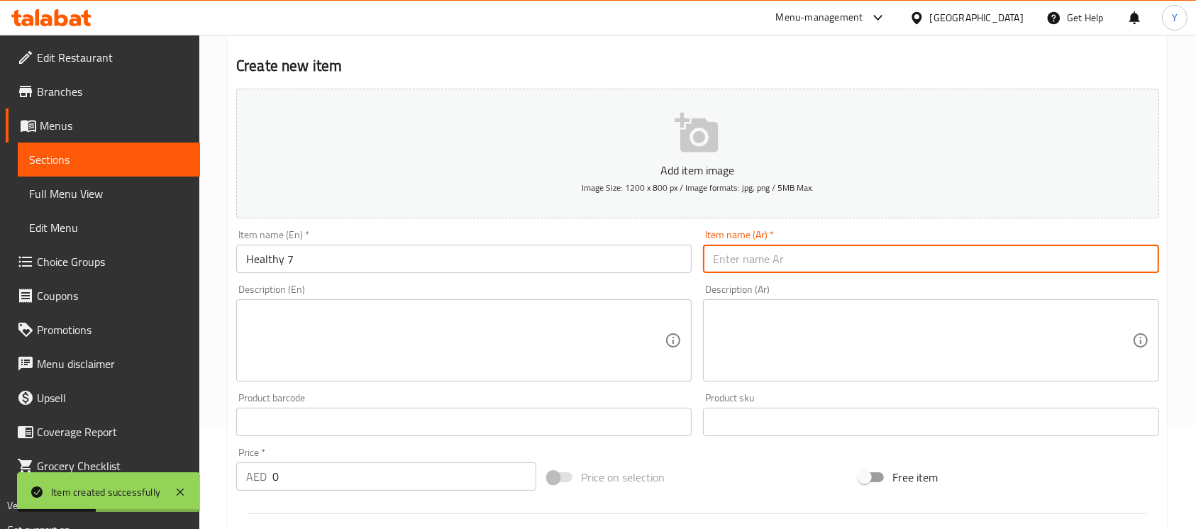
click at [796, 264] on input "text" at bounding box center [931, 259] width 456 height 28
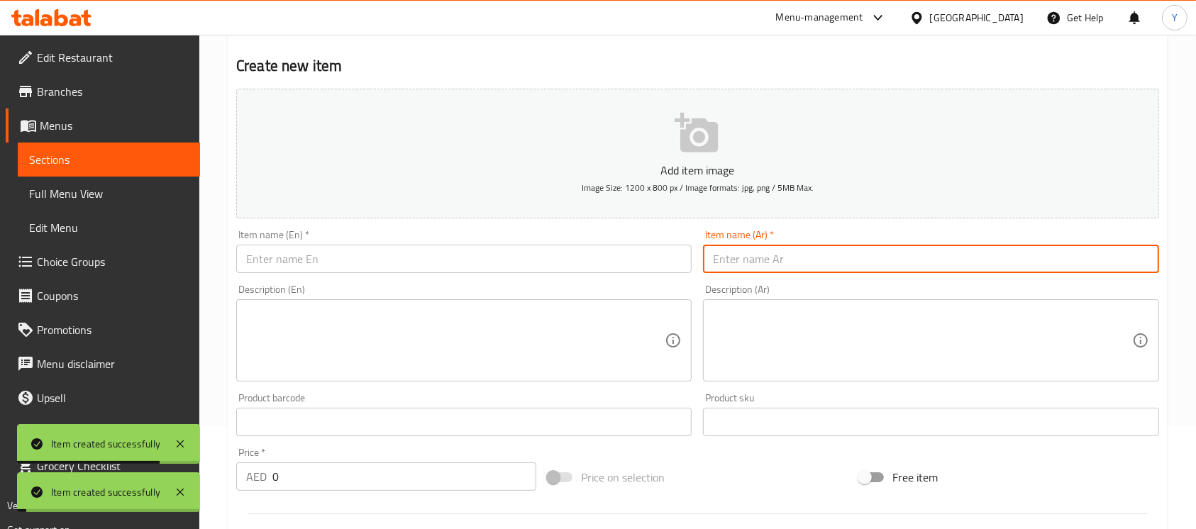
click at [549, 263] on input "text" at bounding box center [464, 259] width 456 height 28
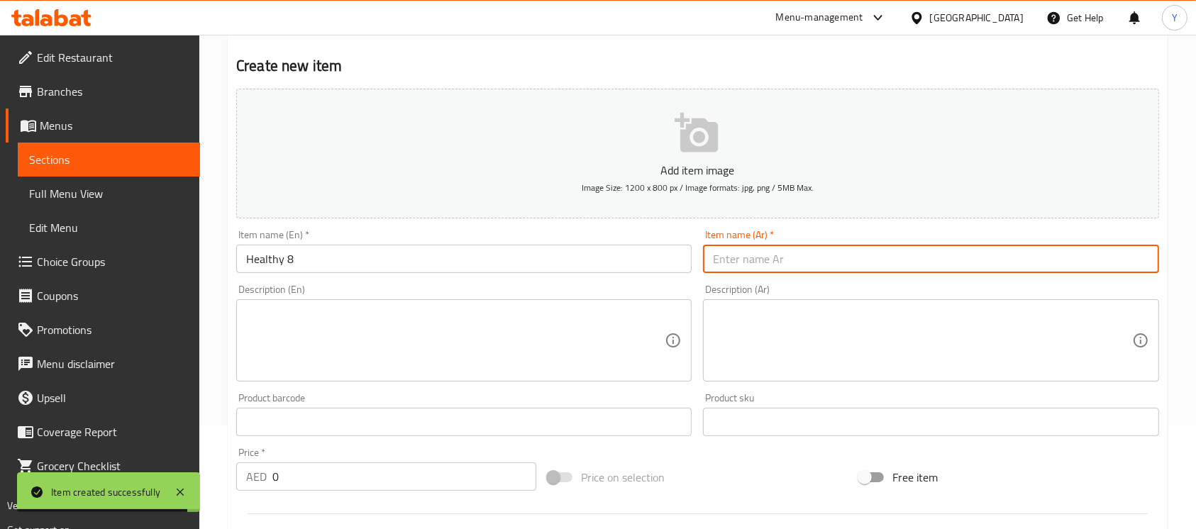
click at [794, 271] on input "text" at bounding box center [931, 259] width 456 height 28
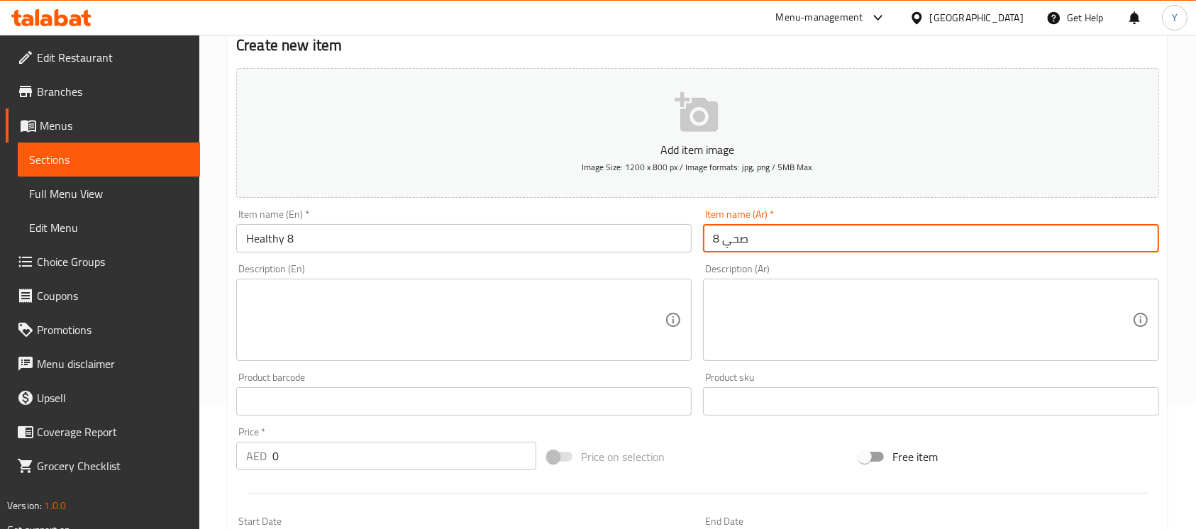
scroll to position [114, 0]
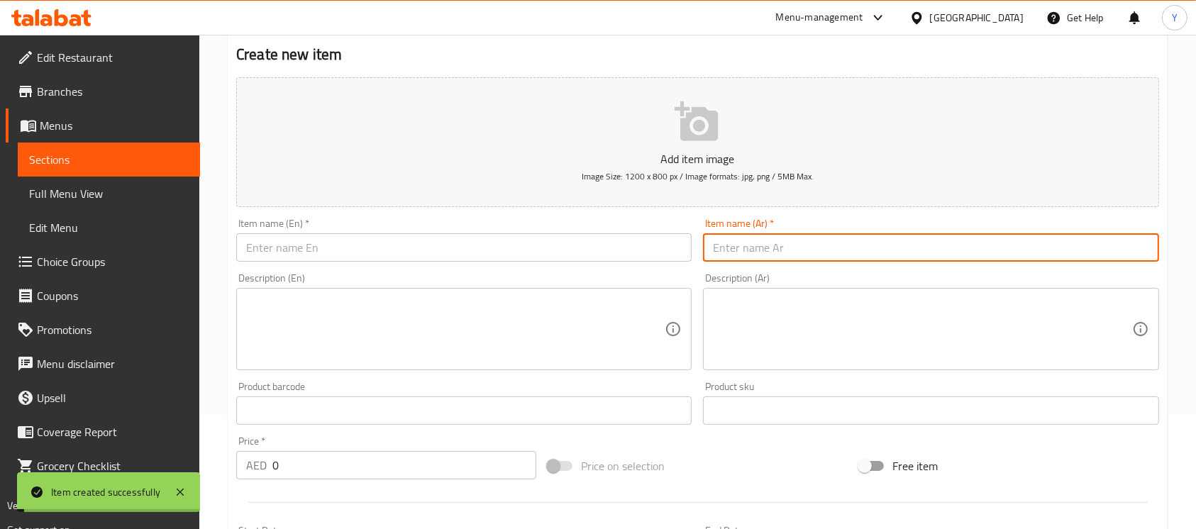
drag, startPoint x: 539, startPoint y: 248, endPoint x: 649, endPoint y: 285, distance: 116.9
click at [539, 248] on input "text" at bounding box center [464, 247] width 456 height 28
click at [842, 253] on input "text" at bounding box center [931, 247] width 456 height 28
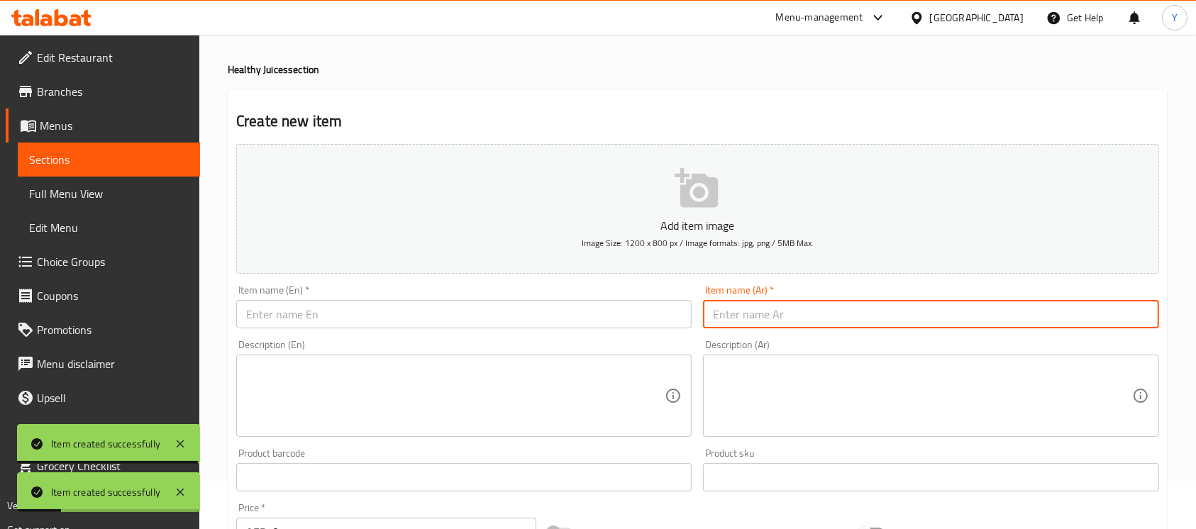
scroll to position [0, 0]
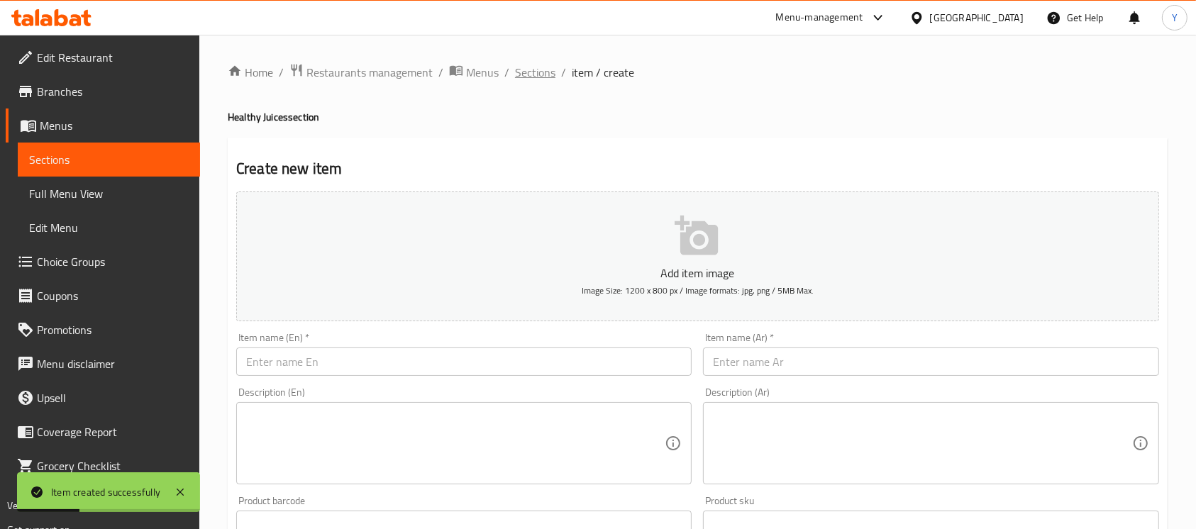
click at [529, 65] on span "Sections" at bounding box center [535, 72] width 40 height 17
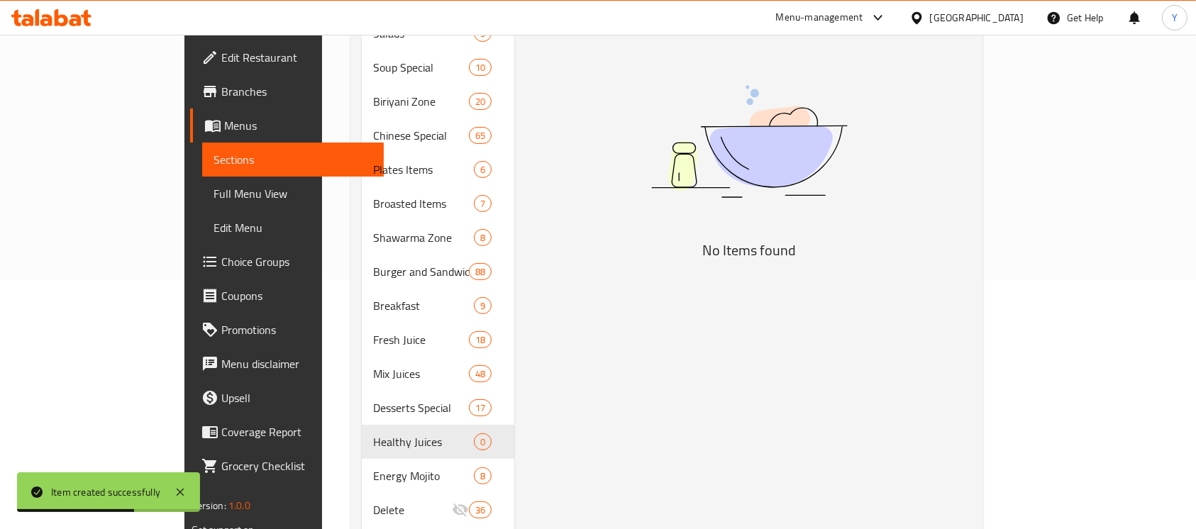
scroll to position [302, 0]
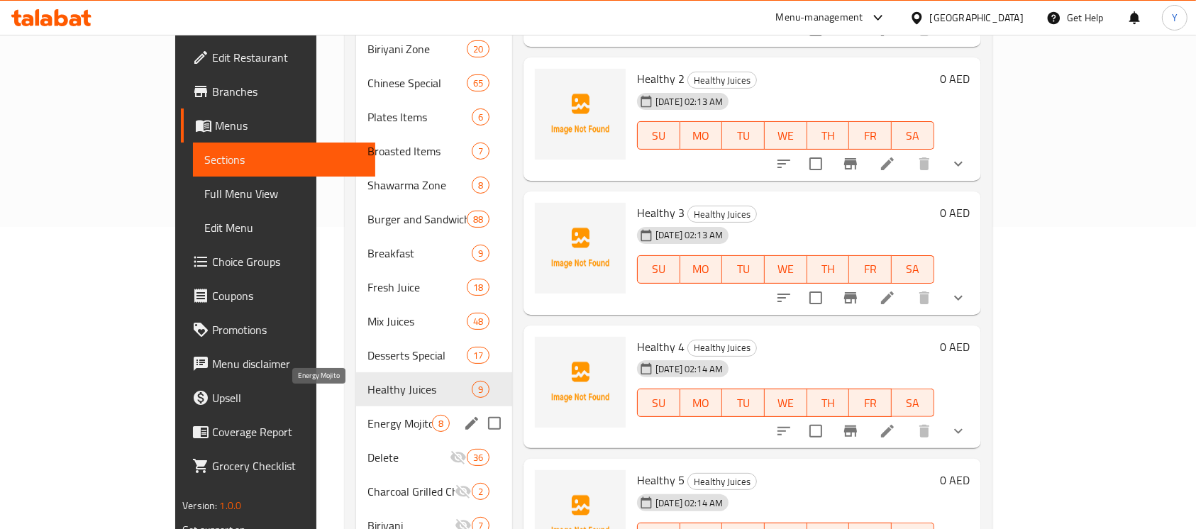
click at [377, 415] on span "Energy Mojito" at bounding box center [400, 423] width 65 height 17
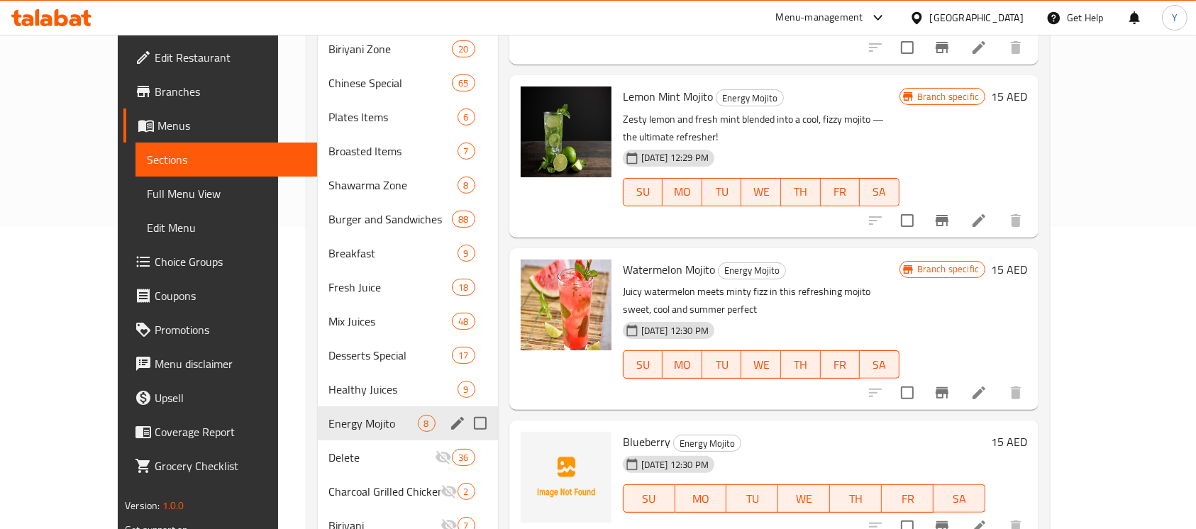
click at [465, 409] on input "Menu sections" at bounding box center [480, 424] width 30 height 30
click at [451, 417] on icon "edit" at bounding box center [457, 423] width 13 height 13
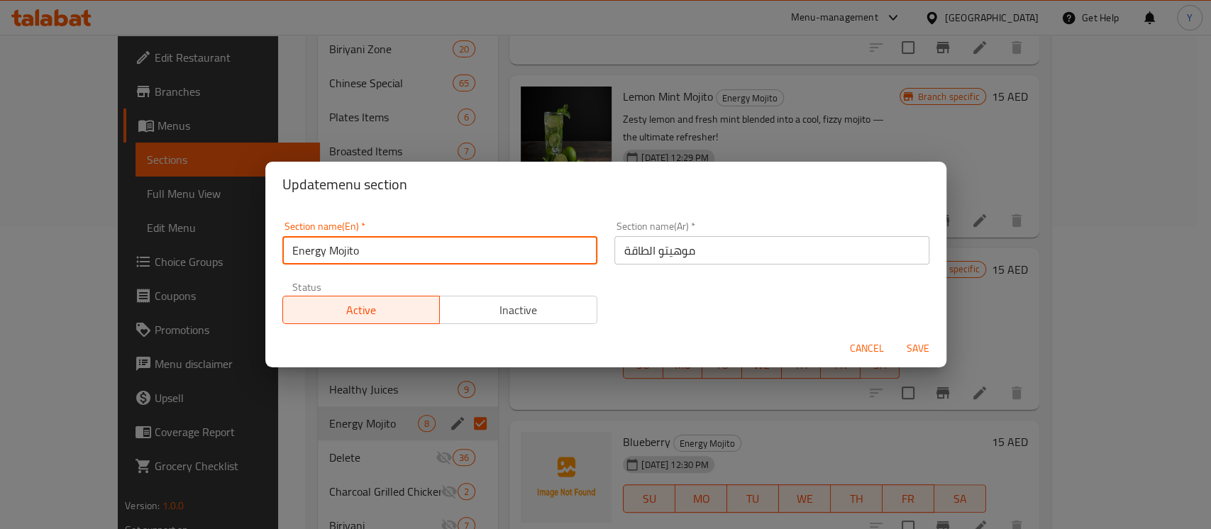
drag, startPoint x: 414, startPoint y: 255, endPoint x: 142, endPoint y: 270, distance: 272.2
click at [135, 264] on div "Update menu section Section name(En)   * Energy Mojito Section name(En) * Secti…" at bounding box center [605, 264] width 1211 height 529
click at [494, 249] on input "Mojitos And Sarbaths" at bounding box center [439, 250] width 315 height 28
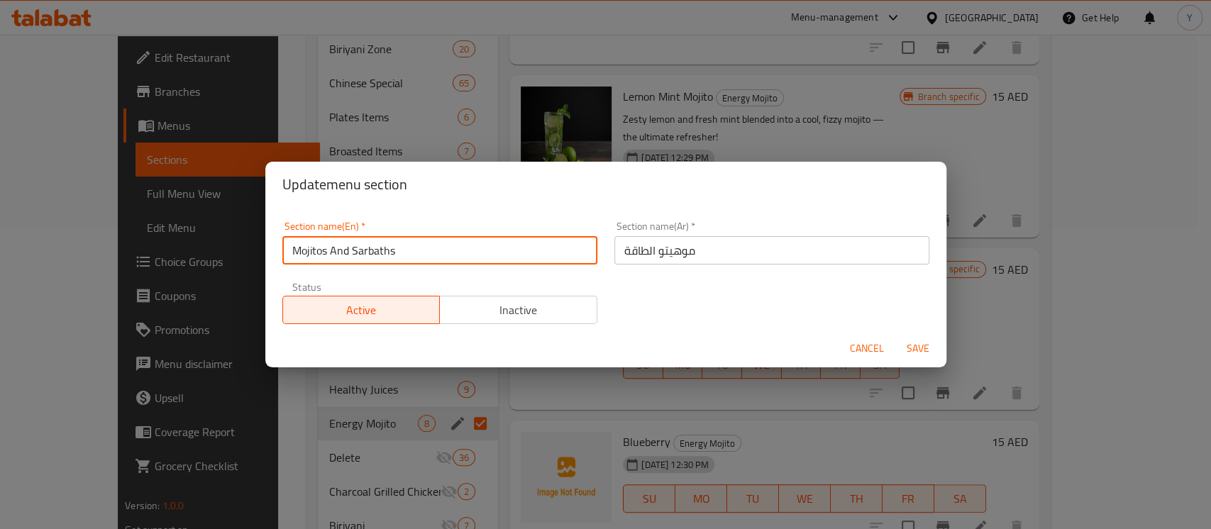
click at [710, 250] on input "موهيتو الطاقة" at bounding box center [771, 250] width 315 height 28
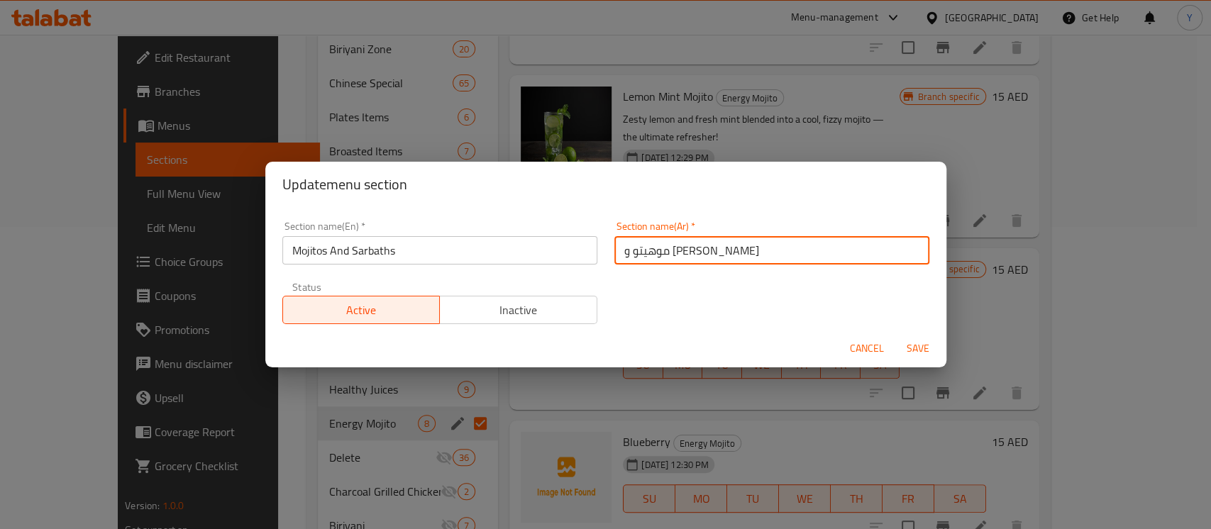
click at [895, 336] on button "Save" at bounding box center [917, 349] width 45 height 26
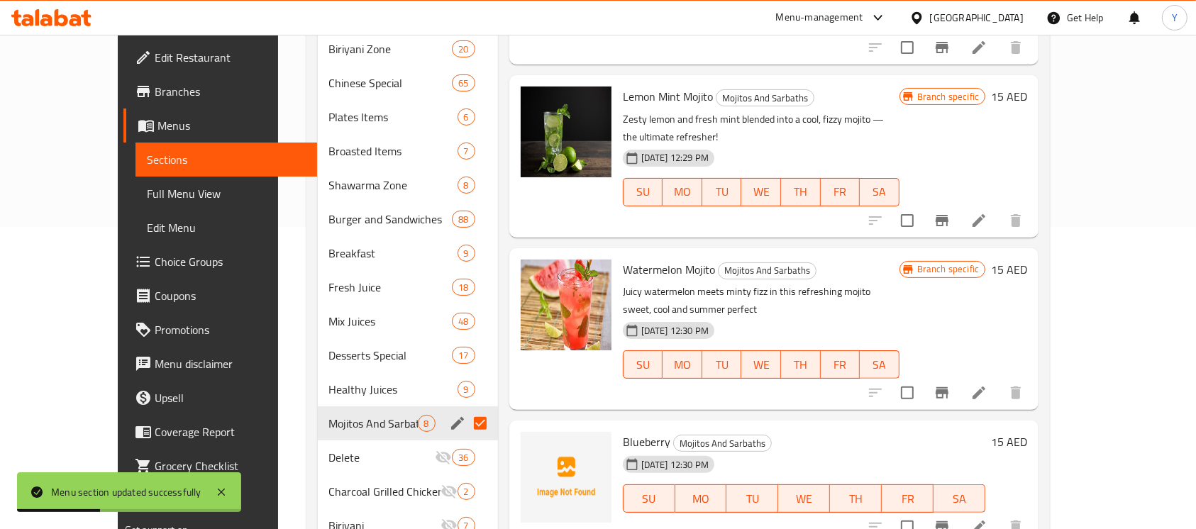
click at [465, 409] on input "Menu sections" at bounding box center [480, 424] width 30 height 30
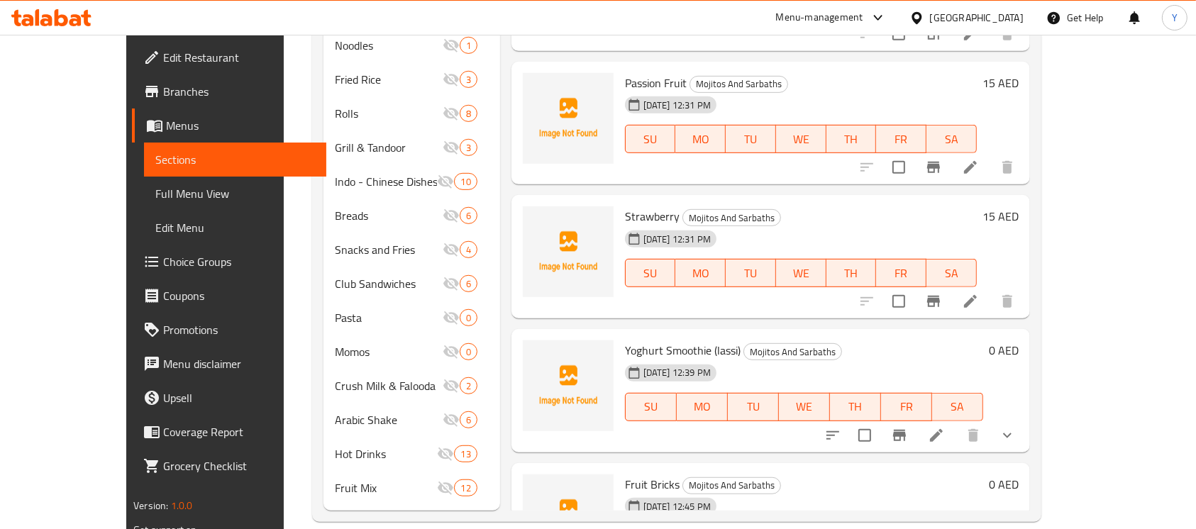
scroll to position [22, 0]
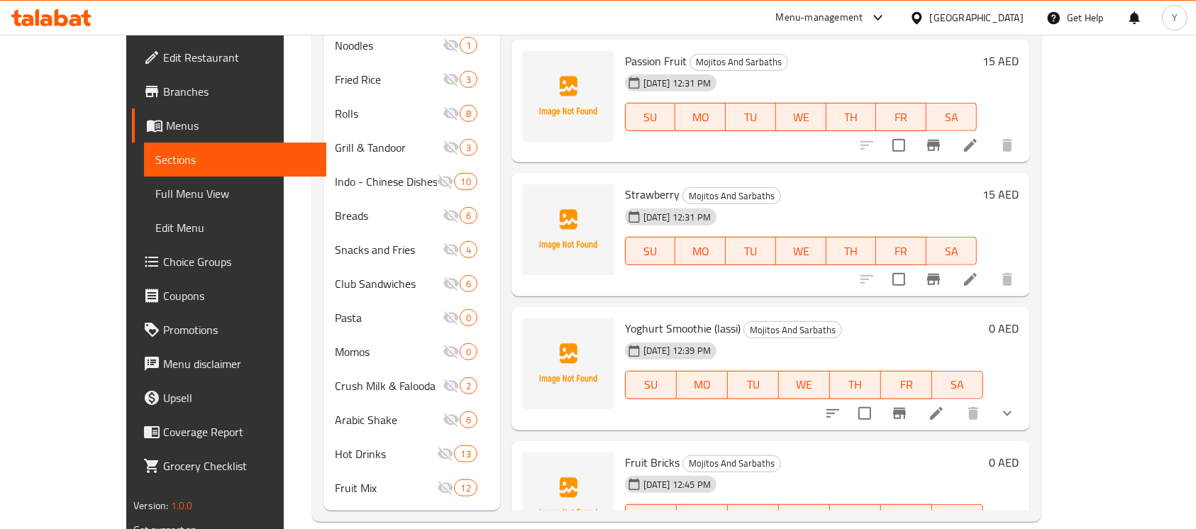
click at [1030, 475] on div "Fruit Bricks Mojitos And Sarbaths 30-04-2025 12:45 PM SU MO TU WE TH FR SA 0 AED" at bounding box center [771, 502] width 519 height 123
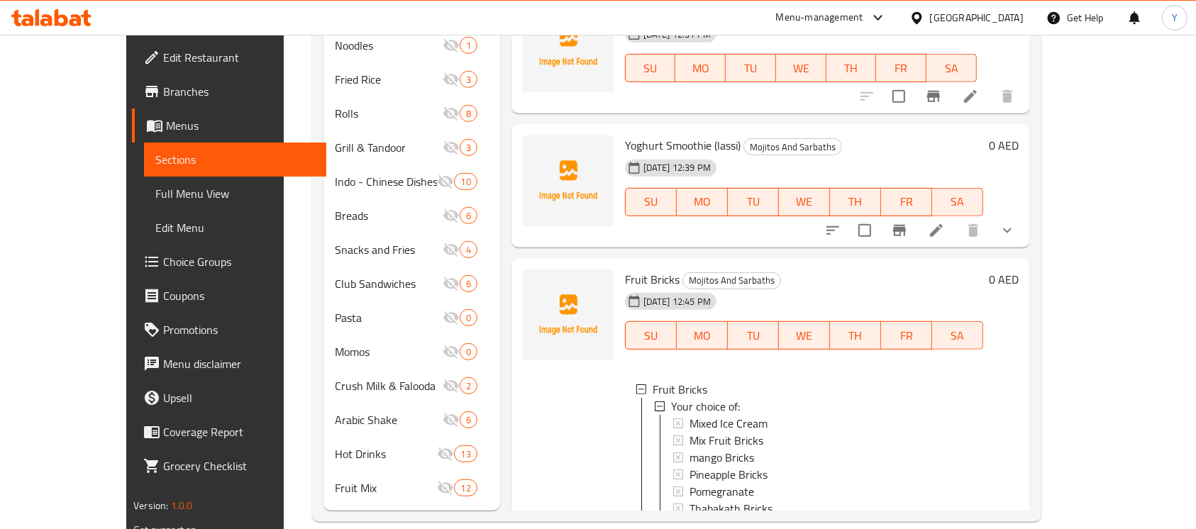
scroll to position [208, 0]
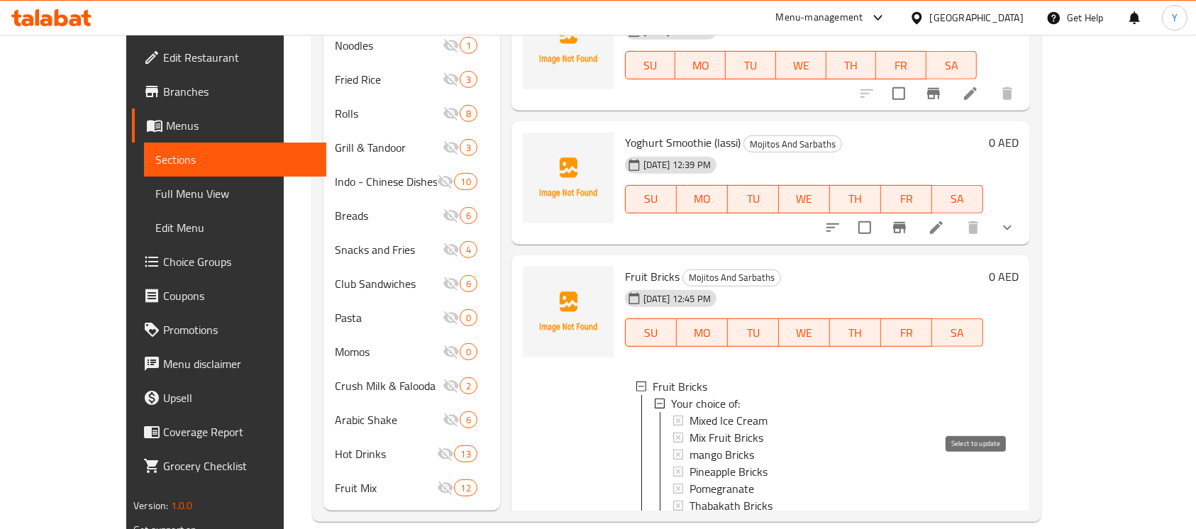
click at [880, 522] on input "checkbox" at bounding box center [865, 537] width 30 height 30
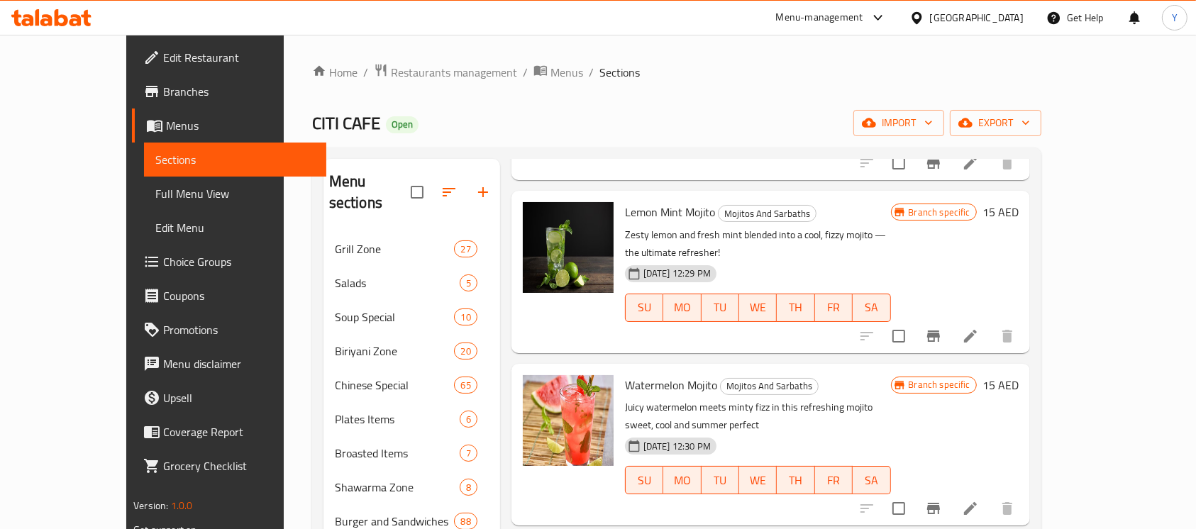
scroll to position [0, 0]
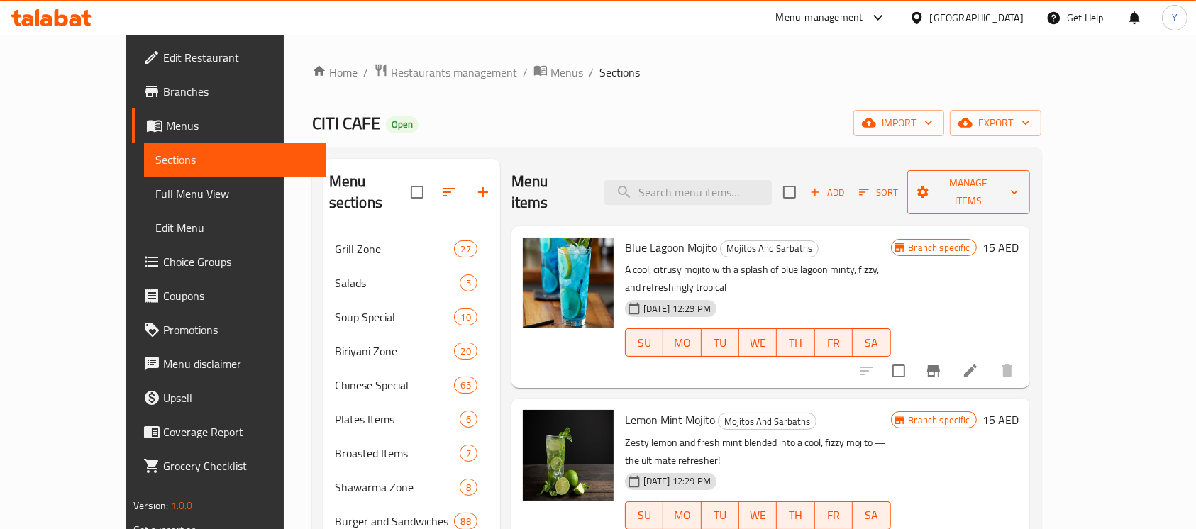
click at [1018, 187] on span "Manage items" at bounding box center [968, 192] width 99 height 35
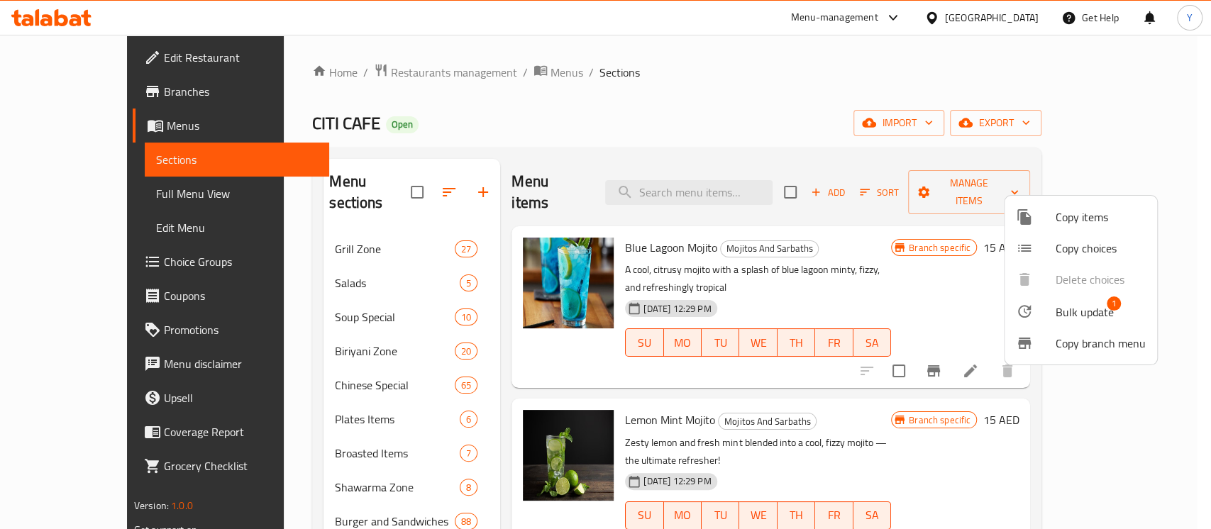
click at [1074, 321] on span "Bulk update" at bounding box center [1085, 312] width 58 height 17
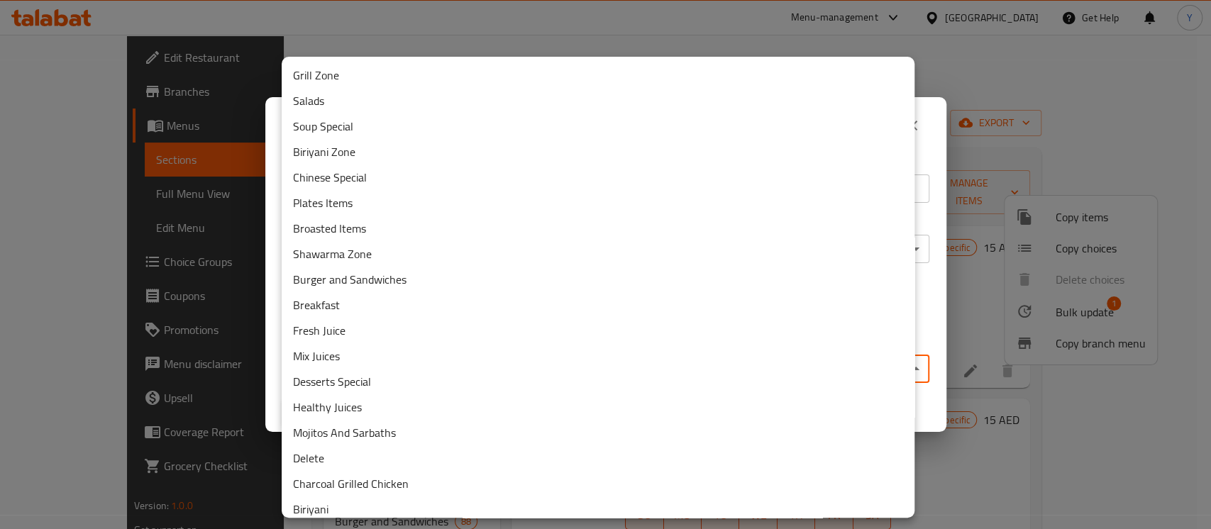
drag, startPoint x: 797, startPoint y: 375, endPoint x: 806, endPoint y: 401, distance: 27.2
click at [797, 375] on body "​ Menu-management United Arab Emirates Get Help Y Edit Restaurant Branches Menu…" at bounding box center [605, 282] width 1211 height 495
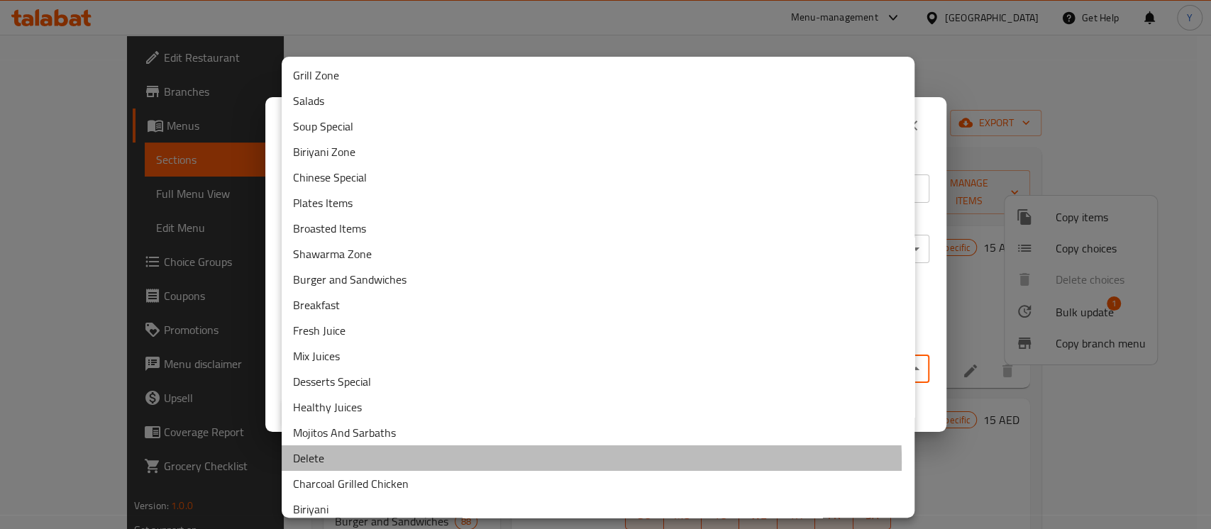
drag, startPoint x: 505, startPoint y: 462, endPoint x: 482, endPoint y: 463, distance: 22.7
click at [503, 461] on li "Delete" at bounding box center [598, 459] width 633 height 26
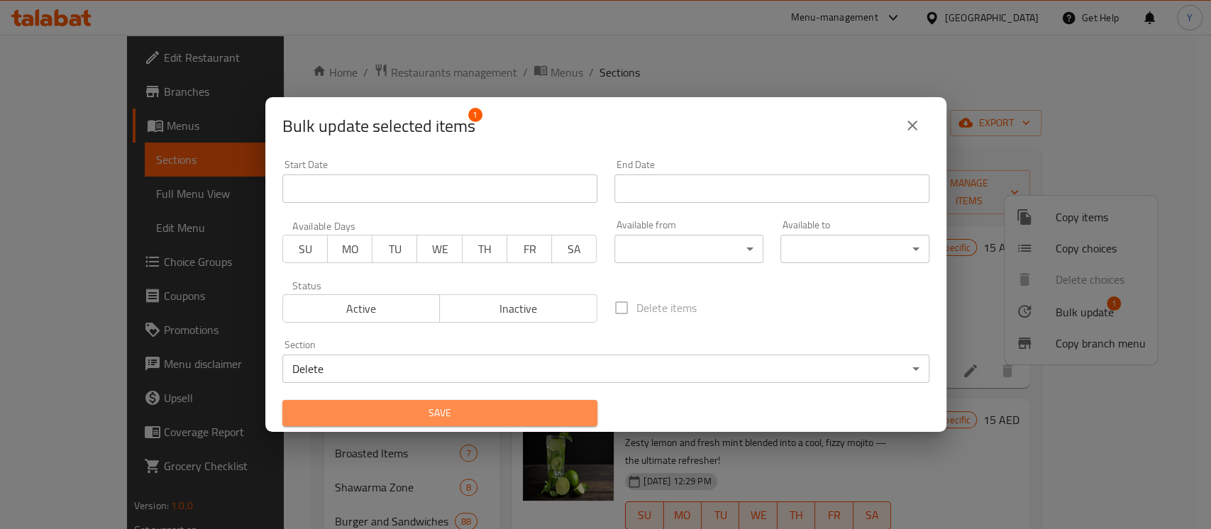
click at [441, 419] on span "Save" at bounding box center [440, 413] width 292 height 18
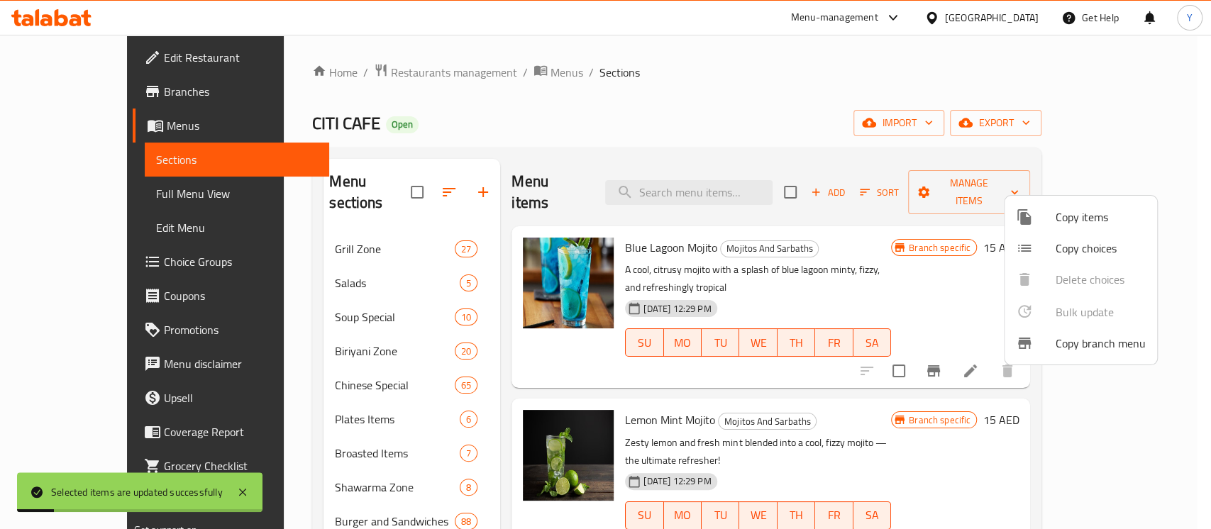
click at [844, 151] on div at bounding box center [605, 264] width 1211 height 529
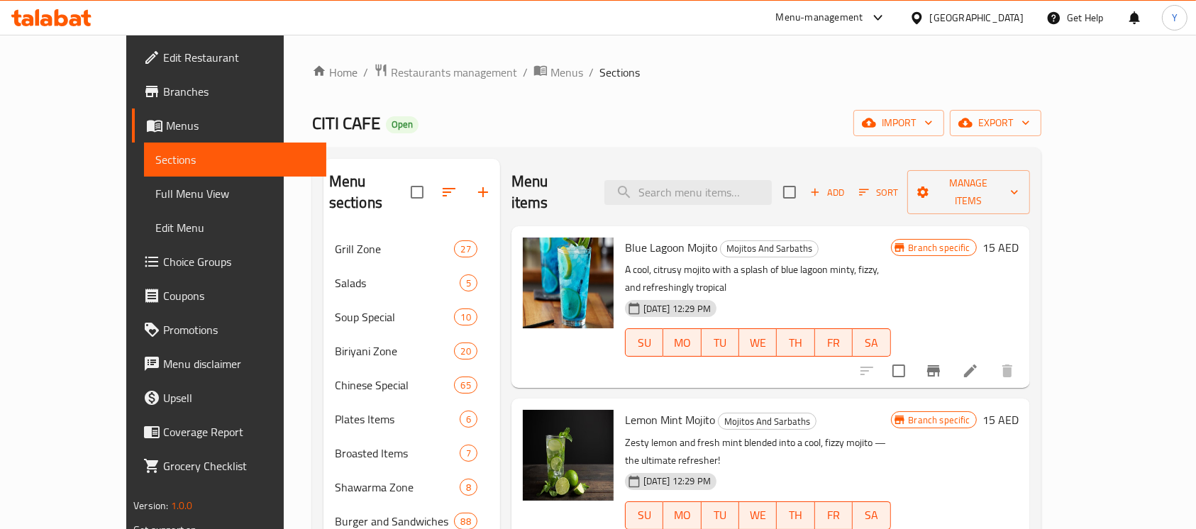
click at [847, 184] on span "Add" at bounding box center [827, 192] width 38 height 16
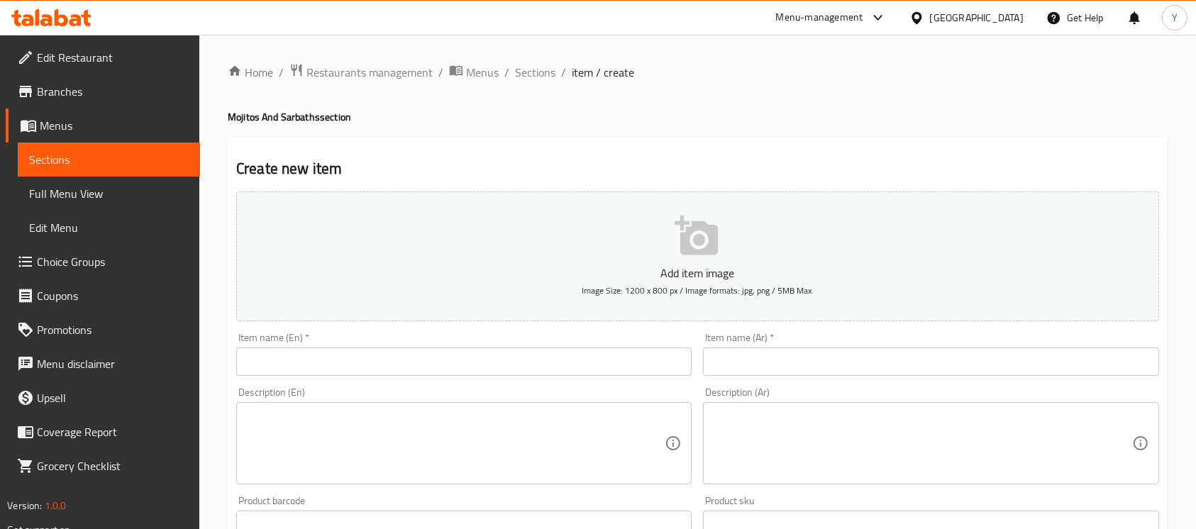
click at [536, 336] on div "Item name (En)   * Item name (En) *" at bounding box center [464, 354] width 456 height 43
click at [530, 365] on input "text" at bounding box center [464, 362] width 456 height 28
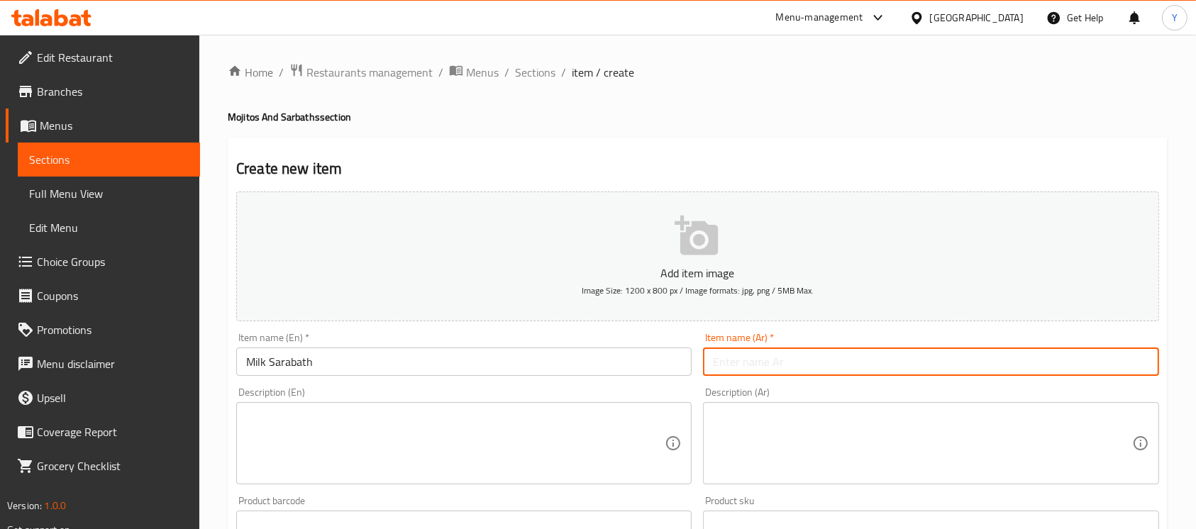
click at [869, 351] on input "text" at bounding box center [931, 362] width 456 height 28
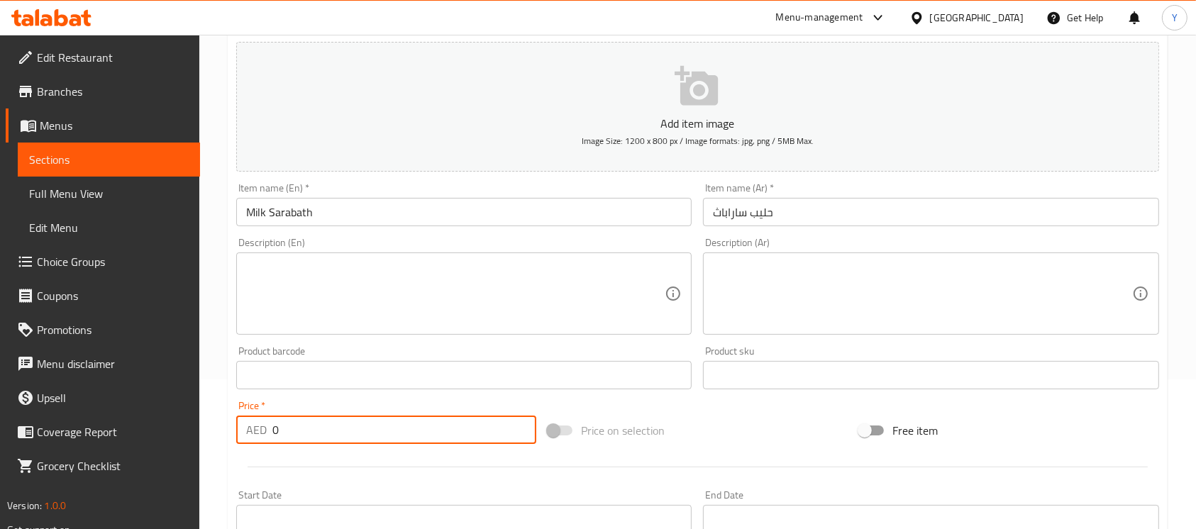
click at [250, 434] on div "AED 0 Price *" at bounding box center [386, 430] width 300 height 28
click at [381, 214] on input "Milk Sarabath" at bounding box center [464, 212] width 456 height 28
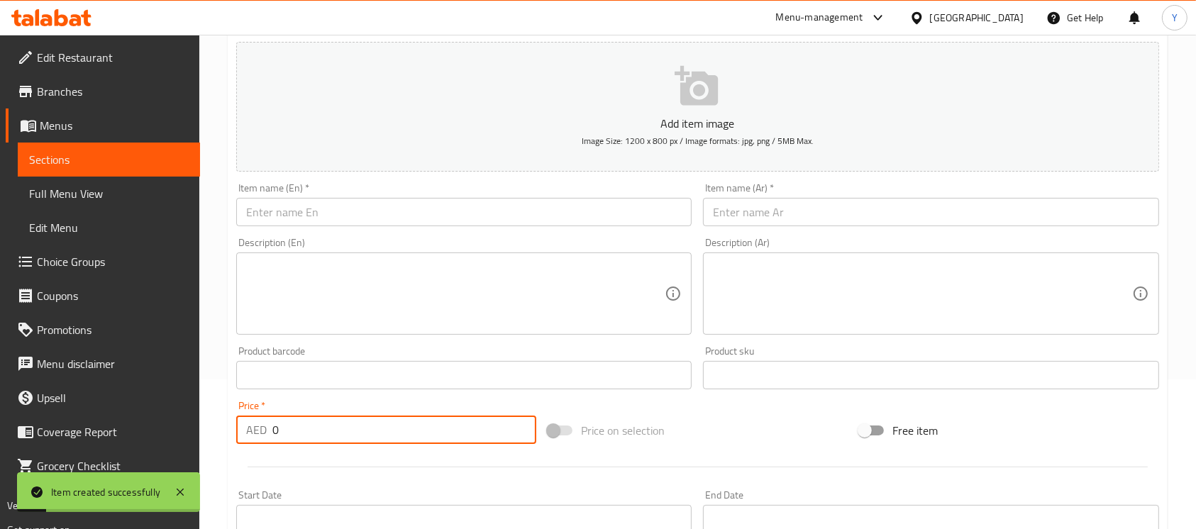
drag, startPoint x: 358, startPoint y: 437, endPoint x: 217, endPoint y: 446, distance: 140.8
click at [217, 446] on div "Home / Restaurants management / Menus / Sections / item / create Mojitos And Sa…" at bounding box center [697, 369] width 997 height 968
drag, startPoint x: 360, startPoint y: 213, endPoint x: 409, endPoint y: 214, distance: 49.7
click at [360, 213] on input "text" at bounding box center [464, 212] width 456 height 28
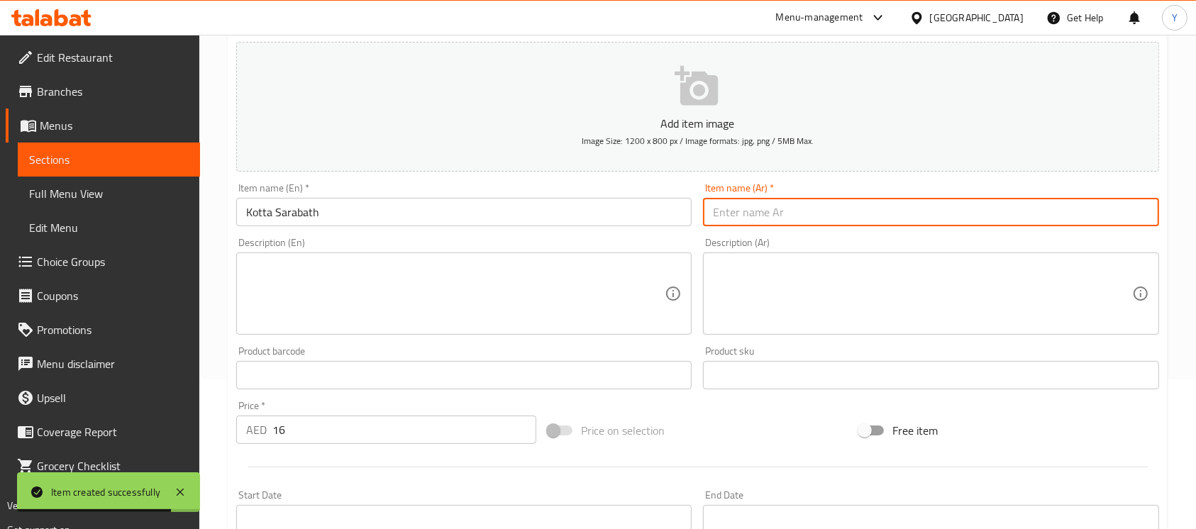
click at [1024, 211] on input "text" at bounding box center [931, 212] width 456 height 28
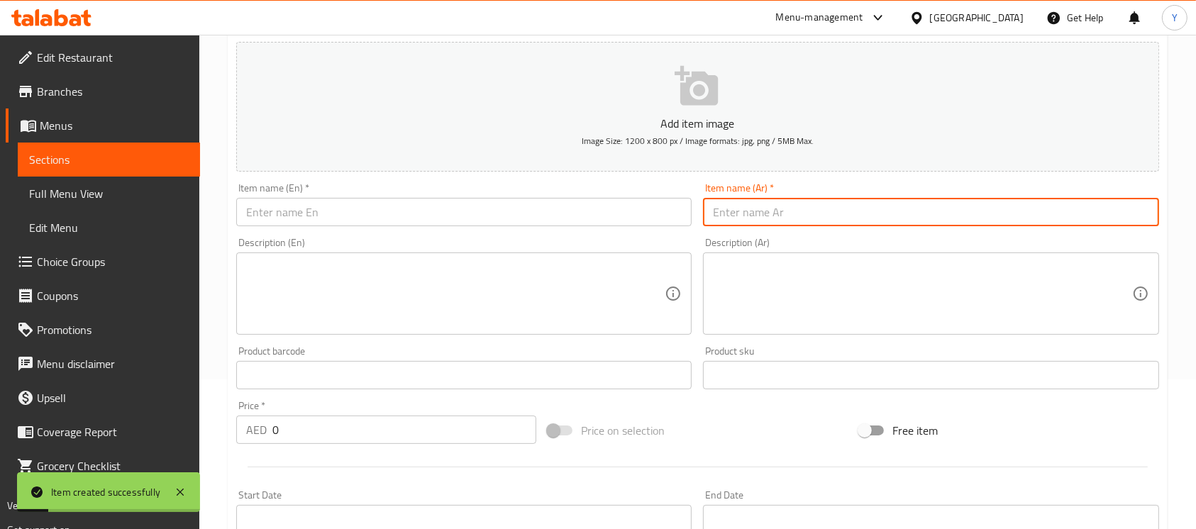
click at [356, 207] on input "text" at bounding box center [464, 212] width 456 height 28
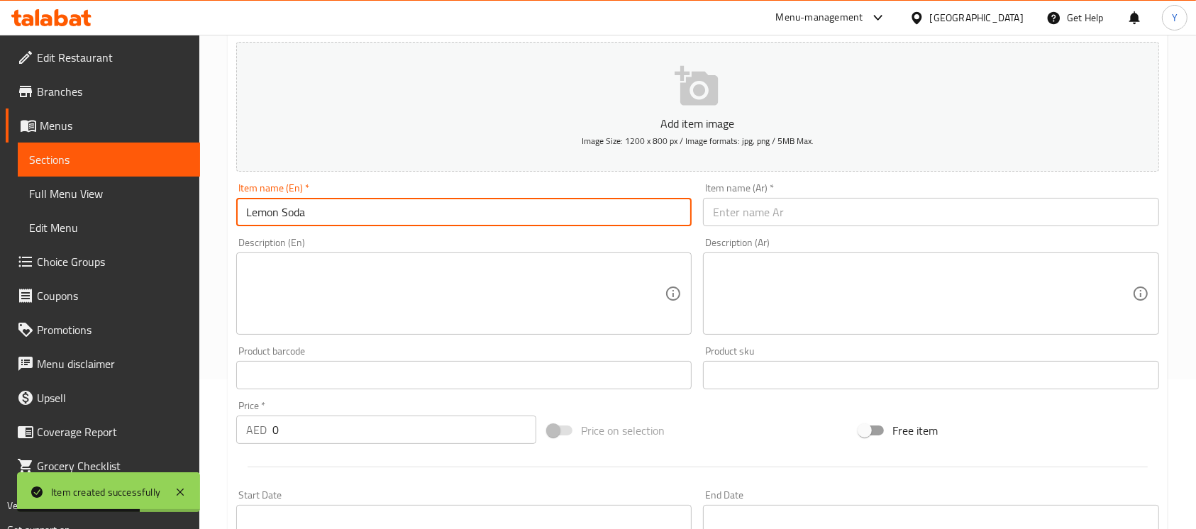
scroll to position [0, 0]
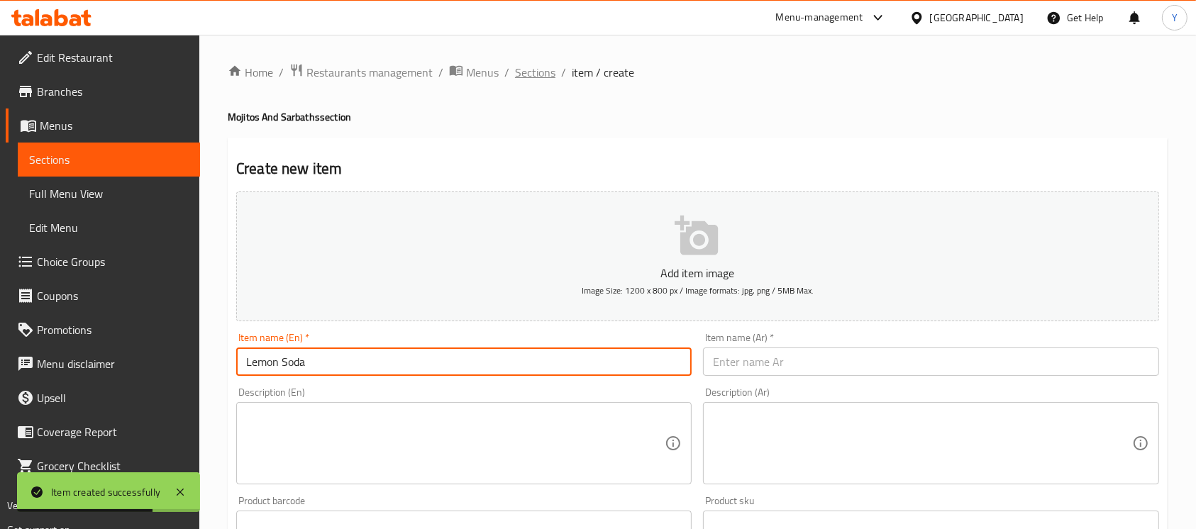
click at [534, 81] on span "Sections" at bounding box center [535, 72] width 40 height 17
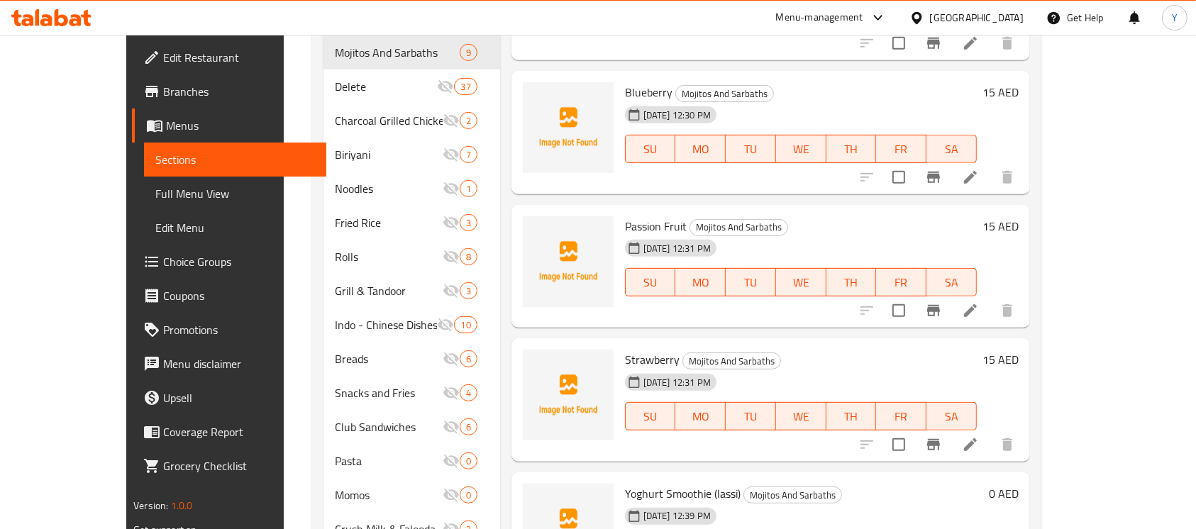
scroll to position [817, 0]
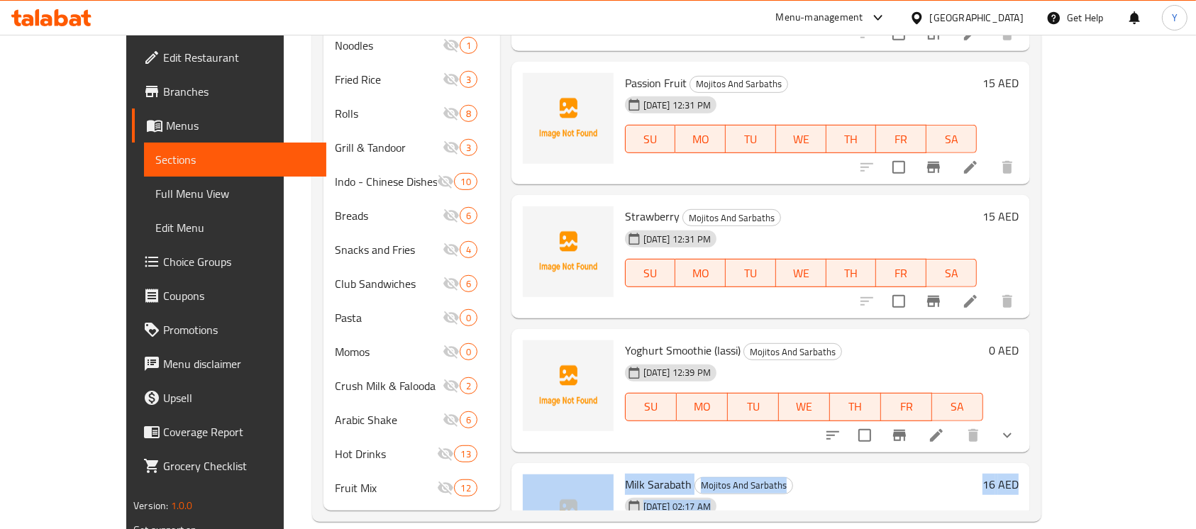
drag, startPoint x: 1169, startPoint y: 321, endPoint x: 1172, endPoint y: 497, distance: 176.7
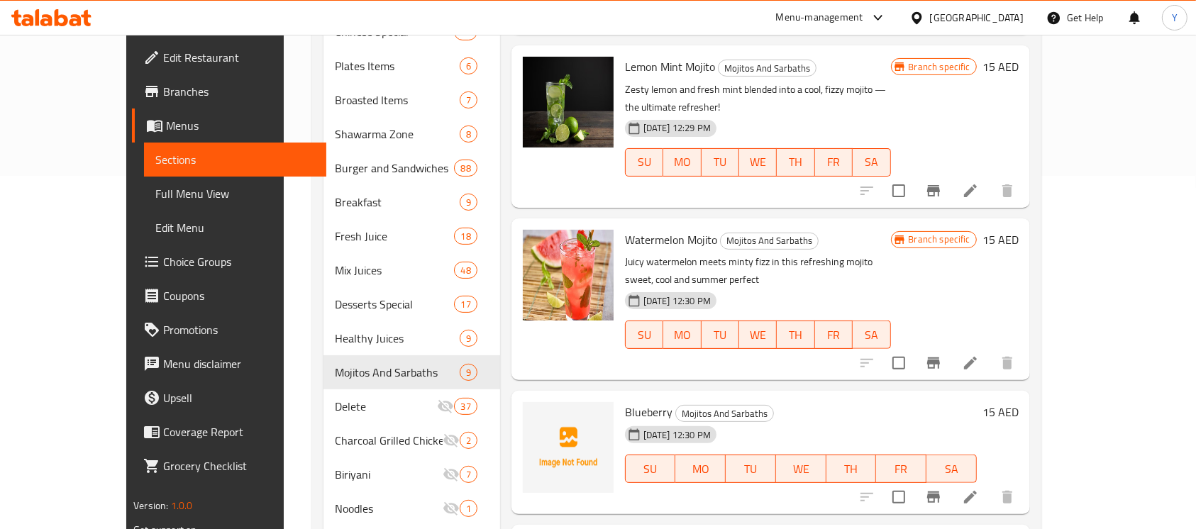
scroll to position [0, 0]
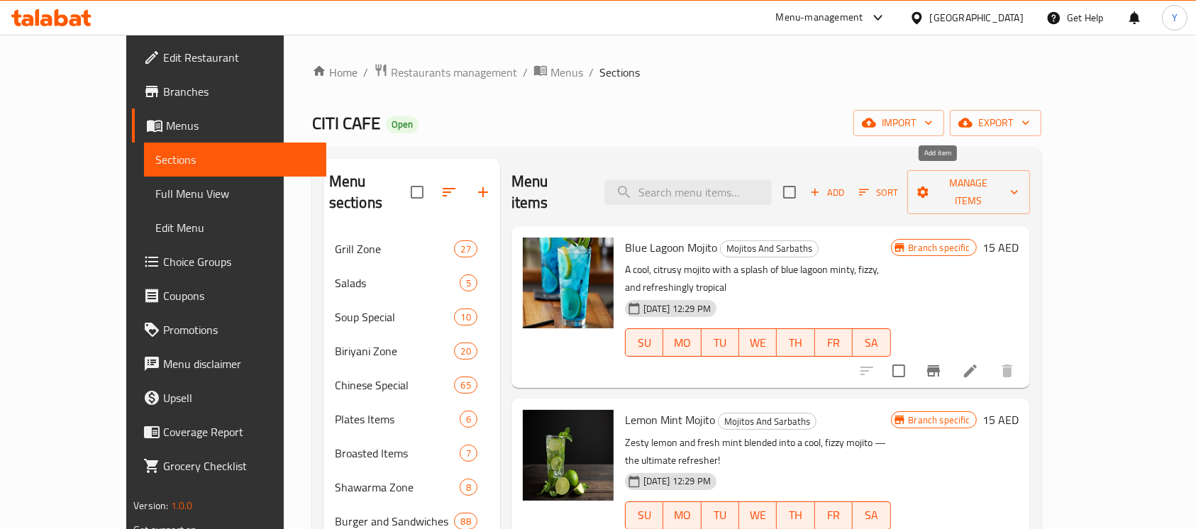
click at [847, 186] on span "Add" at bounding box center [827, 192] width 38 height 16
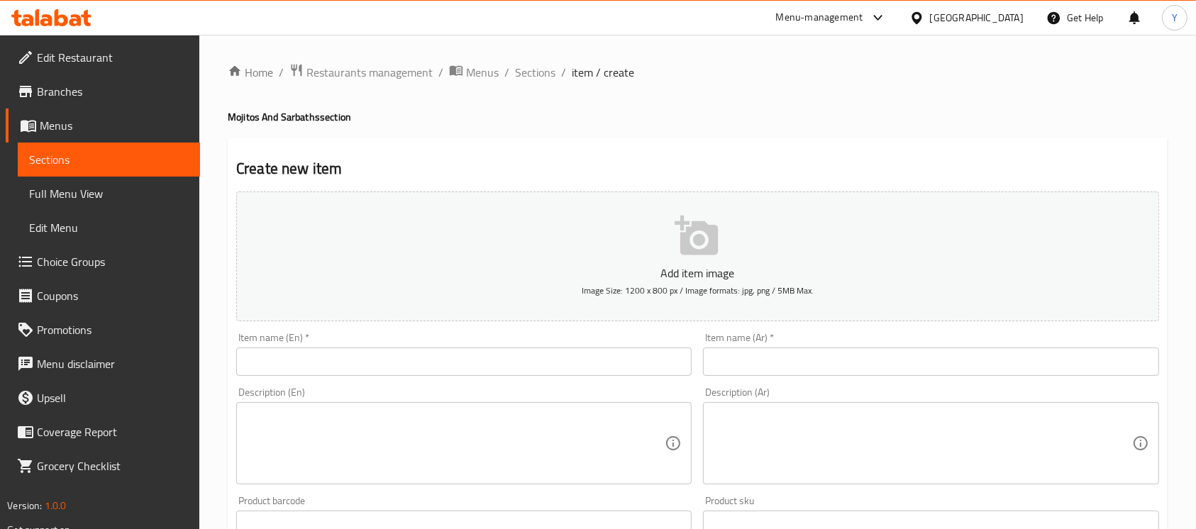
click at [602, 356] on input "text" at bounding box center [464, 362] width 456 height 28
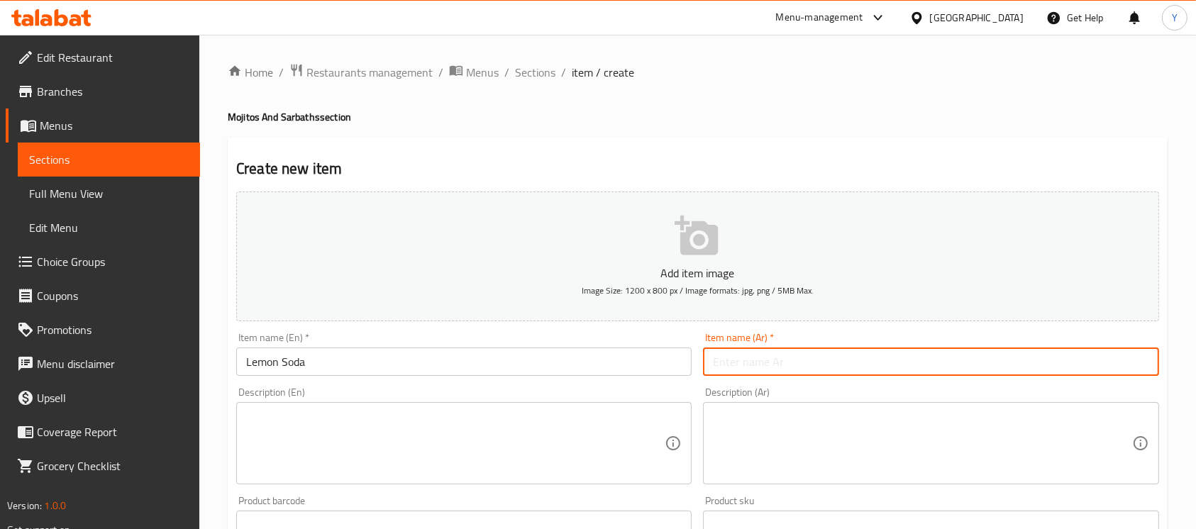
click at [1035, 353] on input "text" at bounding box center [931, 362] width 456 height 28
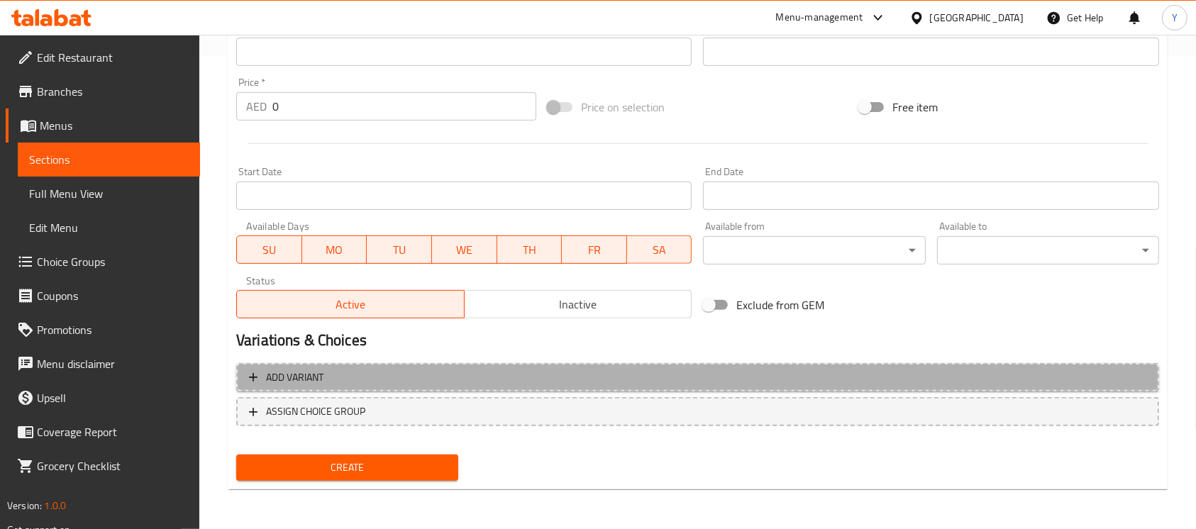
click at [911, 369] on span "Add variant" at bounding box center [698, 378] width 898 height 18
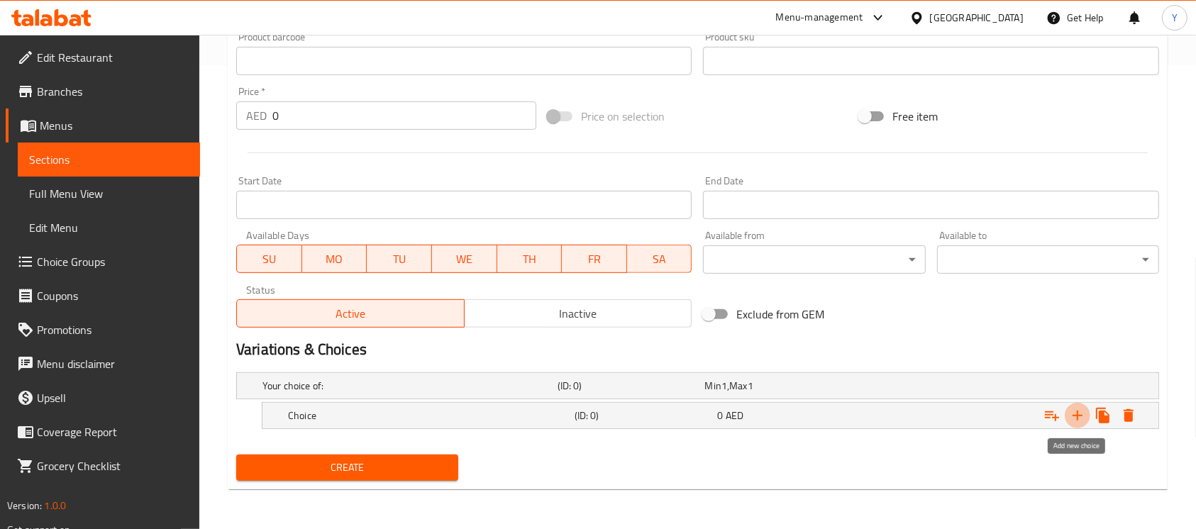
drag, startPoint x: 1073, startPoint y: 414, endPoint x: 991, endPoint y: 434, distance: 84.2
click at [1069, 419] on icon "Expand" at bounding box center [1077, 415] width 17 height 17
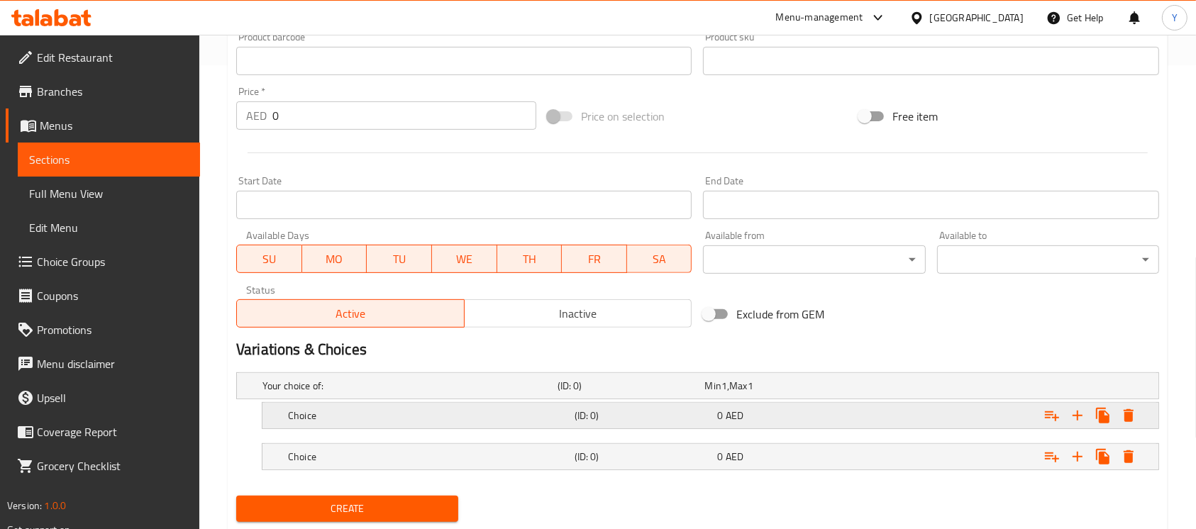
click at [968, 389] on div "Expand" at bounding box center [996, 386] width 295 height 6
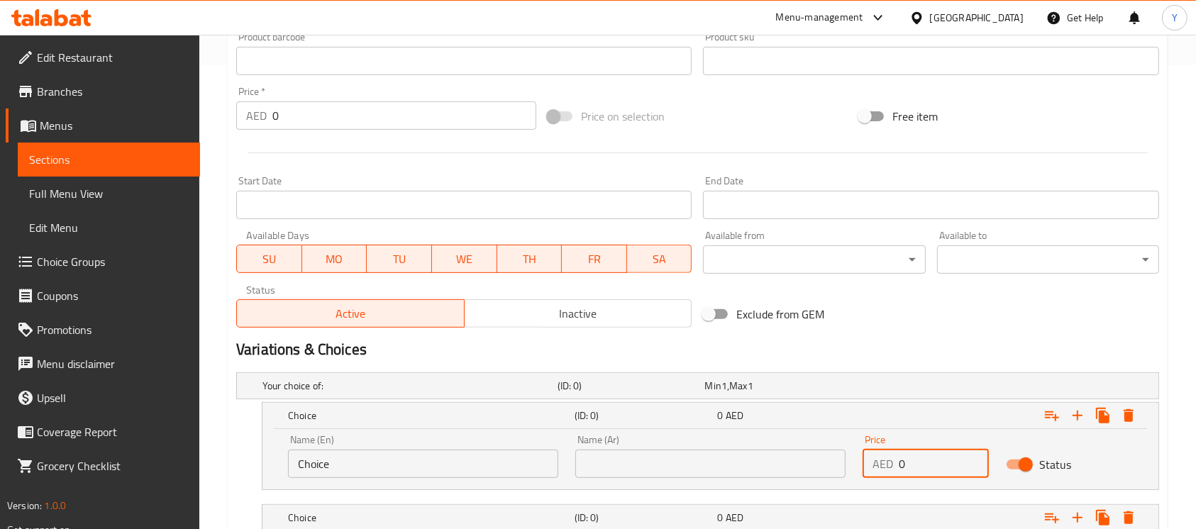
drag, startPoint x: 966, startPoint y: 456, endPoint x: 790, endPoint y: 468, distance: 176.4
click at [790, 468] on div "Name (En) Choice Name (En) Name (Ar) Name (Ar) Price AED 0 Price Status" at bounding box center [711, 456] width 862 height 60
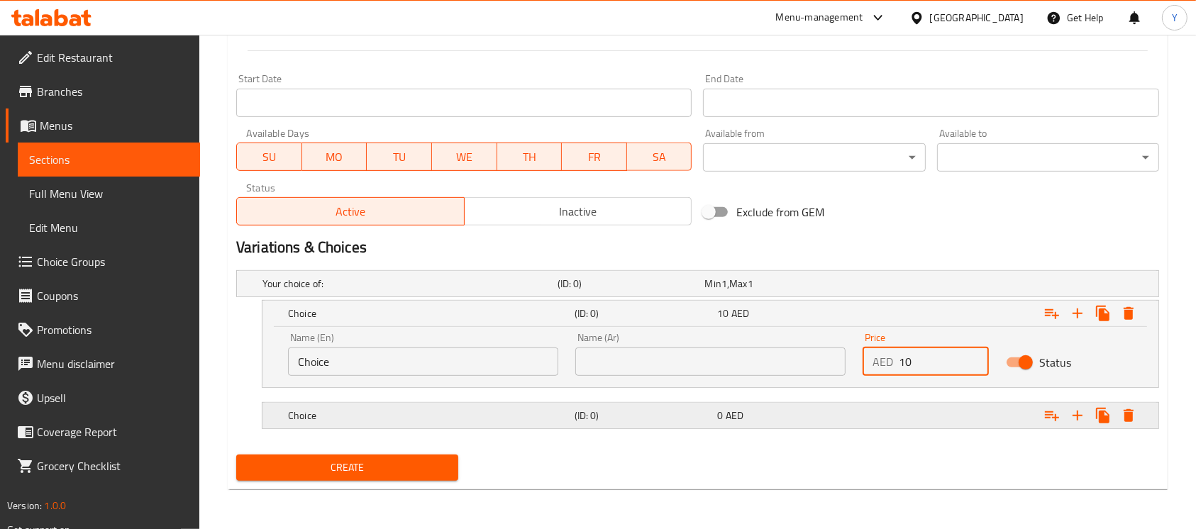
click at [891, 287] on div "Expand" at bounding box center [996, 284] width 295 height 6
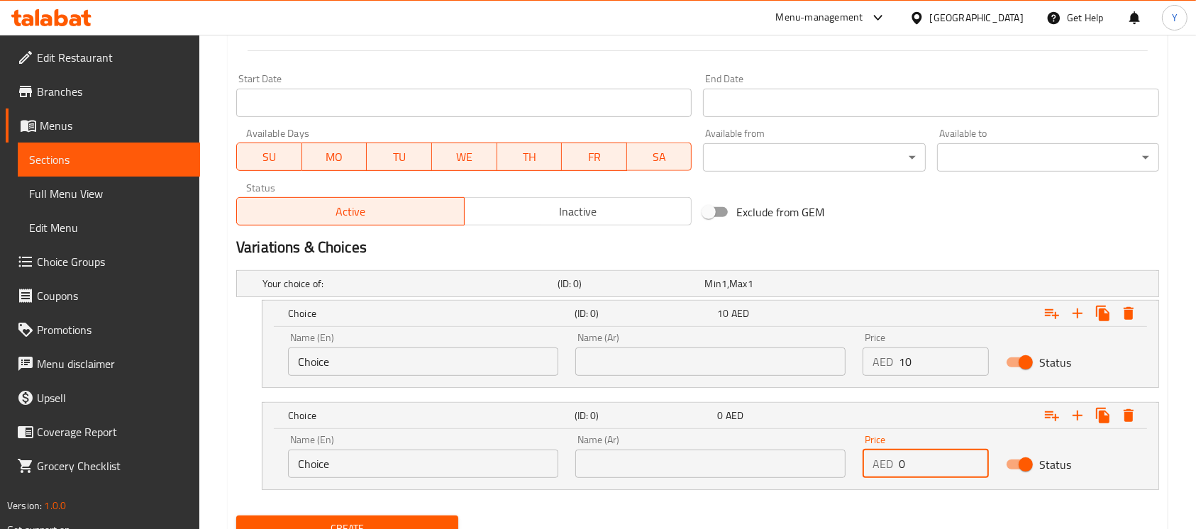
drag, startPoint x: 950, startPoint y: 460, endPoint x: 842, endPoint y: 467, distance: 108.8
click at [842, 467] on div "Name (En) Choice Name (En) Name (Ar) Name (Ar) Price AED 0 Price Status" at bounding box center [711, 456] width 862 height 60
click at [502, 470] on input "Choice" at bounding box center [423, 464] width 270 height 28
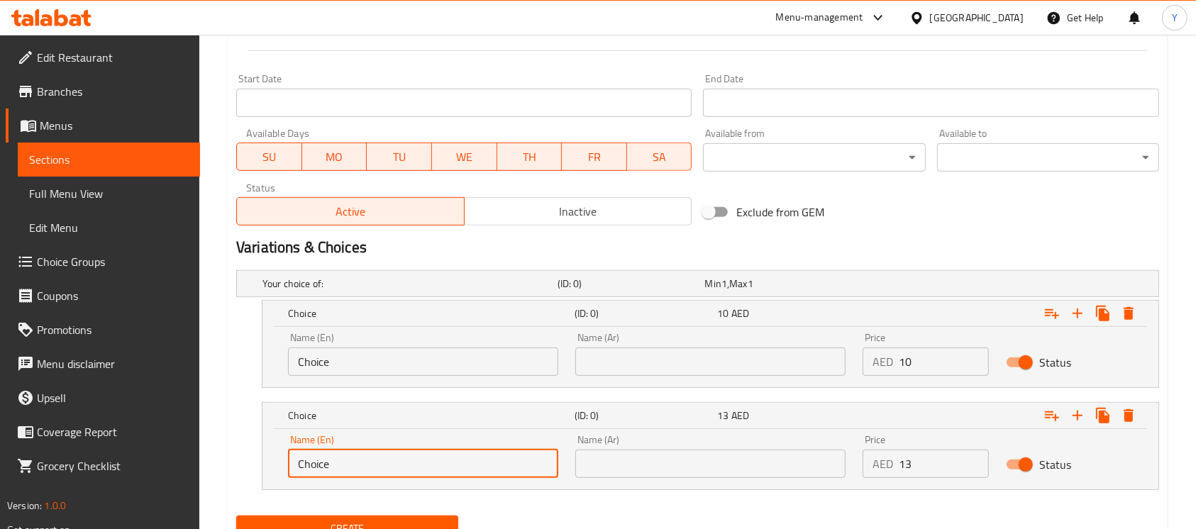
click at [502, 470] on input "Choice" at bounding box center [423, 464] width 270 height 28
click at [380, 463] on input "Choice" at bounding box center [423, 464] width 270 height 28
click at [380, 463] on input "text" at bounding box center [423, 464] width 270 height 28
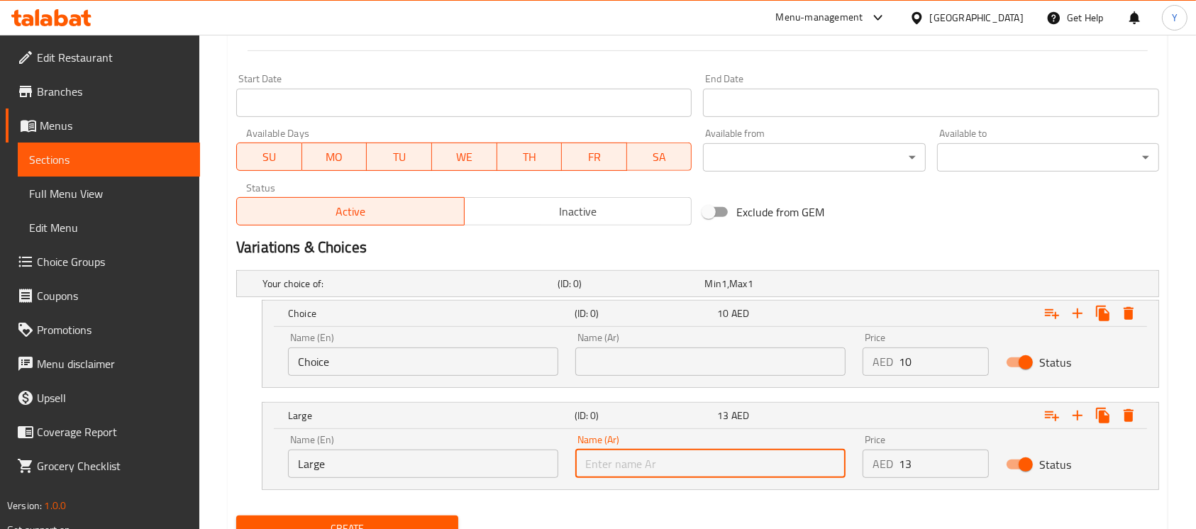
drag, startPoint x: 649, startPoint y: 451, endPoint x: 658, endPoint y: 439, distance: 15.2
click at [649, 451] on input "text" at bounding box center [710, 464] width 270 height 28
click at [471, 353] on input "Choice" at bounding box center [423, 362] width 270 height 28
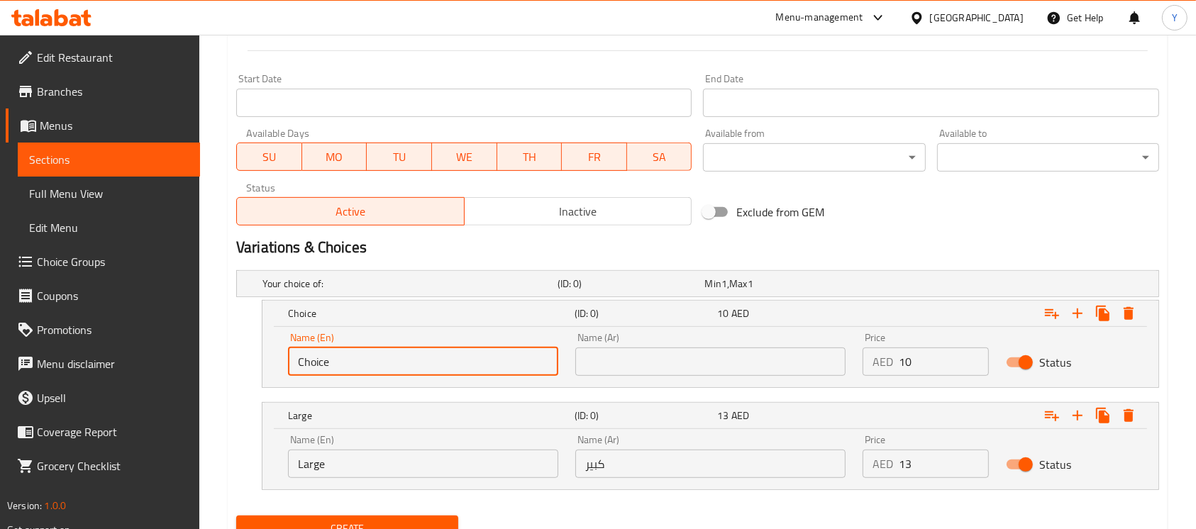
click at [471, 353] on input "Choice" at bounding box center [423, 362] width 270 height 28
click at [471, 353] on input "text" at bounding box center [423, 362] width 270 height 28
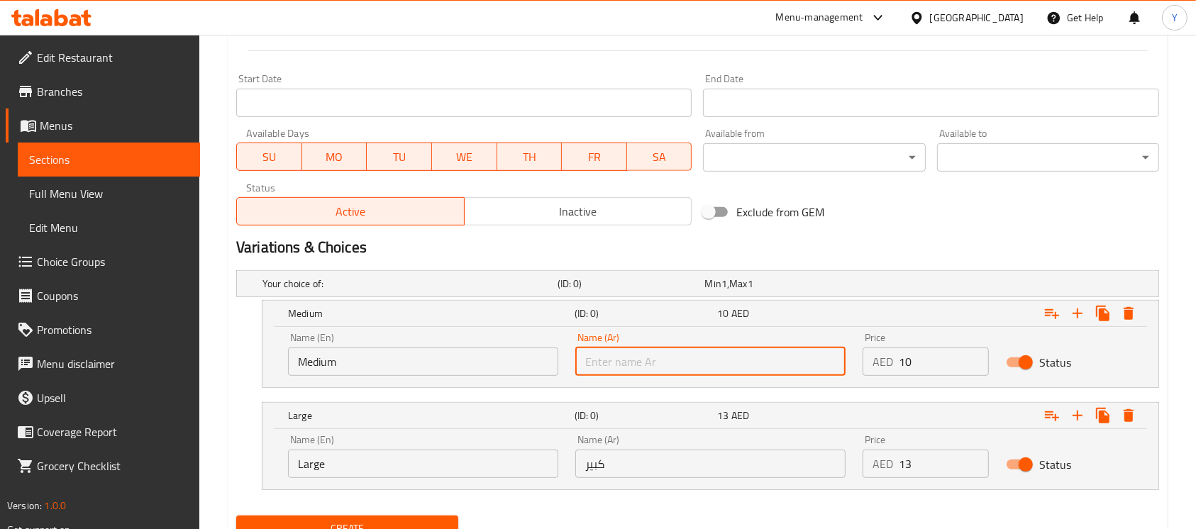
click at [632, 363] on input "text" at bounding box center [710, 362] width 270 height 28
click at [938, 241] on h2 "Variations & Choices" at bounding box center [697, 247] width 923 height 21
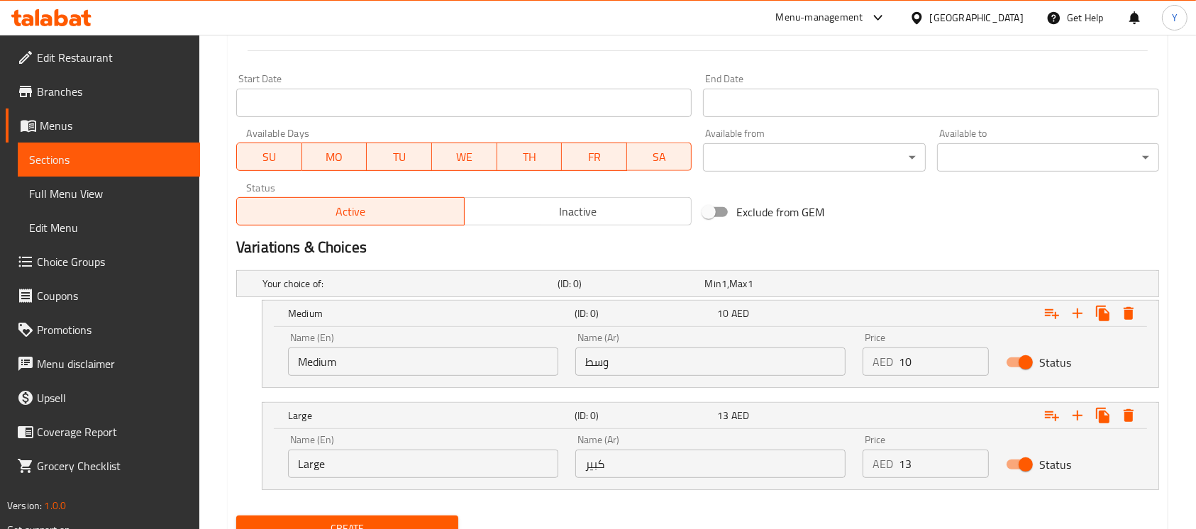
scroll to position [103, 0]
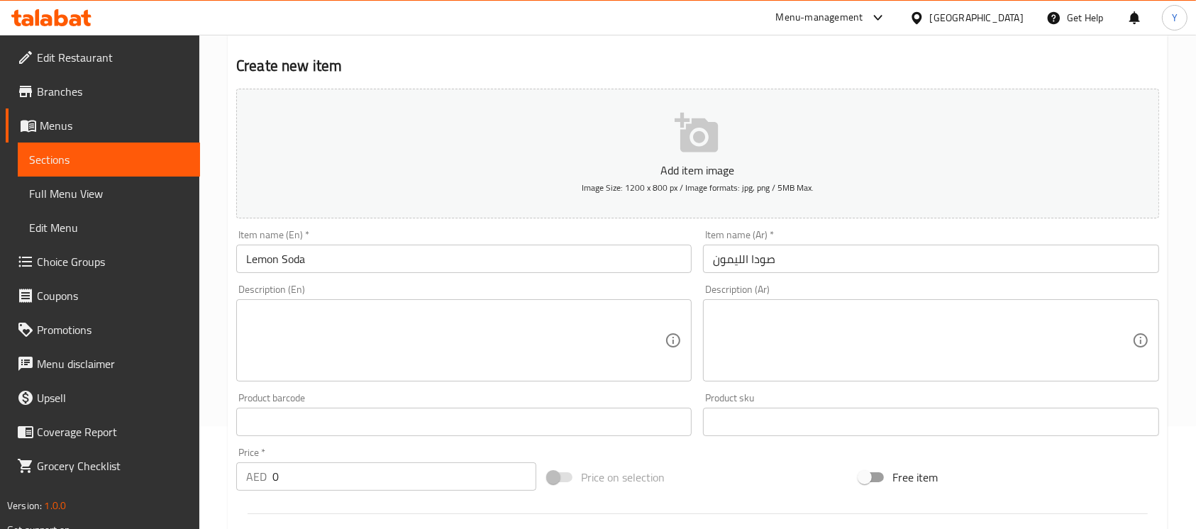
click at [376, 263] on input "Lemon Soda" at bounding box center [464, 259] width 456 height 28
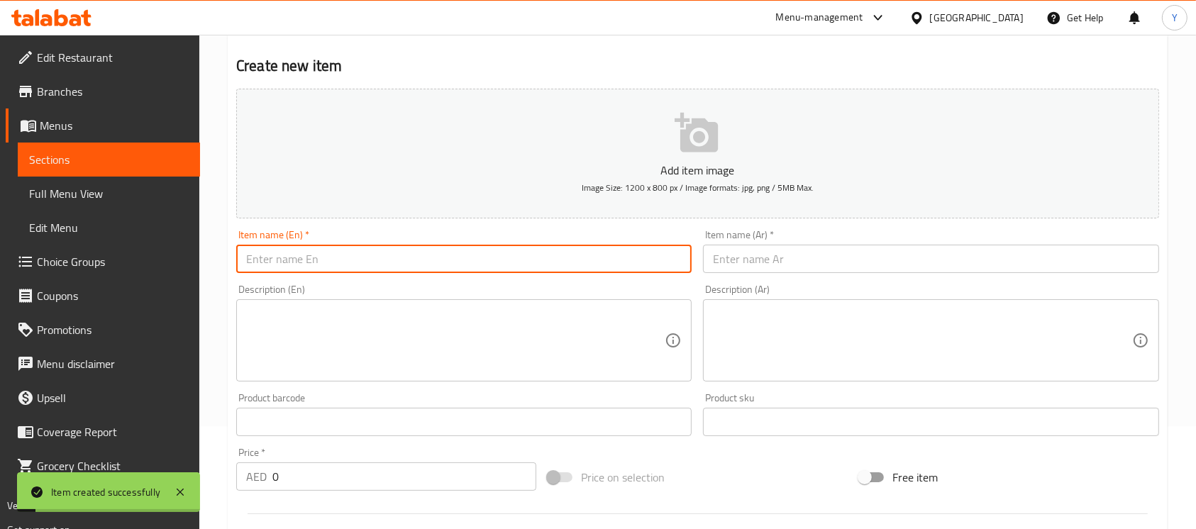
click at [380, 259] on input "text" at bounding box center [464, 259] width 456 height 28
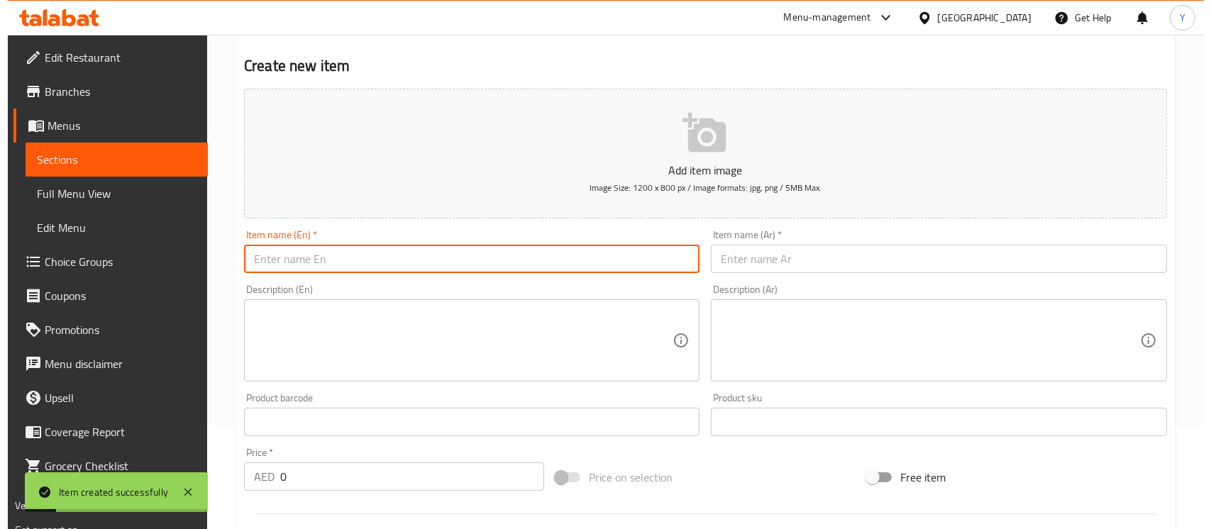
scroll to position [627, 0]
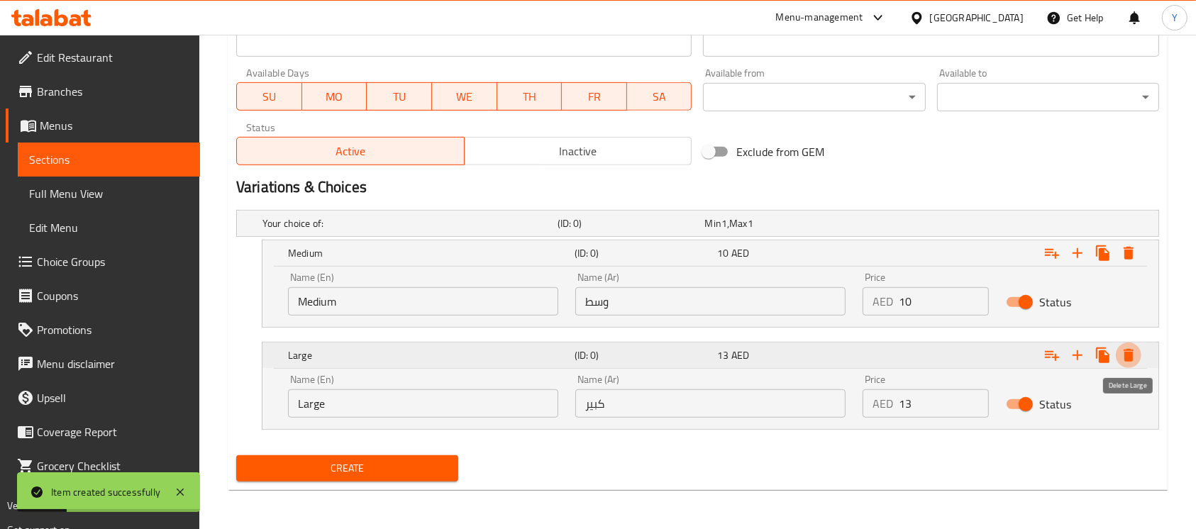
click at [1128, 347] on icon "Expand" at bounding box center [1128, 355] width 17 height 17
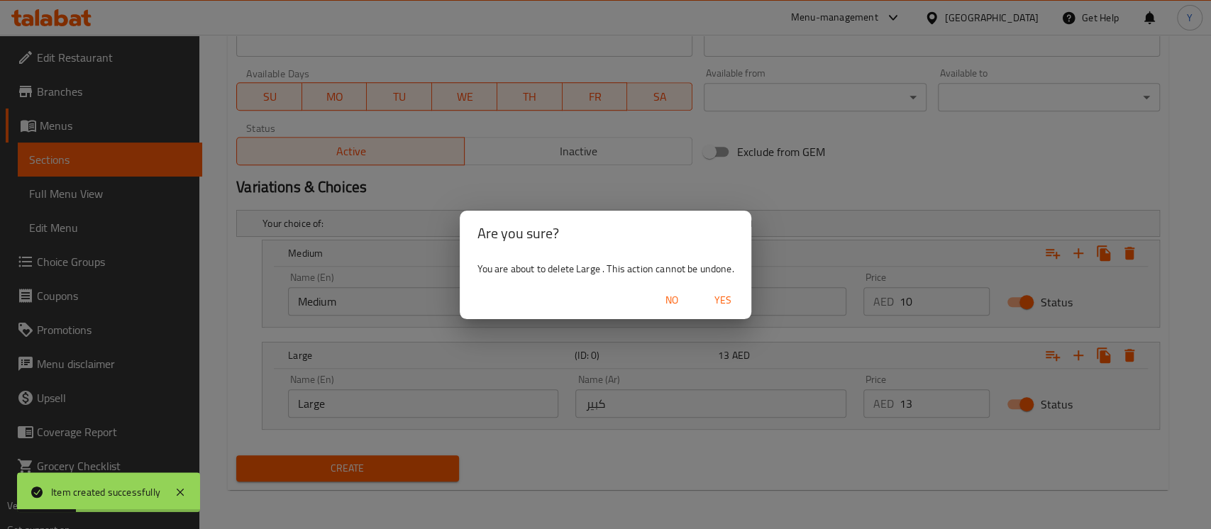
click at [714, 305] on span "Yes" at bounding box center [723, 301] width 34 height 18
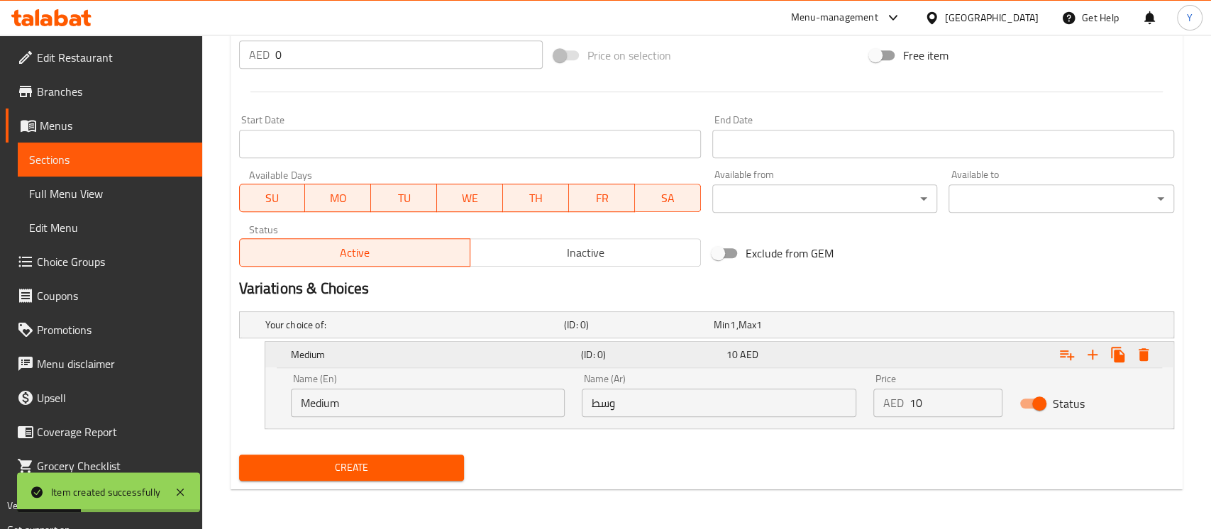
scroll to position [525, 0]
click at [1124, 348] on icon "Expand" at bounding box center [1128, 354] width 17 height 17
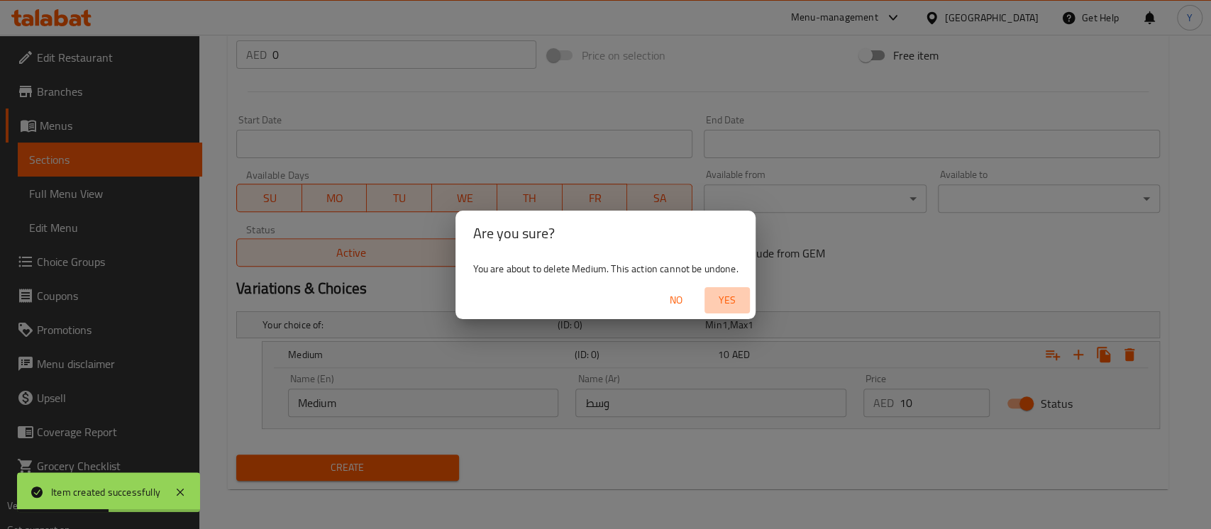
drag, startPoint x: 716, startPoint y: 300, endPoint x: 1072, endPoint y: 275, distance: 357.1
click at [717, 299] on span "Yes" at bounding box center [727, 301] width 34 height 18
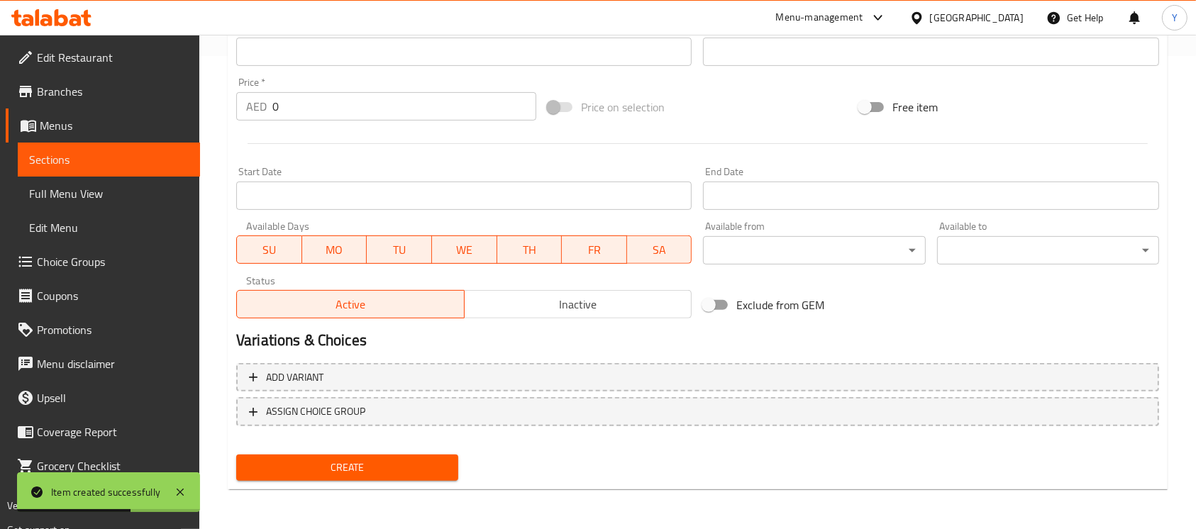
scroll to position [11, 0]
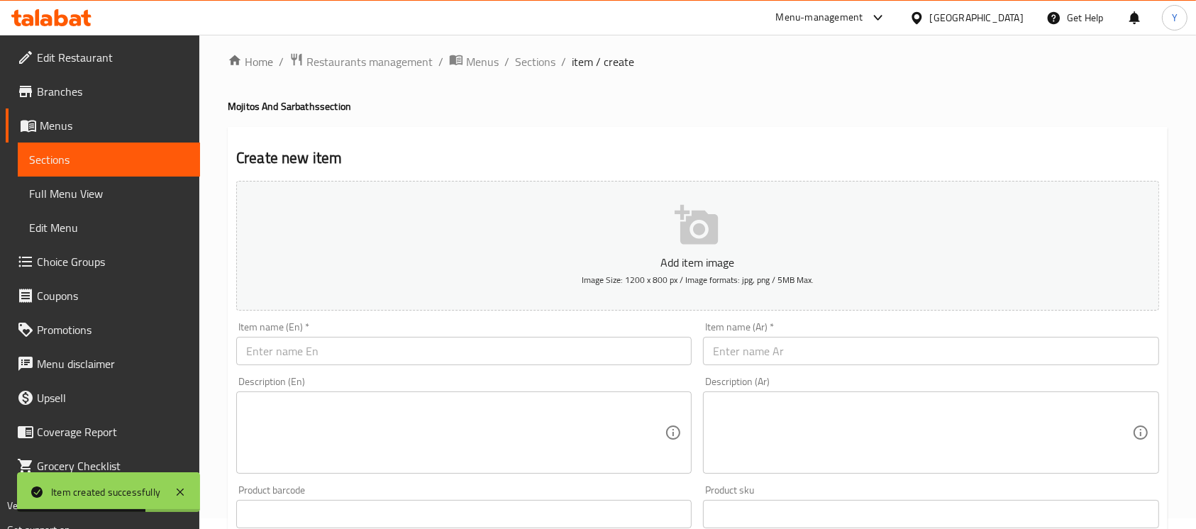
click at [406, 349] on input "text" at bounding box center [464, 351] width 456 height 28
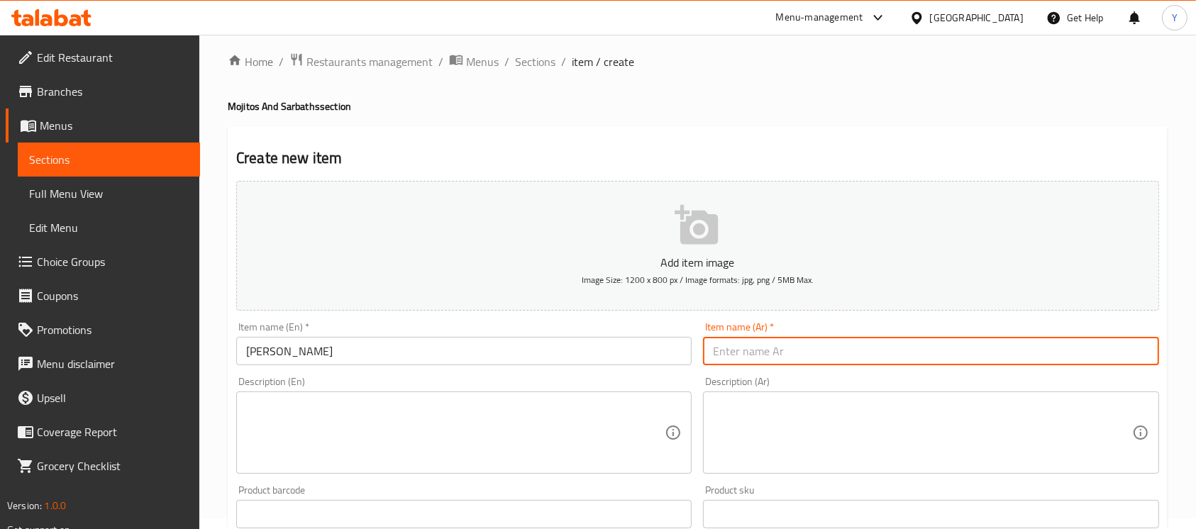
click at [1056, 360] on input "text" at bounding box center [931, 351] width 456 height 28
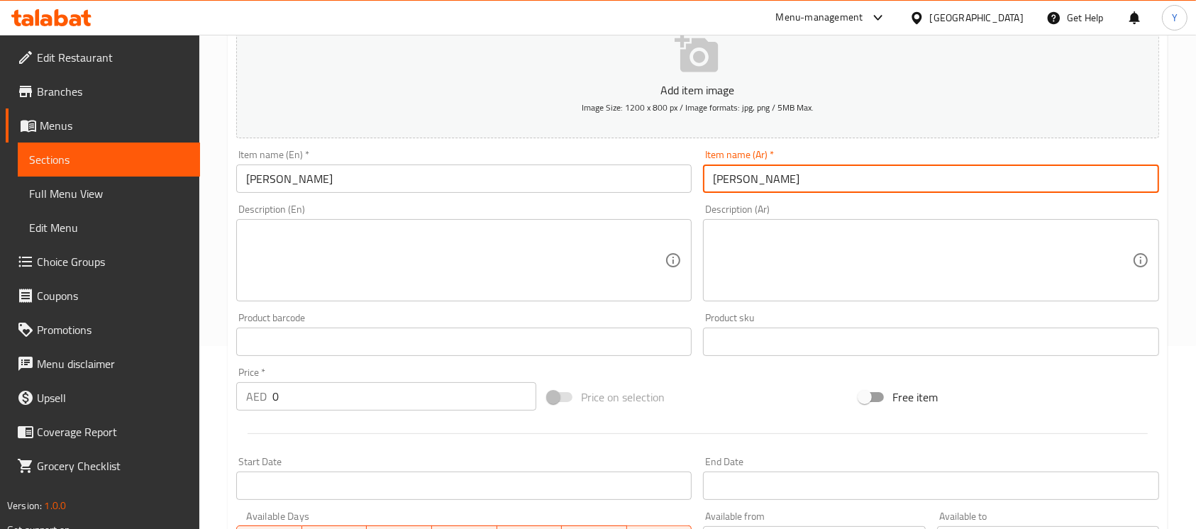
scroll to position [195, 0]
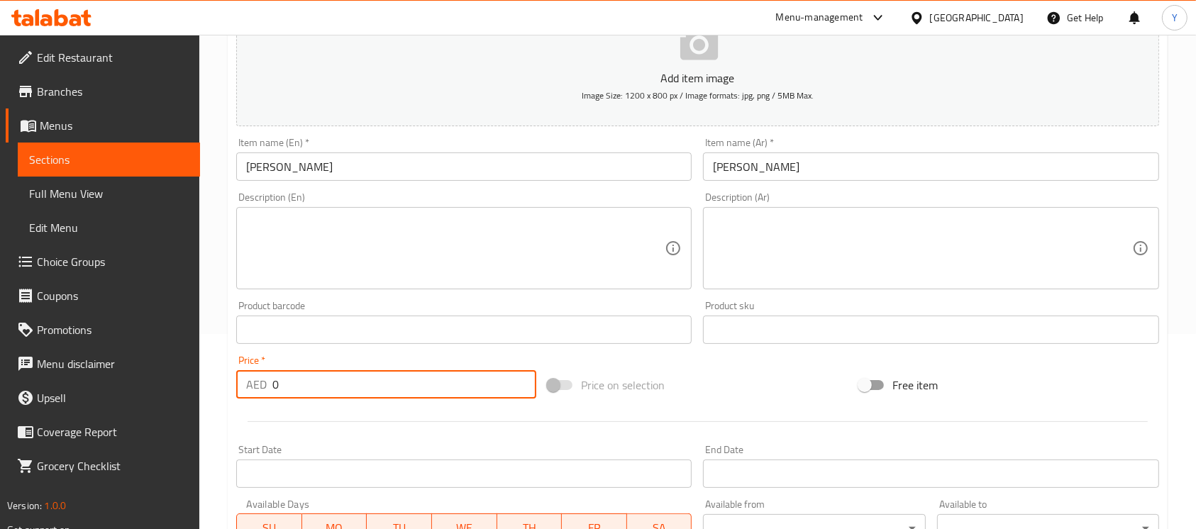
drag, startPoint x: 319, startPoint y: 374, endPoint x: 221, endPoint y: 379, distance: 98.0
click at [221, 379] on div "Home / Restaurants management / Menus / Sections / item / create Mojitos And Sa…" at bounding box center [697, 324] width 997 height 968
click at [404, 165] on input "Kulki Sarabath" at bounding box center [464, 167] width 456 height 28
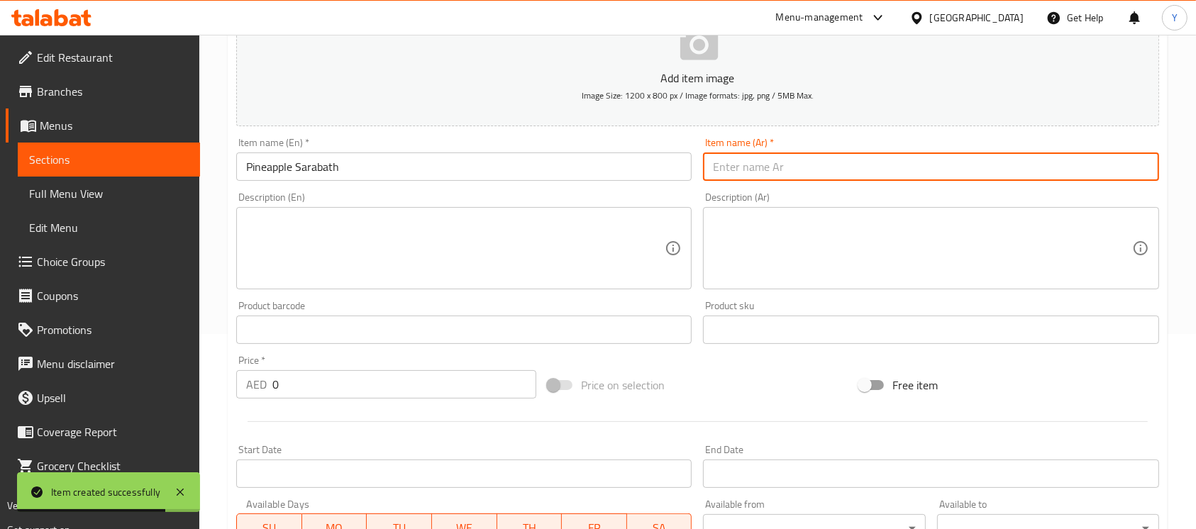
click at [859, 163] on input "text" at bounding box center [931, 167] width 456 height 28
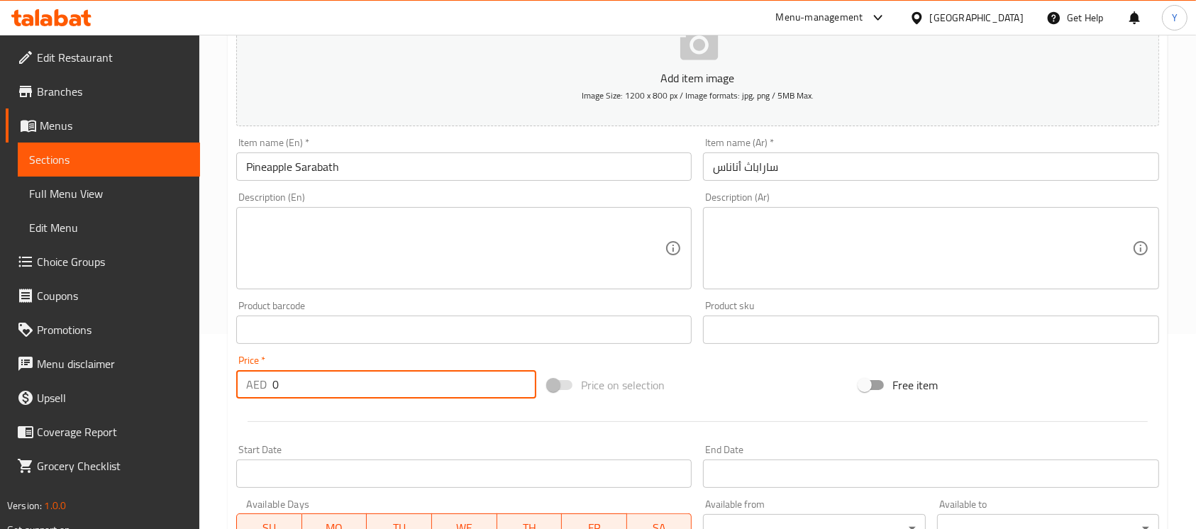
drag, startPoint x: 368, startPoint y: 391, endPoint x: 187, endPoint y: 392, distance: 180.2
click at [187, 392] on div "Edit Restaurant Branches Menus Sections Full Menu View Edit Menu Choice Groups …" at bounding box center [598, 324] width 1196 height 968
click at [395, 173] on input "Pineapple Sarabath" at bounding box center [464, 167] width 456 height 28
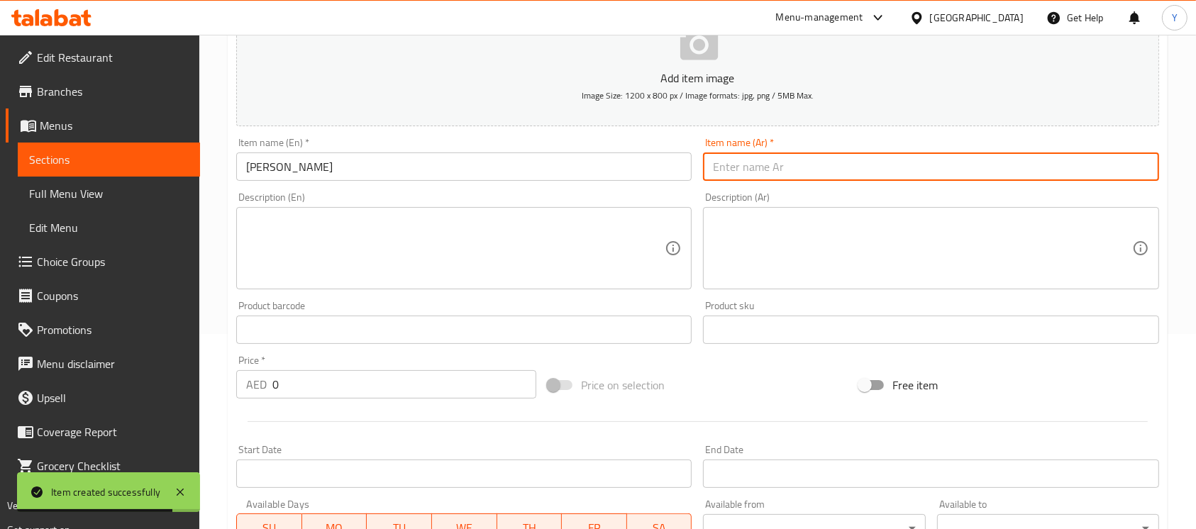
click at [745, 177] on input "text" at bounding box center [931, 167] width 456 height 28
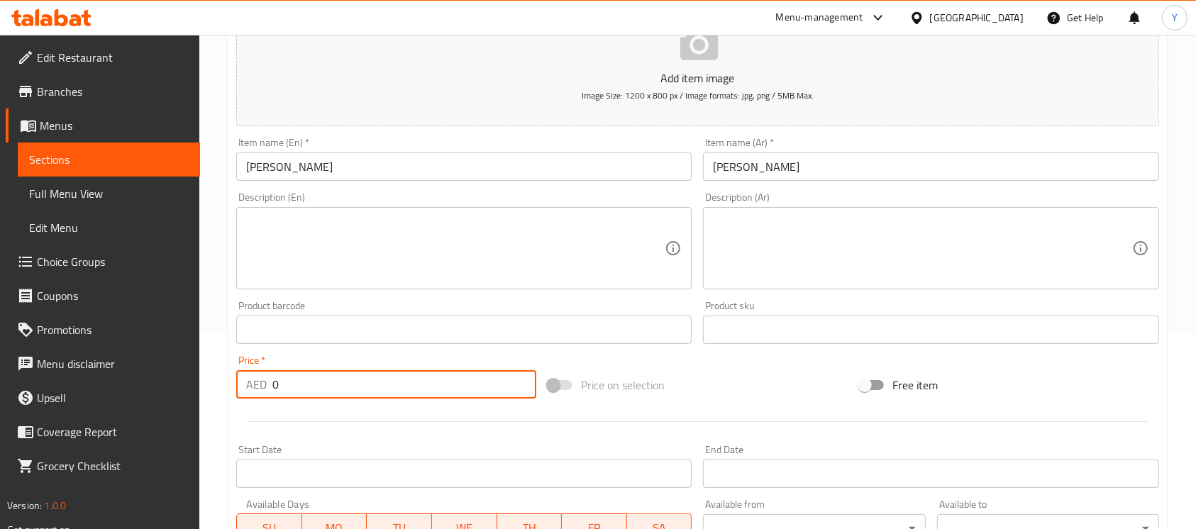
drag, startPoint x: 335, startPoint y: 388, endPoint x: 91, endPoint y: 388, distance: 244.1
click at [91, 388] on div "Edit Restaurant Branches Menus Sections Full Menu View Edit Menu Choice Groups …" at bounding box center [598, 324] width 1196 height 968
click at [352, 194] on div "Description (En) Description (En)" at bounding box center [464, 240] width 456 height 97
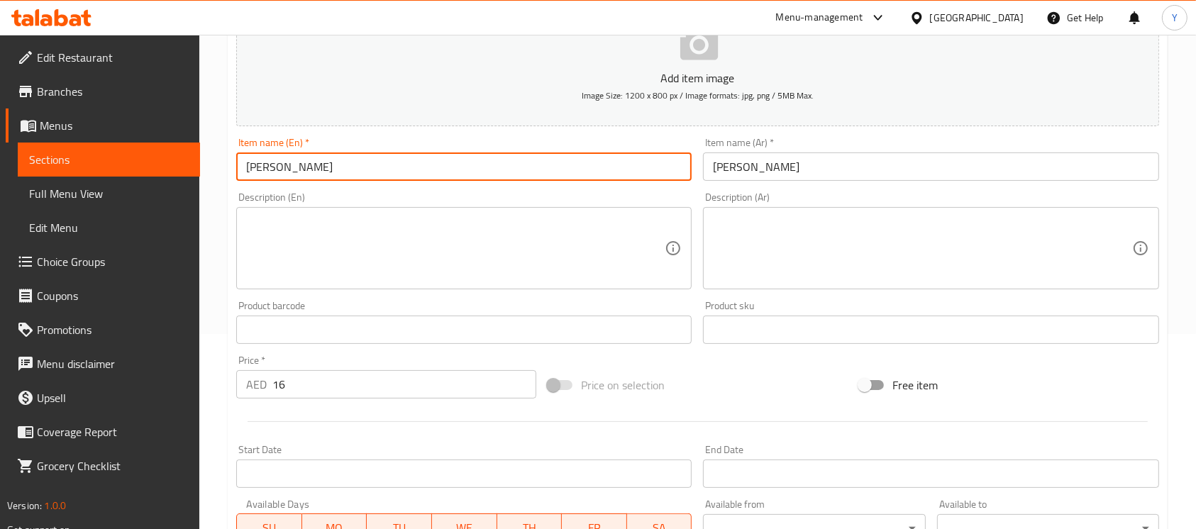
click at [358, 165] on input "Mango Sarabath" at bounding box center [464, 167] width 456 height 28
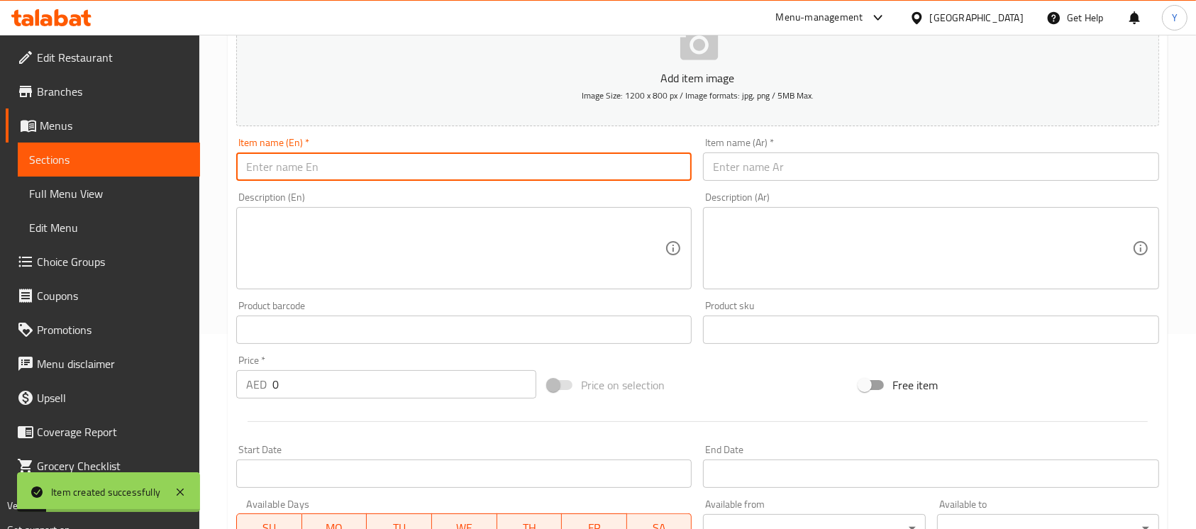
scroll to position [0, 0]
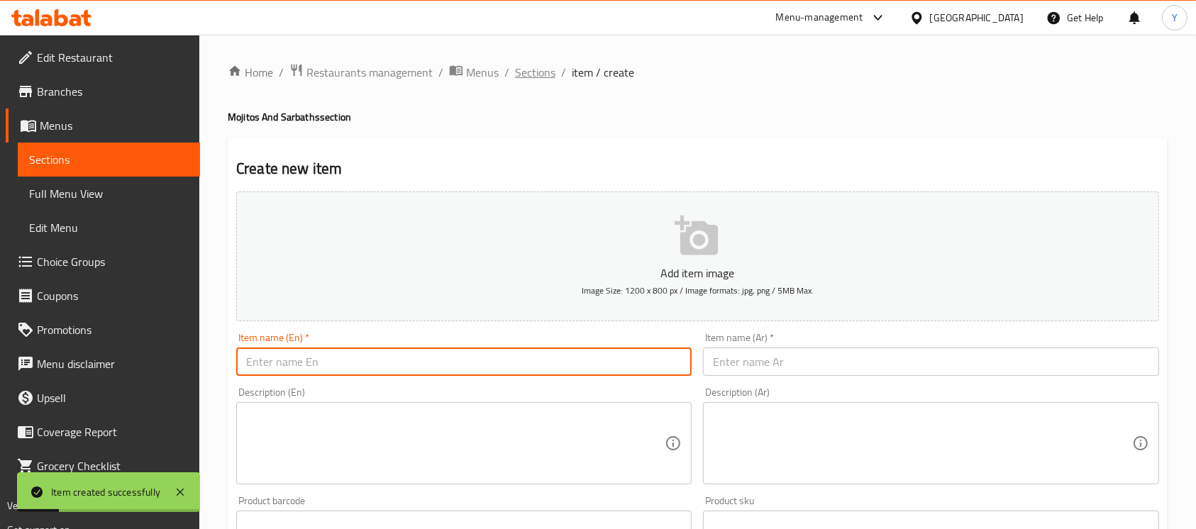
click at [533, 80] on span "Sections" at bounding box center [535, 72] width 40 height 17
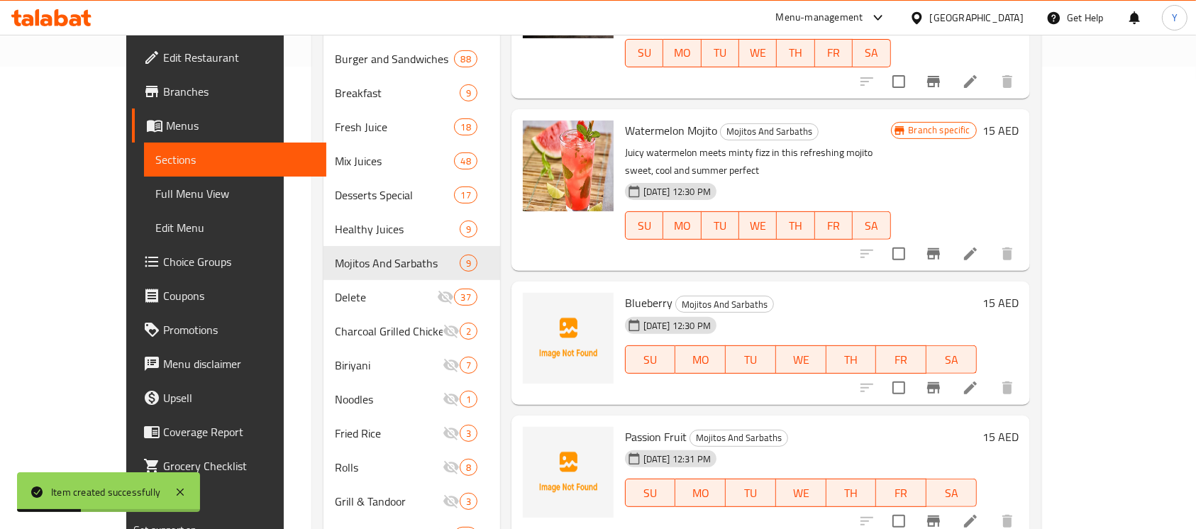
scroll to position [617, 0]
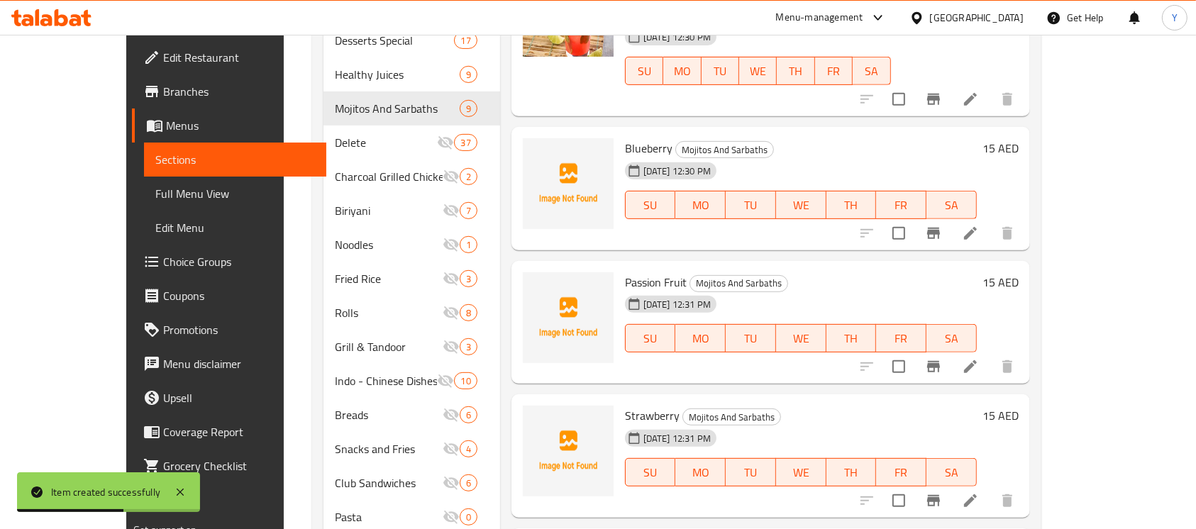
click at [1019, 272] on h6 "15 AED" at bounding box center [1001, 282] width 36 height 20
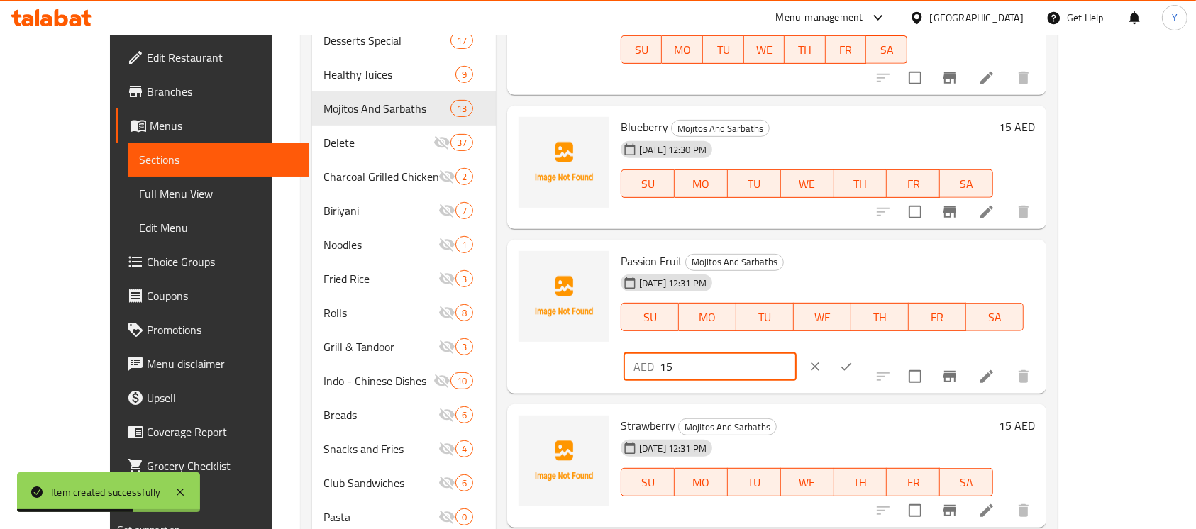
click at [797, 353] on input "15" at bounding box center [728, 367] width 137 height 28
click at [854, 360] on icon "ok" at bounding box center [846, 367] width 14 height 14
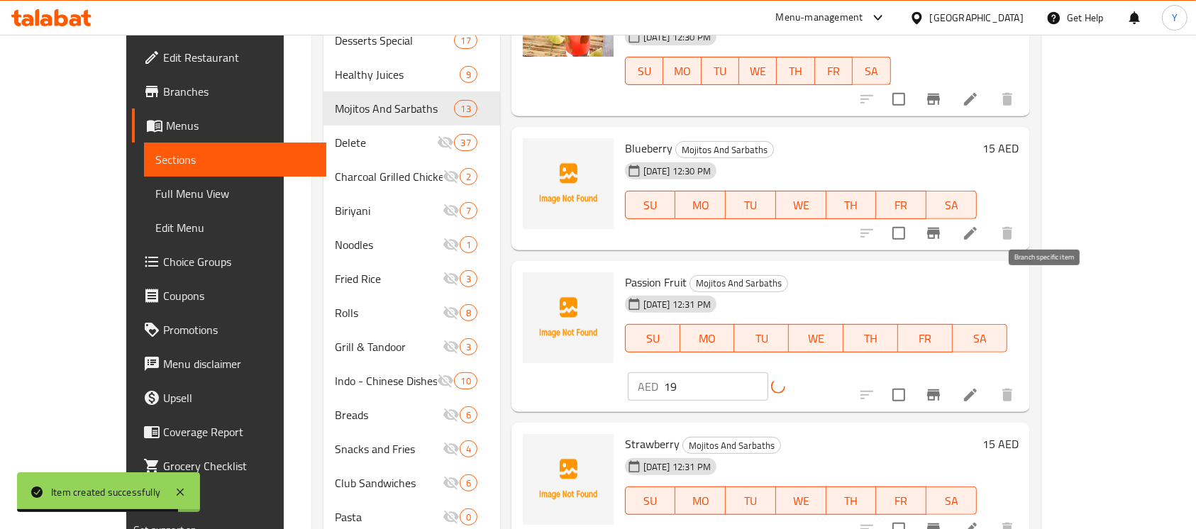
click at [942, 387] on icon "Branch-specific-item" at bounding box center [933, 395] width 17 height 17
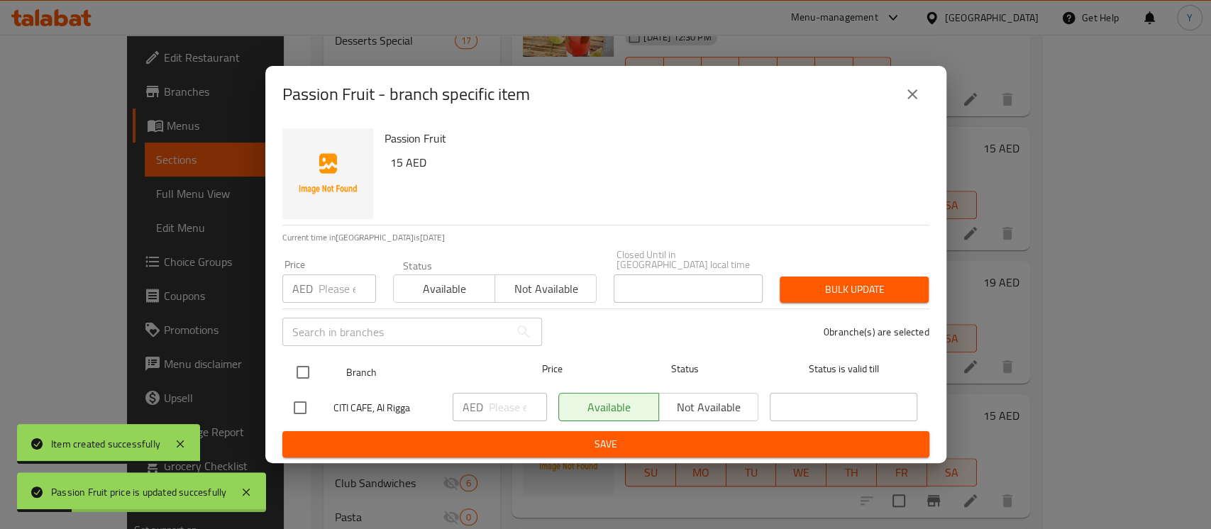
click at [297, 369] on input "checkbox" at bounding box center [303, 373] width 30 height 30
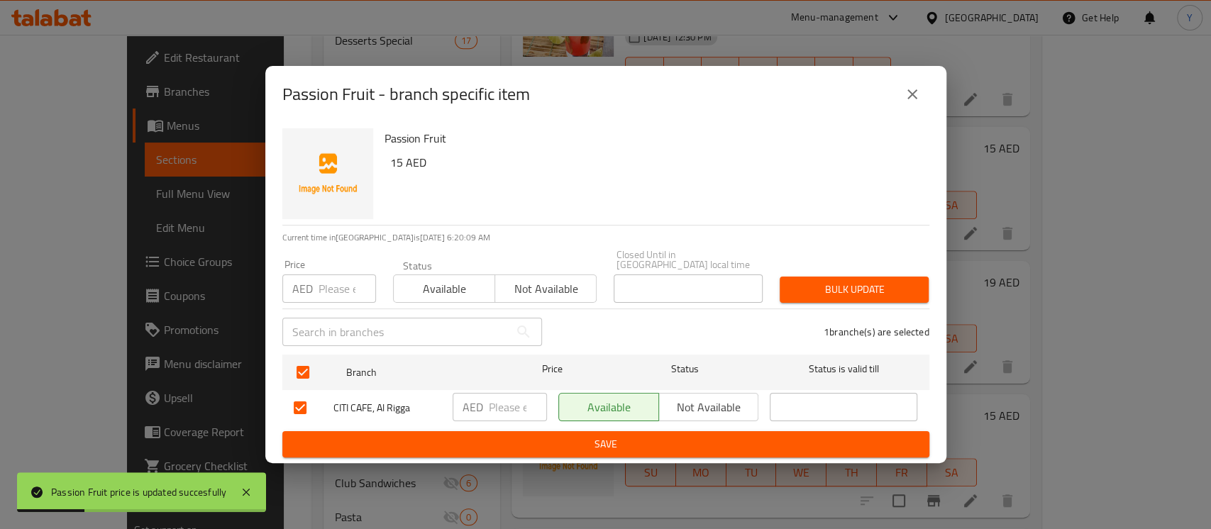
click at [319, 292] on input "number" at bounding box center [347, 289] width 57 height 28
click at [808, 294] on span "Bulk update" at bounding box center [854, 290] width 126 height 18
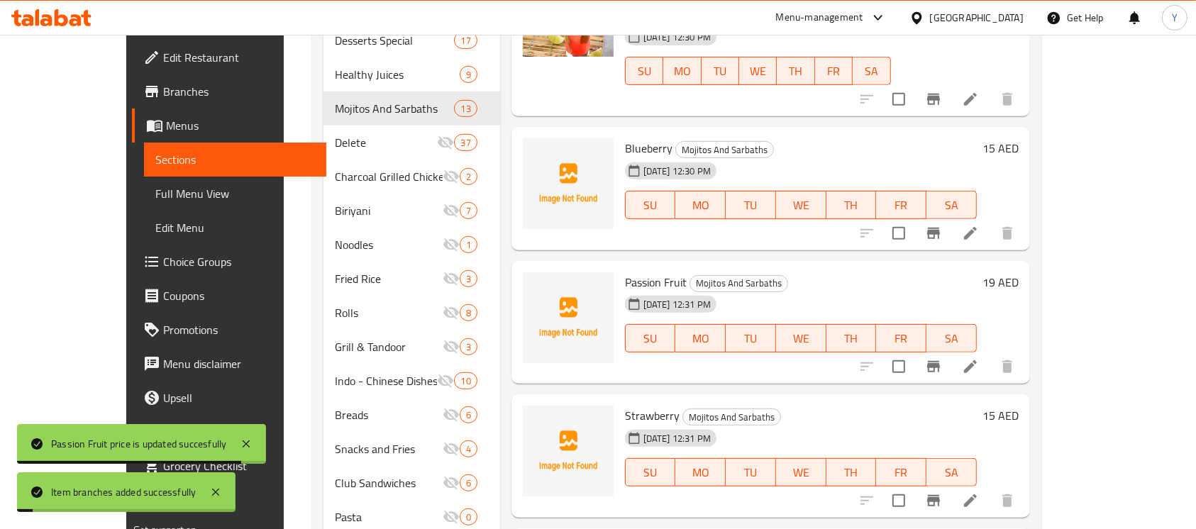
click at [991, 354] on li at bounding box center [971, 367] width 40 height 26
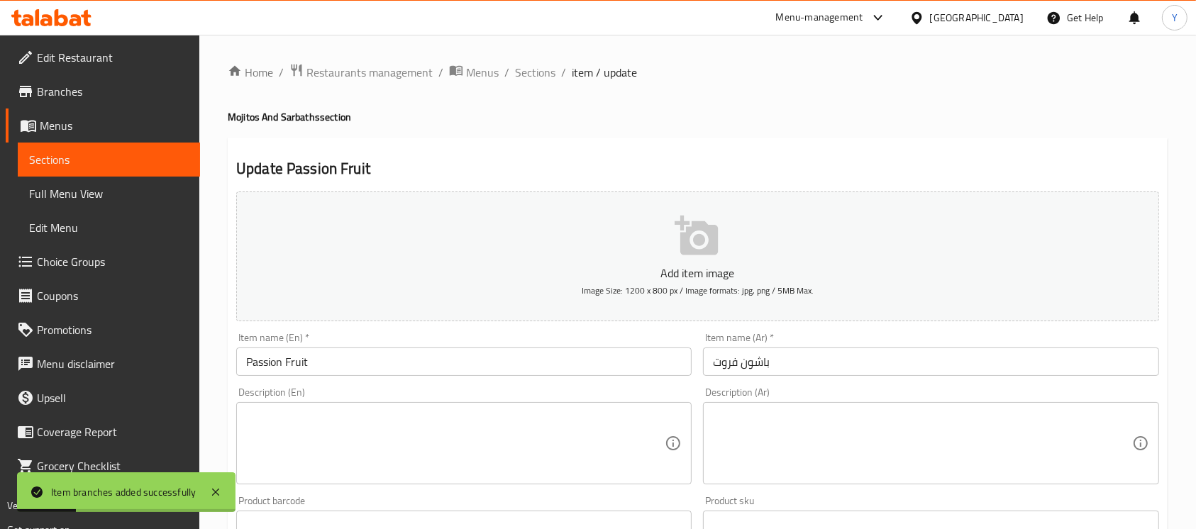
click at [489, 358] on input "Passion Fruit" at bounding box center [464, 362] width 456 height 28
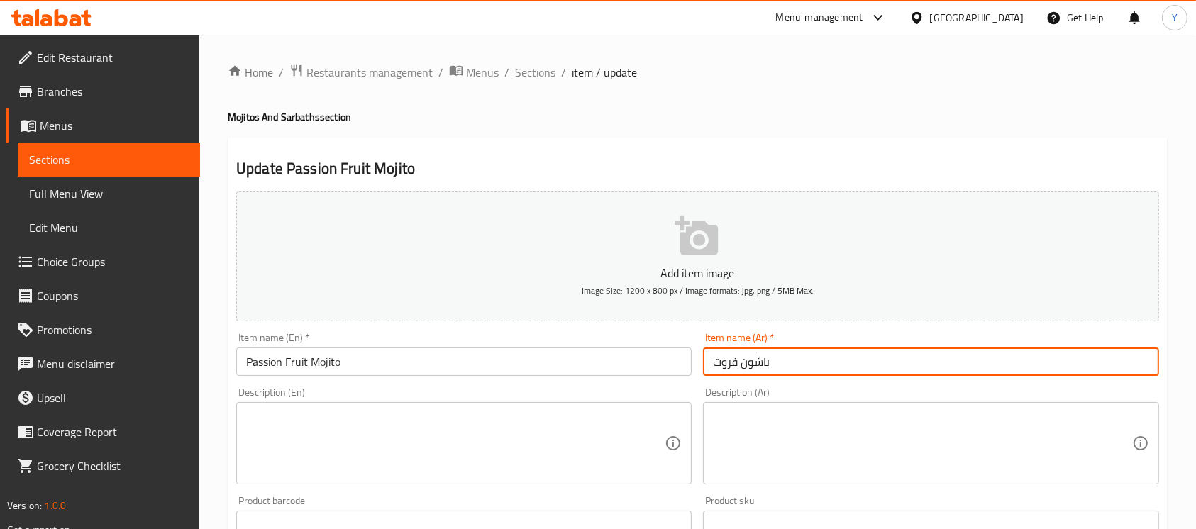
click at [717, 363] on input "باشون فروت" at bounding box center [931, 362] width 456 height 28
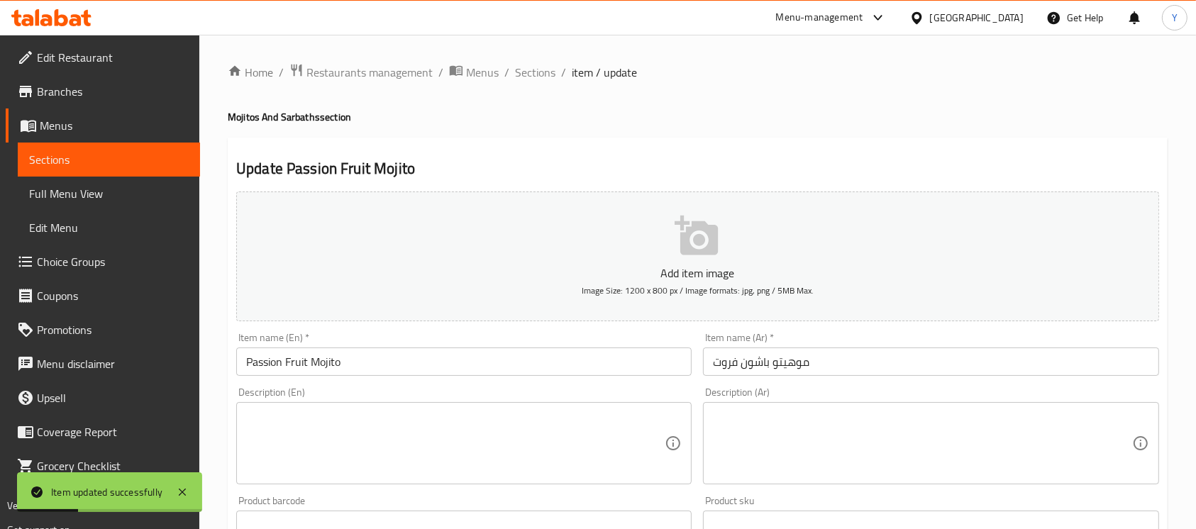
click at [536, 79] on span "Sections" at bounding box center [535, 72] width 40 height 17
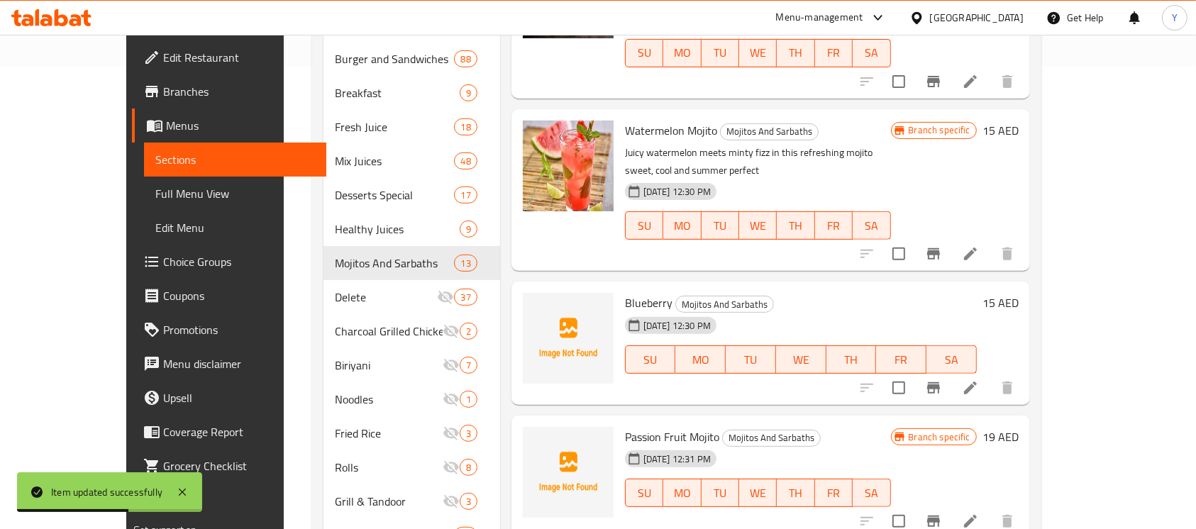
scroll to position [617, 0]
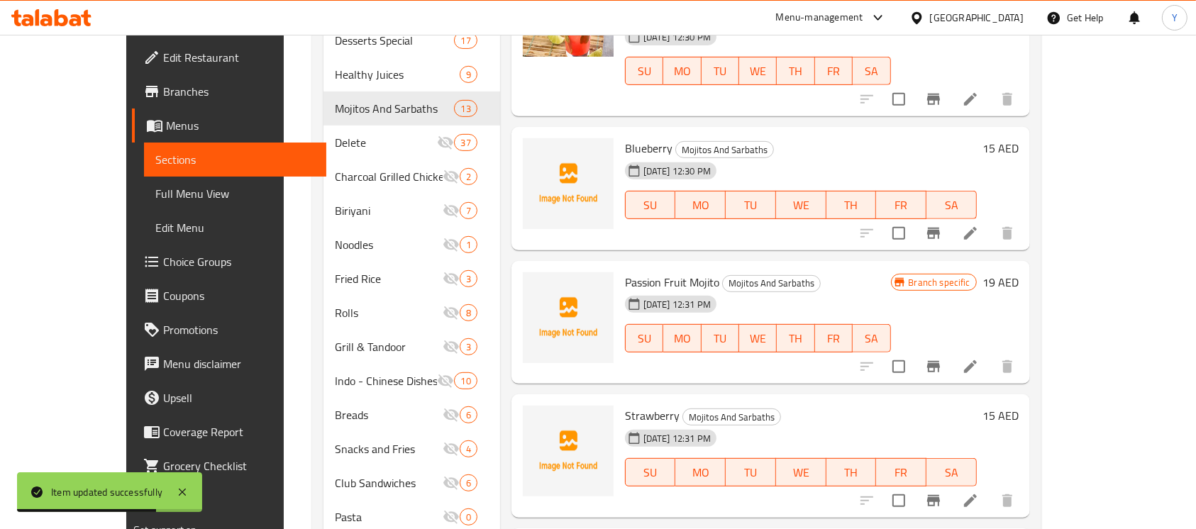
click at [951, 350] on button "Branch-specific-item" at bounding box center [934, 367] width 34 height 34
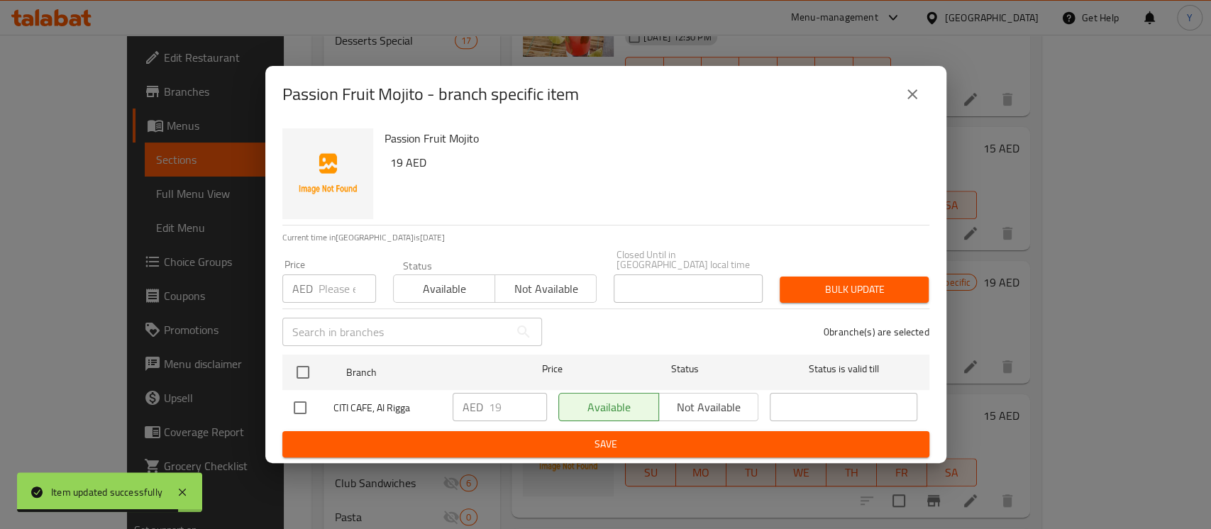
click at [915, 91] on icon "close" at bounding box center [912, 94] width 17 height 17
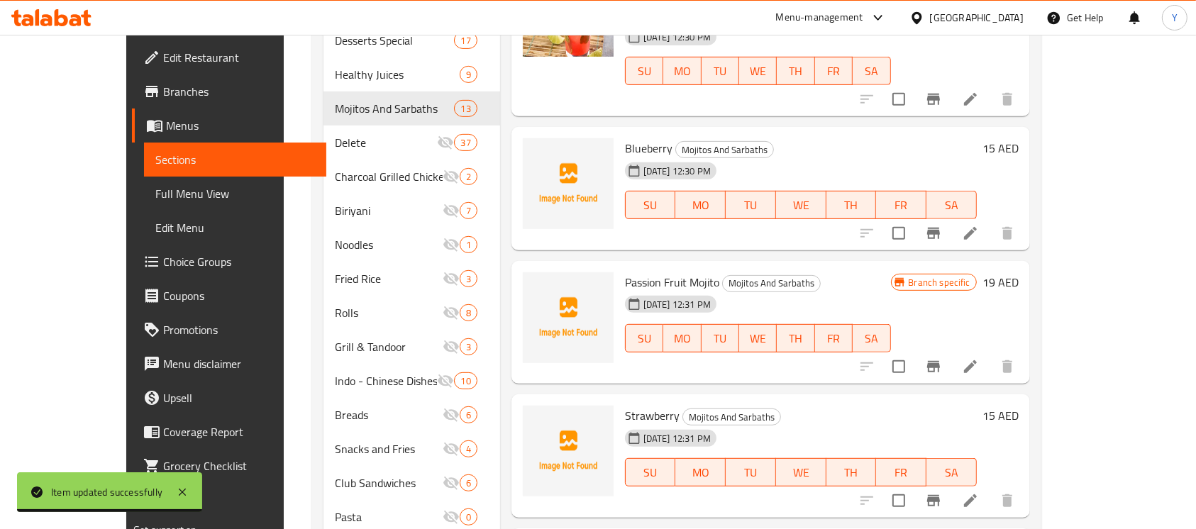
scroll to position [154, 0]
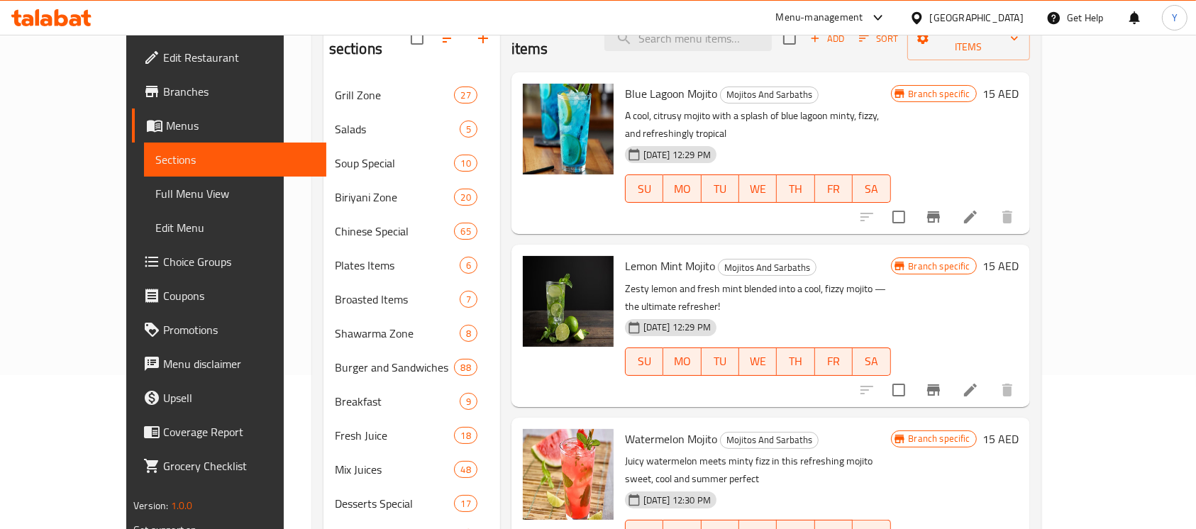
click at [1019, 84] on h6 "15 AED" at bounding box center [1001, 94] width 36 height 20
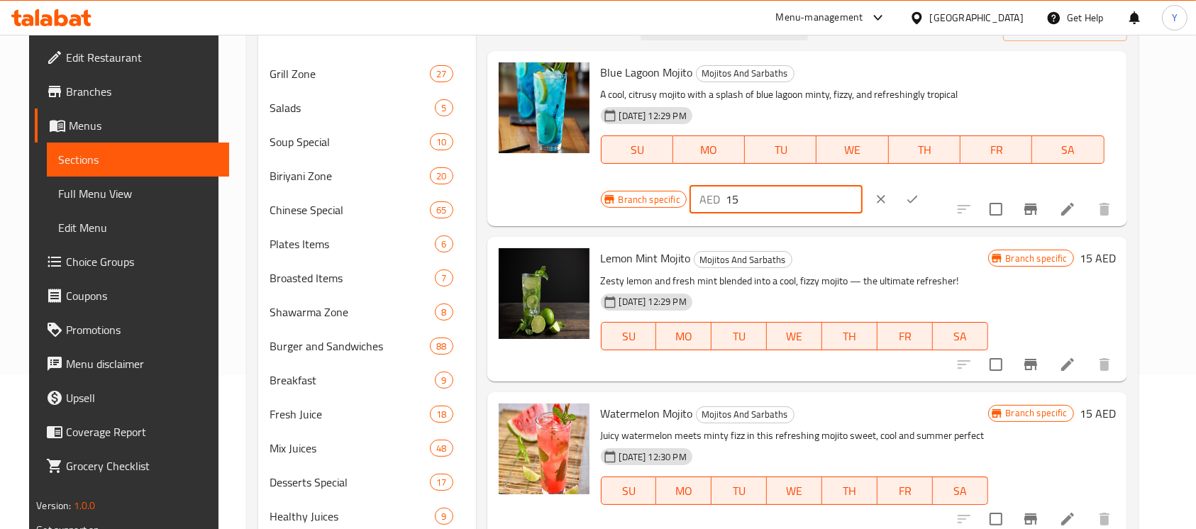
click at [863, 185] on input "15" at bounding box center [794, 199] width 137 height 28
click at [928, 184] on button "ok" at bounding box center [912, 199] width 31 height 31
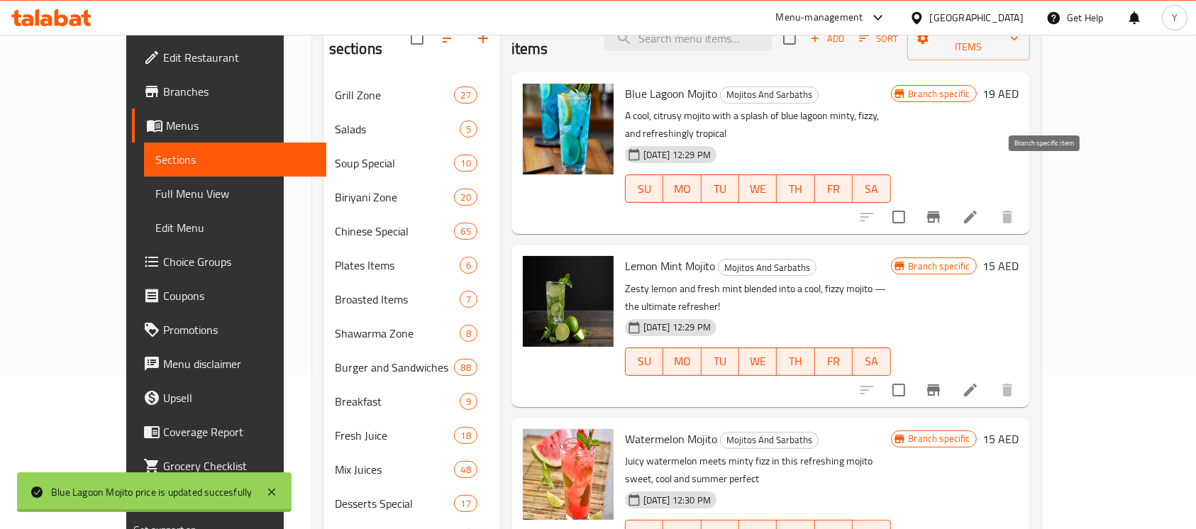
click at [951, 200] on button "Branch-specific-item" at bounding box center [934, 217] width 34 height 34
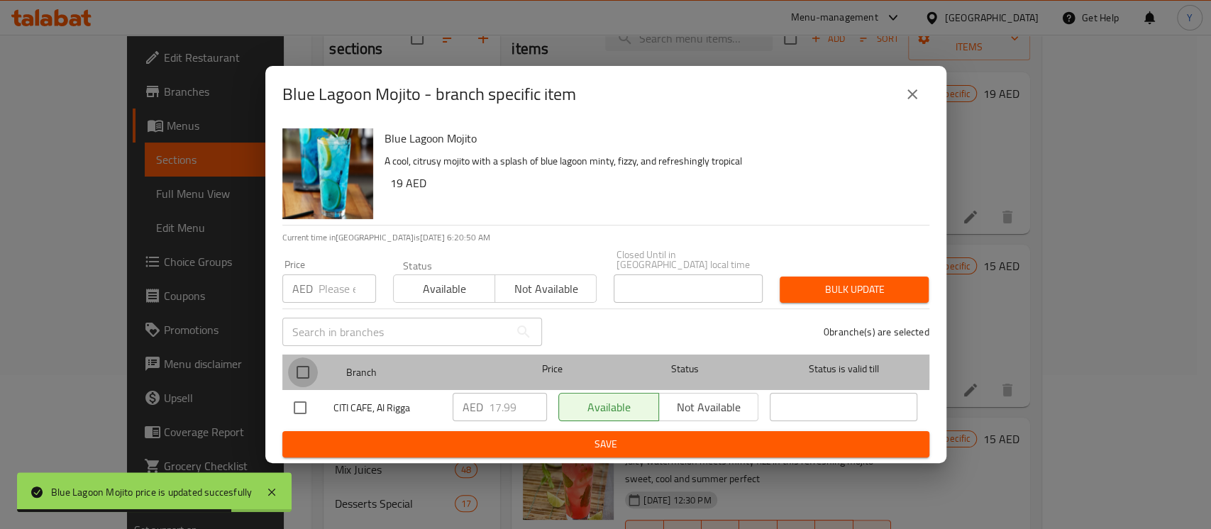
click at [307, 364] on input "checkbox" at bounding box center [303, 373] width 30 height 30
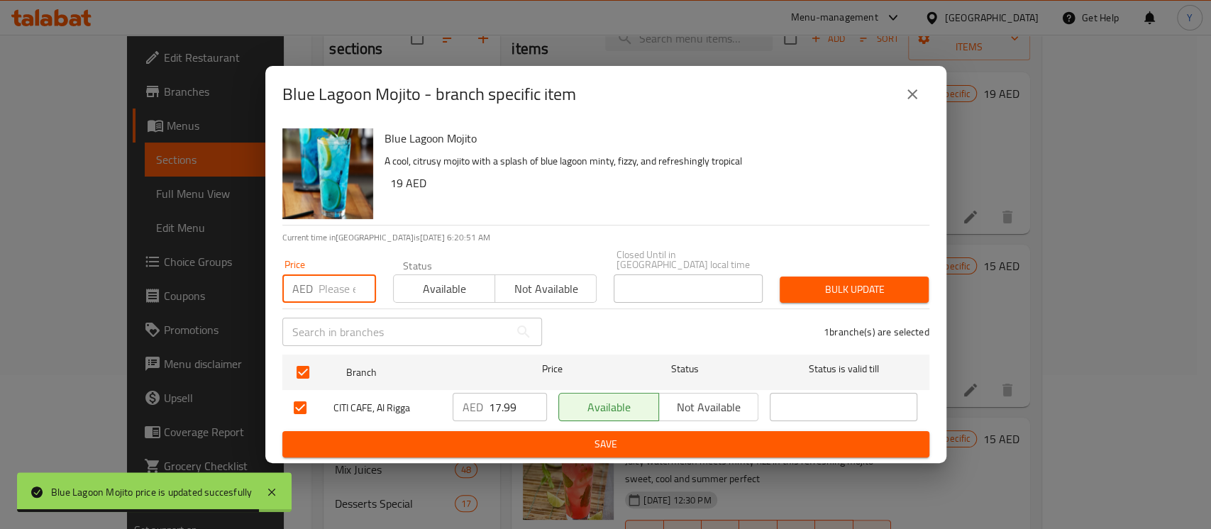
click at [327, 291] on input "number" at bounding box center [347, 289] width 57 height 28
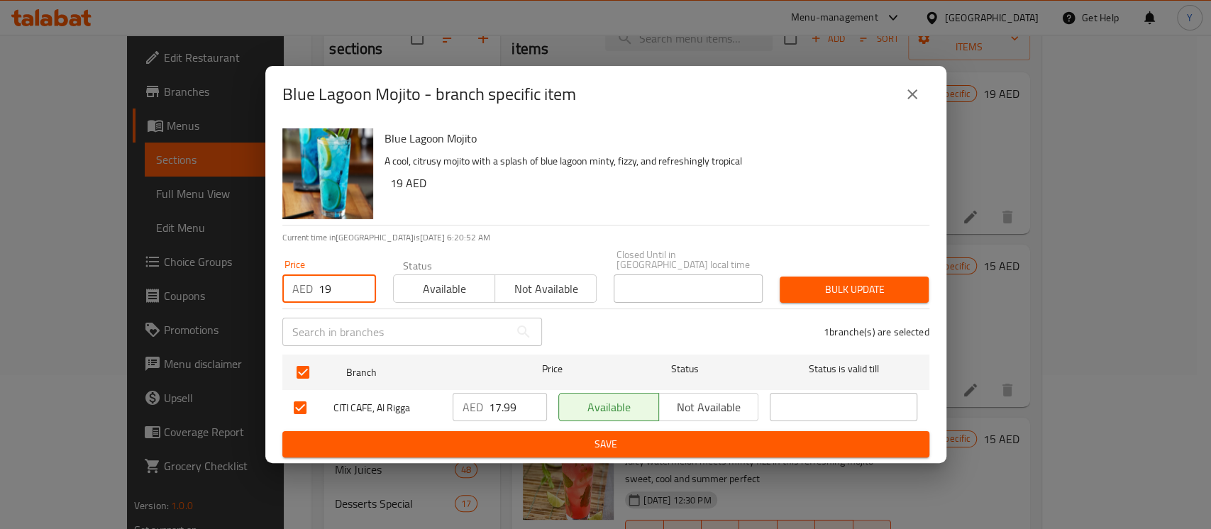
drag, startPoint x: 844, startPoint y: 288, endPoint x: 844, endPoint y: 320, distance: 31.9
click at [845, 290] on span "Bulk update" at bounding box center [854, 290] width 126 height 18
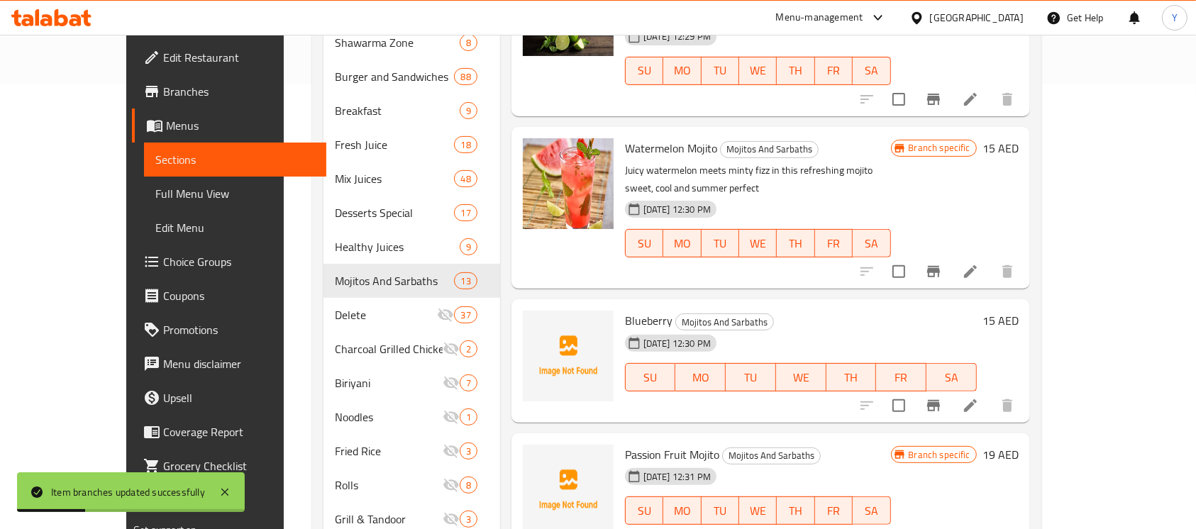
scroll to position [446, 0]
click at [1019, 309] on h6 "15 AED" at bounding box center [1001, 319] width 36 height 20
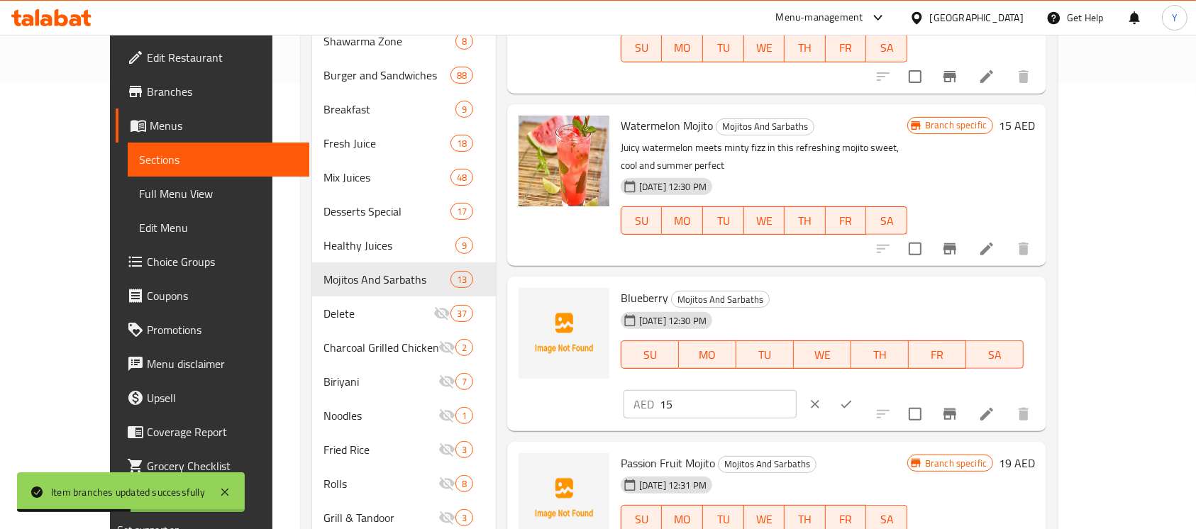
click at [797, 390] on input "15" at bounding box center [728, 404] width 137 height 28
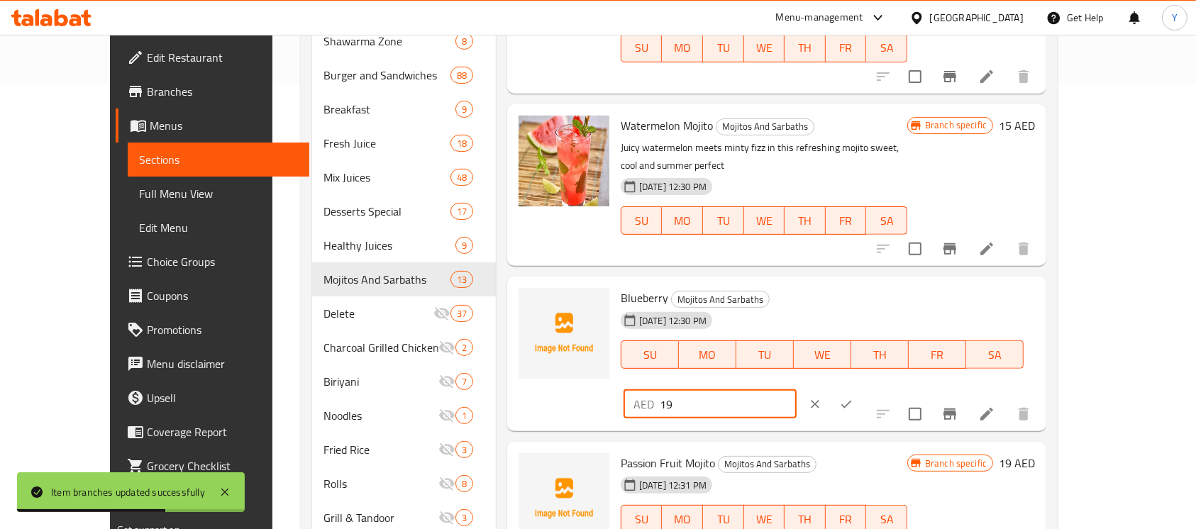
click at [862, 389] on button "ok" at bounding box center [846, 404] width 31 height 31
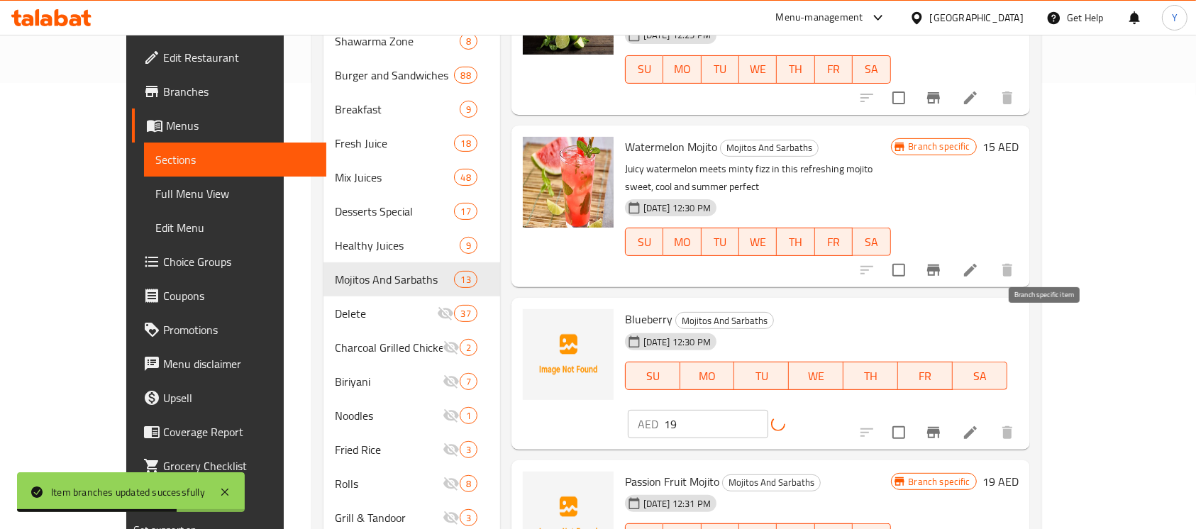
click at [951, 416] on button "Branch-specific-item" at bounding box center [934, 433] width 34 height 34
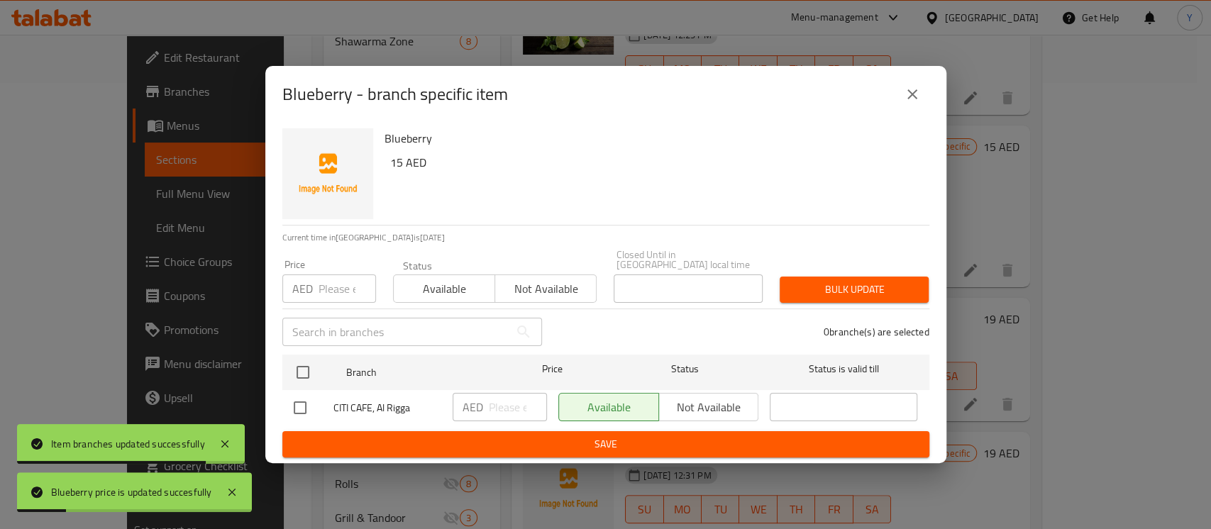
drag, startPoint x: 305, startPoint y: 374, endPoint x: 318, endPoint y: 326, distance: 49.9
click at [304, 373] on input "checkbox" at bounding box center [303, 373] width 30 height 30
click at [341, 279] on input "number" at bounding box center [347, 289] width 57 height 28
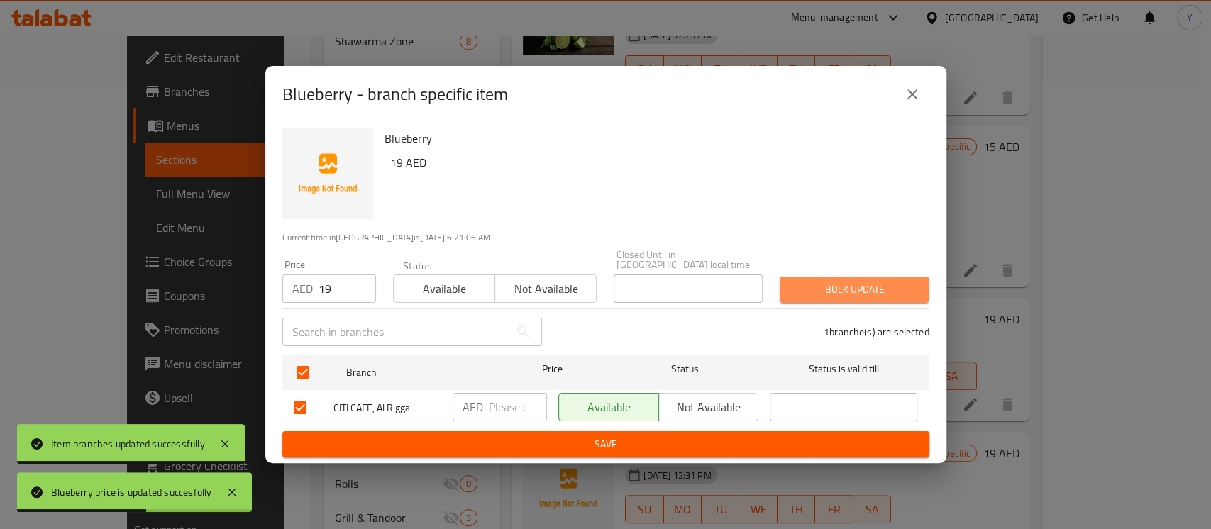
click at [811, 286] on span "Bulk update" at bounding box center [854, 290] width 126 height 18
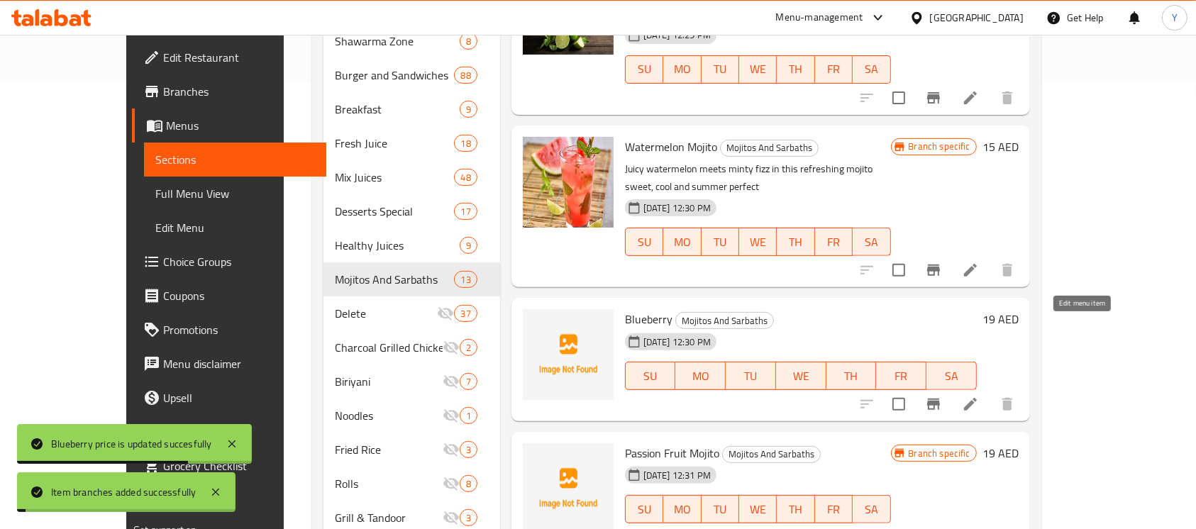
click at [977, 398] on icon at bounding box center [970, 404] width 13 height 13
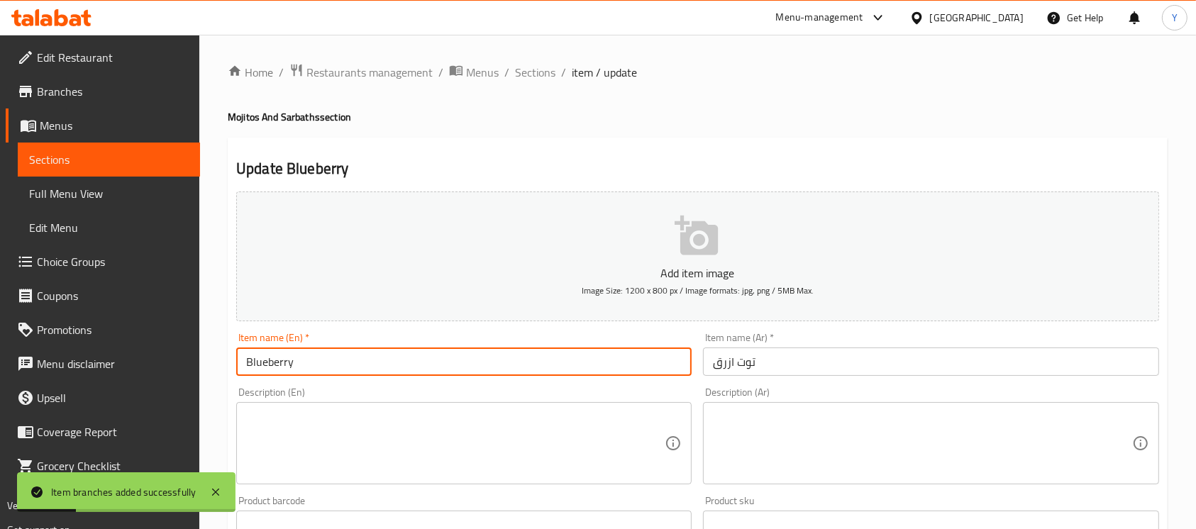
click at [515, 363] on input "Blueberry" at bounding box center [464, 362] width 456 height 28
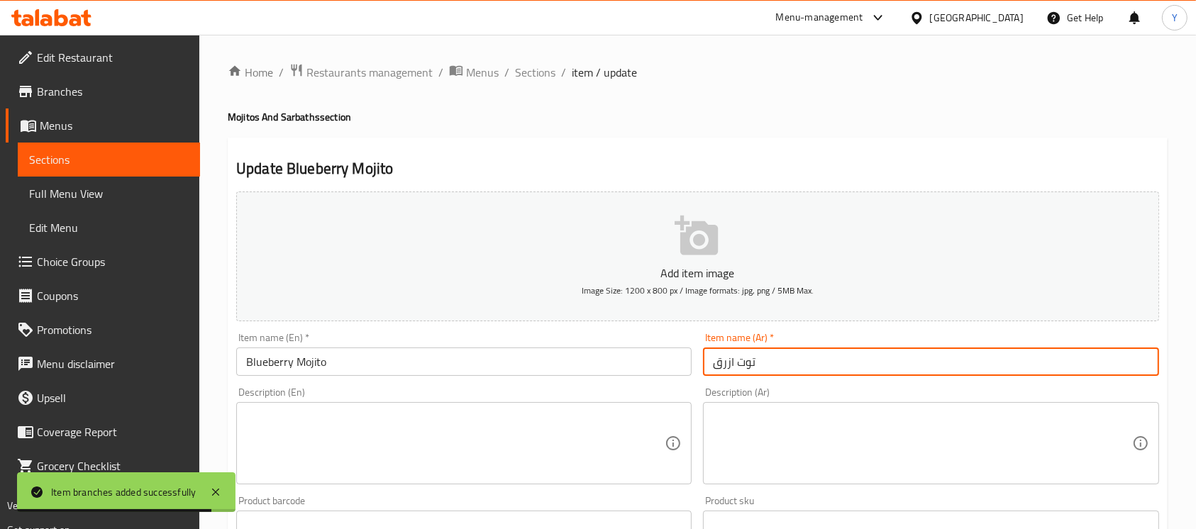
click at [708, 368] on input "توت ازرق" at bounding box center [931, 362] width 456 height 28
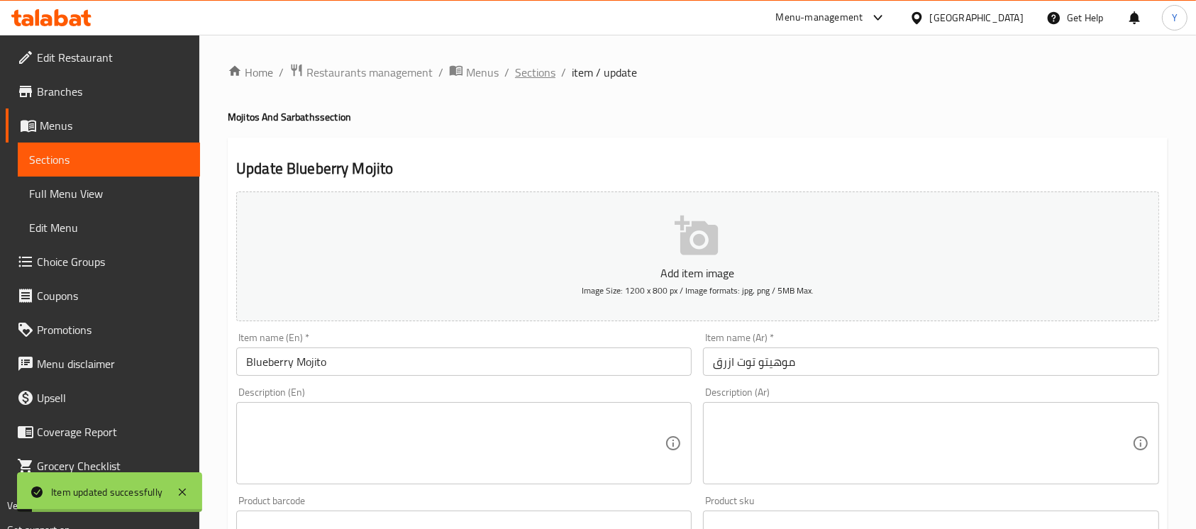
click at [530, 65] on span "Sections" at bounding box center [535, 72] width 40 height 17
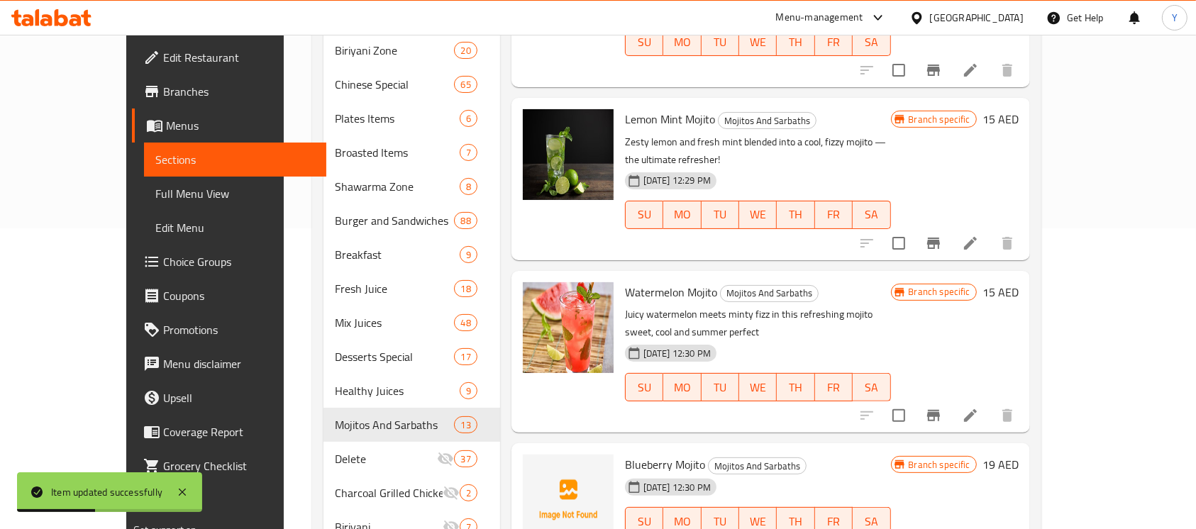
scroll to position [302, 0]
click at [1019, 281] on h6 "15 AED" at bounding box center [1001, 291] width 36 height 20
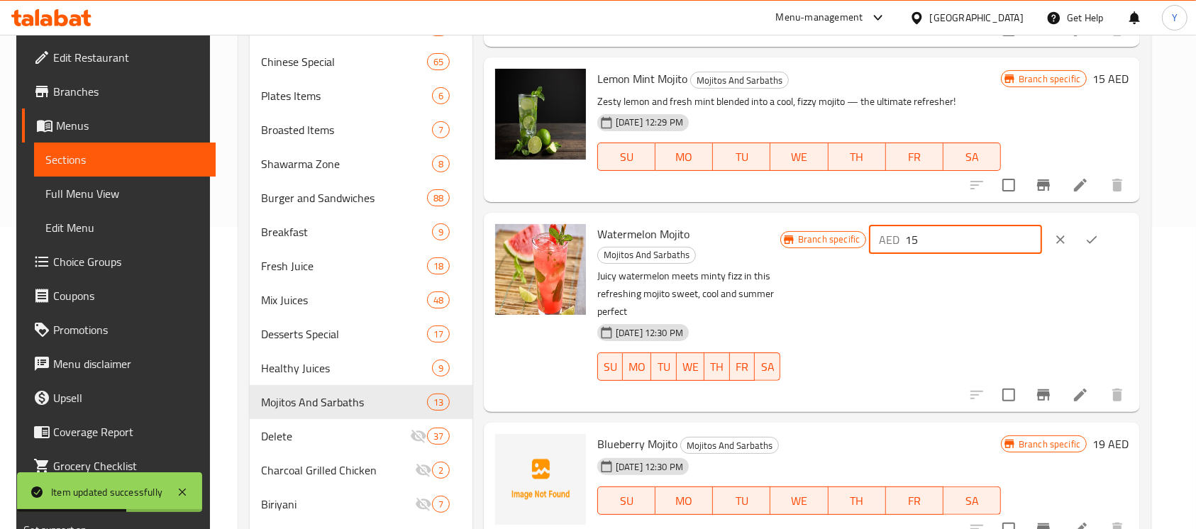
click at [993, 250] on input "15" at bounding box center [973, 240] width 137 height 28
click at [1095, 228] on button "ok" at bounding box center [1091, 239] width 31 height 31
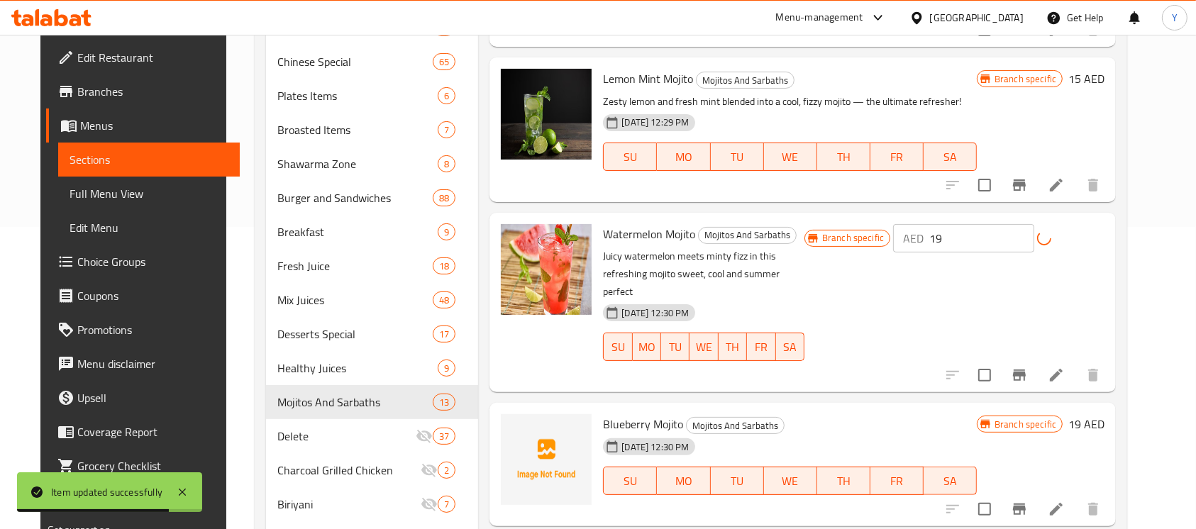
click at [1033, 358] on div at bounding box center [1023, 375] width 175 height 34
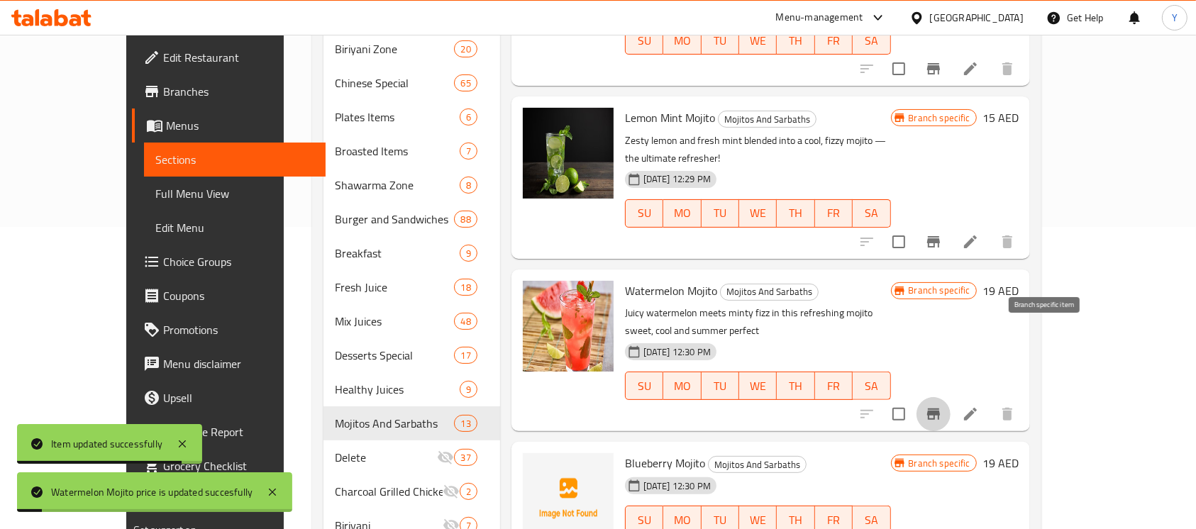
click at [942, 406] on icon "Branch-specific-item" at bounding box center [933, 414] width 17 height 17
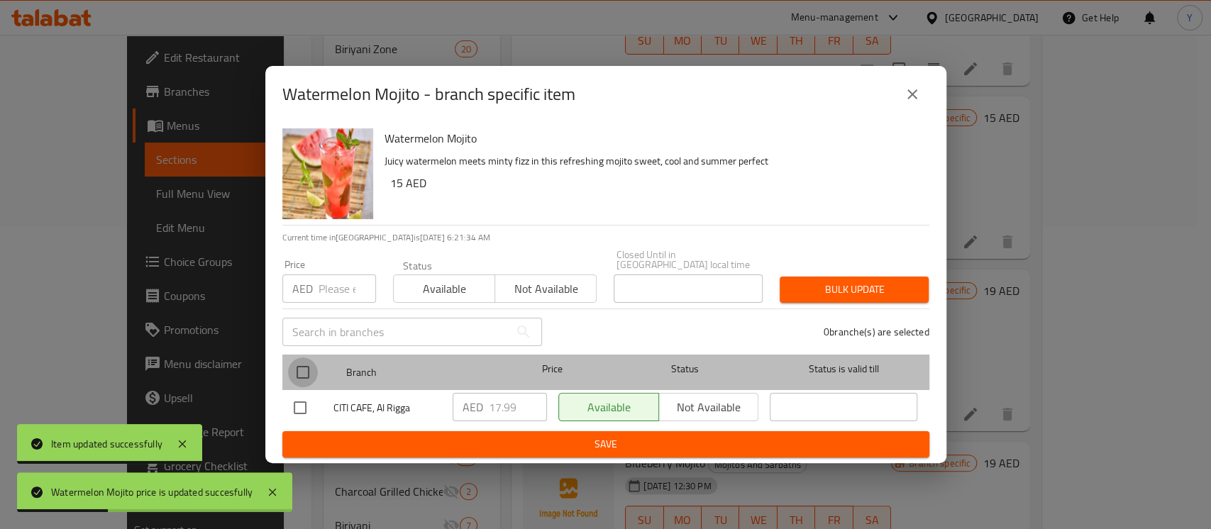
click at [289, 372] on input "checkbox" at bounding box center [303, 373] width 30 height 30
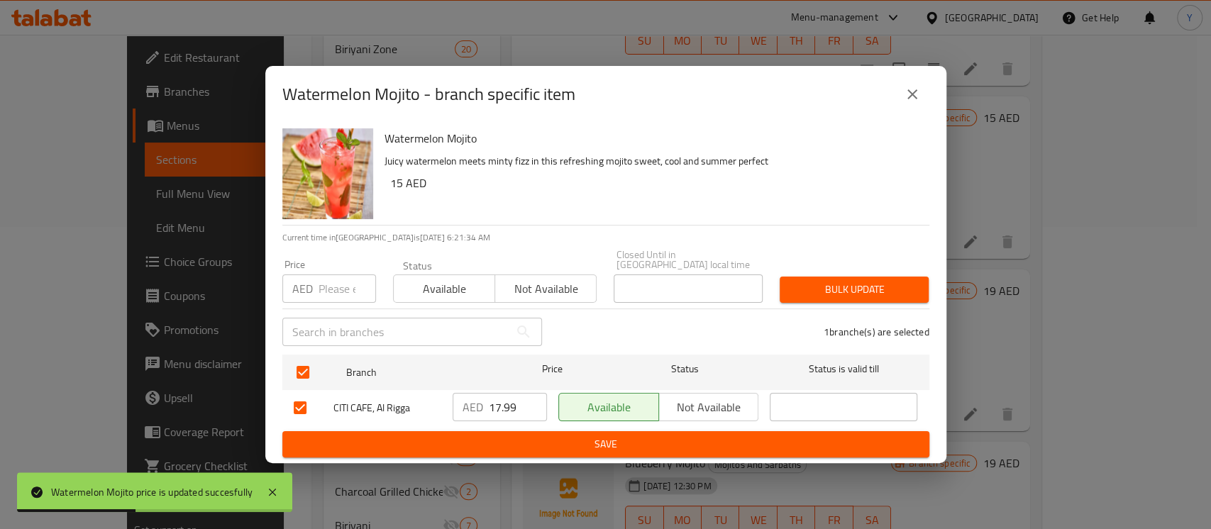
click at [342, 296] on input "number" at bounding box center [347, 289] width 57 height 28
drag, startPoint x: 826, startPoint y: 280, endPoint x: 822, endPoint y: 313, distance: 33.6
click at [827, 281] on span "Bulk update" at bounding box center [854, 290] width 126 height 18
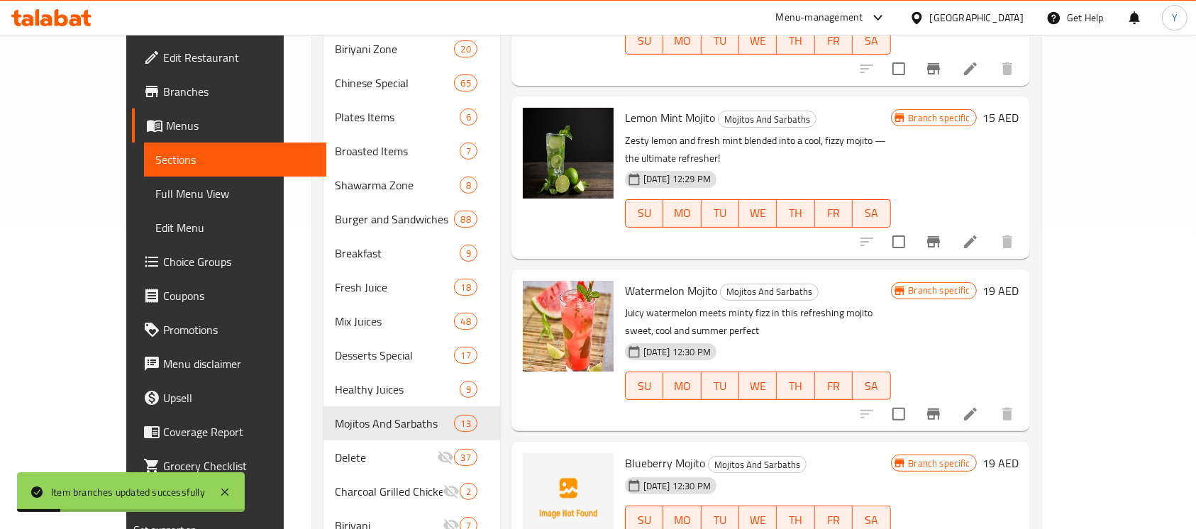
click at [1019, 108] on div "Branch specific 15 AED" at bounding box center [955, 118] width 128 height 20
click at [1019, 108] on h6 "15 AED" at bounding box center [1001, 118] width 36 height 20
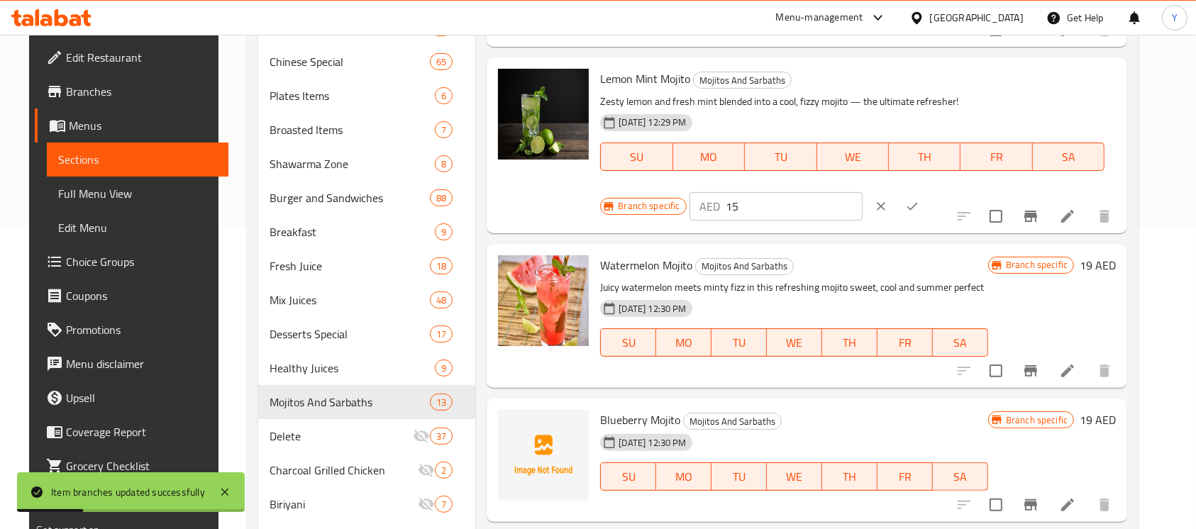
click at [863, 192] on input "15" at bounding box center [794, 206] width 137 height 28
click at [928, 191] on button "ok" at bounding box center [912, 206] width 31 height 31
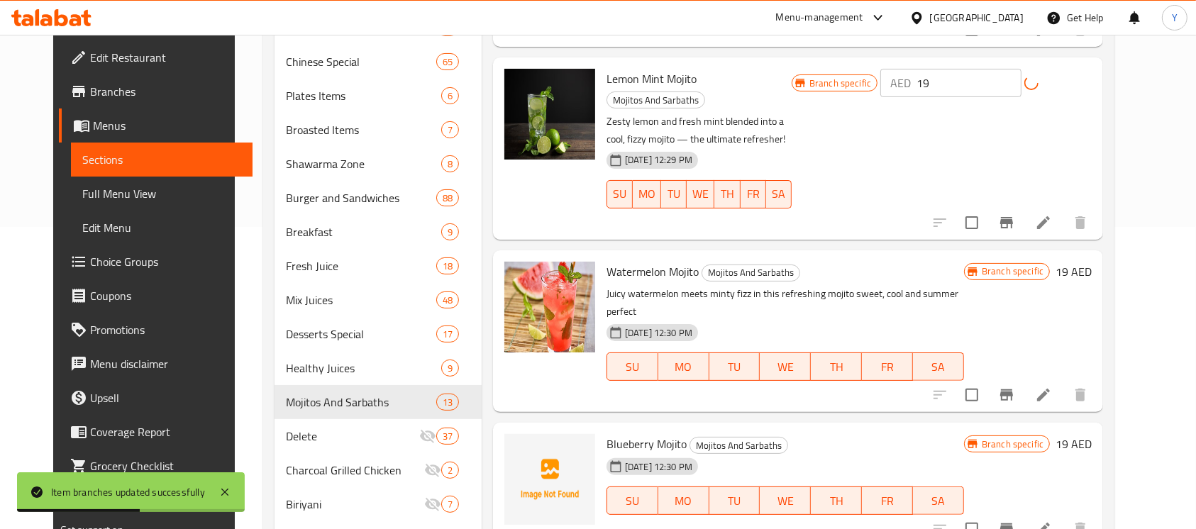
click at [1056, 206] on div at bounding box center [1010, 223] width 175 height 34
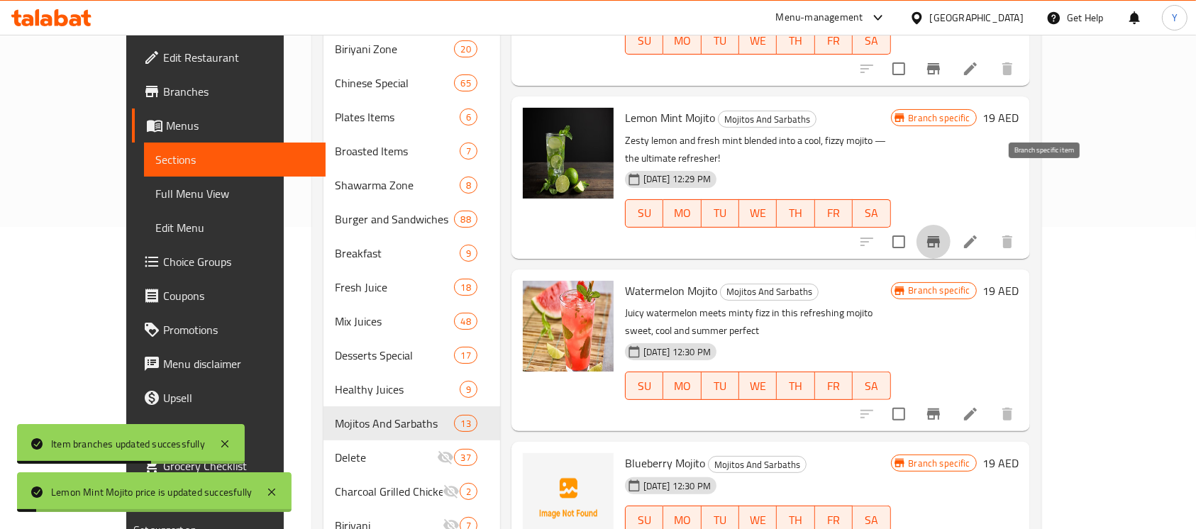
click at [951, 225] on button "Branch-specific-item" at bounding box center [934, 242] width 34 height 34
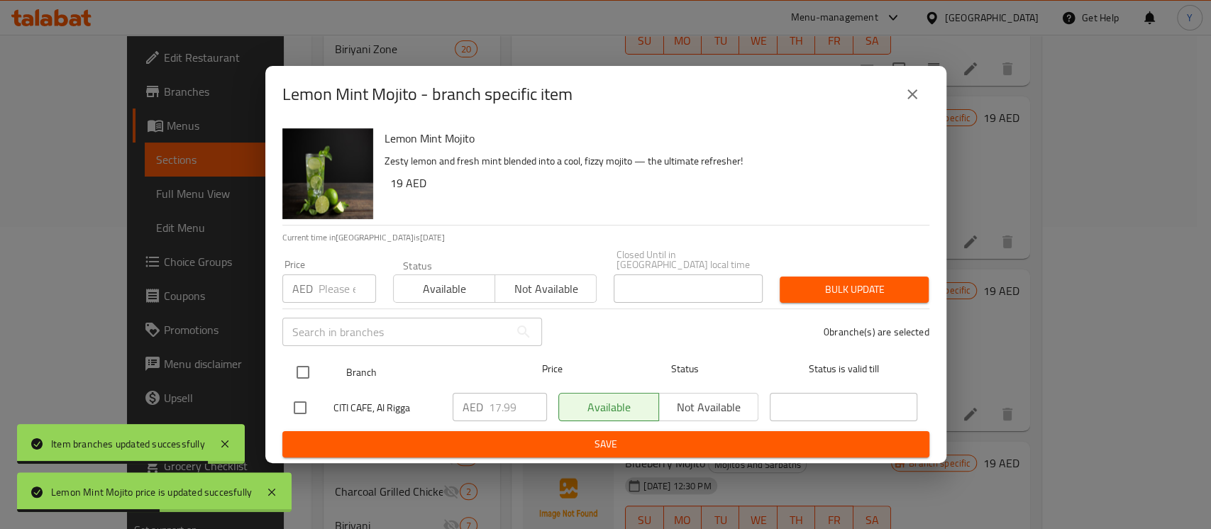
click at [307, 368] on input "checkbox" at bounding box center [303, 373] width 30 height 30
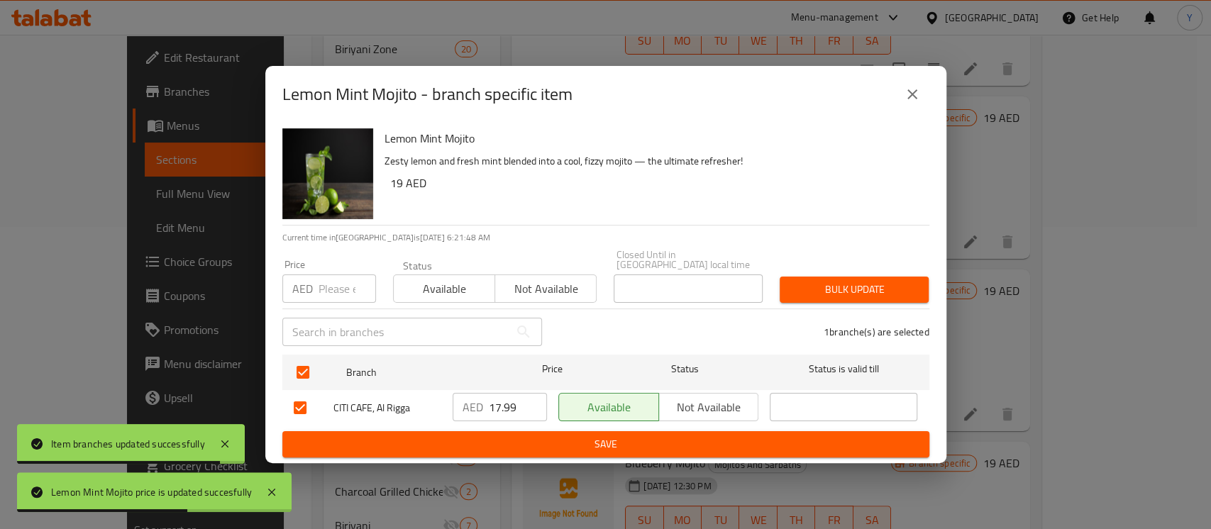
click at [336, 289] on input "number" at bounding box center [347, 289] width 57 height 28
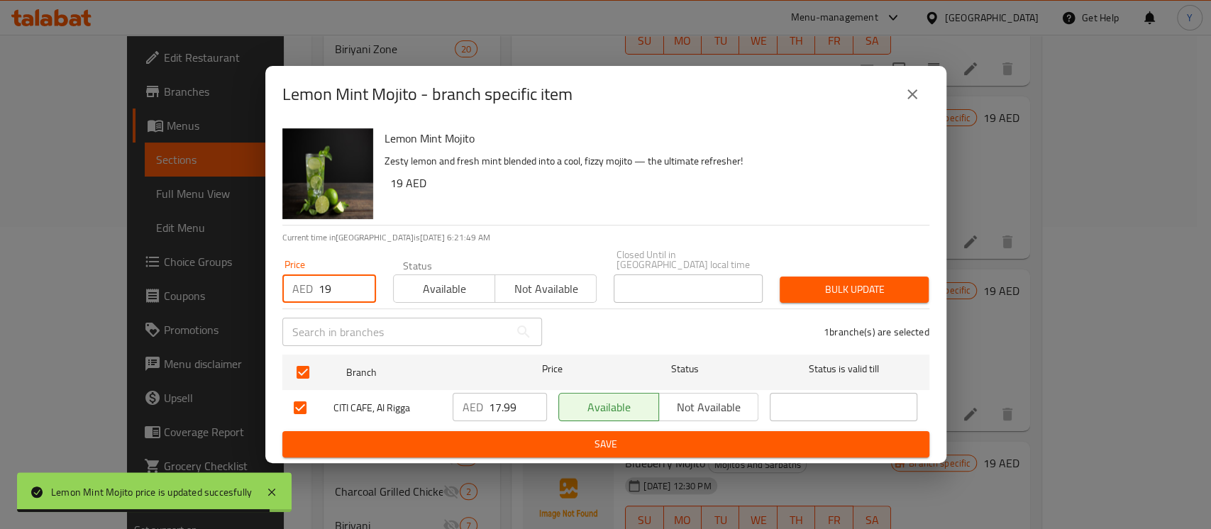
click at [811, 275] on div "Bulk update" at bounding box center [854, 289] width 166 height 43
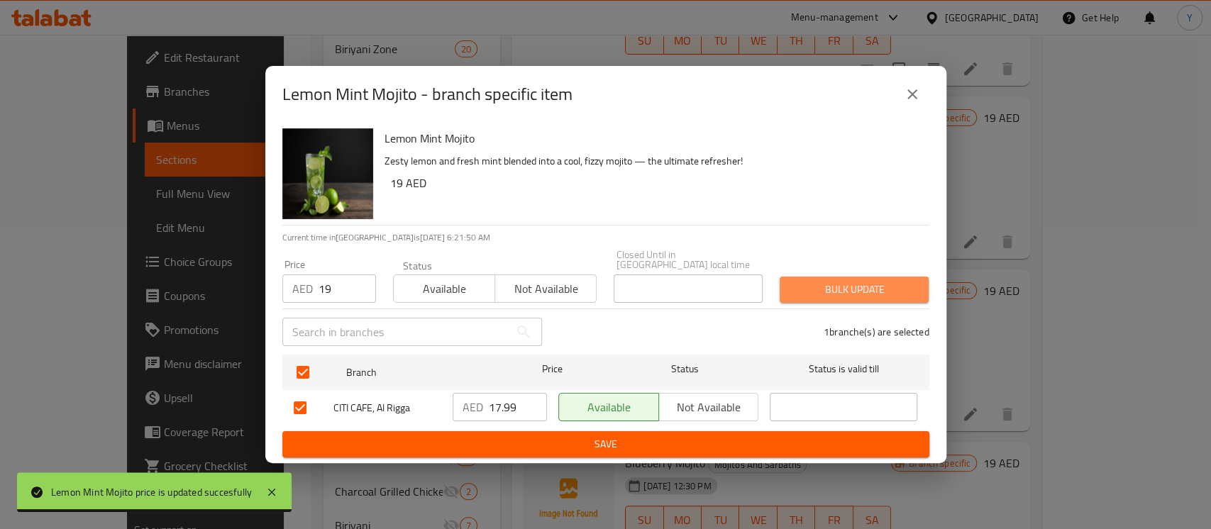
click at [812, 294] on span "Bulk update" at bounding box center [854, 290] width 126 height 18
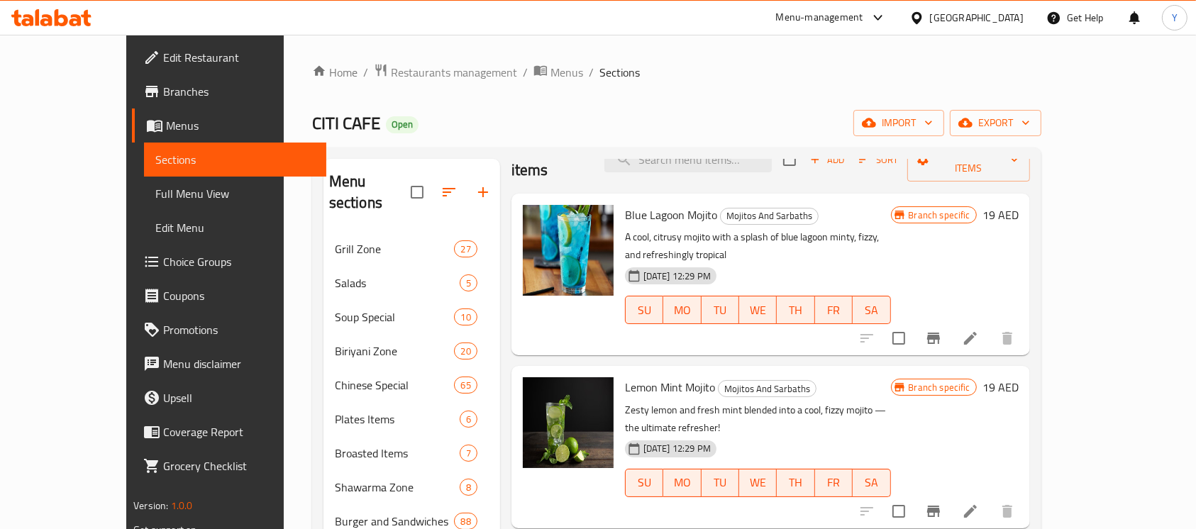
scroll to position [0, 0]
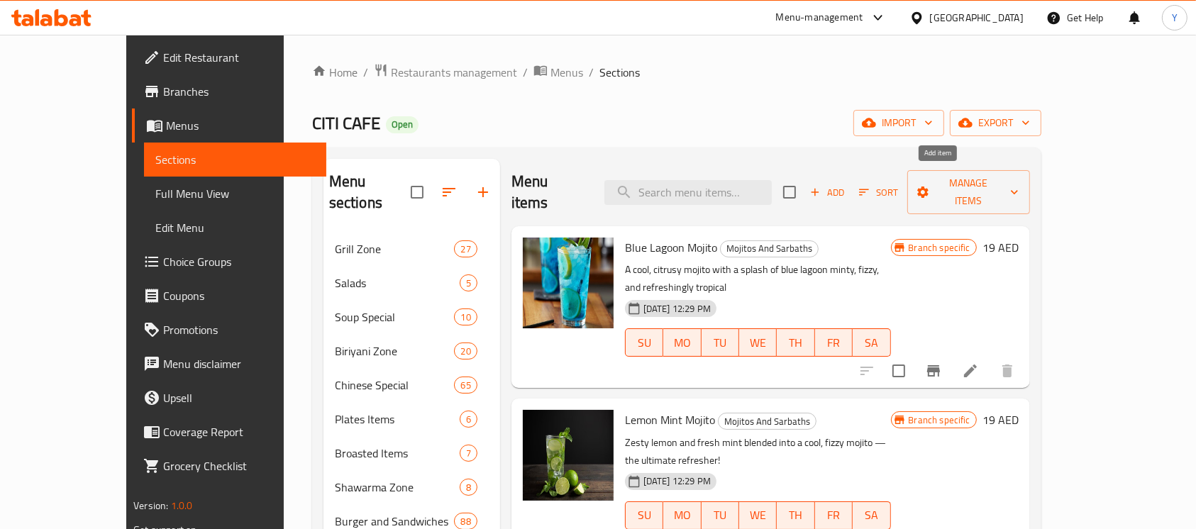
drag, startPoint x: 932, startPoint y: 168, endPoint x: 932, endPoint y: 176, distance: 7.8
click at [932, 170] on div "Add Sort Manage items" at bounding box center [906, 192] width 246 height 44
click at [847, 184] on span "Add" at bounding box center [827, 192] width 38 height 16
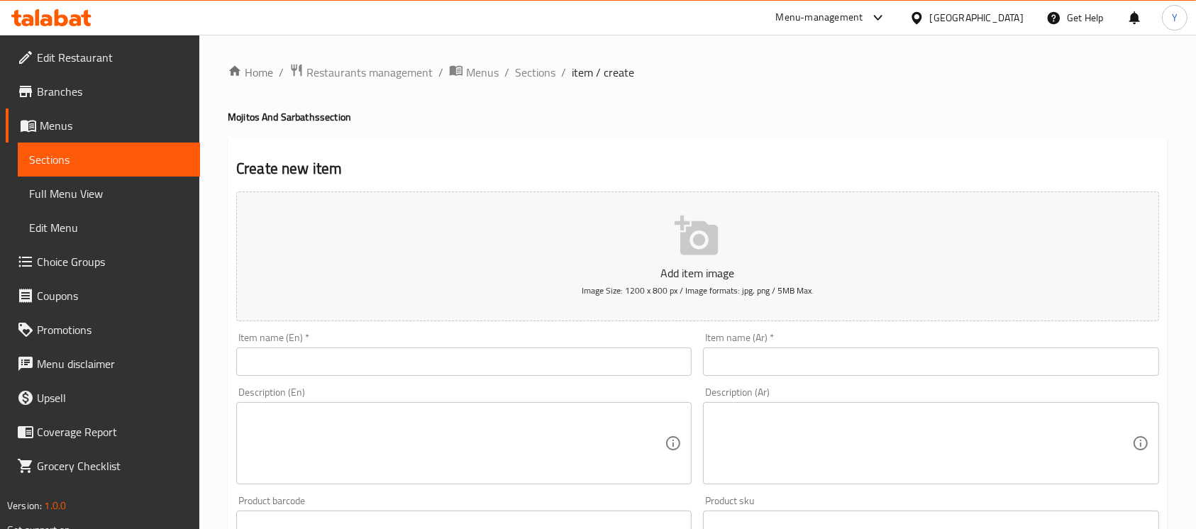
drag, startPoint x: 404, startPoint y: 355, endPoint x: 668, endPoint y: 425, distance: 272.5
click at [404, 355] on input "text" at bounding box center [464, 362] width 456 height 28
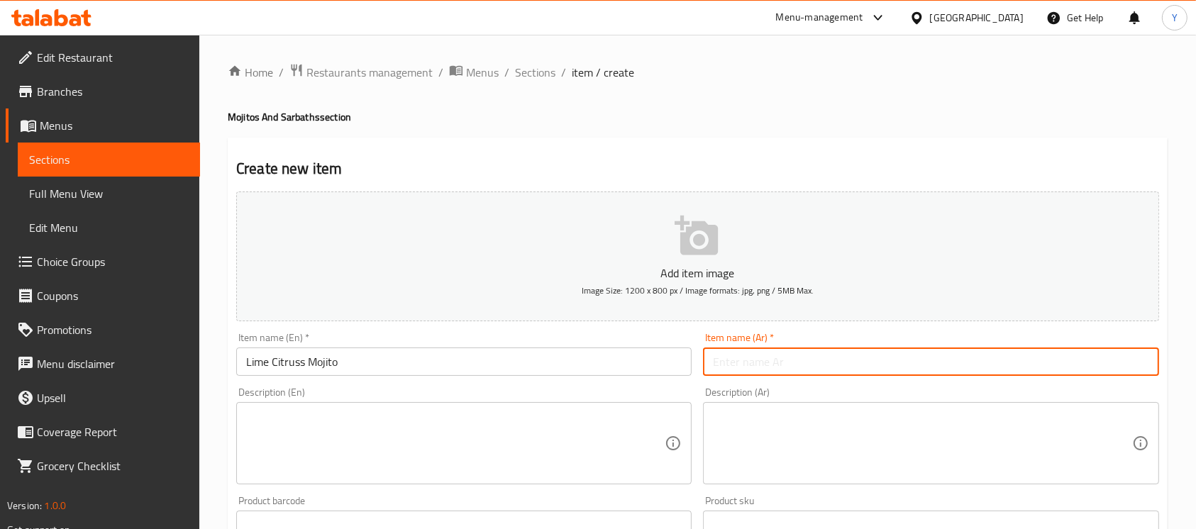
click at [882, 358] on input "text" at bounding box center [931, 362] width 456 height 28
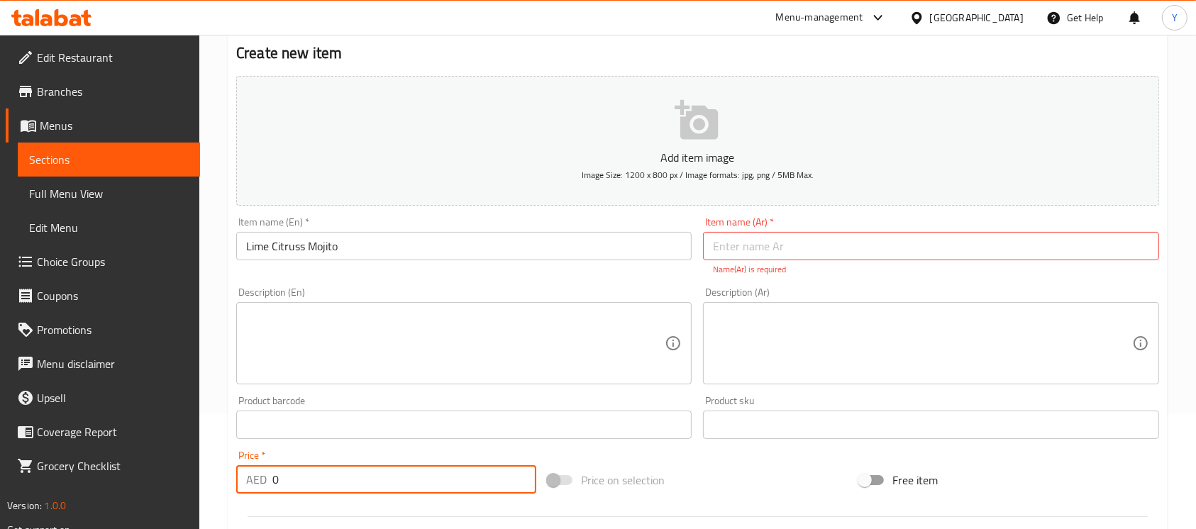
click at [121, 481] on div "Edit Restaurant Branches Menus Sections Full Menu View Edit Menu Choice Groups …" at bounding box center [598, 410] width 1196 height 983
click at [556, 248] on input "Lime Citruss Mojito" at bounding box center [464, 246] width 456 height 28
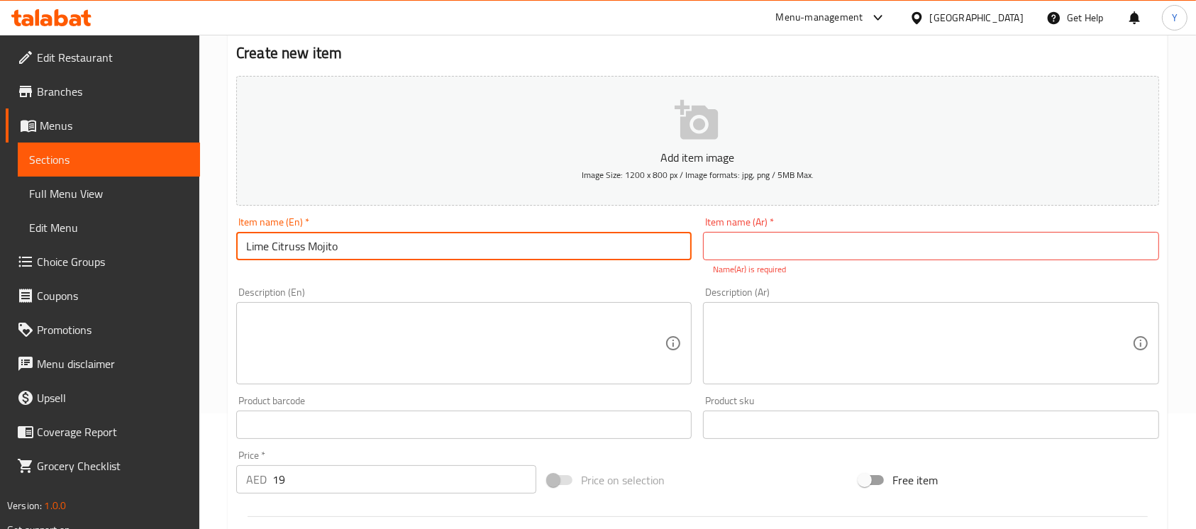
click at [556, 248] on input "Lime Citruss Mojito" at bounding box center [464, 246] width 456 height 28
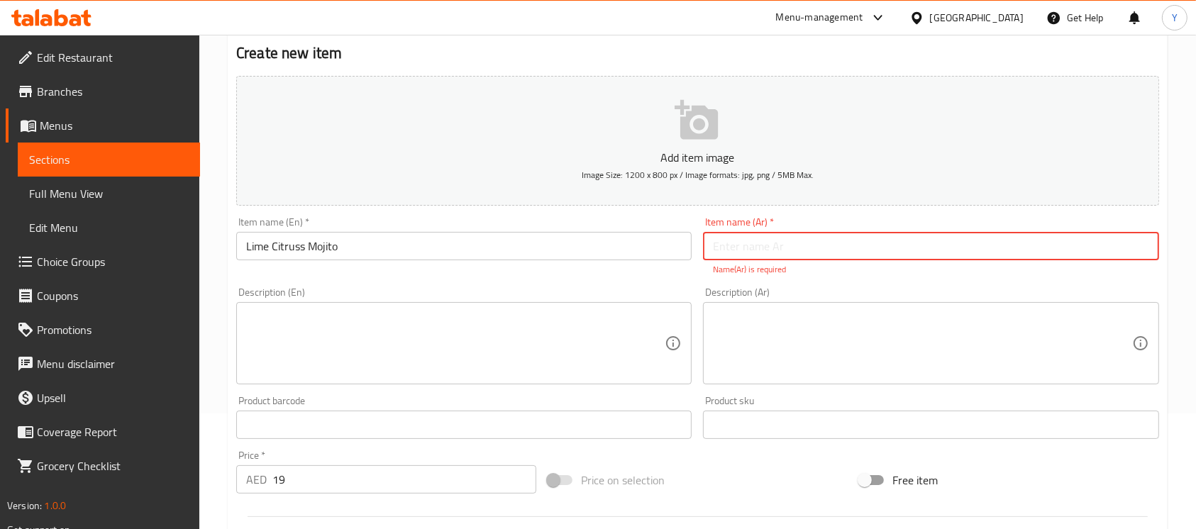
drag, startPoint x: 716, startPoint y: 241, endPoint x: 726, endPoint y: 253, distance: 15.1
click at [716, 241] on input "text" at bounding box center [931, 246] width 456 height 28
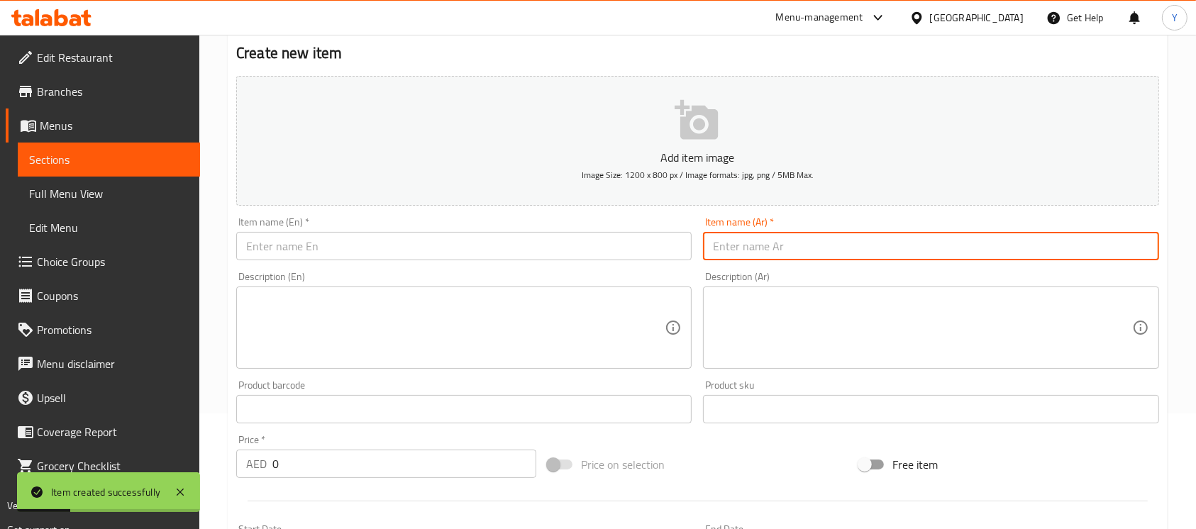
scroll to position [0, 0]
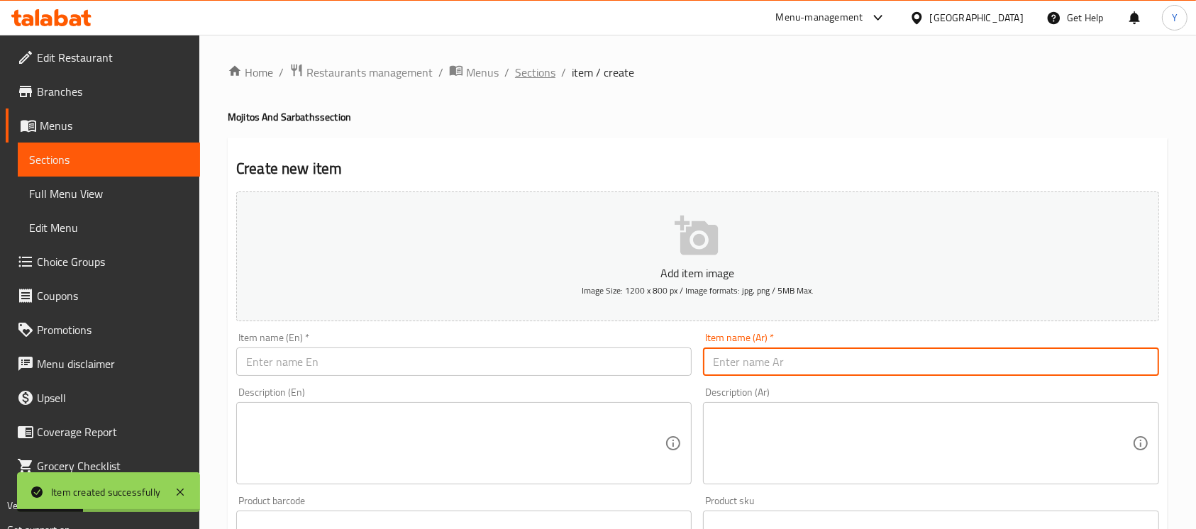
click at [524, 71] on span "Sections" at bounding box center [535, 72] width 40 height 17
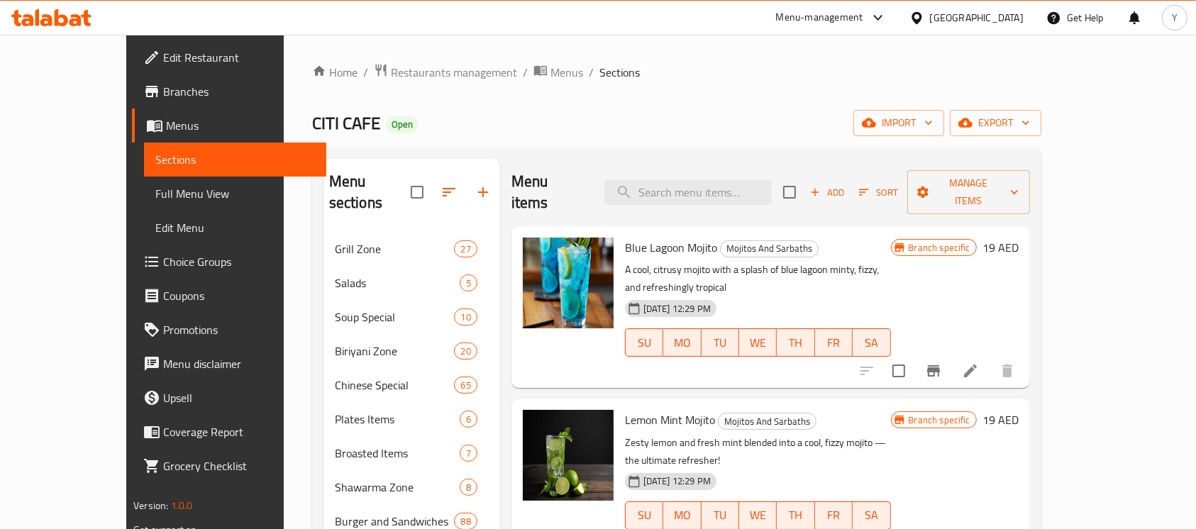
click at [847, 184] on span "Add" at bounding box center [827, 192] width 38 height 16
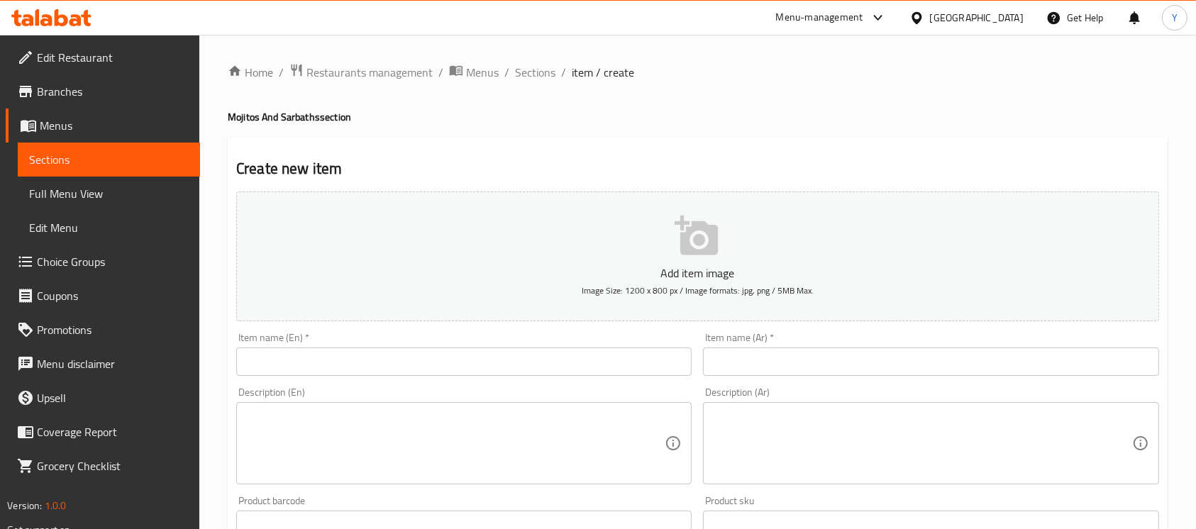
click at [636, 362] on input "text" at bounding box center [464, 362] width 456 height 28
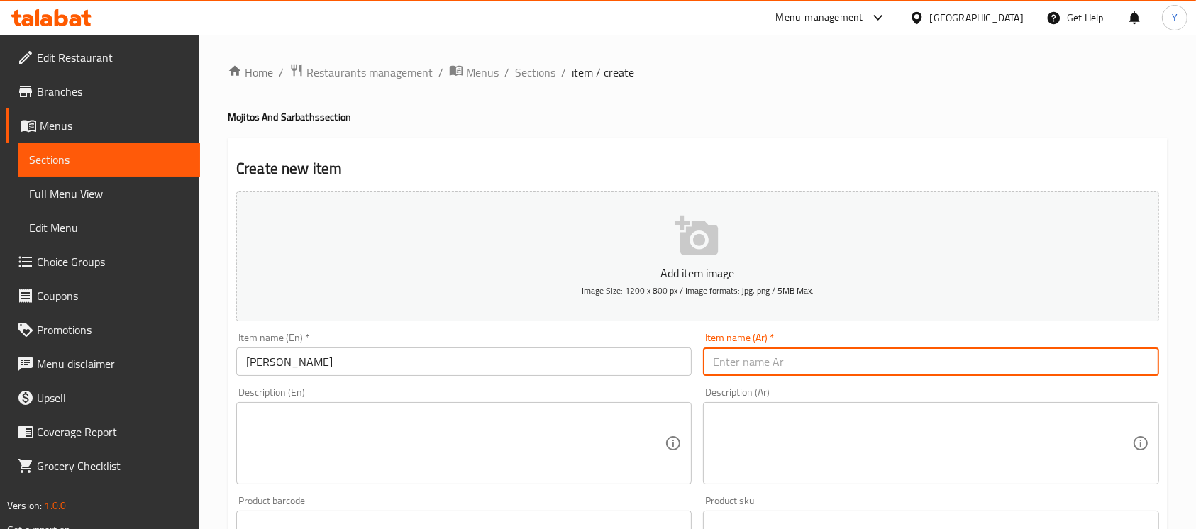
click at [1063, 354] on input "text" at bounding box center [931, 362] width 456 height 28
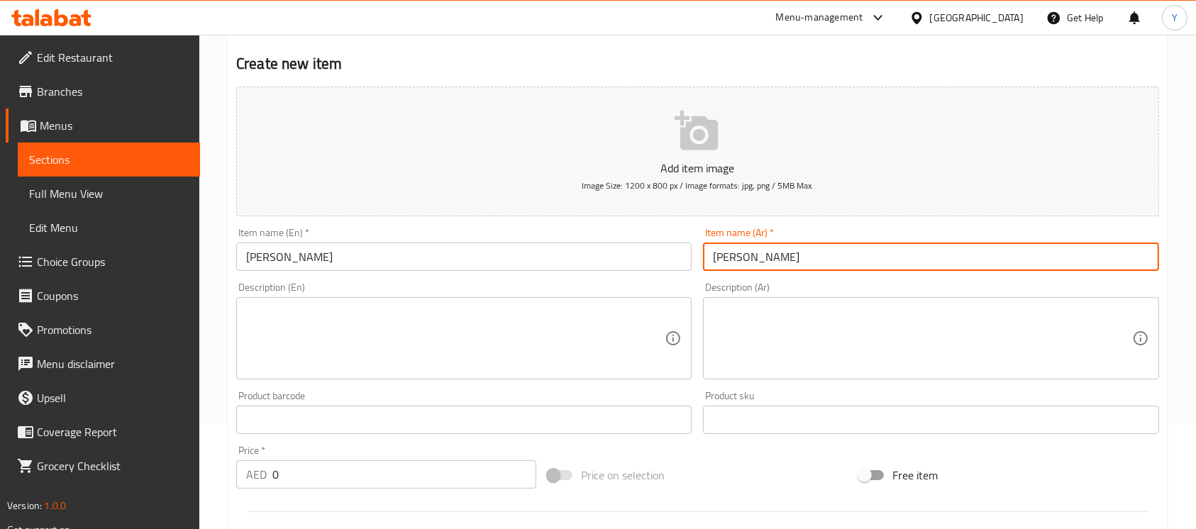
scroll to position [113, 0]
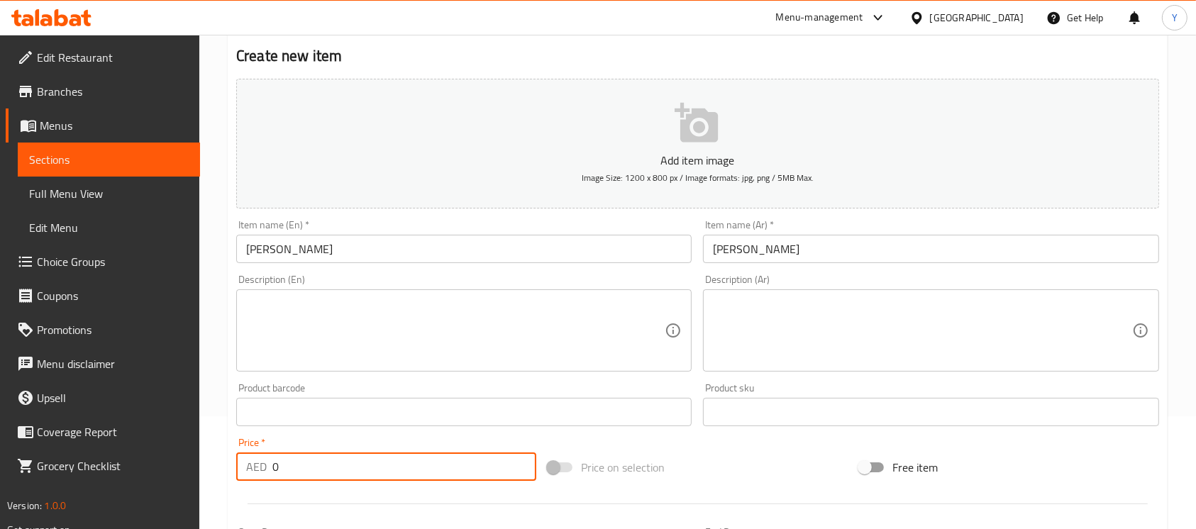
drag, startPoint x: 303, startPoint y: 468, endPoint x: 206, endPoint y: 467, distance: 97.2
click at [206, 467] on div "Home / Restaurants management / Menus / Sections / item / create Mojitos And Sa…" at bounding box center [697, 406] width 997 height 968
click at [378, 263] on input "Mango Mojito" at bounding box center [464, 249] width 456 height 28
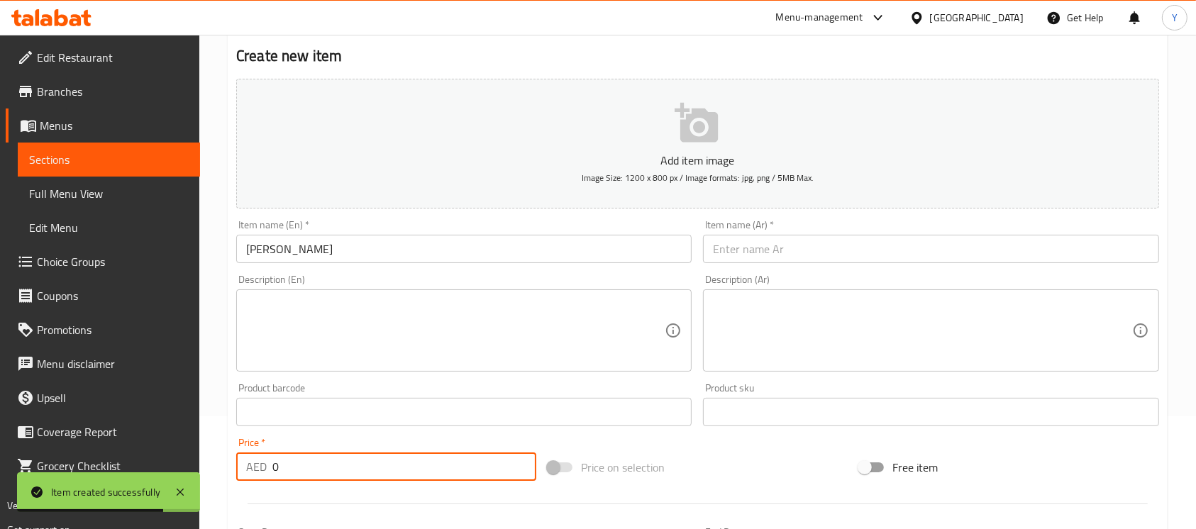
drag, startPoint x: 334, startPoint y: 480, endPoint x: 228, endPoint y: 480, distance: 106.4
click at [228, 480] on div "Create new item Add item image Image Size: 1200 x 800 px / Image formats: jpg, …" at bounding box center [698, 438] width 940 height 826
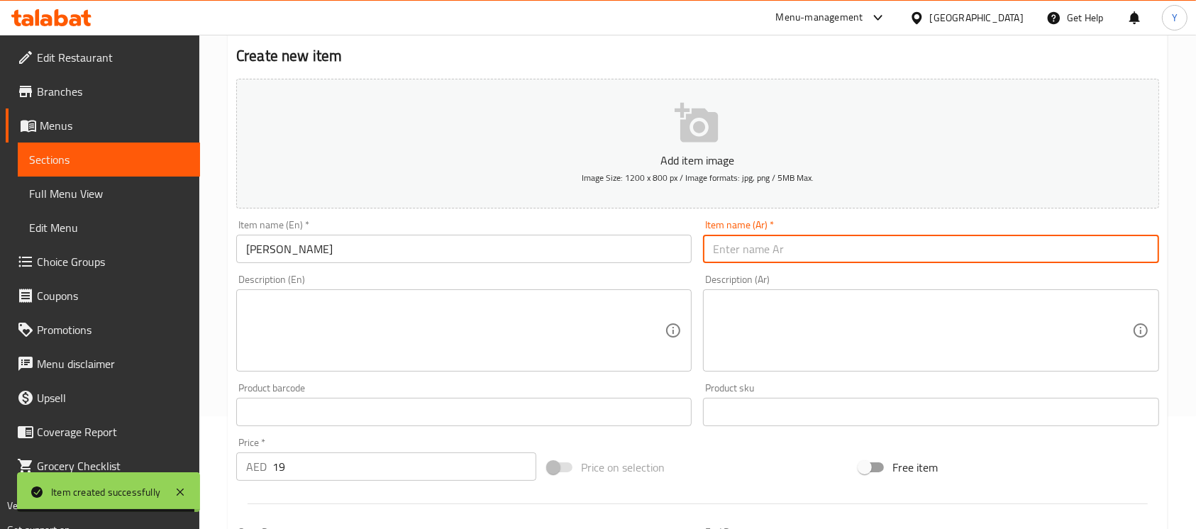
click at [789, 238] on input "text" at bounding box center [931, 249] width 456 height 28
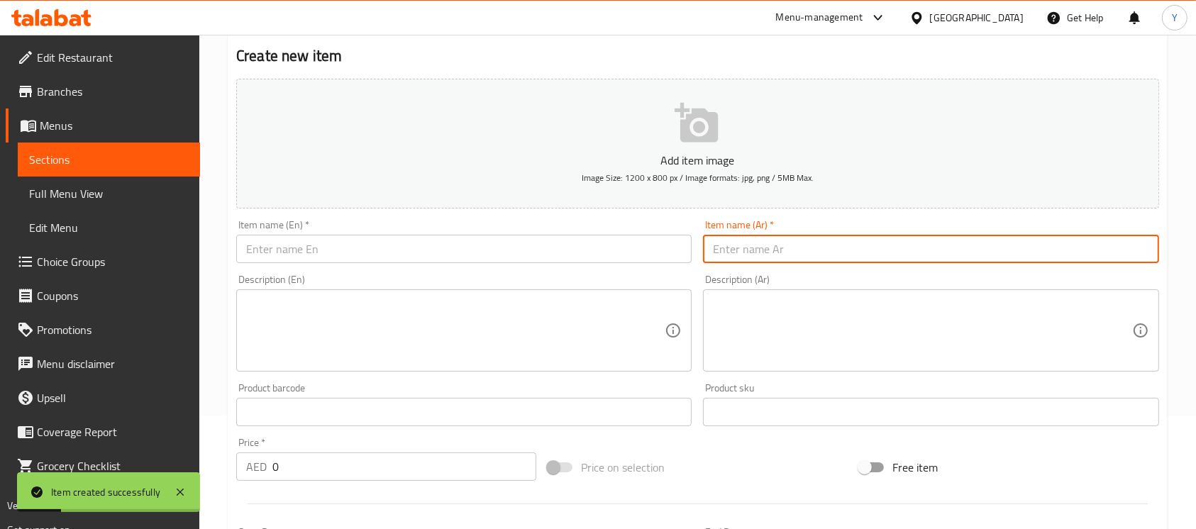
scroll to position [0, 0]
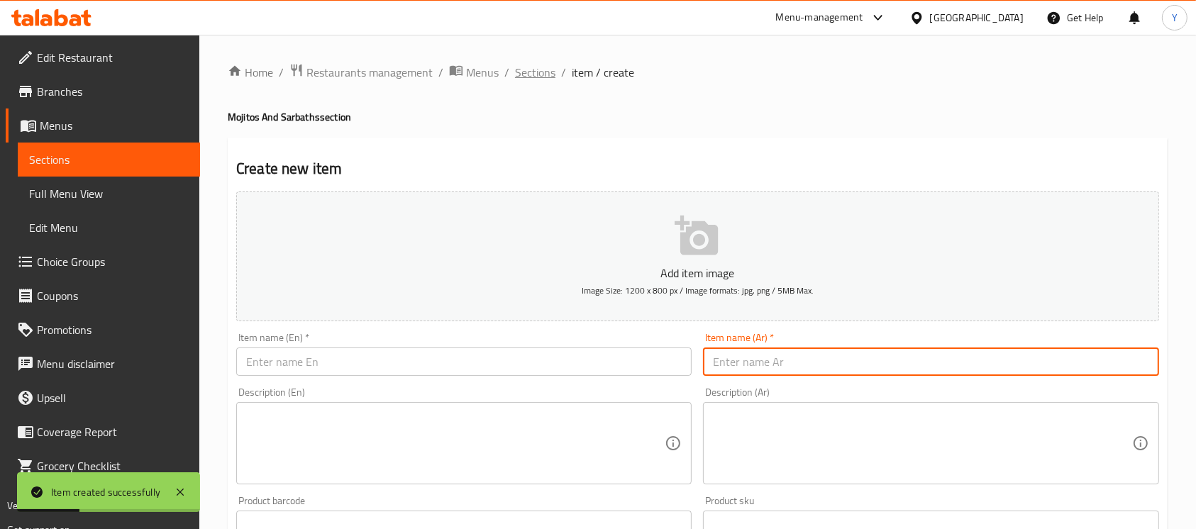
click at [540, 81] on span "Sections" at bounding box center [535, 72] width 40 height 17
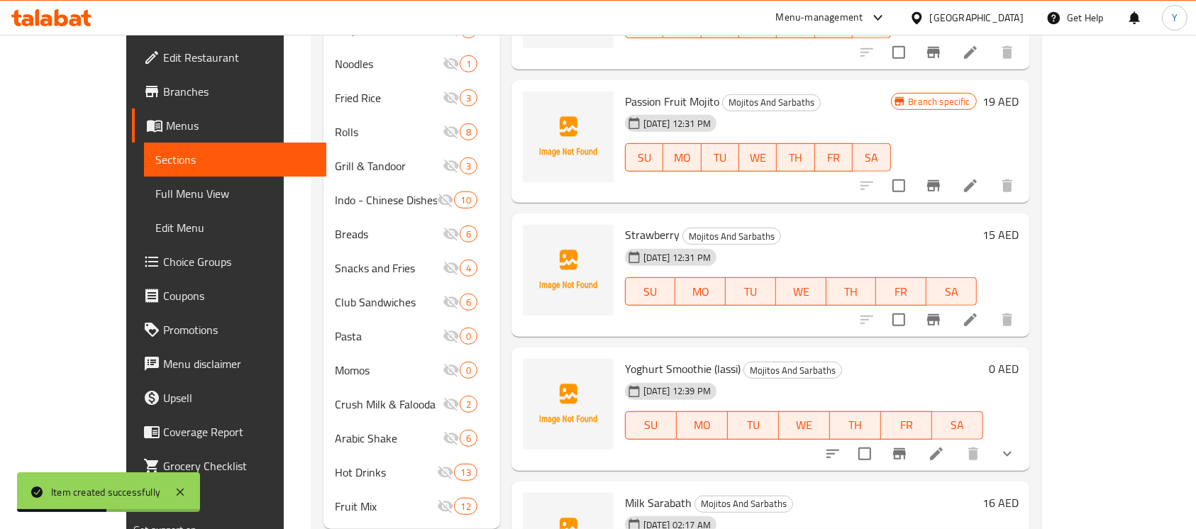
scroll to position [817, 0]
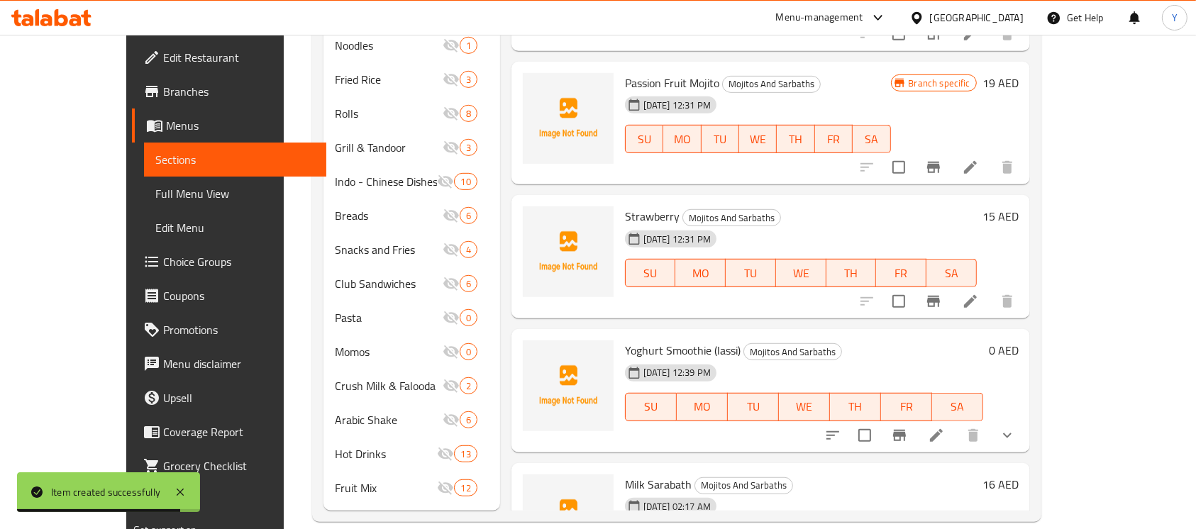
click at [1019, 206] on h6 "15 AED" at bounding box center [1001, 216] width 36 height 20
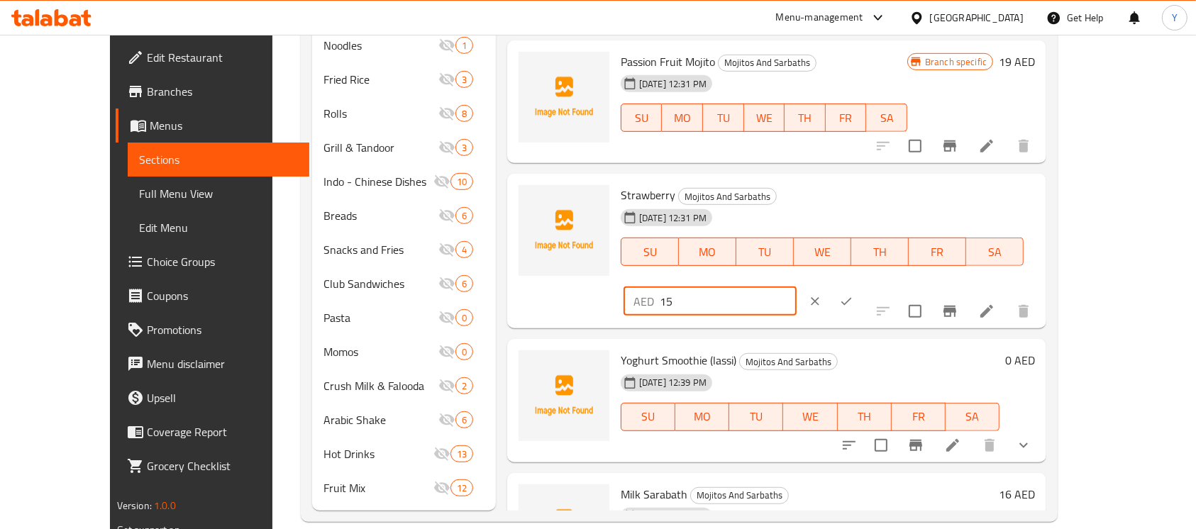
click at [797, 287] on input "15" at bounding box center [728, 301] width 137 height 28
click at [852, 298] on icon "ok" at bounding box center [847, 302] width 11 height 8
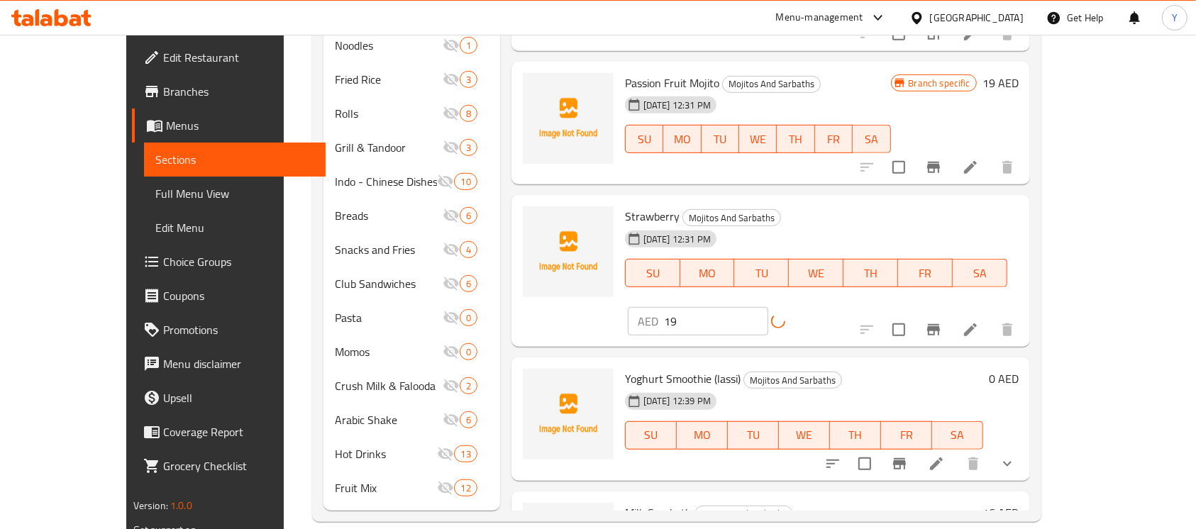
click at [951, 313] on button "Branch-specific-item" at bounding box center [934, 330] width 34 height 34
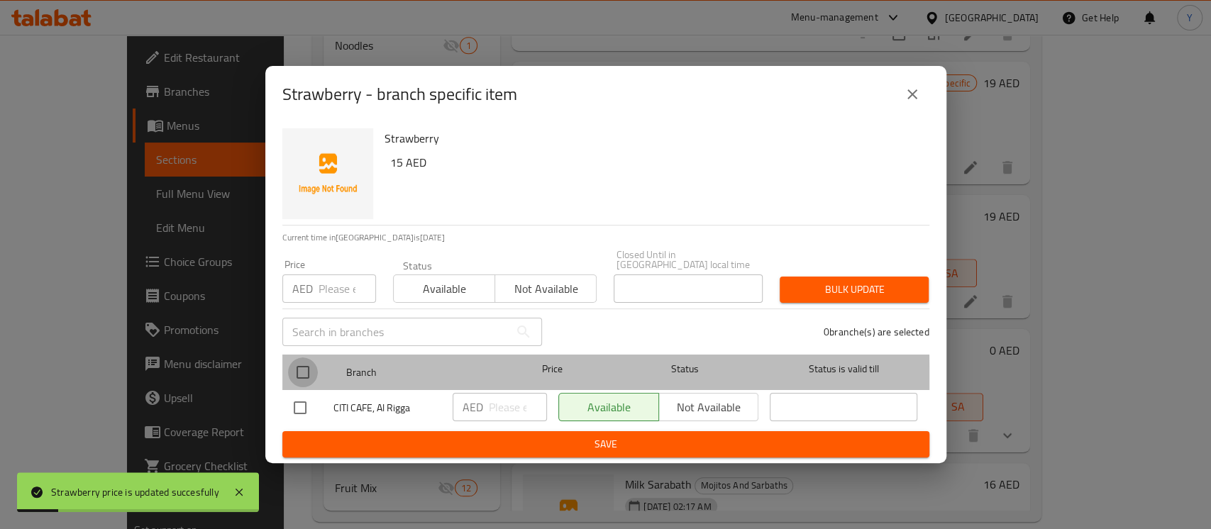
click at [306, 383] on input "checkbox" at bounding box center [303, 373] width 30 height 30
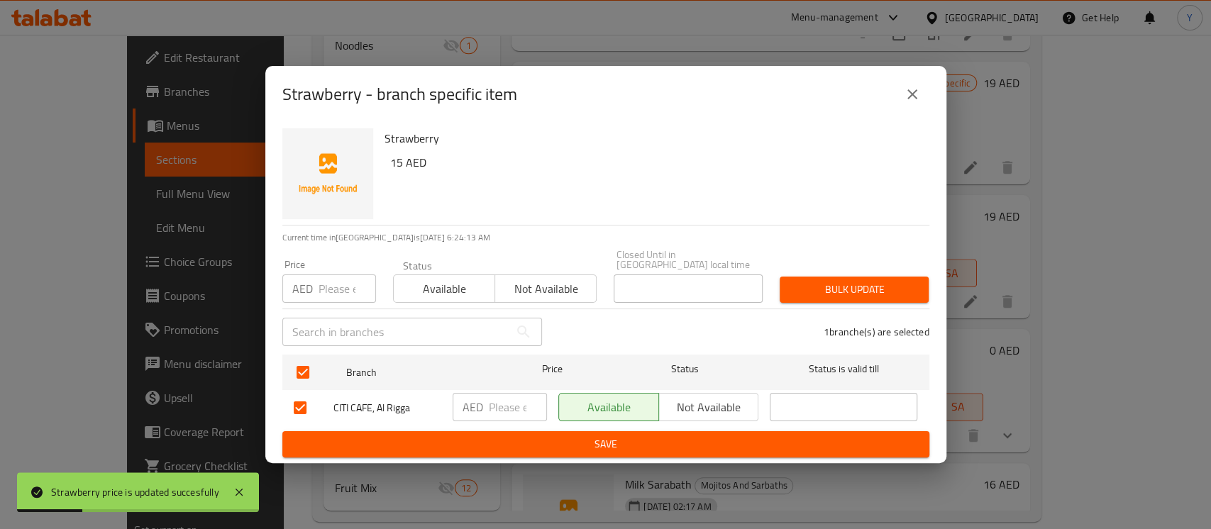
click at [323, 308] on div "Price AED Price" at bounding box center [329, 281] width 111 height 60
click at [340, 278] on input "number" at bounding box center [347, 289] width 57 height 28
click at [812, 292] on span "Bulk update" at bounding box center [854, 290] width 126 height 18
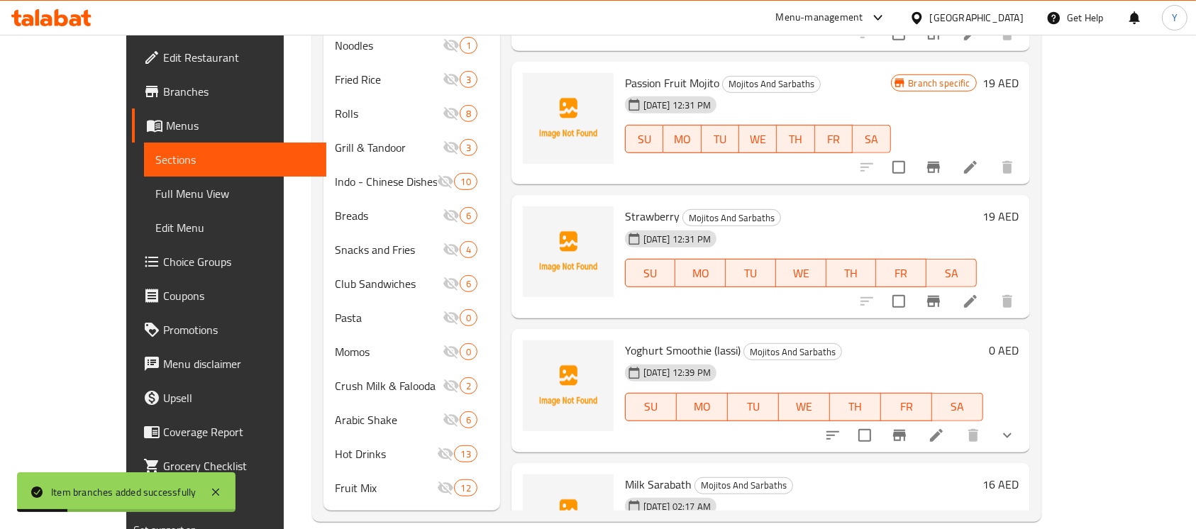
click at [991, 289] on li at bounding box center [971, 302] width 40 height 26
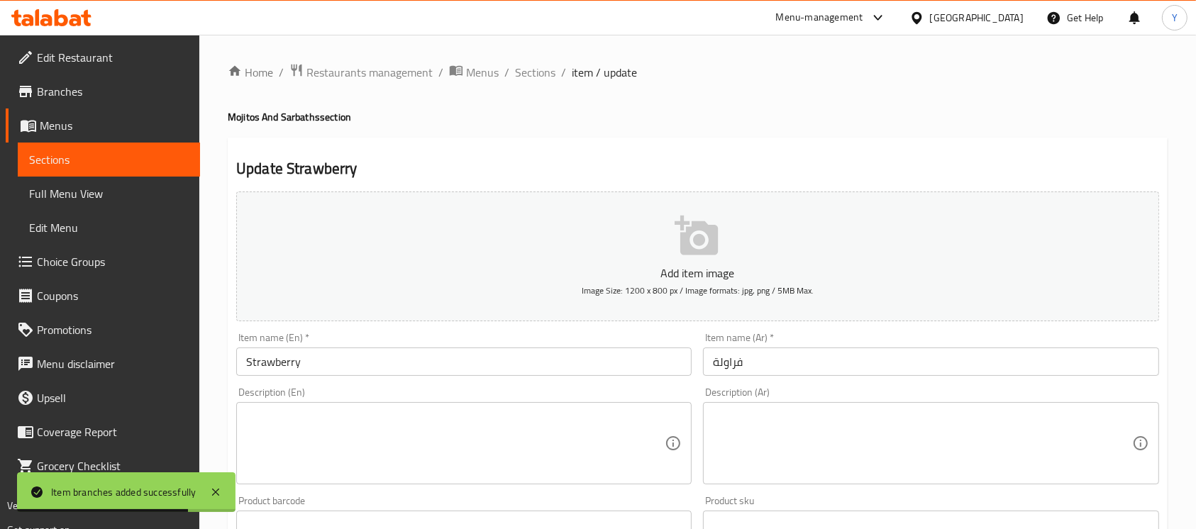
drag, startPoint x: 358, startPoint y: 366, endPoint x: 393, endPoint y: 365, distance: 35.5
click at [358, 366] on input "Strawberry" at bounding box center [464, 362] width 456 height 28
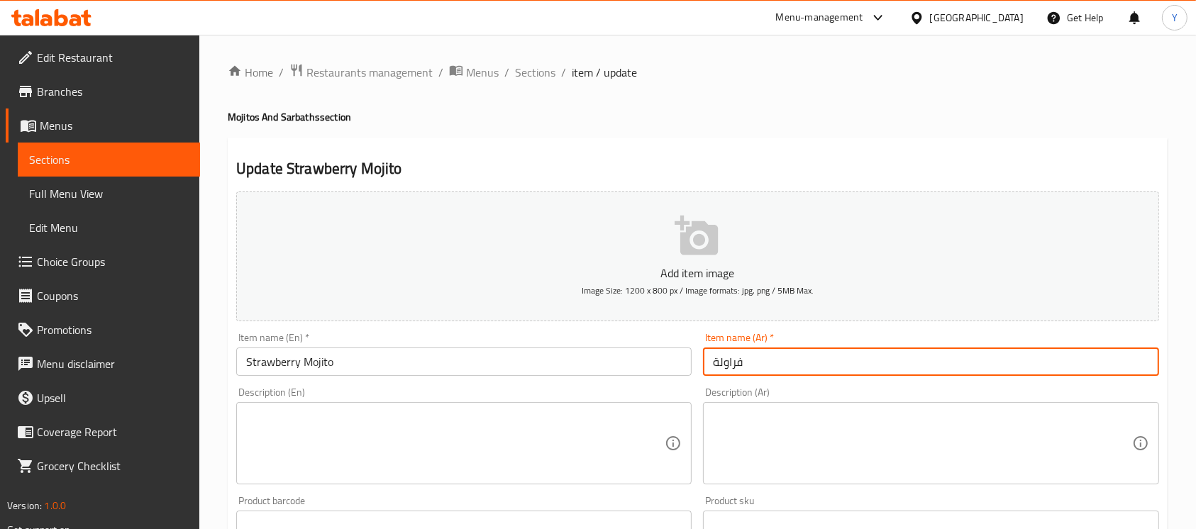
drag, startPoint x: 715, startPoint y: 366, endPoint x: 724, endPoint y: 372, distance: 10.8
click at [715, 366] on input "فراولة" at bounding box center [931, 362] width 456 height 28
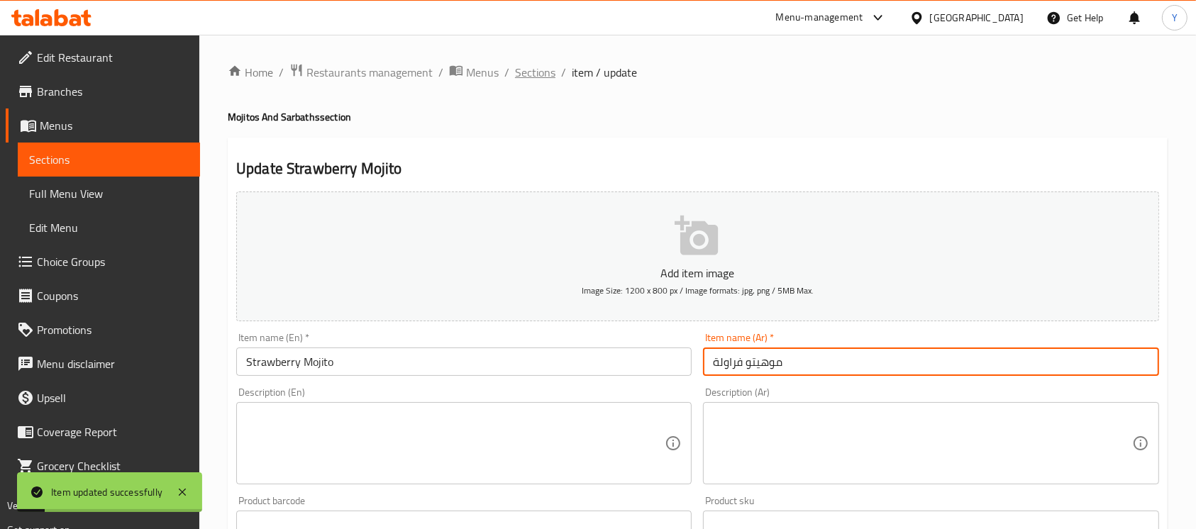
click at [540, 77] on span "Sections" at bounding box center [535, 72] width 40 height 17
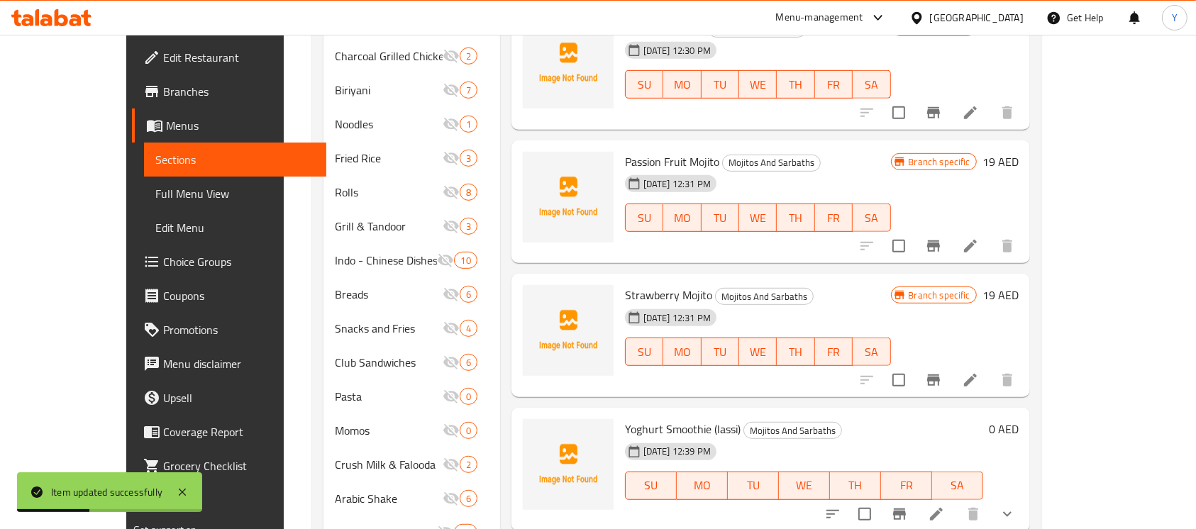
scroll to position [761, 0]
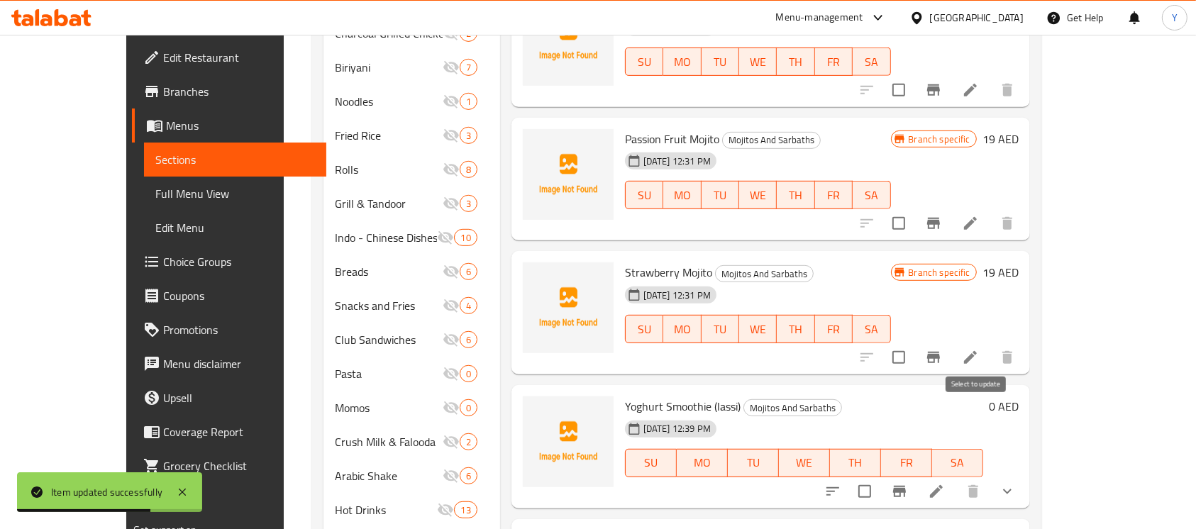
click at [880, 477] on input "checkbox" at bounding box center [865, 492] width 30 height 30
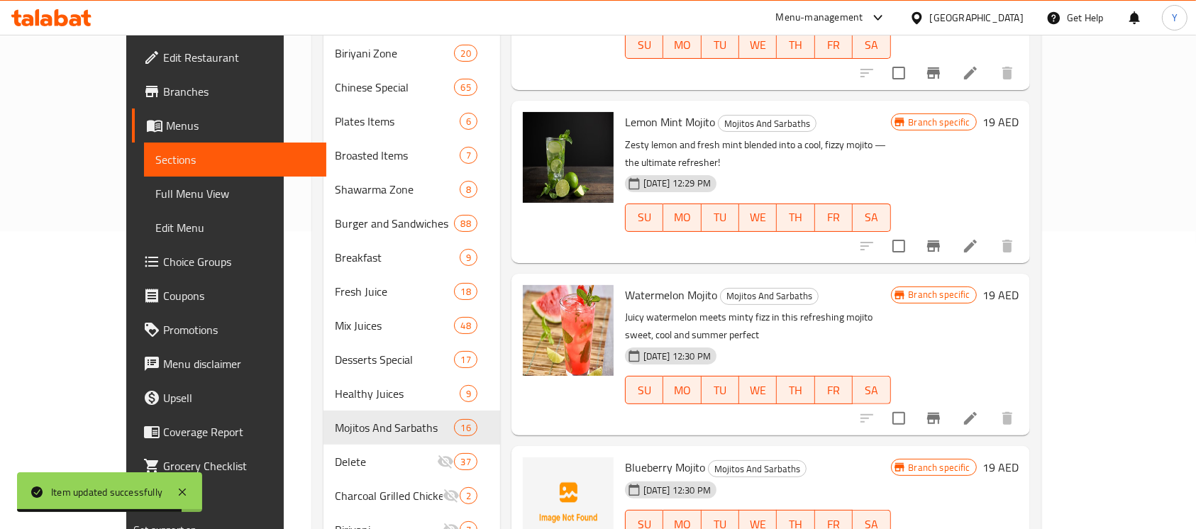
scroll to position [0, 0]
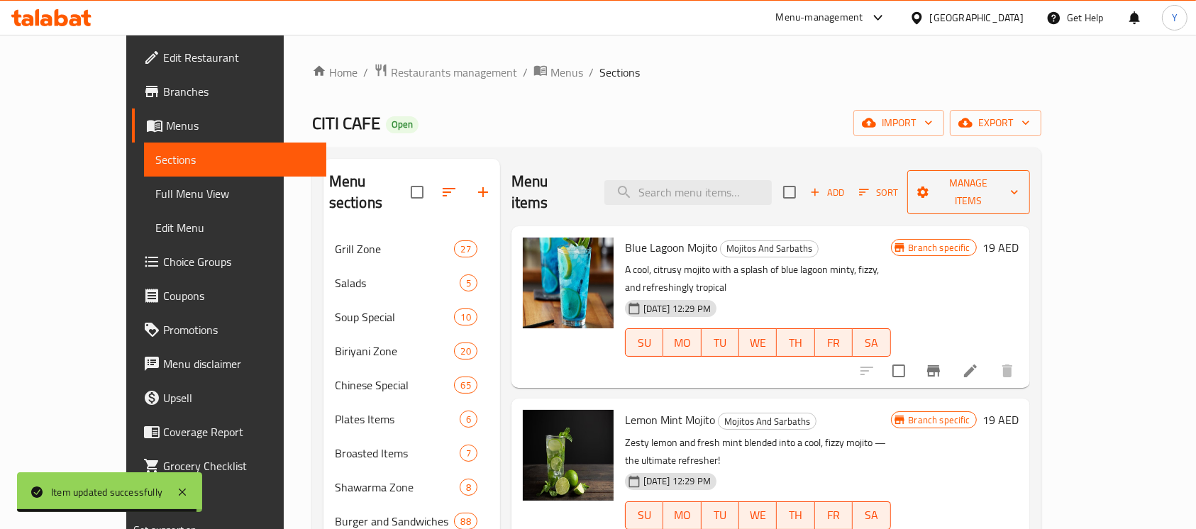
click at [1018, 175] on span "Manage items" at bounding box center [968, 192] width 99 height 35
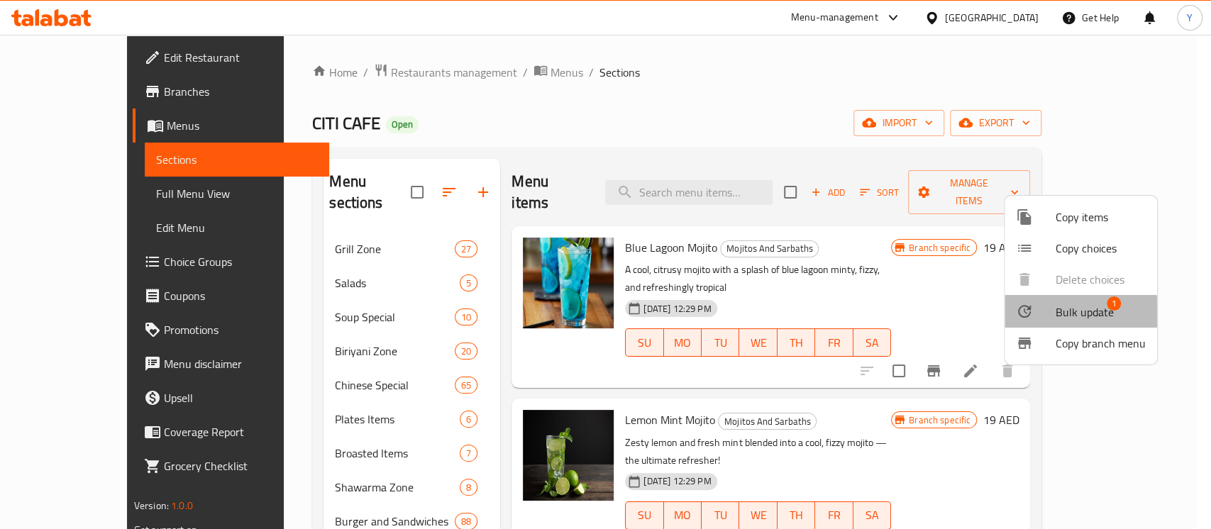
click at [1058, 315] on span "Bulk update" at bounding box center [1085, 312] width 58 height 17
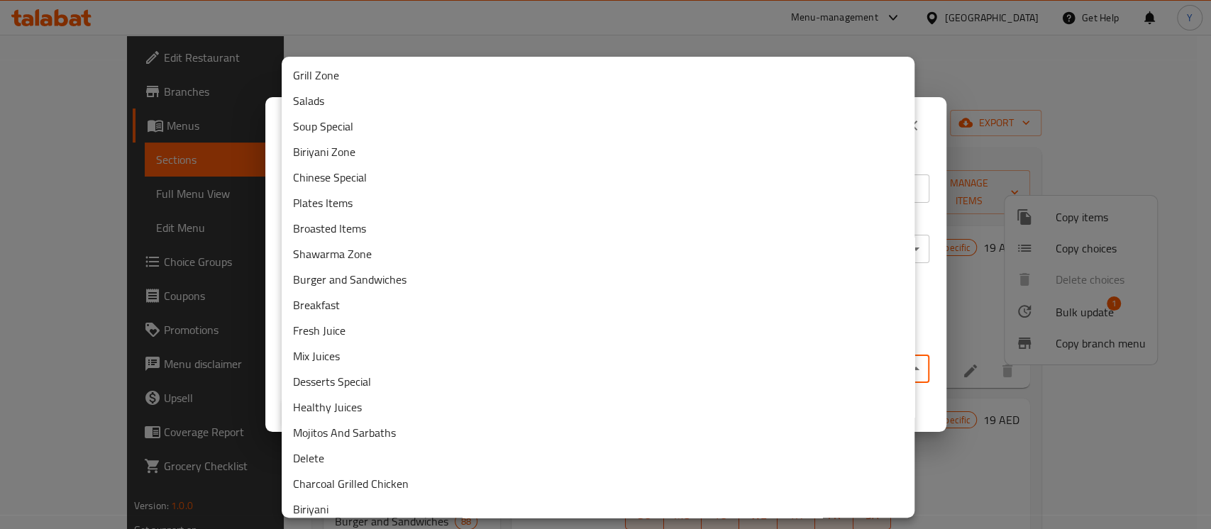
click at [709, 359] on body "​ Menu-management United Arab Emirates Get Help Y Edit Restaurant Branches Menu…" at bounding box center [605, 282] width 1211 height 495
click at [555, 458] on li "Delete" at bounding box center [598, 459] width 633 height 26
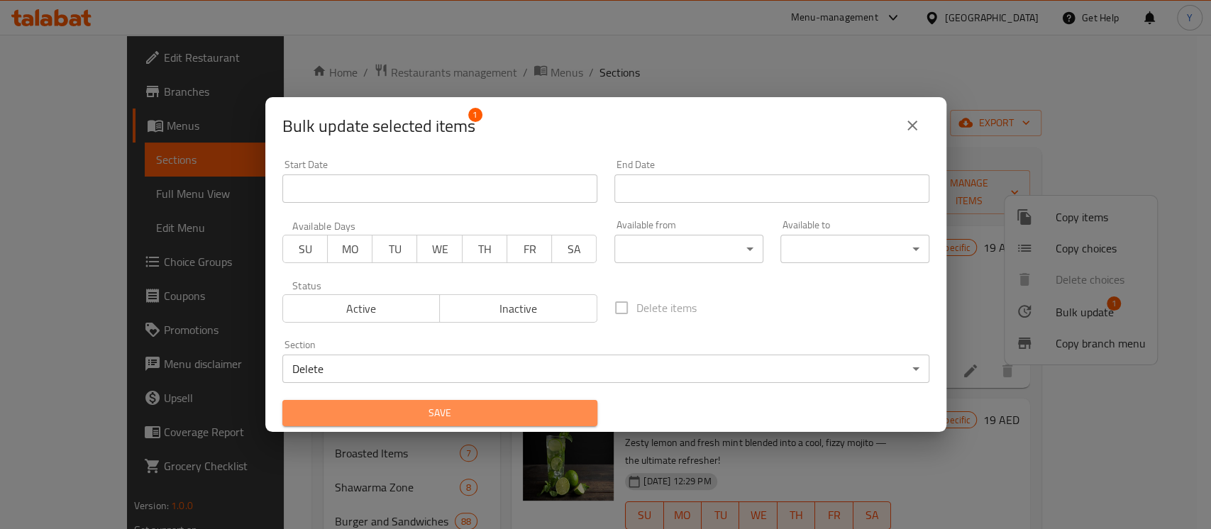
click at [483, 424] on button "Save" at bounding box center [439, 413] width 315 height 26
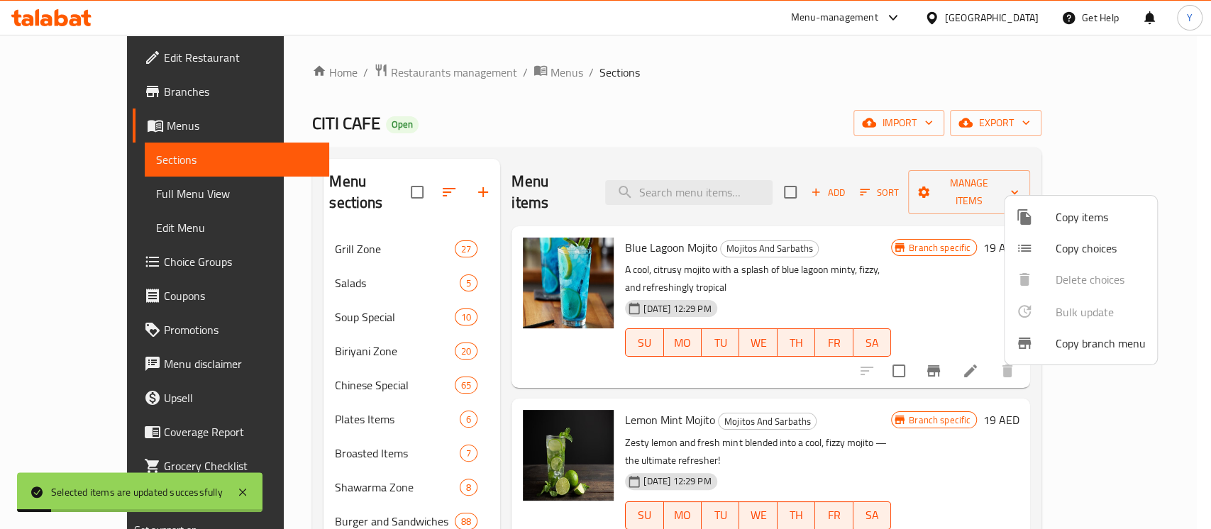
drag, startPoint x: 746, startPoint y: 140, endPoint x: 1113, endPoint y: 175, distance: 368.5
click at [747, 141] on div at bounding box center [605, 264] width 1211 height 529
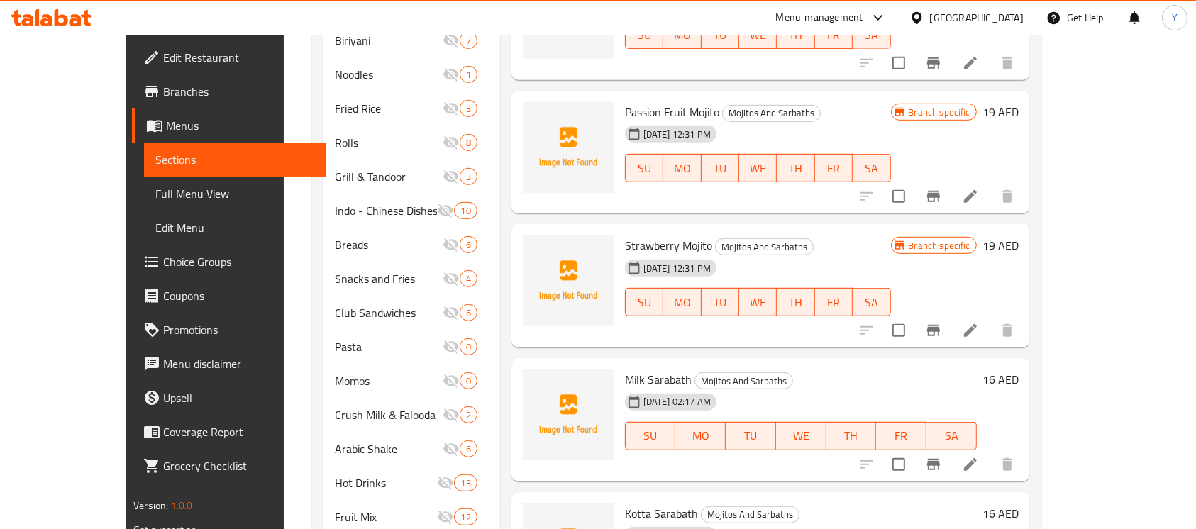
scroll to position [786, 0]
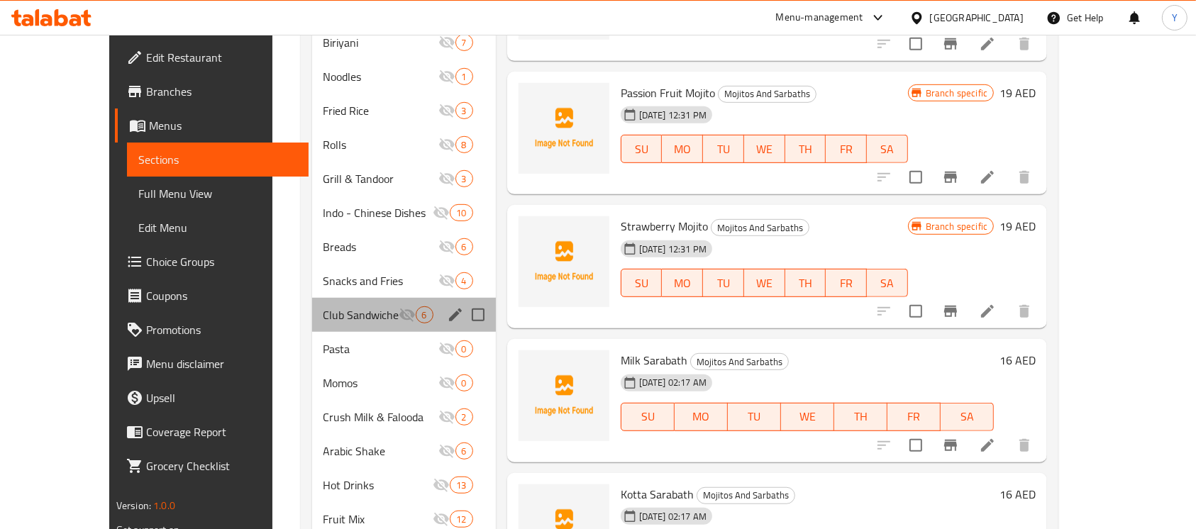
click at [351, 303] on div "Club Sandwiches 6" at bounding box center [404, 315] width 184 height 34
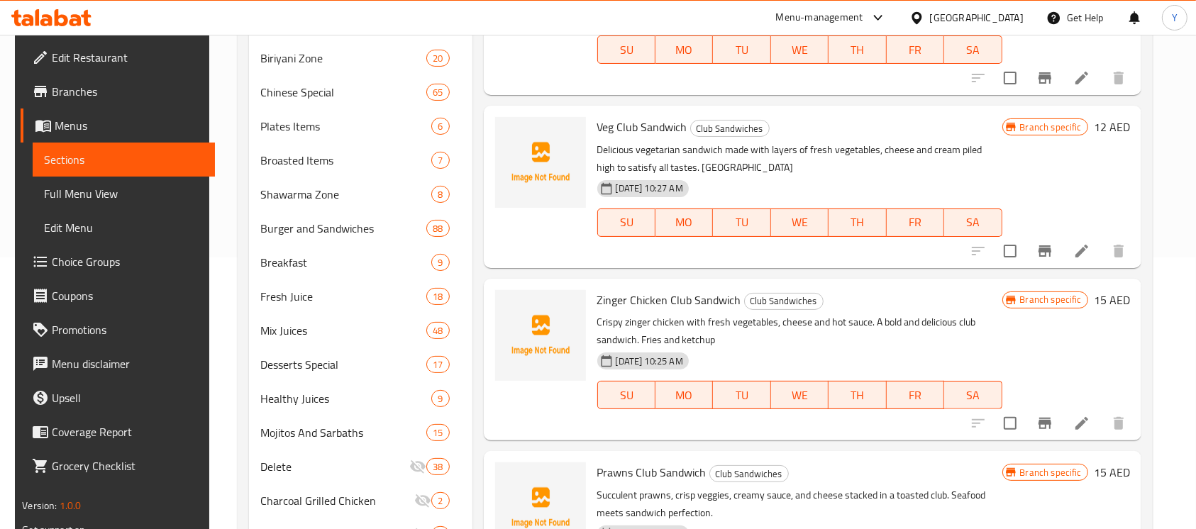
scroll to position [649, 0]
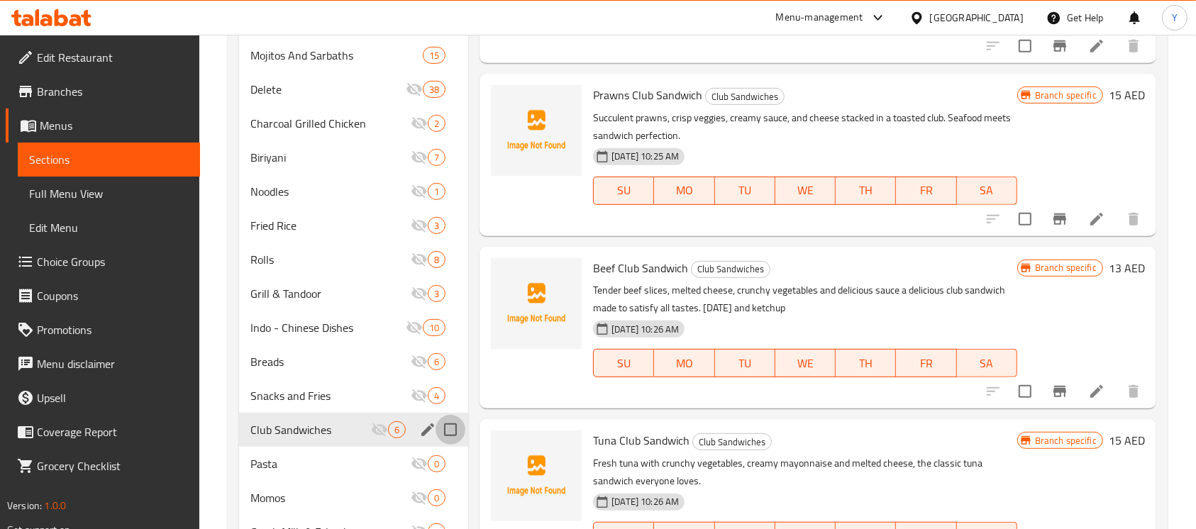
click at [449, 423] on input "Menu sections" at bounding box center [451, 430] width 30 height 30
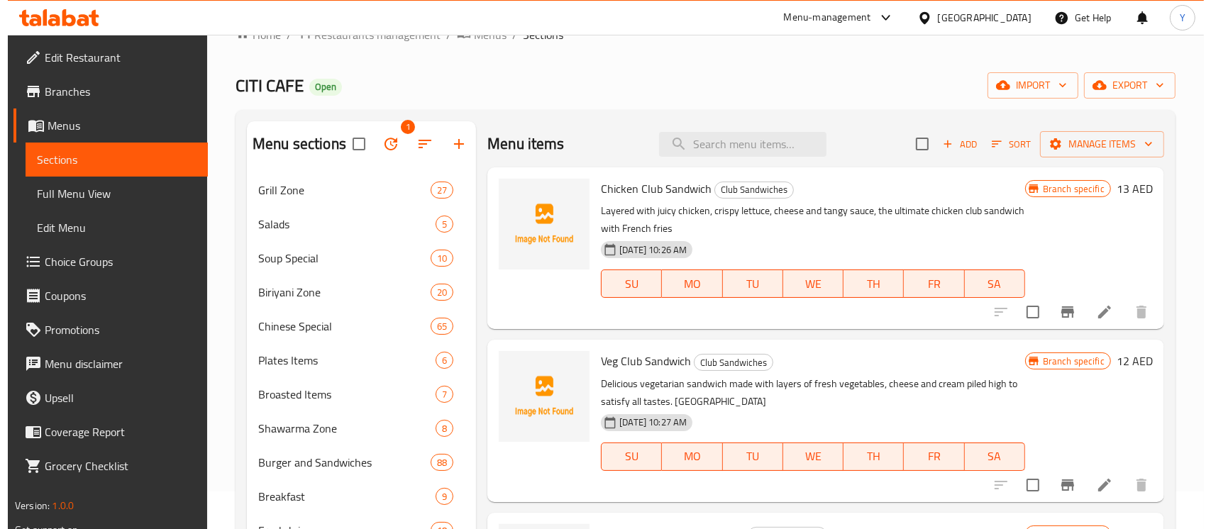
scroll to position [0, 0]
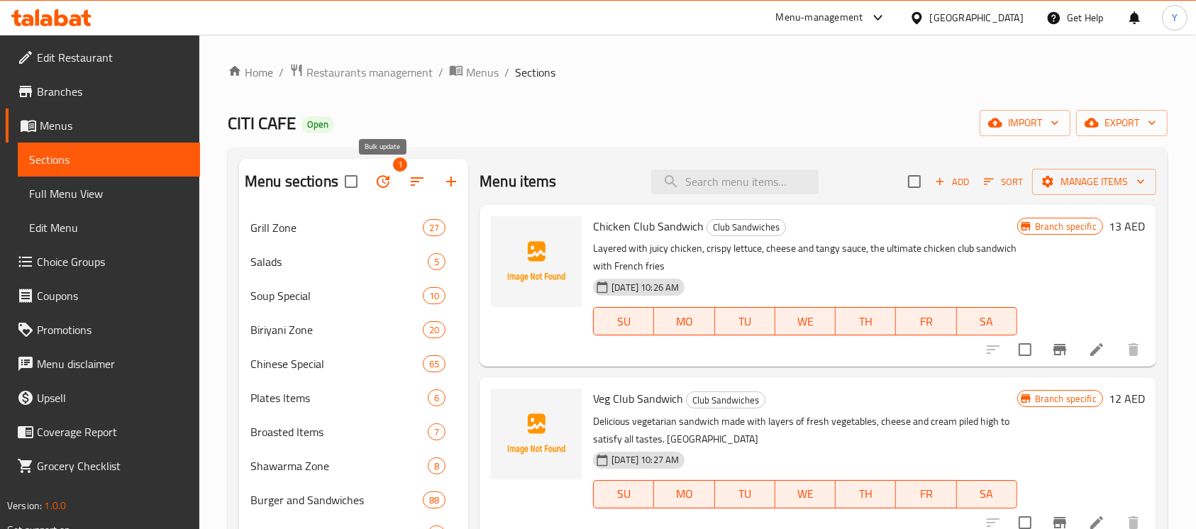
click at [388, 191] on button "button" at bounding box center [383, 182] width 34 height 34
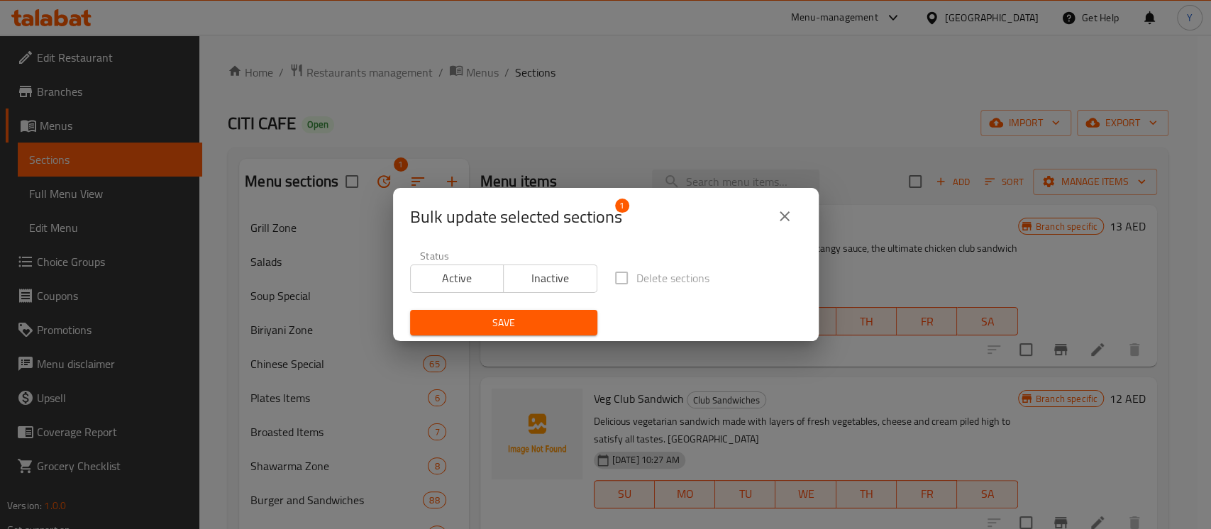
click at [461, 285] on span "Active" at bounding box center [458, 278] width 82 height 21
click at [470, 324] on span "Save" at bounding box center [503, 323] width 165 height 18
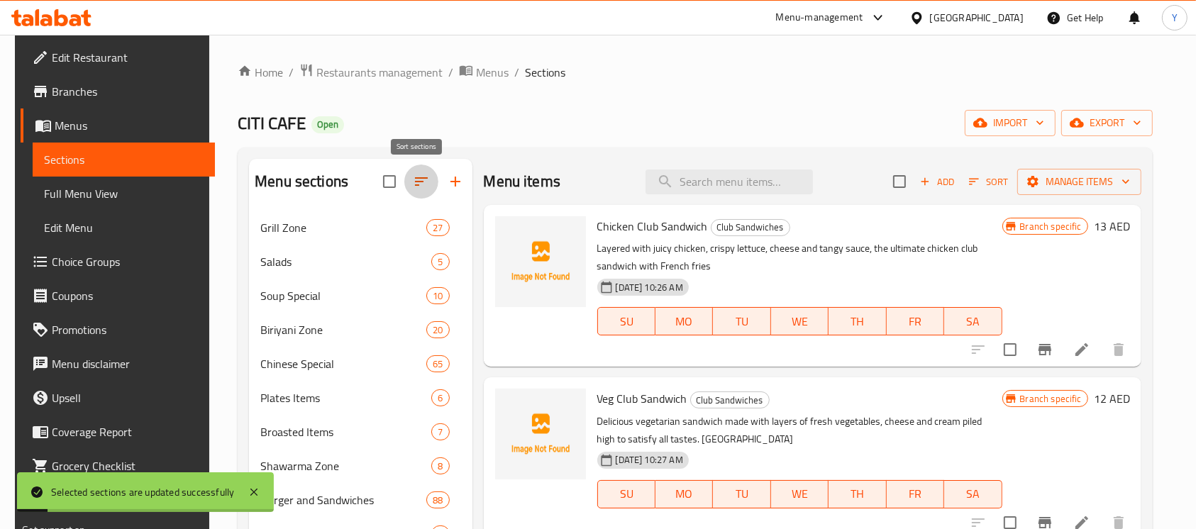
click at [422, 181] on icon "button" at bounding box center [421, 181] width 17 height 17
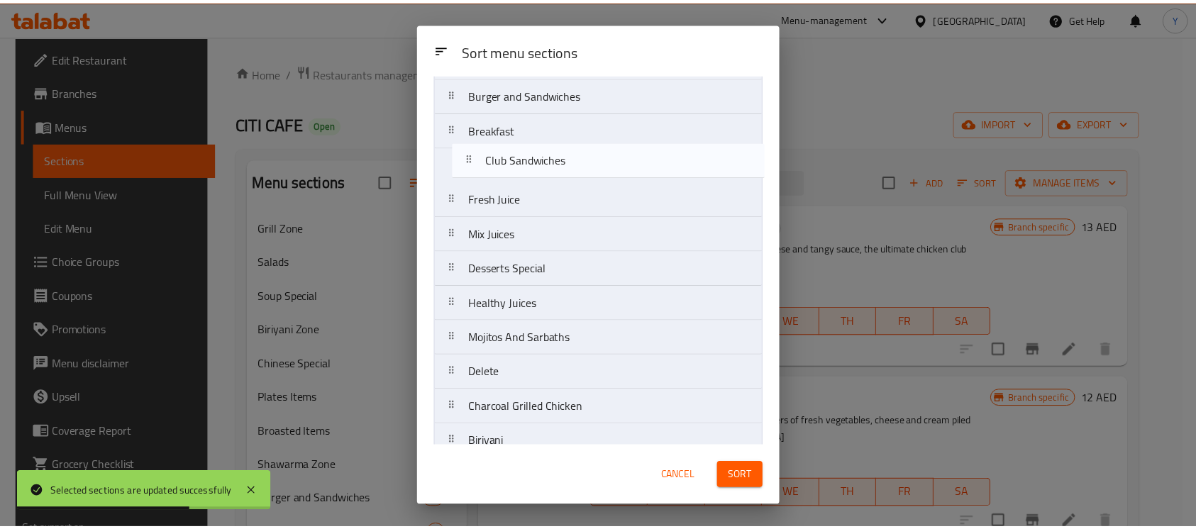
scroll to position [316, 0]
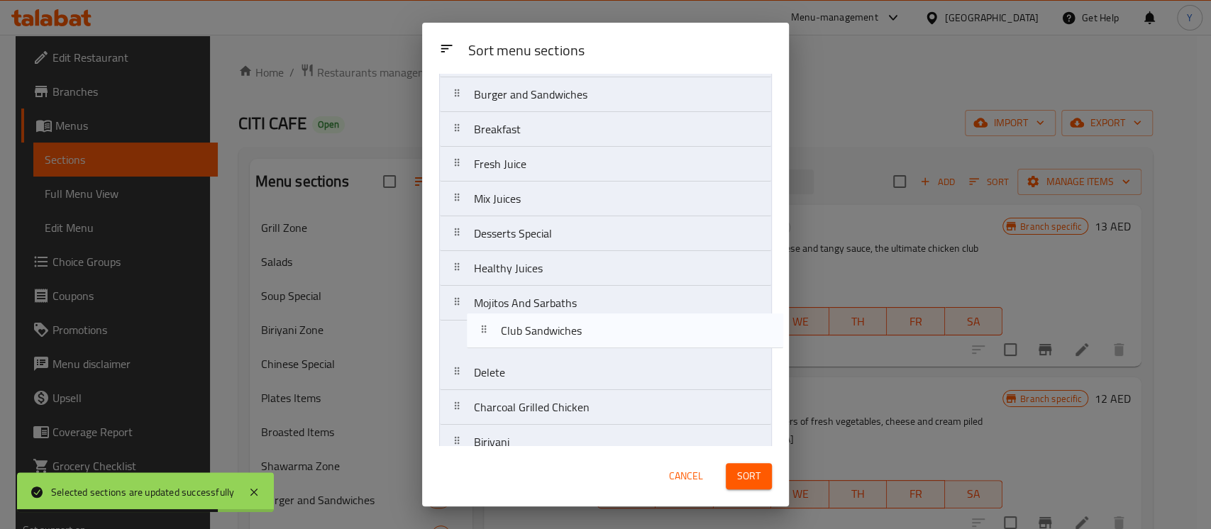
drag, startPoint x: 672, startPoint y: 302, endPoint x: 698, endPoint y: 320, distance: 31.7
click at [698, 320] on nav "Grill Zone Salads Soup Special Biriyani Zone Chinese Special Plates Items Broas…" at bounding box center [605, 355] width 333 height 1114
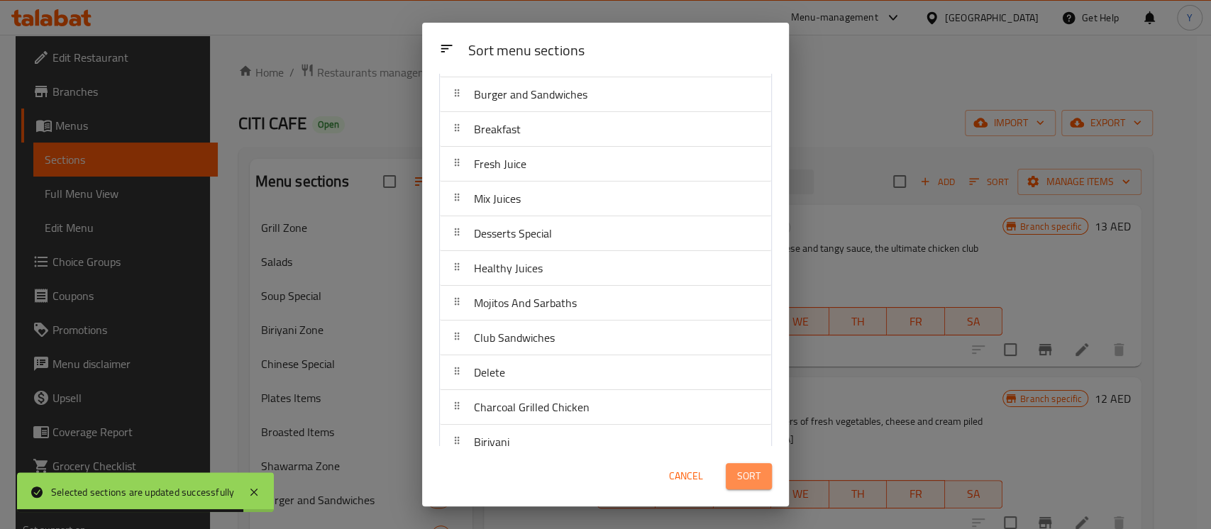
click at [745, 475] on span "Sort" at bounding box center [748, 477] width 23 height 18
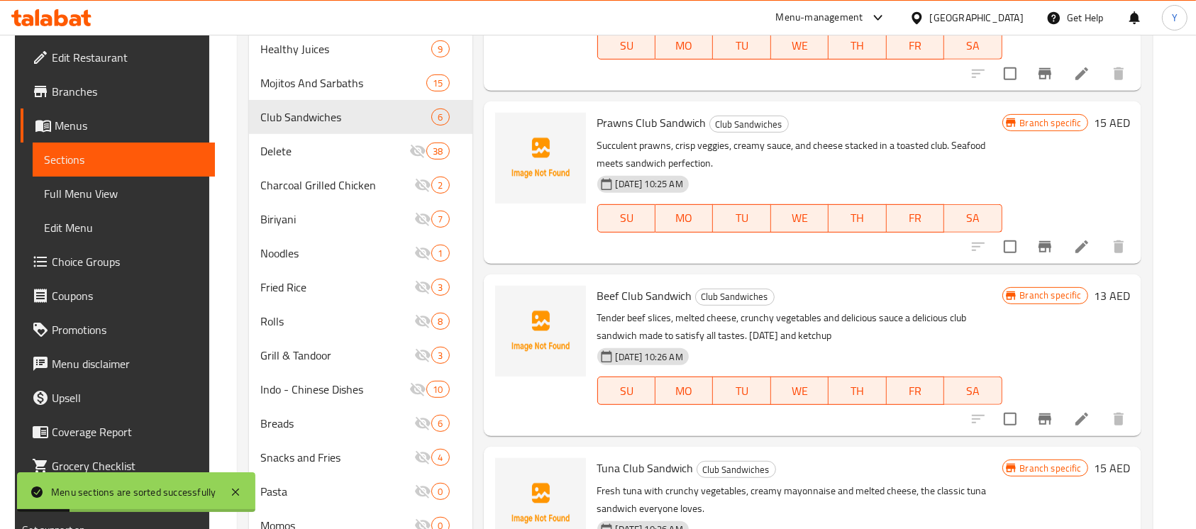
scroll to position [637, 0]
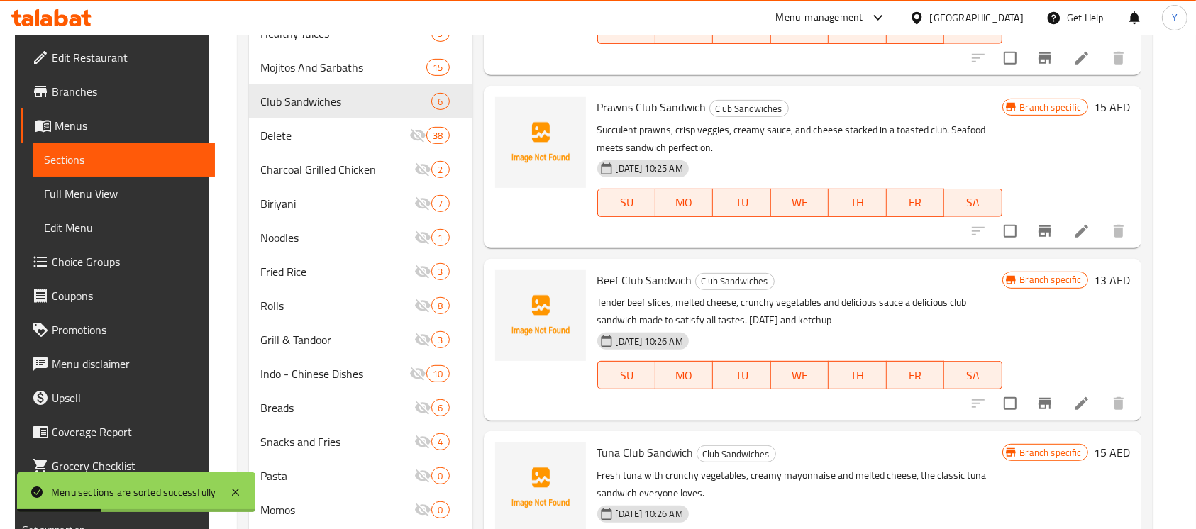
click at [1181, 145] on div "Home / Restaurants management / Menus / Sections CITI CAFE Open import export M…" at bounding box center [695, 53] width 972 height 1311
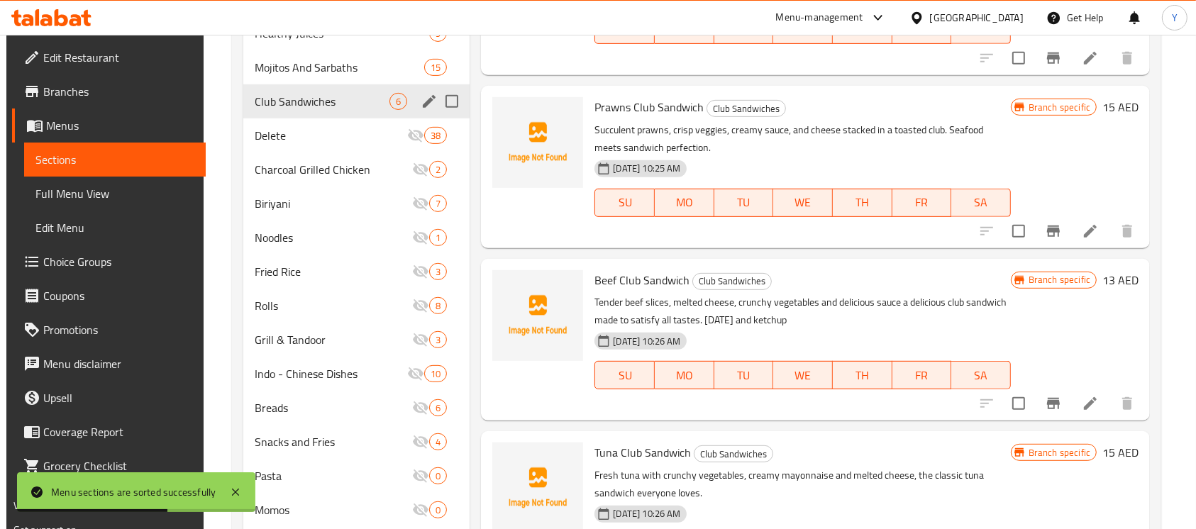
click at [445, 95] on input "Menu sections" at bounding box center [452, 102] width 30 height 30
click at [425, 103] on icon "edit" at bounding box center [429, 101] width 13 height 13
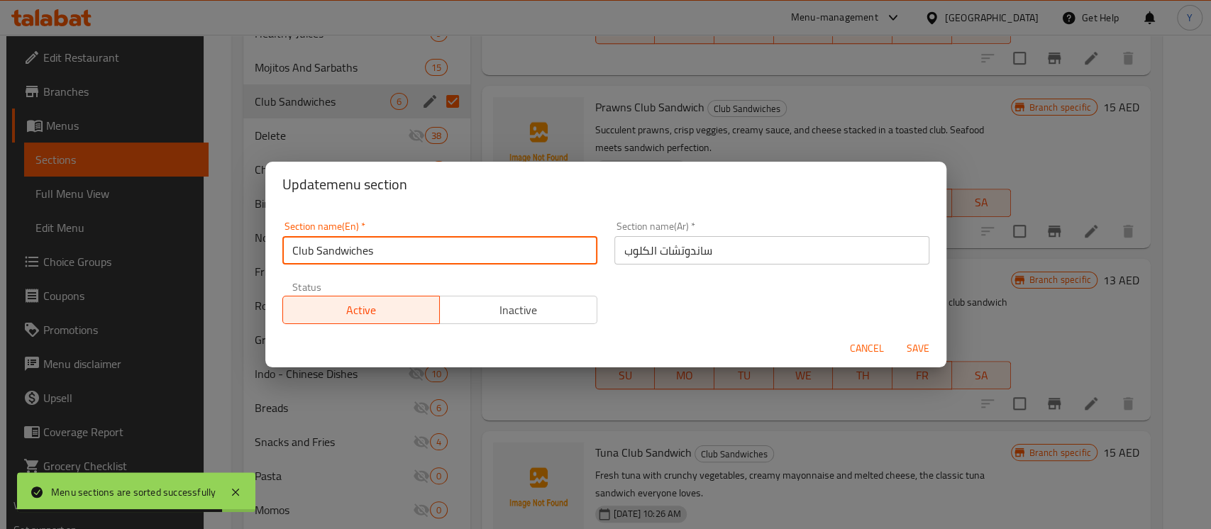
drag, startPoint x: 316, startPoint y: 255, endPoint x: 443, endPoint y: 255, distance: 126.3
click at [443, 255] on input "Club Sandwiches" at bounding box center [439, 250] width 315 height 28
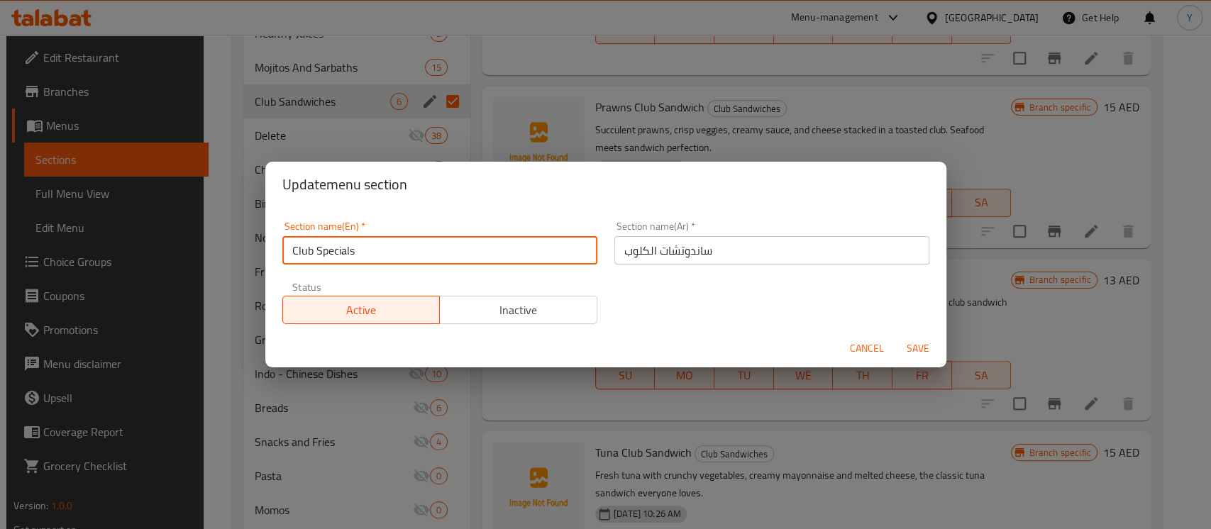
click at [667, 255] on input "ساندوتشات الكلوب" at bounding box center [771, 250] width 315 height 28
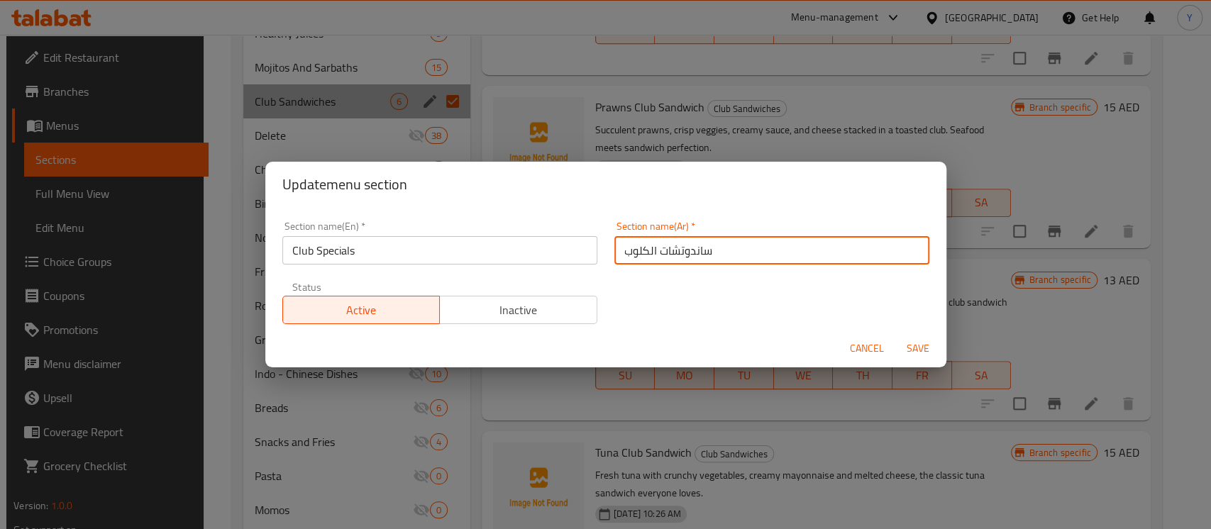
click at [667, 255] on input "ساندوتشات الكلوب" at bounding box center [771, 250] width 315 height 28
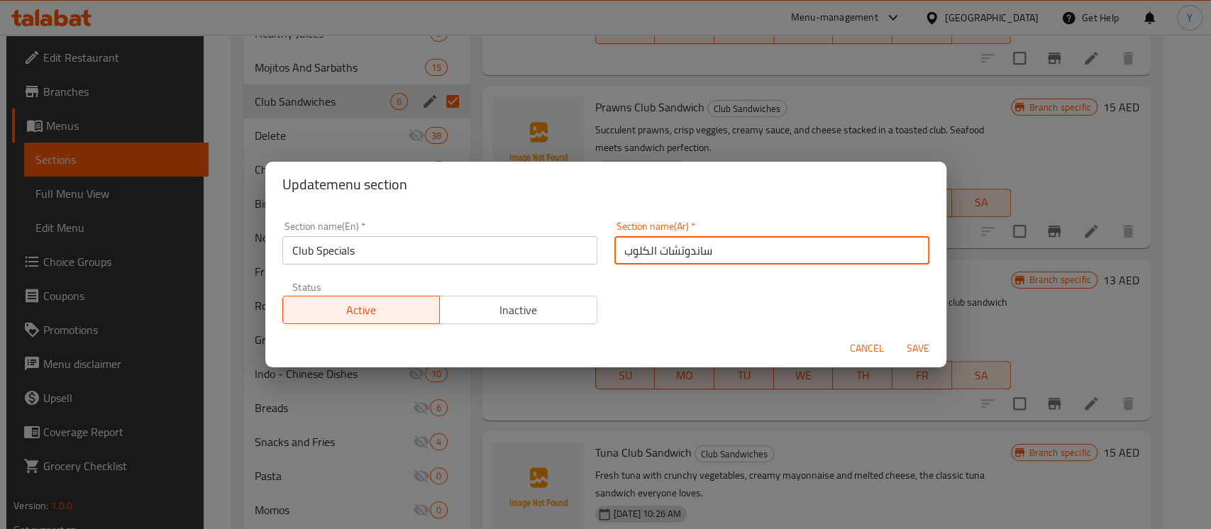
click at [649, 254] on input "ساندوتشات الكلوب" at bounding box center [771, 250] width 315 height 28
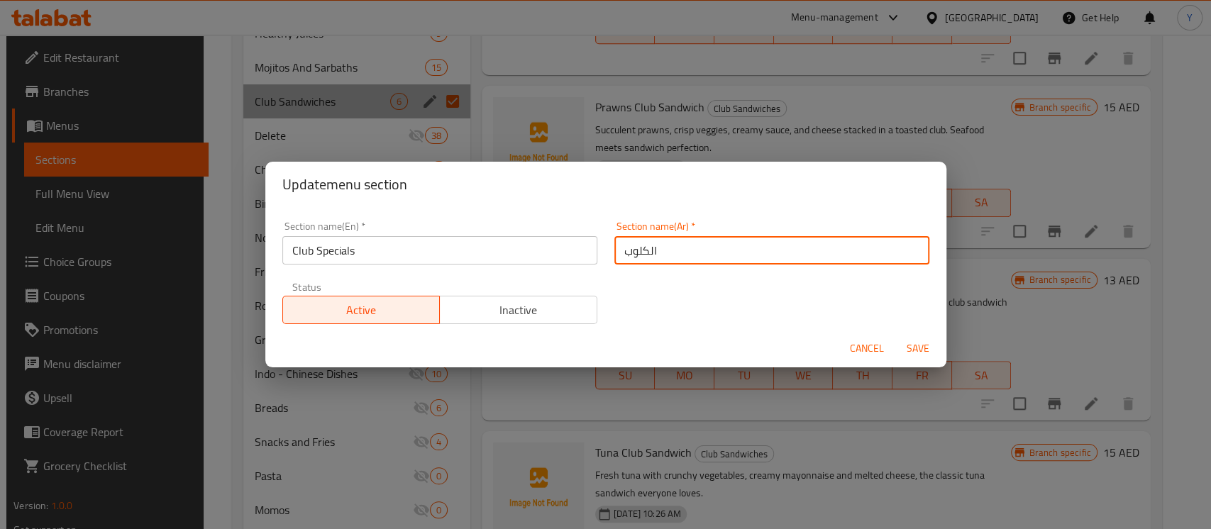
click at [729, 253] on input "الكلوب" at bounding box center [771, 250] width 315 height 28
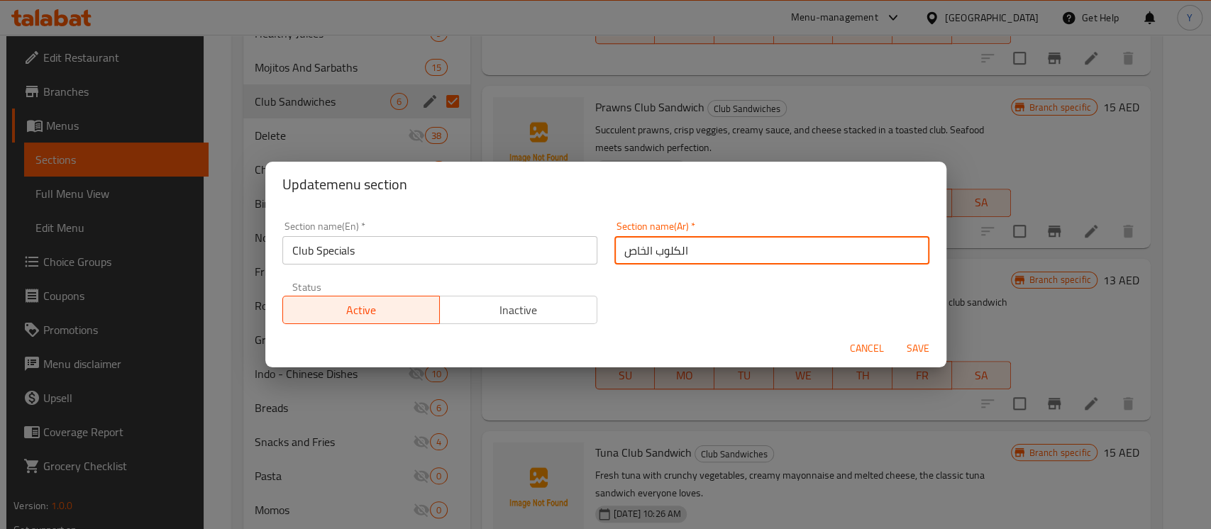
click at [895, 336] on button "Save" at bounding box center [917, 349] width 45 height 26
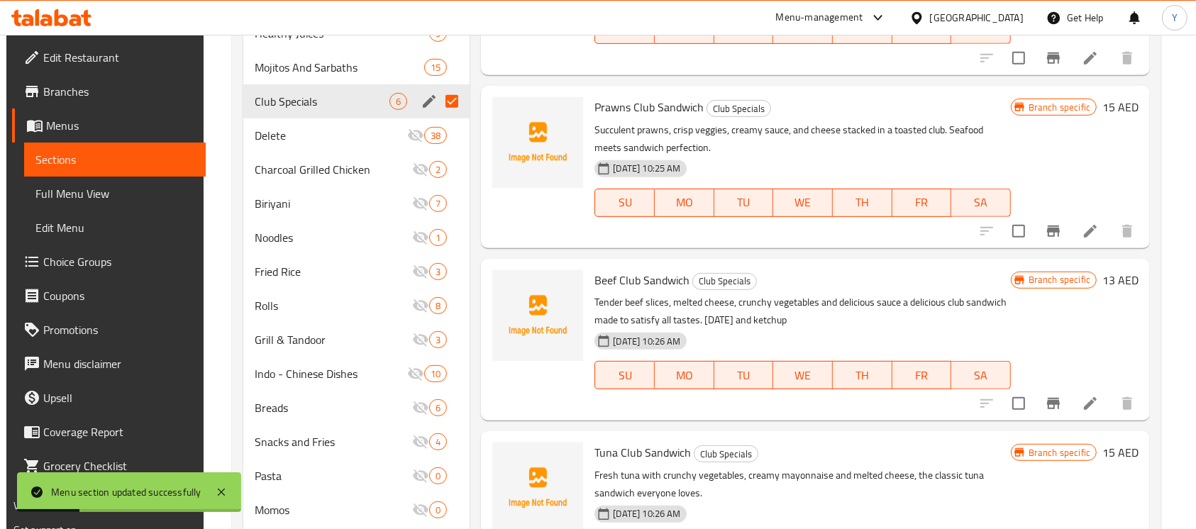
click at [453, 95] on input "Menu sections" at bounding box center [452, 102] width 30 height 30
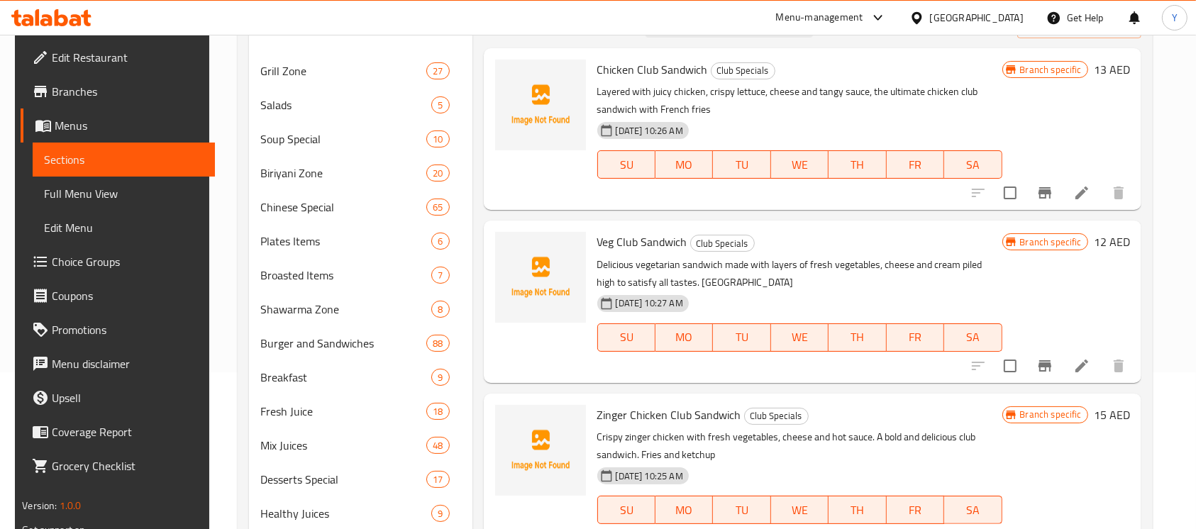
scroll to position [0, 0]
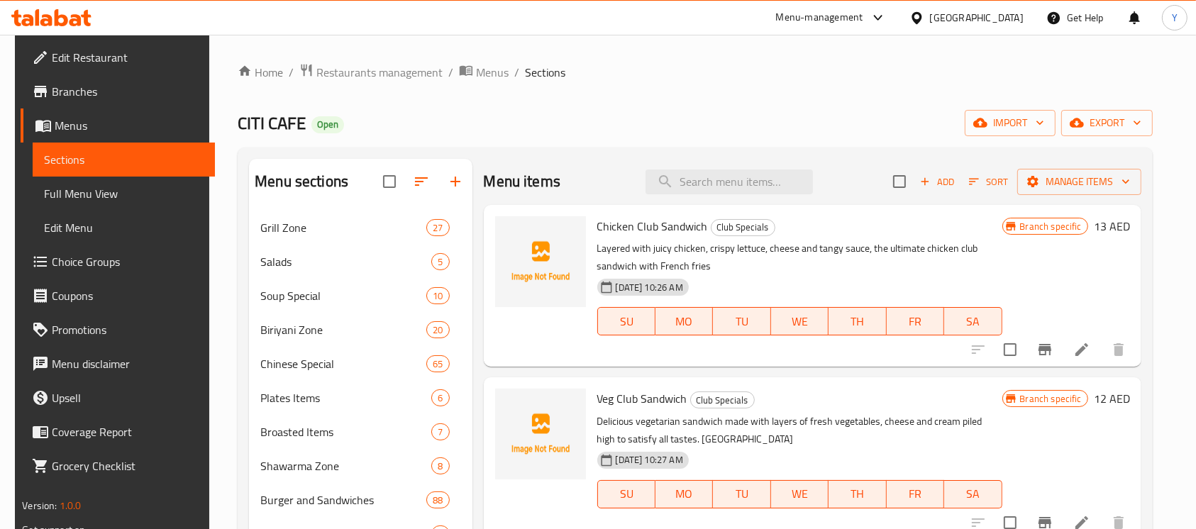
click at [957, 180] on span "Add" at bounding box center [937, 182] width 38 height 16
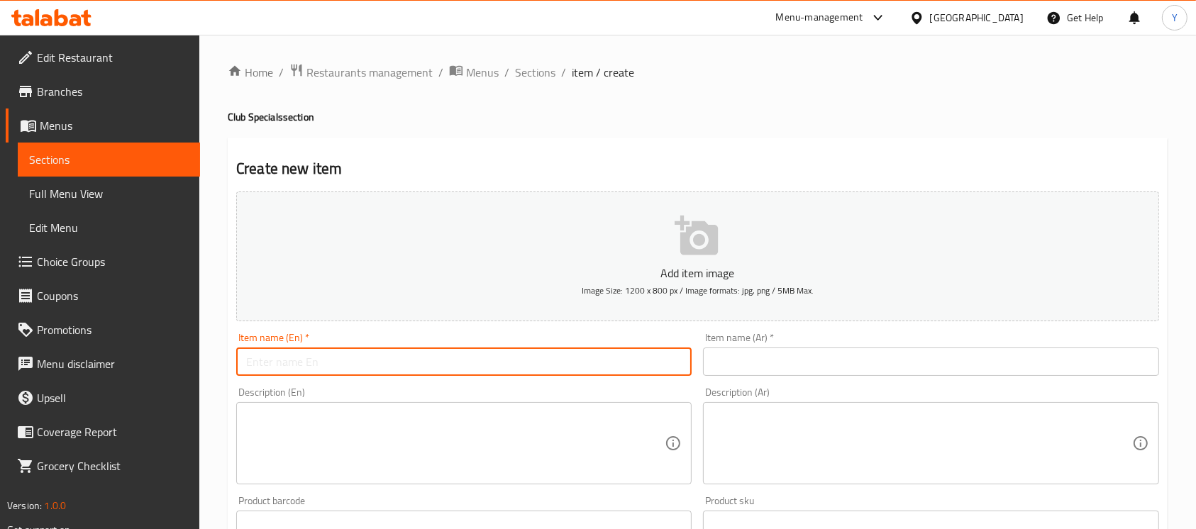
click at [451, 370] on input "text" at bounding box center [464, 362] width 456 height 28
click at [1024, 374] on input "text" at bounding box center [931, 362] width 456 height 28
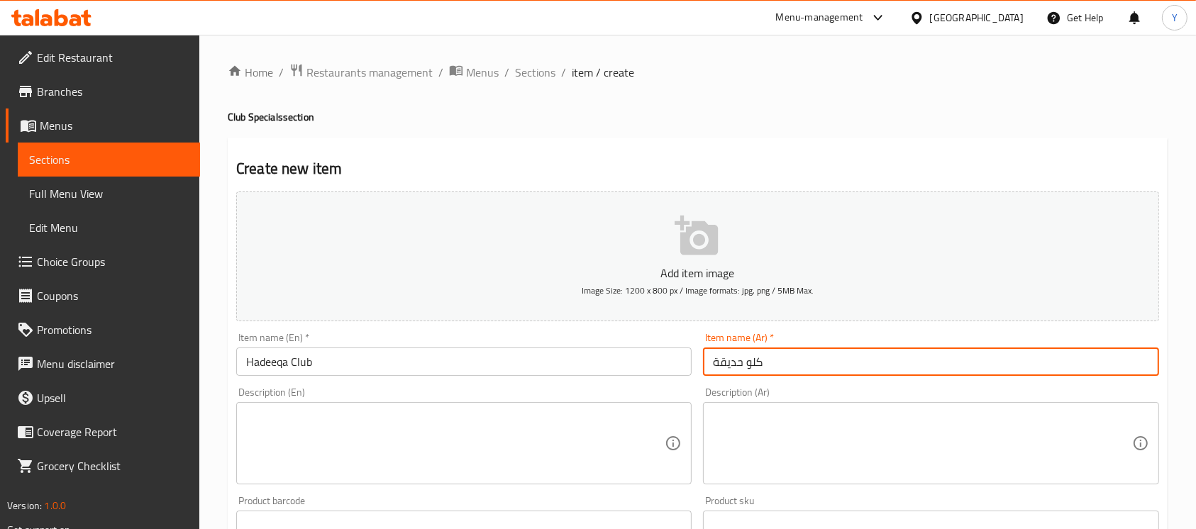
click at [748, 366] on input "كلو حديقة" at bounding box center [931, 362] width 456 height 28
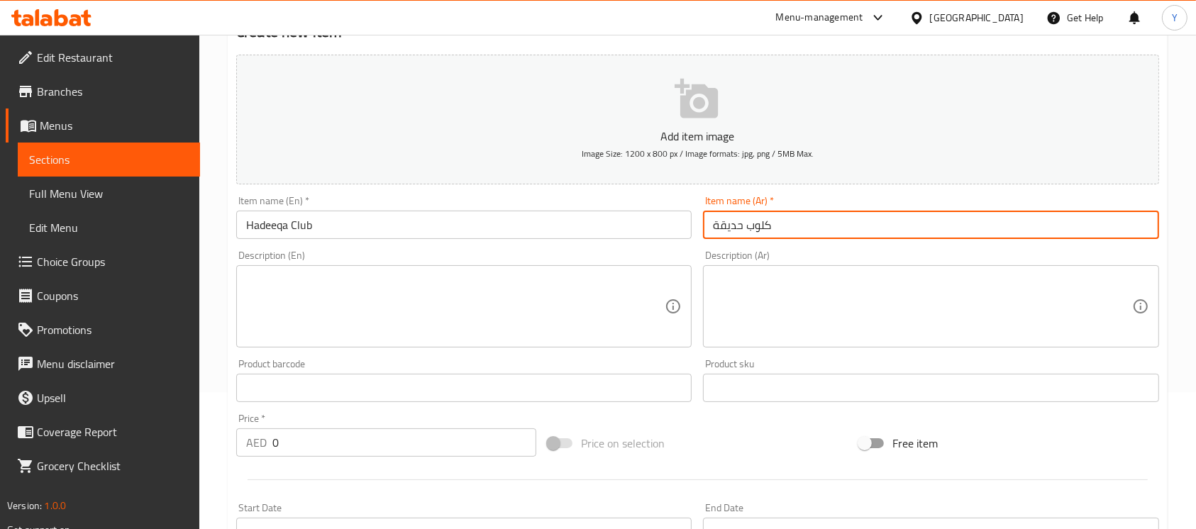
scroll to position [156, 0]
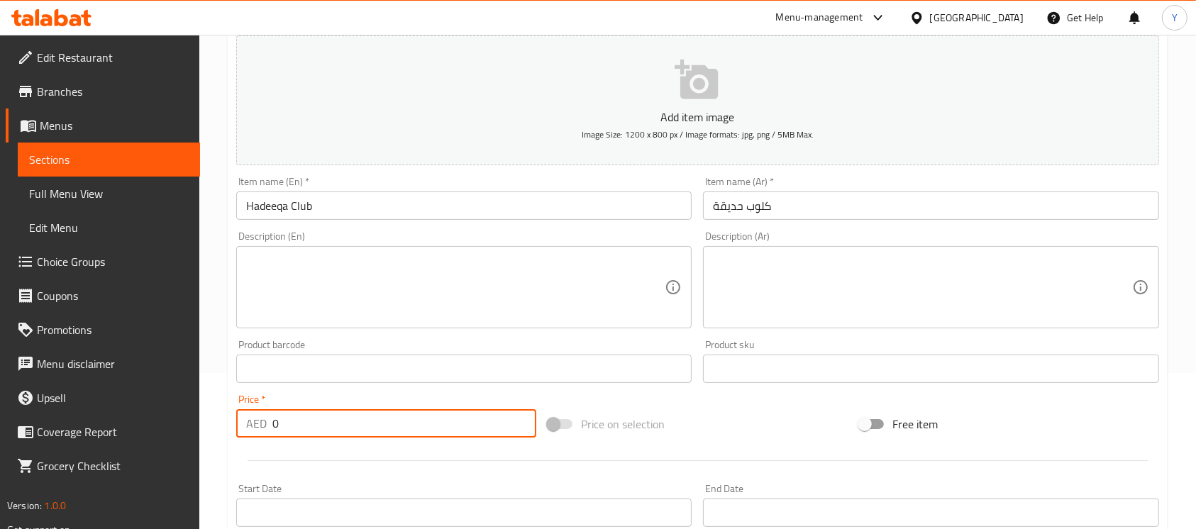
click at [104, 446] on div "Edit Restaurant Branches Menus Sections Full Menu View Edit Menu Choice Groups …" at bounding box center [598, 363] width 1196 height 968
click at [368, 223] on div "Item name (En)   * Hadeeqa Club Item name (En) *" at bounding box center [464, 198] width 467 height 55
click at [371, 214] on input "Hadeeqa Club" at bounding box center [464, 206] width 456 height 28
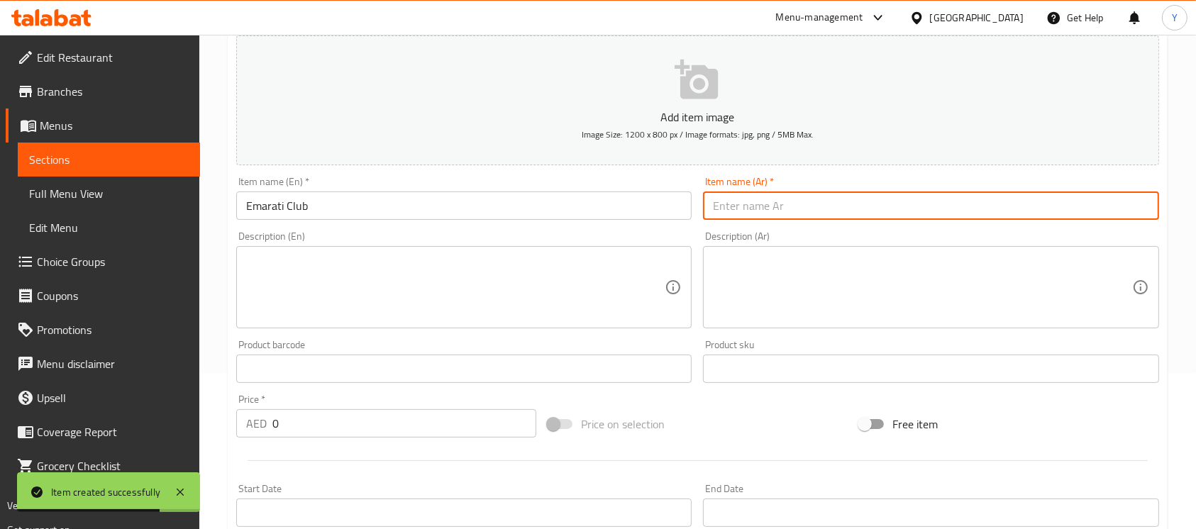
click at [1050, 198] on input "text" at bounding box center [931, 206] width 456 height 28
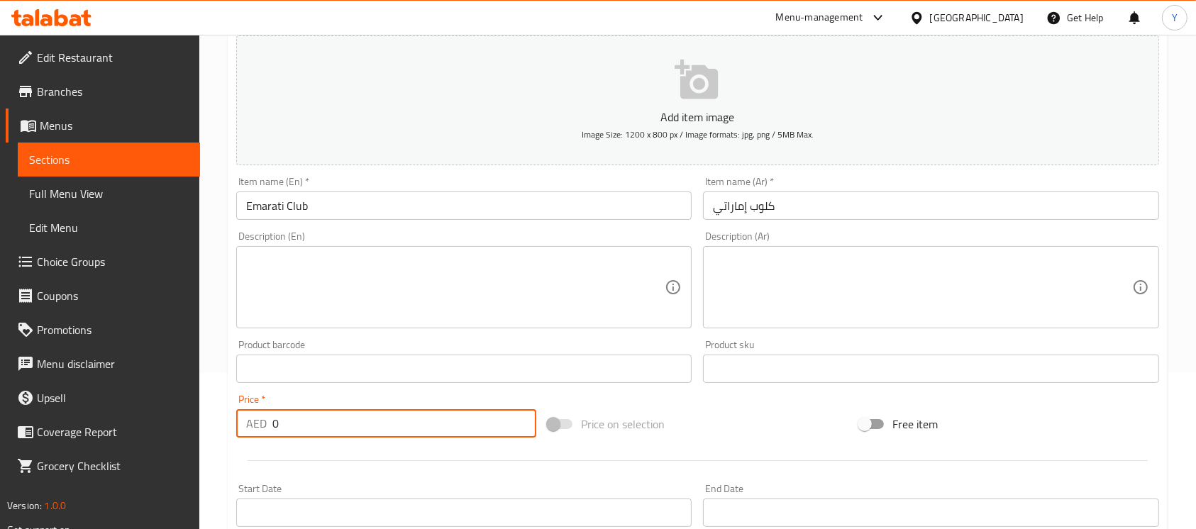
drag, startPoint x: 60, startPoint y: 403, endPoint x: 13, endPoint y: 397, distance: 47.3
click at [13, 397] on div "Edit Restaurant Branches Menus Sections Full Menu View Edit Menu Choice Groups …" at bounding box center [598, 363] width 1196 height 968
click at [494, 212] on input "Emarati Club" at bounding box center [464, 206] width 456 height 28
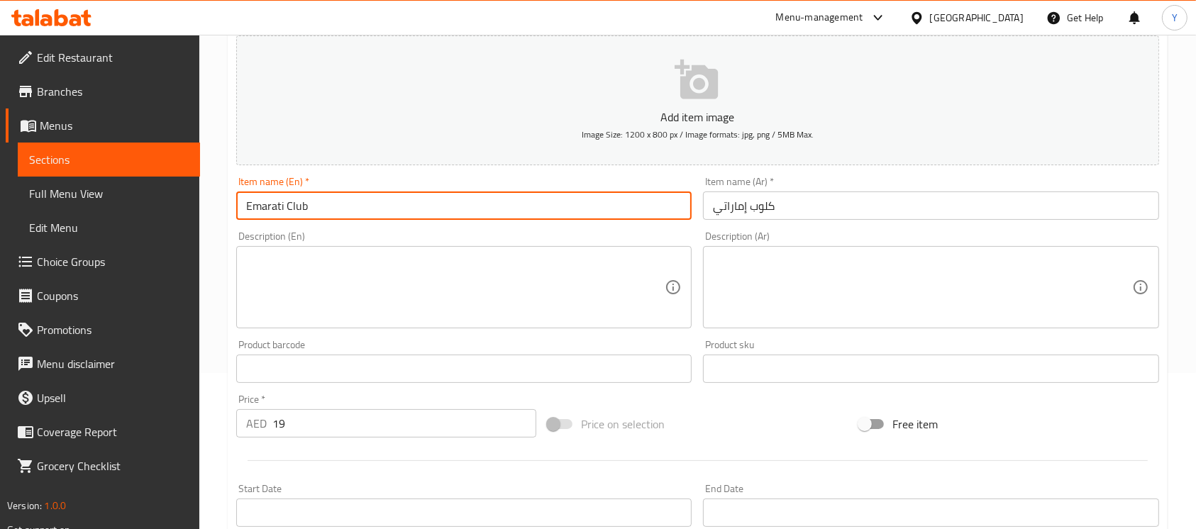
drag, startPoint x: 862, startPoint y: 204, endPoint x: 1008, endPoint y: 236, distance: 149.8
click at [862, 204] on input "text" at bounding box center [931, 206] width 456 height 28
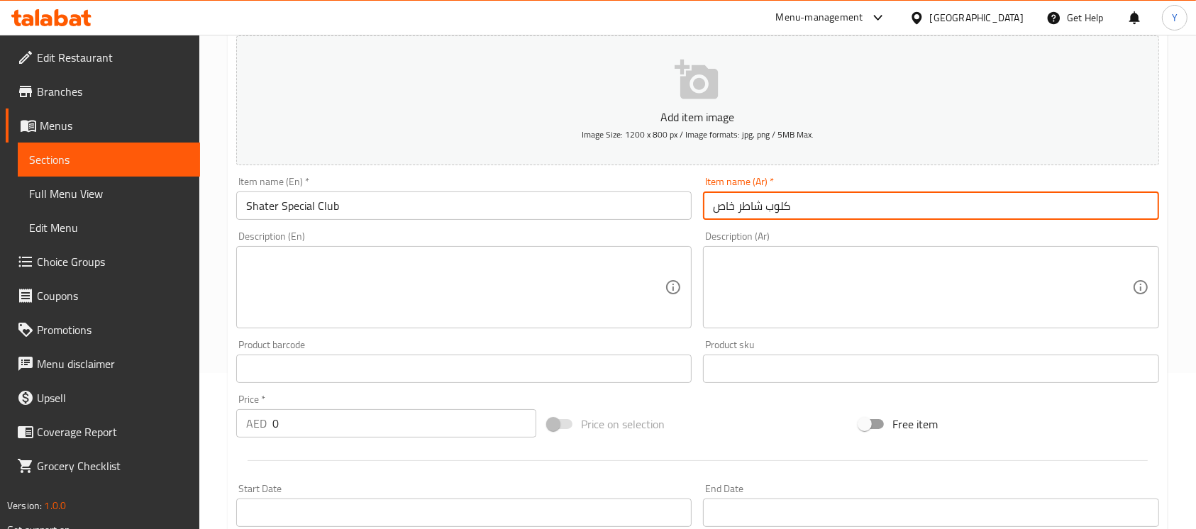
drag, startPoint x: 328, startPoint y: 433, endPoint x: 224, endPoint y: 429, distance: 103.7
click at [224, 429] on div "Home / Restaurants management / Menus / Sections / item / create Club Specials …" at bounding box center [697, 363] width 997 height 968
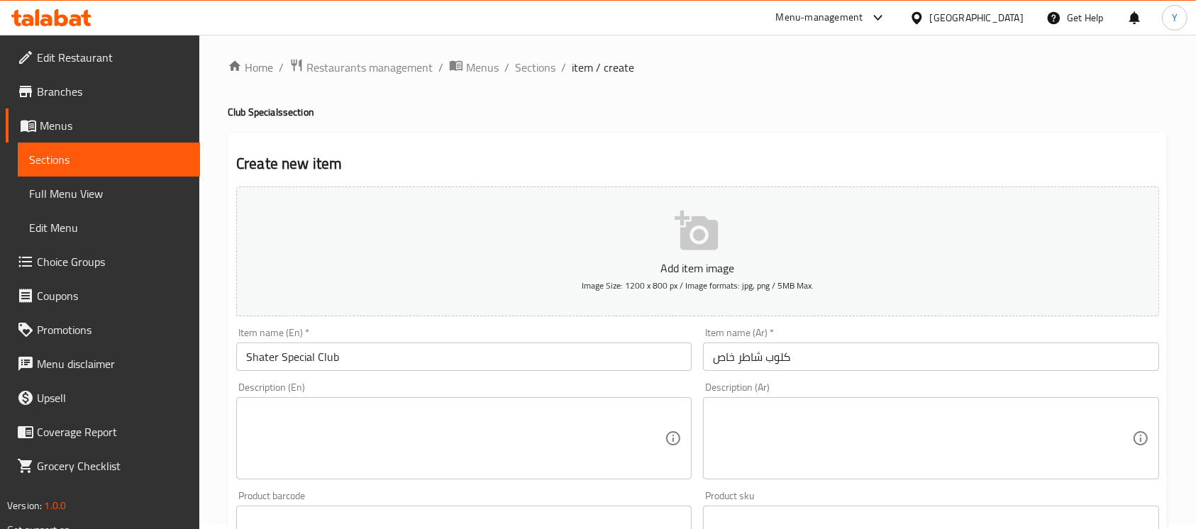
scroll to position [0, 0]
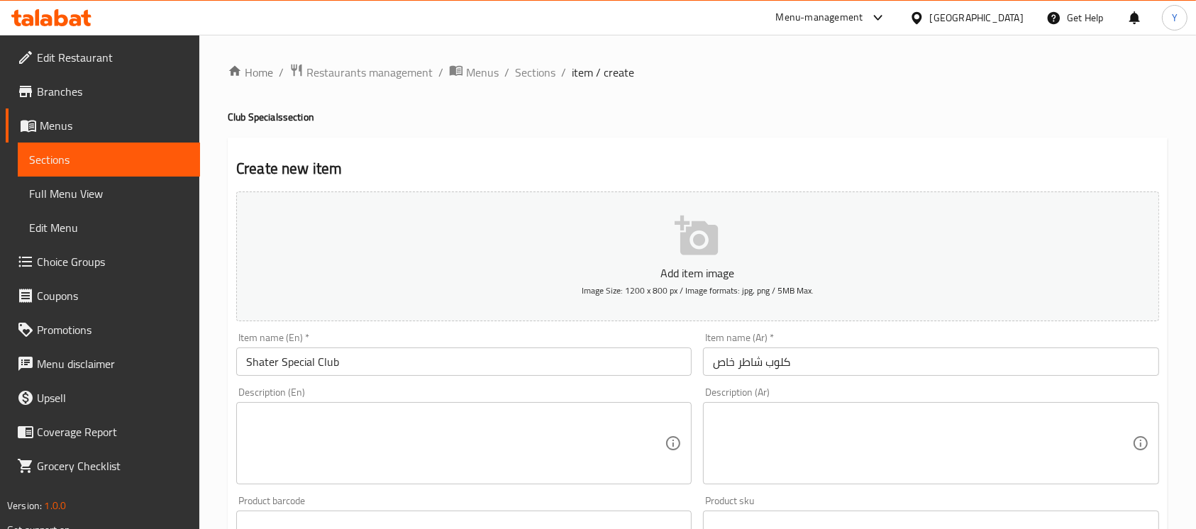
click at [375, 356] on input "Shater Special Club" at bounding box center [464, 362] width 456 height 28
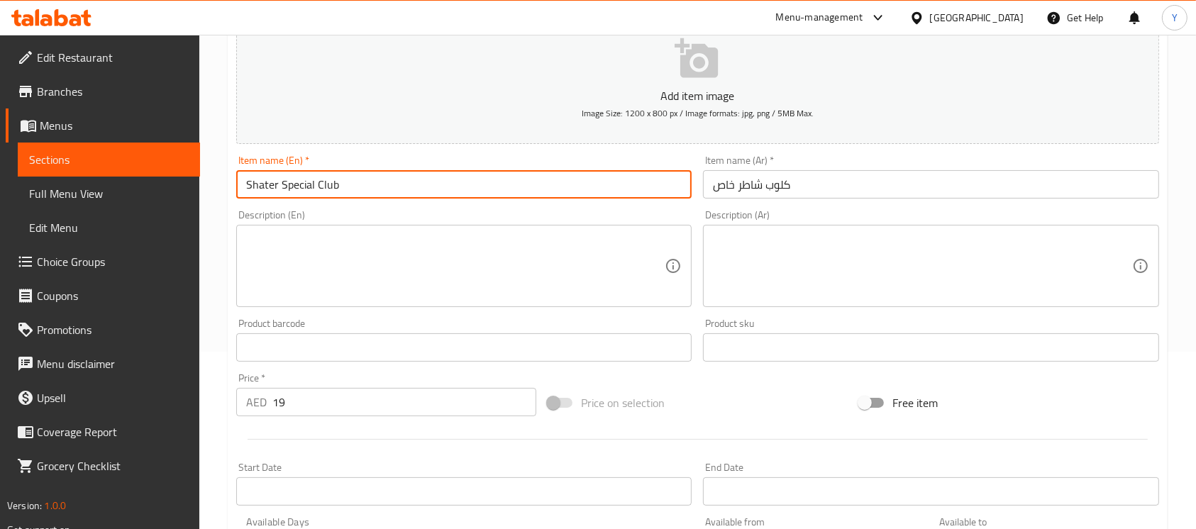
scroll to position [182, 0]
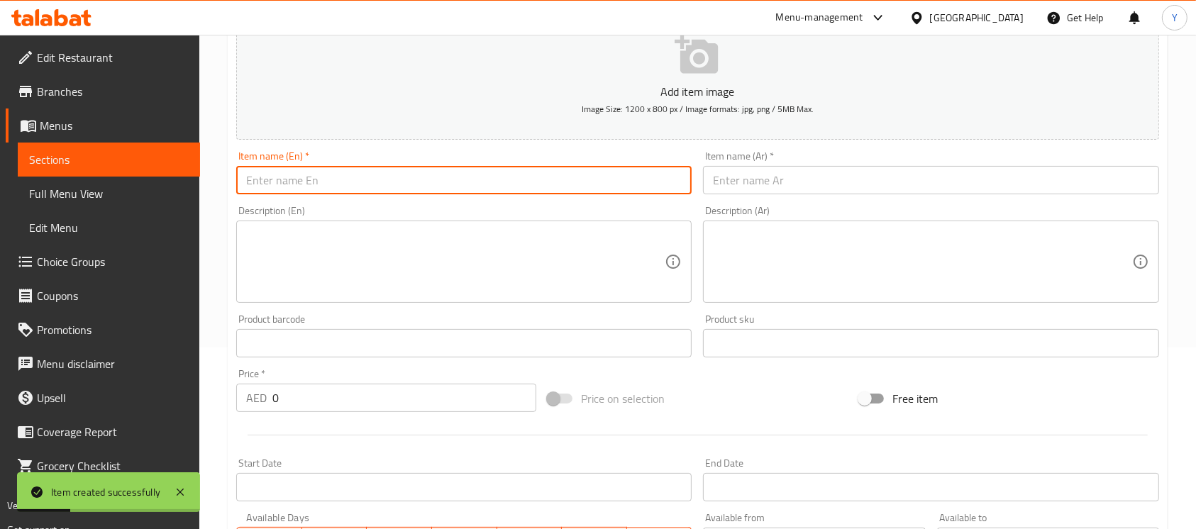
scroll to position [0, 0]
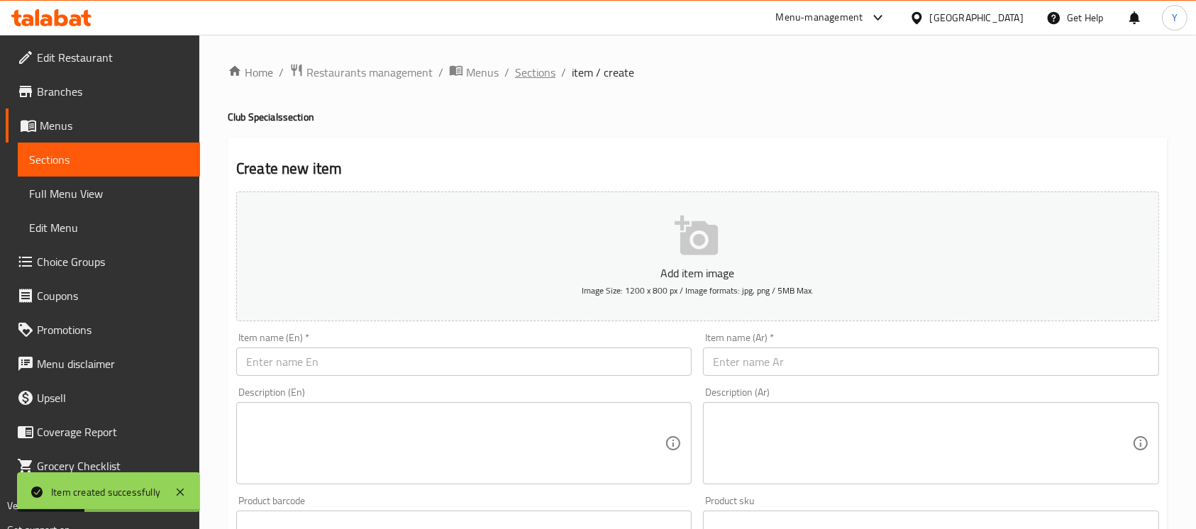
click at [545, 75] on span "Sections" at bounding box center [535, 72] width 40 height 17
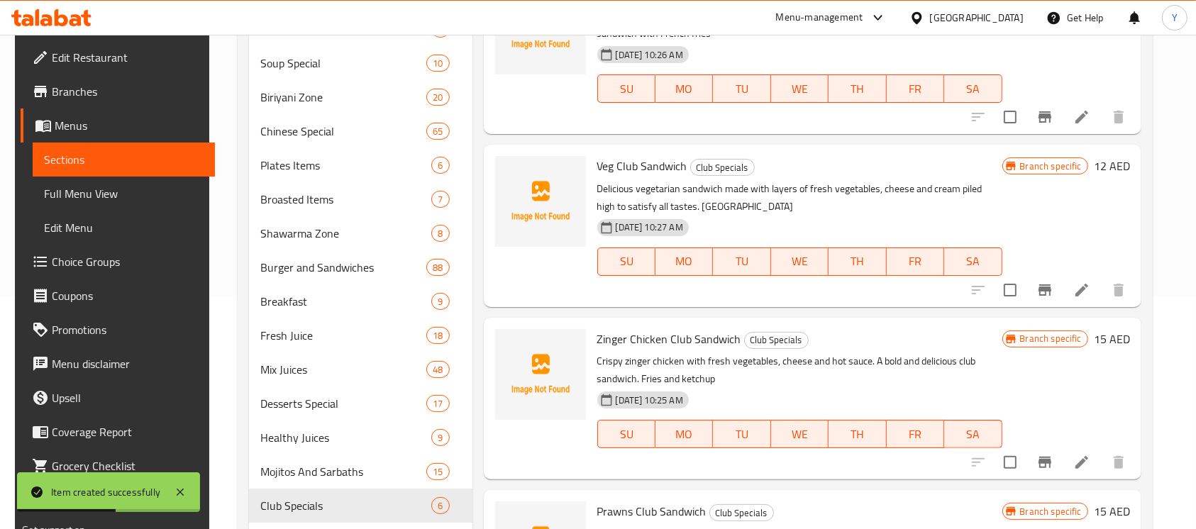
scroll to position [299, 0]
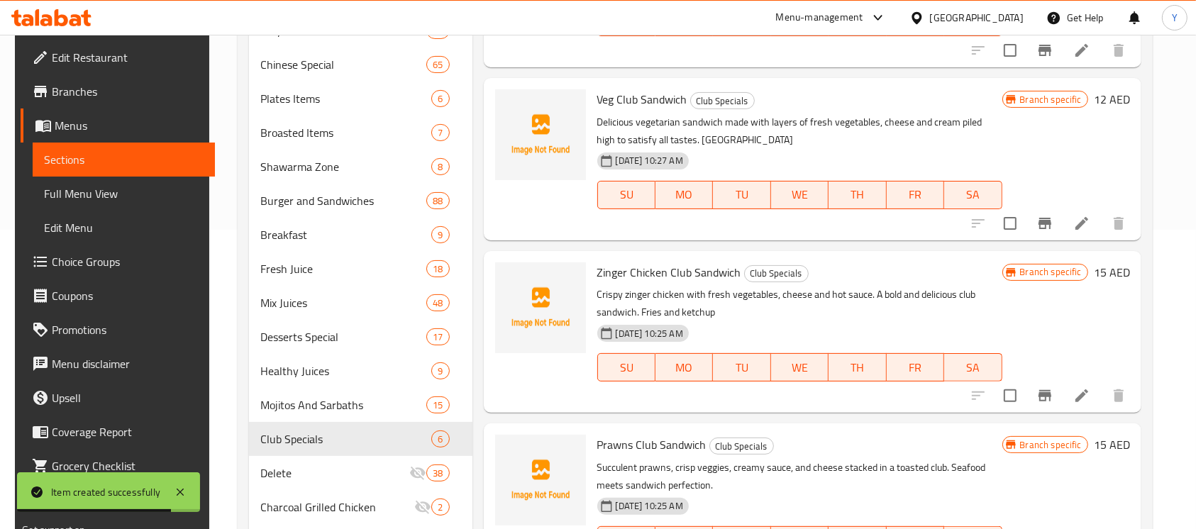
click at [1128, 271] on h6 "15 AED" at bounding box center [1112, 273] width 36 height 20
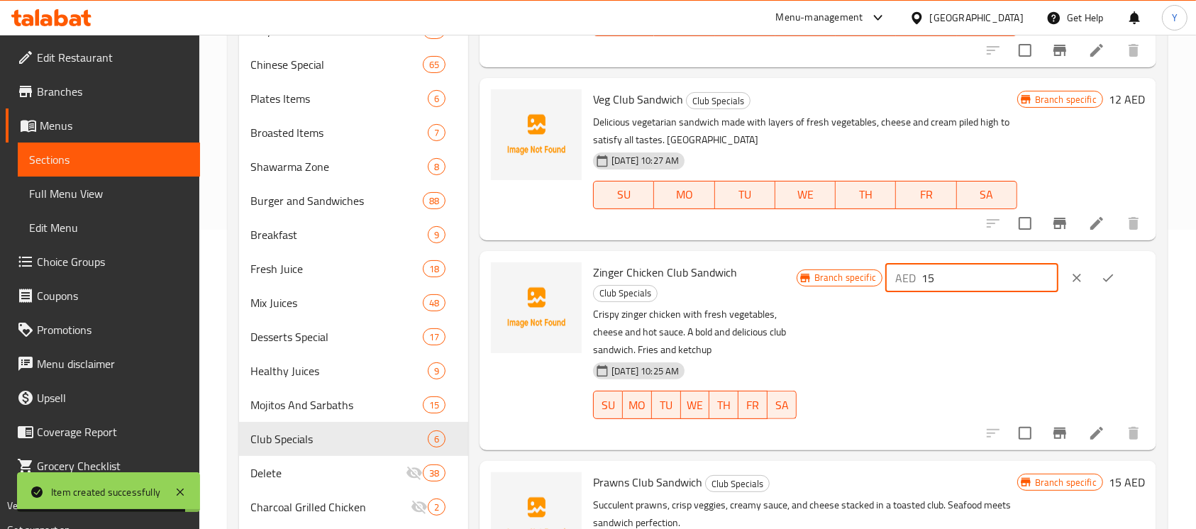
drag, startPoint x: 979, startPoint y: 280, endPoint x: 860, endPoint y: 304, distance: 121.6
click at [860, 304] on div "Branch specific AED 15 ​" at bounding box center [971, 351] width 348 height 177
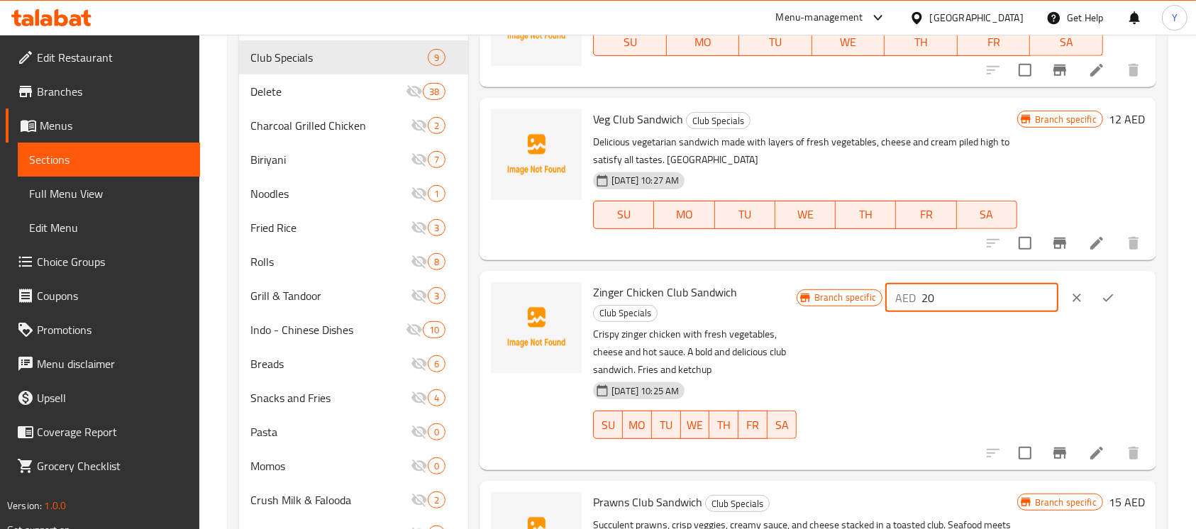
scroll to position [685, 0]
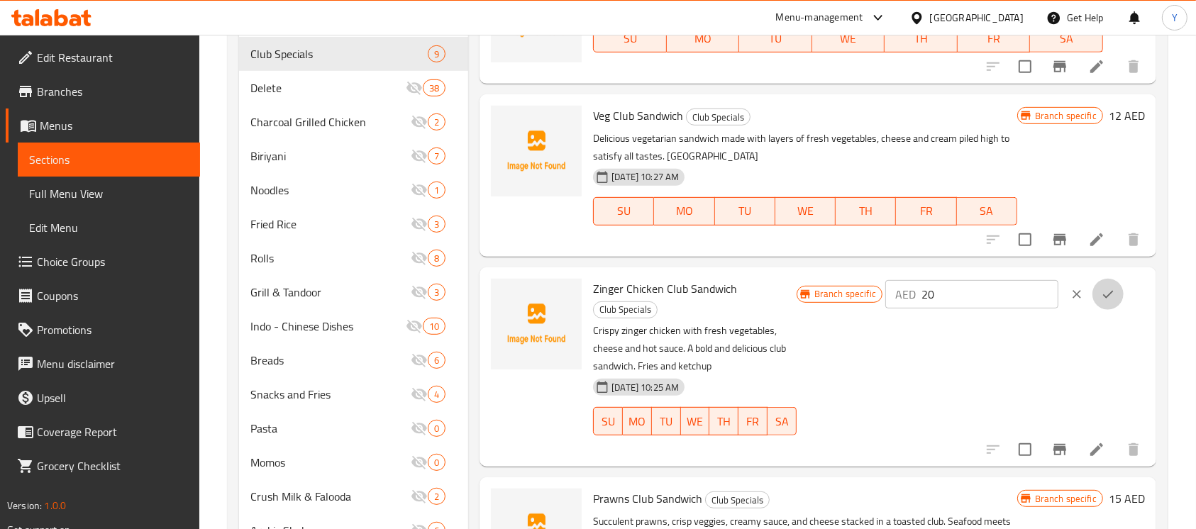
click at [1101, 292] on icon "ok" at bounding box center [1108, 294] width 14 height 14
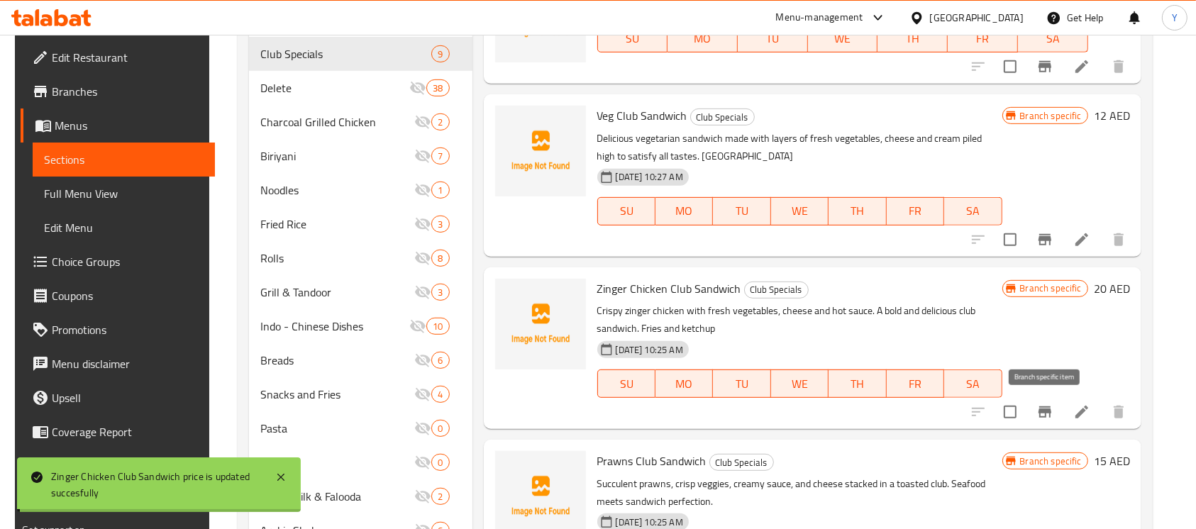
click at [1047, 423] on button "Branch-specific-item" at bounding box center [1045, 412] width 34 height 34
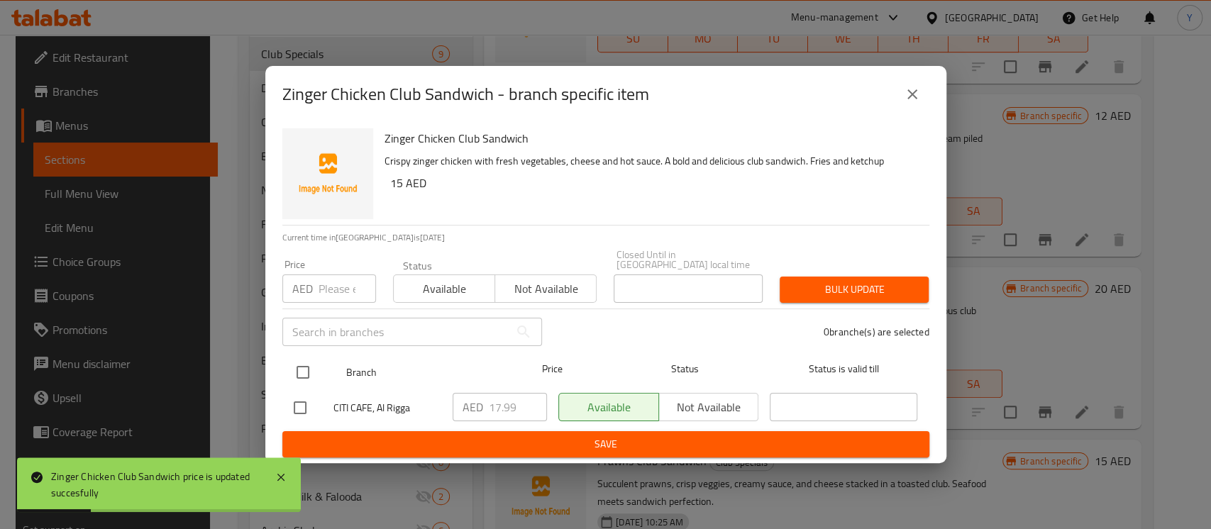
click at [310, 380] on input "checkbox" at bounding box center [303, 373] width 30 height 30
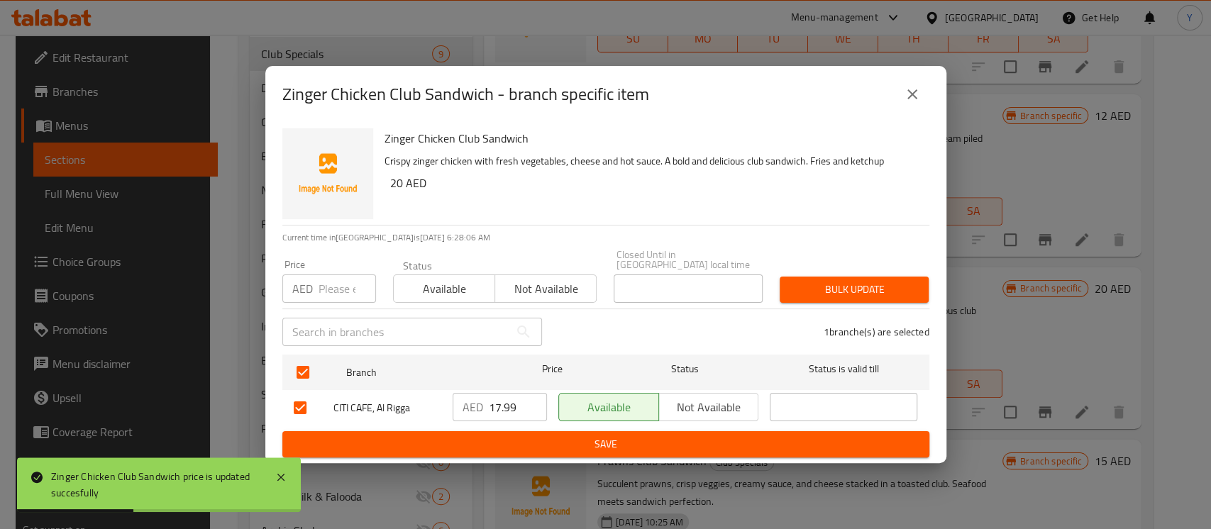
click at [324, 287] on input "number" at bounding box center [347, 289] width 57 height 28
click at [872, 286] on span "Bulk update" at bounding box center [854, 290] width 126 height 18
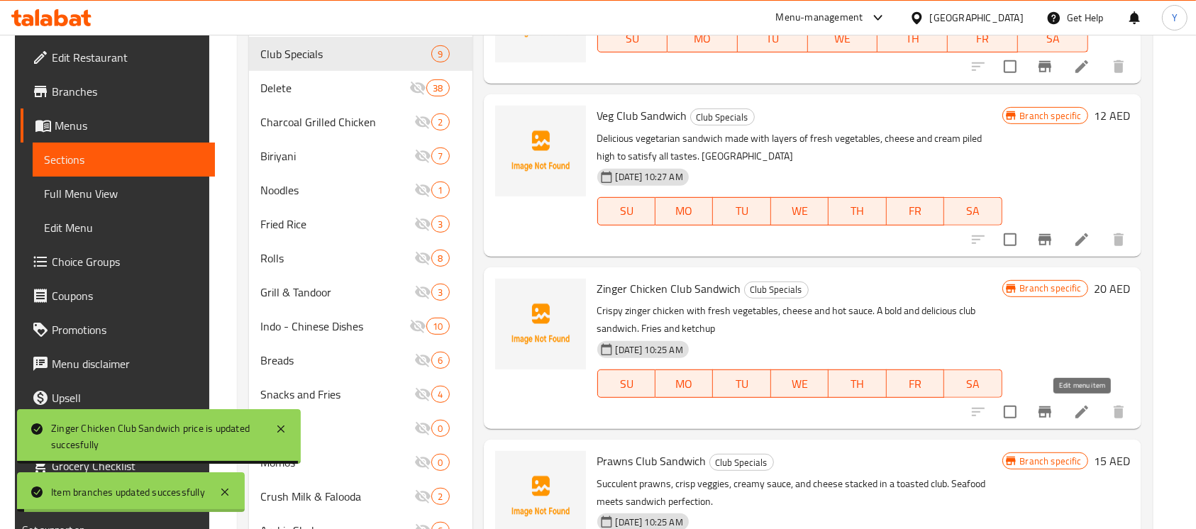
click at [1081, 415] on icon at bounding box center [1082, 412] width 13 height 13
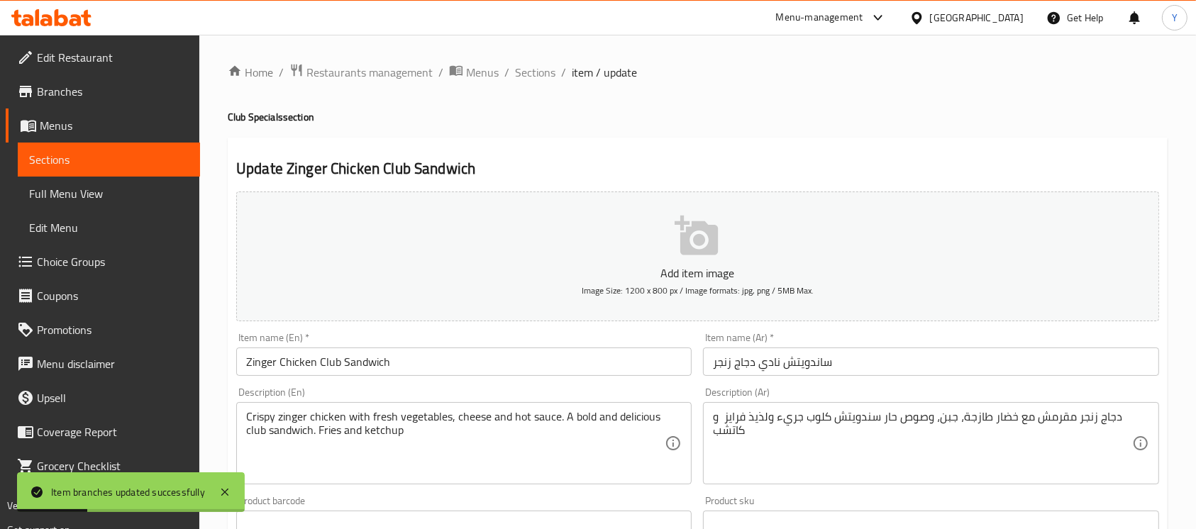
click at [301, 366] on input "Zinger Chicken Club Sandwich" at bounding box center [464, 362] width 456 height 28
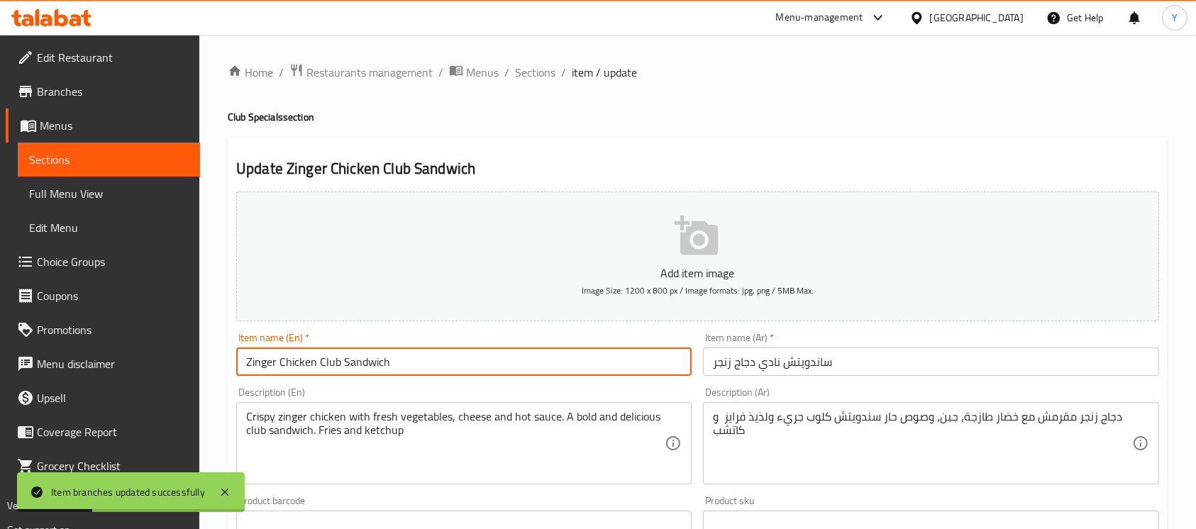
click at [301, 366] on input "Zinger Chicken Club Sandwich" at bounding box center [464, 362] width 456 height 28
click at [324, 360] on input "Zinger Club Sandwich" at bounding box center [464, 362] width 456 height 28
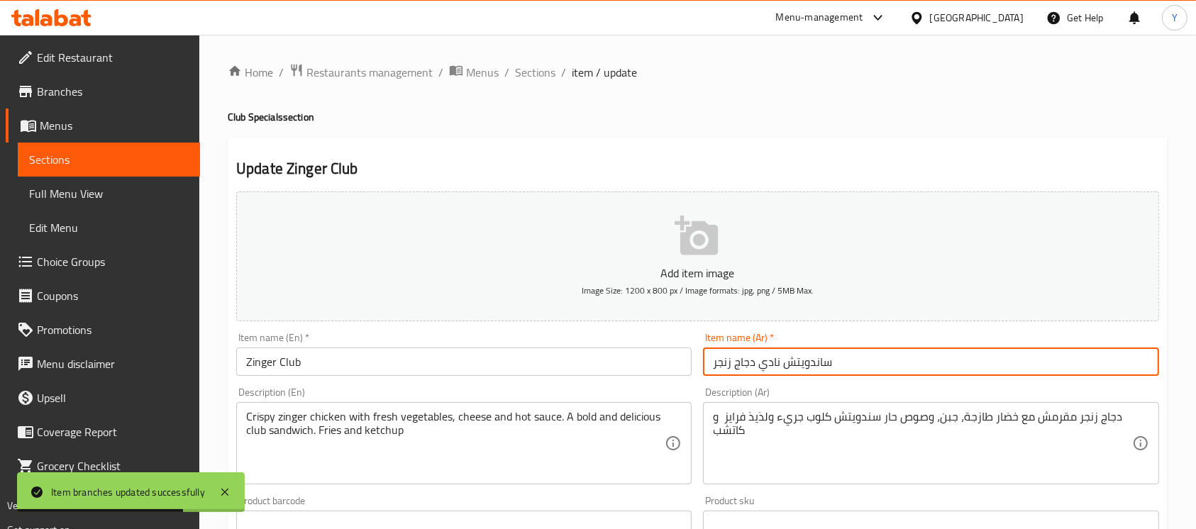
drag, startPoint x: 782, startPoint y: 369, endPoint x: 905, endPoint y: 366, distance: 122.8
click at [905, 366] on input "ساندويتش نادي دجاج زنجر" at bounding box center [931, 362] width 456 height 28
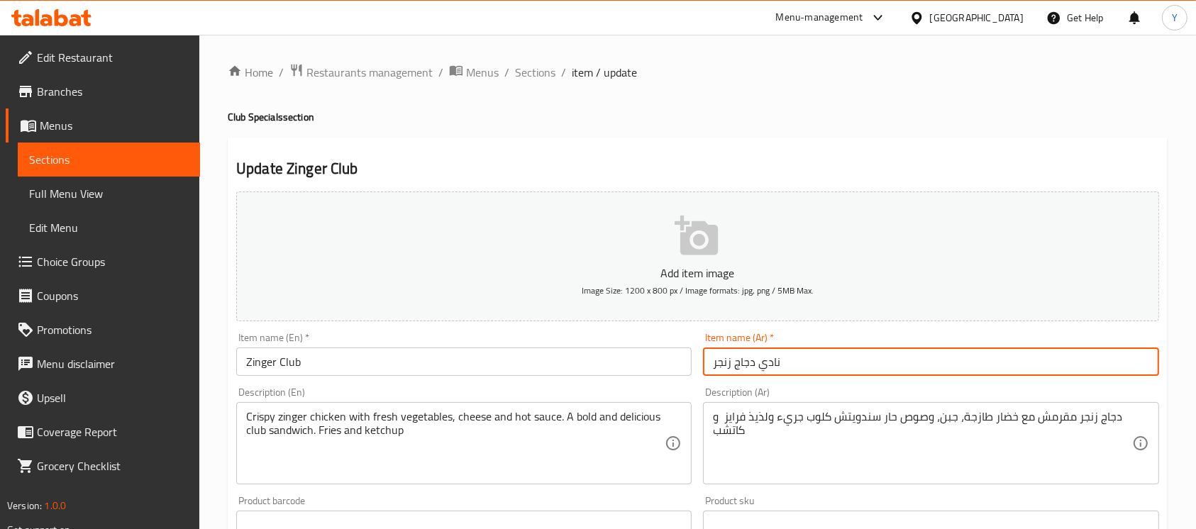
drag, startPoint x: 764, startPoint y: 372, endPoint x: 797, endPoint y: 373, distance: 33.4
click at [797, 373] on input "نادي دجاج زنجر" at bounding box center [931, 362] width 456 height 28
click at [748, 366] on input "دجاج زنجر" at bounding box center [931, 362] width 456 height 28
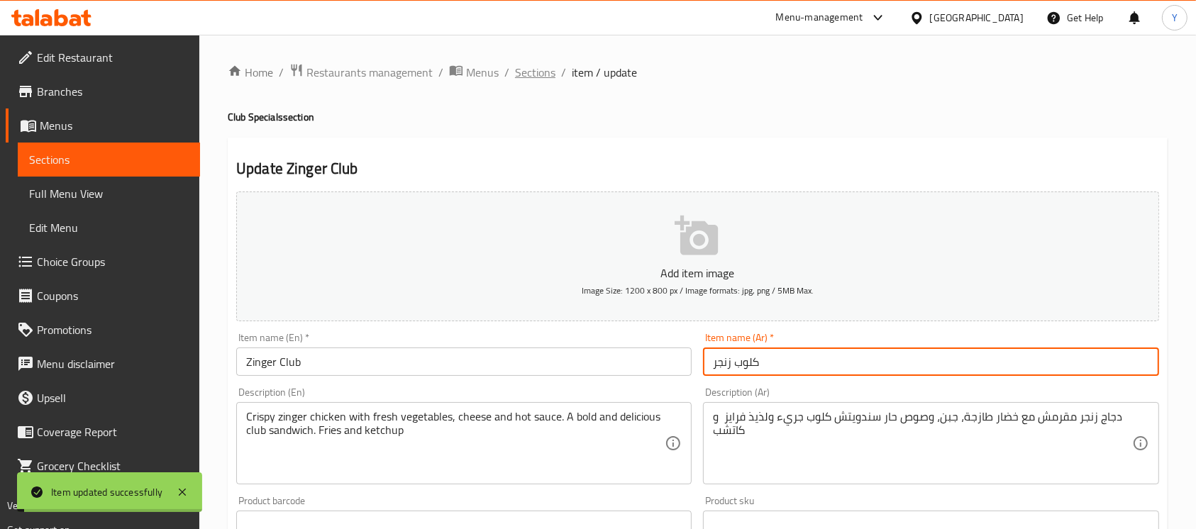
click at [543, 71] on span "Sections" at bounding box center [535, 72] width 40 height 17
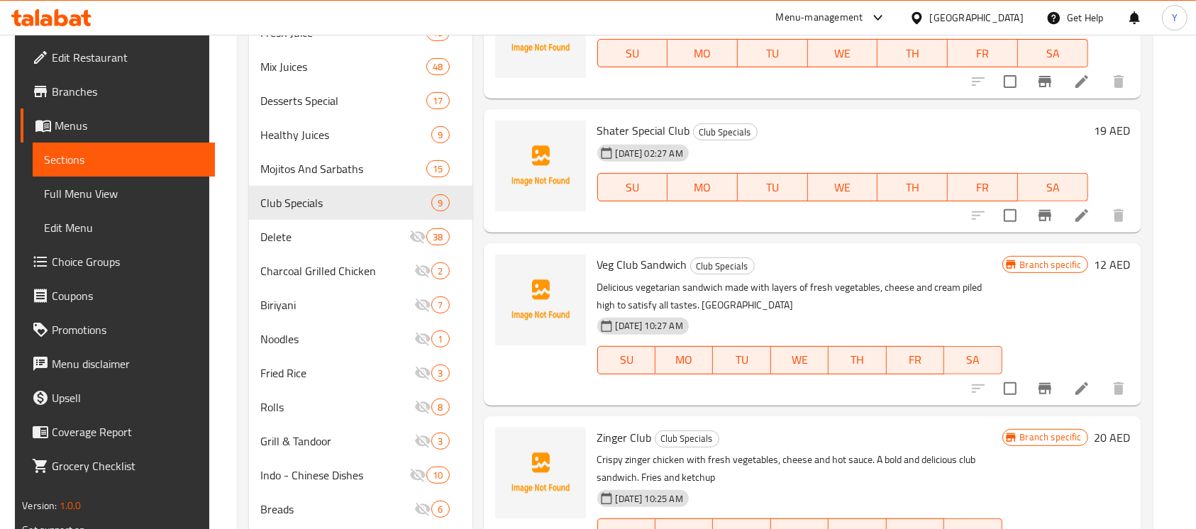
scroll to position [562, 0]
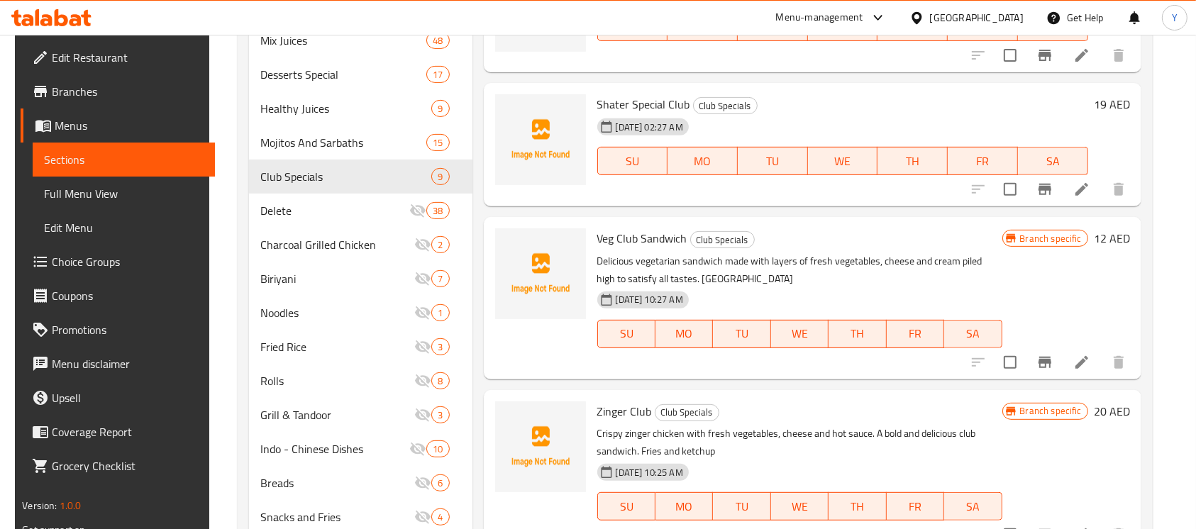
click at [1113, 224] on div "Veg Club Sandwich Club Specials Delicious vegetarian sandwich made with layers …" at bounding box center [864, 298] width 544 height 150
drag, startPoint x: 1106, startPoint y: 239, endPoint x: 1044, endPoint y: 269, distance: 68.6
click at [1105, 241] on h6 "12 AED" at bounding box center [1112, 238] width 36 height 20
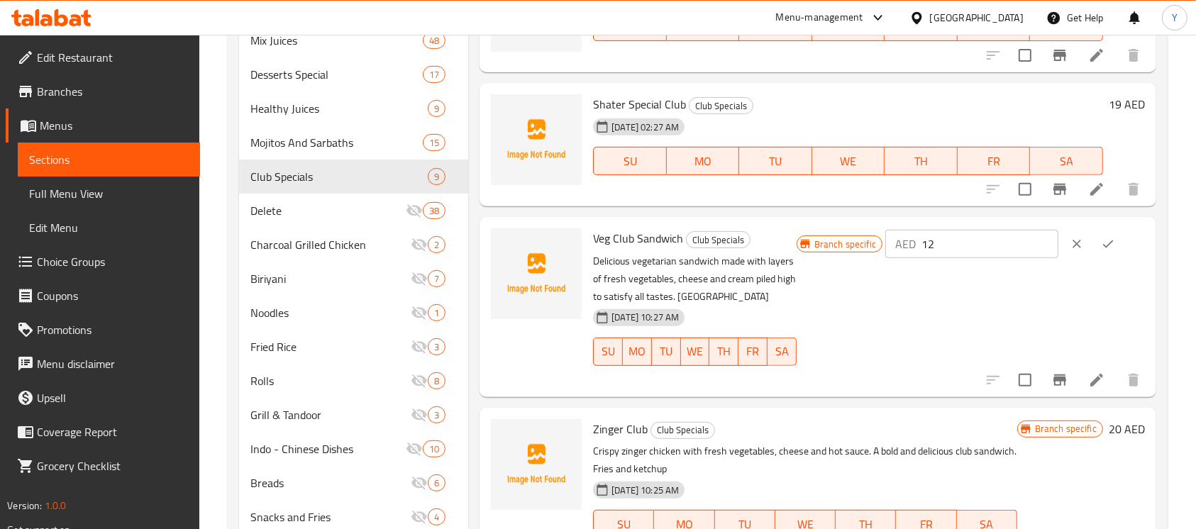
click at [983, 258] on input "12" at bounding box center [990, 244] width 137 height 28
click at [1115, 247] on button "ok" at bounding box center [1108, 243] width 31 height 31
click at [1043, 370] on button "Branch-specific-item" at bounding box center [1060, 380] width 34 height 34
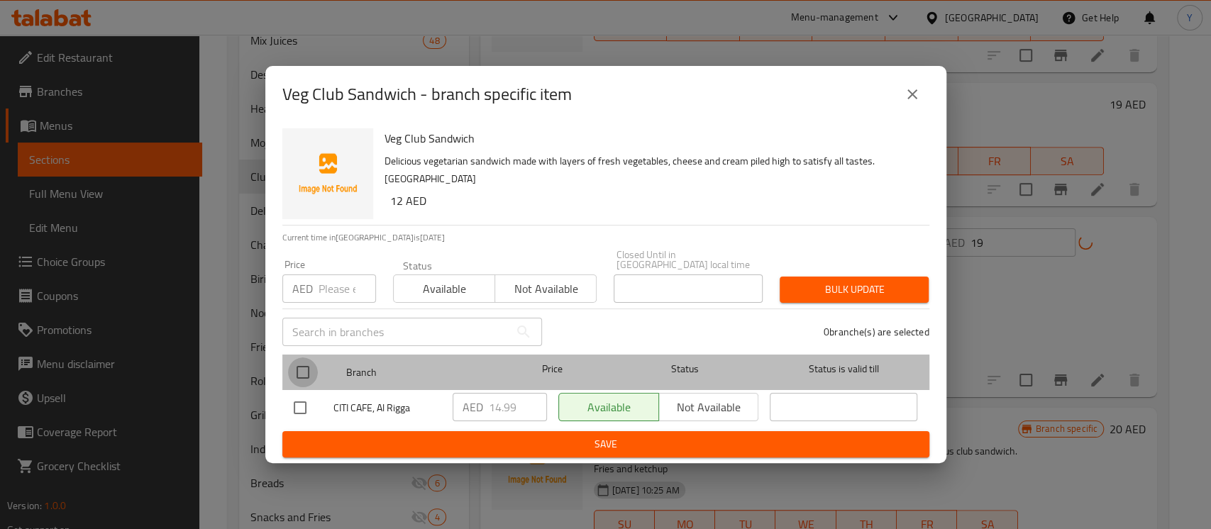
click at [297, 375] on input "checkbox" at bounding box center [303, 373] width 30 height 30
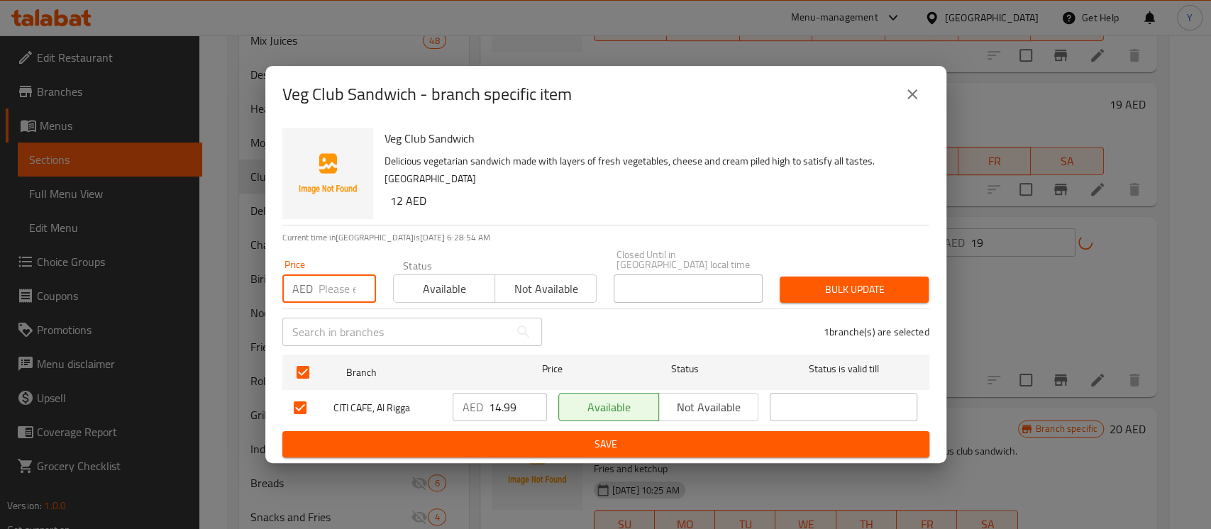
click at [330, 286] on input "number" at bounding box center [347, 289] width 57 height 28
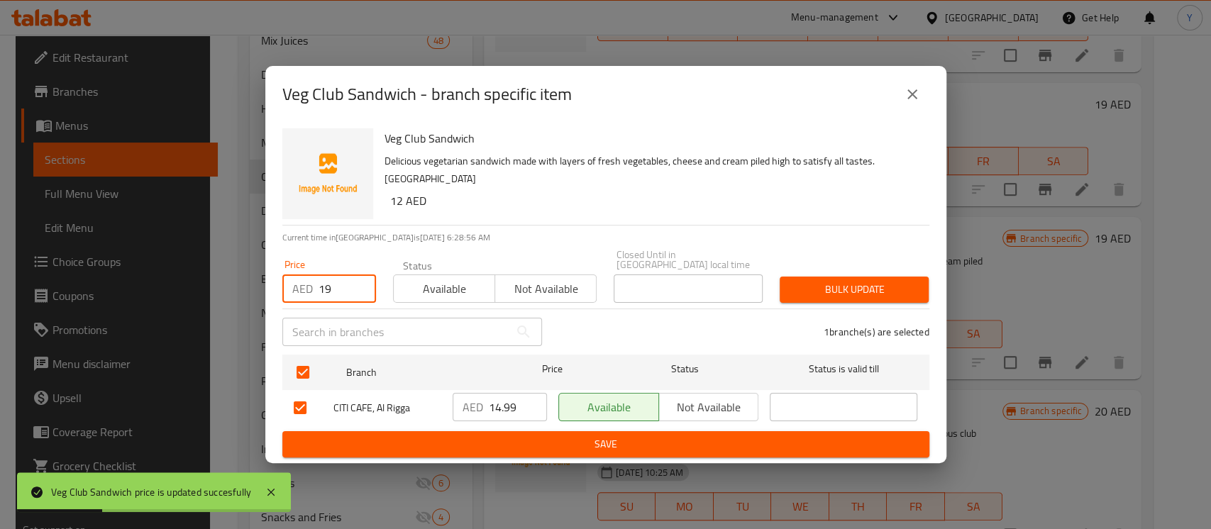
drag, startPoint x: 813, startPoint y: 276, endPoint x: 813, endPoint y: 284, distance: 7.8
click at [813, 282] on div "Bulk update" at bounding box center [854, 289] width 166 height 43
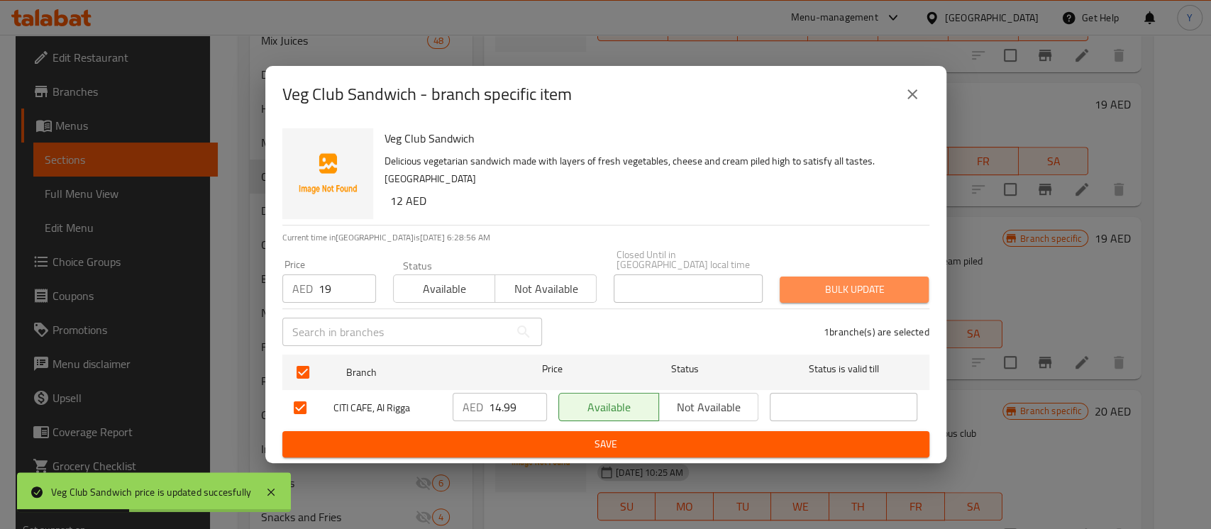
click at [813, 284] on span "Bulk update" at bounding box center [854, 290] width 126 height 18
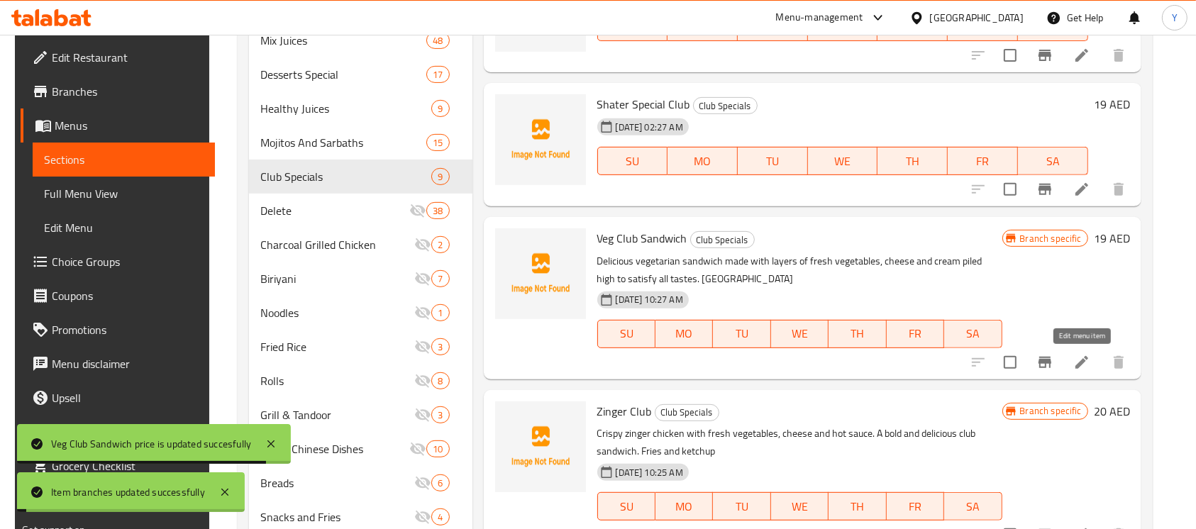
click at [1079, 360] on icon at bounding box center [1082, 362] width 17 height 17
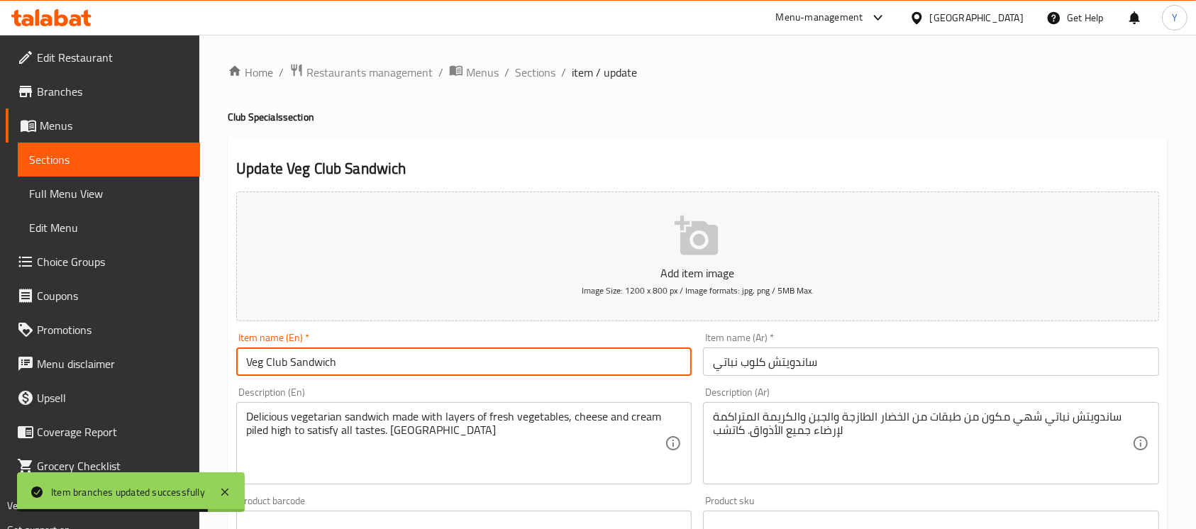
click at [263, 364] on input "Veg Club Sandwich" at bounding box center [464, 362] width 456 height 28
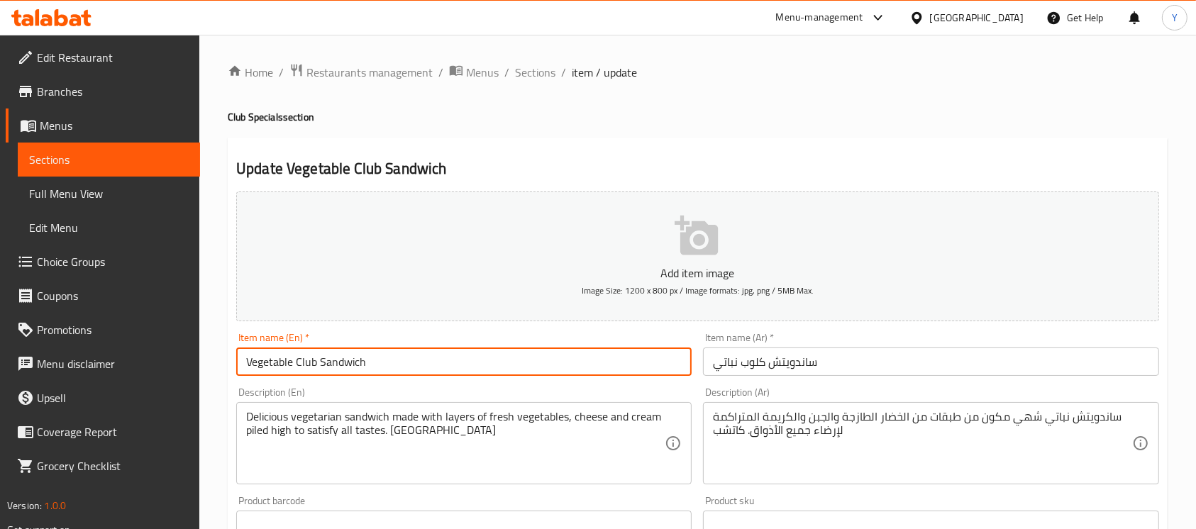
click at [337, 355] on input "Vegetable Club Sandwich" at bounding box center [464, 362] width 456 height 28
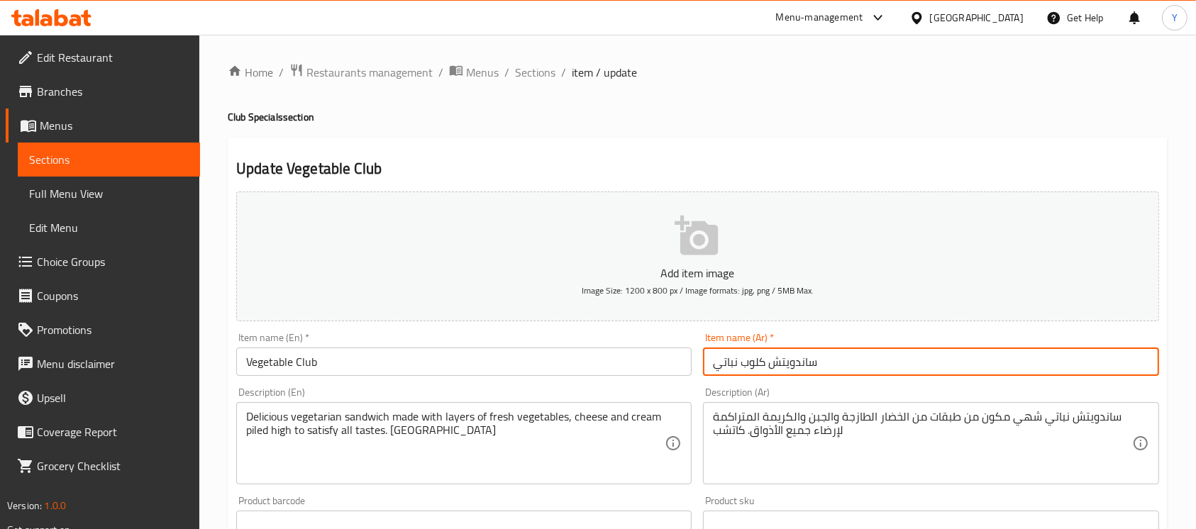
drag, startPoint x: 766, startPoint y: 367, endPoint x: 965, endPoint y: 379, distance: 199.0
click at [961, 378] on div "Item name (Ar)   * ساندويتش كلوب نباتي Item name (Ar) *" at bounding box center [931, 354] width 467 height 55
click at [949, 365] on input "كلوب نباتي" at bounding box center [931, 362] width 456 height 28
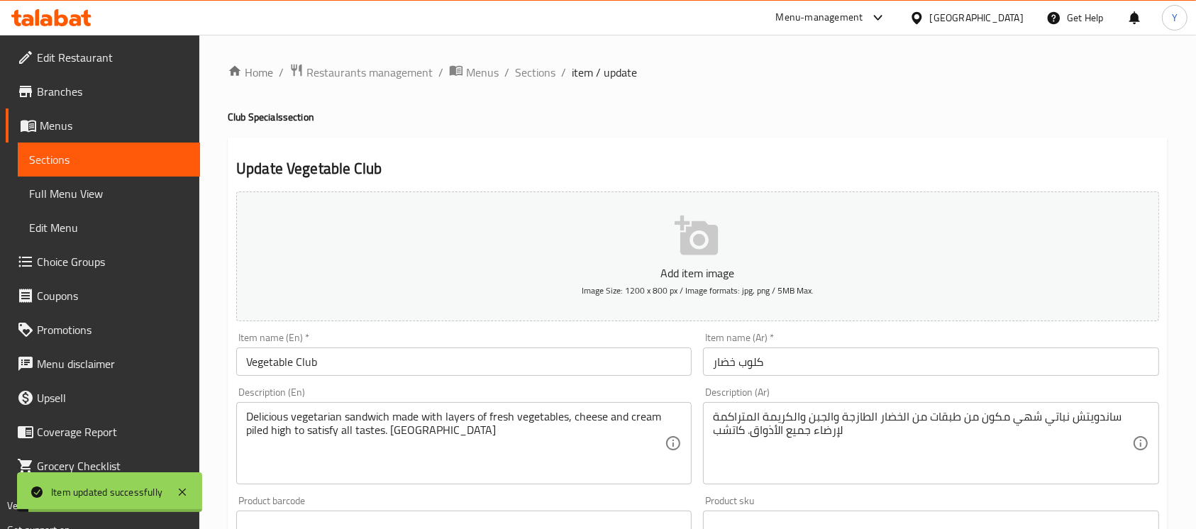
click at [535, 77] on span "Sections" at bounding box center [535, 72] width 40 height 17
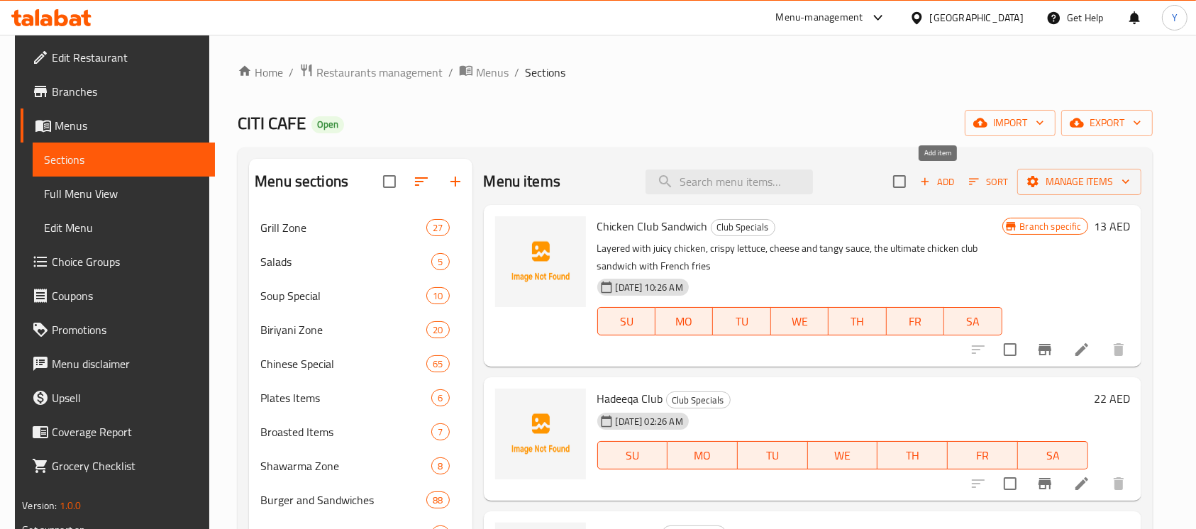
click at [959, 187] on button "Add" at bounding box center [937, 182] width 45 height 22
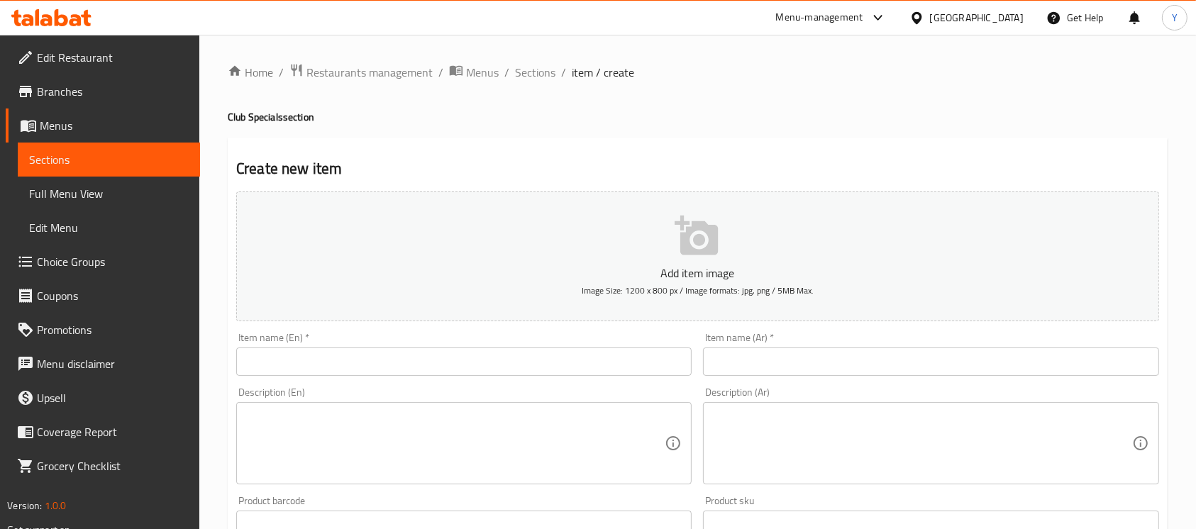
click at [616, 380] on div "Item name (En)   * Item name (En) *" at bounding box center [464, 354] width 467 height 55
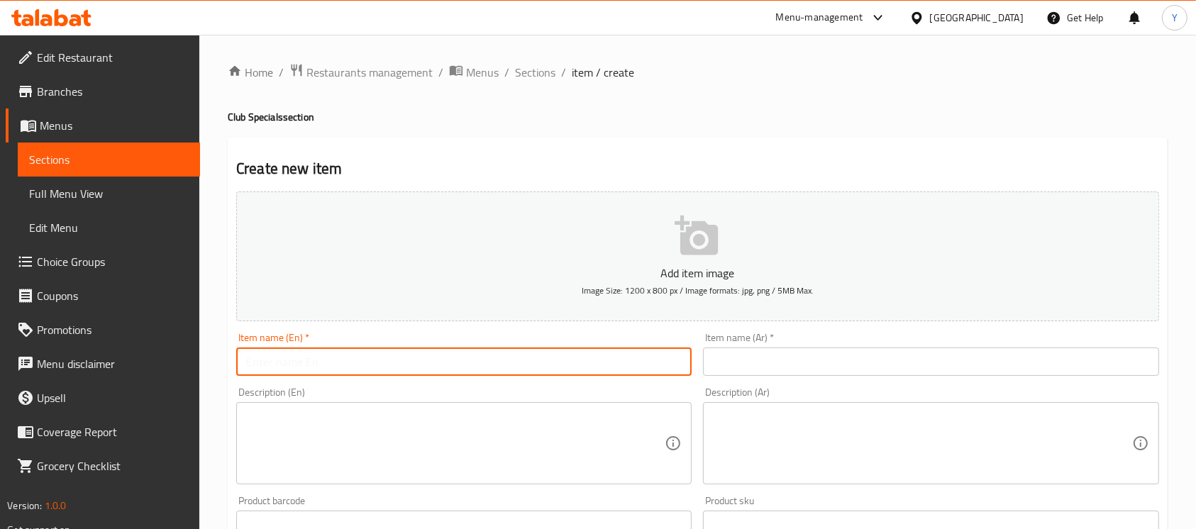
drag, startPoint x: 616, startPoint y: 356, endPoint x: 626, endPoint y: 355, distance: 10.0
click at [616, 356] on input "text" at bounding box center [464, 362] width 456 height 28
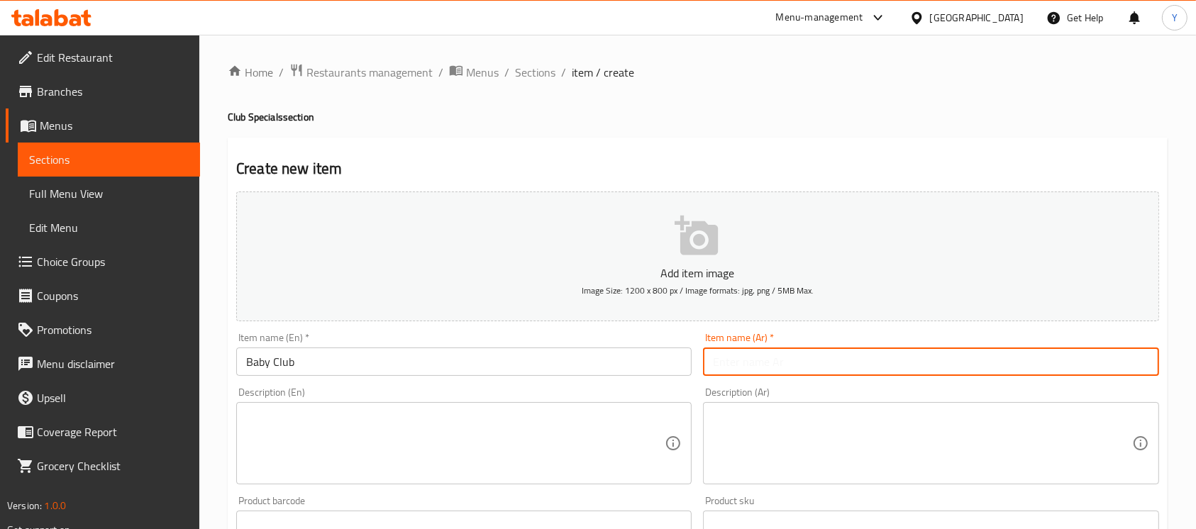
click at [1048, 362] on input "text" at bounding box center [931, 362] width 456 height 28
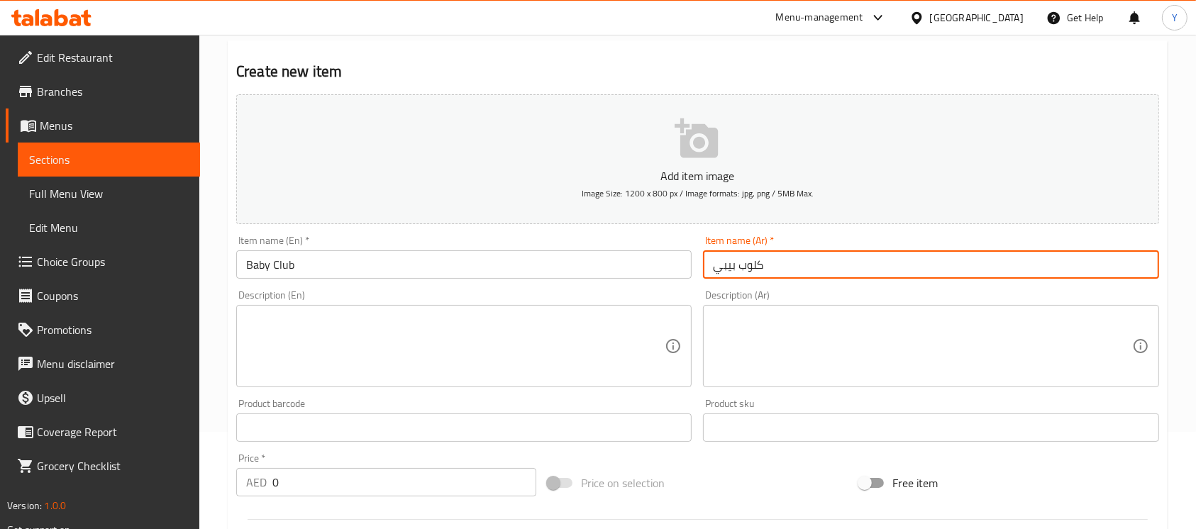
scroll to position [99, 0]
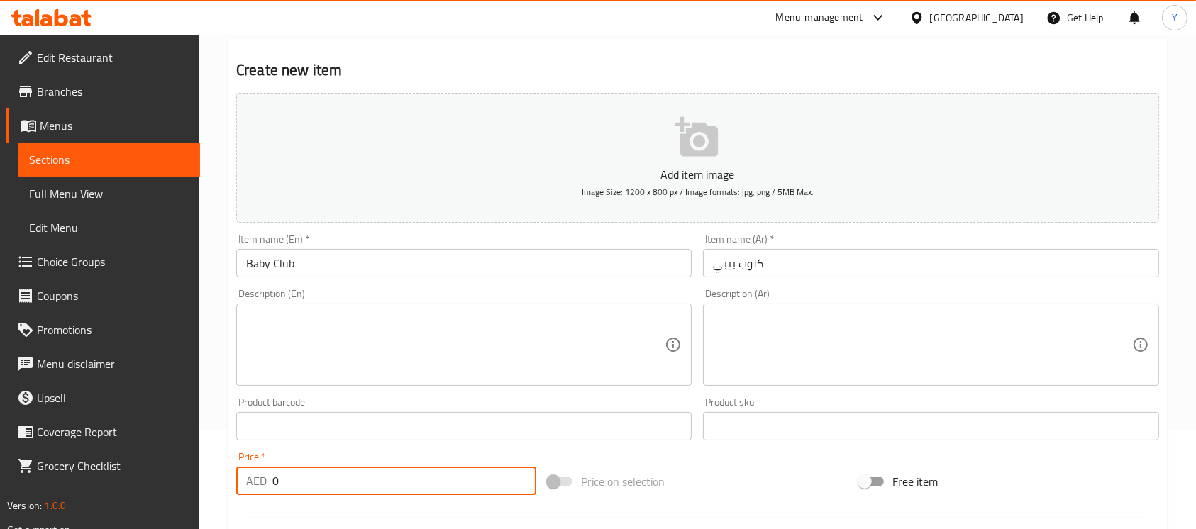
drag, startPoint x: 253, startPoint y: 497, endPoint x: 132, endPoint y: 505, distance: 121.6
click at [132, 505] on div "Edit Restaurant Branches Menus Sections Full Menu View Edit Menu Choice Groups …" at bounding box center [598, 420] width 1196 height 968
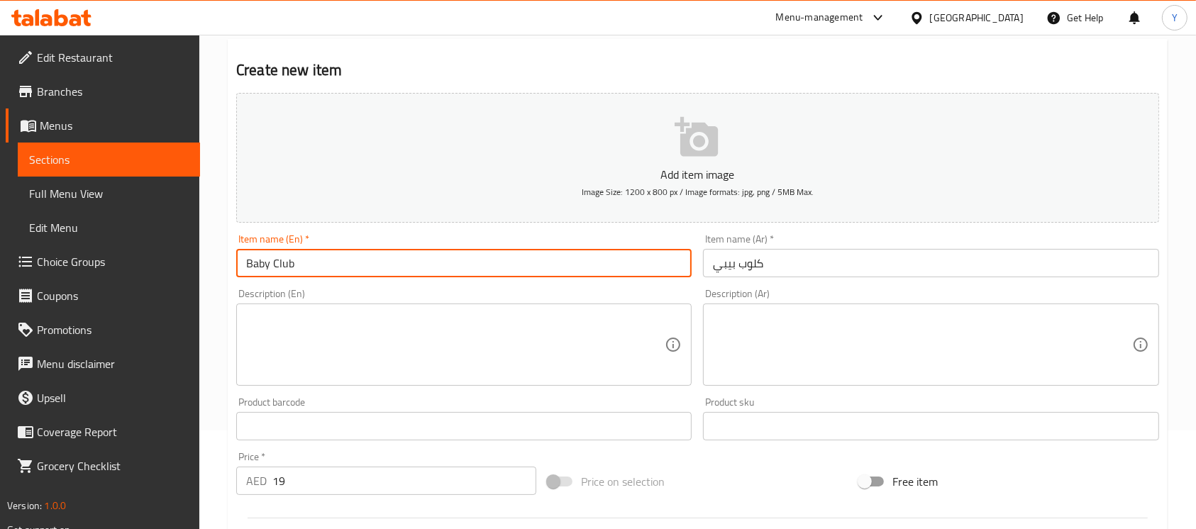
click at [379, 265] on input "Baby Club" at bounding box center [464, 263] width 456 height 28
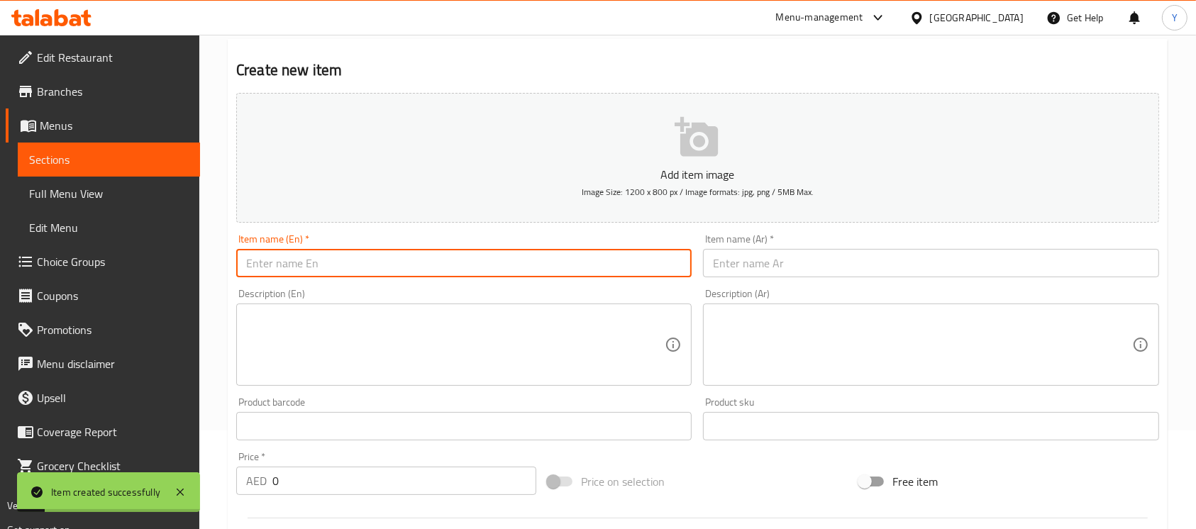
drag, startPoint x: 266, startPoint y: 490, endPoint x: 121, endPoint y: 495, distance: 144.8
click at [121, 431] on body "Item created successfully ​ Menu-management United Arab Emirates Get Help Y Edi…" at bounding box center [598, 183] width 1196 height 495
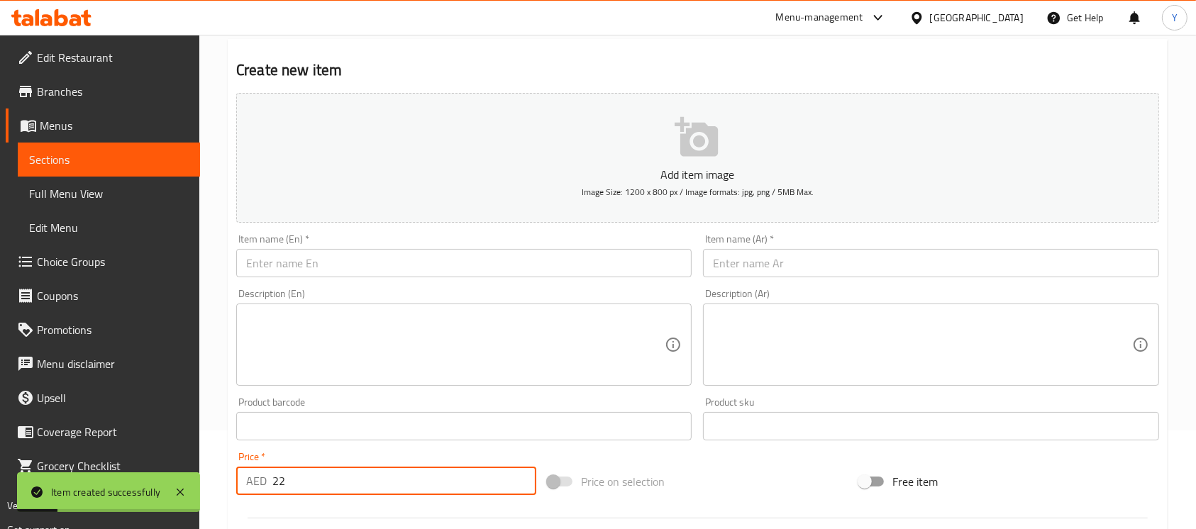
drag, startPoint x: 309, startPoint y: 264, endPoint x: 817, endPoint y: 345, distance: 514.5
click at [309, 264] on input "text" at bounding box center [464, 263] width 456 height 28
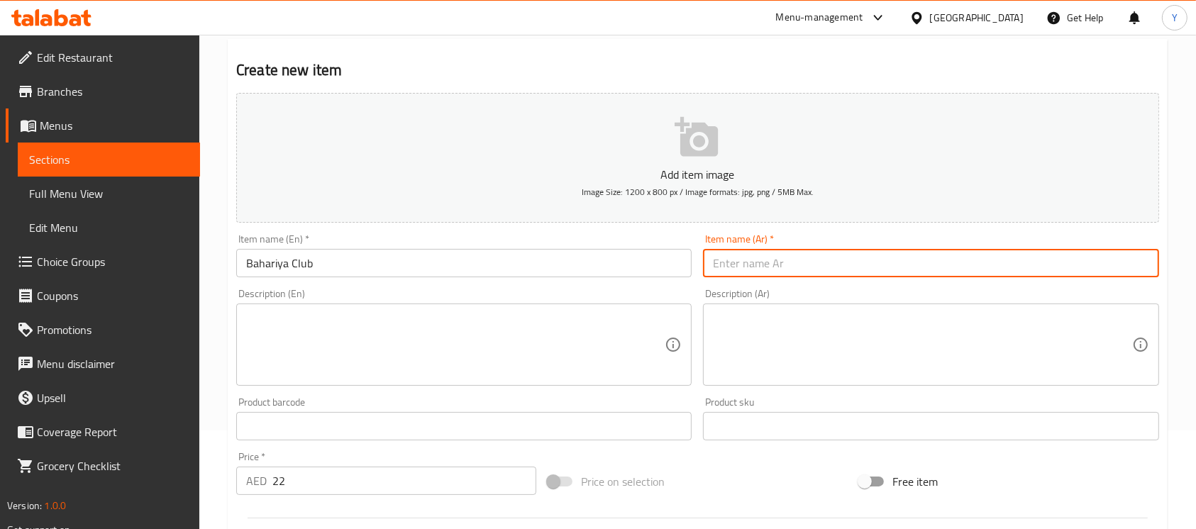
click at [1082, 250] on input "text" at bounding box center [931, 263] width 456 height 28
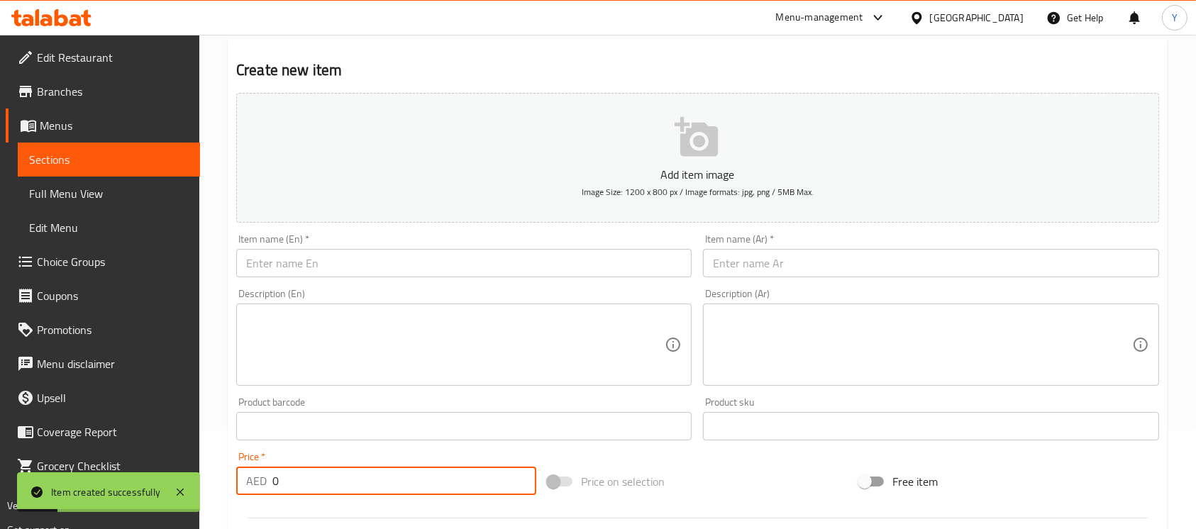
click at [92, 431] on body "Item created successfully ​ Menu-management United Arab Emirates Get Help Y Edi…" at bounding box center [598, 183] width 1196 height 495
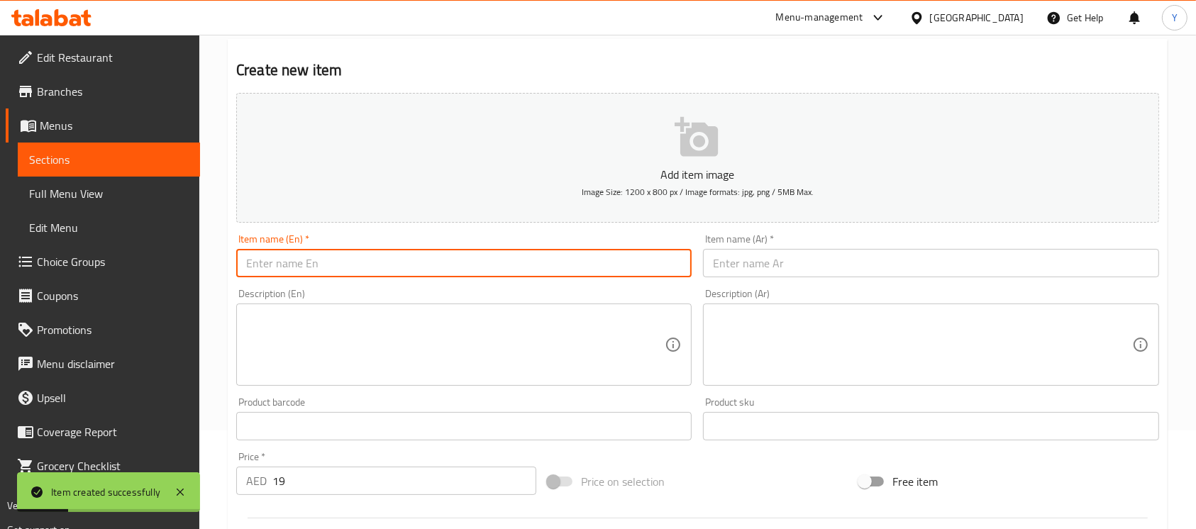
drag, startPoint x: 320, startPoint y: 263, endPoint x: 522, endPoint y: 295, distance: 204.7
click at [320, 263] on input "text" at bounding box center [464, 263] width 456 height 28
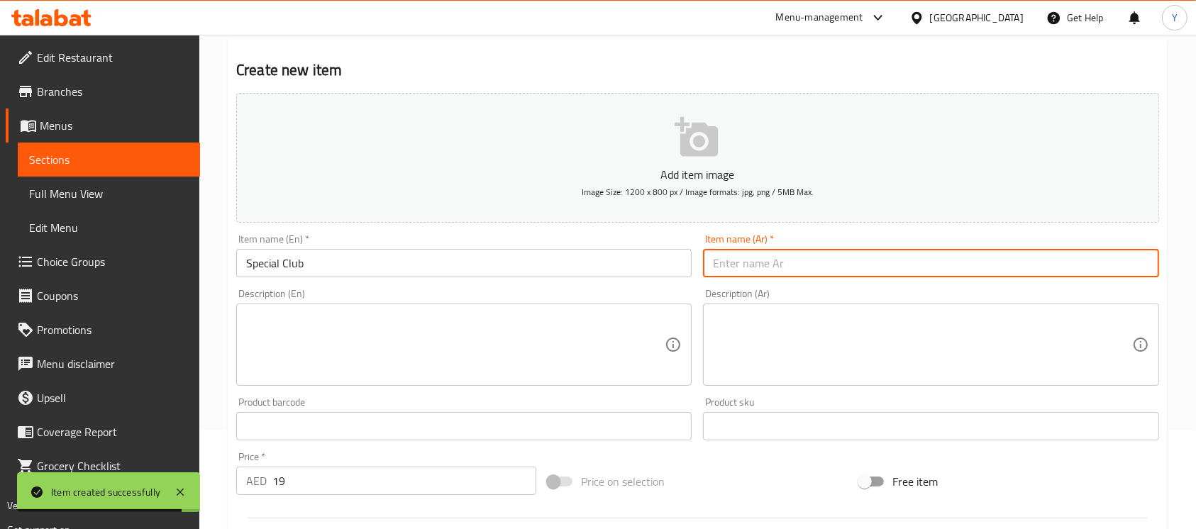
click at [1041, 270] on input "text" at bounding box center [931, 263] width 456 height 28
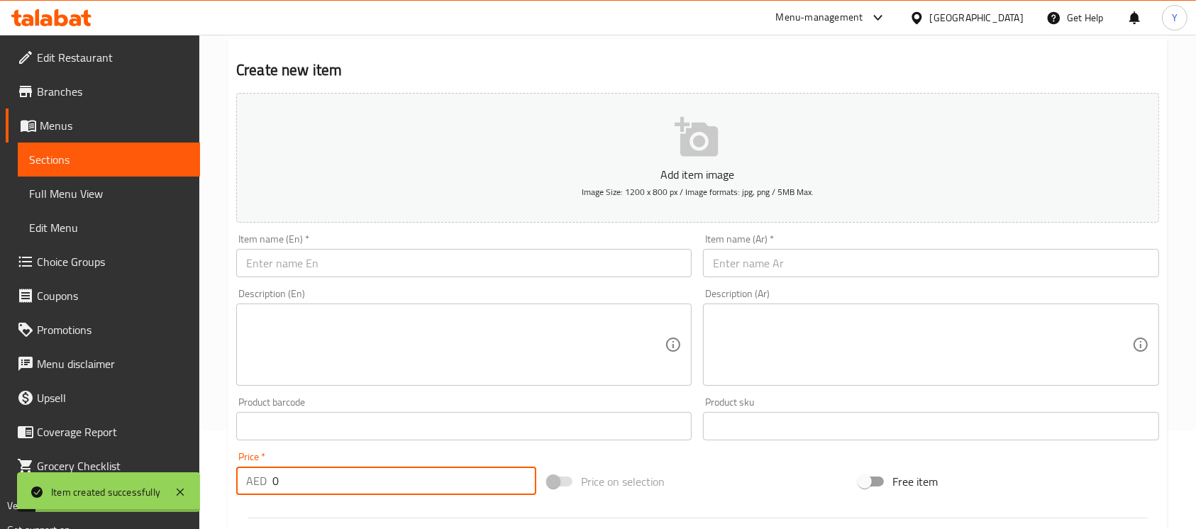
drag, startPoint x: 432, startPoint y: 480, endPoint x: 145, endPoint y: 502, distance: 288.3
click at [145, 431] on body "Item created successfully ​ Menu-management United Arab Emirates Get Help Y Edi…" at bounding box center [598, 183] width 1196 height 495
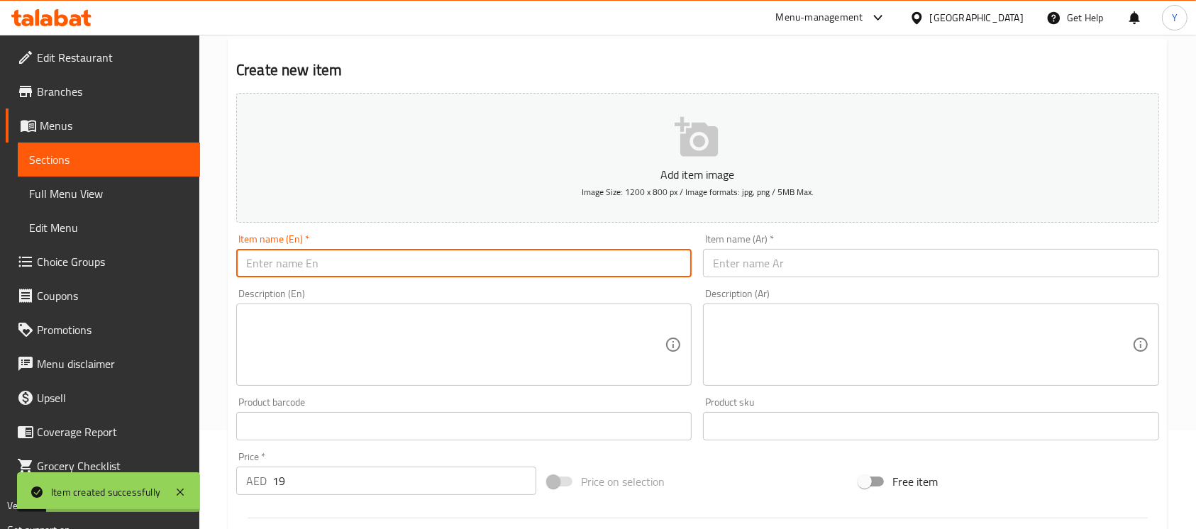
click at [346, 258] on input "text" at bounding box center [464, 263] width 456 height 28
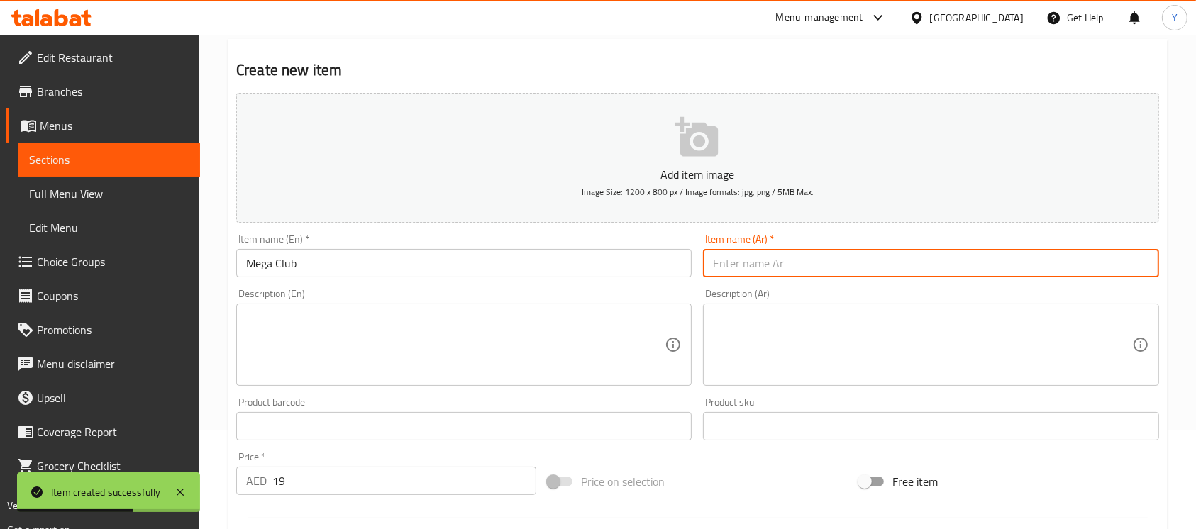
click at [988, 264] on input "text" at bounding box center [931, 263] width 456 height 28
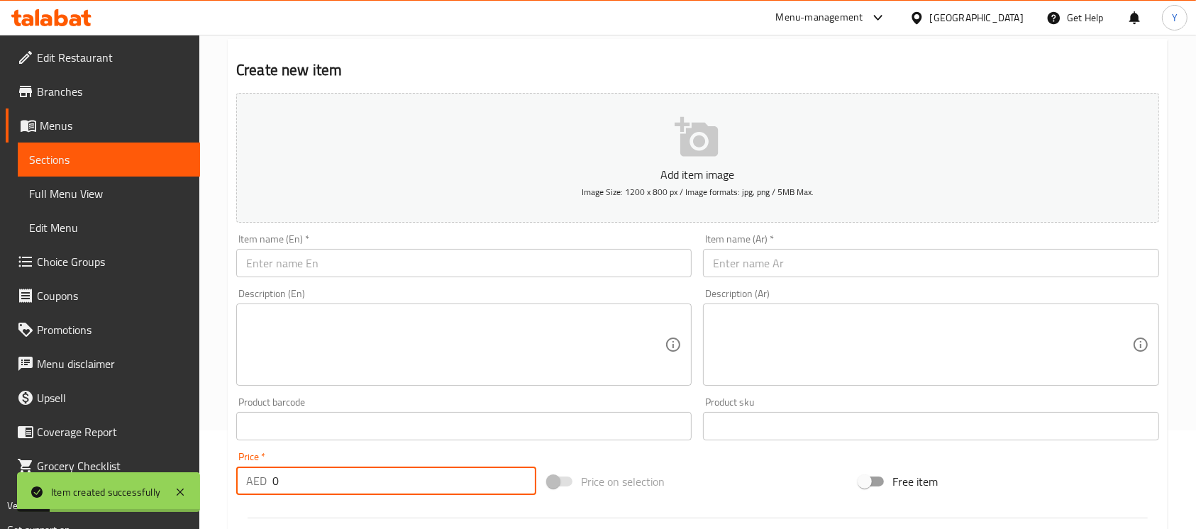
click at [235, 491] on div "Price   * AED 0 Price *" at bounding box center [387, 473] width 312 height 55
click at [370, 275] on input "text" at bounding box center [464, 263] width 456 height 28
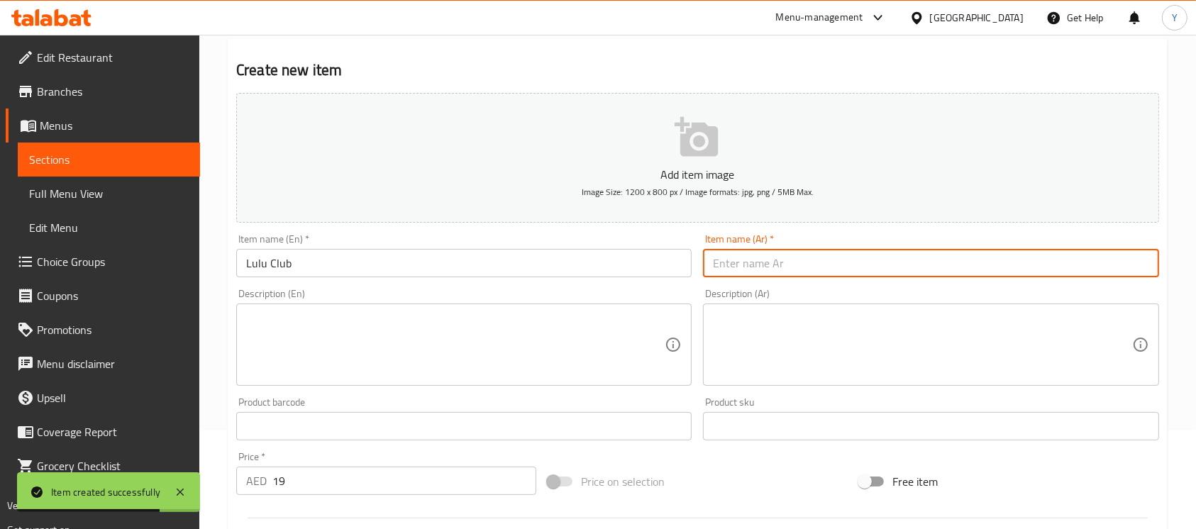
click at [994, 262] on input "text" at bounding box center [931, 263] width 456 height 28
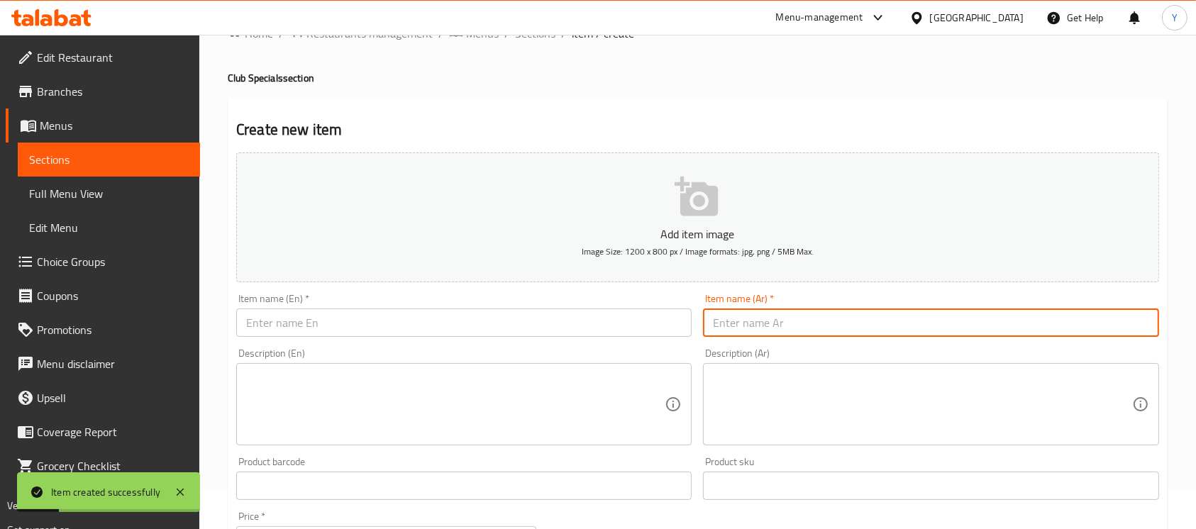
scroll to position [0, 0]
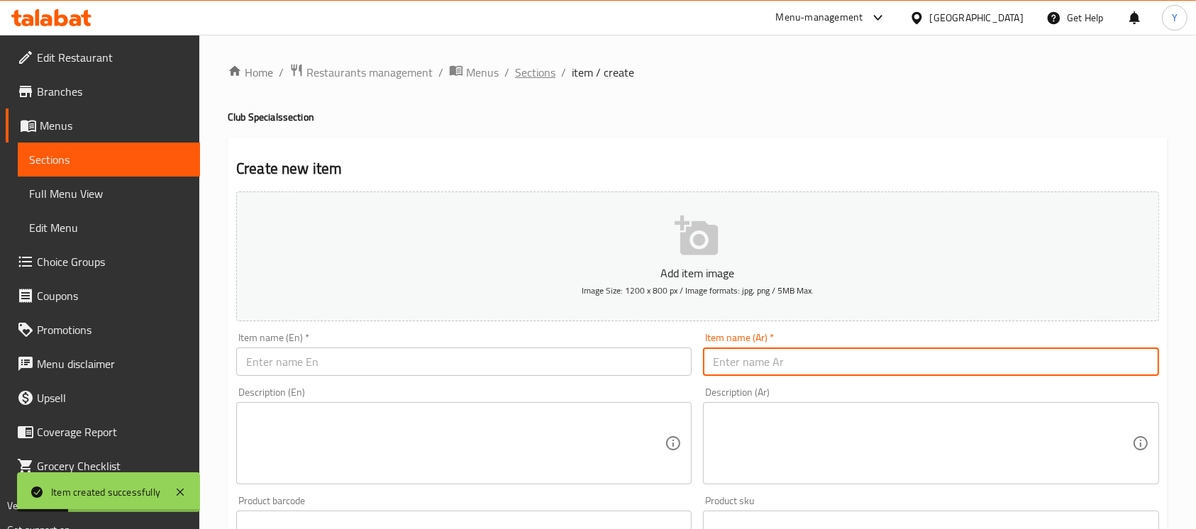
click at [529, 74] on span "Sections" at bounding box center [535, 72] width 40 height 17
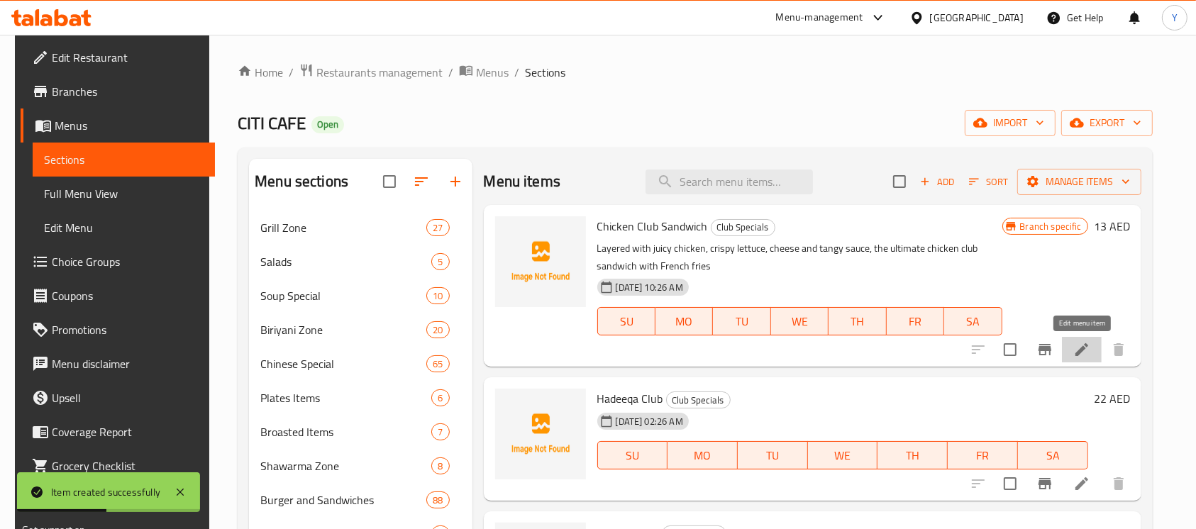
click at [1090, 355] on icon at bounding box center [1082, 349] width 17 height 17
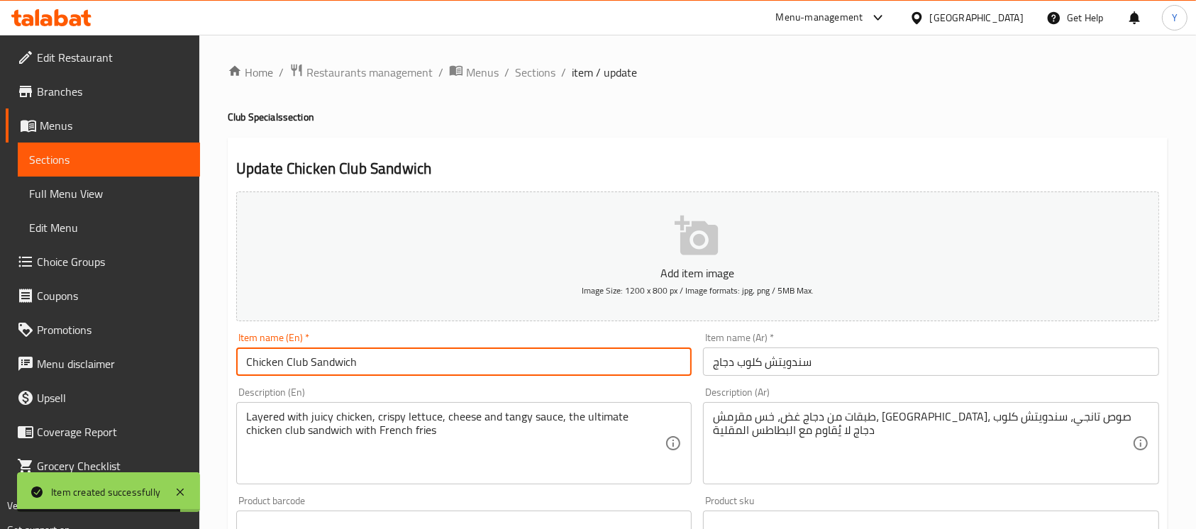
drag, startPoint x: 312, startPoint y: 365, endPoint x: 439, endPoint y: 365, distance: 127.0
click at [439, 365] on input "Chicken Club Sandwich" at bounding box center [464, 362] width 456 height 28
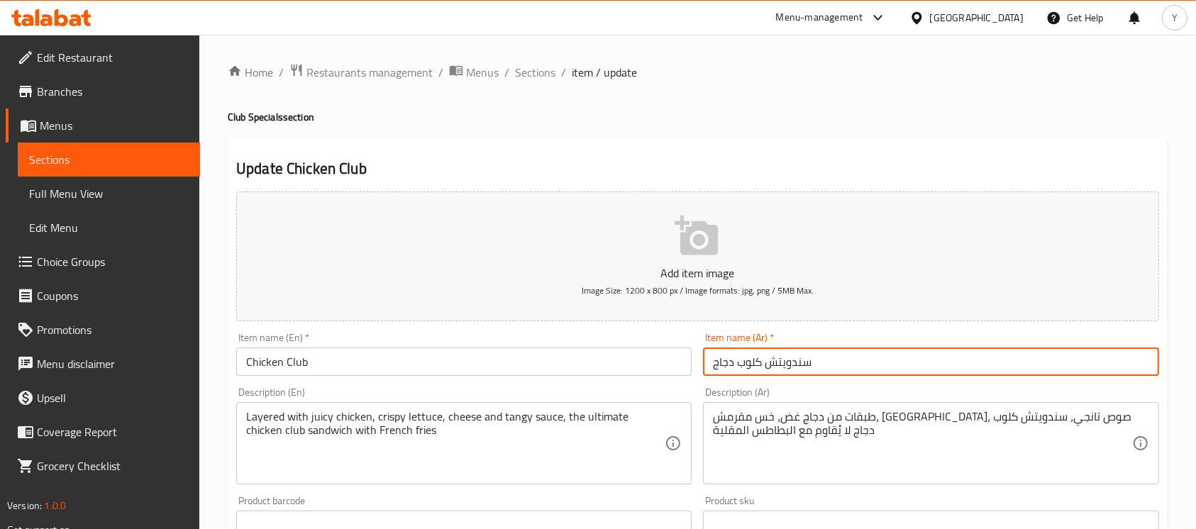
drag, startPoint x: 830, startPoint y: 366, endPoint x: 931, endPoint y: 366, distance: 100.8
click at [931, 366] on input "سندويتش كلوب دجاج" at bounding box center [931, 362] width 456 height 28
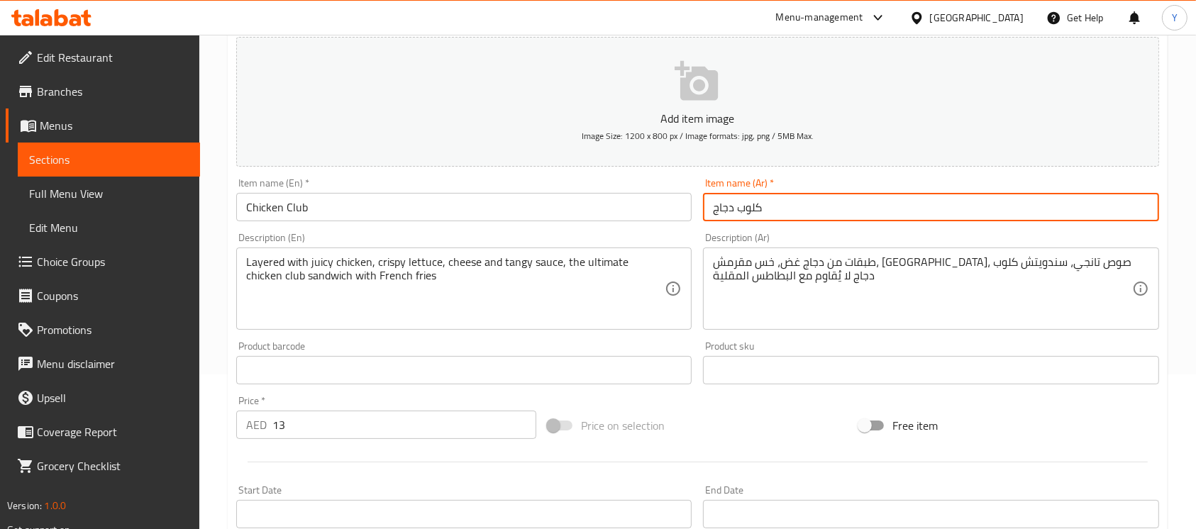
click at [418, 439] on input "13" at bounding box center [404, 425] width 264 height 28
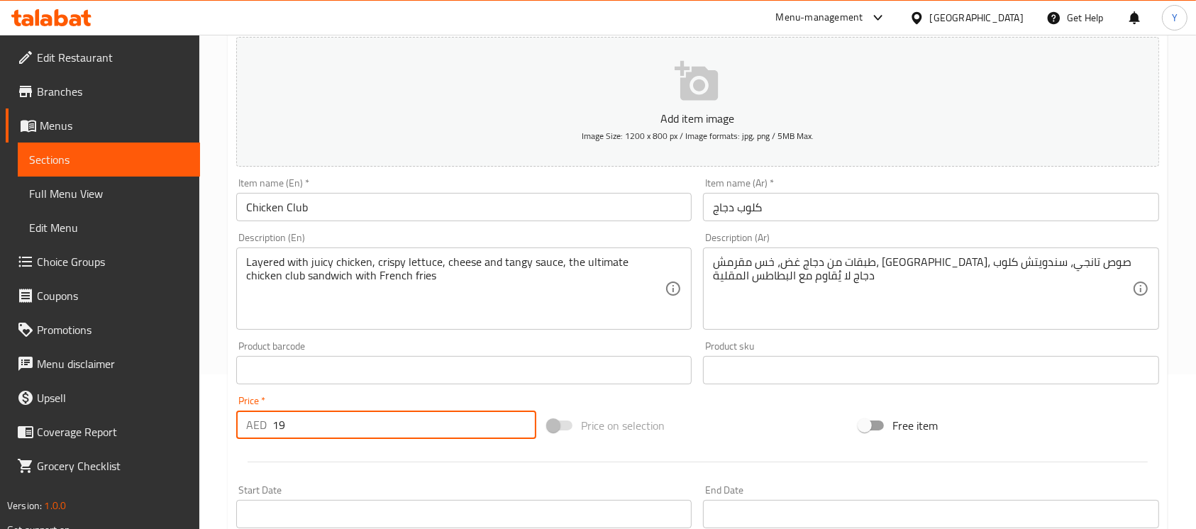
click at [422, 206] on input "Chicken Club" at bounding box center [464, 207] width 456 height 28
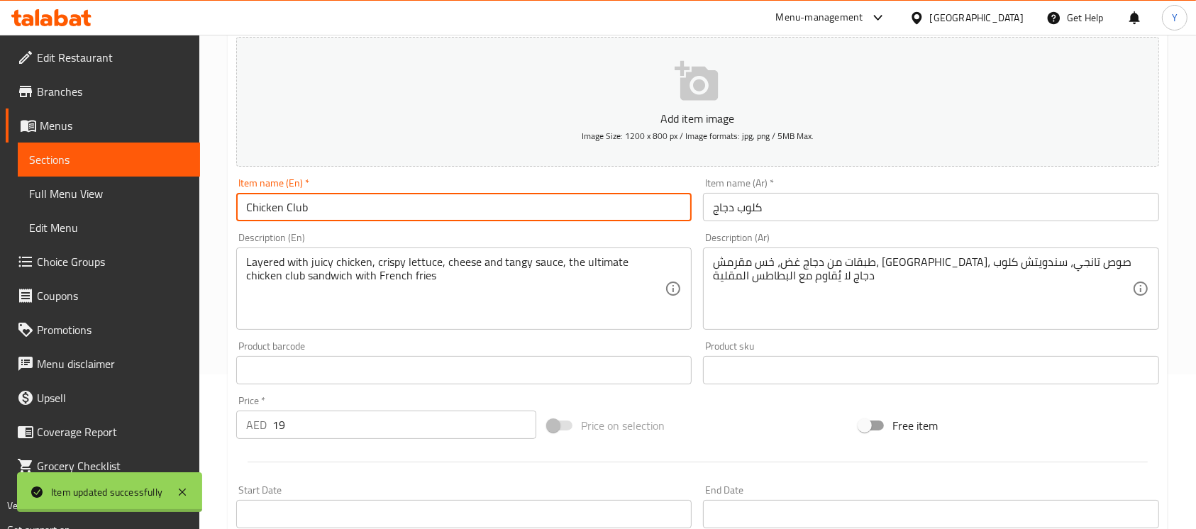
scroll to position [0, 0]
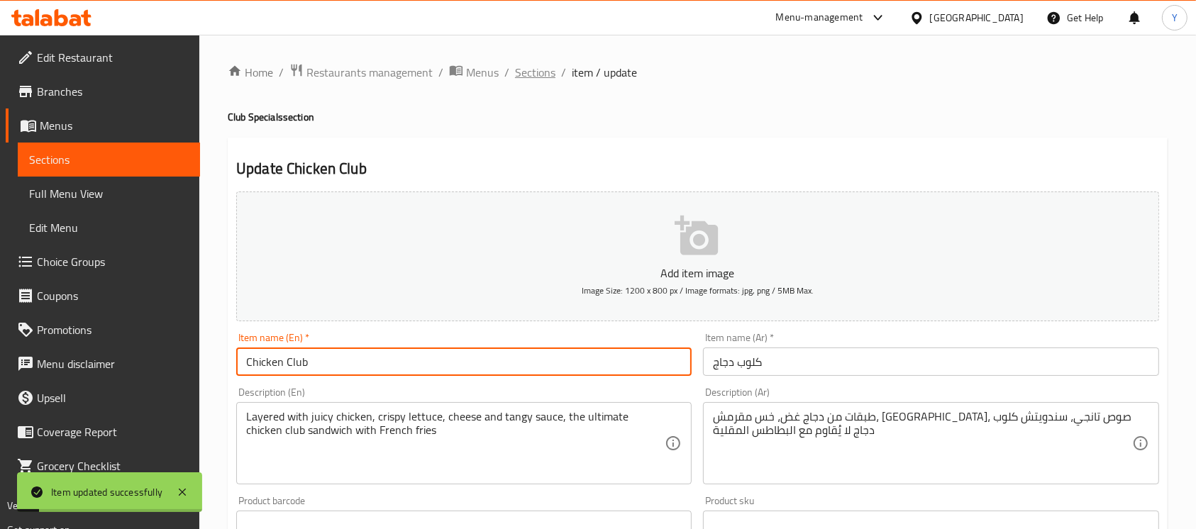
click at [553, 71] on span "Sections" at bounding box center [535, 72] width 40 height 17
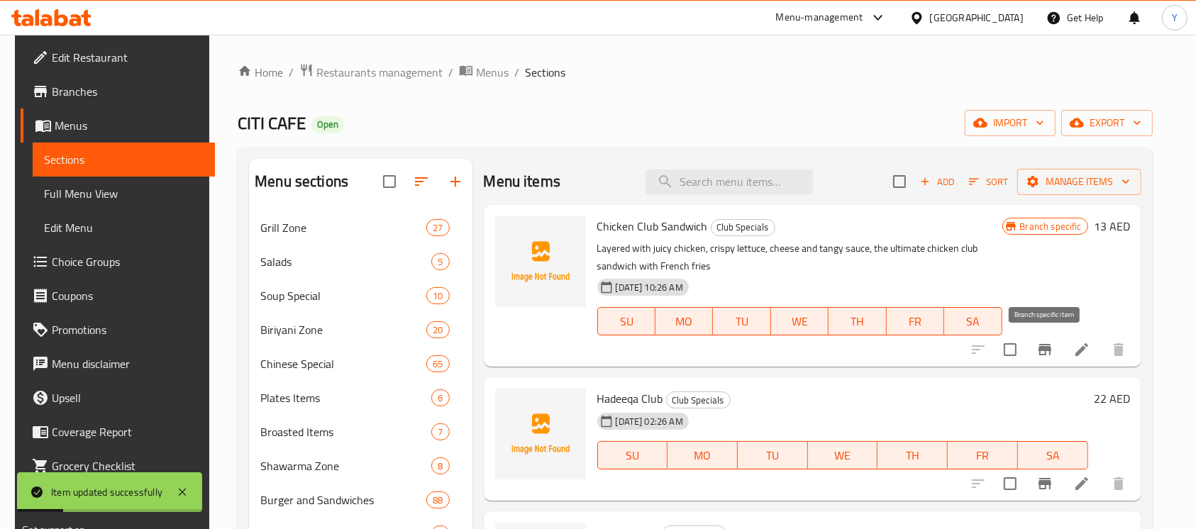
click at [1032, 358] on button "Branch-specific-item" at bounding box center [1045, 350] width 34 height 34
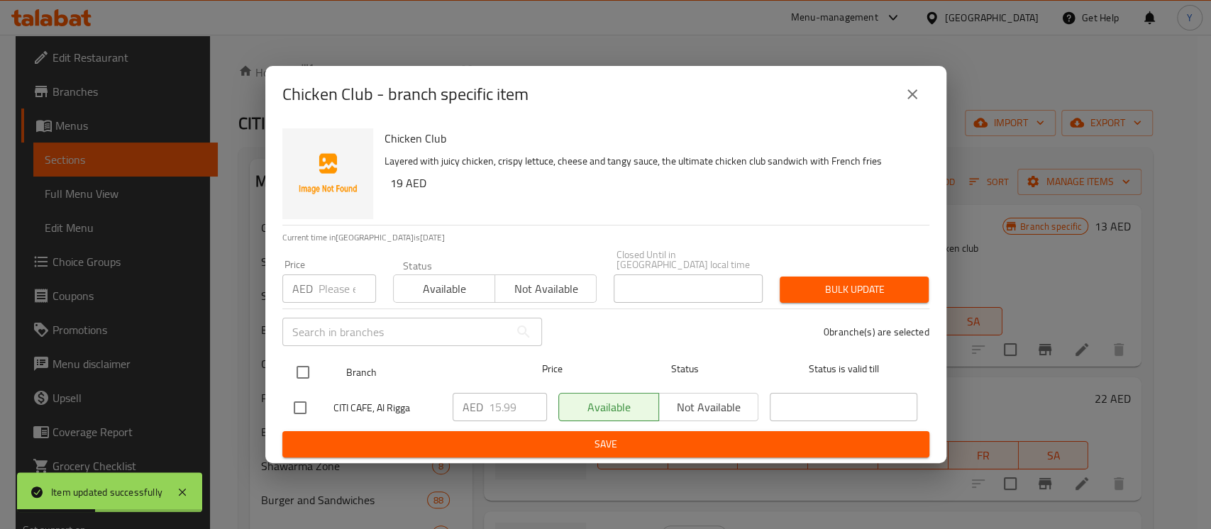
click at [312, 374] on input "checkbox" at bounding box center [303, 373] width 30 height 30
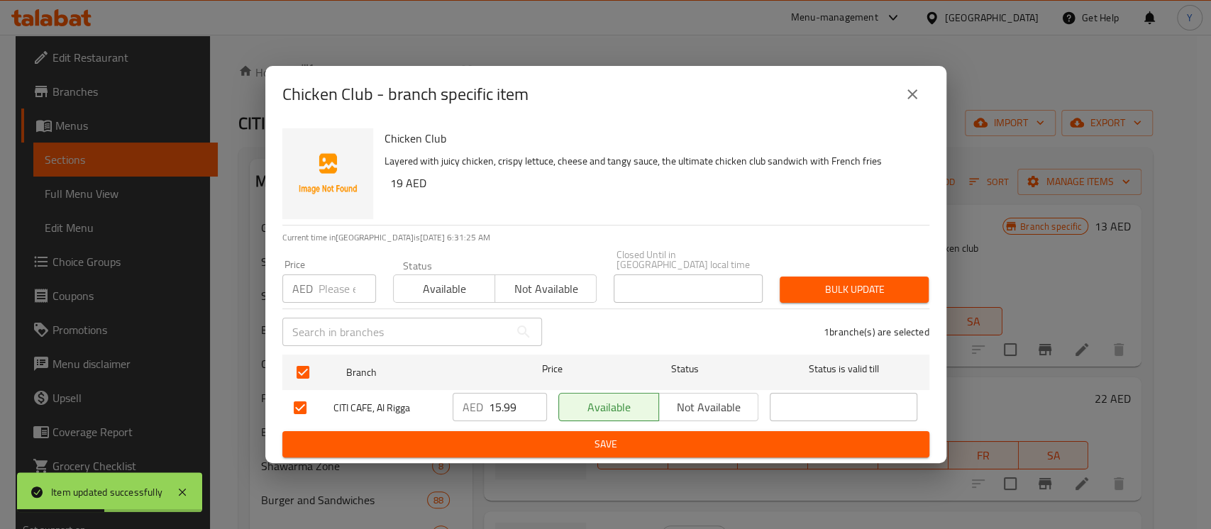
click at [340, 287] on input "number" at bounding box center [347, 289] width 57 height 28
click at [795, 290] on span "Bulk update" at bounding box center [854, 290] width 126 height 18
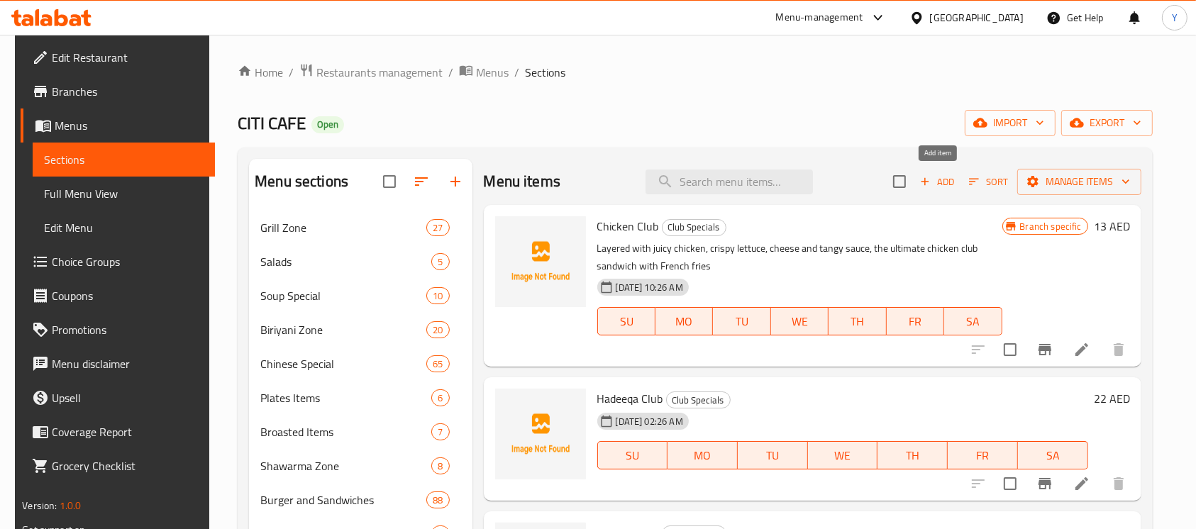
click at [944, 184] on span "Add" at bounding box center [937, 182] width 38 height 16
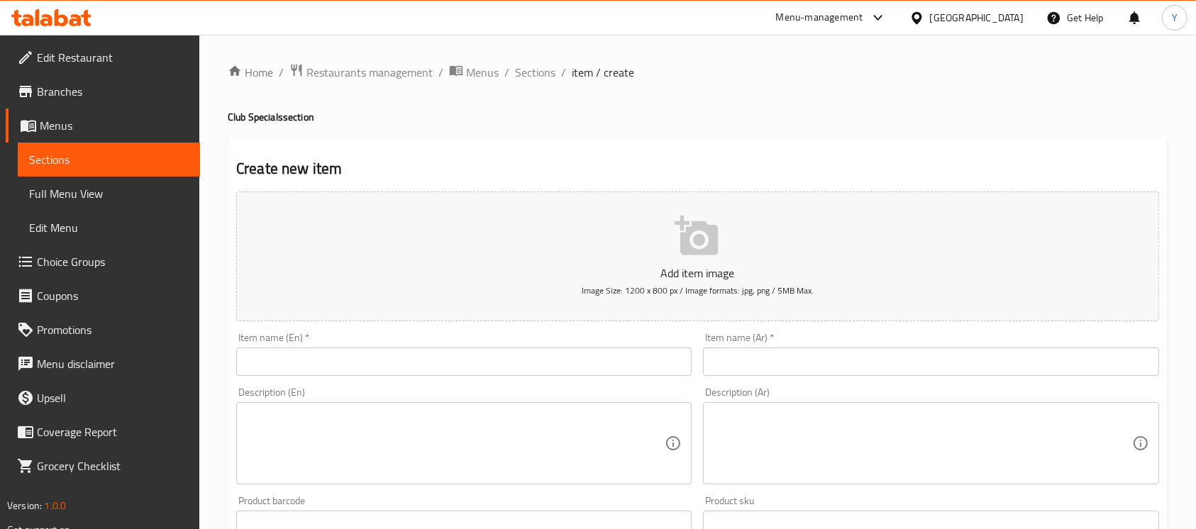
click at [445, 344] on div "Item name (En)   * Item name (En) *" at bounding box center [464, 354] width 456 height 43
click at [437, 355] on input "text" at bounding box center [464, 362] width 456 height 28
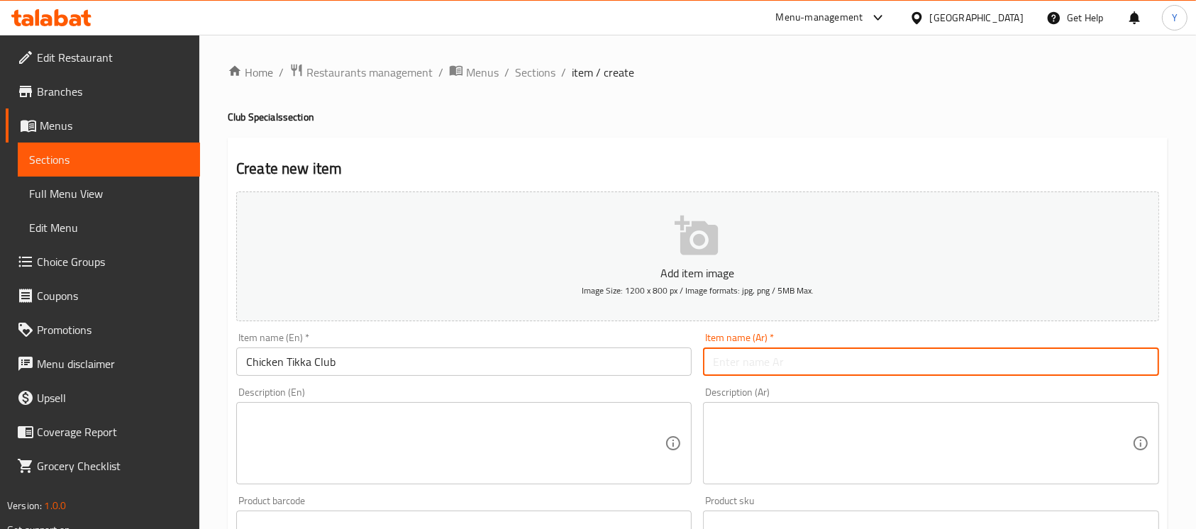
click at [761, 373] on input "text" at bounding box center [931, 362] width 456 height 28
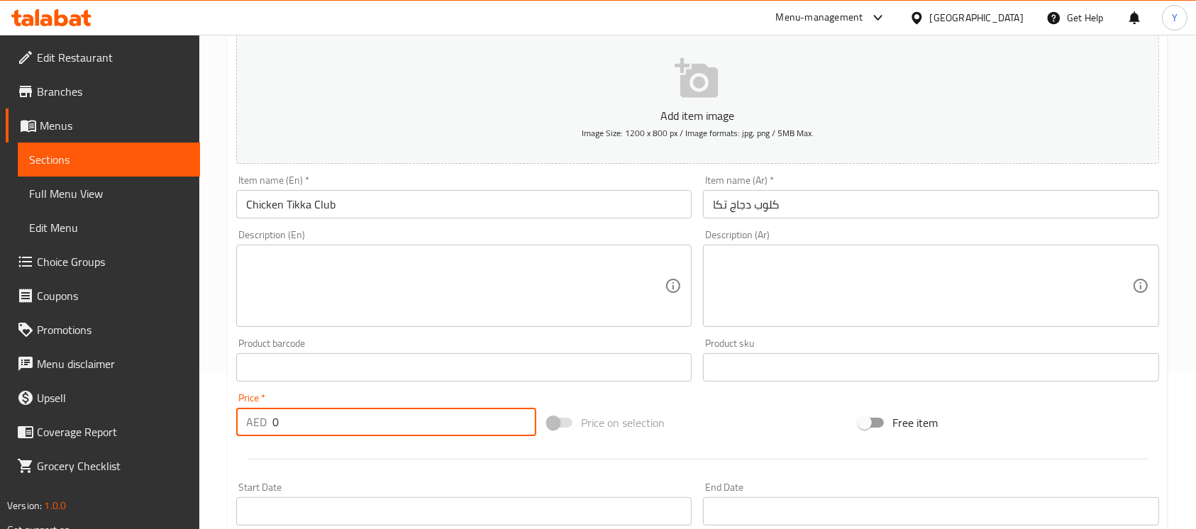
drag, startPoint x: 404, startPoint y: 429, endPoint x: 187, endPoint y: 439, distance: 217.4
click at [187, 439] on div "Edit Restaurant Branches Menus Sections Full Menu View Edit Menu Choice Groups …" at bounding box center [598, 361] width 1196 height 968
click at [414, 192] on input "Chicken Tikka Club" at bounding box center [464, 204] width 456 height 28
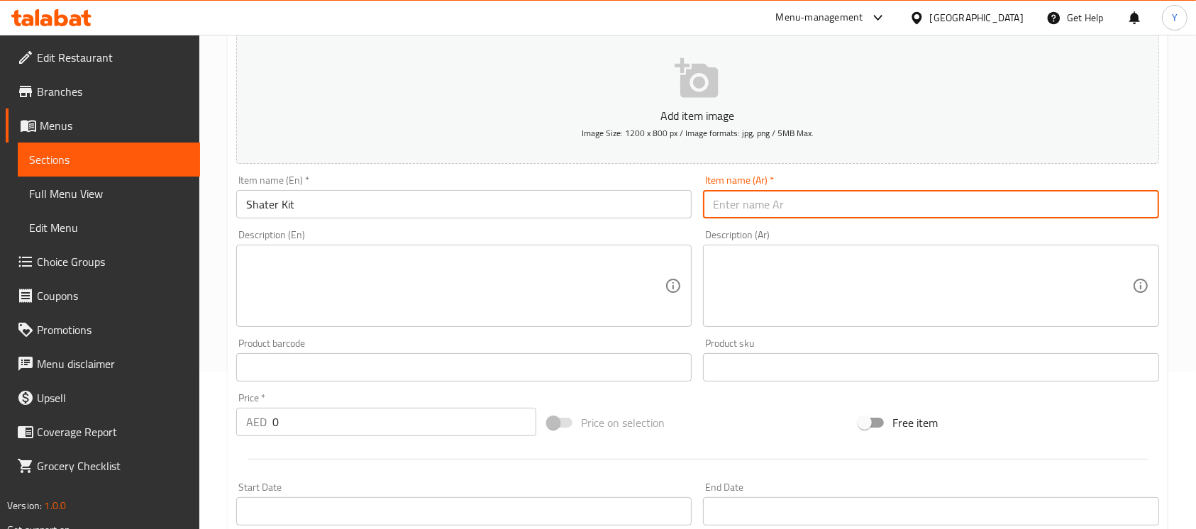
click at [1005, 203] on input "text" at bounding box center [931, 204] width 456 height 28
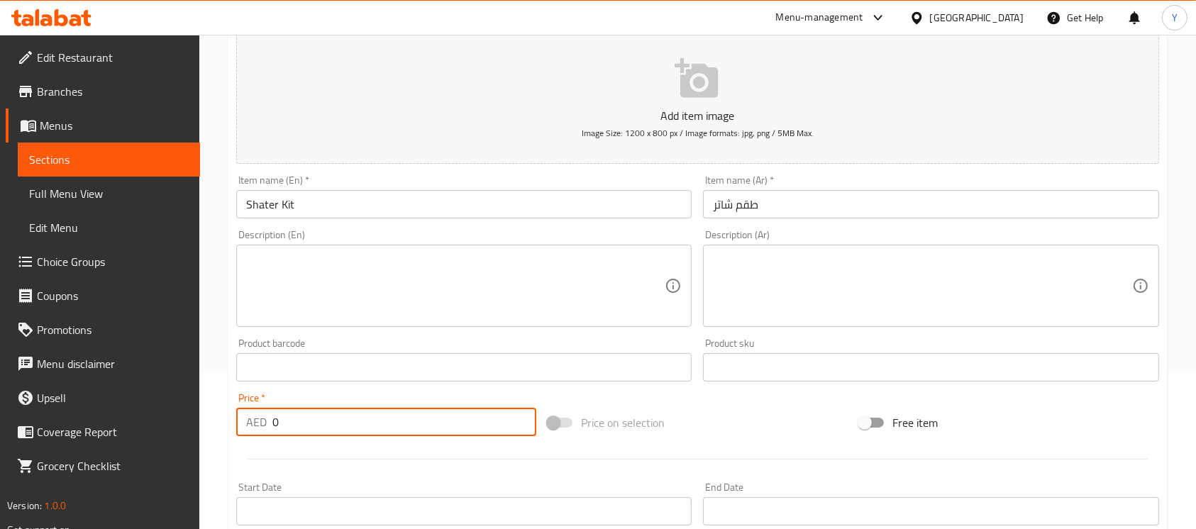
drag, startPoint x: 336, startPoint y: 424, endPoint x: 248, endPoint y: 441, distance: 89.5
click at [248, 441] on div "Price   * AED 0 Price *" at bounding box center [387, 414] width 312 height 55
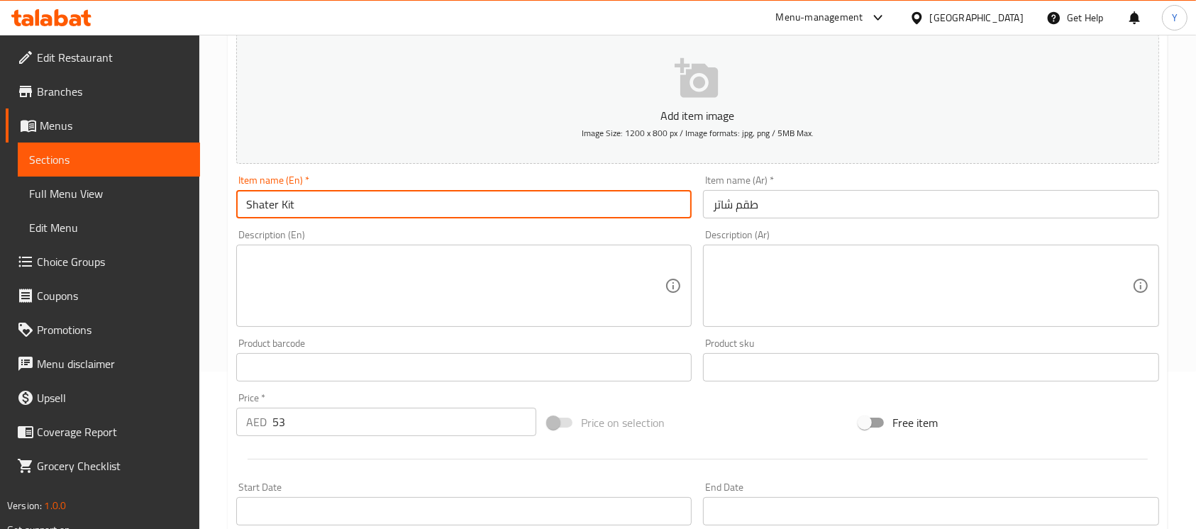
click at [434, 212] on input "Shater Kit" at bounding box center [464, 204] width 456 height 28
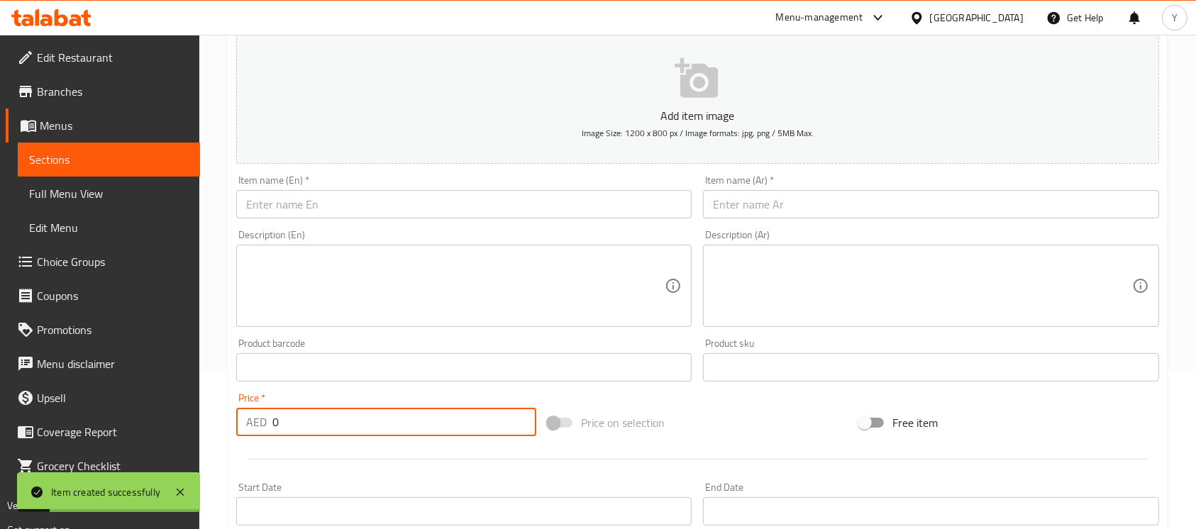
drag, startPoint x: 383, startPoint y: 424, endPoint x: 233, endPoint y: 424, distance: 149.7
click at [233, 424] on div "Price   * AED 0 Price *" at bounding box center [387, 414] width 312 height 55
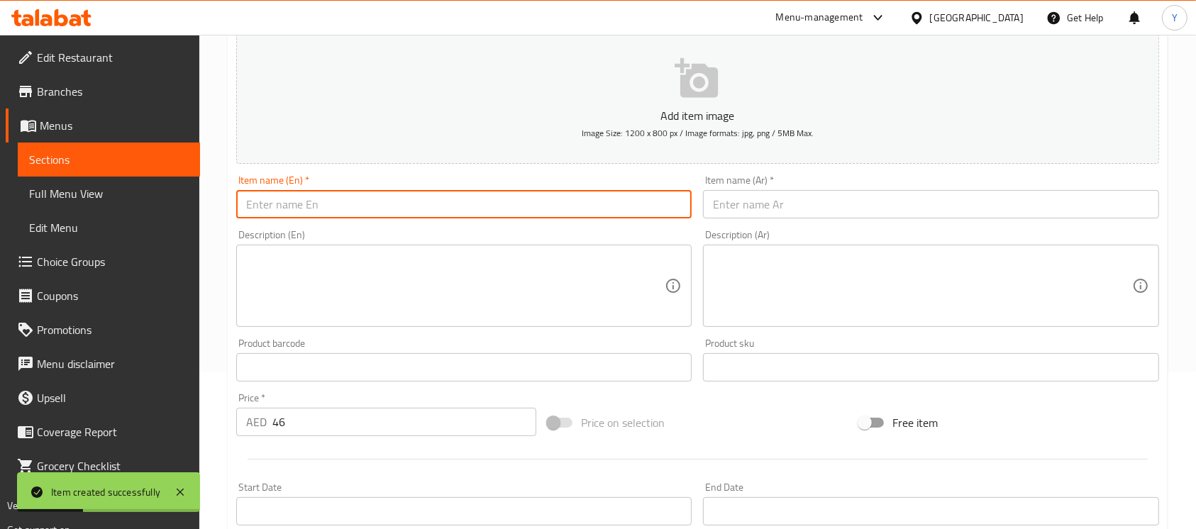
click at [308, 214] on input "text" at bounding box center [464, 204] width 456 height 28
click at [820, 207] on input "text" at bounding box center [931, 204] width 456 height 28
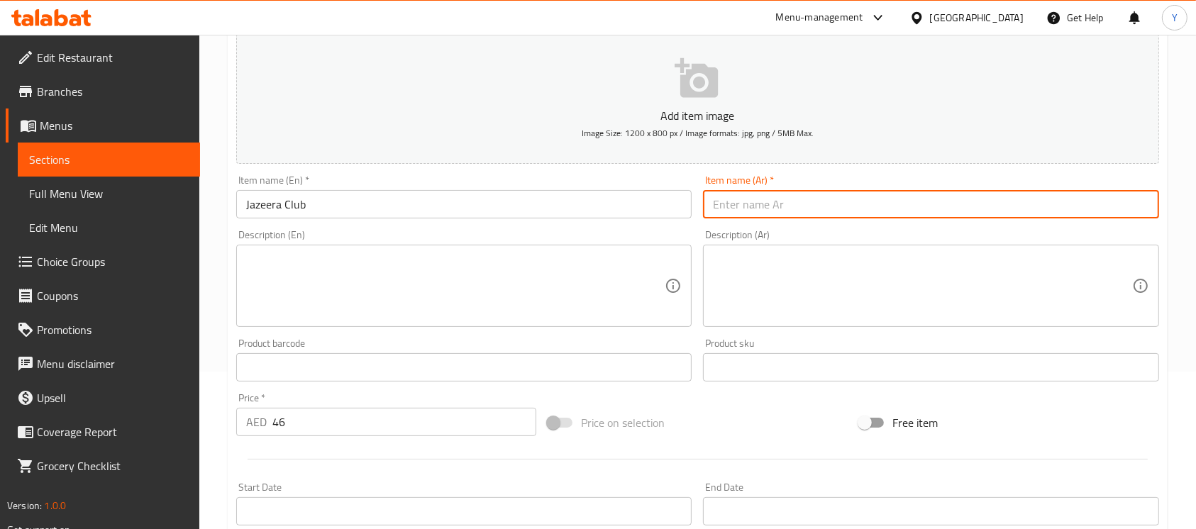
click at [820, 207] on input "text" at bounding box center [931, 204] width 456 height 28
click at [754, 213] on input "جبنة موزاريلا" at bounding box center [931, 204] width 456 height 28
click at [733, 209] on input "كلوب موزاريلا" at bounding box center [931, 204] width 456 height 28
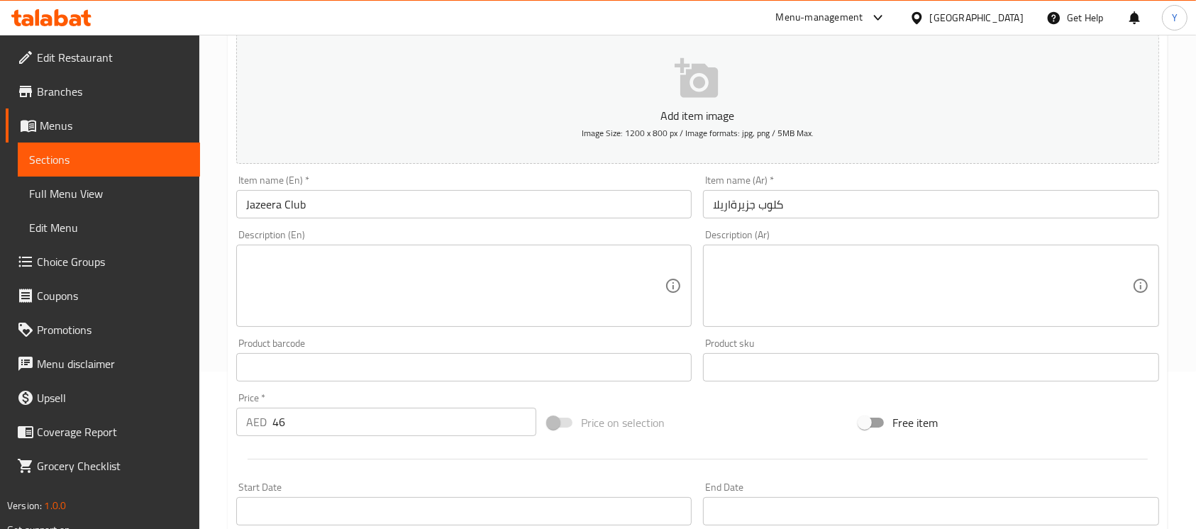
click at [848, 222] on div "Item name (Ar)   * كلوب جزيرةاريلا Item name (Ar) *" at bounding box center [931, 197] width 467 height 55
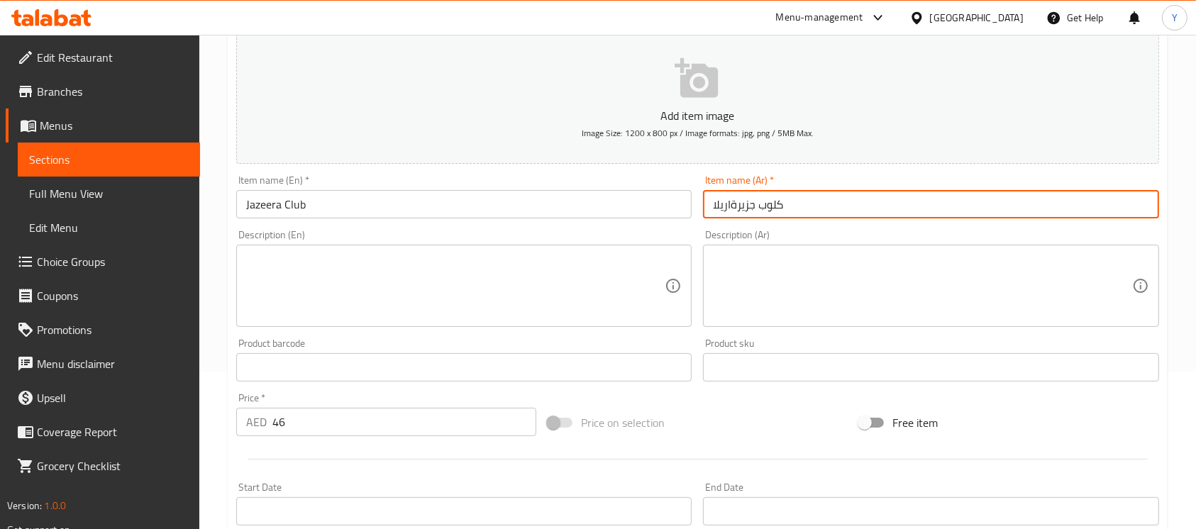
click at [842, 218] on input "كلوب جزيرةاريلا" at bounding box center [931, 204] width 456 height 28
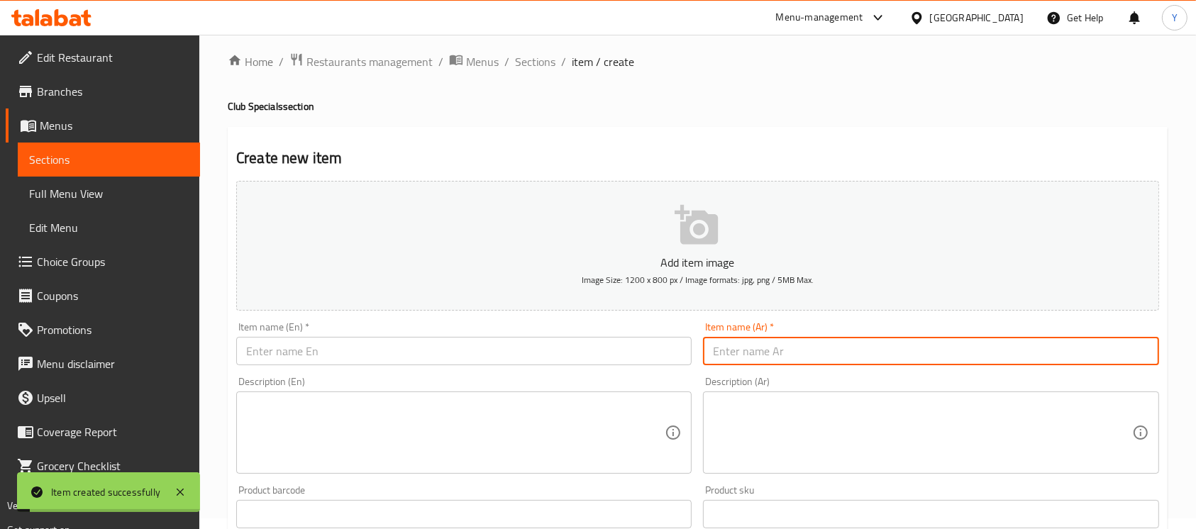
scroll to position [0, 0]
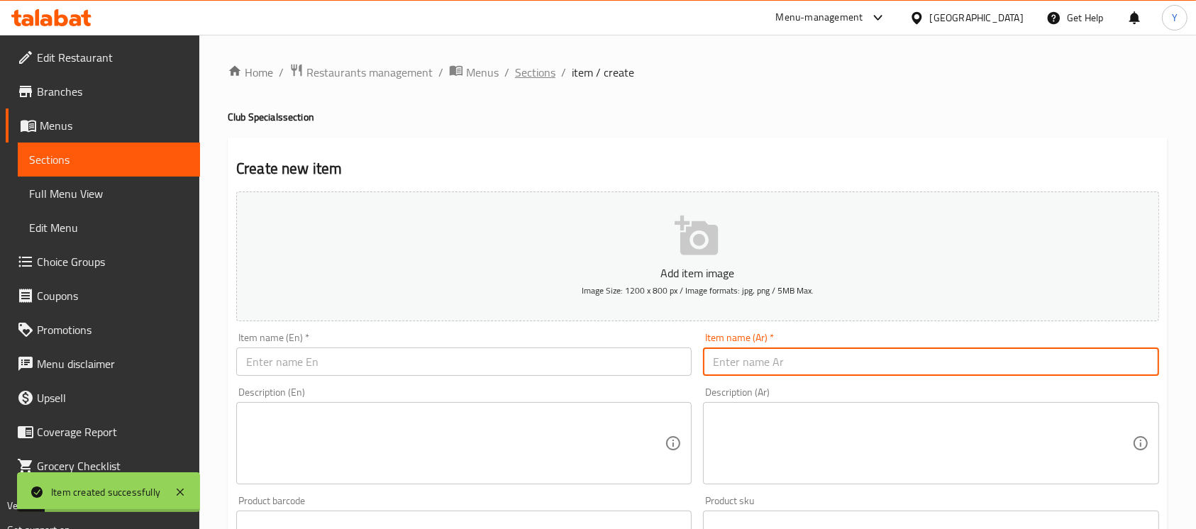
click at [544, 71] on span "Sections" at bounding box center [535, 72] width 40 height 17
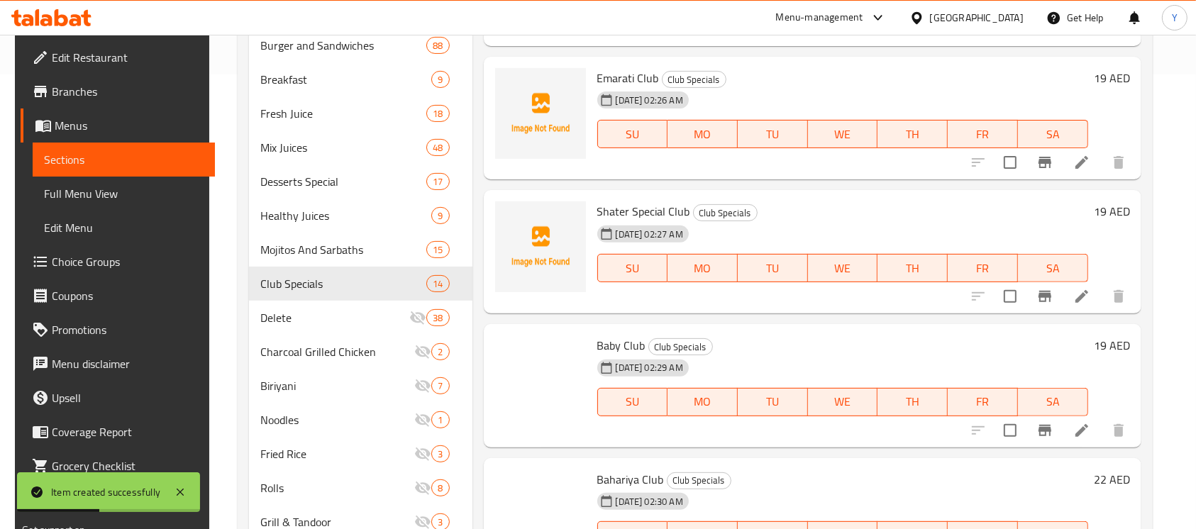
scroll to position [817, 0]
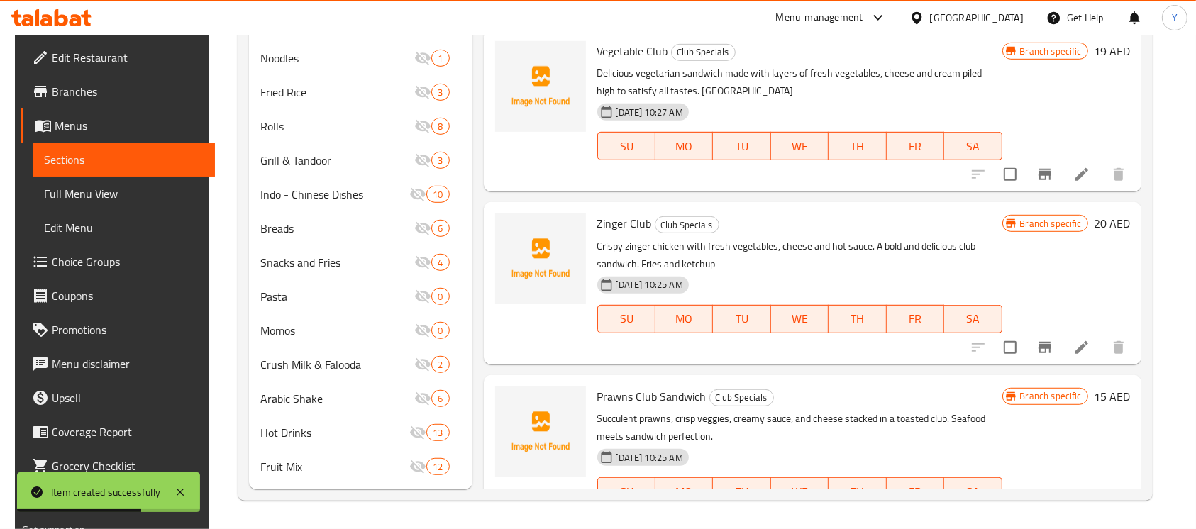
scroll to position [1396, 0]
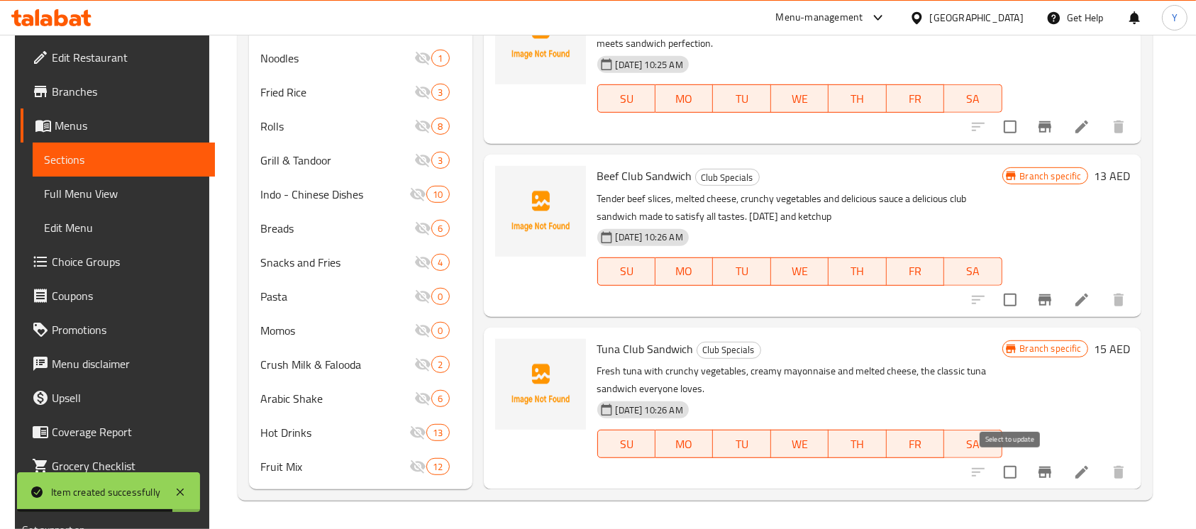
click at [1016, 477] on input "checkbox" at bounding box center [1011, 473] width 30 height 30
click at [994, 301] on div at bounding box center [1048, 300] width 175 height 34
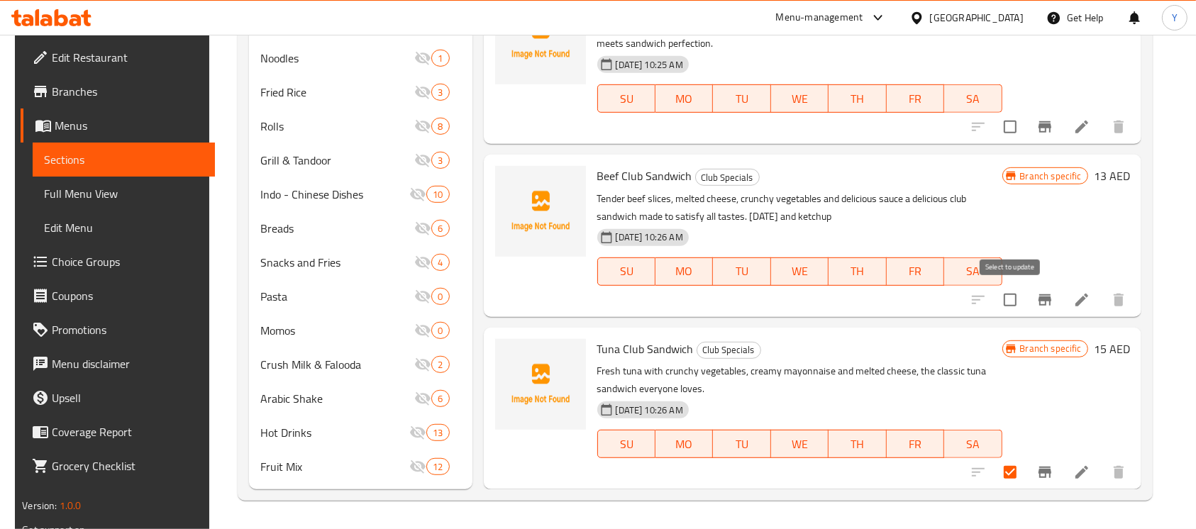
click at [1013, 296] on input "checkbox" at bounding box center [1011, 300] width 30 height 30
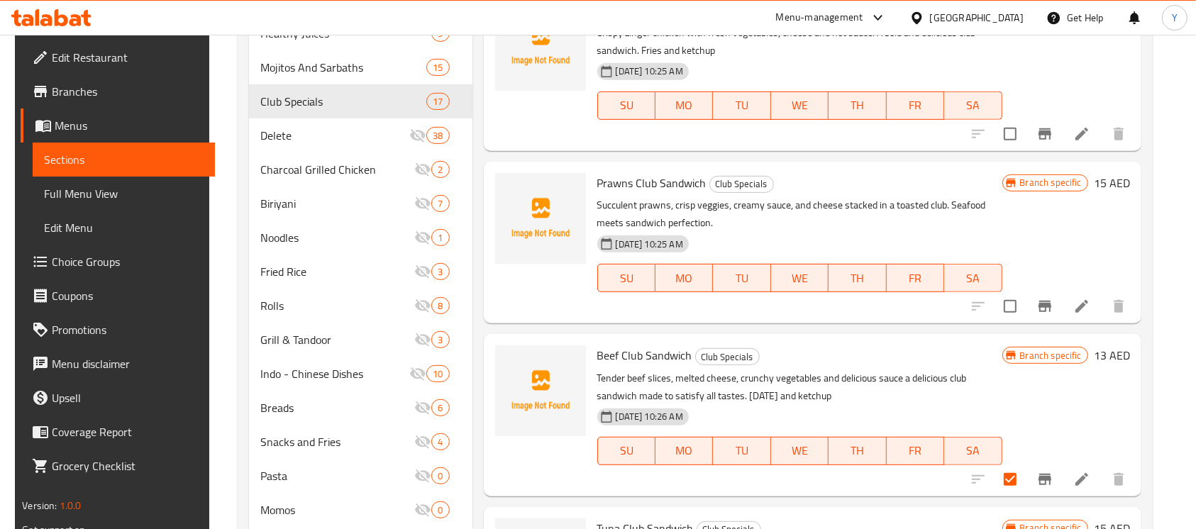
scroll to position [596, 0]
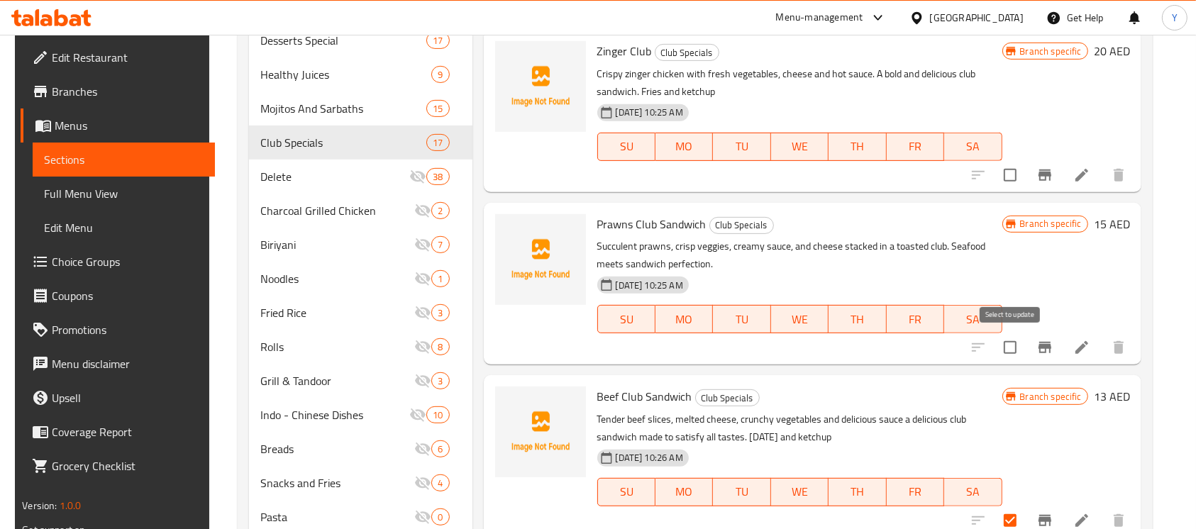
click at [1020, 346] on input "checkbox" at bounding box center [1011, 348] width 30 height 30
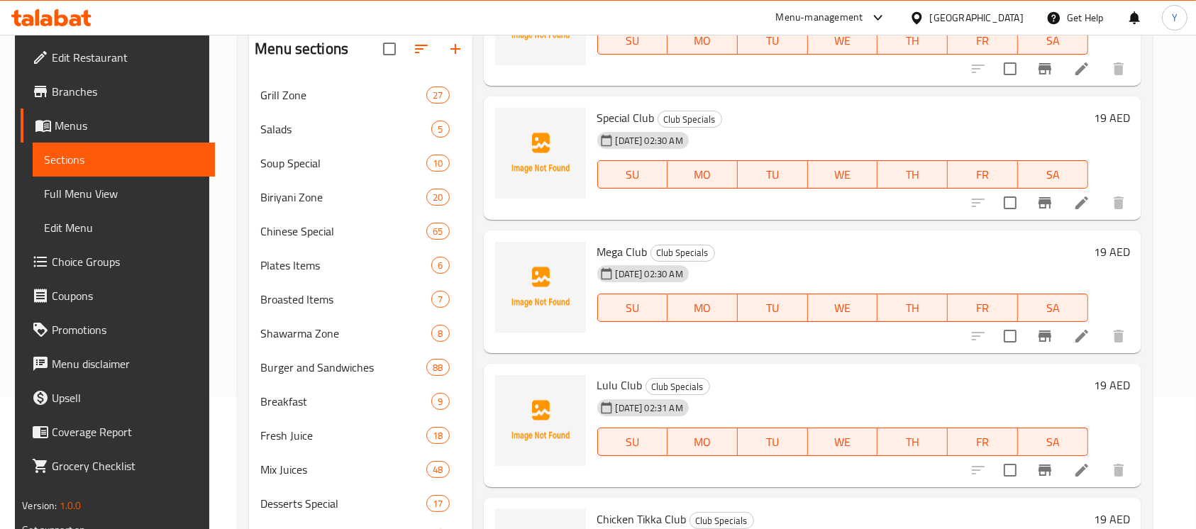
scroll to position [0, 0]
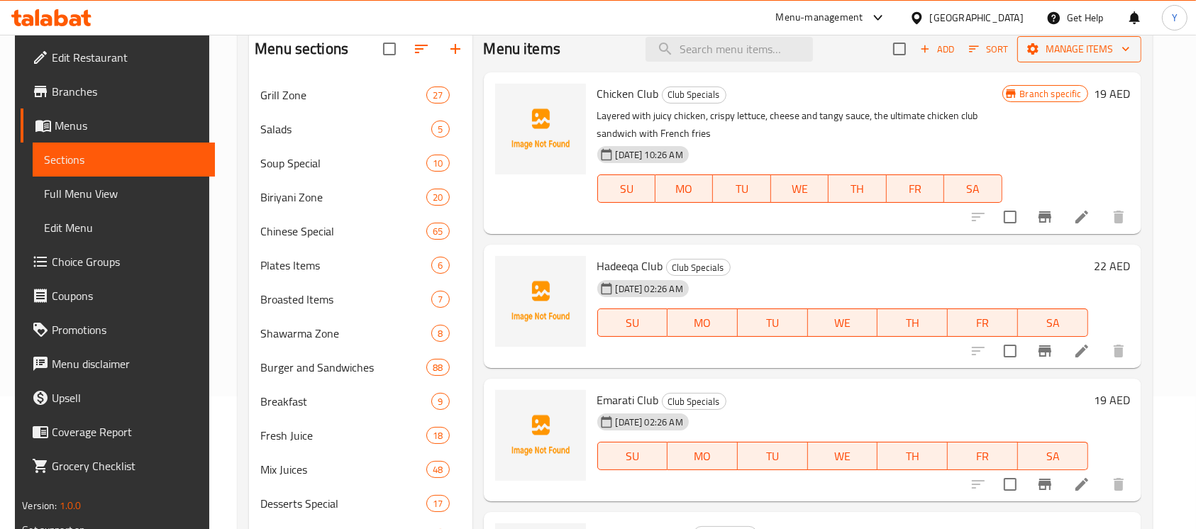
click at [1056, 45] on span "Manage items" at bounding box center [1079, 49] width 101 height 18
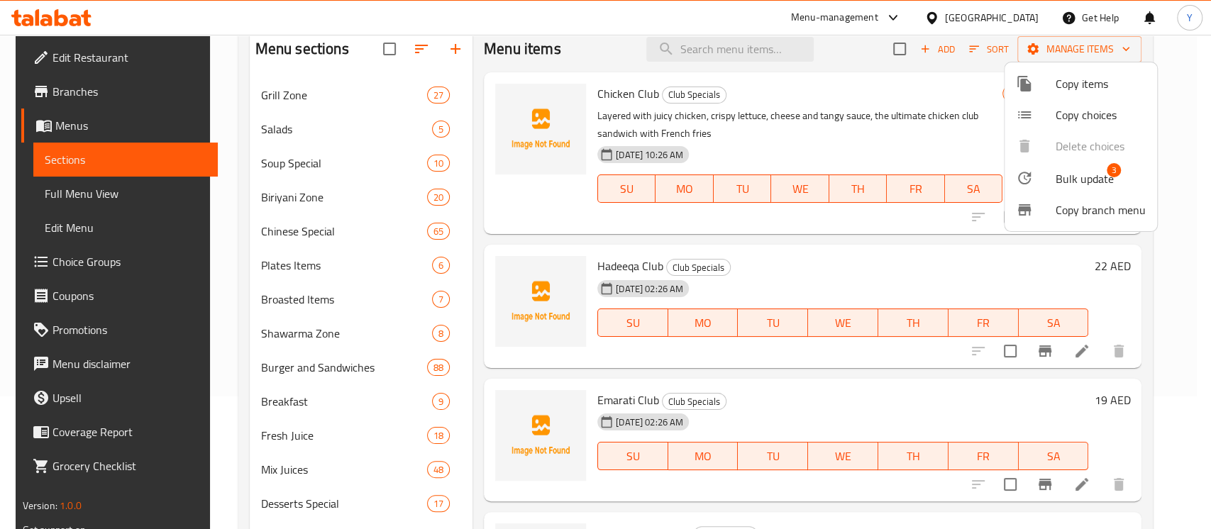
click at [1069, 175] on span "Bulk update" at bounding box center [1085, 178] width 58 height 17
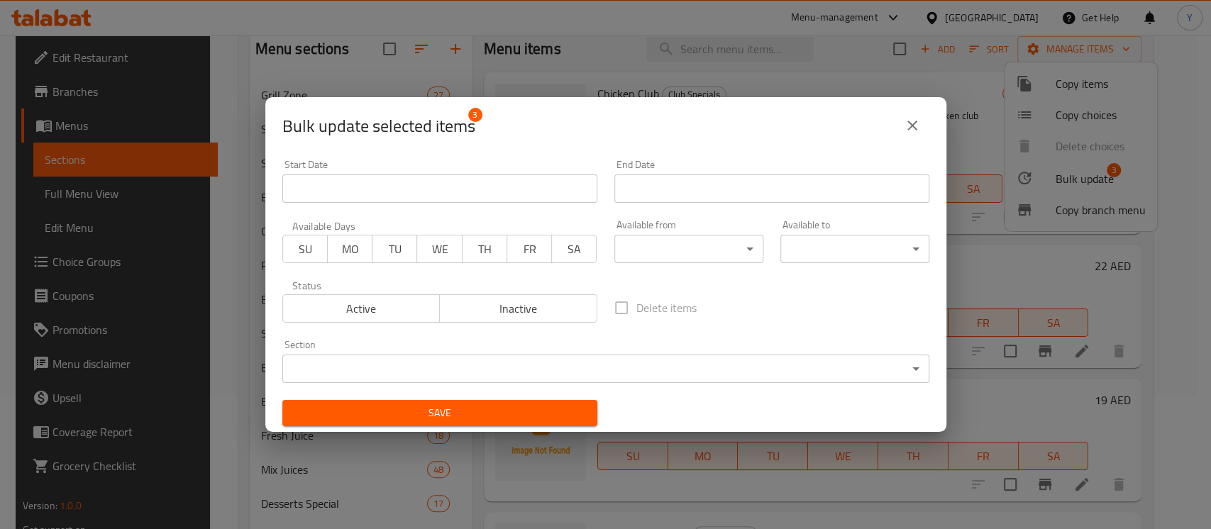
click at [600, 369] on body "​ Menu-management United Arab Emirates Get Help Y Edit Restaurant Branches Menu…" at bounding box center [605, 149] width 1211 height 495
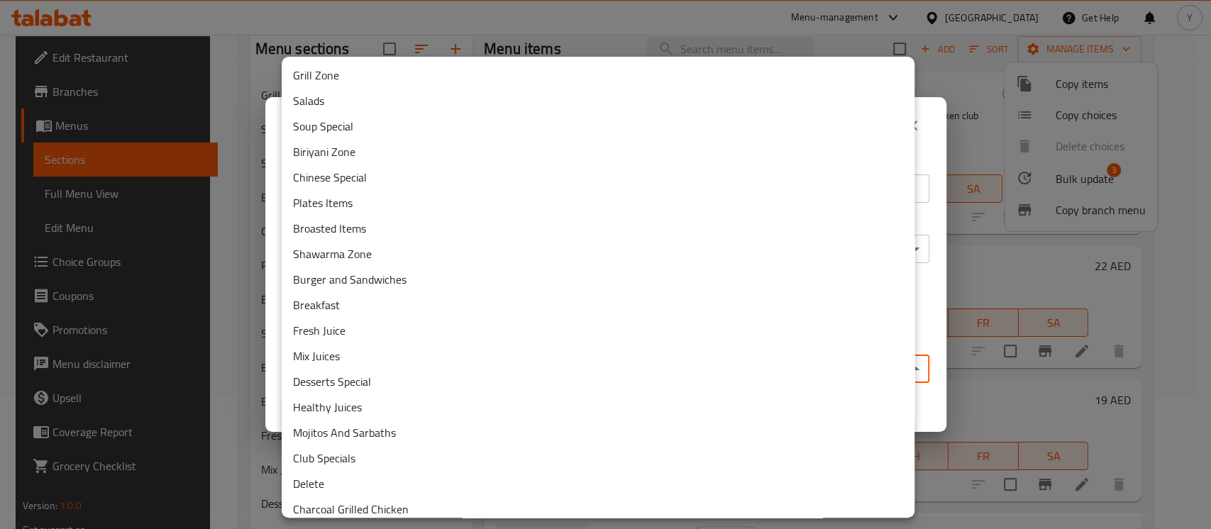
drag, startPoint x: 380, startPoint y: 480, endPoint x: 376, endPoint y: 469, distance: 11.5
click at [380, 480] on li "Delete" at bounding box center [598, 484] width 633 height 26
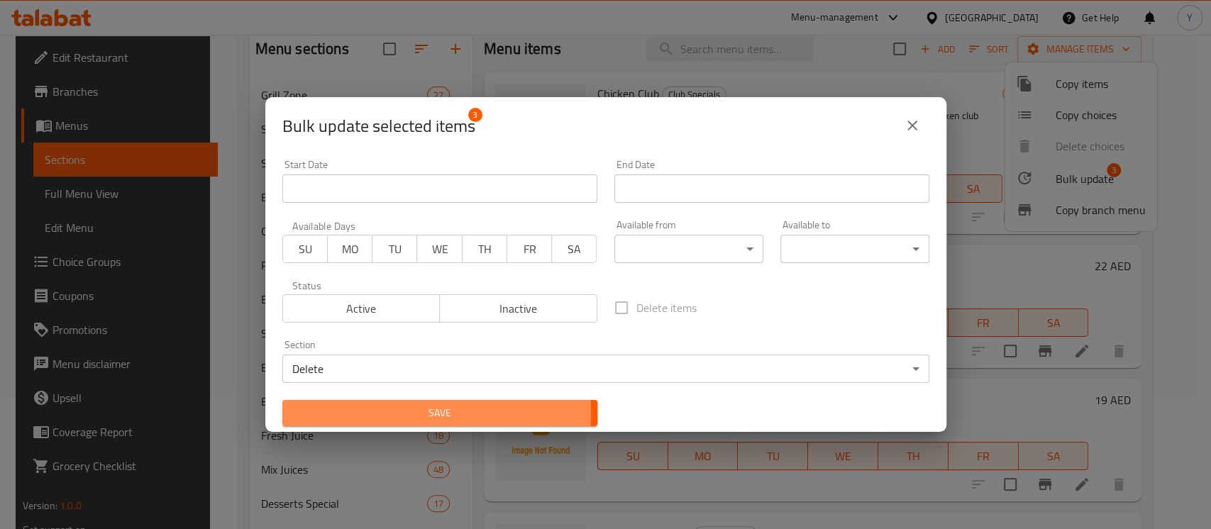
click at [375, 414] on span "Save" at bounding box center [440, 413] width 292 height 18
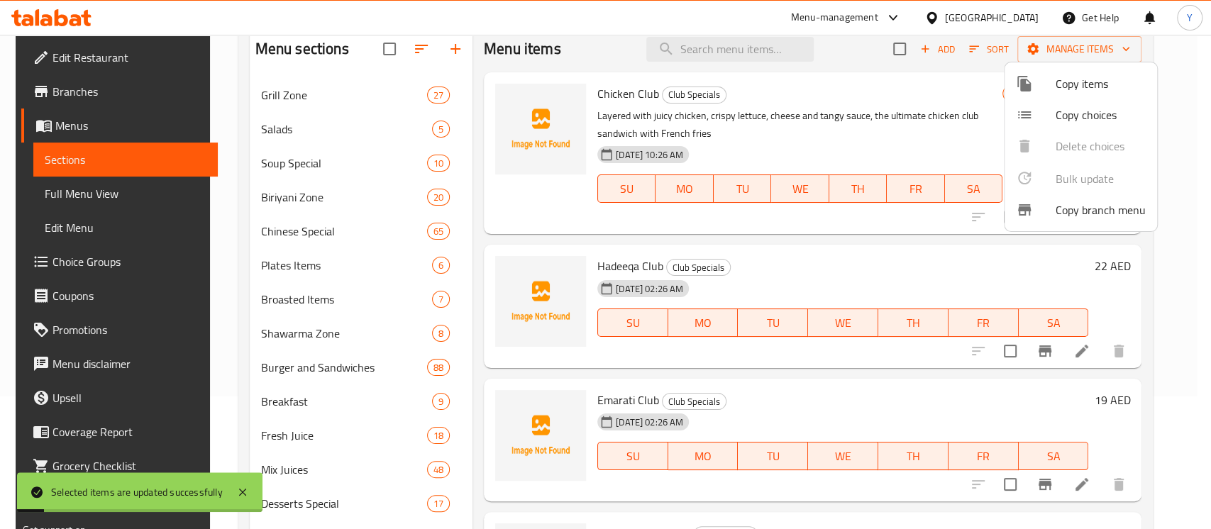
click at [810, 255] on div at bounding box center [605, 264] width 1211 height 529
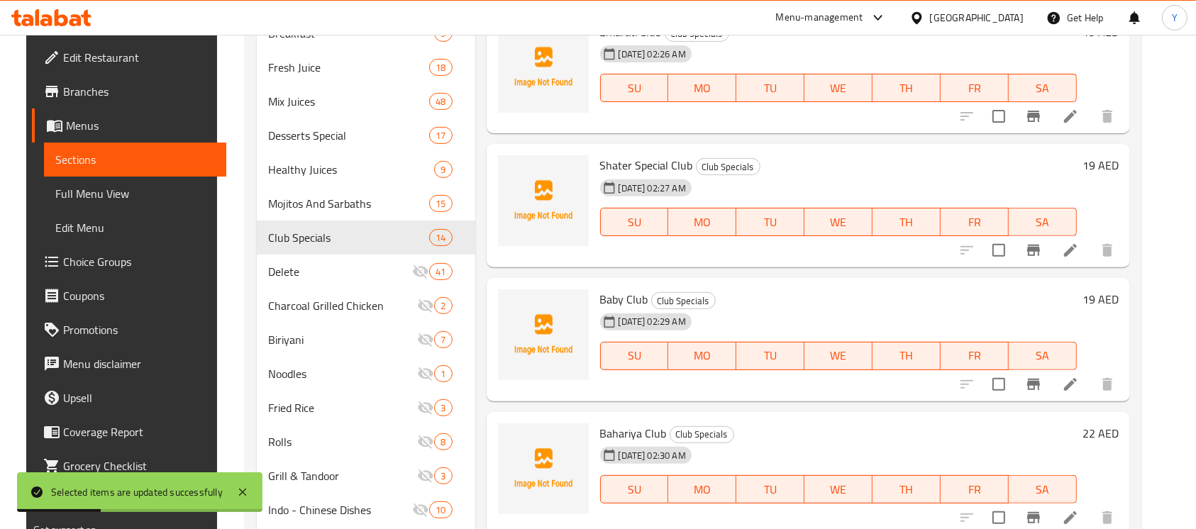
scroll to position [467, 0]
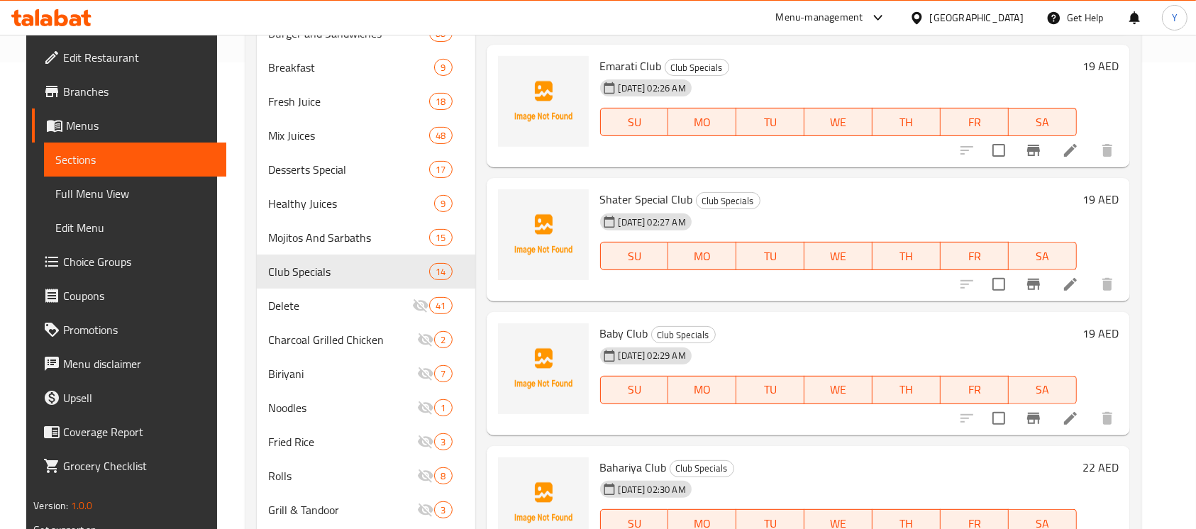
drag, startPoint x: 293, startPoint y: 10, endPoint x: 272, endPoint y: 12, distance: 21.4
click at [293, 12] on div "Menu-management United Arab Emirates Get Help Y" at bounding box center [598, 18] width 1196 height 34
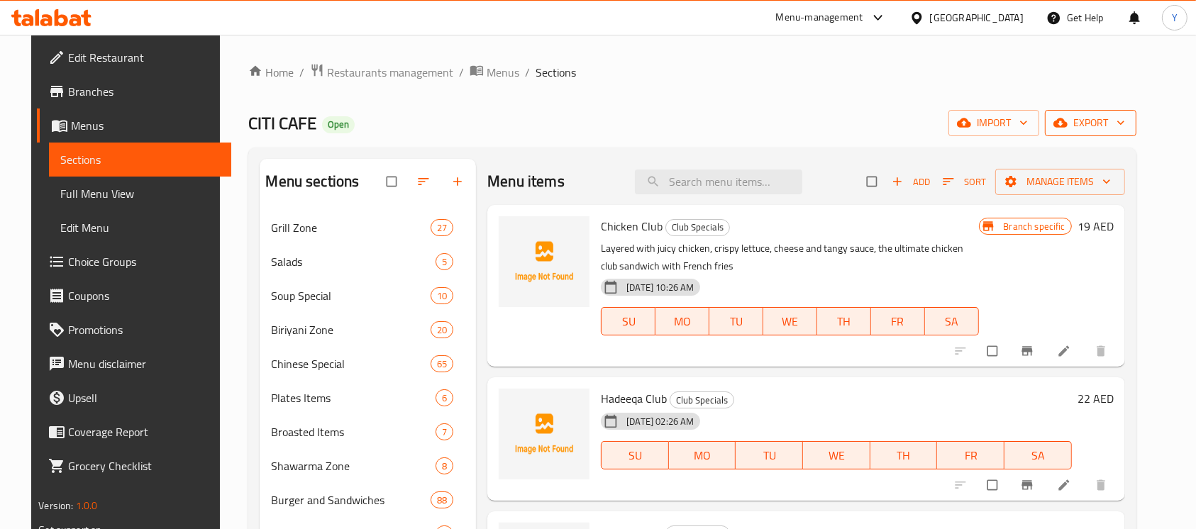
click at [1118, 124] on span "export" at bounding box center [1091, 123] width 69 height 18
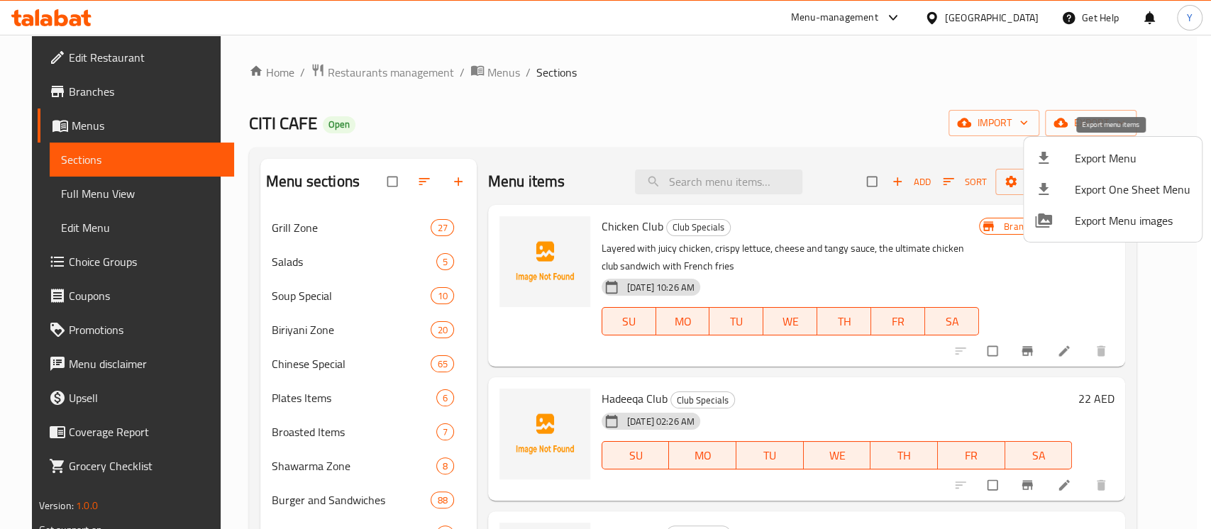
click at [1118, 150] on span "Export Menu" at bounding box center [1133, 158] width 116 height 17
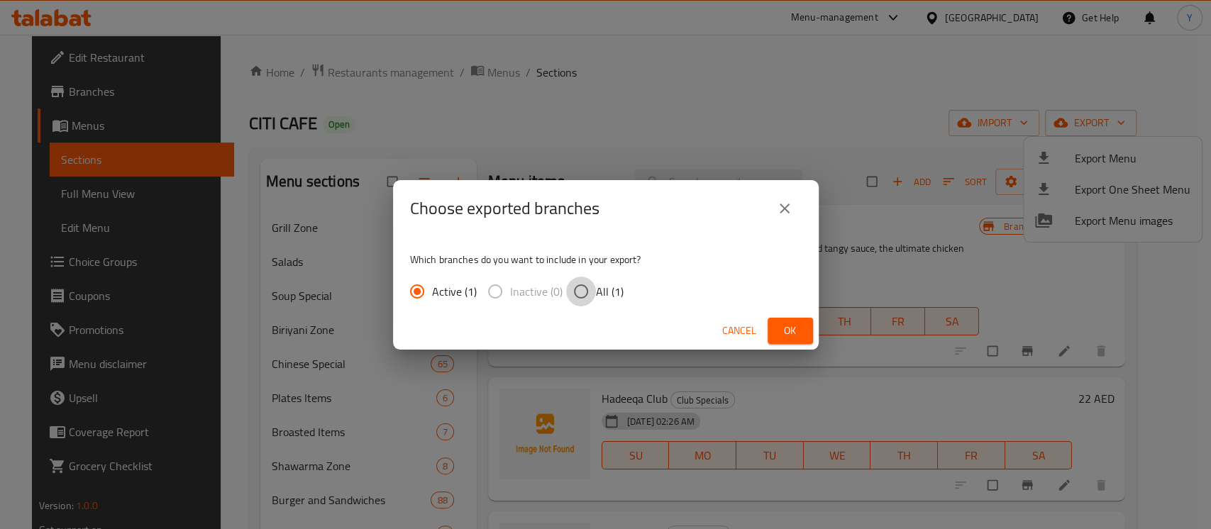
click at [579, 287] on input "All (1)" at bounding box center [581, 292] width 30 height 30
radio input "true"
click at [800, 340] on button "Ok" at bounding box center [790, 331] width 45 height 26
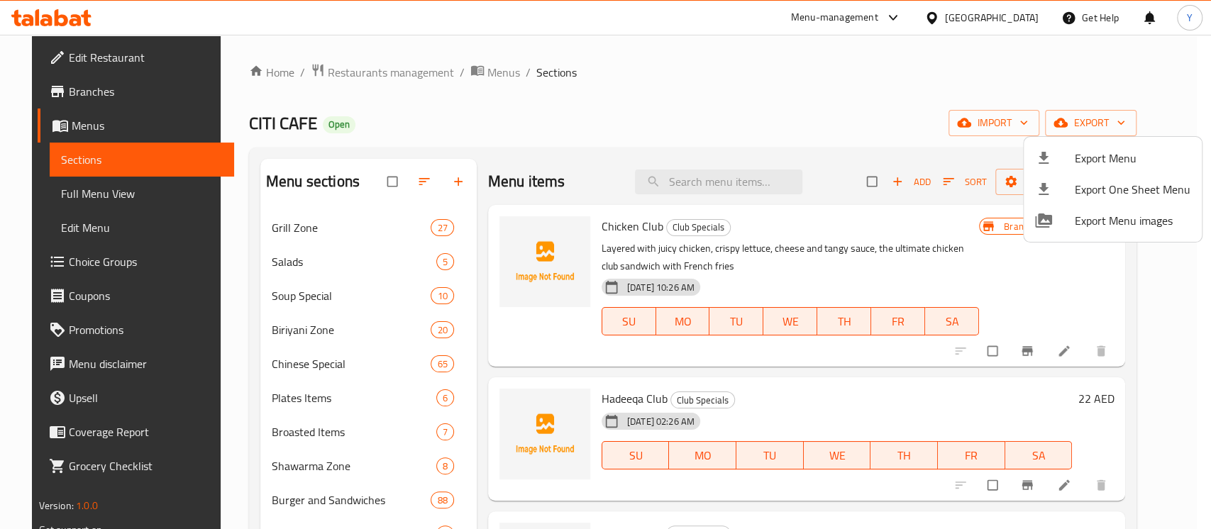
click at [65, 13] on div at bounding box center [605, 264] width 1211 height 529
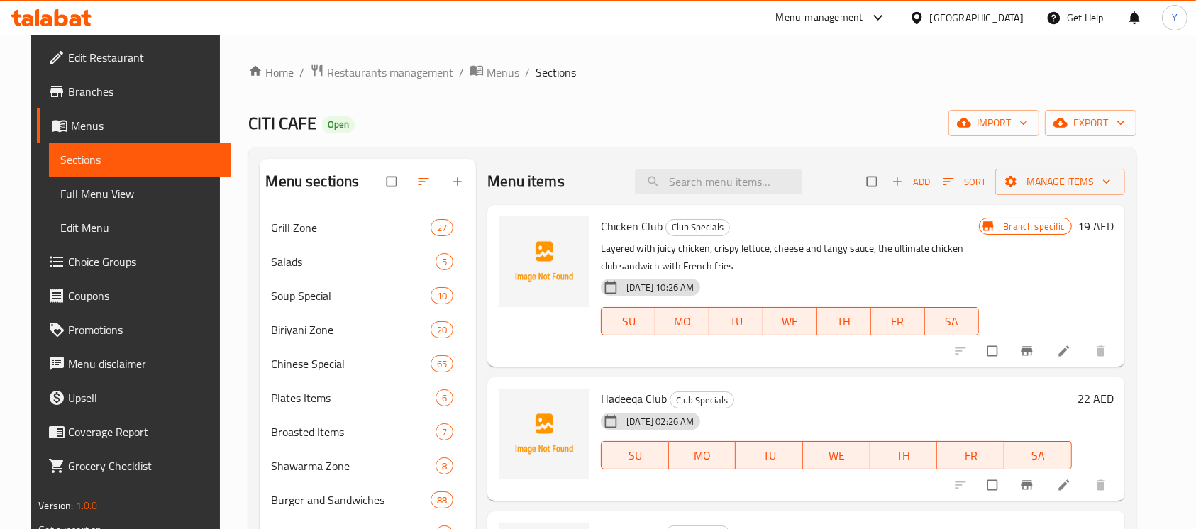
click at [60, 16] on icon at bounding box center [61, 17] width 13 height 17
